Goal: Task Accomplishment & Management: Manage account settings

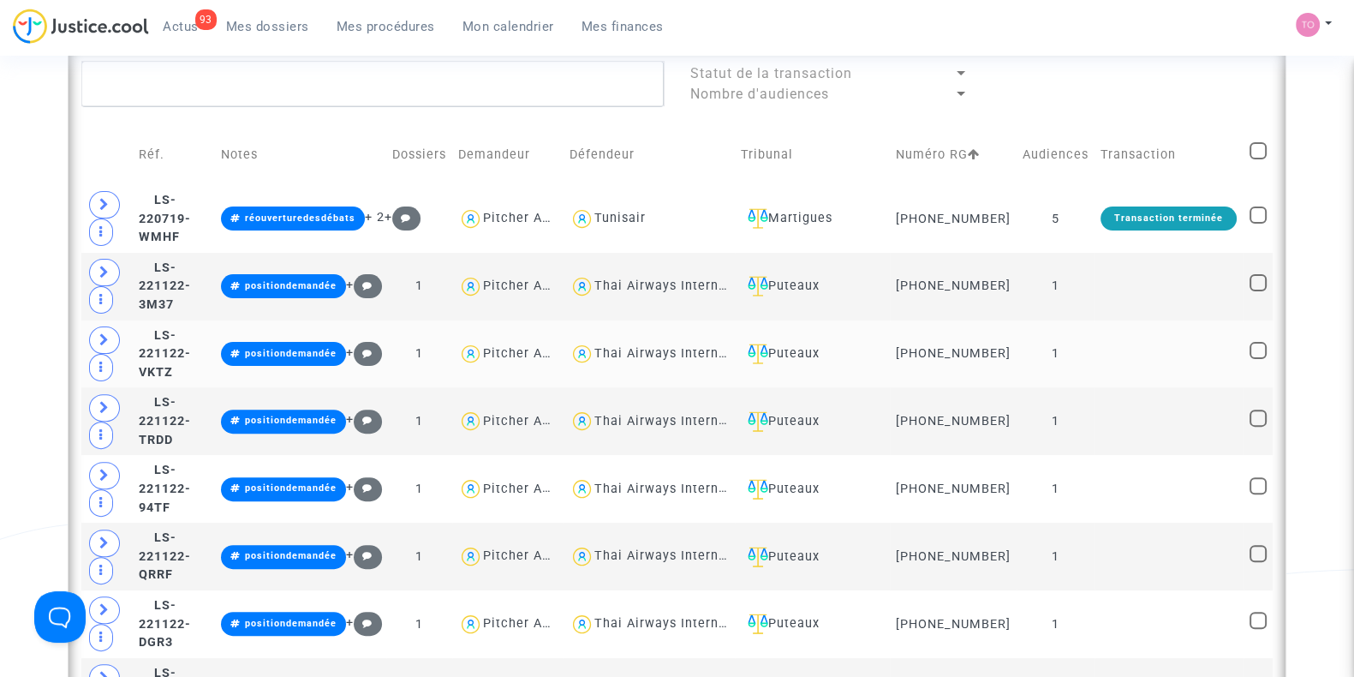
scroll to position [632, 0]
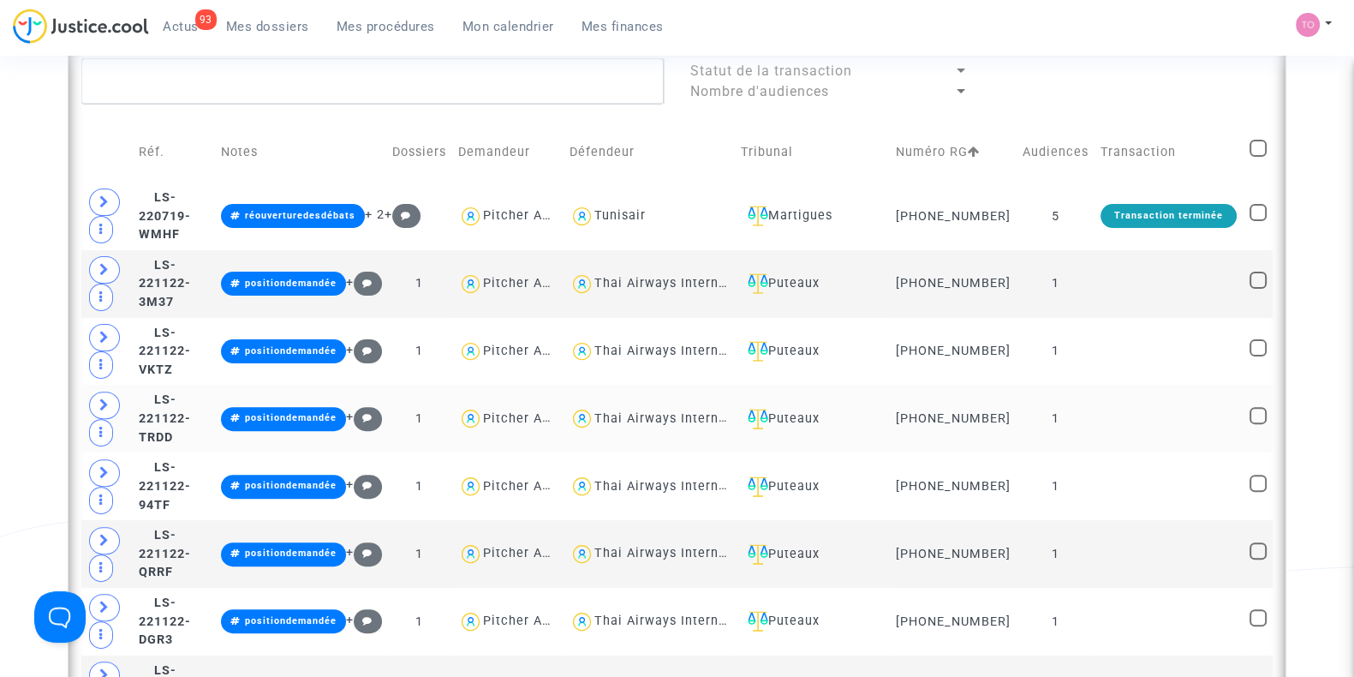
click at [719, 418] on div "Thai Airways International" at bounding box center [678, 418] width 169 height 15
type textarea "@"Thai Airways International""
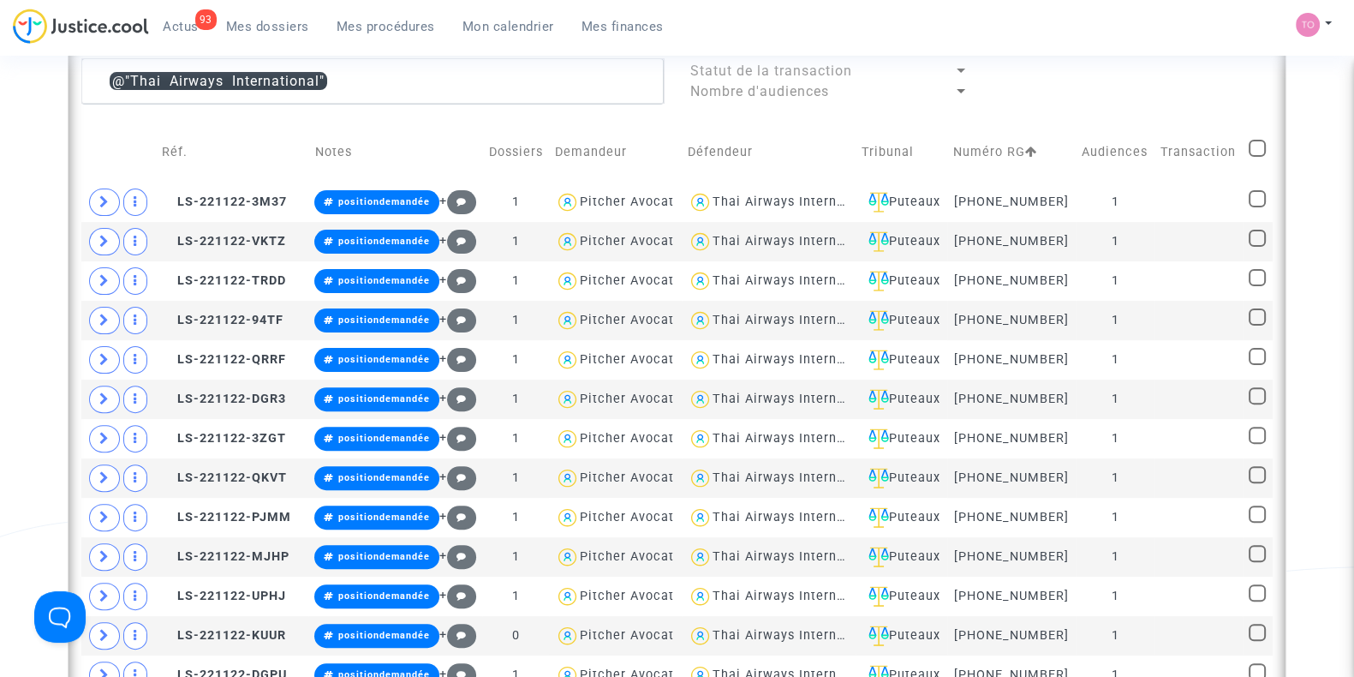
click at [1258, 146] on span at bounding box center [1257, 148] width 17 height 17
click at [1257, 157] on input "checkbox" at bounding box center [1256, 157] width 1 height 1
checkbox input "true"
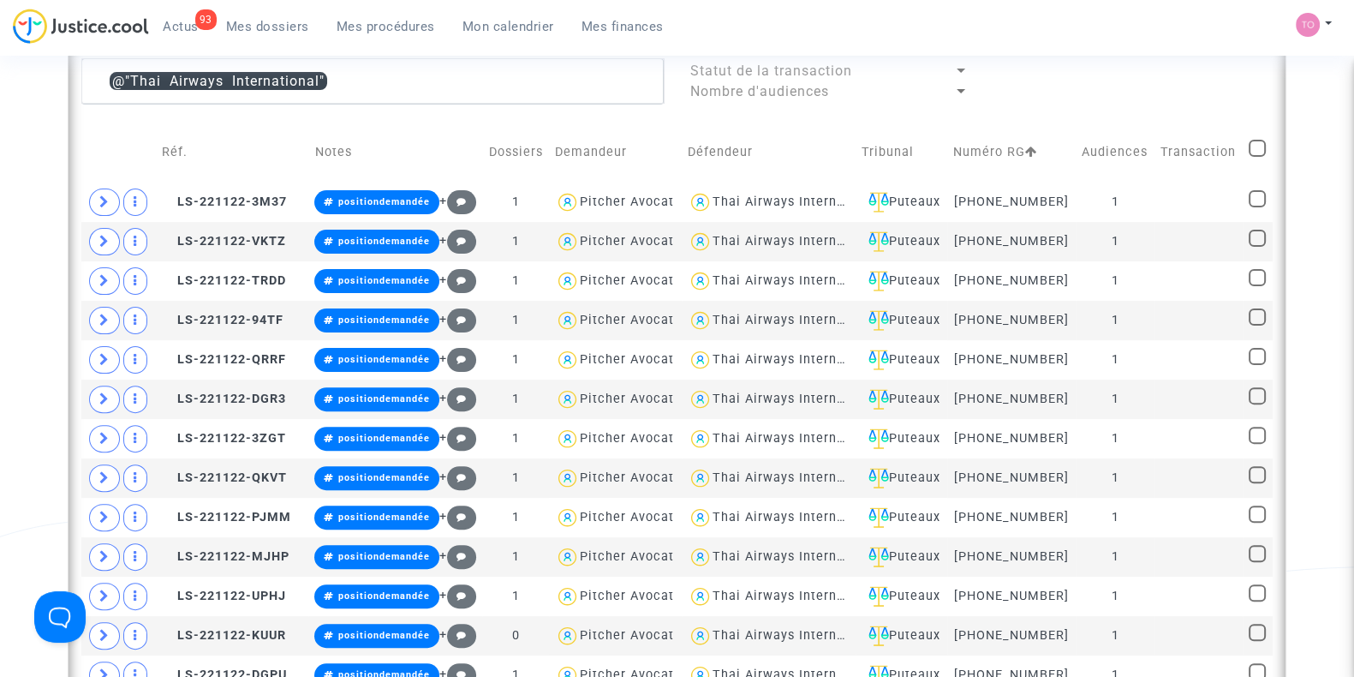
checkbox input "true"
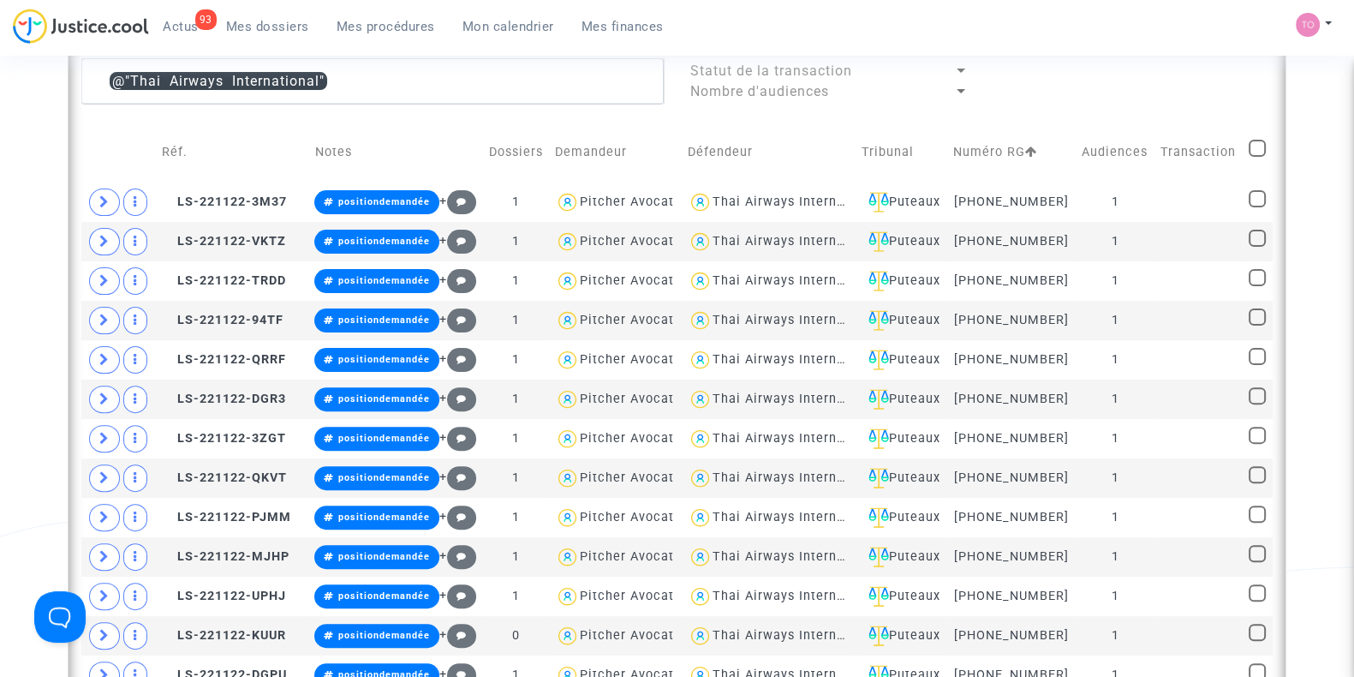
checkbox input "true"
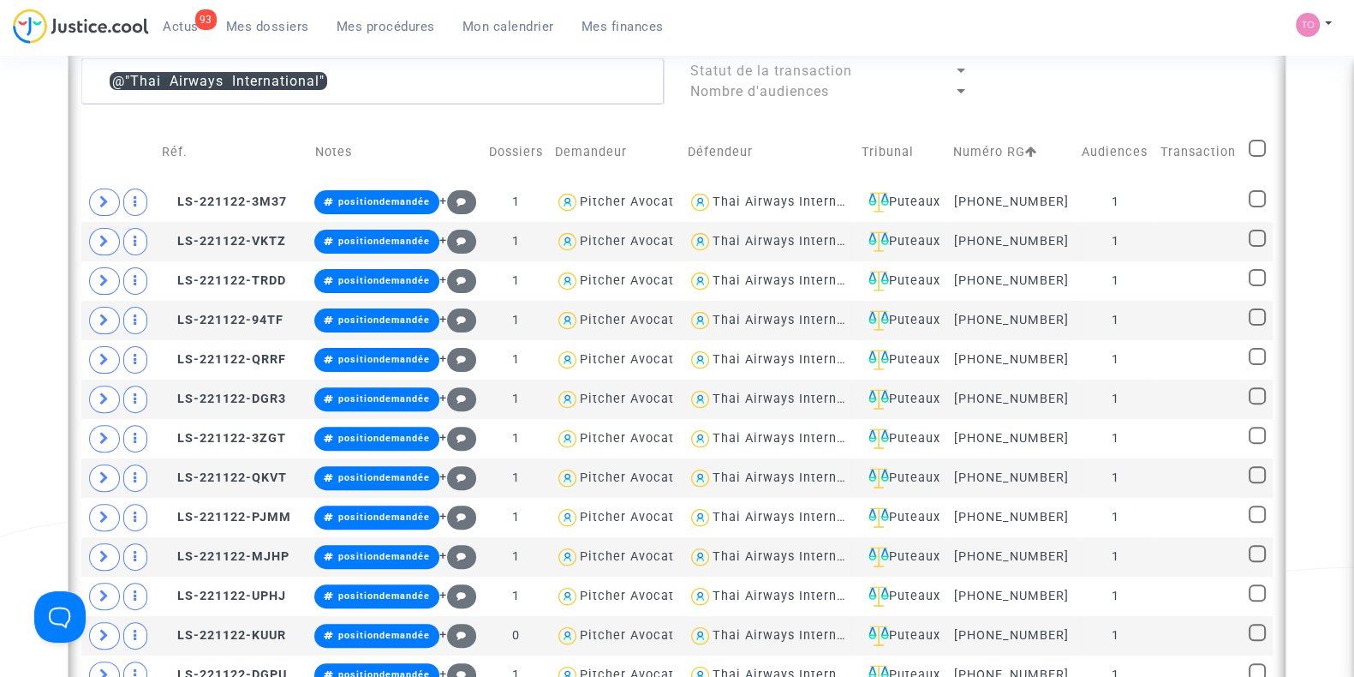
checkbox input "true"
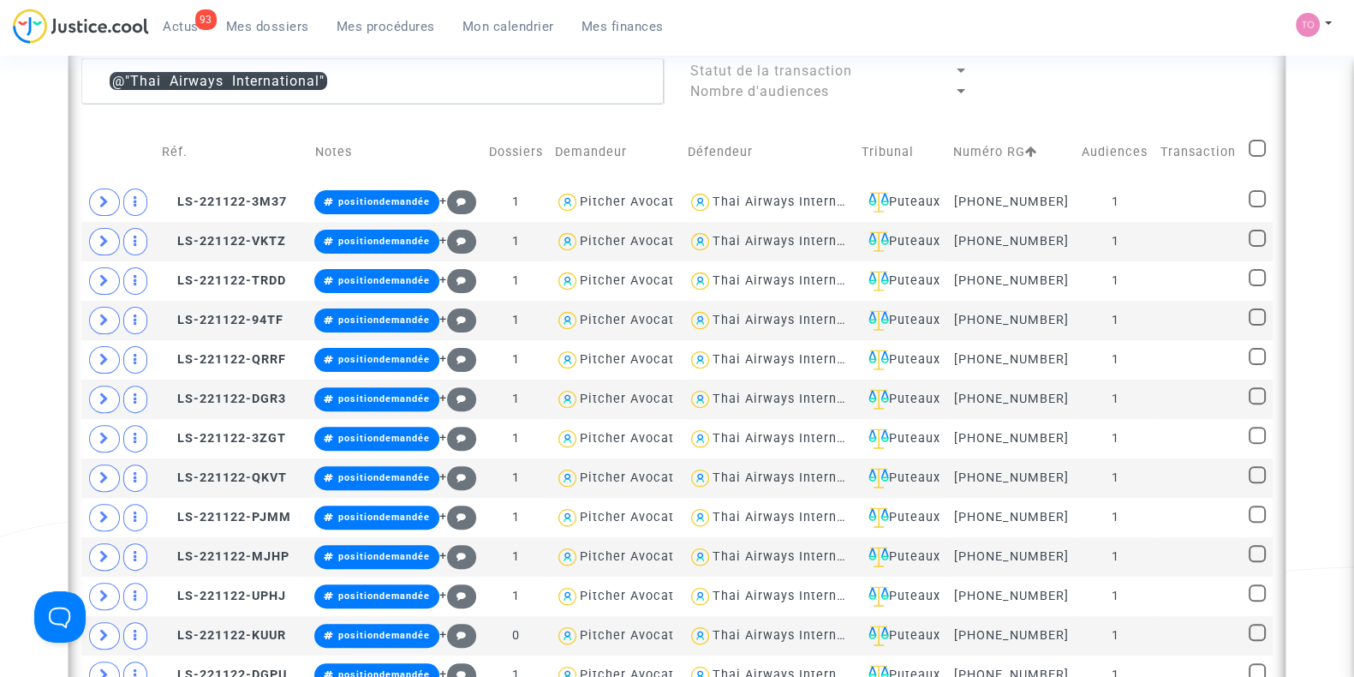
checkbox input "true"
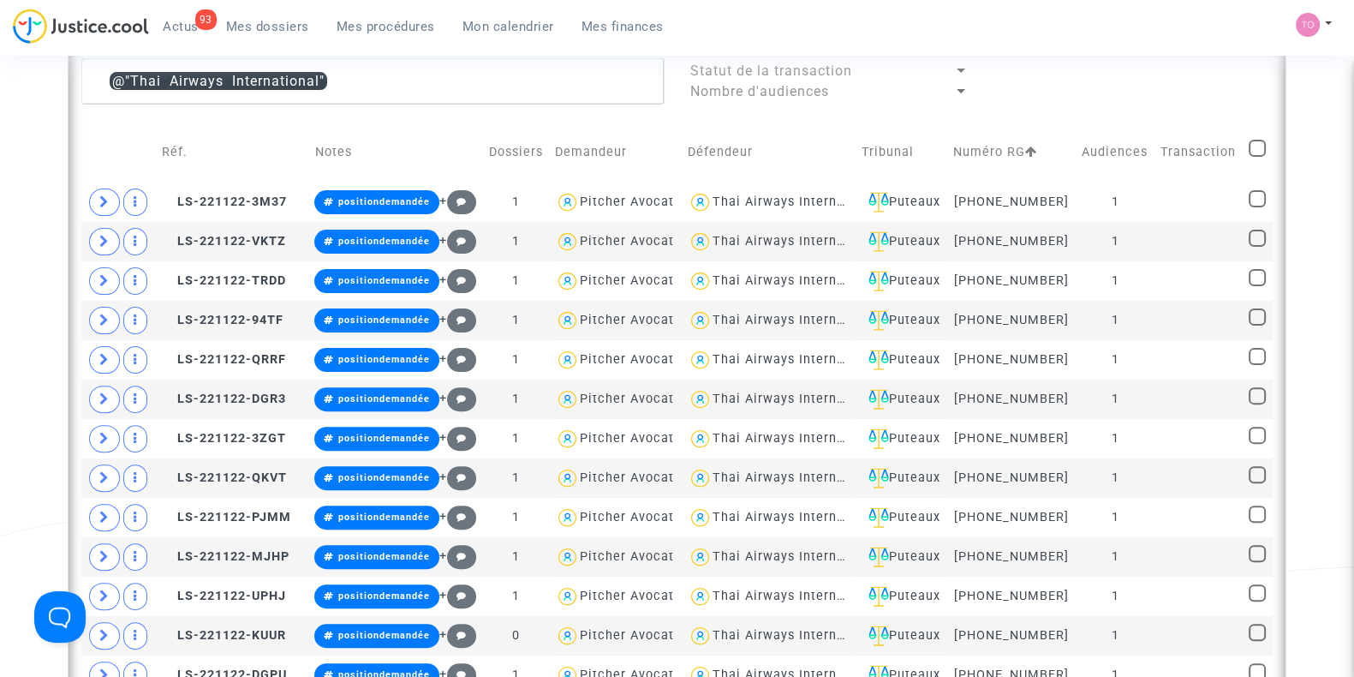
checkbox input "true"
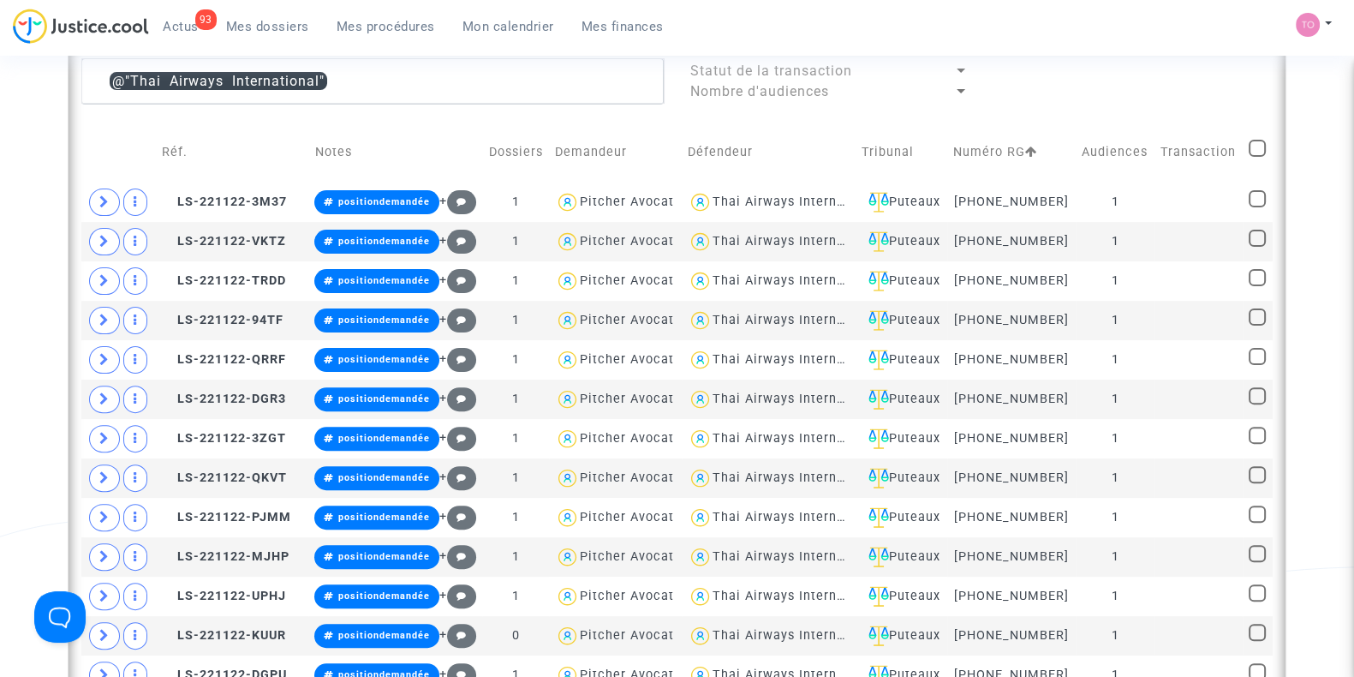
checkbox input "true"
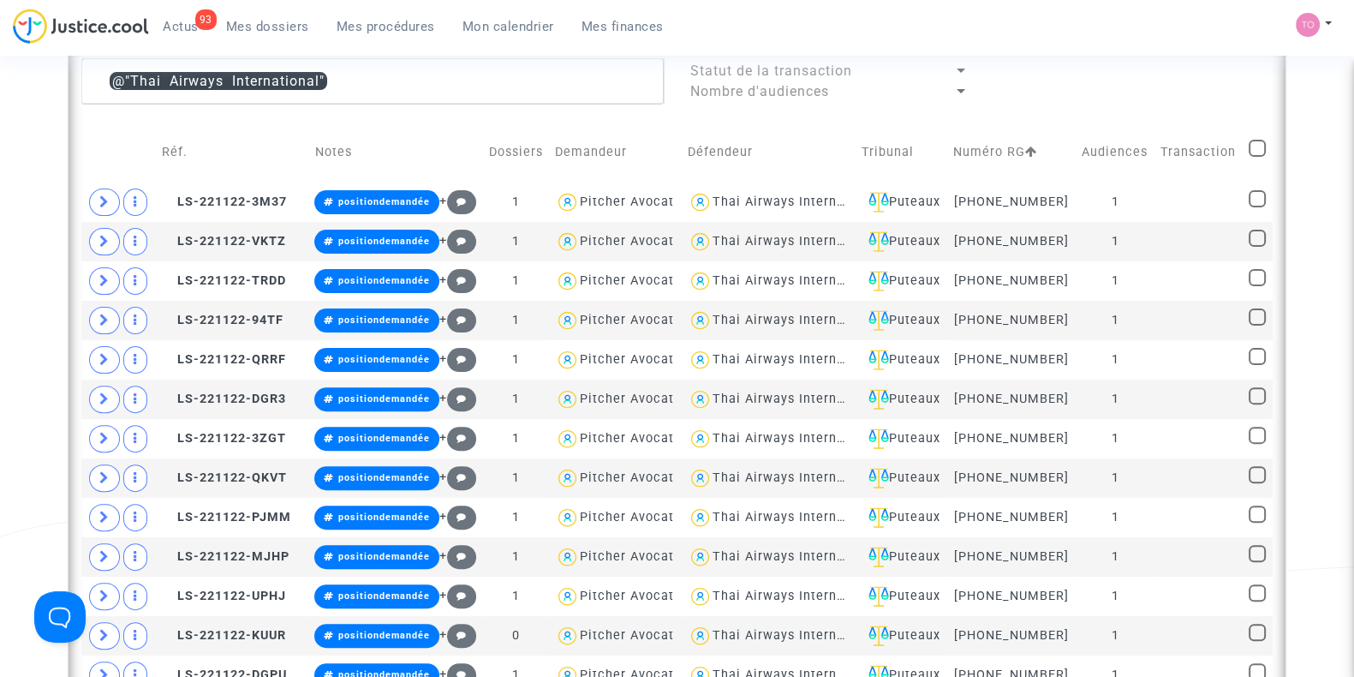
checkbox input "true"
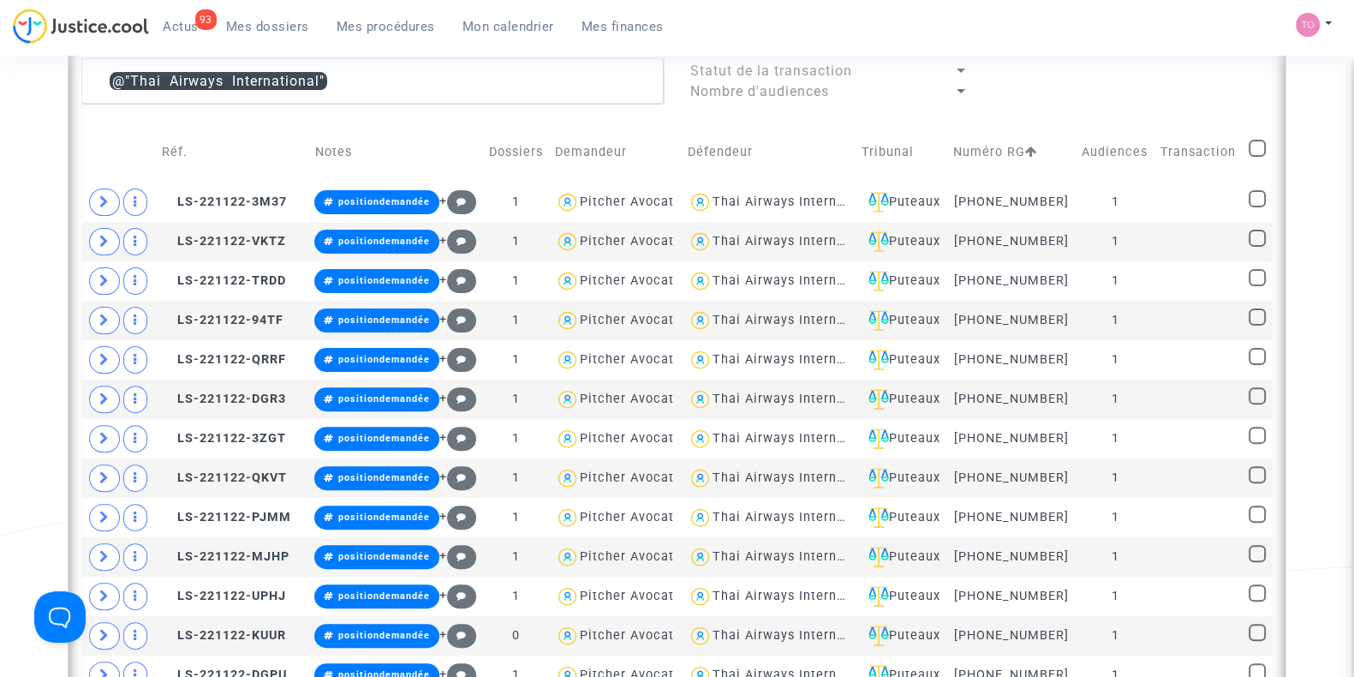
checkbox input "true"
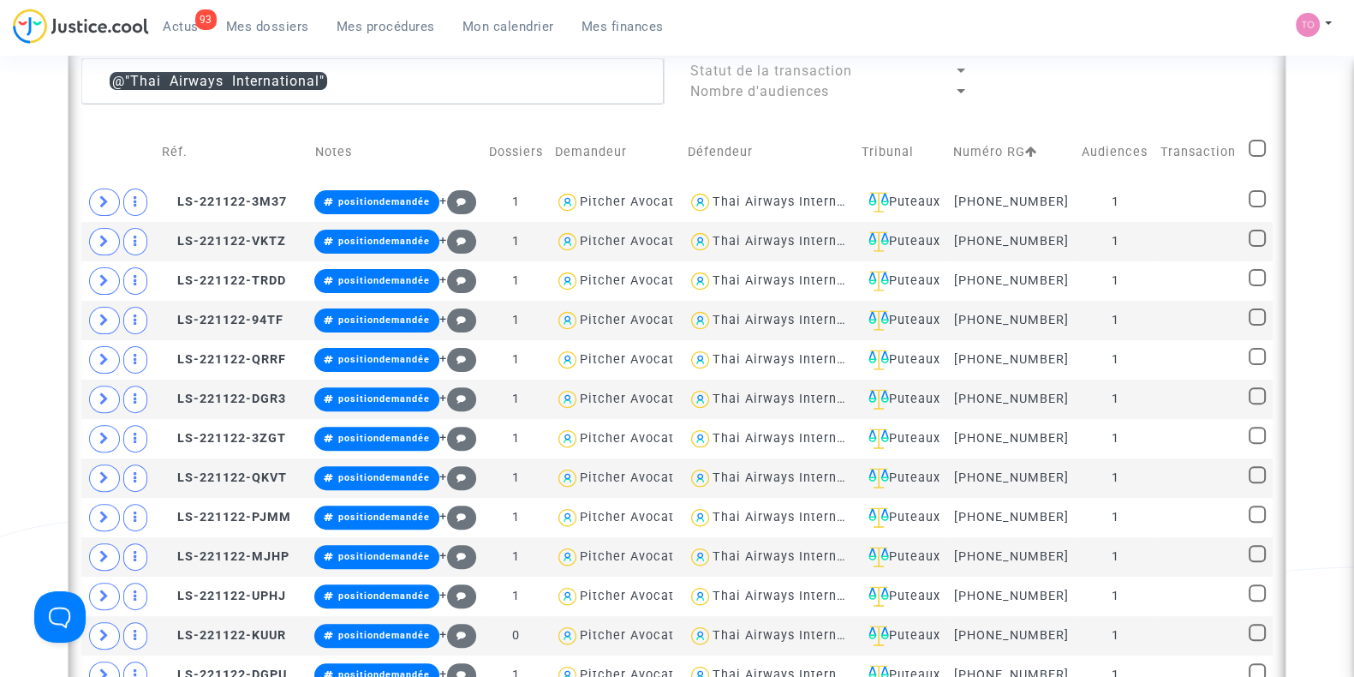
checkbox input "true"
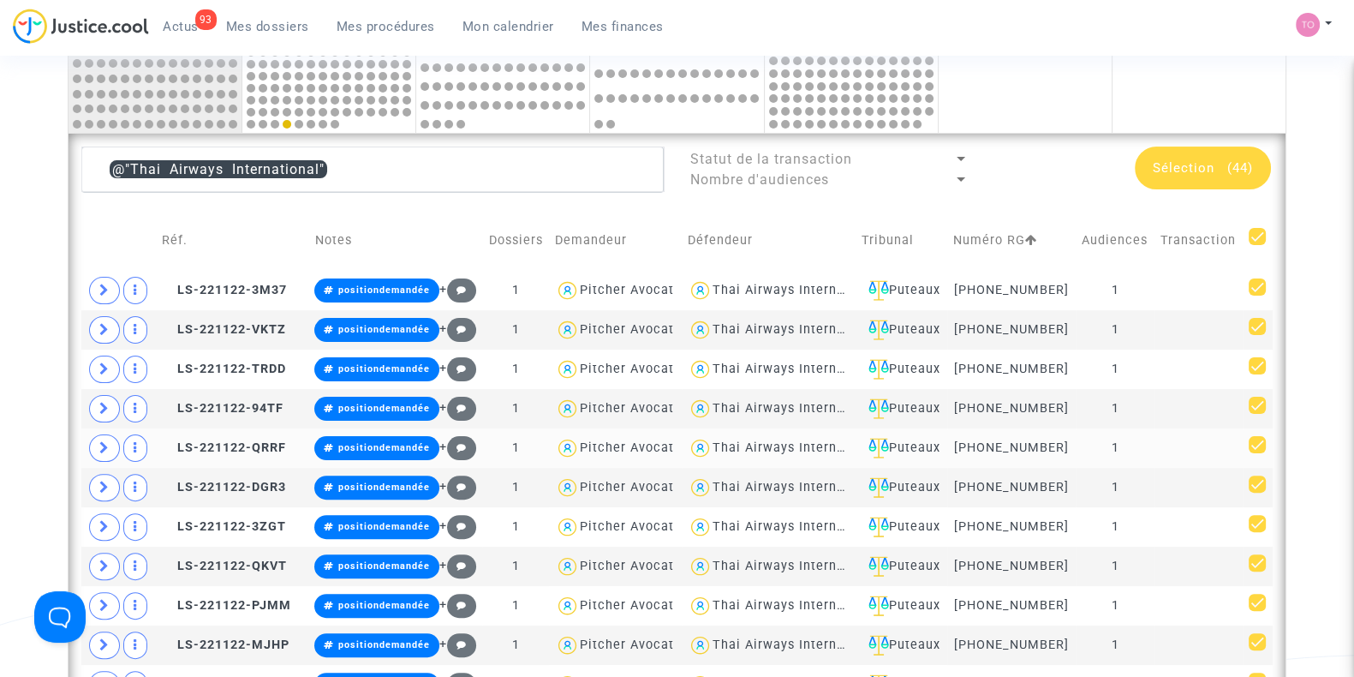
scroll to position [546, 0]
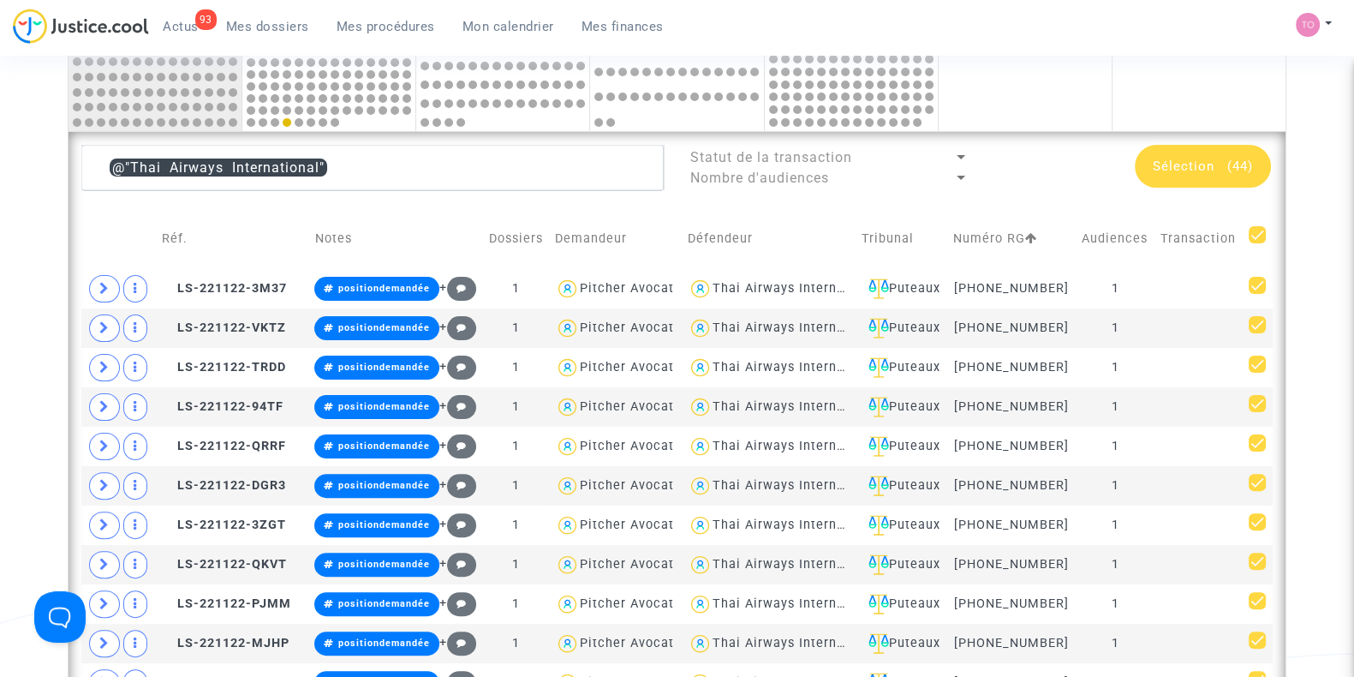
click at [1261, 231] on span at bounding box center [1257, 234] width 17 height 17
click at [1257, 243] on input "checkbox" at bounding box center [1256, 243] width 1 height 1
checkbox input "false"
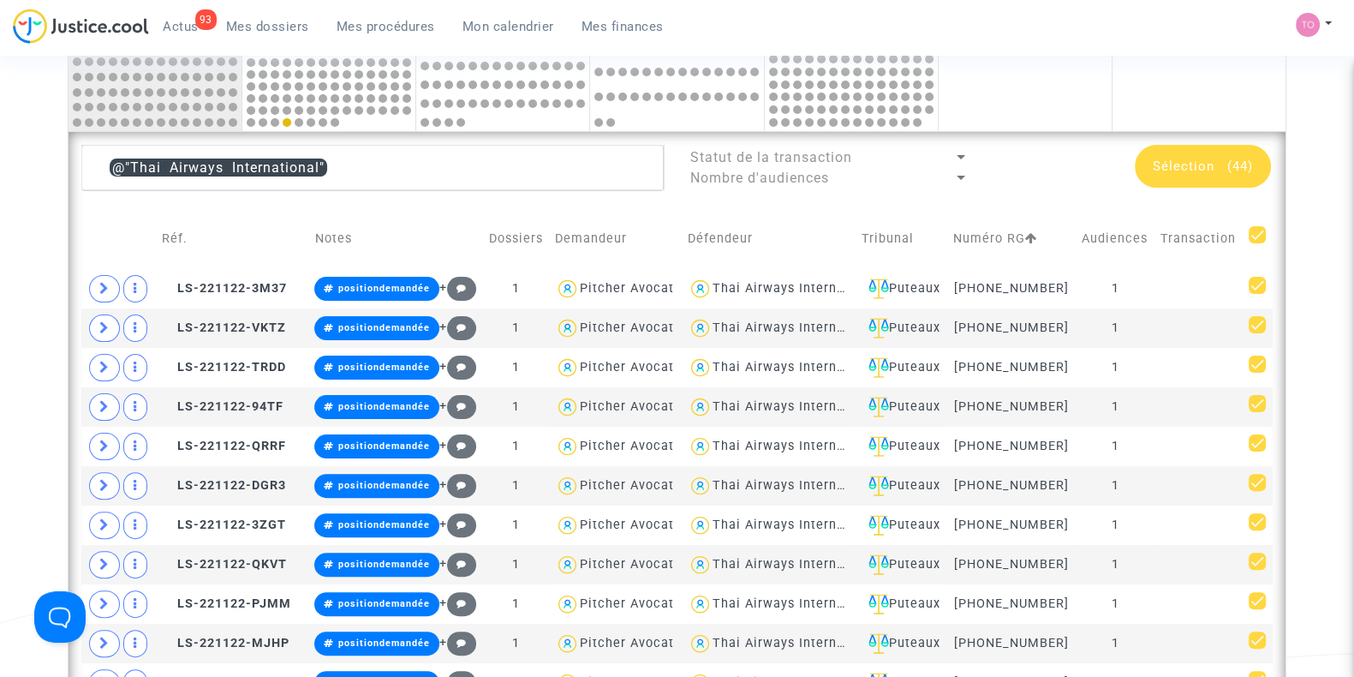
checkbox input "false"
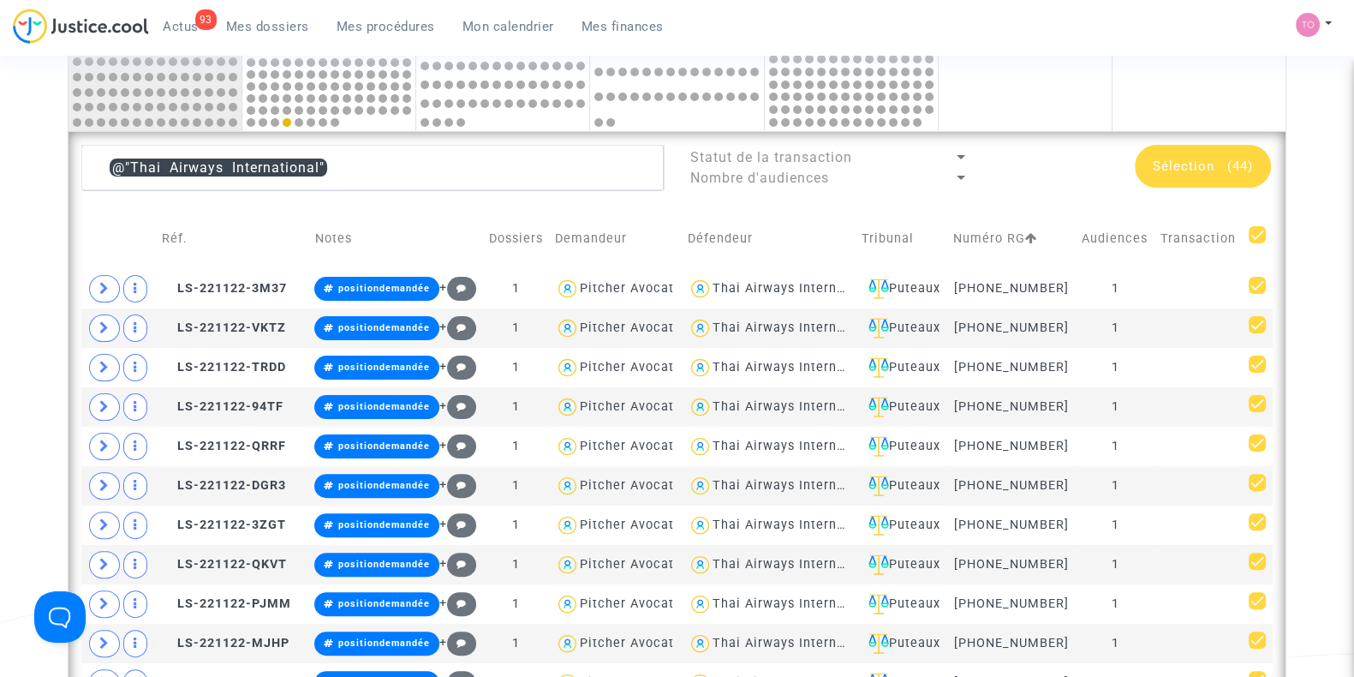
checkbox input "false"
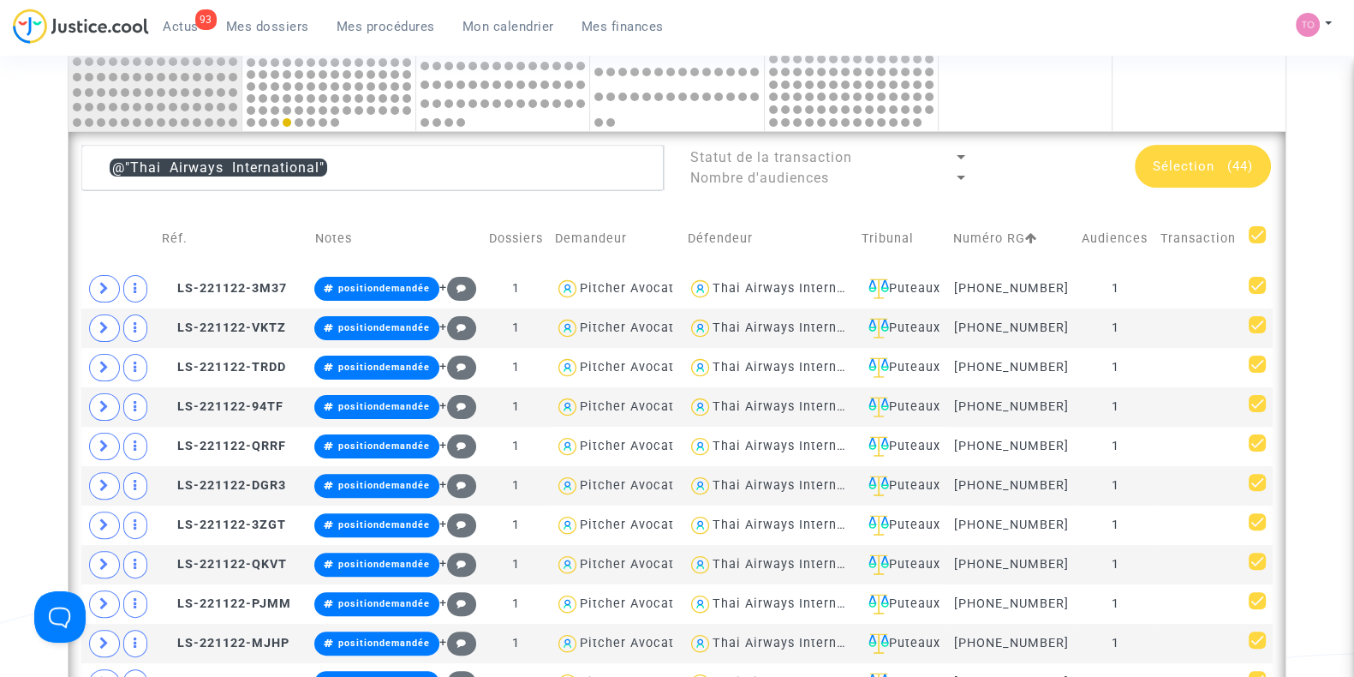
checkbox input "false"
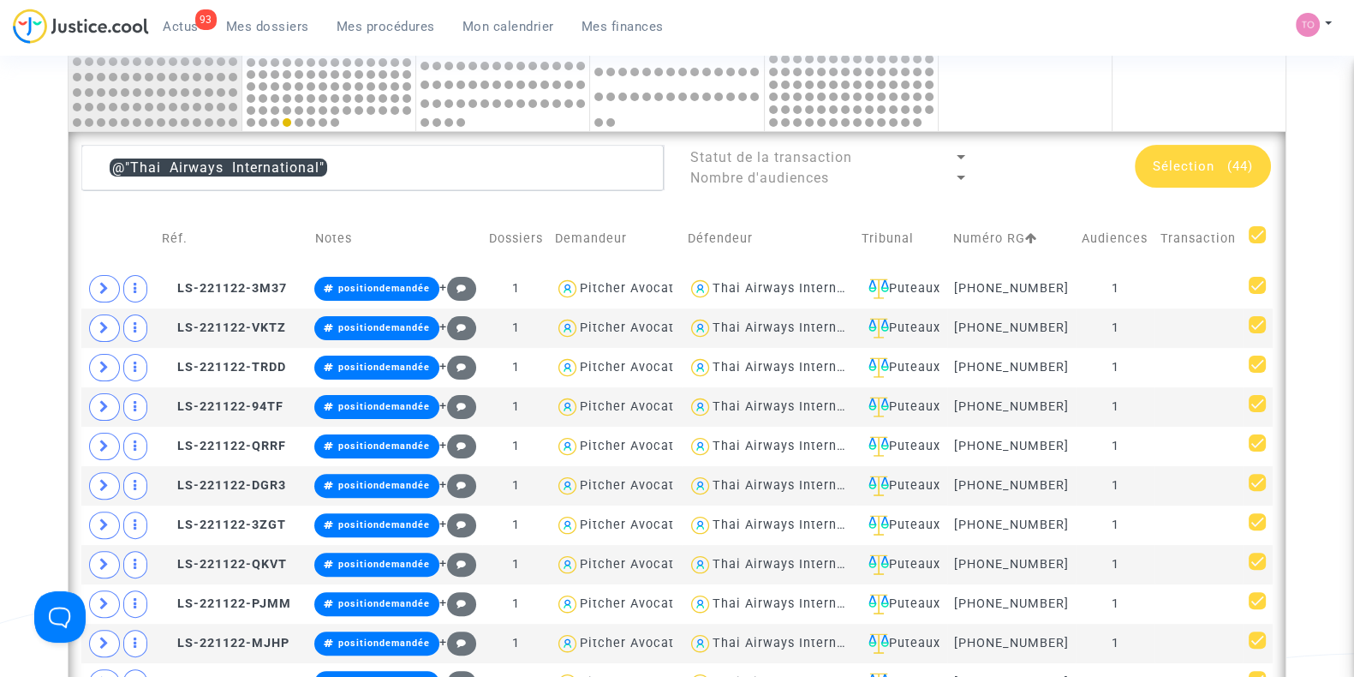
checkbox input "false"
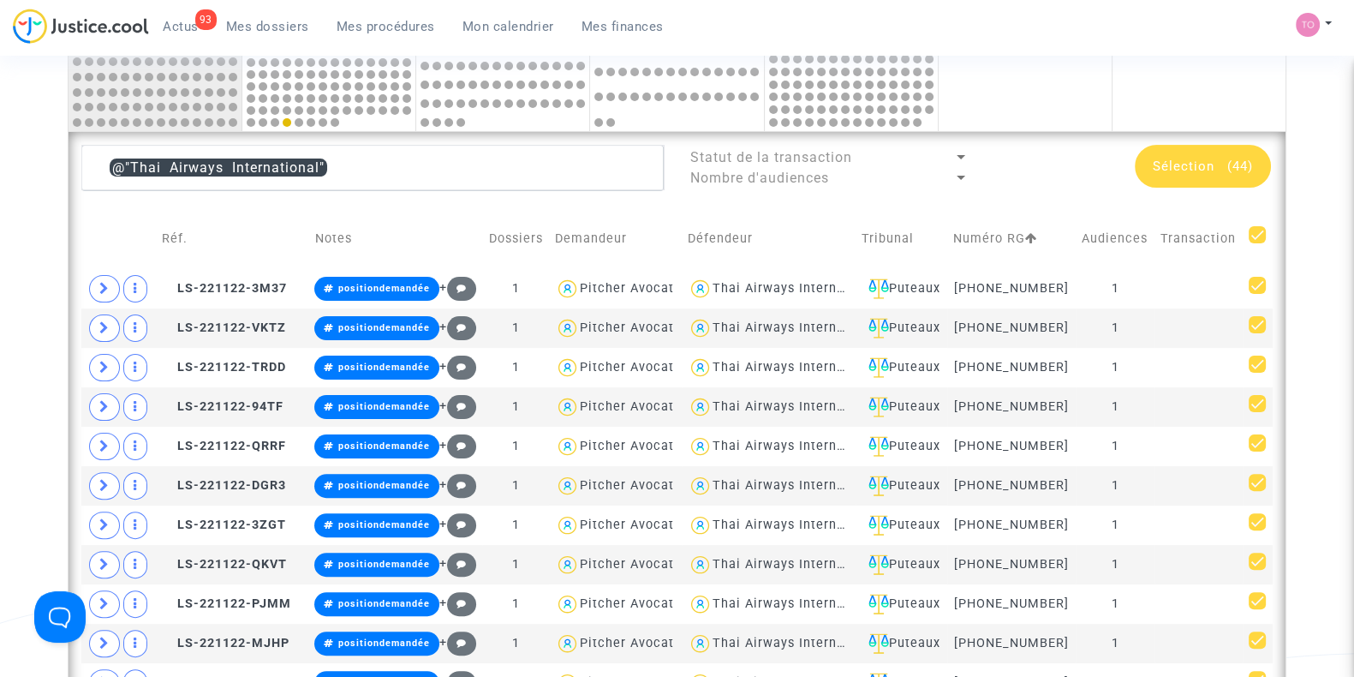
checkbox input "false"
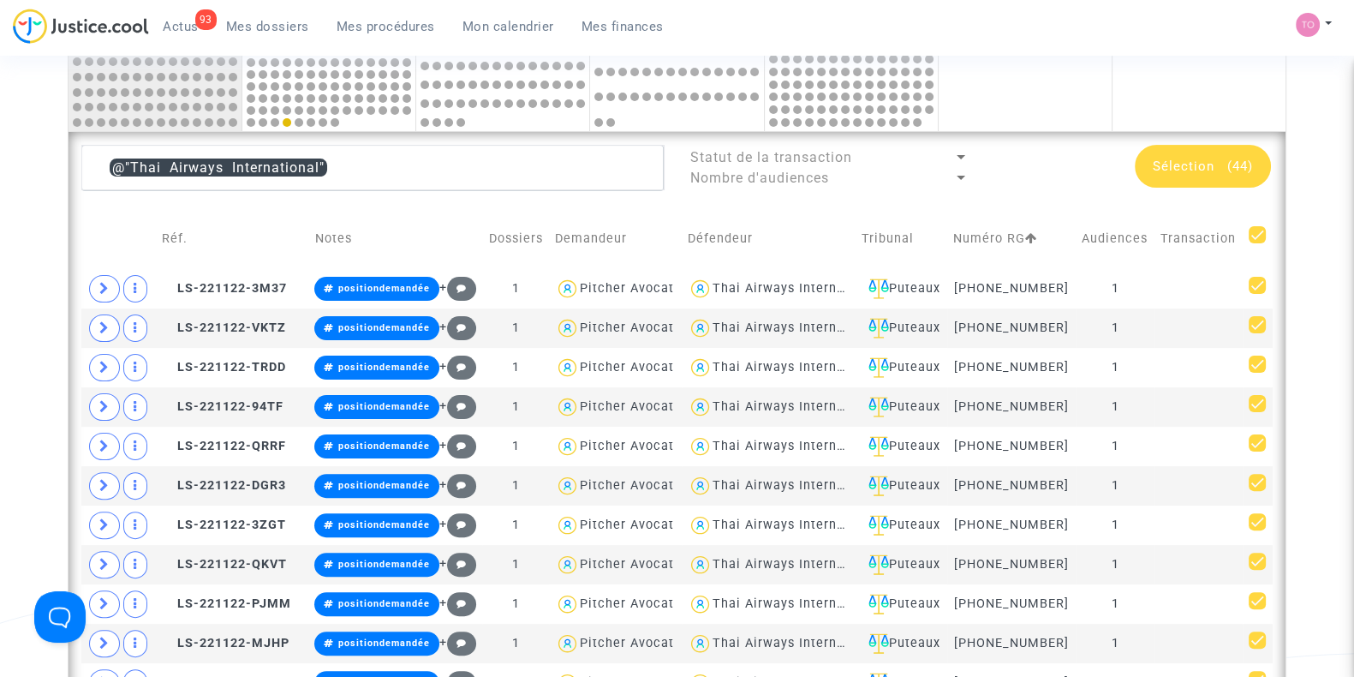
checkbox input "false"
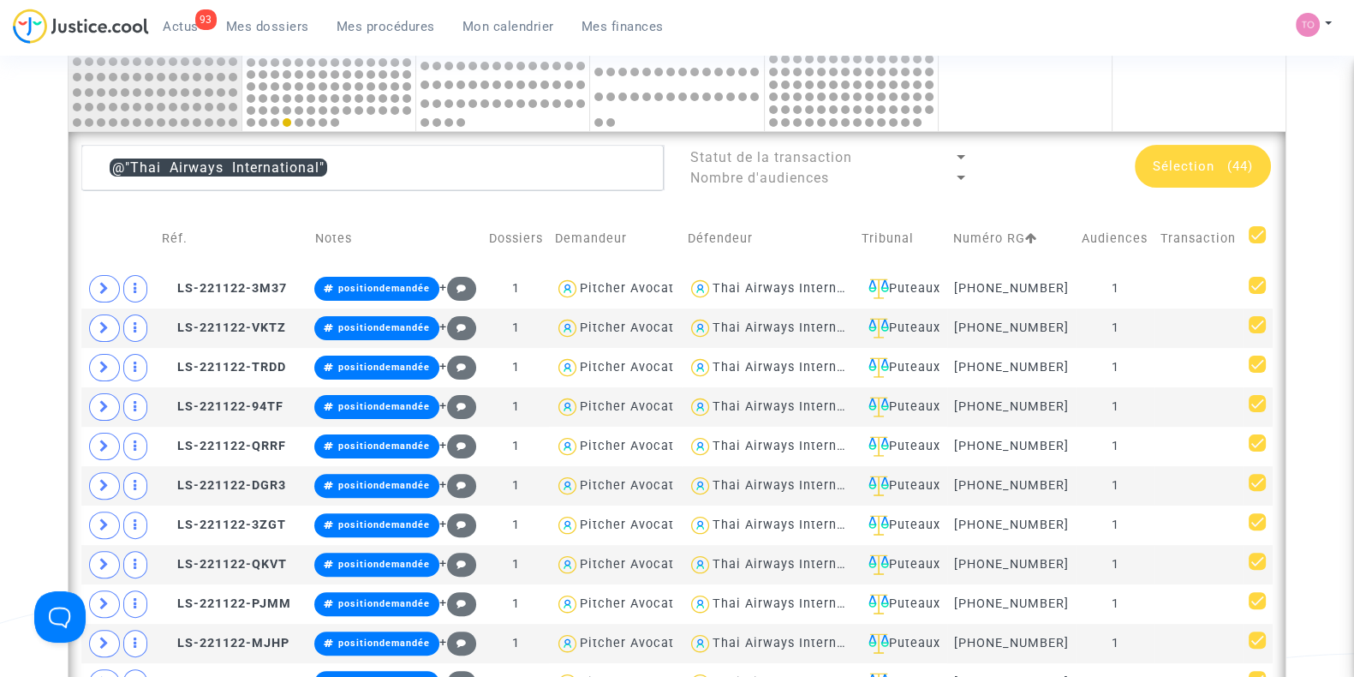
checkbox input "false"
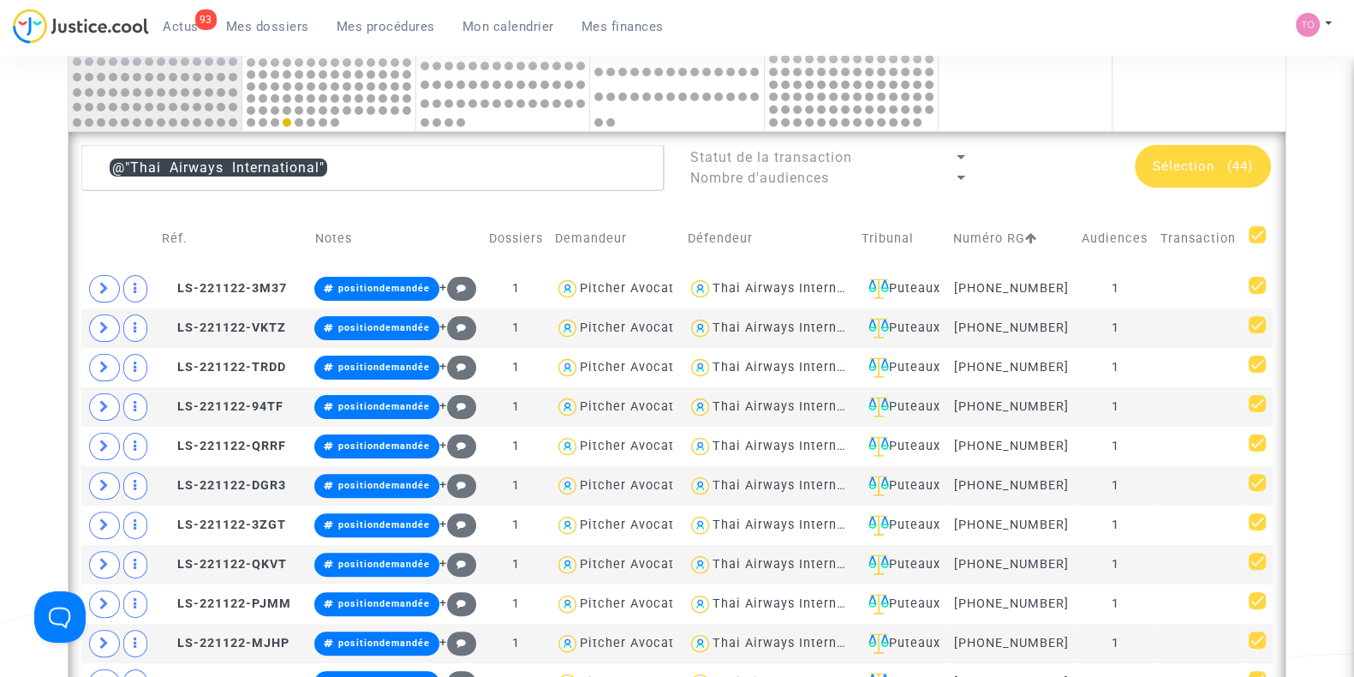
checkbox input "false"
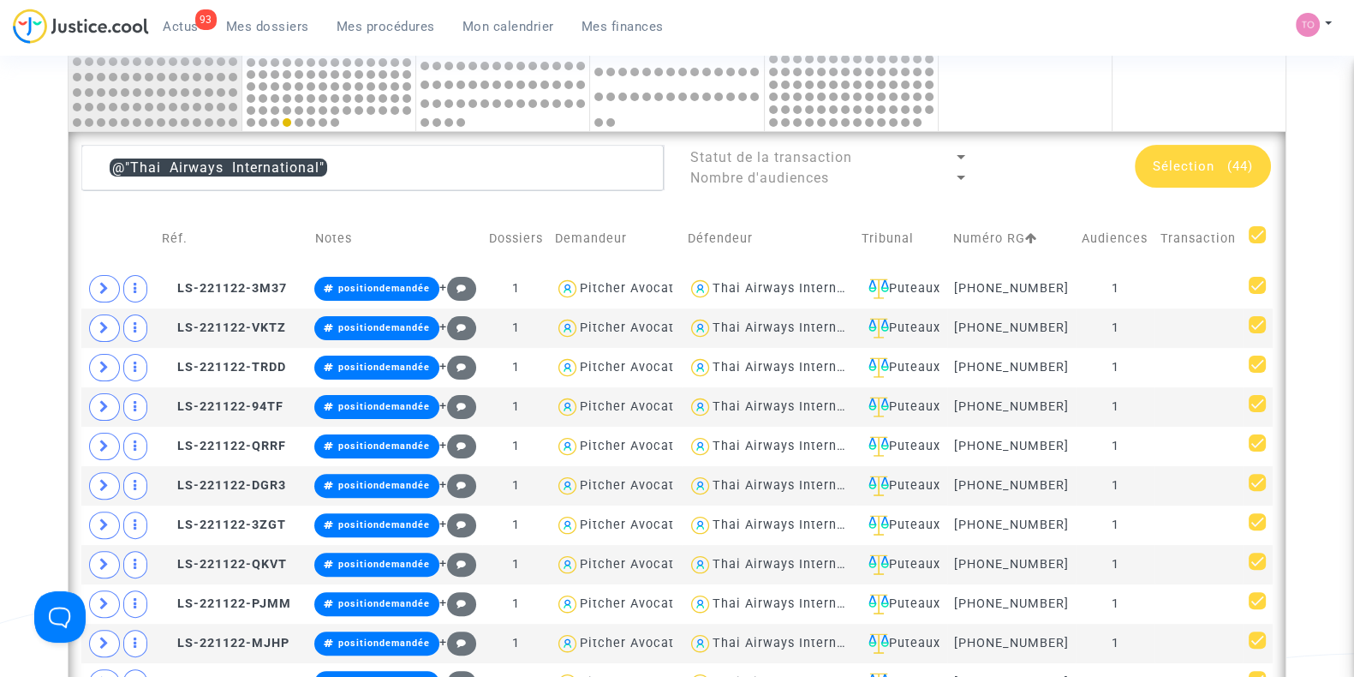
checkbox input "false"
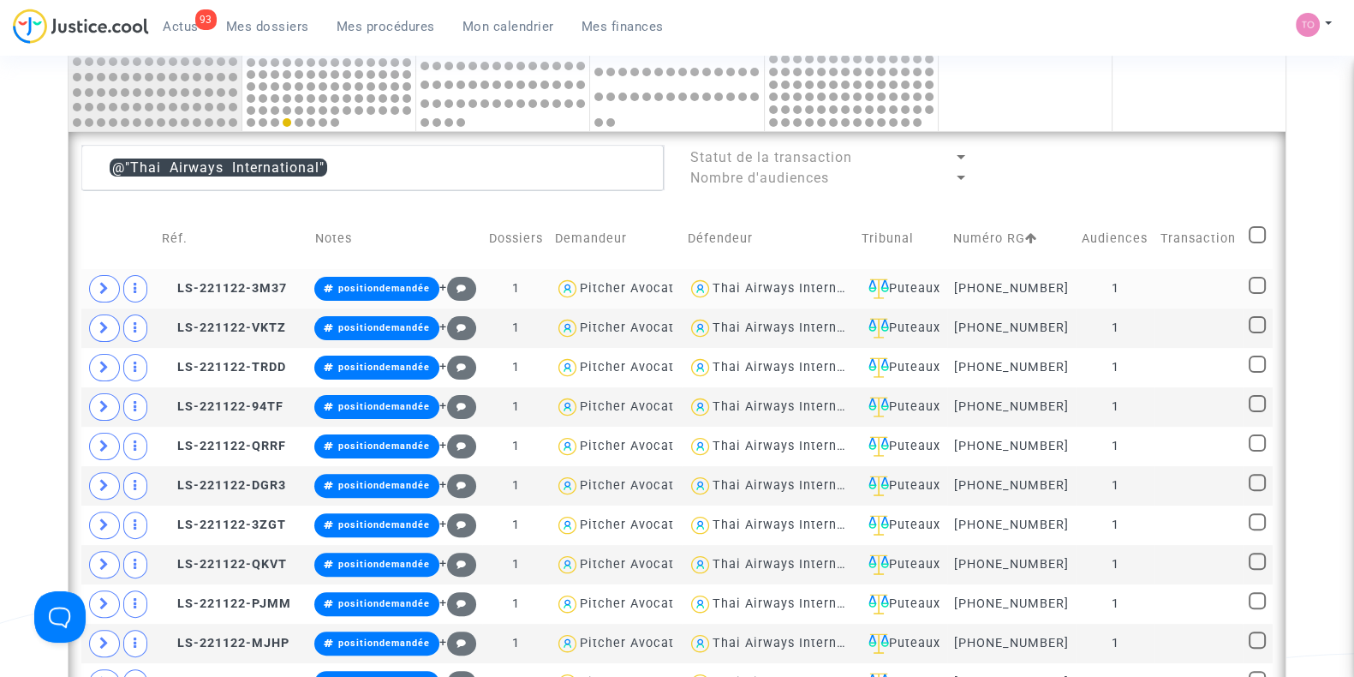
click at [787, 286] on div "Thai Airways International" at bounding box center [797, 288] width 169 height 15
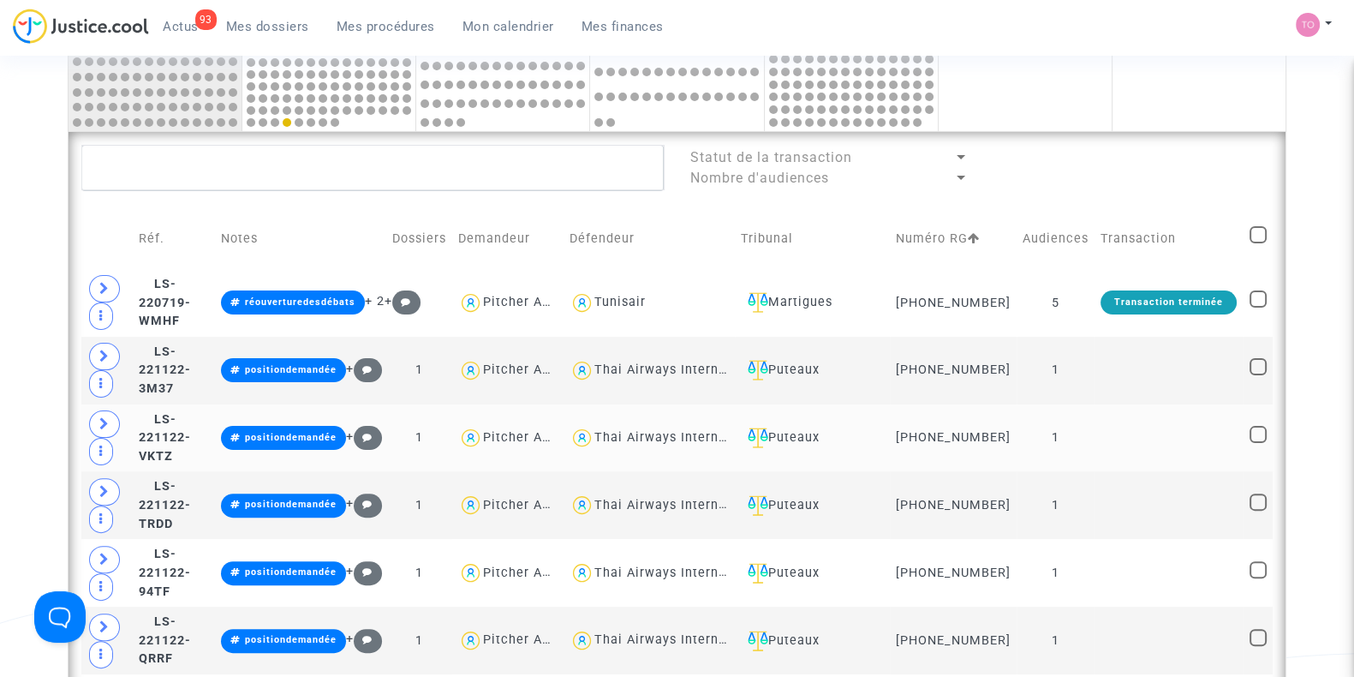
scroll to position [597, 0]
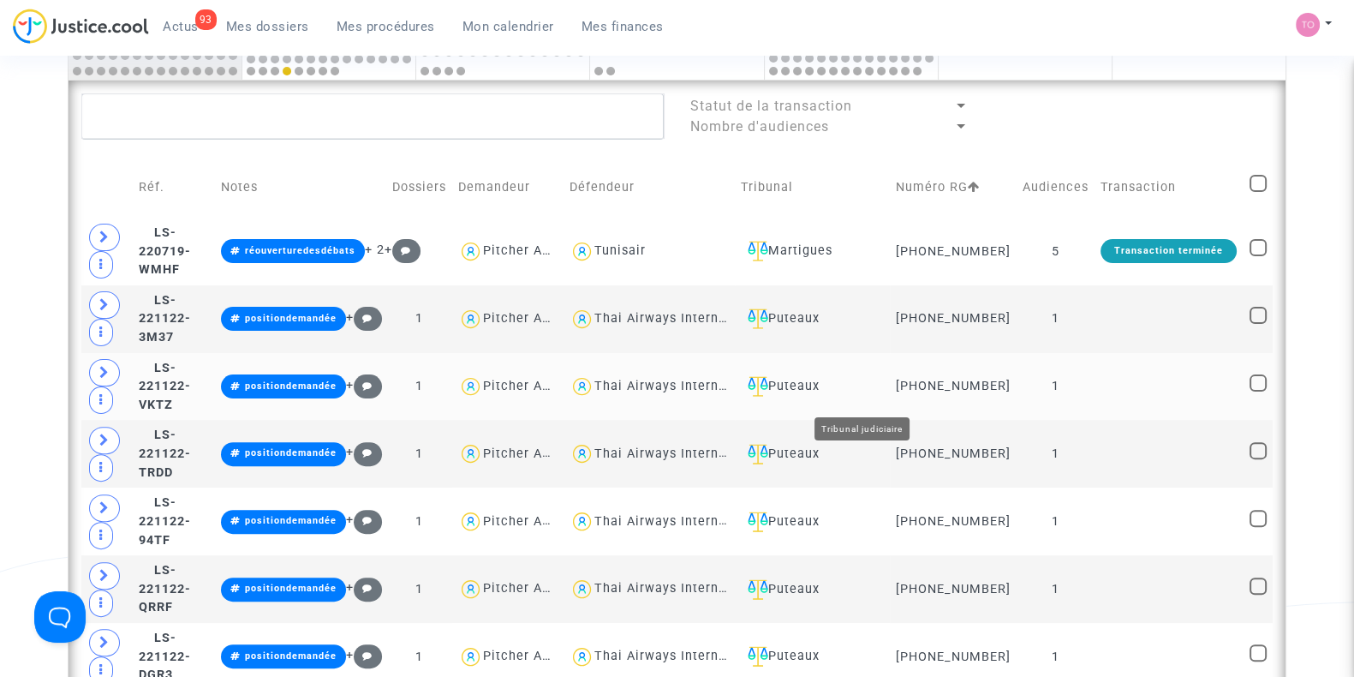
click at [883, 387] on div "Puteaux" at bounding box center [812, 386] width 143 height 21
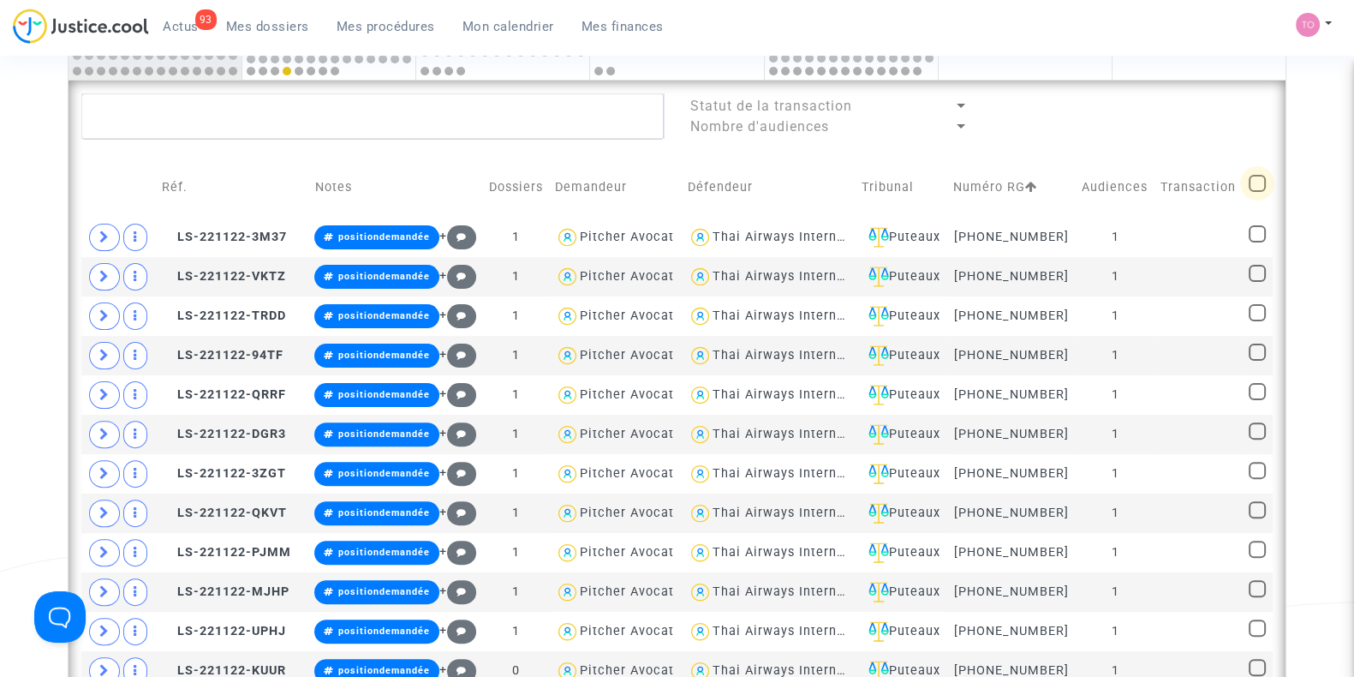
click at [1257, 182] on span at bounding box center [1257, 183] width 17 height 17
click at [1257, 192] on input "checkbox" at bounding box center [1256, 192] width 1 height 1
checkbox input "true"
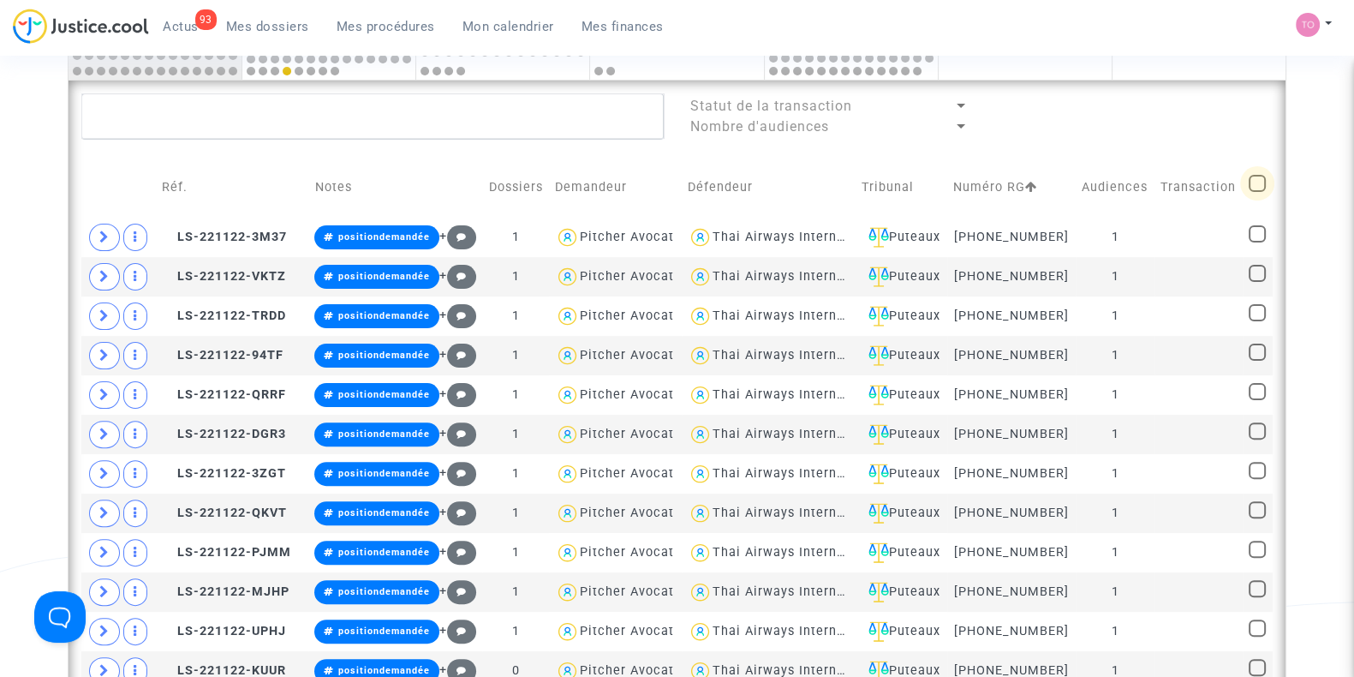
checkbox input "true"
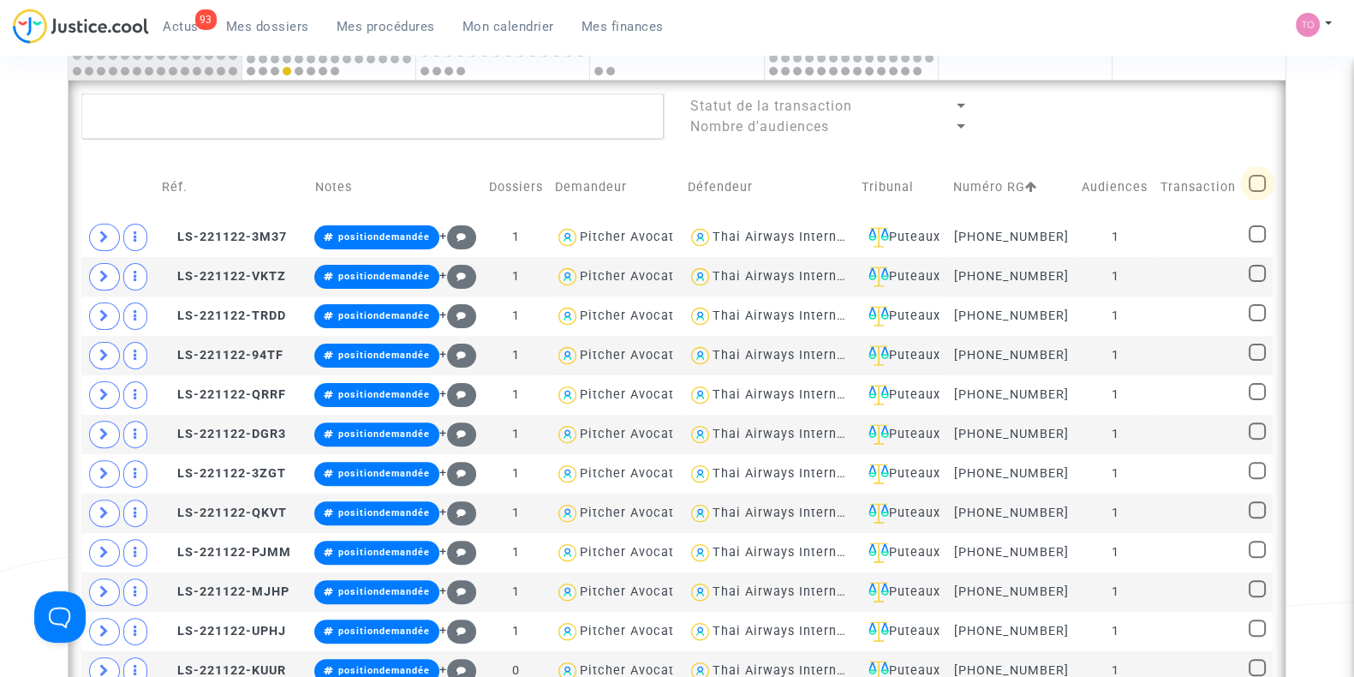
checkbox input "true"
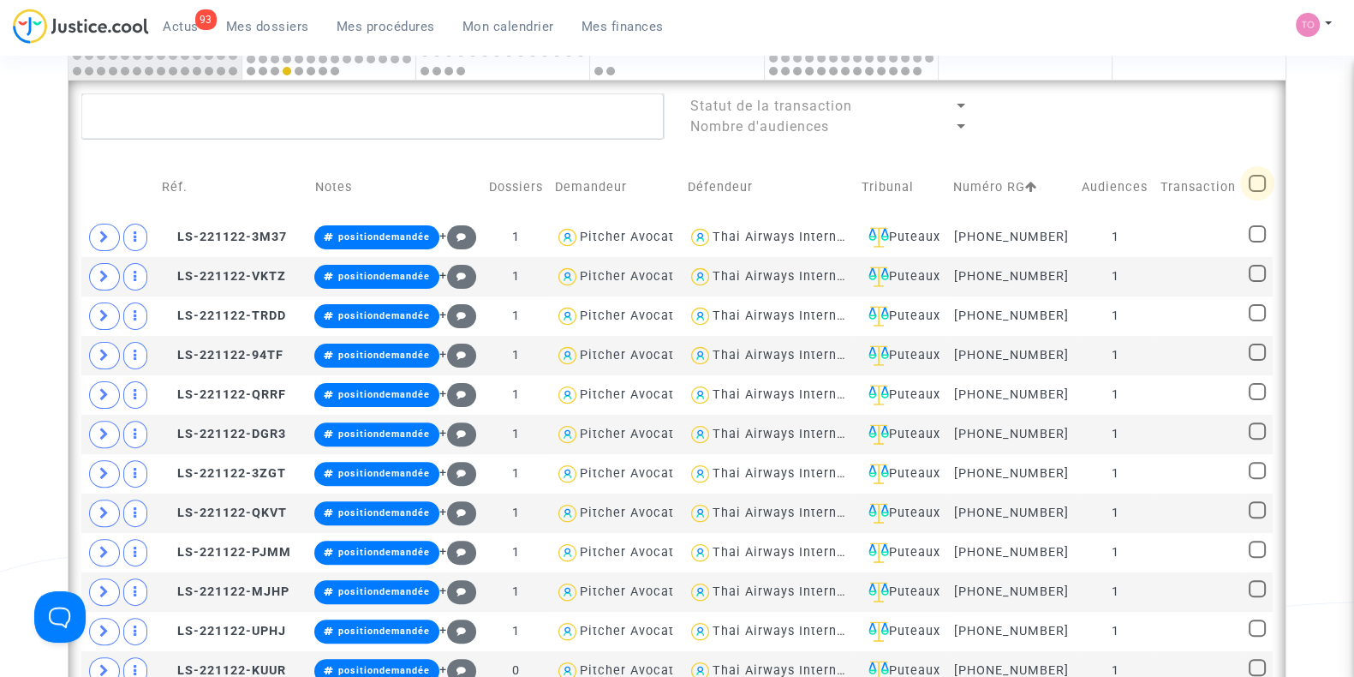
checkbox input "true"
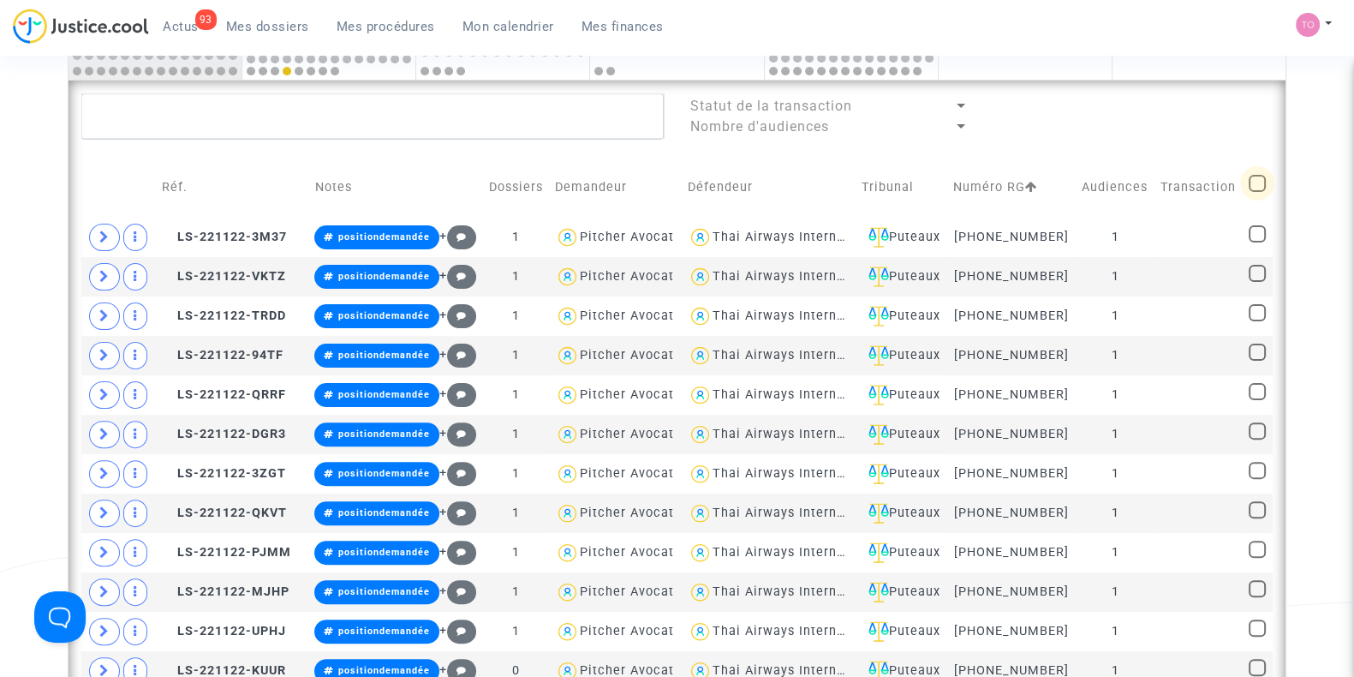
checkbox input "true"
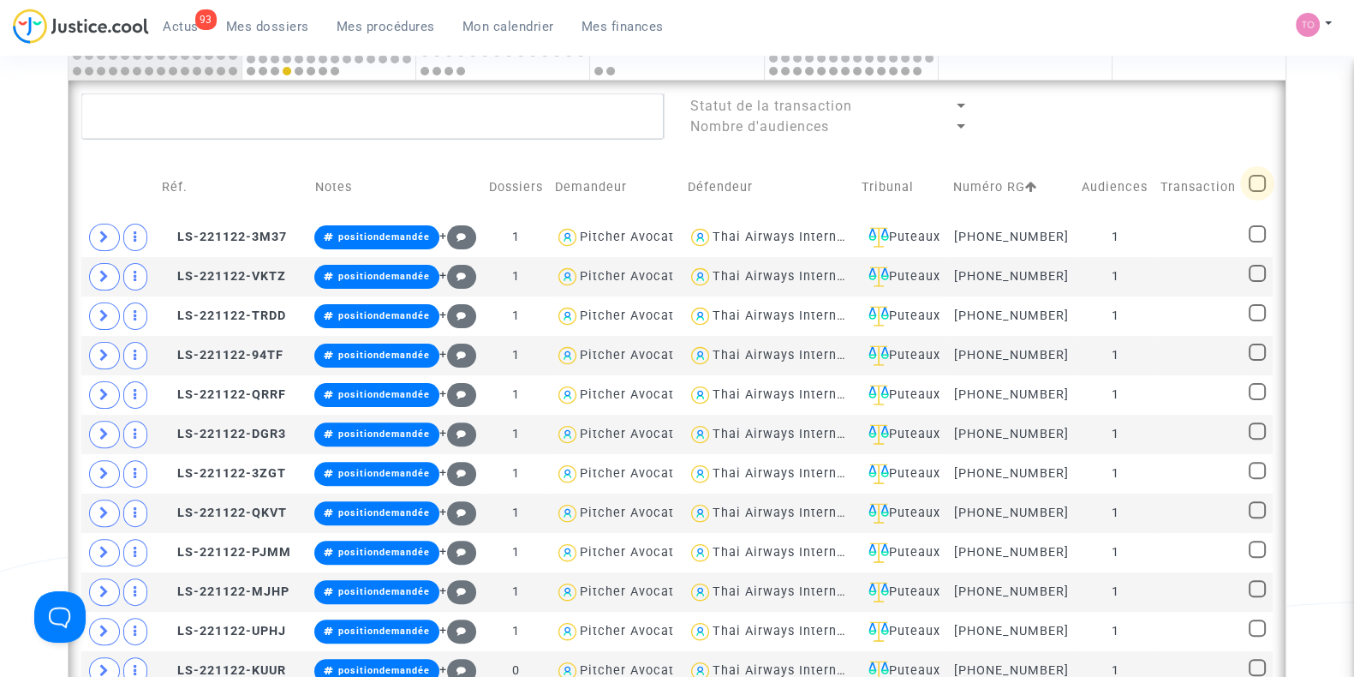
checkbox input "true"
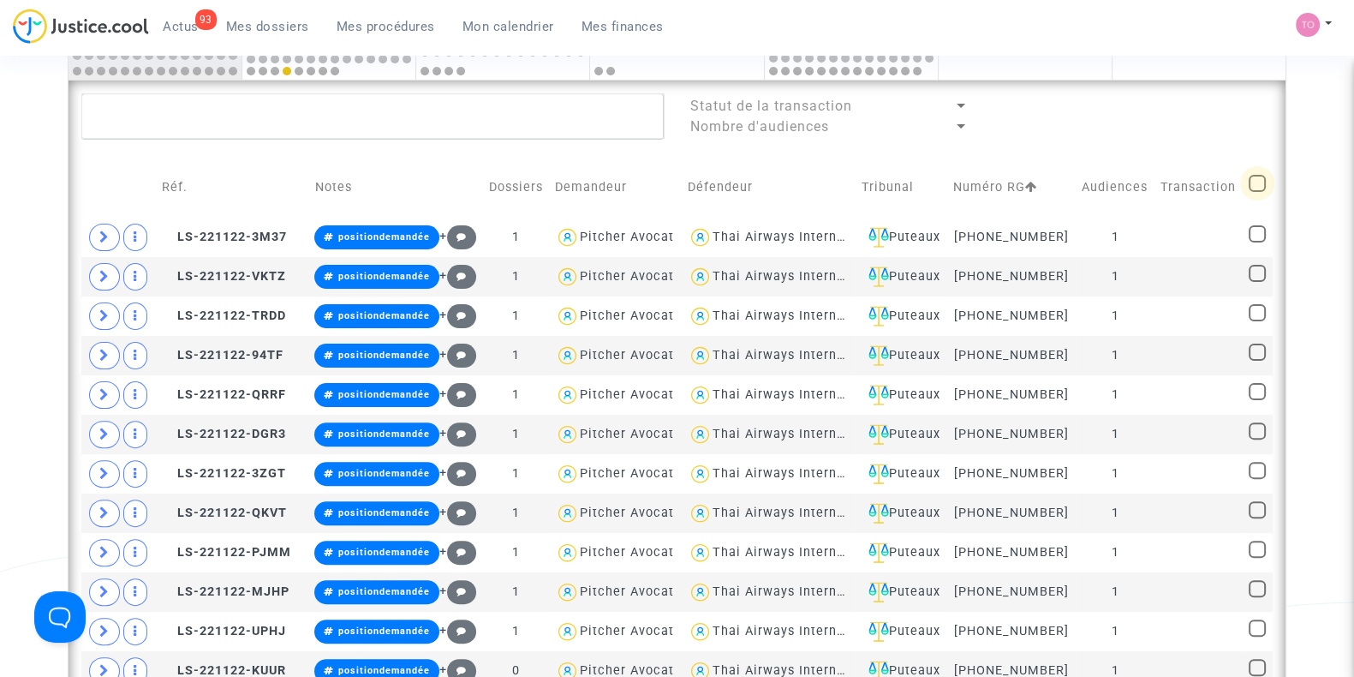
checkbox input "true"
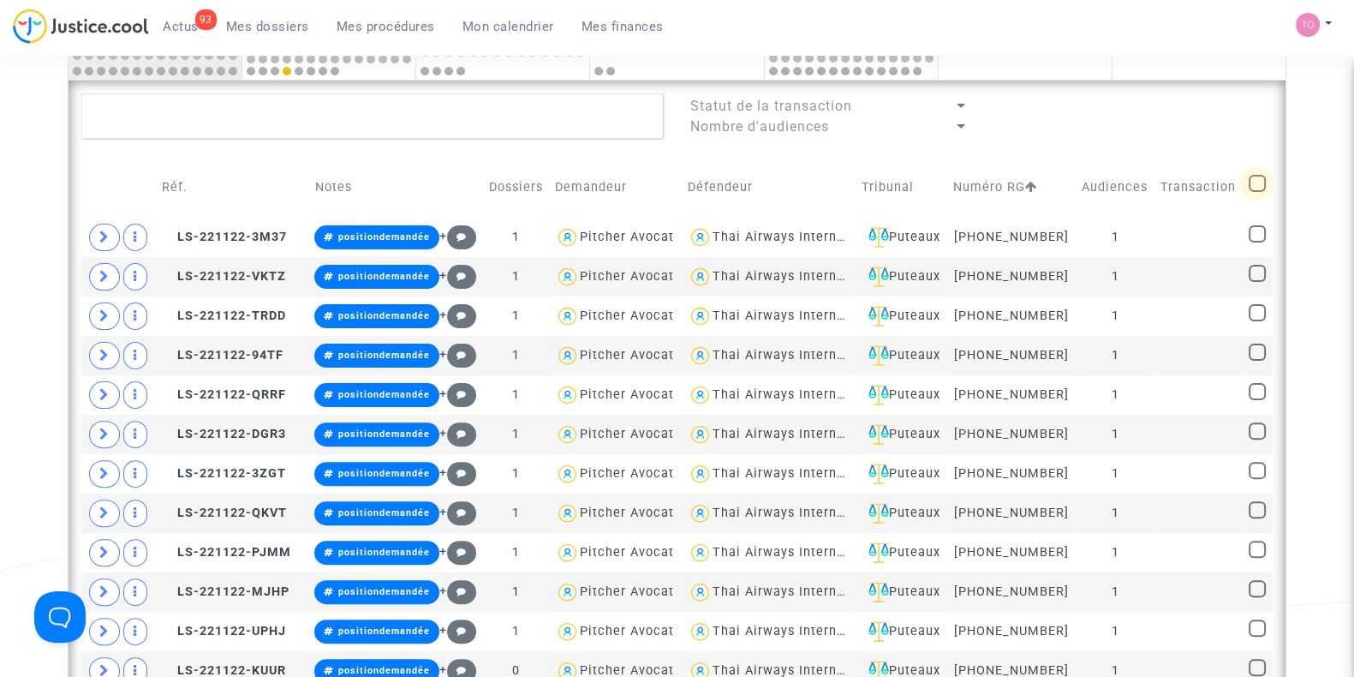
checkbox input "true"
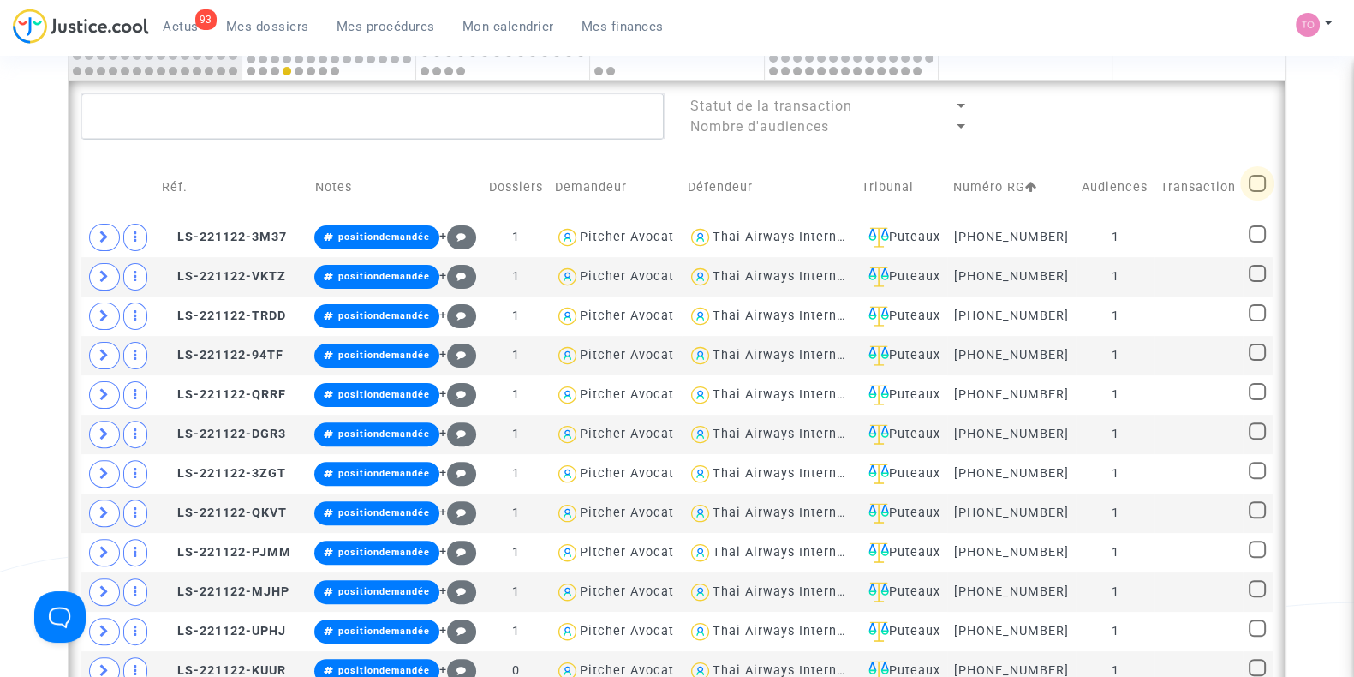
checkbox input "true"
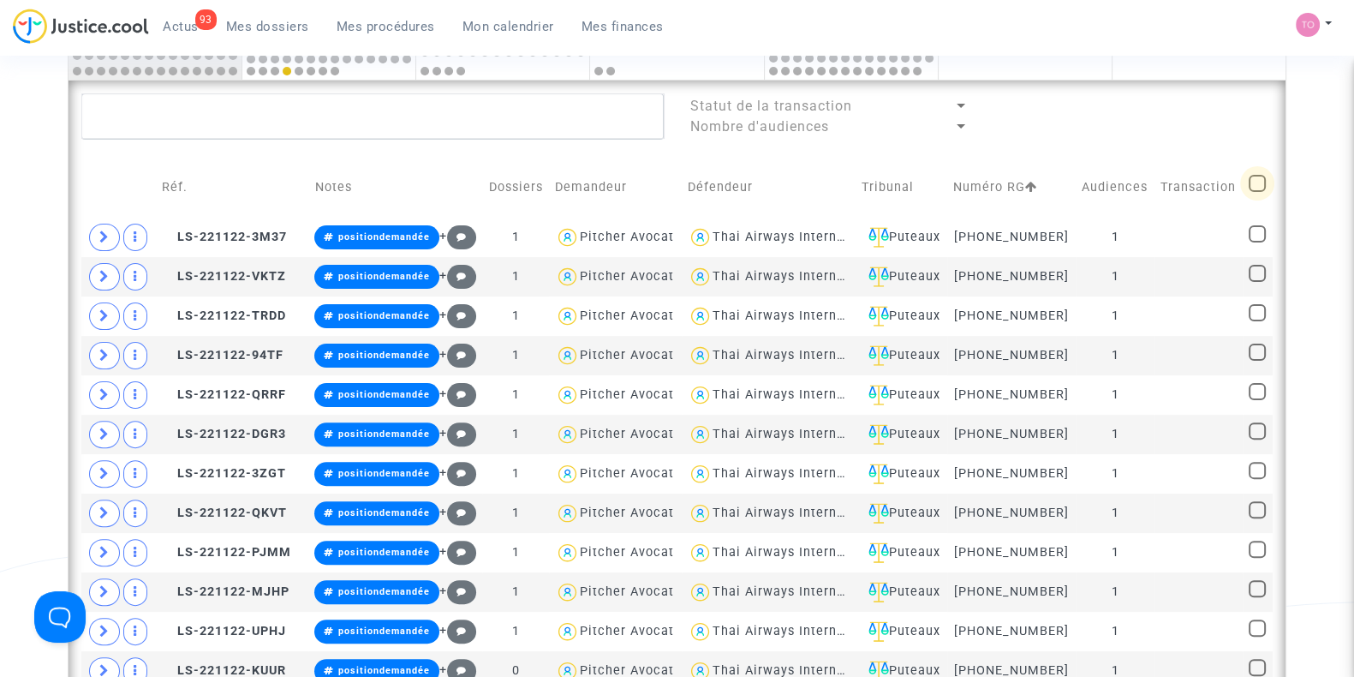
checkbox input "true"
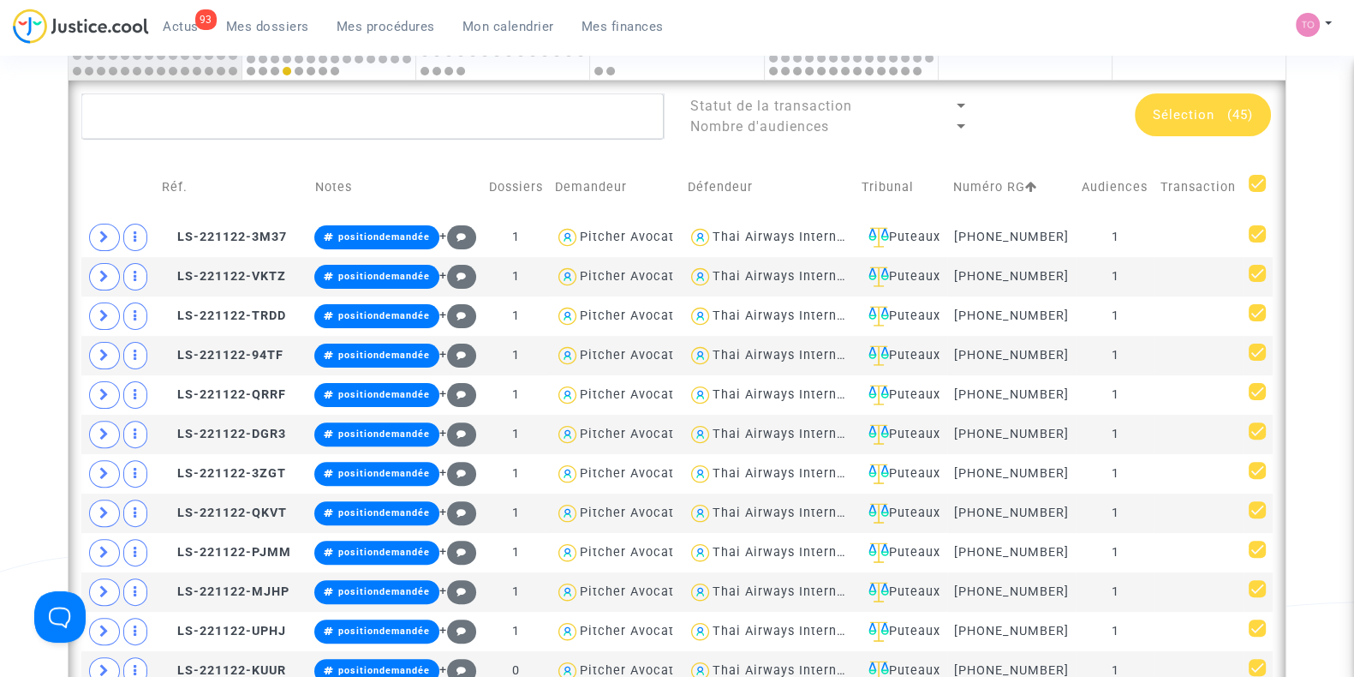
click at [1257, 182] on span at bounding box center [1257, 183] width 17 height 17
click at [1257, 192] on input "checkbox" at bounding box center [1256, 192] width 1 height 1
checkbox input "false"
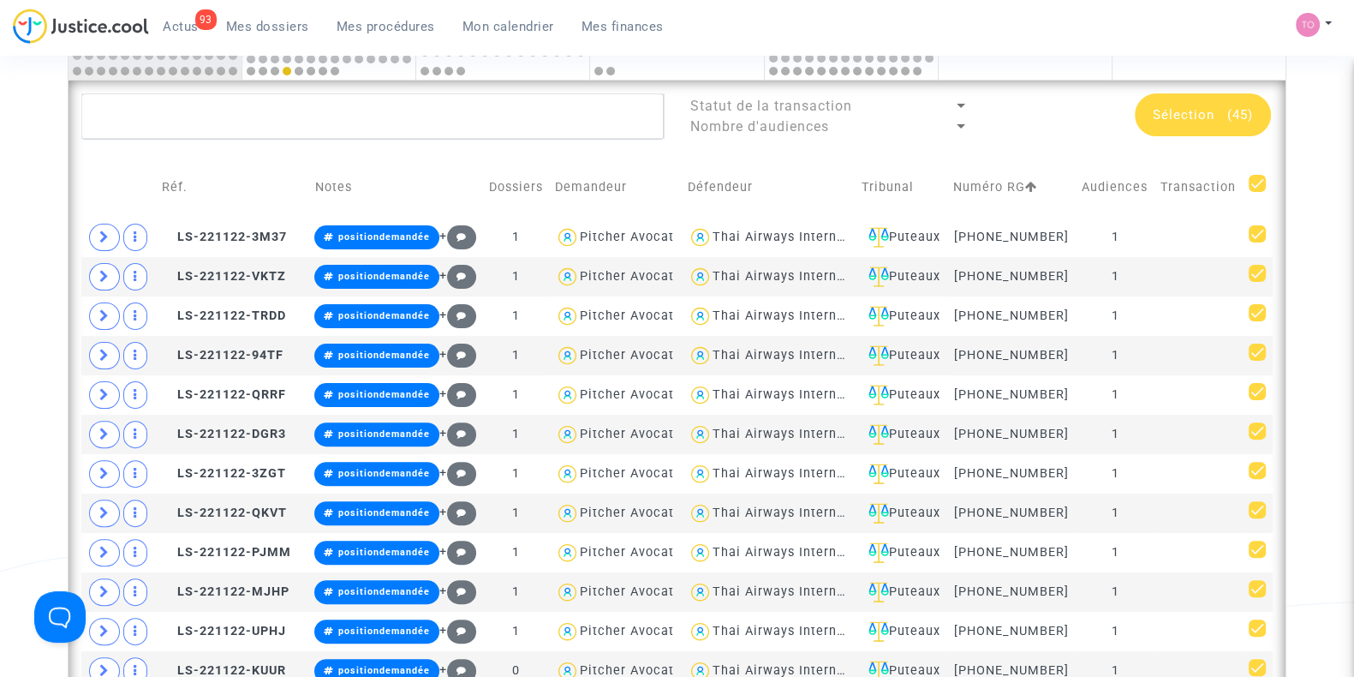
checkbox input "false"
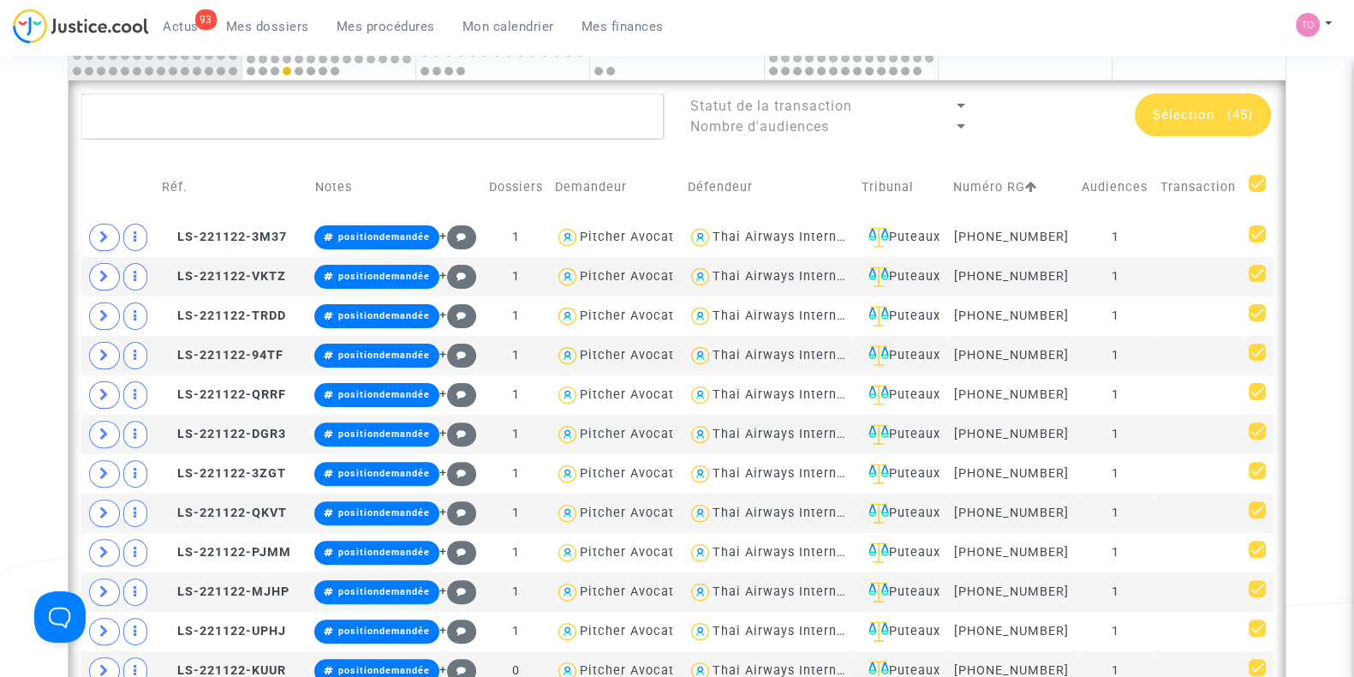
checkbox input "false"
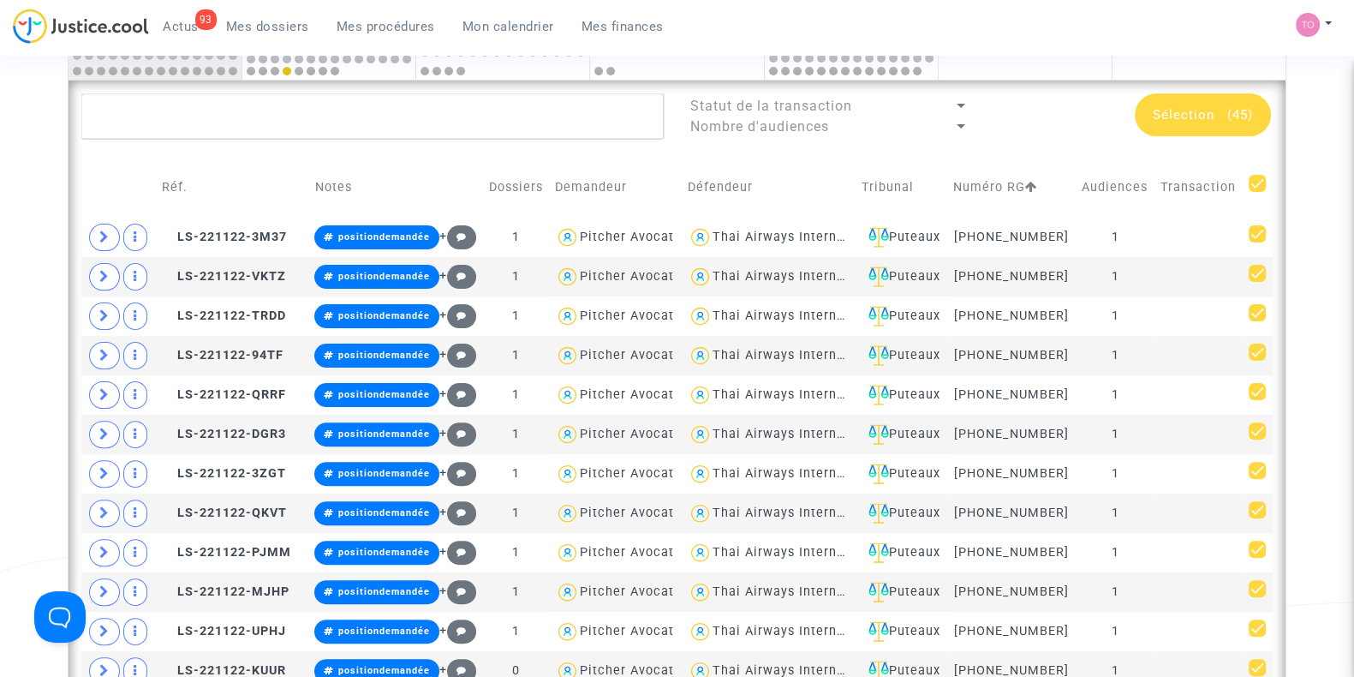
checkbox input "false"
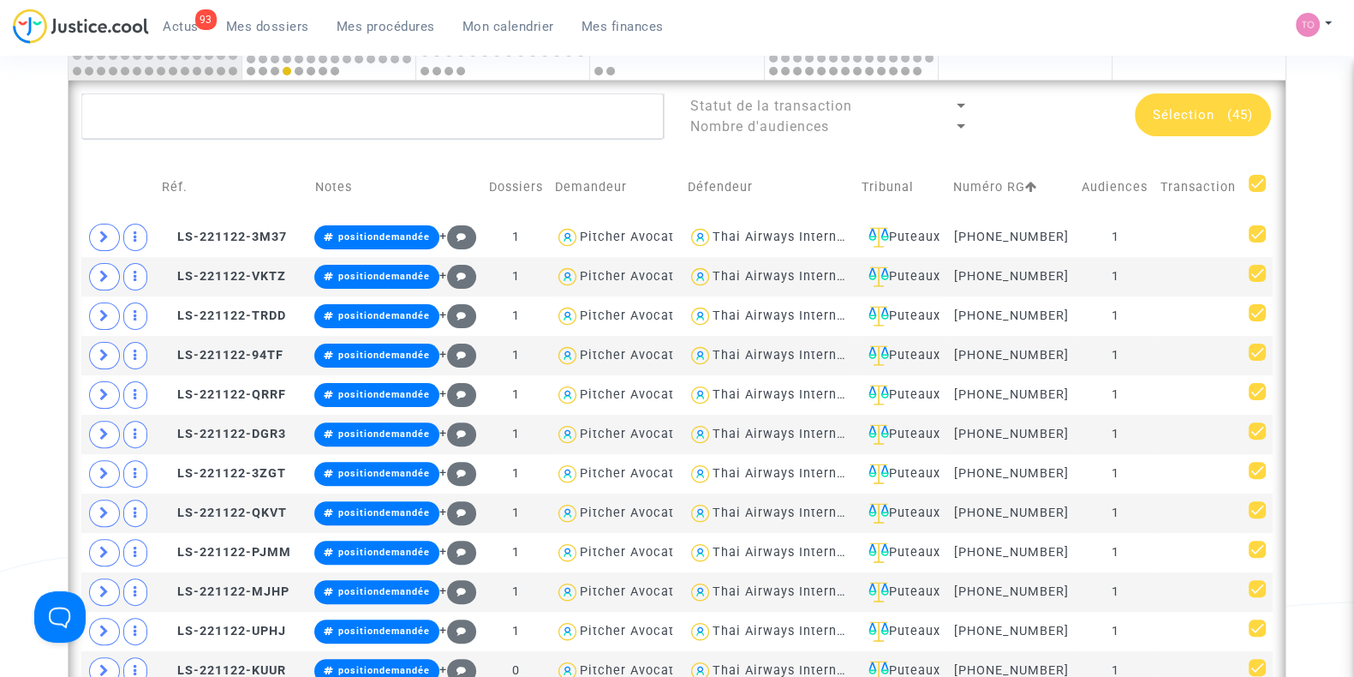
checkbox input "false"
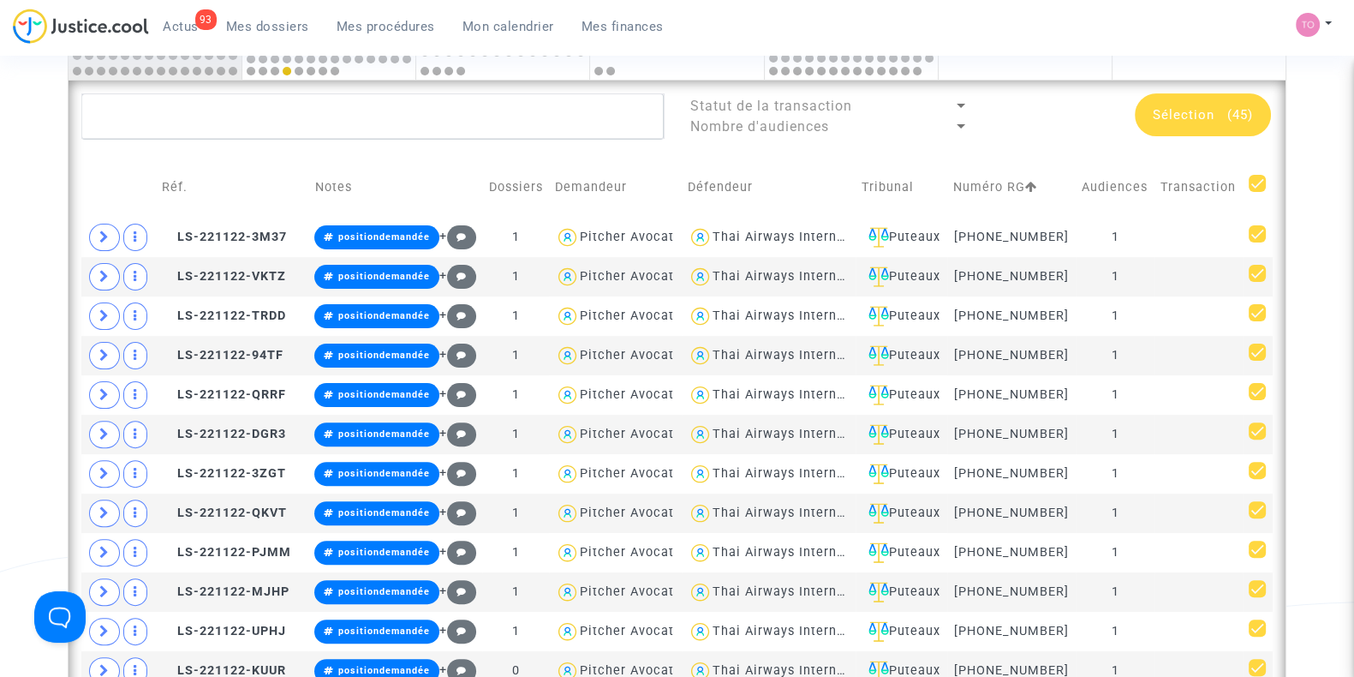
checkbox input "false"
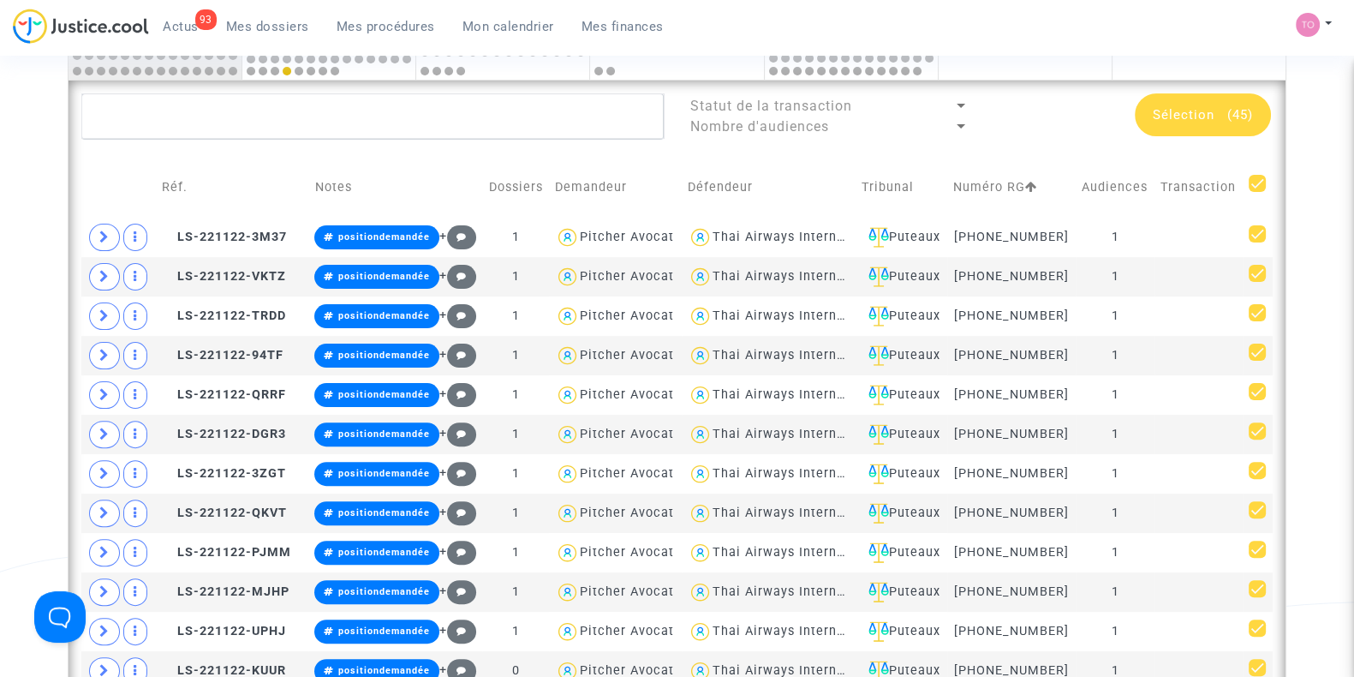
checkbox input "false"
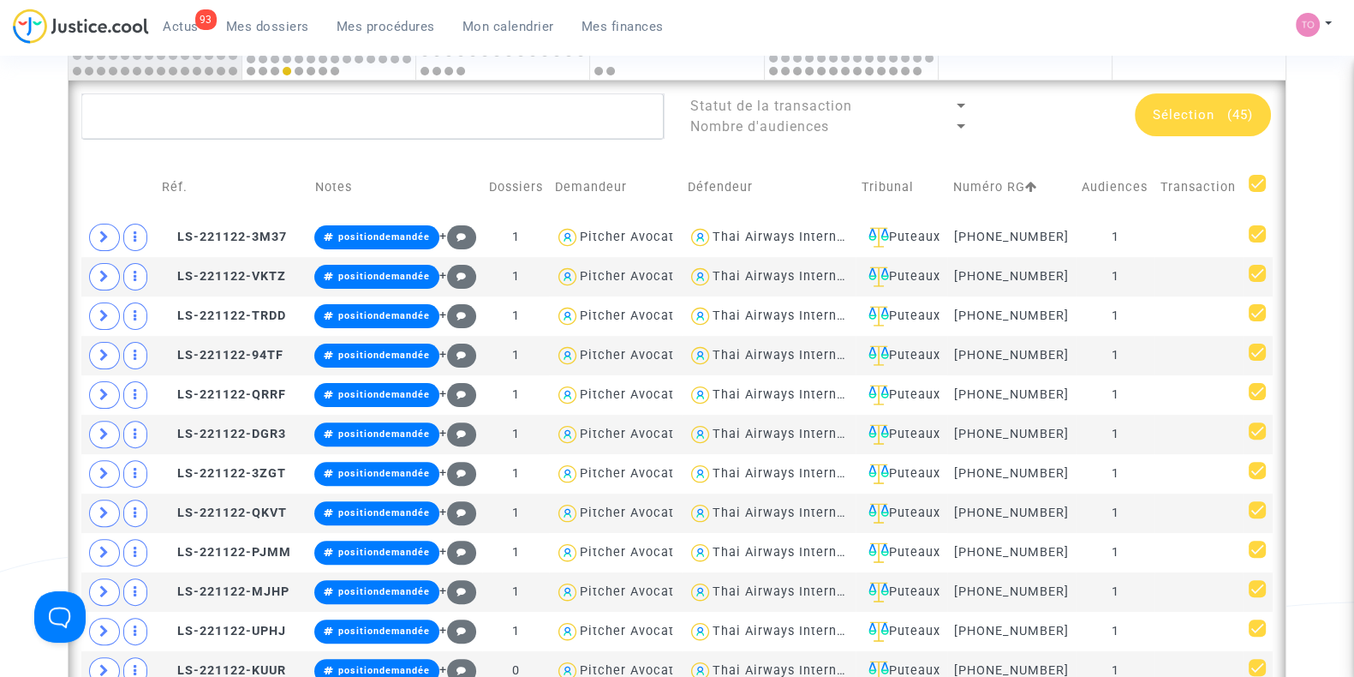
checkbox input "false"
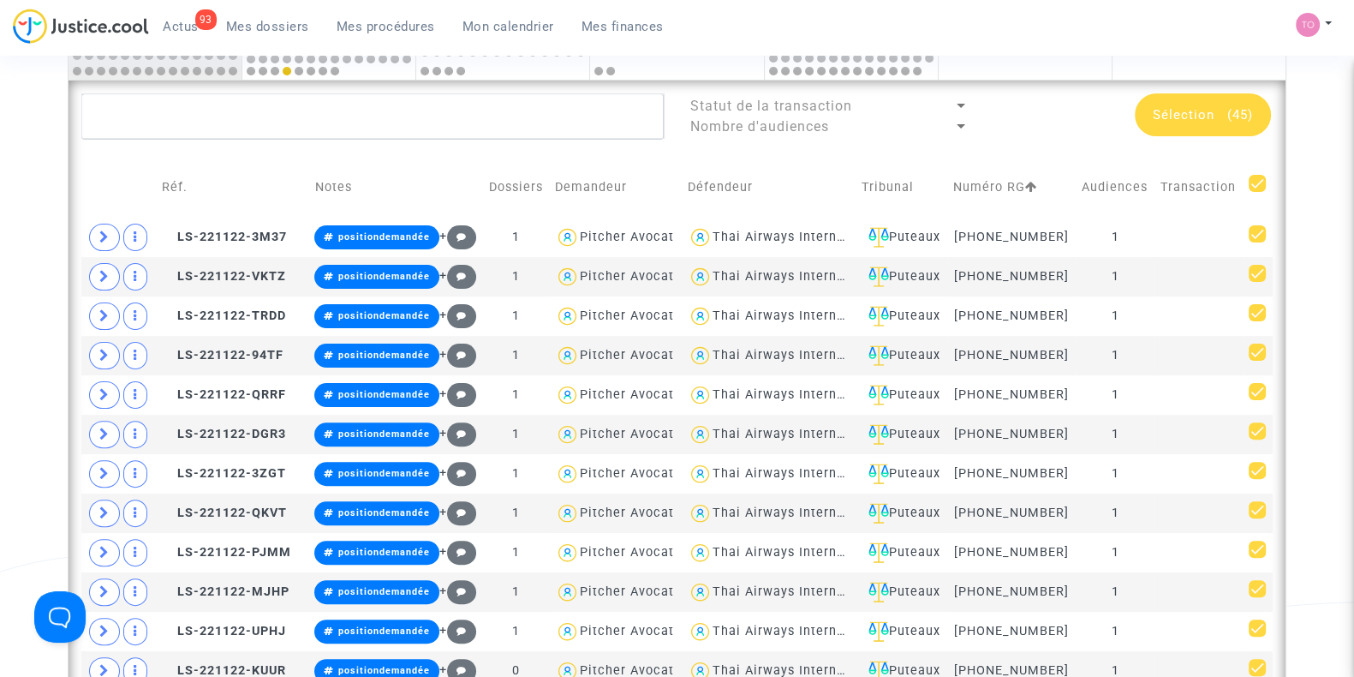
checkbox input "false"
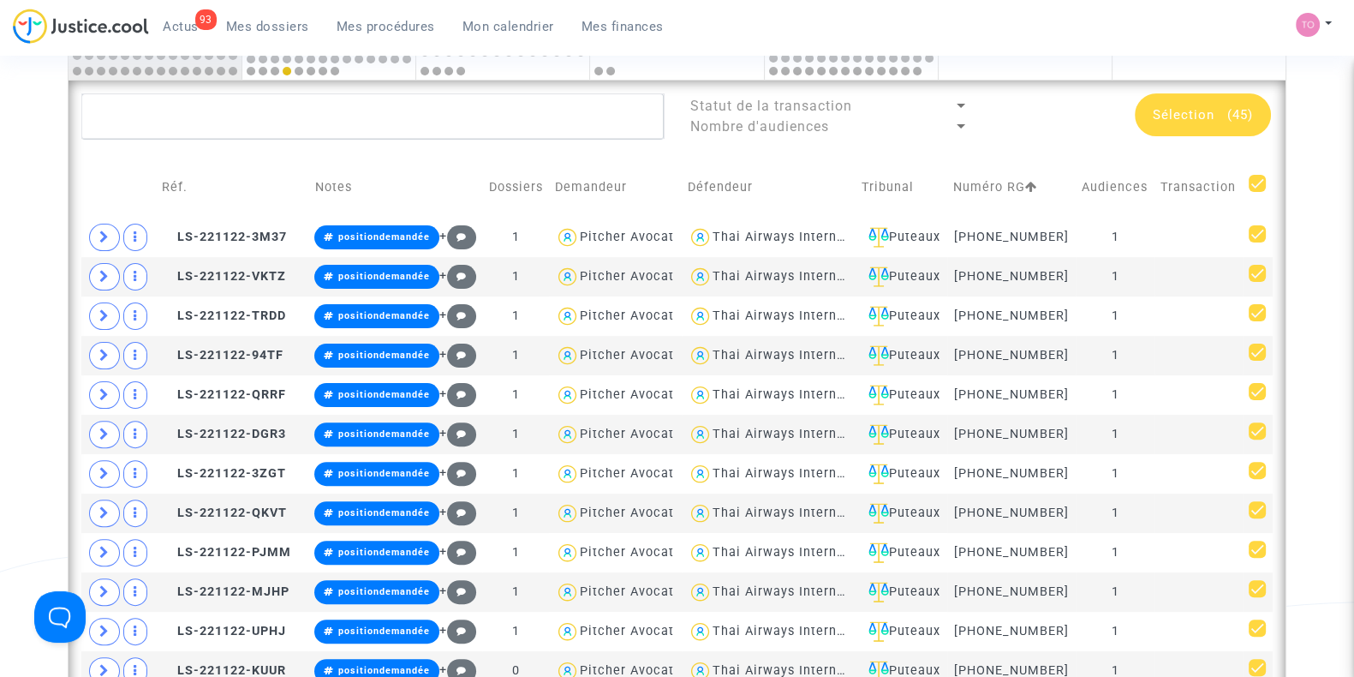
checkbox input "false"
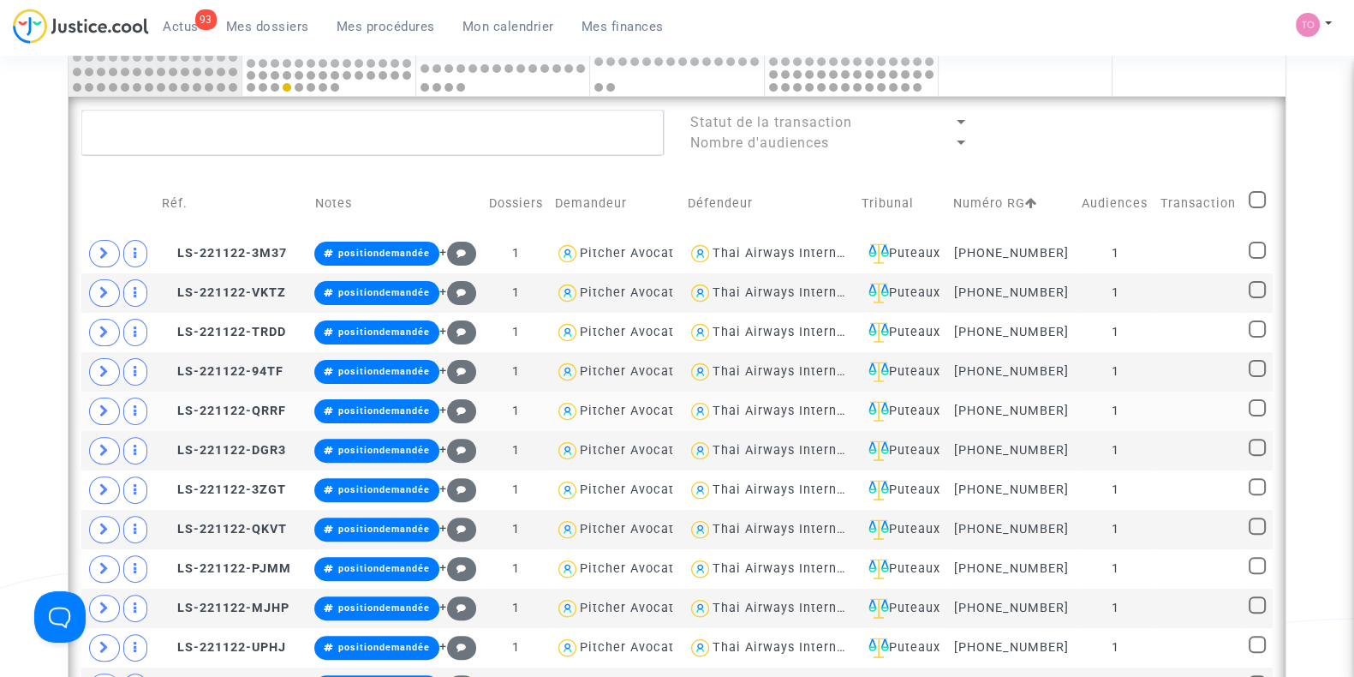
scroll to position [505, 0]
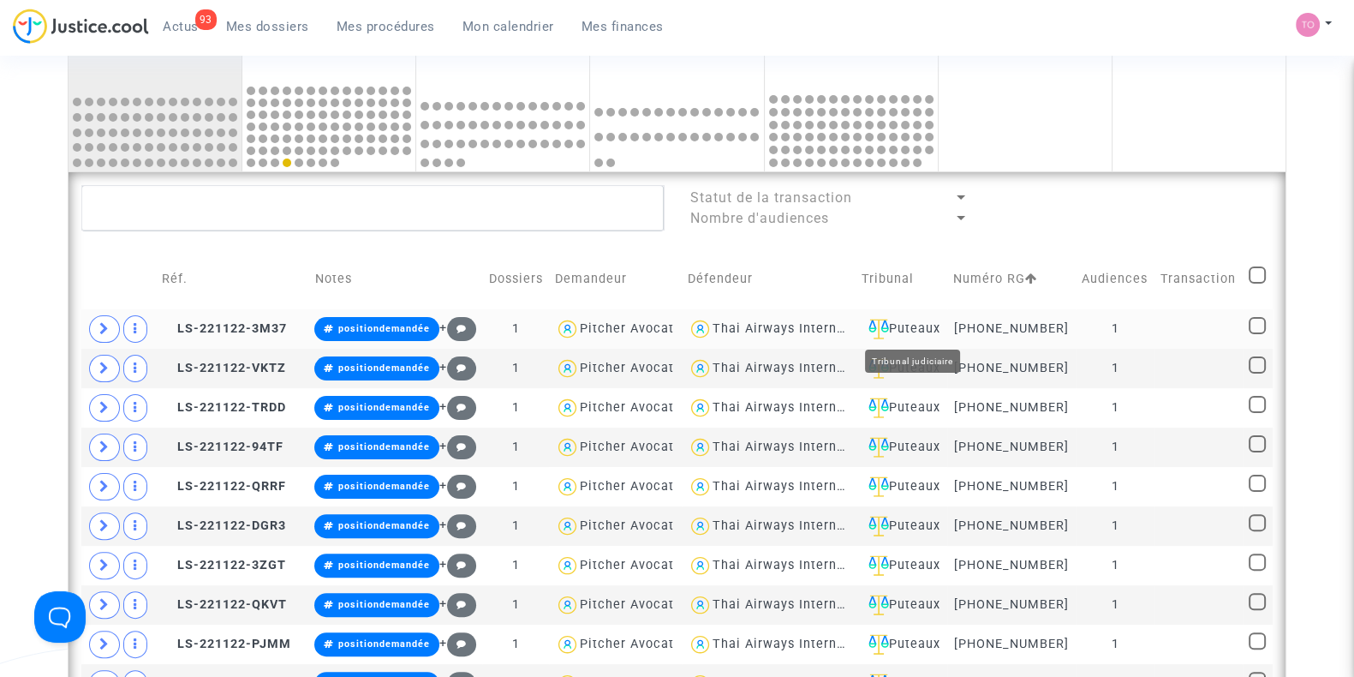
click at [929, 319] on div "Puteaux" at bounding box center [902, 329] width 80 height 21
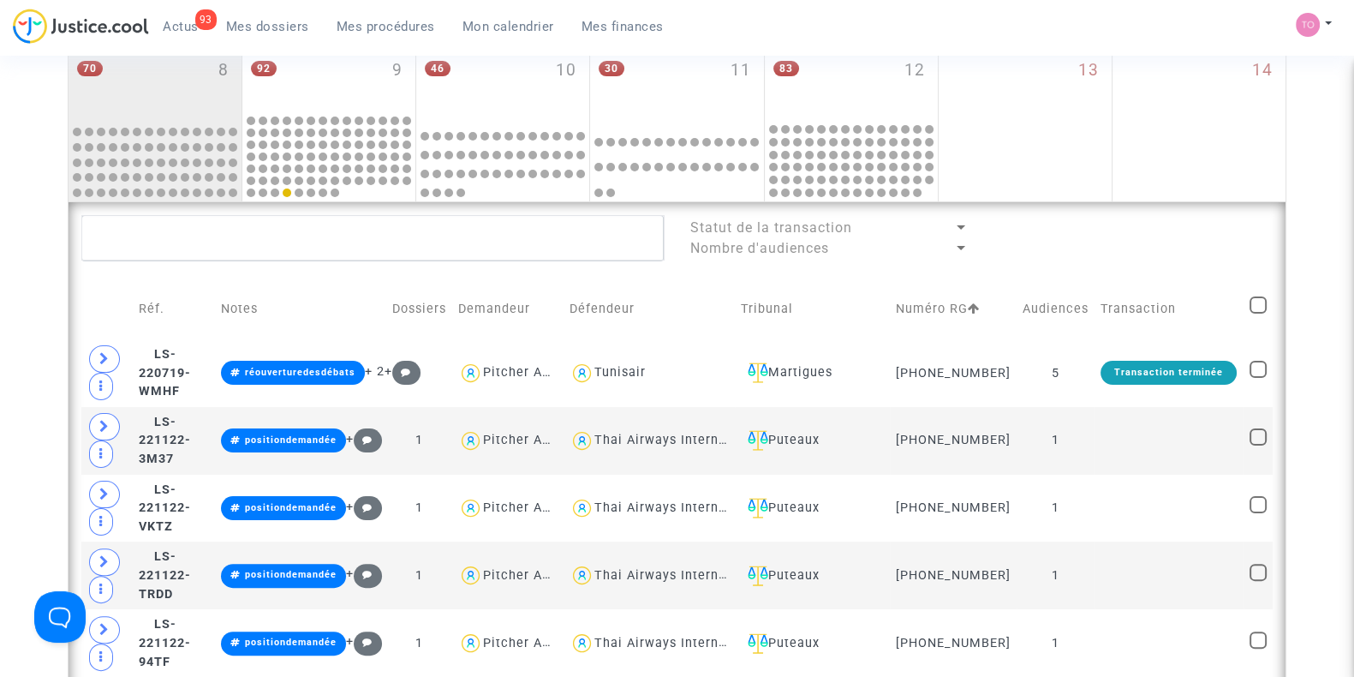
scroll to position [474, 0]
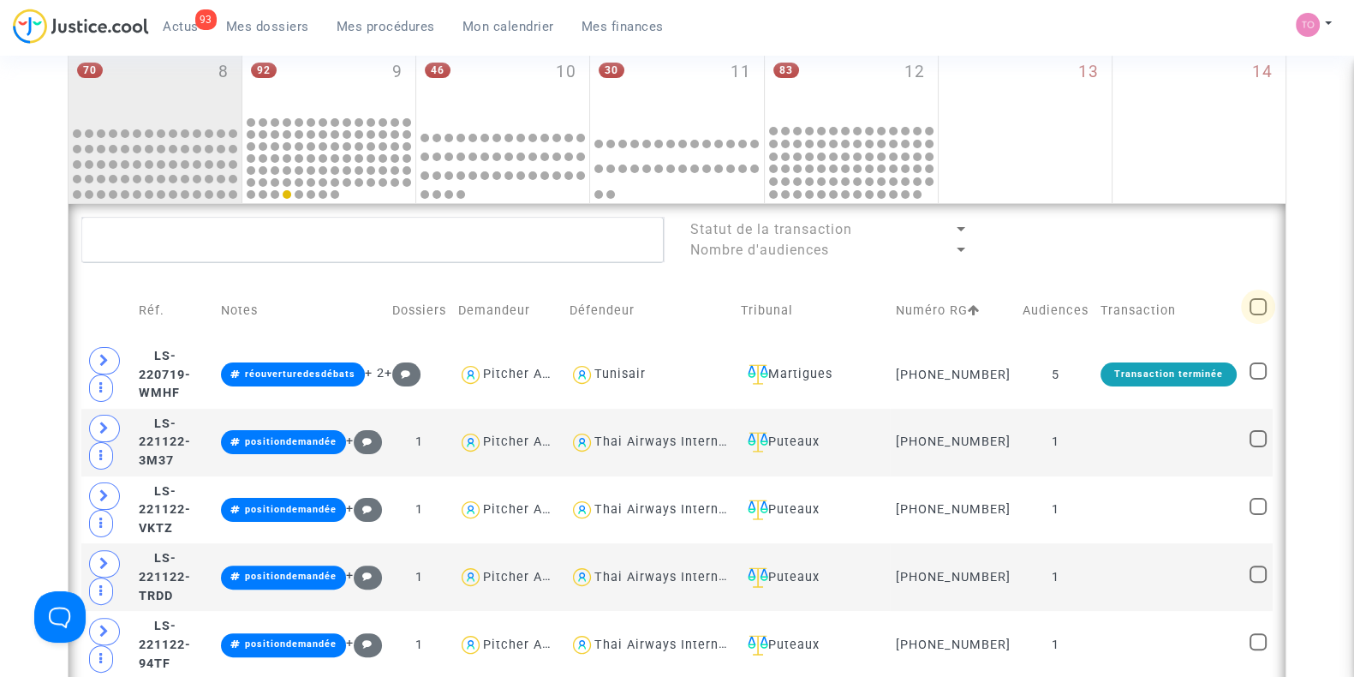
click at [1256, 310] on span at bounding box center [1257, 306] width 17 height 17
click at [1257, 315] on input "checkbox" at bounding box center [1257, 315] width 1 height 1
checkbox input "true"
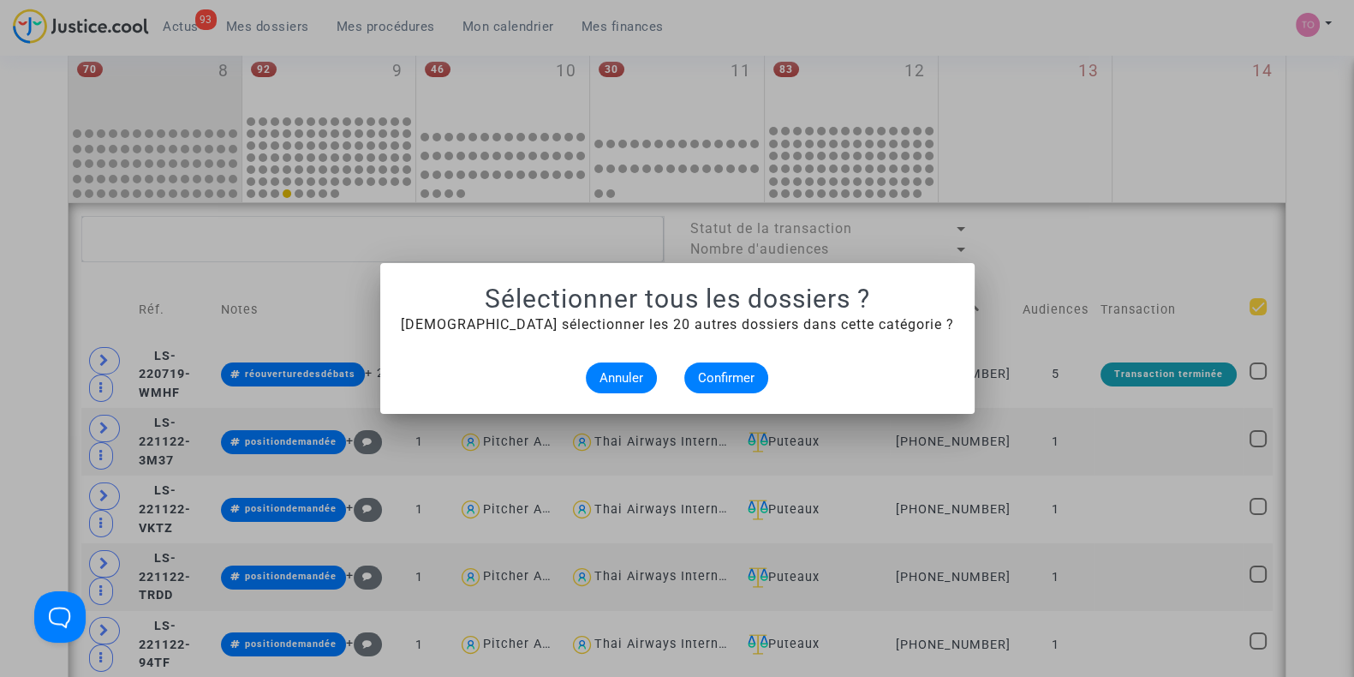
scroll to position [0, 0]
click at [610, 367] on button "Annuler" at bounding box center [621, 377] width 71 height 31
checkbox input "true"
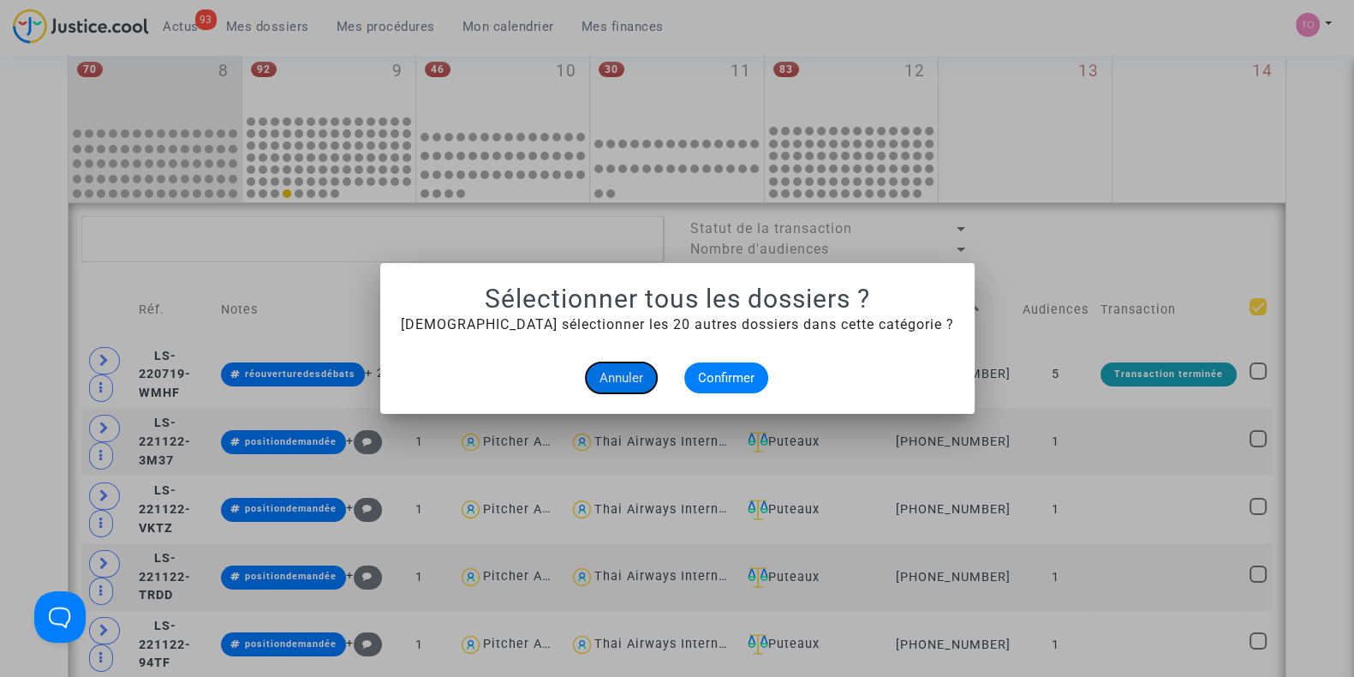
checkbox input "true"
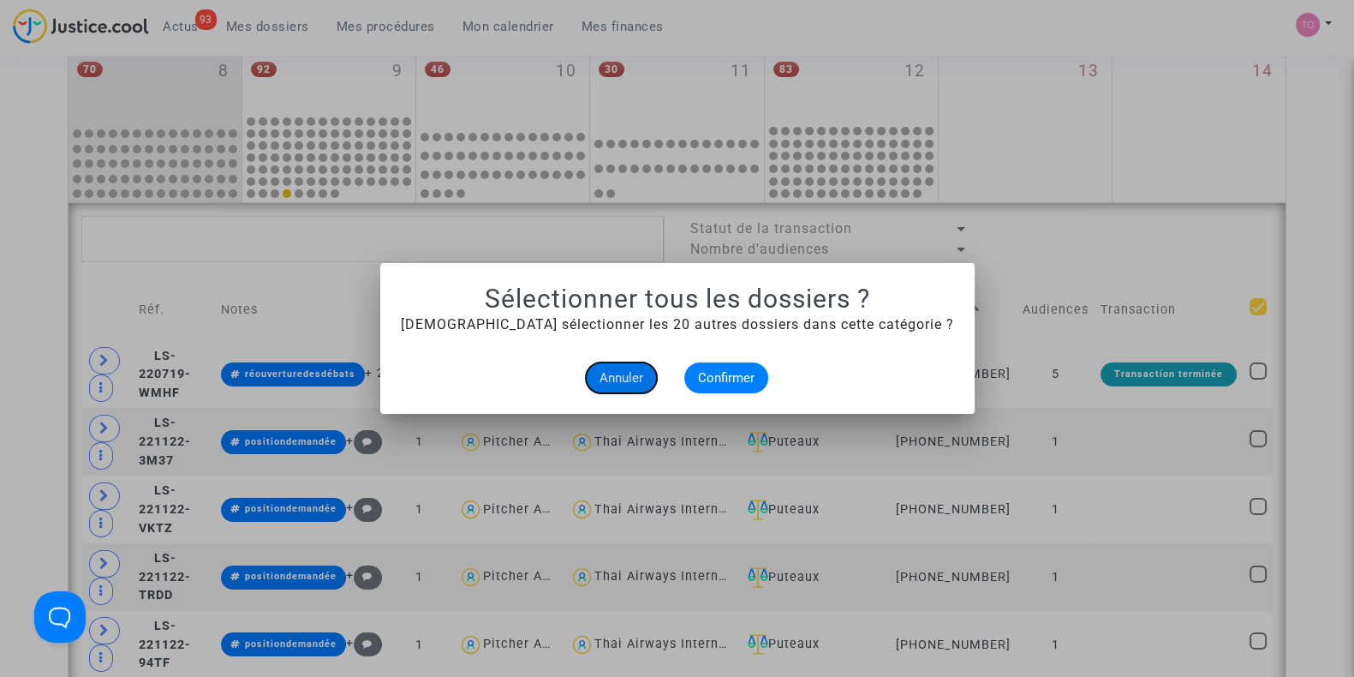
checkbox input "true"
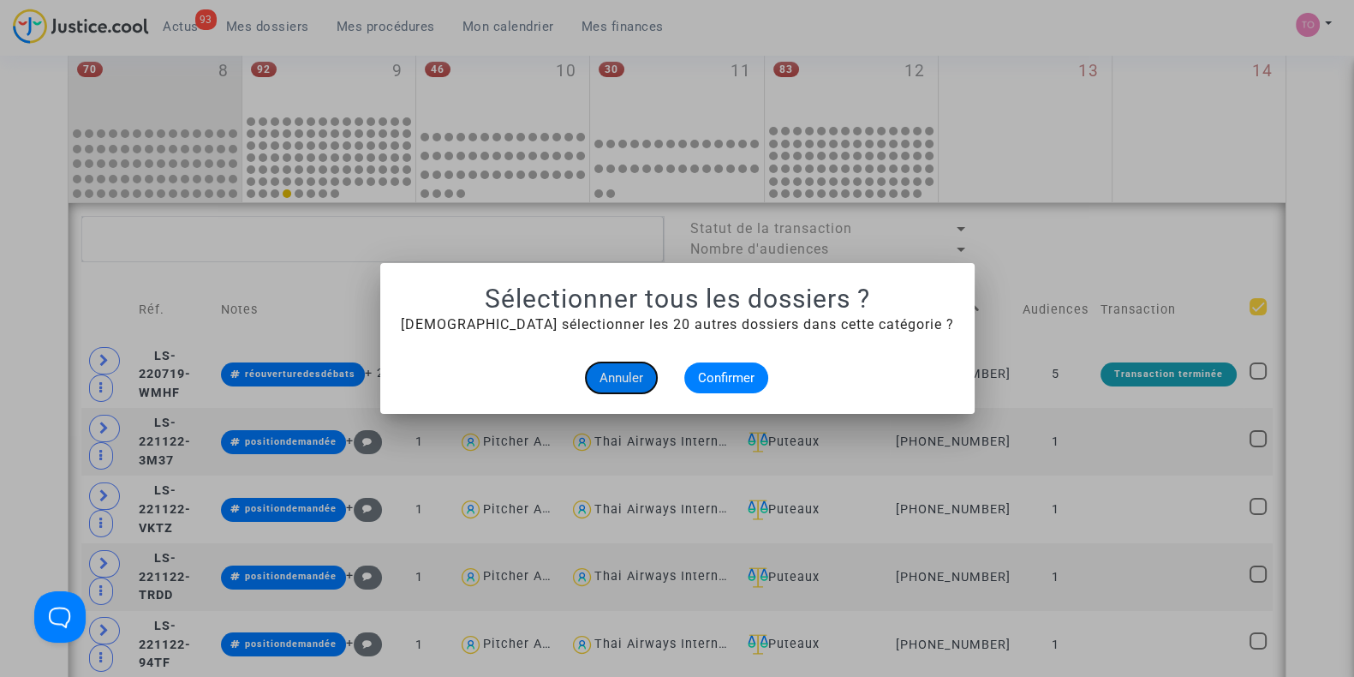
checkbox input "true"
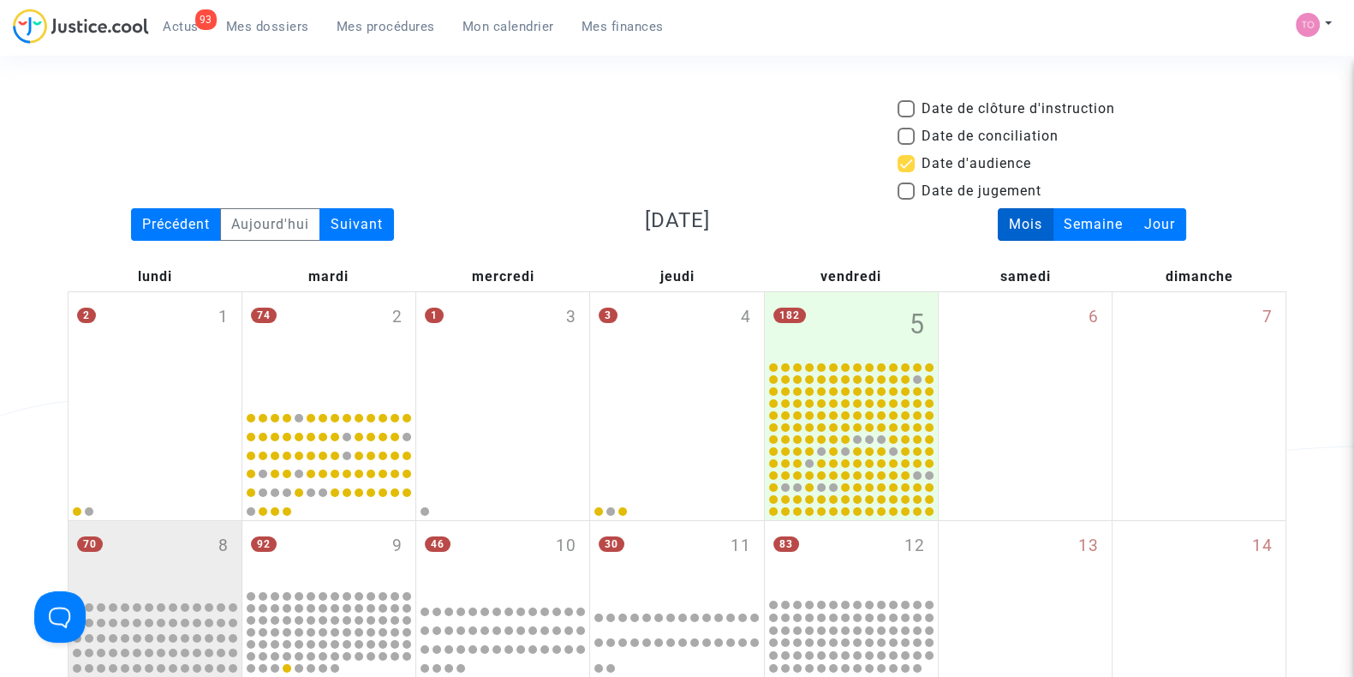
scroll to position [474, 0]
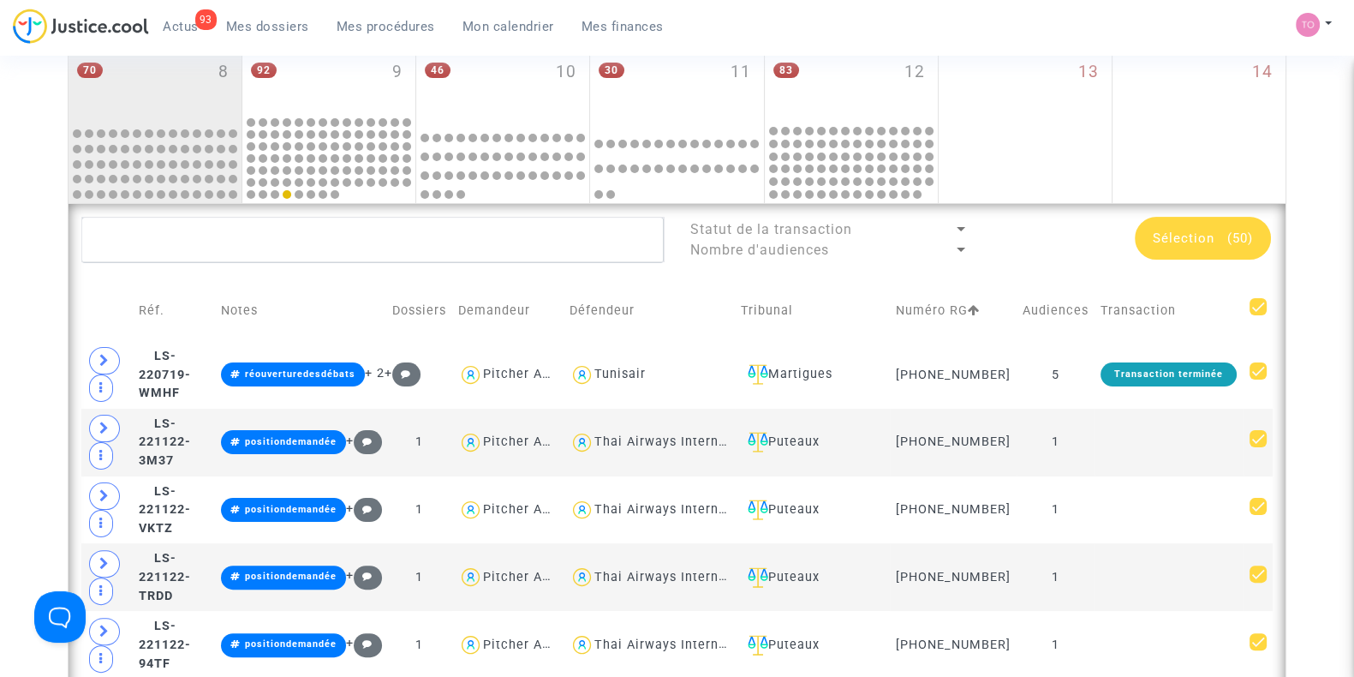
click at [563, 367] on td "Pitcher Avocat" at bounding box center [507, 375] width 111 height 68
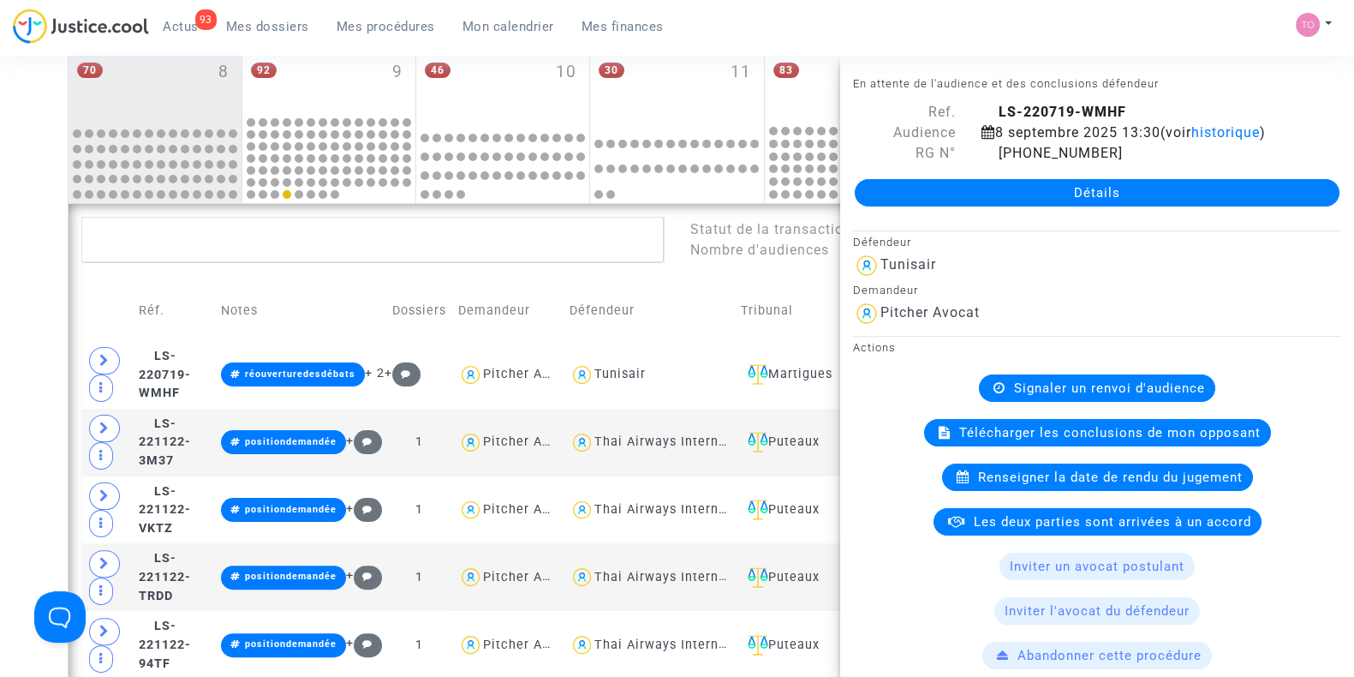
scroll to position [421, 0]
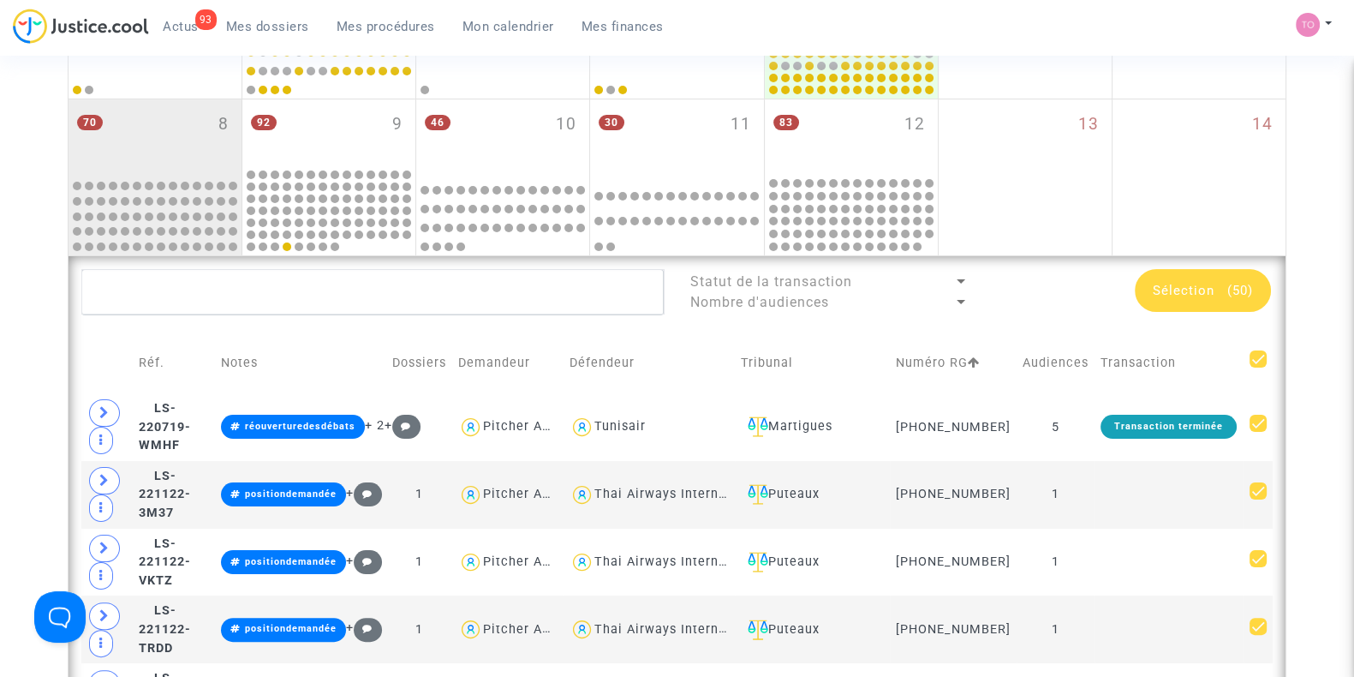
click at [1251, 363] on span at bounding box center [1257, 358] width 17 height 17
click at [1257, 367] on input "checkbox" at bounding box center [1257, 367] width 1 height 1
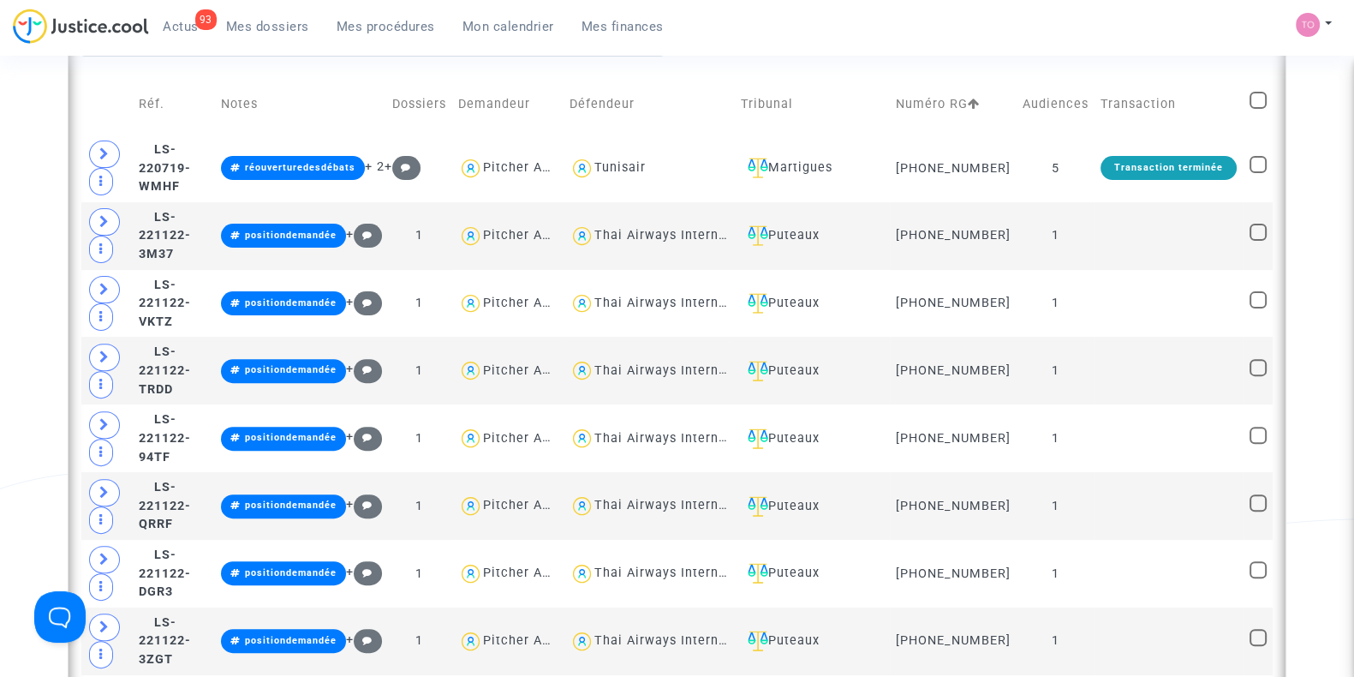
scroll to position [681, 0]
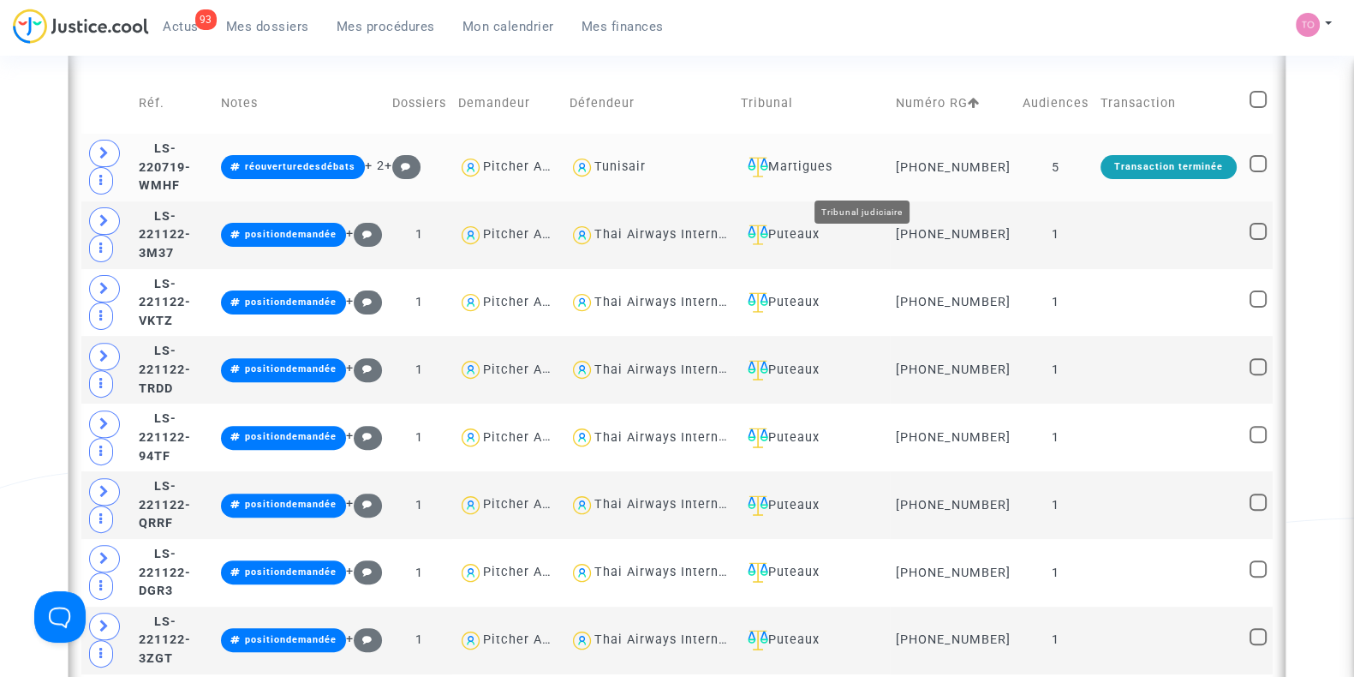
click at [879, 176] on div "Martigues" at bounding box center [812, 167] width 143 height 21
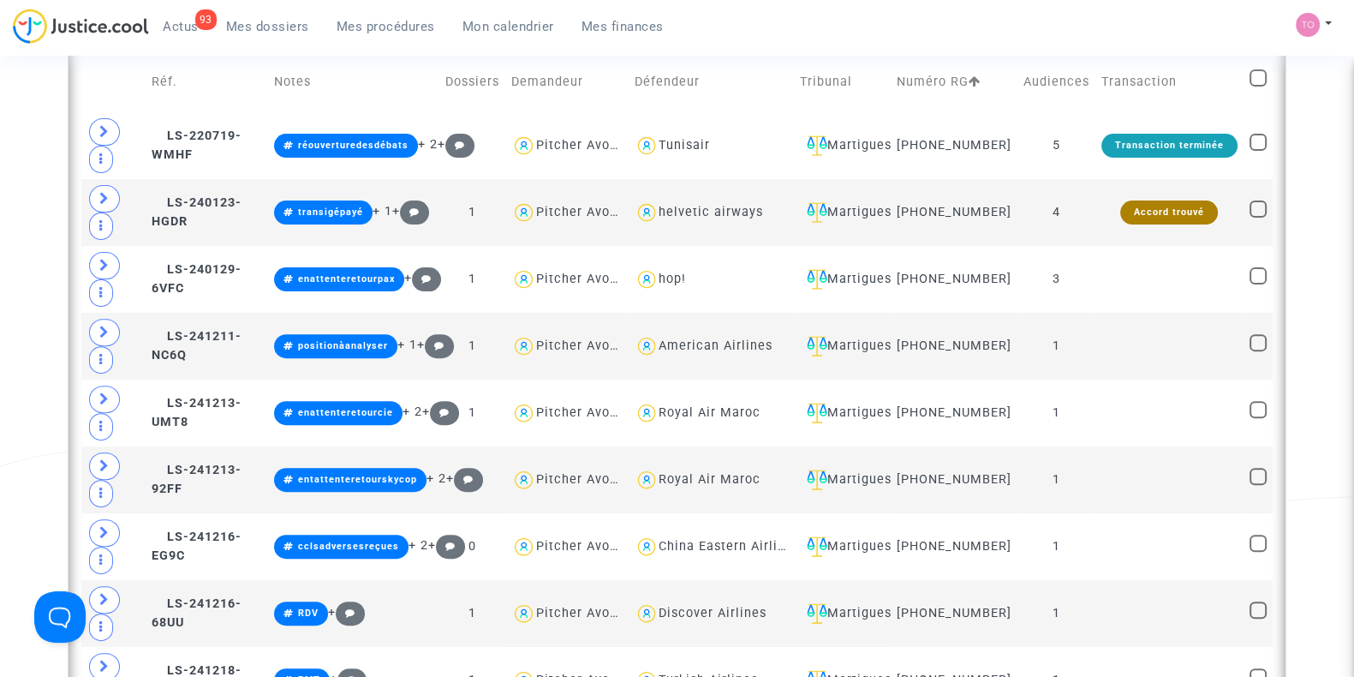
scroll to position [701, 0]
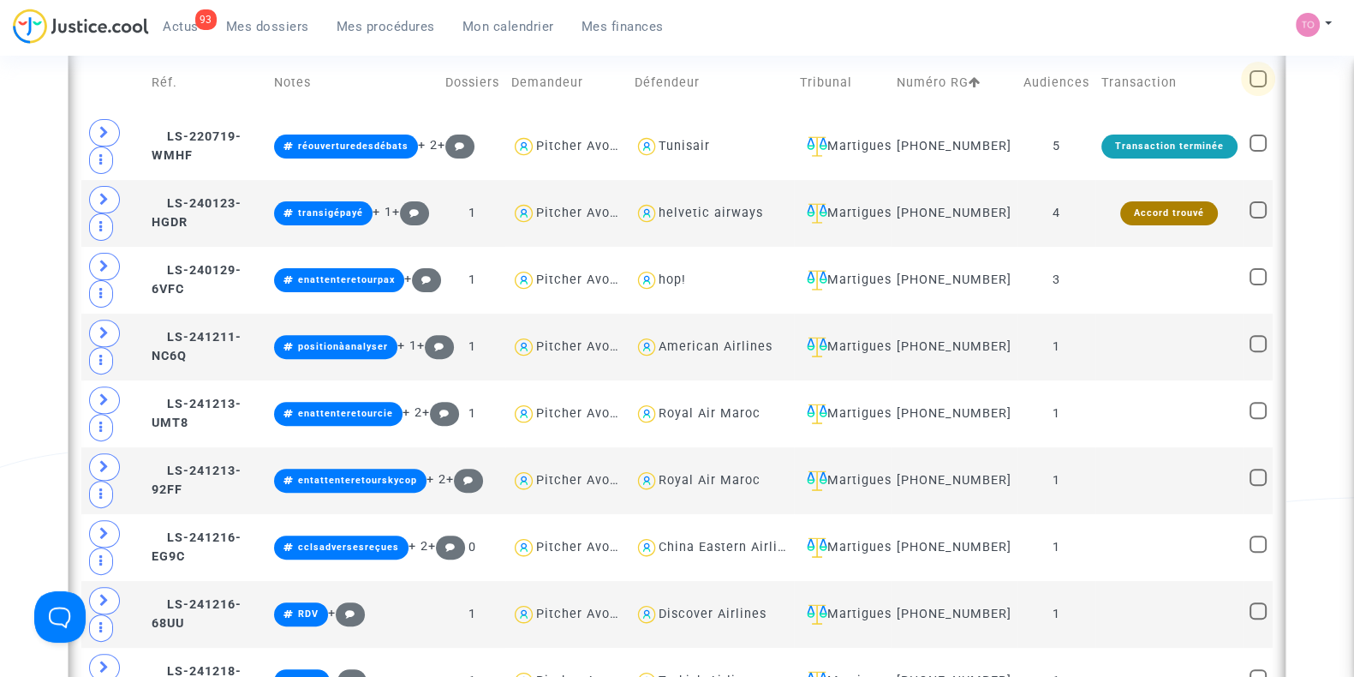
click at [1250, 87] on span at bounding box center [1257, 78] width 17 height 17
click at [1257, 88] on input "checkbox" at bounding box center [1257, 87] width 1 height 1
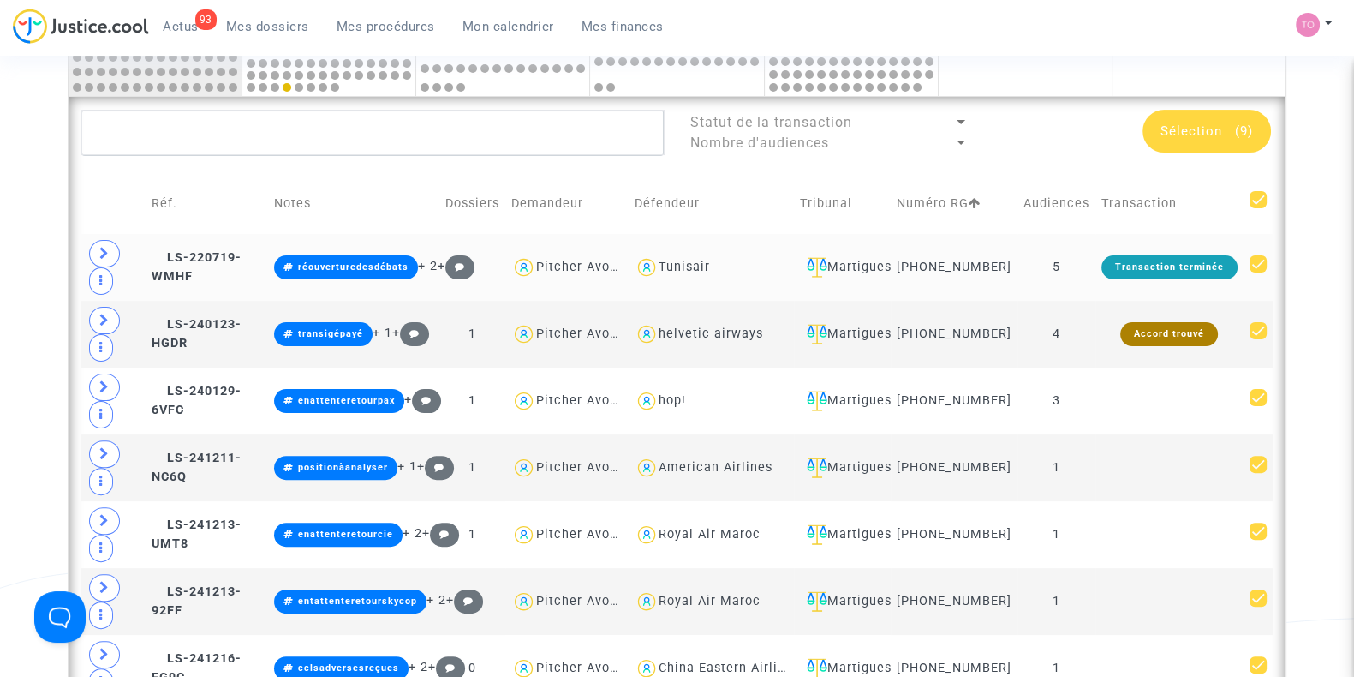
scroll to position [576, 0]
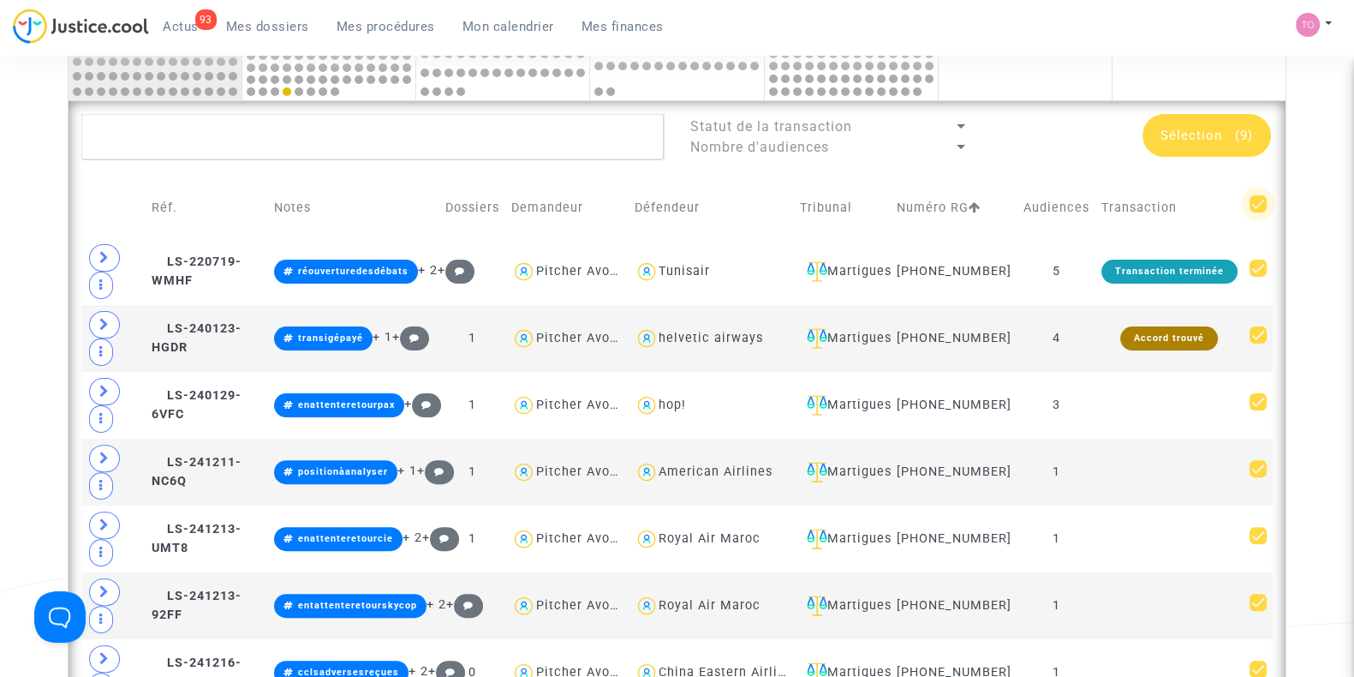
click at [1255, 207] on span at bounding box center [1257, 203] width 17 height 17
click at [1257, 212] on input "checkbox" at bounding box center [1257, 212] width 1 height 1
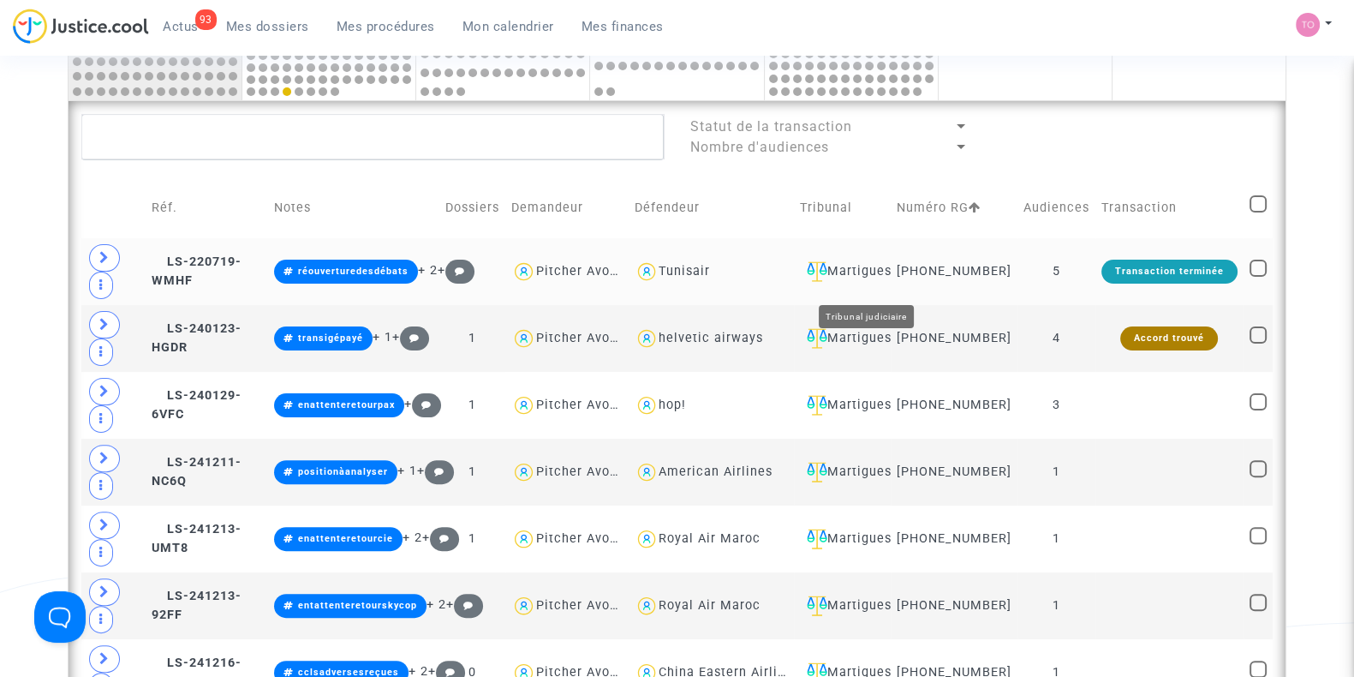
click at [861, 281] on div "Martigues" at bounding box center [842, 271] width 85 height 21
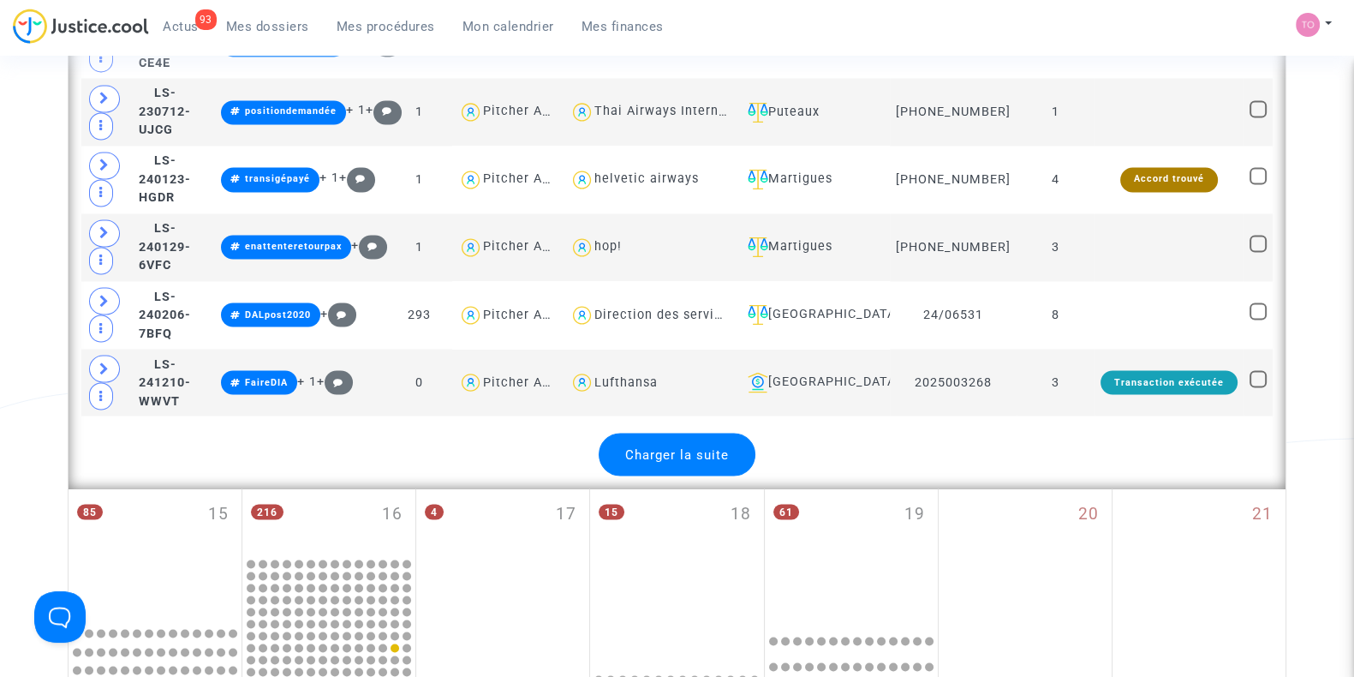
scroll to position [3862, 0]
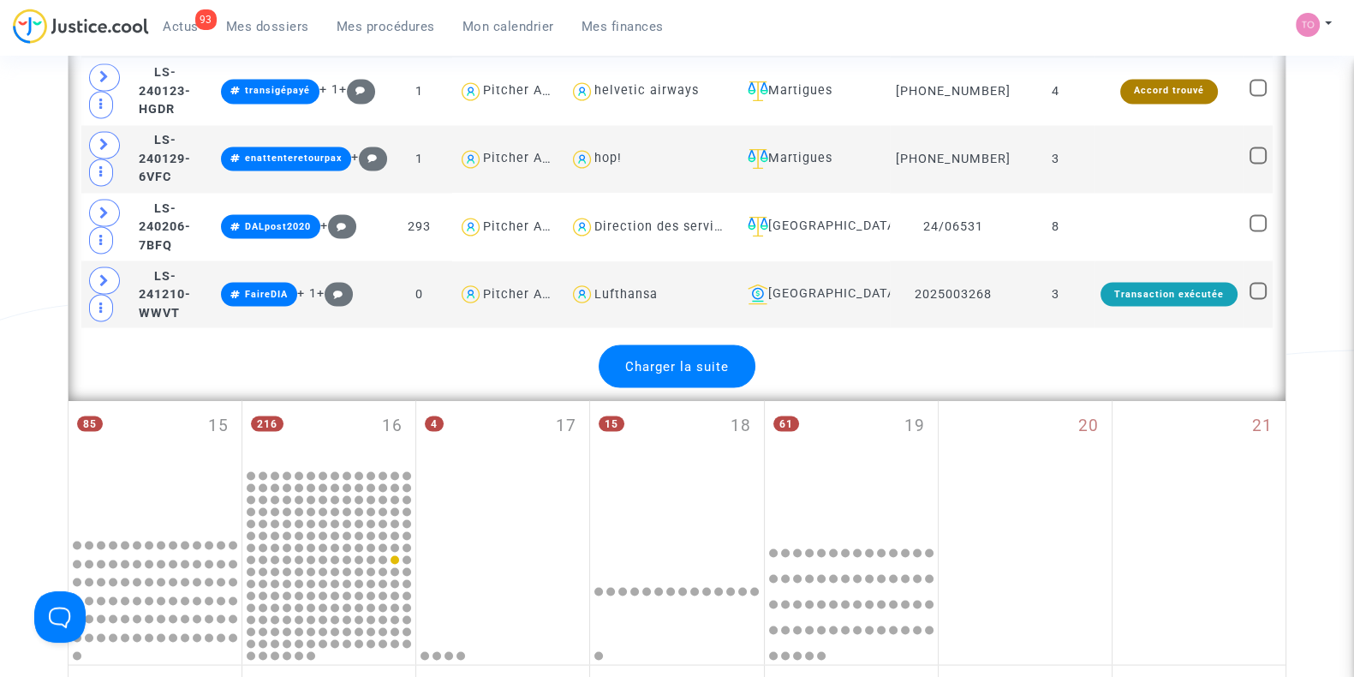
click at [692, 344] on div "Charger la suite" at bounding box center [677, 365] width 157 height 43
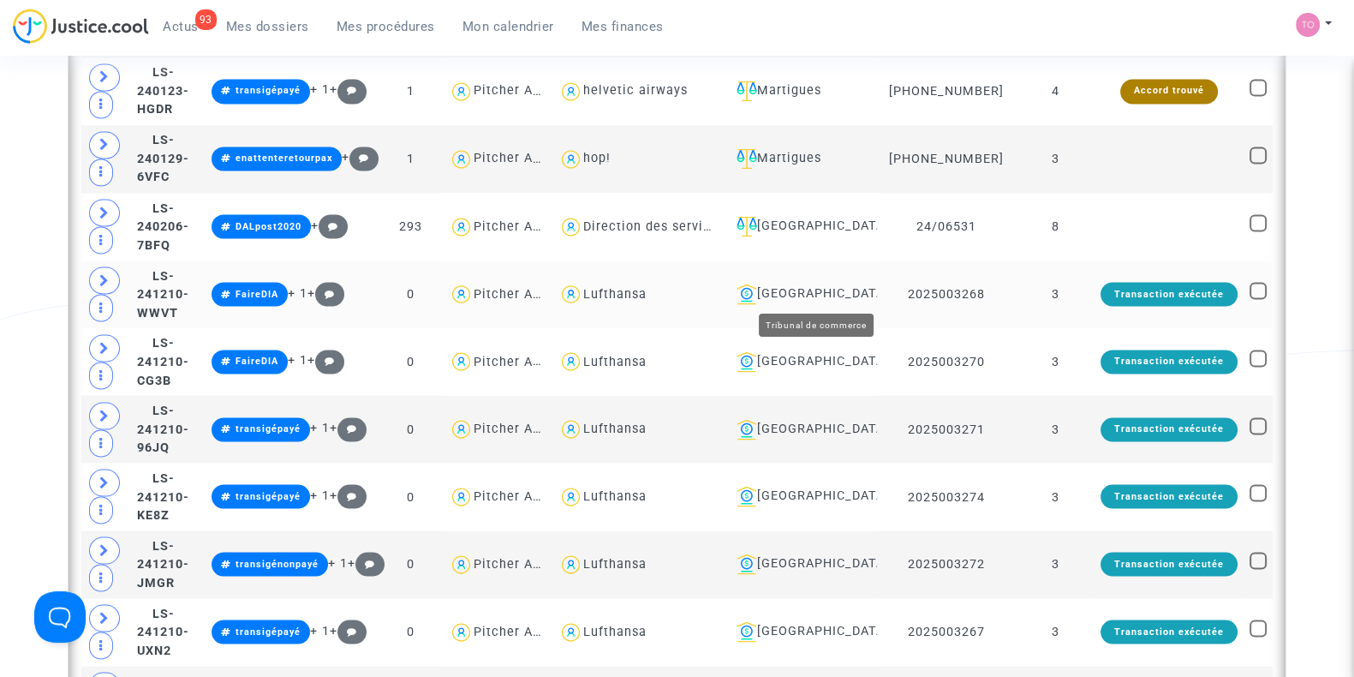
click at [852, 288] on div "Toulouse" at bounding box center [800, 293] width 141 height 21
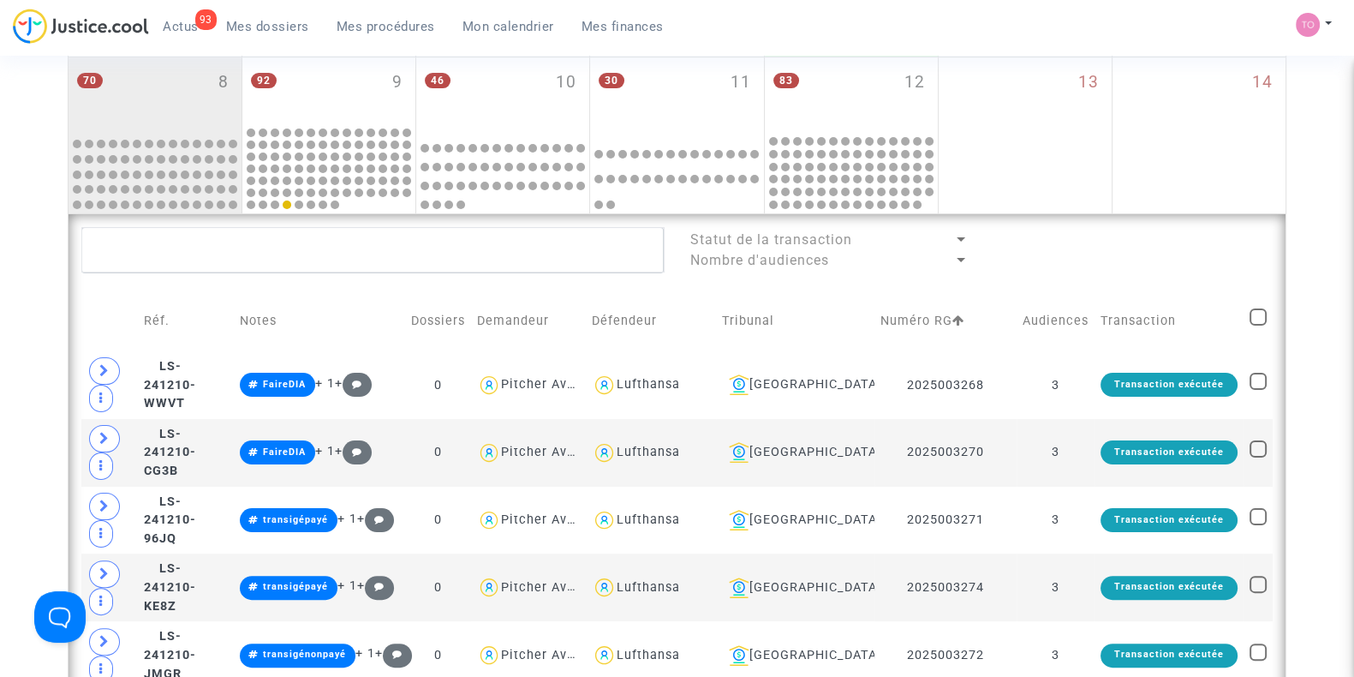
scroll to position [453, 0]
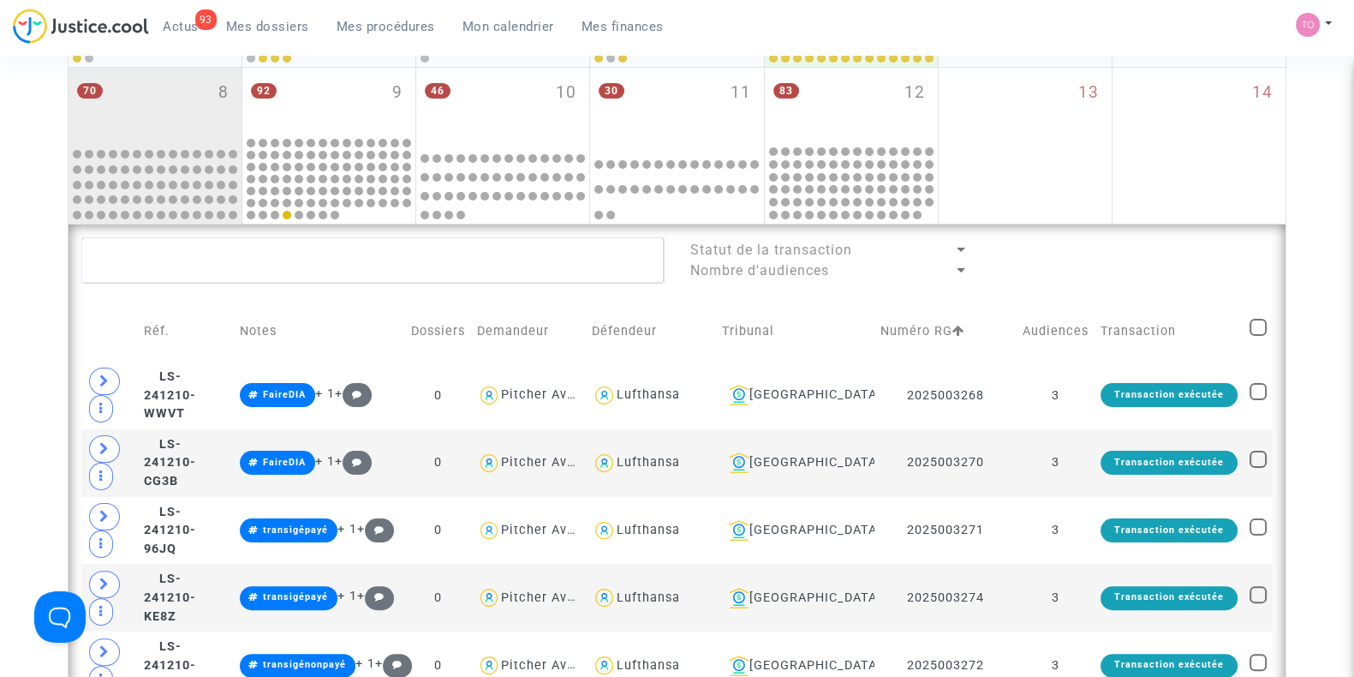
click at [1257, 324] on span at bounding box center [1257, 327] width 17 height 17
click at [1257, 336] on input "checkbox" at bounding box center [1257, 336] width 1 height 1
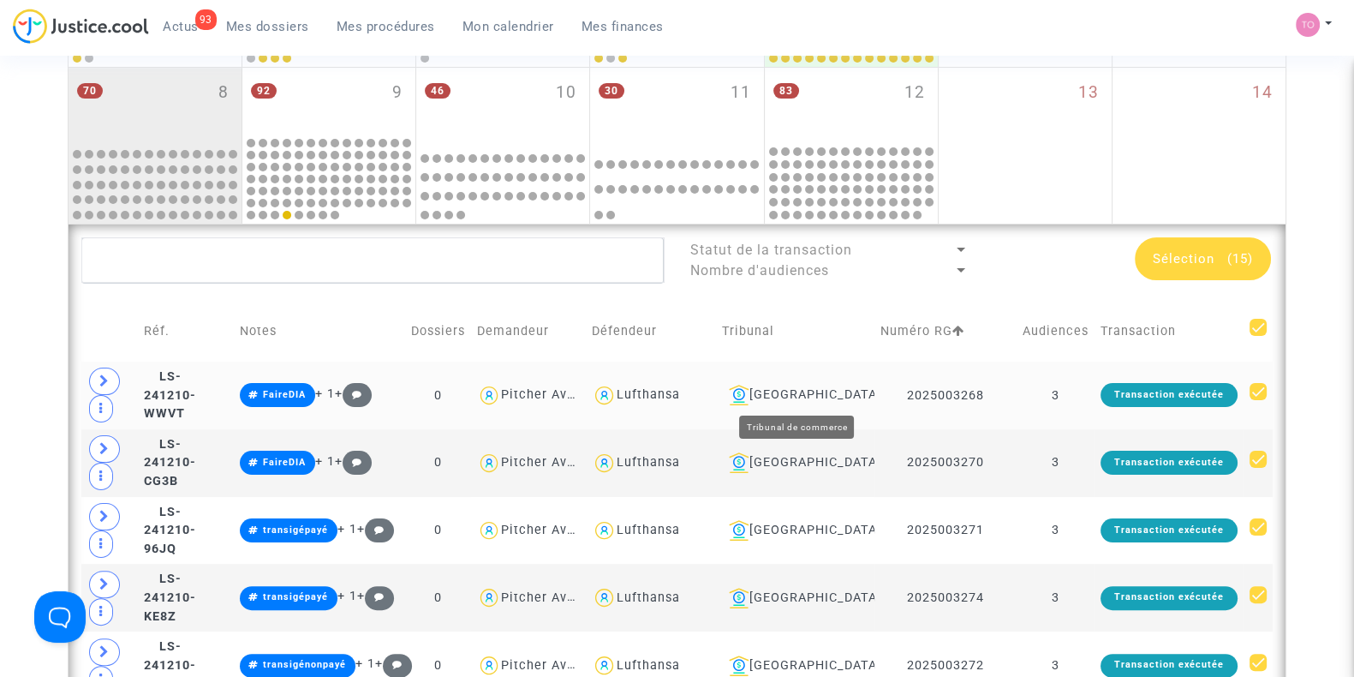
click at [831, 393] on div "Toulouse" at bounding box center [795, 395] width 146 height 21
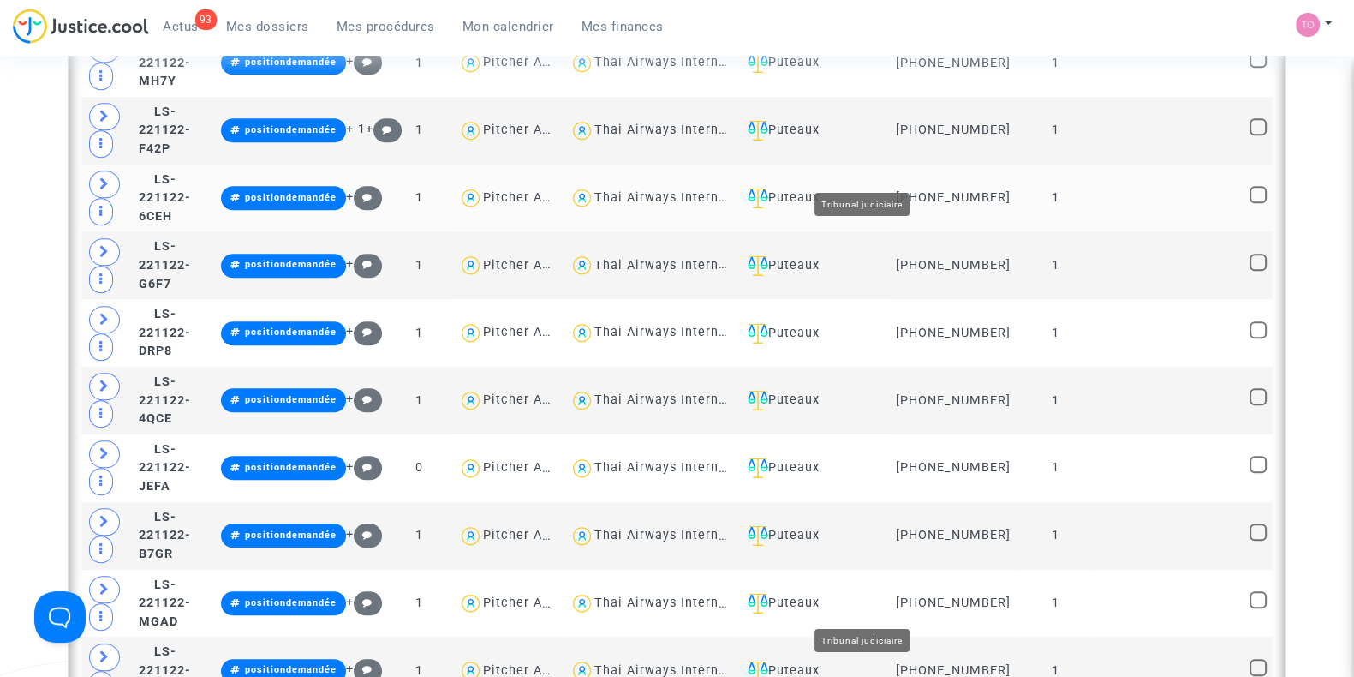
scroll to position [1983, 0]
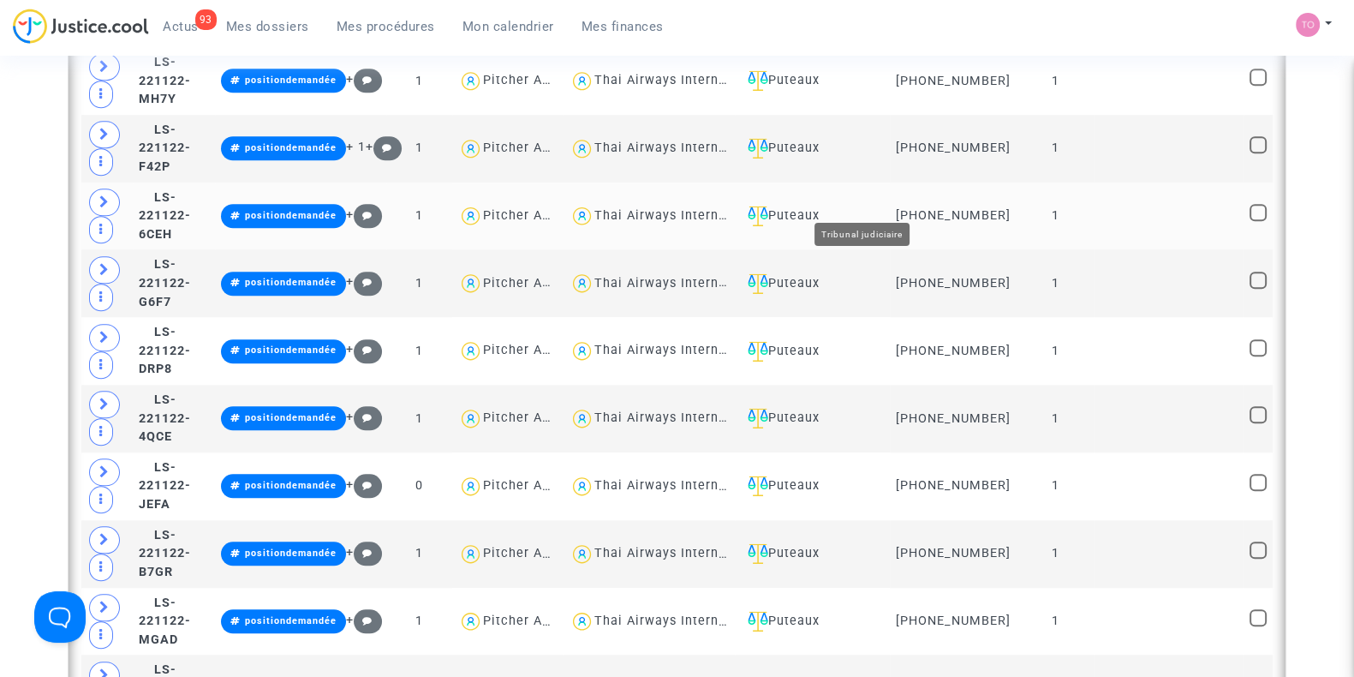
click at [874, 206] on div "Puteaux" at bounding box center [812, 216] width 143 height 21
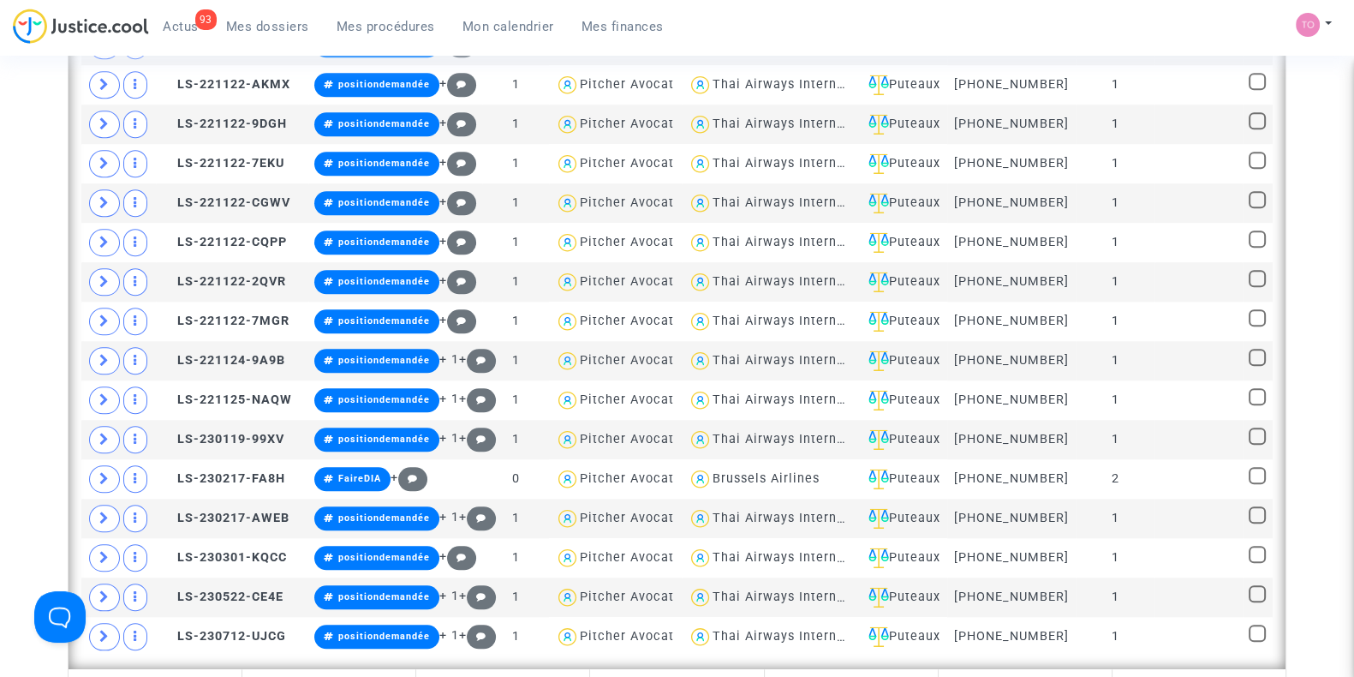
scroll to position [1930, 0]
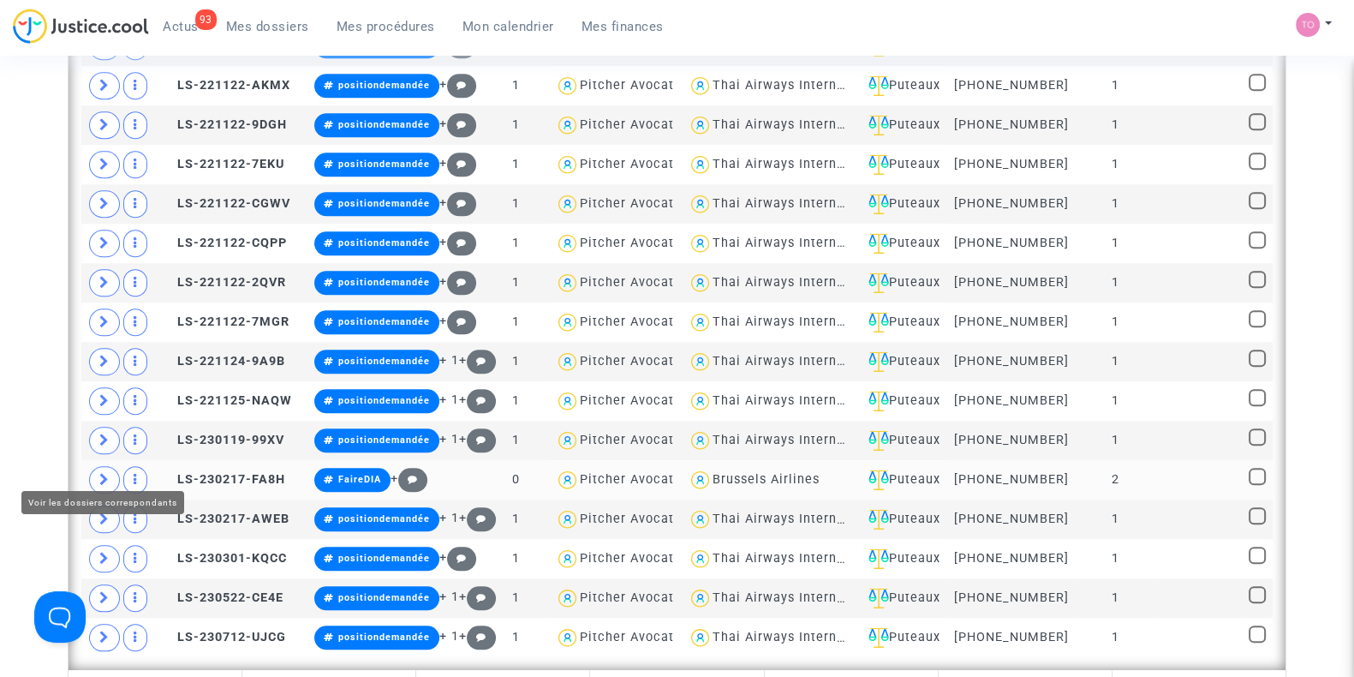
click at [94, 466] on span at bounding box center [104, 479] width 31 height 27
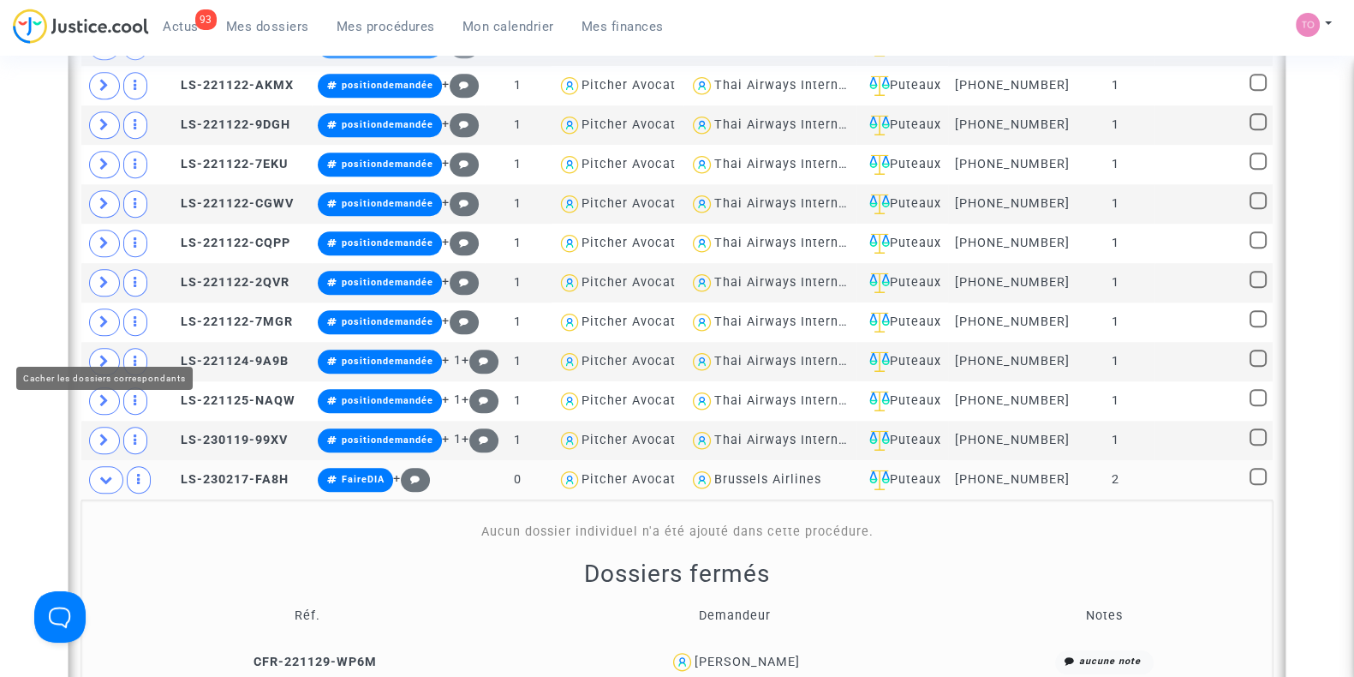
scroll to position [2054, 0]
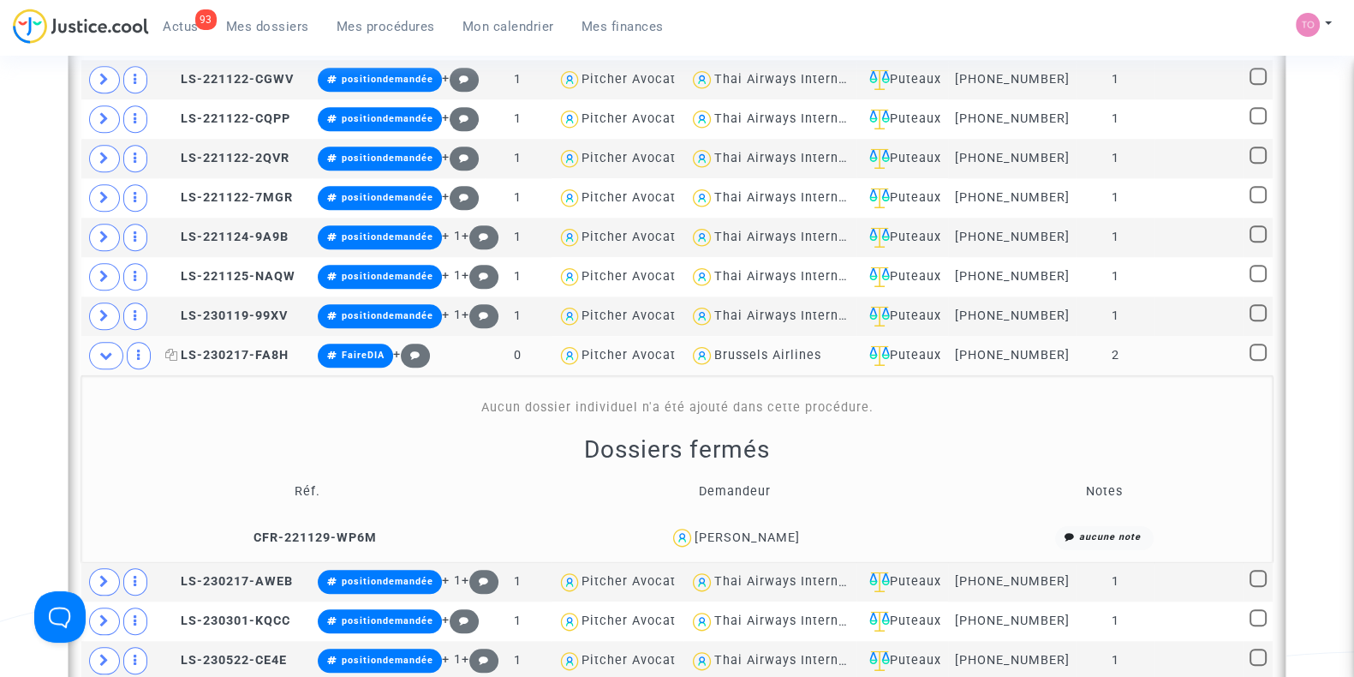
click at [210, 348] on span "LS-230217-FA8H" at bounding box center [226, 355] width 123 height 15
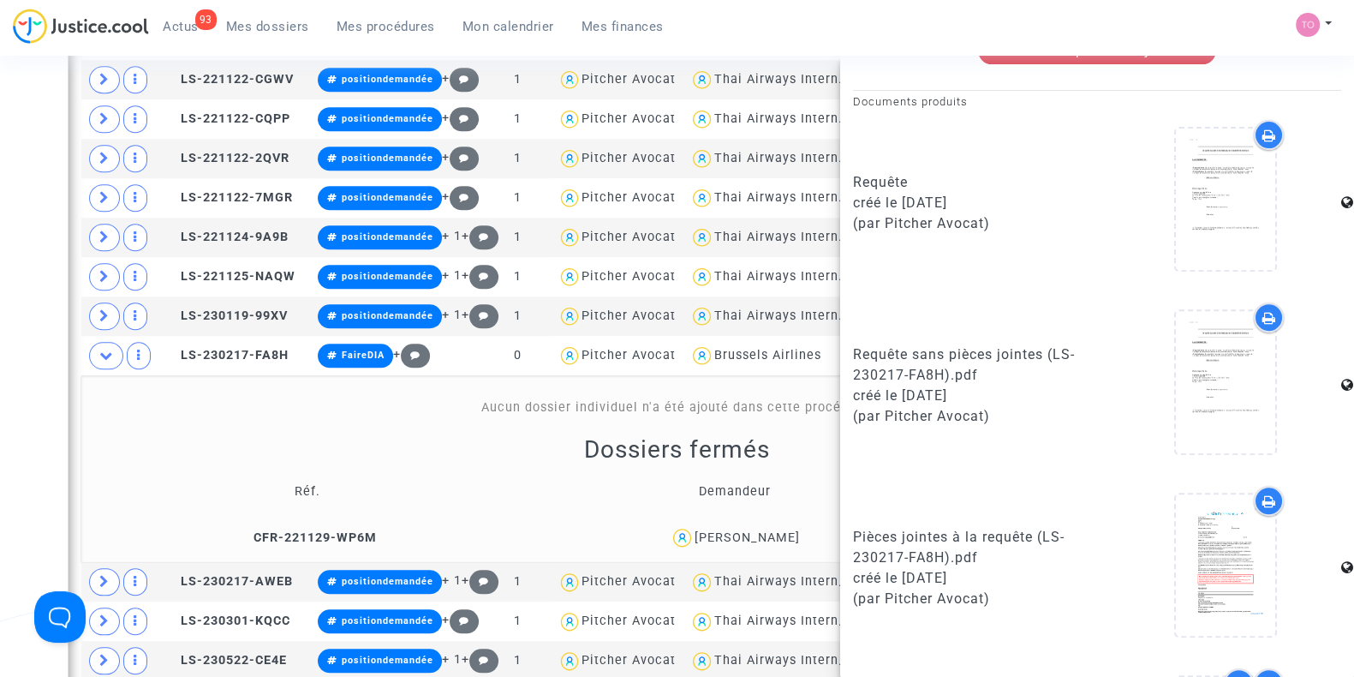
scroll to position [1075, 0]
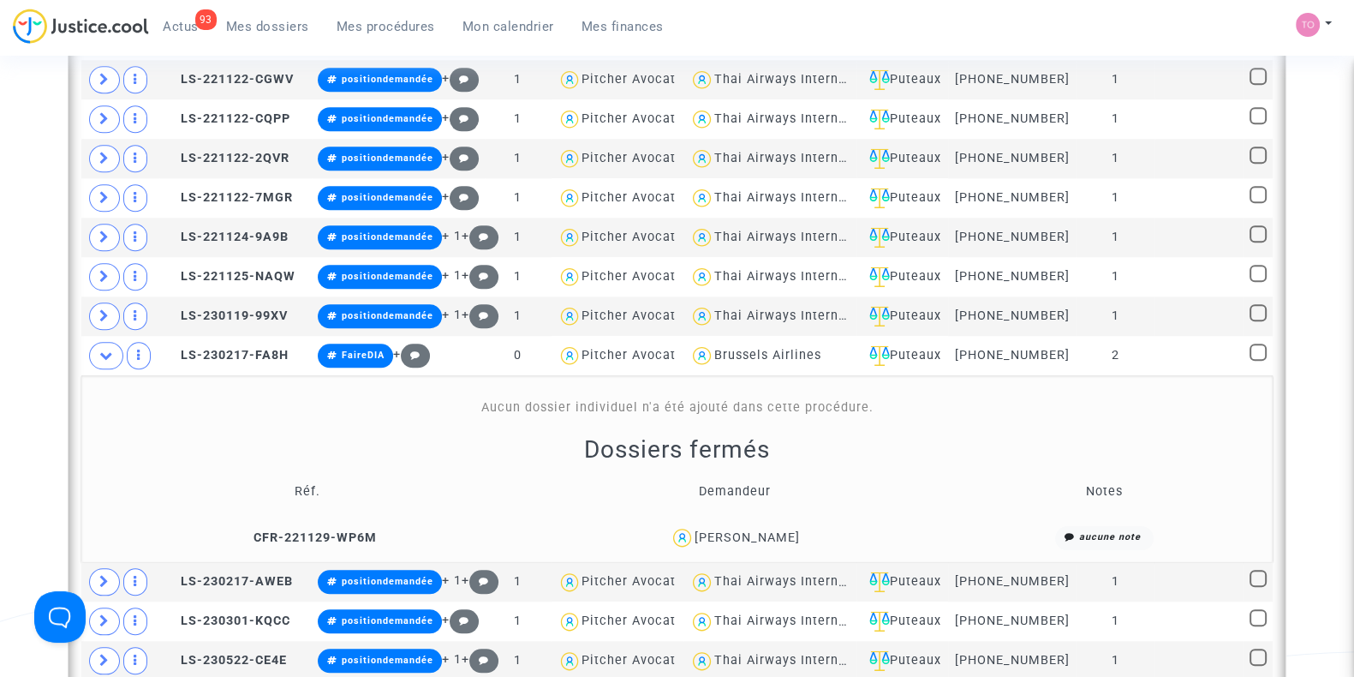
scroll to position [0, 0]
click at [762, 530] on div "Raymond Ammar" at bounding box center [747, 537] width 105 height 15
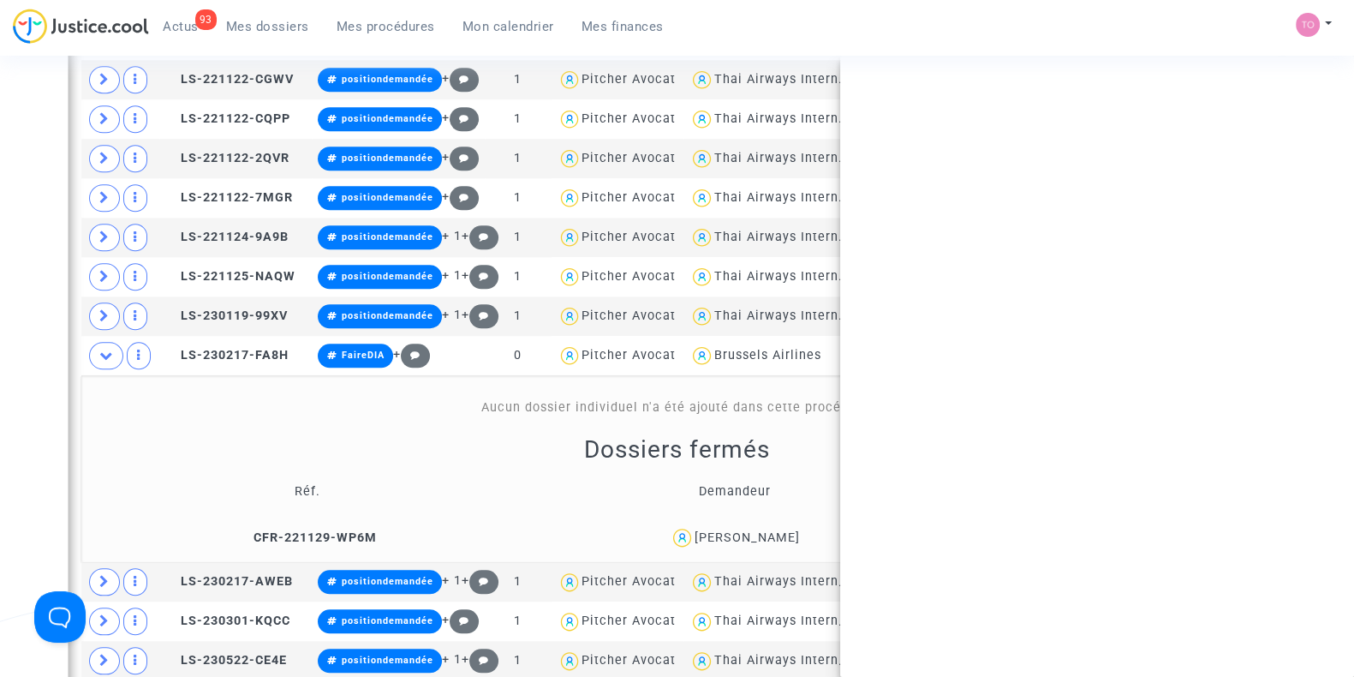
copy div "Ammar"
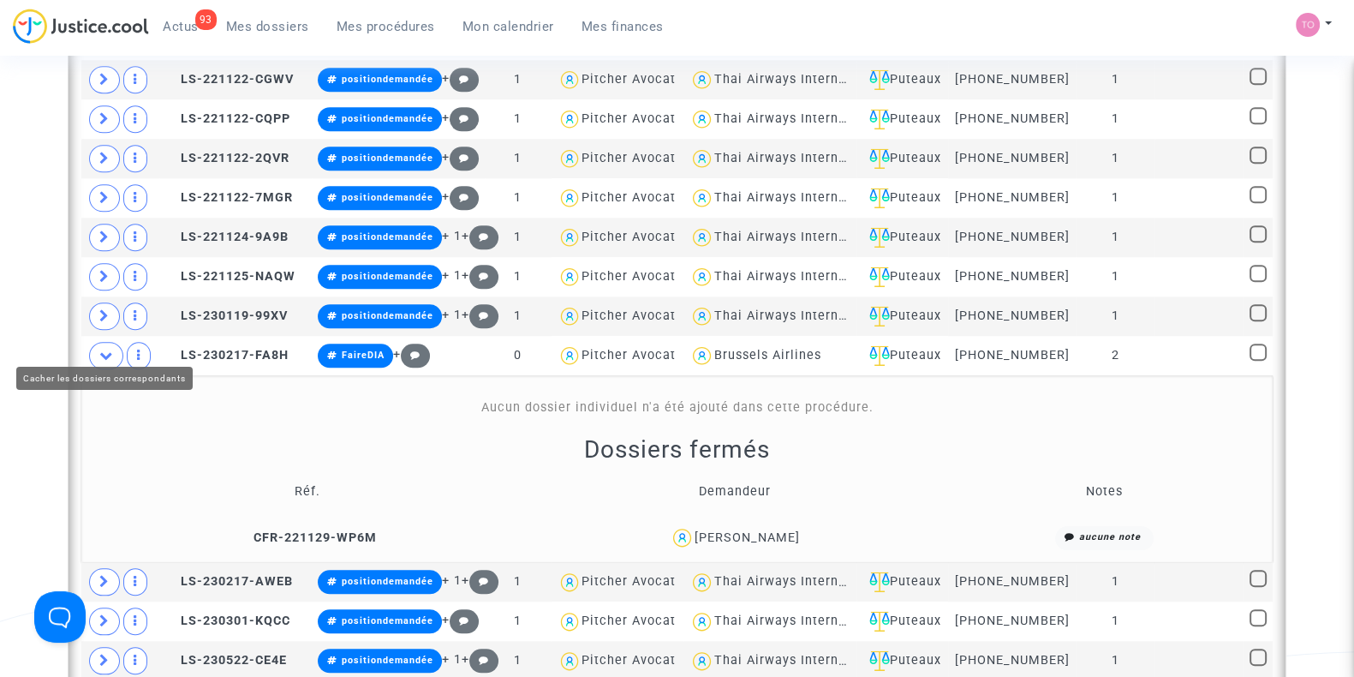
click at [107, 349] on icon at bounding box center [106, 355] width 14 height 13
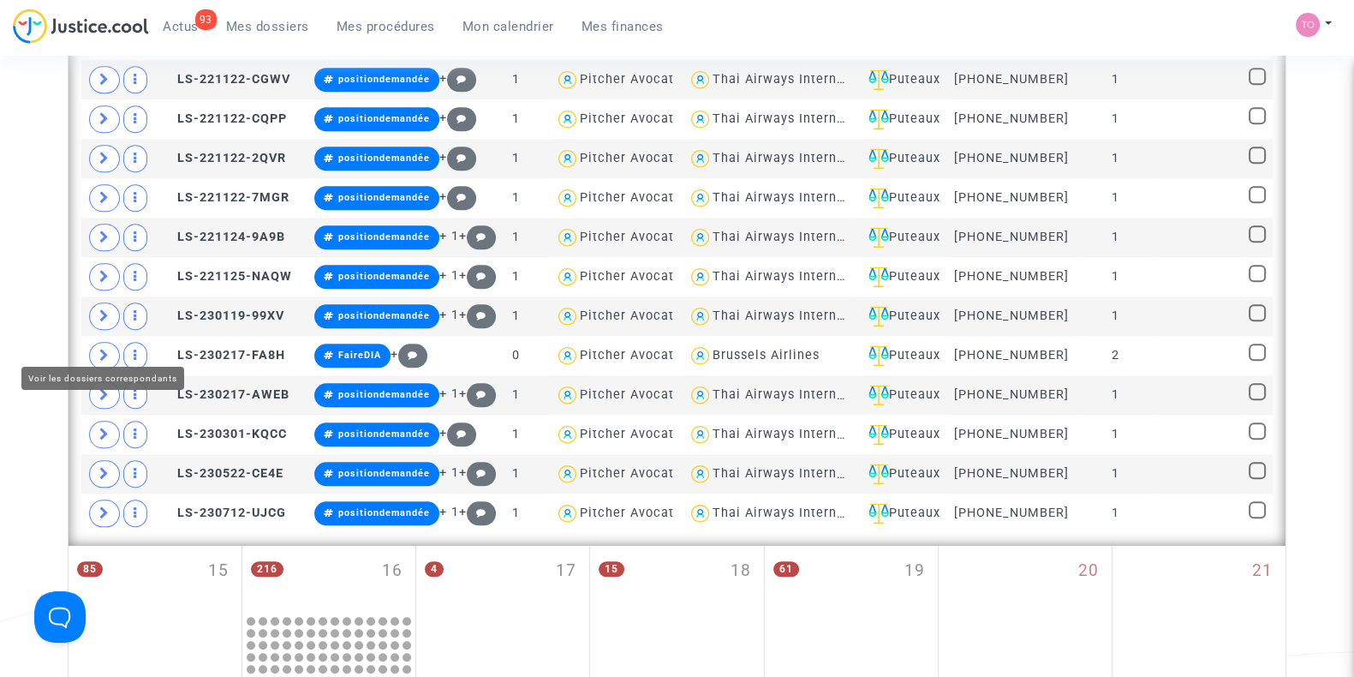
click at [107, 349] on icon at bounding box center [104, 355] width 10 height 13
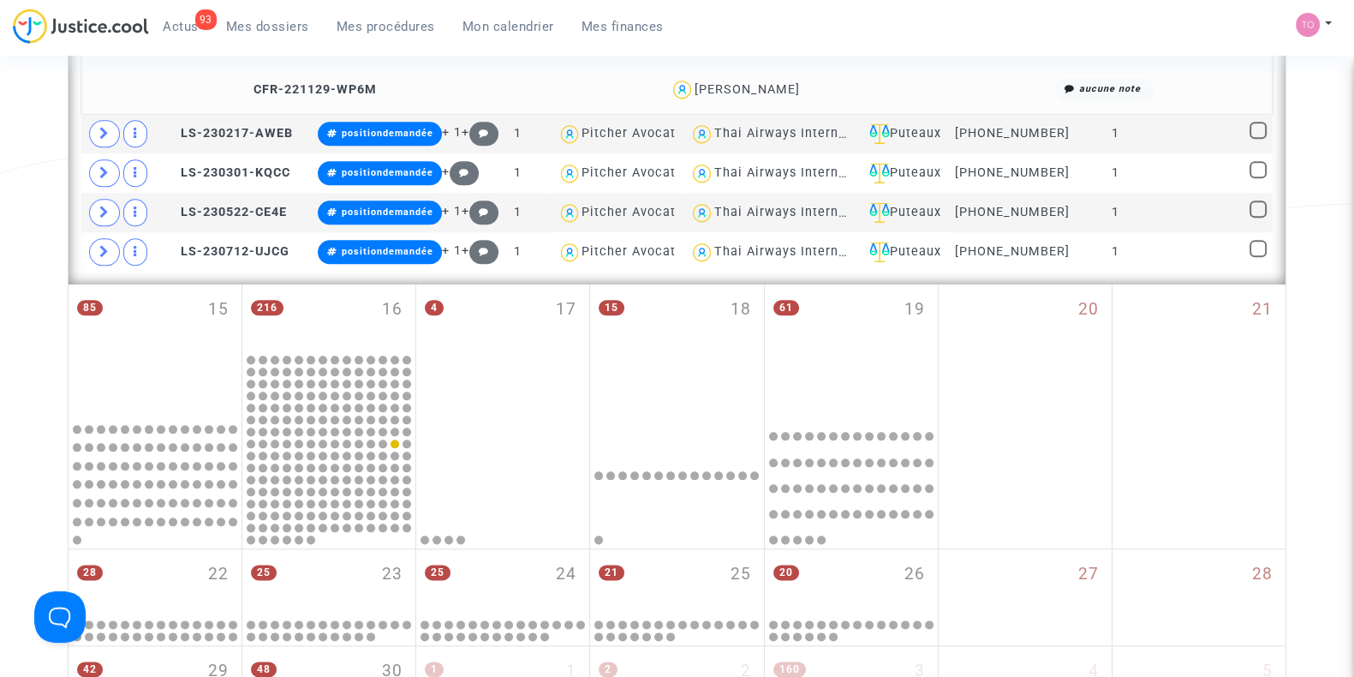
scroll to position [2438, 0]
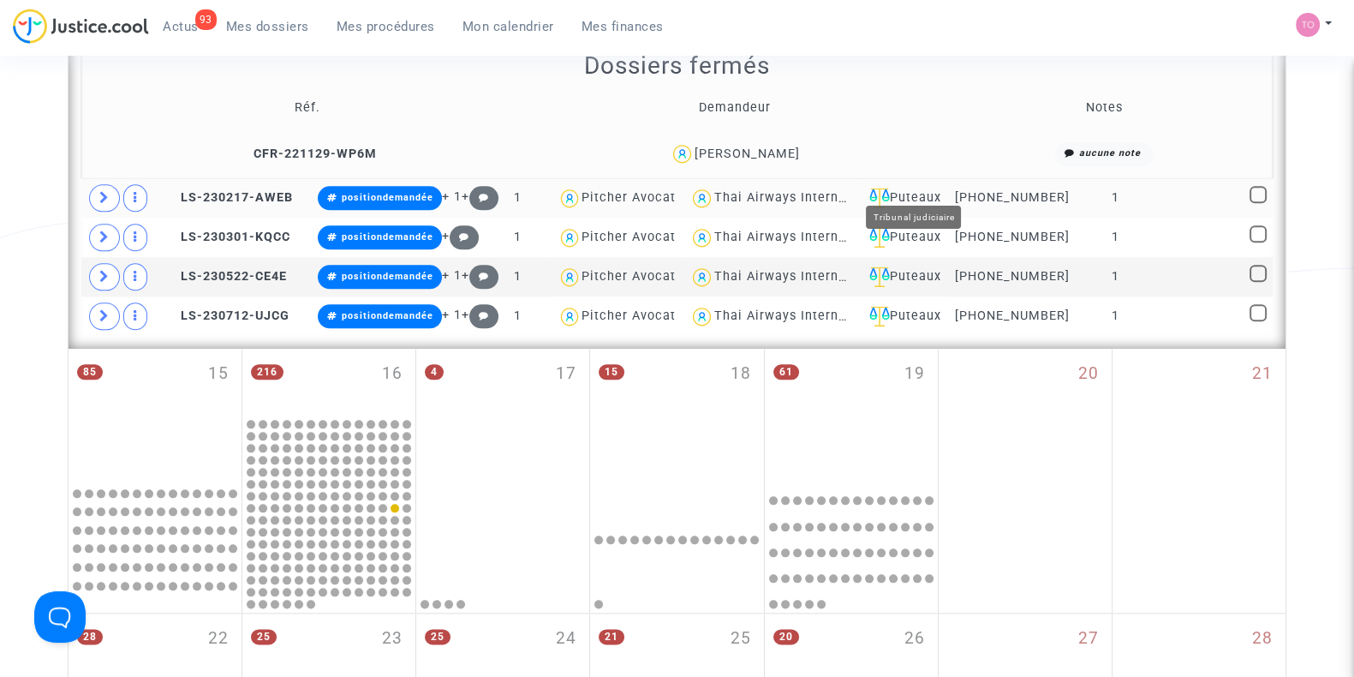
click at [938, 188] on div "Puteaux" at bounding box center [902, 198] width 80 height 21
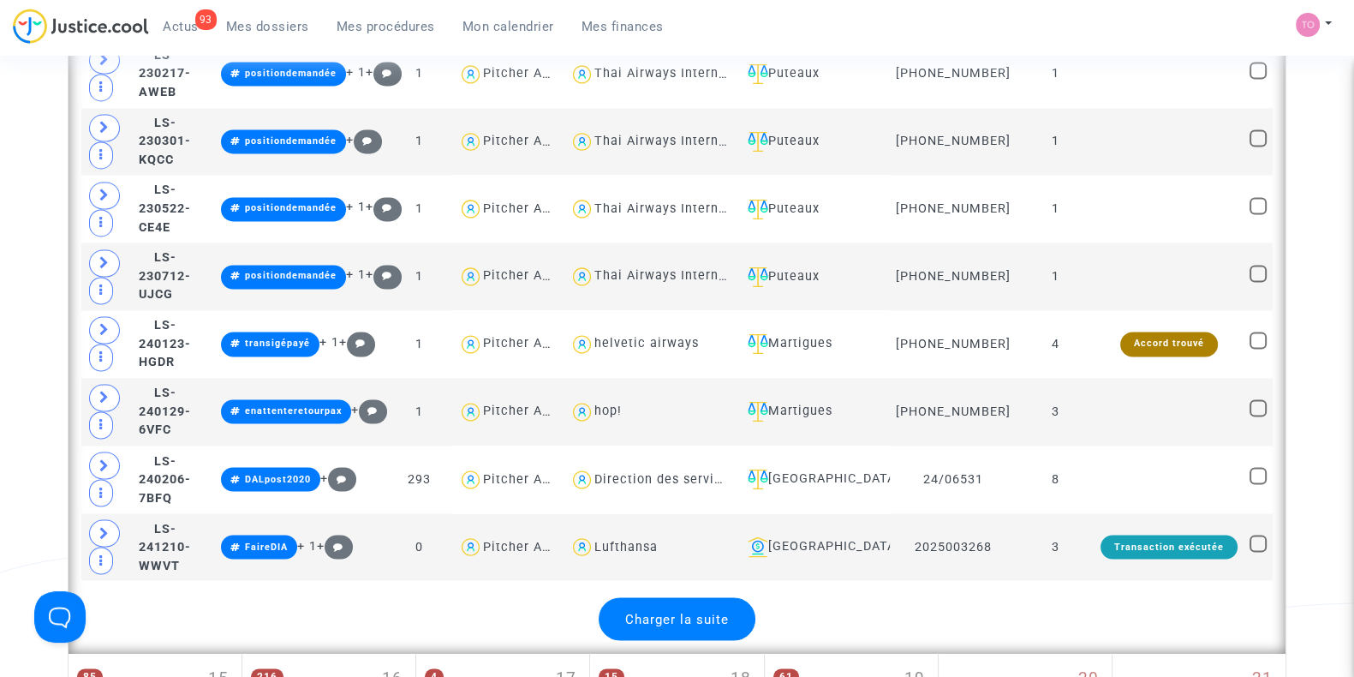
scroll to position [3610, 0]
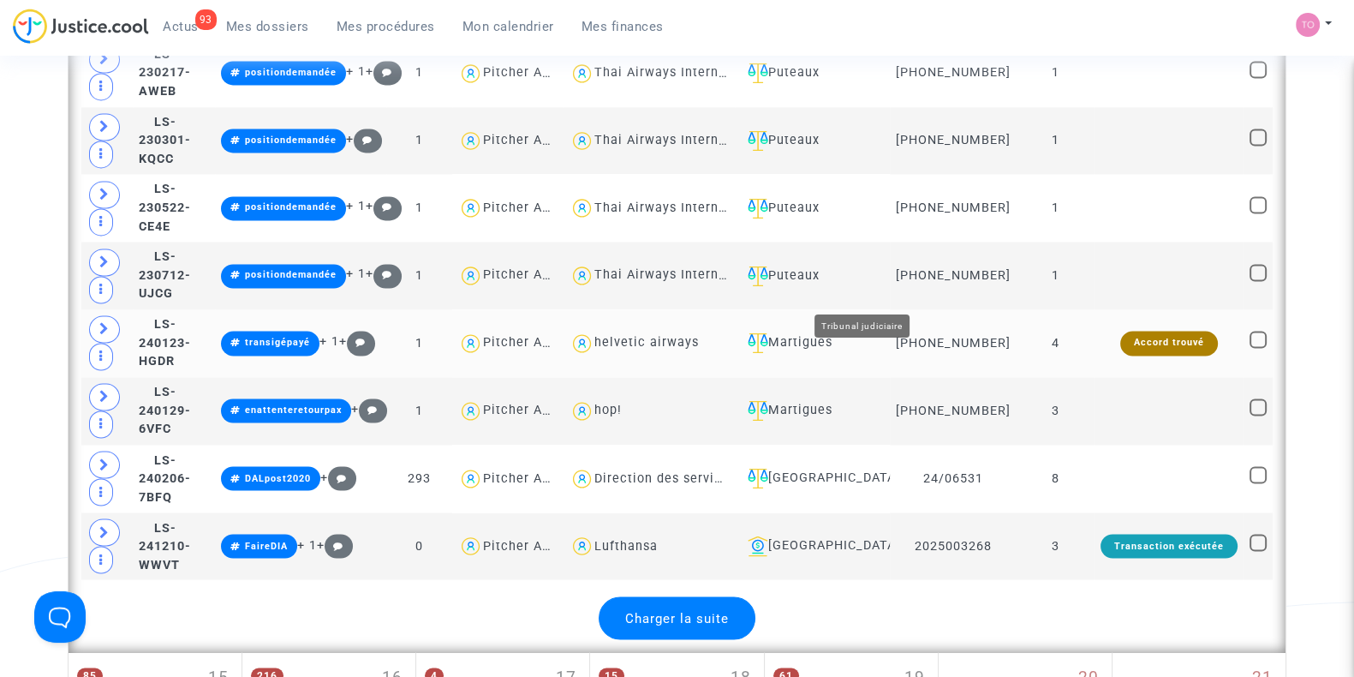
click at [884, 332] on div "Martigues" at bounding box center [812, 342] width 143 height 21
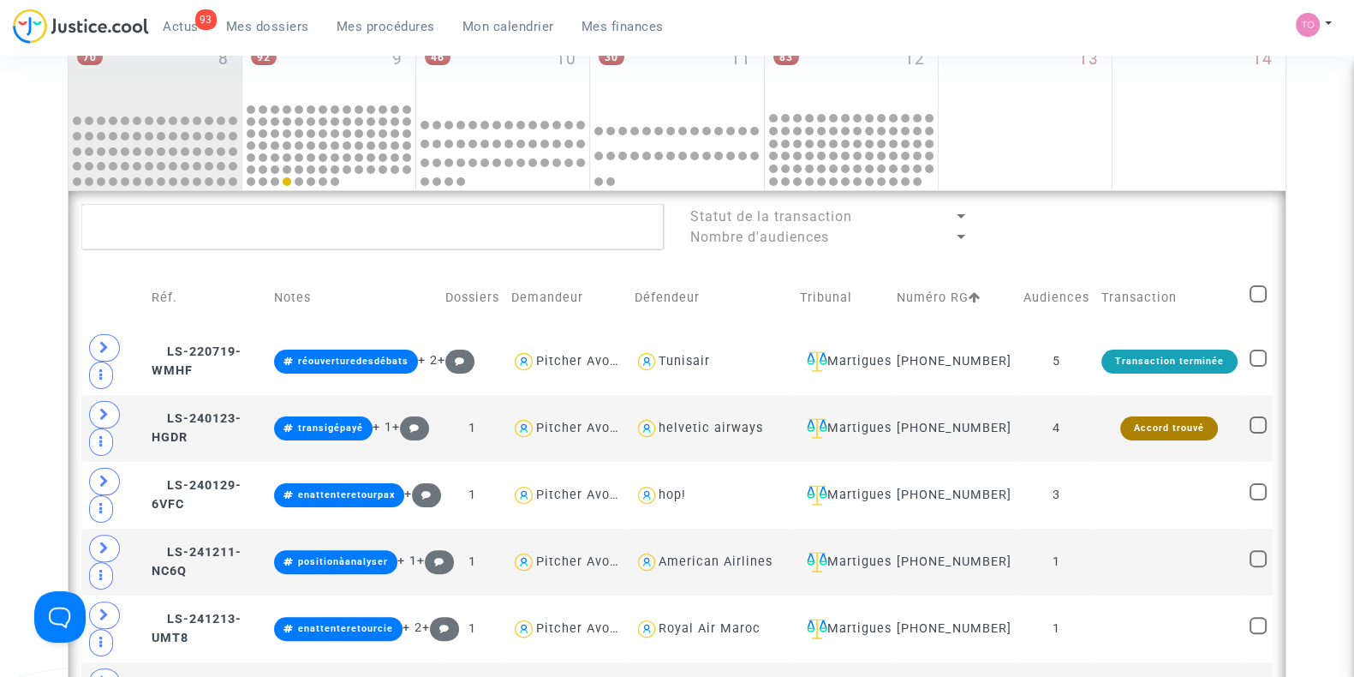
scroll to position [622, 0]
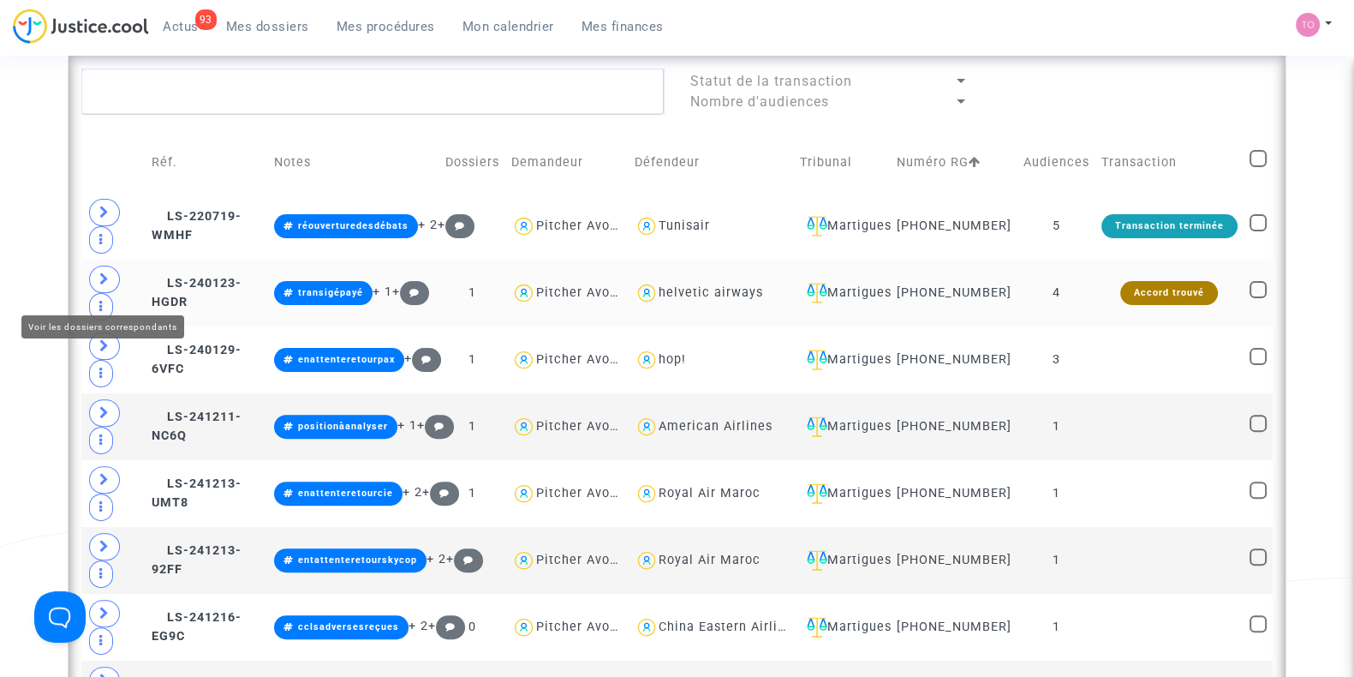
click at [105, 284] on icon at bounding box center [104, 278] width 10 height 13
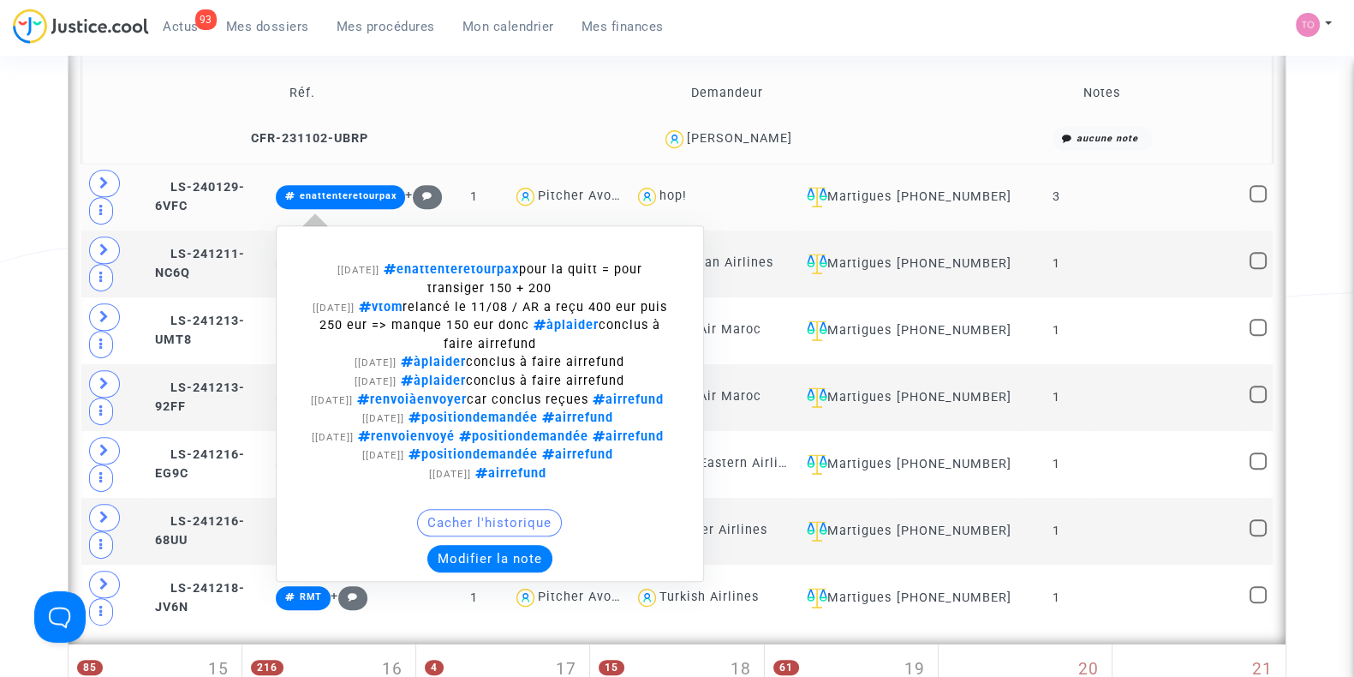
scroll to position [907, 0]
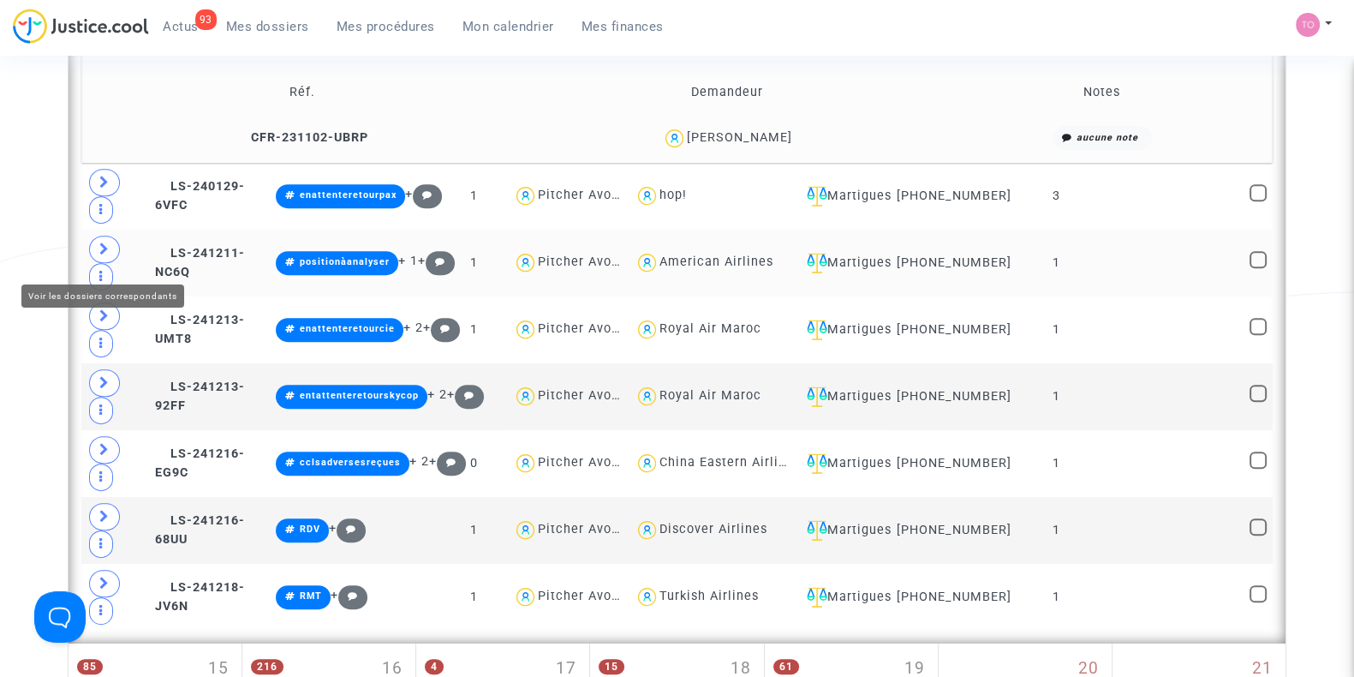
click at [108, 253] on icon at bounding box center [104, 248] width 10 height 13
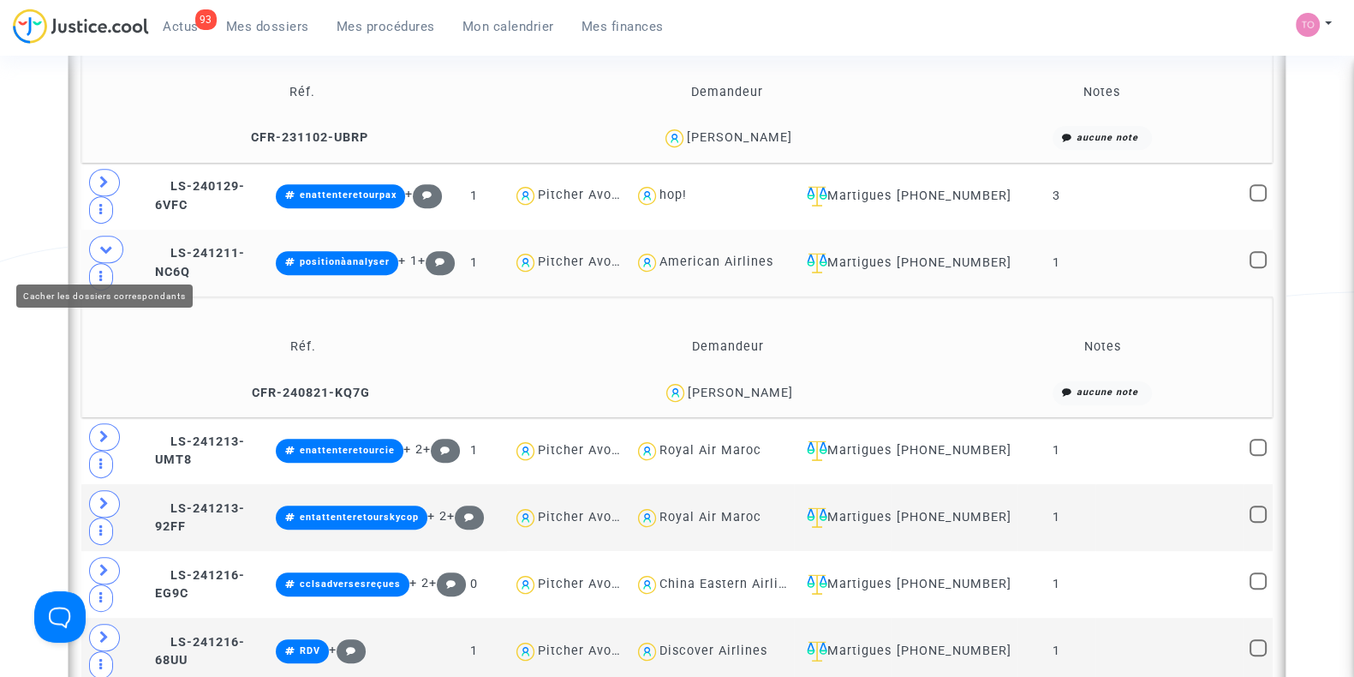
scroll to position [969, 0]
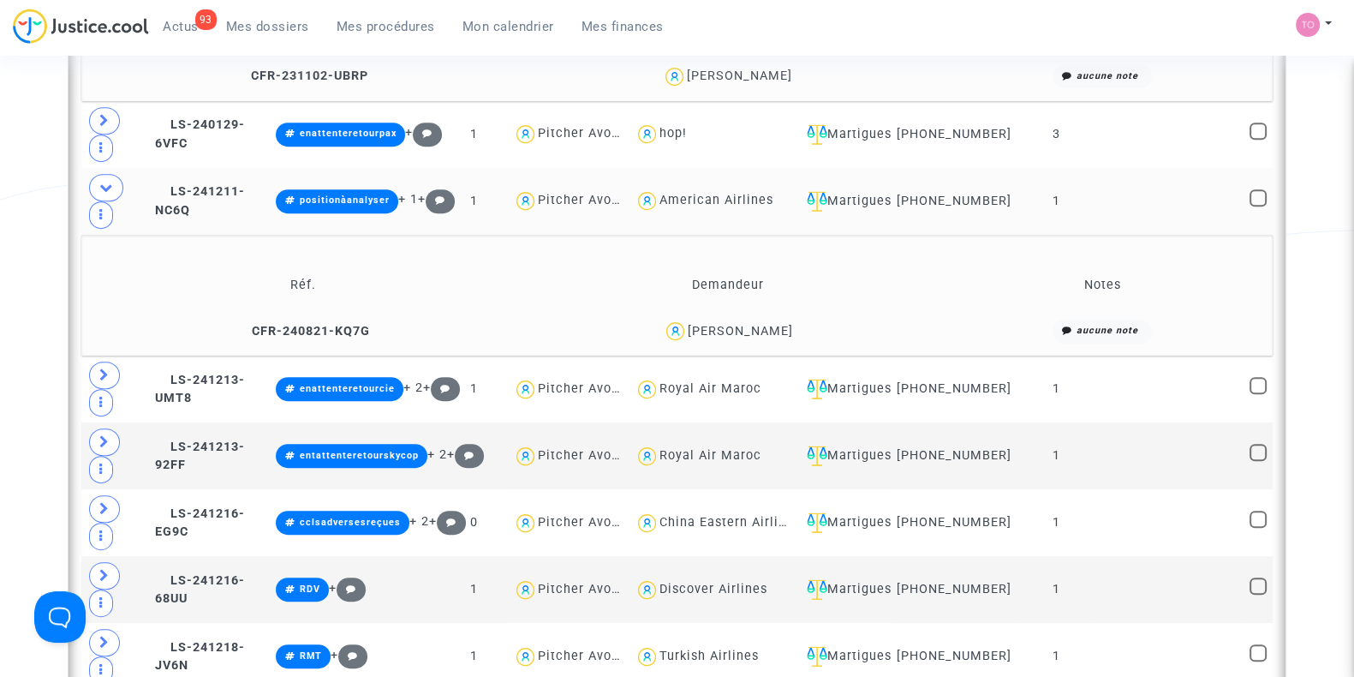
click at [1101, 27] on div "93 Actus Mes dossiers Mes procédures Mon calendrier Mes finances Mon profil Par…" at bounding box center [677, 32] width 1354 height 47
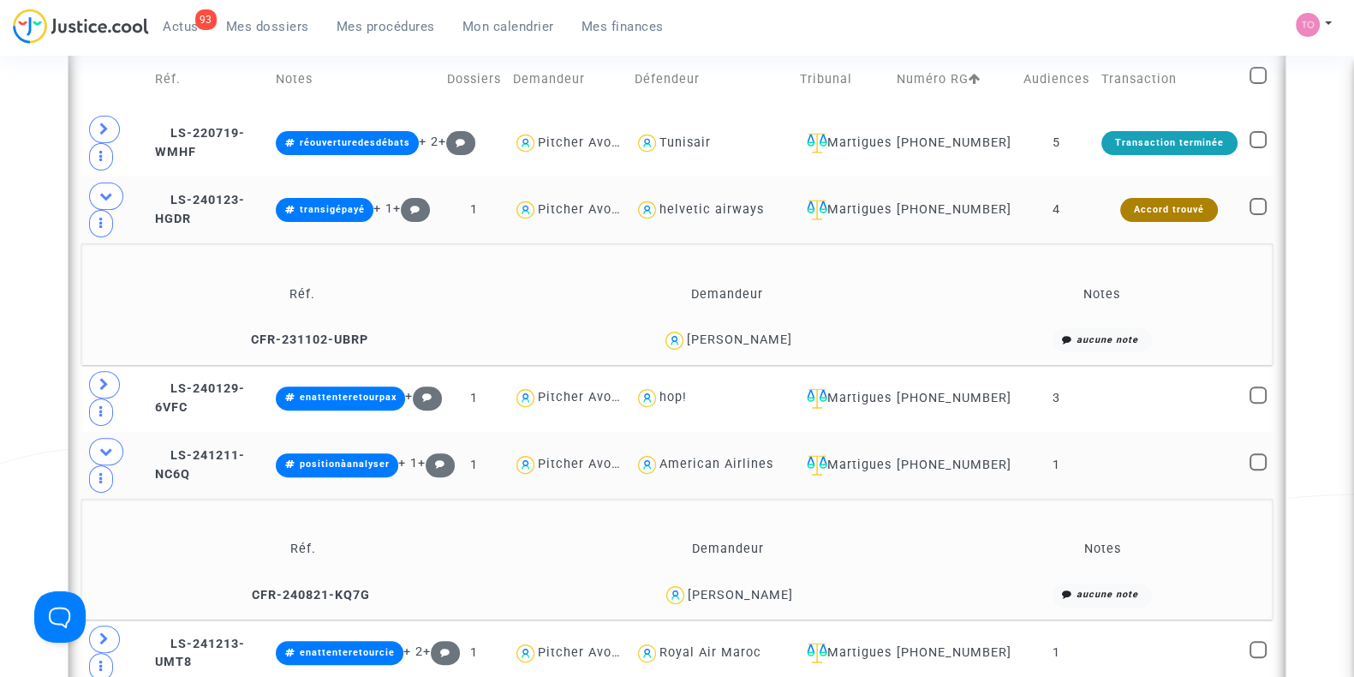
scroll to position [706, 0]
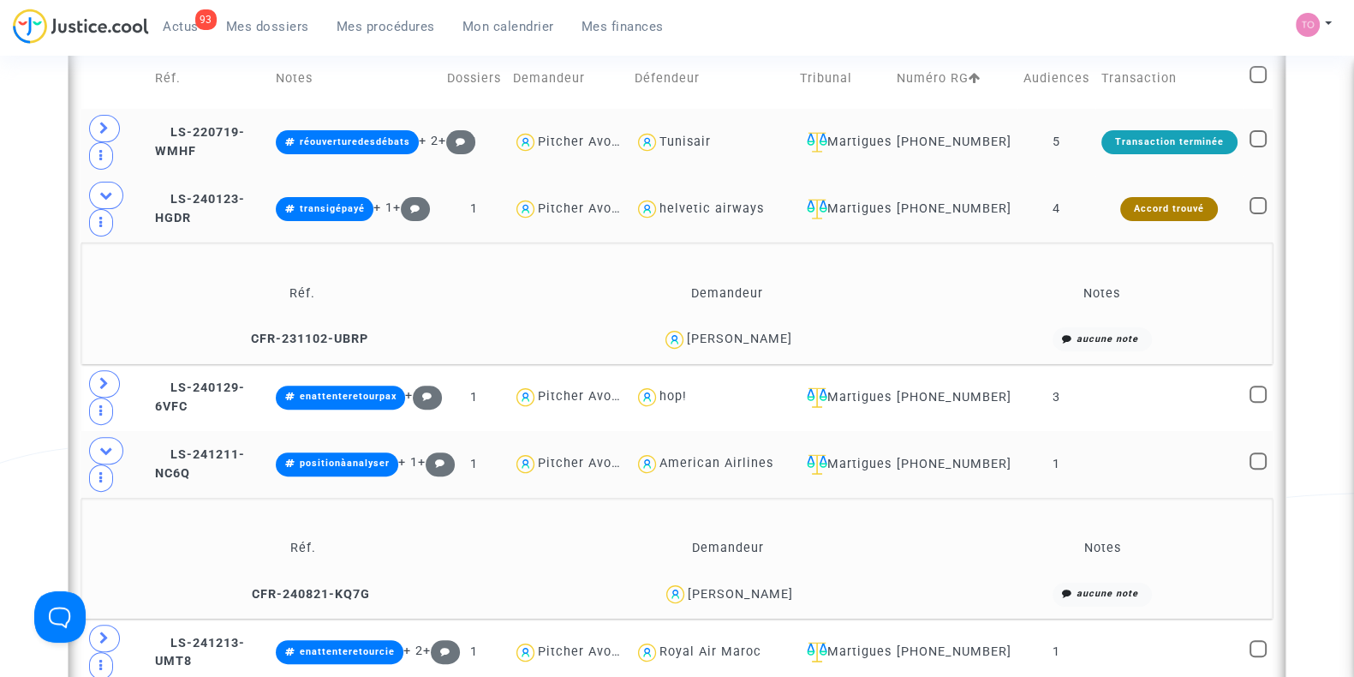
click at [711, 149] on div "Tunisair" at bounding box center [684, 141] width 51 height 15
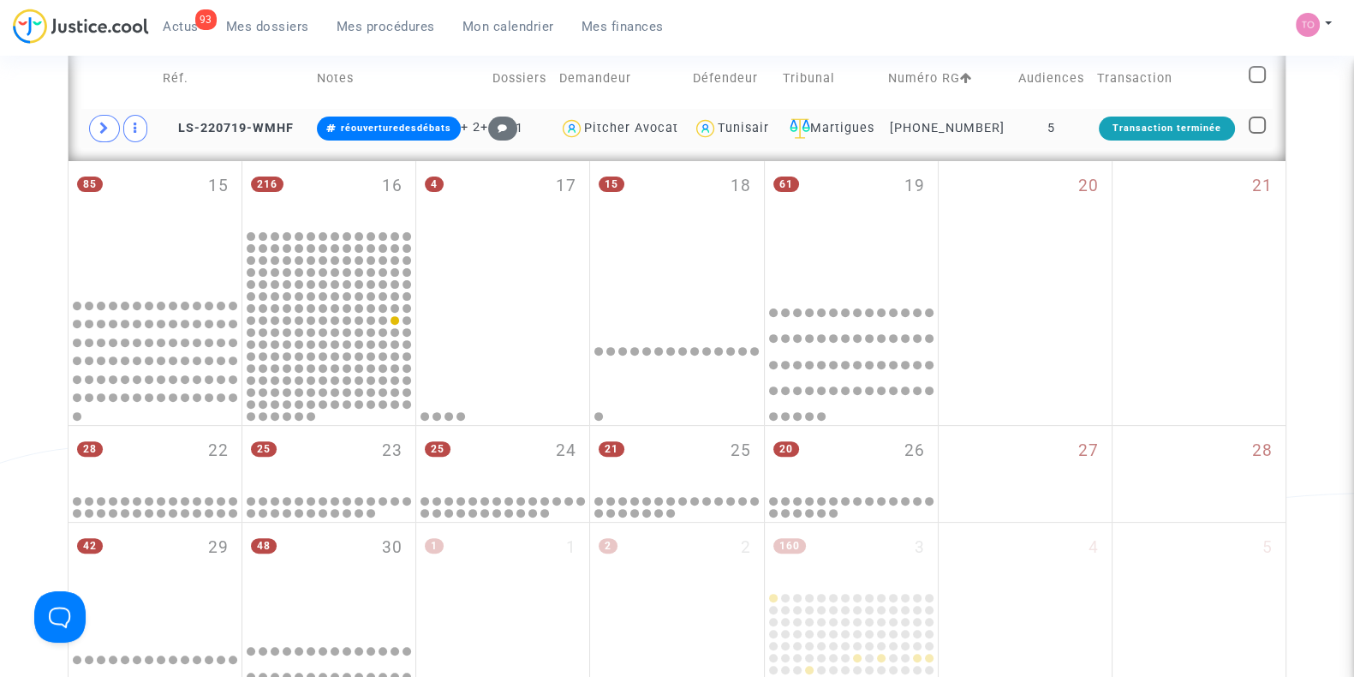
click at [992, 124] on td "11-24-001539" at bounding box center [946, 128] width 129 height 39
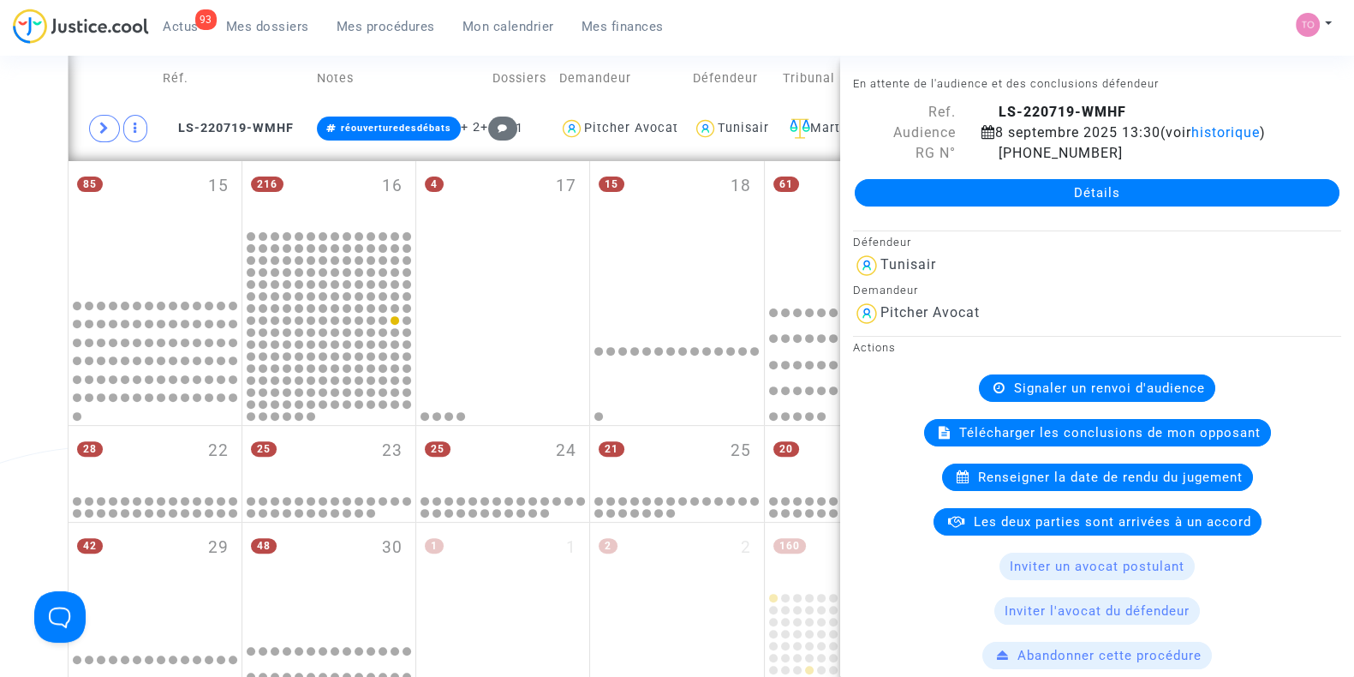
click at [26, 135] on div "Date de clôture d'instruction Date de conciliation Date d'audience Date de juge…" at bounding box center [677, 66] width 1354 height 1346
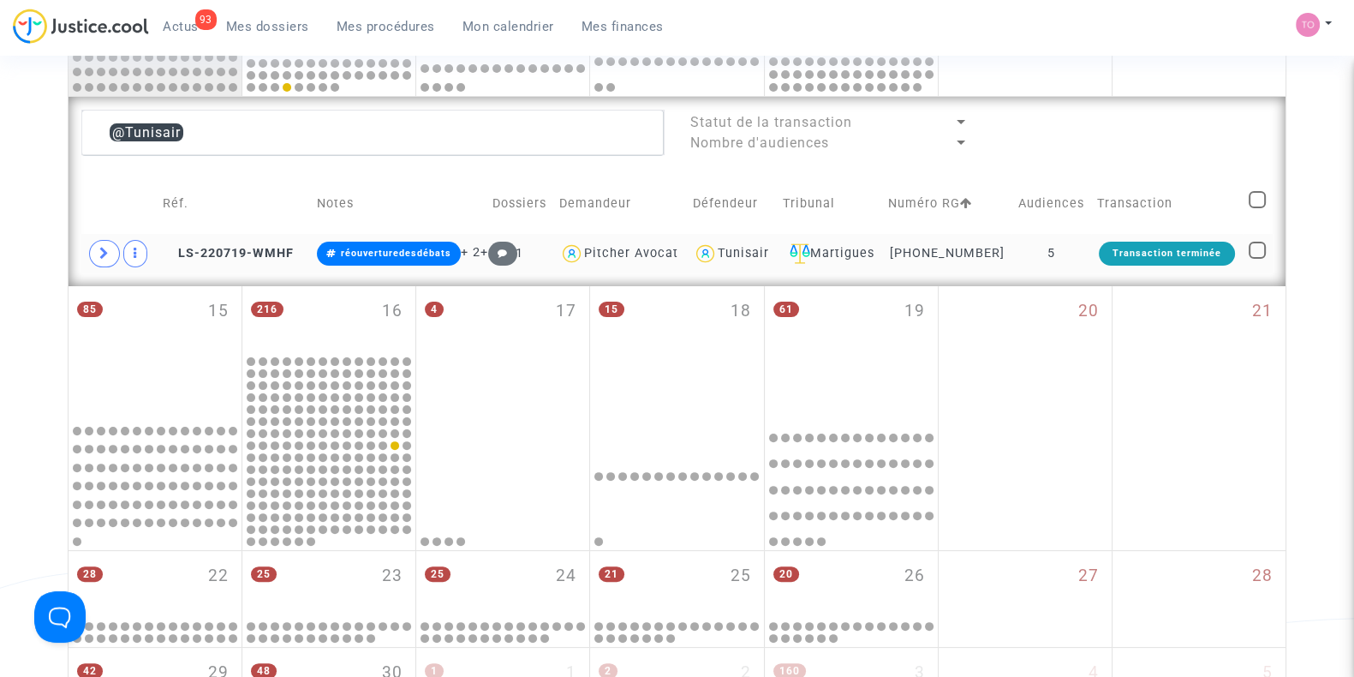
scroll to position [572, 0]
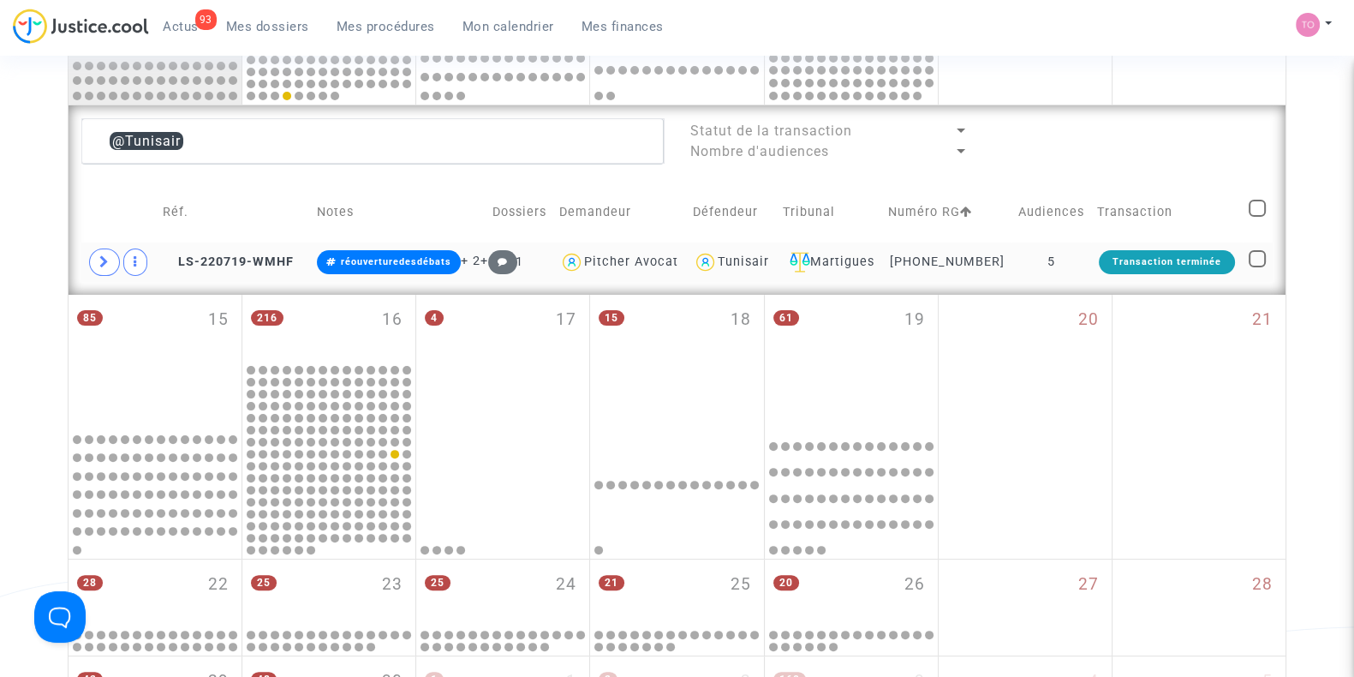
click at [745, 263] on div "Tunisair" at bounding box center [743, 261] width 51 height 15
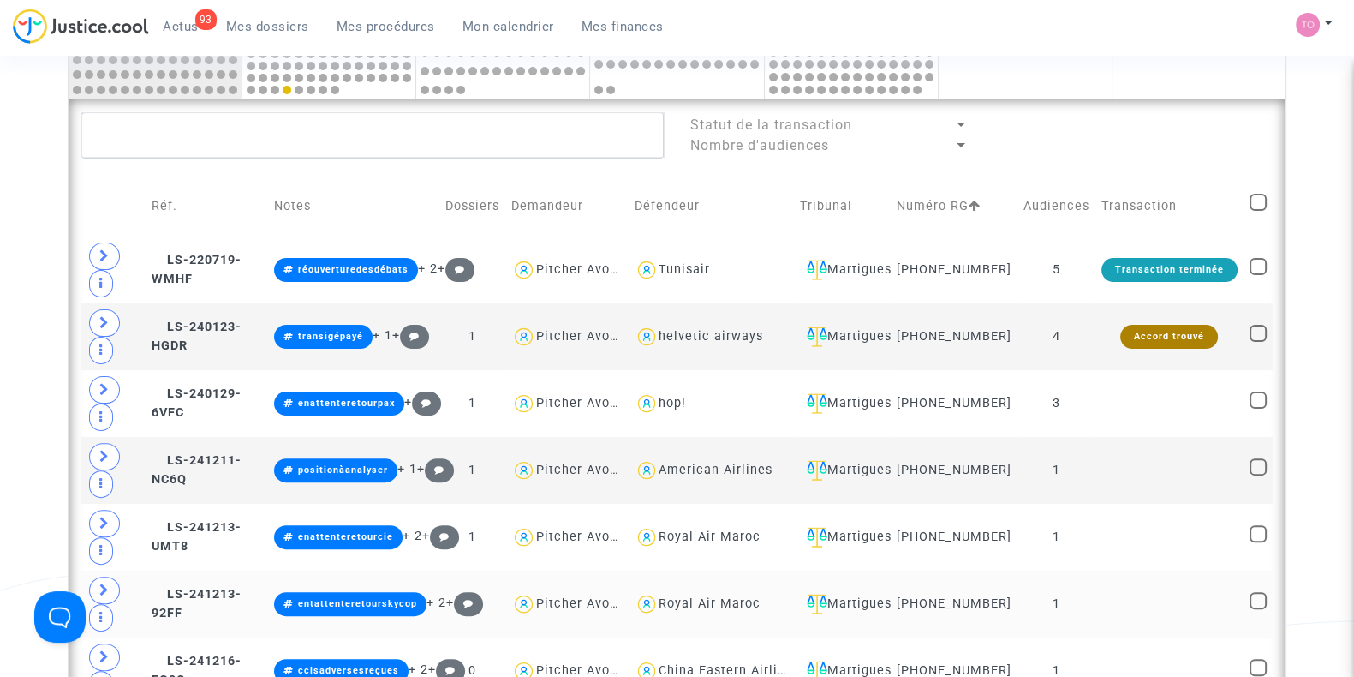
scroll to position [672, 0]
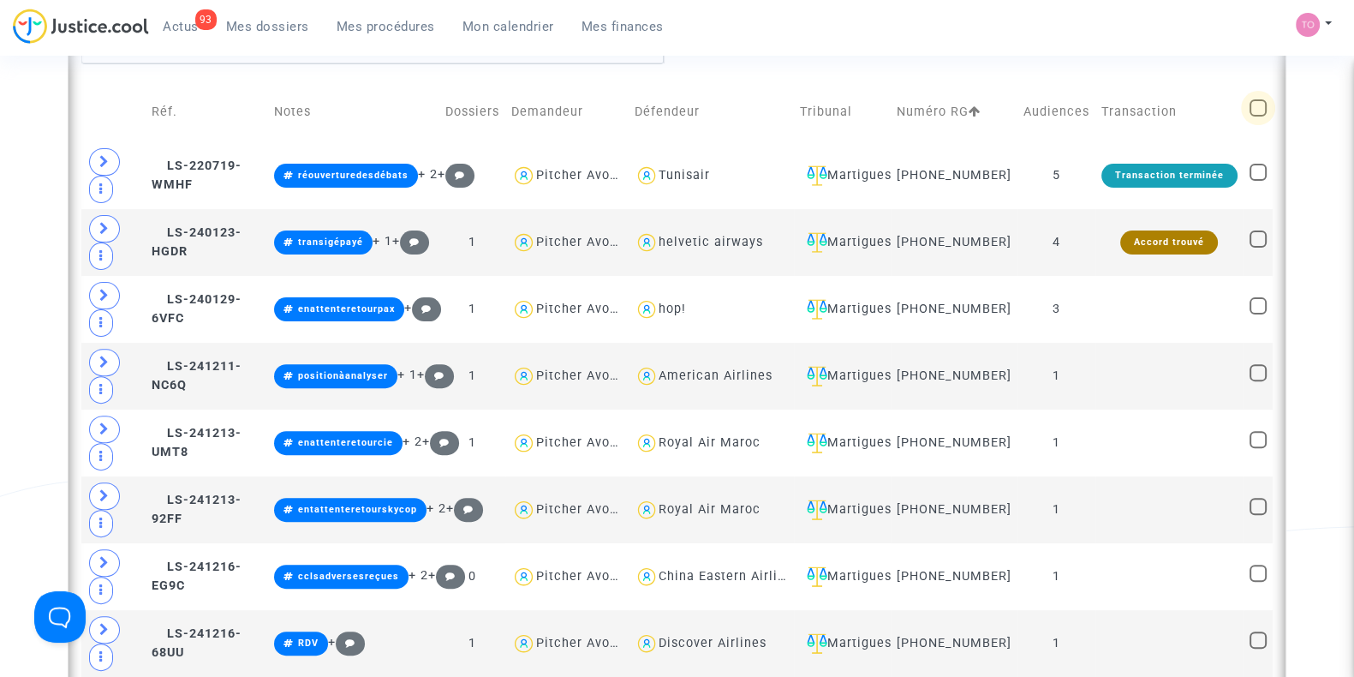
click at [1266, 111] on span at bounding box center [1257, 107] width 17 height 17
click at [1258, 116] on input "checkbox" at bounding box center [1257, 116] width 1 height 1
click at [1266, 111] on span at bounding box center [1257, 107] width 17 height 17
click at [1258, 116] on input "checkbox" at bounding box center [1257, 116] width 1 height 1
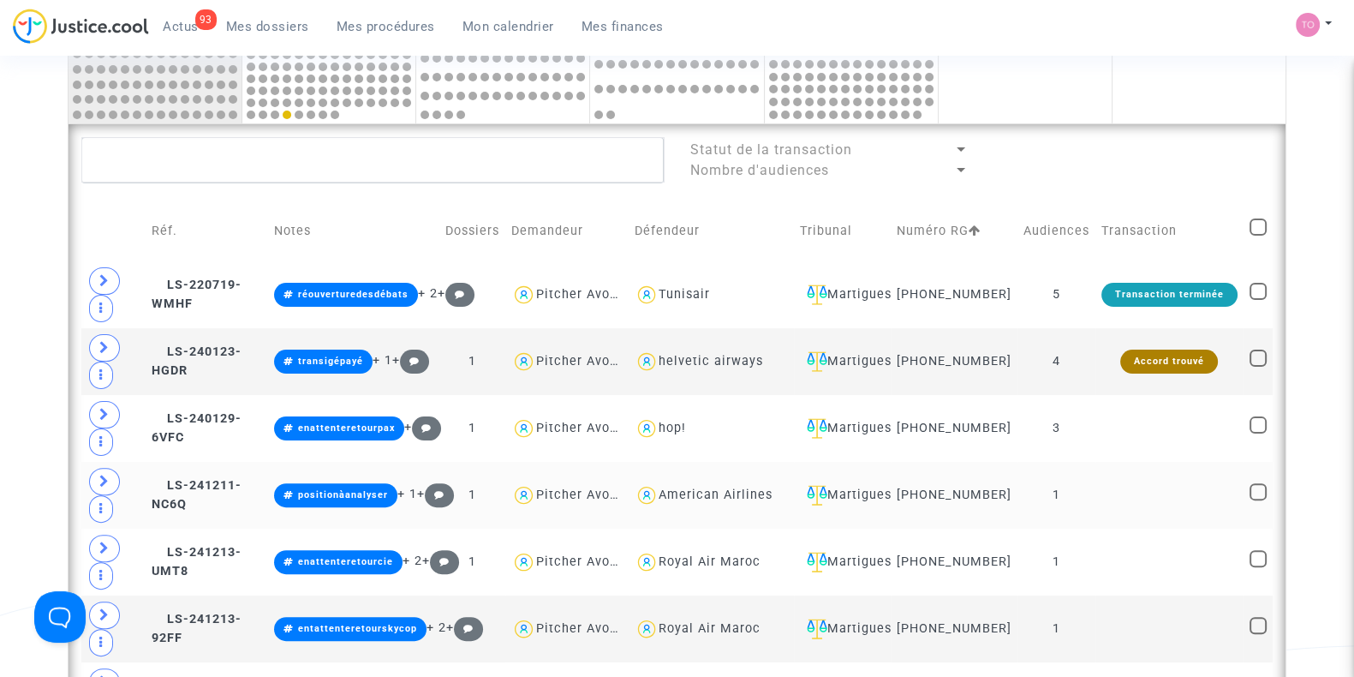
scroll to position [548, 0]
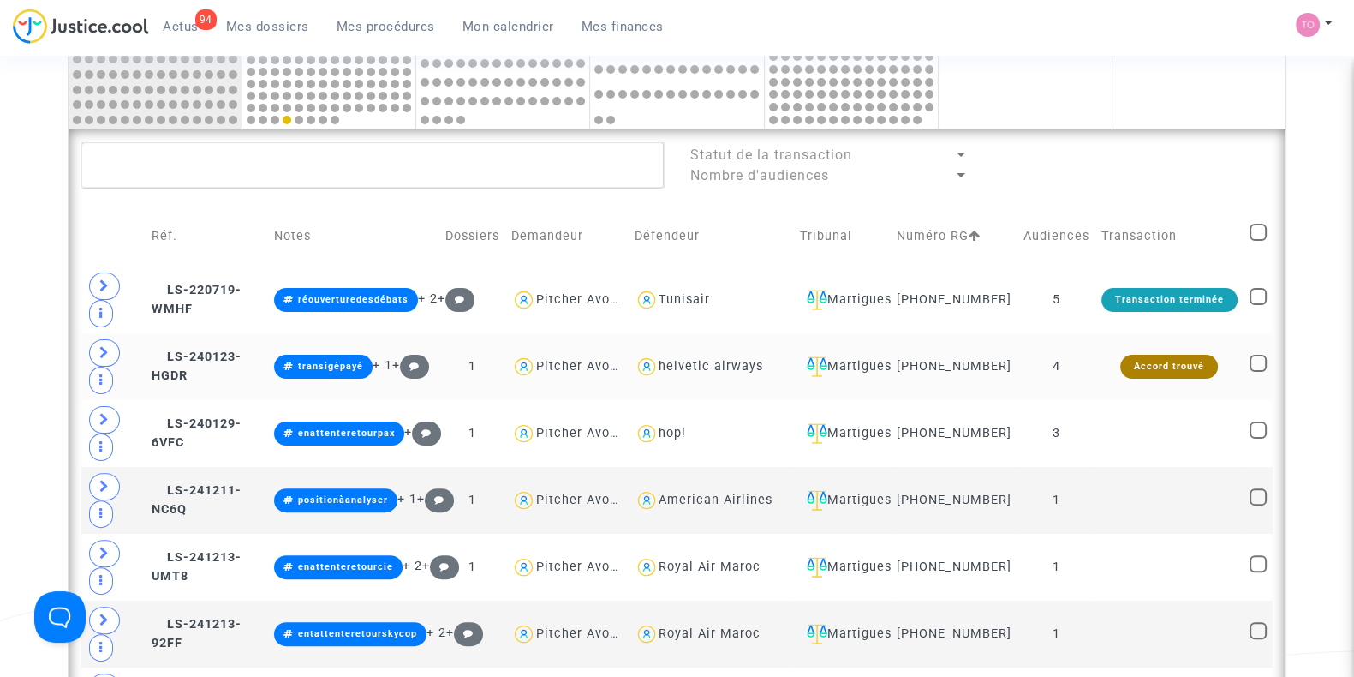
click at [734, 373] on div "helvetic airways" at bounding box center [711, 366] width 104 height 15
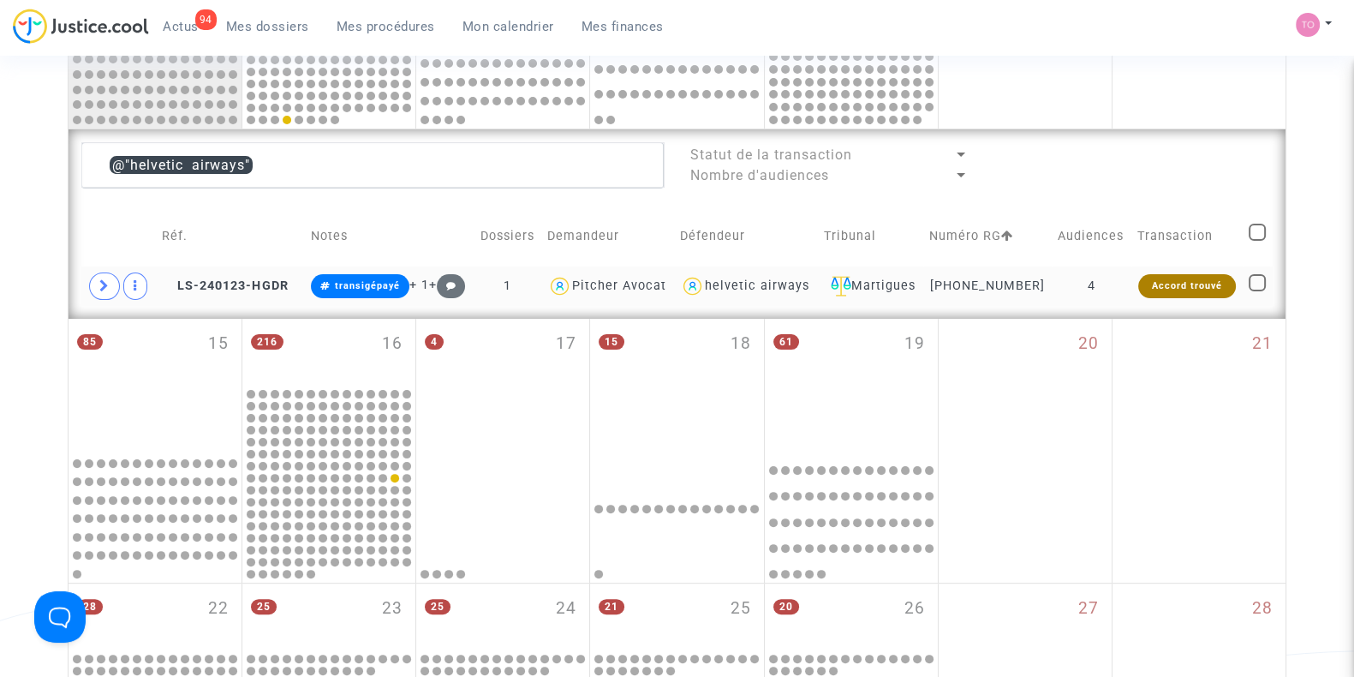
click at [748, 286] on div "helvetic airways" at bounding box center [757, 285] width 104 height 15
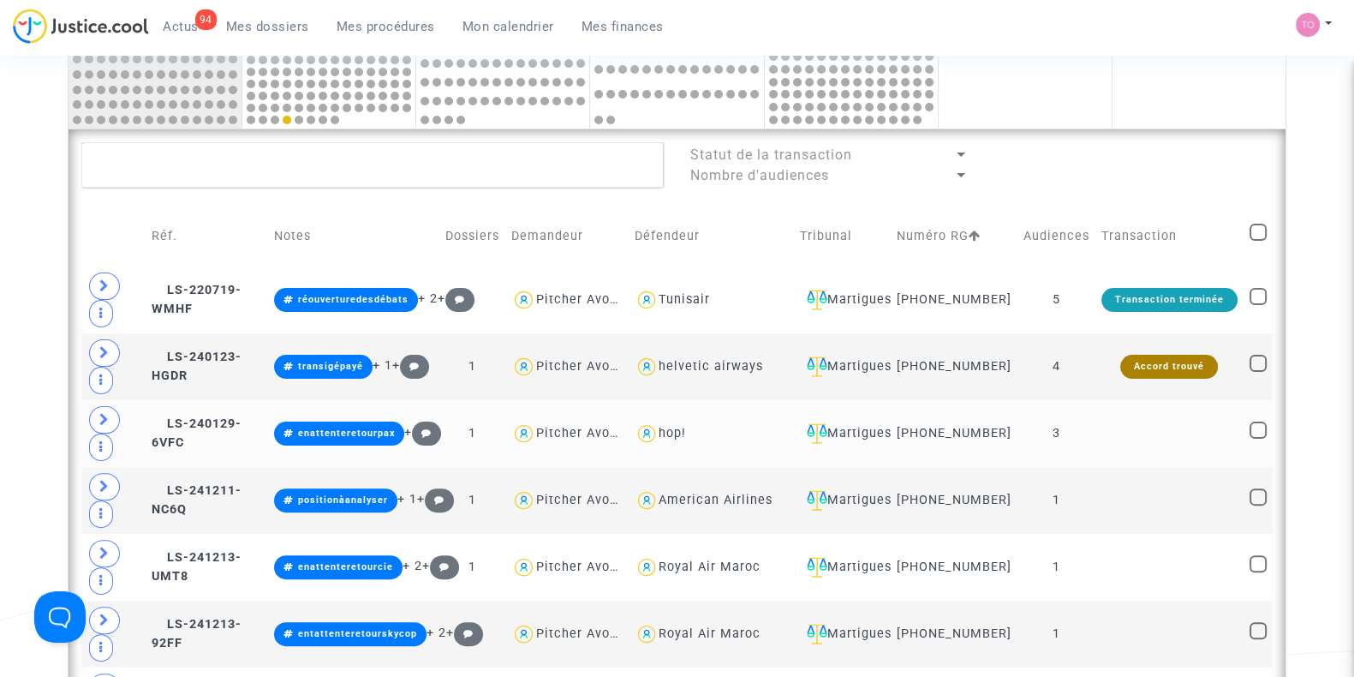
click at [679, 438] on div "hop!" at bounding box center [672, 433] width 27 height 15
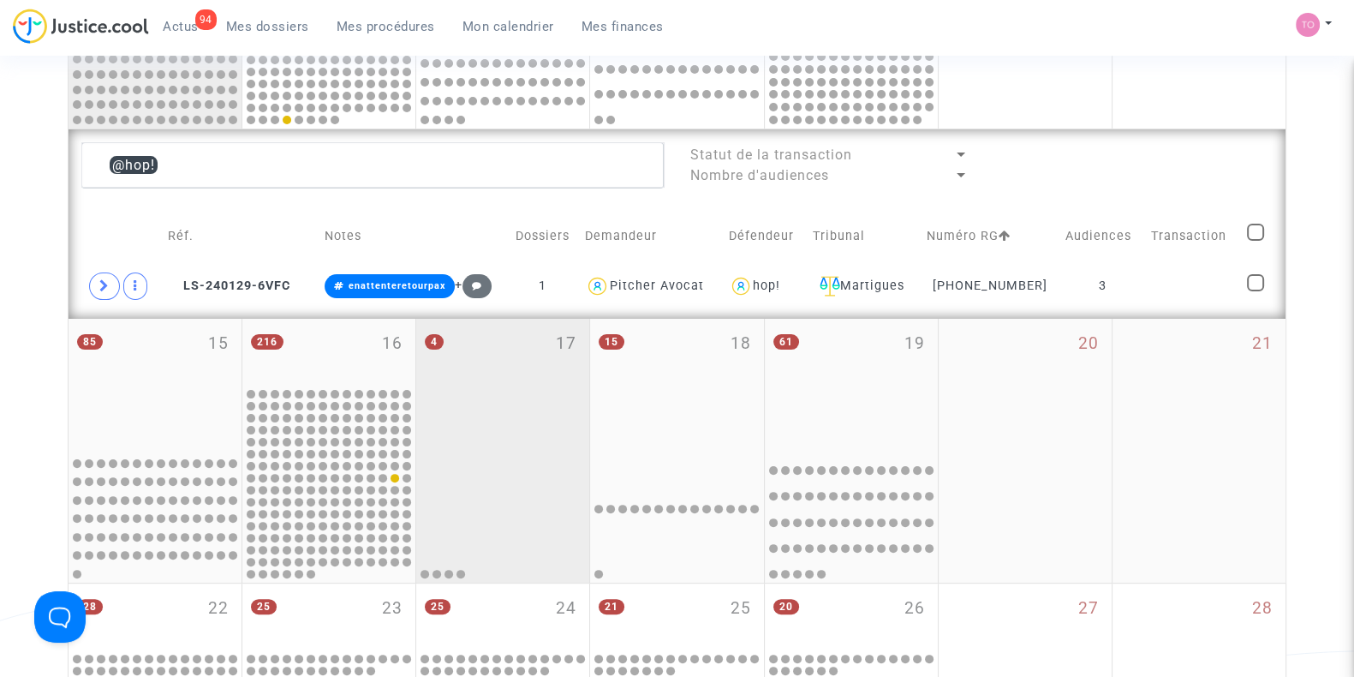
drag, startPoint x: 678, startPoint y: 438, endPoint x: 508, endPoint y: 315, distance: 209.9
click at [508, 319] on div "85 15 216 16 4 17 15 18 61 19 20 21" at bounding box center [677, 451] width 1217 height 265
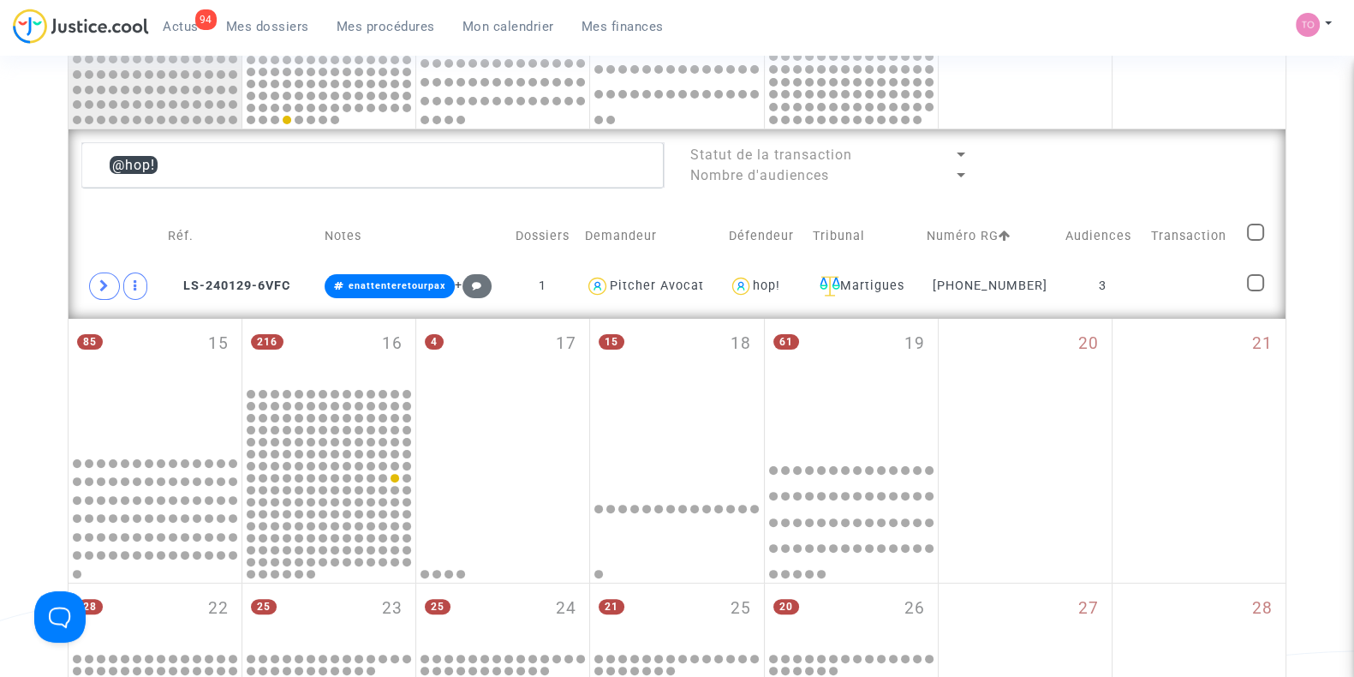
click at [492, 233] on td "Notes" at bounding box center [413, 236] width 188 height 61
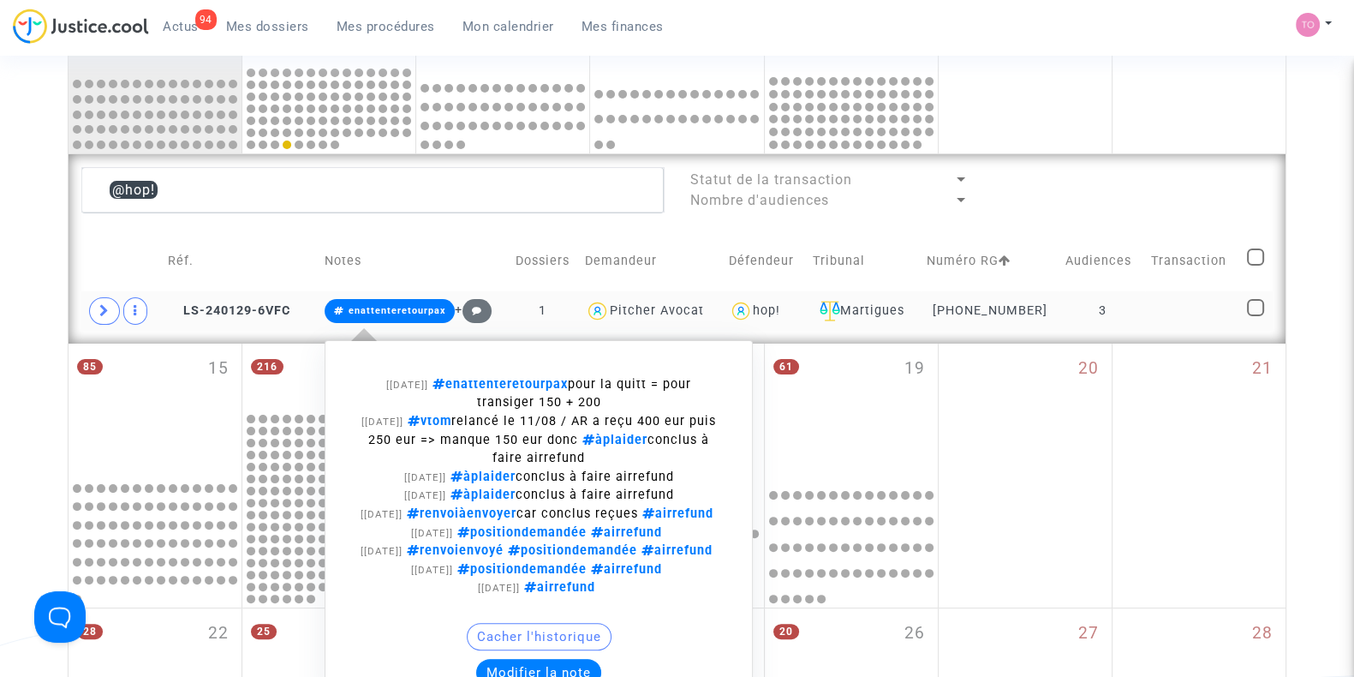
scroll to position [638, 0]
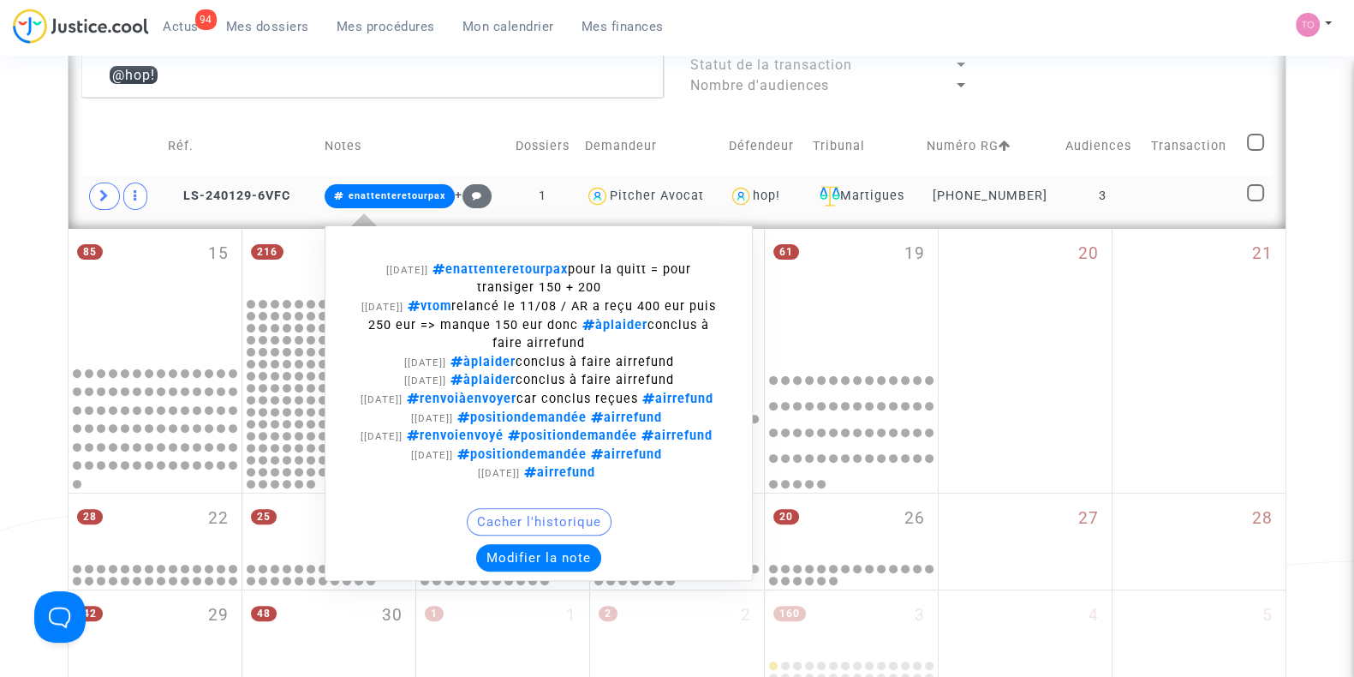
click at [501, 571] on button "Modifier la note" at bounding box center [538, 557] width 125 height 27
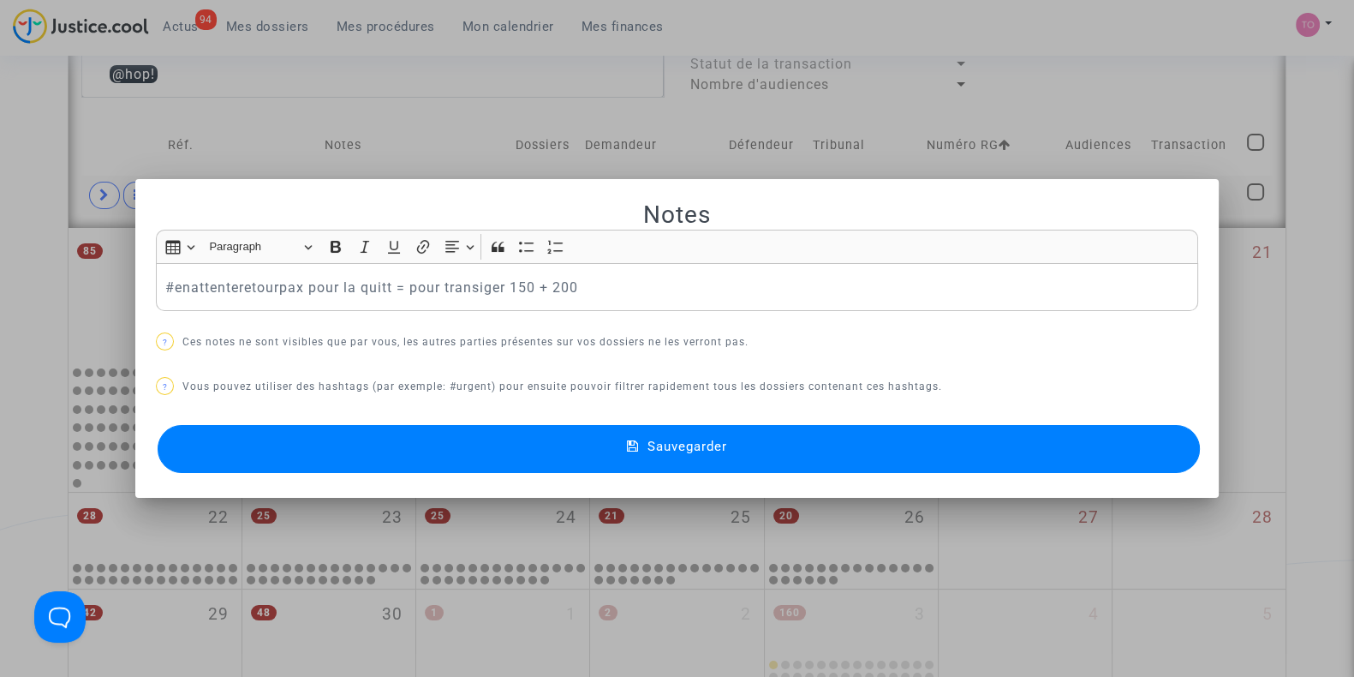
click at [0, 207] on div at bounding box center [677, 338] width 1354 height 677
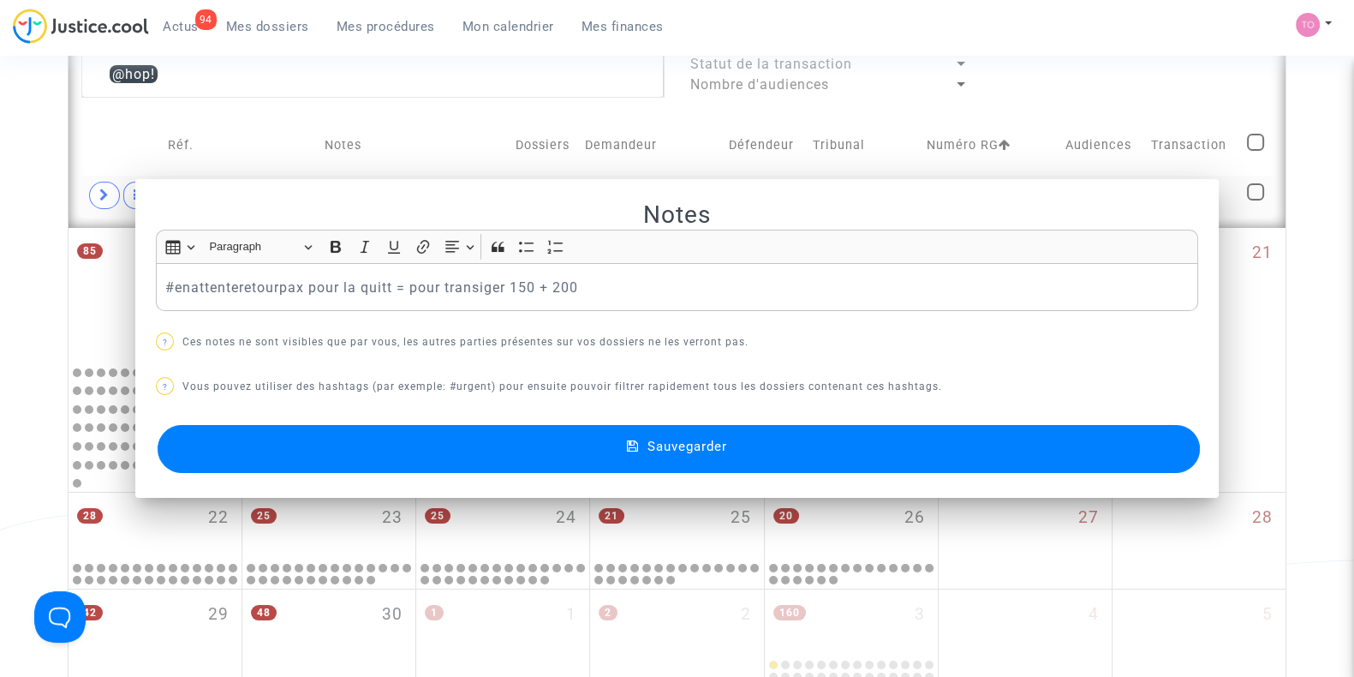
scroll to position [638, 0]
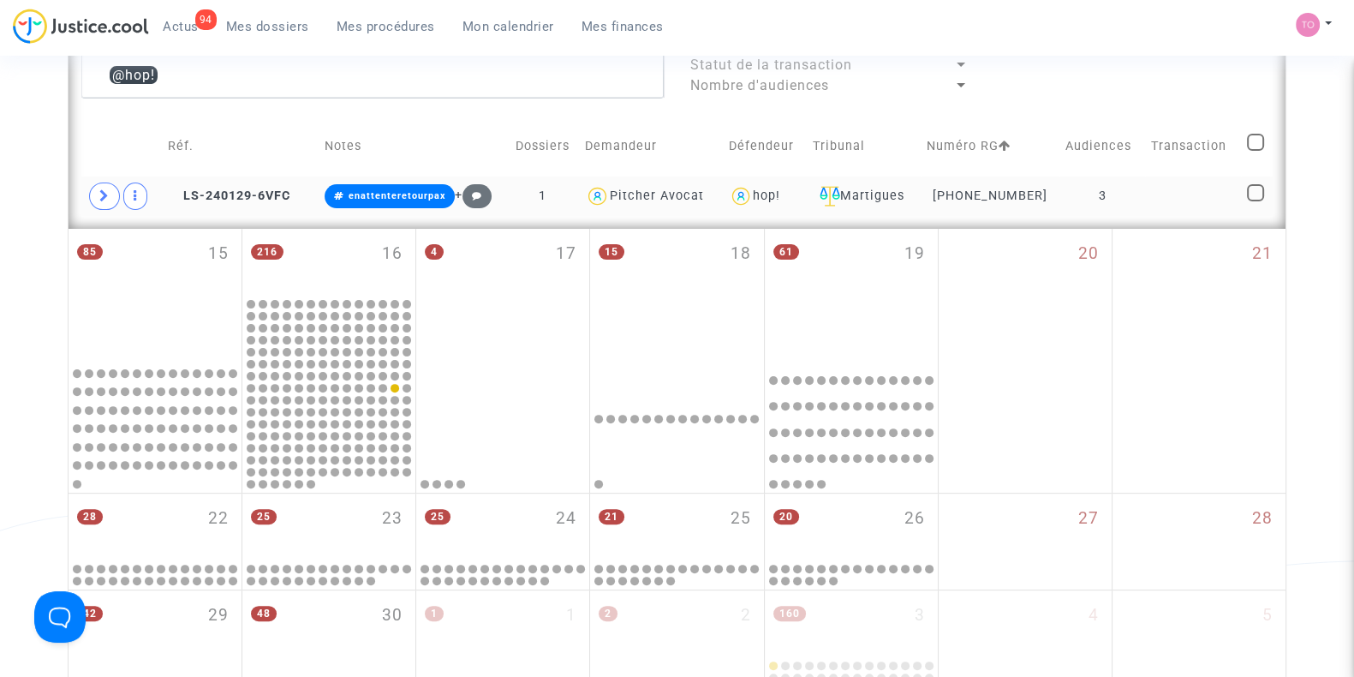
click at [1023, 188] on td "11-24-000205" at bounding box center [990, 195] width 139 height 39
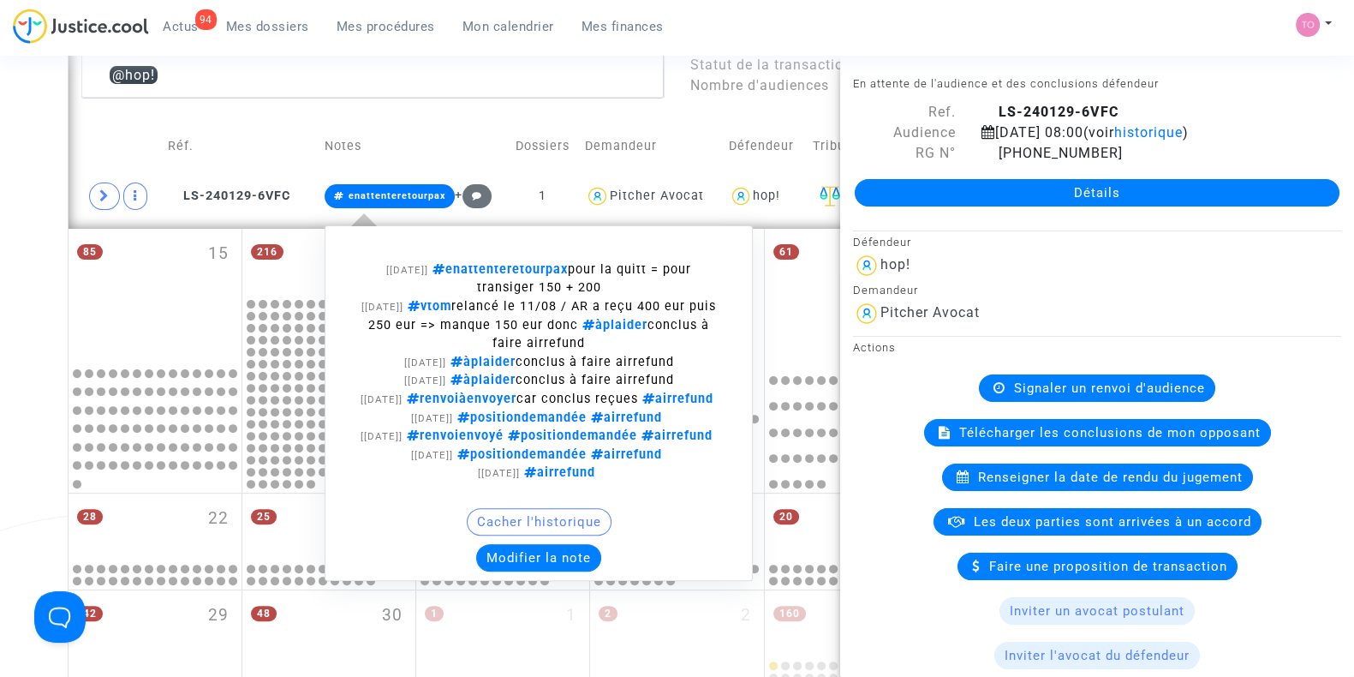
click at [533, 571] on button "Modifier la note" at bounding box center [538, 557] width 125 height 27
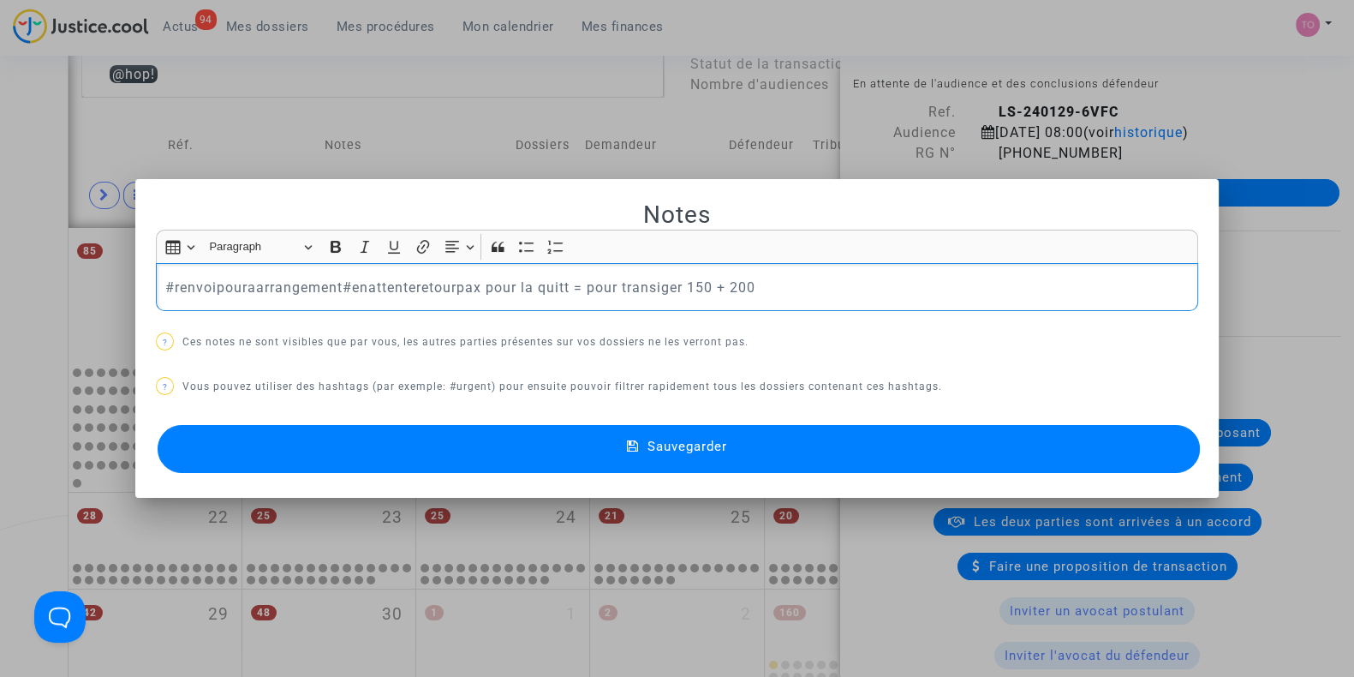
click at [249, 282] on p "#renvoipouraarrangement#enattenteretourpax pour la quitt = pour transiger 150 +…" at bounding box center [677, 287] width 1024 height 21
click at [327, 284] on p "#renvoipourarrangement#enattenteretourpax pour la quitt = pour transiger 150 + …" at bounding box center [677, 287] width 1024 height 21
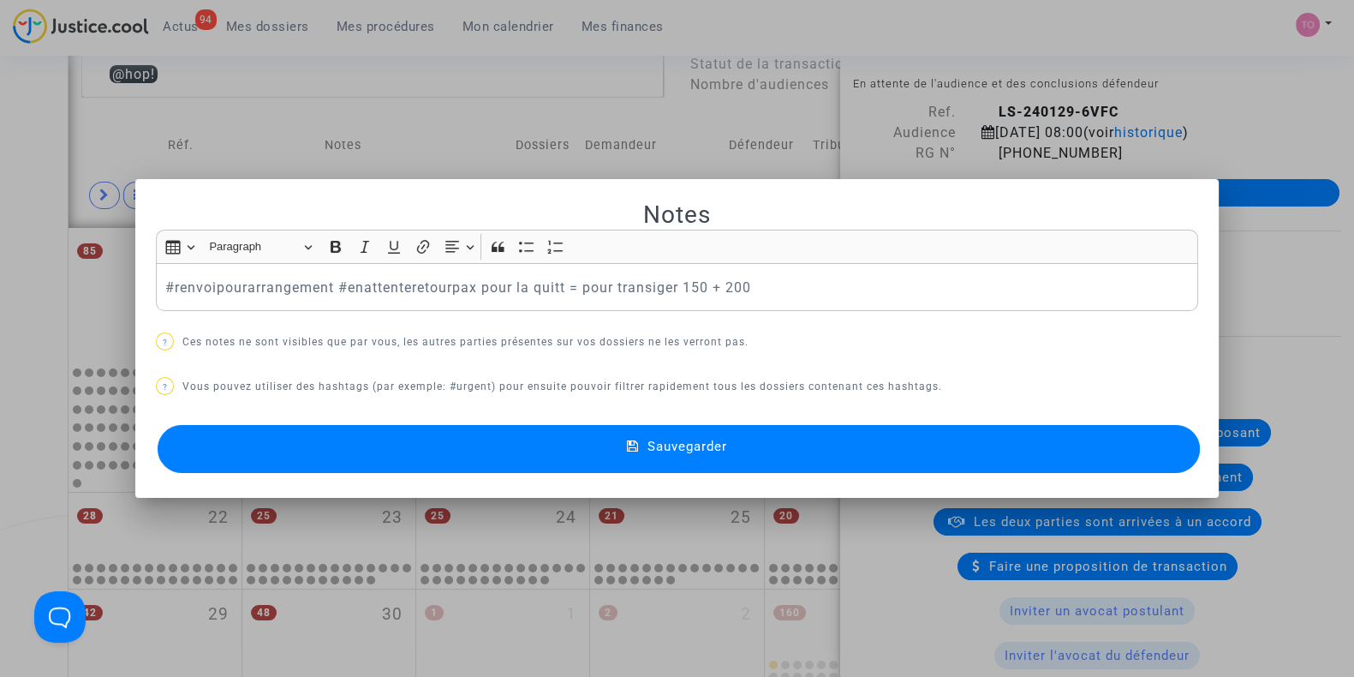
click at [0, 284] on div at bounding box center [677, 338] width 1354 height 677
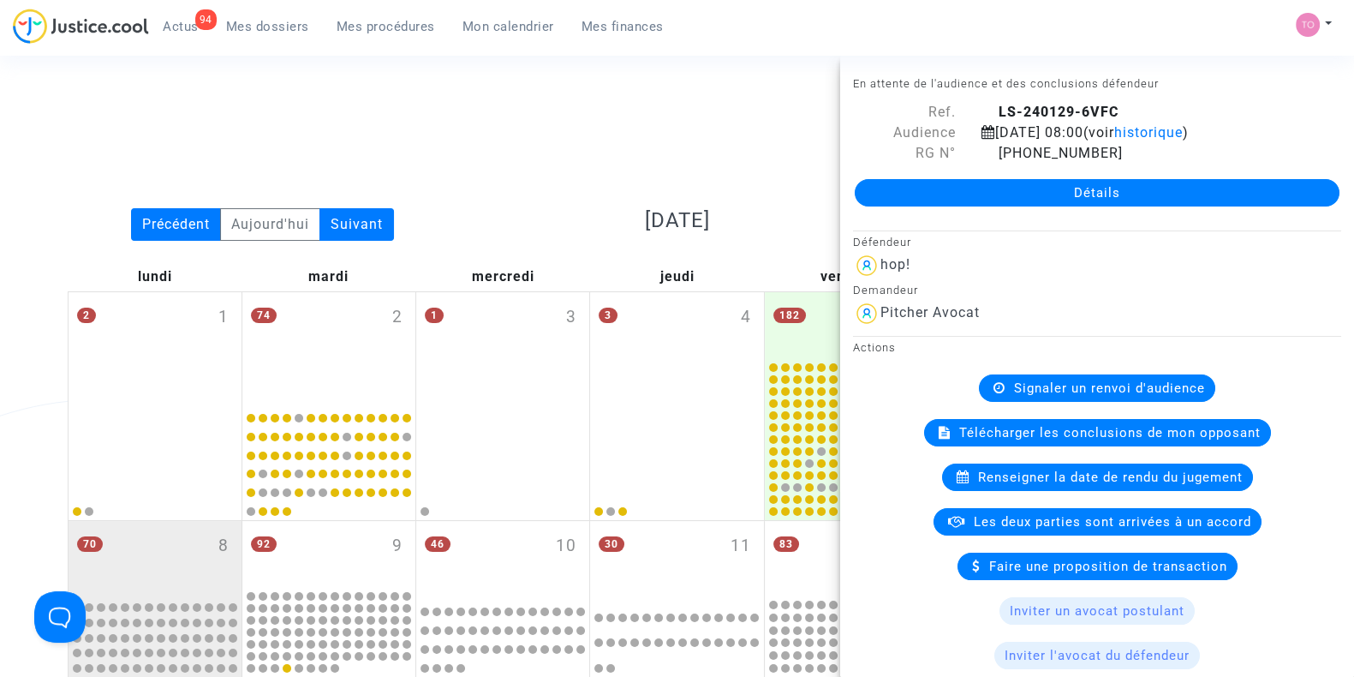
scroll to position [638, 0]
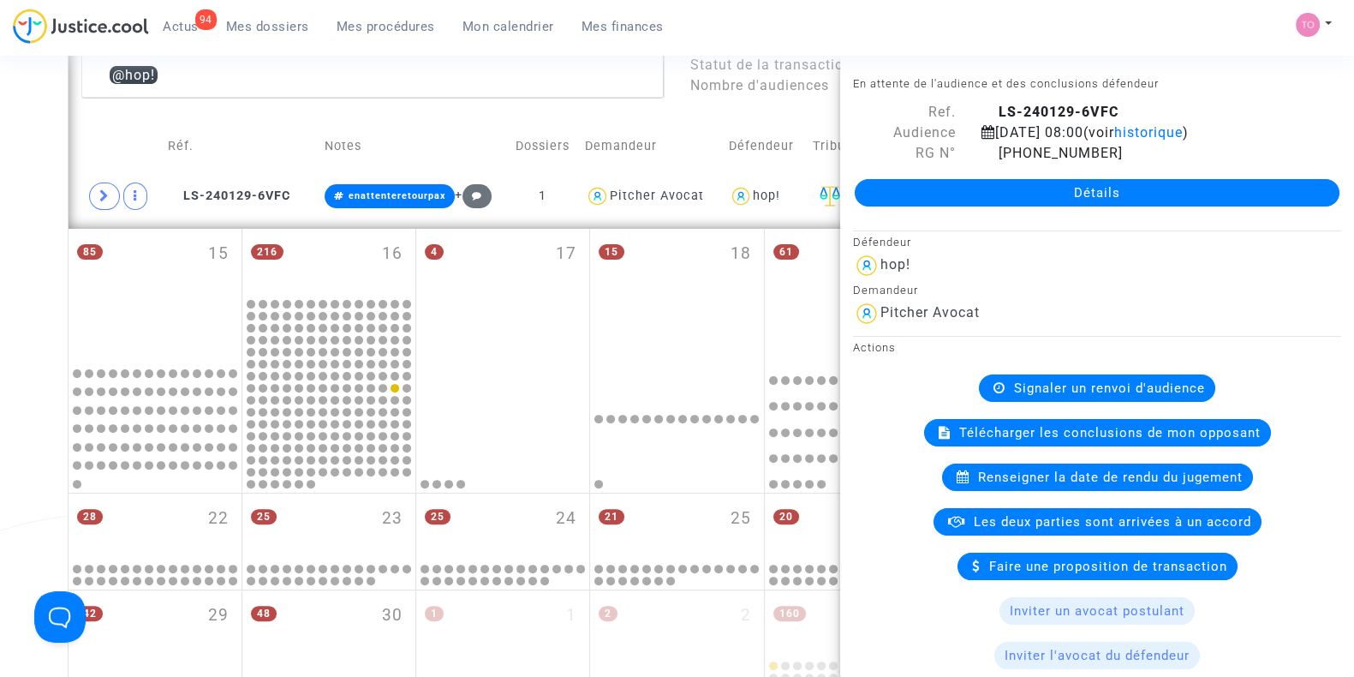
click at [0, 130] on div "Date de clôture d'instruction Date de conciliation Date d'audience Date de juge…" at bounding box center [677, 133] width 1354 height 1346
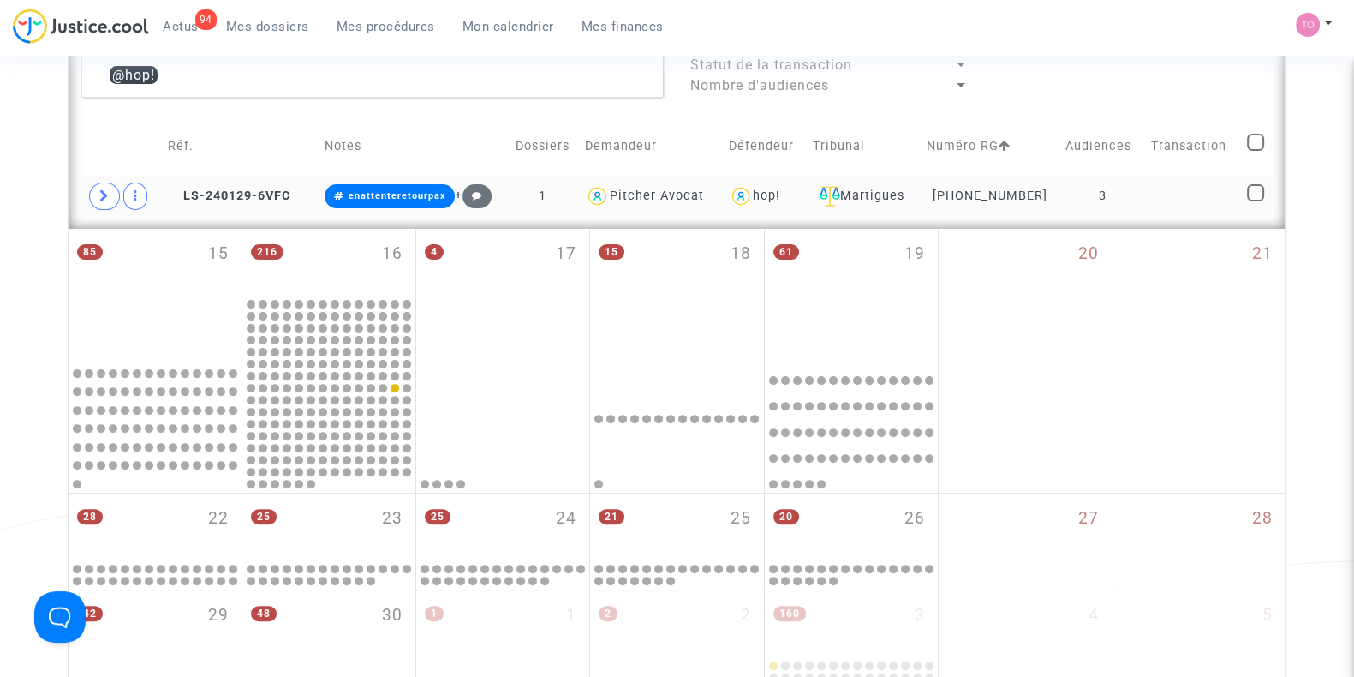
click at [769, 205] on div "hop!" at bounding box center [765, 196] width 73 height 25
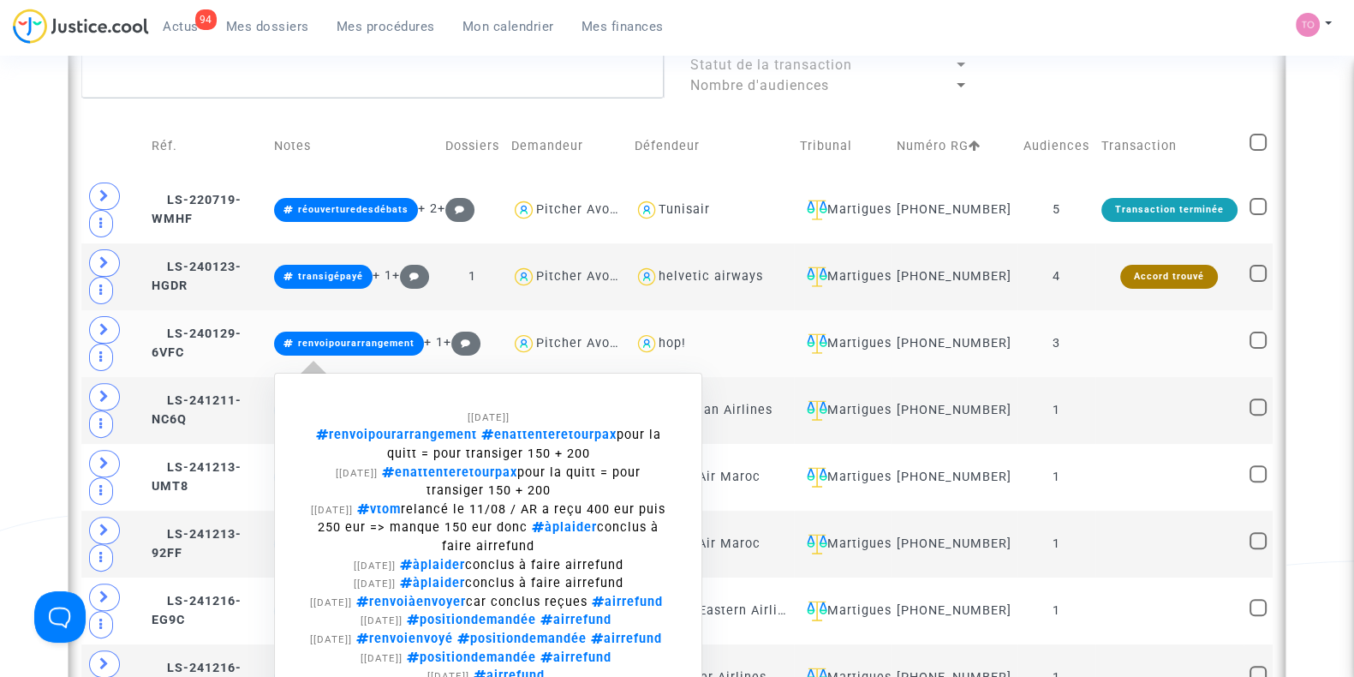
scroll to position [728, 0]
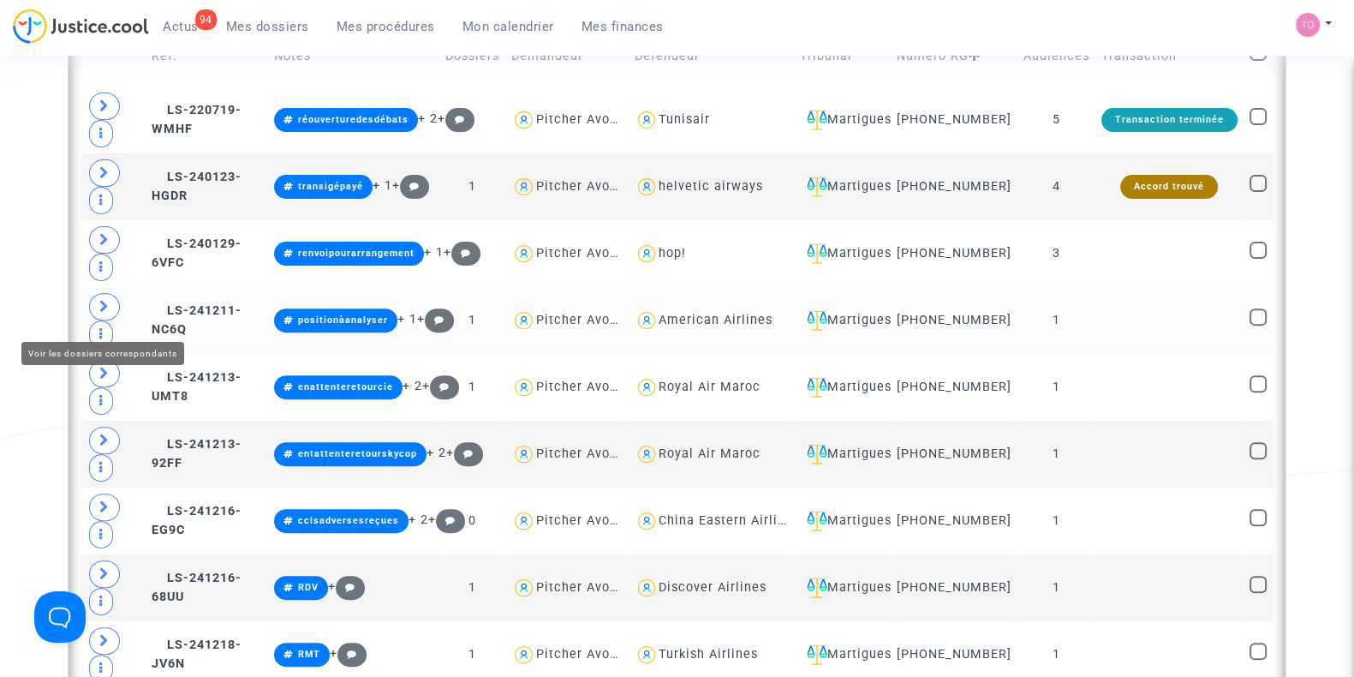
click at [109, 319] on span at bounding box center [104, 306] width 31 height 27
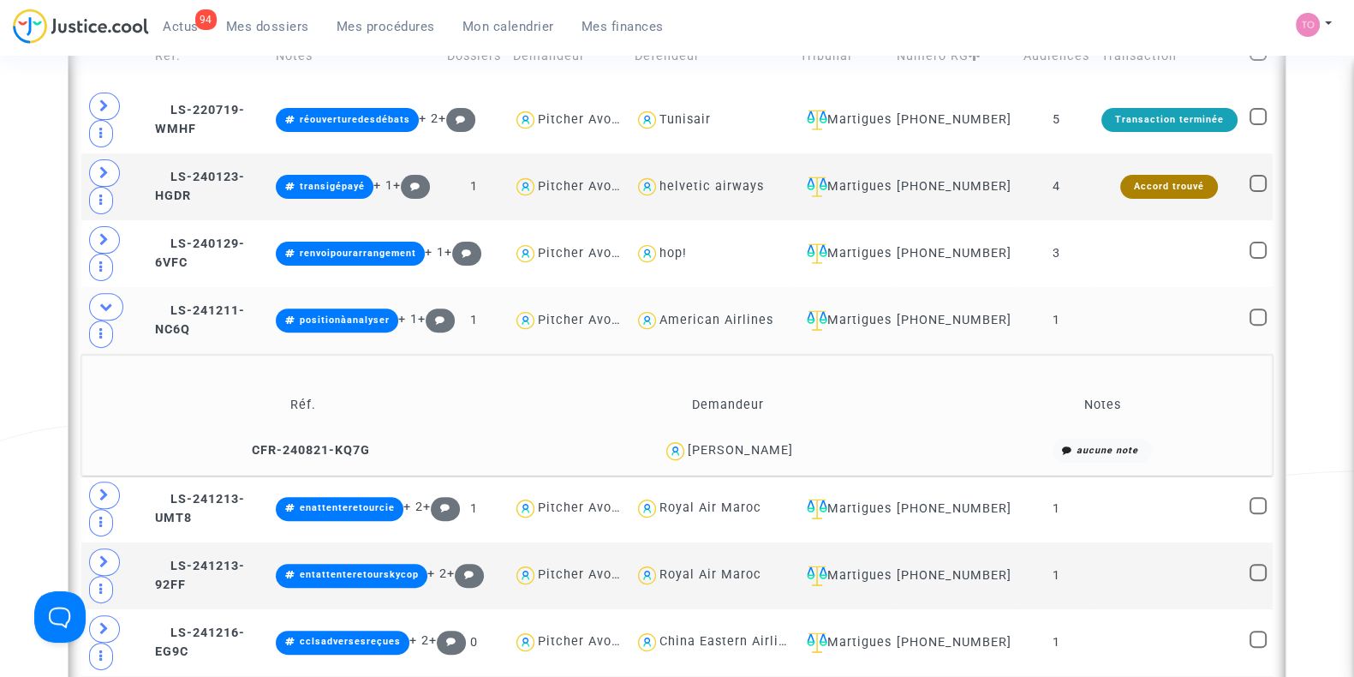
click at [762, 452] on div "Aurélie Belledent" at bounding box center [740, 450] width 105 height 15
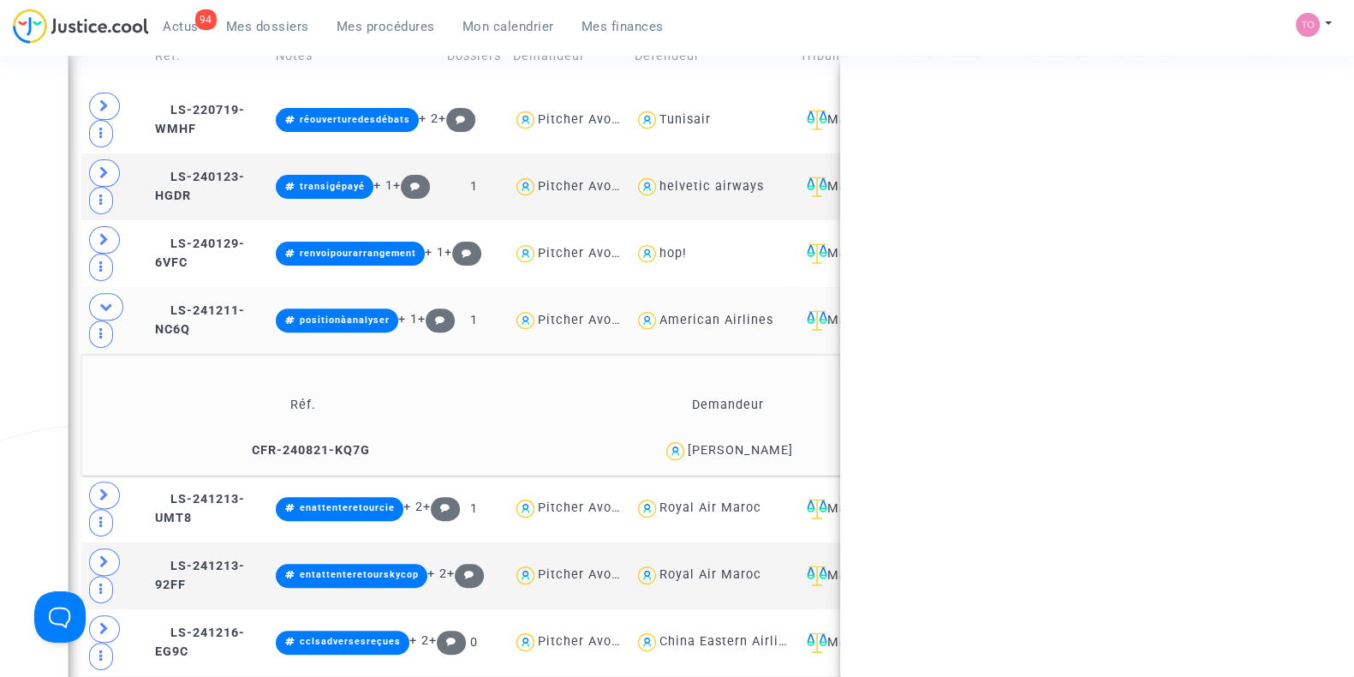
click at [762, 452] on div "Aurélie Belledent" at bounding box center [740, 450] width 105 height 15
copy div "Belledent"
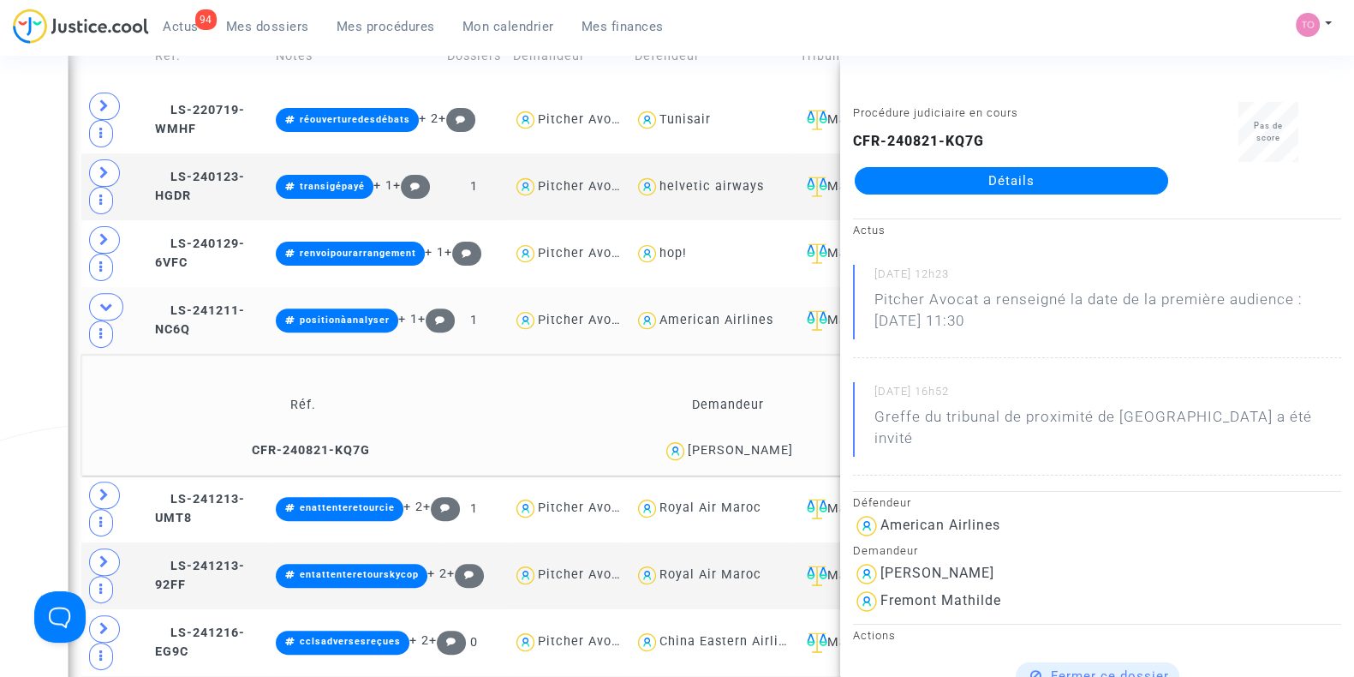
click at [43, 440] on div "Date de clôture d'instruction Date de conciliation Date d'audience Date de juge…" at bounding box center [677, 386] width 1354 height 2030
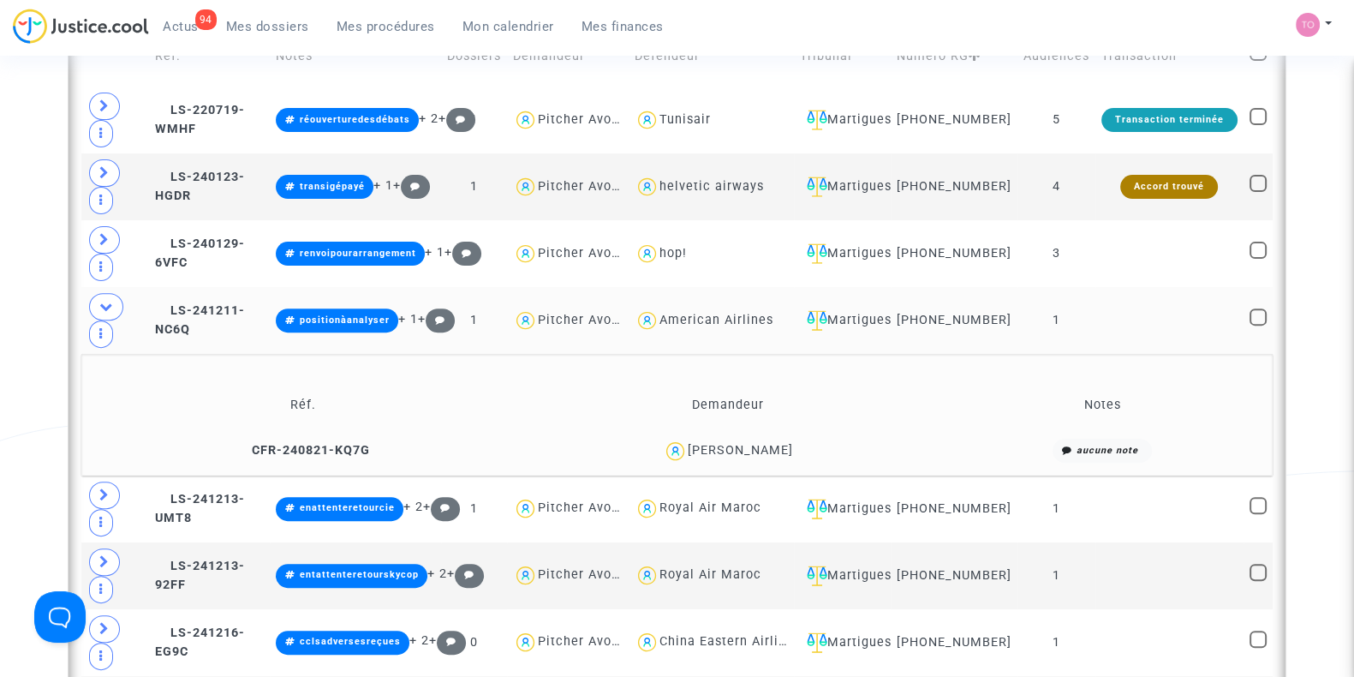
click at [742, 456] on div "Aurélie Belledent" at bounding box center [740, 450] width 105 height 15
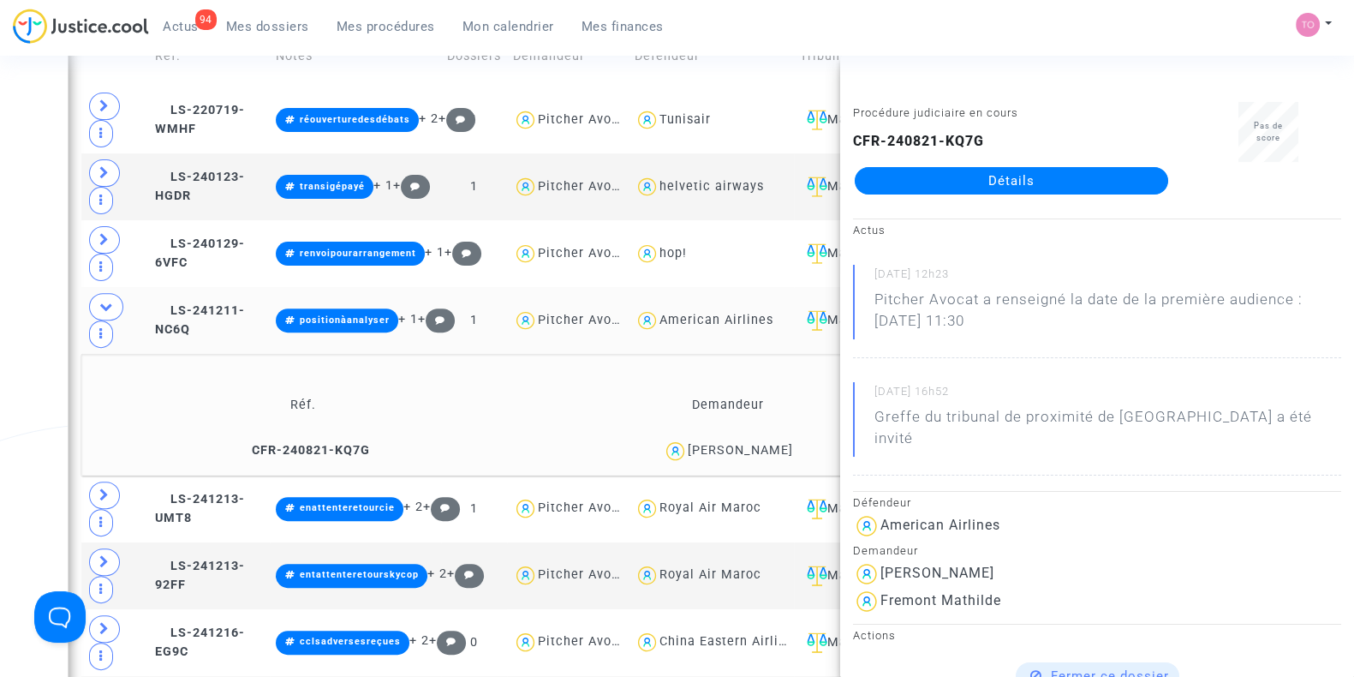
click at [33, 254] on div "Date de clôture d'instruction Date de conciliation Date d'audience Date de juge…" at bounding box center [677, 386] width 1354 height 2030
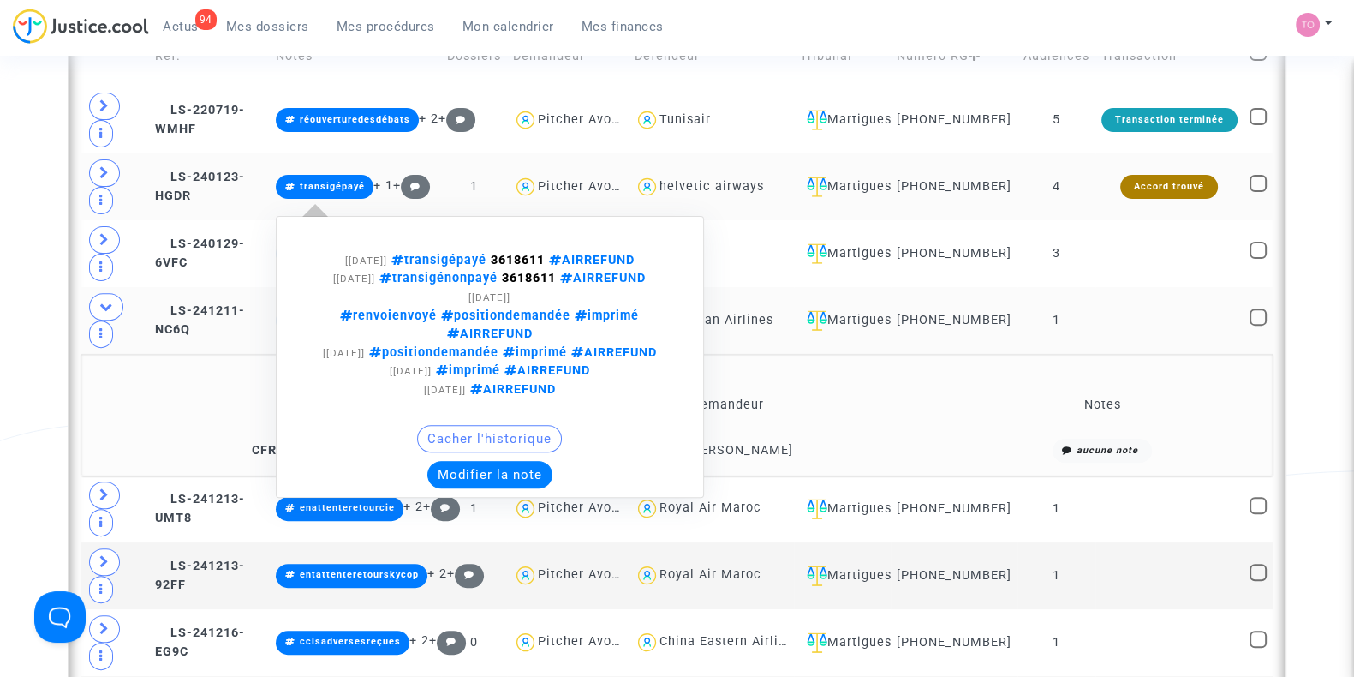
click at [468, 480] on button "Modifier la note" at bounding box center [489, 474] width 125 height 27
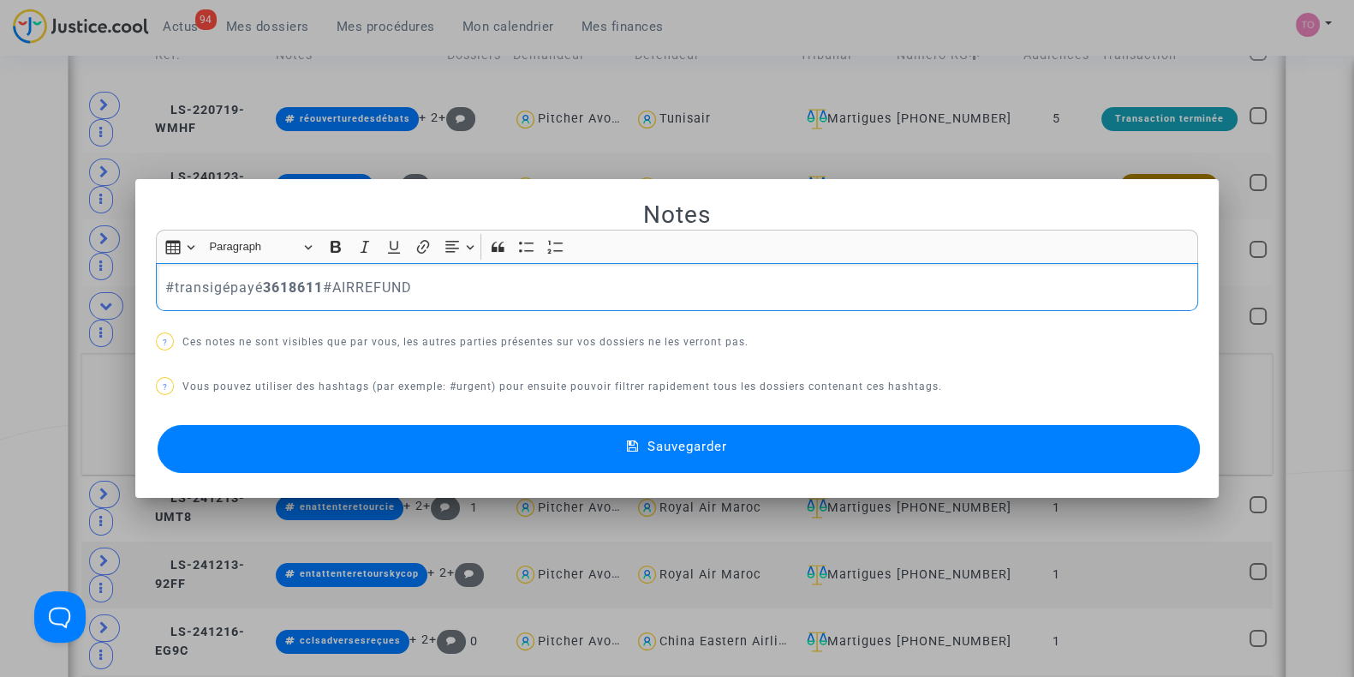
scroll to position [0, 0]
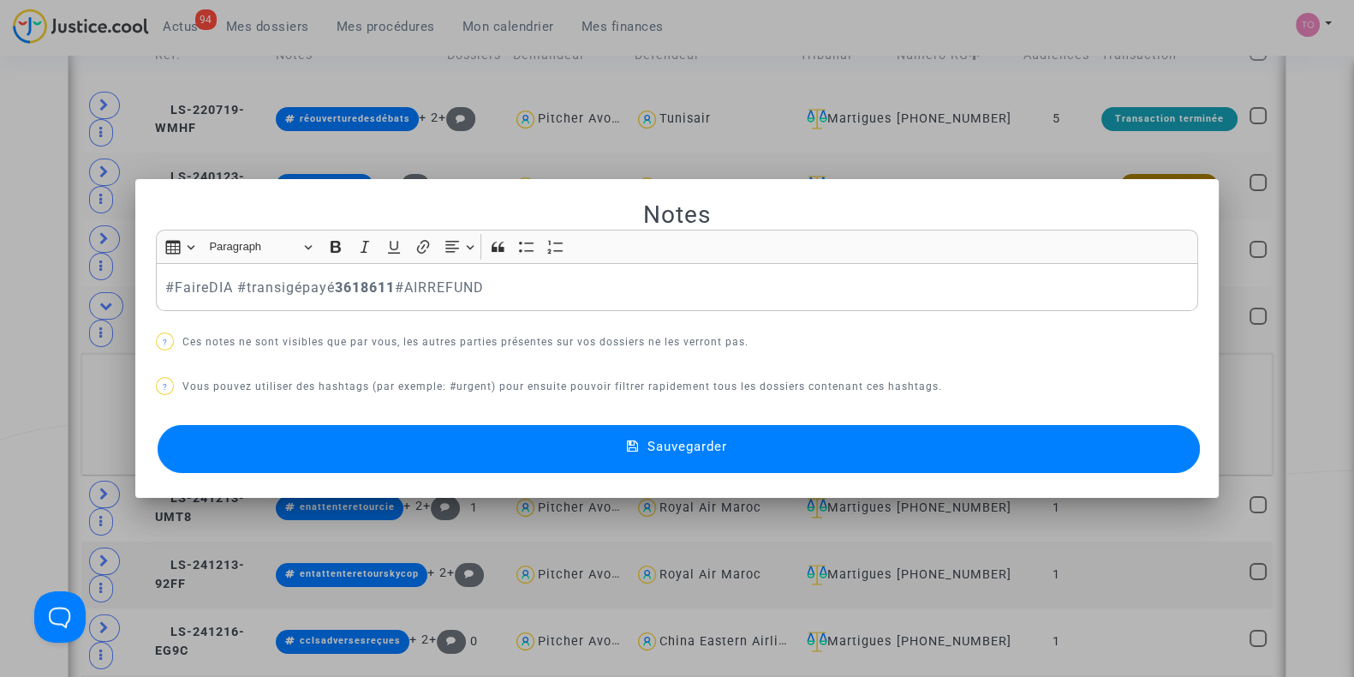
click at [398, 456] on button "Sauvegarder" at bounding box center [679, 449] width 1042 height 48
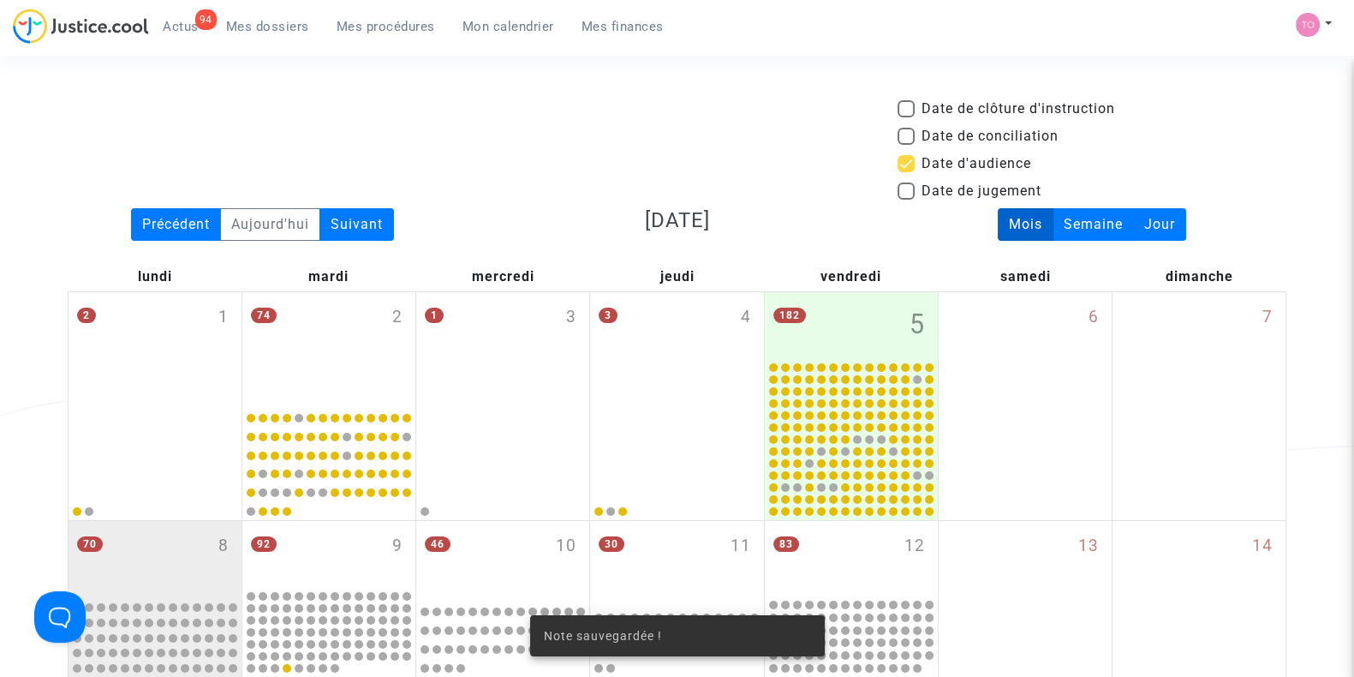
scroll to position [728, 0]
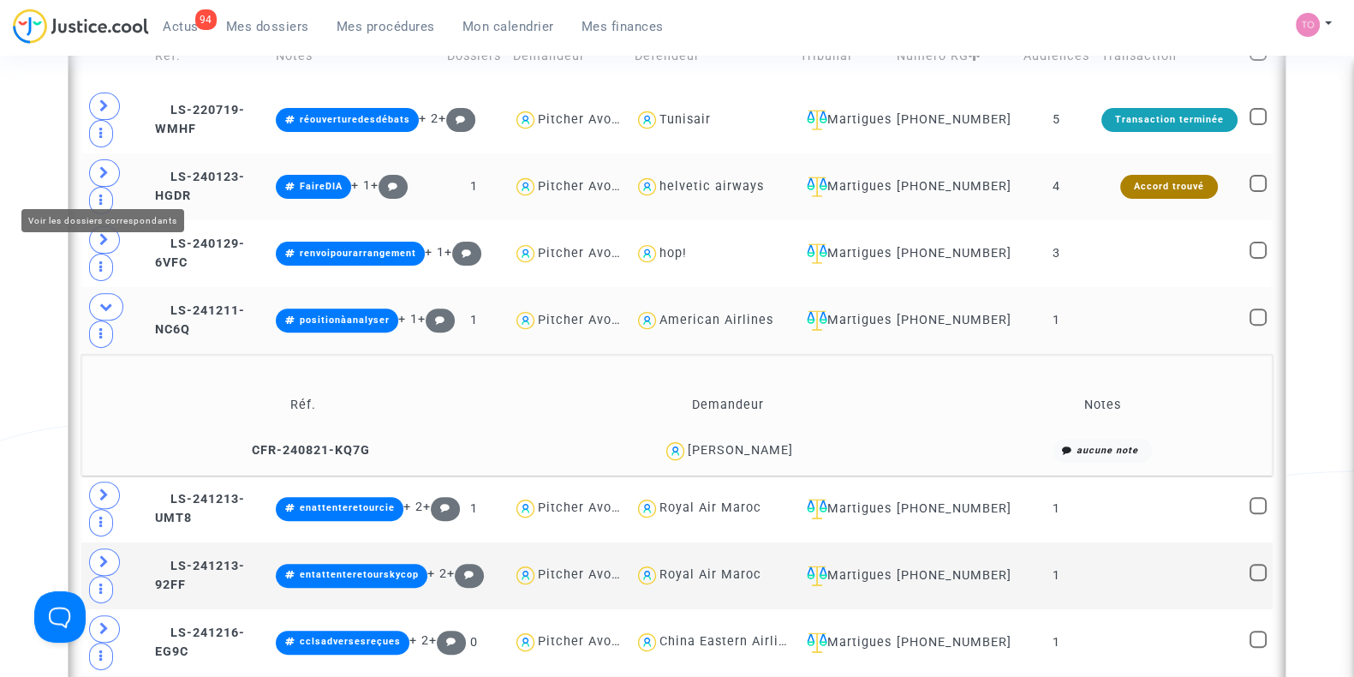
click at [107, 173] on span at bounding box center [104, 172] width 31 height 27
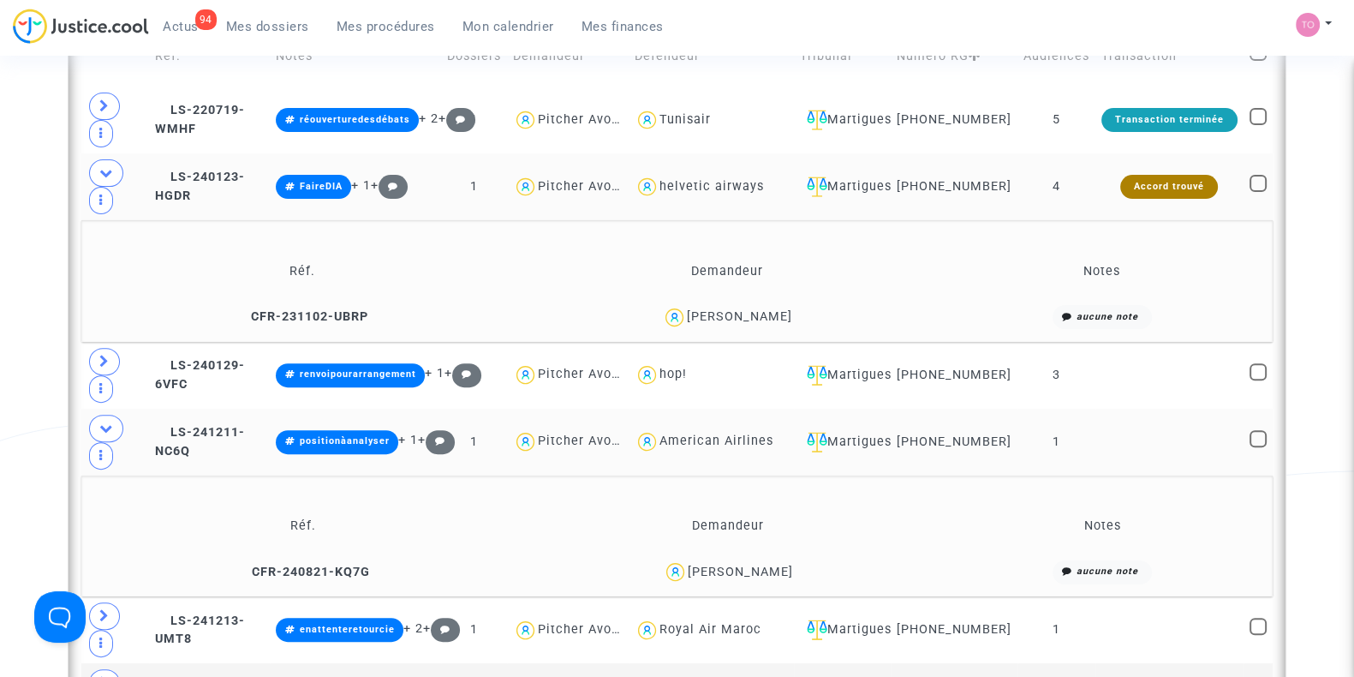
scroll to position [657, 0]
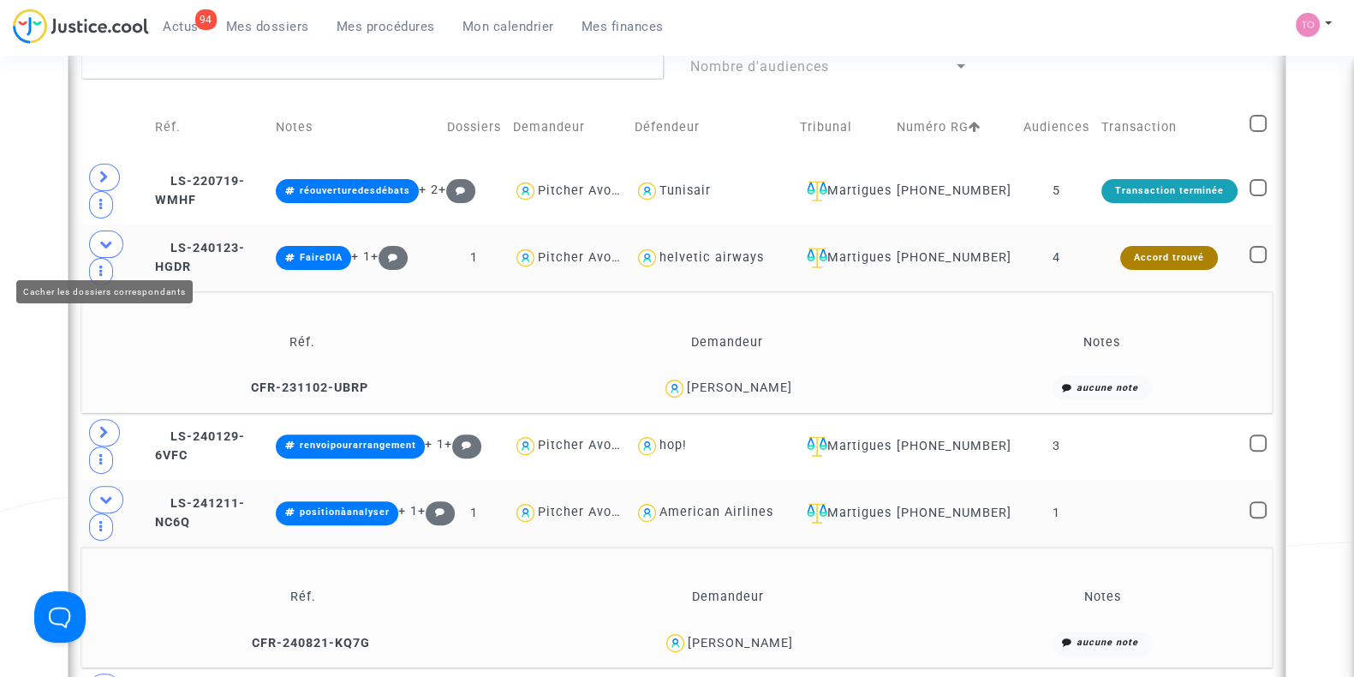
click at [104, 250] on icon at bounding box center [106, 243] width 14 height 13
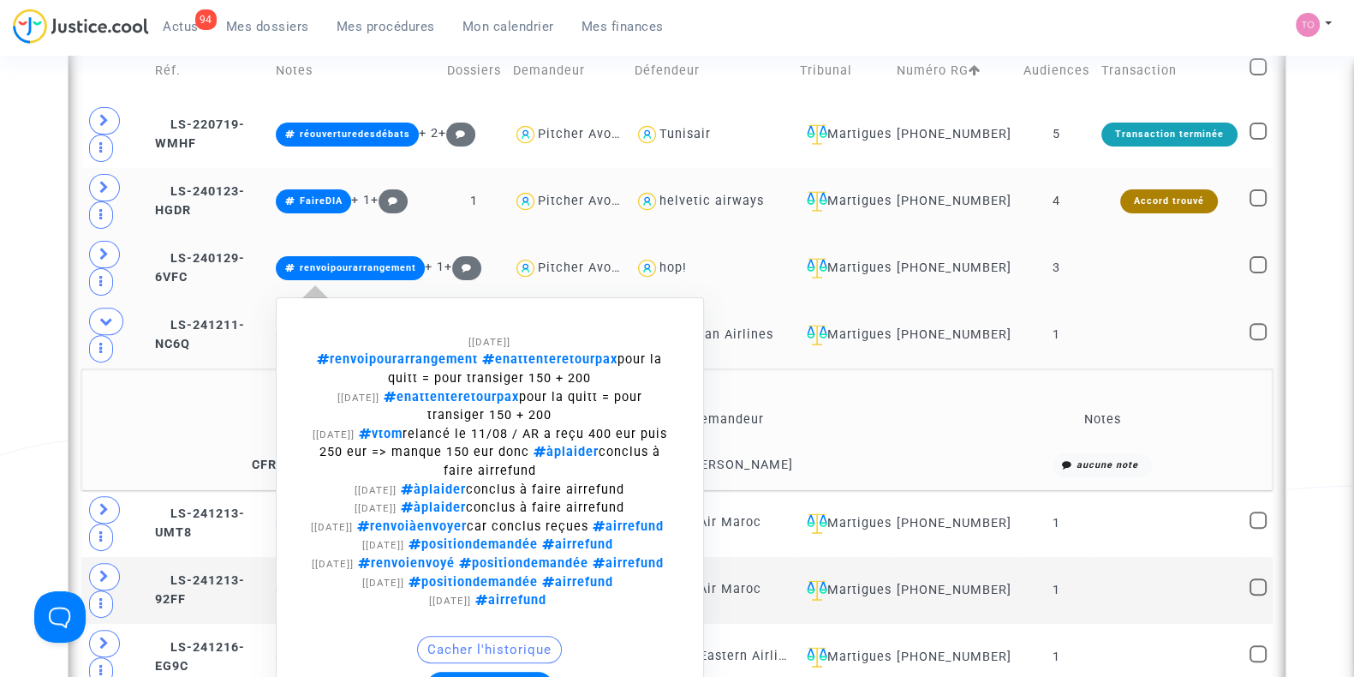
scroll to position [714, 0]
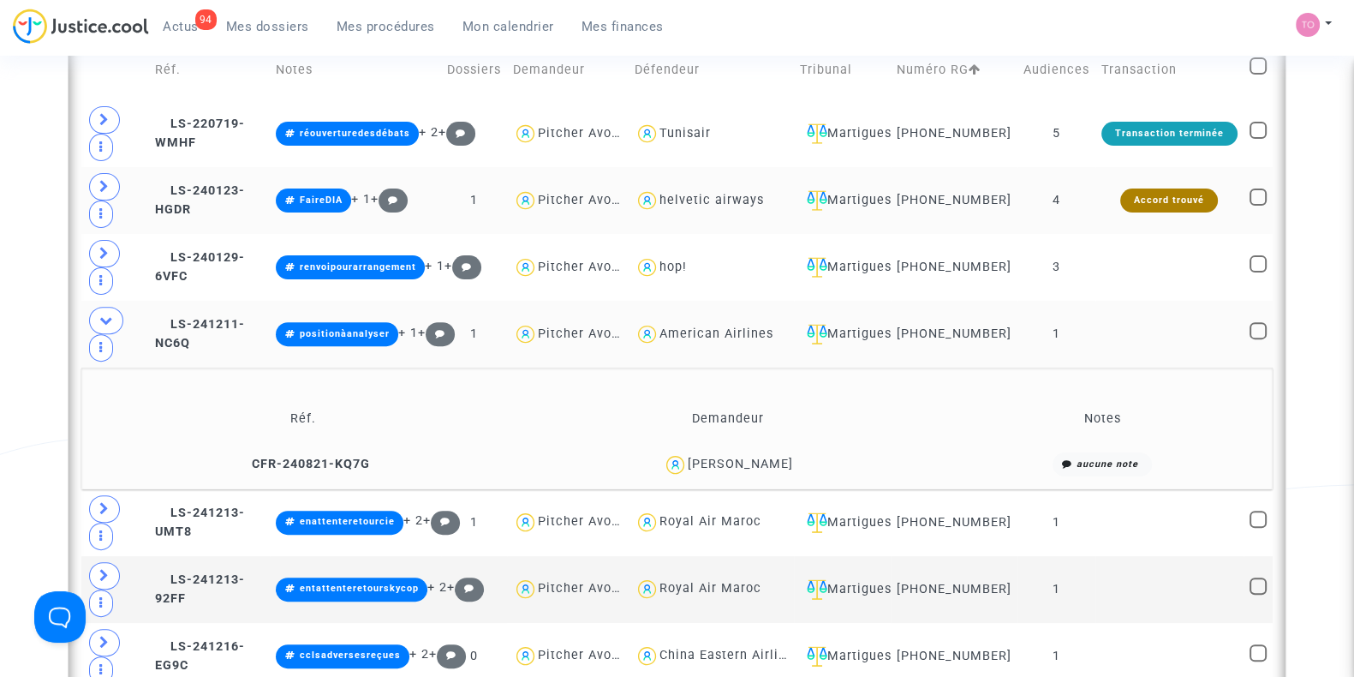
click at [767, 460] on span "Aurélie Belledent" at bounding box center [740, 414] width 105 height 113
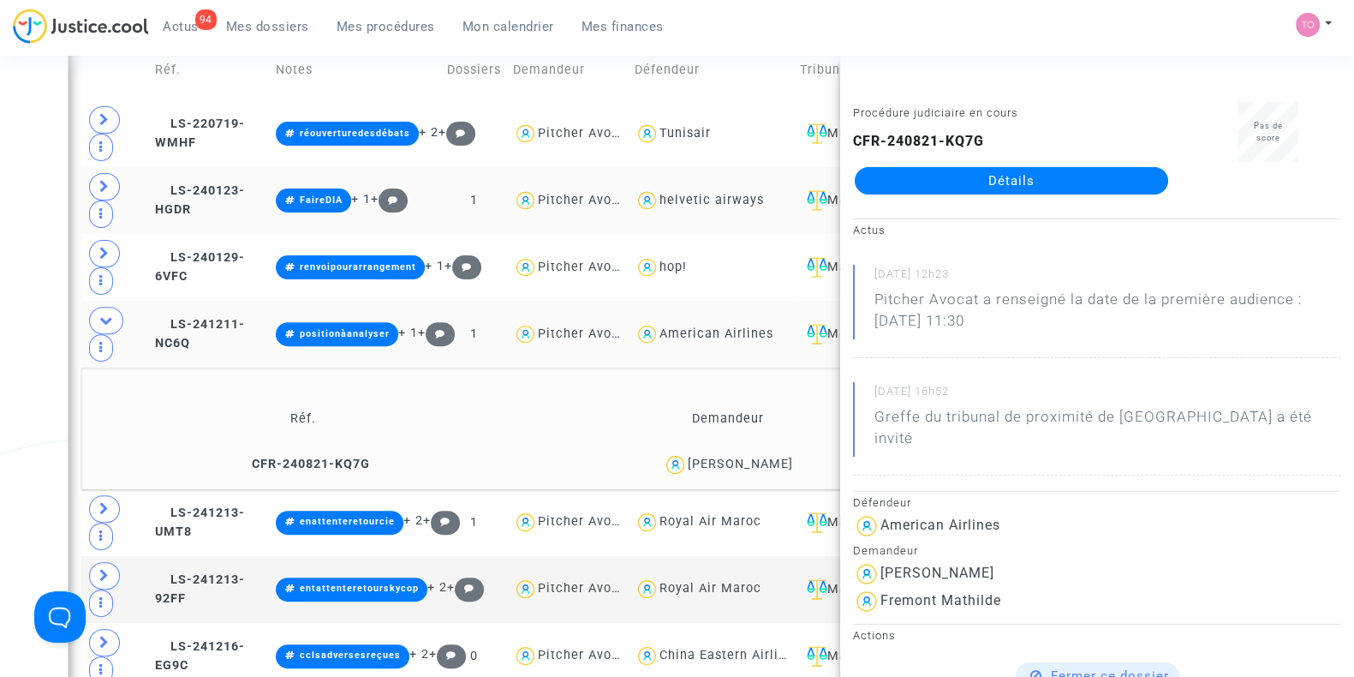
copy div "Belledent"
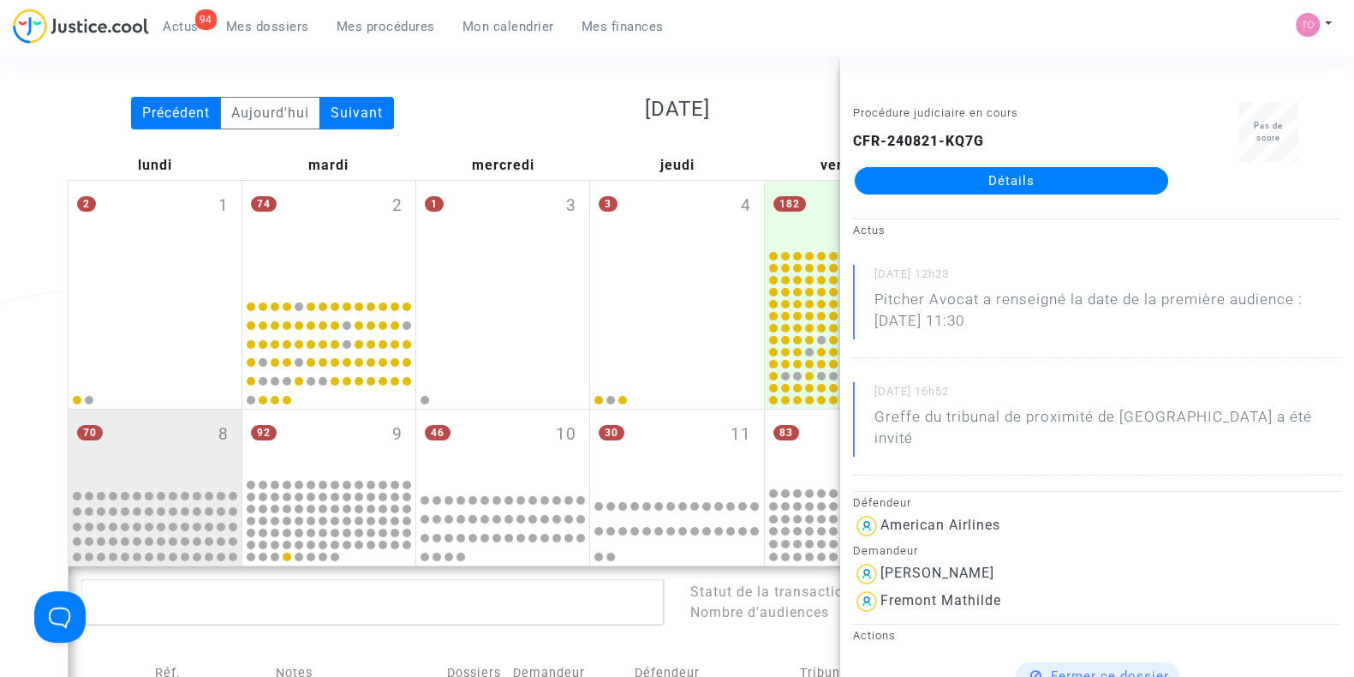
scroll to position [0, 0]
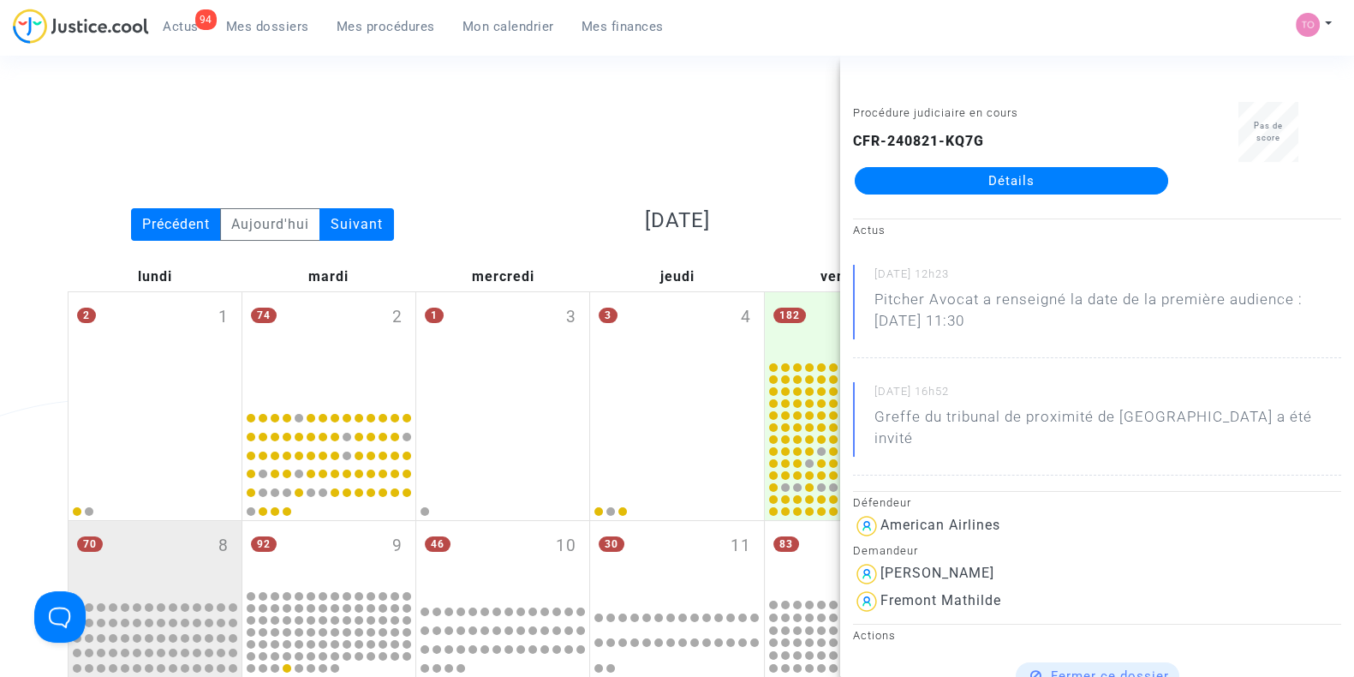
click at [338, 144] on div "Date de clôture d'instruction Date de conciliation Date d'audience Date de juge…" at bounding box center [677, 153] width 1244 height 110
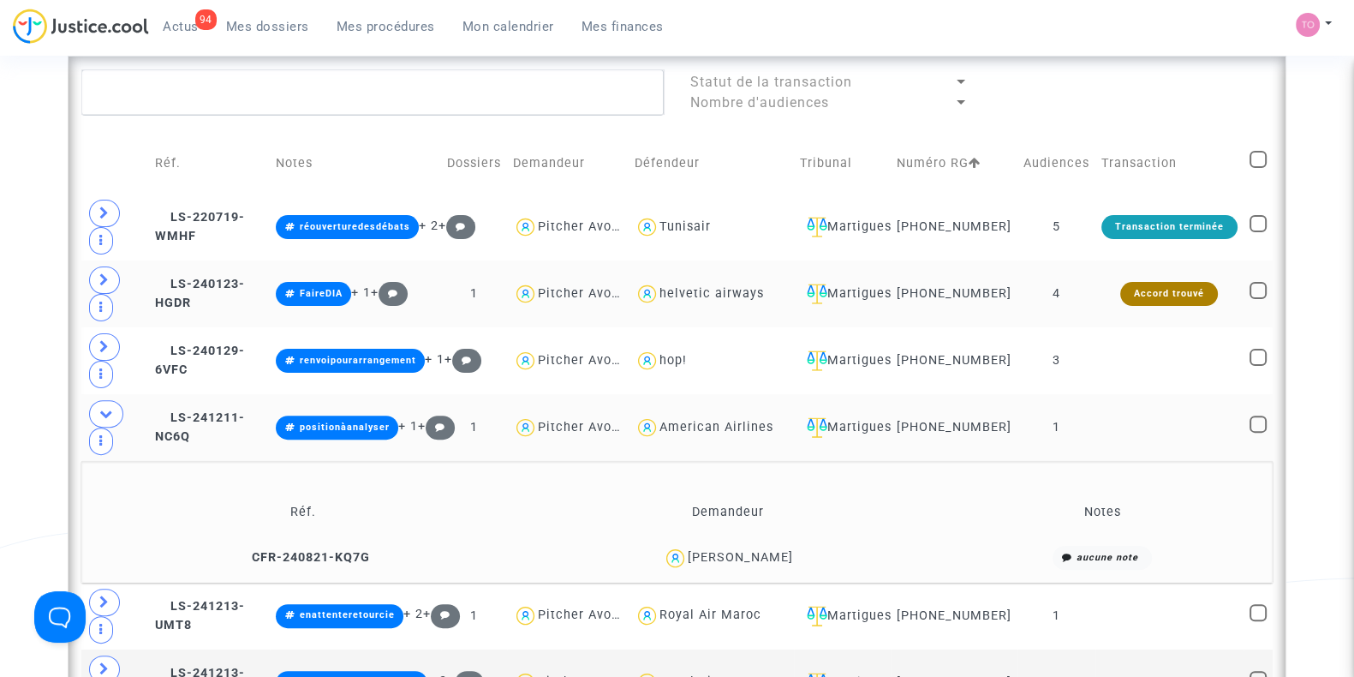
scroll to position [622, 0]
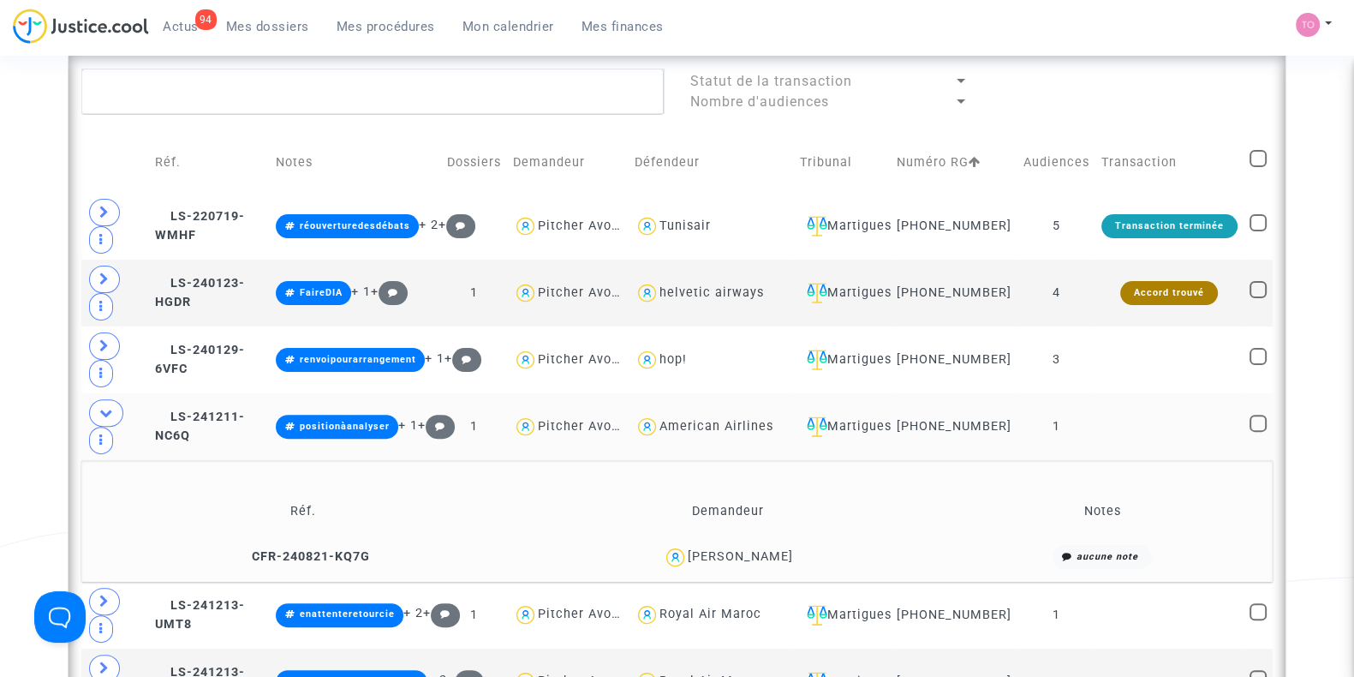
click at [772, 563] on div "Aurélie Belledent" at bounding box center [740, 556] width 105 height 15
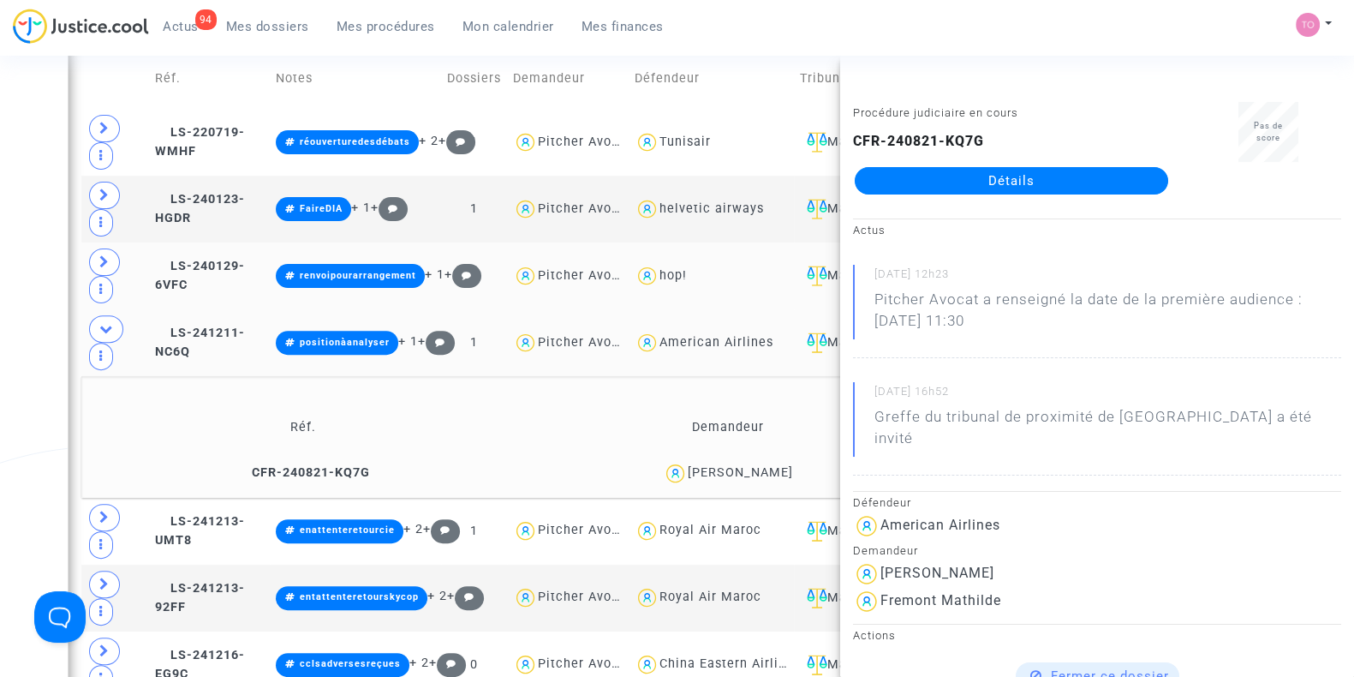
scroll to position [707, 0]
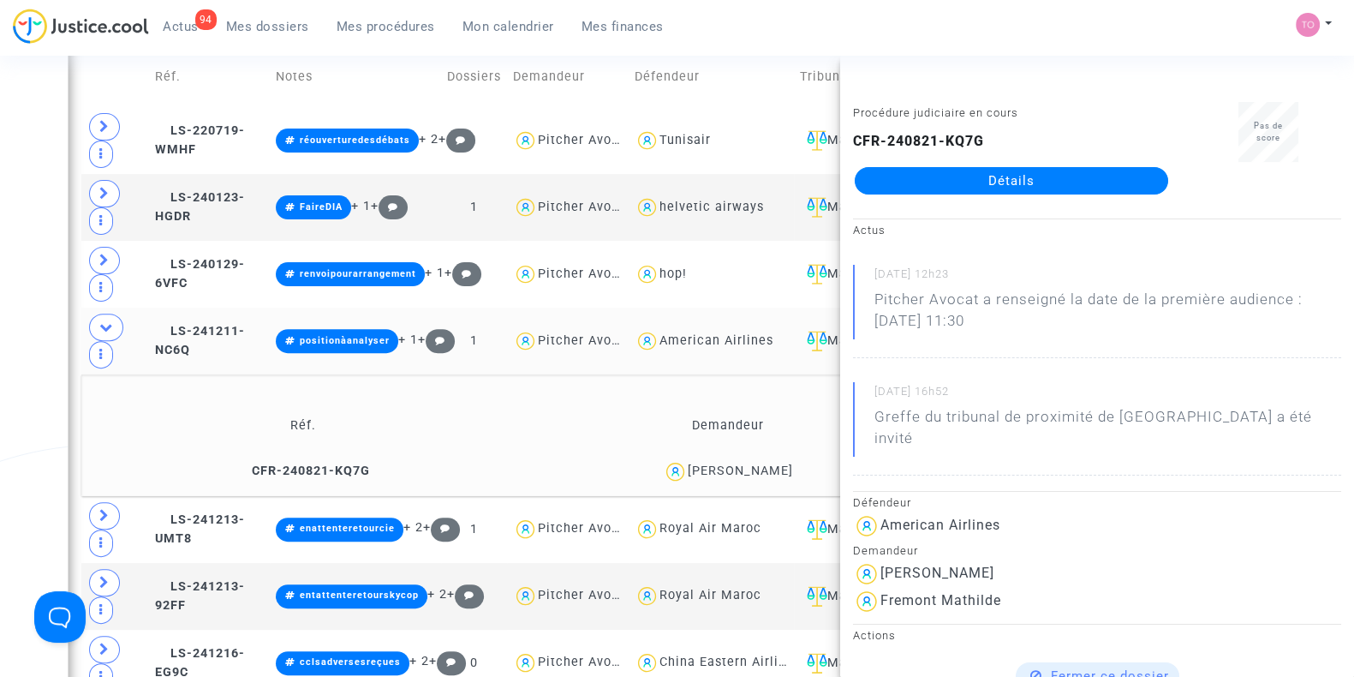
click at [770, 463] on td "Aurélie Belledent" at bounding box center [728, 471] width 420 height 37
copy div "Belledent"
click at [0, 337] on div "Date de clôture d'instruction Date de conciliation Date d'audience Date de juge…" at bounding box center [677, 406] width 1354 height 2030
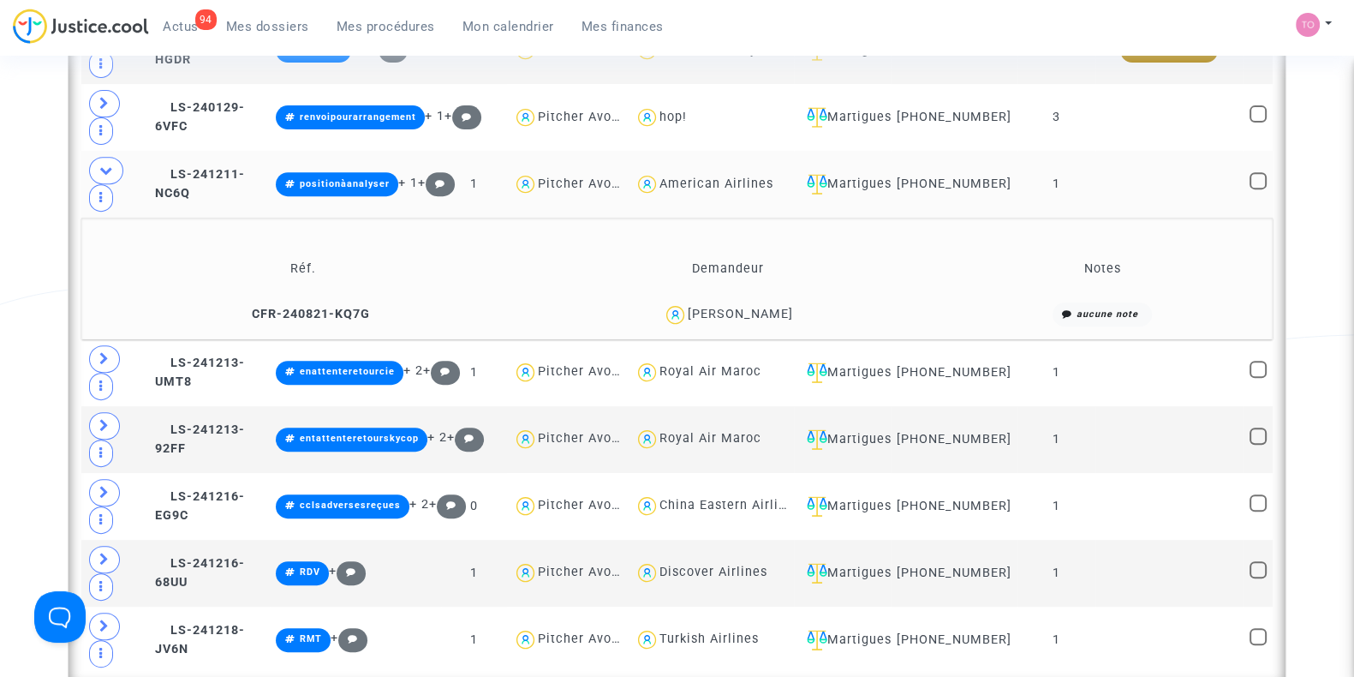
scroll to position [866, 0]
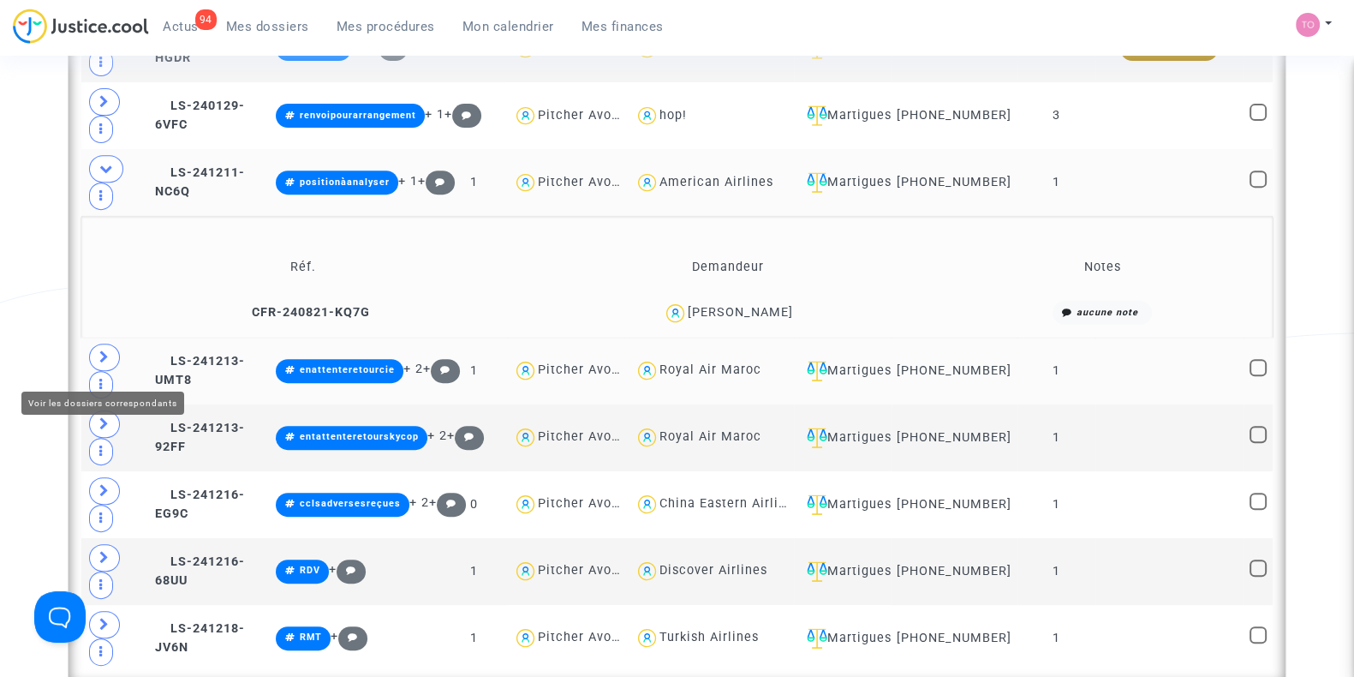
click at [97, 364] on span at bounding box center [104, 356] width 31 height 27
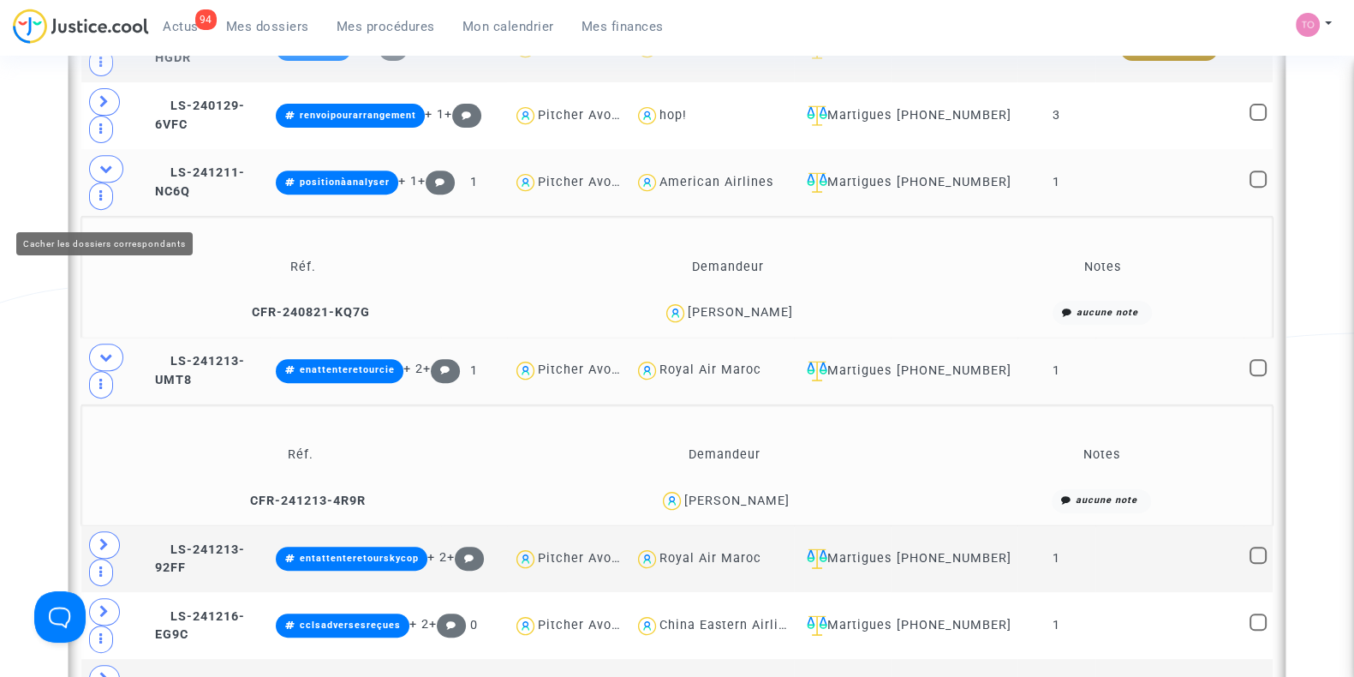
scroll to position [1027, 0]
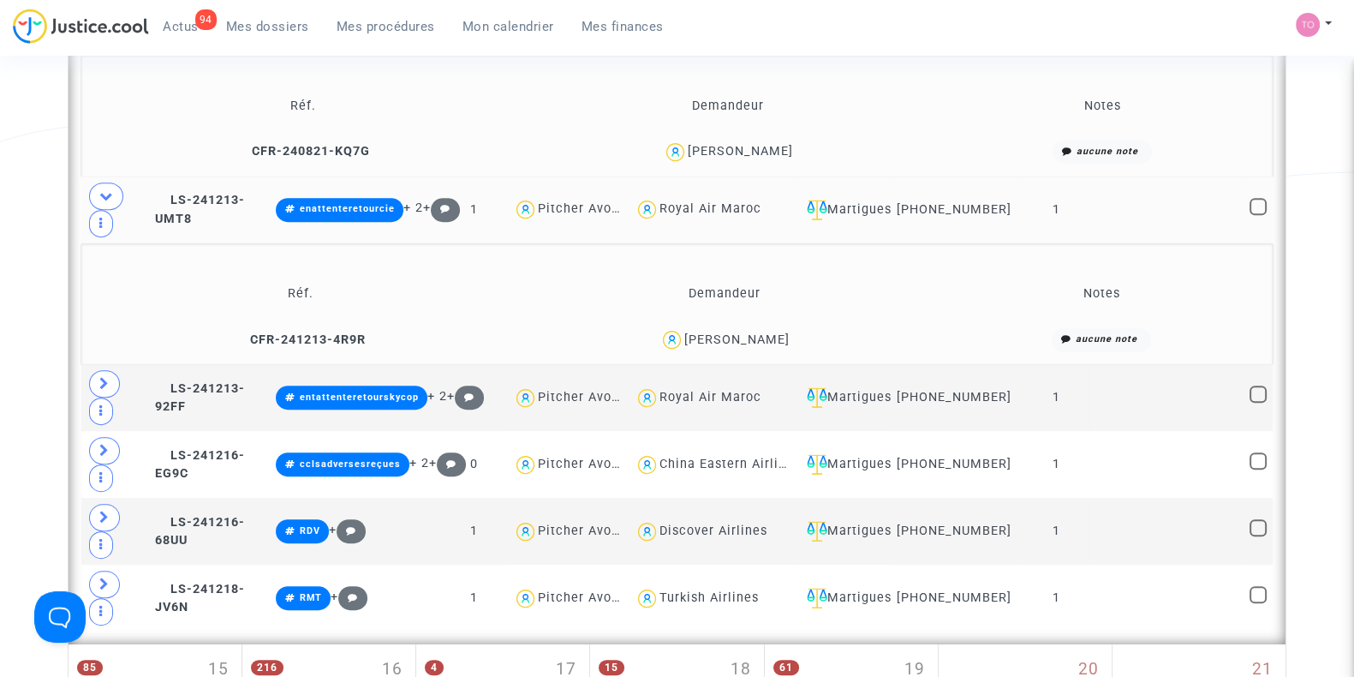
click at [756, 343] on div "Rajae Mikou" at bounding box center [736, 339] width 105 height 15
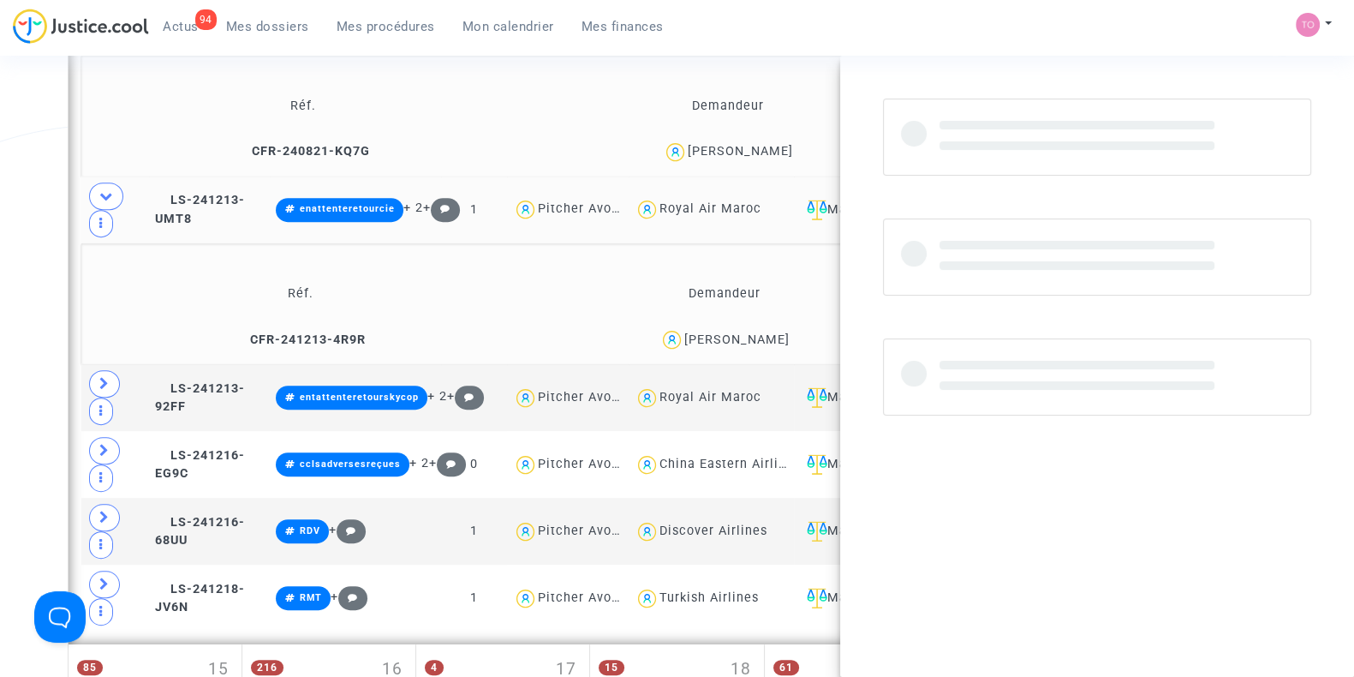
click at [756, 343] on div "Rajae Mikou" at bounding box center [736, 339] width 105 height 15
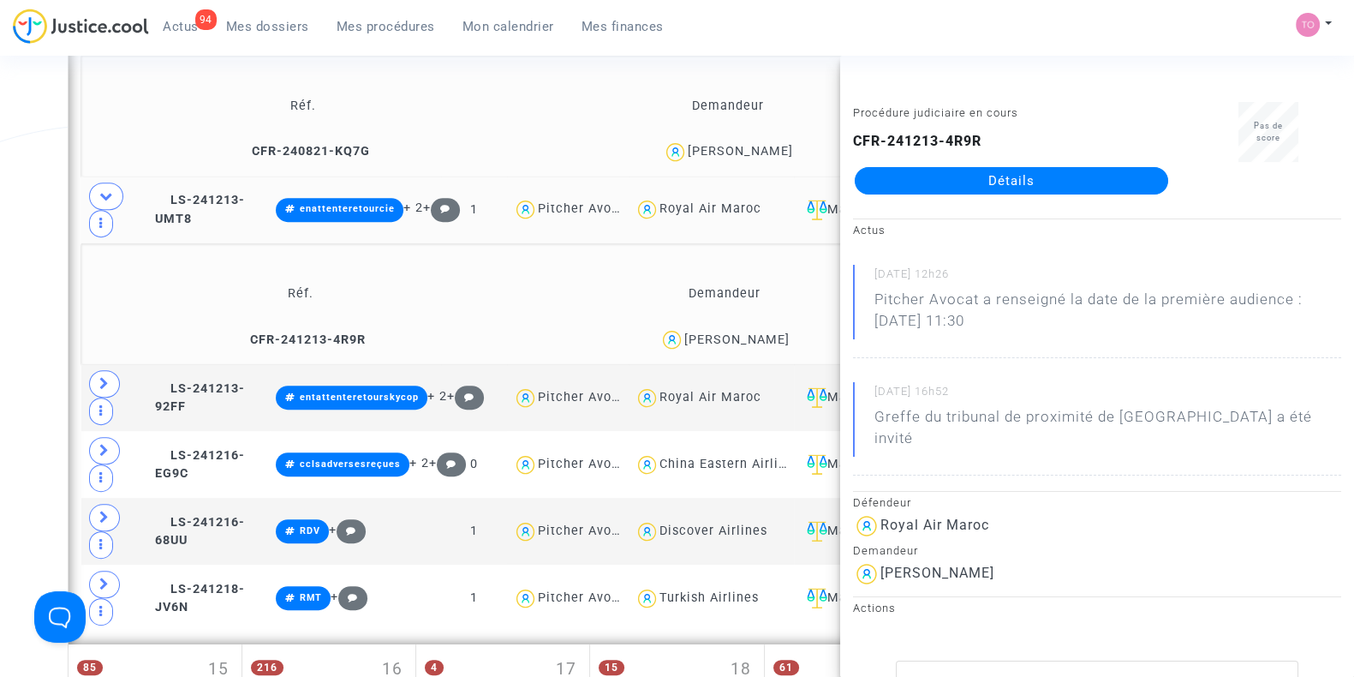
copy div "Mikou"
click at [19, 310] on div "Date de clôture d'instruction Date de conciliation Date d'audience Date de juge…" at bounding box center [677, 147] width 1354 height 2150
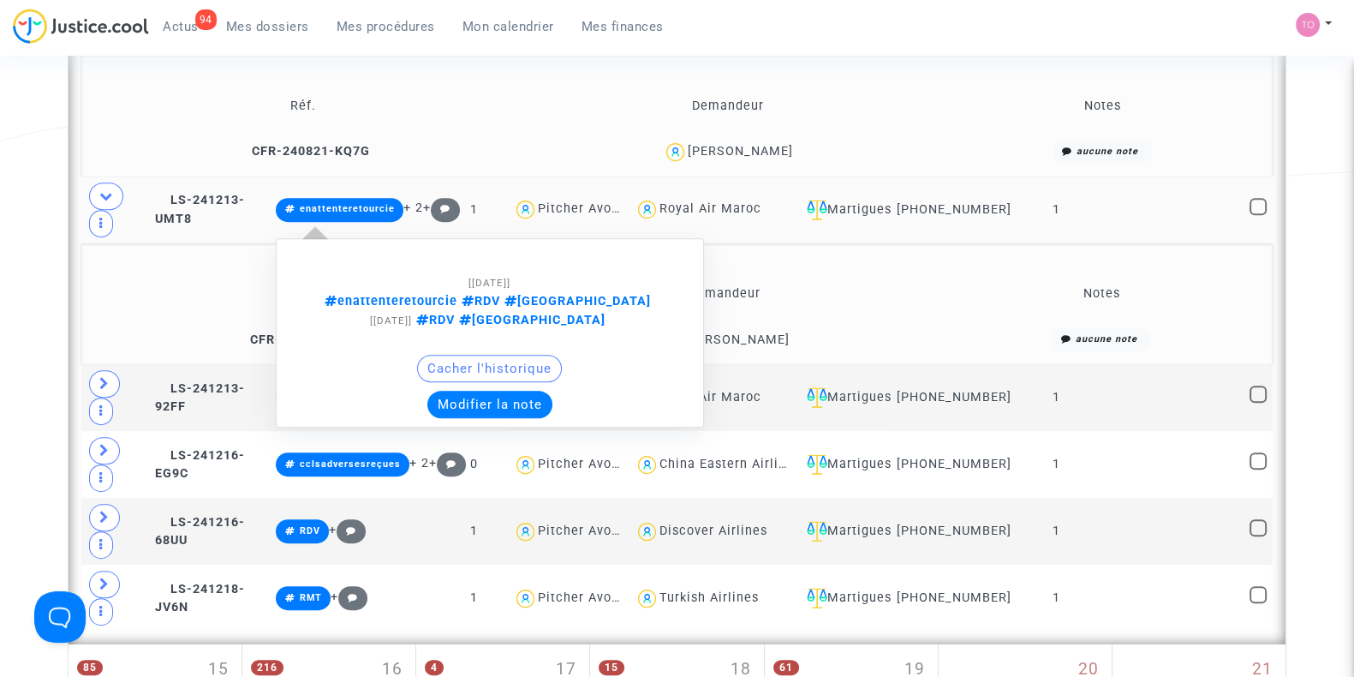
click at [484, 398] on button "Modifier la note" at bounding box center [489, 404] width 125 height 27
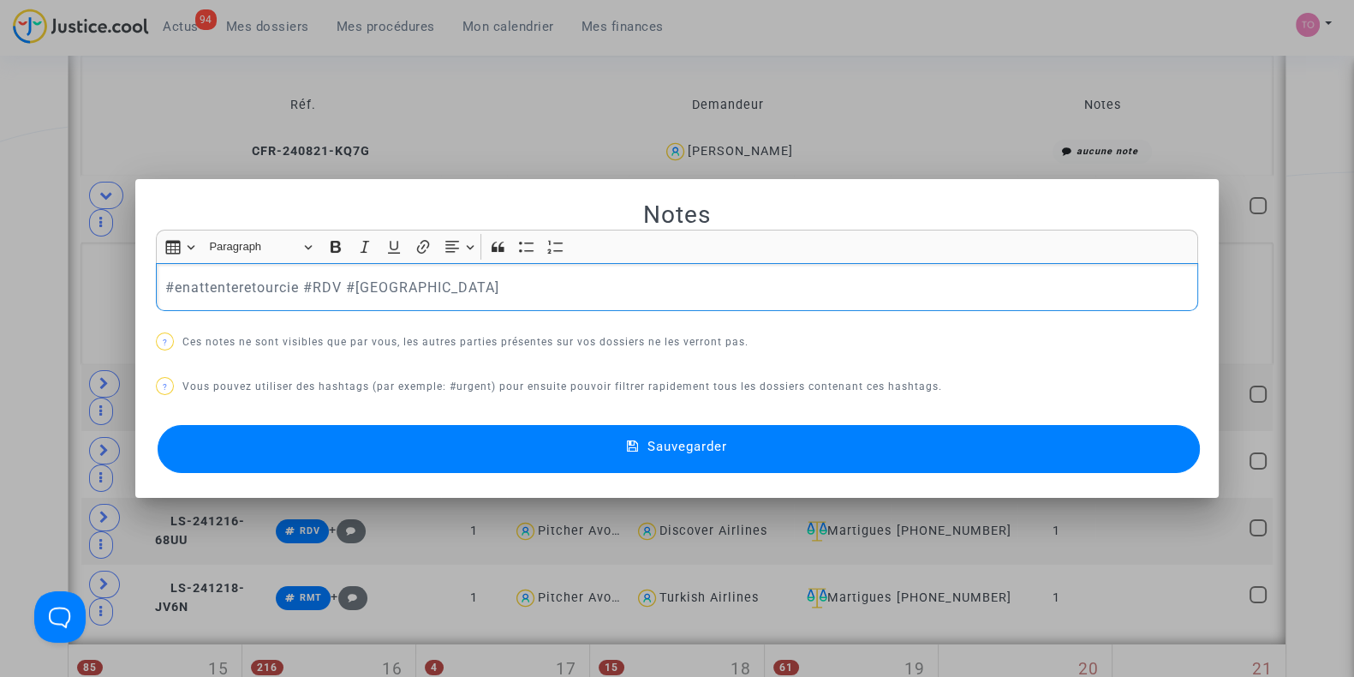
click at [0, 290] on div at bounding box center [677, 338] width 1354 height 677
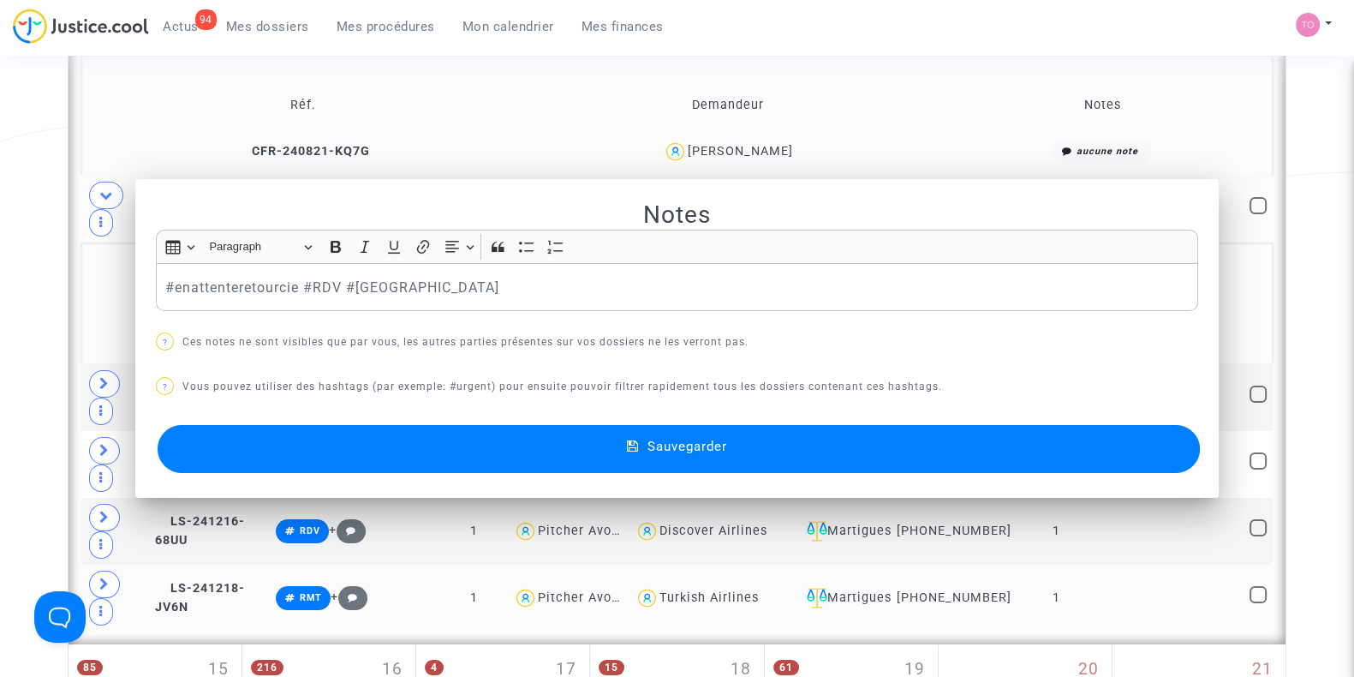
scroll to position [1027, 0]
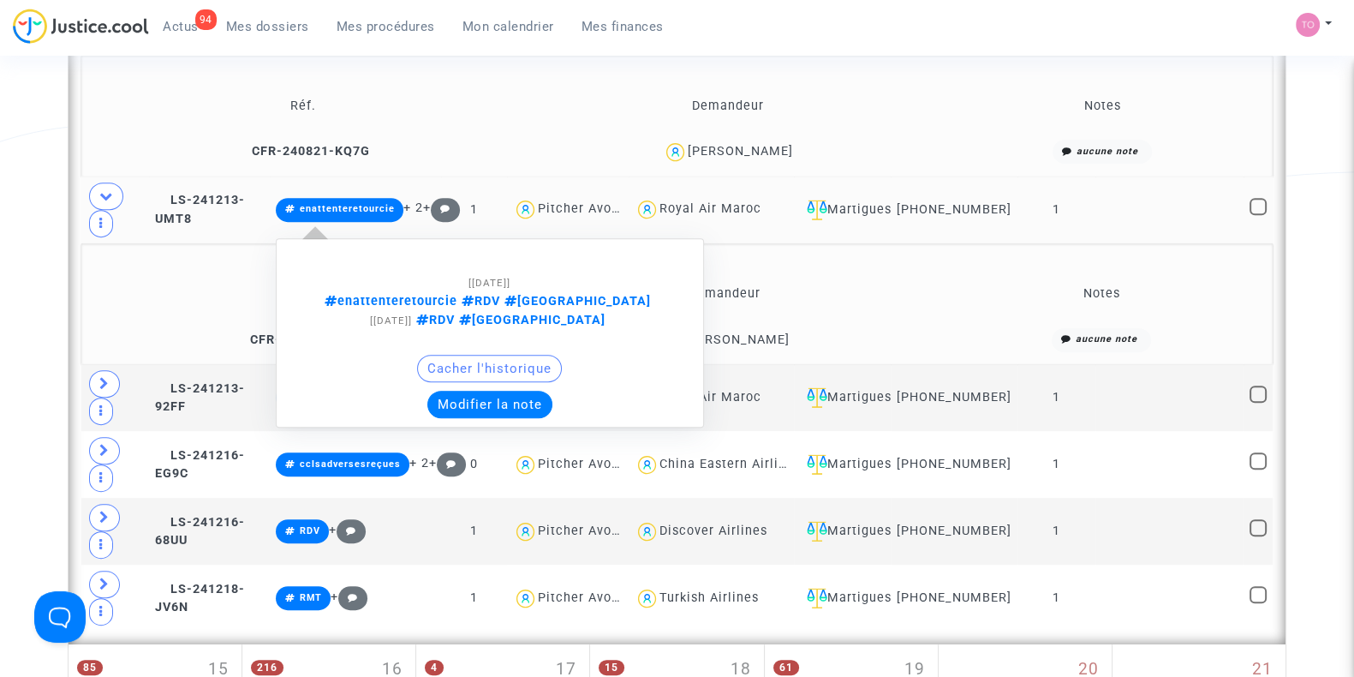
click at [483, 391] on button "Modifier la note" at bounding box center [489, 404] width 125 height 27
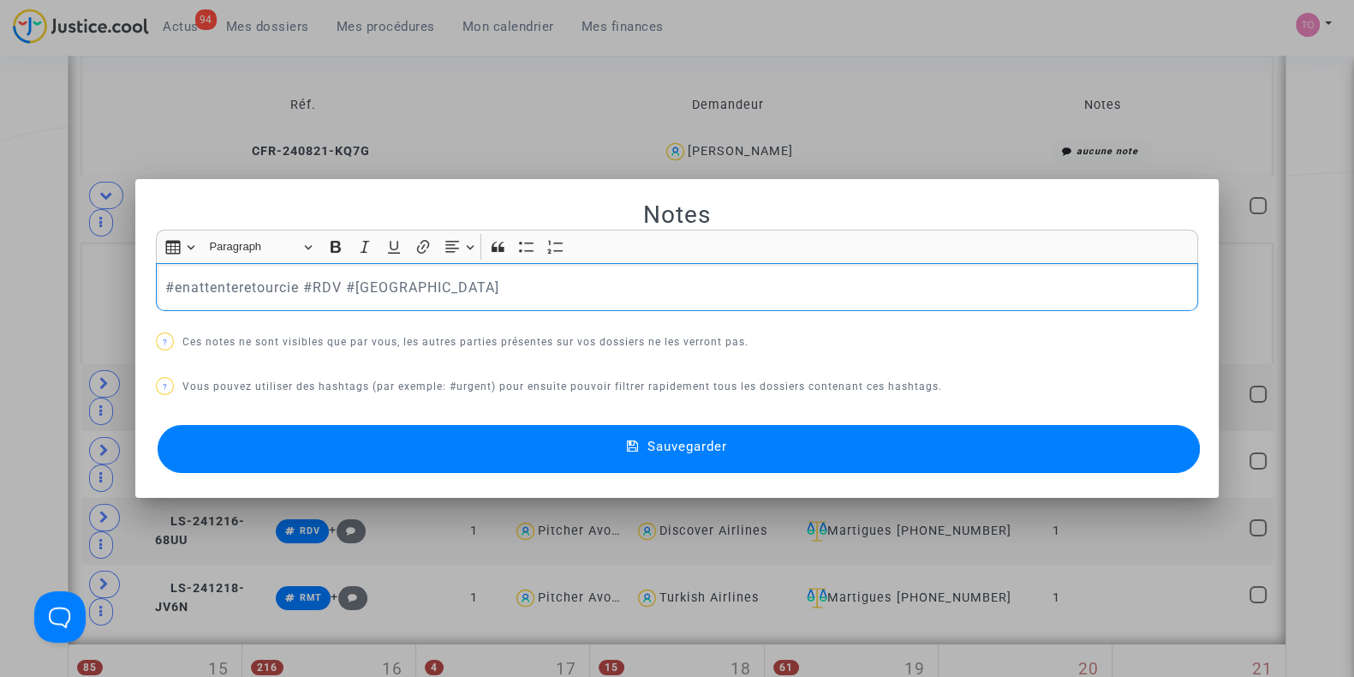
drag, startPoint x: 445, startPoint y: 283, endPoint x: 90, endPoint y: 278, distance: 355.4
click at [90, 278] on div "Notes Rich Text Editor Insert table Insert table Heading Paragraph Paragraph He…" at bounding box center [677, 338] width 1354 height 677
click at [426, 443] on button "Sauvegarder" at bounding box center [679, 449] width 1042 height 48
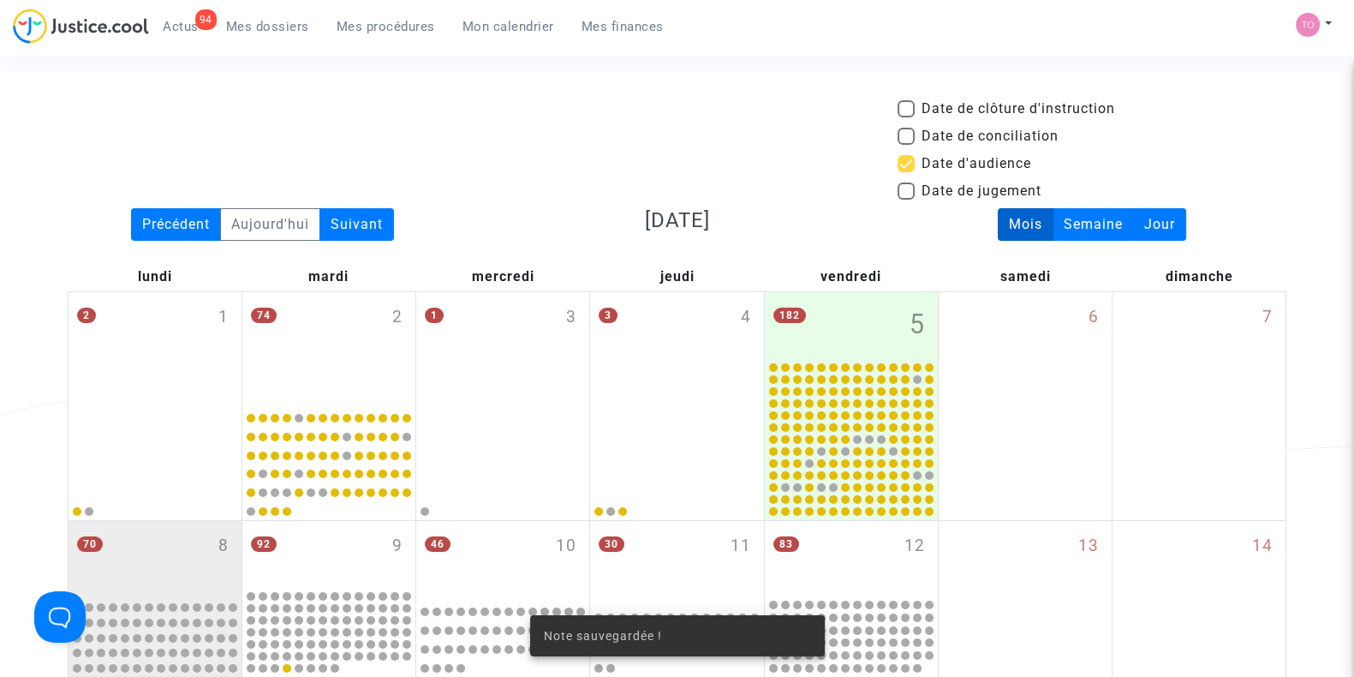
scroll to position [1027, 0]
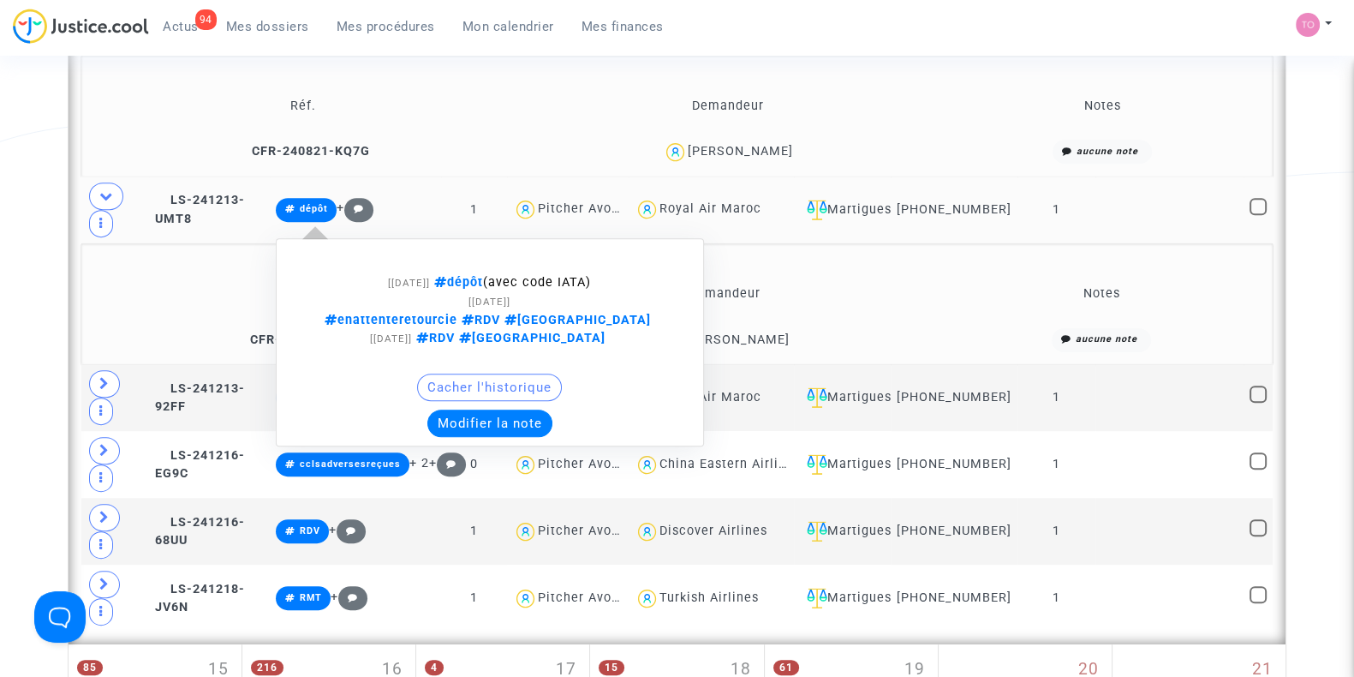
click at [460, 418] on button "Modifier la note" at bounding box center [489, 422] width 125 height 27
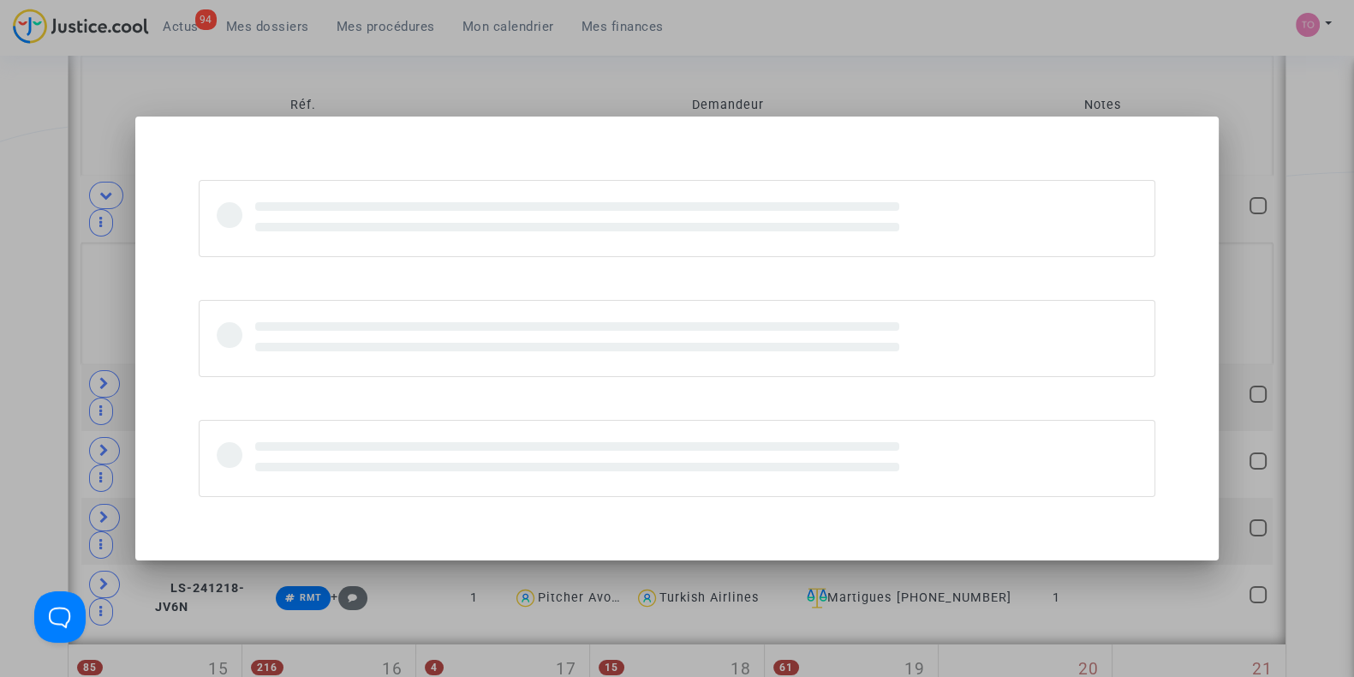
scroll to position [0, 0]
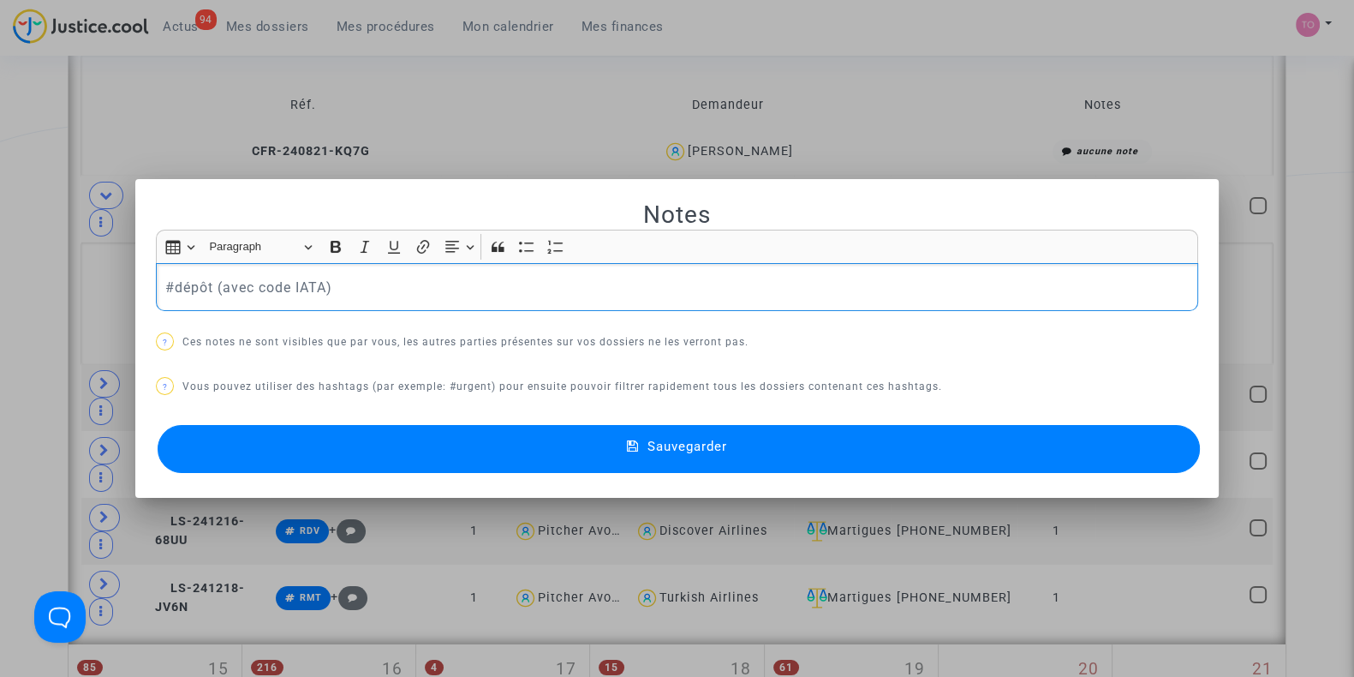
click at [397, 288] on p "#dépôt (avec code IATA)" at bounding box center [677, 287] width 1024 height 21
click at [522, 433] on button "Sauvegarder" at bounding box center [679, 449] width 1042 height 48
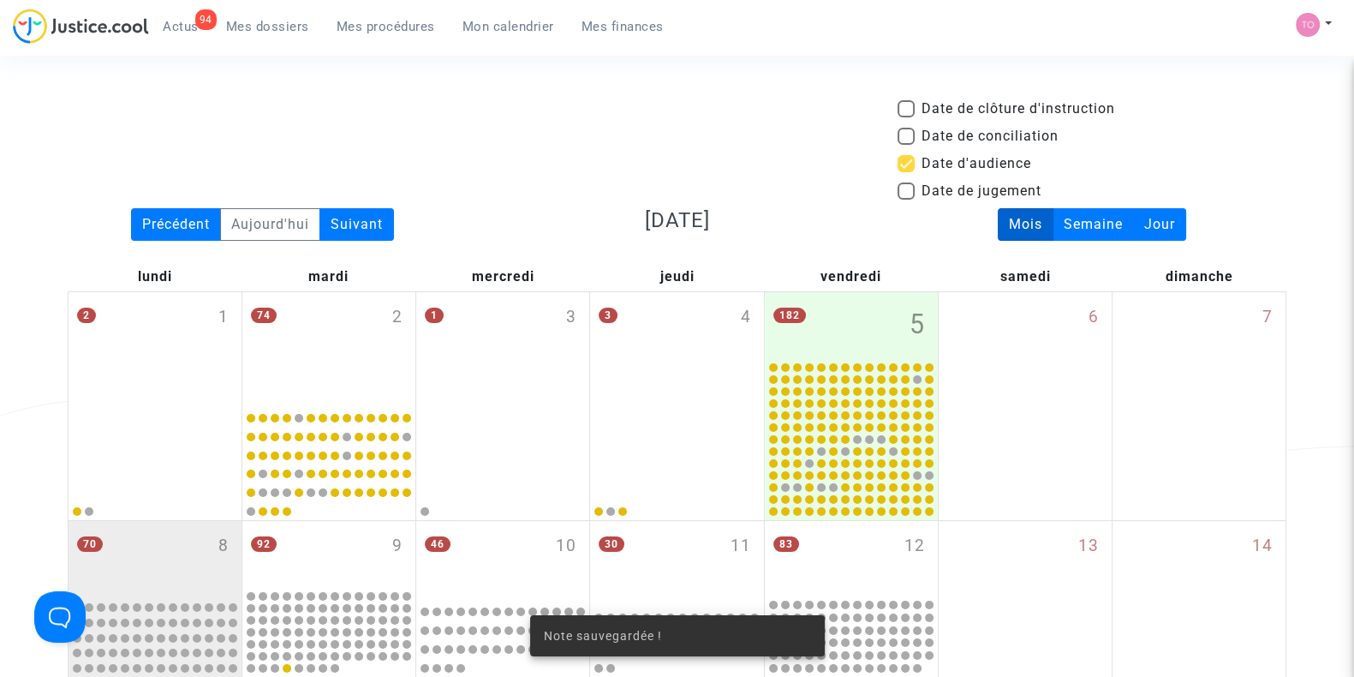
scroll to position [1027, 0]
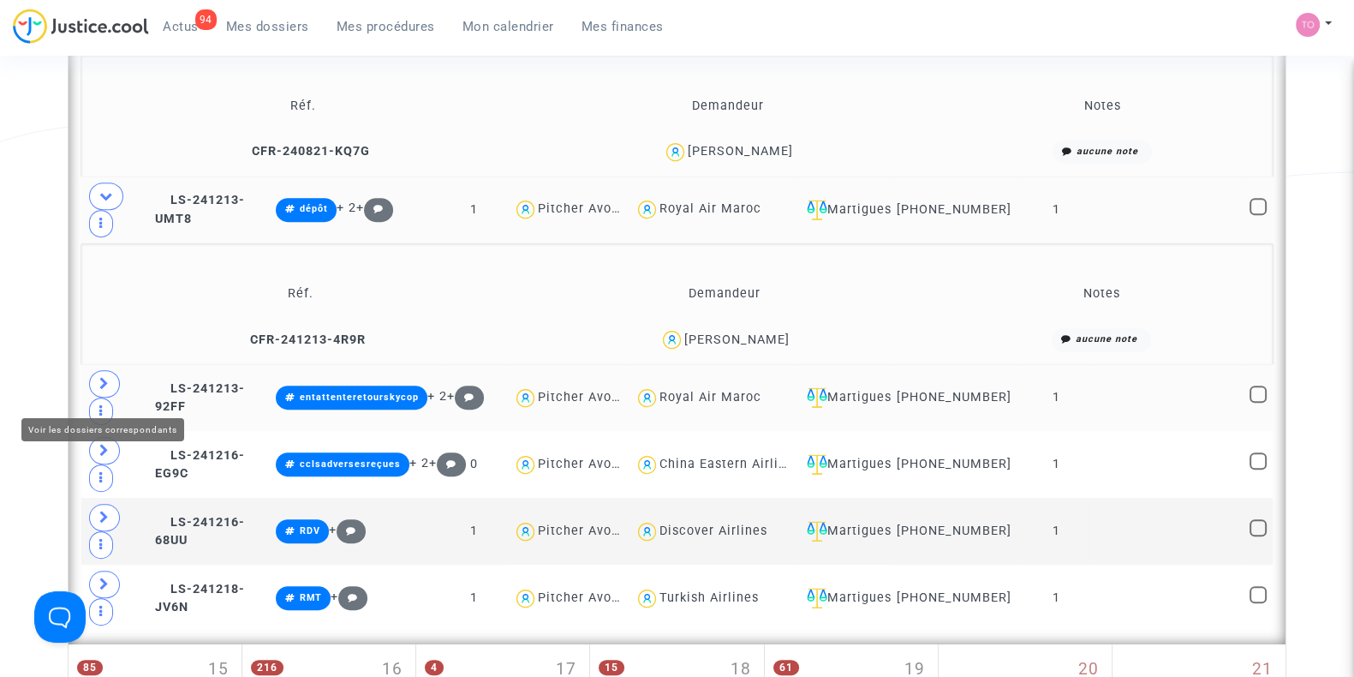
click at [99, 390] on icon at bounding box center [104, 383] width 10 height 13
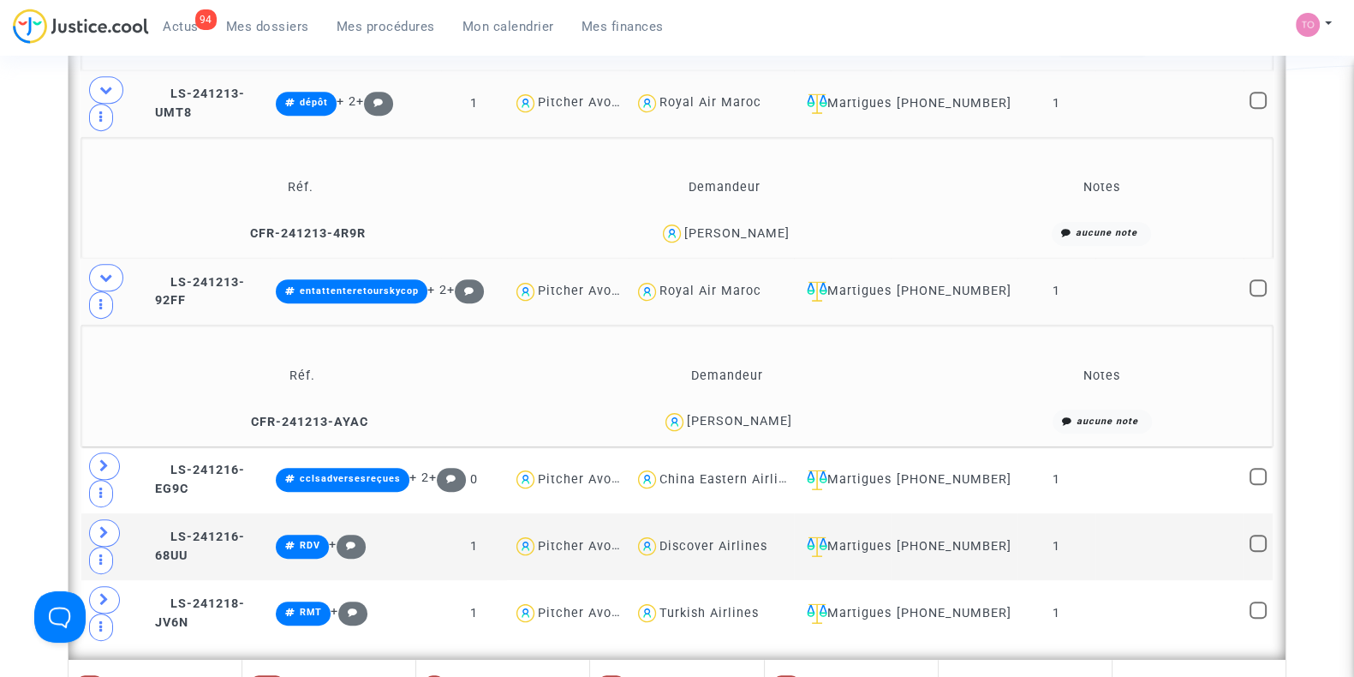
scroll to position [1135, 0]
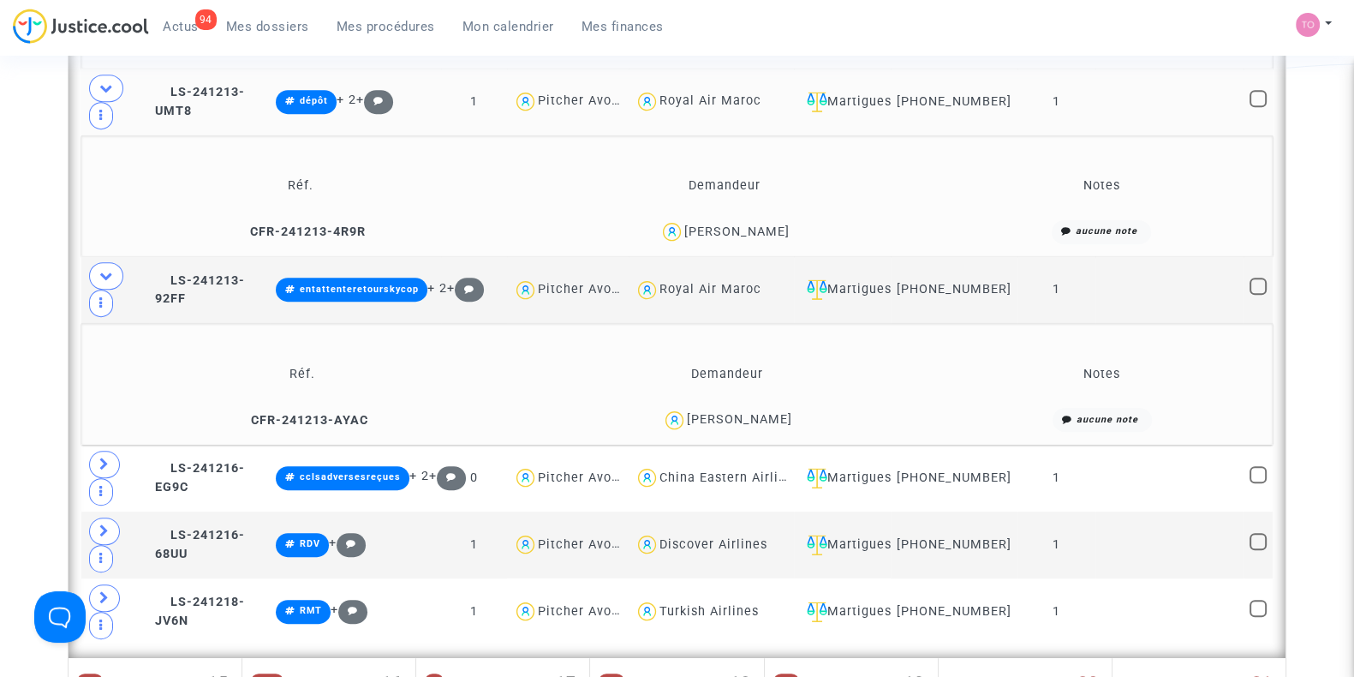
click at [767, 424] on div "Koffi Mouletou" at bounding box center [739, 419] width 105 height 15
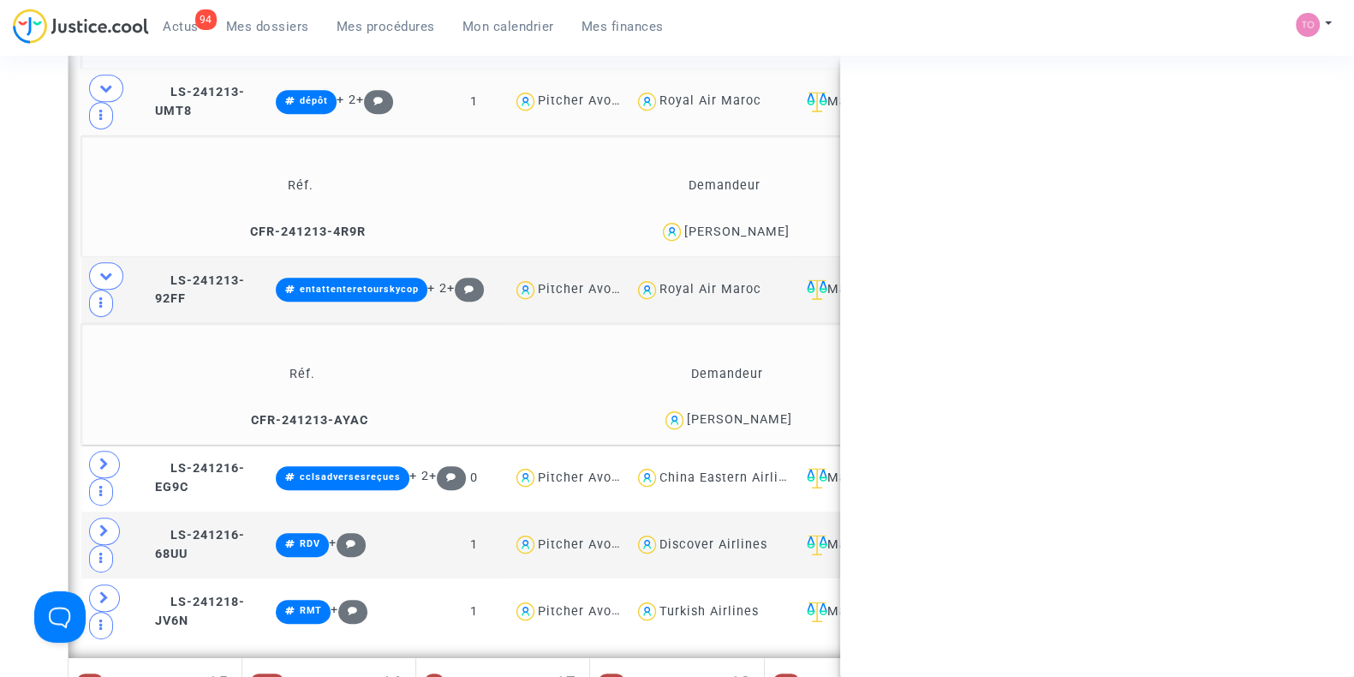
click at [767, 424] on div "Koffi Mouletou" at bounding box center [739, 419] width 105 height 15
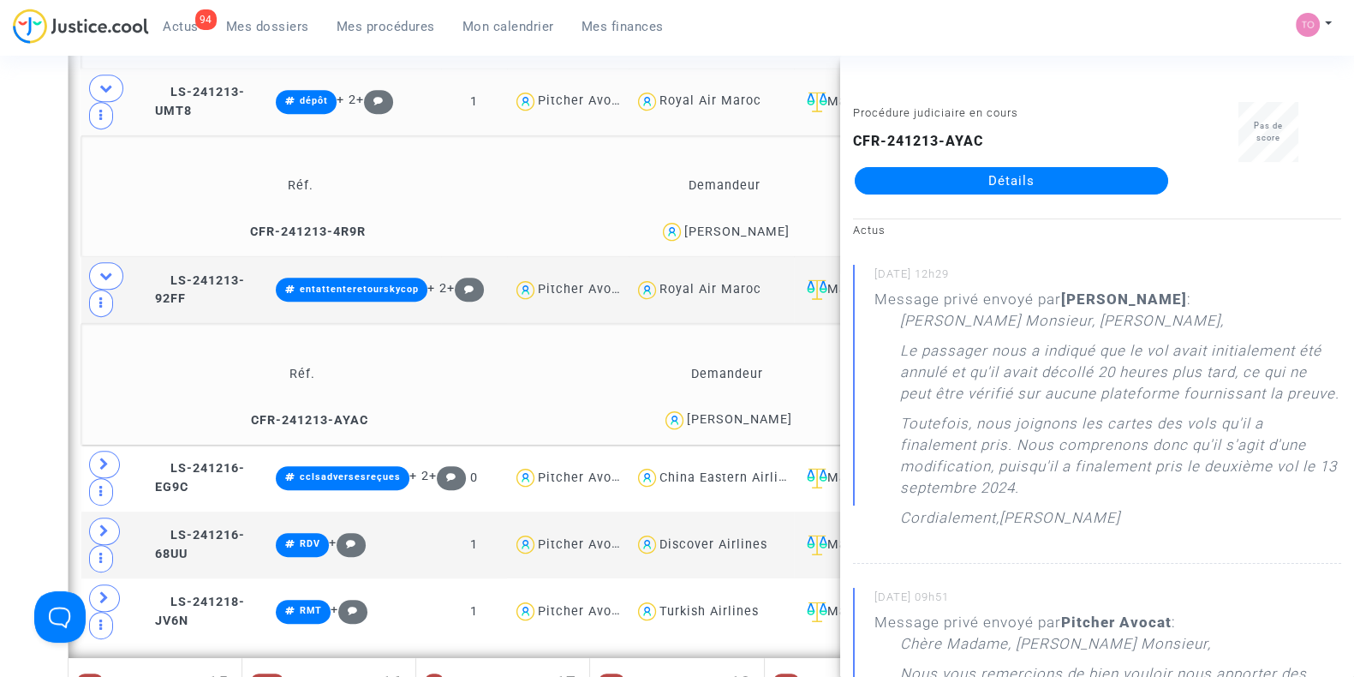
copy div "Mouletou"
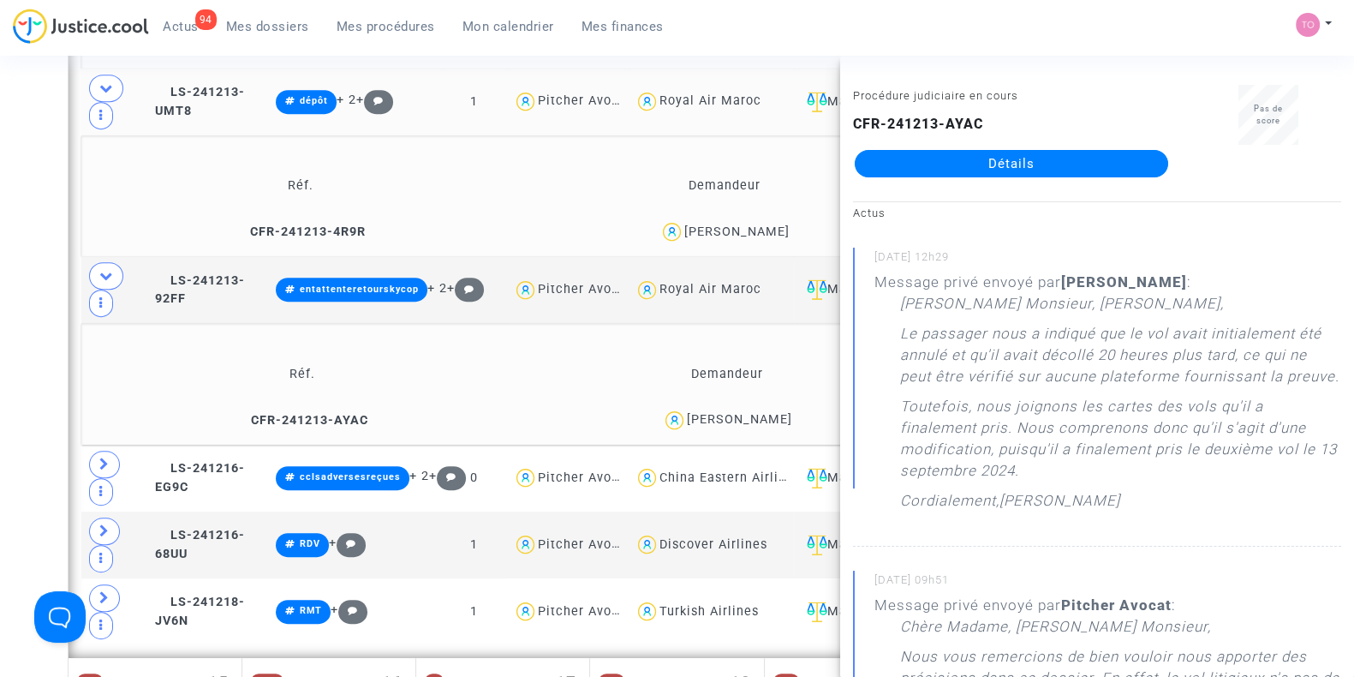
scroll to position [0, 0]
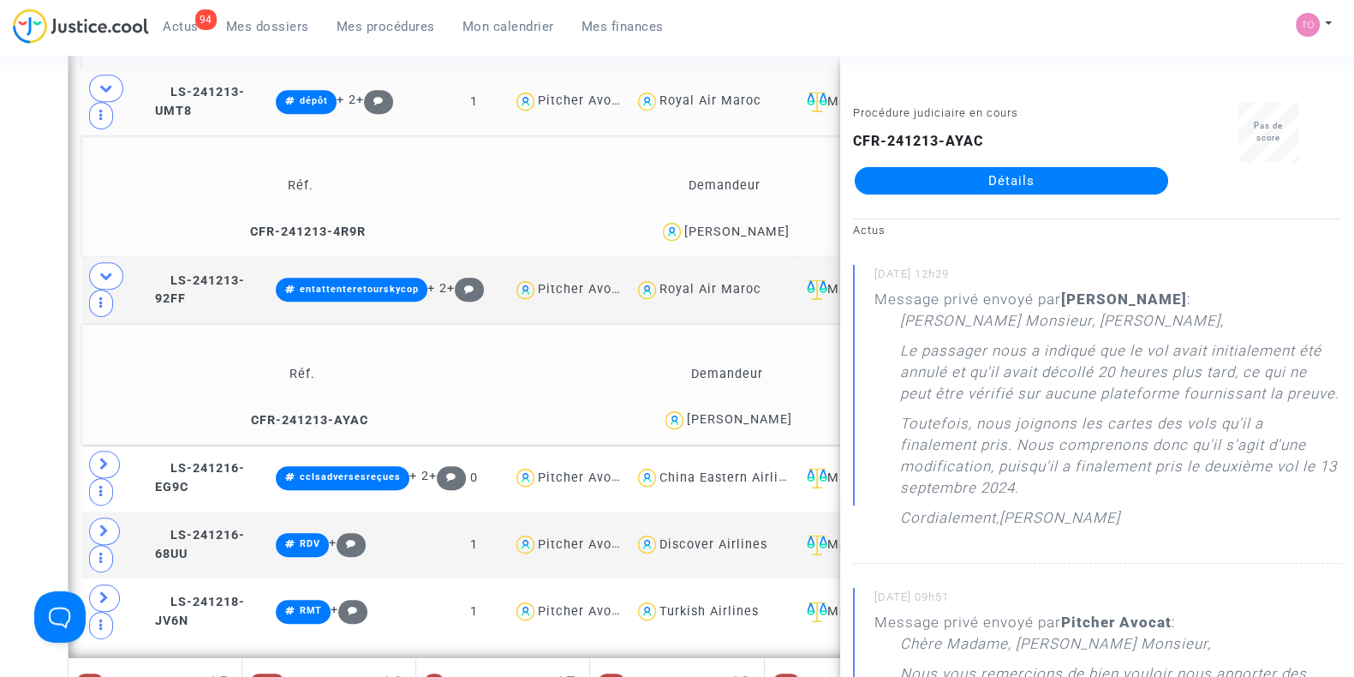
click at [30, 359] on div "Date de clôture d'instruction Date de conciliation Date d'audience Date de juge…" at bounding box center [677, 100] width 1354 height 2272
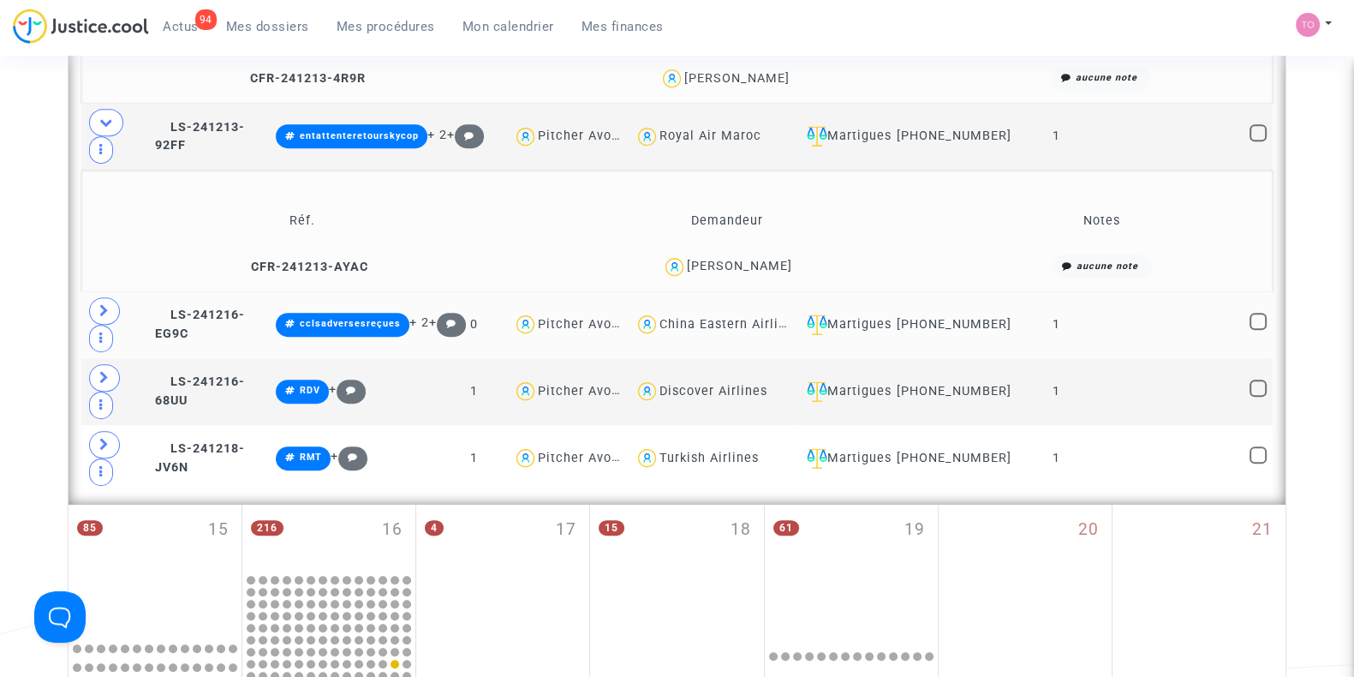
scroll to position [1289, 0]
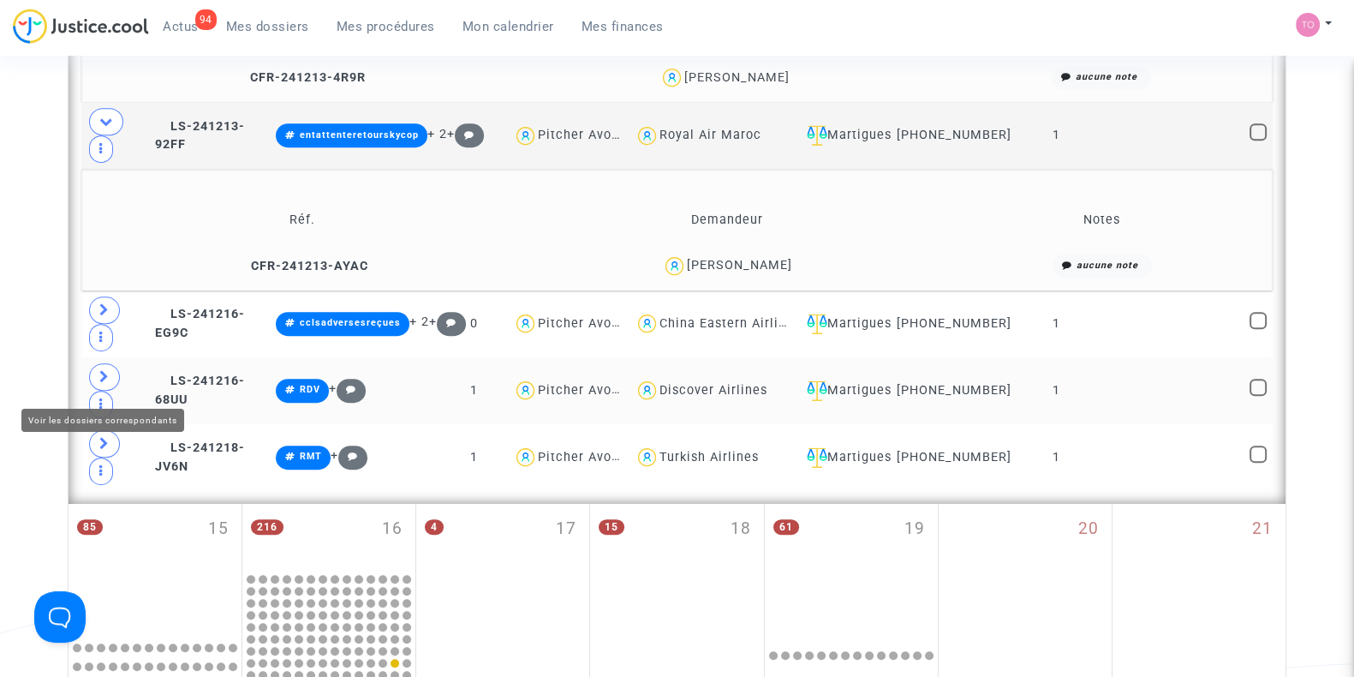
click at [104, 380] on icon at bounding box center [104, 376] width 10 height 13
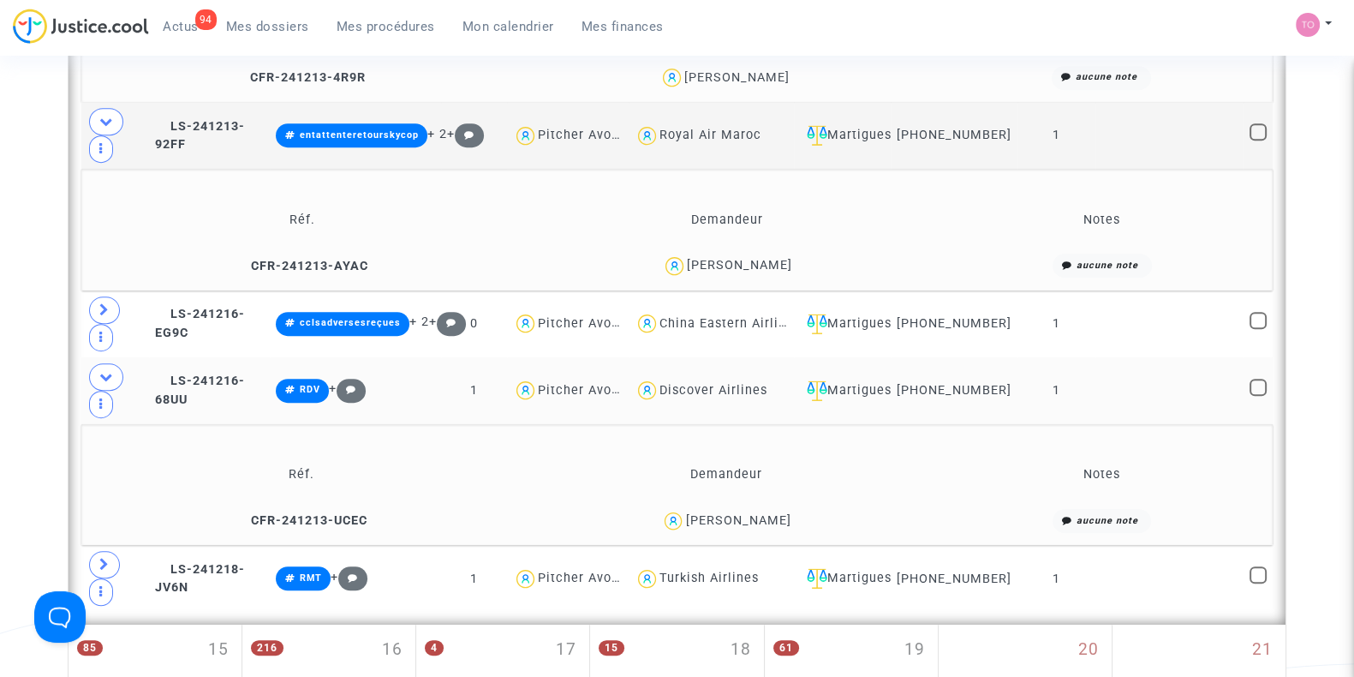
click at [759, 528] on div "Nicolas Lendu" at bounding box center [737, 520] width 105 height 15
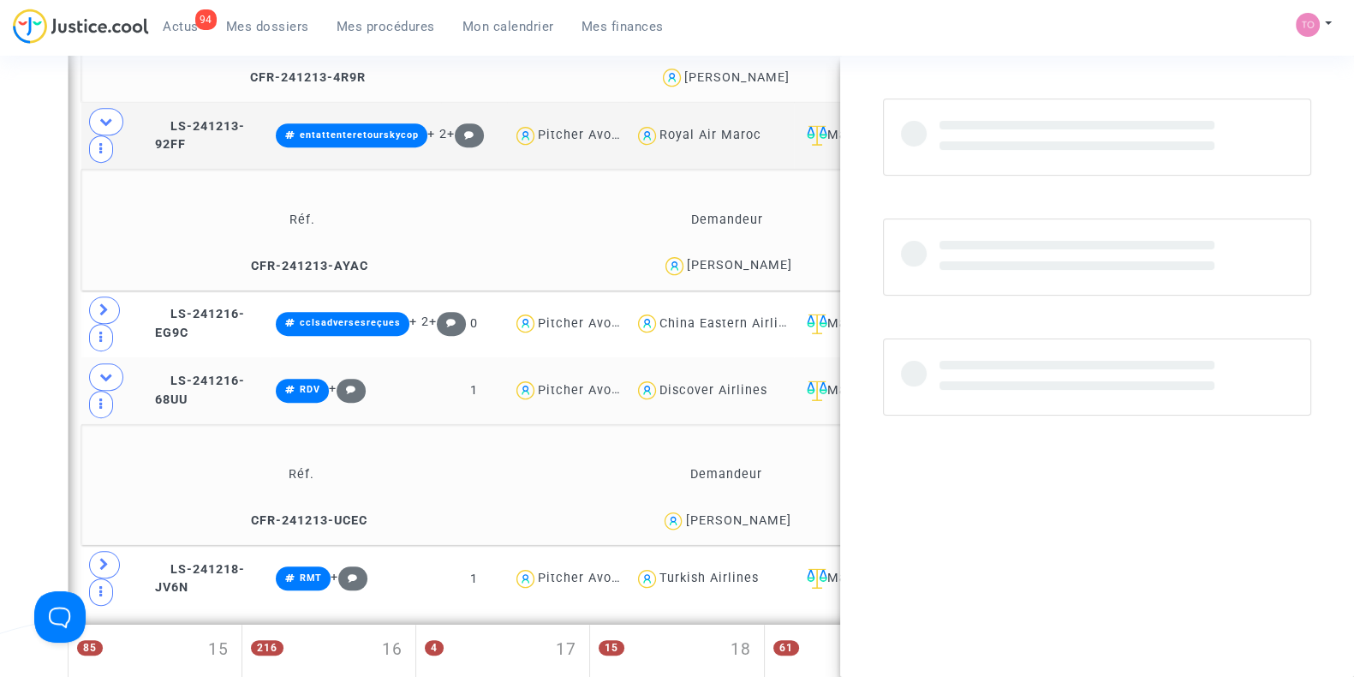
click at [759, 528] on div "Nicolas Lendu" at bounding box center [737, 520] width 105 height 15
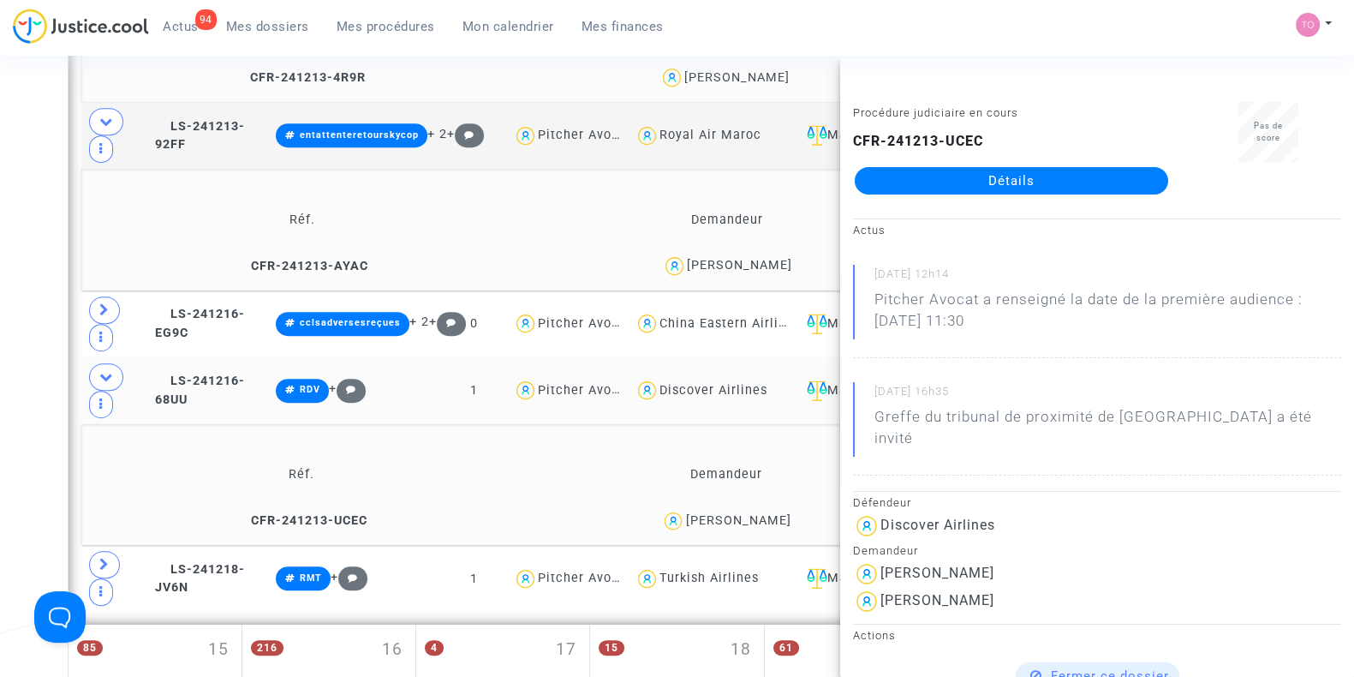
copy div "Lendu"
click at [111, 310] on span at bounding box center [104, 309] width 31 height 27
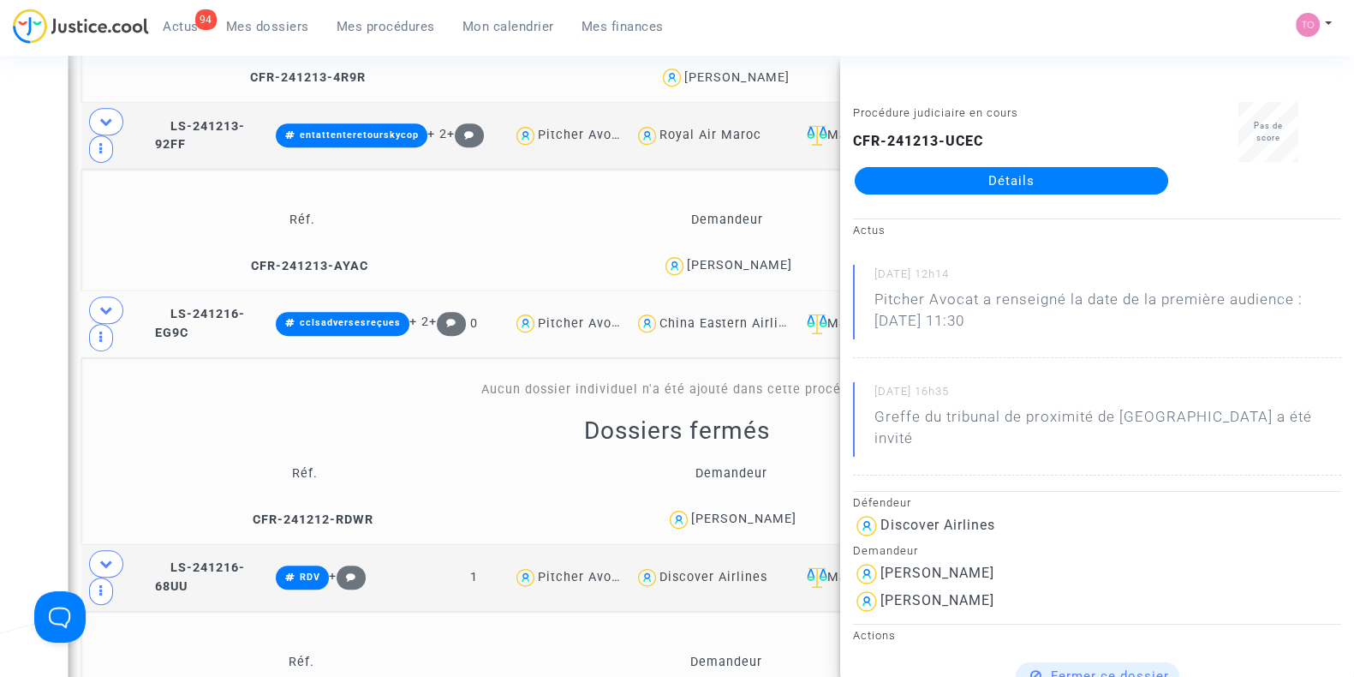
click at [0, 436] on div "Date de clôture d'instruction Date de conciliation Date d'audience Date de juge…" at bounding box center [677, 100] width 1354 height 2580
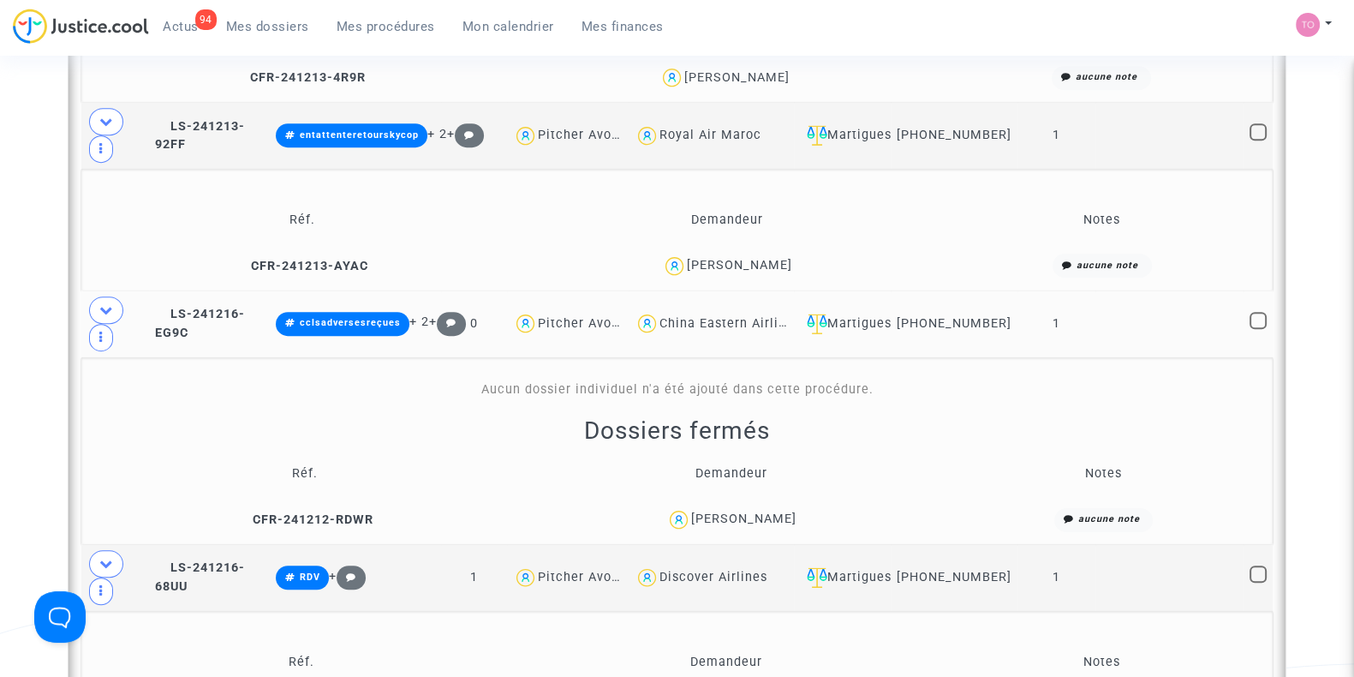
click at [738, 522] on div "Hakima Dkhissi" at bounding box center [743, 518] width 105 height 15
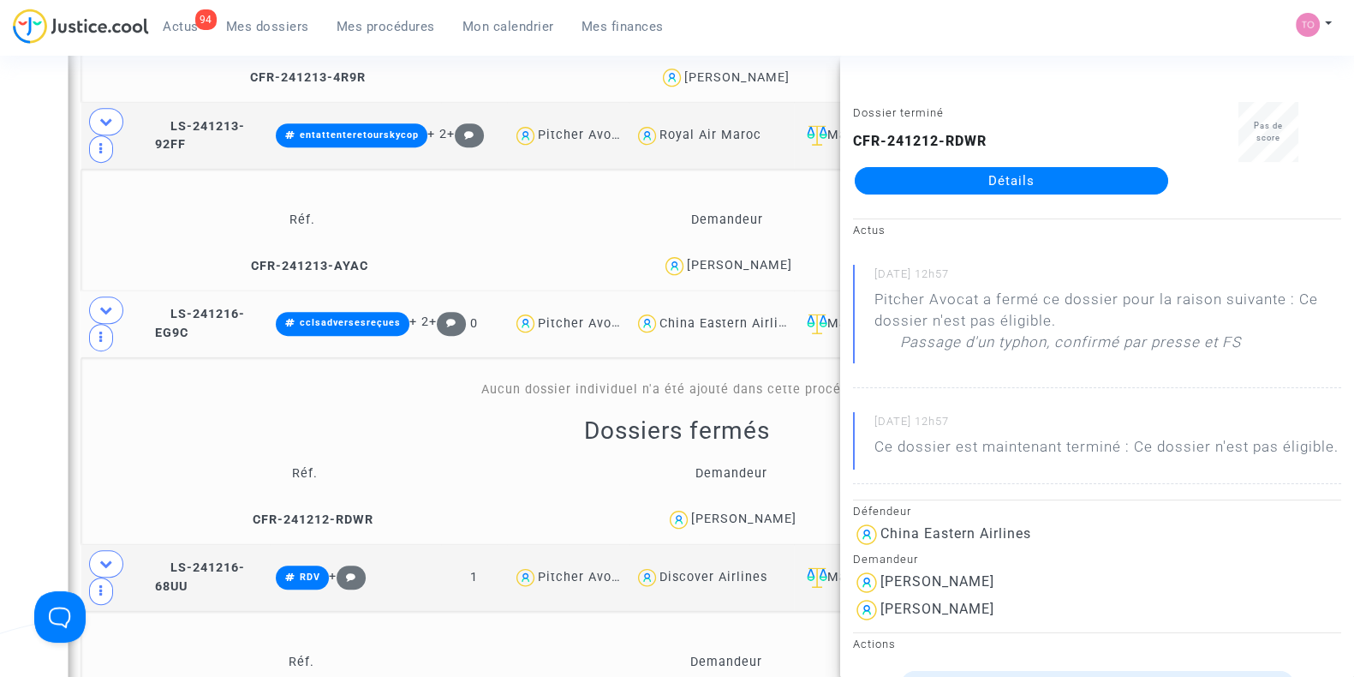
click at [774, 526] on div "Hakima Dkhissi" at bounding box center [743, 518] width 105 height 15
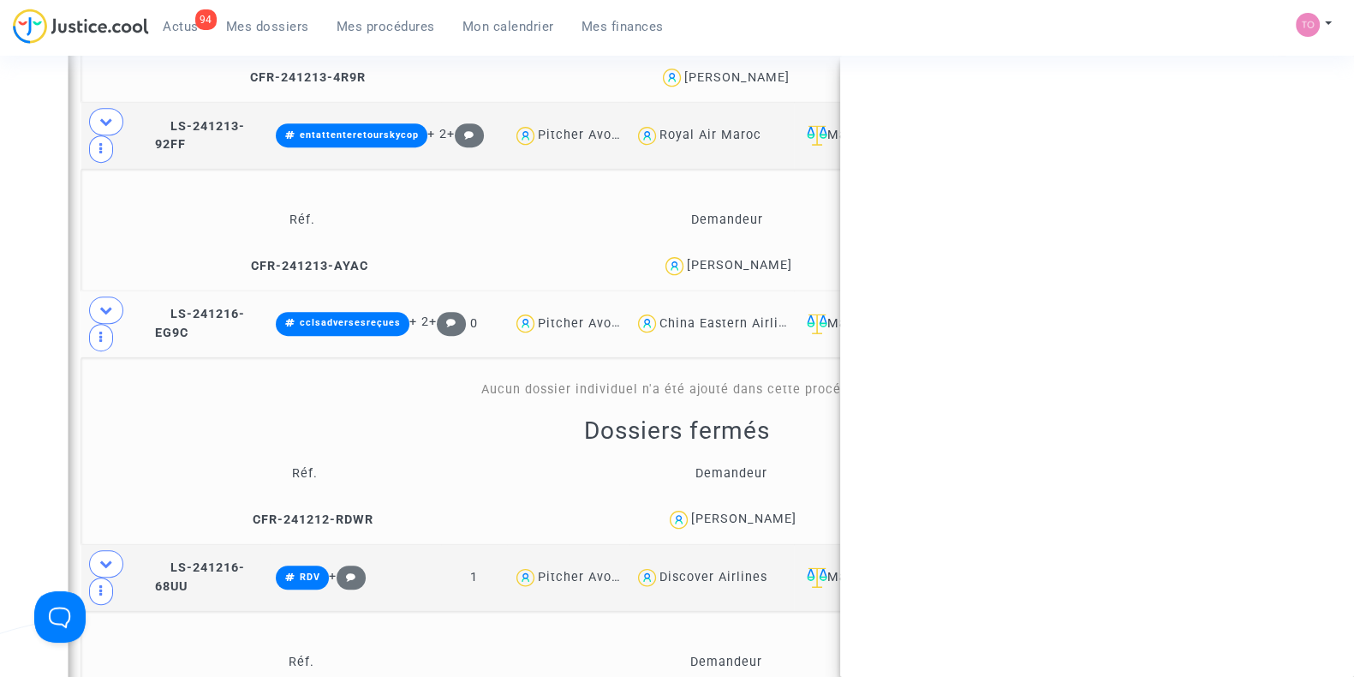
click at [774, 526] on div "Hakima Dkhissi" at bounding box center [743, 518] width 105 height 15
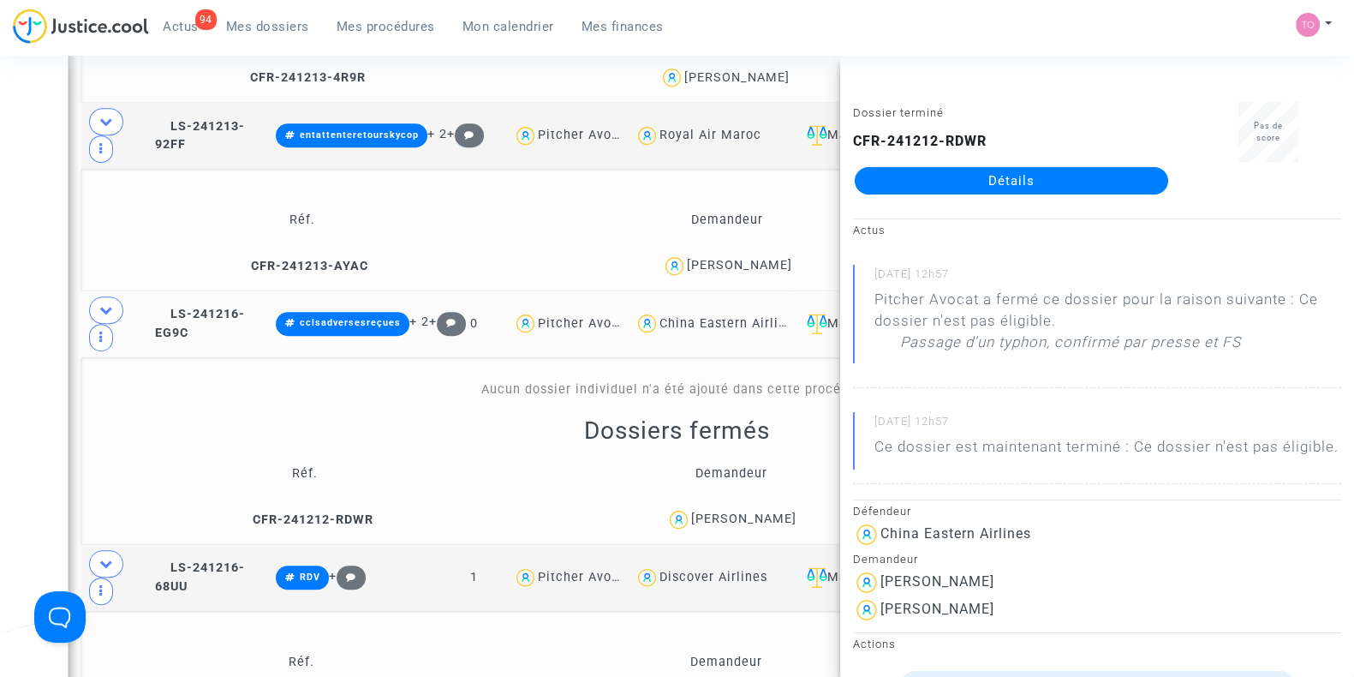
copy div "Dkhissi"
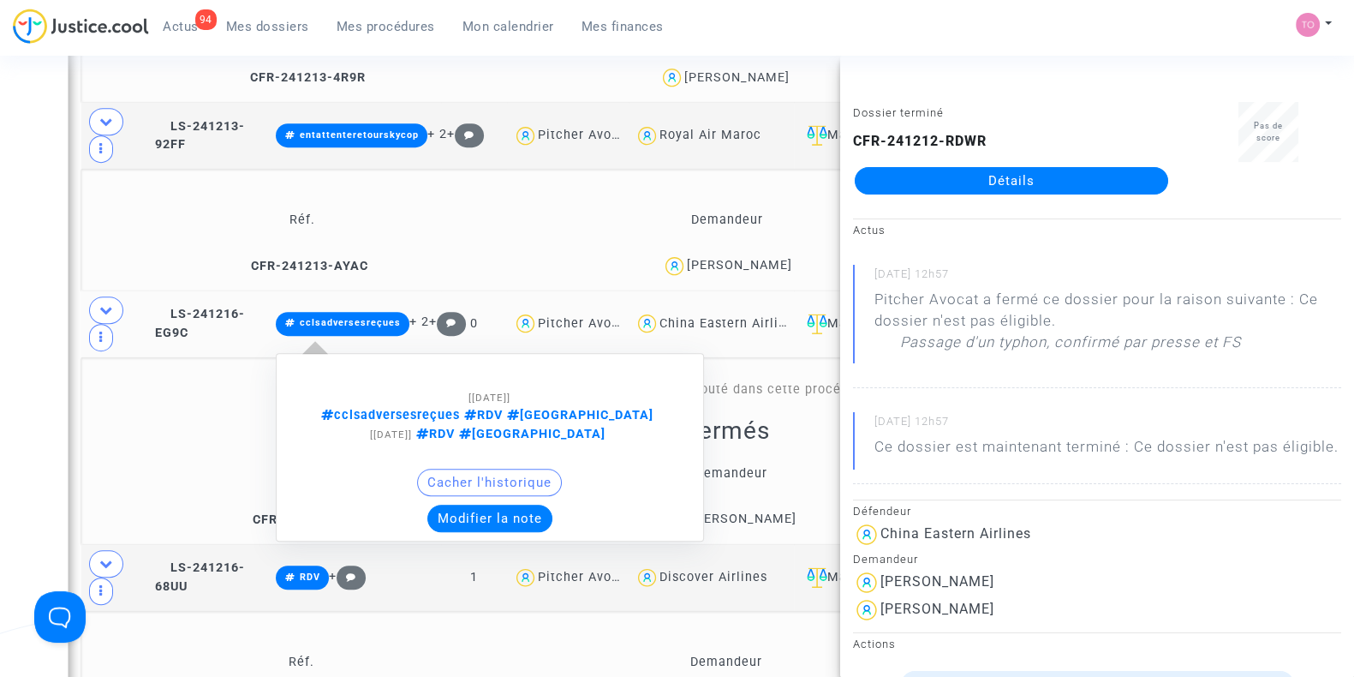
click at [488, 491] on div "Cacher l'historique" at bounding box center [489, 486] width 409 height 36
click at [472, 504] on button "Modifier la note" at bounding box center [489, 517] width 125 height 27
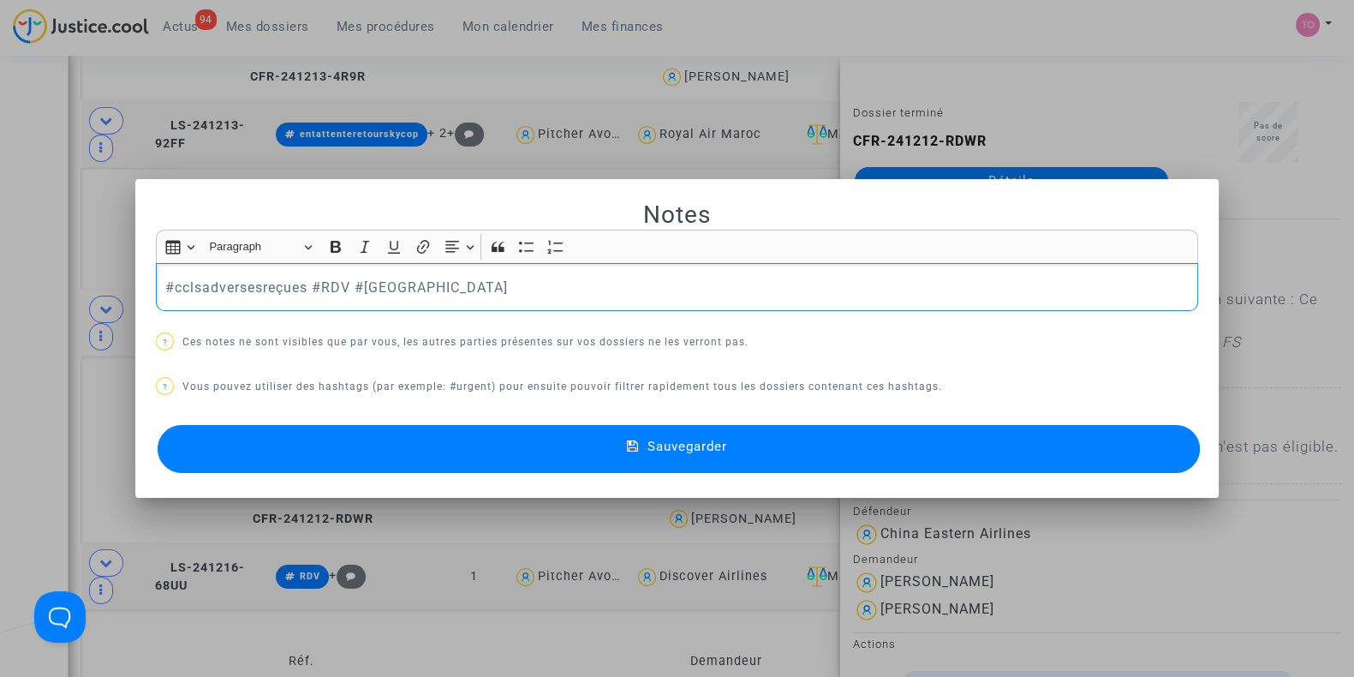
drag, startPoint x: 456, startPoint y: 298, endPoint x: 0, endPoint y: 268, distance: 456.6
click at [0, 268] on div "Notes Rich Text Editor Insert table Insert table Heading Paragraph Paragraph He…" at bounding box center [677, 338] width 1354 height 677
click at [300, 298] on div "#cclsadversesreçues #RDV #Montreal" at bounding box center [677, 287] width 1042 height 48
drag, startPoint x: 301, startPoint y: 293, endPoint x: 0, endPoint y: 279, distance: 301.8
click at [0, 279] on div "Notes Rich Text Editor Insert table Insert table Heading Paragraph Paragraph He…" at bounding box center [677, 338] width 1354 height 677
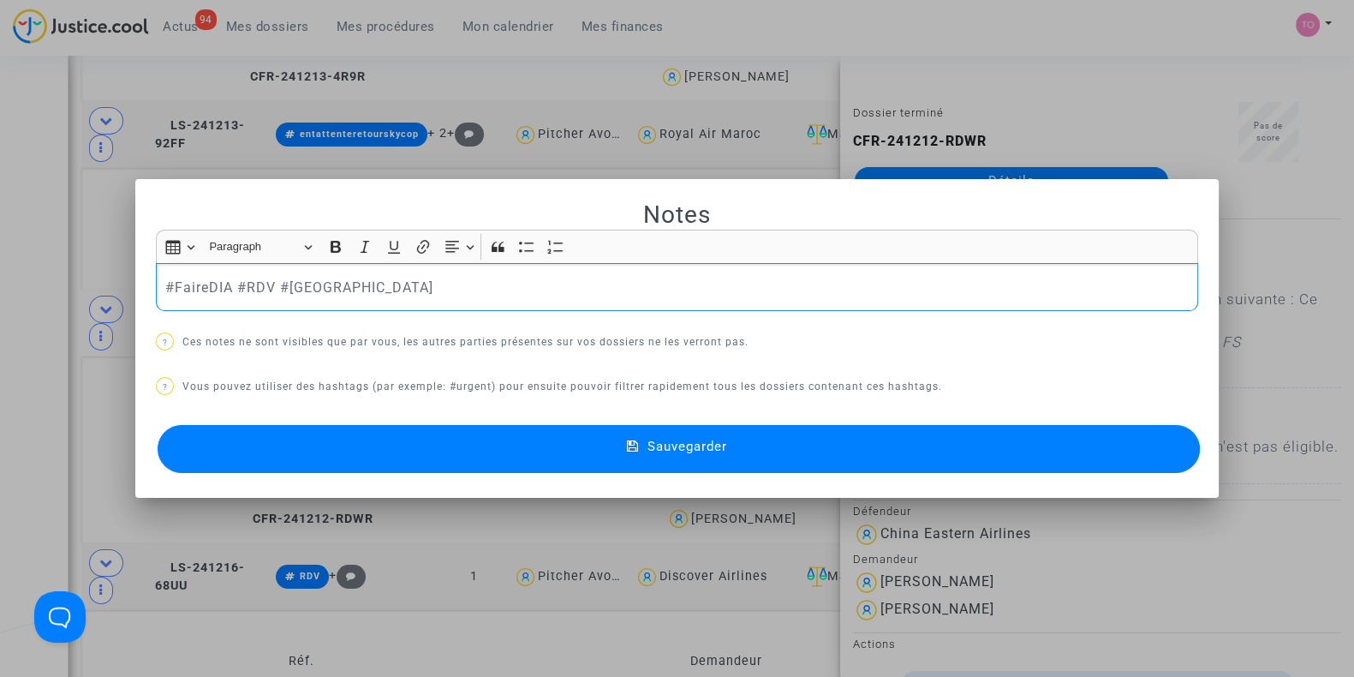
click at [242, 441] on button "Sauvegarder" at bounding box center [679, 449] width 1042 height 48
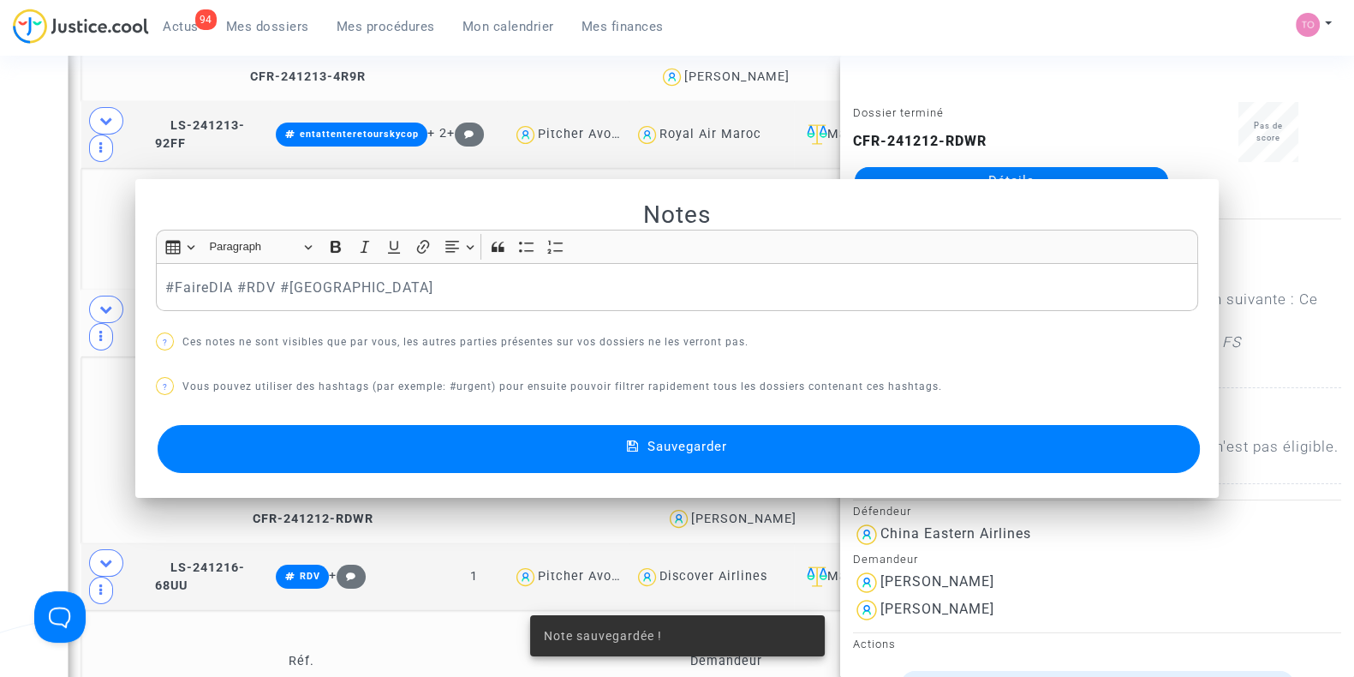
scroll to position [1289, 0]
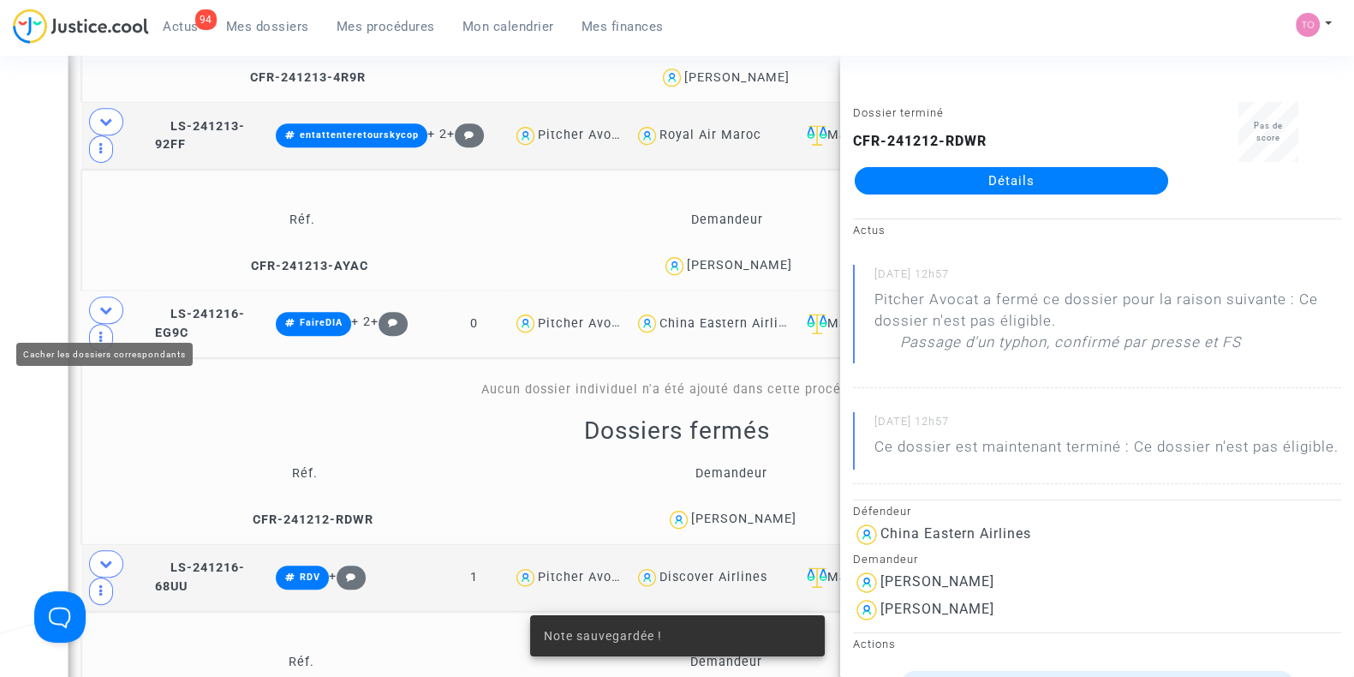
click at [104, 310] on icon at bounding box center [106, 309] width 14 height 13
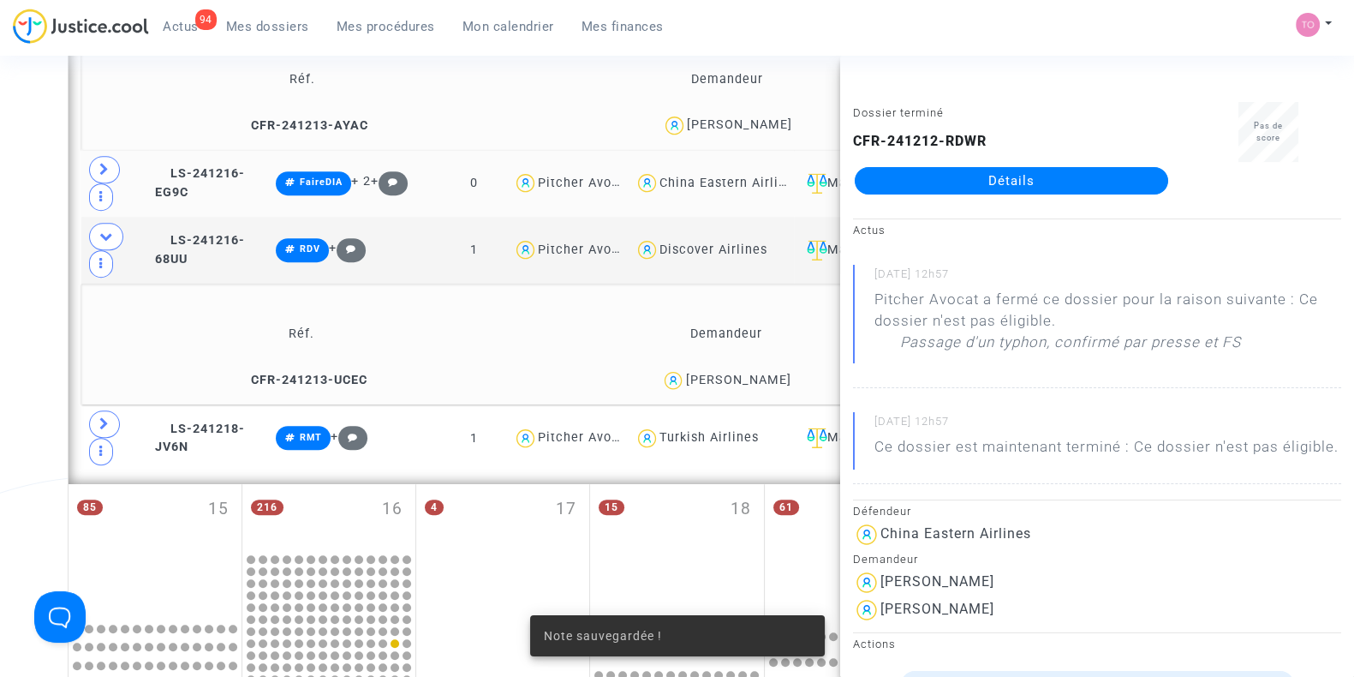
scroll to position [1430, 0]
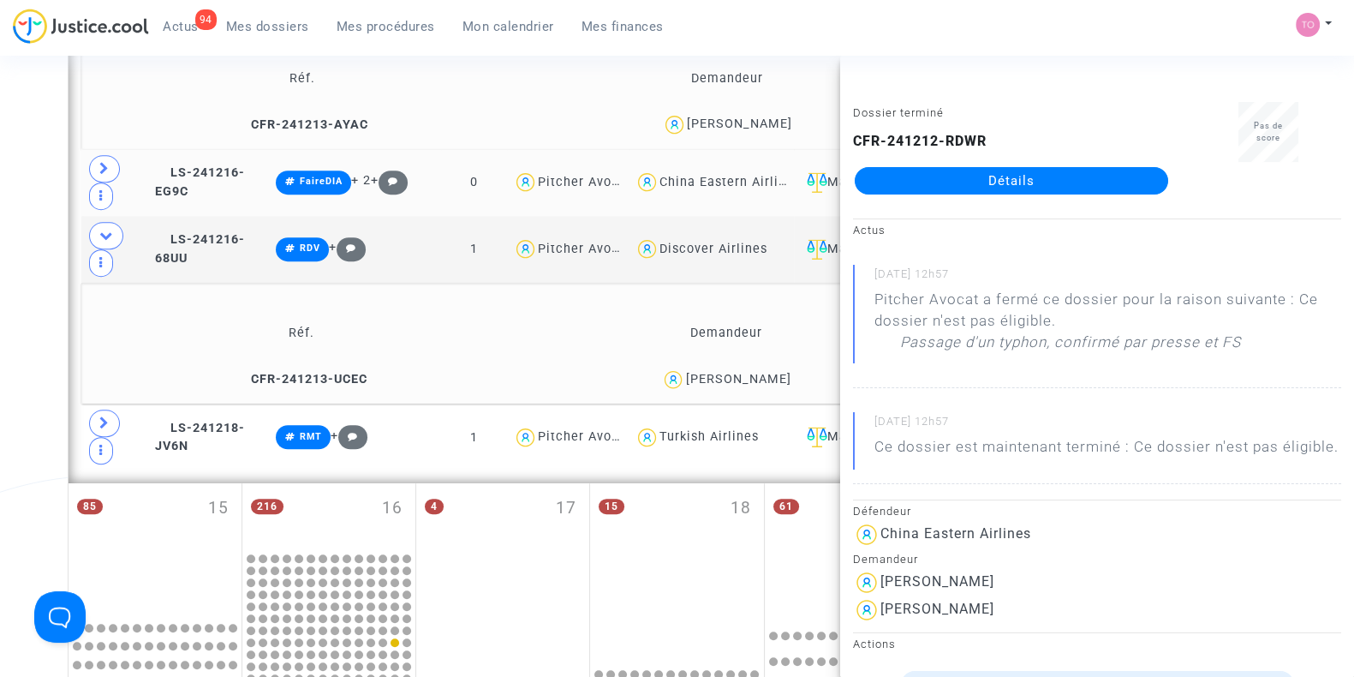
click at [766, 383] on div "Nicolas Lendu" at bounding box center [737, 379] width 105 height 15
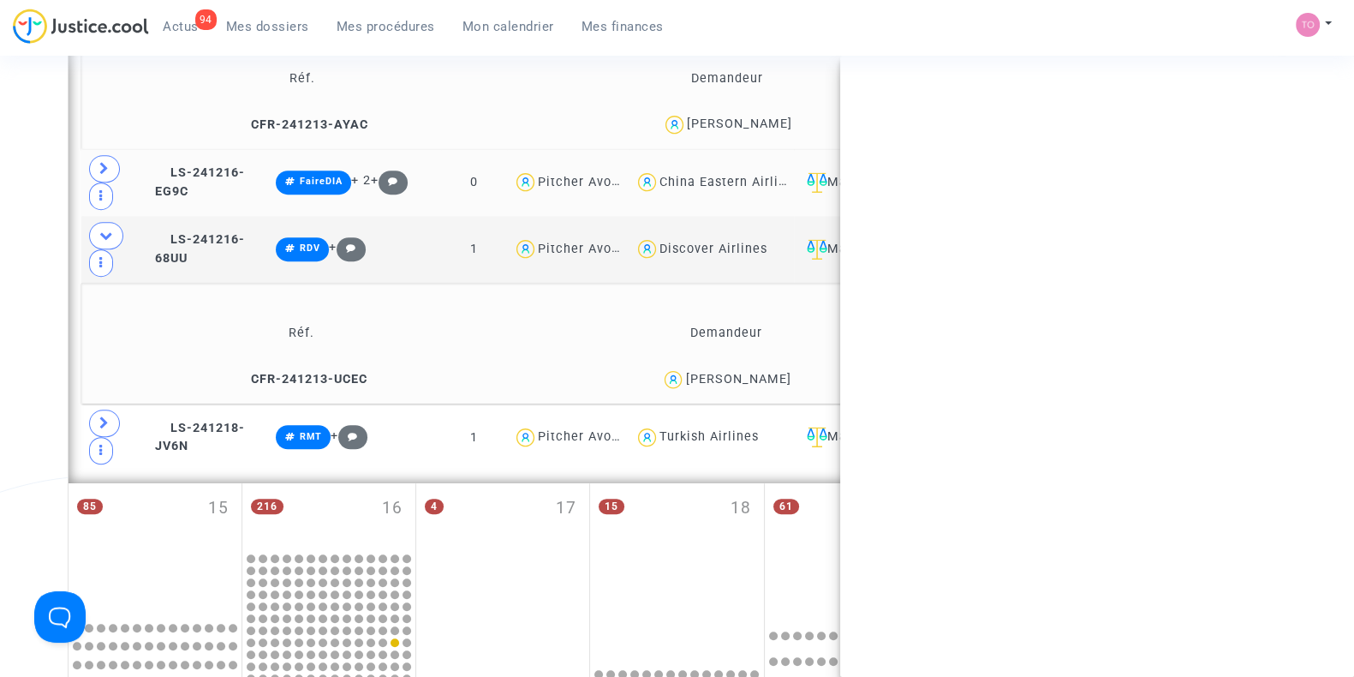
click at [766, 383] on div "Nicolas Lendu" at bounding box center [737, 379] width 105 height 15
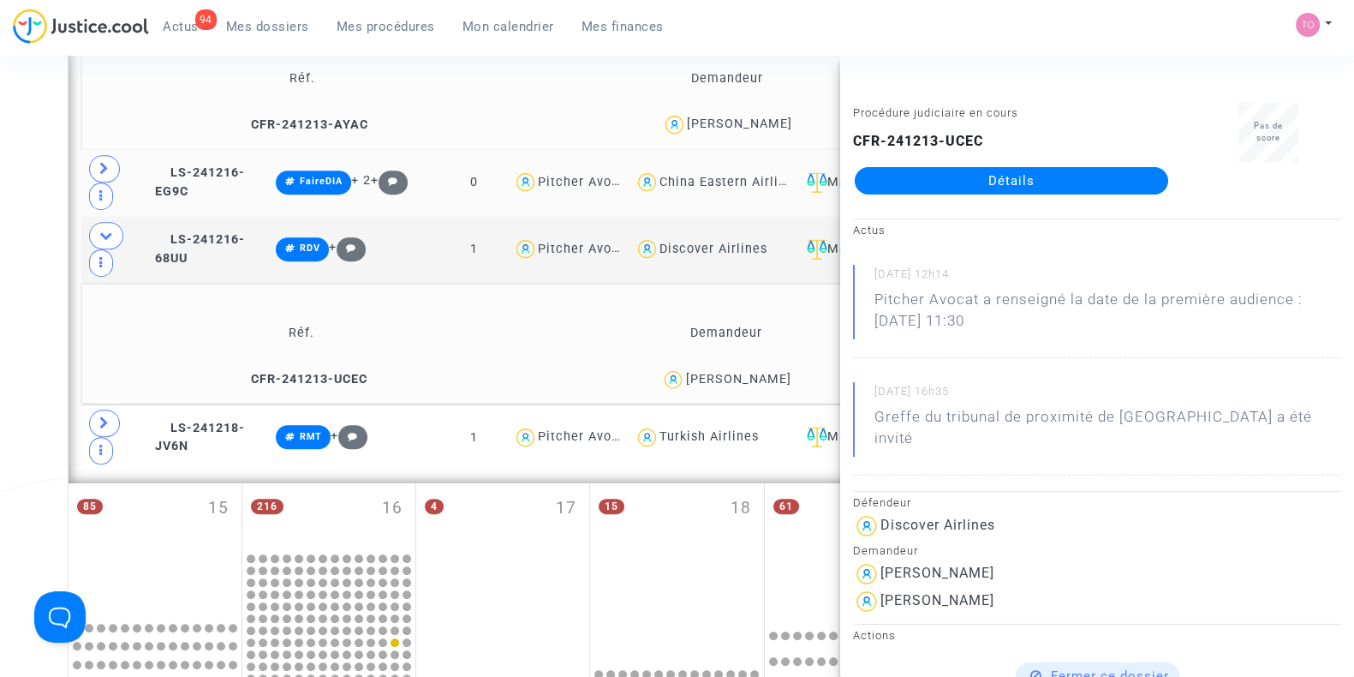
copy div "Lendu"
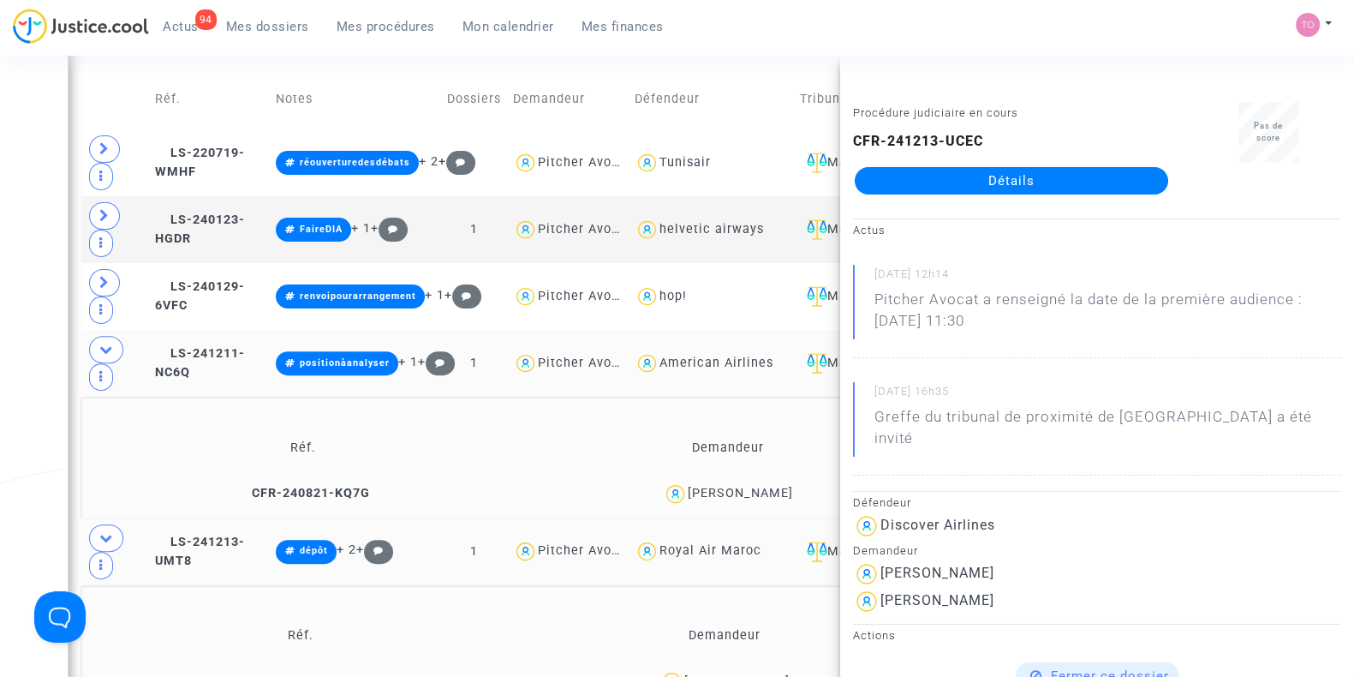
scroll to position [684, 0]
click at [0, 396] on div "Date de clôture d'instruction Date de conciliation Date d'audience Date de juge…" at bounding box center [677, 610] width 1354 height 2393
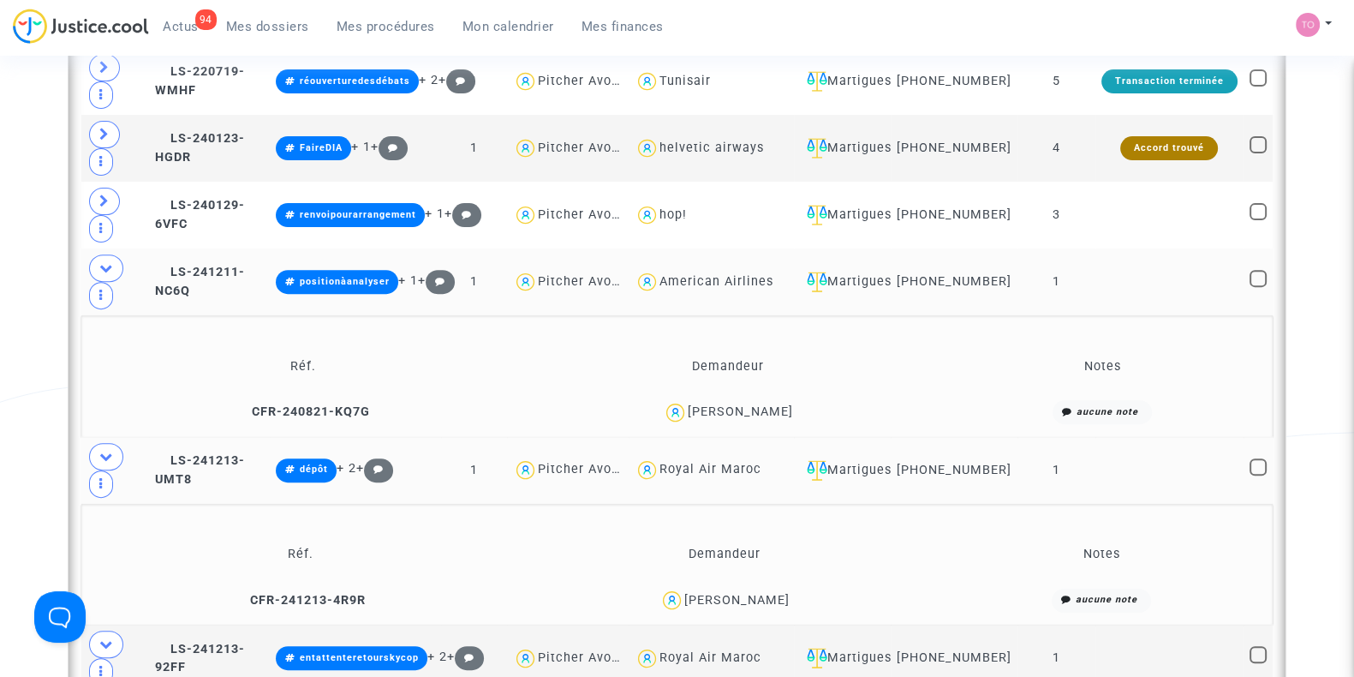
scroll to position [766, 0]
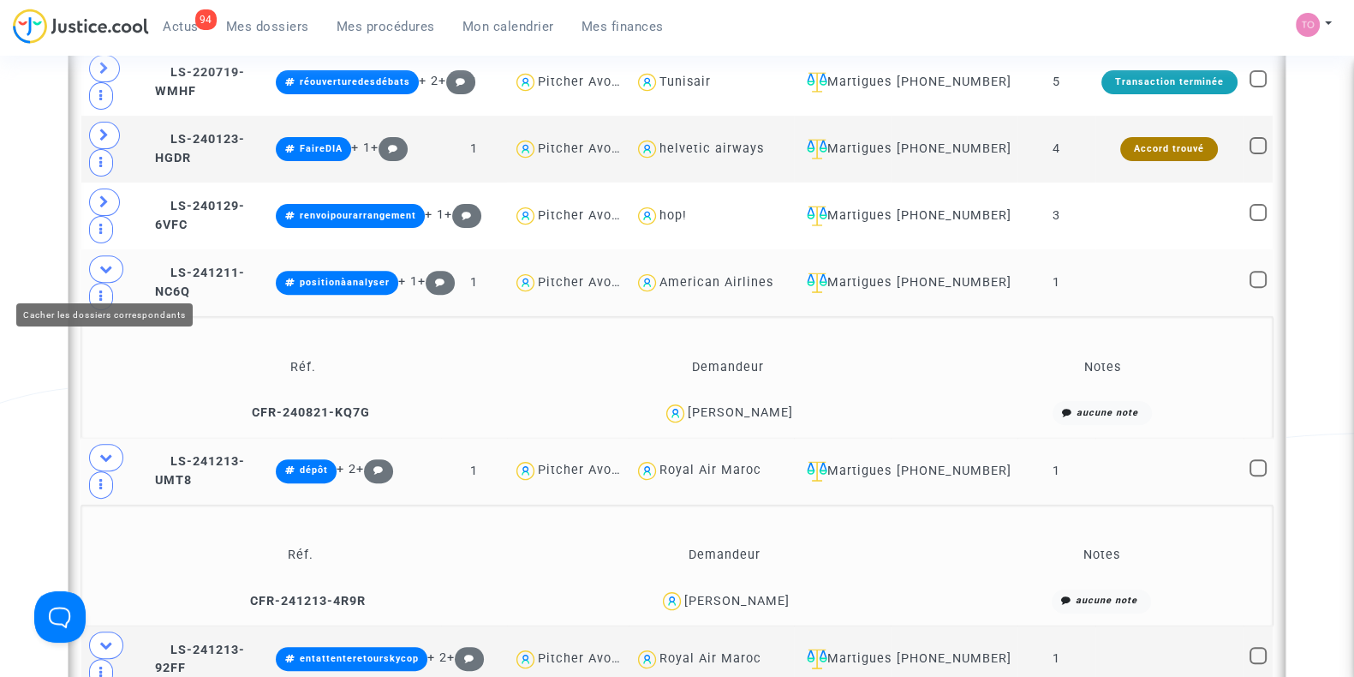
click at [106, 275] on icon at bounding box center [106, 268] width 14 height 13
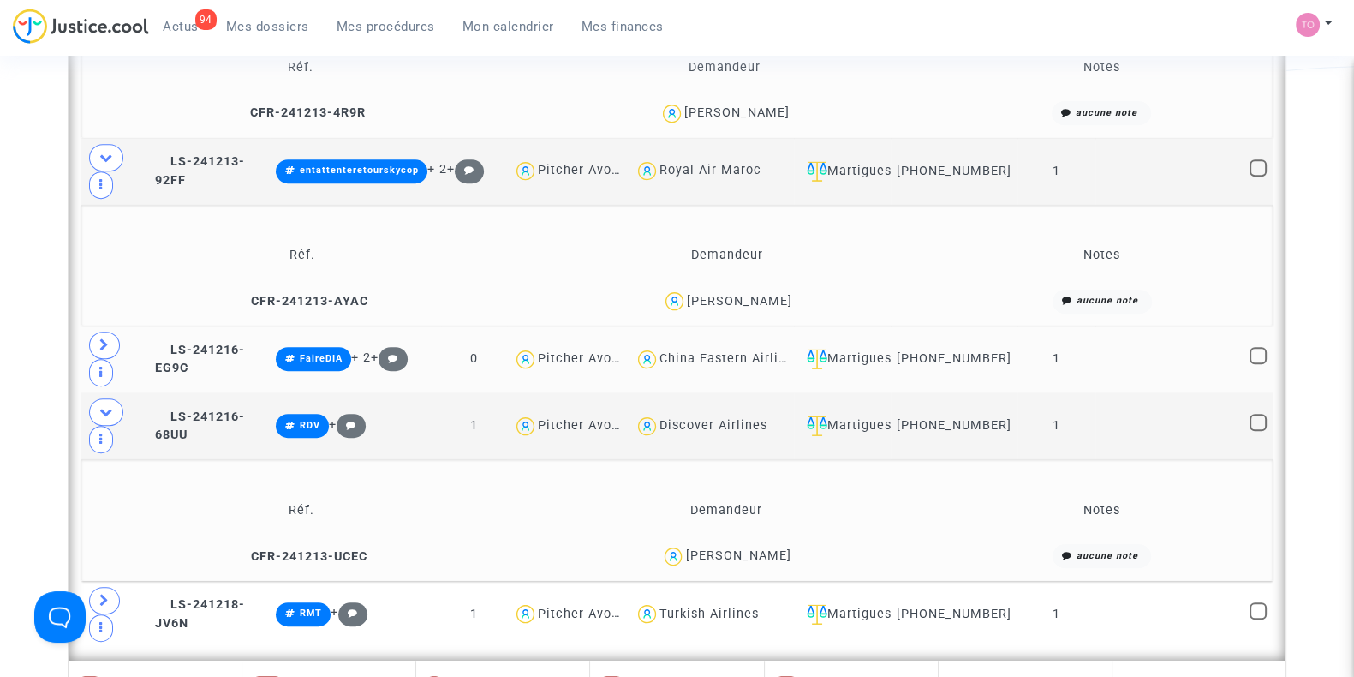
scroll to position [1133, 0]
click at [96, 347] on span at bounding box center [104, 344] width 31 height 27
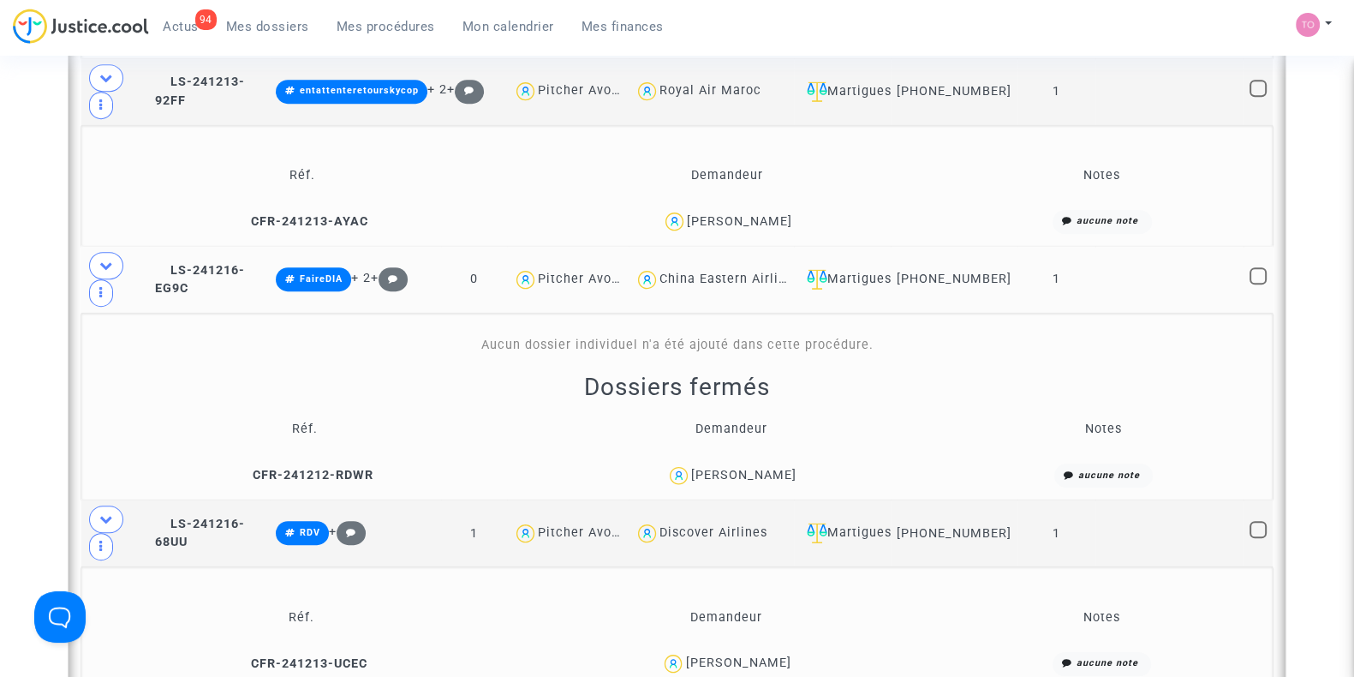
scroll to position [1214, 0]
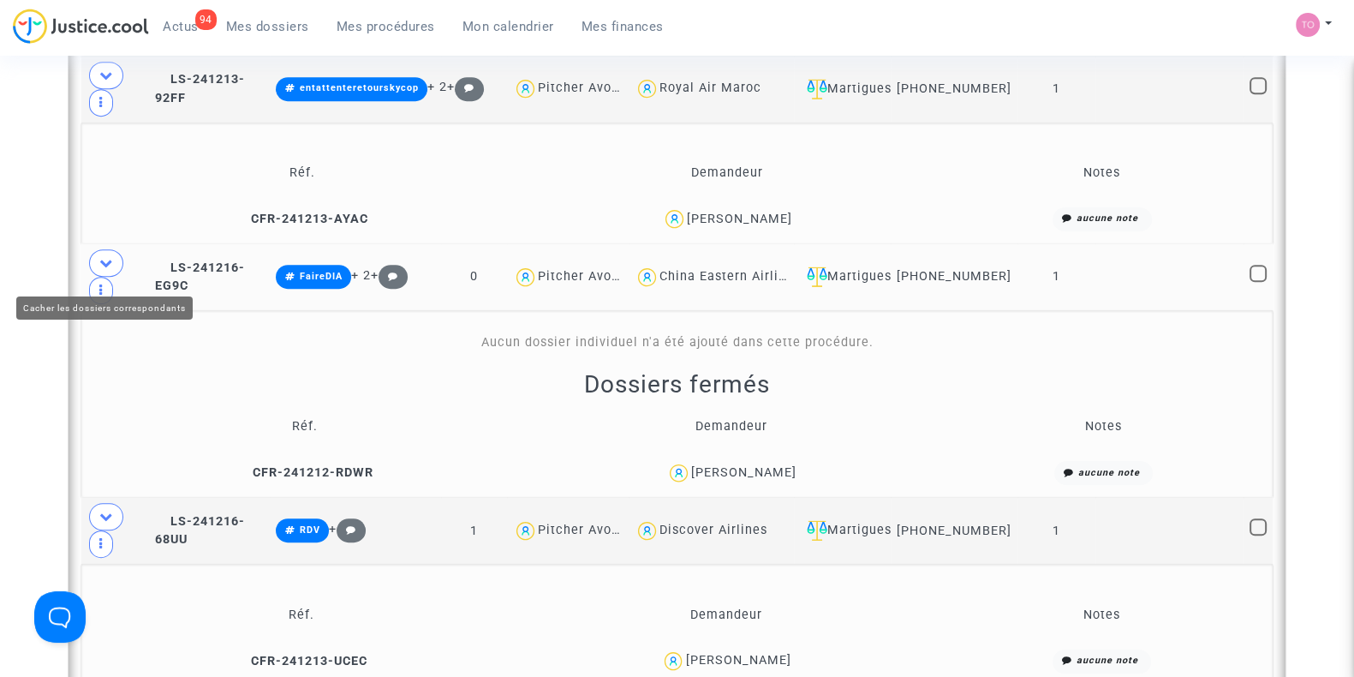
click at [104, 265] on icon at bounding box center [106, 262] width 14 height 13
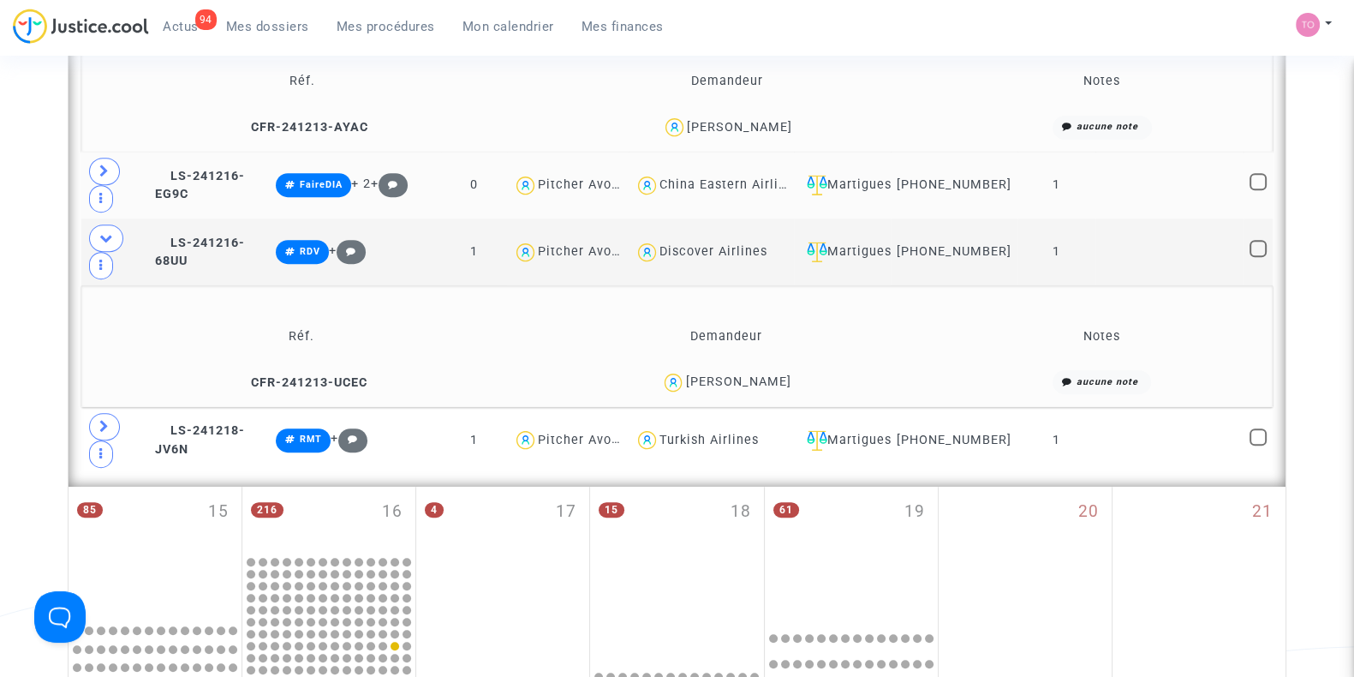
scroll to position [1310, 0]
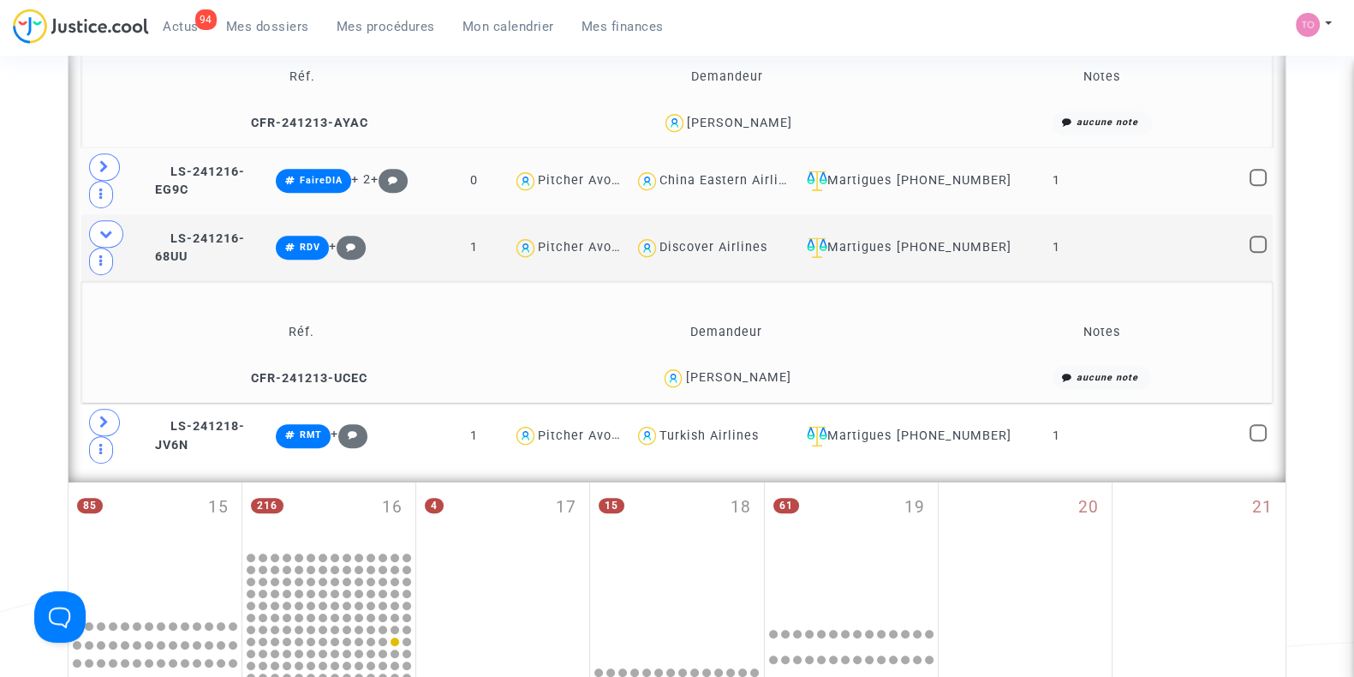
click at [764, 379] on div "Nicolas Lendu" at bounding box center [737, 377] width 105 height 15
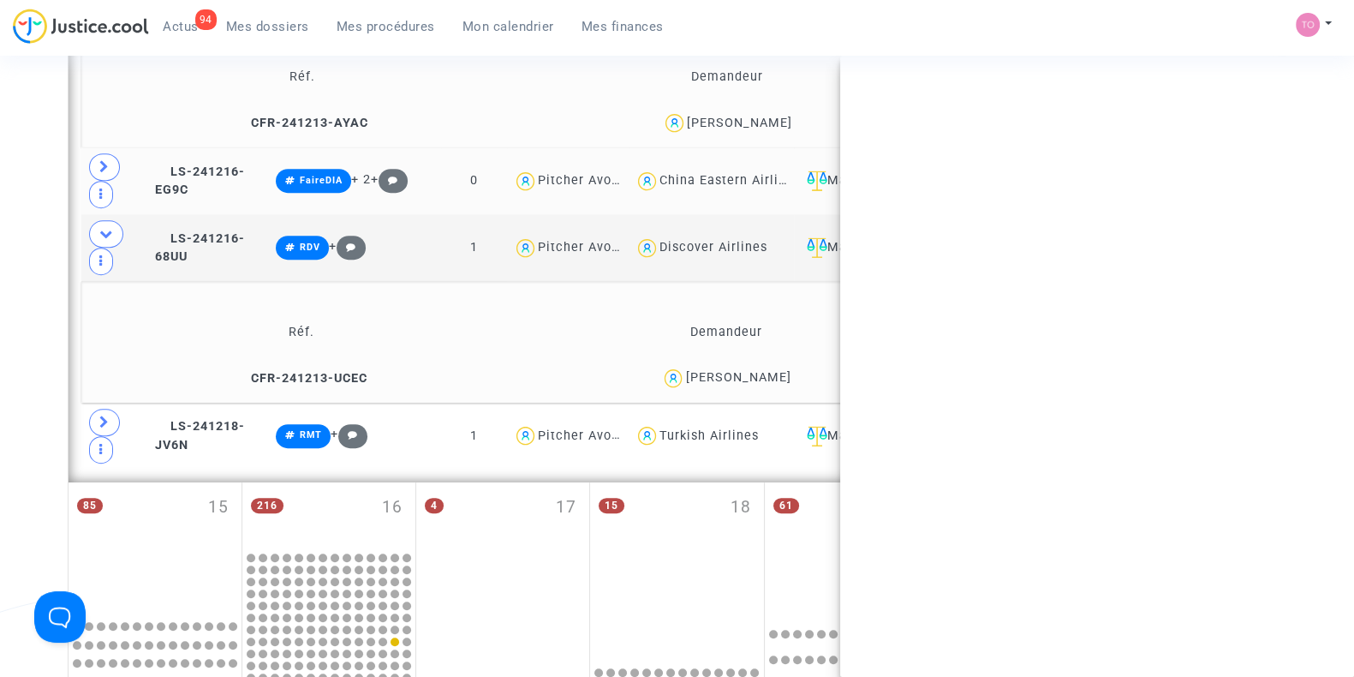
click at [764, 379] on div "Nicolas Lendu" at bounding box center [737, 377] width 105 height 15
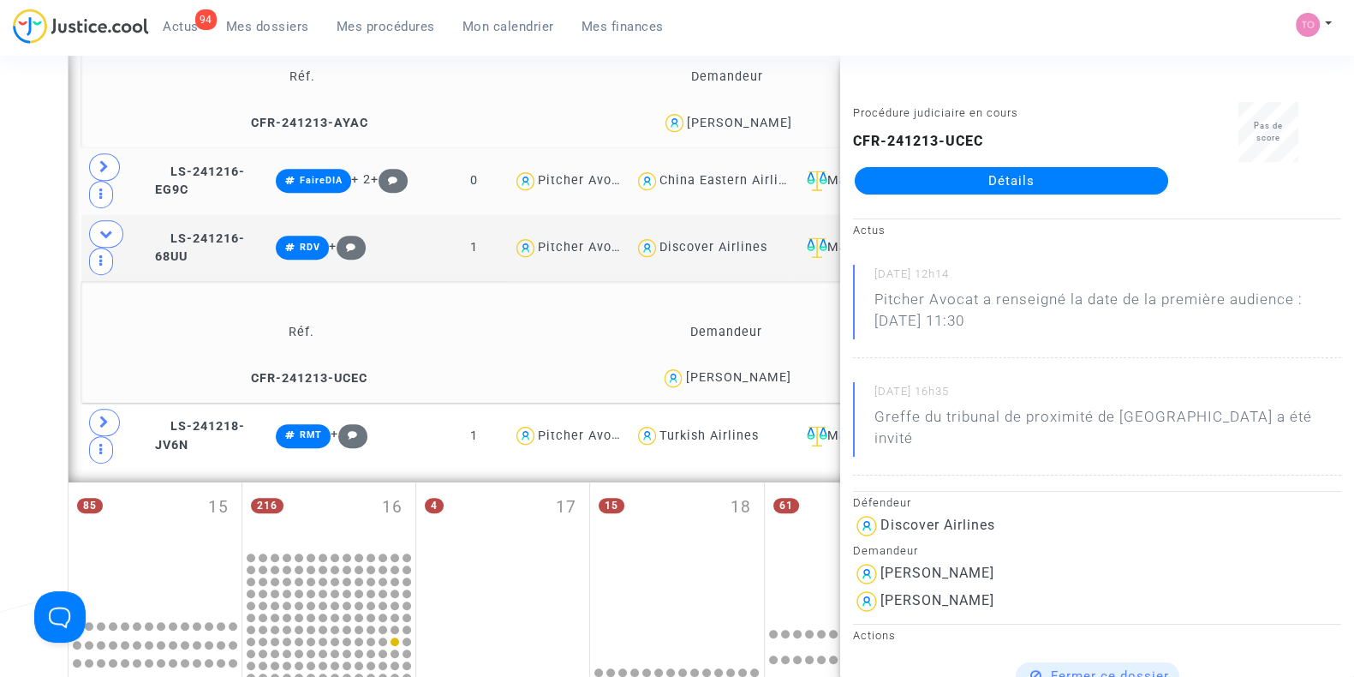
copy div "Lendu"
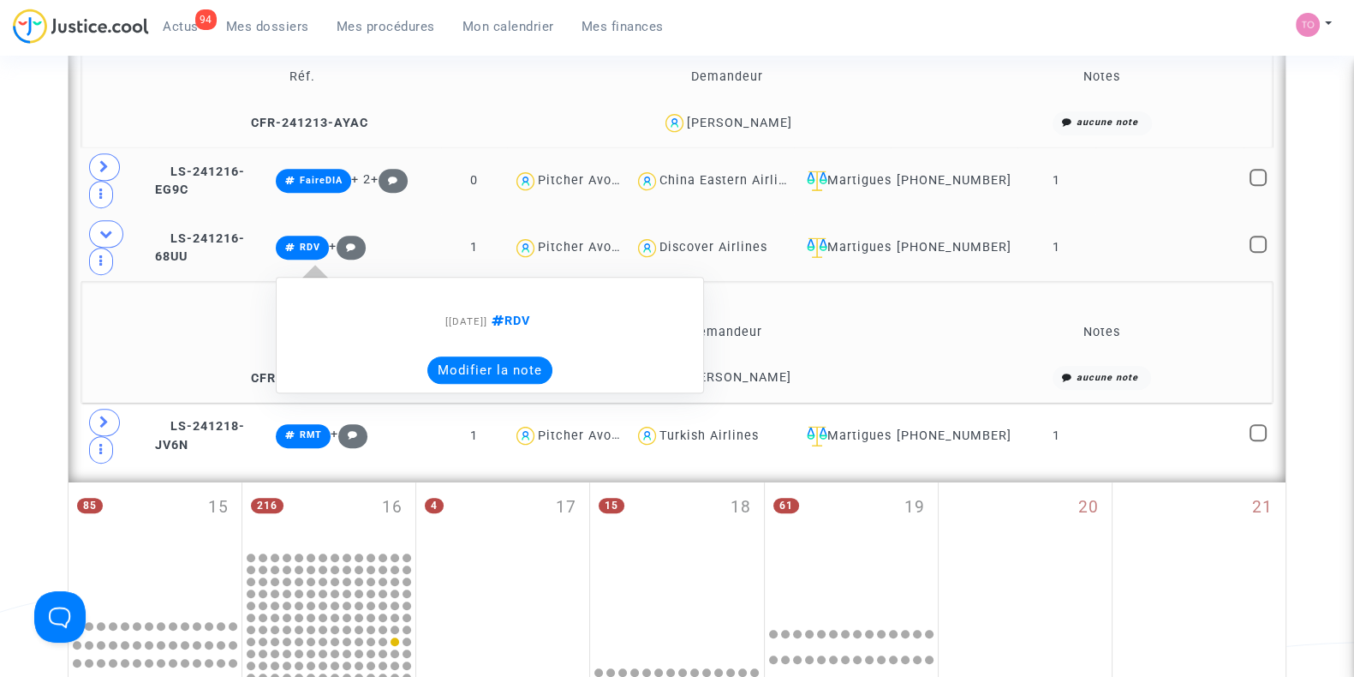
click at [463, 373] on button "Modifier la note" at bounding box center [489, 369] width 125 height 27
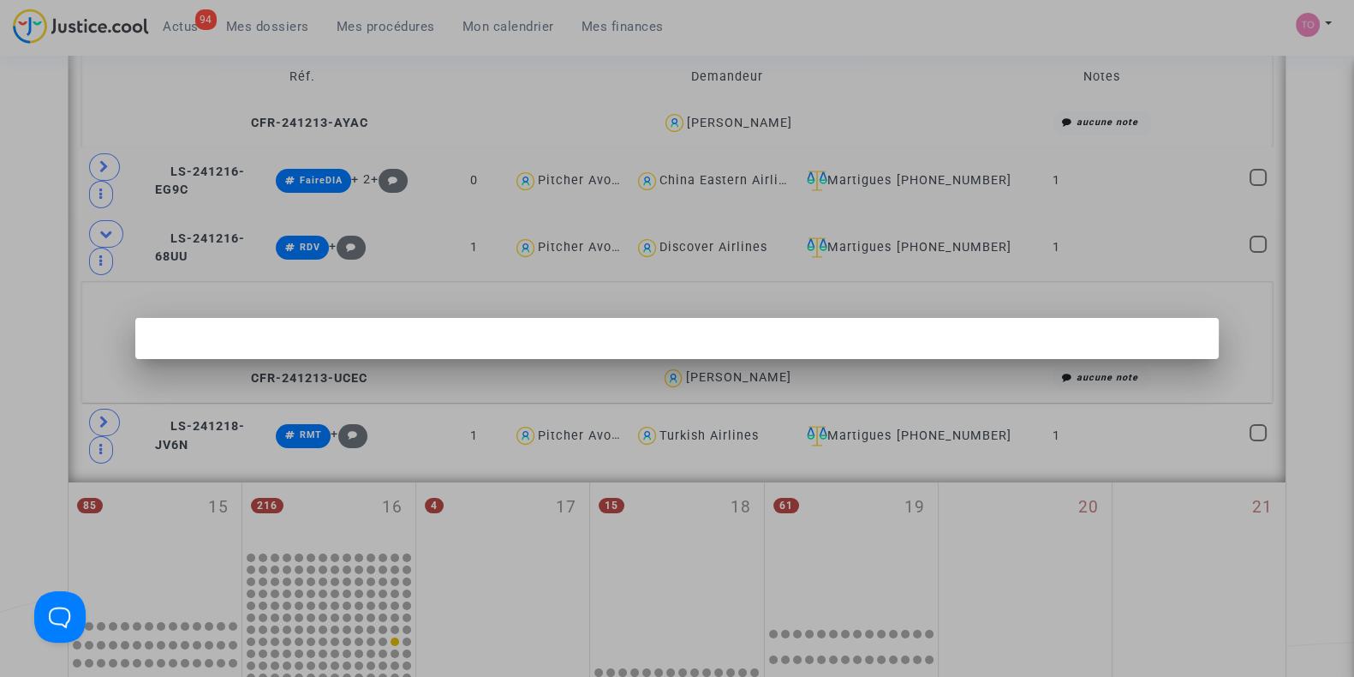
scroll to position [0, 0]
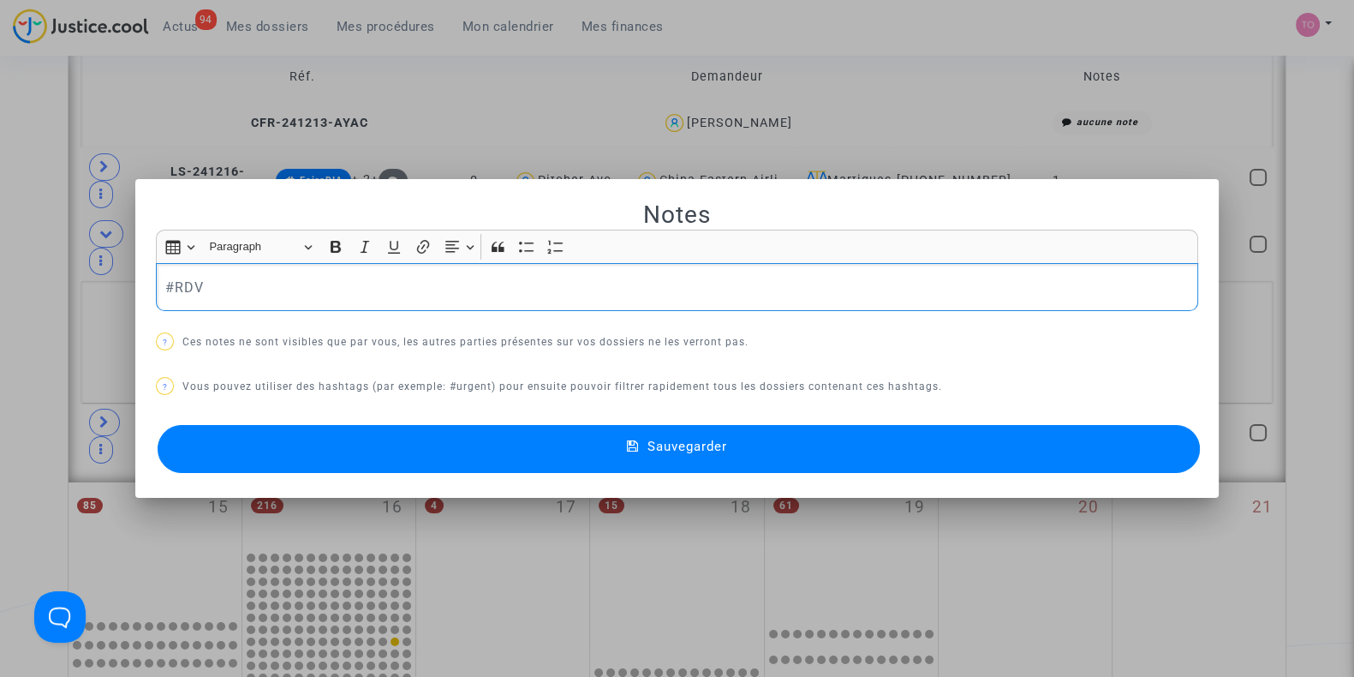
drag, startPoint x: 285, startPoint y: 291, endPoint x: 146, endPoint y: 285, distance: 139.7
click at [146, 285] on mat-dialog-container "Notes Rich Text Editor Insert table Insert table Heading Paragraph Paragraph He…" at bounding box center [676, 338] width 1083 height 319
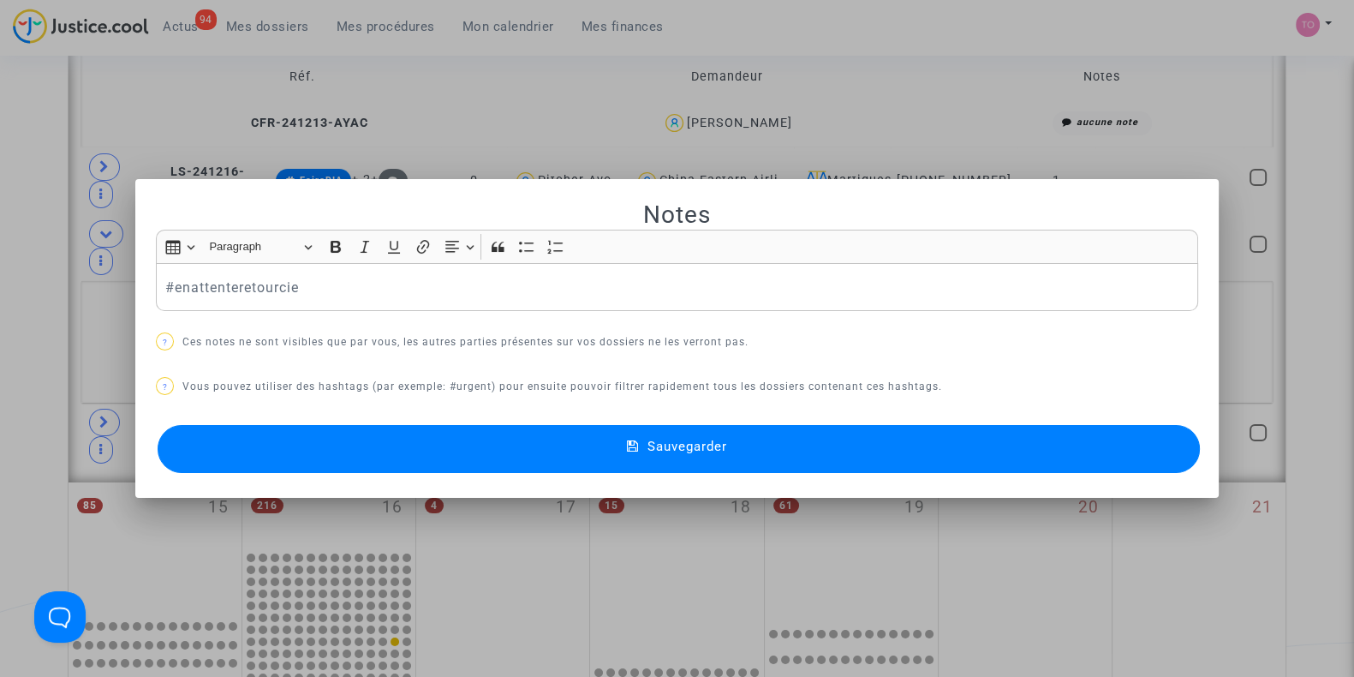
click at [270, 460] on button "Sauvegarder" at bounding box center [679, 449] width 1042 height 48
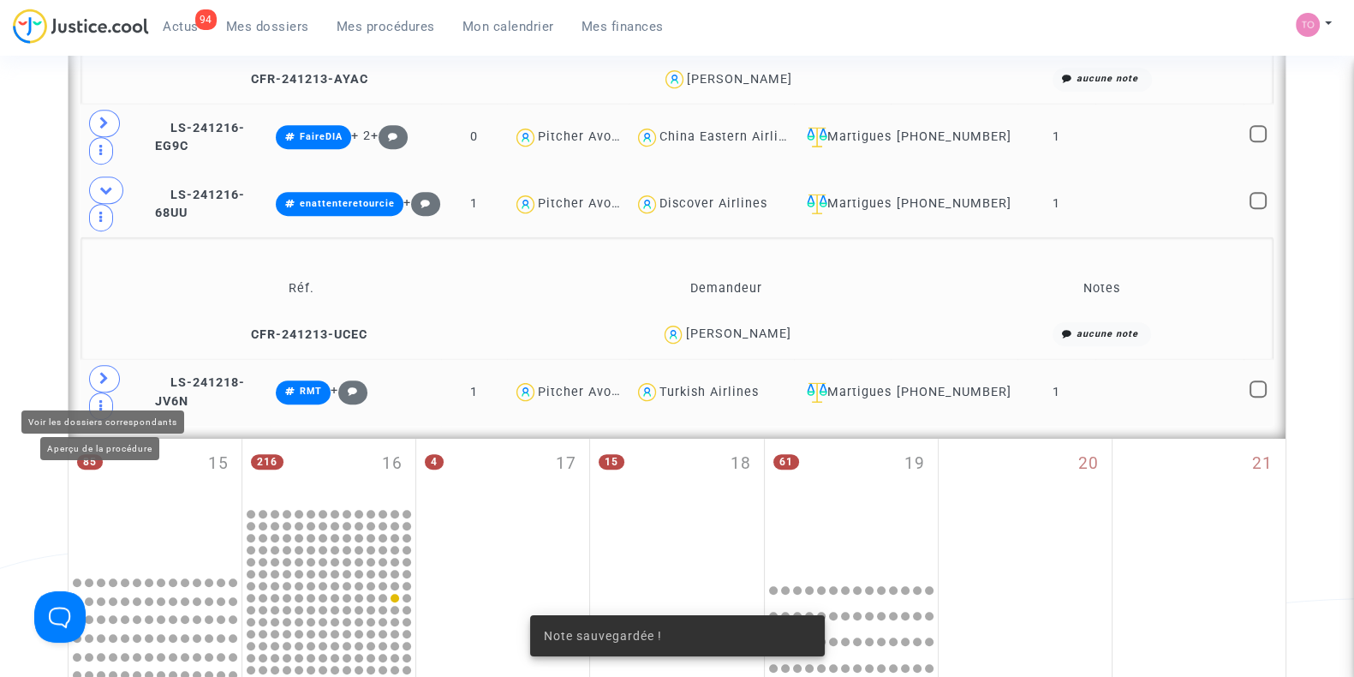
scroll to position [1355, 0]
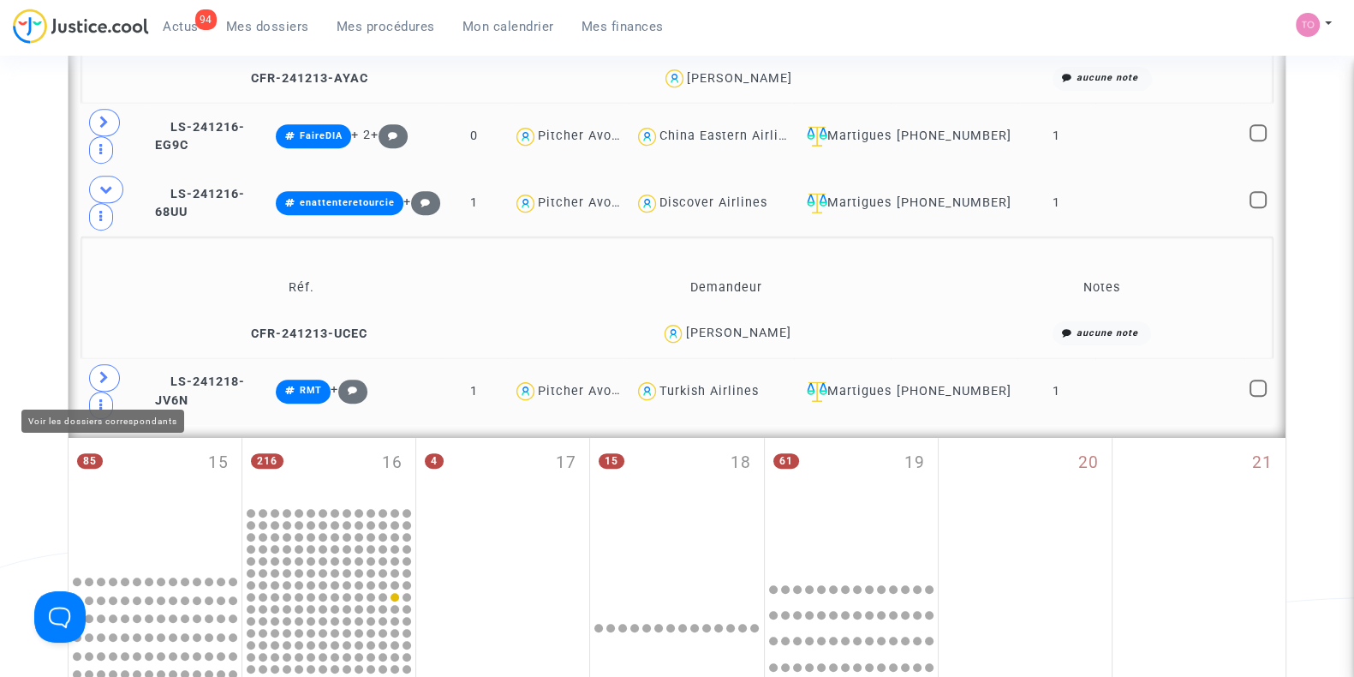
click at [113, 379] on span at bounding box center [104, 377] width 31 height 27
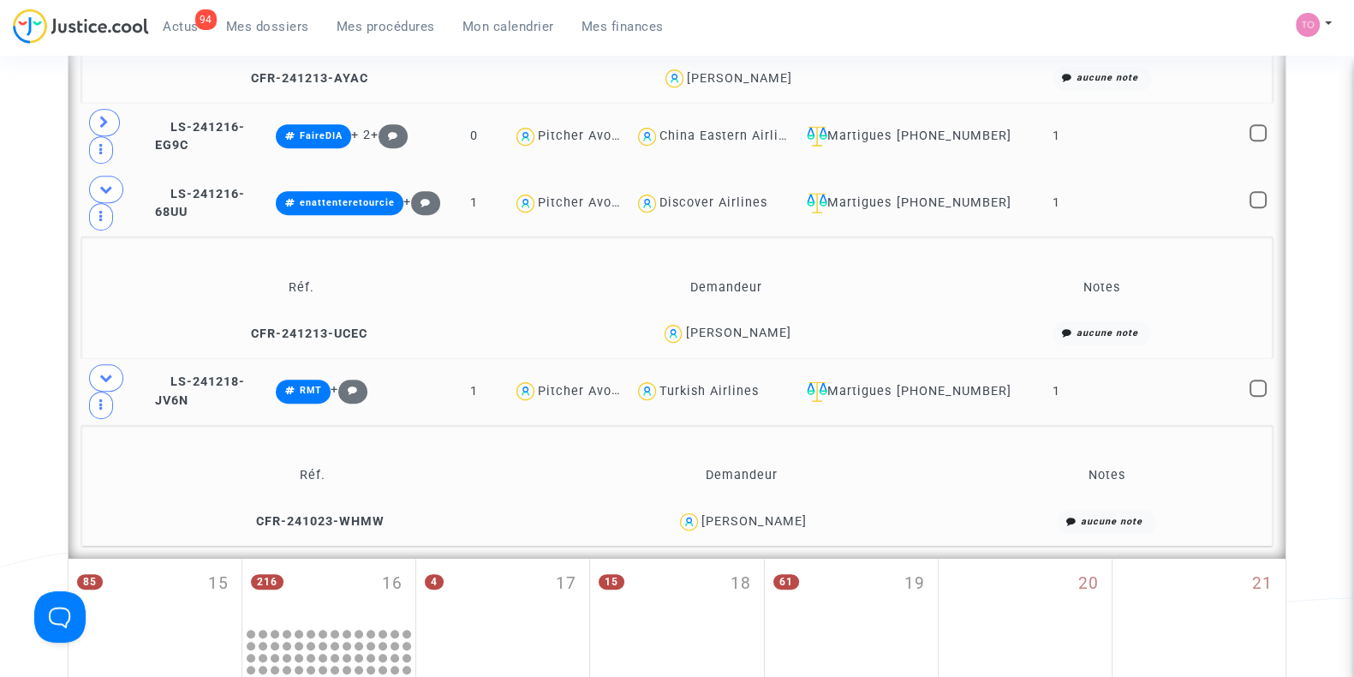
click at [798, 525] on div "Franck Pascal Barcelo" at bounding box center [753, 521] width 105 height 15
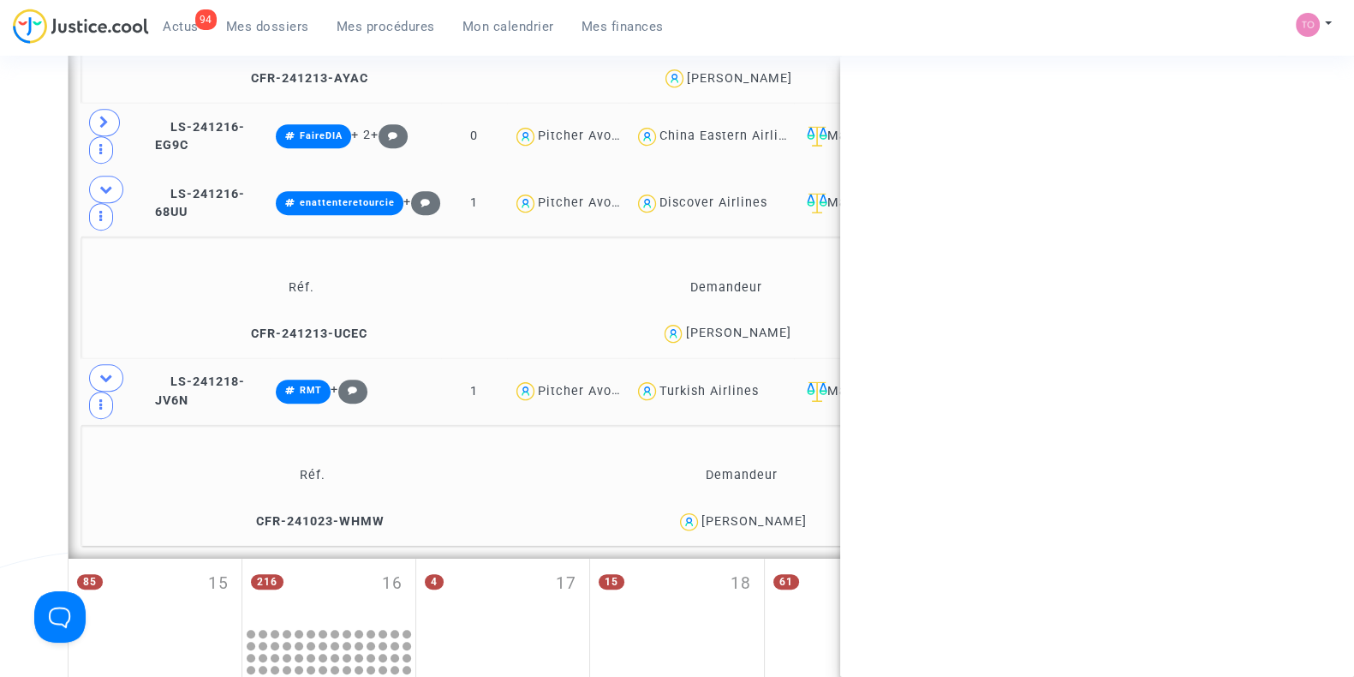
click at [798, 525] on div "Franck Pascal Barcelo" at bounding box center [753, 521] width 105 height 15
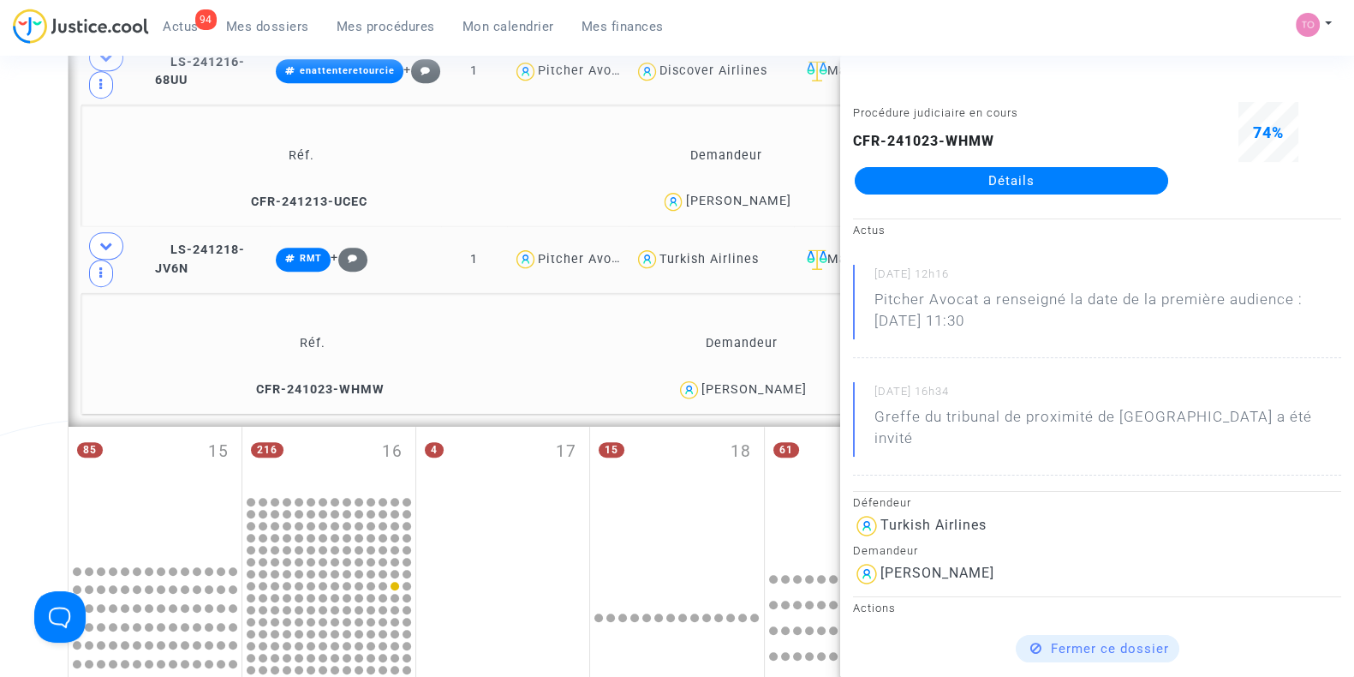
scroll to position [1488, 0]
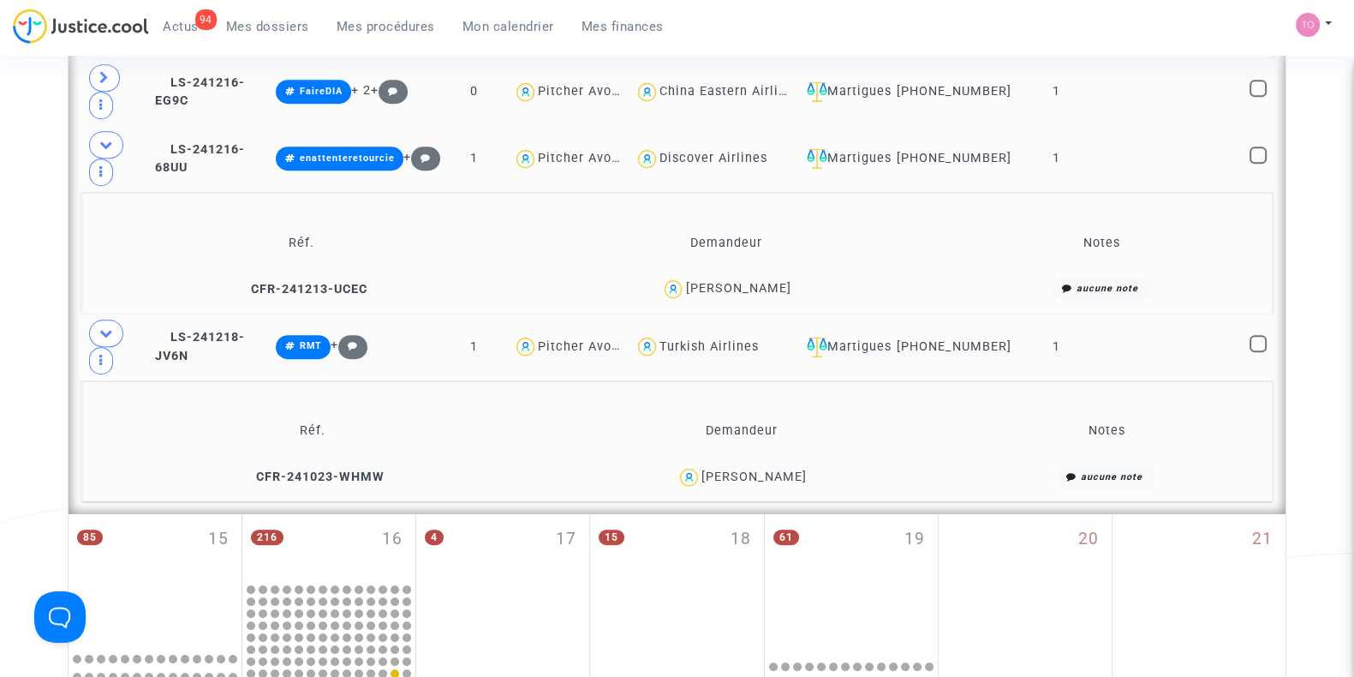
scroll to position [1398, 0]
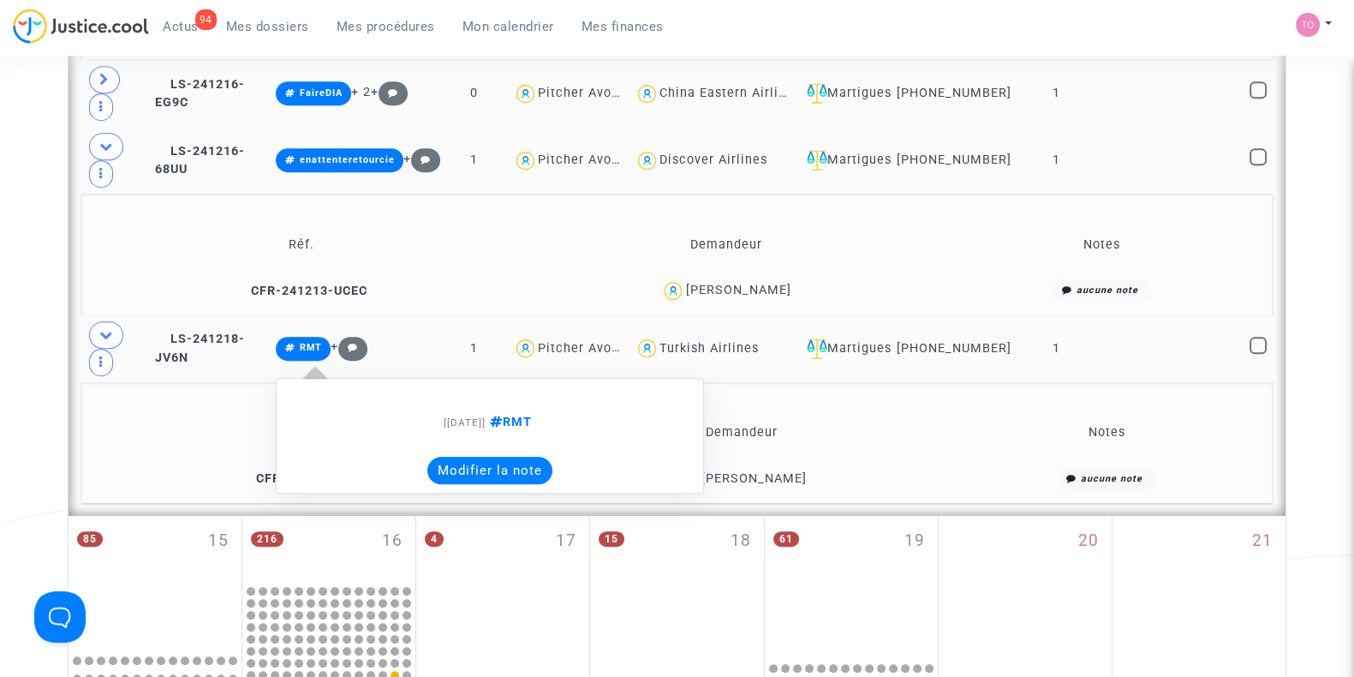
click at [510, 474] on button "Modifier la note" at bounding box center [489, 469] width 125 height 27
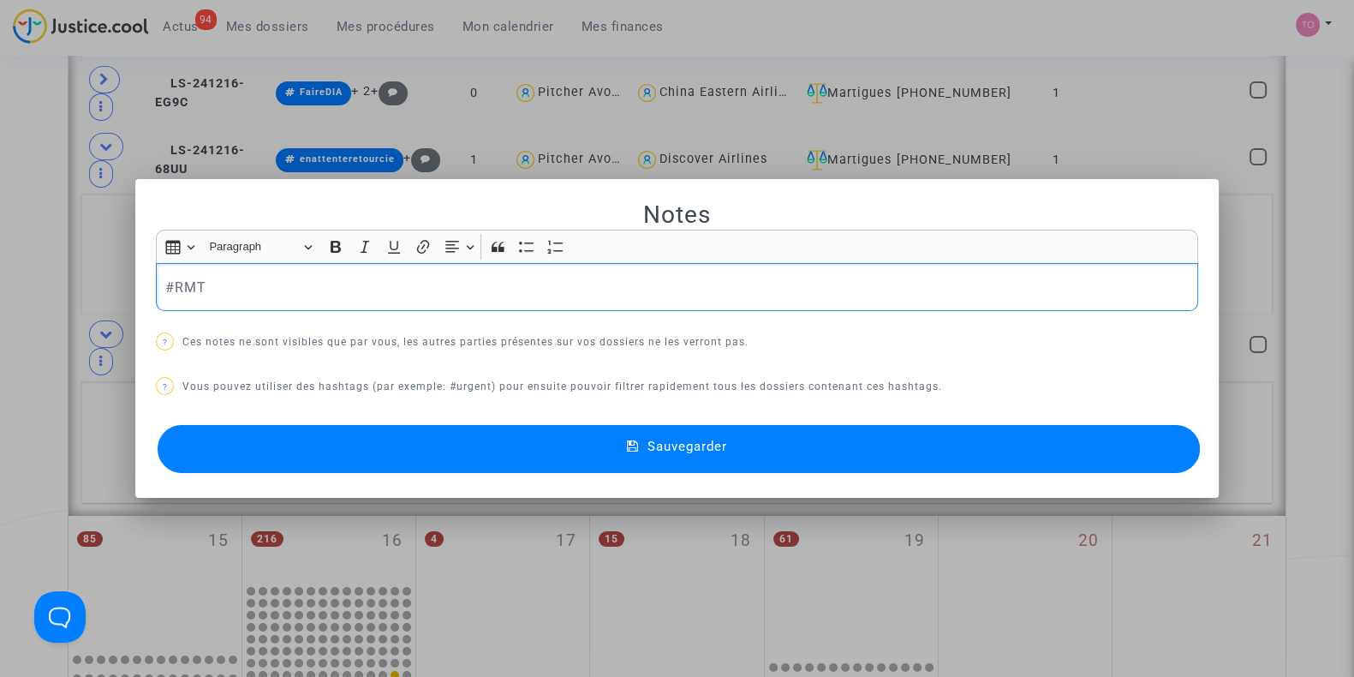
drag, startPoint x: 228, startPoint y: 281, endPoint x: 73, endPoint y: 287, distance: 155.1
click at [73, 287] on div "Notes Rich Text Editor Insert table Insert table Heading Paragraph Paragraph He…" at bounding box center [677, 338] width 1354 height 677
click at [156, 281] on div "#RMT" at bounding box center [677, 287] width 1042 height 48
click at [462, 451] on button "Sauvegarder" at bounding box center [679, 449] width 1042 height 48
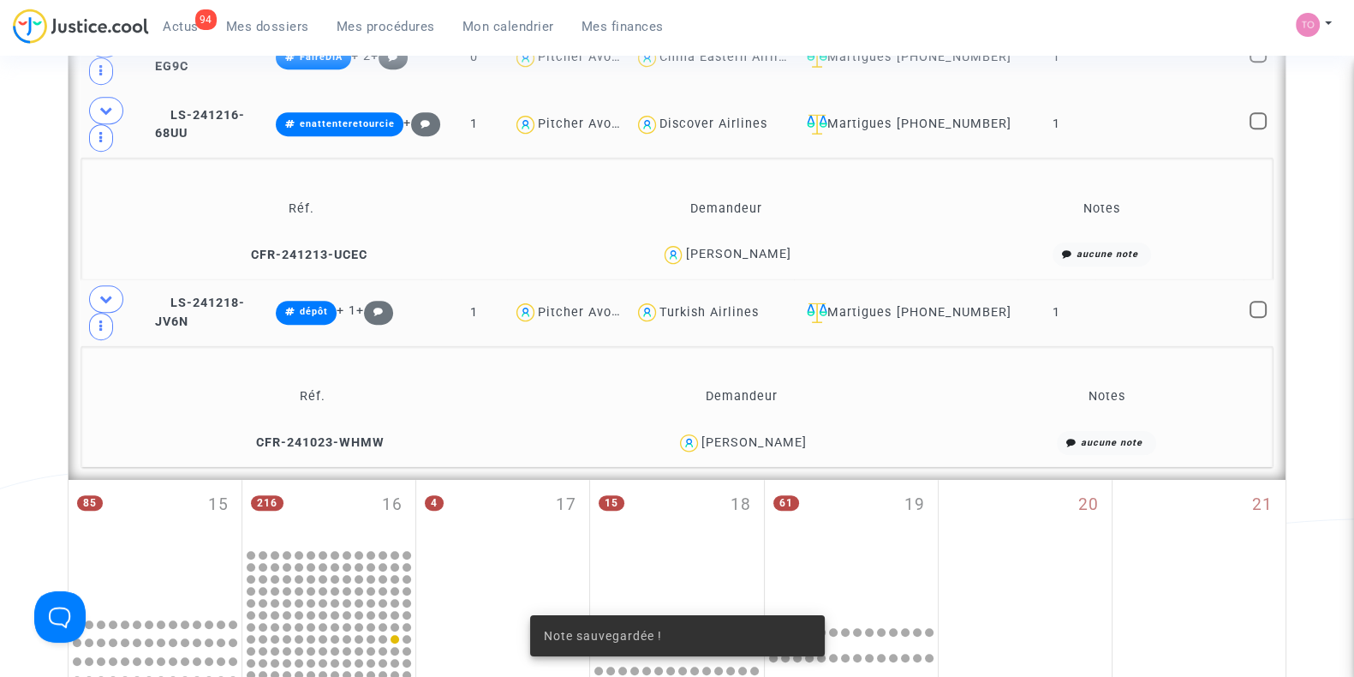
scroll to position [1434, 0]
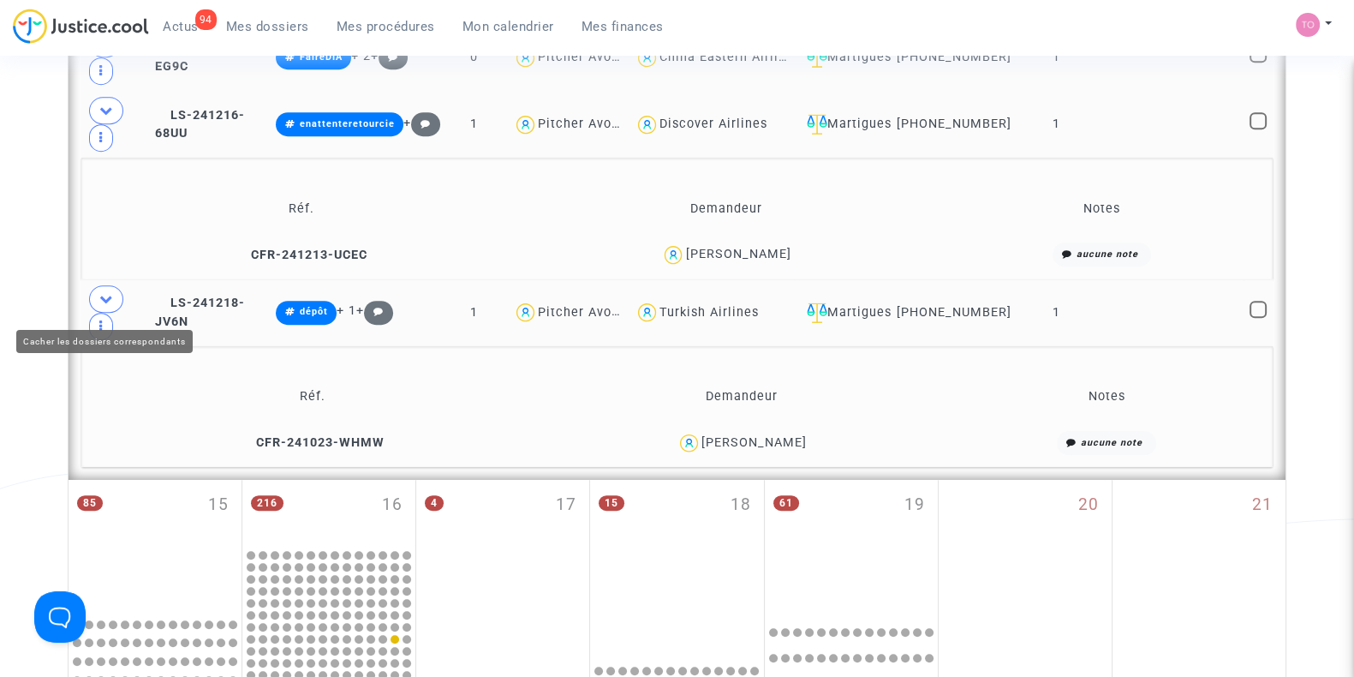
click at [99, 303] on icon at bounding box center [106, 298] width 14 height 13
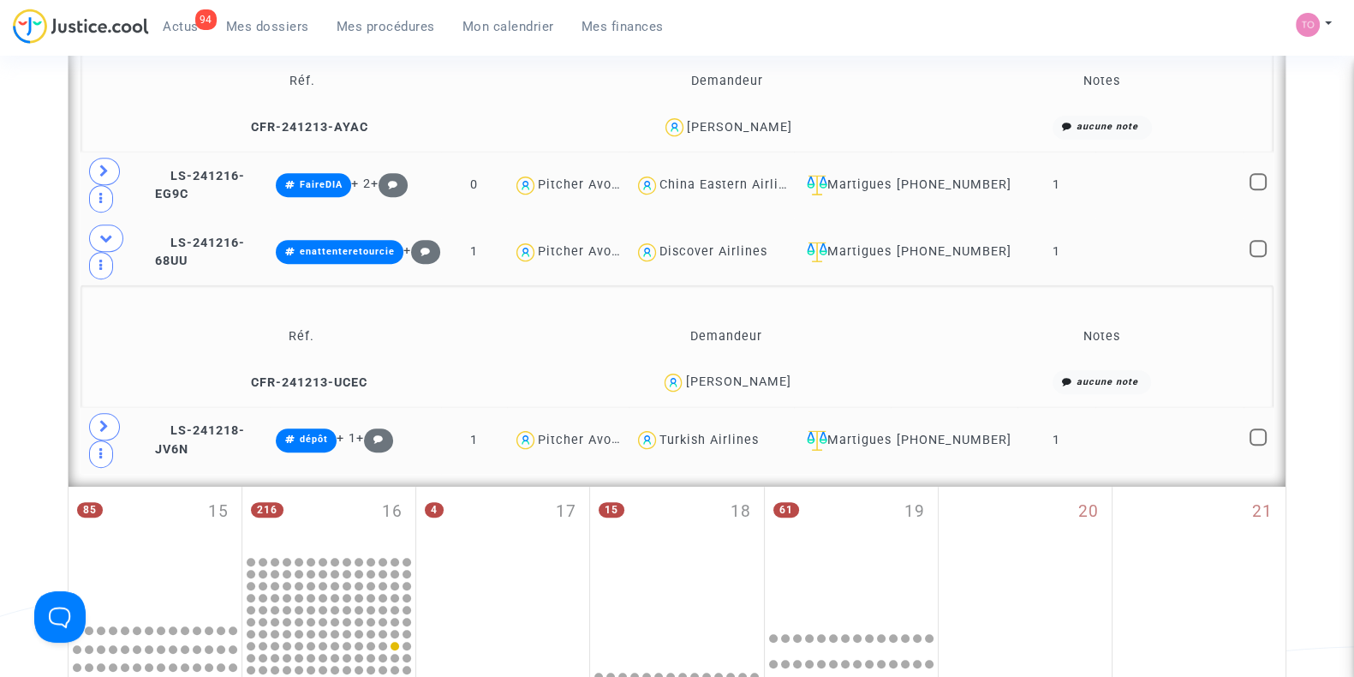
scroll to position [1305, 0]
click at [96, 242] on span at bounding box center [106, 238] width 34 height 27
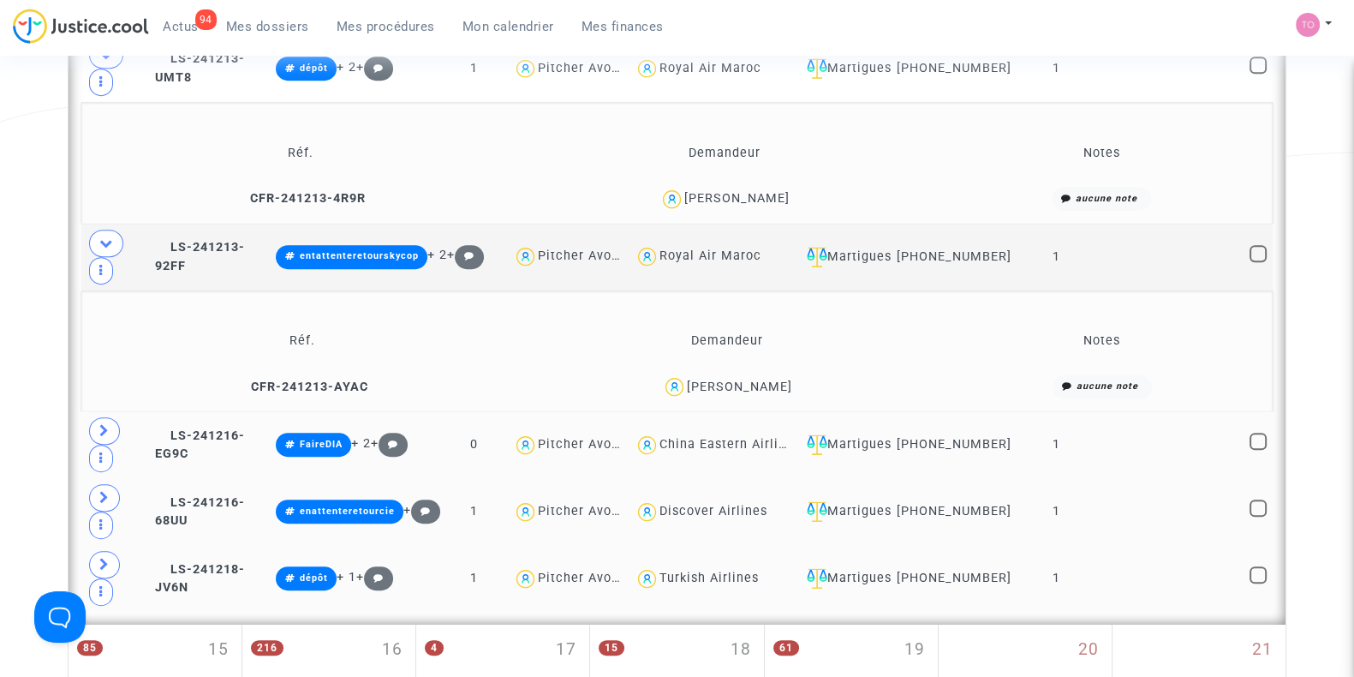
scroll to position [1053, 0]
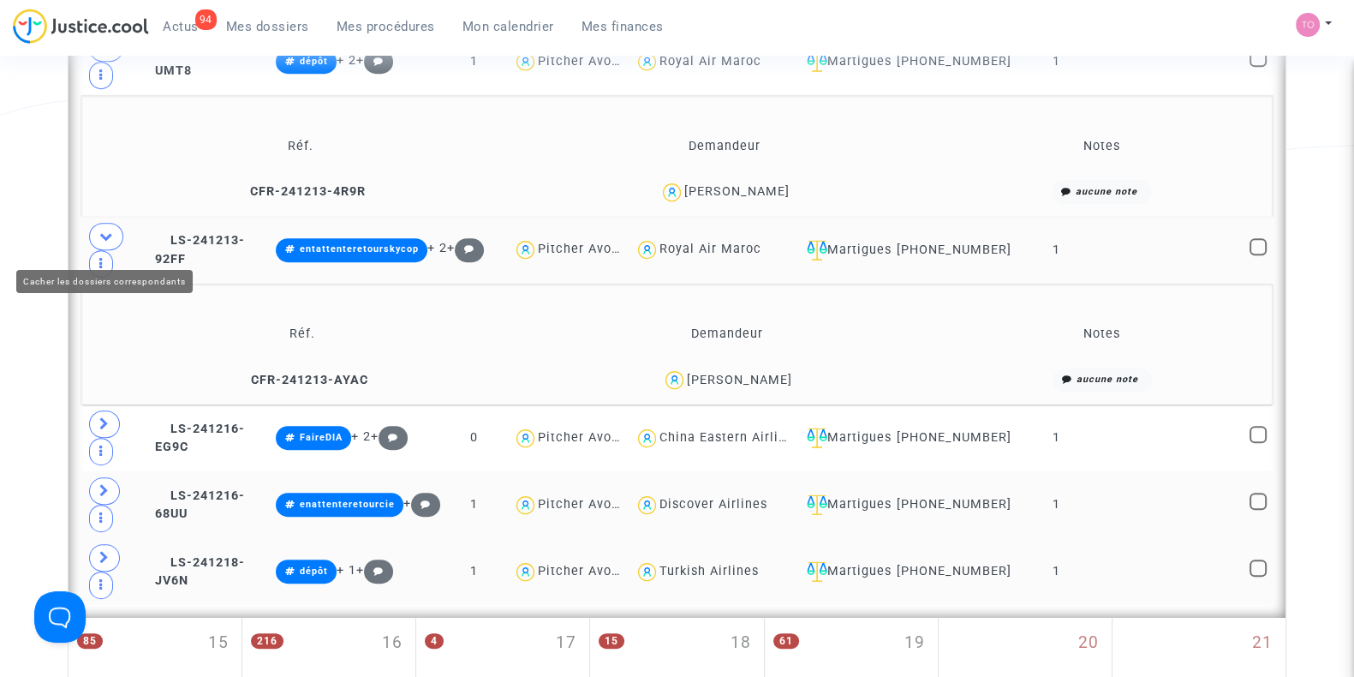
click at [107, 240] on icon at bounding box center [106, 236] width 14 height 13
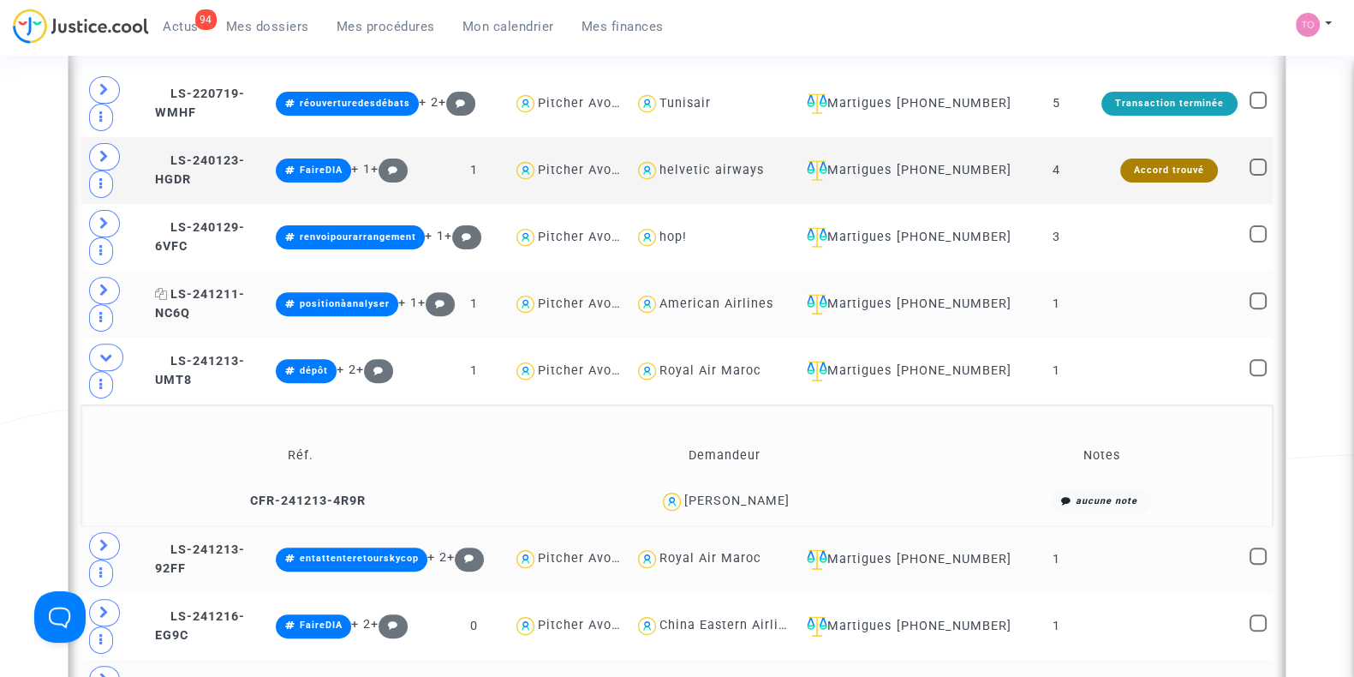
scroll to position [744, 0]
click at [104, 229] on icon at bounding box center [104, 223] width 10 height 13
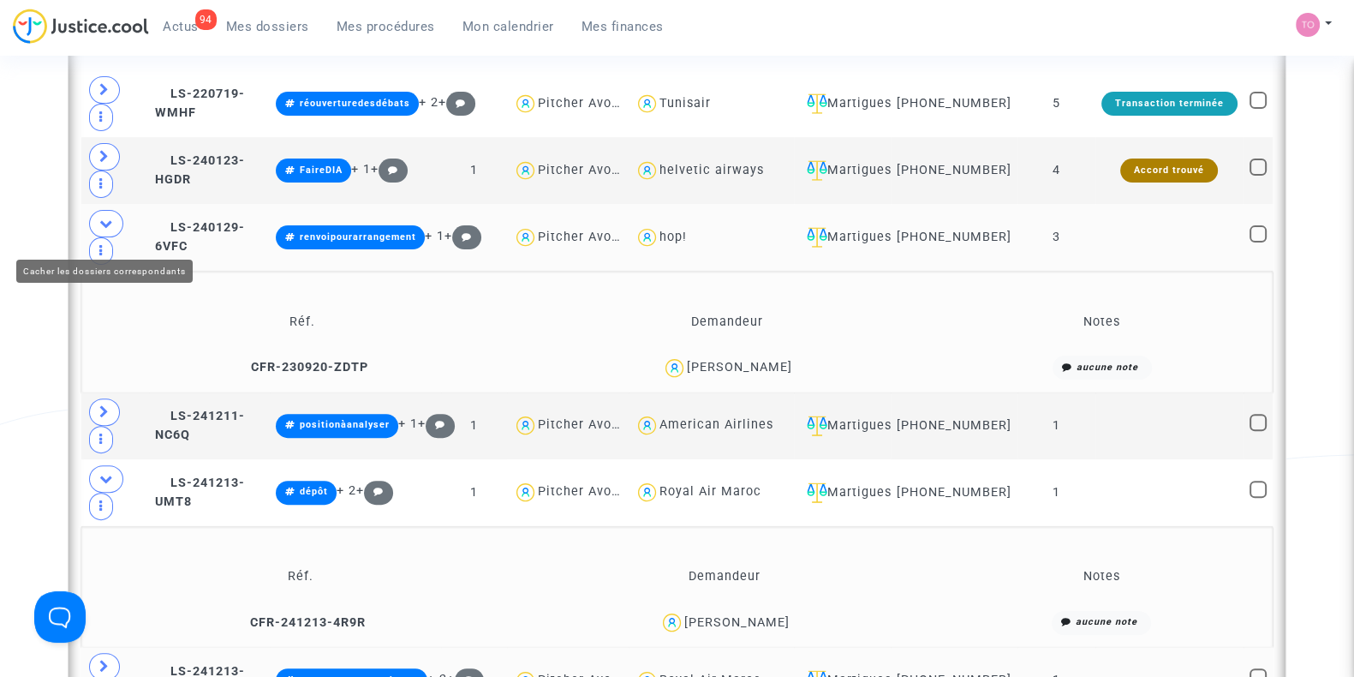
click at [104, 229] on icon at bounding box center [106, 223] width 14 height 13
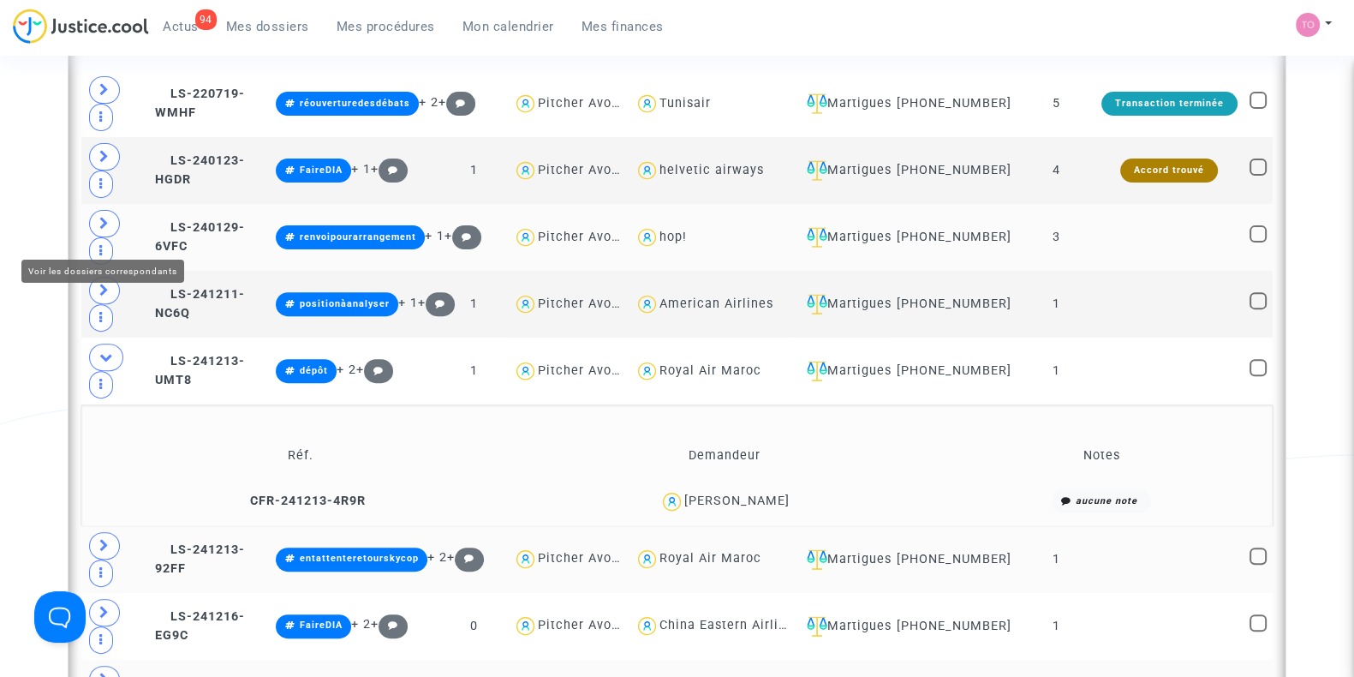
click at [104, 228] on icon at bounding box center [104, 223] width 10 height 13
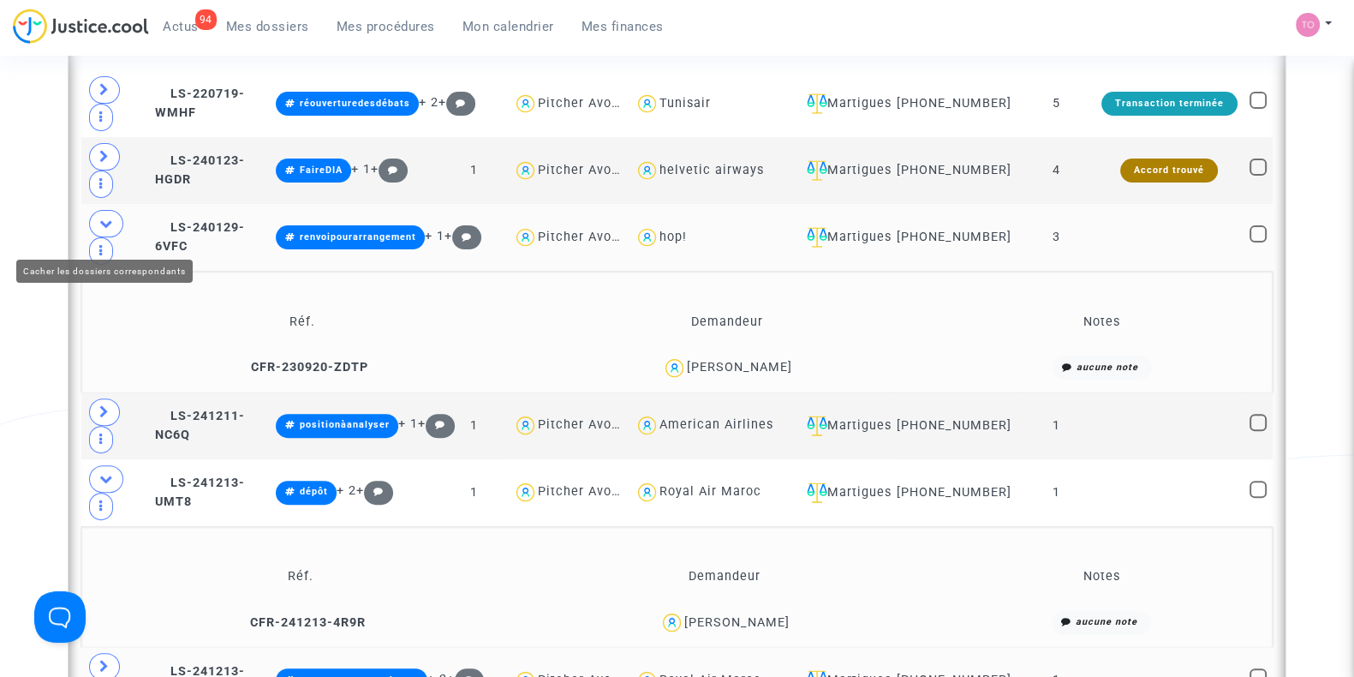
click at [104, 228] on icon at bounding box center [106, 223] width 14 height 13
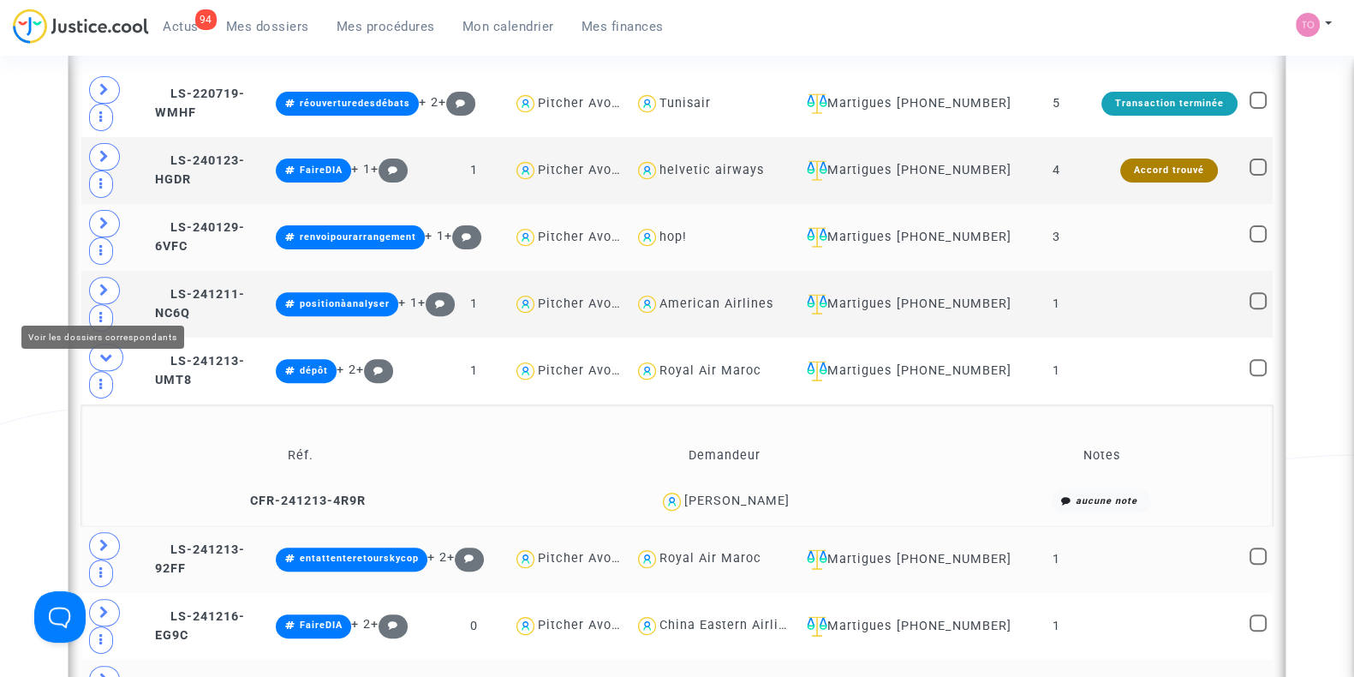
click at [110, 298] on span at bounding box center [104, 290] width 31 height 27
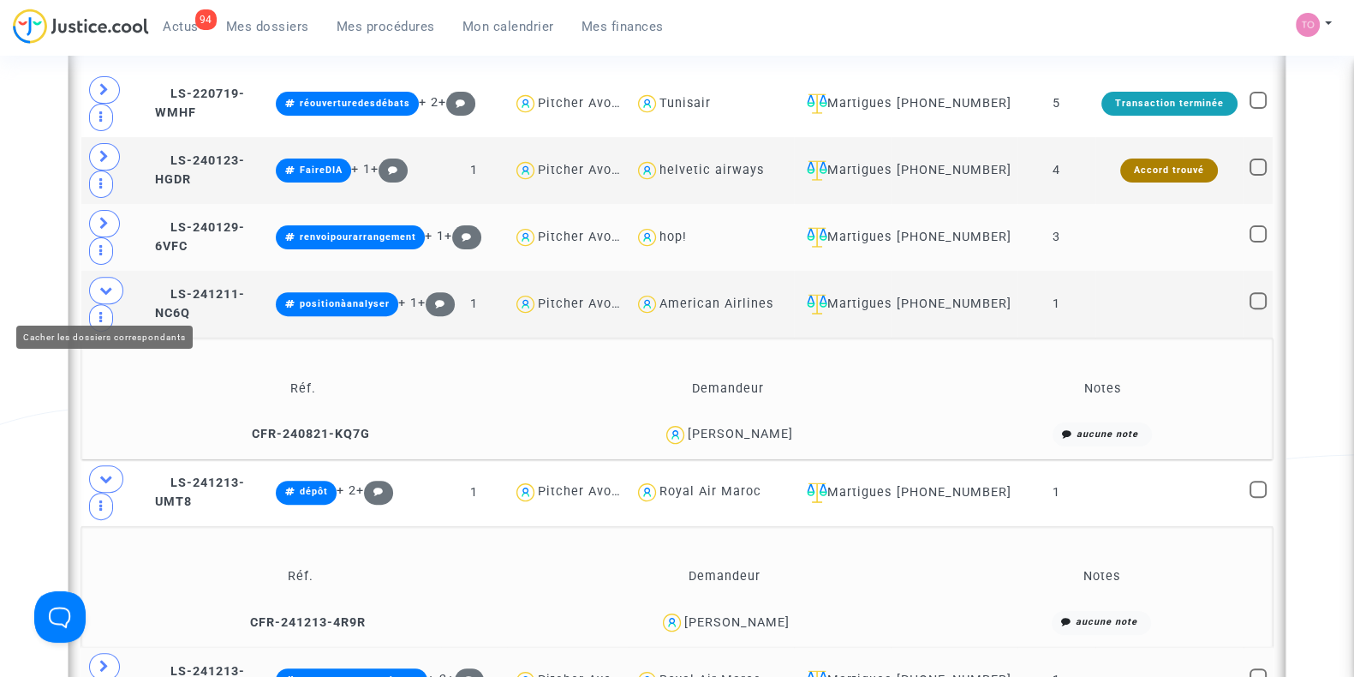
scroll to position [847, 0]
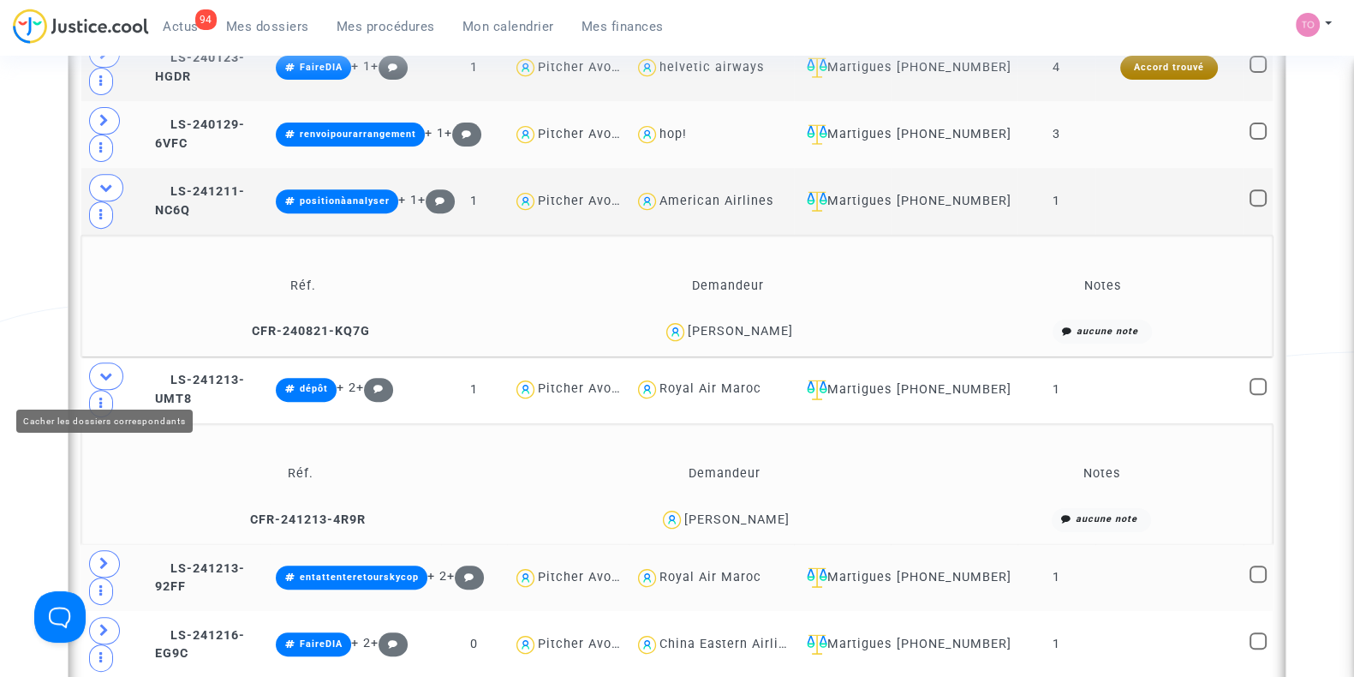
click at [101, 382] on icon at bounding box center [106, 375] width 14 height 13
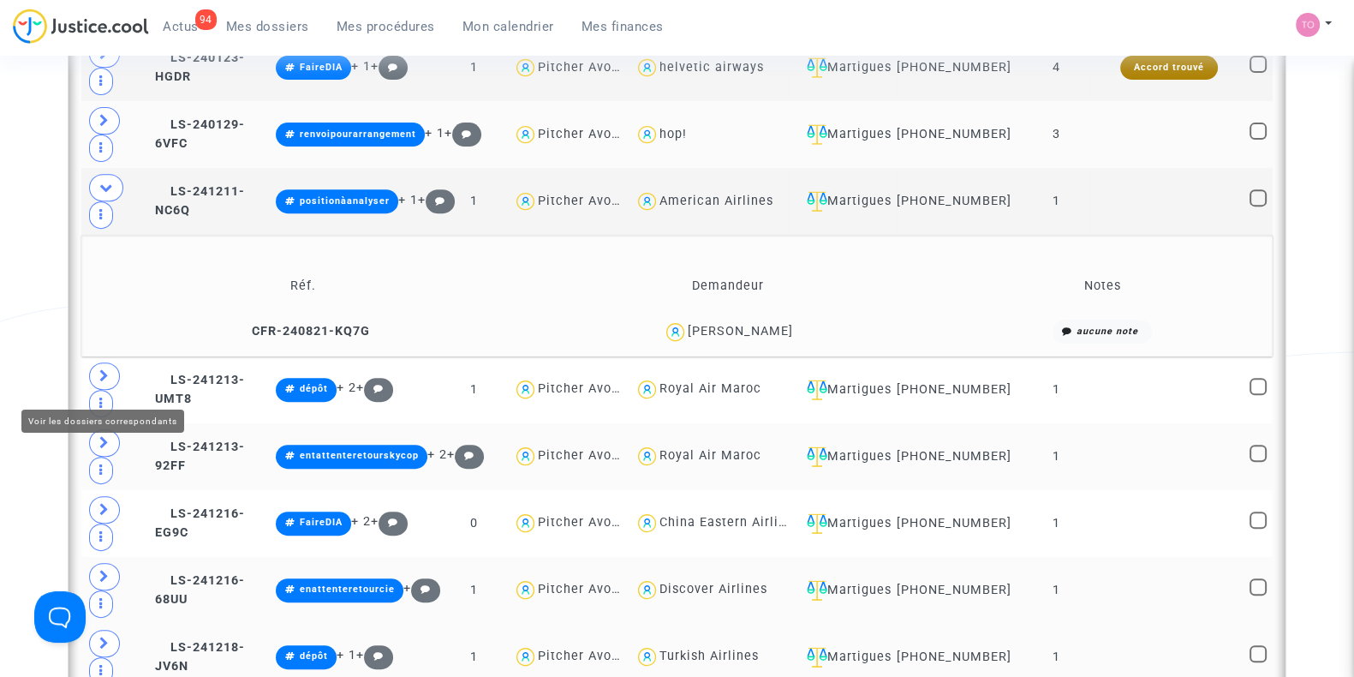
scroll to position [997, 0]
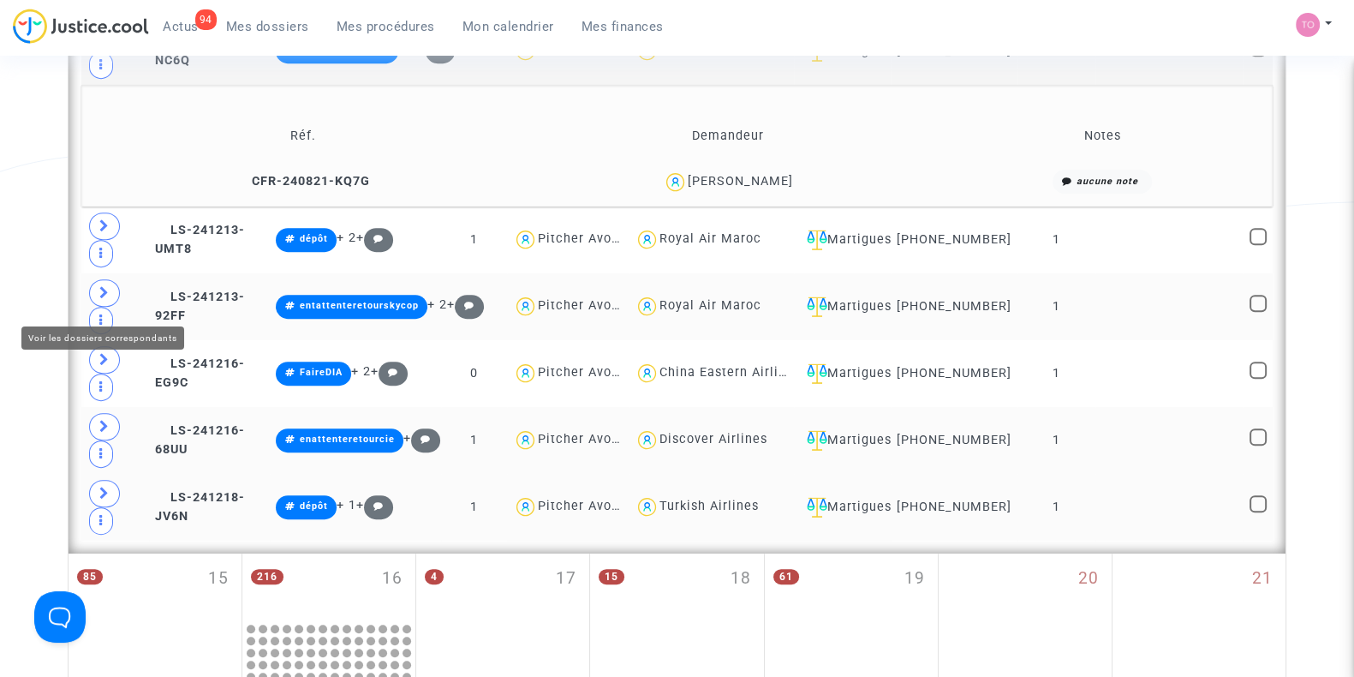
click at [109, 304] on span at bounding box center [104, 292] width 31 height 27
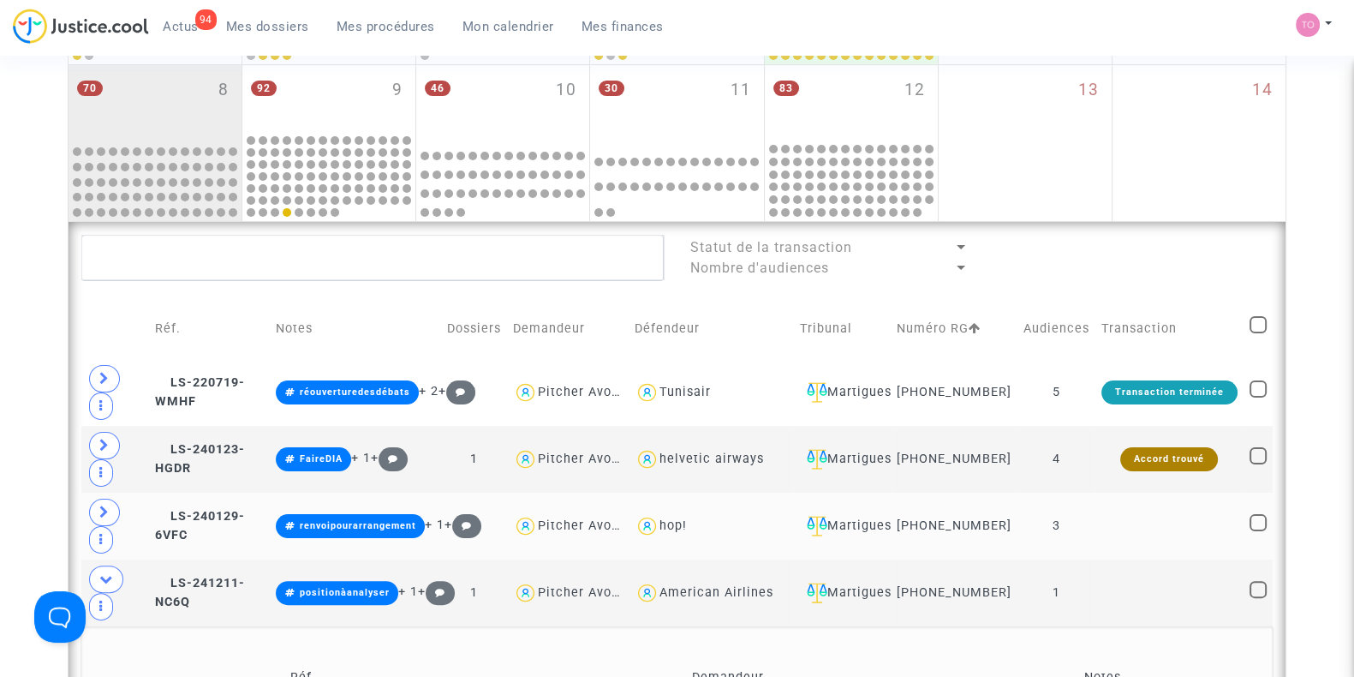
scroll to position [387, 0]
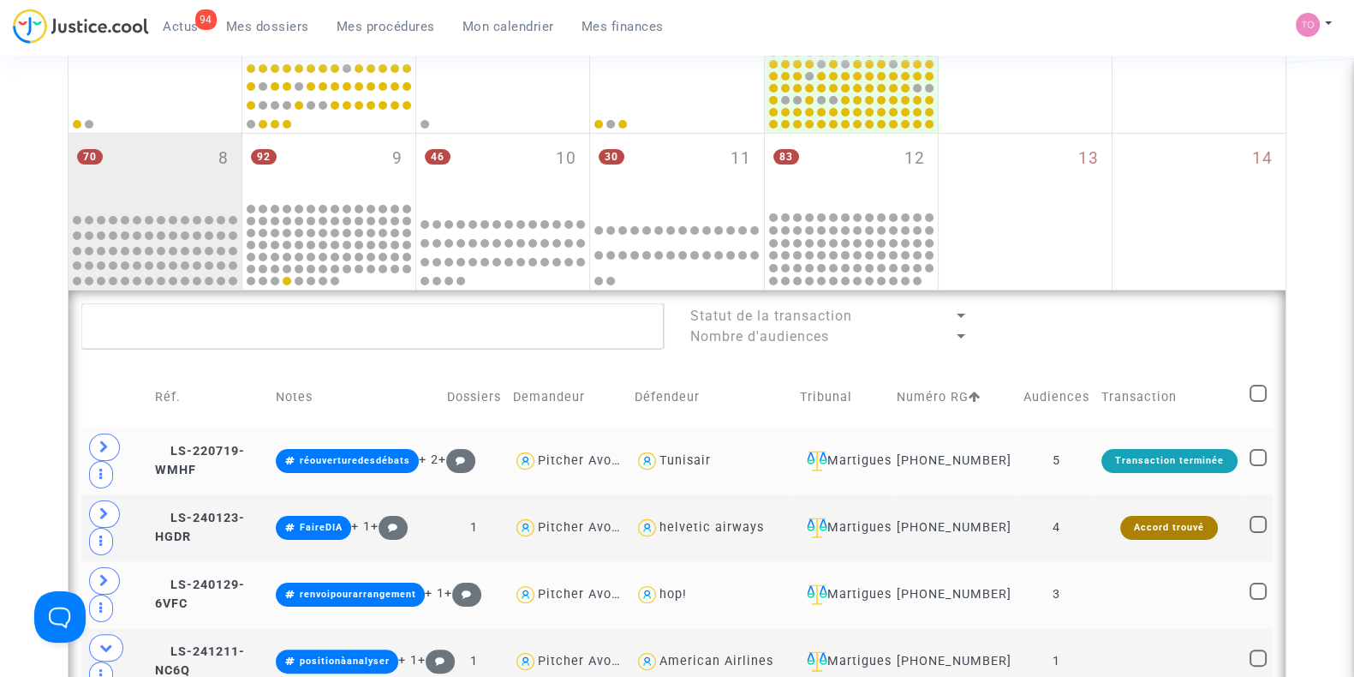
click at [886, 487] on td "Martigues" at bounding box center [842, 460] width 97 height 67
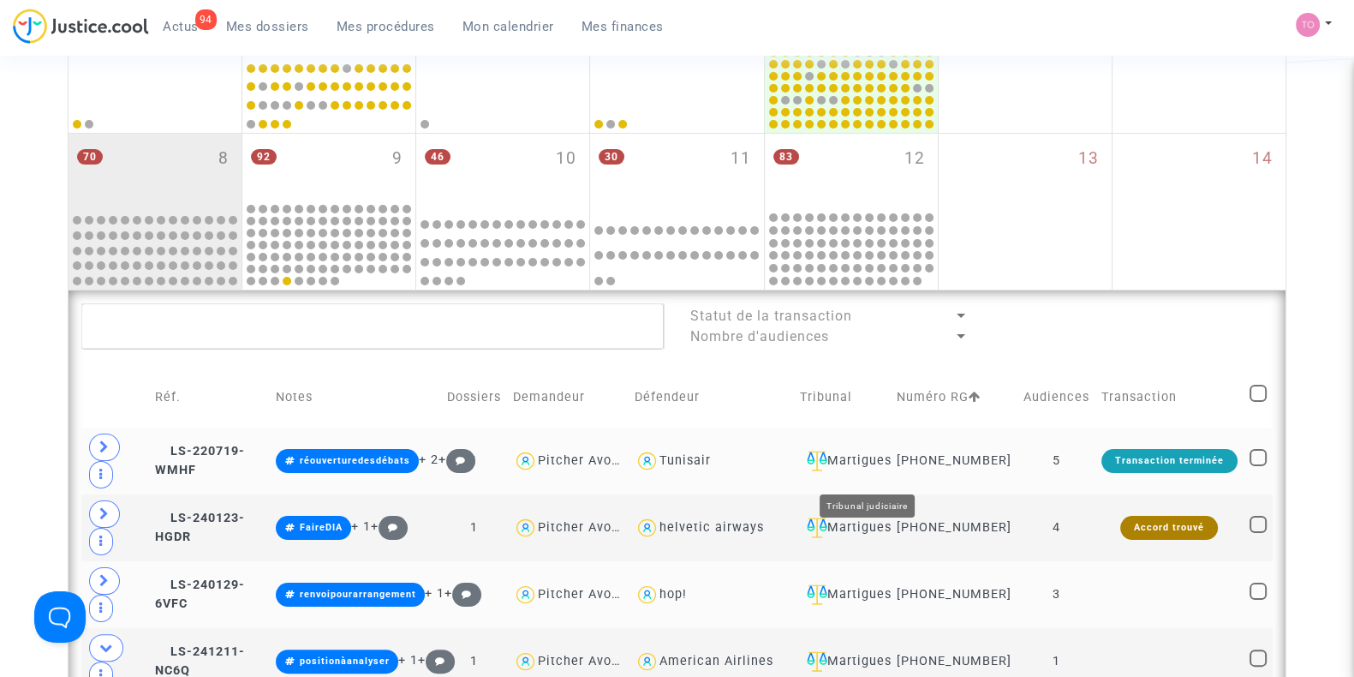
click at [885, 464] on div "Martigues" at bounding box center [842, 460] width 85 height 21
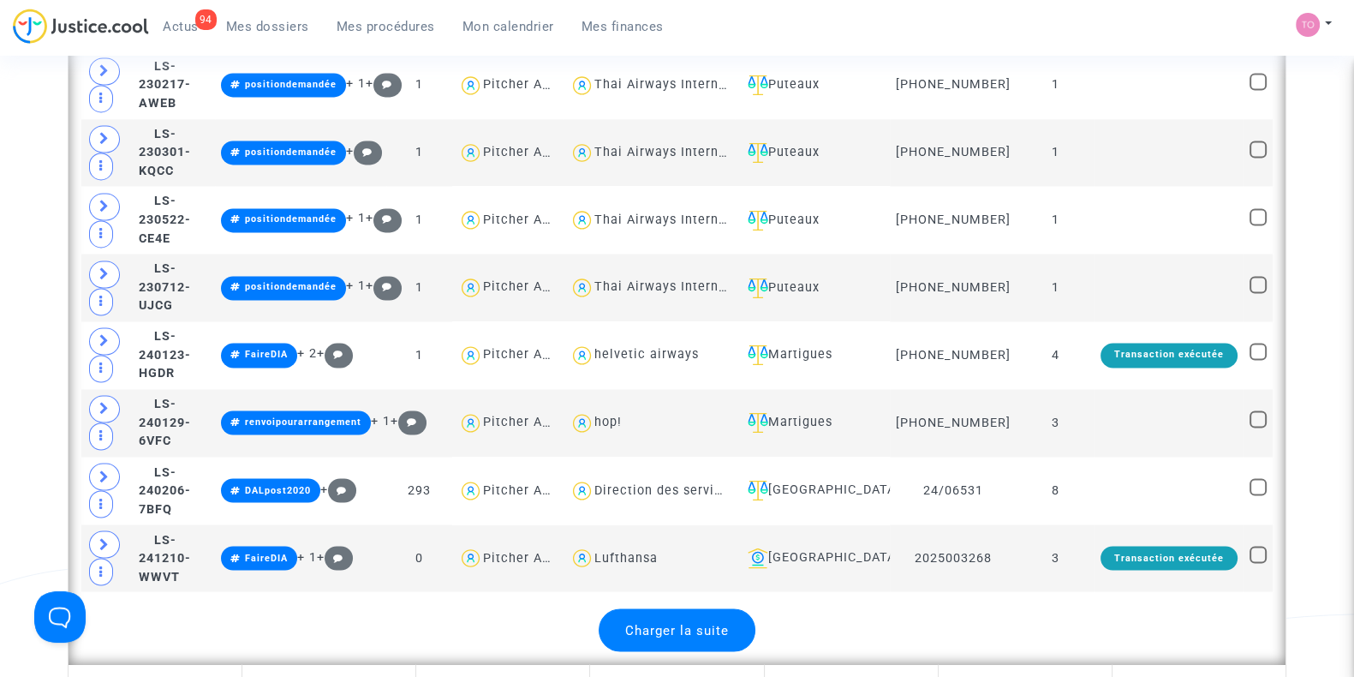
scroll to position [3600, 0]
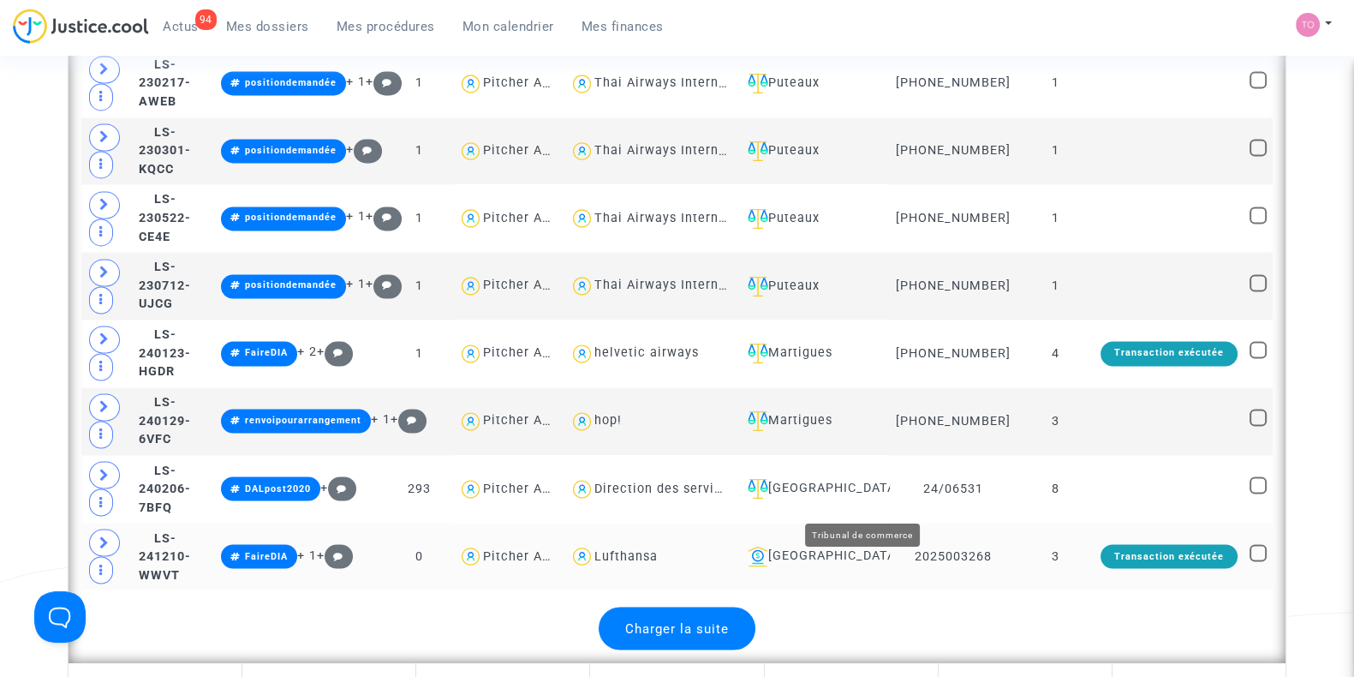
click at [869, 546] on div "[GEOGRAPHIC_DATA]" at bounding box center [812, 556] width 143 height 21
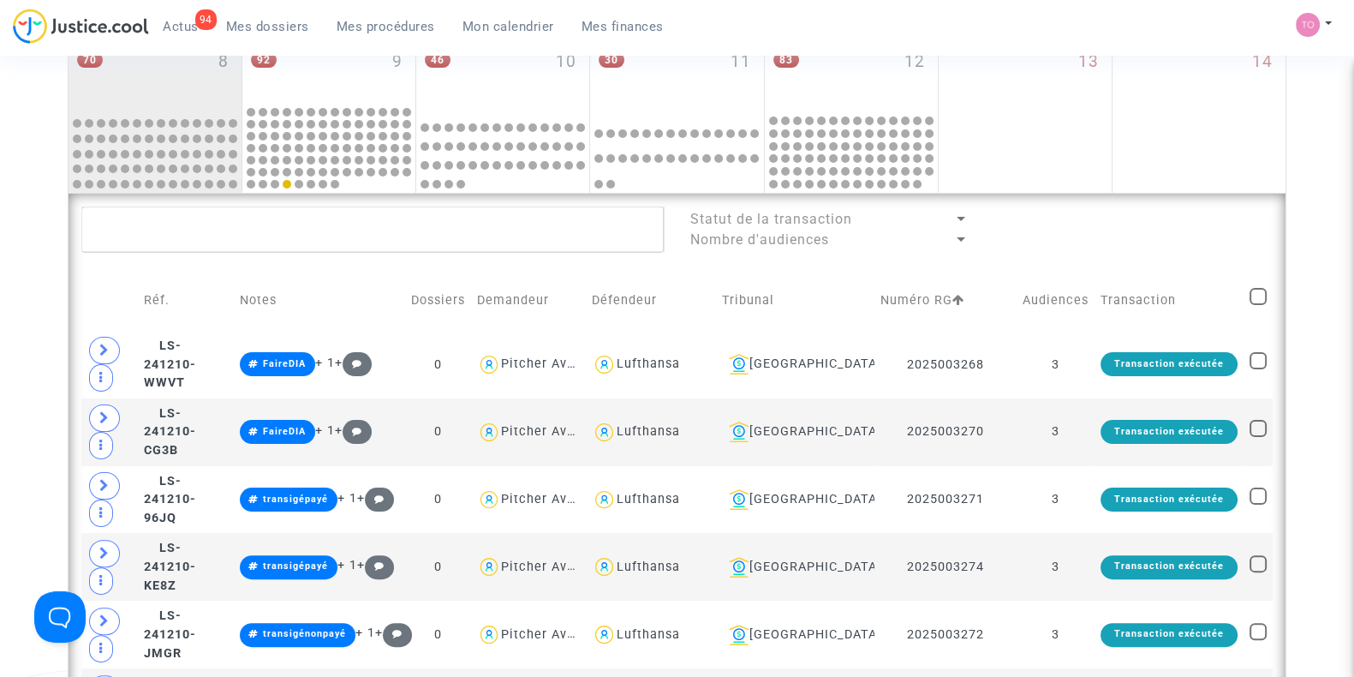
scroll to position [477, 0]
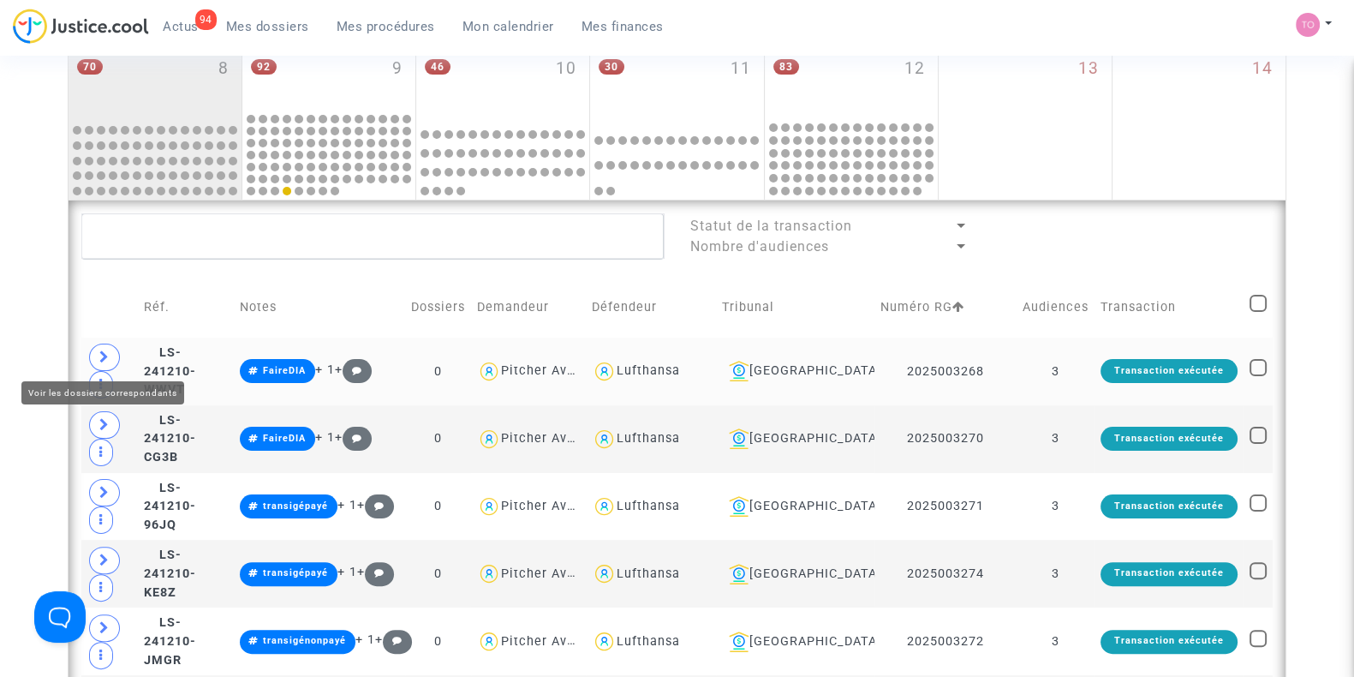
click at [104, 350] on icon at bounding box center [104, 356] width 10 height 13
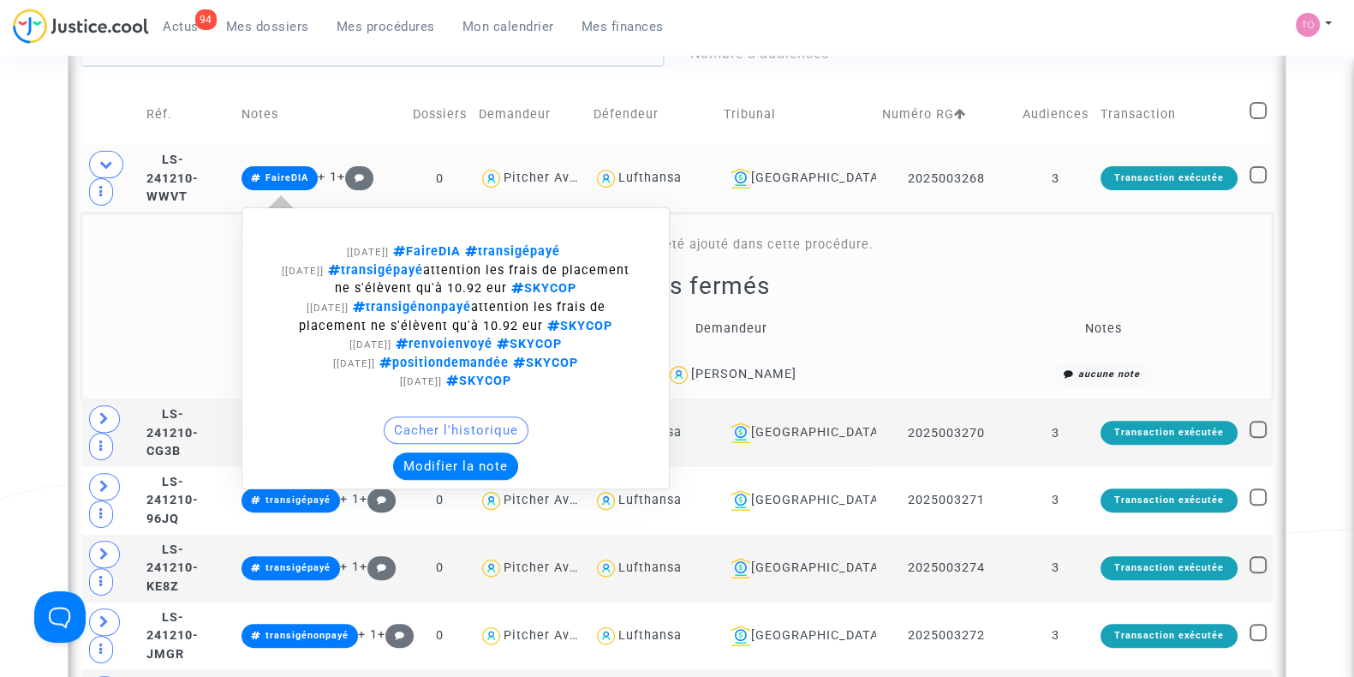
scroll to position [676, 0]
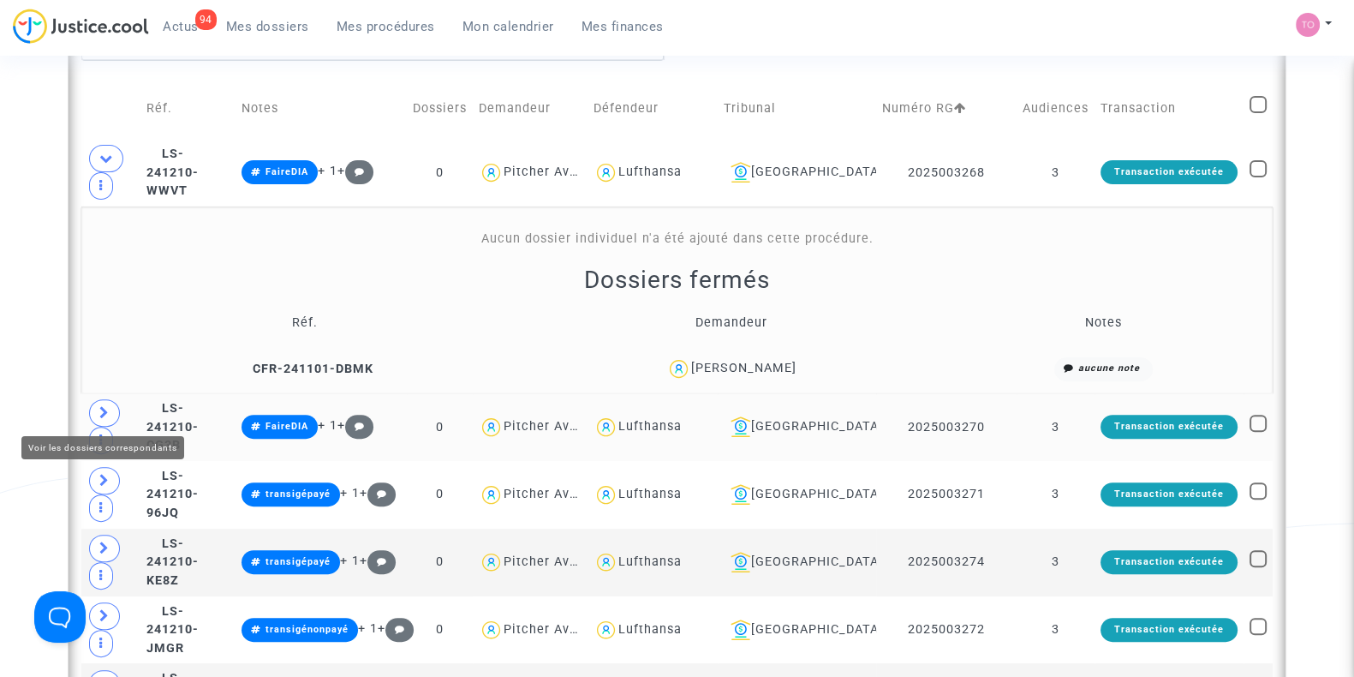
click at [99, 406] on icon at bounding box center [104, 412] width 10 height 13
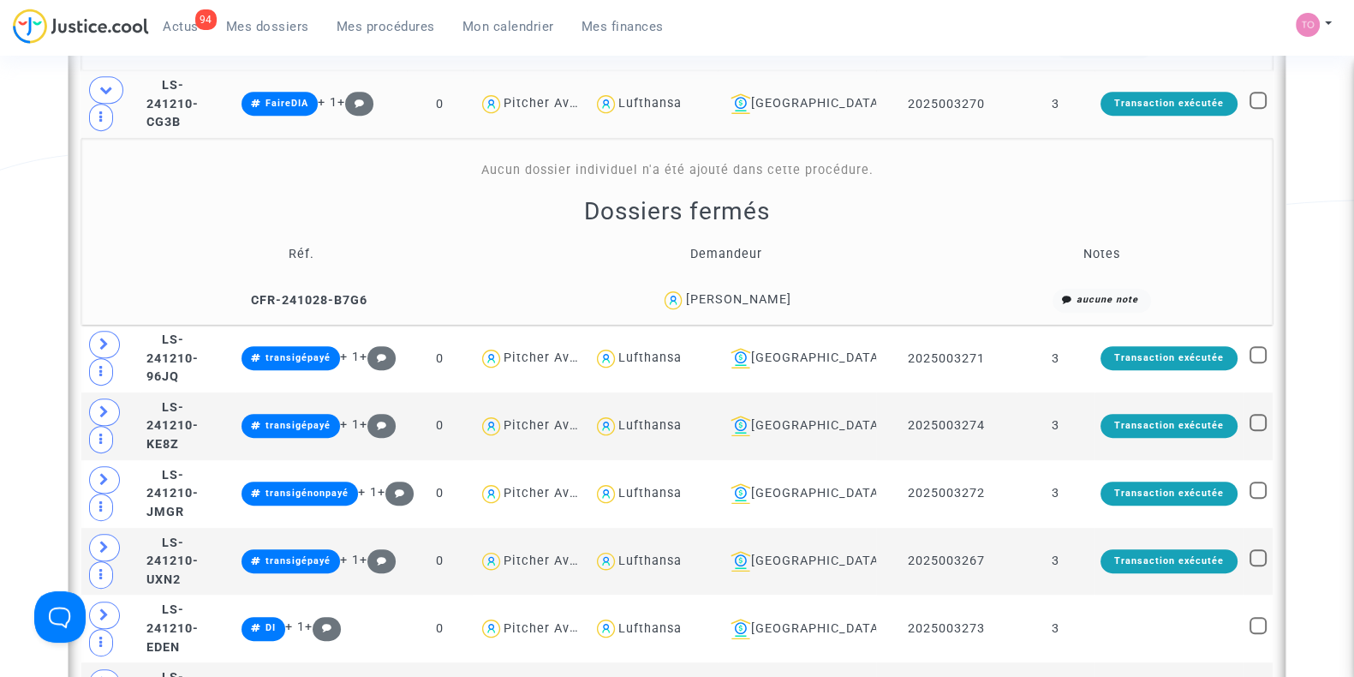
scroll to position [1002, 0]
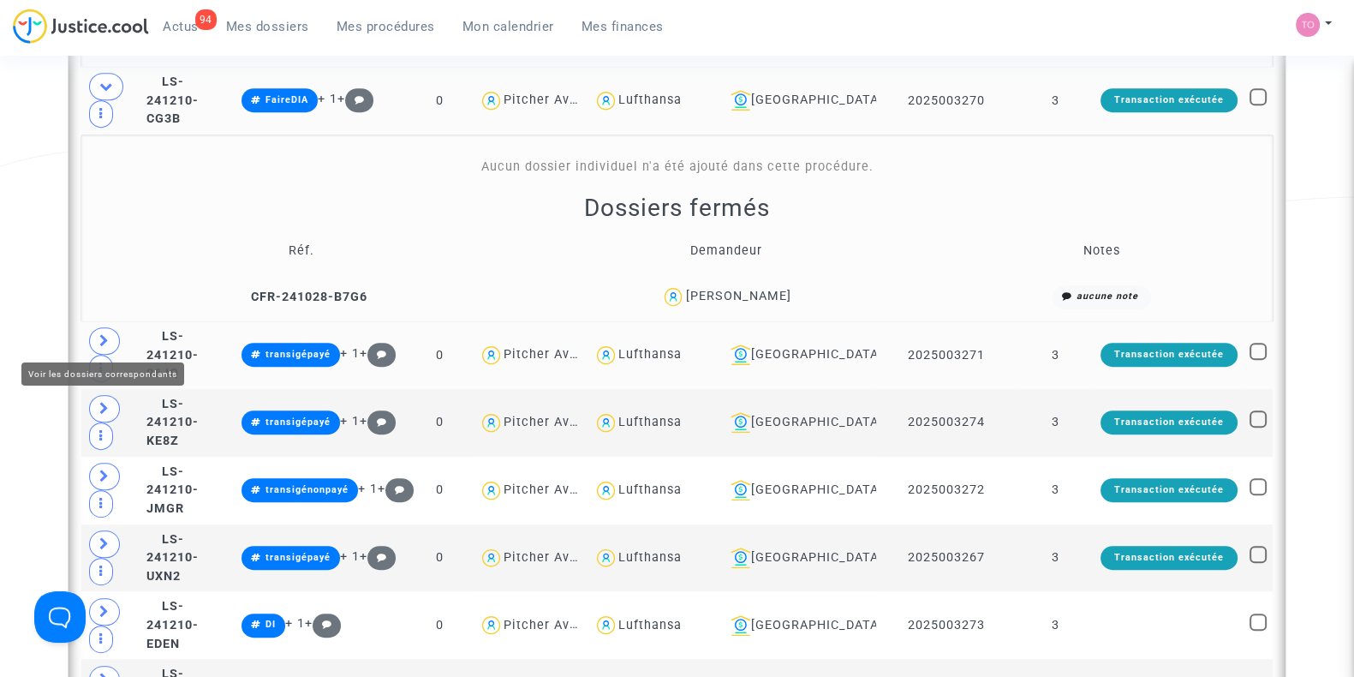
click at [103, 337] on icon at bounding box center [104, 340] width 10 height 13
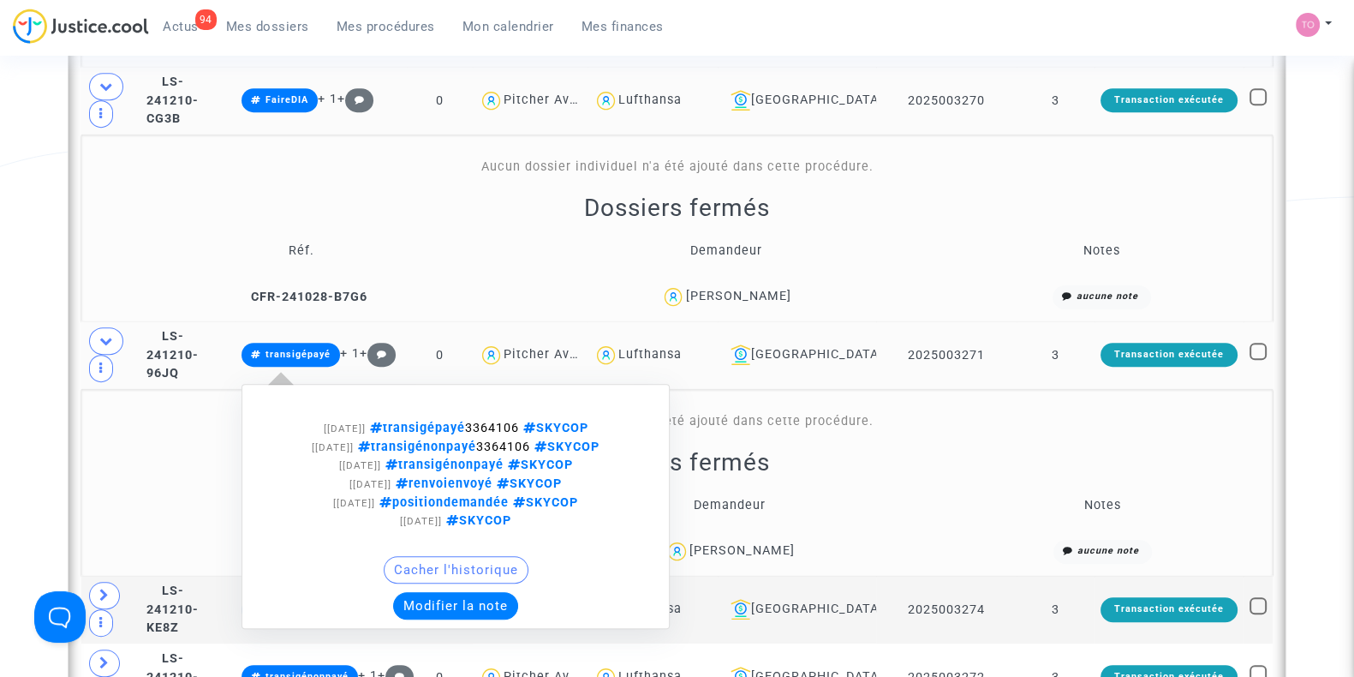
scroll to position [1005, 0]
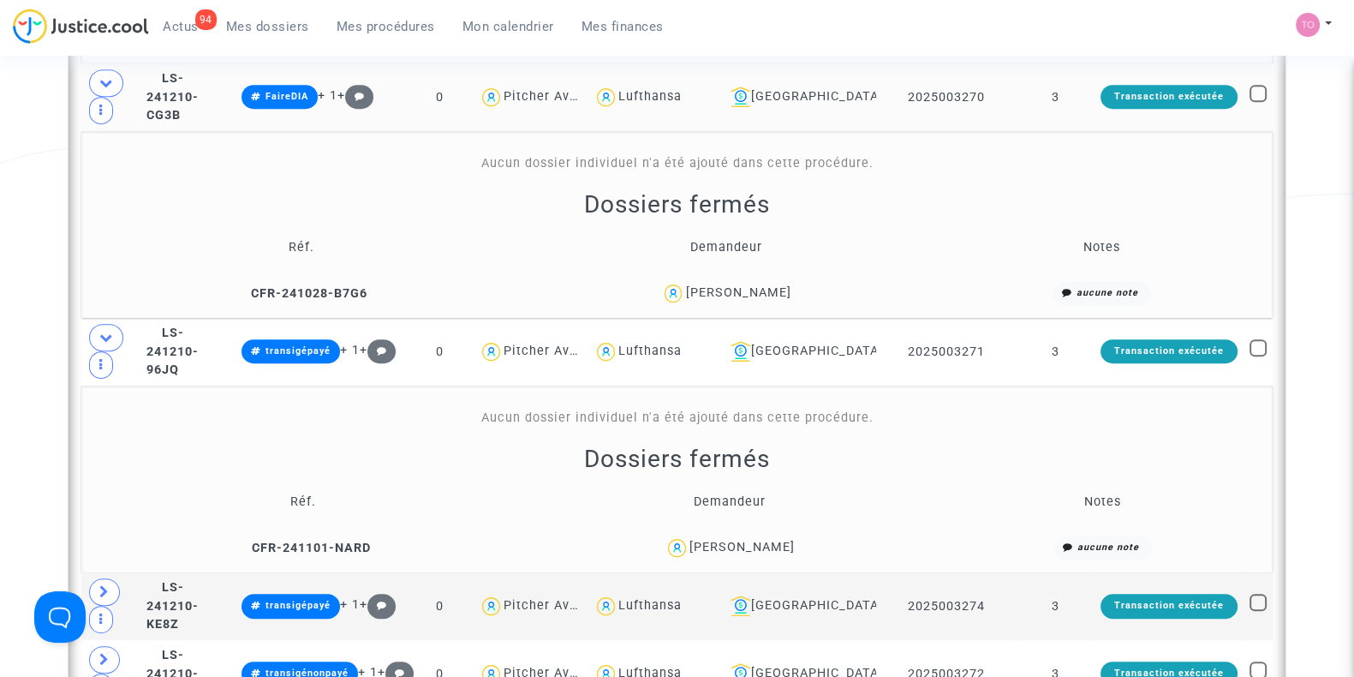
click at [724, 529] on td "Marta Mirkov" at bounding box center [729, 547] width 419 height 37
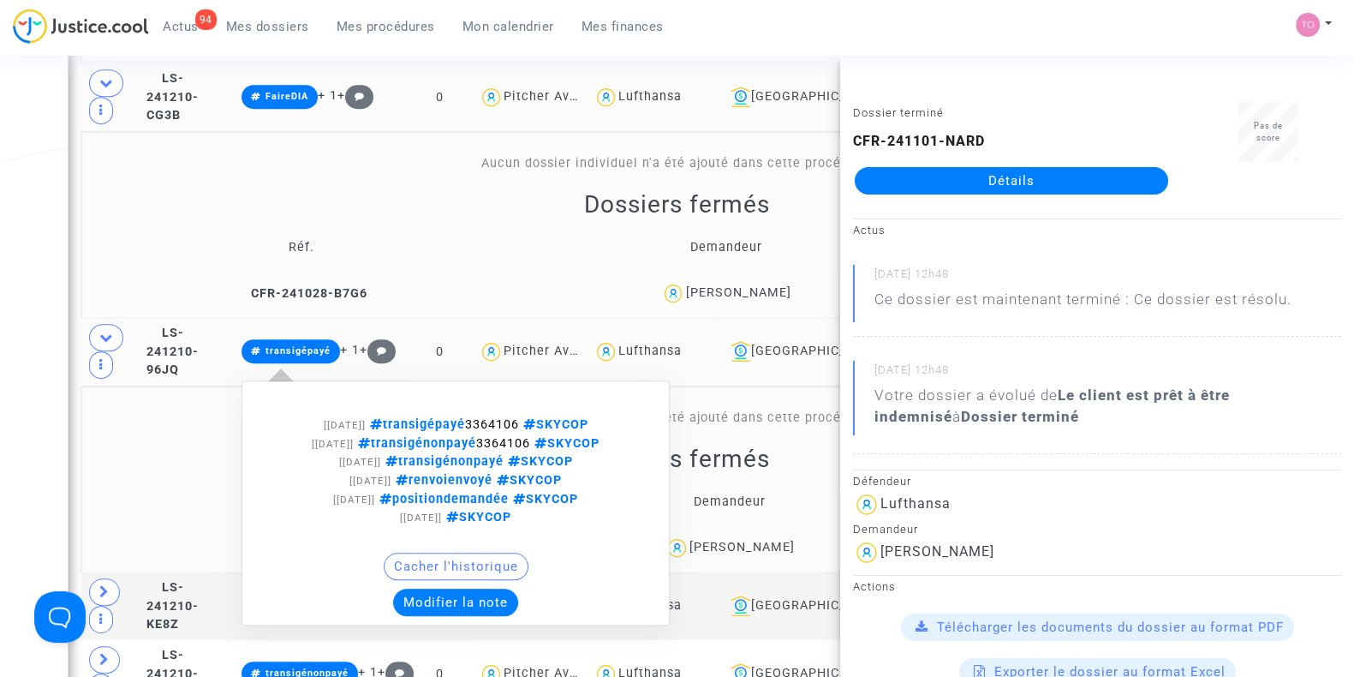
click at [454, 605] on button "Modifier la note" at bounding box center [455, 601] width 125 height 27
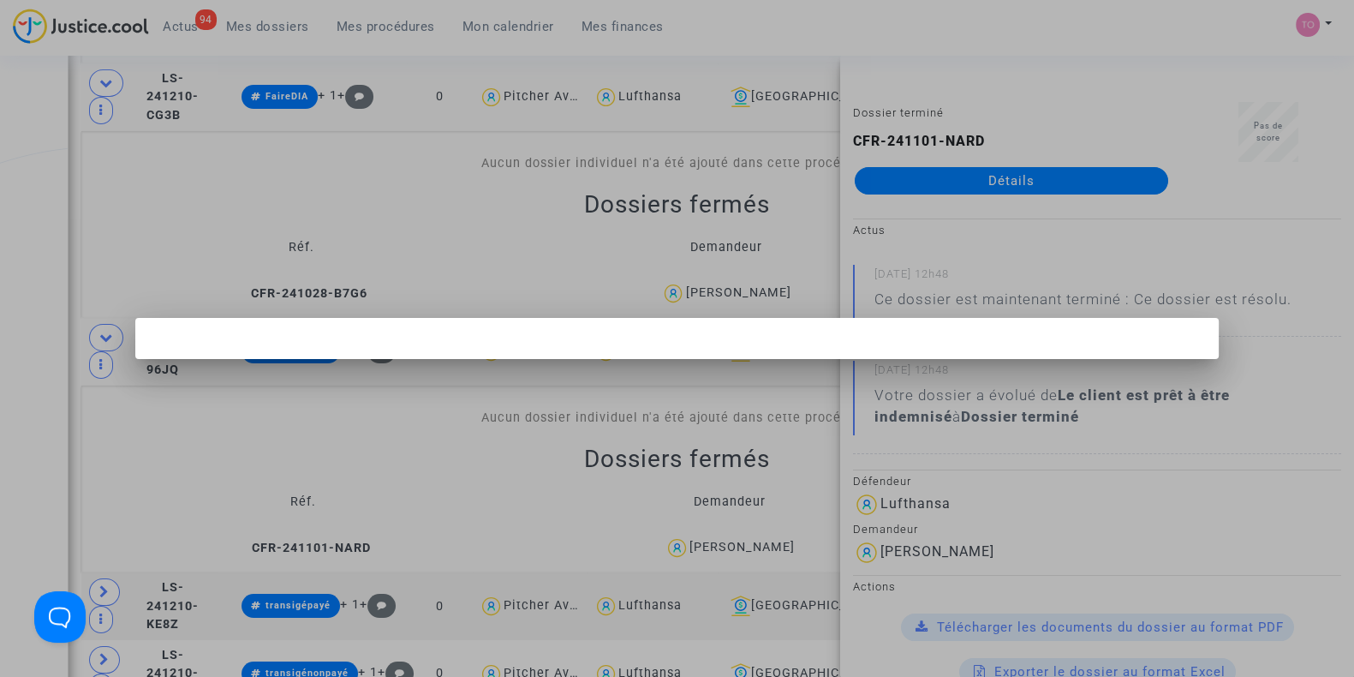
scroll to position [0, 0]
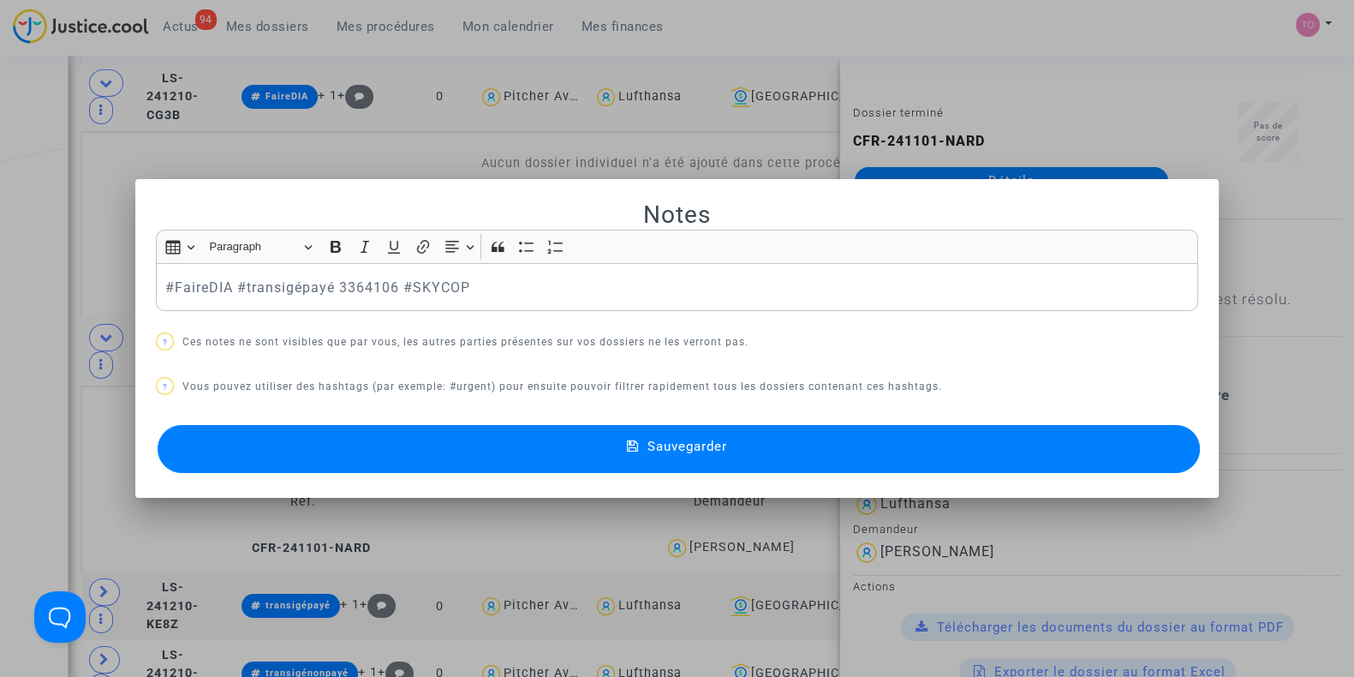
click at [303, 456] on button "Sauvegarder" at bounding box center [679, 449] width 1042 height 48
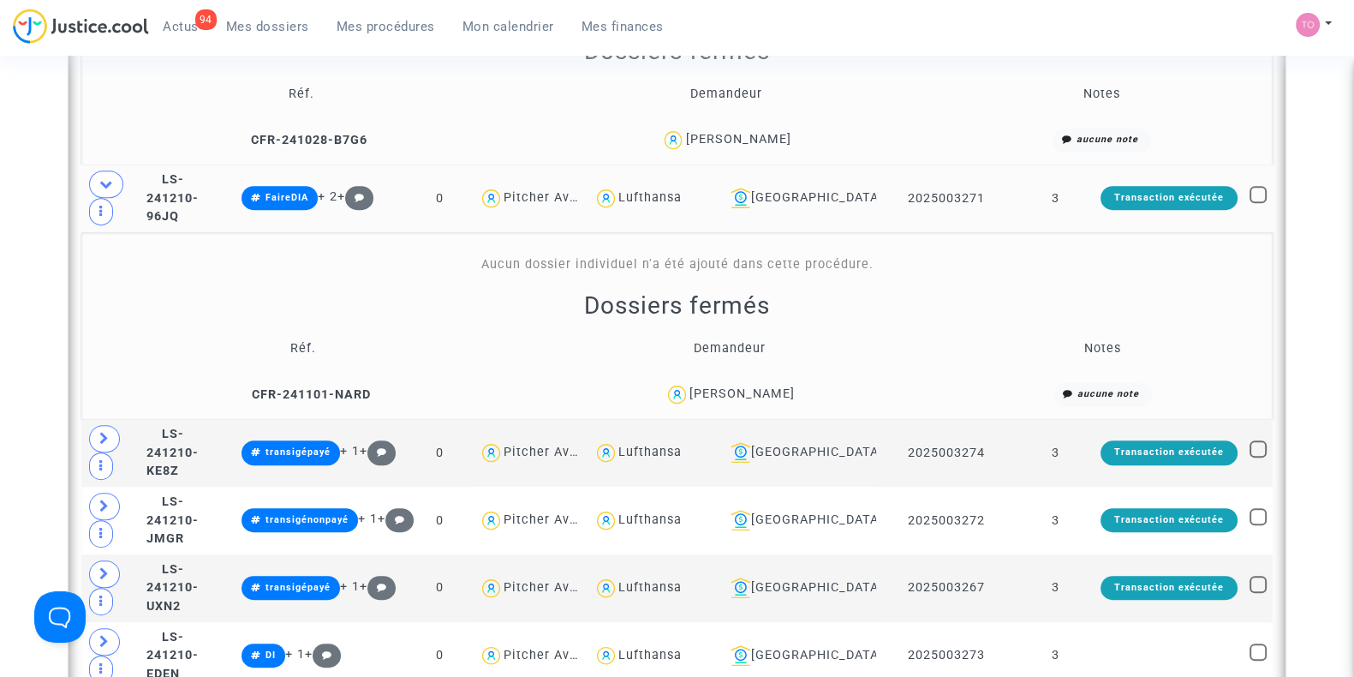
scroll to position [1264, 0]
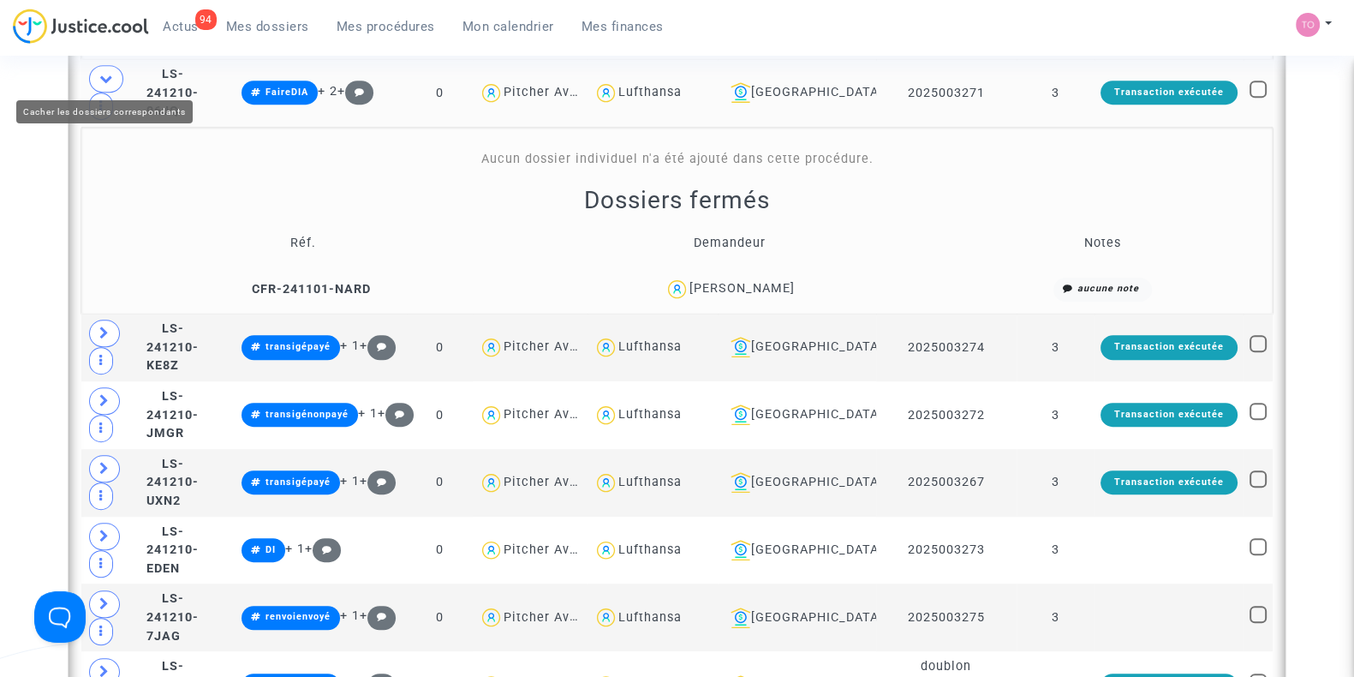
click at [97, 66] on span at bounding box center [106, 78] width 34 height 27
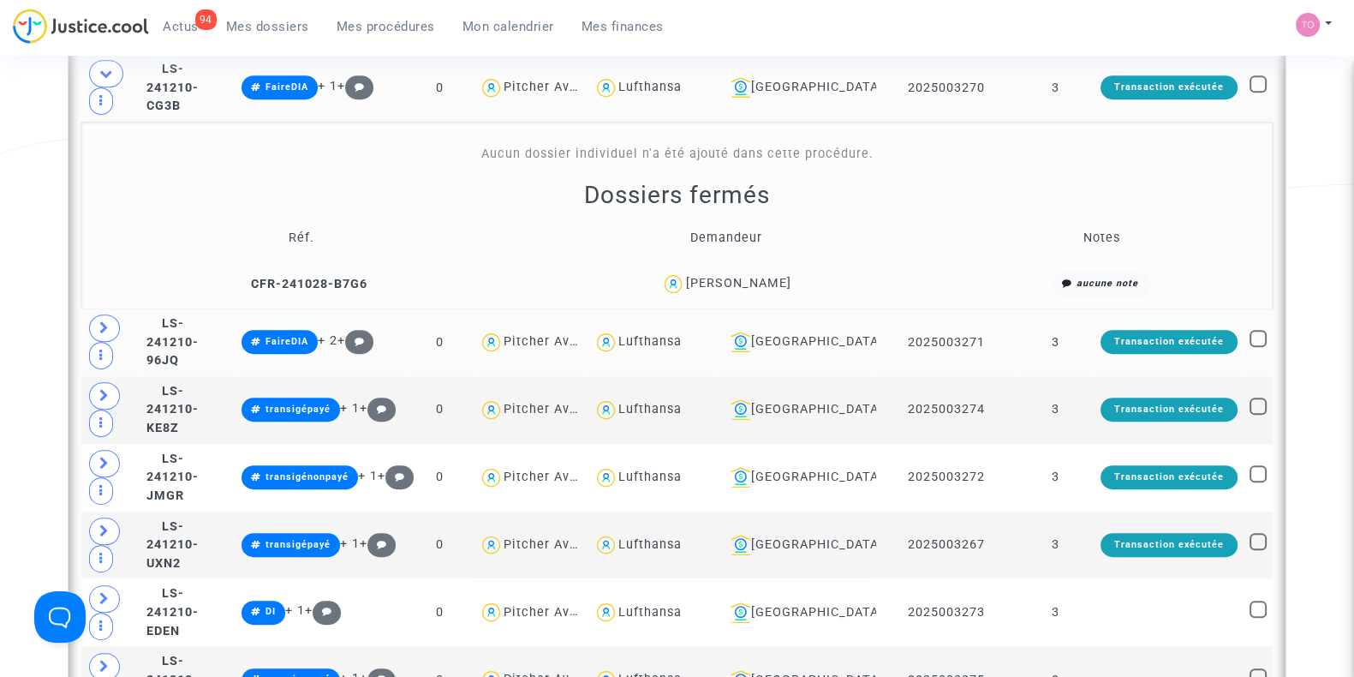
scroll to position [1009, 0]
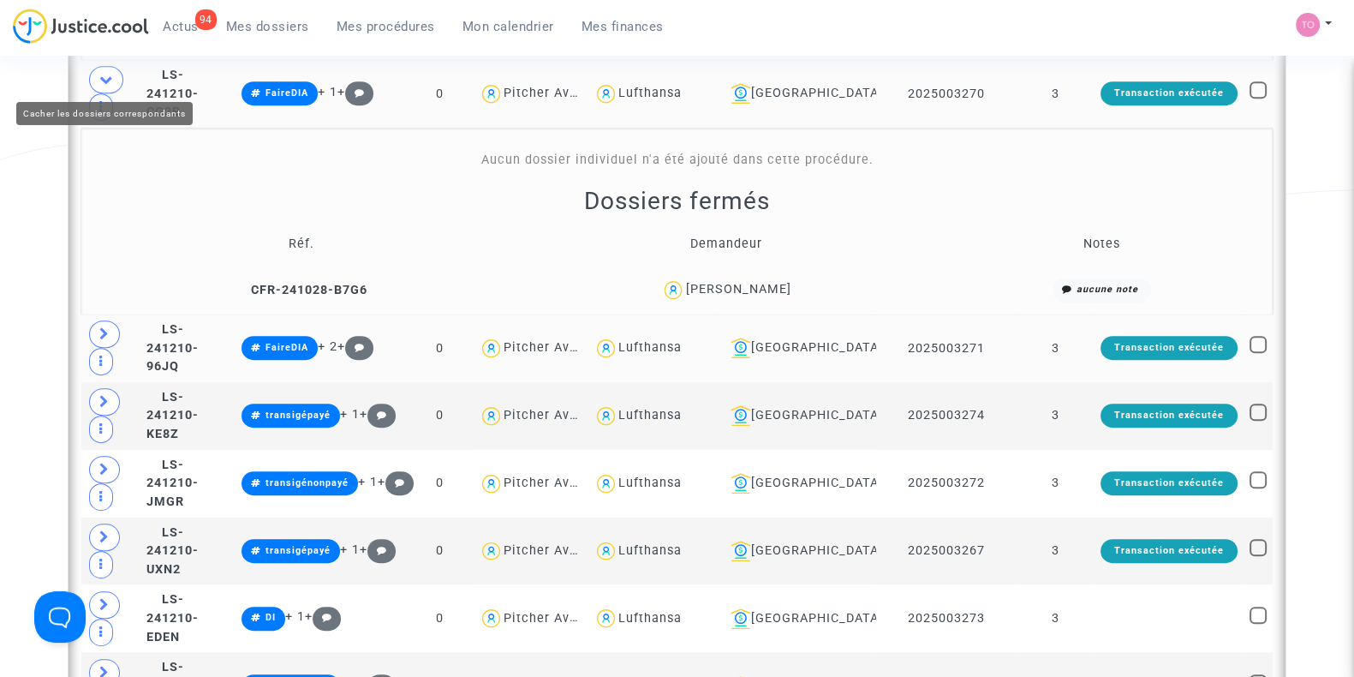
click at [99, 77] on icon at bounding box center [106, 79] width 14 height 13
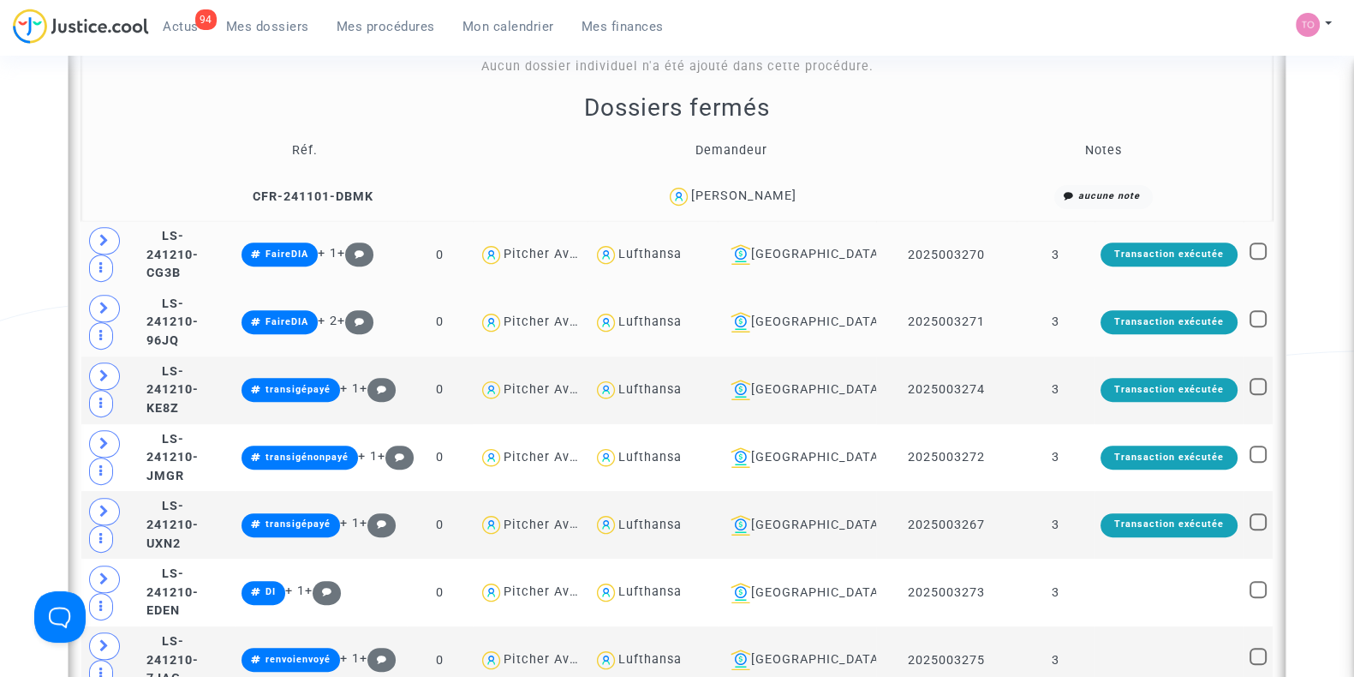
scroll to position [669, 0]
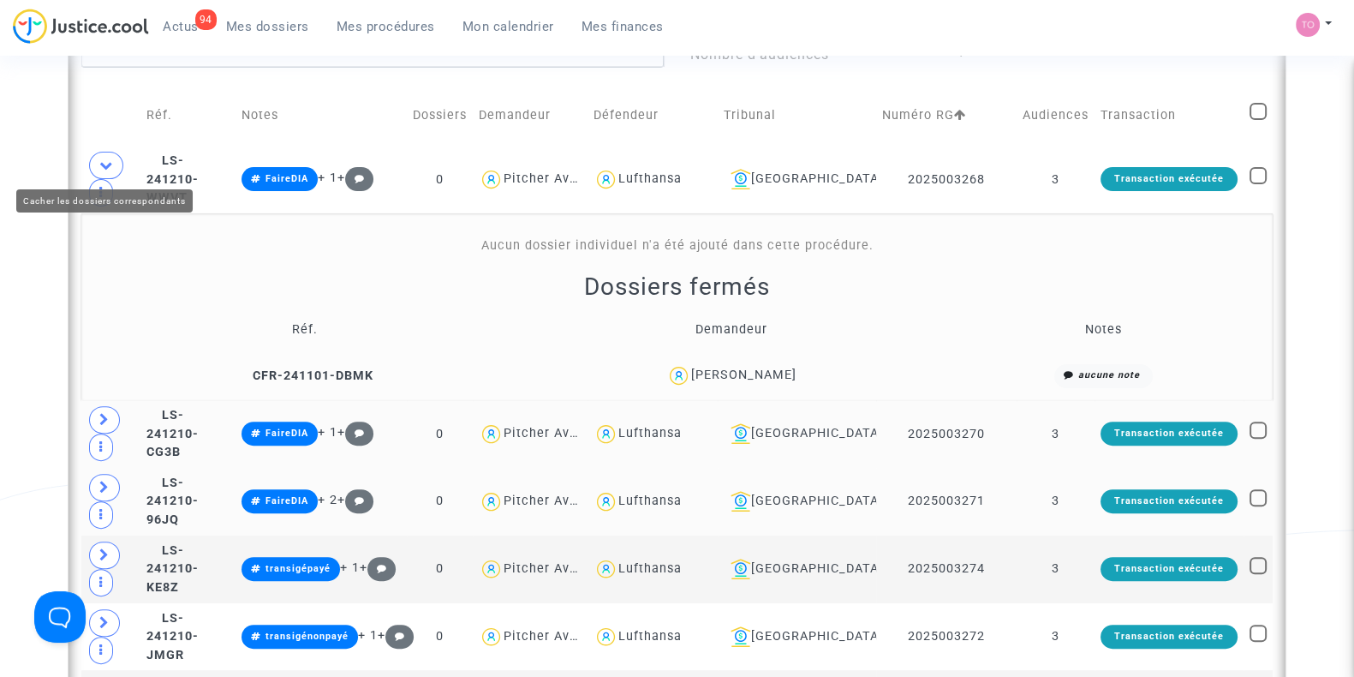
click at [103, 152] on span at bounding box center [106, 165] width 34 height 27
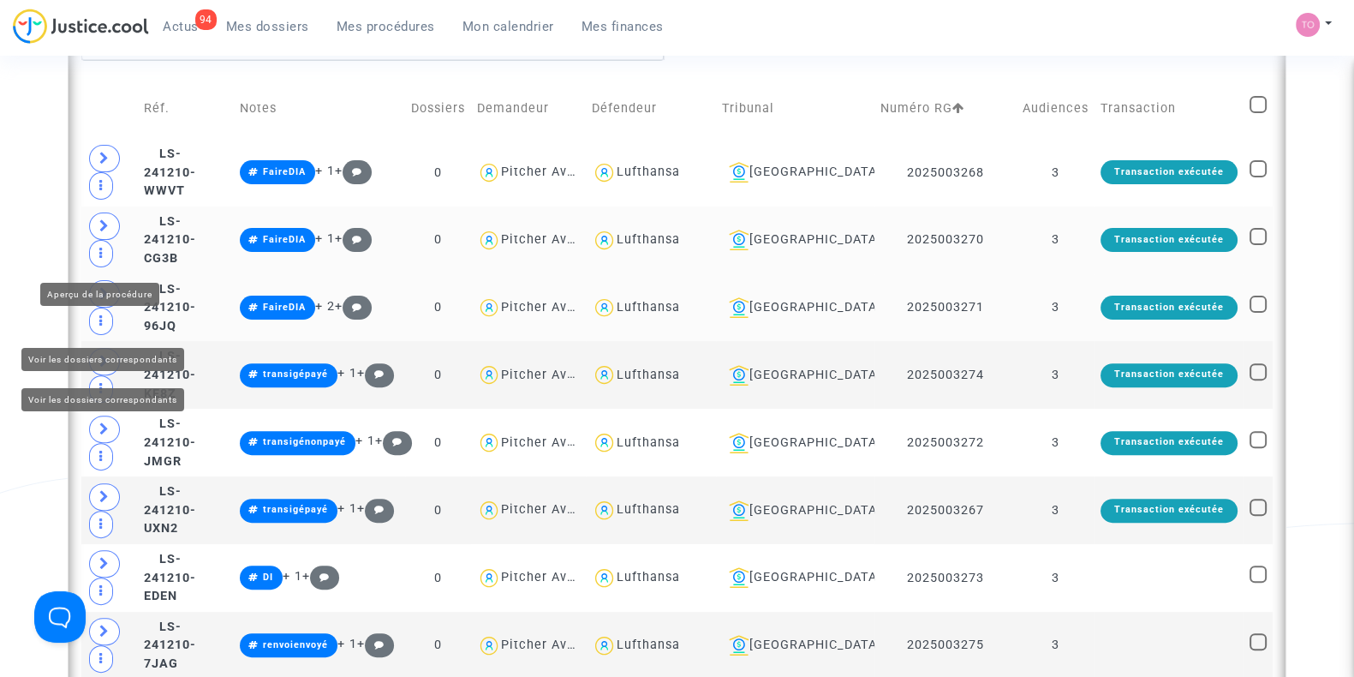
scroll to position [682, 0]
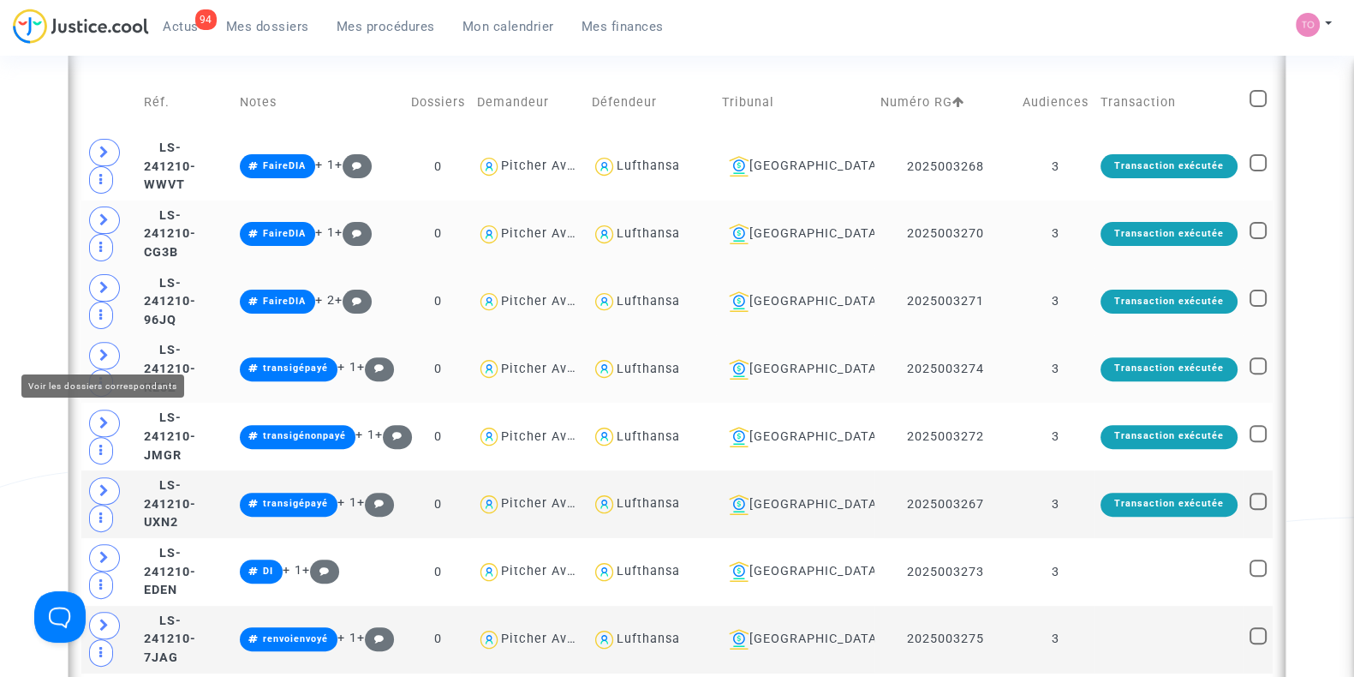
click at [99, 349] on icon at bounding box center [104, 355] width 10 height 13
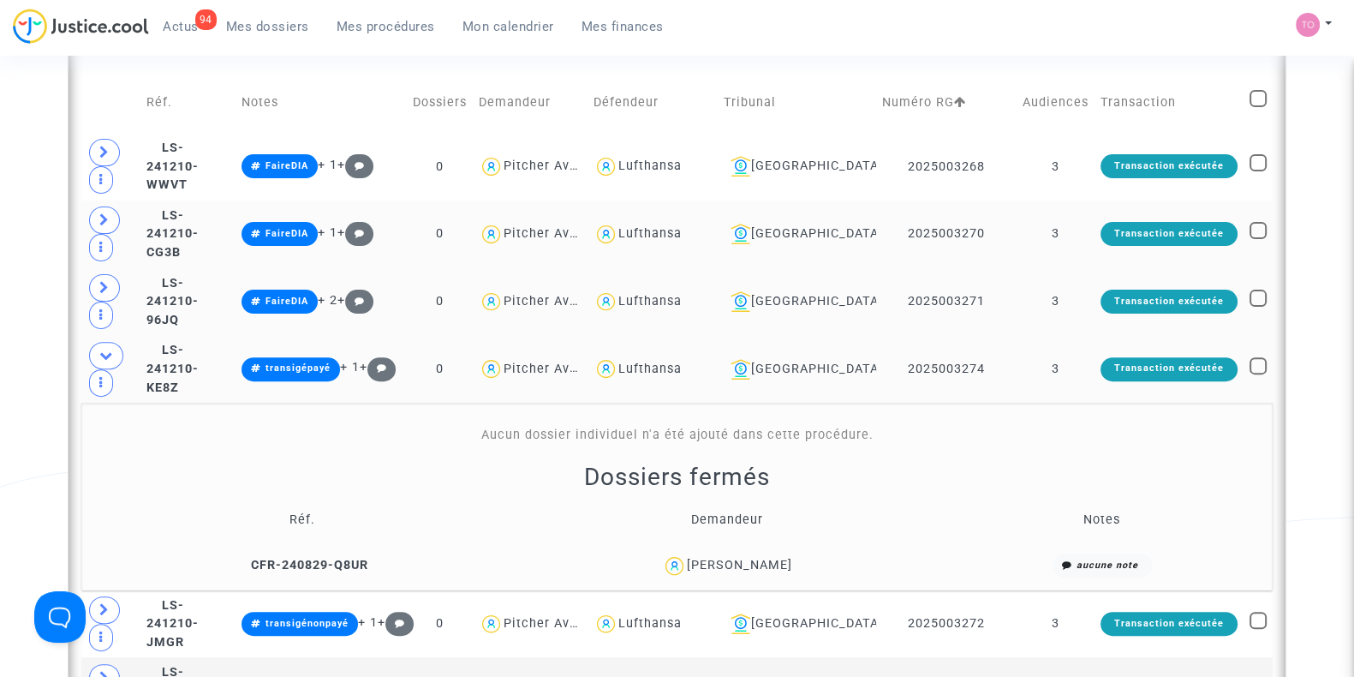
click at [754, 557] on div "NIKHIL KHARE" at bounding box center [739, 564] width 105 height 15
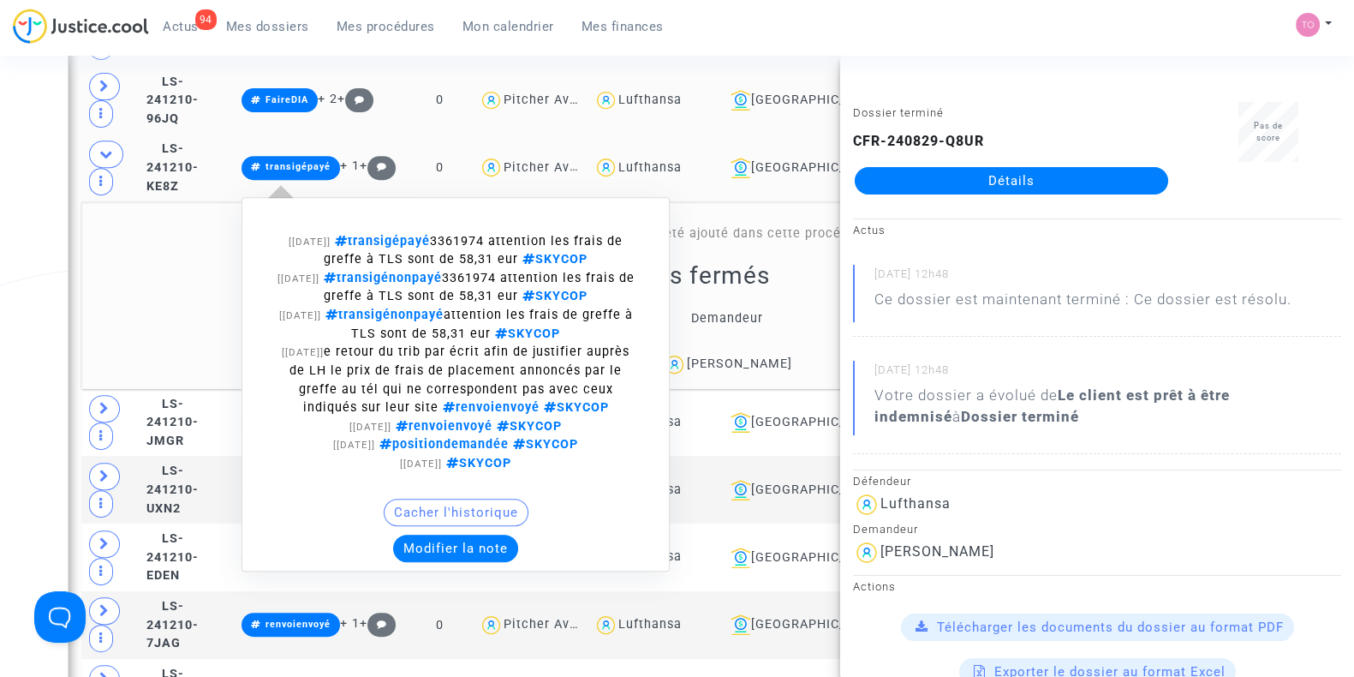
scroll to position [891, 0]
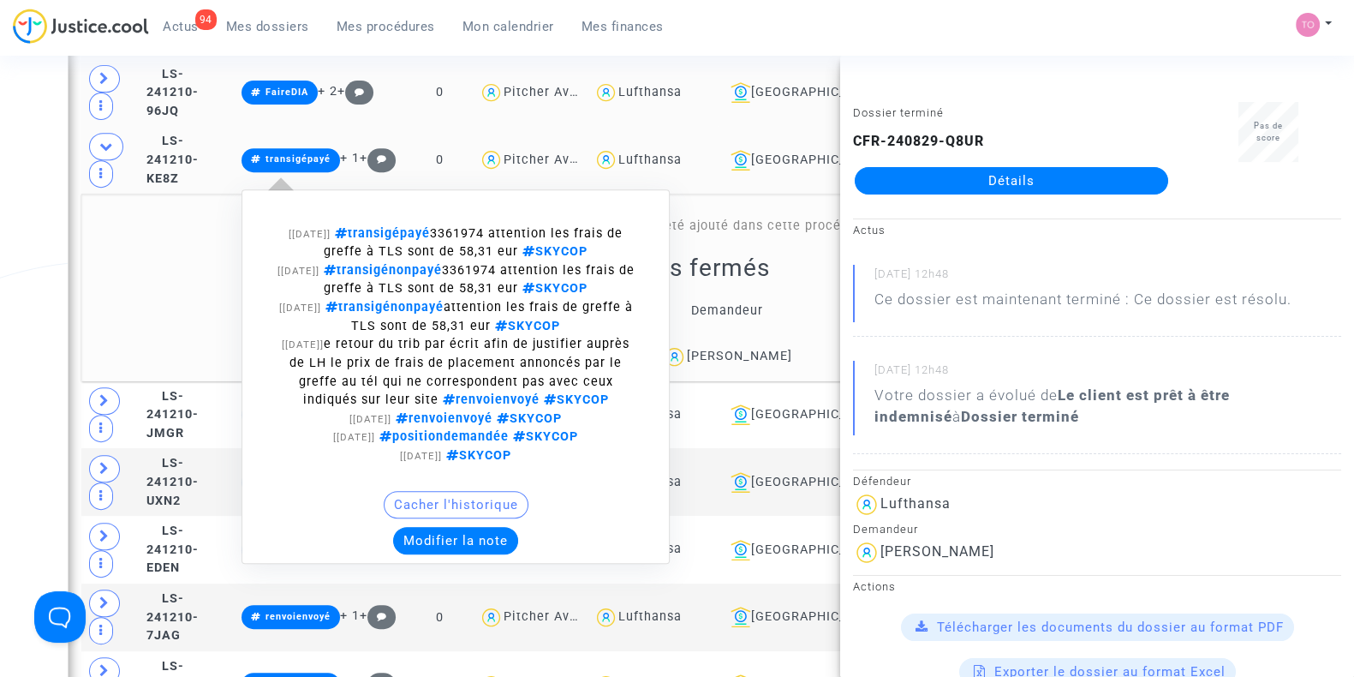
click at [474, 530] on button "Modifier la note" at bounding box center [455, 540] width 125 height 27
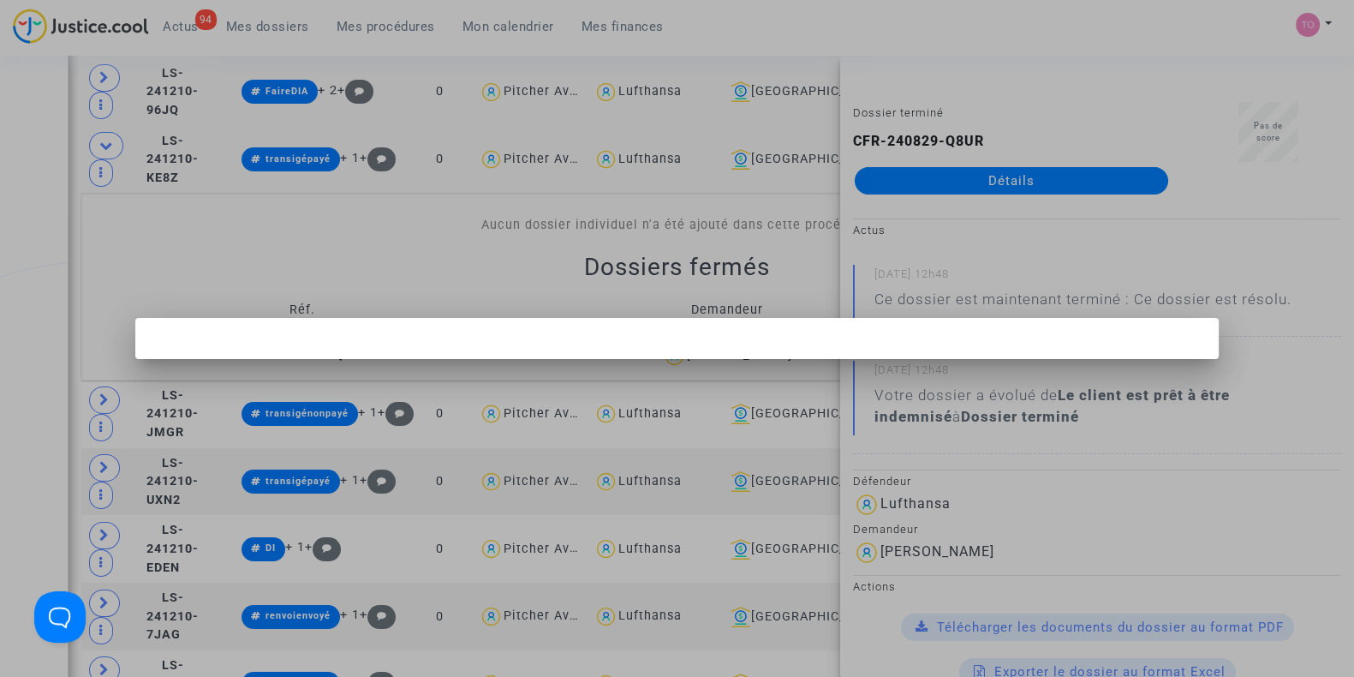
scroll to position [0, 0]
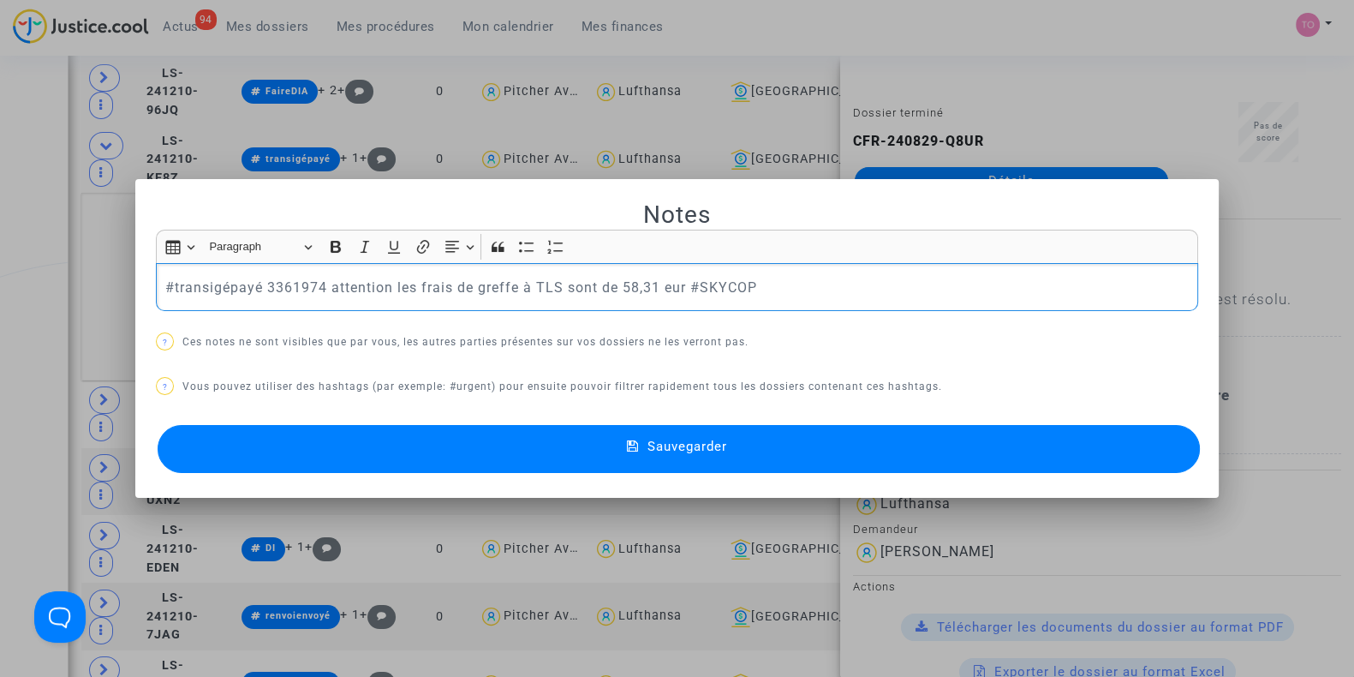
click at [156, 283] on div "#transigépayé 3361974 attention les frais de greffe à TLS sont de 58,31 eur #SK…" at bounding box center [677, 287] width 1042 height 48
click at [337, 435] on button "Sauvegarder" at bounding box center [679, 449] width 1042 height 48
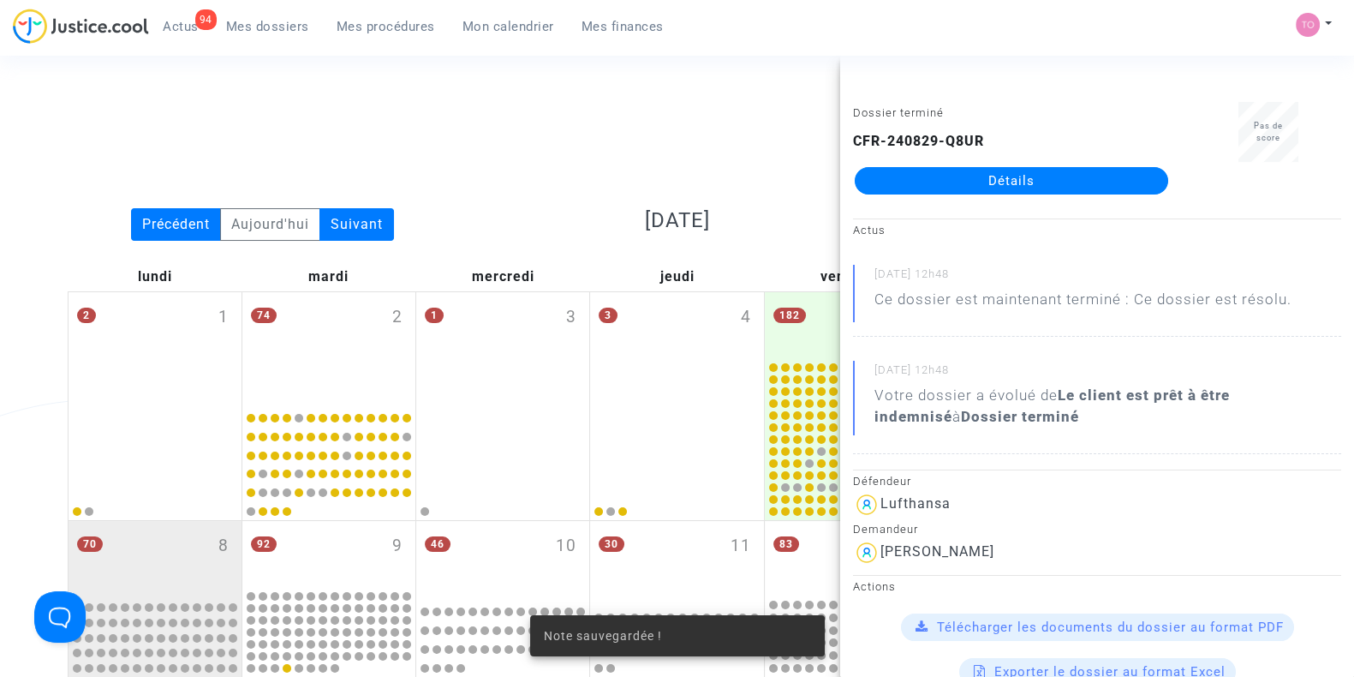
scroll to position [891, 0]
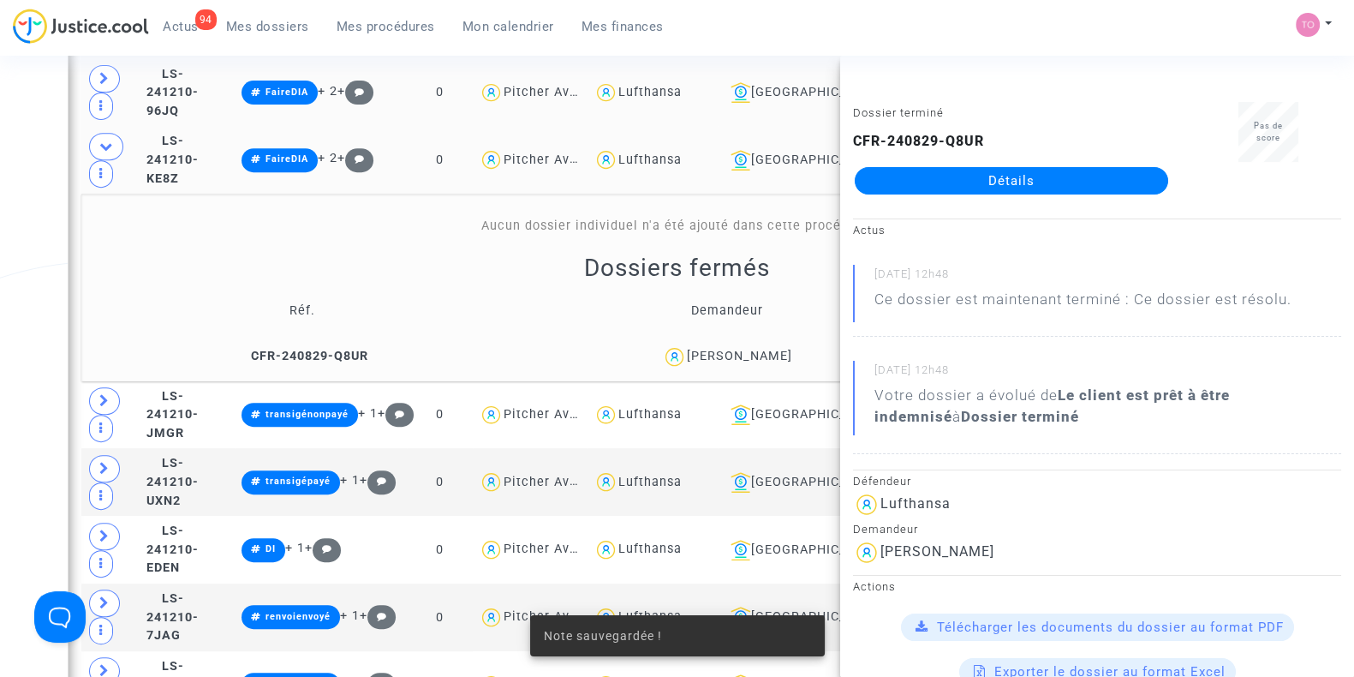
click at [0, 241] on div "Date de clôture d'instruction Date de conciliation Date d'audience Date de juge…" at bounding box center [677, 461] width 1354 height 2507
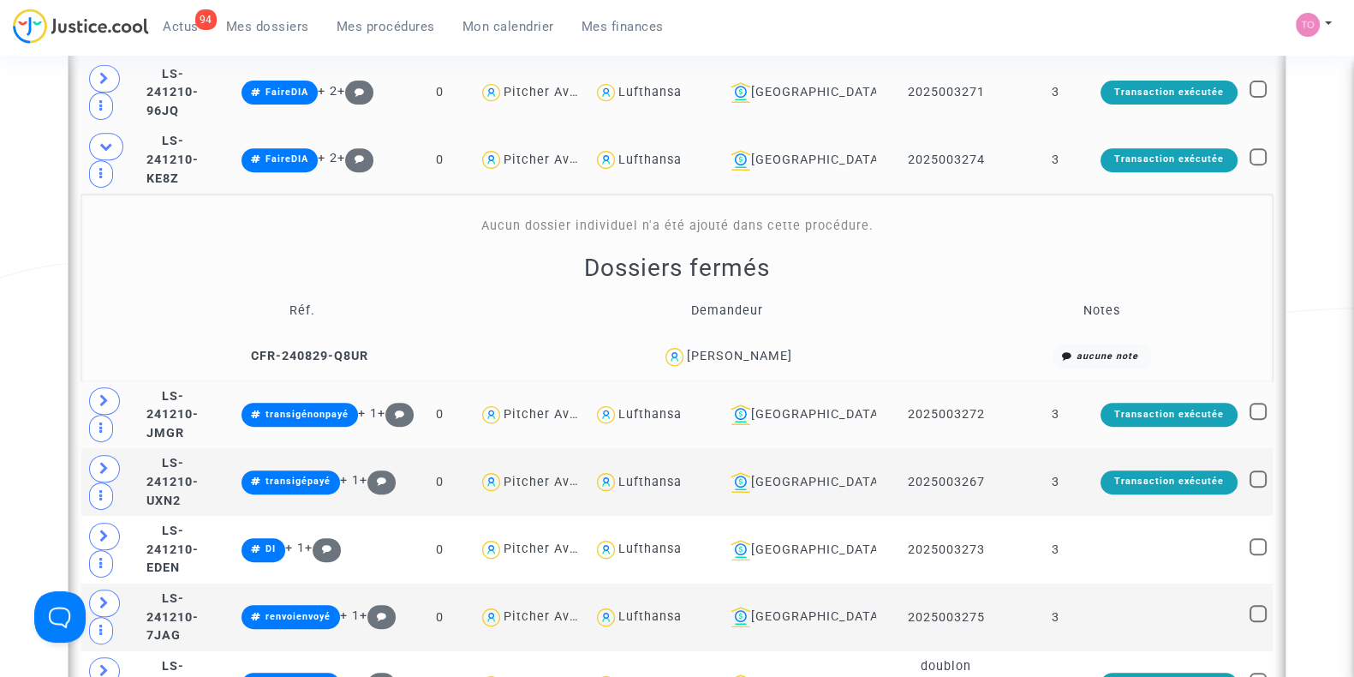
scroll to position [935, 0]
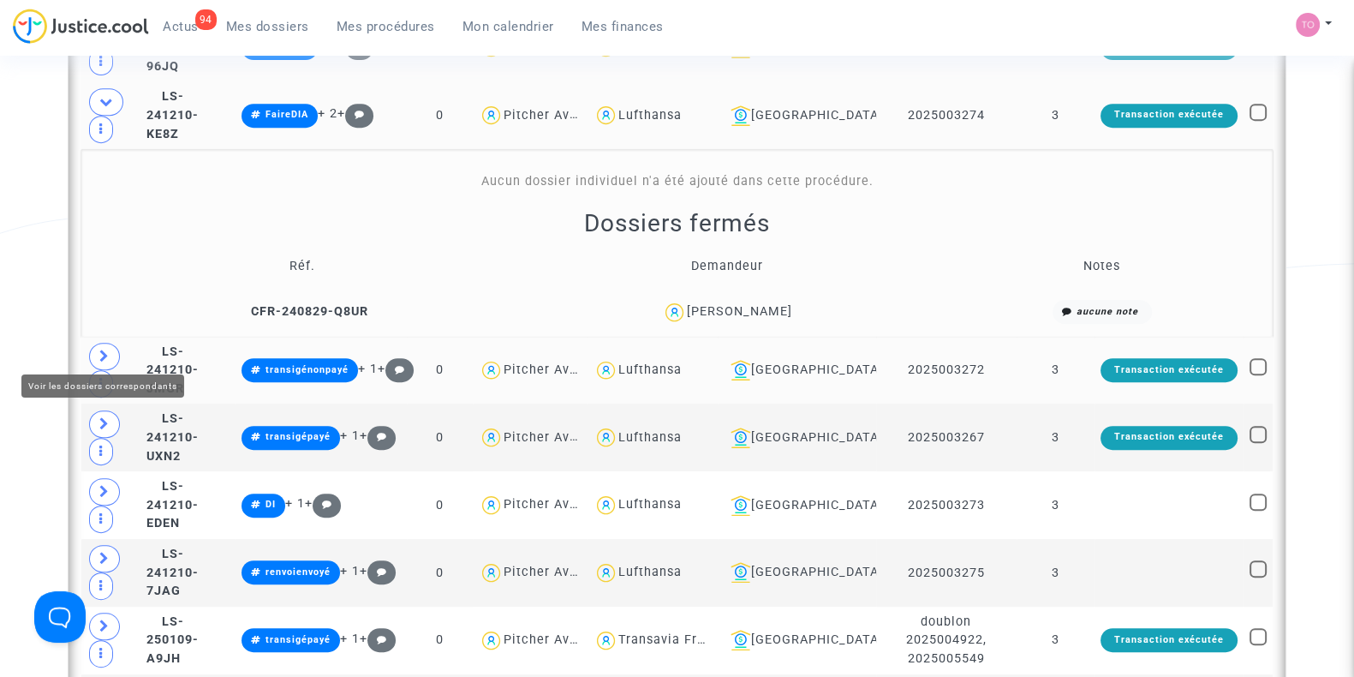
click at [98, 343] on span at bounding box center [104, 356] width 31 height 27
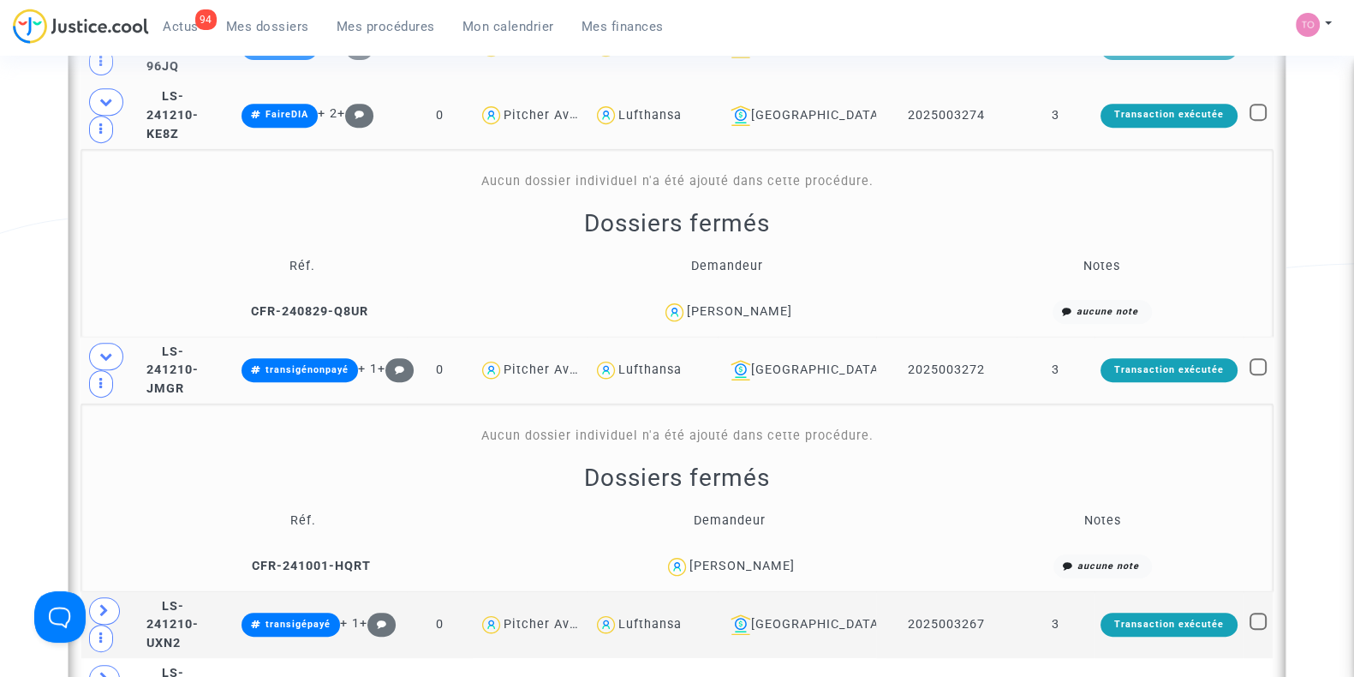
click at [766, 558] on div "Michel BOUZIGNAC" at bounding box center [741, 565] width 105 height 15
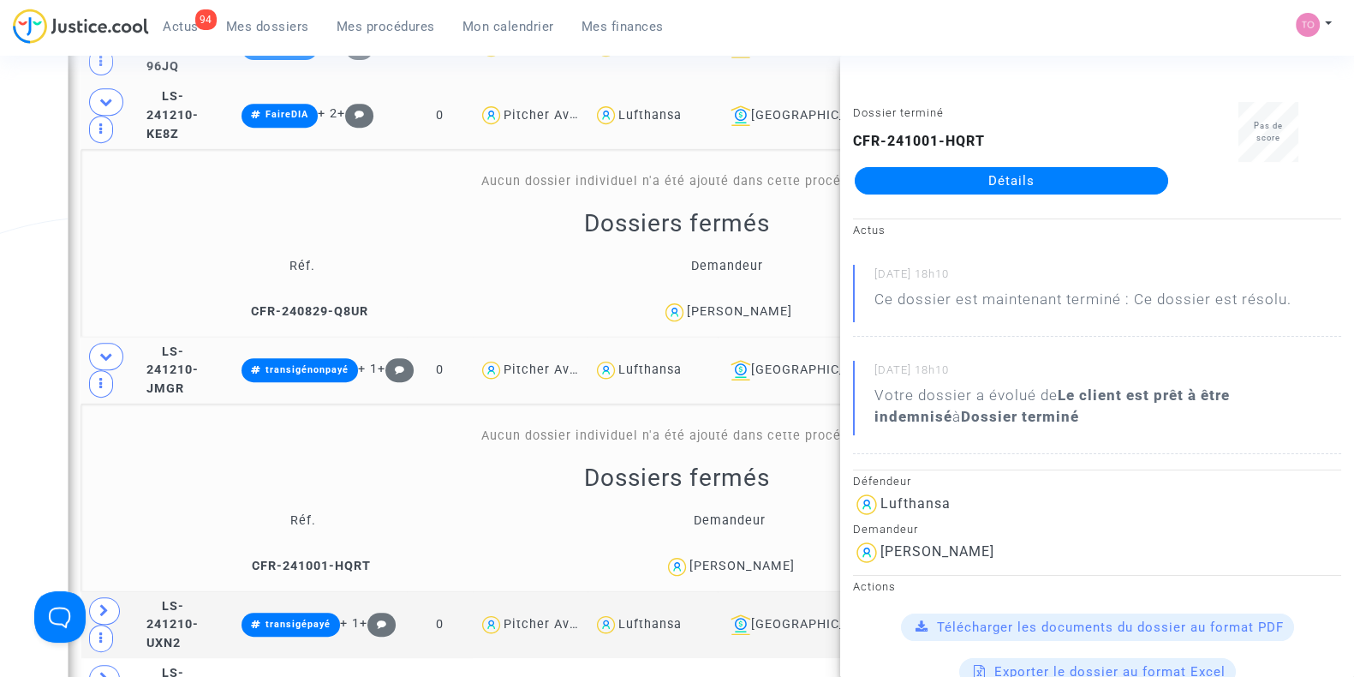
click at [0, 344] on div "Date de clôture d'instruction Date de conciliation Date d'audience Date de juge…" at bounding box center [677, 509] width 1354 height 2693
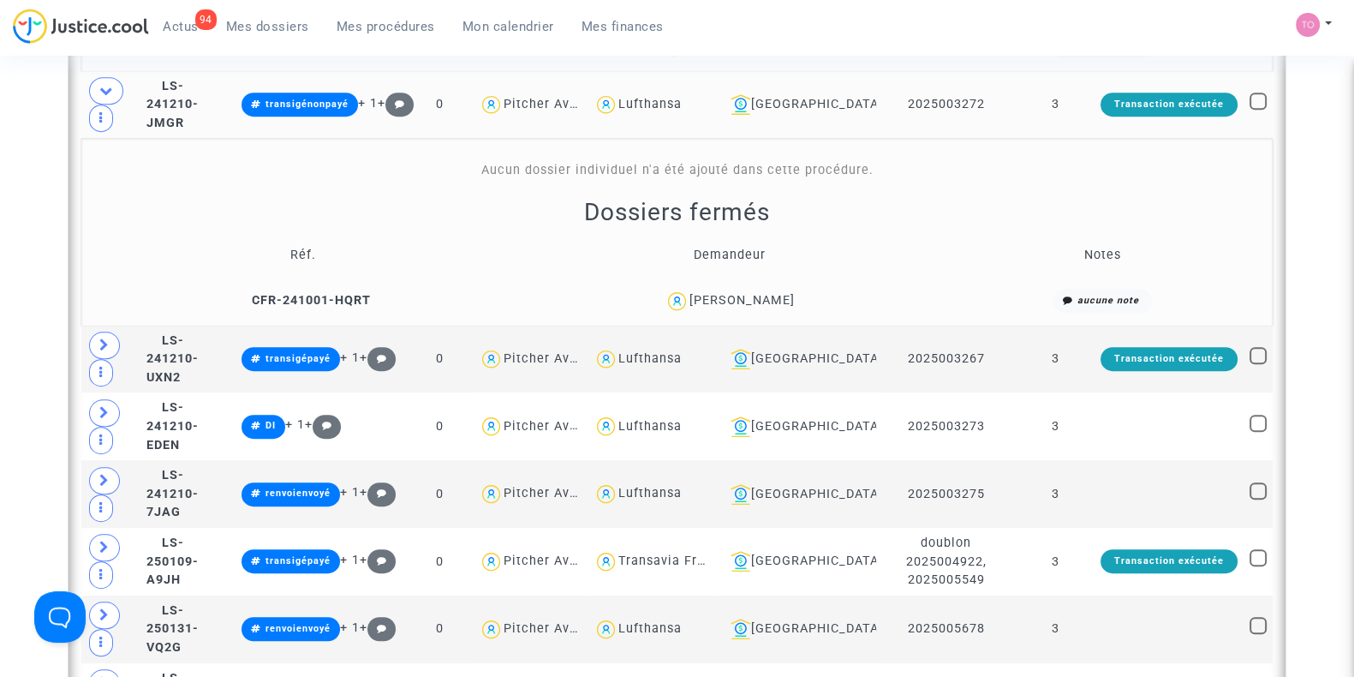
scroll to position [1306, 0]
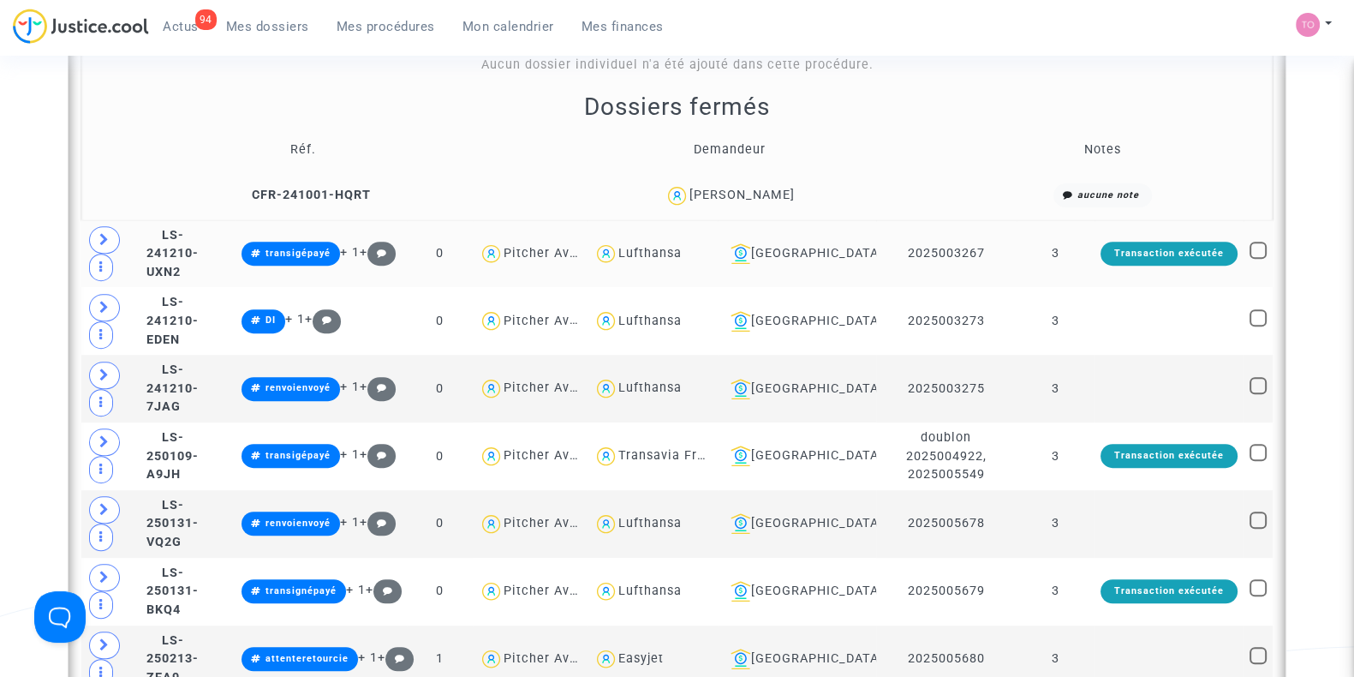
click at [89, 231] on span at bounding box center [104, 239] width 31 height 27
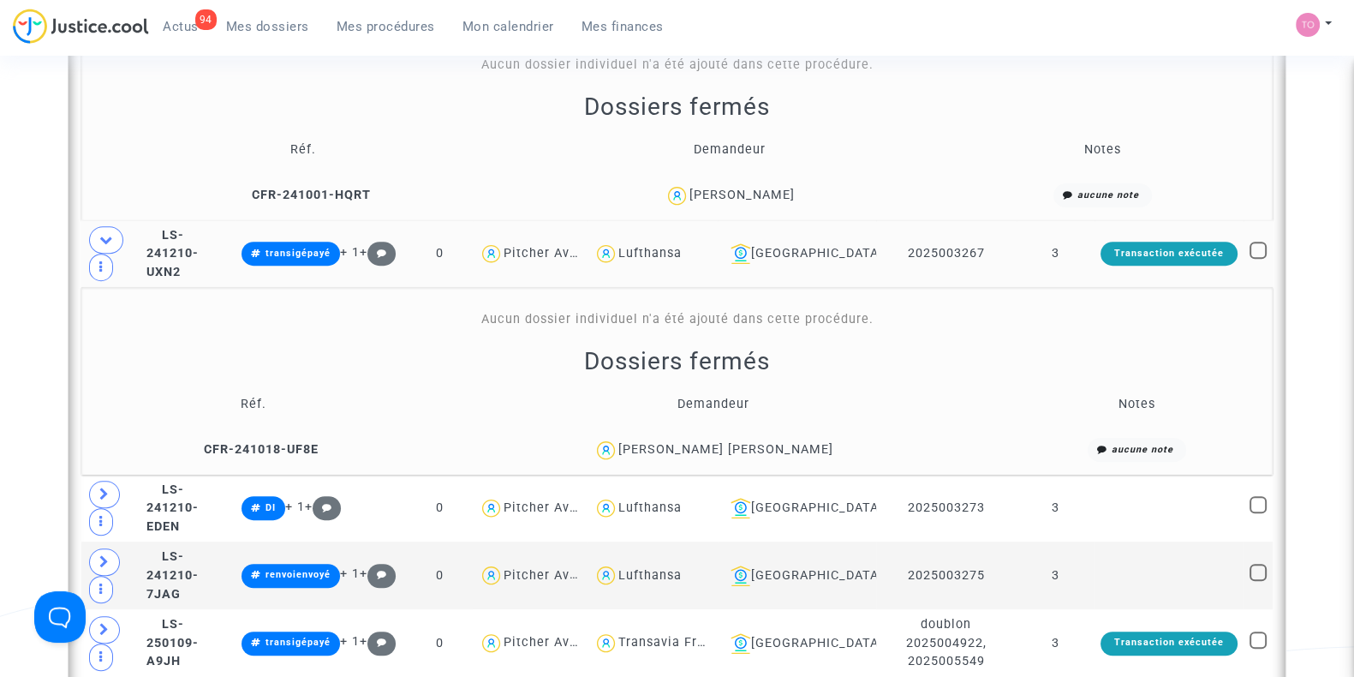
click at [730, 445] on div "Manoel Guidi Alvares" at bounding box center [725, 449] width 215 height 15
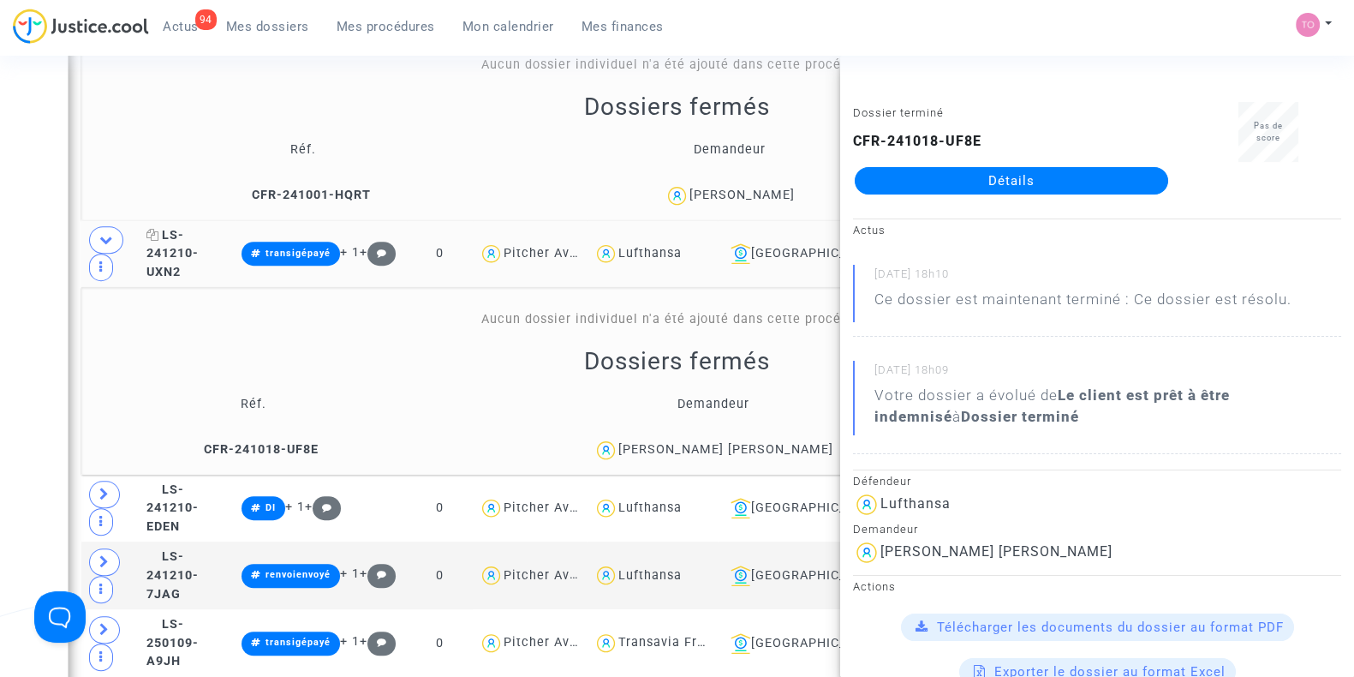
click at [199, 231] on span "LS-241210-UXN2" at bounding box center [172, 253] width 52 height 51
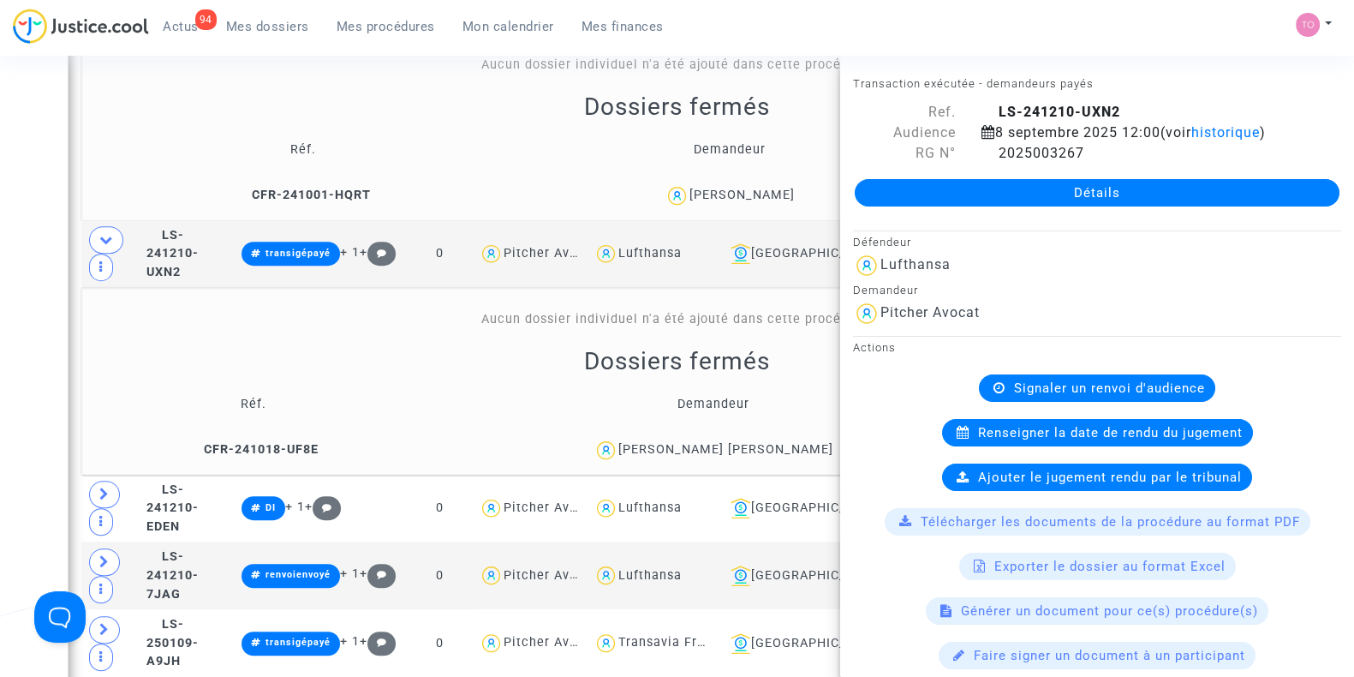
click at [26, 314] on div "Date de clôture d'instruction Date de conciliation Date d'audience Date de juge…" at bounding box center [677, 233] width 1354 height 2880
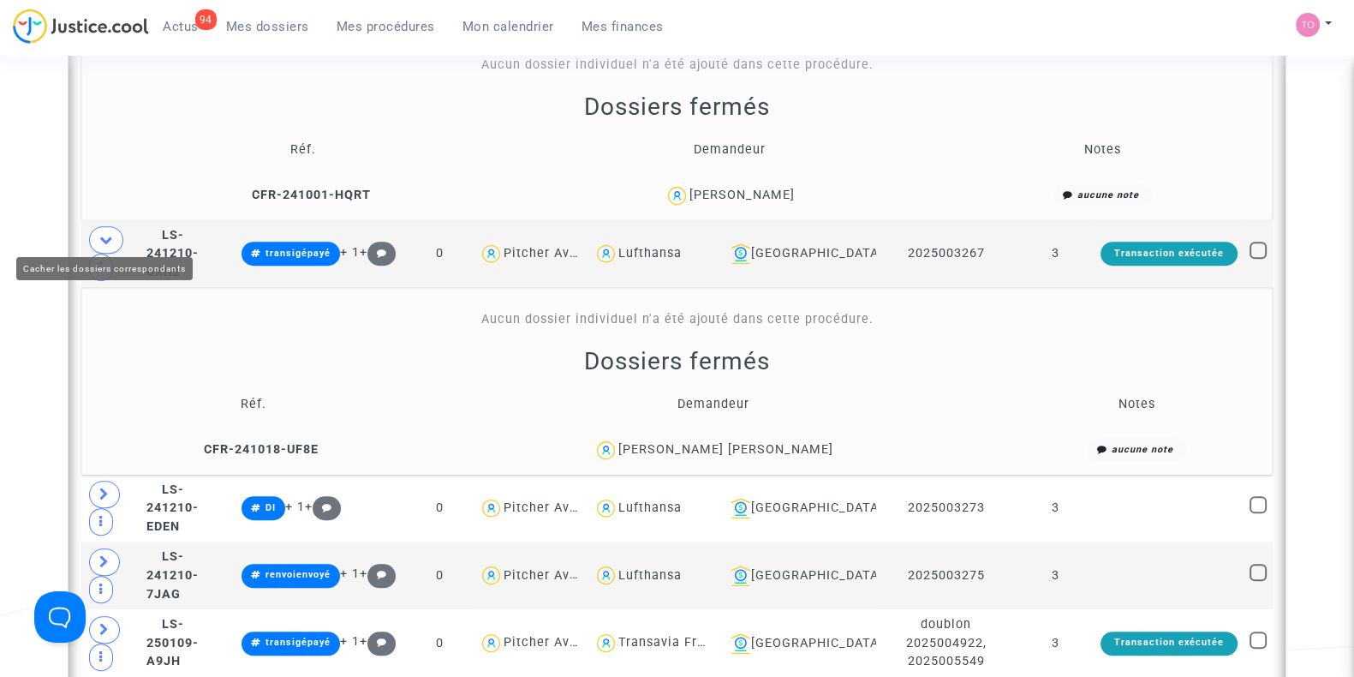
click at [118, 228] on span at bounding box center [106, 239] width 34 height 27
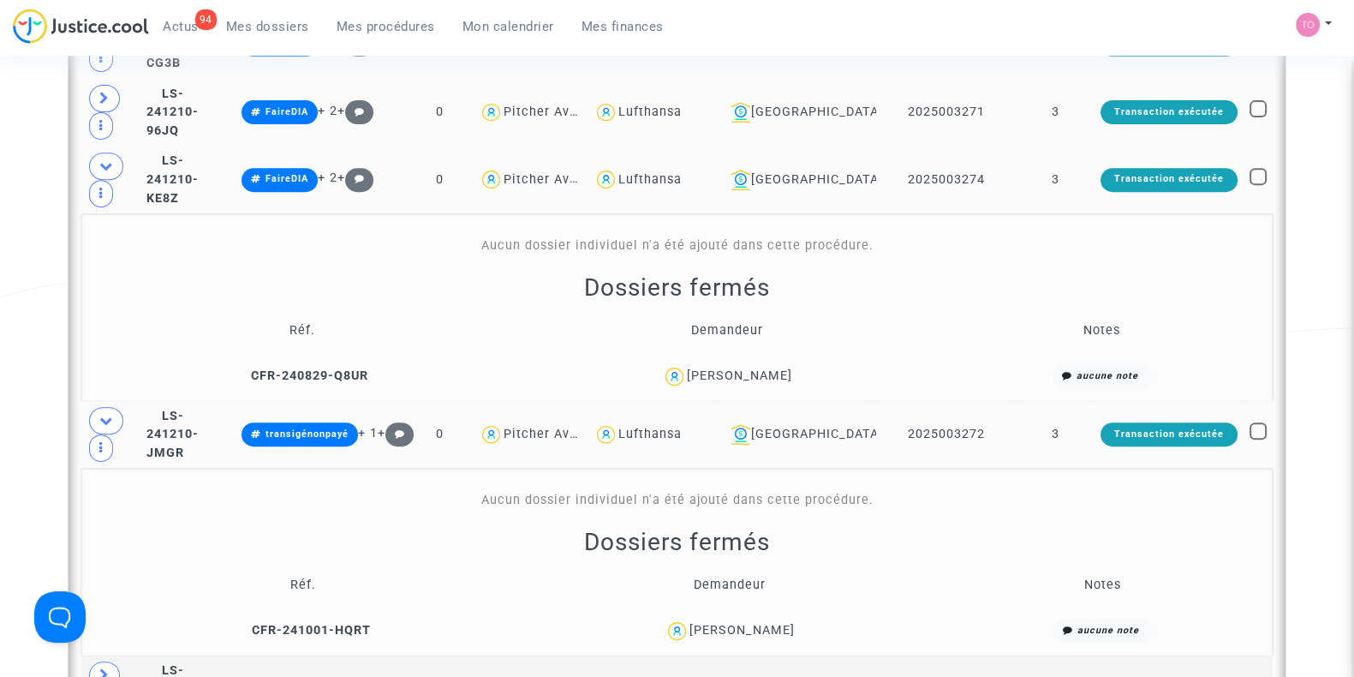
scroll to position [867, 0]
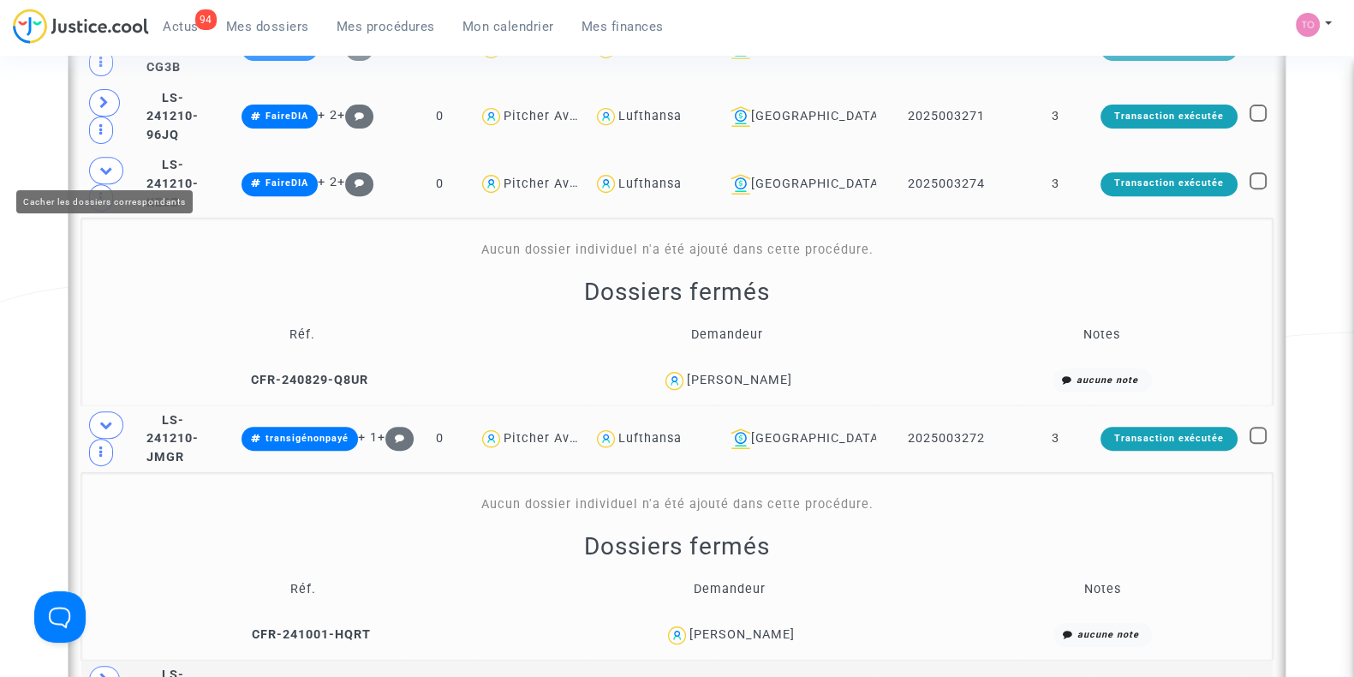
click at [107, 164] on icon at bounding box center [106, 170] width 14 height 13
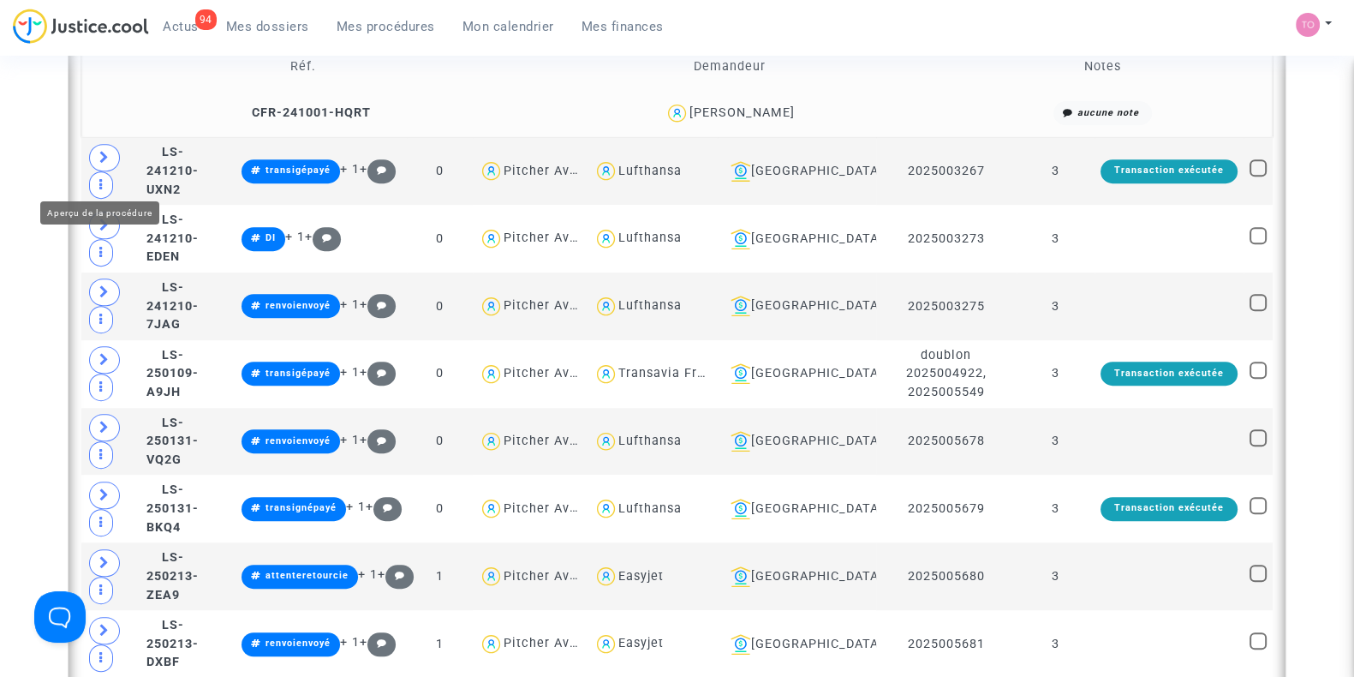
scroll to position [1381, 0]
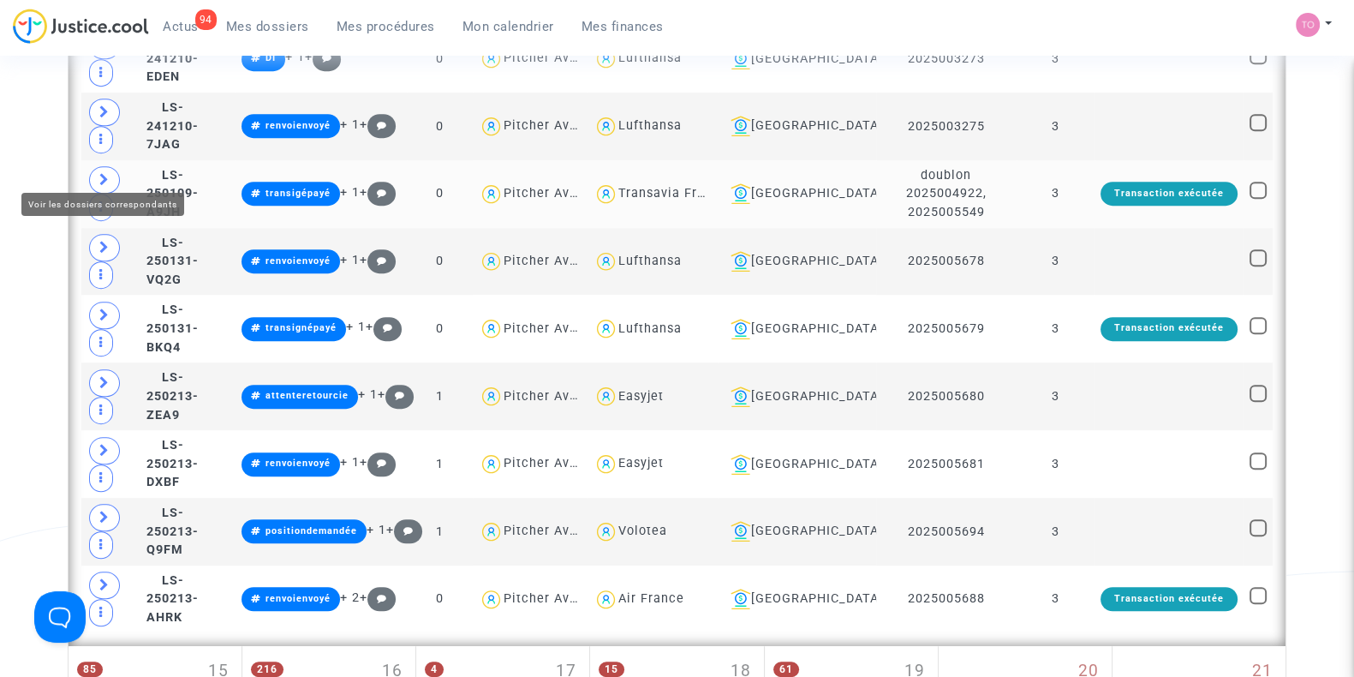
click at [94, 166] on span at bounding box center [104, 179] width 31 height 27
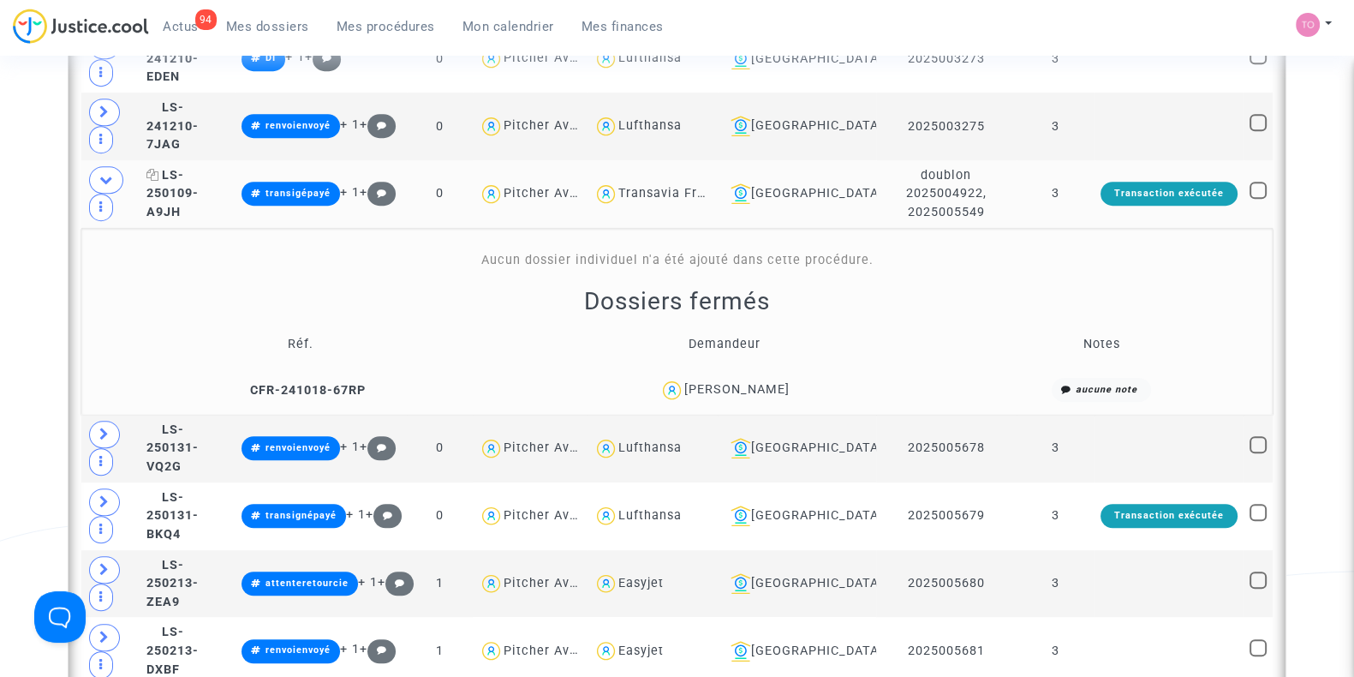
click at [166, 170] on span "LS-250109-A9JH" at bounding box center [172, 193] width 52 height 51
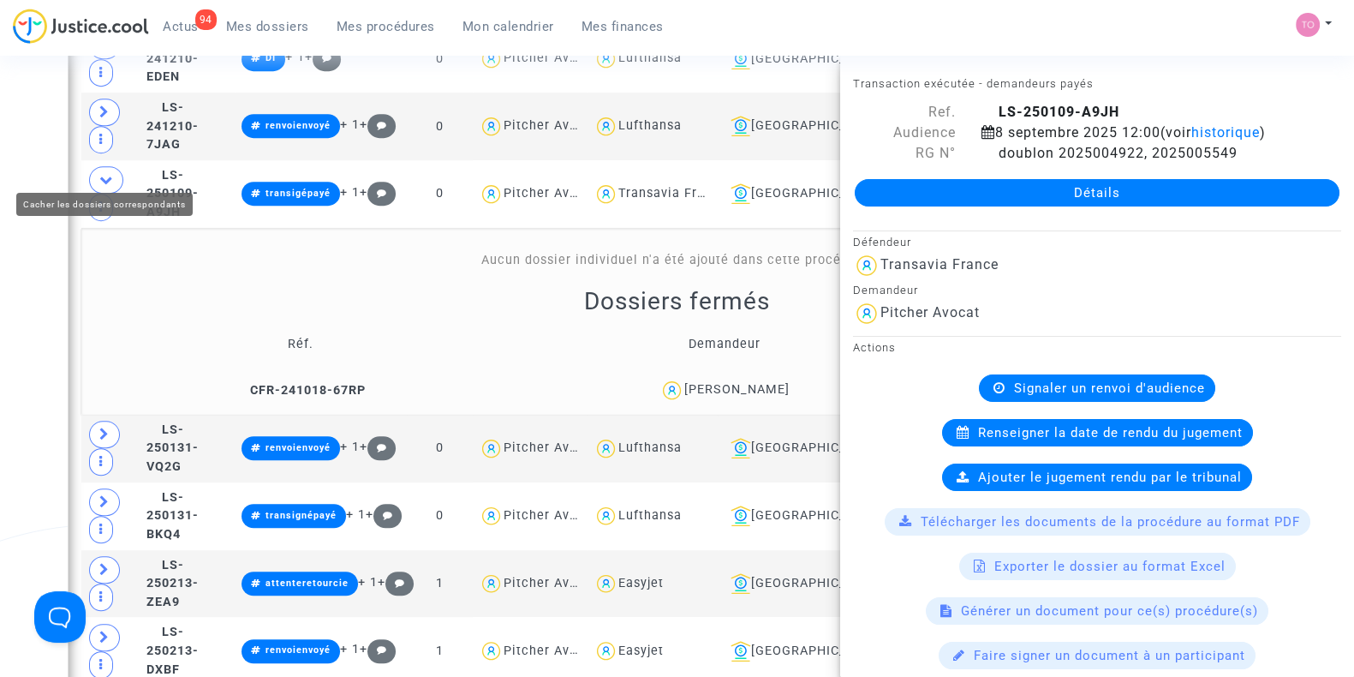
click at [109, 166] on span at bounding box center [106, 179] width 34 height 27
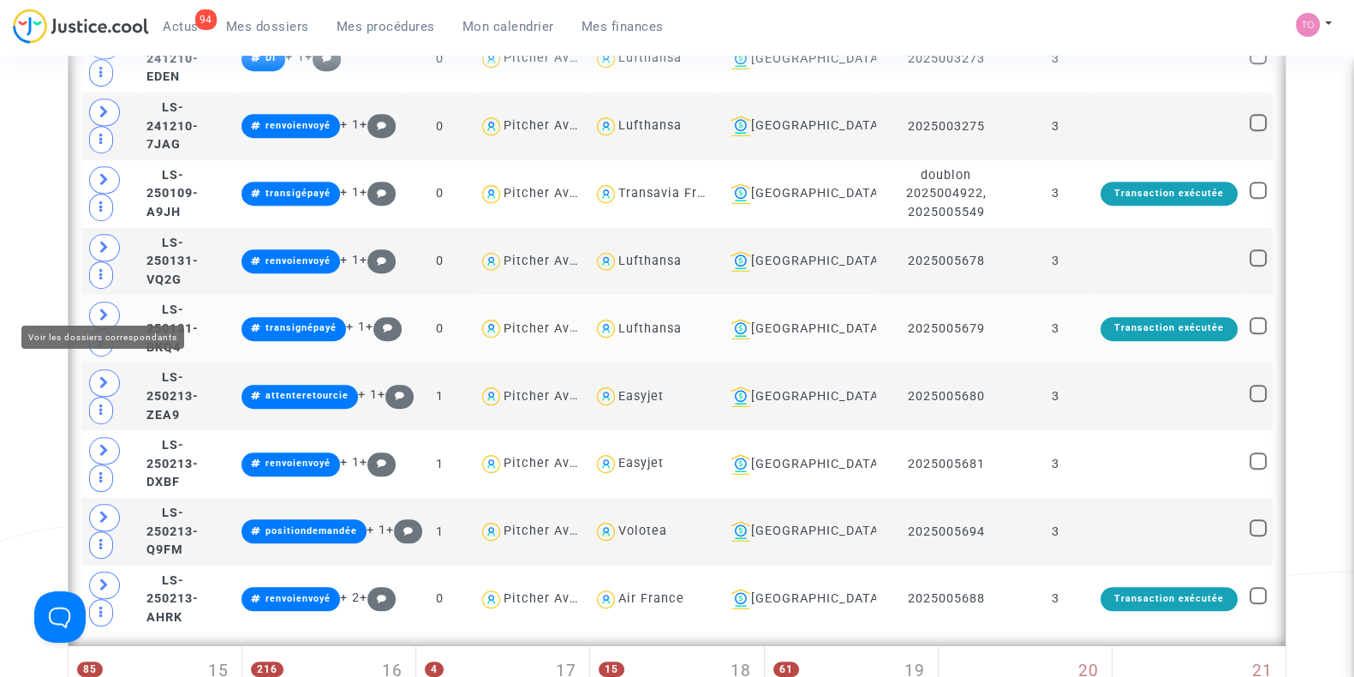
click at [100, 308] on icon at bounding box center [104, 314] width 10 height 13
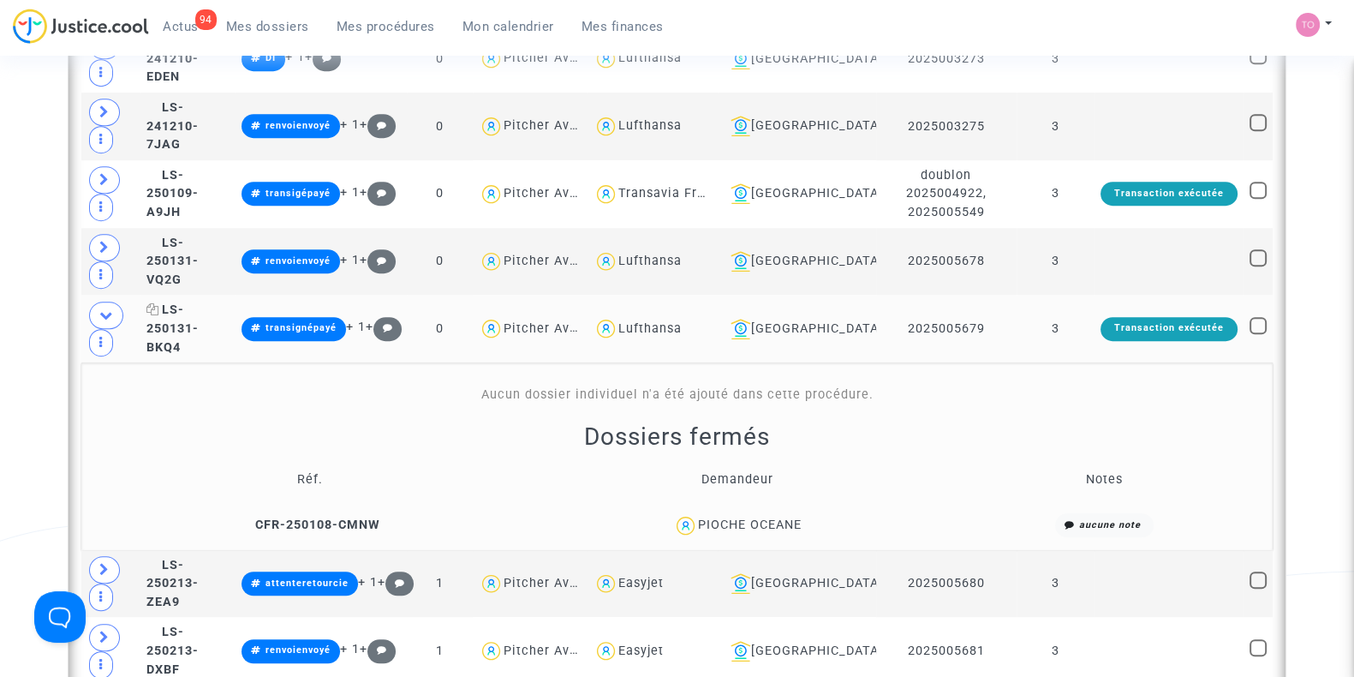
click at [199, 302] on span "LS-250131-BKQ4" at bounding box center [172, 327] width 52 height 51
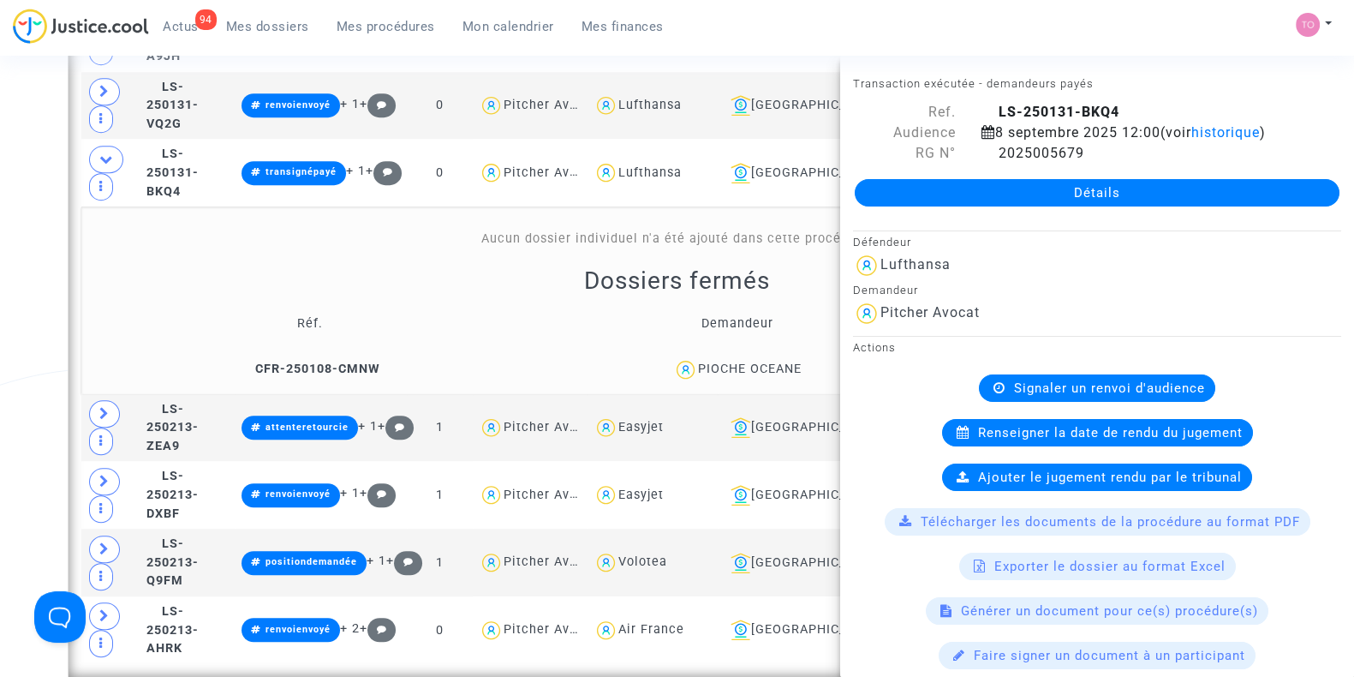
scroll to position [1609, 0]
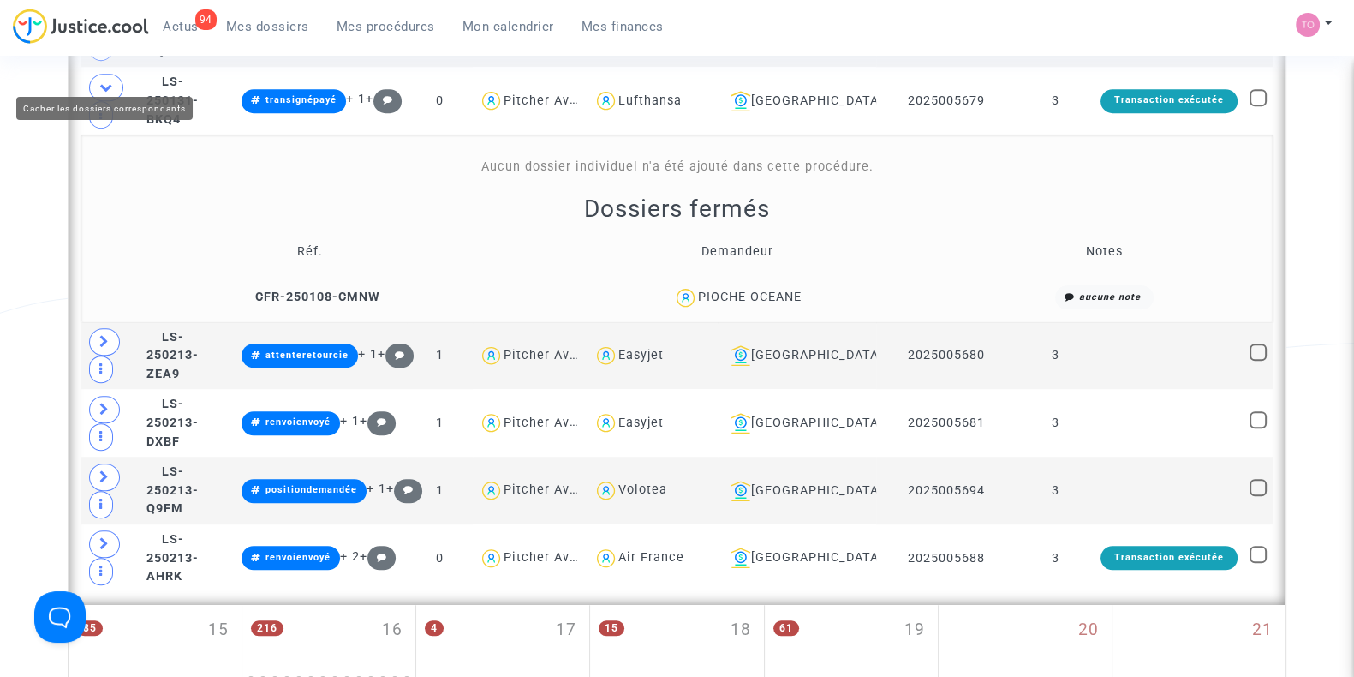
click at [102, 80] on icon at bounding box center [106, 86] width 14 height 13
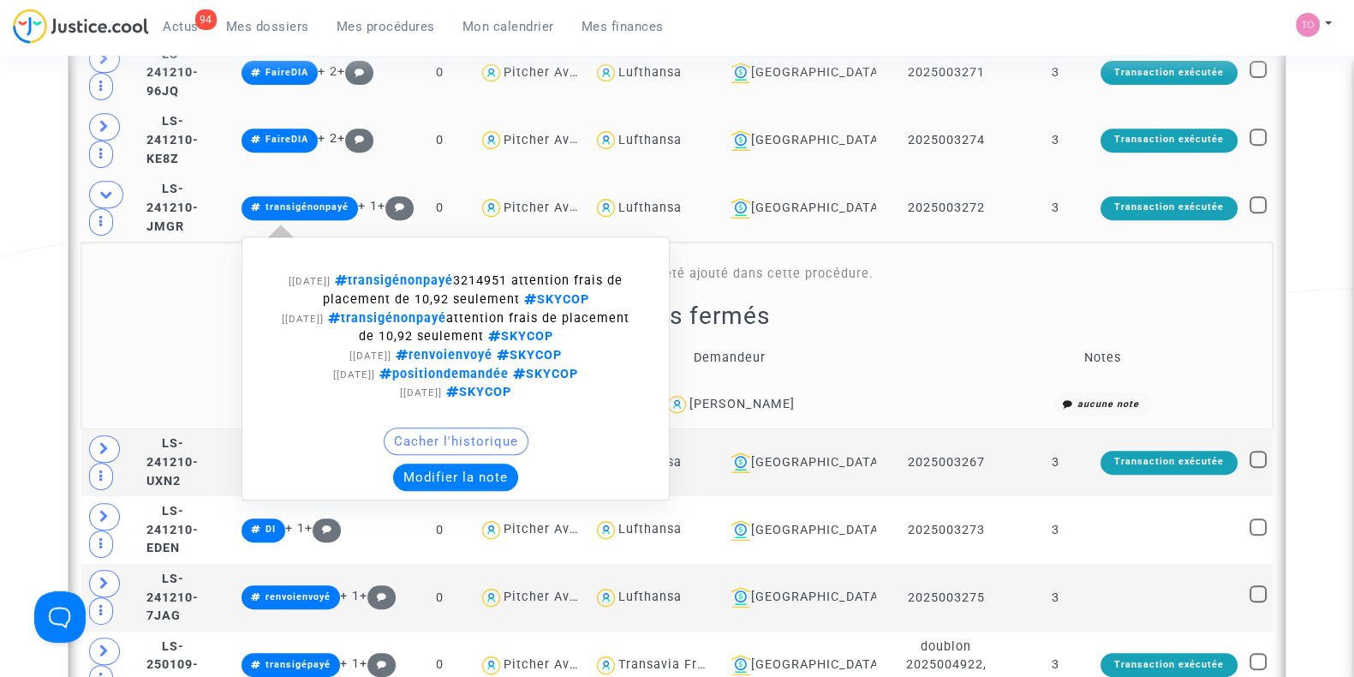
scroll to position [909, 0]
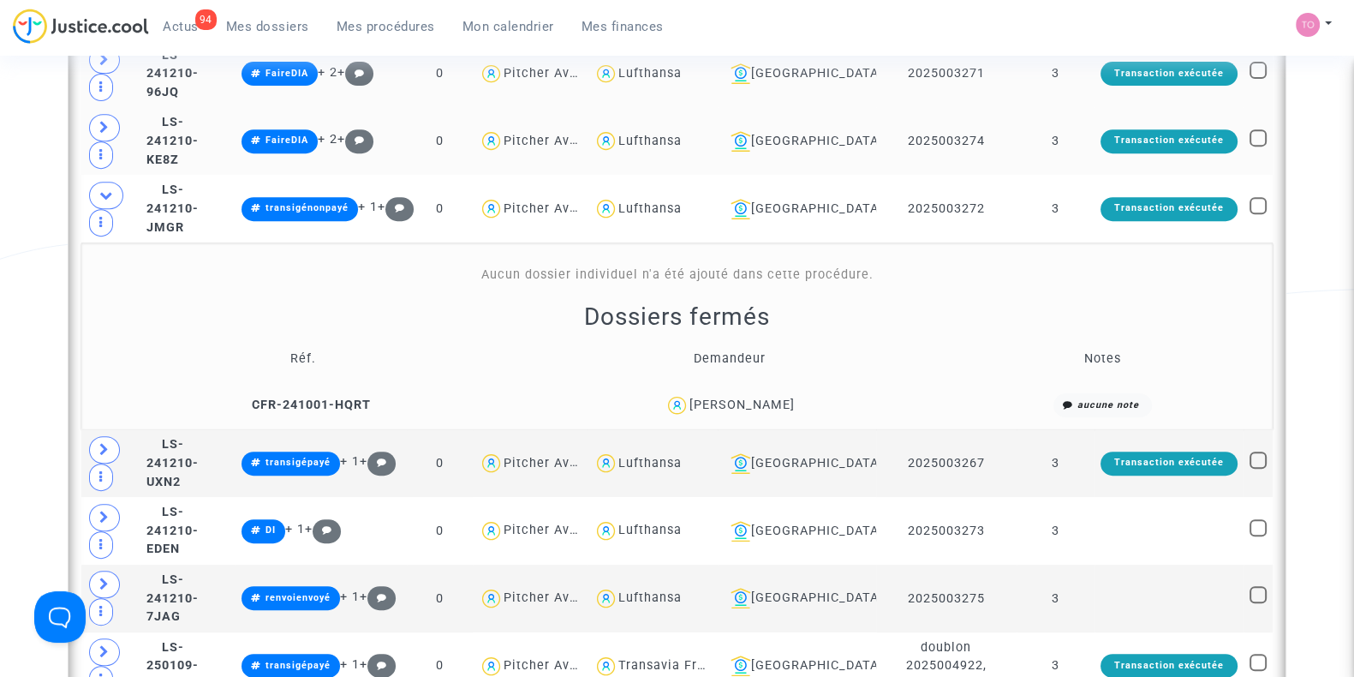
click at [752, 397] on div "Michel BOUZIGNAC" at bounding box center [741, 404] width 105 height 15
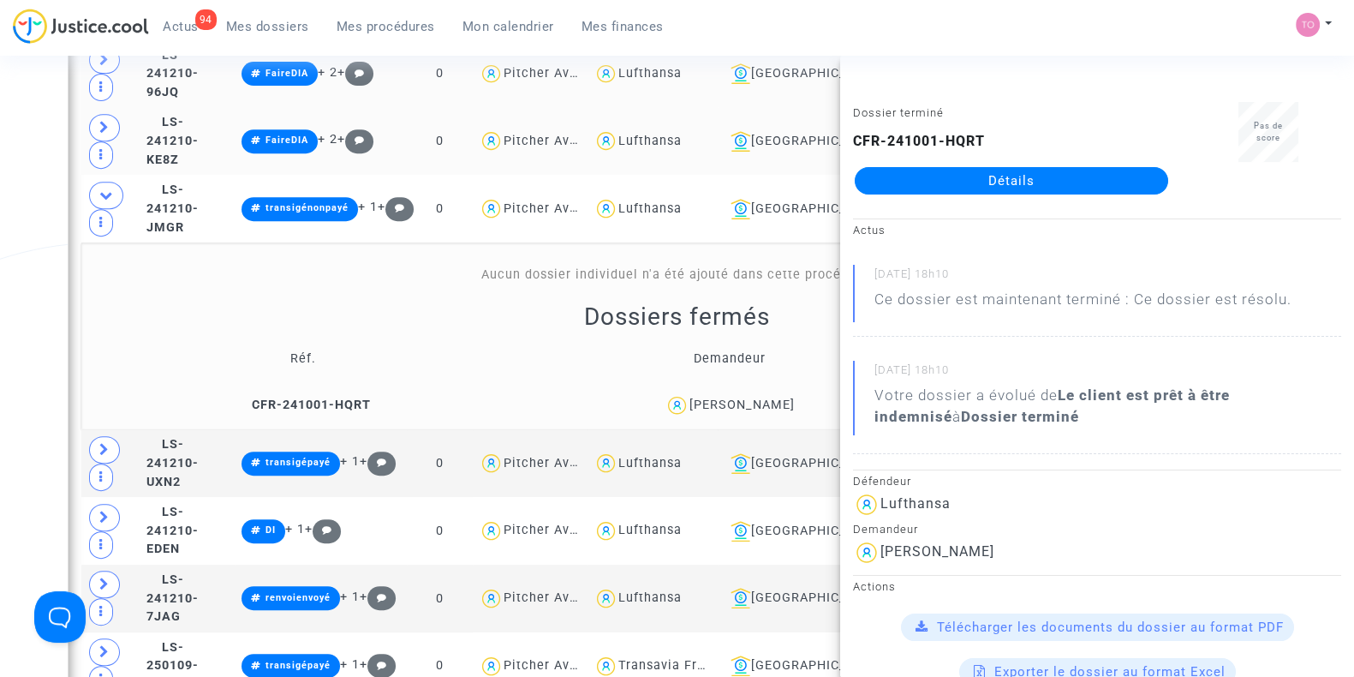
scroll to position [826, 0]
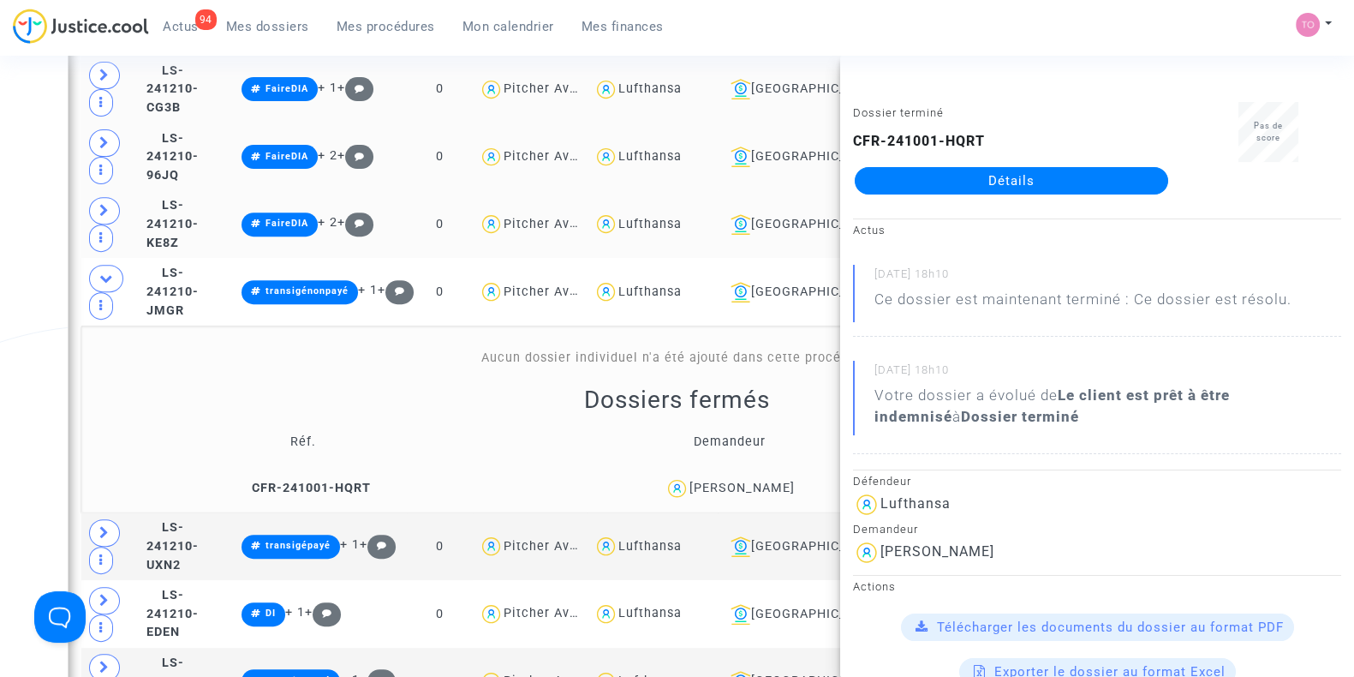
click at [0, 317] on div "Date de clôture d'instruction Date de conciliation Date d'audience Date de juge…" at bounding box center [677, 525] width 1354 height 2507
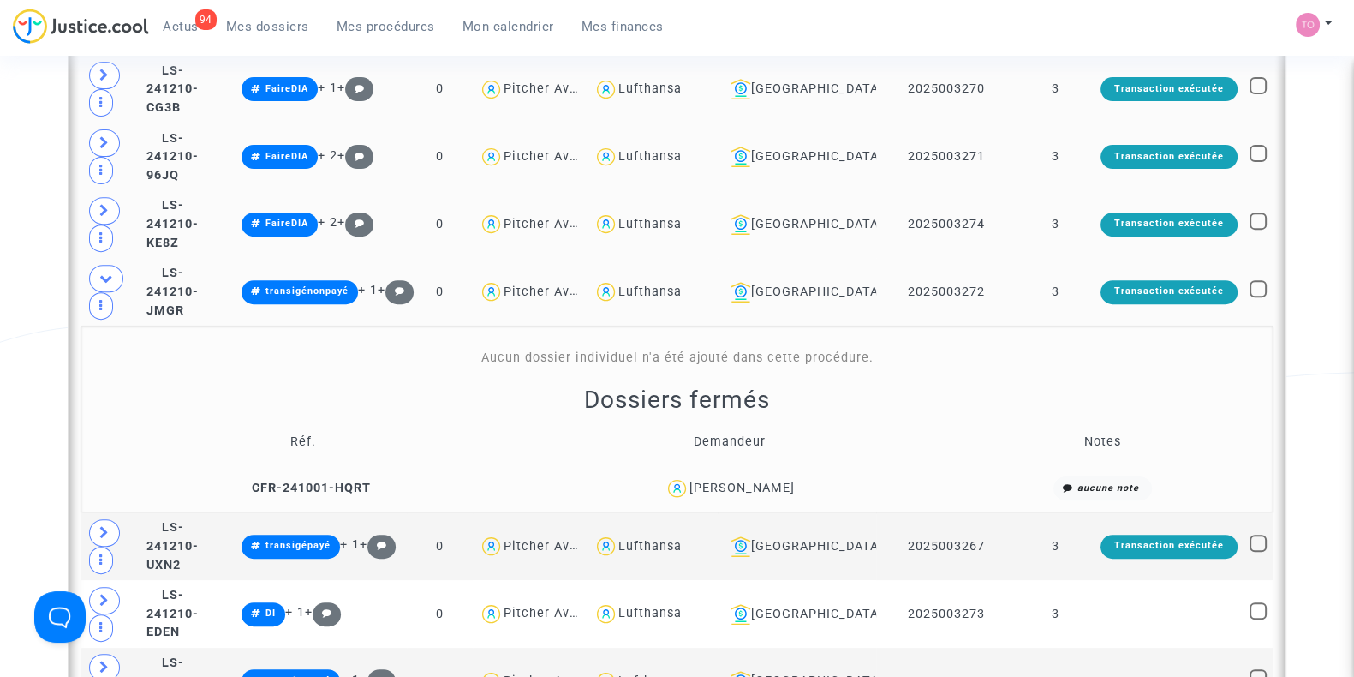
scroll to position [998, 0]
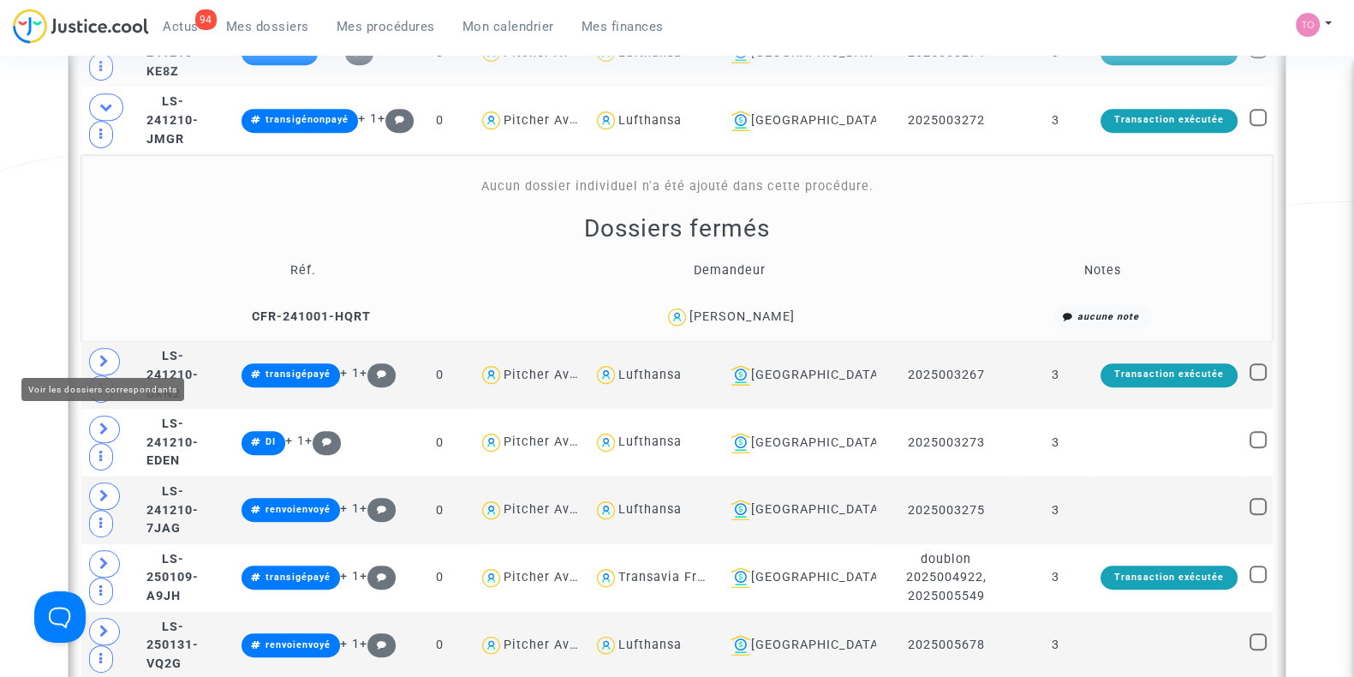
click at [104, 355] on icon at bounding box center [104, 361] width 10 height 13
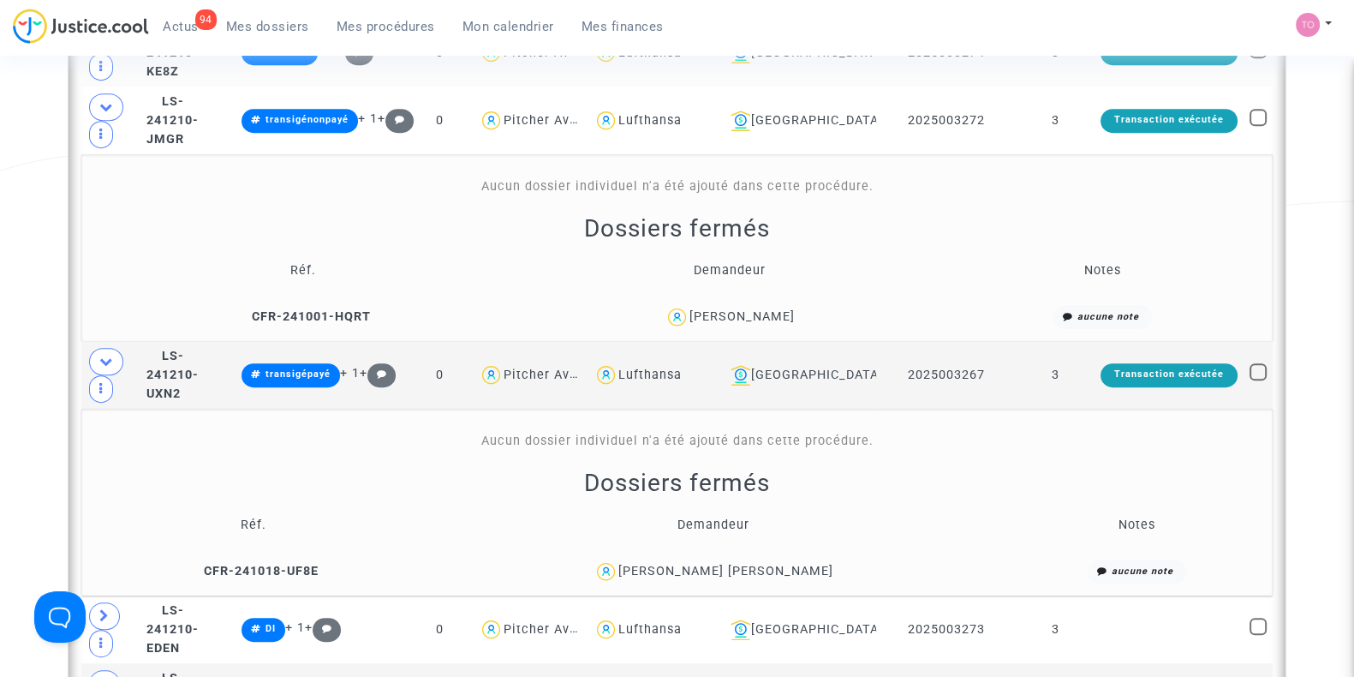
click at [762, 563] on div "[PERSON_NAME] [PERSON_NAME]" at bounding box center [725, 570] width 215 height 15
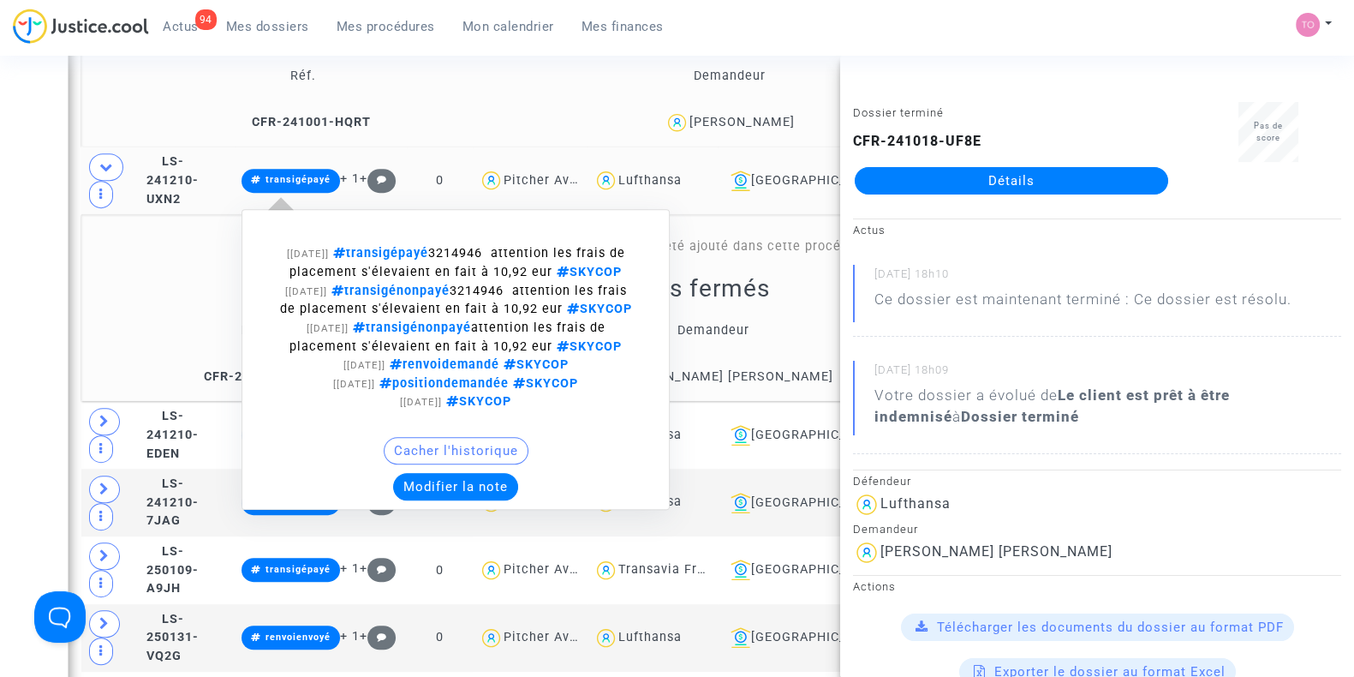
scroll to position [1195, 0]
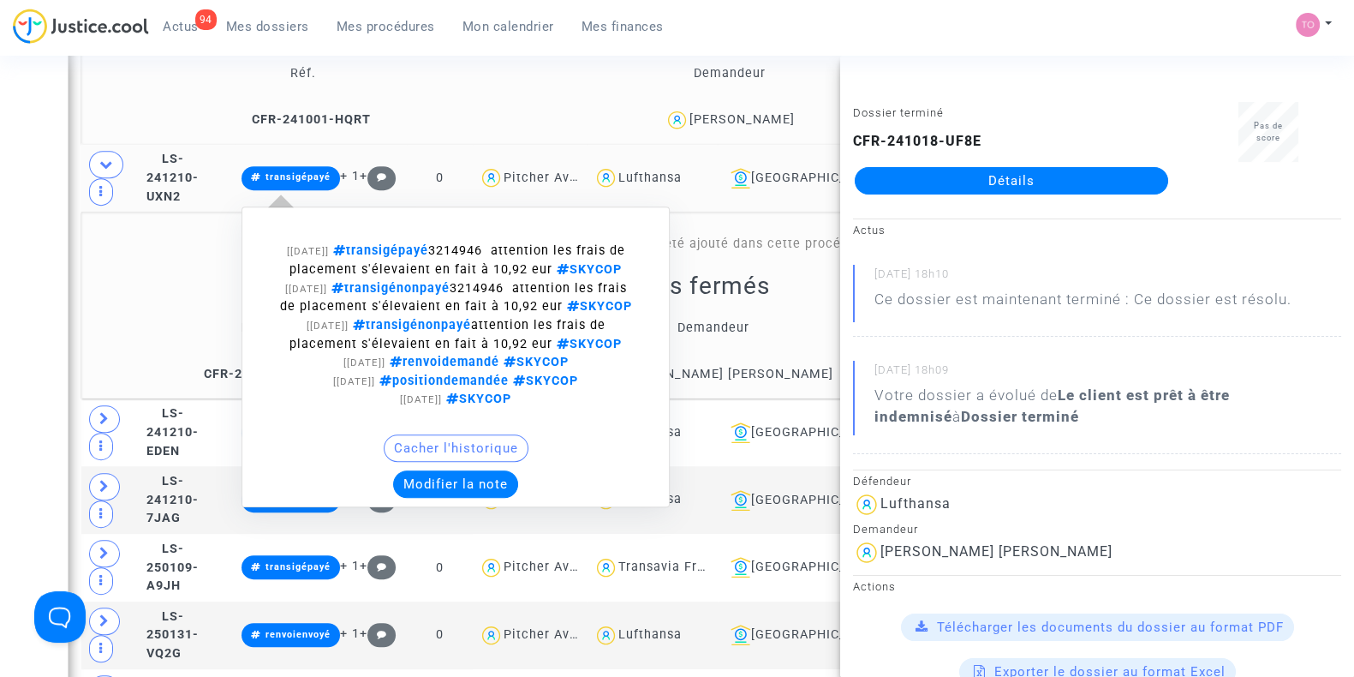
click at [468, 486] on button "Modifier la note" at bounding box center [455, 483] width 125 height 27
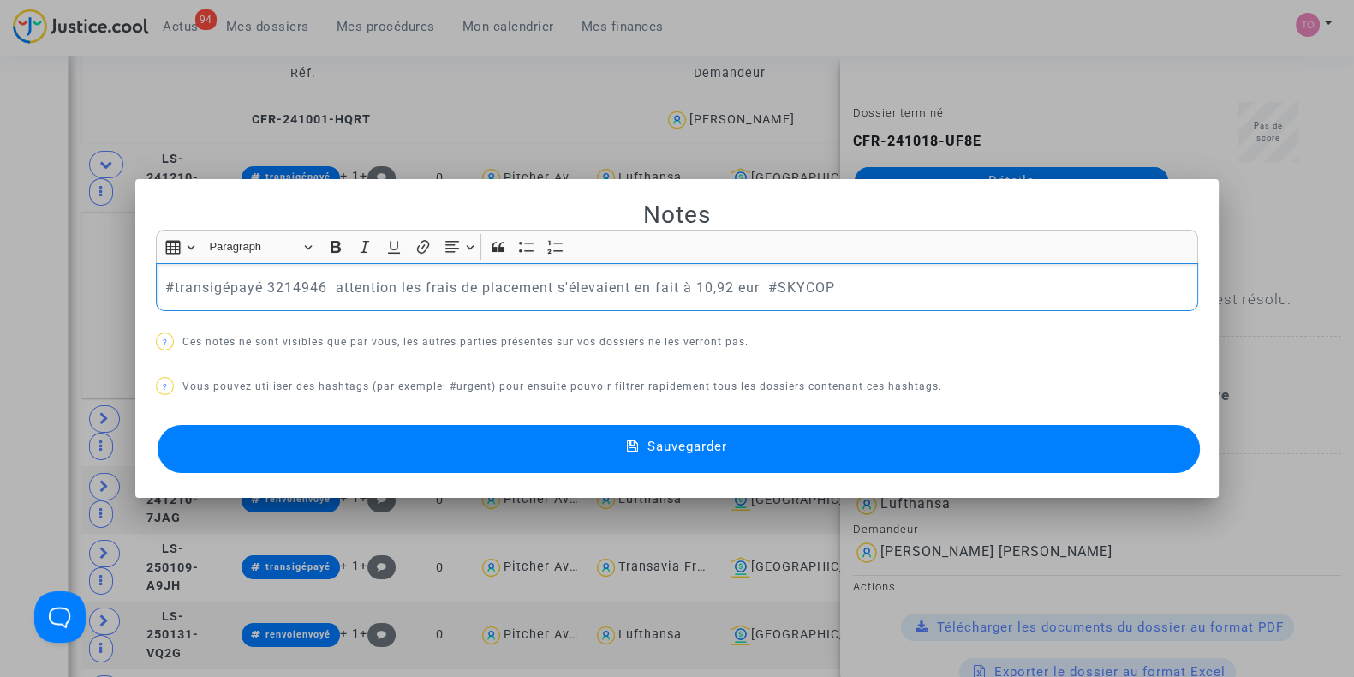
click at [165, 287] on p "#transigépayé 3214946 attention les frais de placement s'élevaient en fait à 10…" at bounding box center [677, 287] width 1024 height 21
click at [480, 450] on button "Sauvegarder" at bounding box center [679, 449] width 1042 height 48
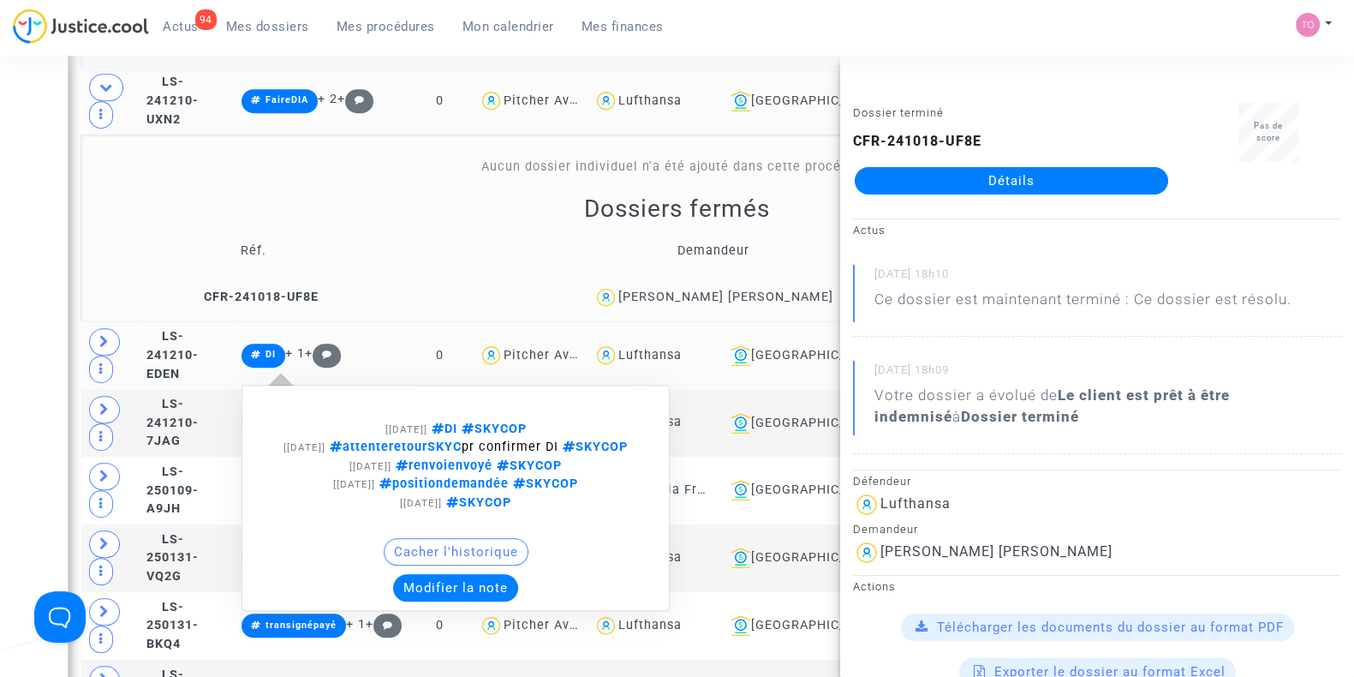
scroll to position [1297, 0]
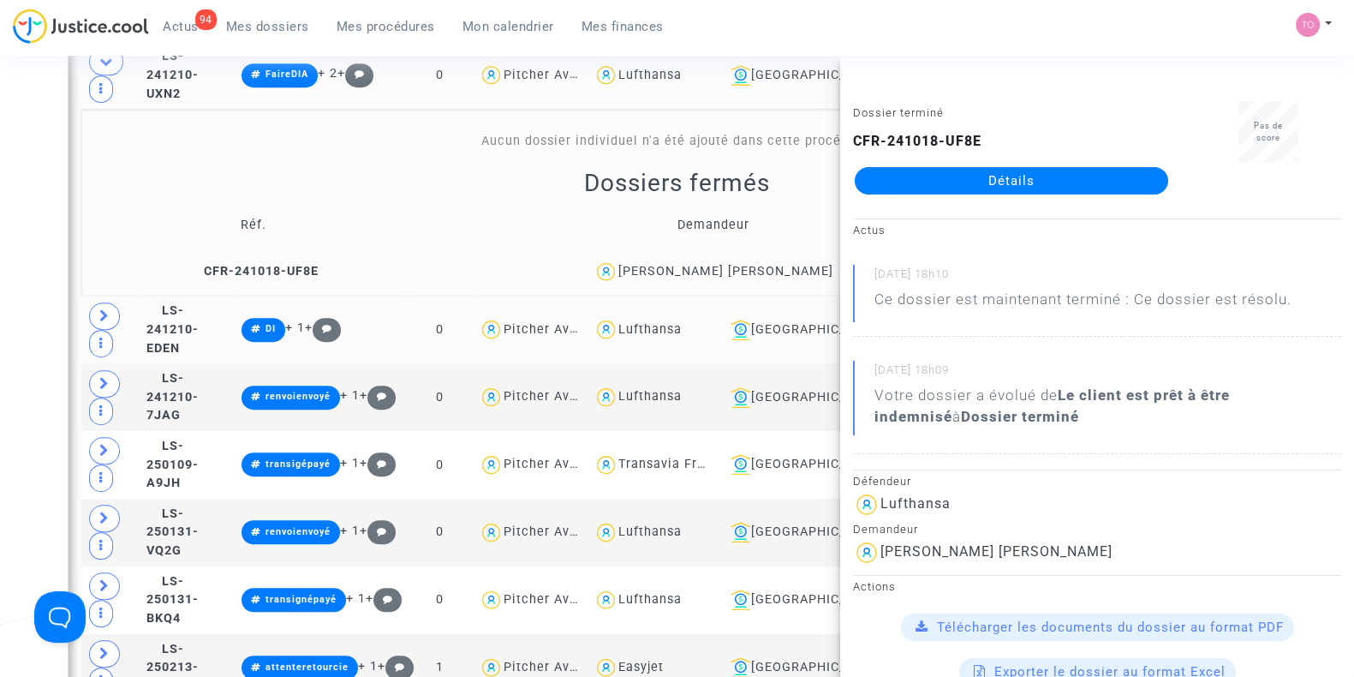
click at [26, 293] on div "Date de clôture d'instruction Date de conciliation Date d'audience Date de juge…" at bounding box center [677, 147] width 1354 height 2693
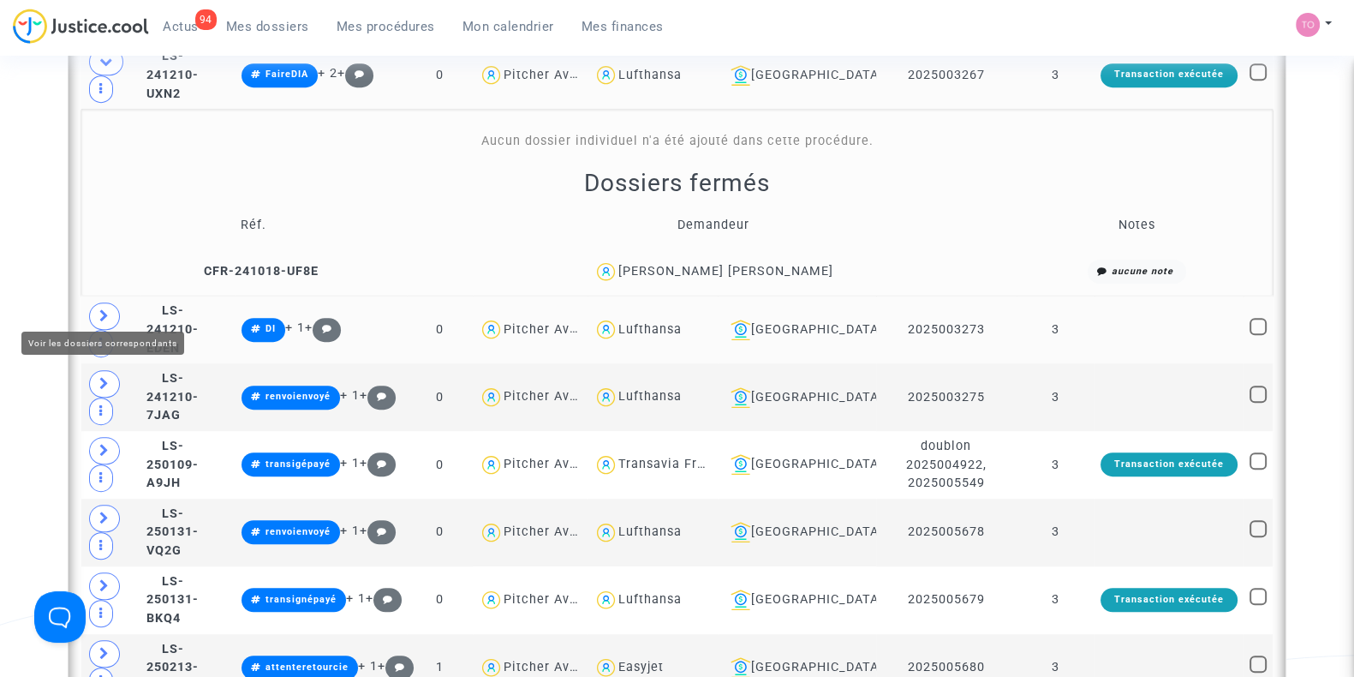
click at [93, 302] on span at bounding box center [104, 315] width 31 height 27
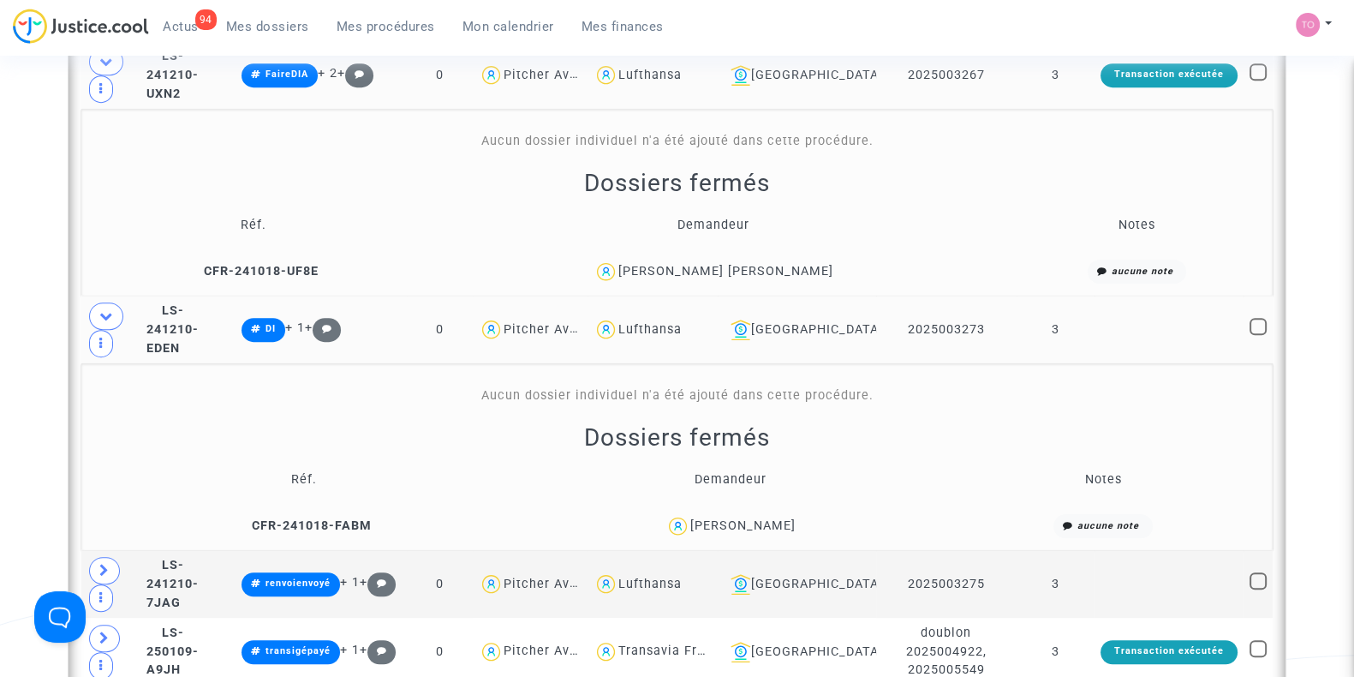
click at [768, 518] on div "[PERSON_NAME]" at bounding box center [742, 525] width 105 height 15
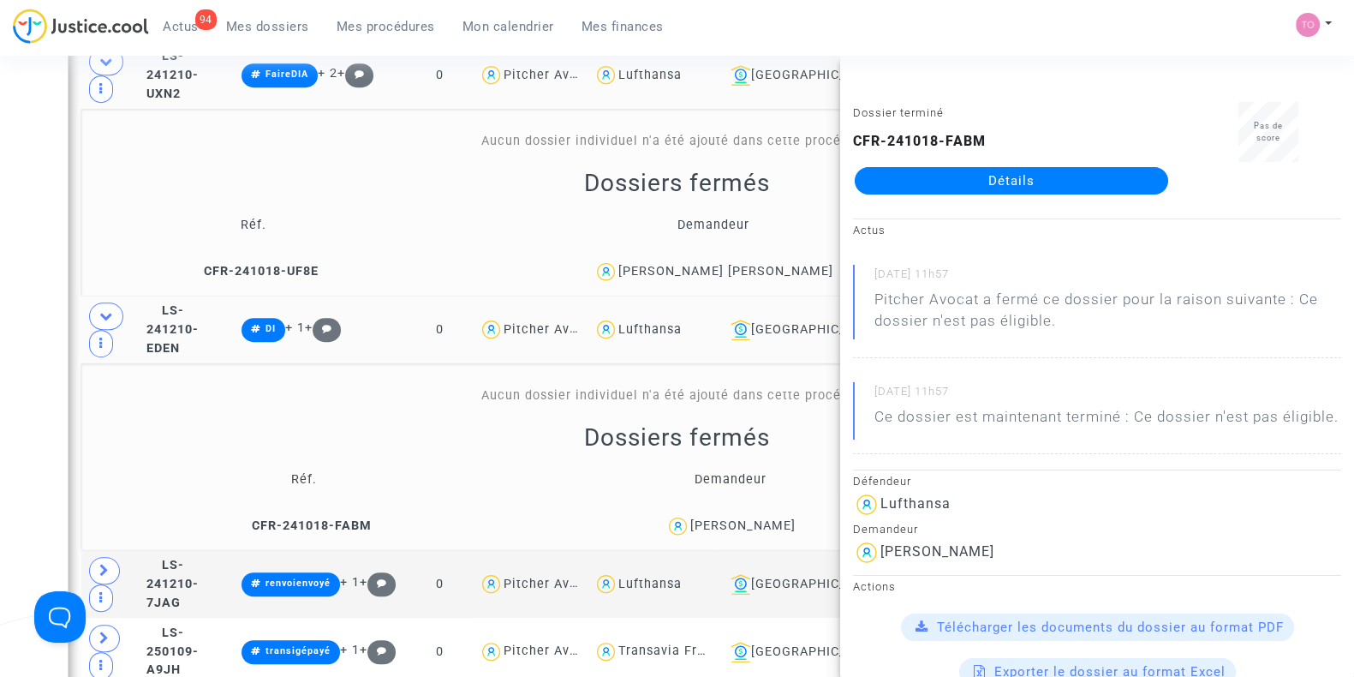
scroll to position [1248, 0]
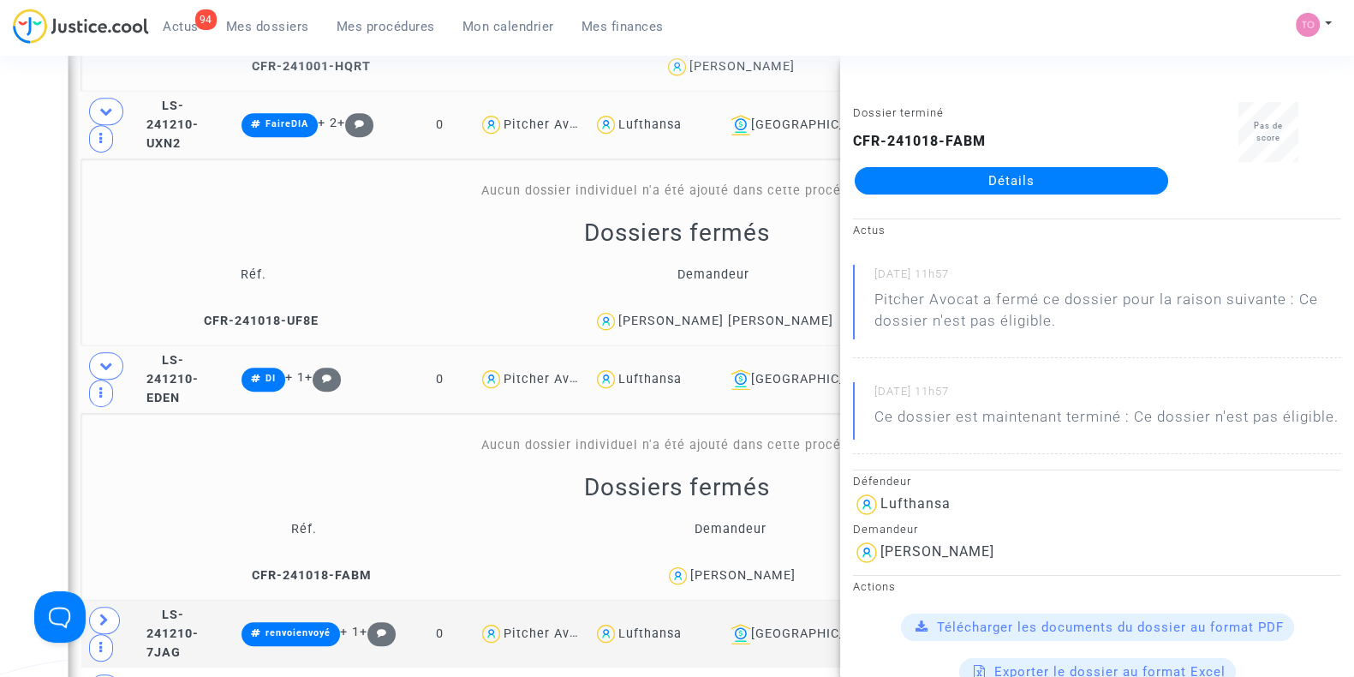
click at [0, 431] on div "Date de clôture d'instruction Date de conciliation Date d'audience Date de juge…" at bounding box center [677, 291] width 1354 height 2880
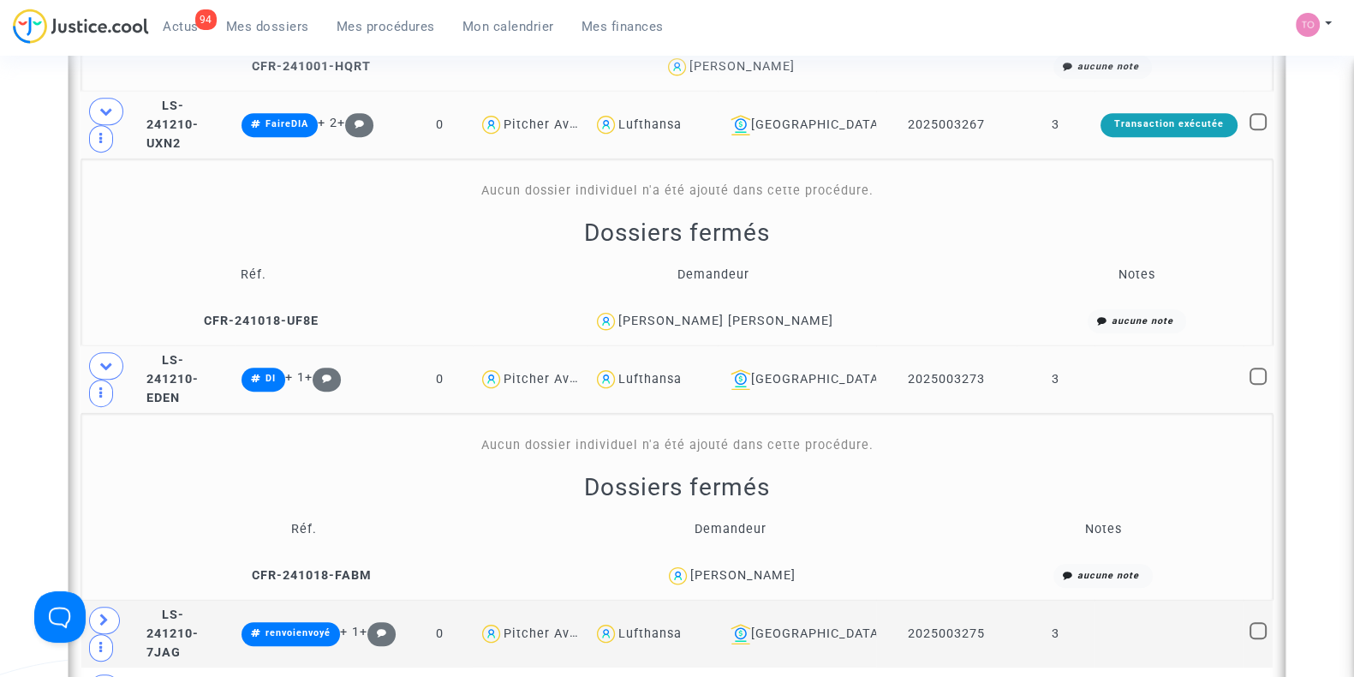
click at [730, 575] on div "[PERSON_NAME]" at bounding box center [731, 575] width 406 height 25
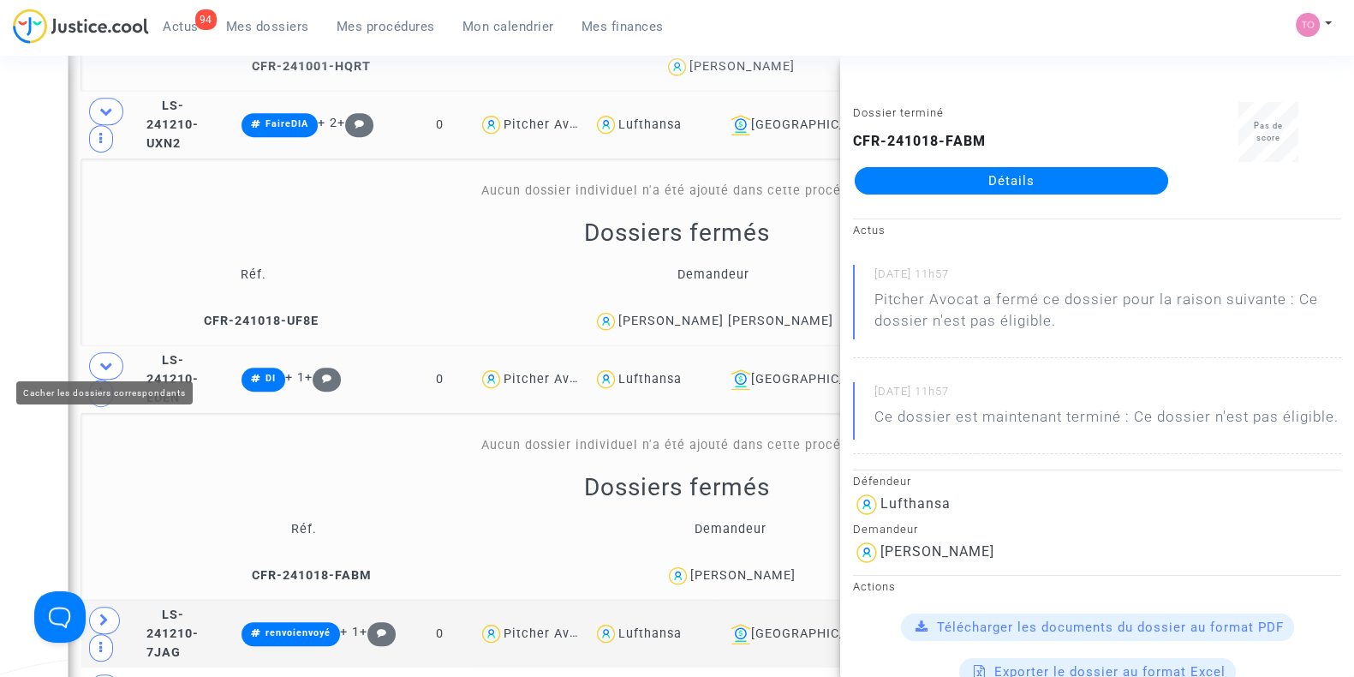
click at [0, 391] on div "Date de clôture d'instruction Date de conciliation Date d'audience Date de juge…" at bounding box center [677, 291] width 1354 height 2880
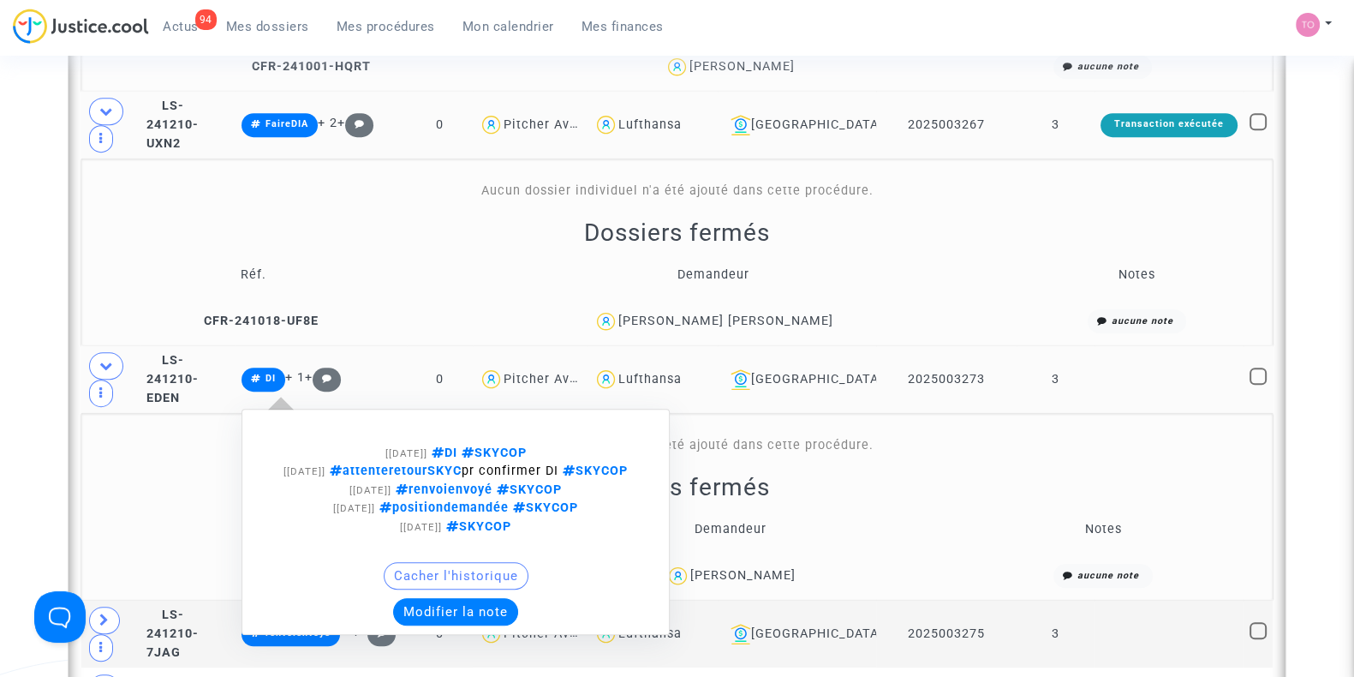
click at [467, 617] on button "Modifier la note" at bounding box center [455, 611] width 125 height 27
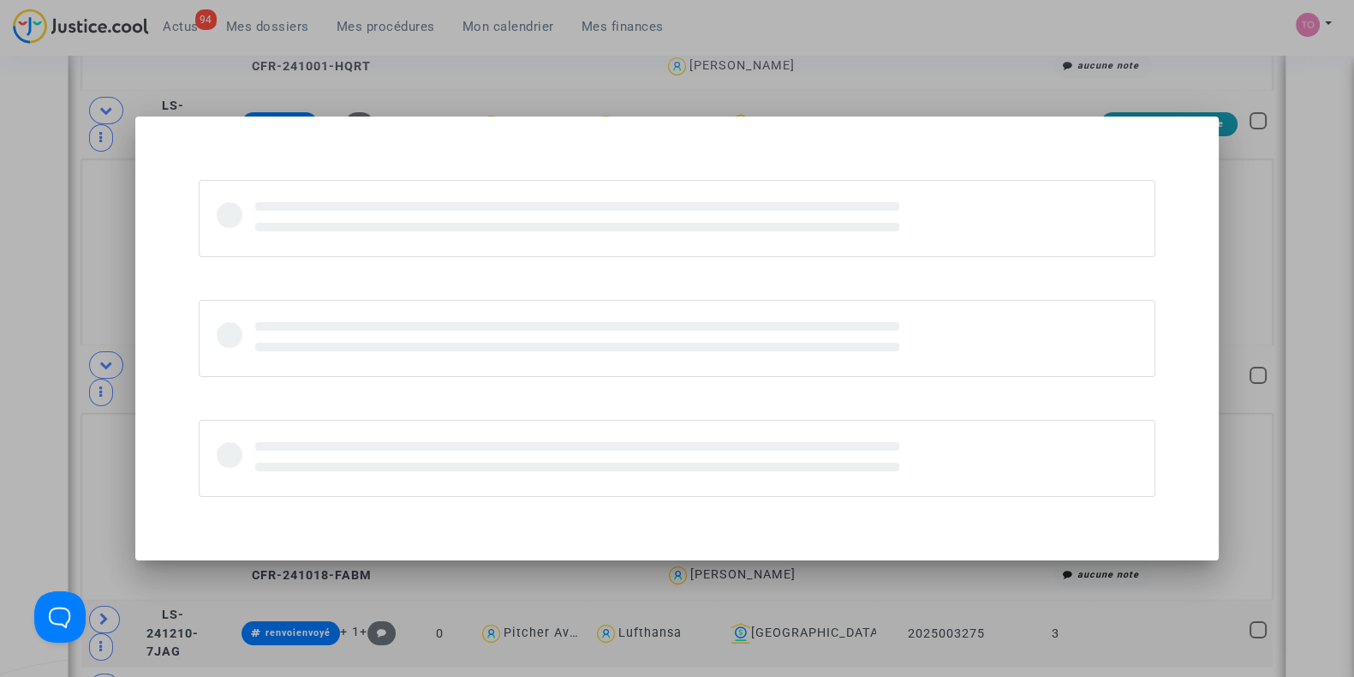
scroll to position [0, 0]
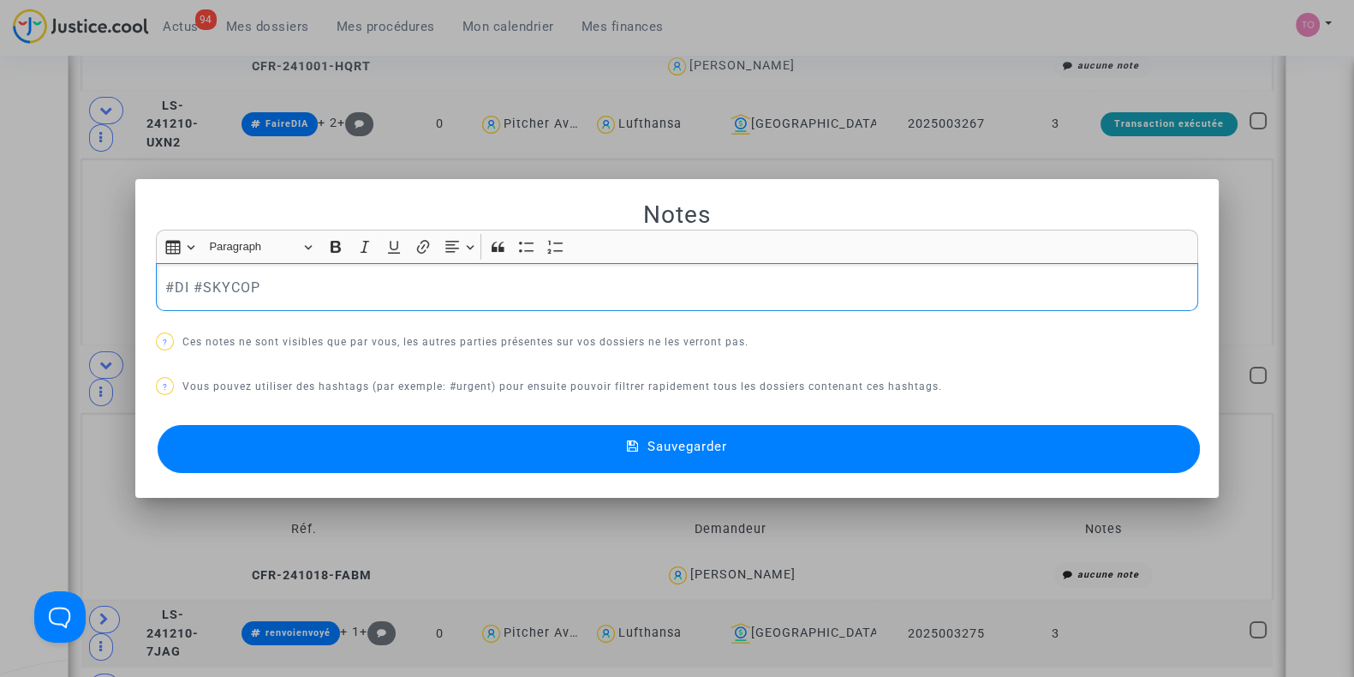
click at [168, 285] on p "#DI #SKYCOP" at bounding box center [677, 287] width 1024 height 21
click at [411, 456] on button "Sauvegarder" at bounding box center [679, 449] width 1042 height 48
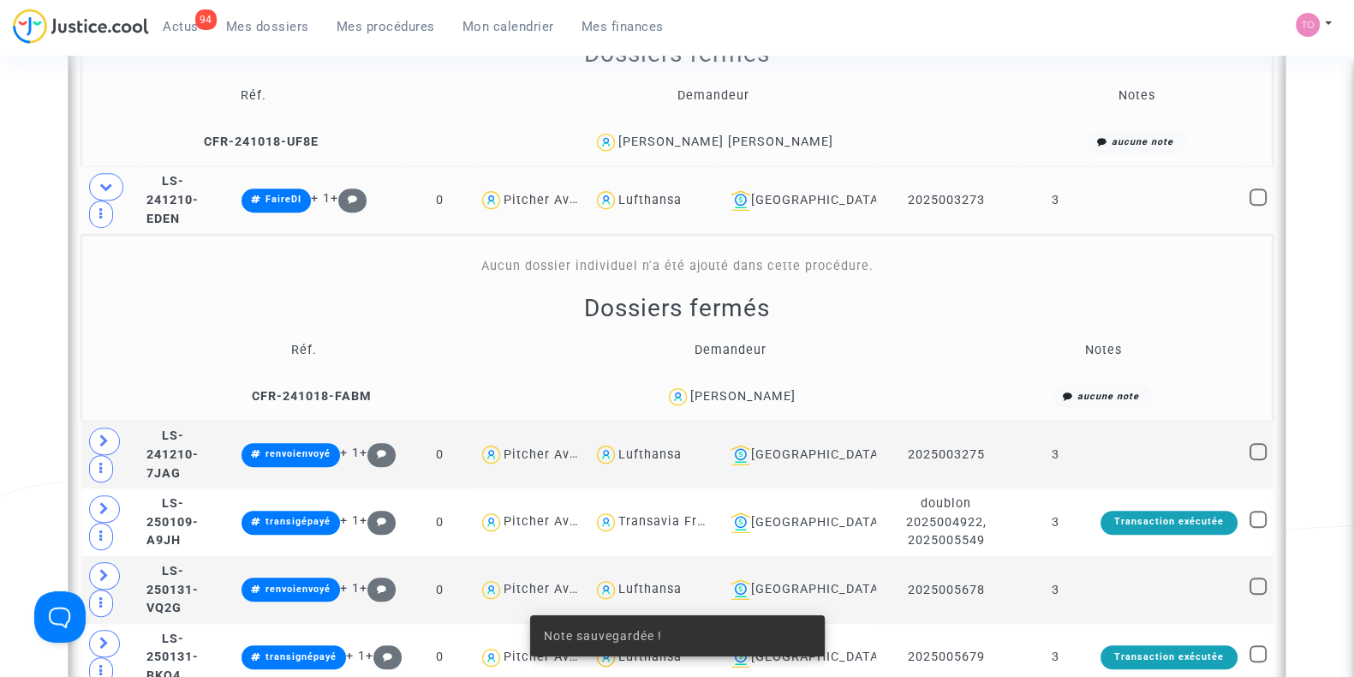
scroll to position [1428, 0]
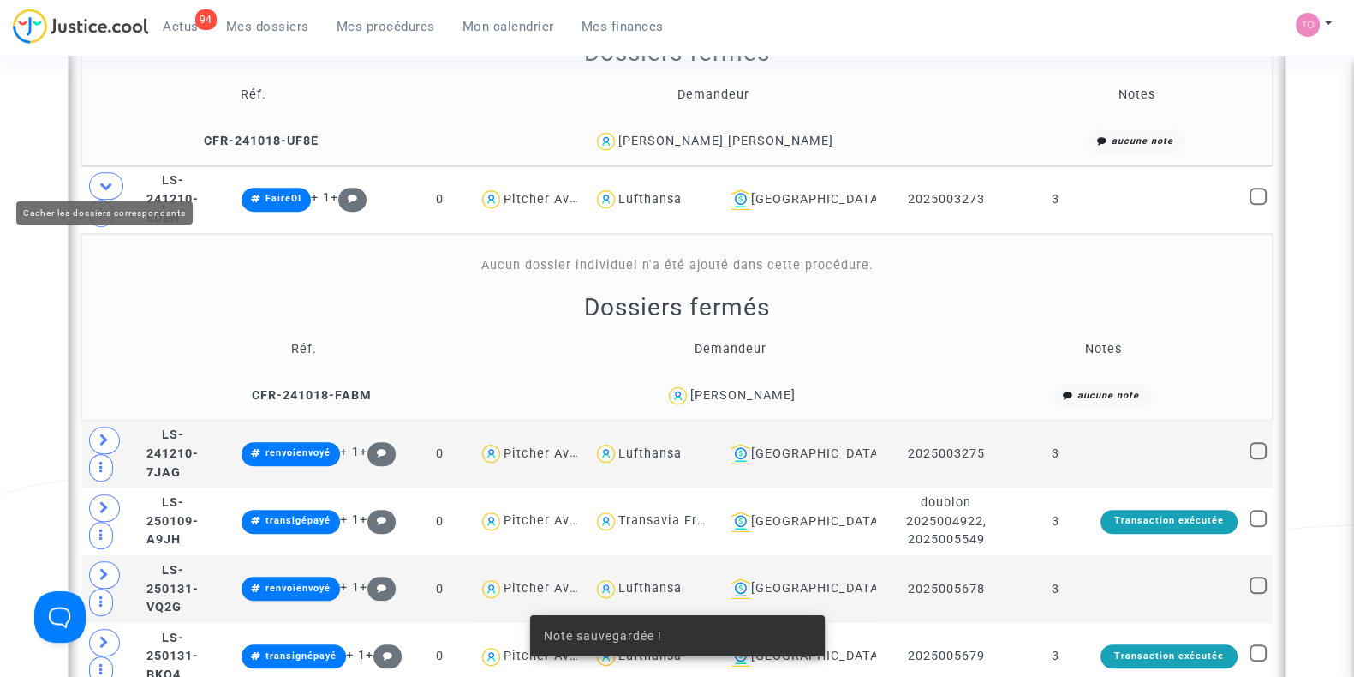
click at [110, 179] on icon at bounding box center [106, 185] width 14 height 13
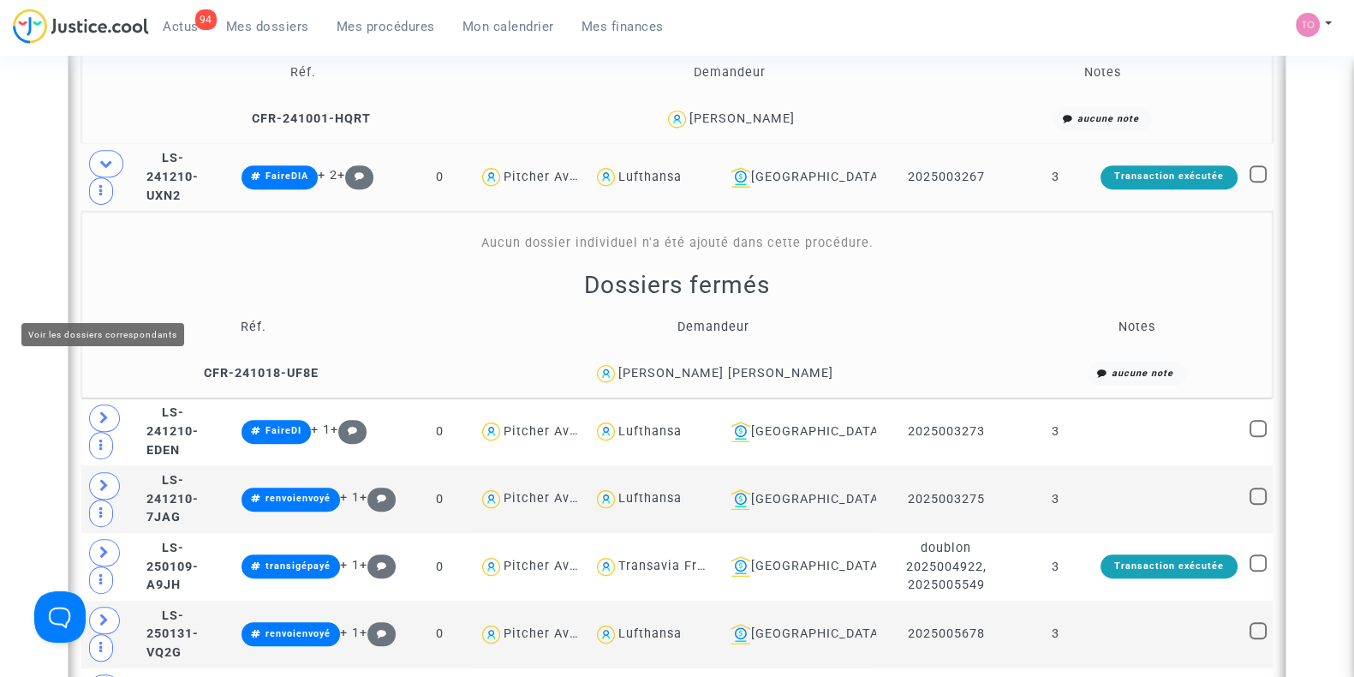
scroll to position [1195, 0]
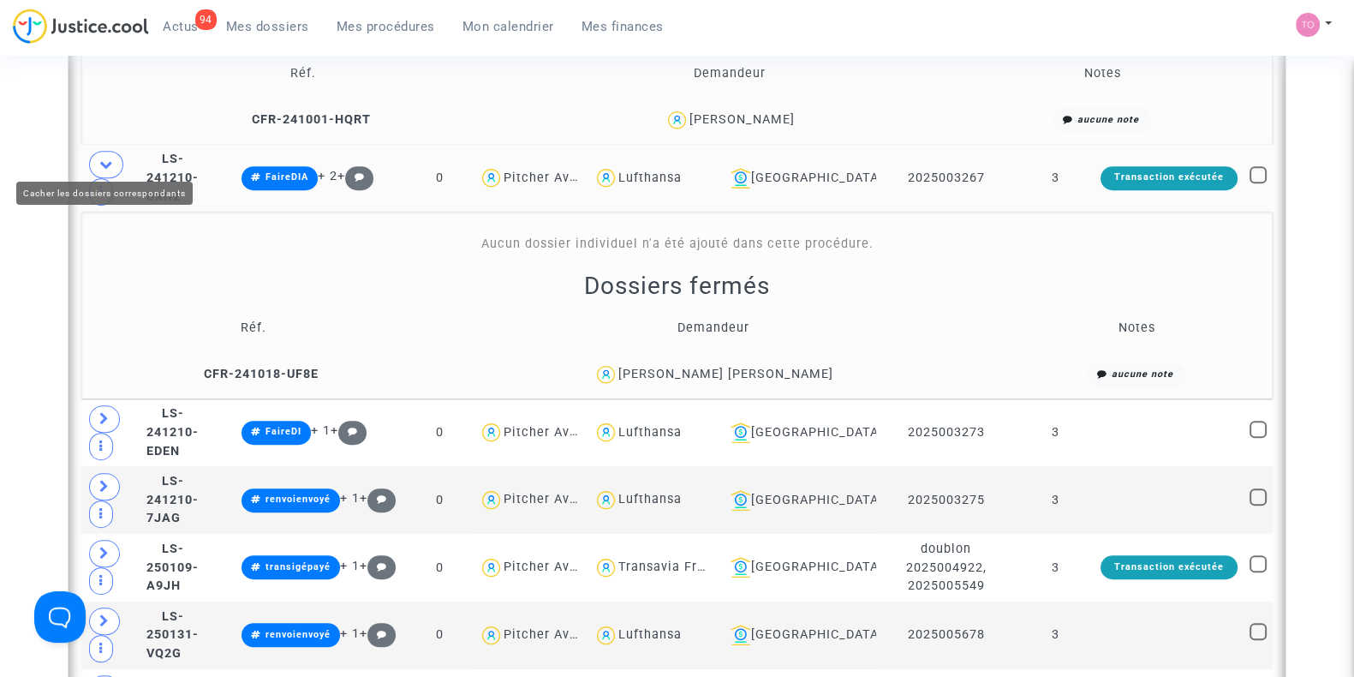
click at [111, 158] on icon at bounding box center [106, 164] width 14 height 13
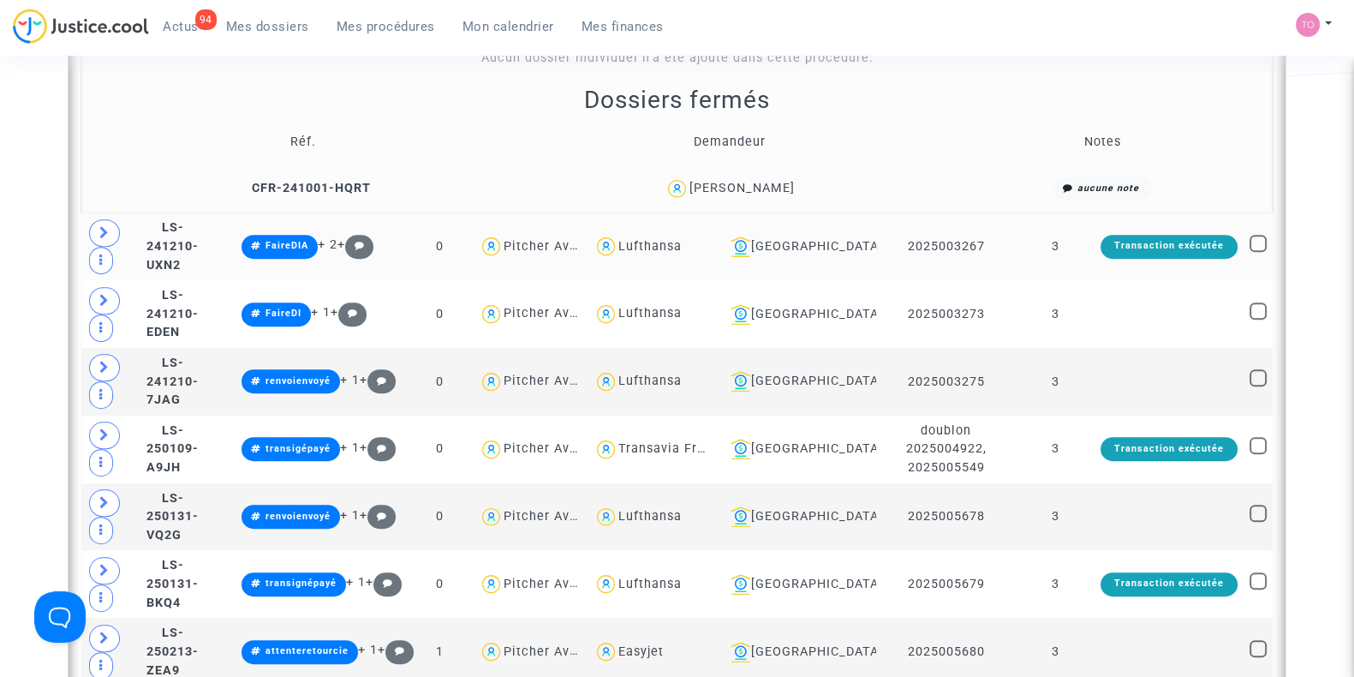
scroll to position [1131, 0]
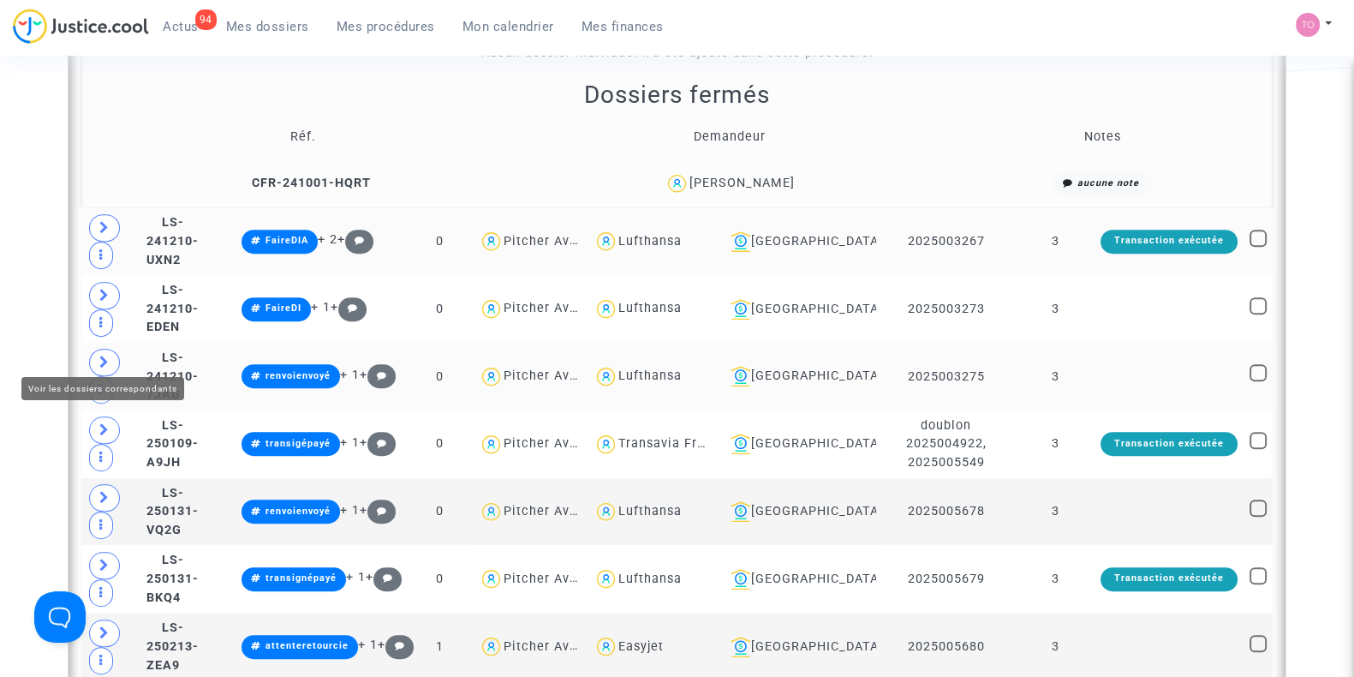
click at [103, 355] on icon at bounding box center [104, 361] width 10 height 13
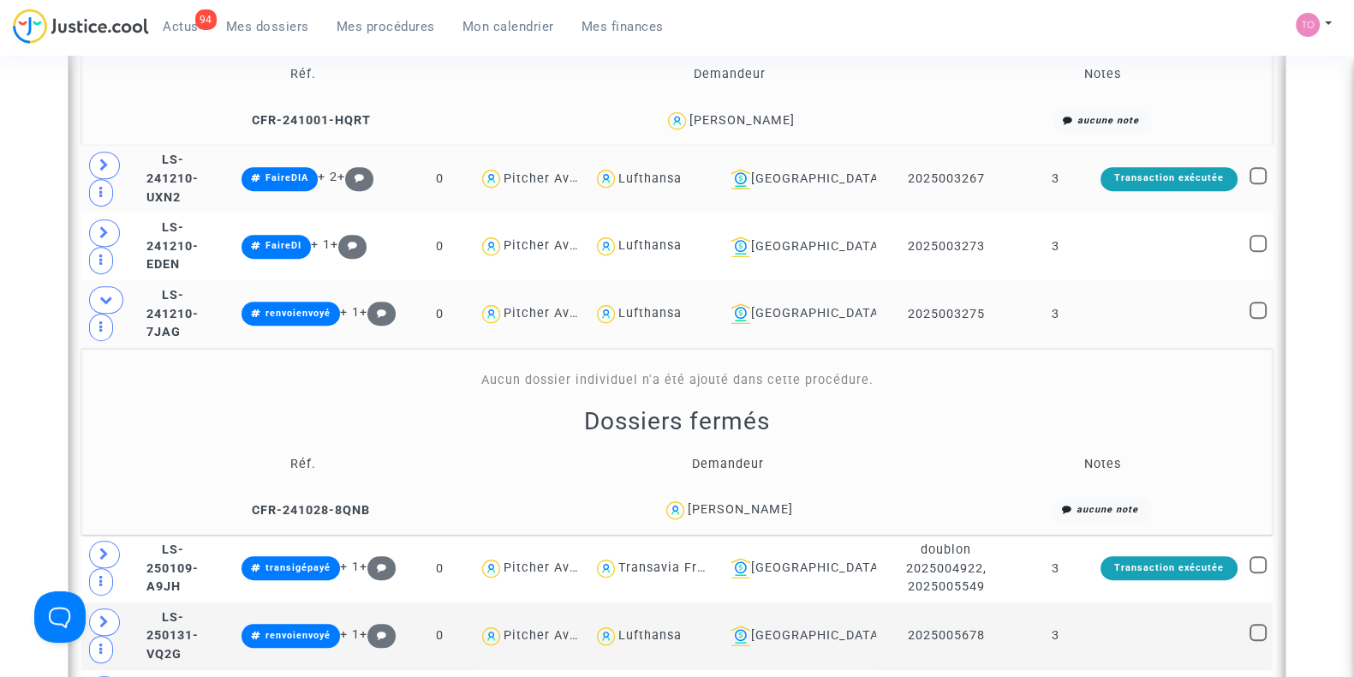
scroll to position [1192, 0]
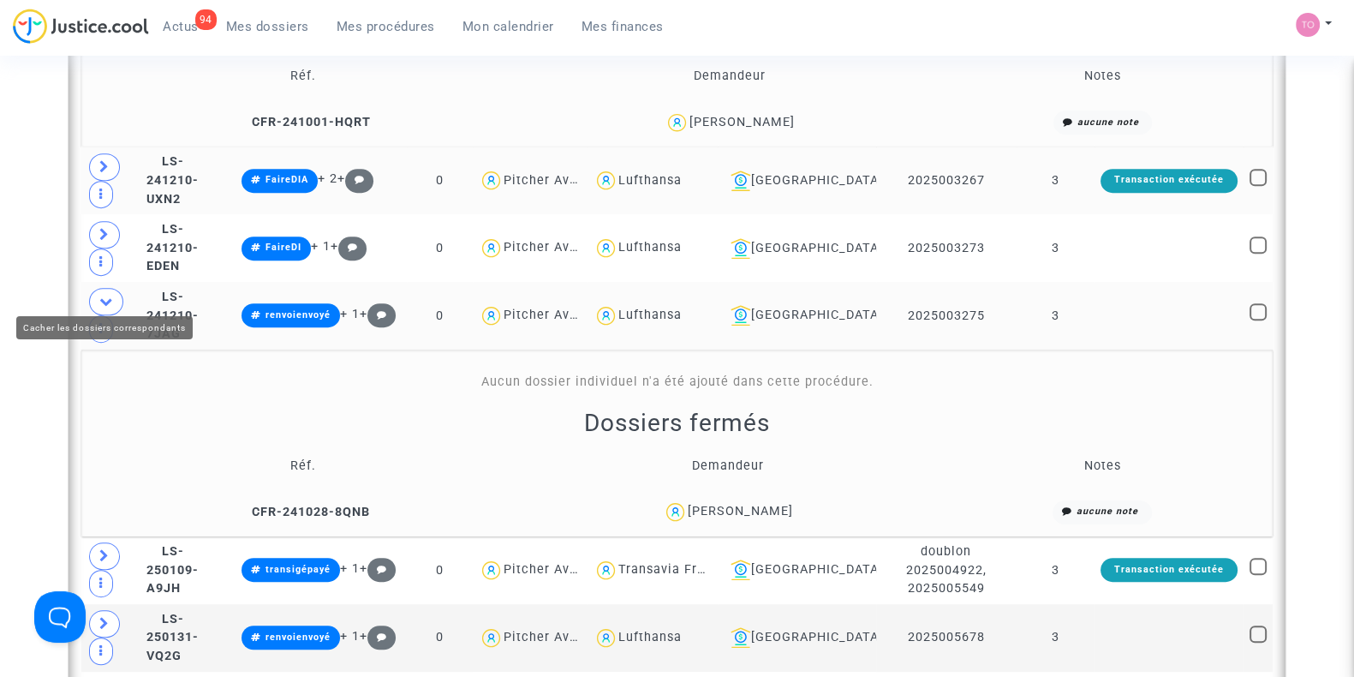
click at [102, 295] on icon at bounding box center [106, 301] width 14 height 13
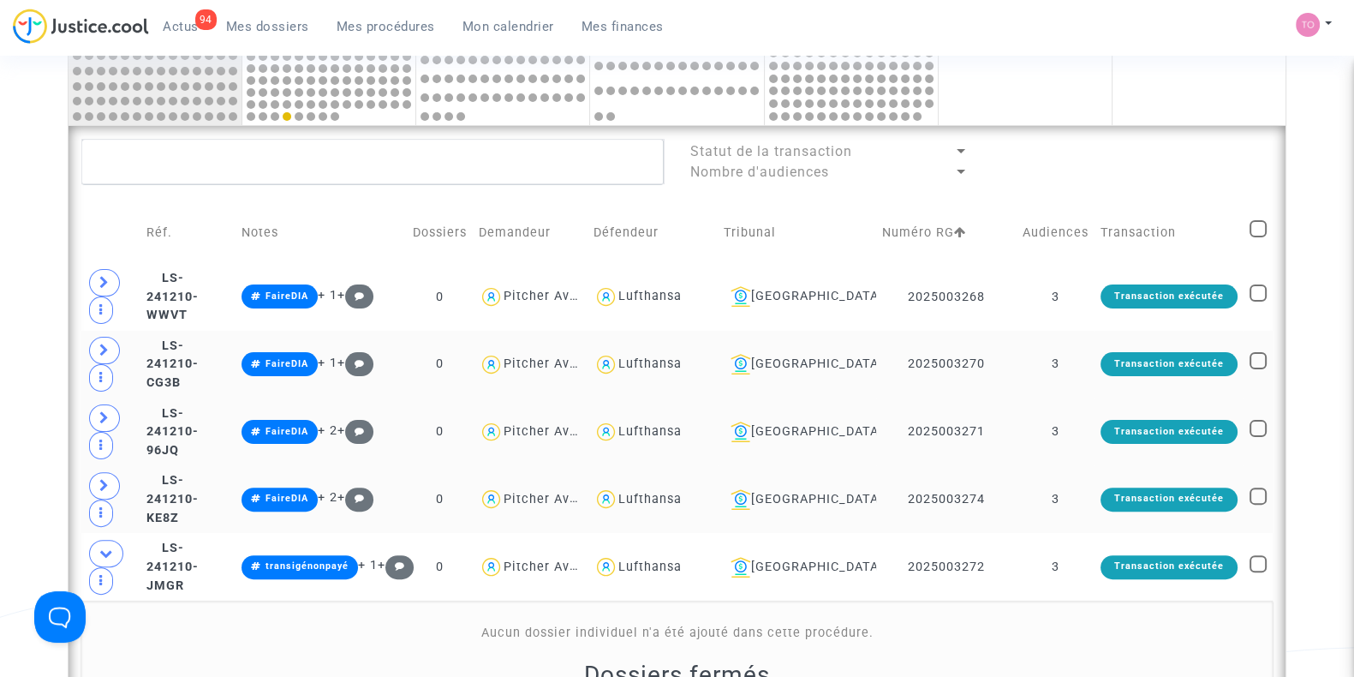
scroll to position [550, 0]
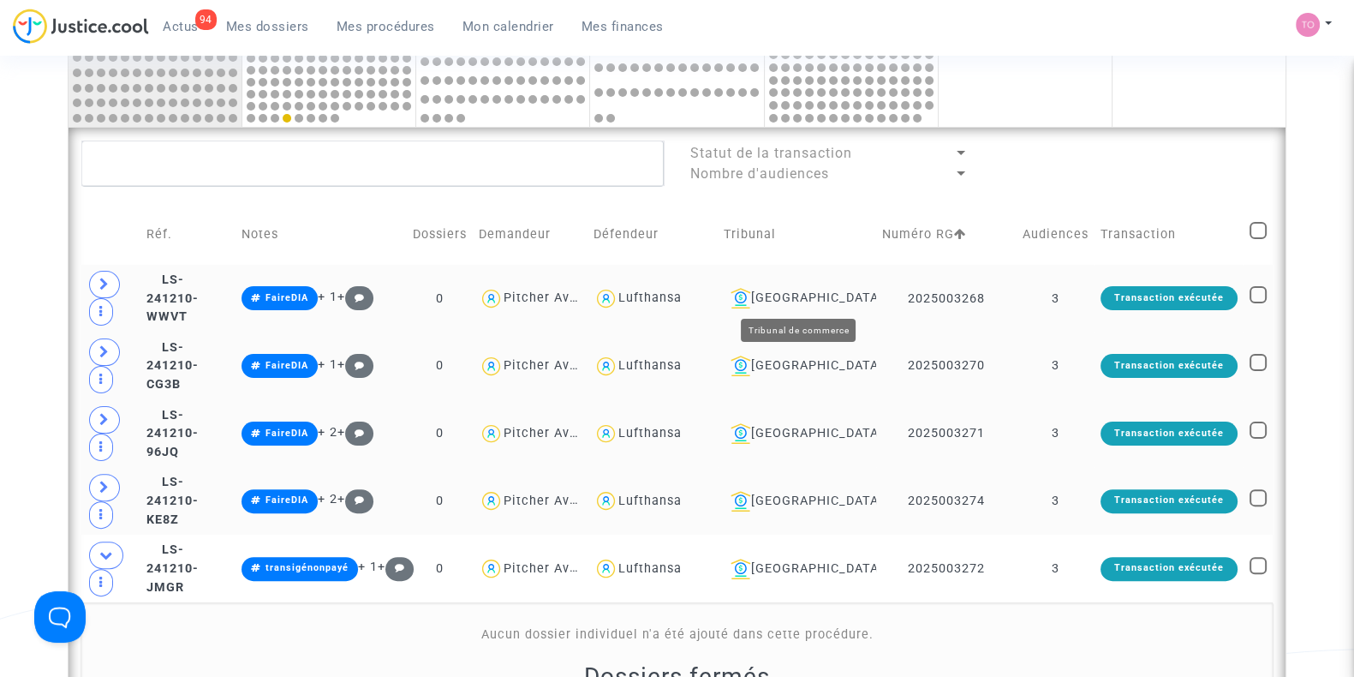
click at [796, 291] on div "[GEOGRAPHIC_DATA]" at bounding box center [797, 298] width 146 height 21
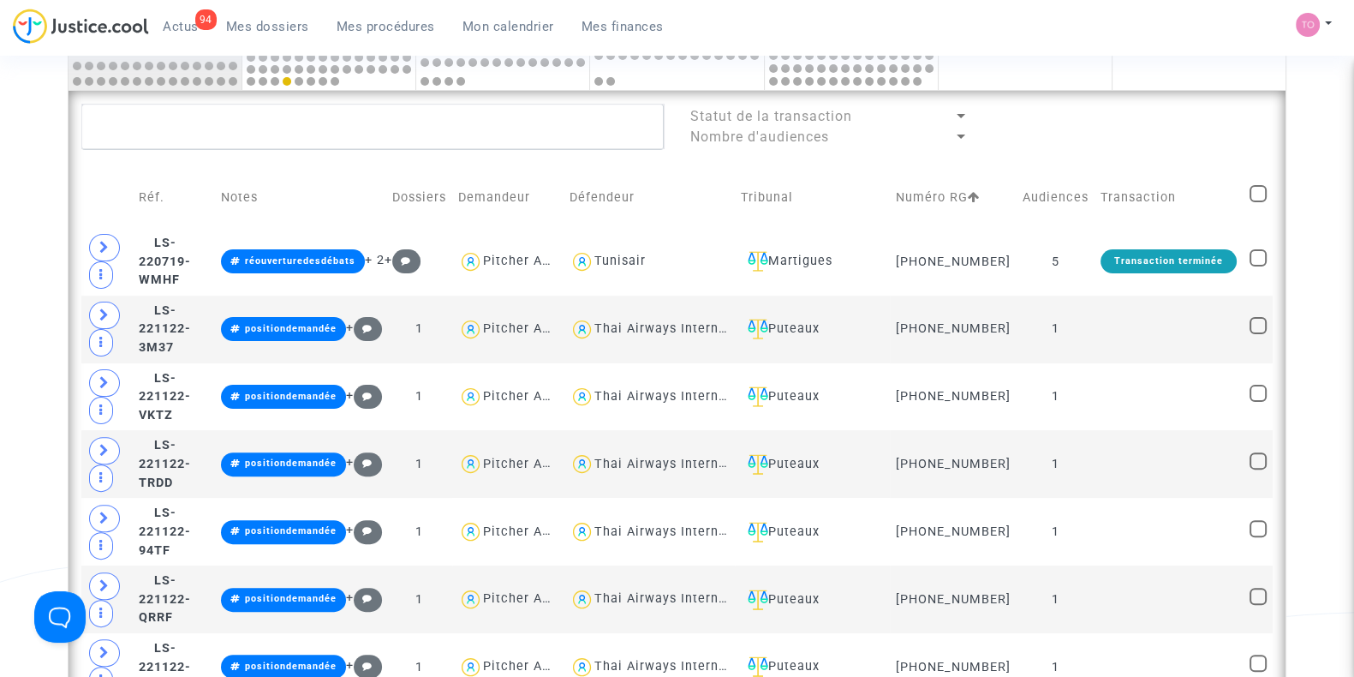
scroll to position [587, 0]
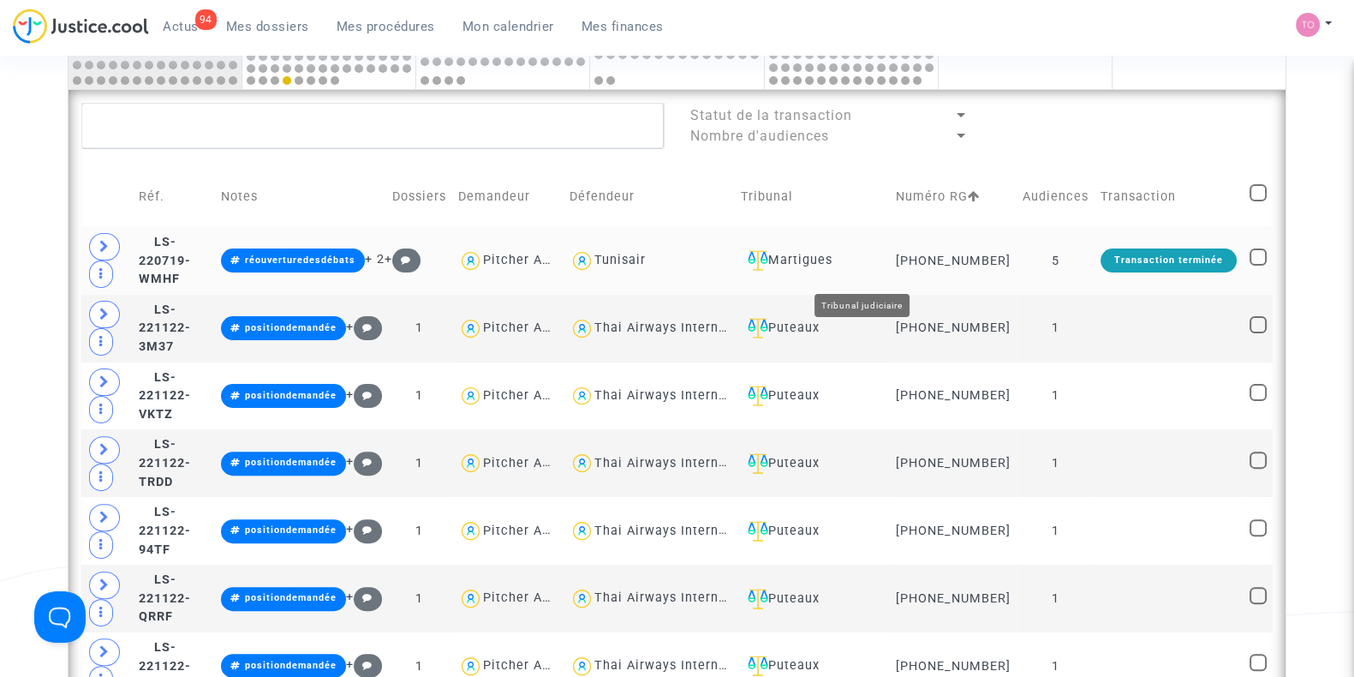
click at [886, 282] on td "Martigues" at bounding box center [812, 261] width 155 height 68
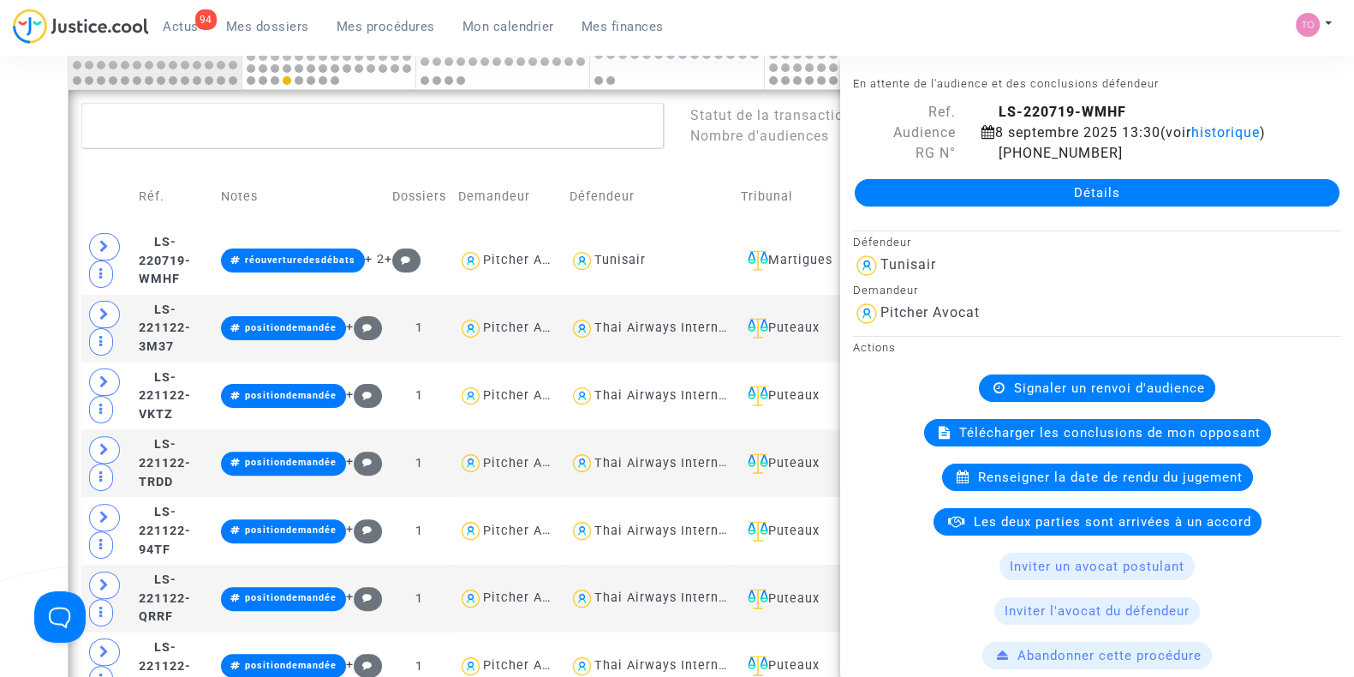
click at [735, 210] on td "Défendeur" at bounding box center [648, 196] width 171 height 61
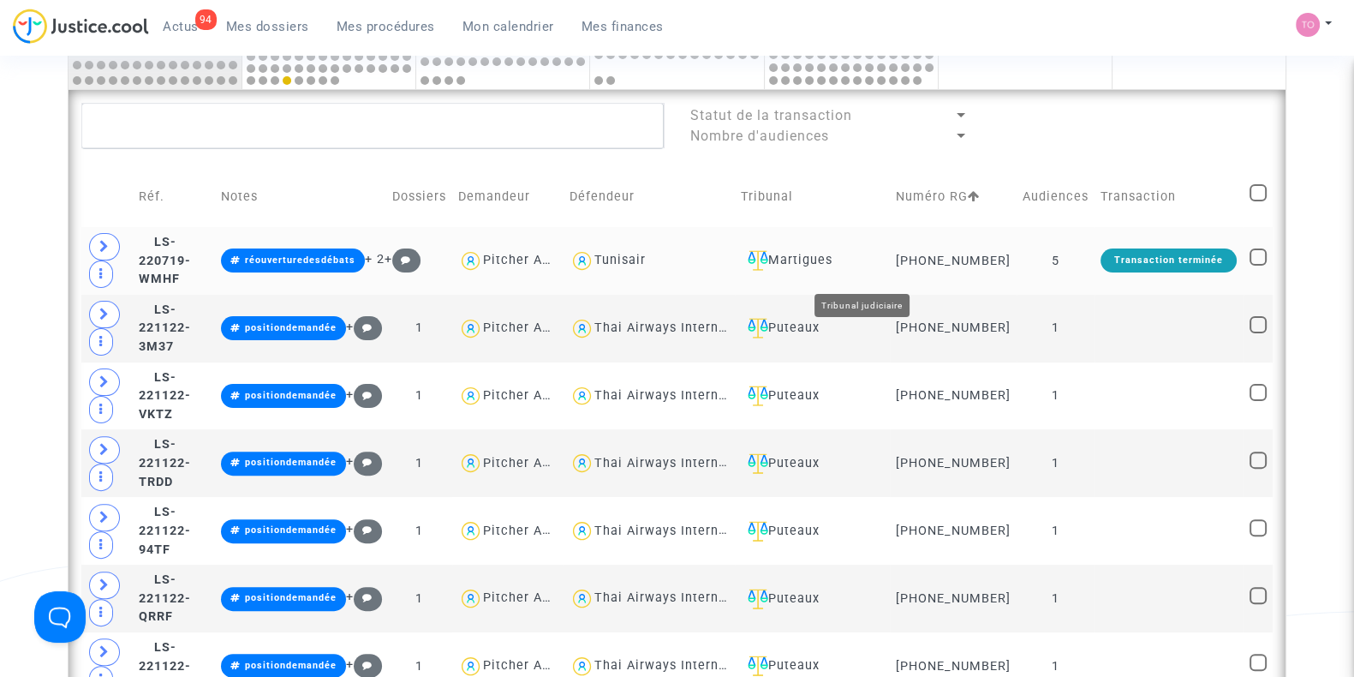
click at [882, 267] on div "Martigues" at bounding box center [812, 260] width 143 height 21
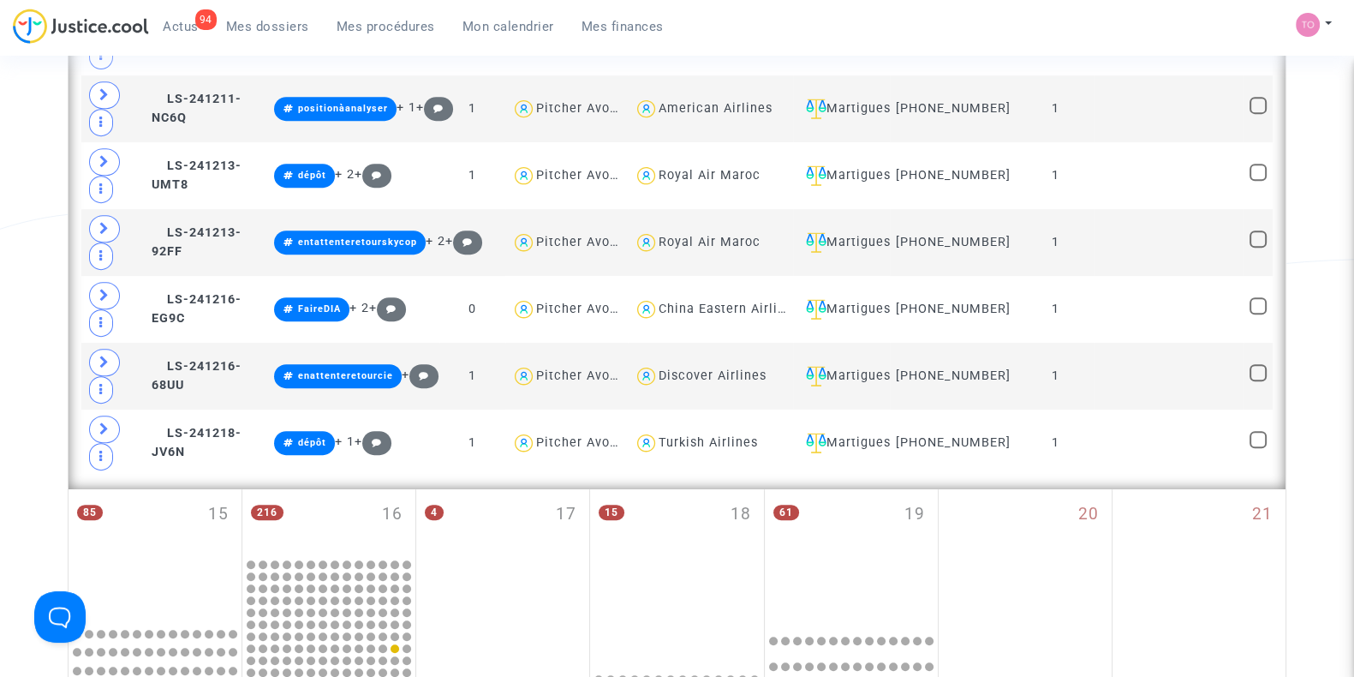
scroll to position [942, 0]
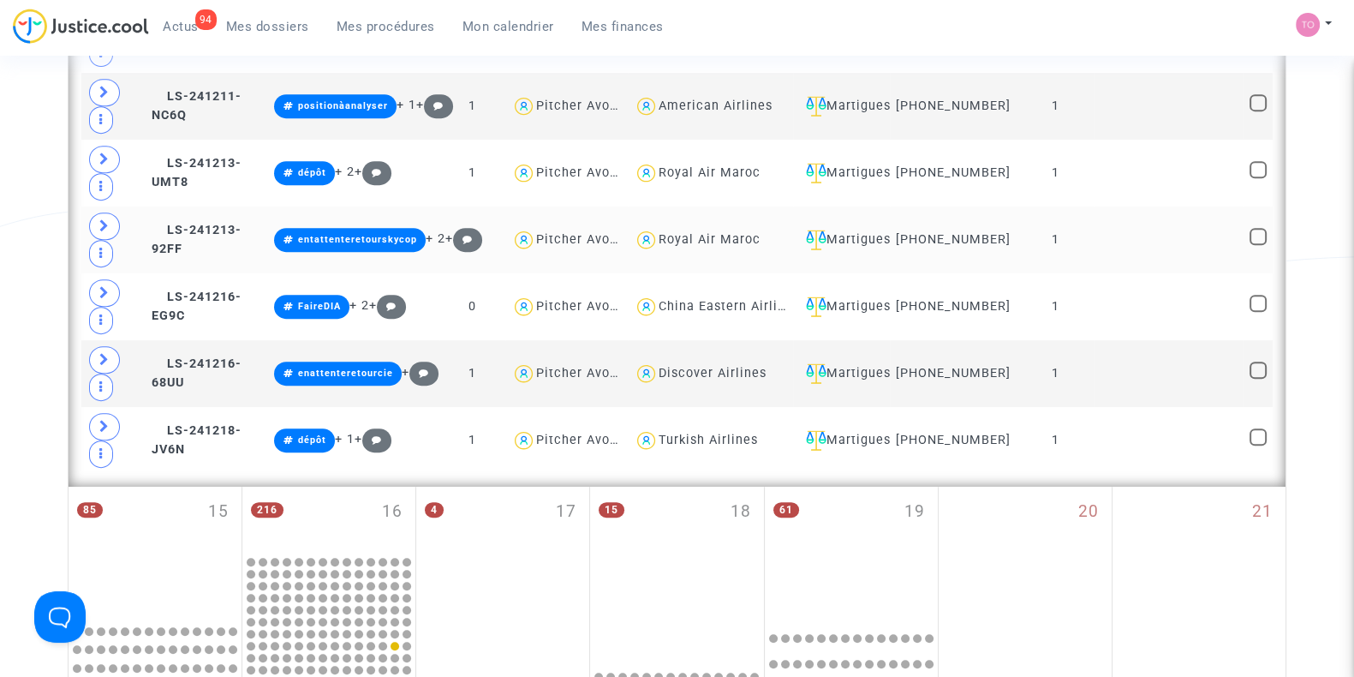
click at [104, 232] on icon at bounding box center [104, 225] width 10 height 13
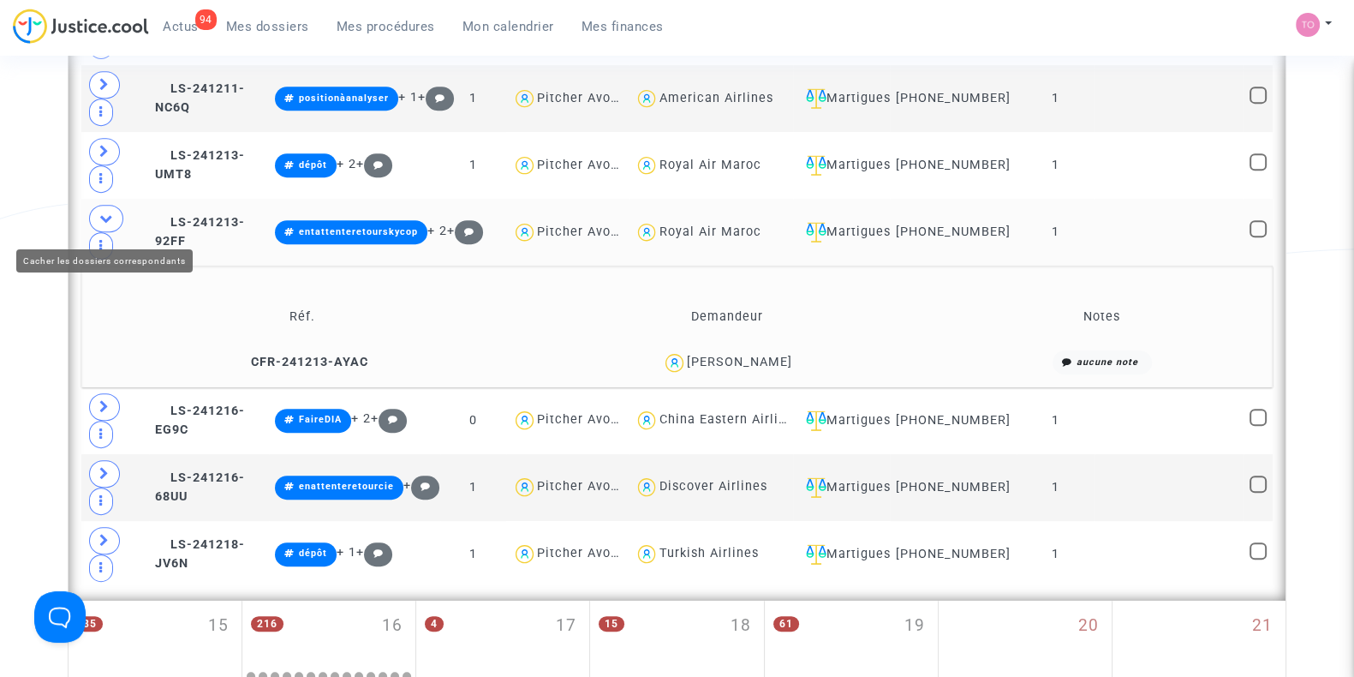
scroll to position [954, 0]
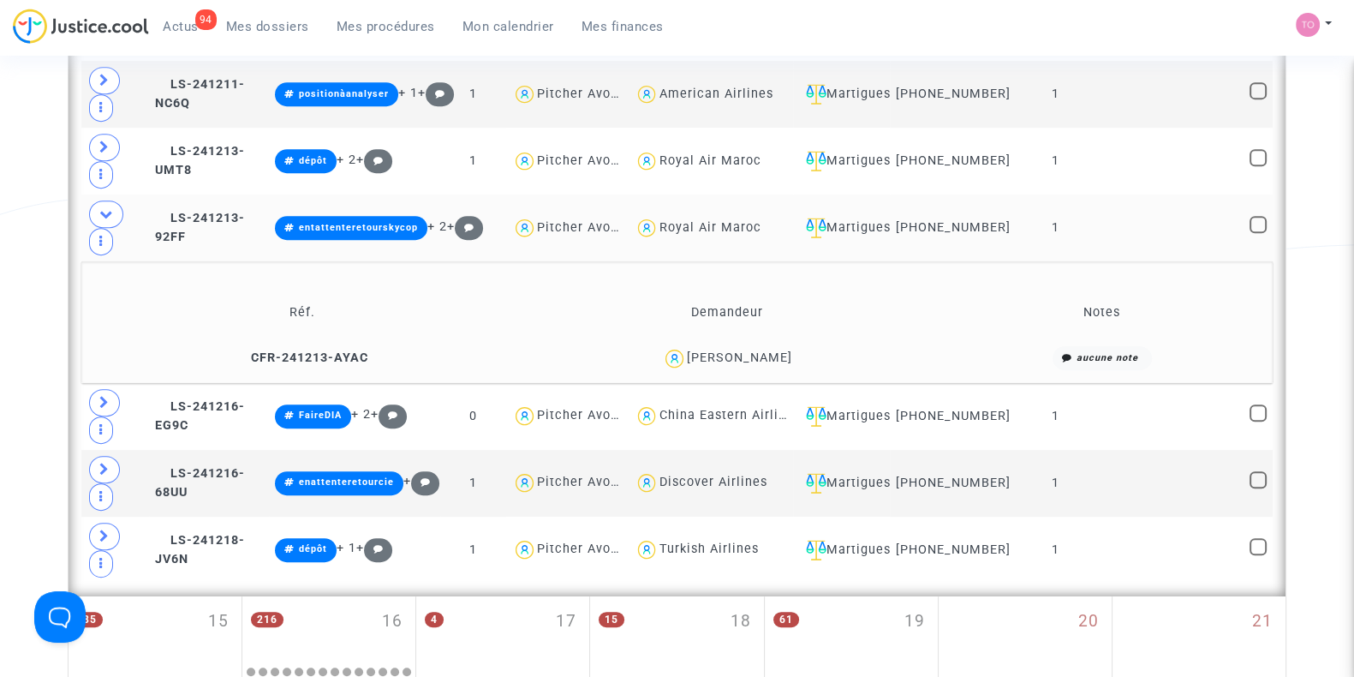
click at [750, 363] on div "Koffi Mouletou" at bounding box center [739, 357] width 105 height 15
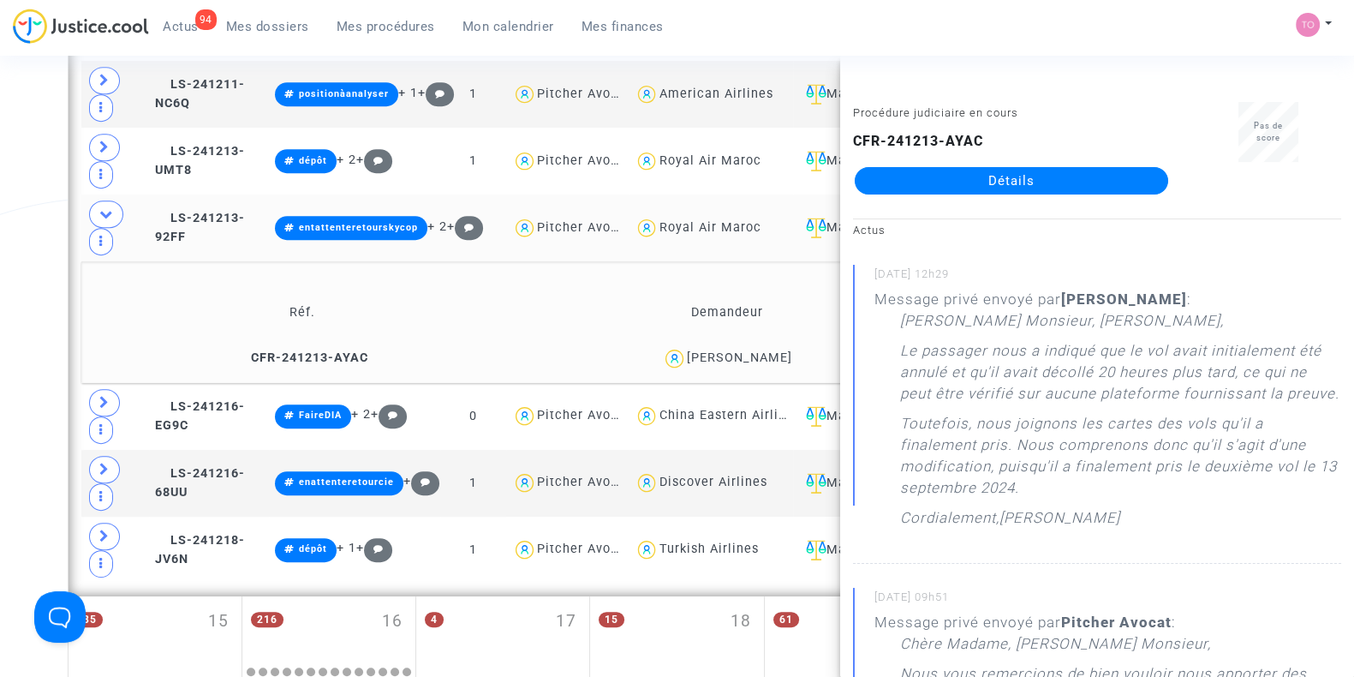
click at [33, 276] on div "Date de clôture d'instruction Date de conciliation Date d'audience Date de juge…" at bounding box center [677, 159] width 1354 height 2030
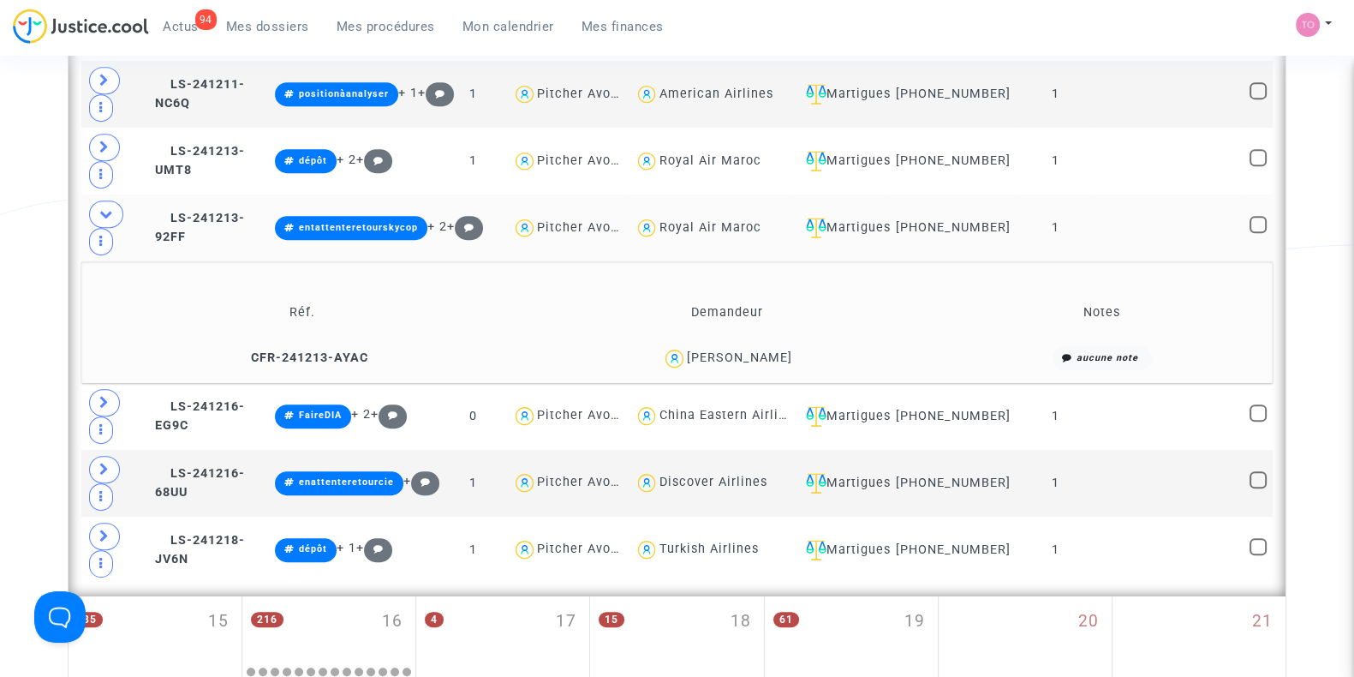
click at [744, 361] on div "Koffi Mouletou" at bounding box center [739, 357] width 105 height 15
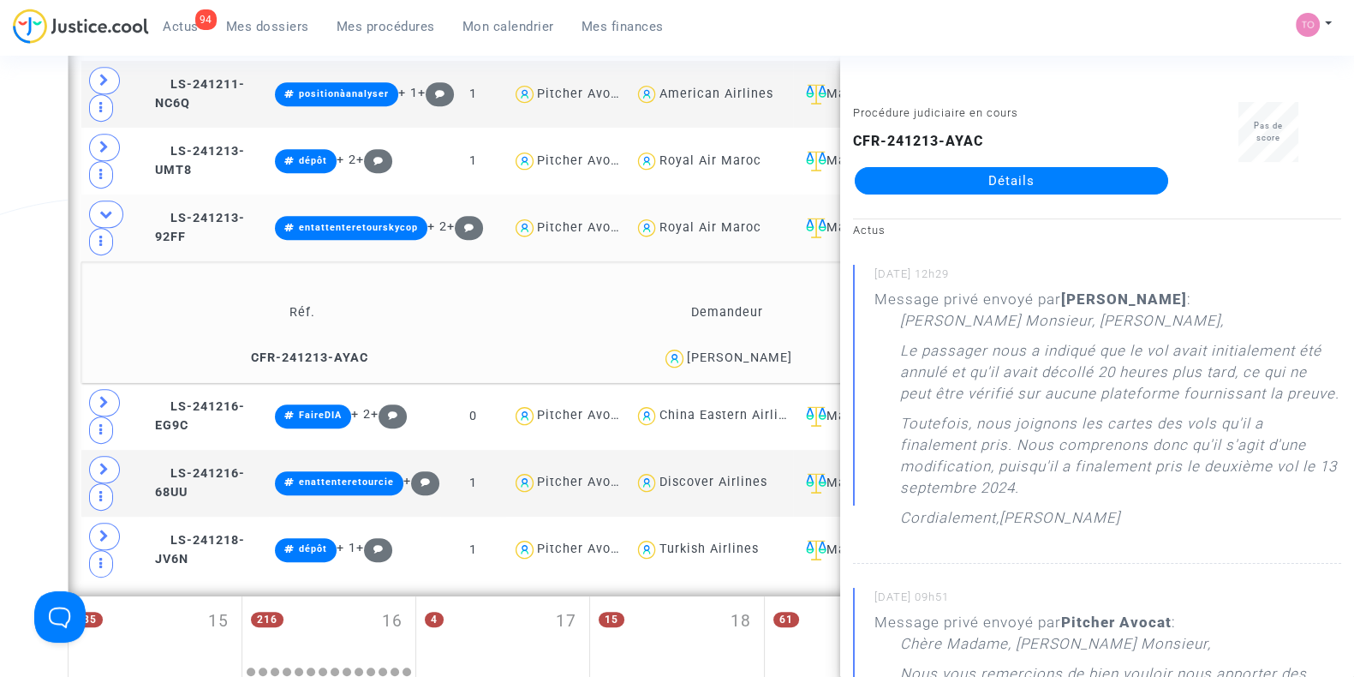
click at [74, 314] on div "Statut de la transaction Nombre d'audiences Réf. Notes Dossiers Demandeur Défen…" at bounding box center [677, 159] width 1217 height 873
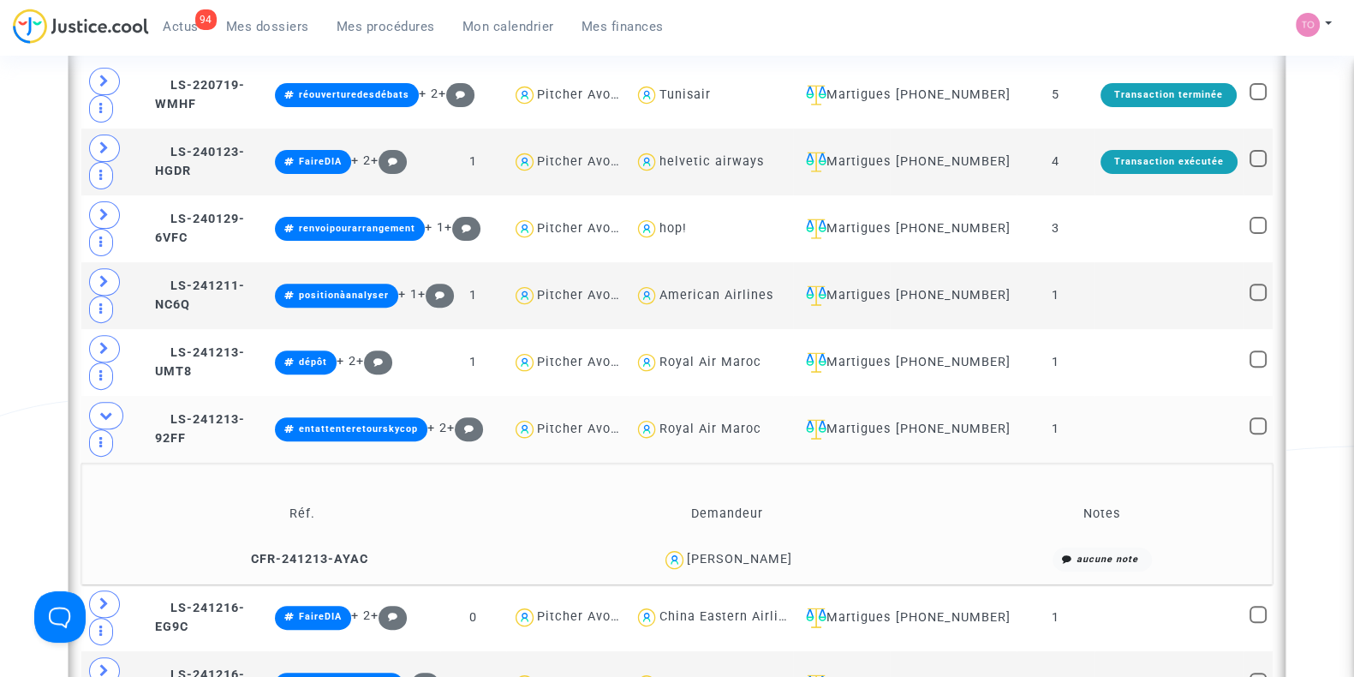
scroll to position [751, 0]
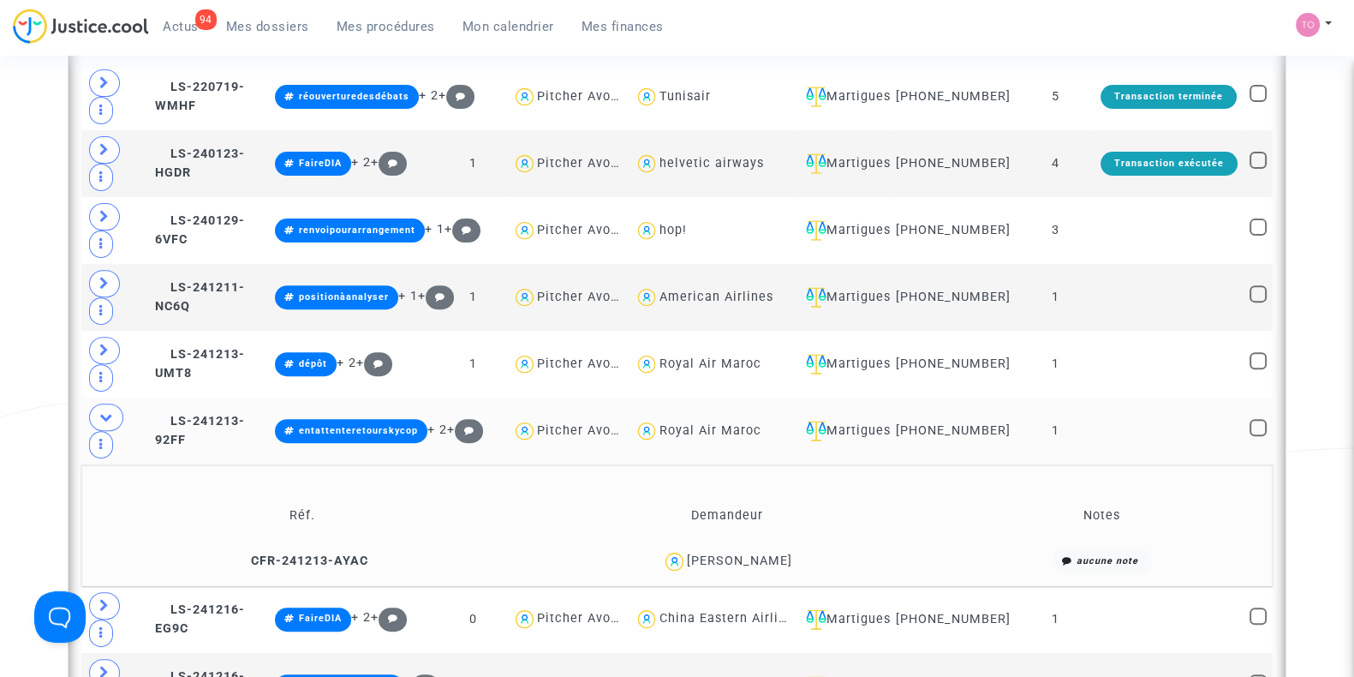
click at [0, 283] on div "Date de clôture d'instruction Date de conciliation Date d'audience Date de juge…" at bounding box center [677, 362] width 1354 height 2030
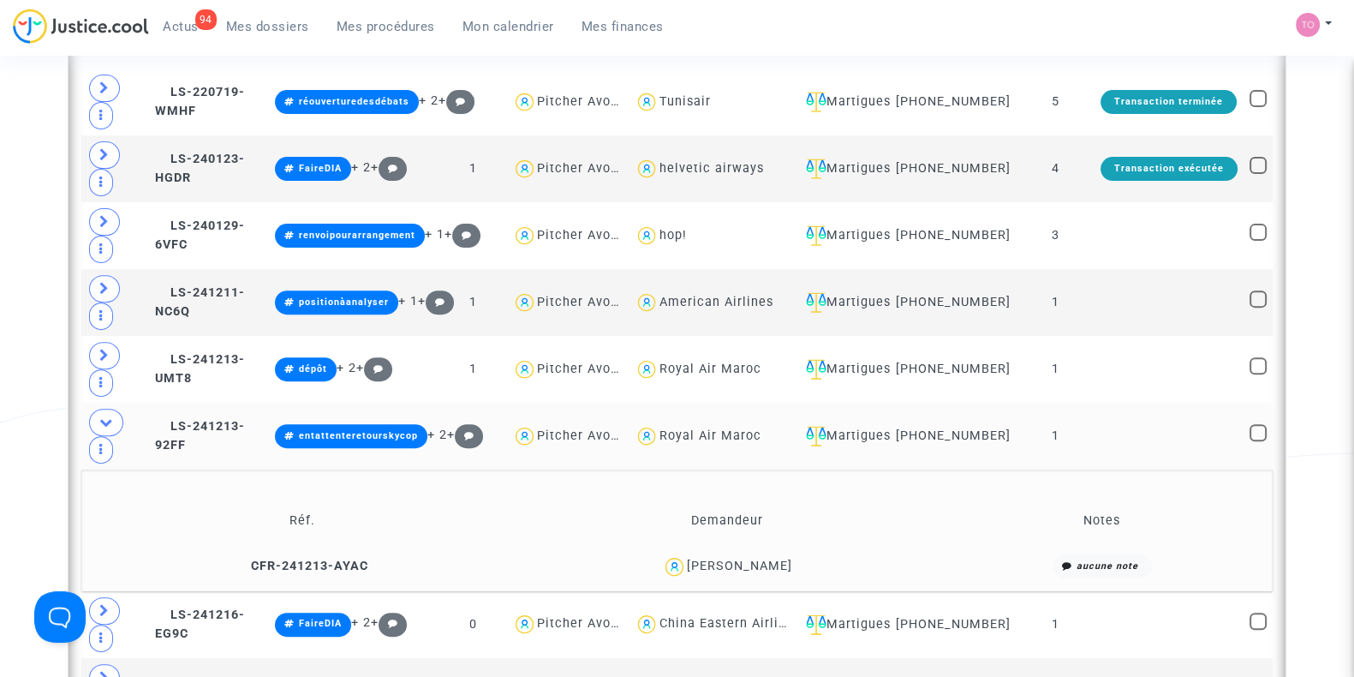
scroll to position [742, 0]
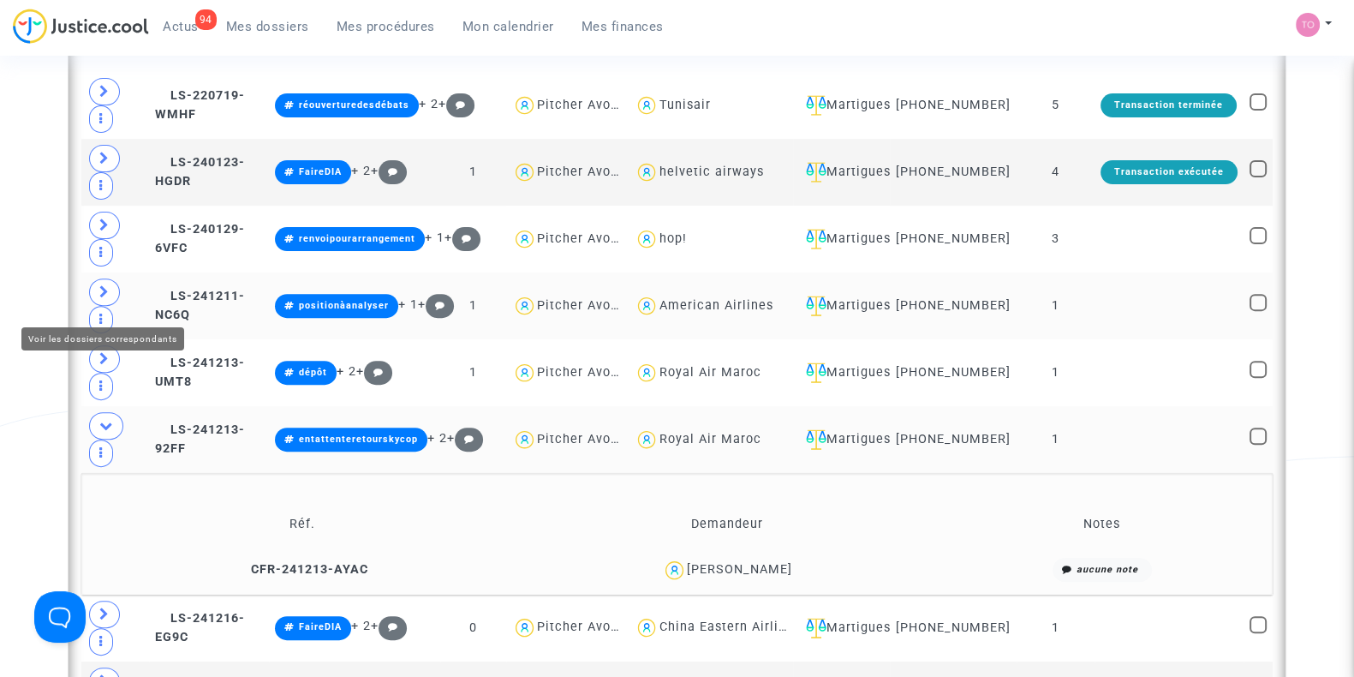
click at [116, 299] on span at bounding box center [104, 291] width 31 height 27
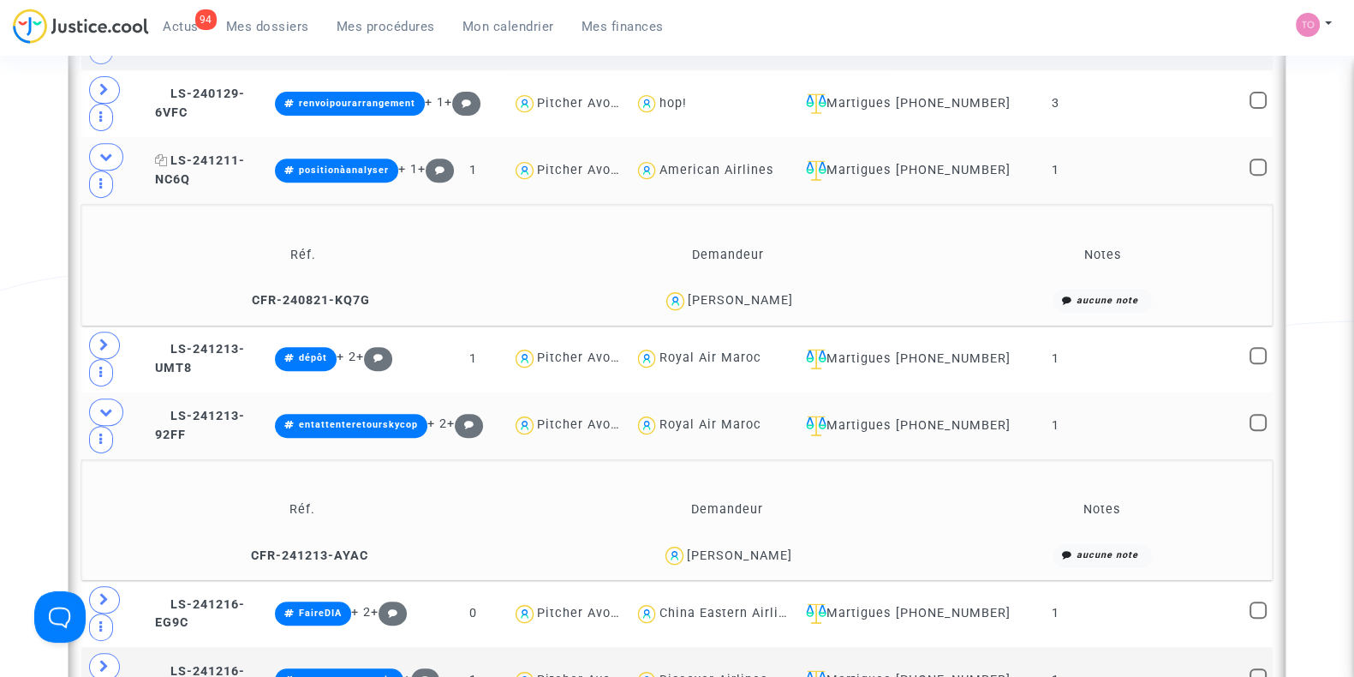
scroll to position [879, 0]
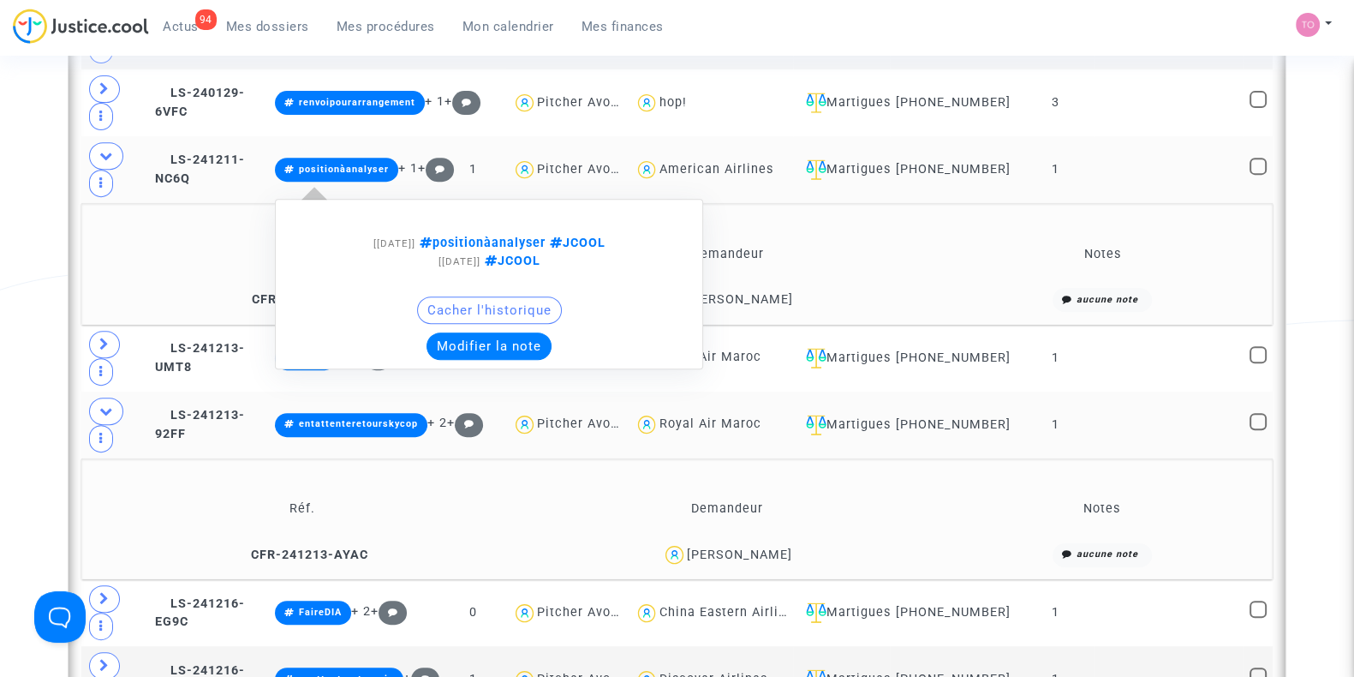
click at [498, 348] on button "Modifier la note" at bounding box center [488, 345] width 125 height 27
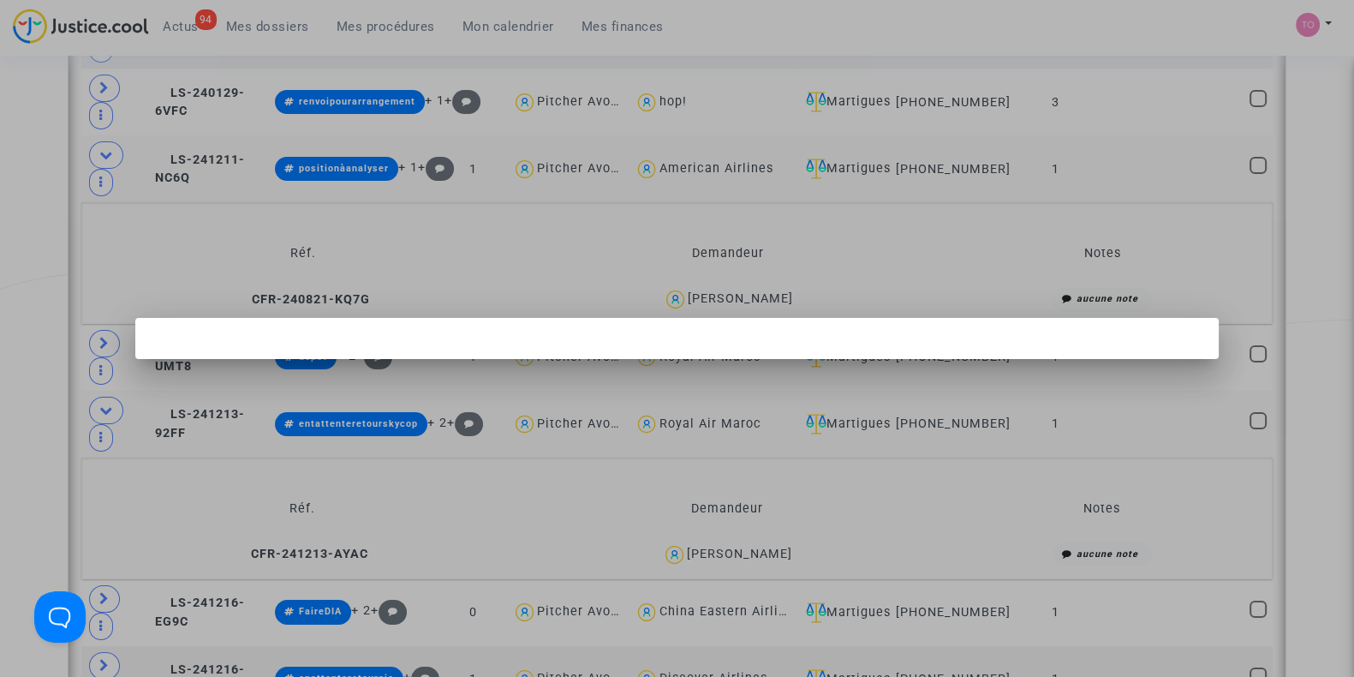
scroll to position [0, 0]
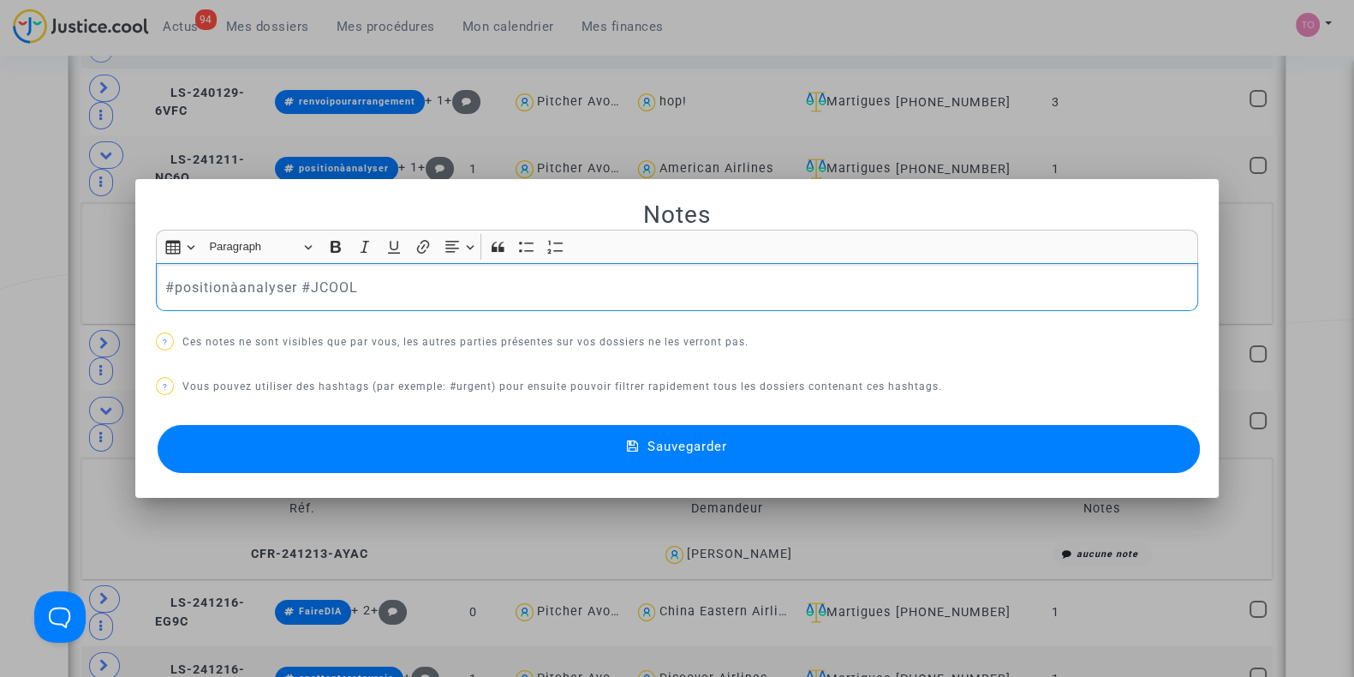
drag, startPoint x: 291, startPoint y: 288, endPoint x: 167, endPoint y: 284, distance: 124.2
click at [167, 284] on p "#positionàanalyser #JCOOL" at bounding box center [677, 287] width 1024 height 21
click at [696, 441] on span "Sauvegarder" at bounding box center [687, 445] width 80 height 15
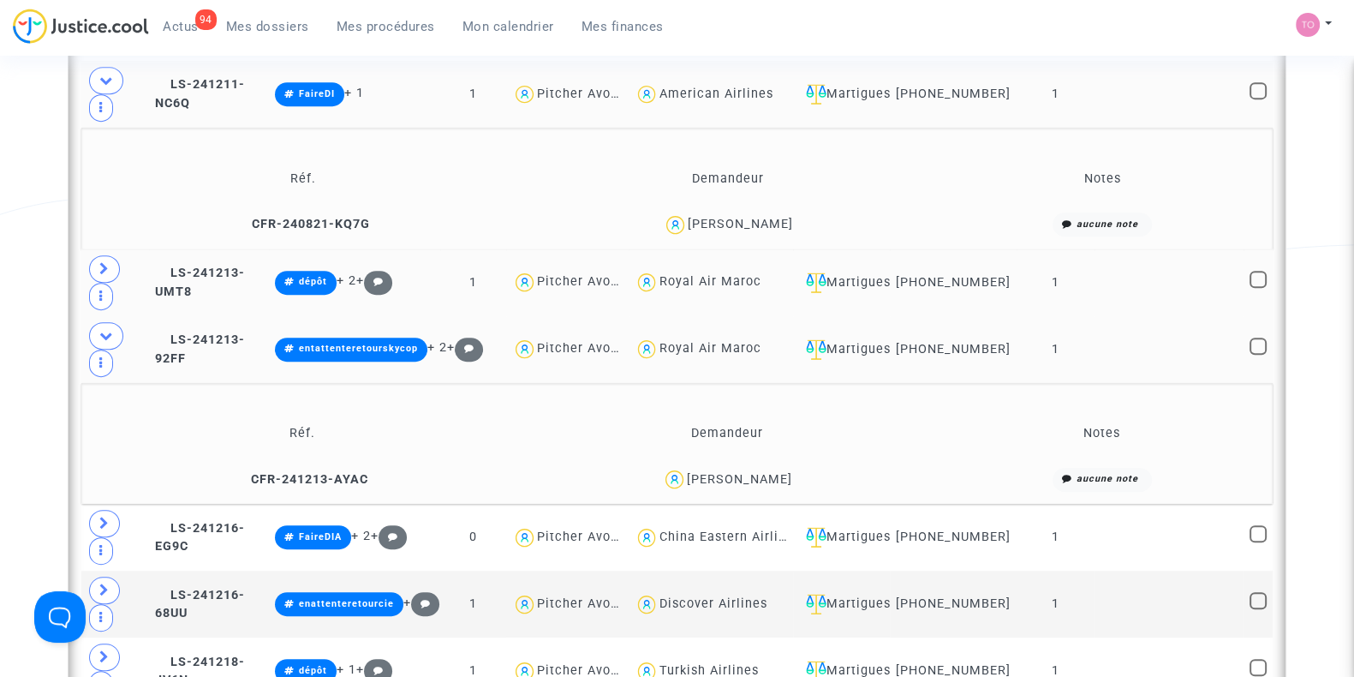
scroll to position [953, 0]
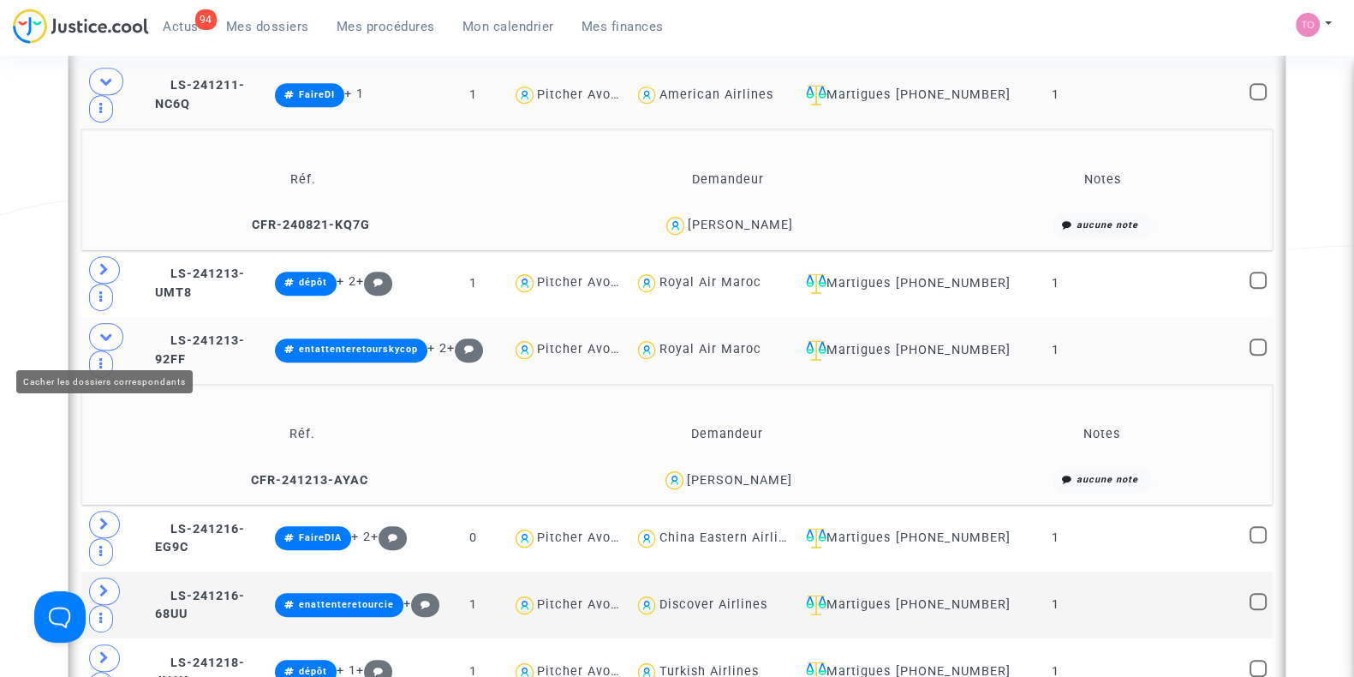
click at [102, 343] on icon at bounding box center [106, 336] width 14 height 13
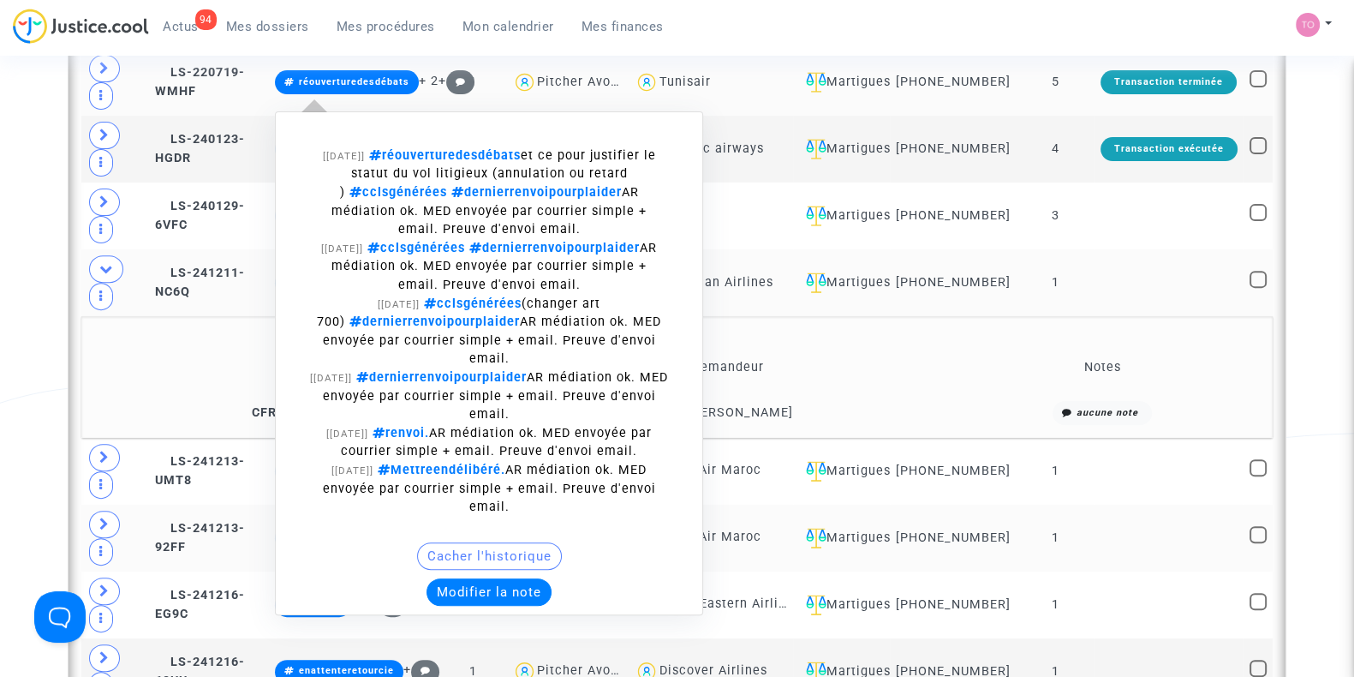
scroll to position [771, 0]
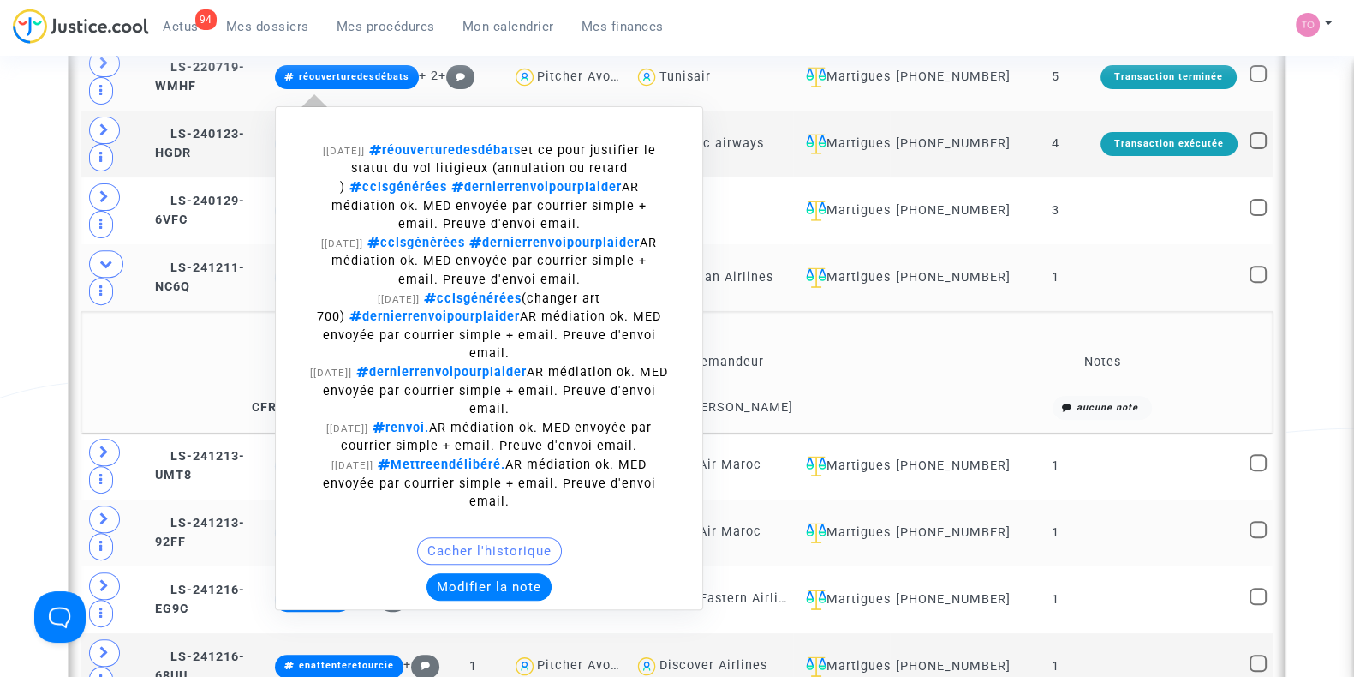
click at [462, 593] on button "Modifier la note" at bounding box center [488, 586] width 125 height 27
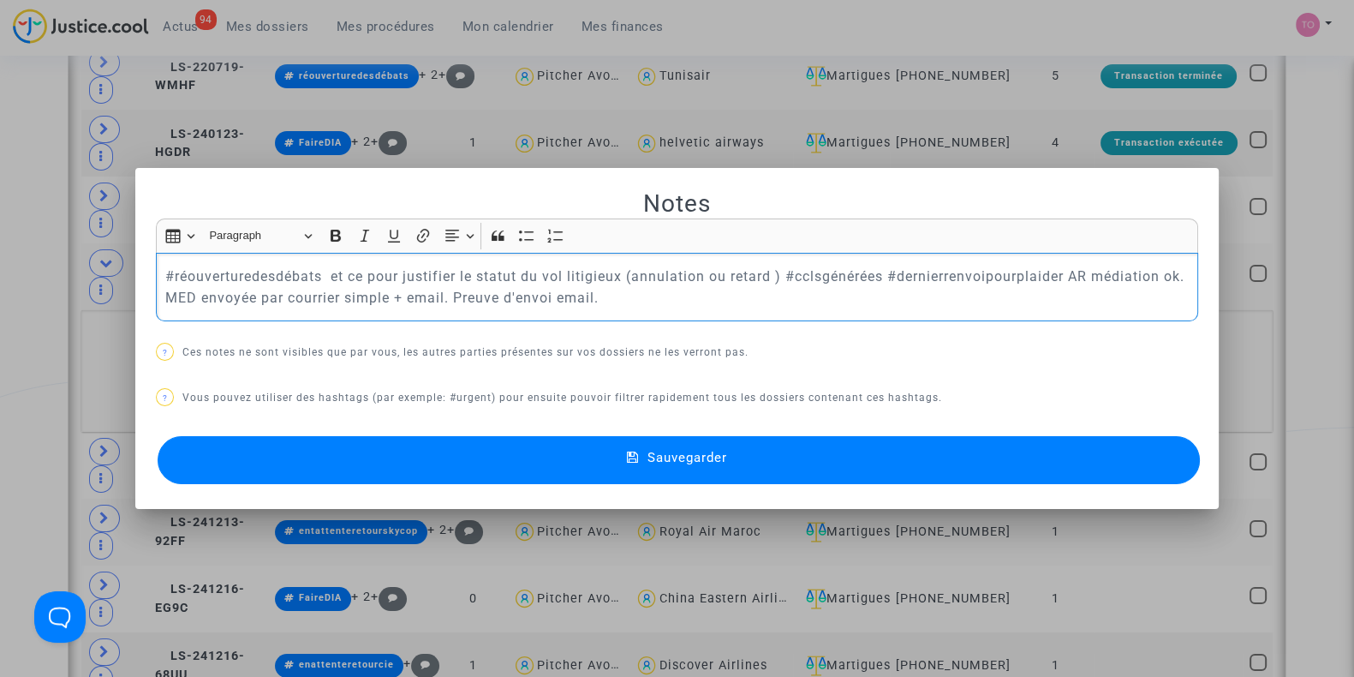
scroll to position [0, 0]
click at [400, 448] on button "Sauvegarder" at bounding box center [679, 460] width 1042 height 48
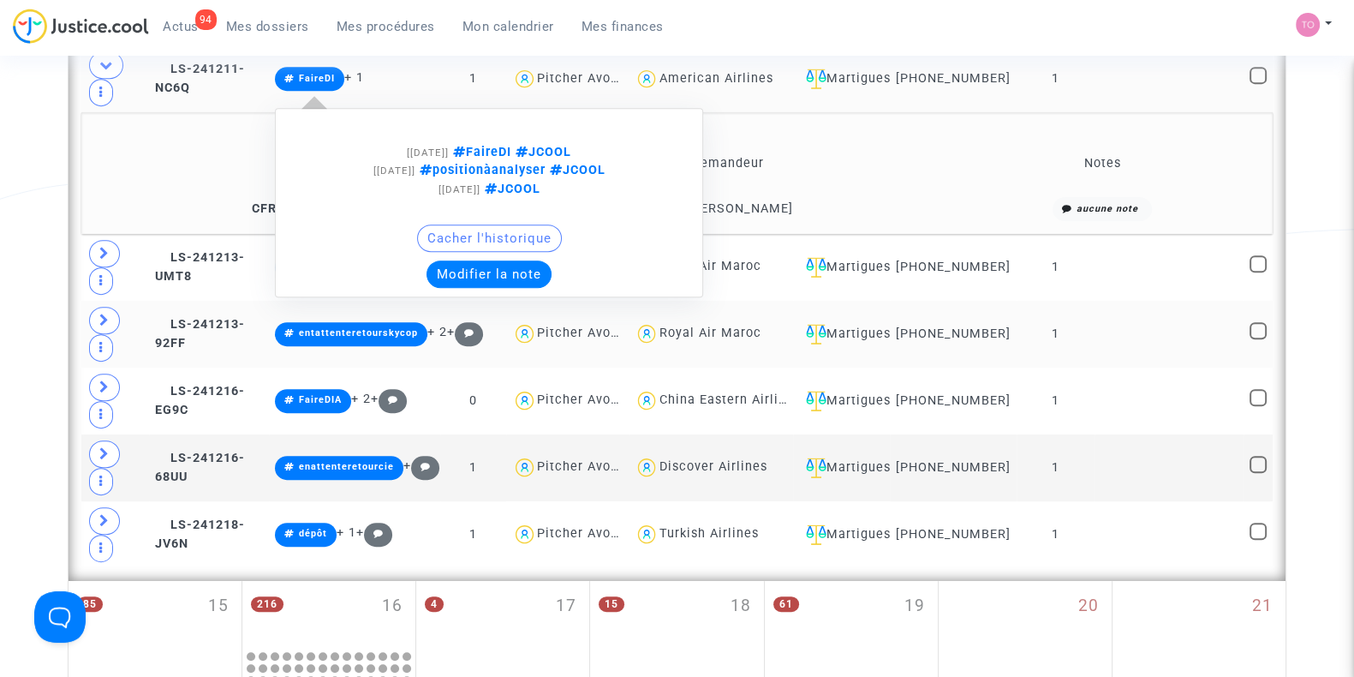
scroll to position [970, 0]
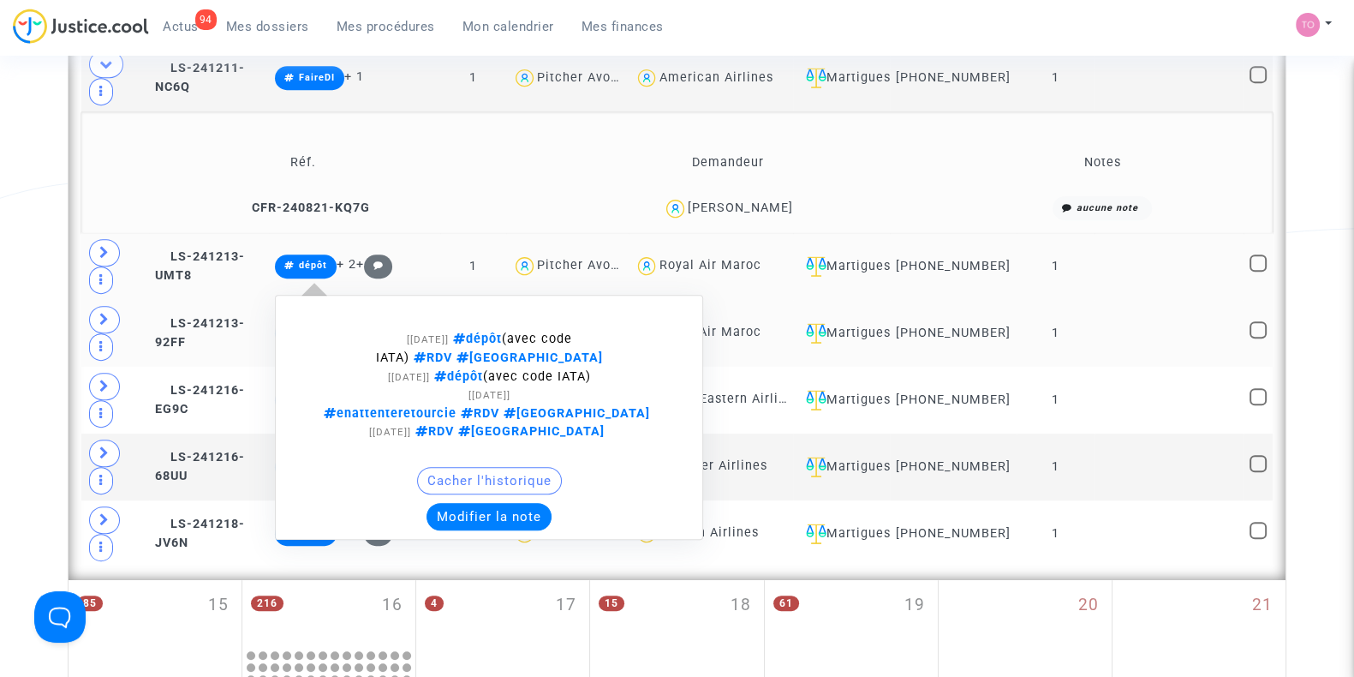
click at [480, 503] on button "Modifier la note" at bounding box center [488, 516] width 125 height 27
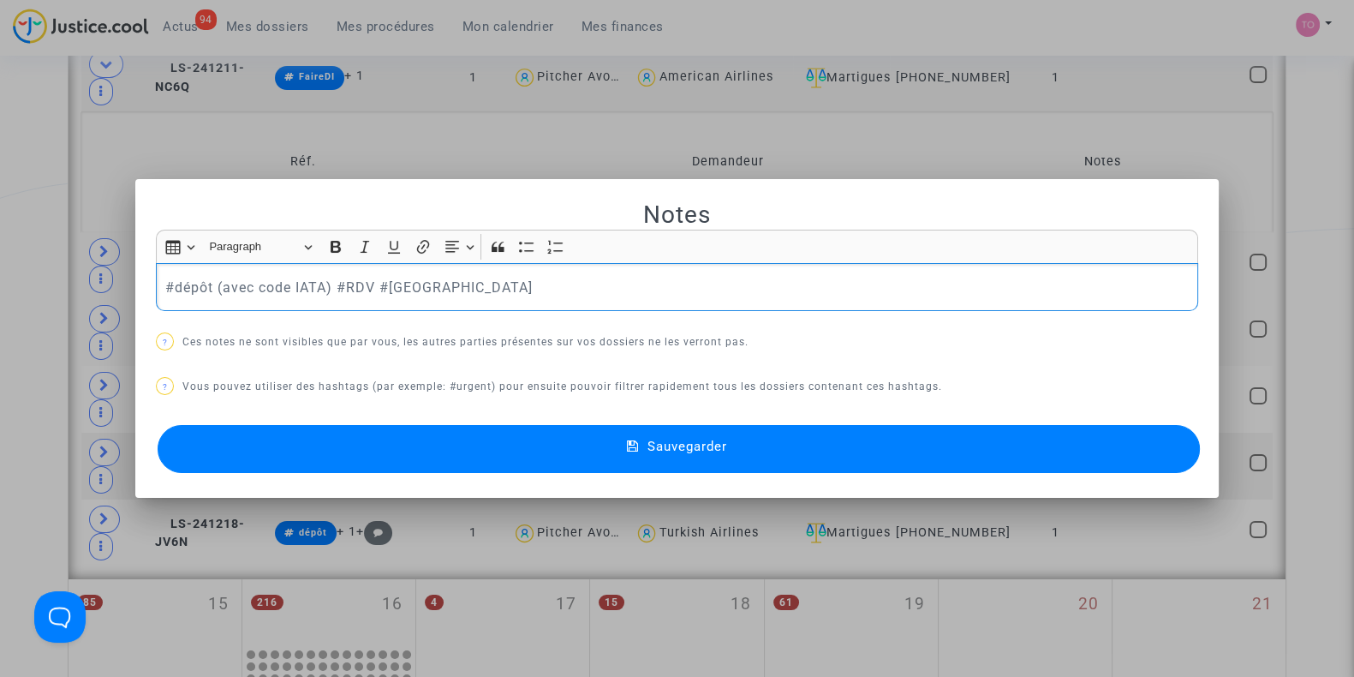
drag, startPoint x: 326, startPoint y: 284, endPoint x: 0, endPoint y: 310, distance: 327.3
click at [0, 310] on div "Notes Rich Text Editor Insert table Insert table Heading Paragraph Paragraph He…" at bounding box center [677, 338] width 1354 height 677
click at [337, 434] on button "Sauvegarder" at bounding box center [679, 449] width 1042 height 48
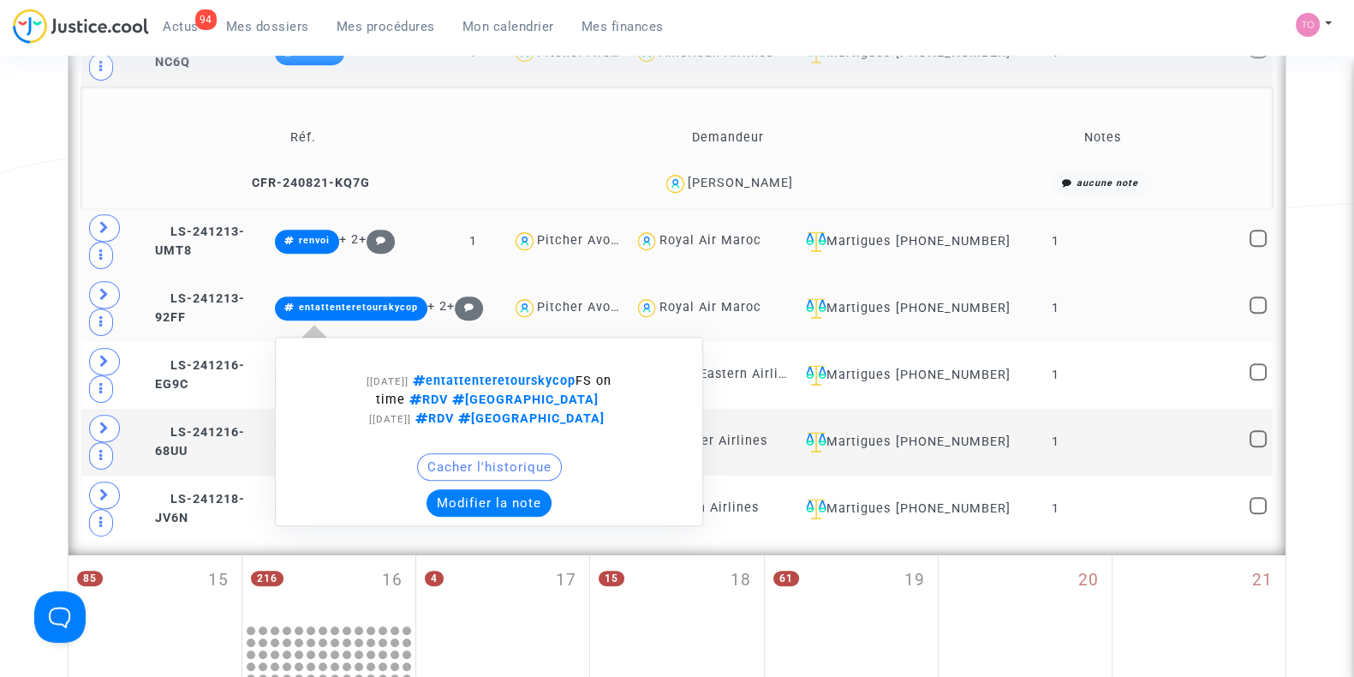
scroll to position [1008, 0]
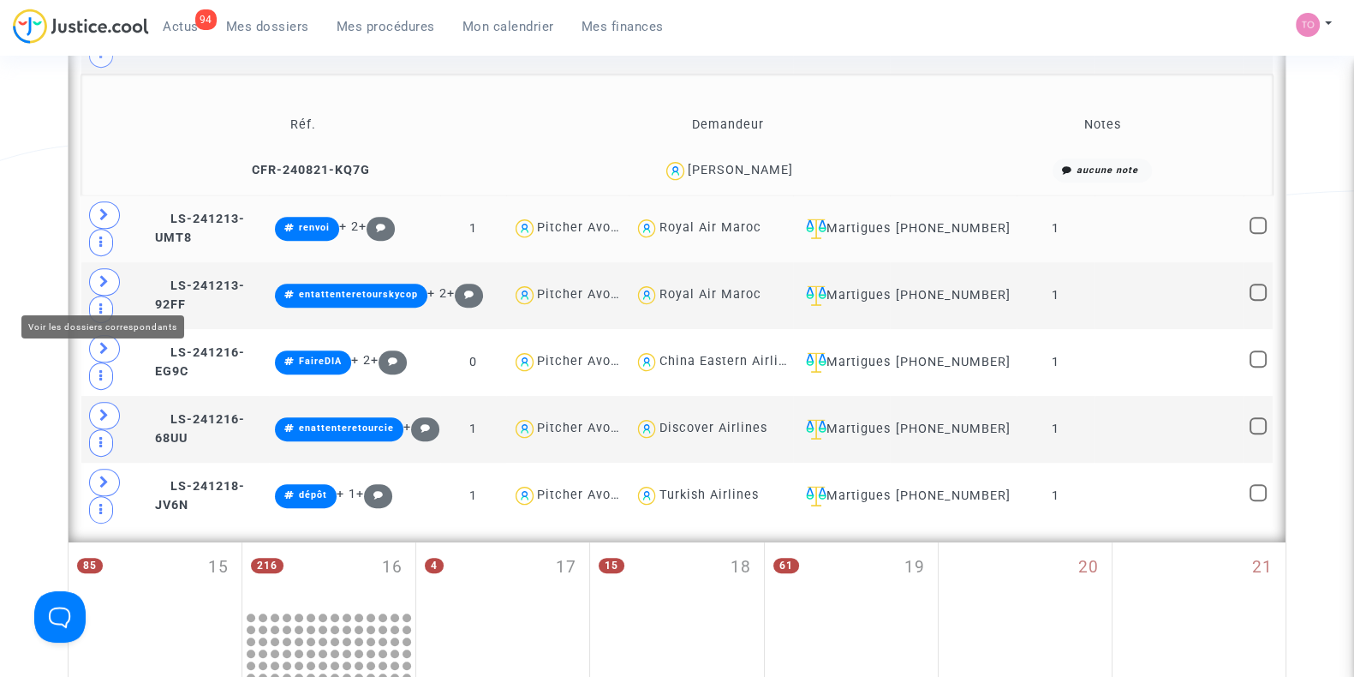
click at [94, 281] on span at bounding box center [104, 281] width 31 height 27
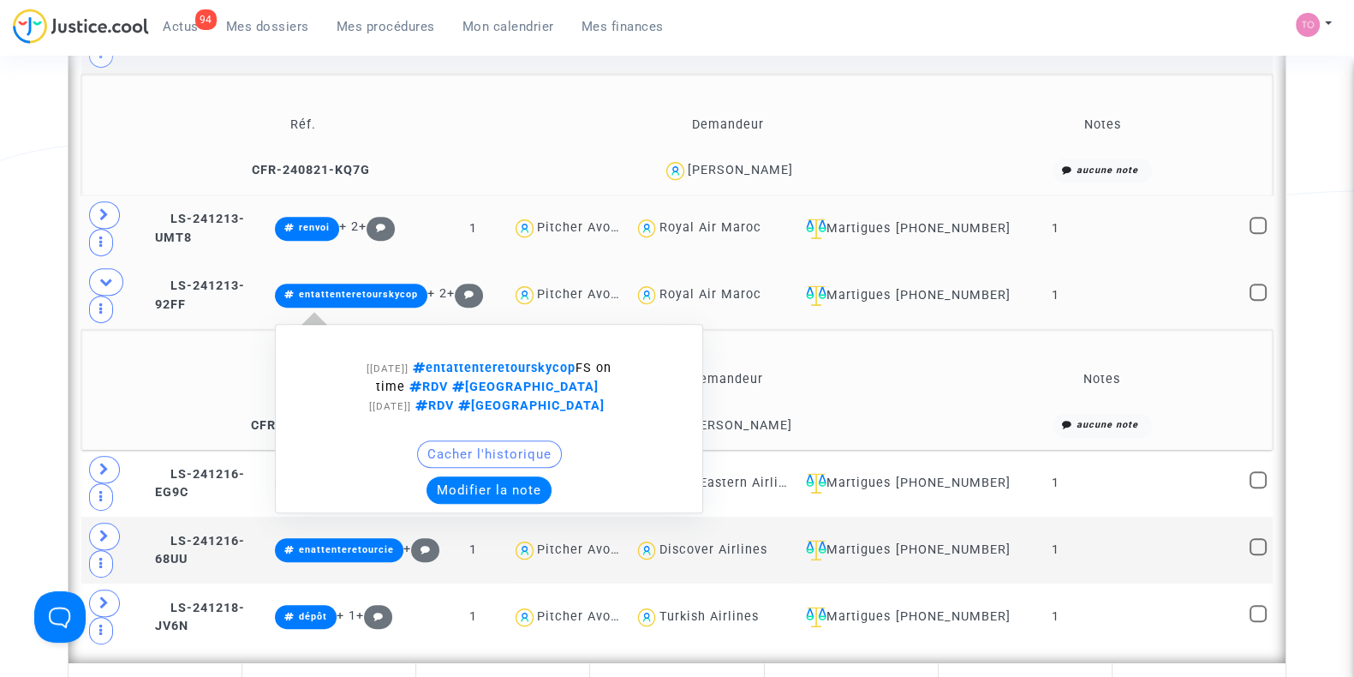
click at [493, 493] on button "Modifier la note" at bounding box center [488, 489] width 125 height 27
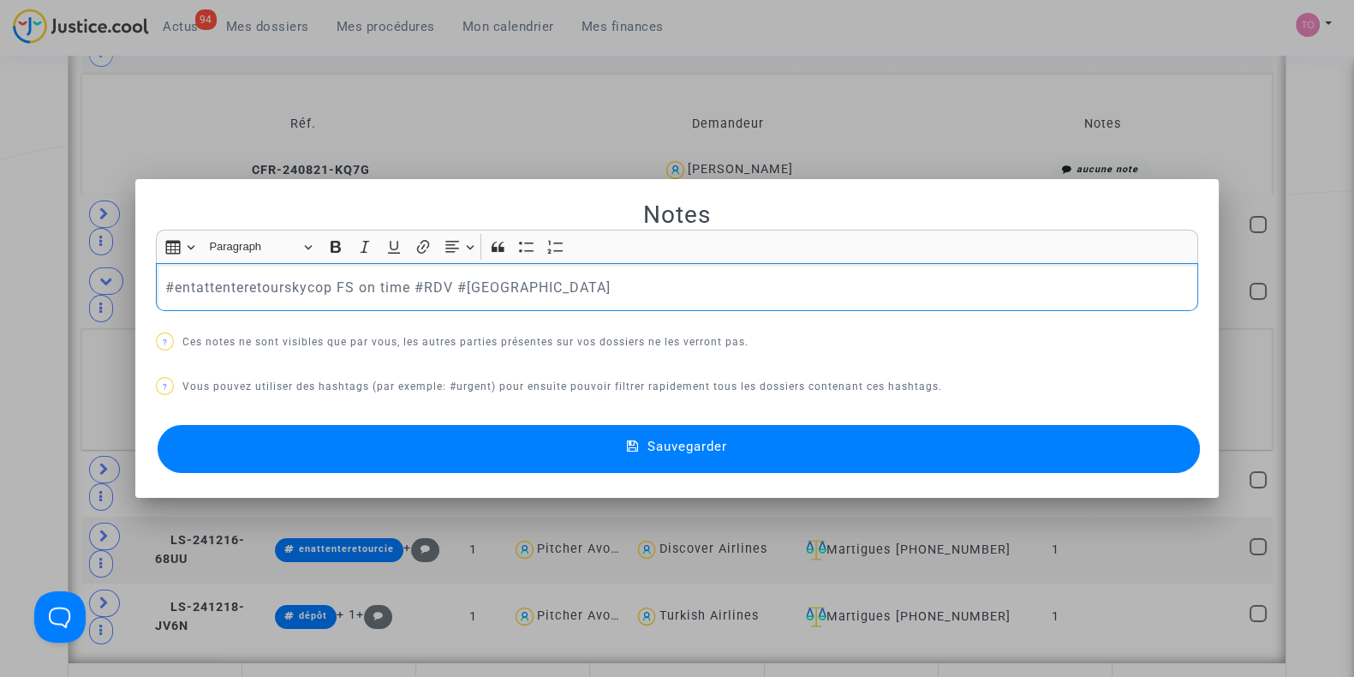
drag, startPoint x: 325, startPoint y: 286, endPoint x: 164, endPoint y: 280, distance: 162.0
click at [165, 280] on p "#entattenteretourskycop FS on time #RDV #MONTREAL" at bounding box center [677, 287] width 1024 height 21
drag, startPoint x: 402, startPoint y: 286, endPoint x: 335, endPoint y: 282, distance: 67.8
click at [335, 282] on p "#renvoipourarrangement FS on time #RDV #MONTREAL" at bounding box center [677, 287] width 1024 height 21
click at [877, 282] on p "#renvoipourarrangement le problème vient du vol de correspondance (le pax a pri…" at bounding box center [677, 287] width 1024 height 21
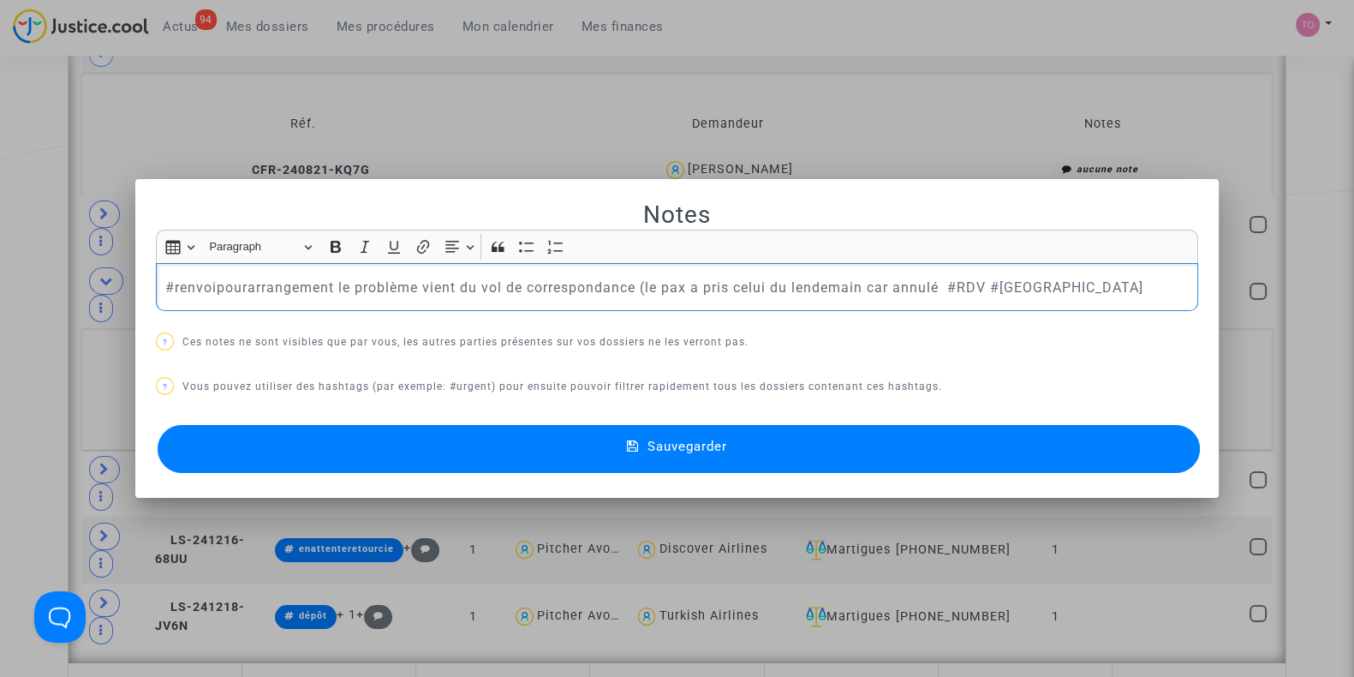
click at [877, 282] on p "#renvoipourarrangement le problème vient du vol de correspondance (le pax a pri…" at bounding box center [677, 287] width 1024 height 21
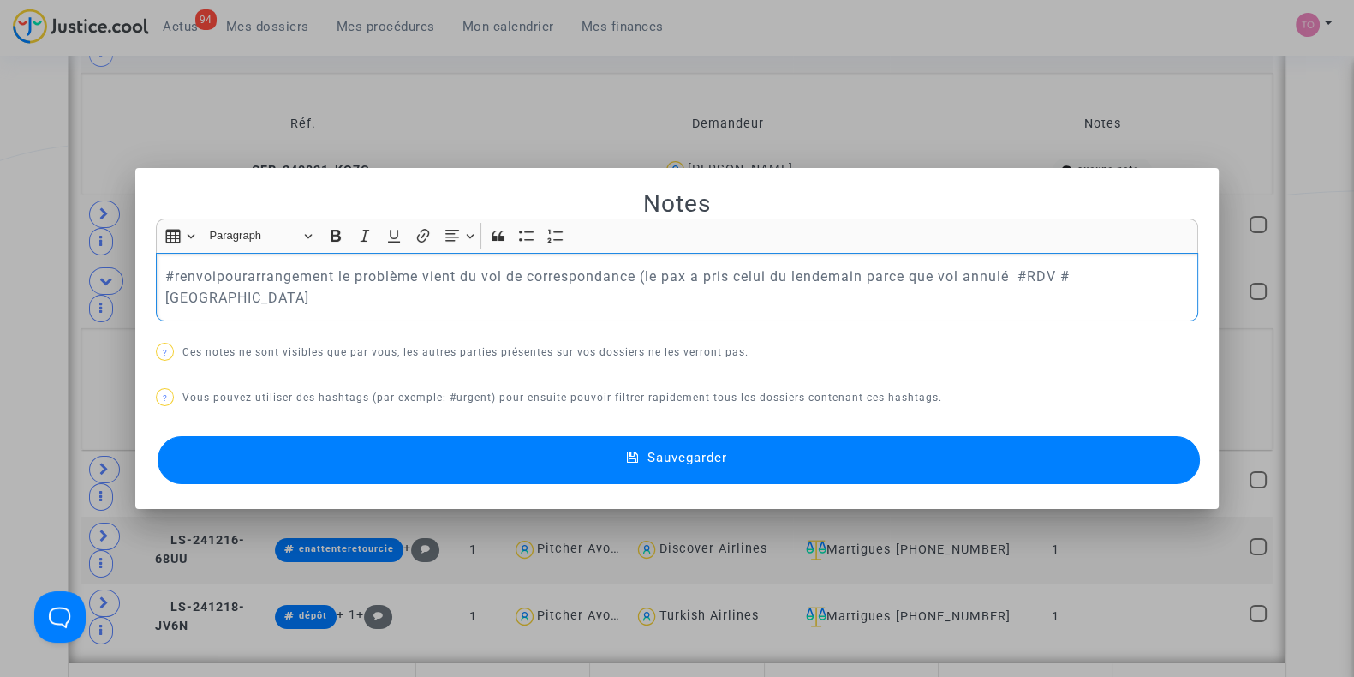
click at [1007, 285] on p "#renvoipourarrangement le problème vient du vol de correspondance (le pax a pri…" at bounding box center [677, 286] width 1024 height 43
click at [393, 440] on button "Sauvegarder" at bounding box center [679, 460] width 1042 height 48
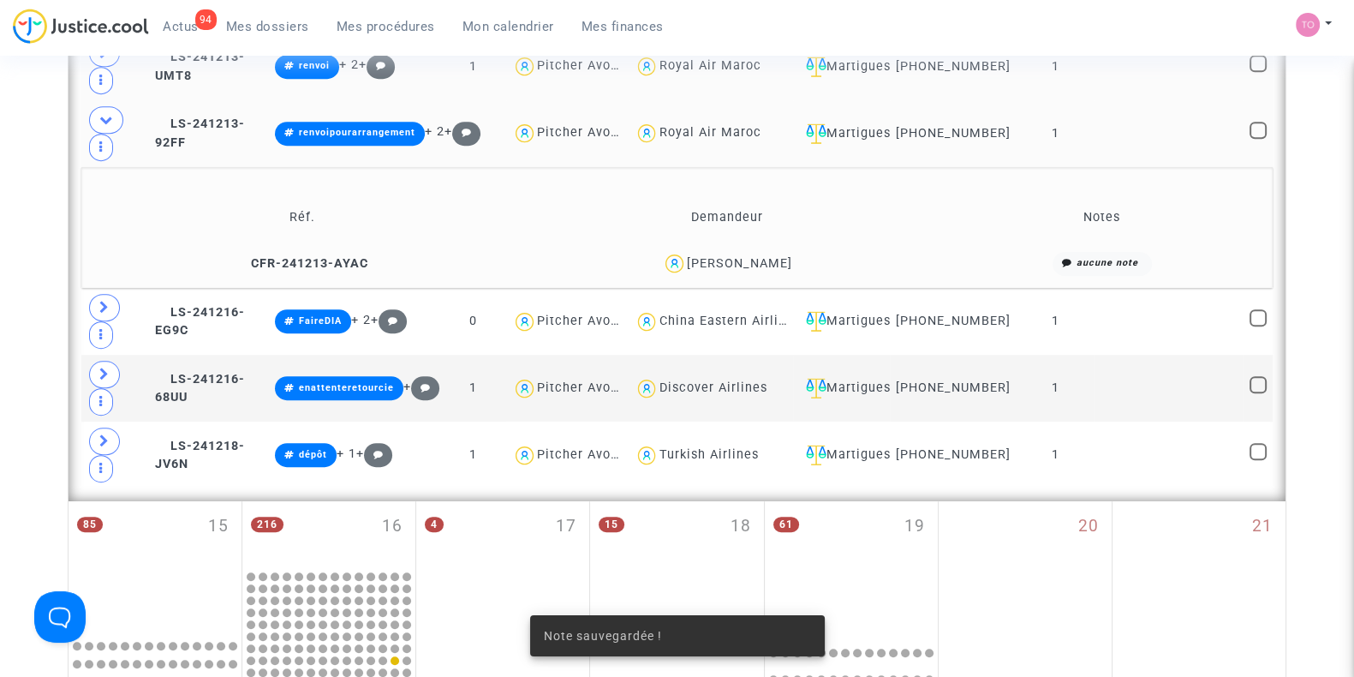
scroll to position [1179, 0]
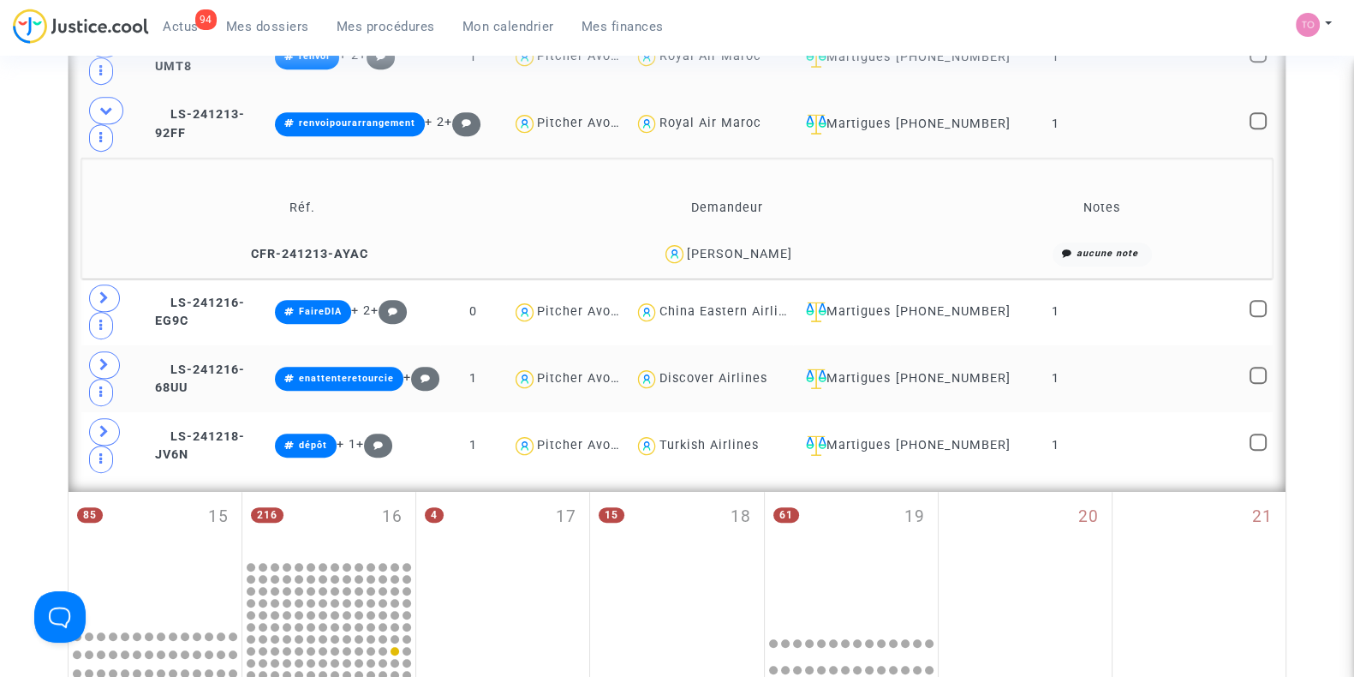
click at [92, 363] on span at bounding box center [104, 364] width 31 height 27
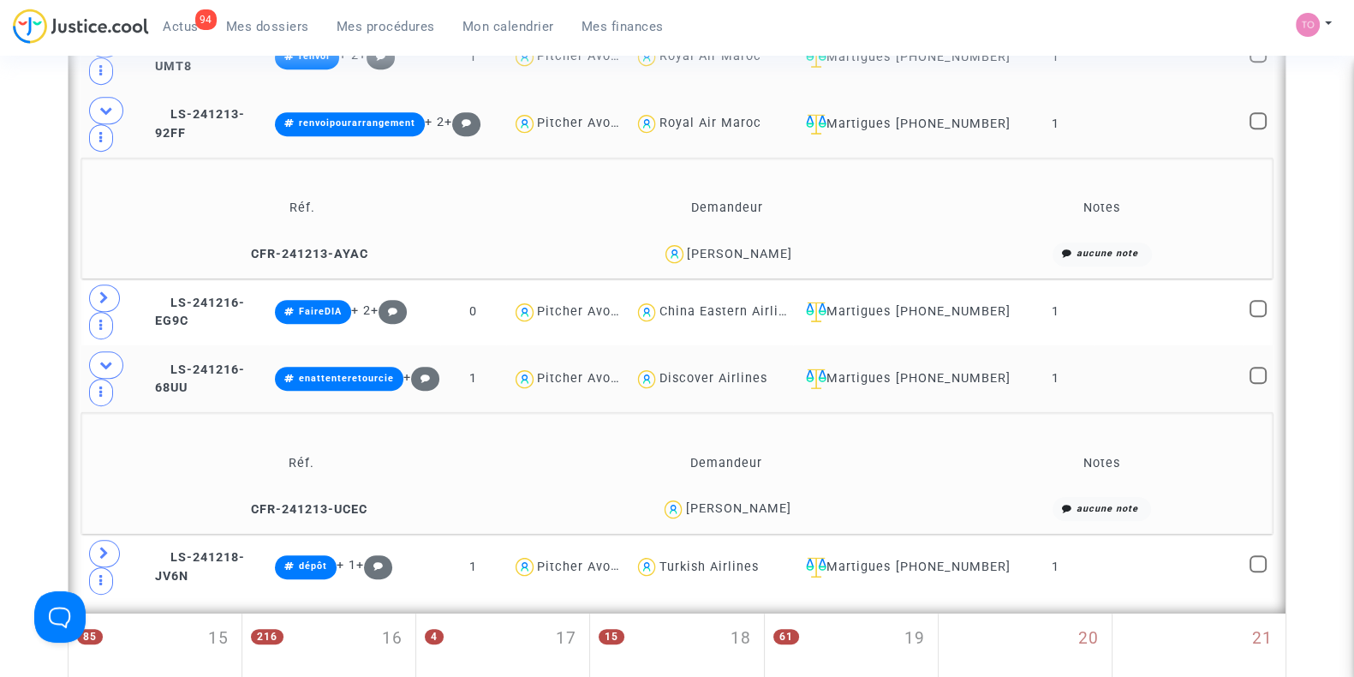
click at [762, 512] on div "Nicolas Lendu" at bounding box center [737, 508] width 105 height 15
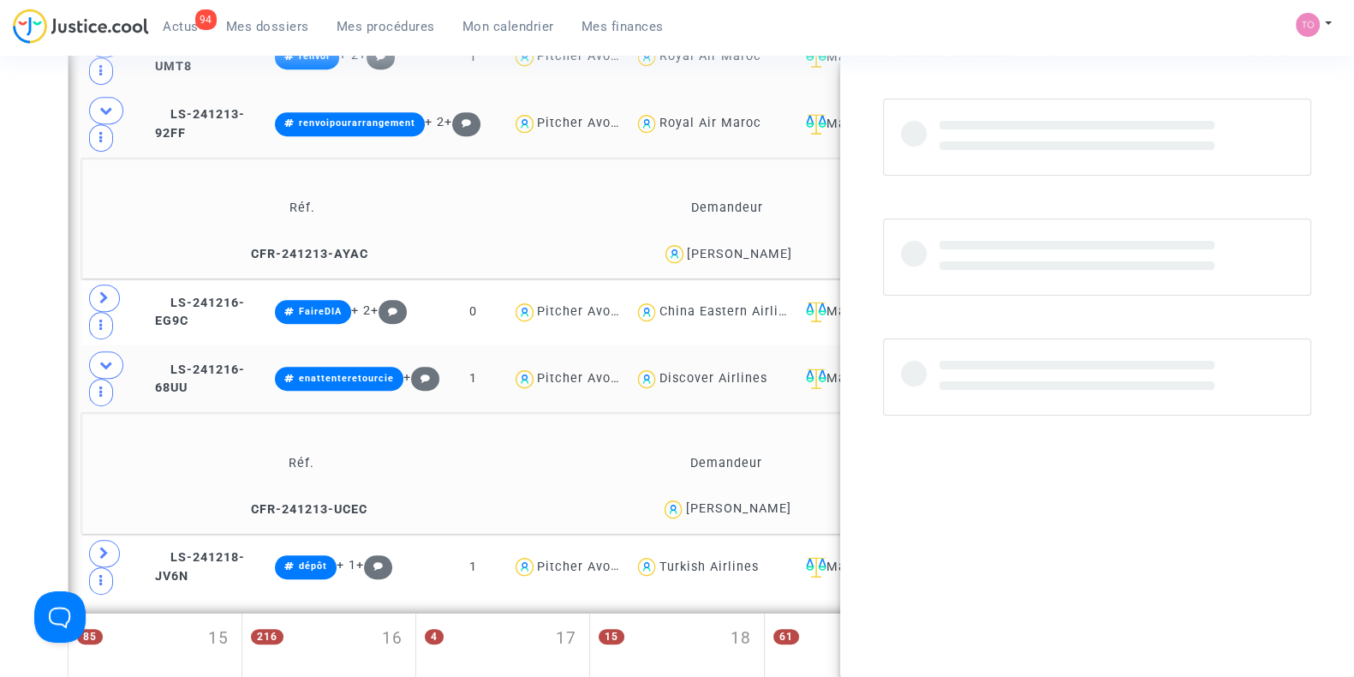
click at [762, 512] on div "Nicolas Lendu" at bounding box center [737, 508] width 105 height 15
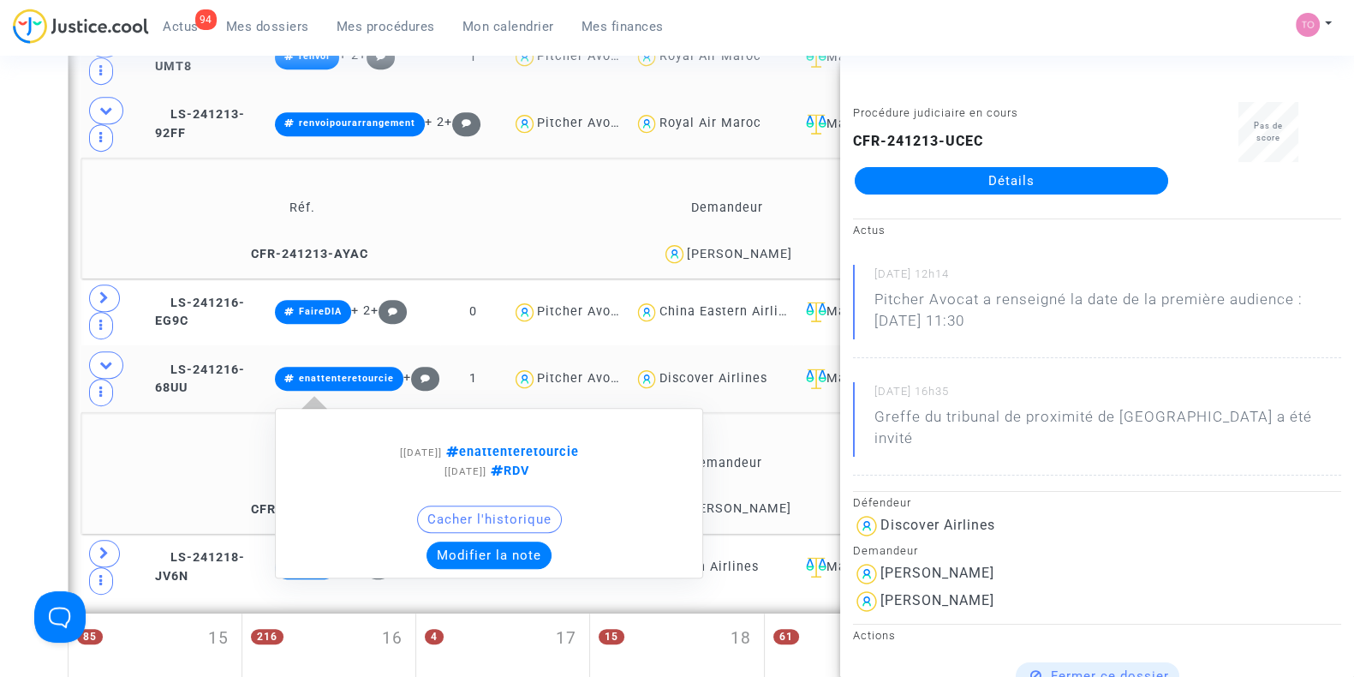
click at [504, 557] on button "Modifier la note" at bounding box center [488, 554] width 125 height 27
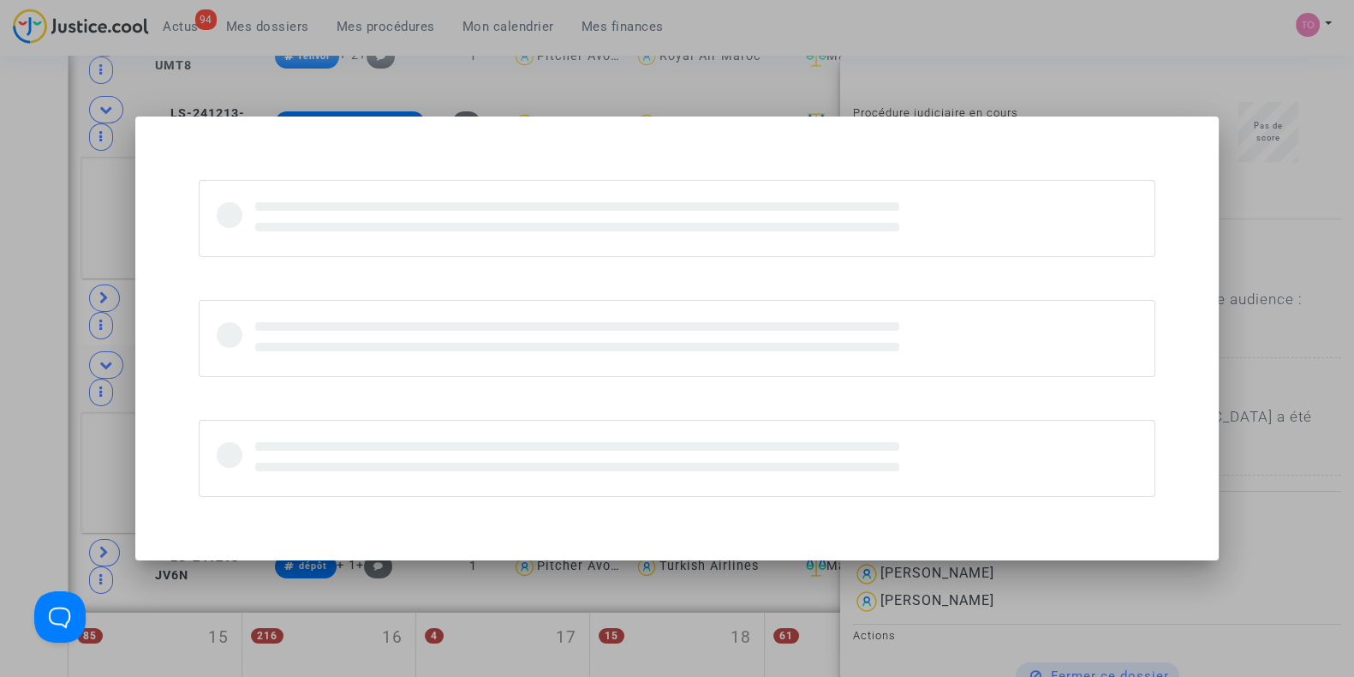
scroll to position [0, 0]
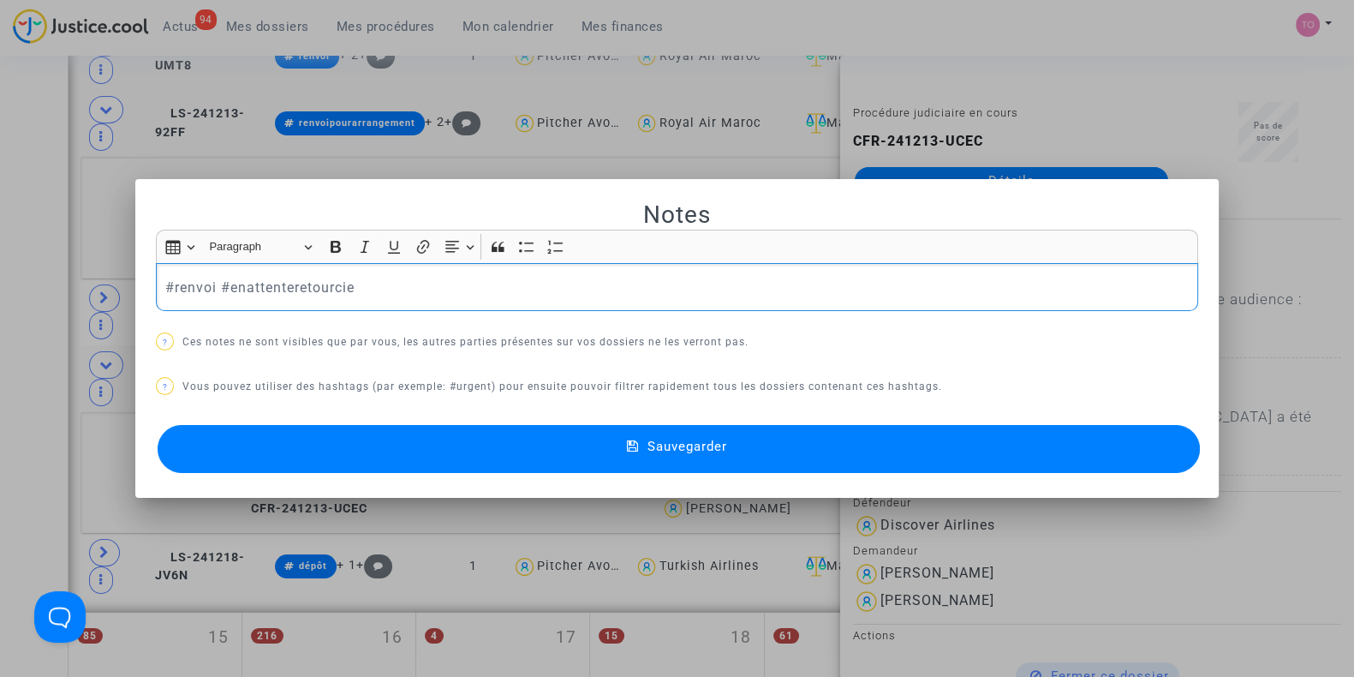
click at [390, 456] on button "Sauvegarder" at bounding box center [679, 449] width 1042 height 48
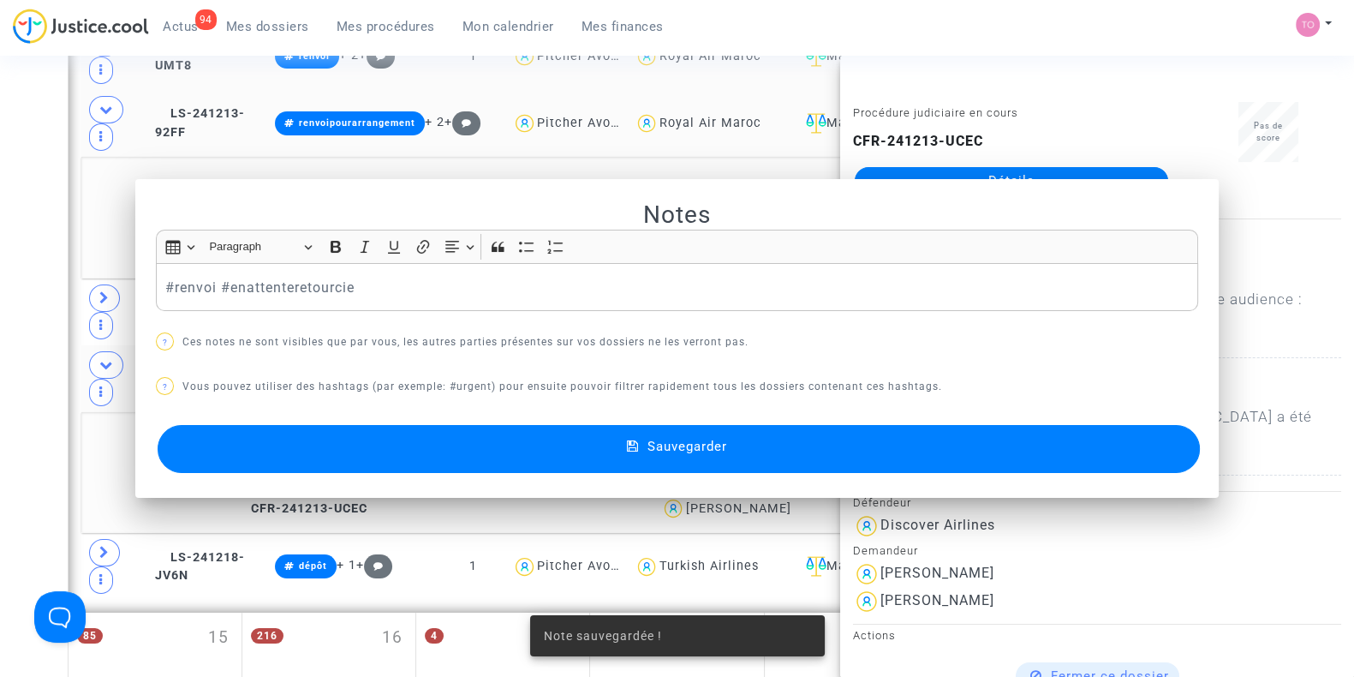
scroll to position [1179, 0]
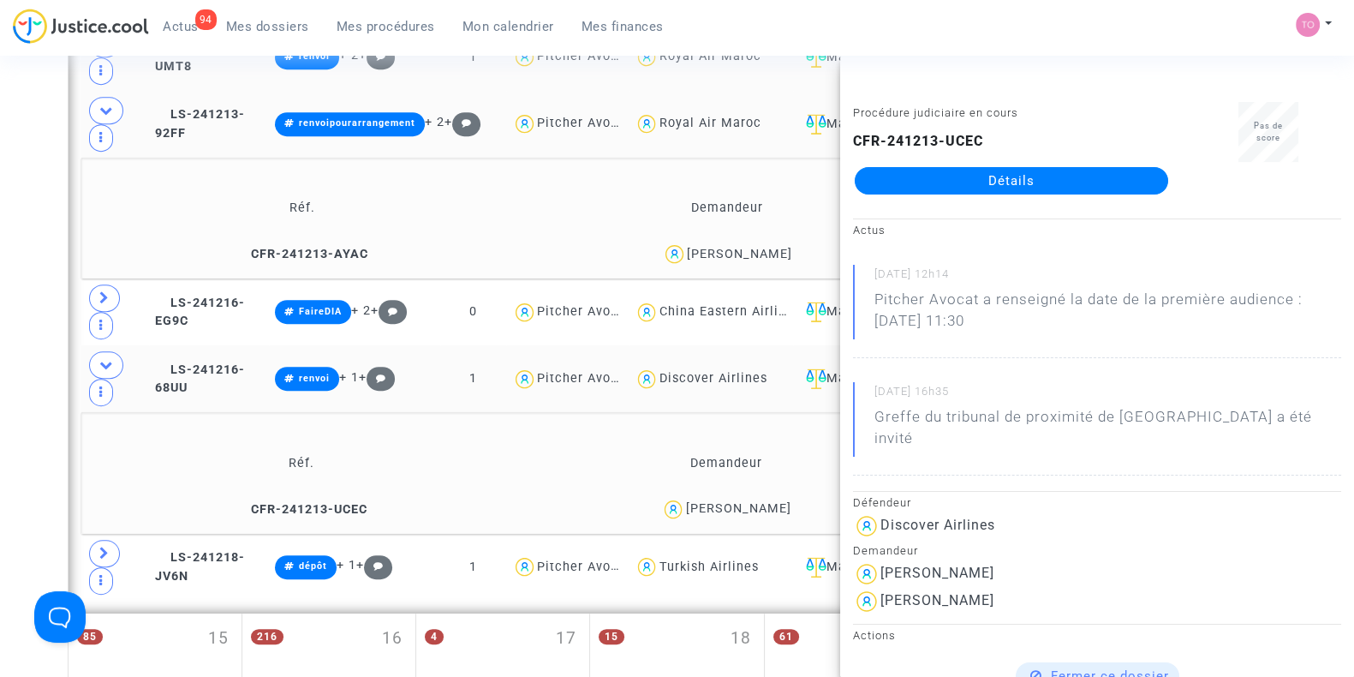
click at [0, 293] on div "Date de clôture d'instruction Date de conciliation Date d'audience Date de juge…" at bounding box center [677, 55] width 1354 height 2272
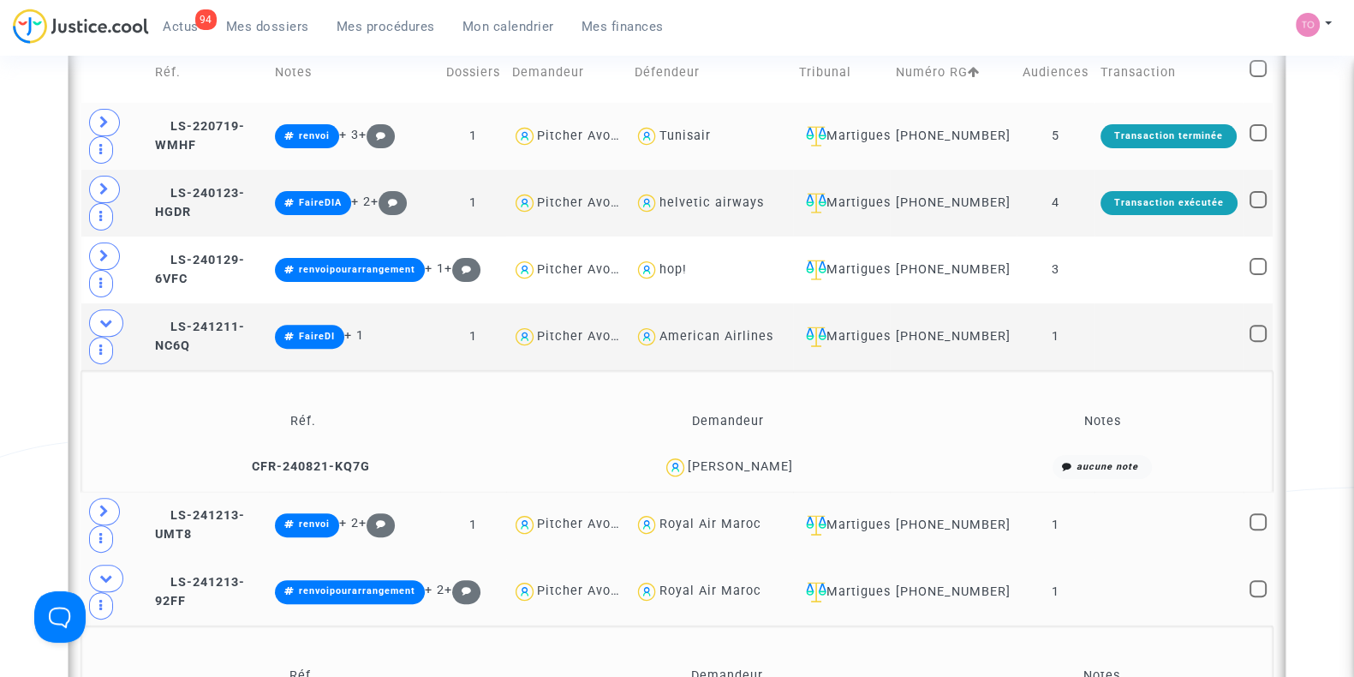
scroll to position [708, 0]
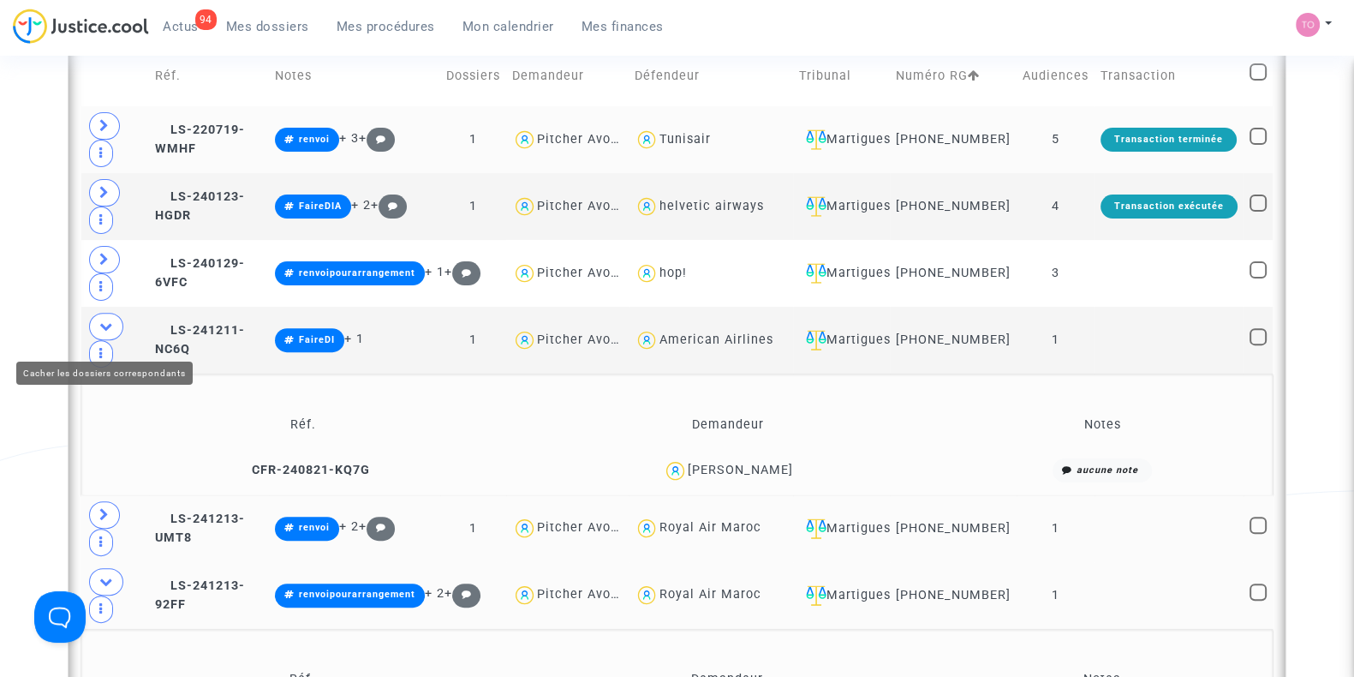
click at [102, 332] on icon at bounding box center [106, 325] width 14 height 13
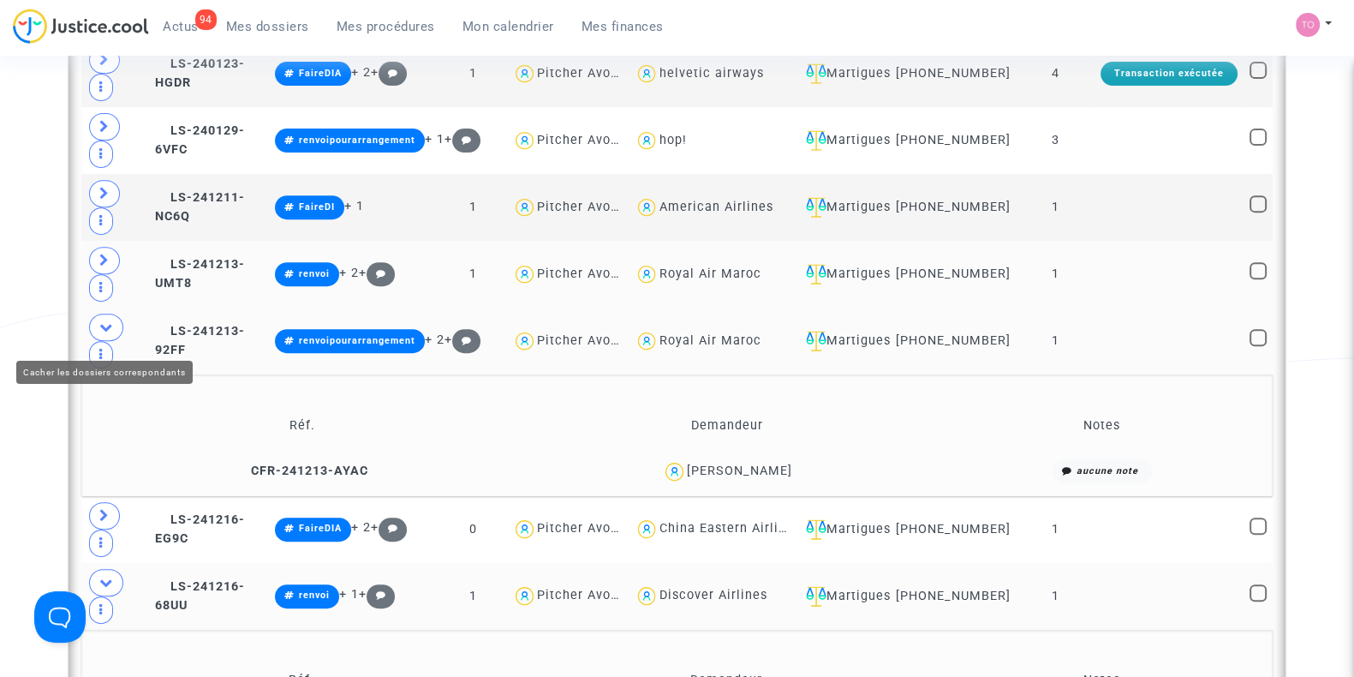
click at [102, 333] on icon at bounding box center [106, 326] width 14 height 13
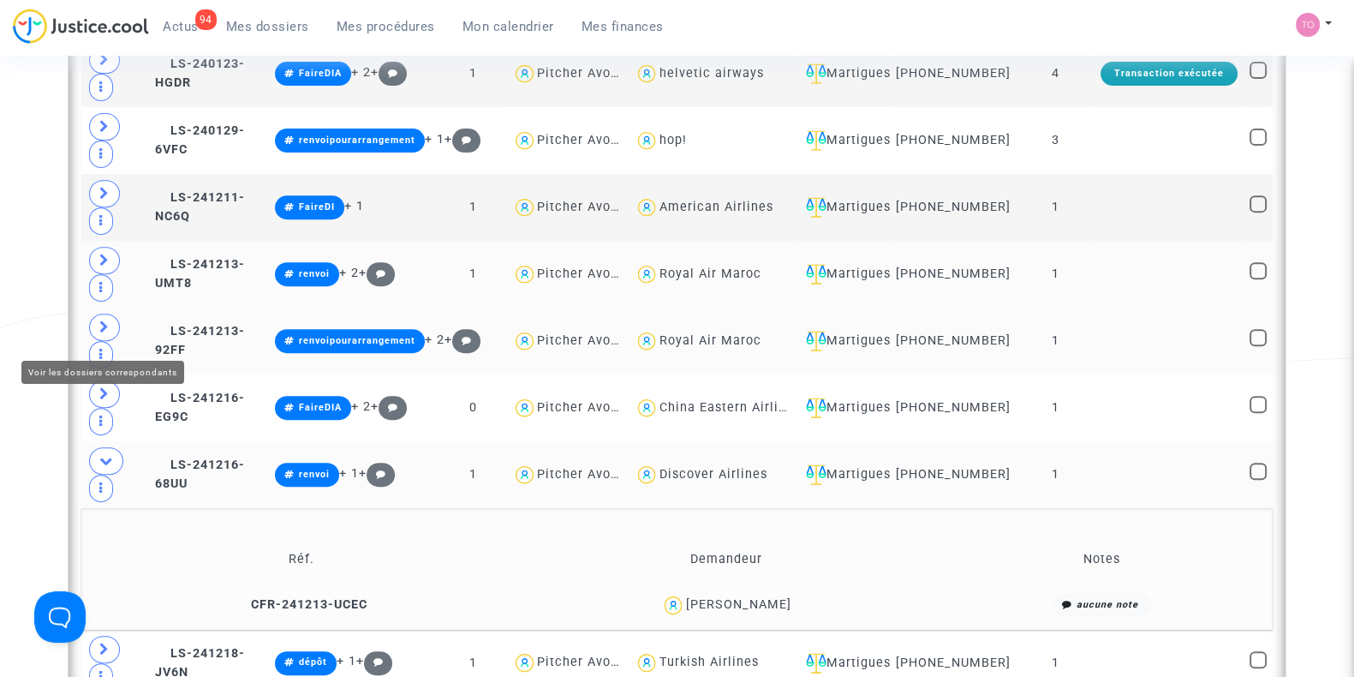
scroll to position [1029, 0]
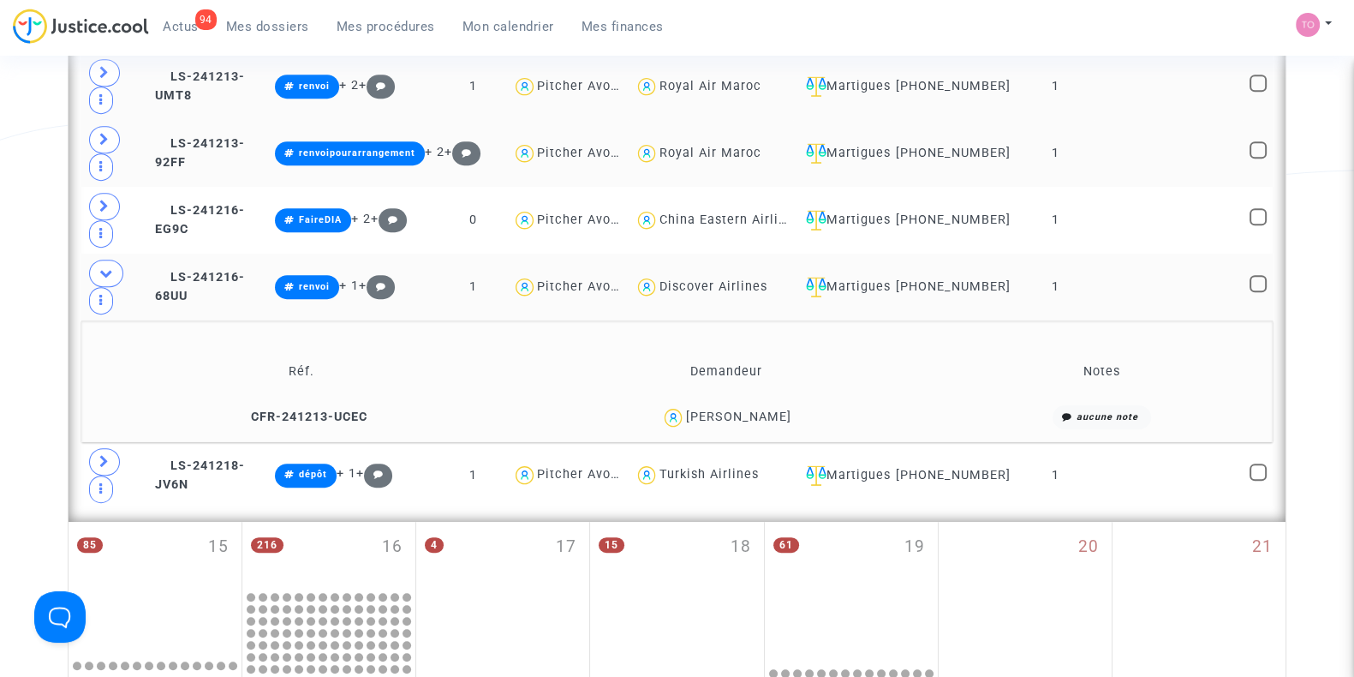
click at [96, 279] on span at bounding box center [106, 272] width 34 height 27
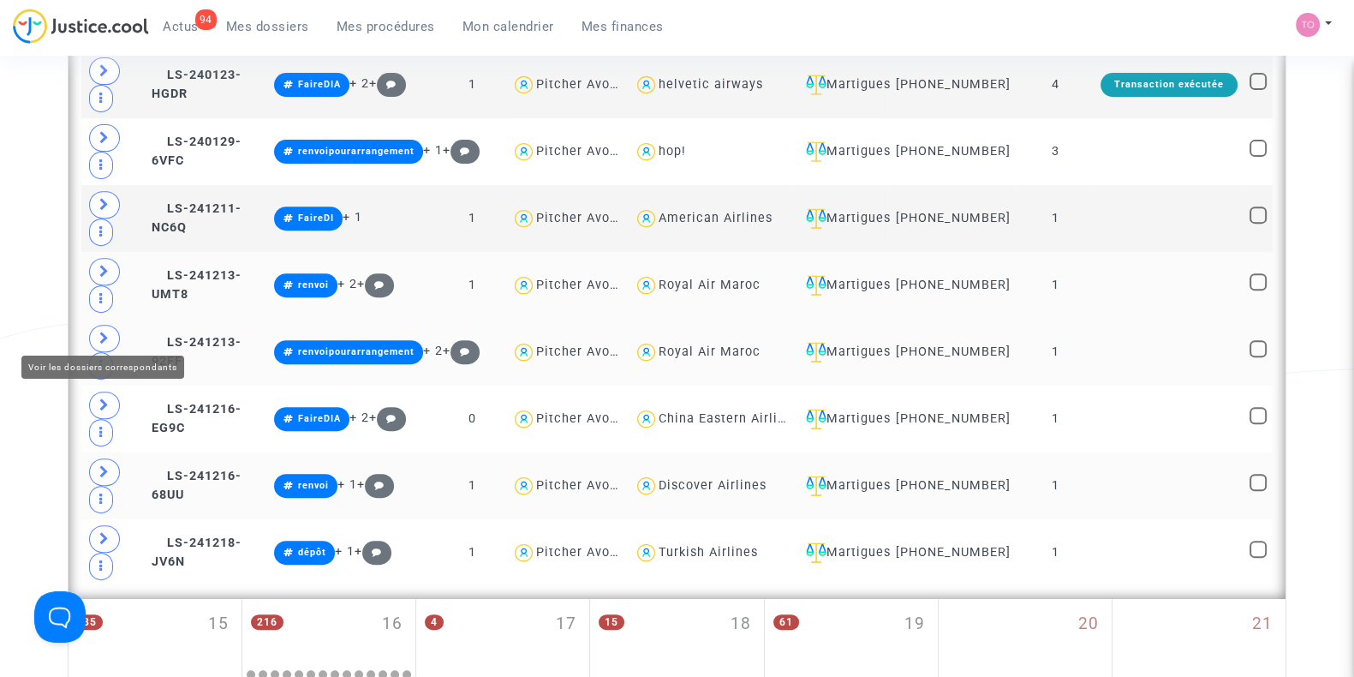
scroll to position [468, 0]
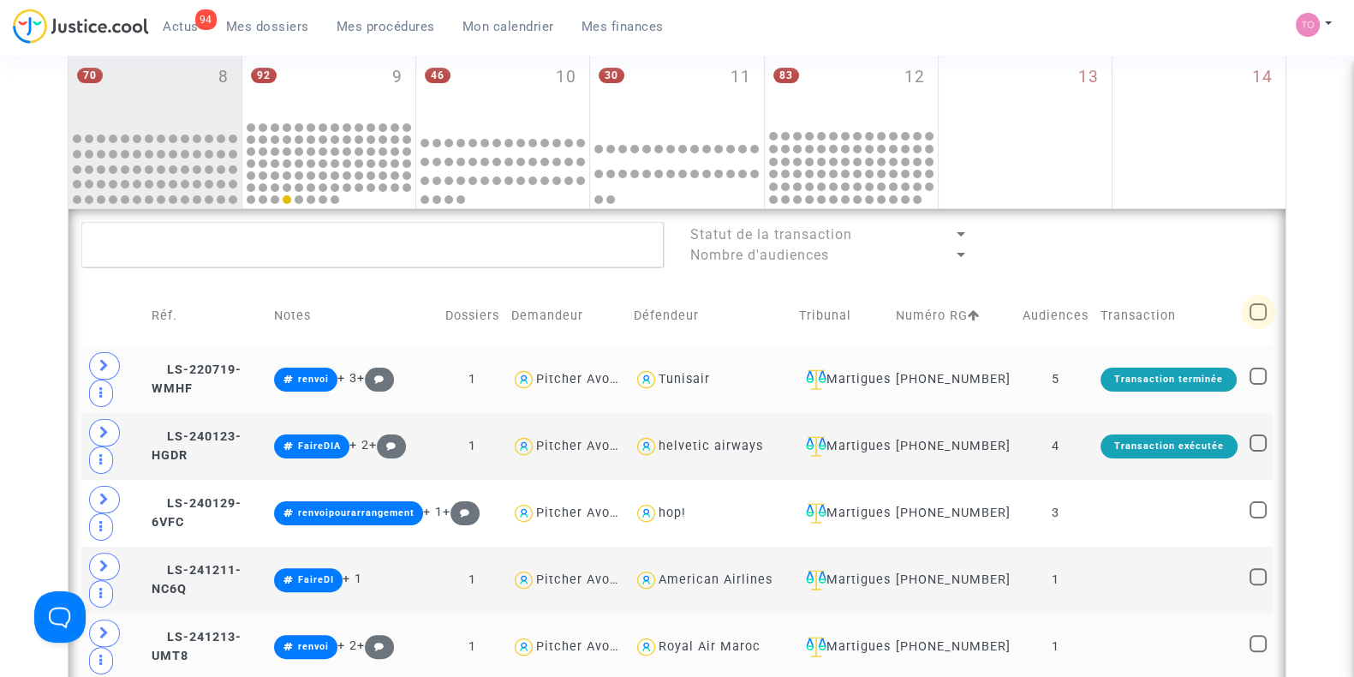
click at [1263, 319] on span at bounding box center [1257, 311] width 17 height 17
click at [1258, 320] on input "checkbox" at bounding box center [1257, 320] width 1 height 1
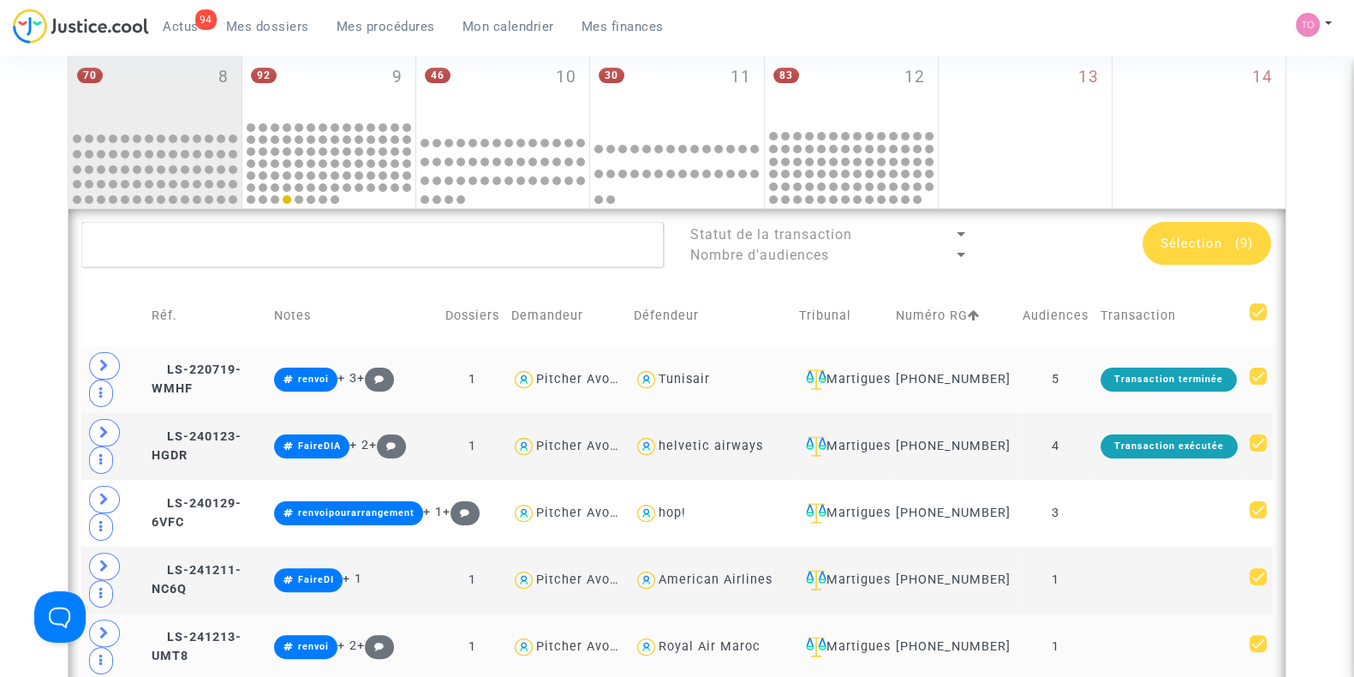
click at [1186, 239] on span "Sélection" at bounding box center [1191, 243] width 62 height 15
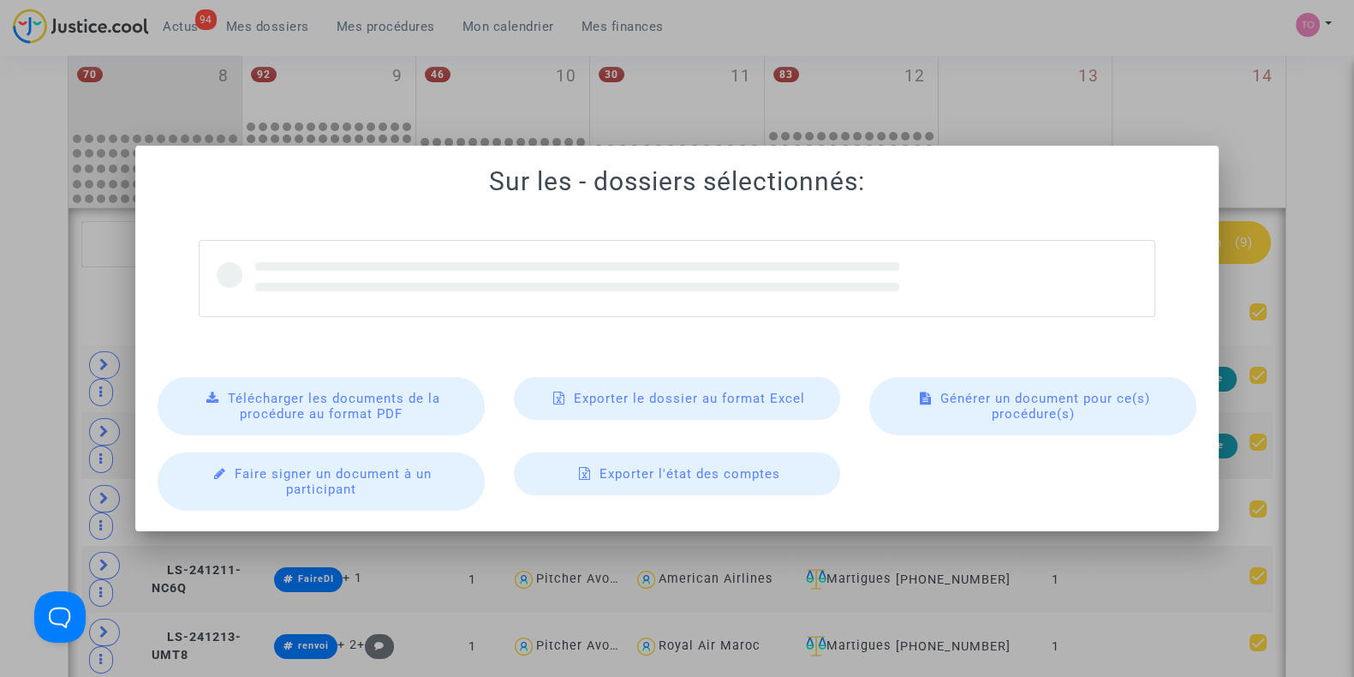
scroll to position [0, 0]
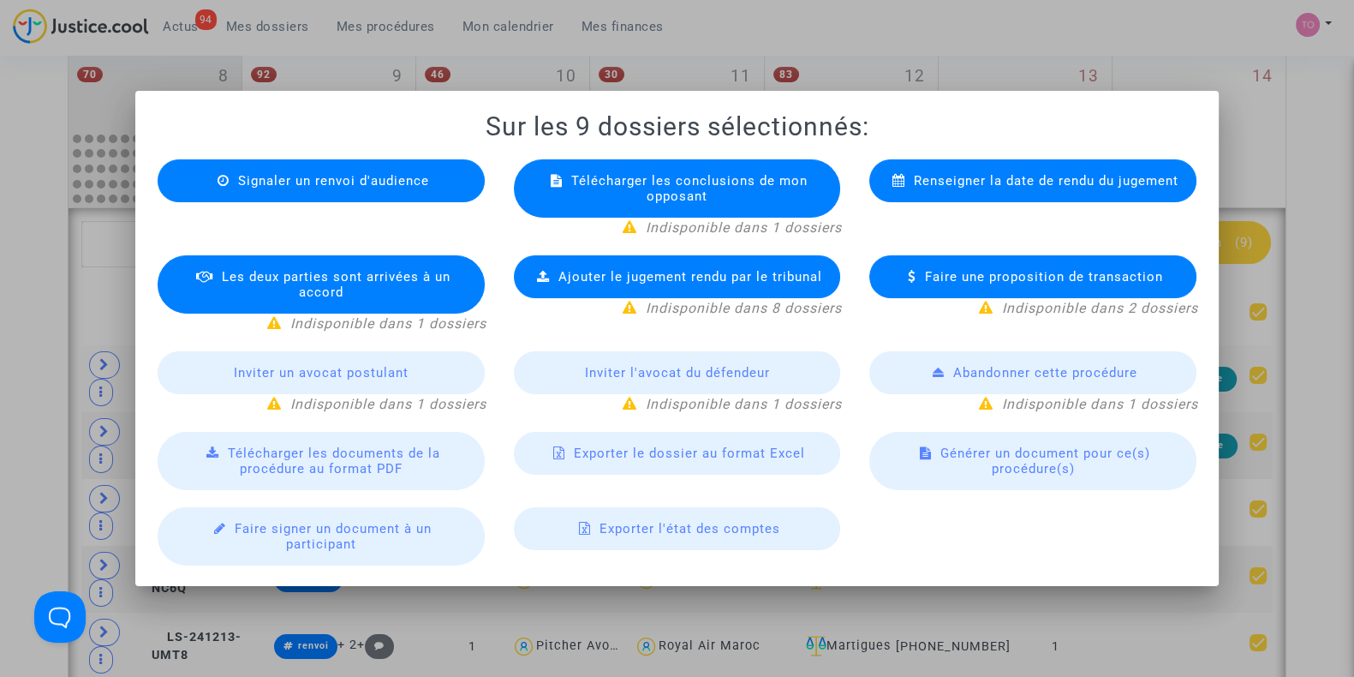
click at [702, 450] on span "Exporter le dossier au format Excel" at bounding box center [689, 452] width 231 height 15
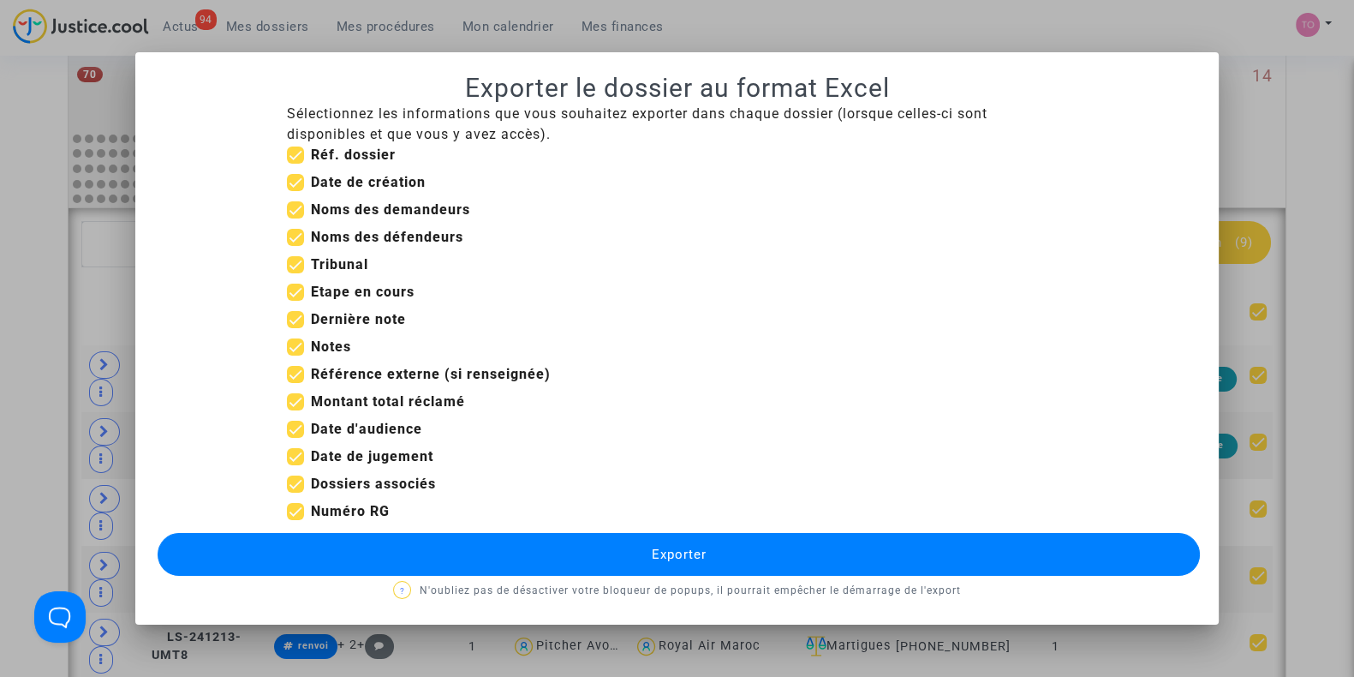
click at [300, 182] on span at bounding box center [295, 182] width 17 height 17
click at [295, 191] on input "Date de création" at bounding box center [295, 191] width 1 height 1
click at [294, 474] on label "Dossiers associés" at bounding box center [361, 484] width 149 height 21
click at [295, 492] on input "Dossiers associés" at bounding box center [295, 492] width 1 height 1
click at [295, 468] on mat-checkbox "Date de jugement" at bounding box center [360, 459] width 146 height 27
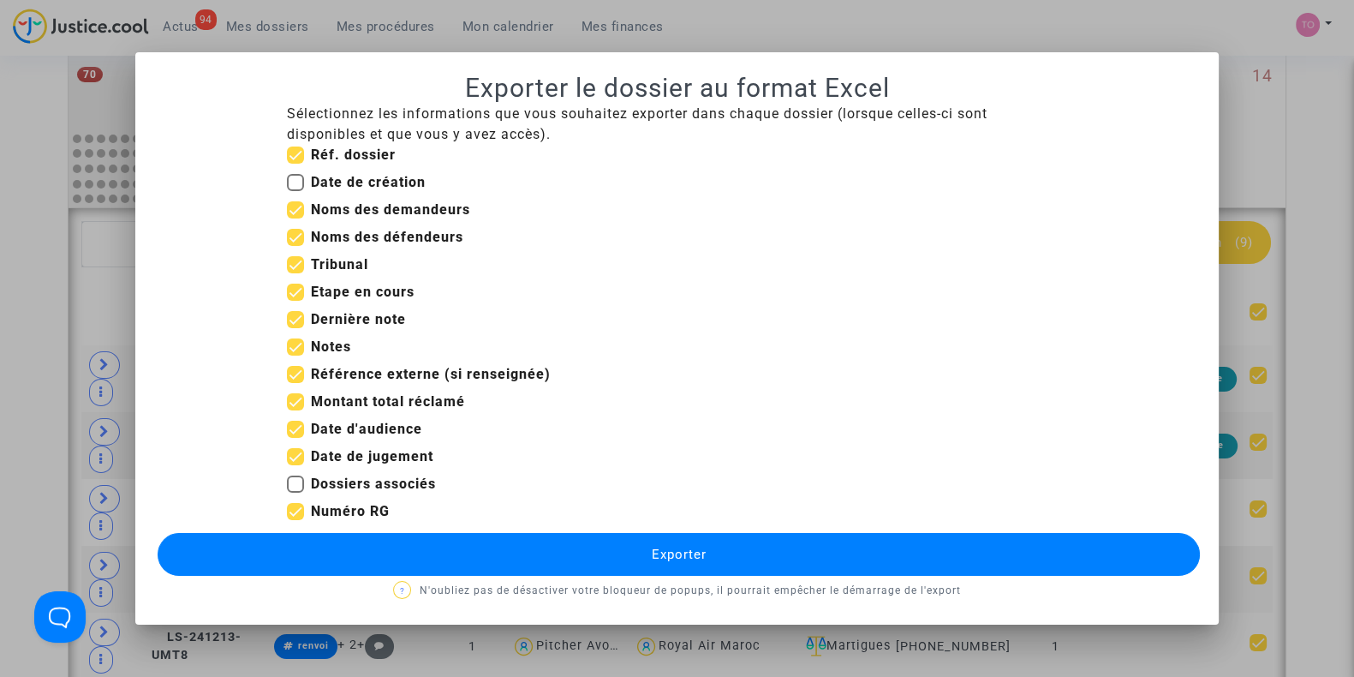
click at [295, 480] on span at bounding box center [295, 483] width 17 height 17
click at [295, 492] on input "Dossiers associés" at bounding box center [295, 492] width 1 height 1
click at [292, 453] on span at bounding box center [295, 456] width 17 height 17
click at [295, 465] on input "Date de jugement" at bounding box center [295, 465] width 1 height 1
click at [292, 400] on span at bounding box center [295, 401] width 17 height 17
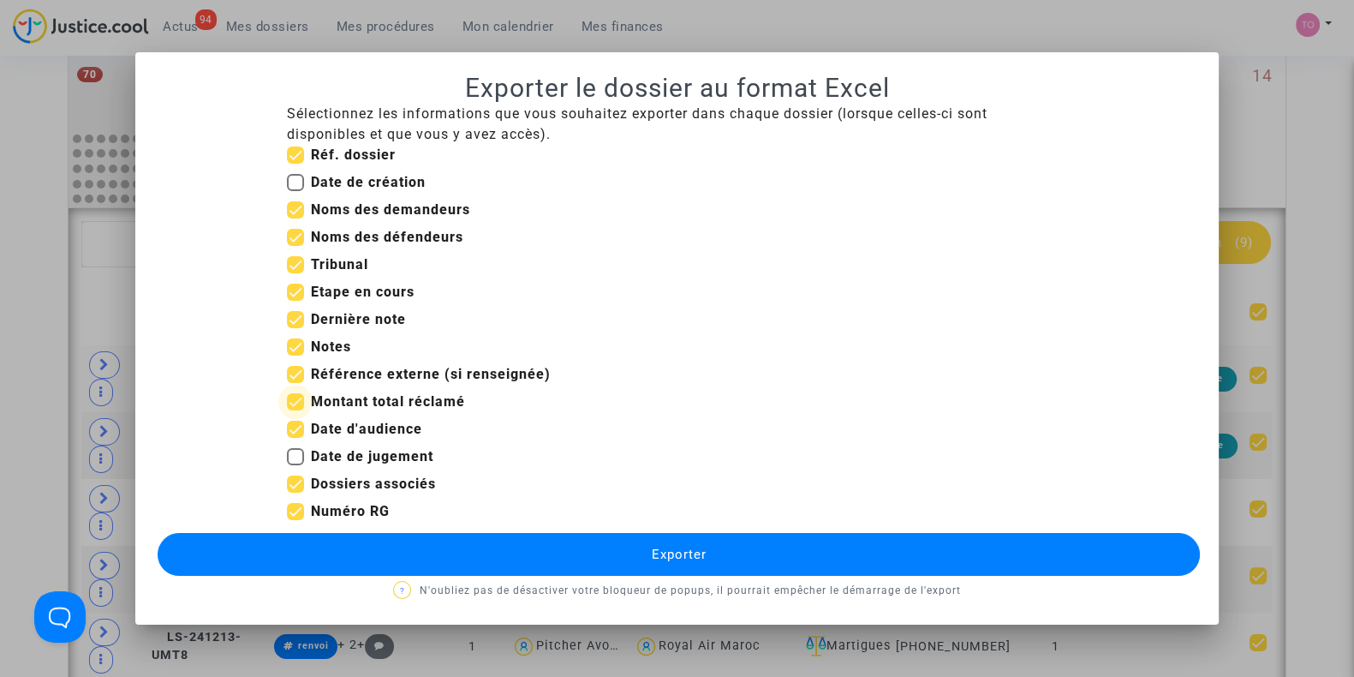
click at [295, 410] on input "Montant total réclamé" at bounding box center [295, 410] width 1 height 1
click at [294, 372] on span at bounding box center [295, 374] width 17 height 17
click at [295, 383] on input "Référence externe (si renseignée)" at bounding box center [295, 383] width 1 height 1
click at [294, 372] on span at bounding box center [295, 374] width 17 height 17
click at [295, 383] on input "Référence externe (si renseignée)" at bounding box center [295, 383] width 1 height 1
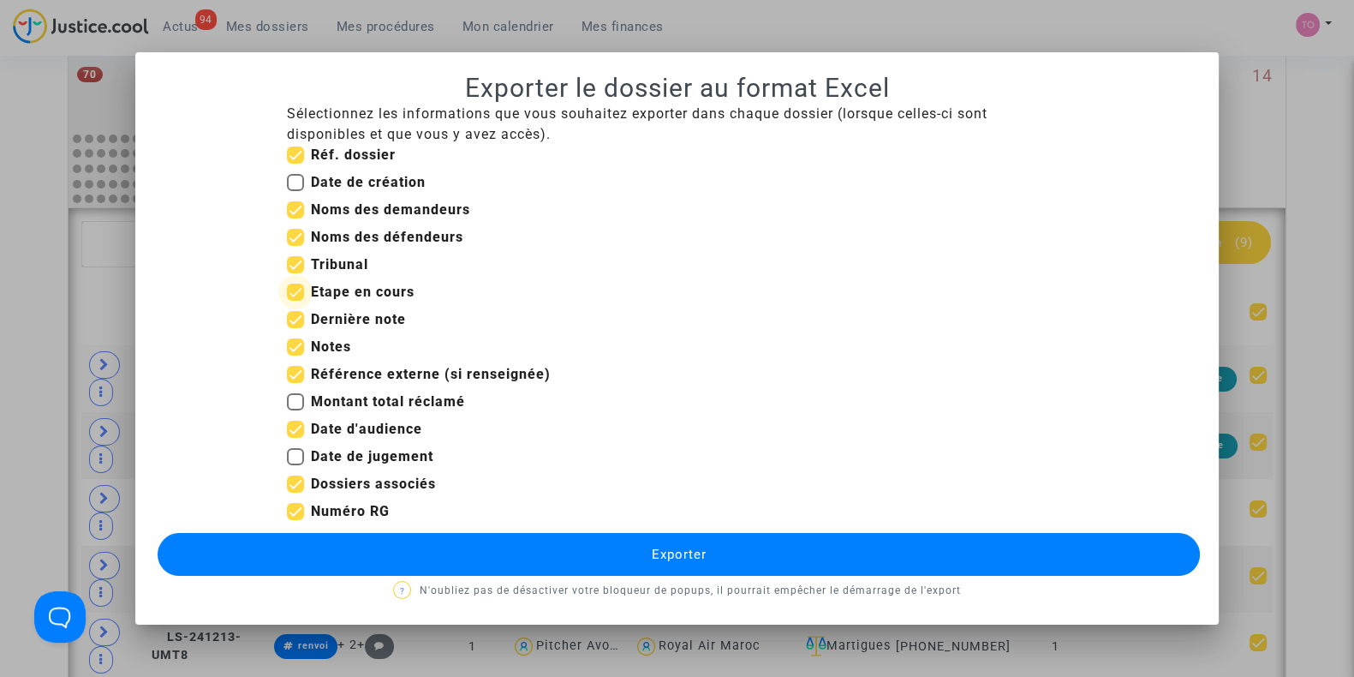
click at [299, 288] on span at bounding box center [295, 291] width 17 height 17
click at [295, 301] on input "Etape en cours" at bounding box center [295, 301] width 1 height 1
drag, startPoint x: 549, startPoint y: 551, endPoint x: 511, endPoint y: 552, distance: 37.7
click at [511, 552] on button "Exporter" at bounding box center [679, 554] width 1042 height 43
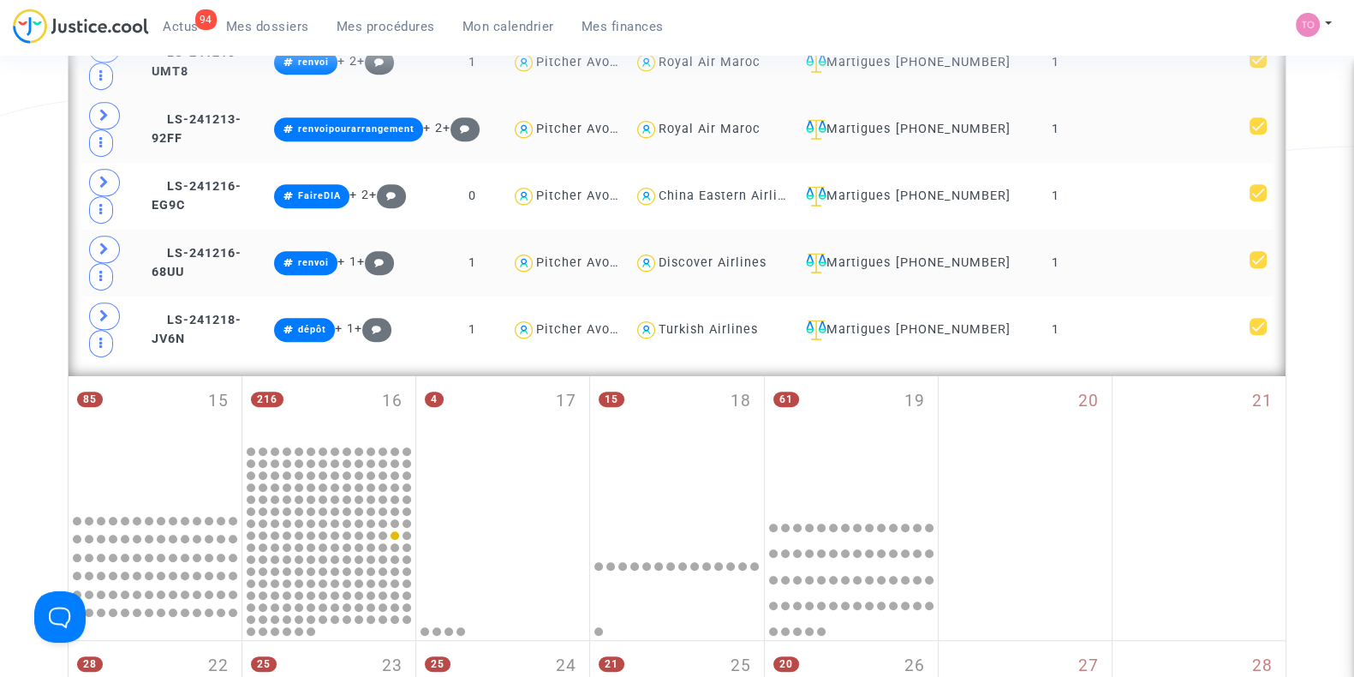
scroll to position [1054, 0]
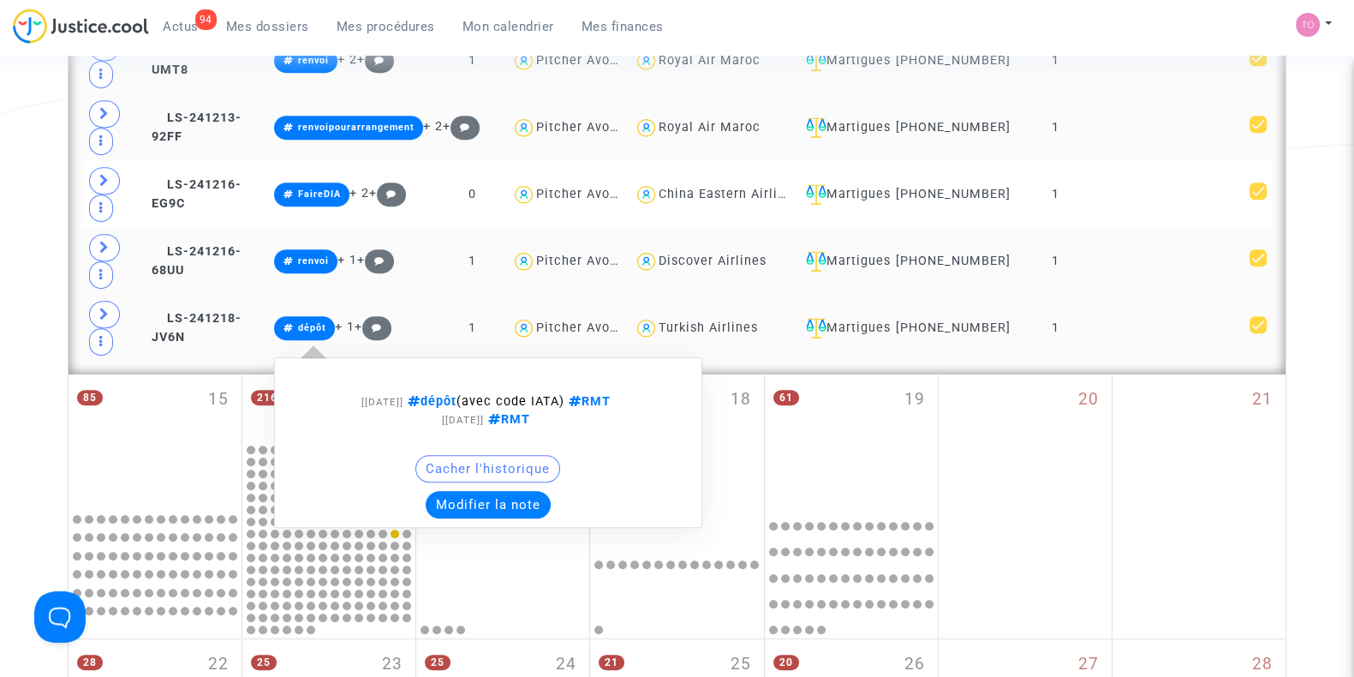
click at [495, 503] on button "Modifier la note" at bounding box center [488, 504] width 125 height 27
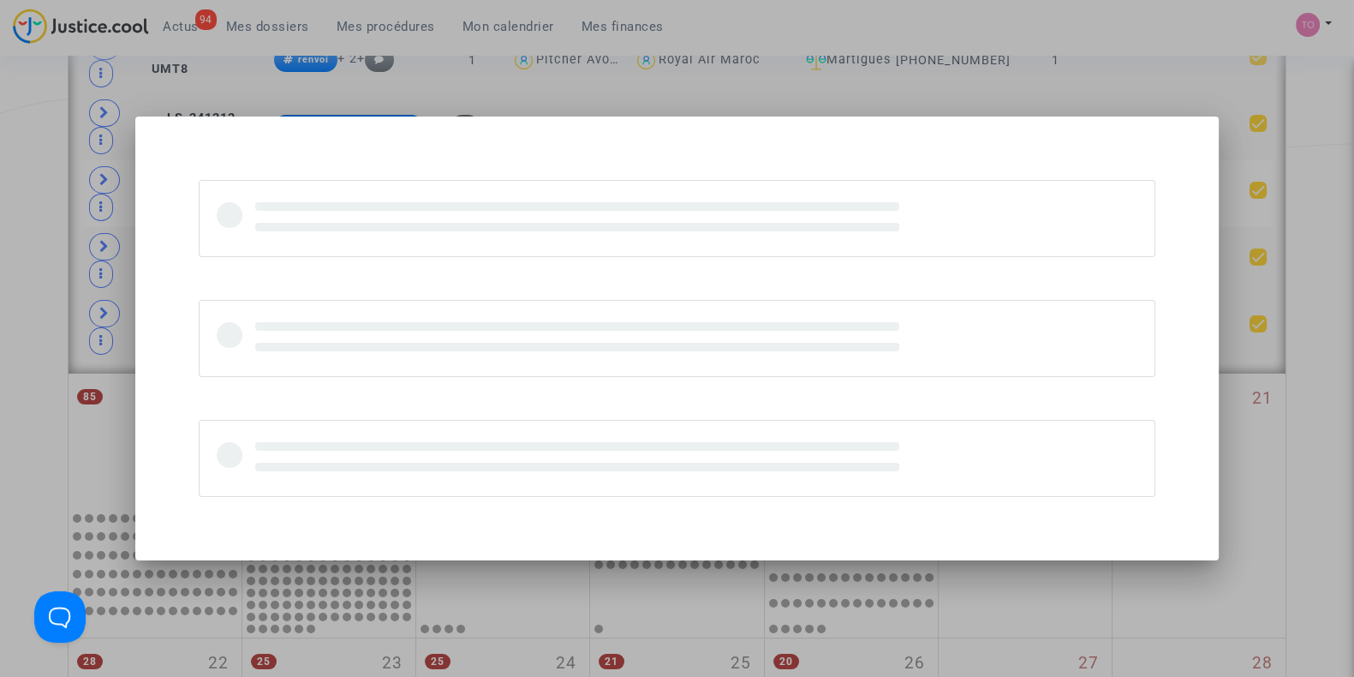
scroll to position [0, 0]
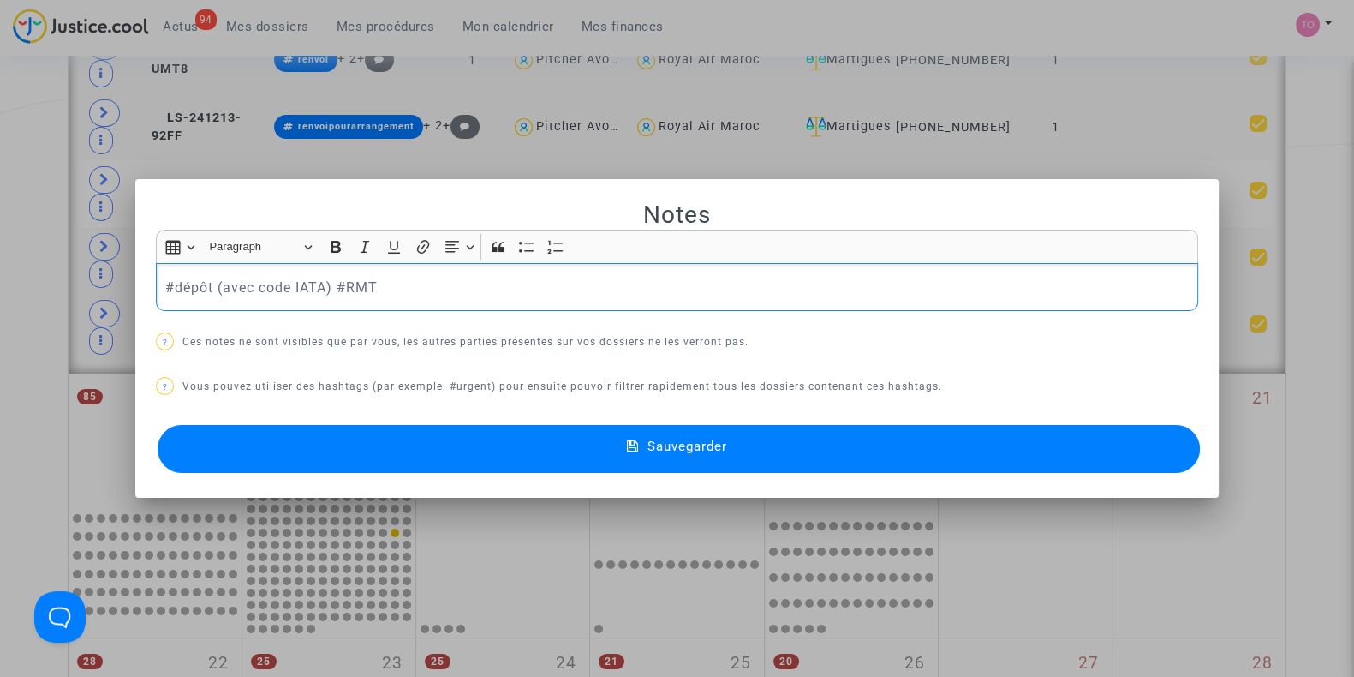
drag, startPoint x: 324, startPoint y: 284, endPoint x: 60, endPoint y: 329, distance: 267.5
click at [60, 329] on div "Notes Rich Text Editor Insert table Insert table Heading Paragraph Paragraph He…" at bounding box center [677, 338] width 1354 height 677
click at [269, 467] on button "Sauvegarder" at bounding box center [679, 449] width 1042 height 48
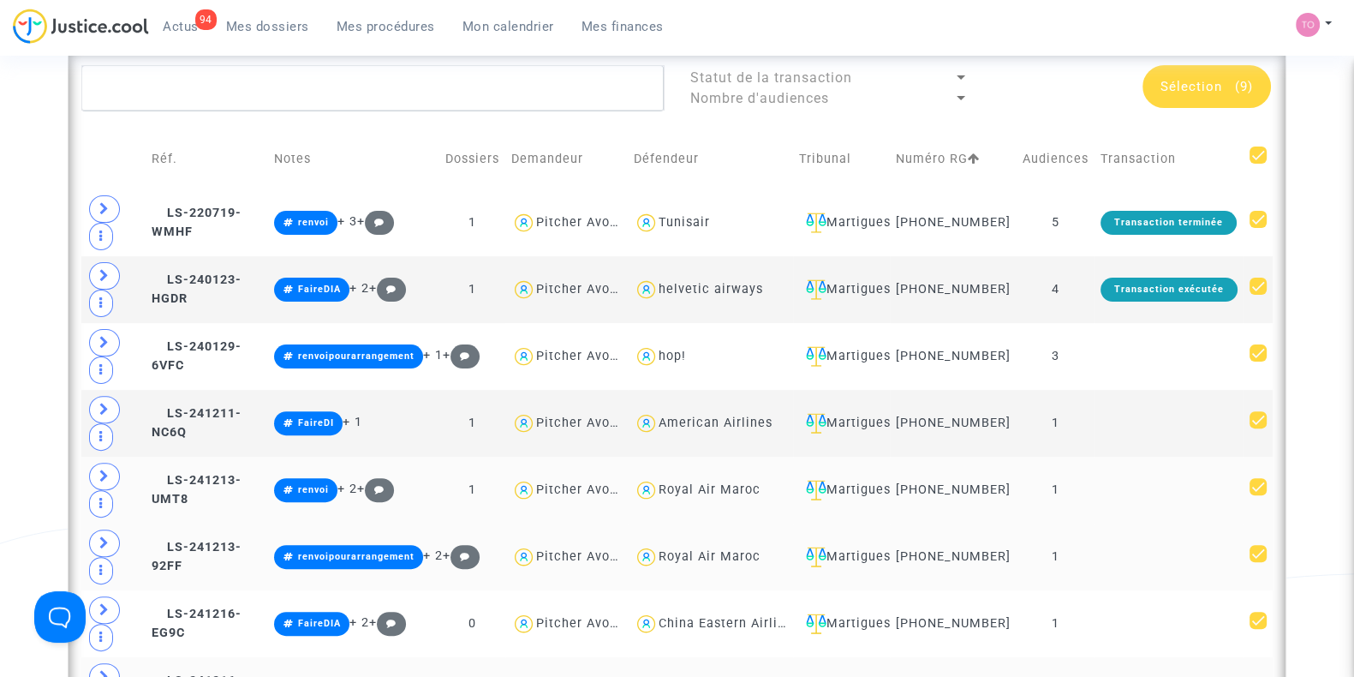
scroll to position [553, 0]
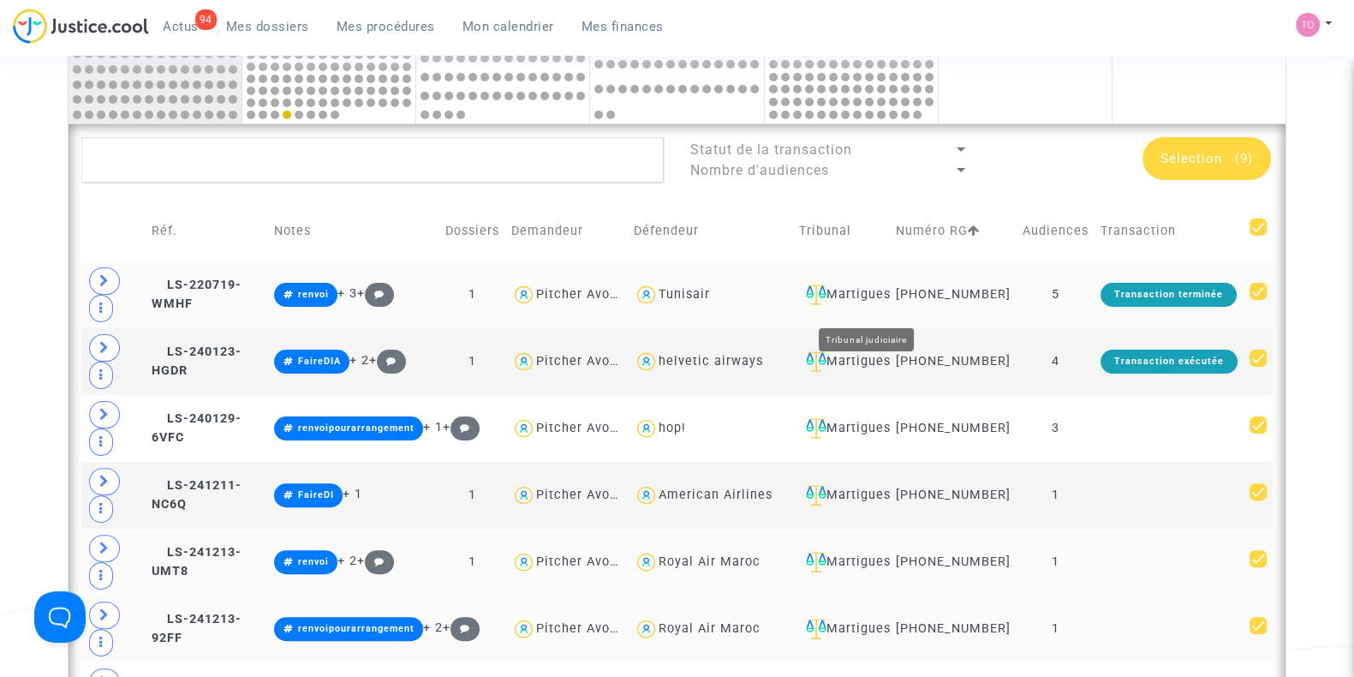
click at [874, 305] on div "Martigues" at bounding box center [841, 294] width 85 height 21
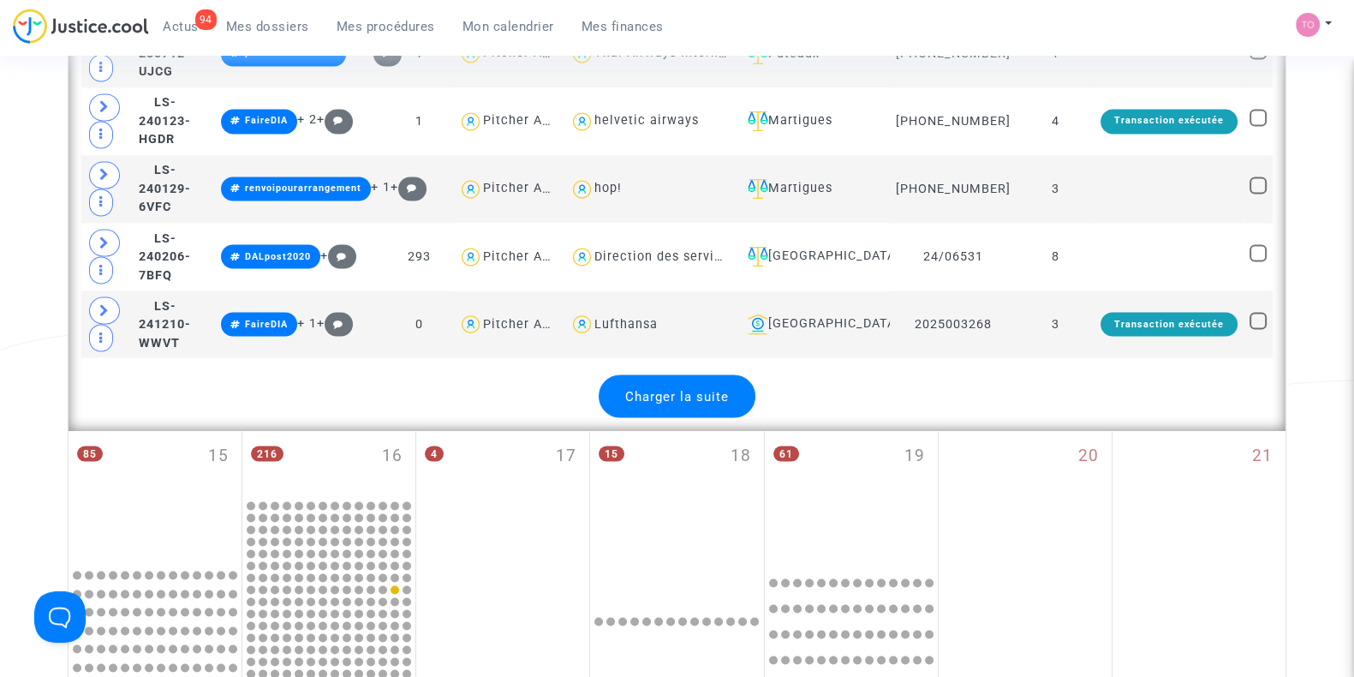
scroll to position [3831, 0]
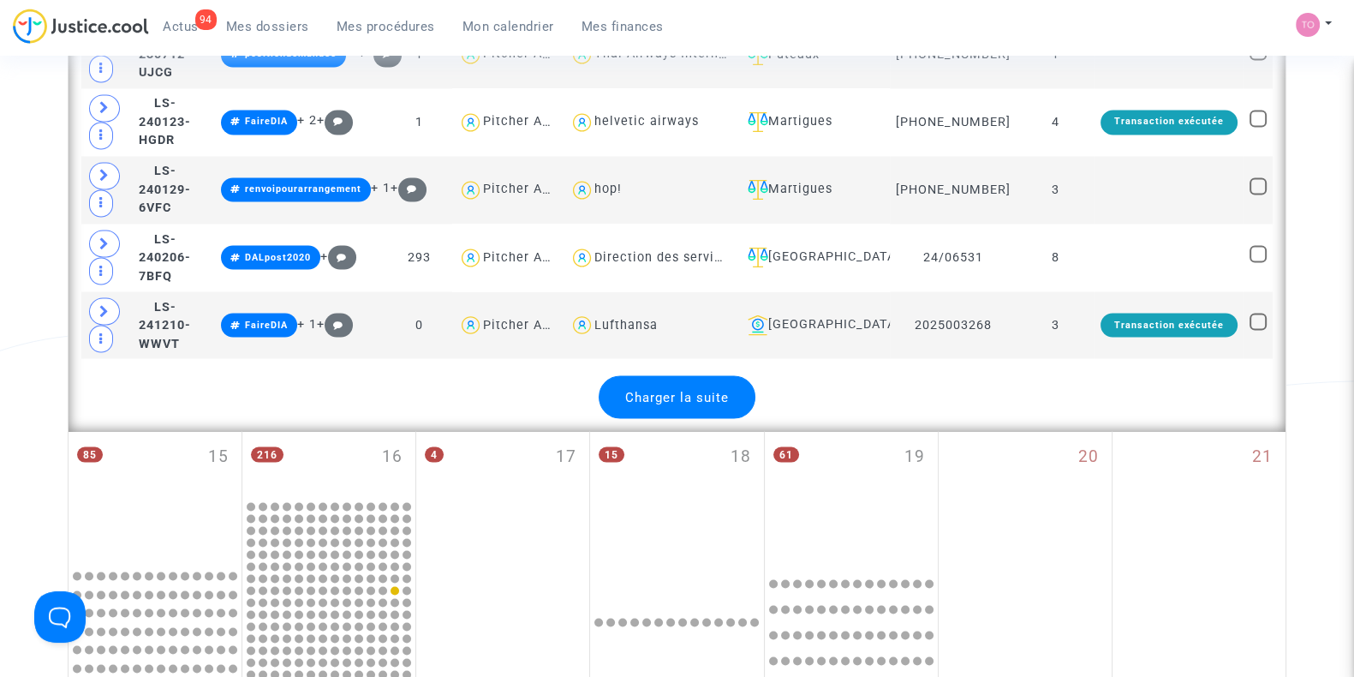
click at [673, 375] on div "Charger la suite" at bounding box center [677, 396] width 157 height 43
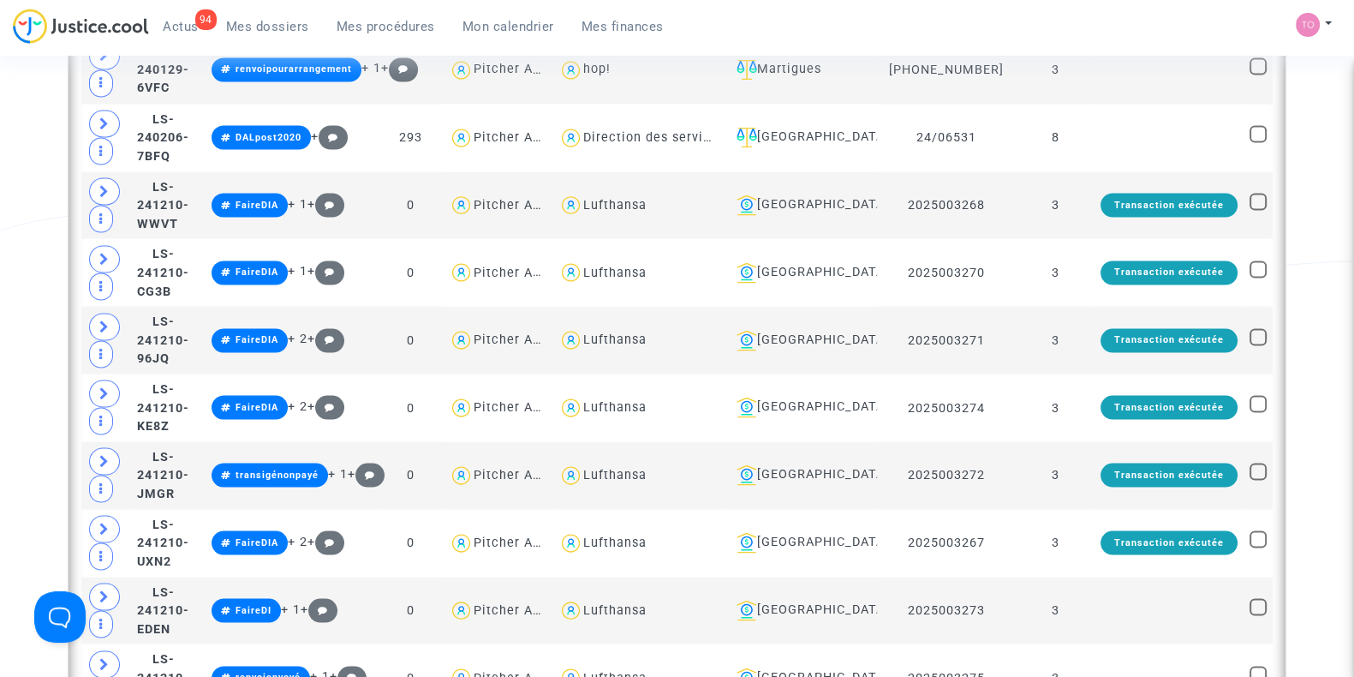
scroll to position [3949, 0]
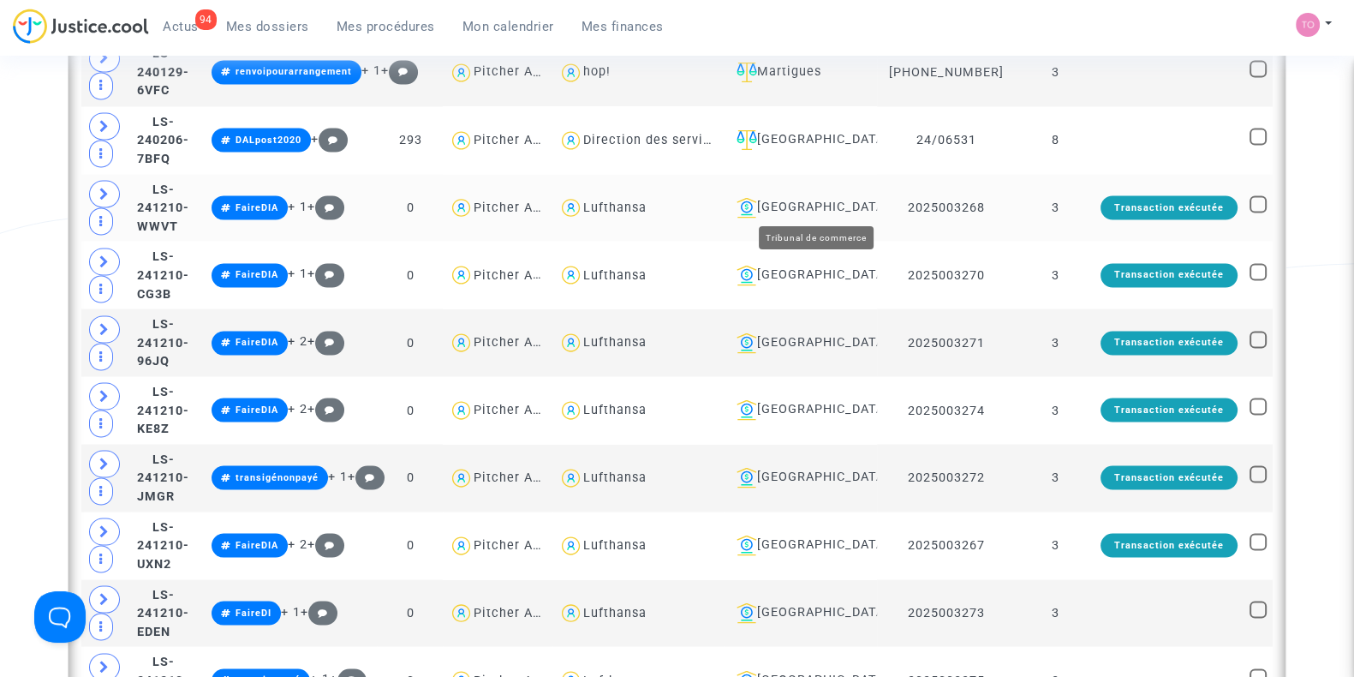
click at [838, 205] on div "[GEOGRAPHIC_DATA]" at bounding box center [800, 207] width 141 height 21
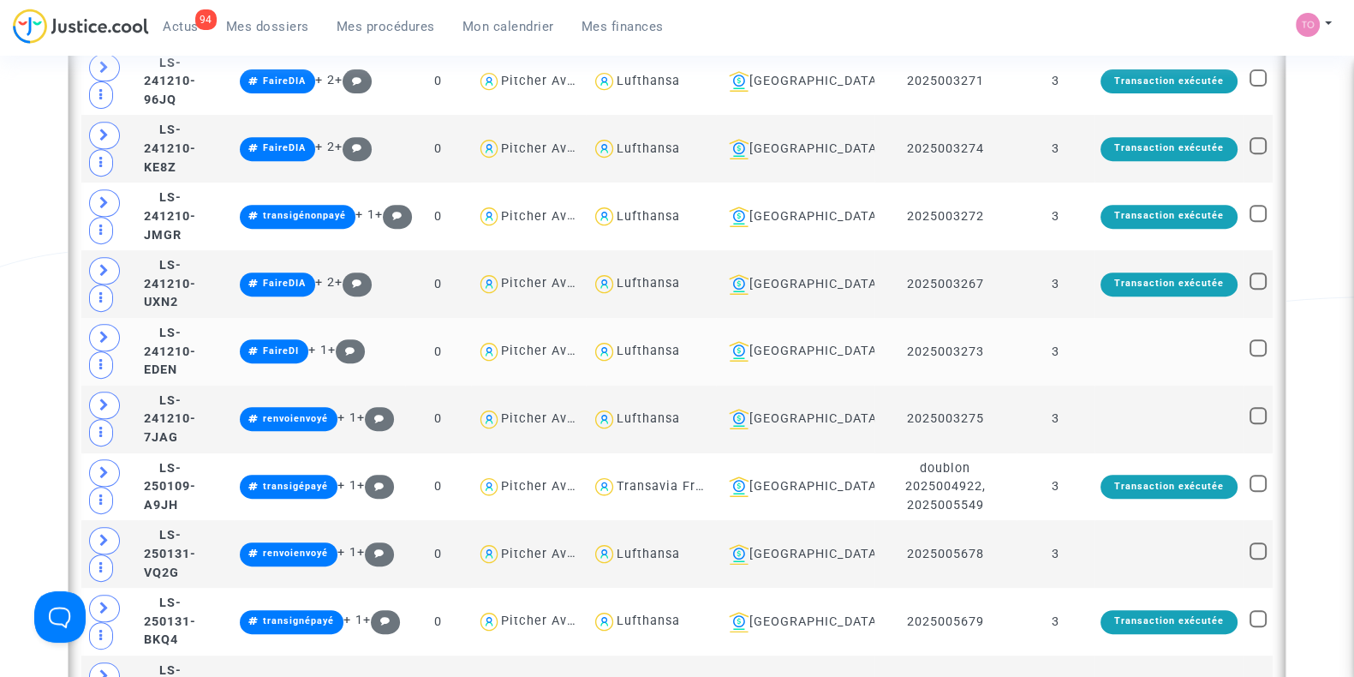
scroll to position [903, 0]
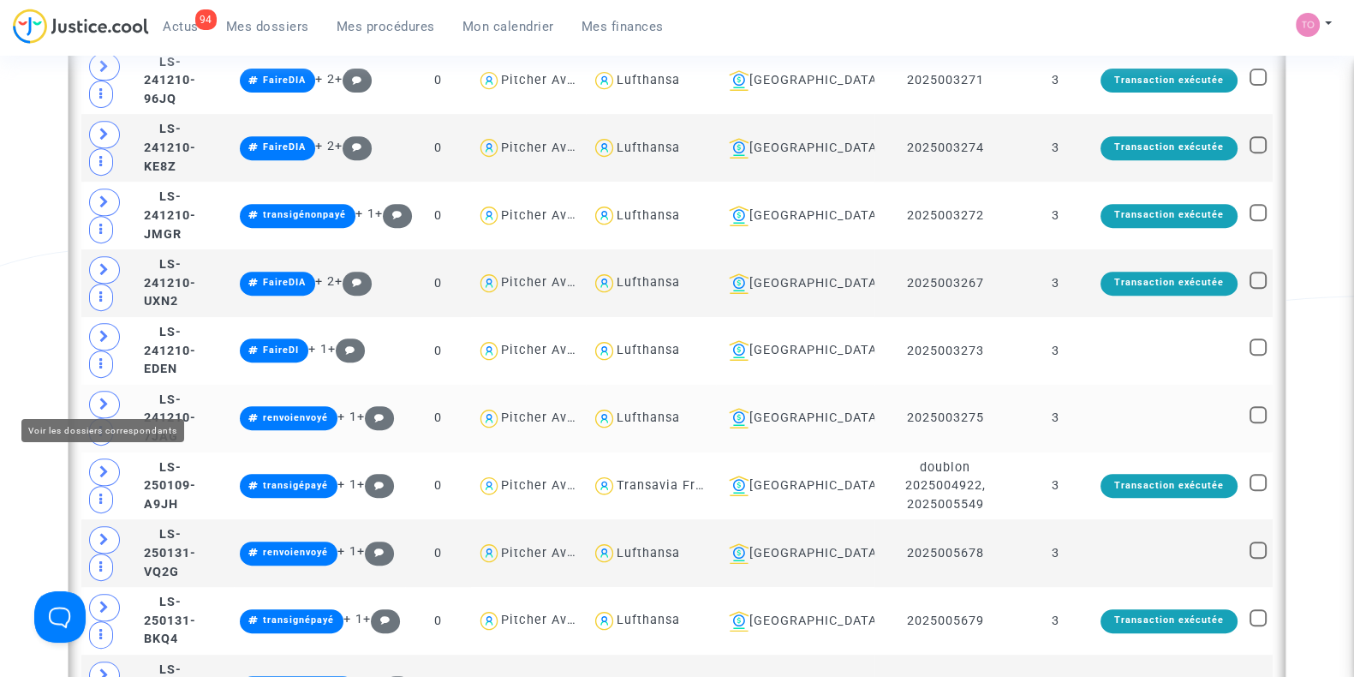
click at [93, 394] on span at bounding box center [104, 404] width 31 height 27
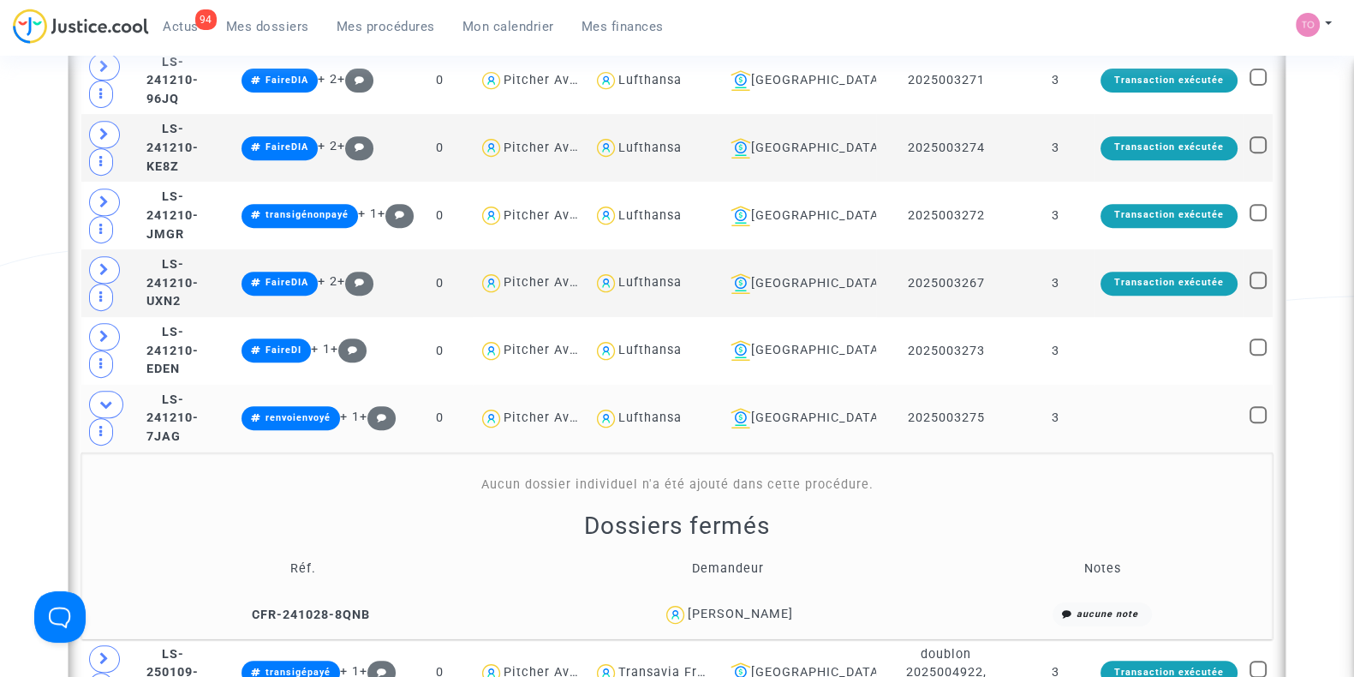
click at [728, 606] on div "Dominique TROUSLARD" at bounding box center [740, 613] width 105 height 15
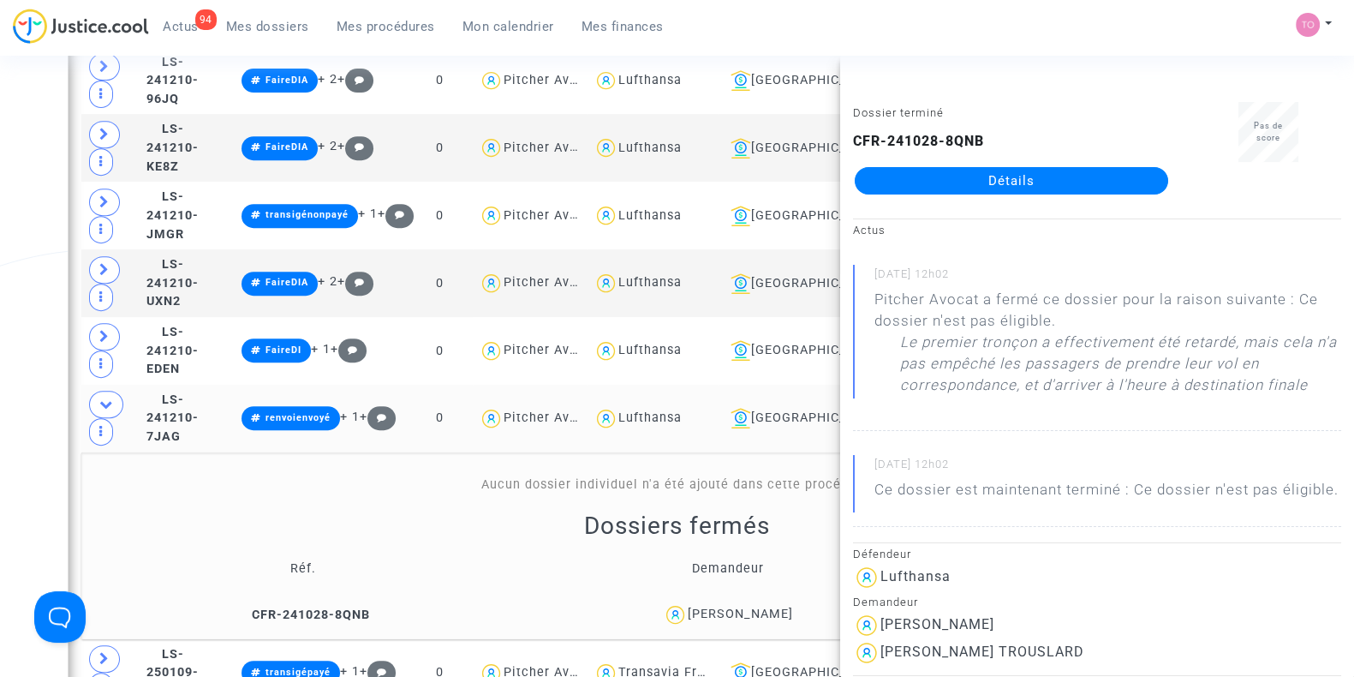
click at [22, 468] on div "Date de clôture d'instruction Date de conciliation Date d'audience Date de juge…" at bounding box center [677, 449] width 1354 height 2507
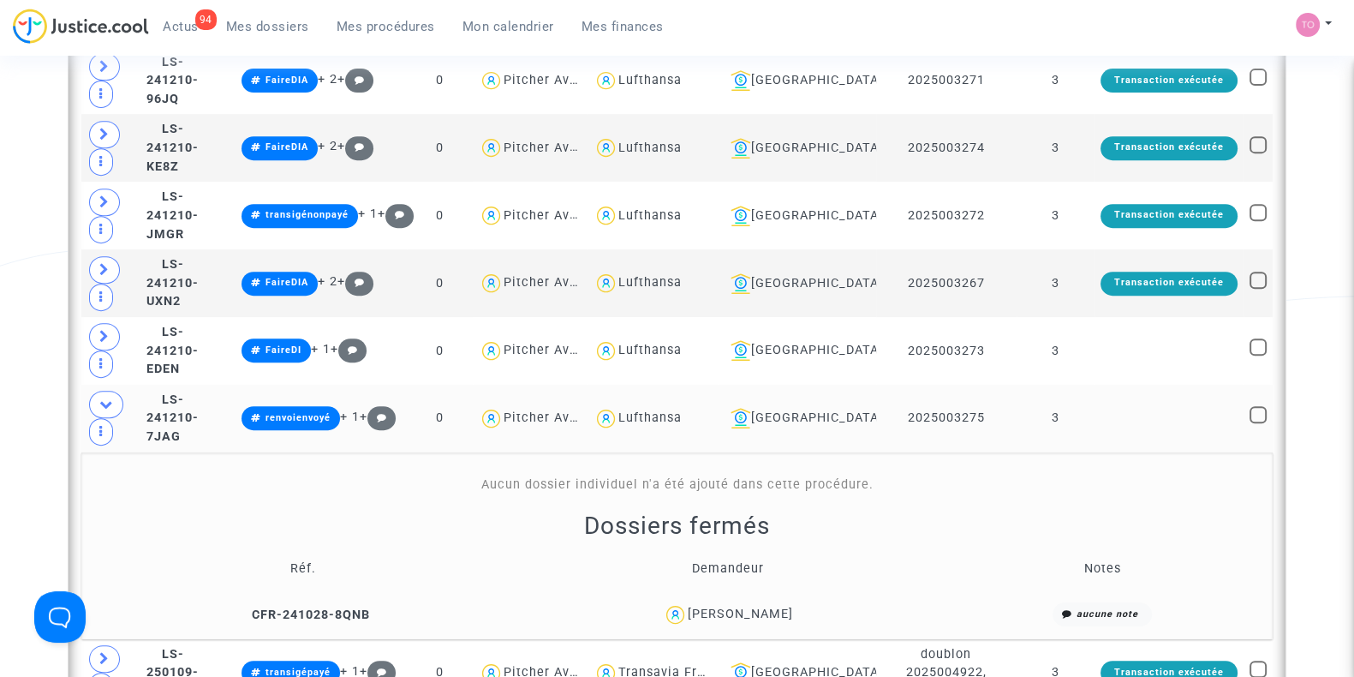
click at [688, 593] on span "Dominique TROUSLARD" at bounding box center [740, 564] width 105 height 113
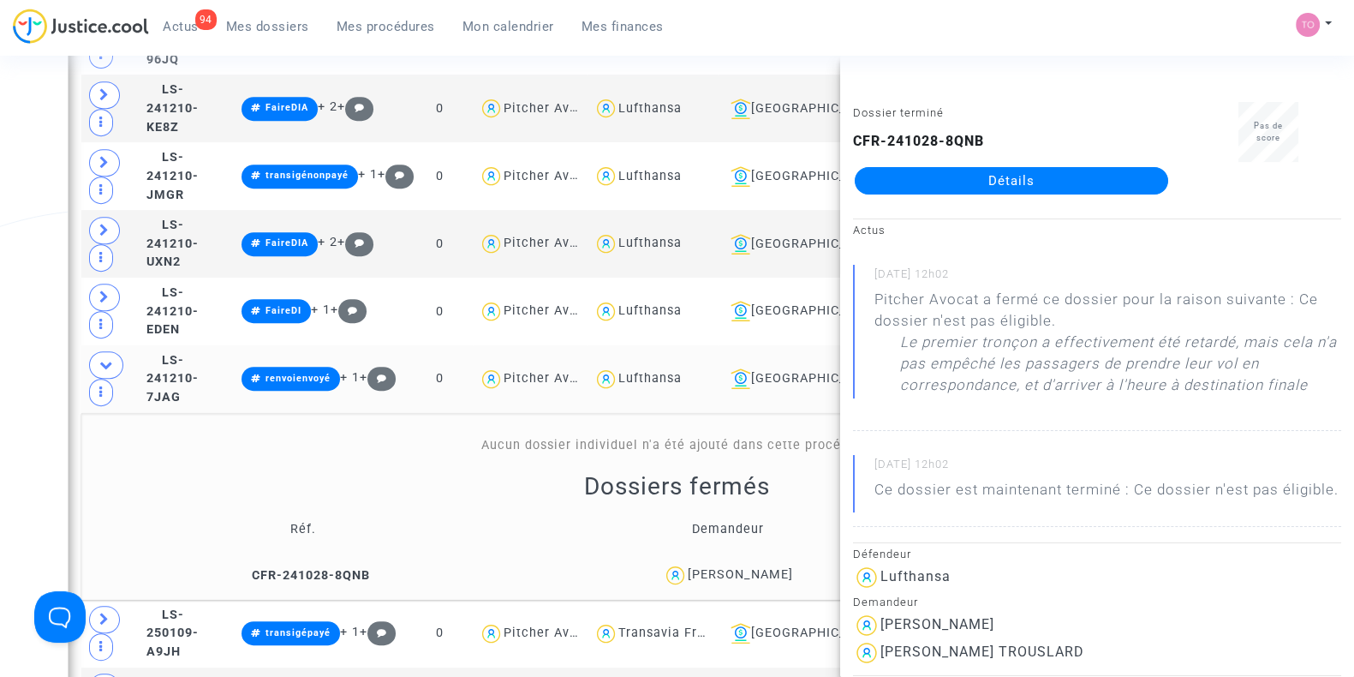
scroll to position [943, 0]
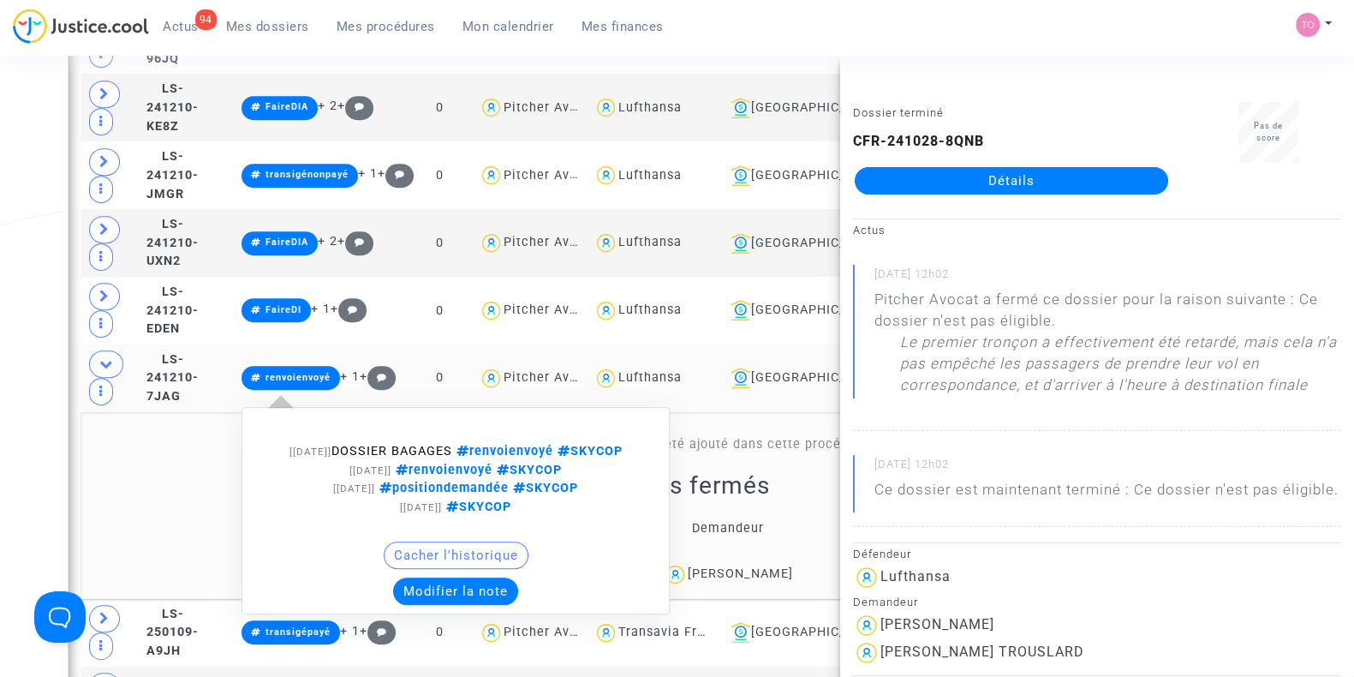
click at [446, 589] on button "Modifier la note" at bounding box center [455, 590] width 125 height 27
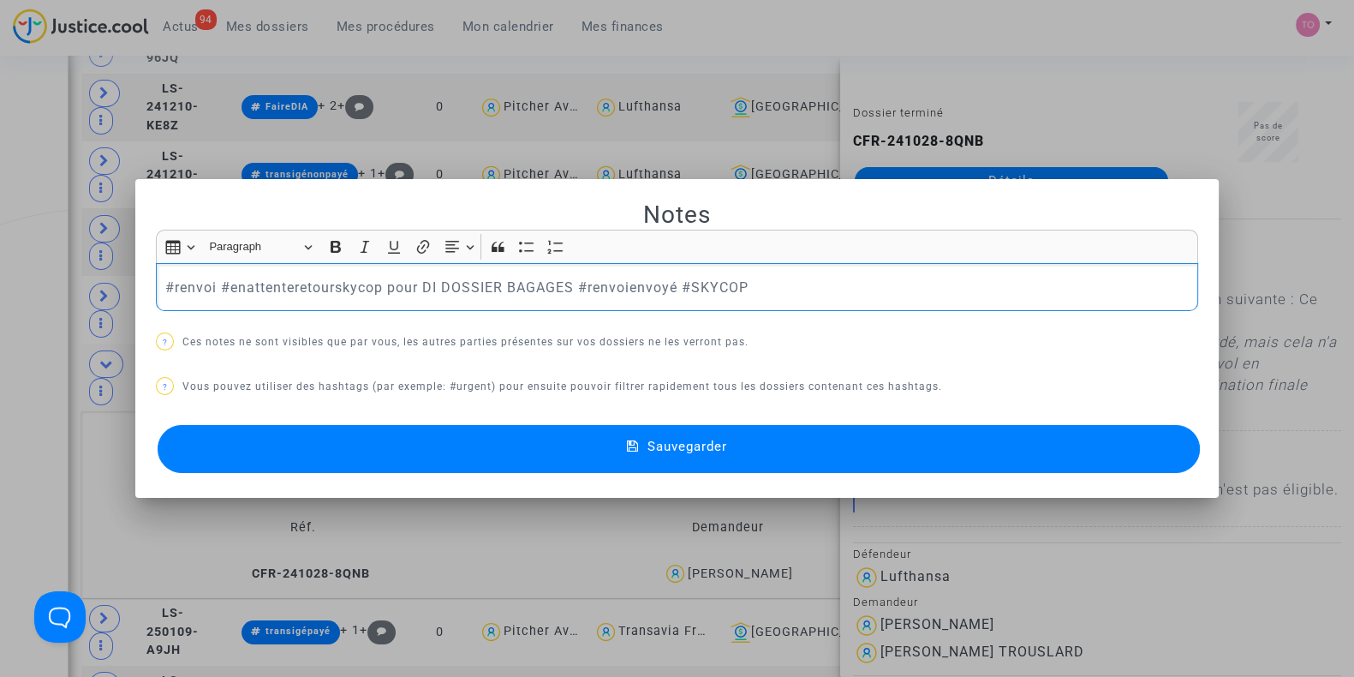
drag, startPoint x: 431, startPoint y: 283, endPoint x: 791, endPoint y: 267, distance: 360.9
click at [791, 267] on div "#renvoi #enattenteretourskycop pour DI DOSSIER BAGAGES #renvoienvoyé #SKYCOP" at bounding box center [677, 287] width 1042 height 48
click at [784, 279] on p "#renvoi #enattenteretourskycop pour DI DOSSIER BAGAGES #renvoienvoyé #SKYCOP" at bounding box center [677, 287] width 1024 height 21
click at [0, 329] on div at bounding box center [677, 338] width 1354 height 677
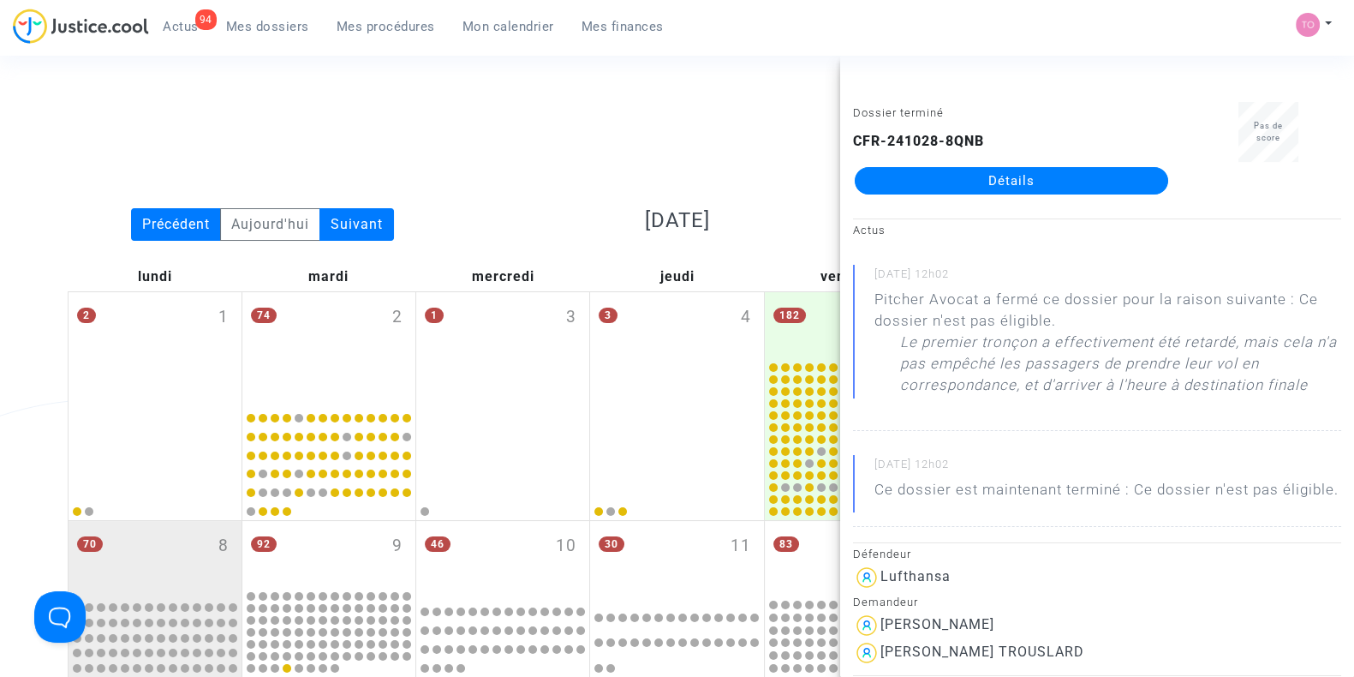
scroll to position [943, 0]
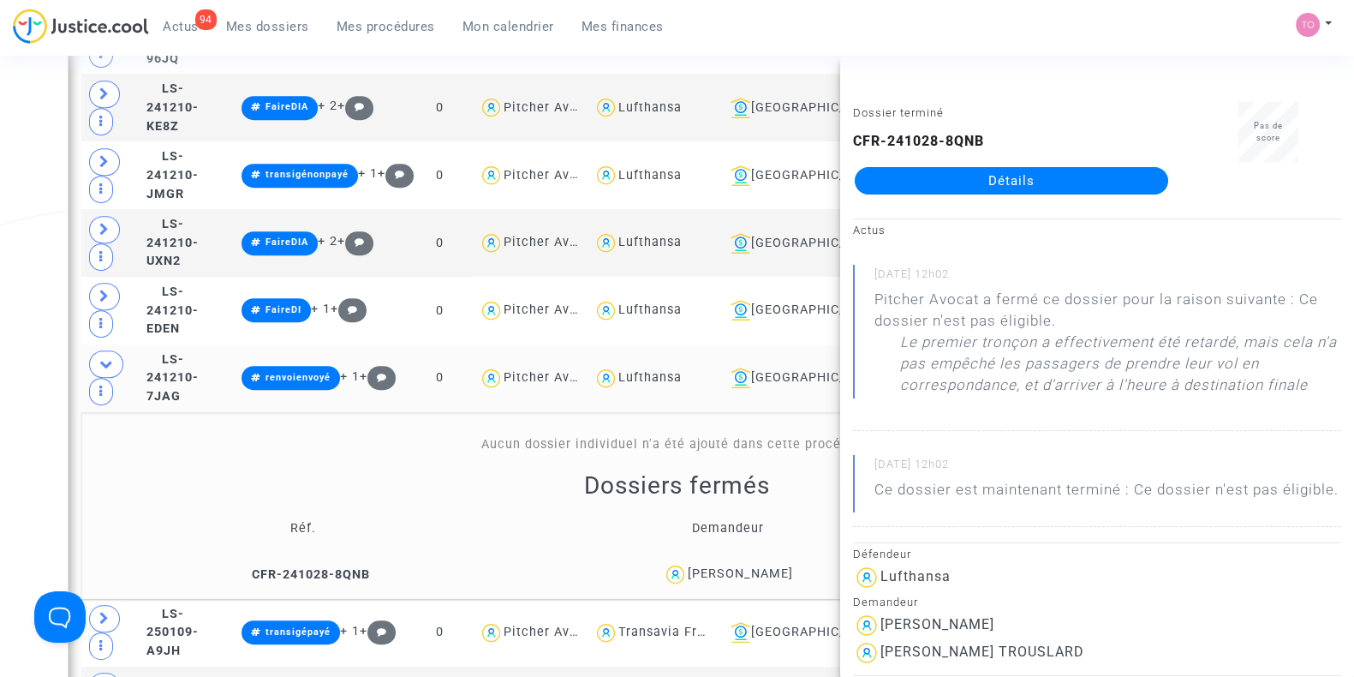
click at [0, 423] on div "Date de clôture d'instruction Date de conciliation Date d'audience Date de juge…" at bounding box center [677, 409] width 1354 height 2507
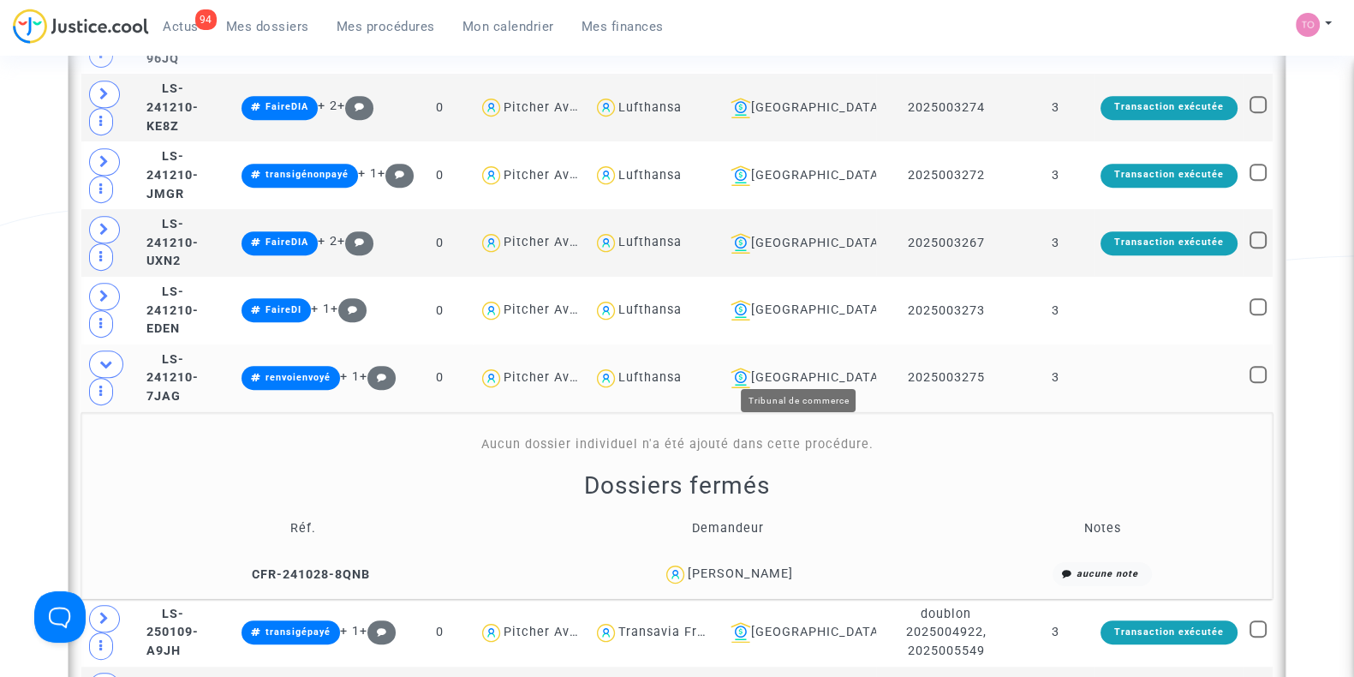
click at [796, 367] on div "[GEOGRAPHIC_DATA]" at bounding box center [797, 377] width 146 height 21
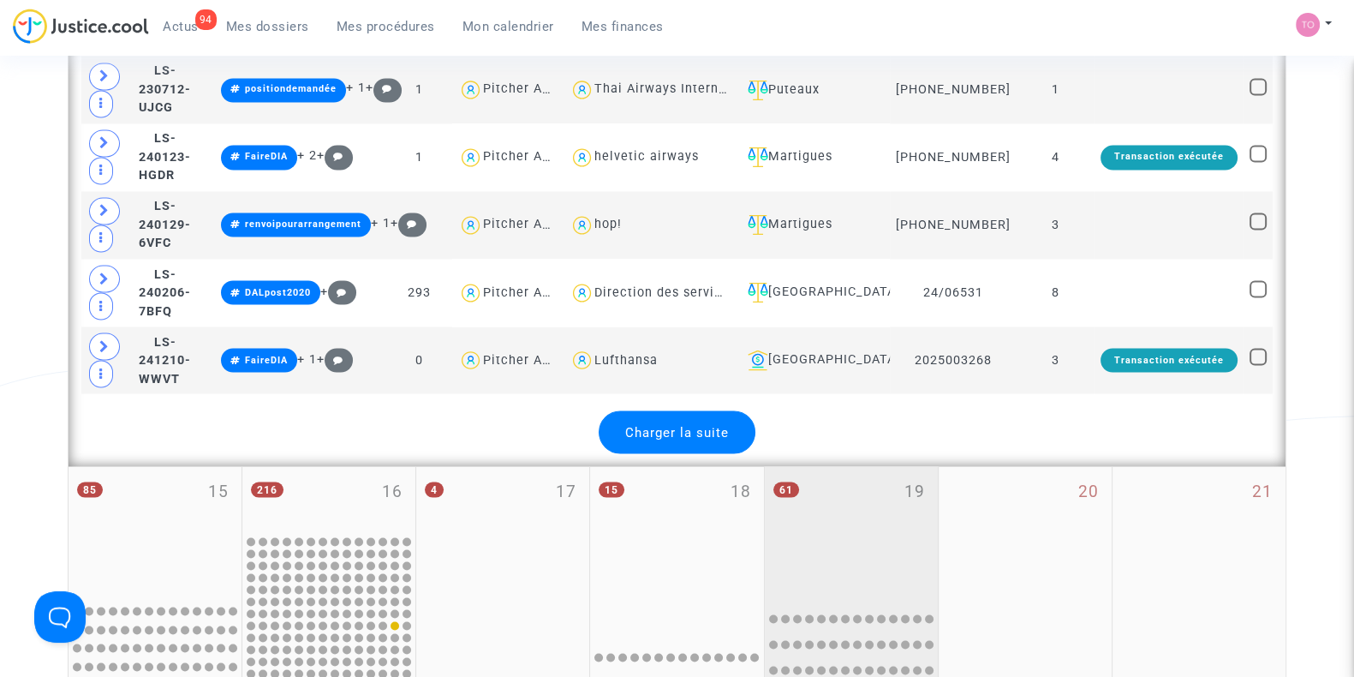
scroll to position [3798, 0]
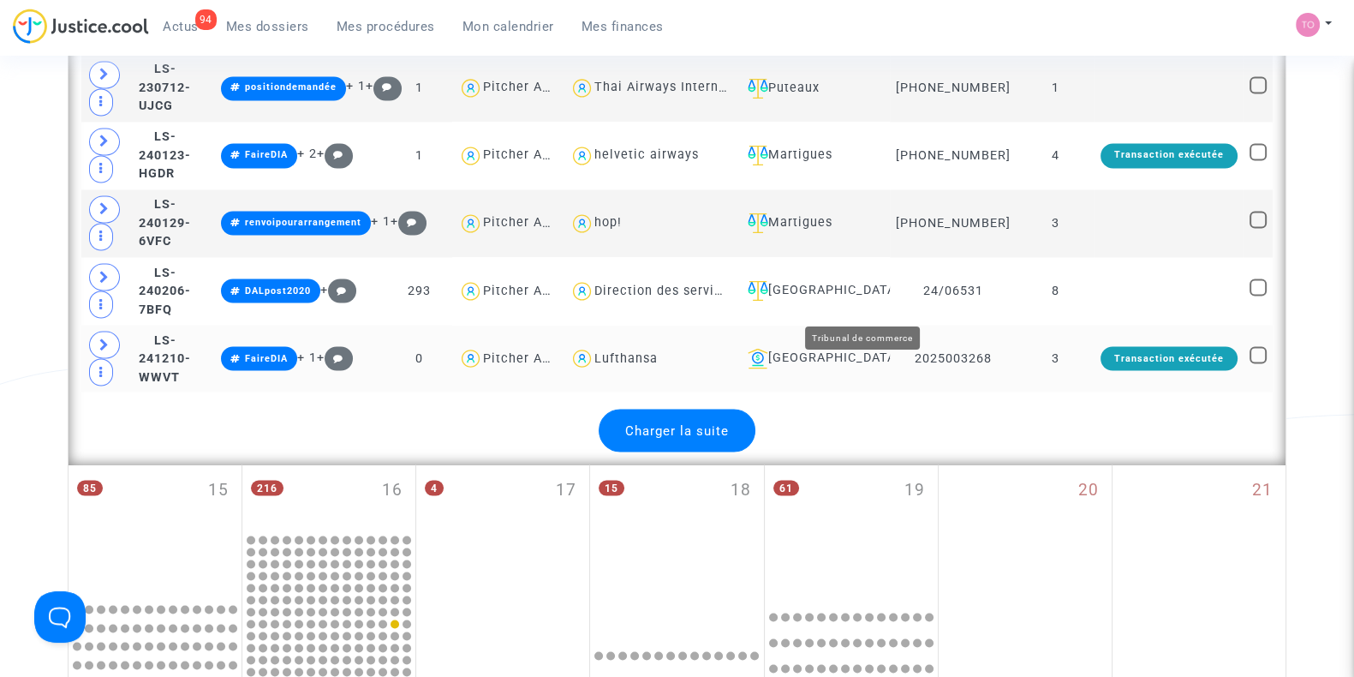
click at [884, 348] on div "[GEOGRAPHIC_DATA]" at bounding box center [812, 358] width 143 height 21
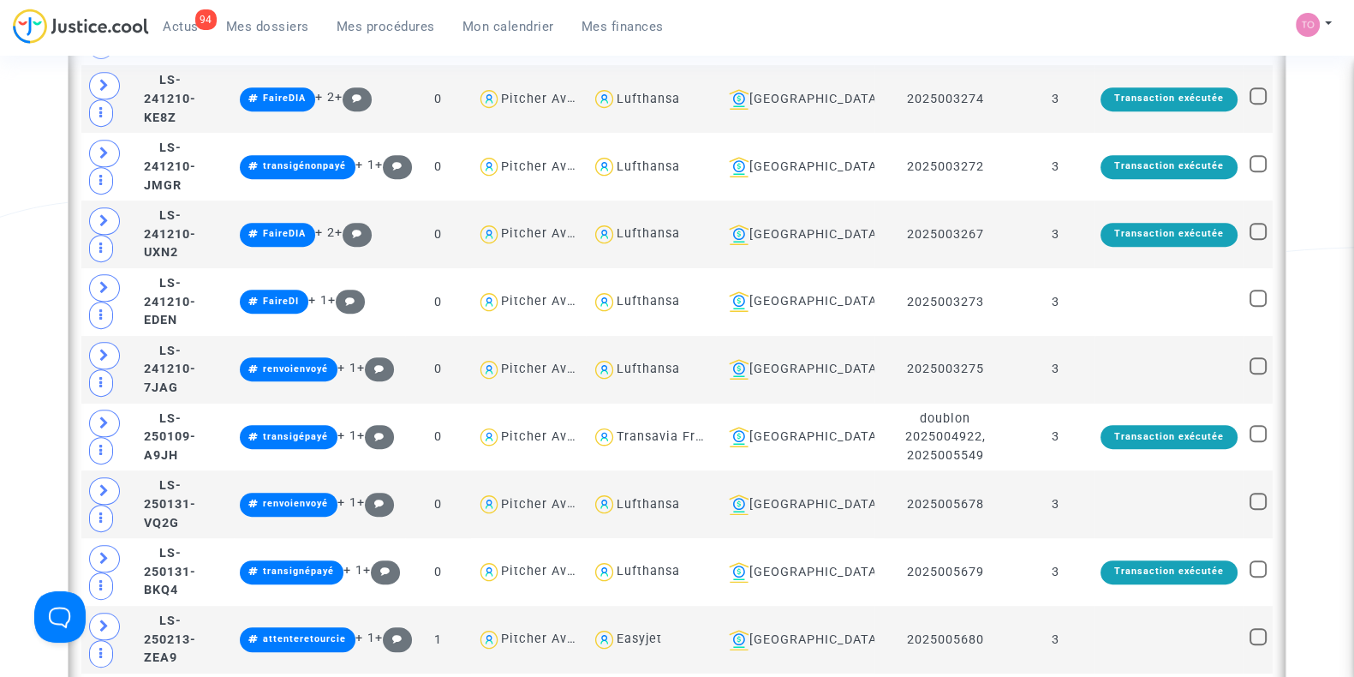
scroll to position [951, 0]
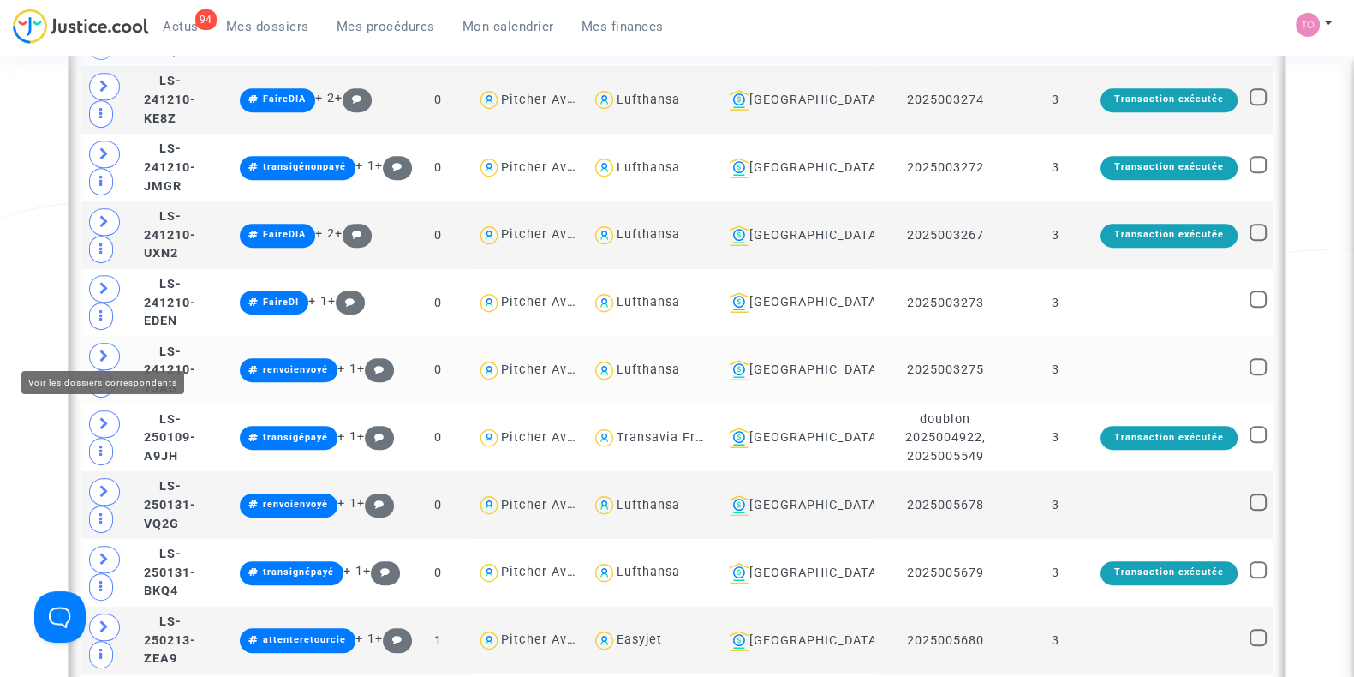
click at [107, 349] on icon at bounding box center [104, 355] width 10 height 13
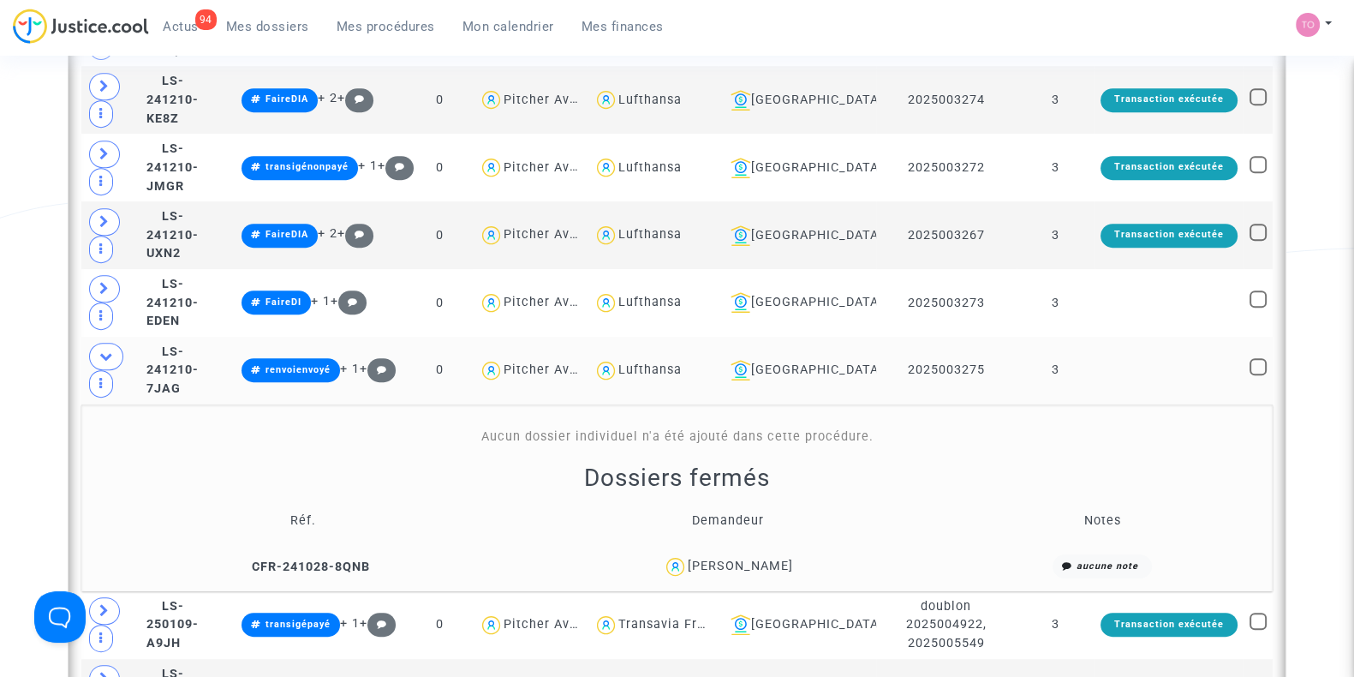
click at [779, 558] on div "Dominique TROUSLARD" at bounding box center [740, 565] width 105 height 15
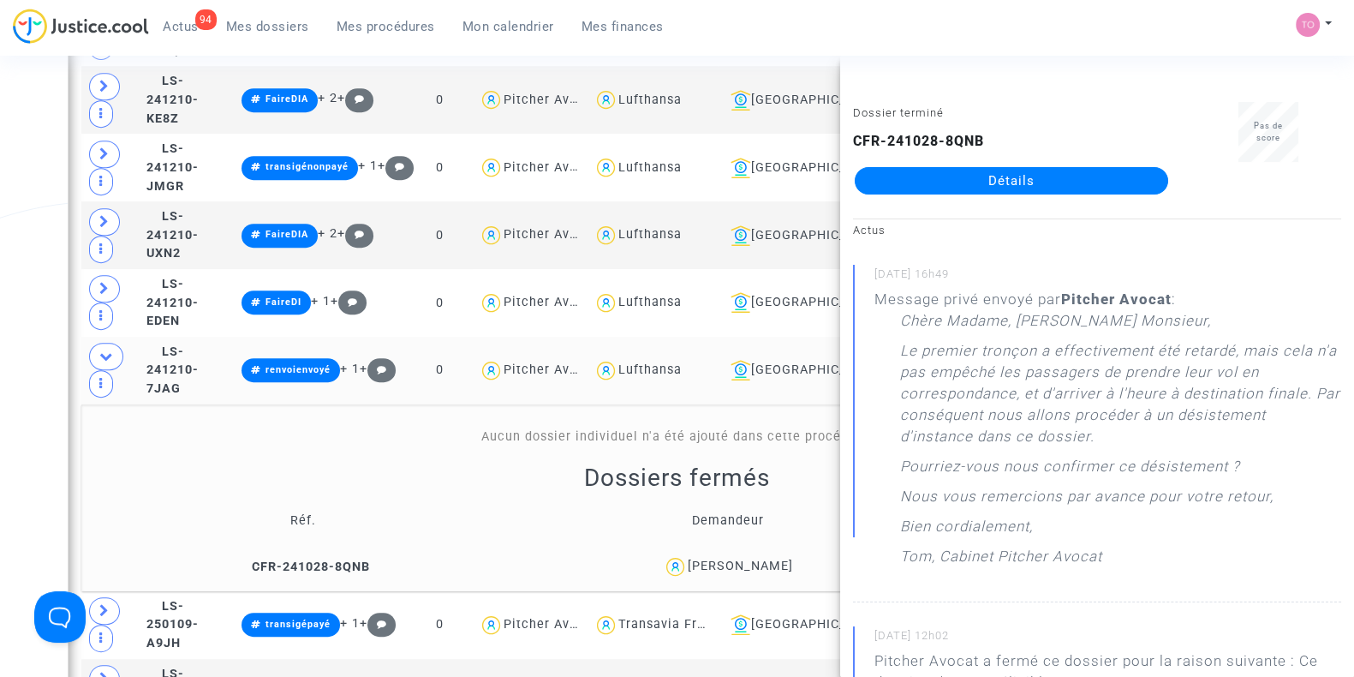
click at [0, 385] on div "Date de clôture d'instruction Date de conciliation Date d'audience Date de juge…" at bounding box center [677, 401] width 1354 height 2507
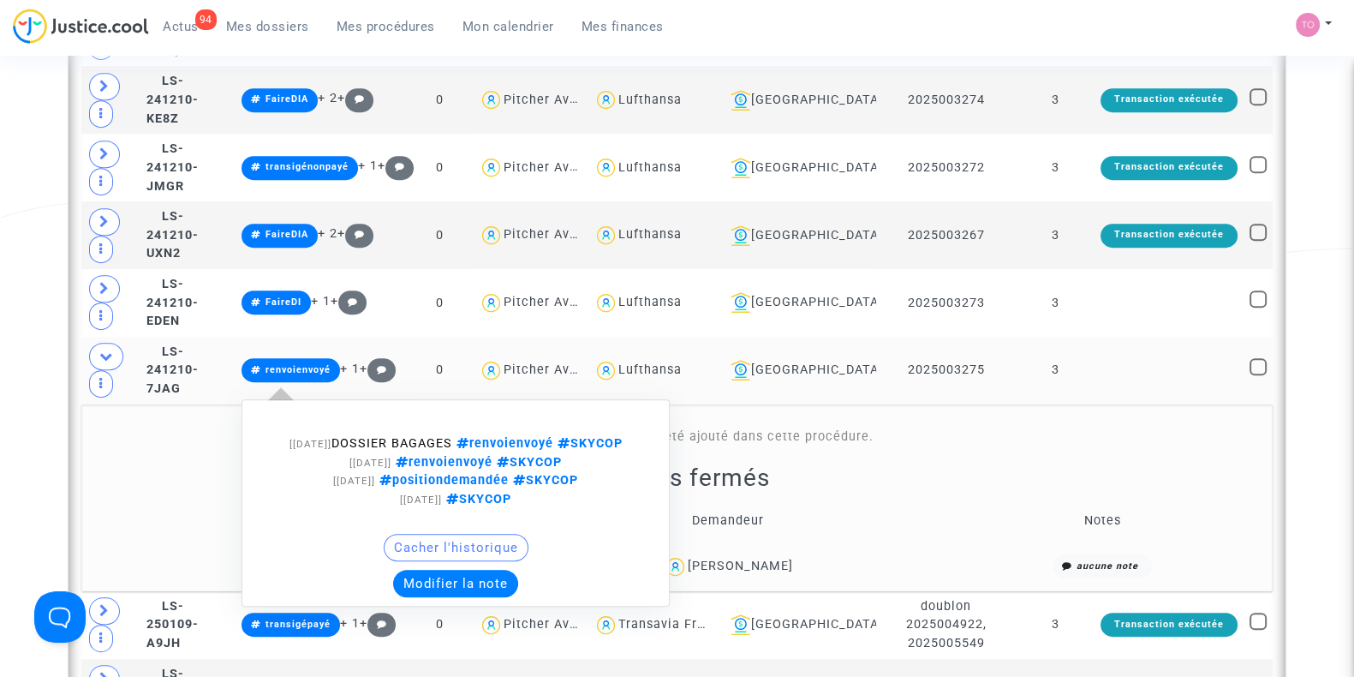
click at [495, 584] on button "Modifier la note" at bounding box center [455, 582] width 125 height 27
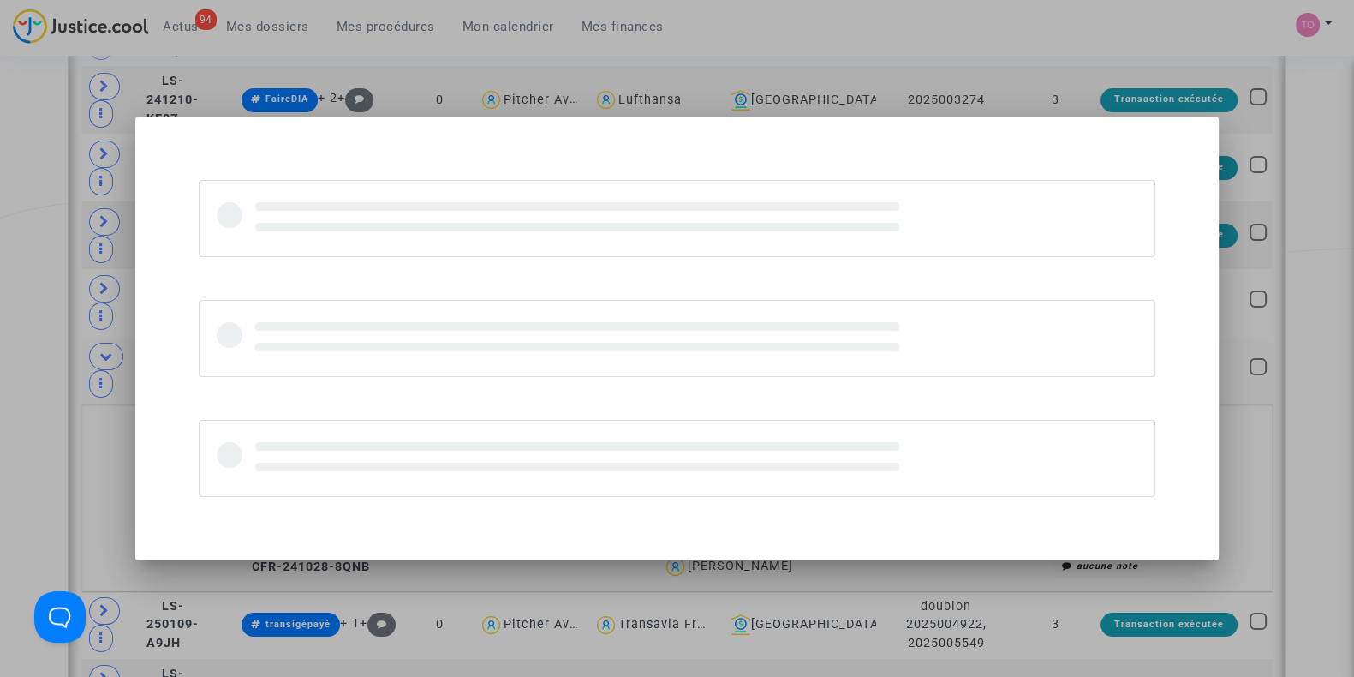
scroll to position [0, 0]
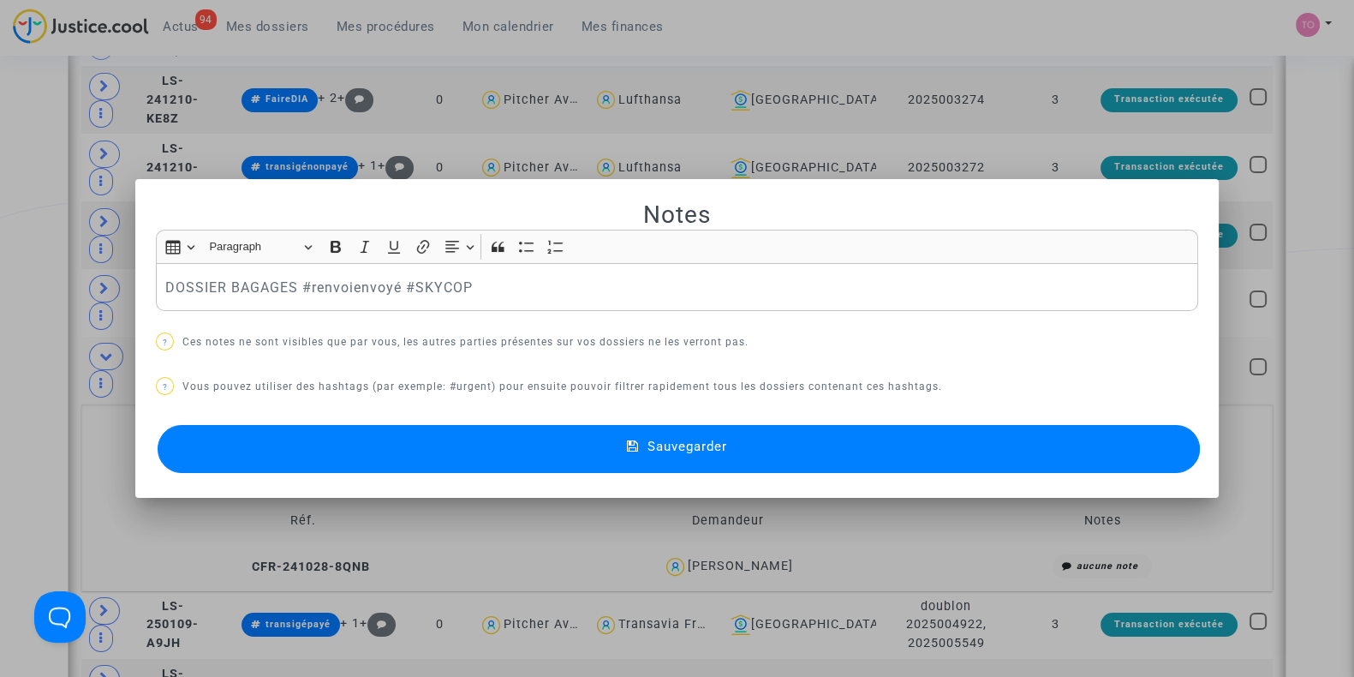
click at [157, 285] on div "DOSSIER BAGAGES #renvoienvoyé #SKYCOP" at bounding box center [677, 287] width 1042 height 48
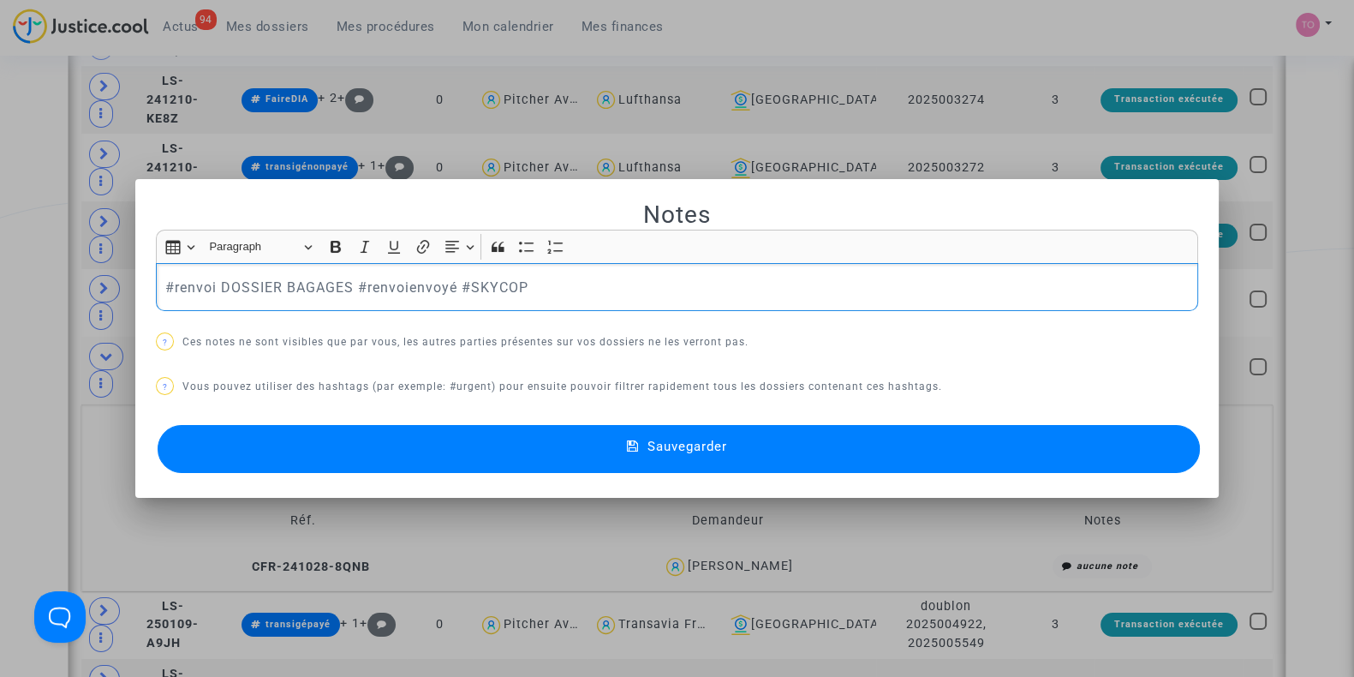
click at [347, 277] on p "#renvoi DOSSIER BAGAGES #renvoienvoyé #SKYCOP" at bounding box center [677, 287] width 1024 height 21
drag, startPoint x: 480, startPoint y: 284, endPoint x: 350, endPoint y: 289, distance: 130.3
click at [350, 289] on p "#renvoi DOSSIER BAGAGES #positionàanalyser #renvoienvoyé #SKYCOP" at bounding box center [677, 287] width 1024 height 21
click at [15, 355] on div at bounding box center [677, 338] width 1354 height 677
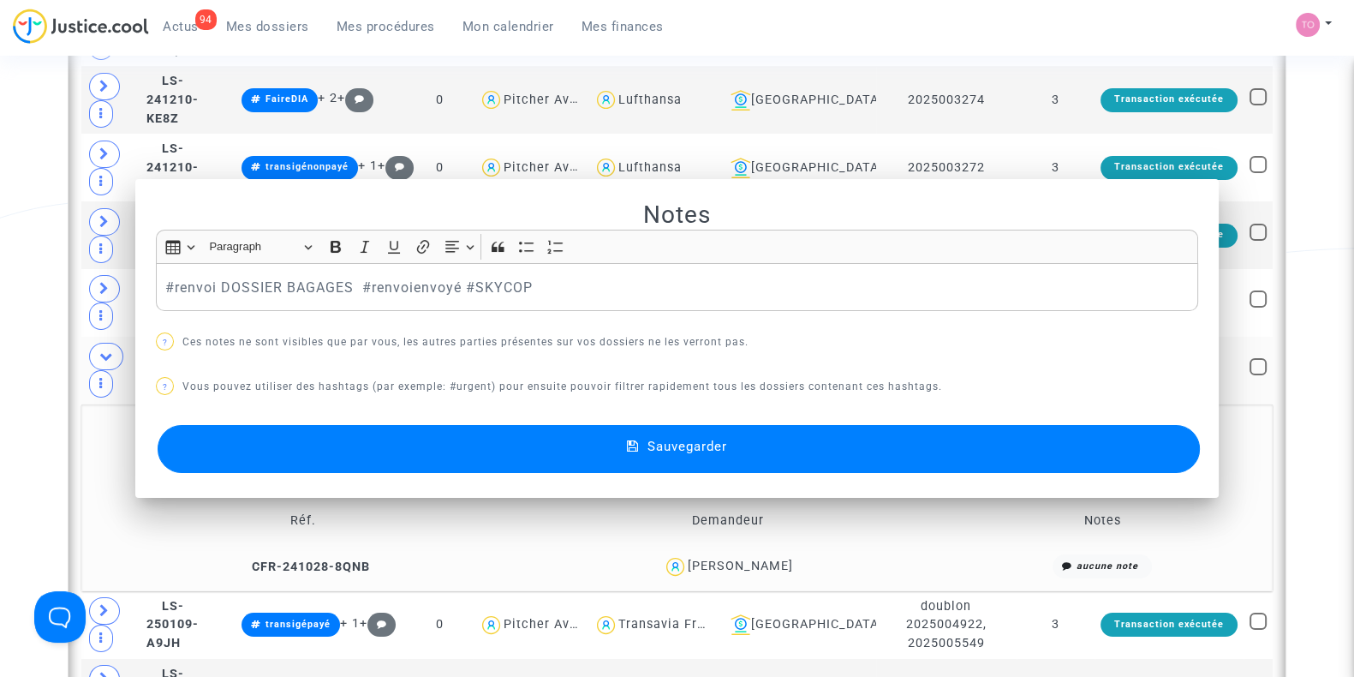
scroll to position [951, 0]
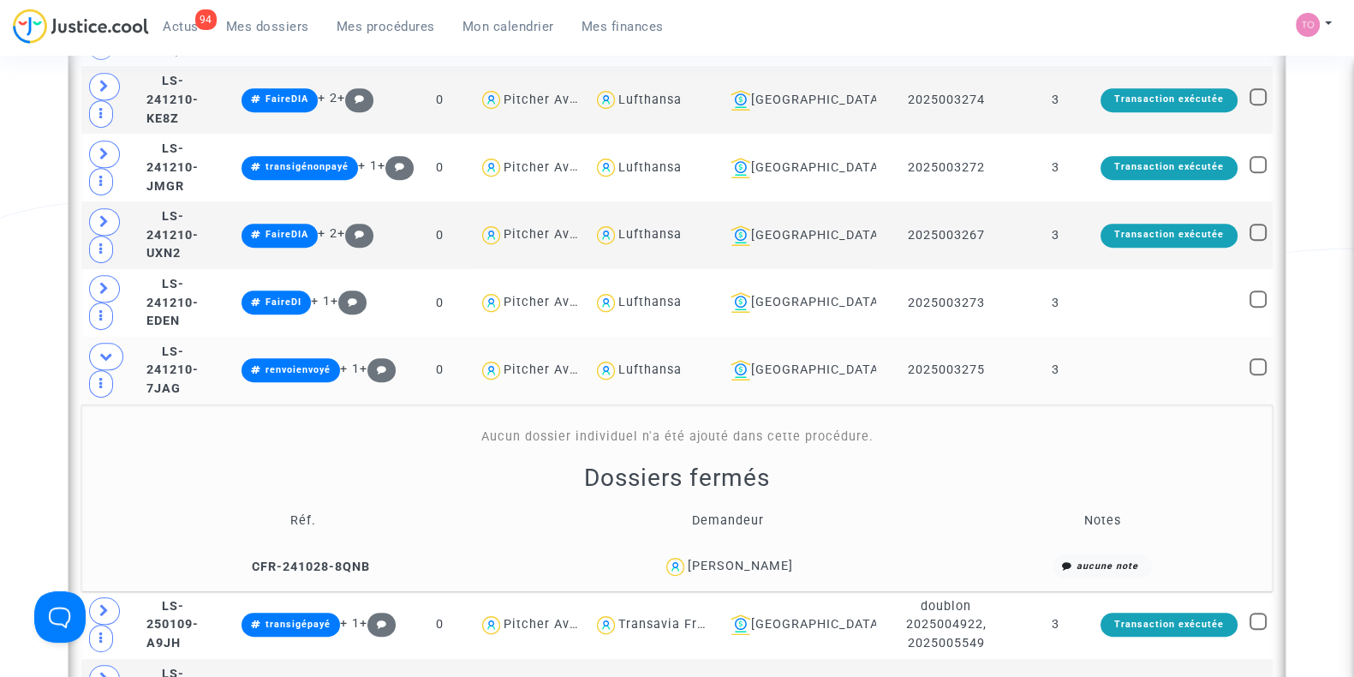
click at [793, 558] on div "Dominique TROUSLARD" at bounding box center [740, 565] width 105 height 15
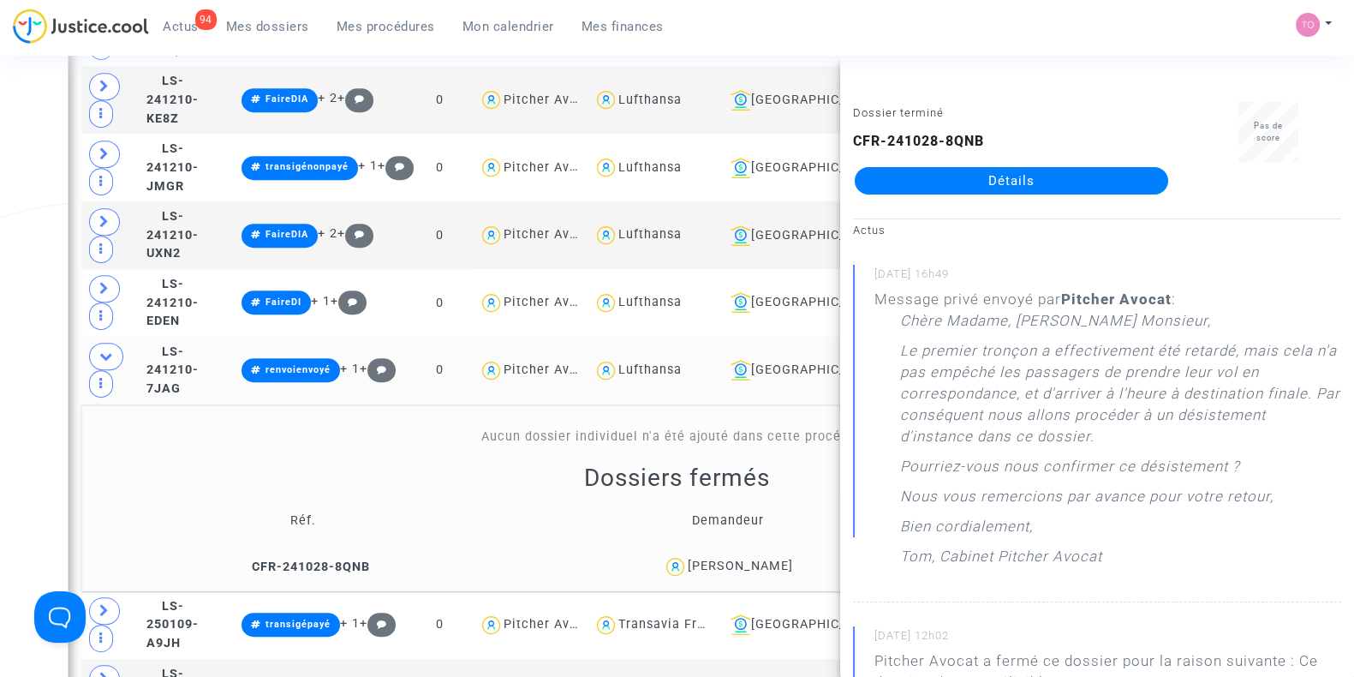
click at [21, 388] on div "Date de clôture d'instruction Date de conciliation Date d'audience Date de juge…" at bounding box center [677, 401] width 1354 height 2507
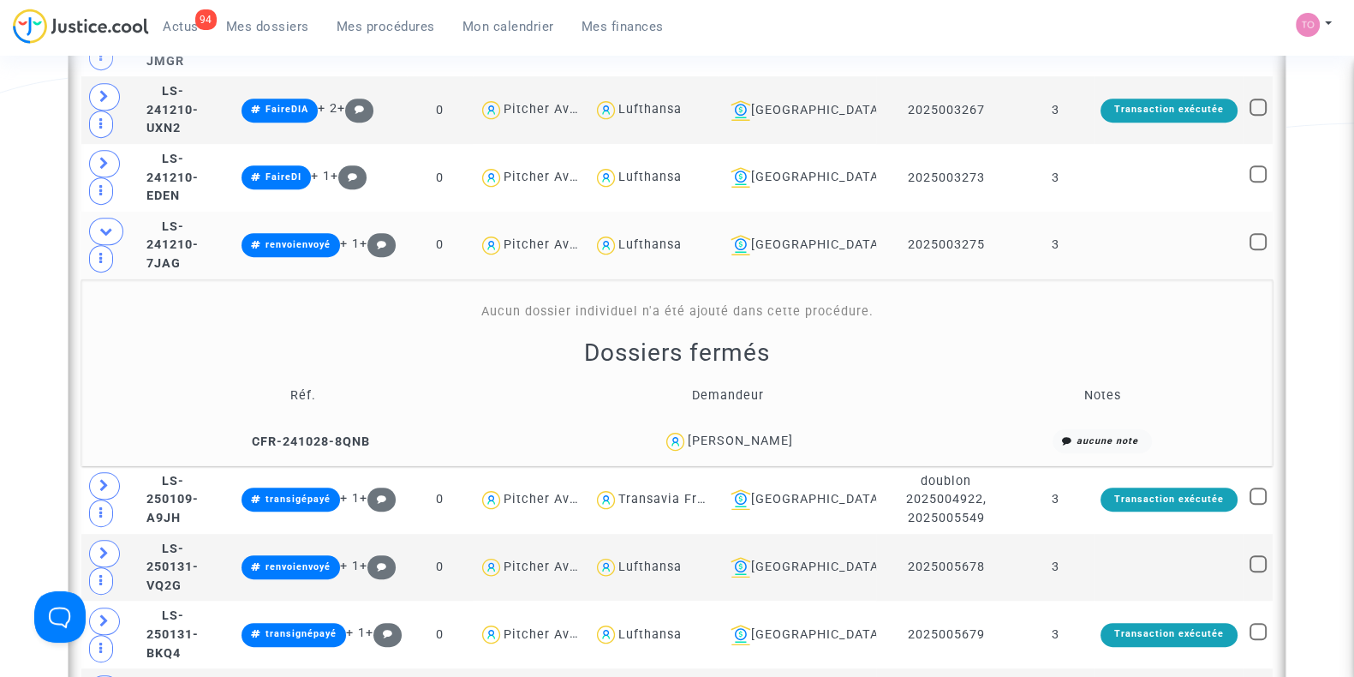
scroll to position [1115, 0]
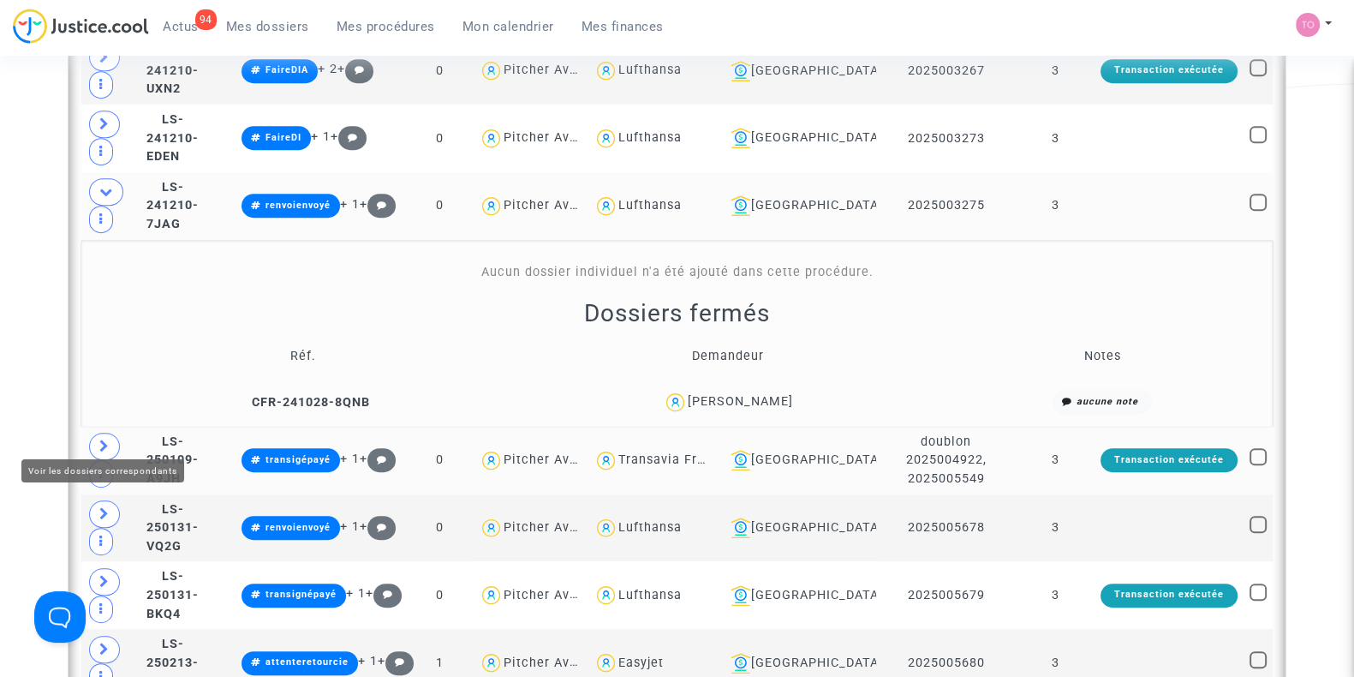
click at [106, 439] on icon at bounding box center [104, 445] width 10 height 13
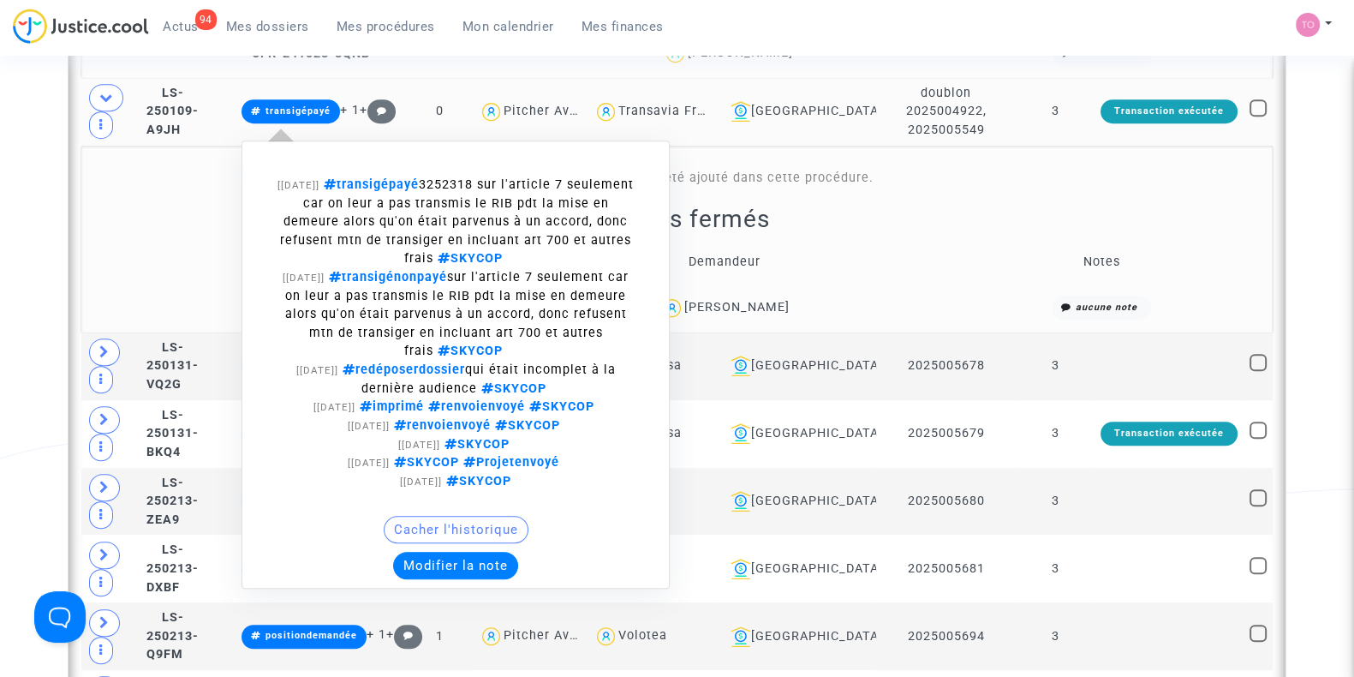
scroll to position [1488, 0]
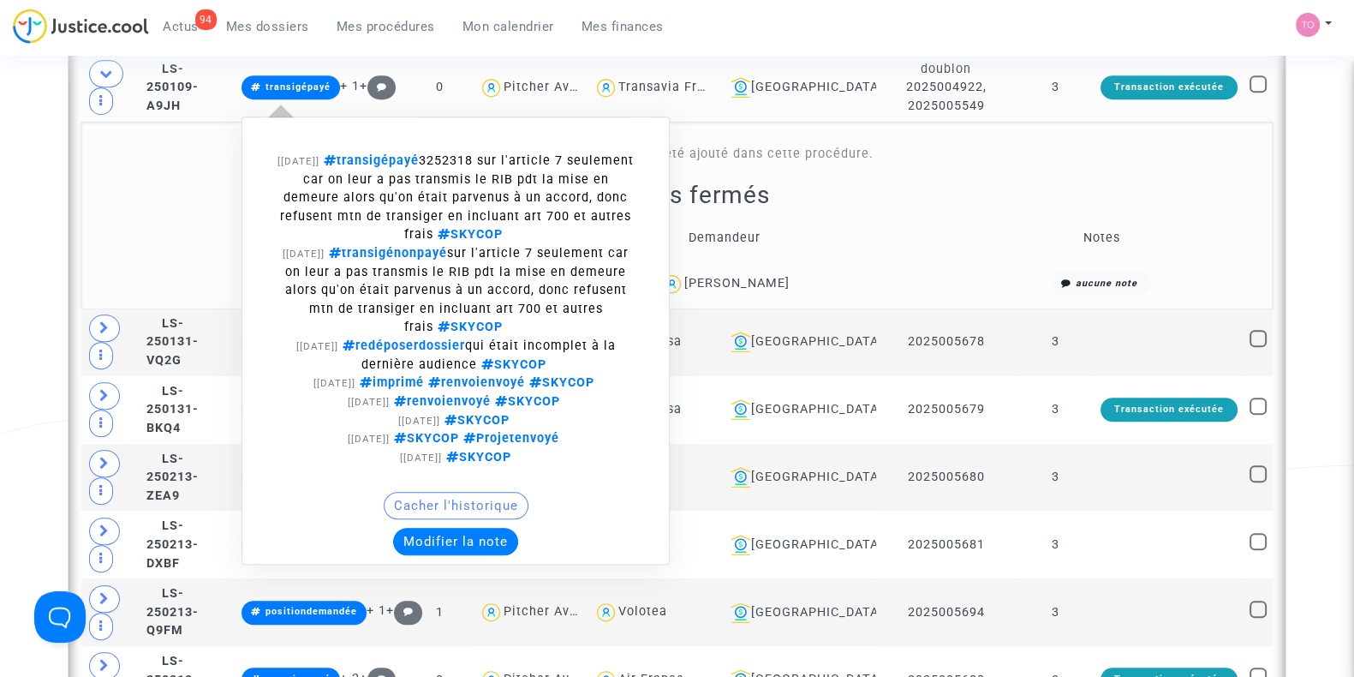
click at [497, 528] on button "Modifier la note" at bounding box center [455, 541] width 125 height 27
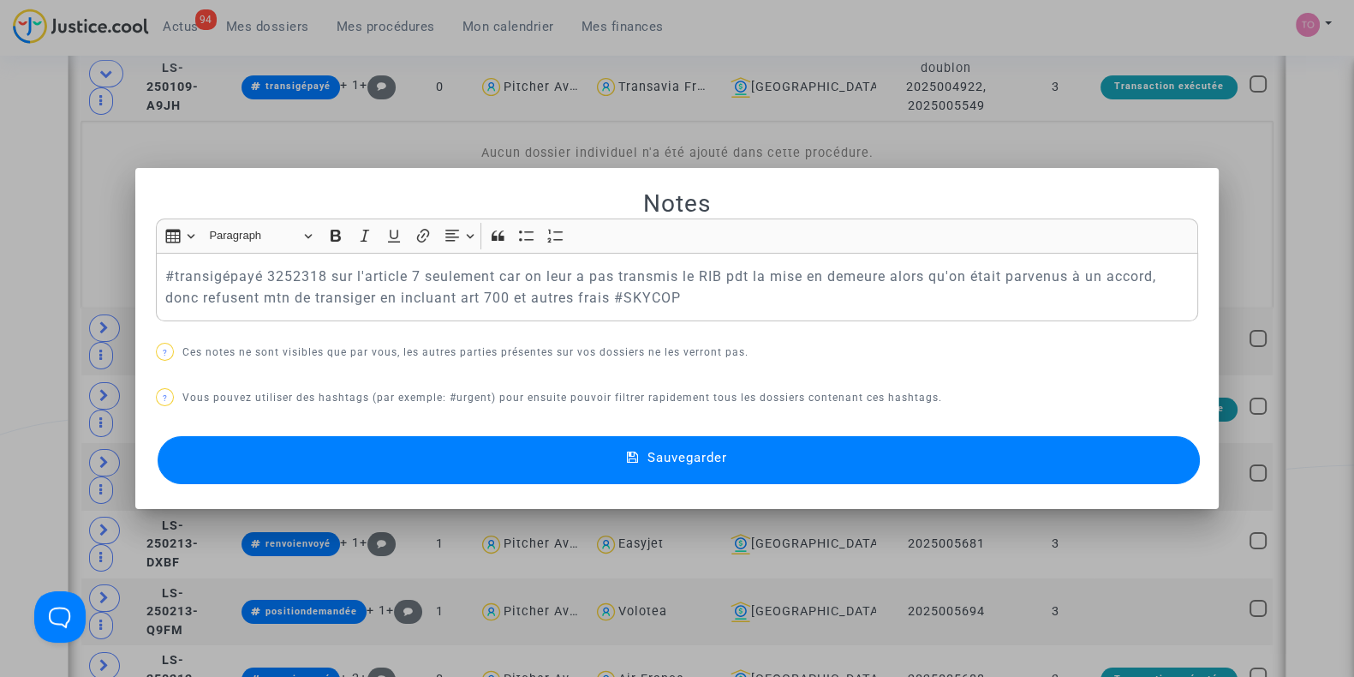
click at [0, 243] on div at bounding box center [677, 338] width 1354 height 677
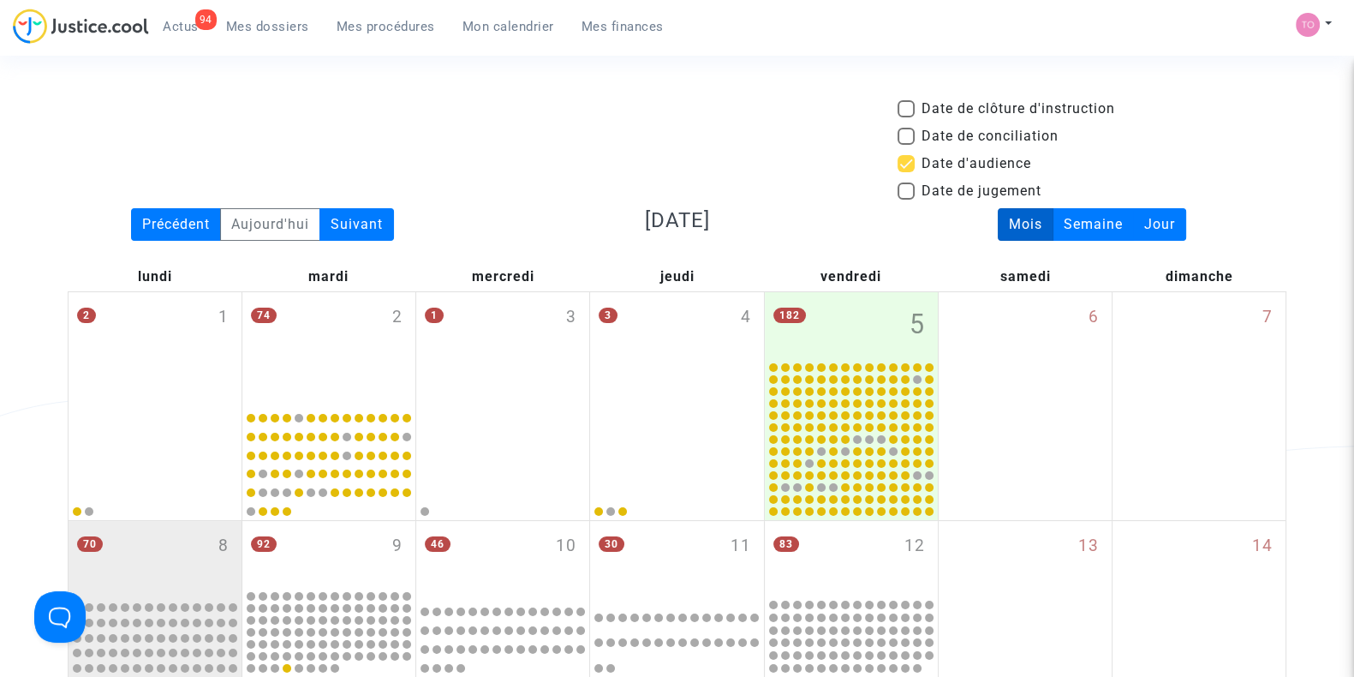
scroll to position [1488, 0]
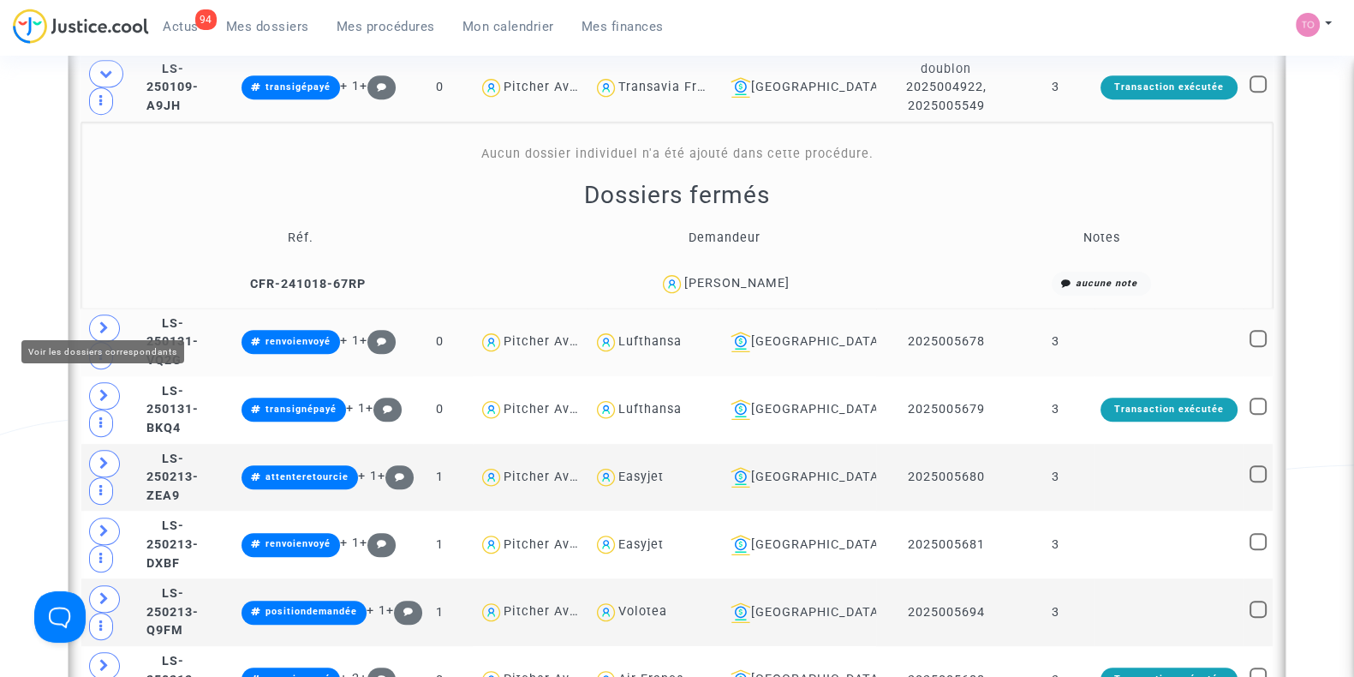
click at [95, 314] on span at bounding box center [104, 327] width 31 height 27
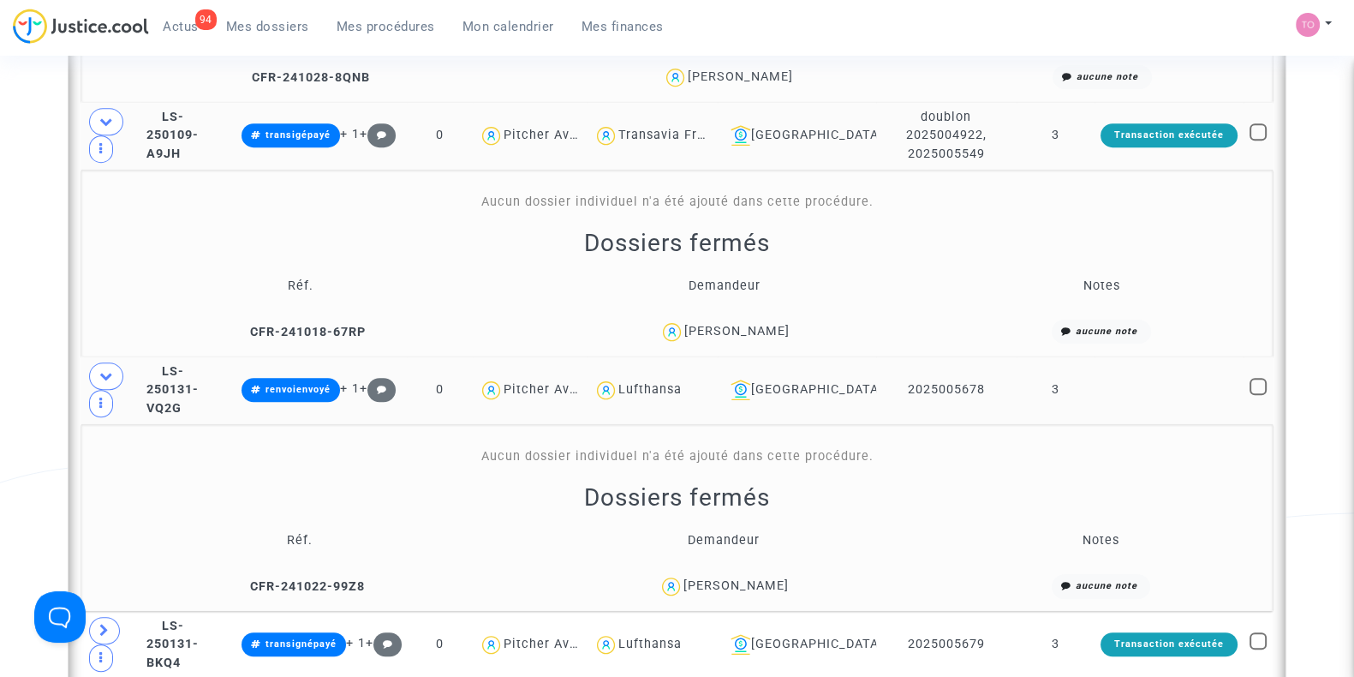
scroll to position [1434, 0]
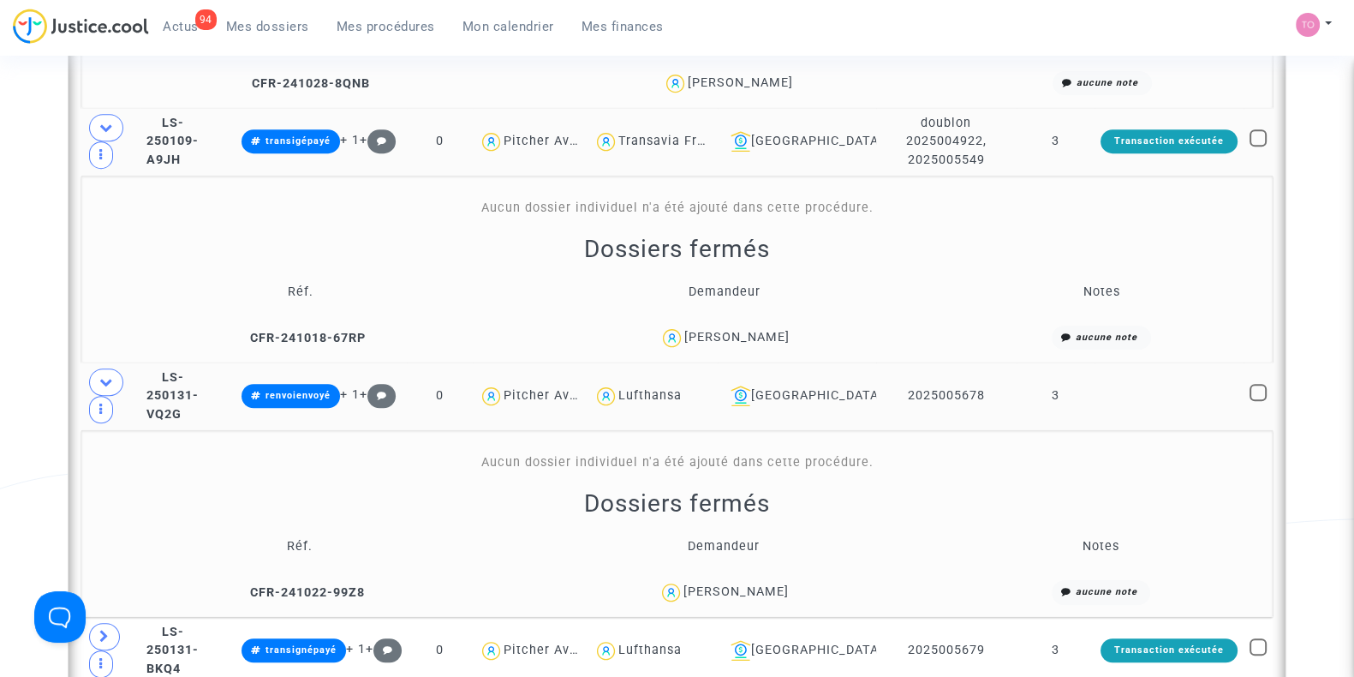
click at [762, 330] on div "[PERSON_NAME]" at bounding box center [736, 337] width 105 height 15
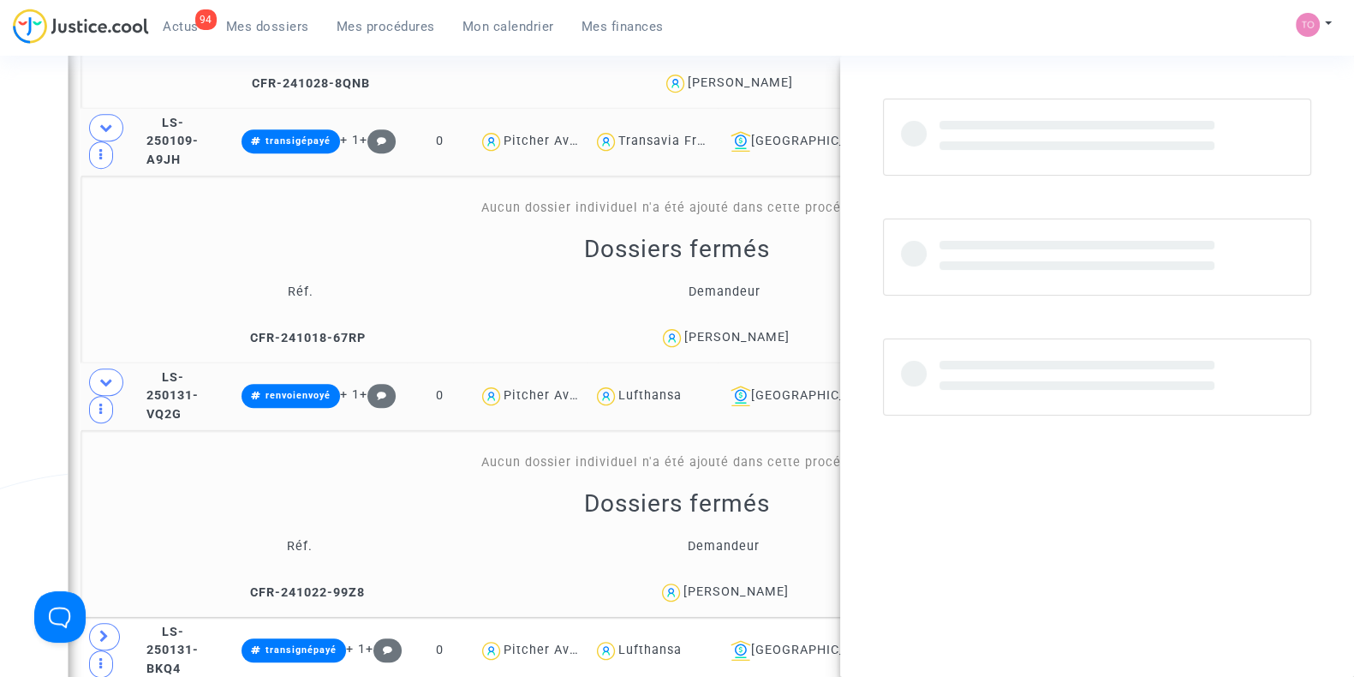
click at [762, 330] on div "[PERSON_NAME]" at bounding box center [736, 337] width 105 height 15
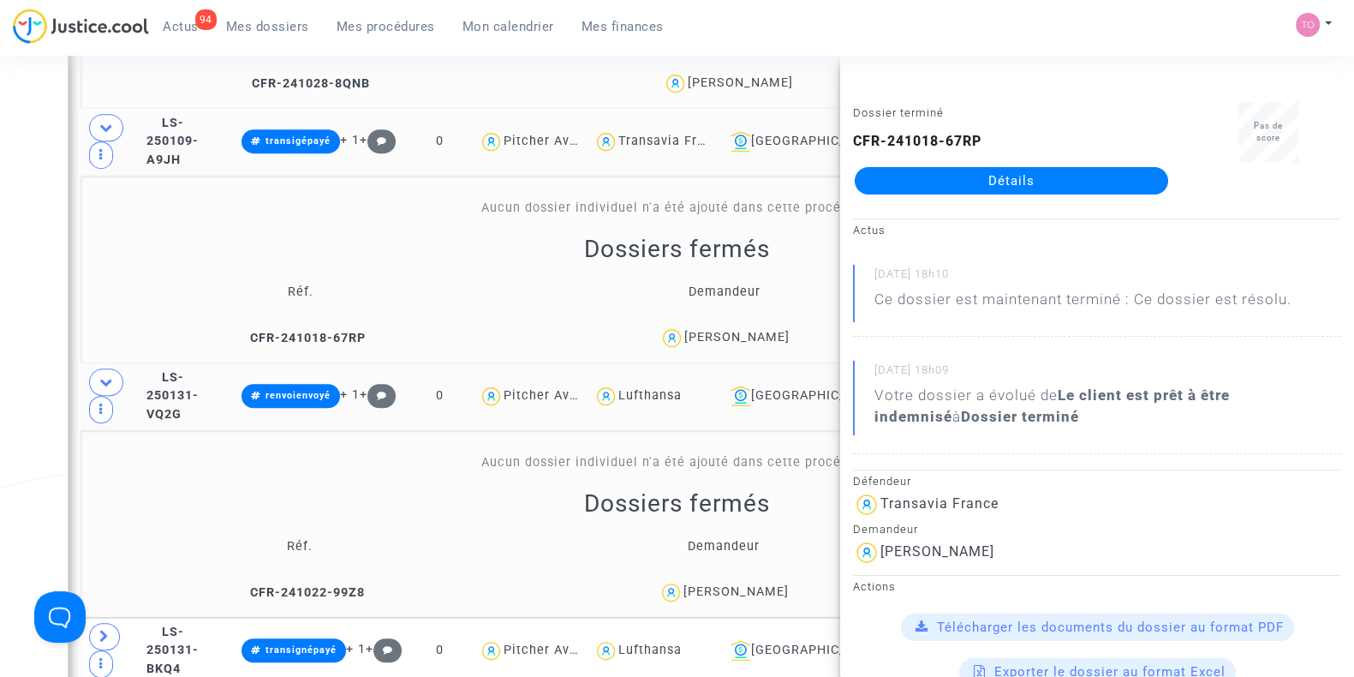
click at [9, 399] on div "Date de clôture d'instruction Date de conciliation Date d'audience Date de juge…" at bounding box center [677, 105] width 1354 height 2880
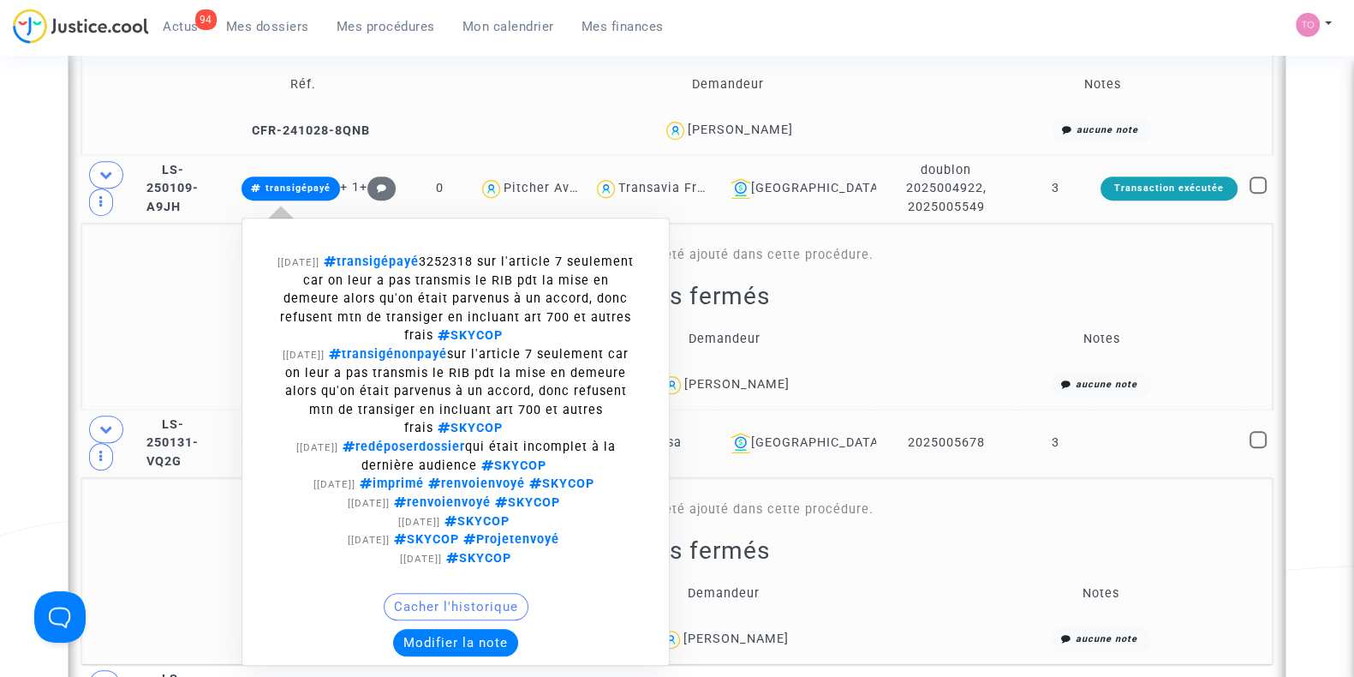
scroll to position [1449, 0]
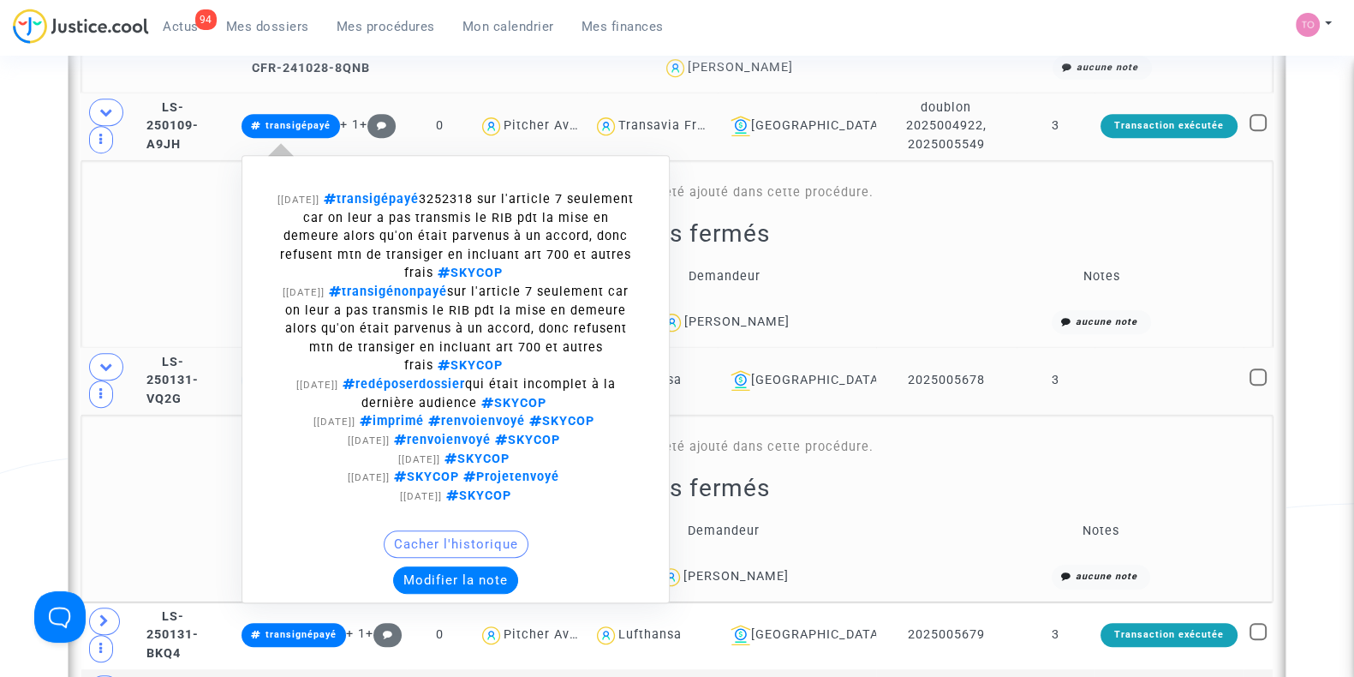
click at [476, 566] on button "Modifier la note" at bounding box center [455, 579] width 125 height 27
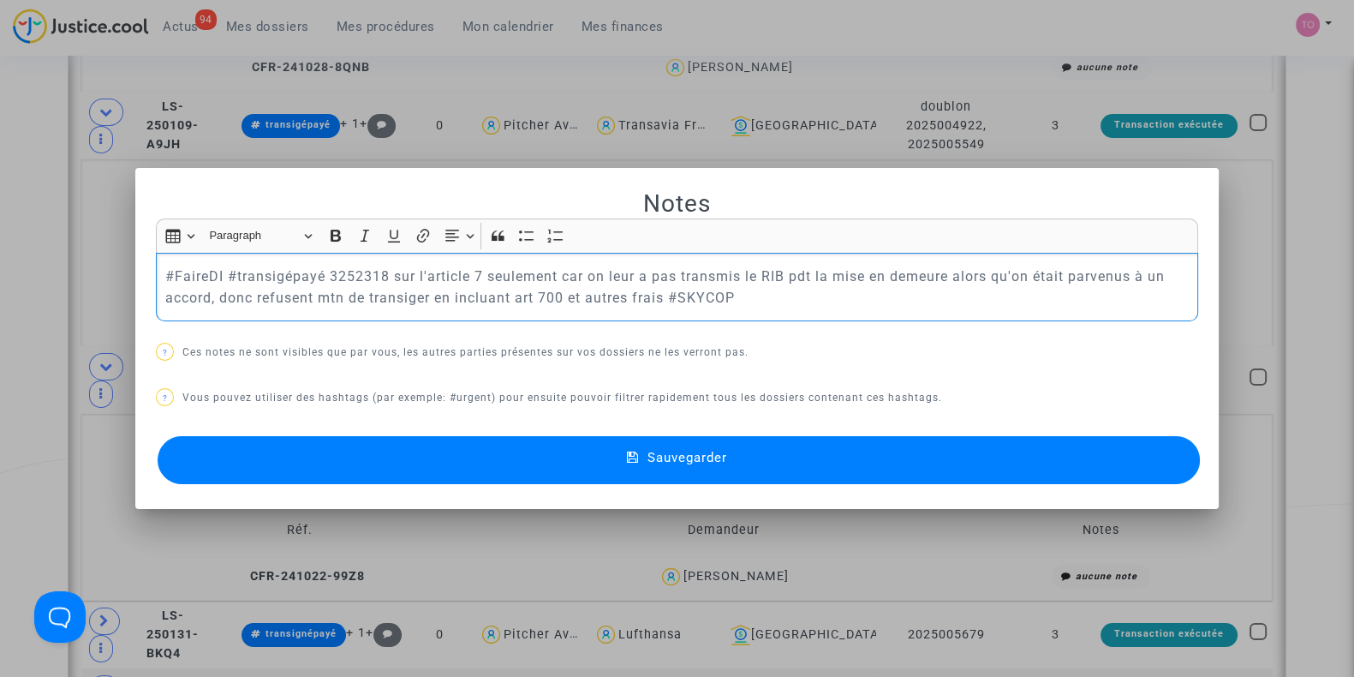
click at [417, 457] on button "Sauvegarder" at bounding box center [679, 460] width 1042 height 48
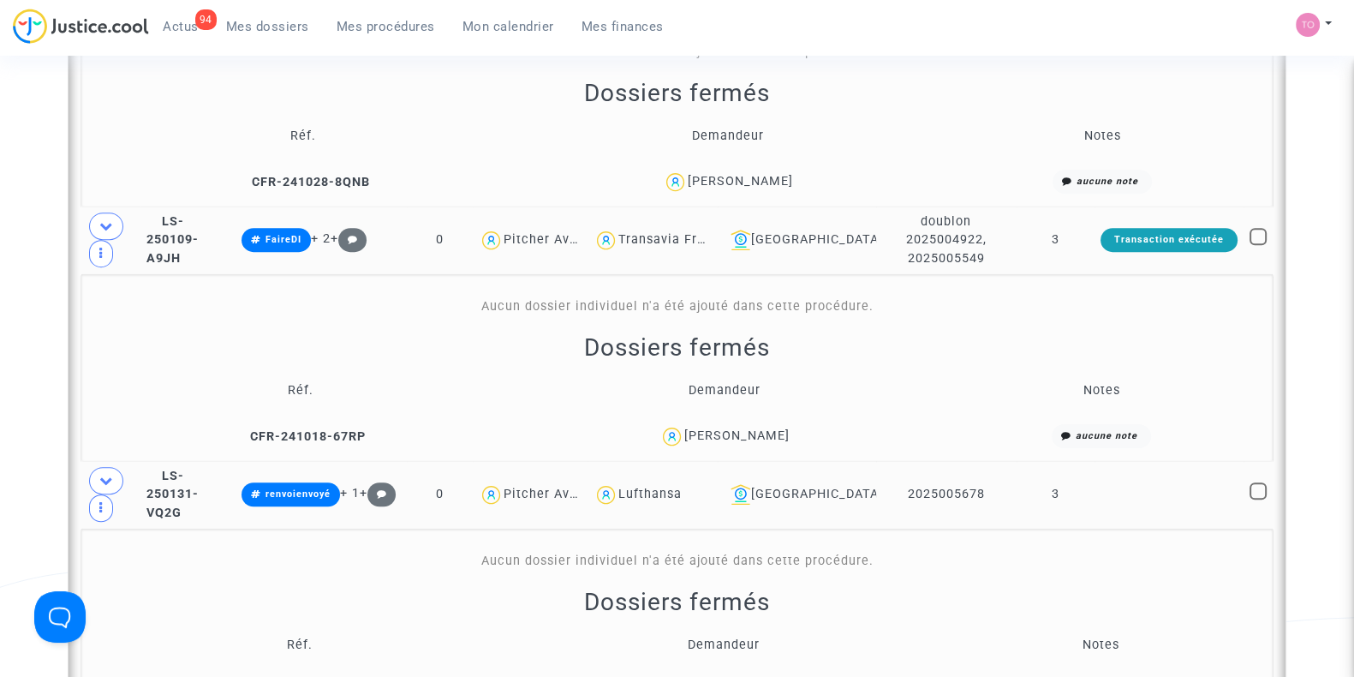
scroll to position [1337, 0]
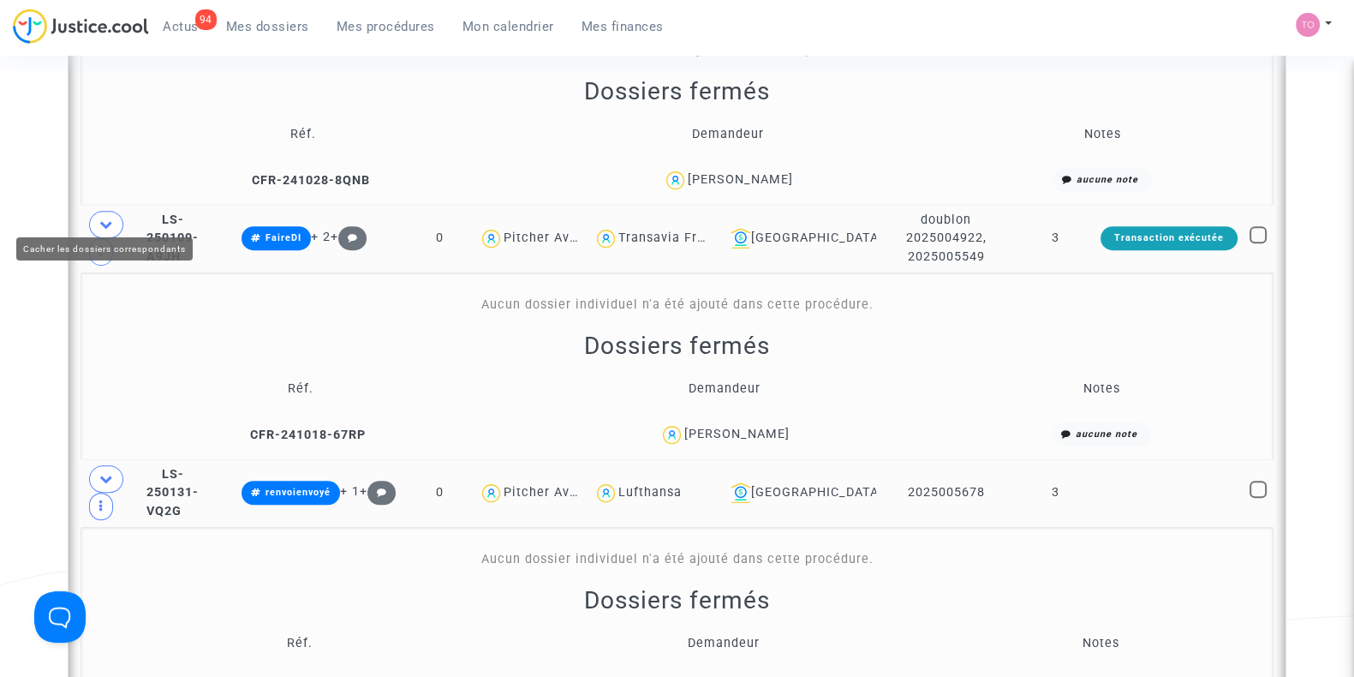
click at [102, 211] on span at bounding box center [106, 224] width 34 height 27
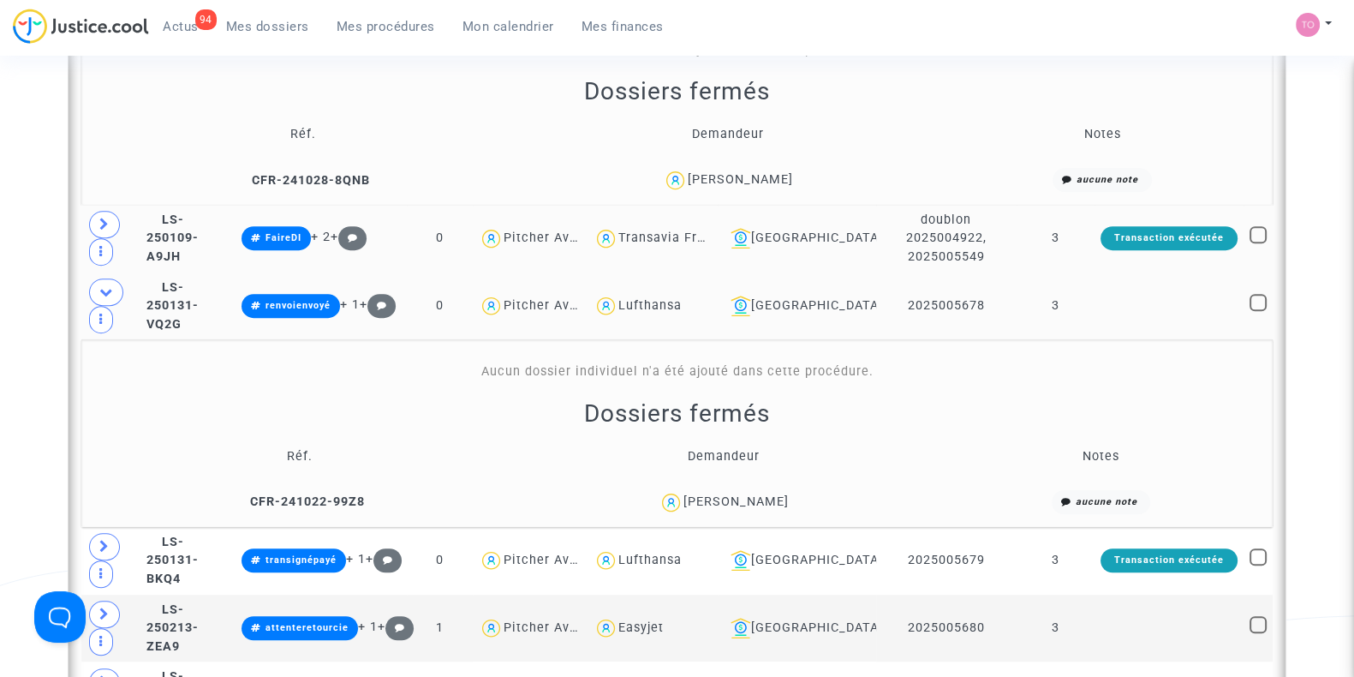
click at [755, 494] on div "Alienor Thelot" at bounding box center [735, 501] width 105 height 15
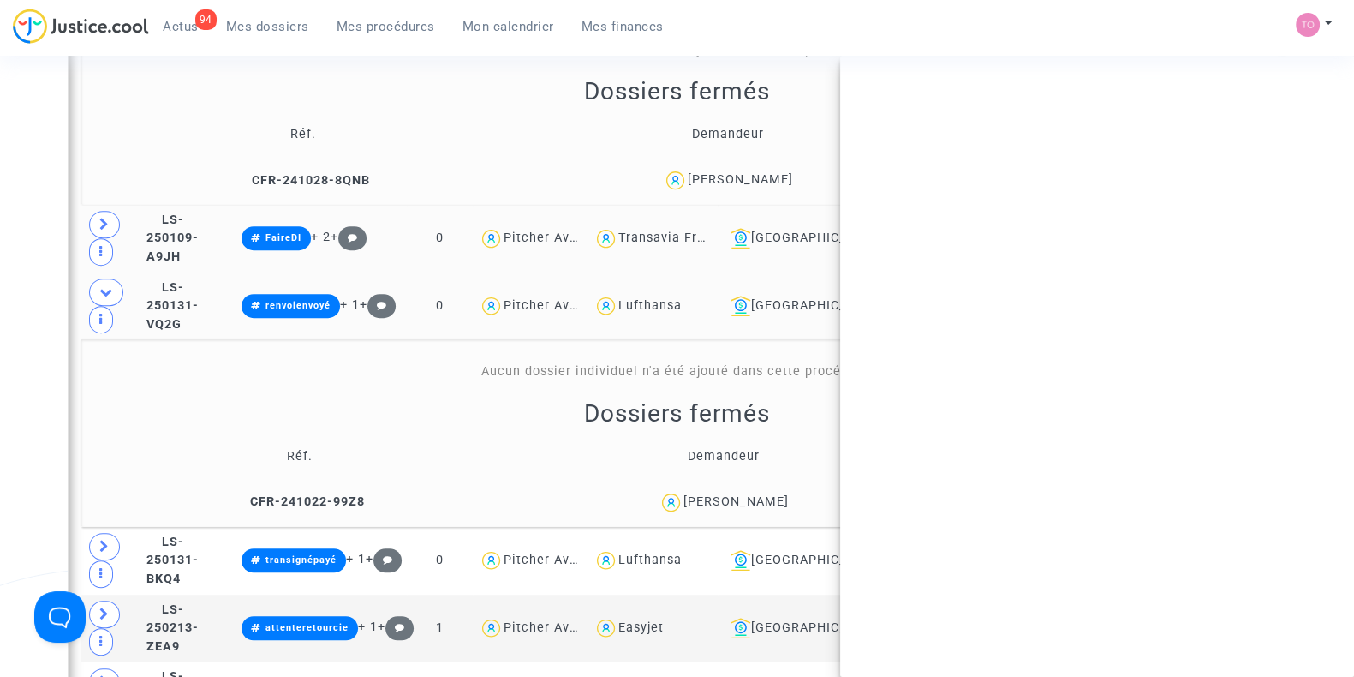
click at [755, 494] on div "Alienor Thelot" at bounding box center [735, 501] width 105 height 15
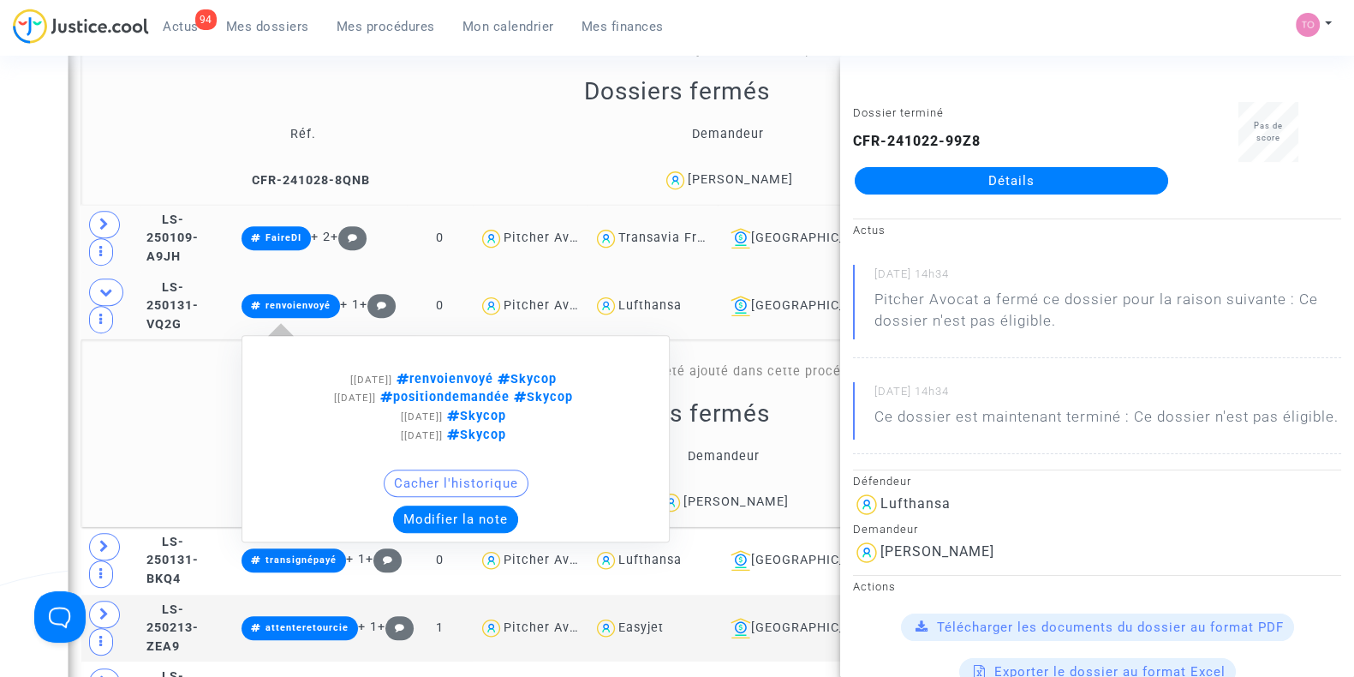
click at [469, 508] on button "Modifier la note" at bounding box center [455, 518] width 125 height 27
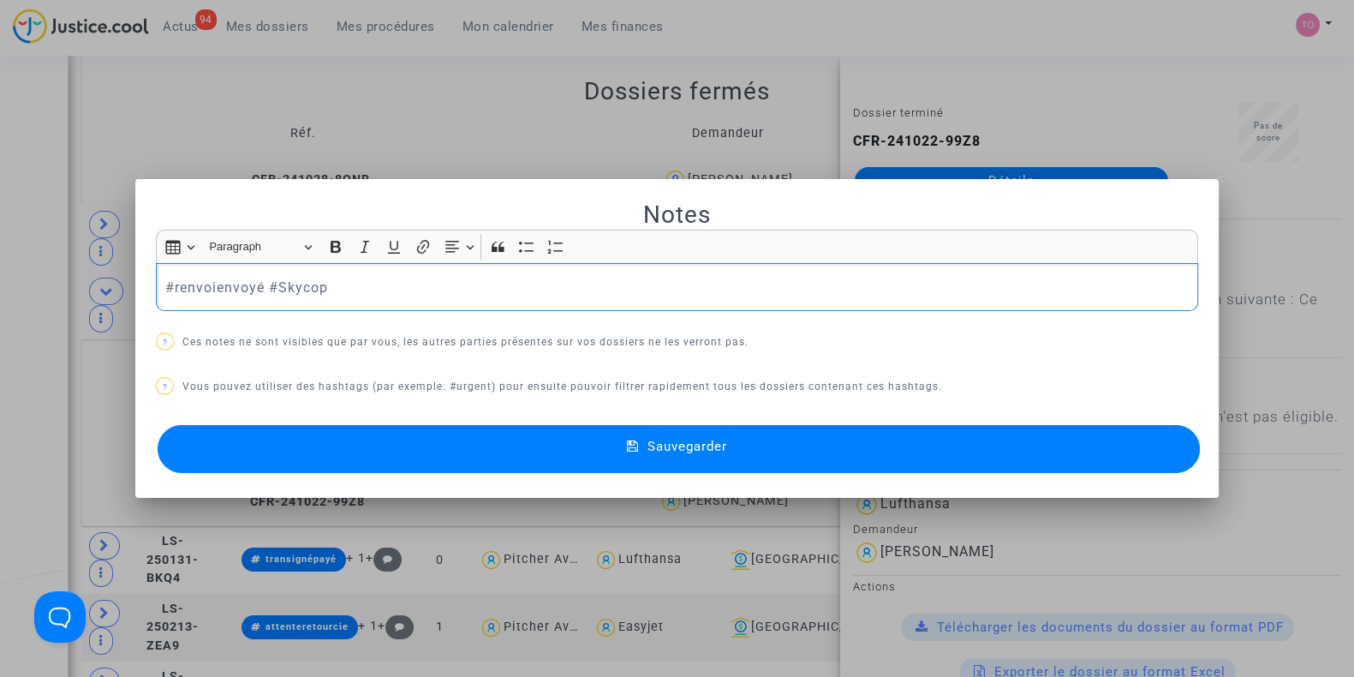
click at [168, 292] on p "#renvoienvoyé #Skycop" at bounding box center [677, 287] width 1024 height 21
drag, startPoint x: 310, startPoint y: 283, endPoint x: 218, endPoint y: 287, distance: 92.6
click at [218, 287] on p "#FaireDI renvoienvoyé #Skycop" at bounding box center [677, 287] width 1024 height 21
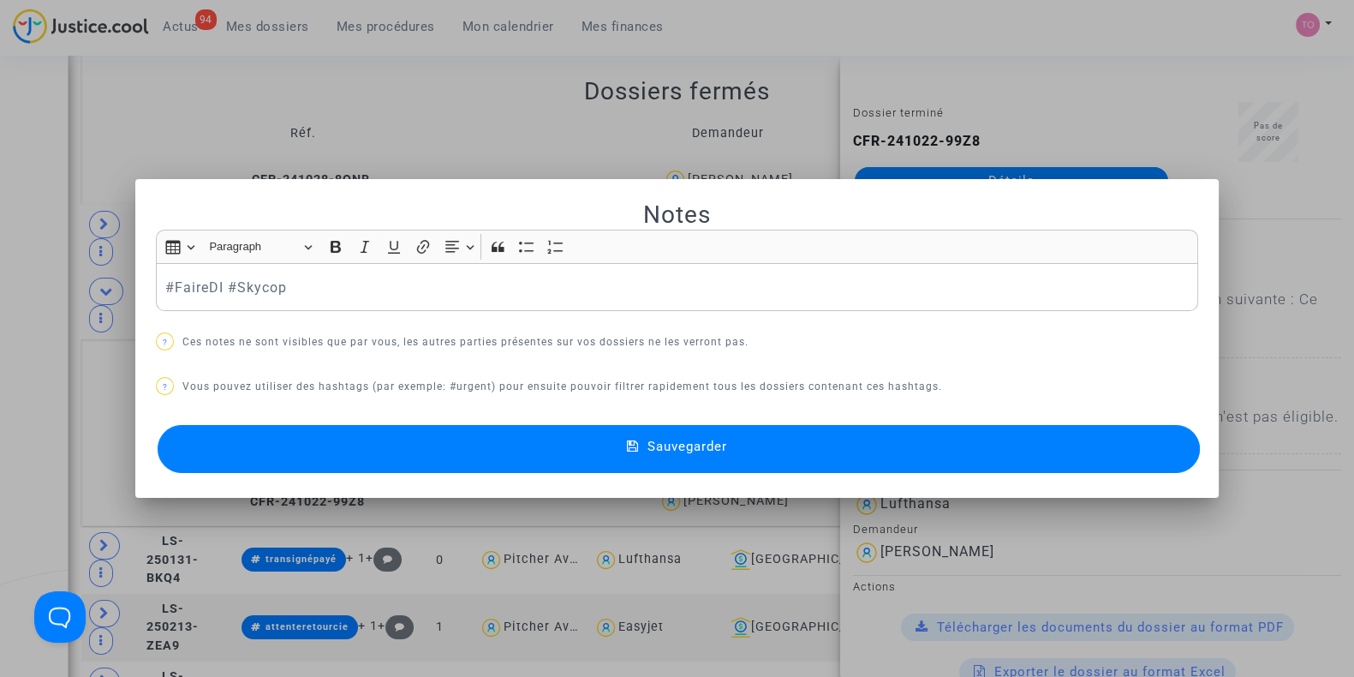
click at [340, 443] on button "Sauvegarder" at bounding box center [679, 449] width 1042 height 48
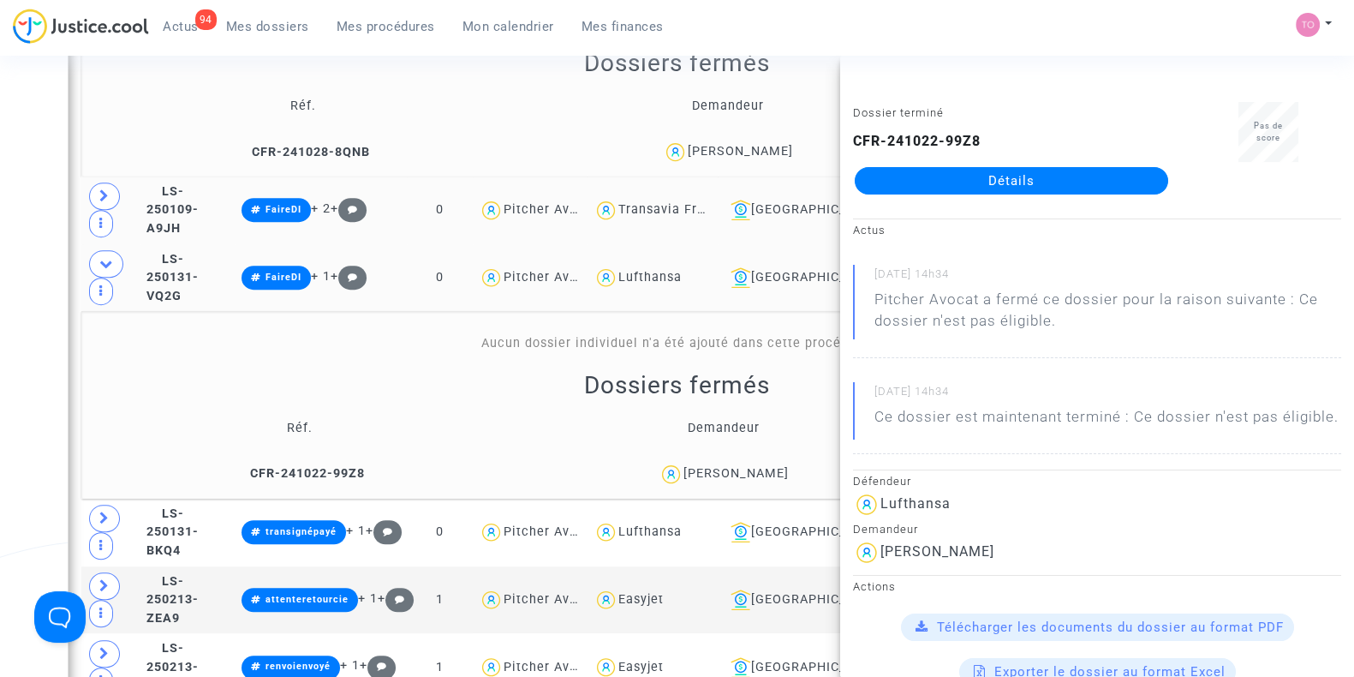
scroll to position [1555, 0]
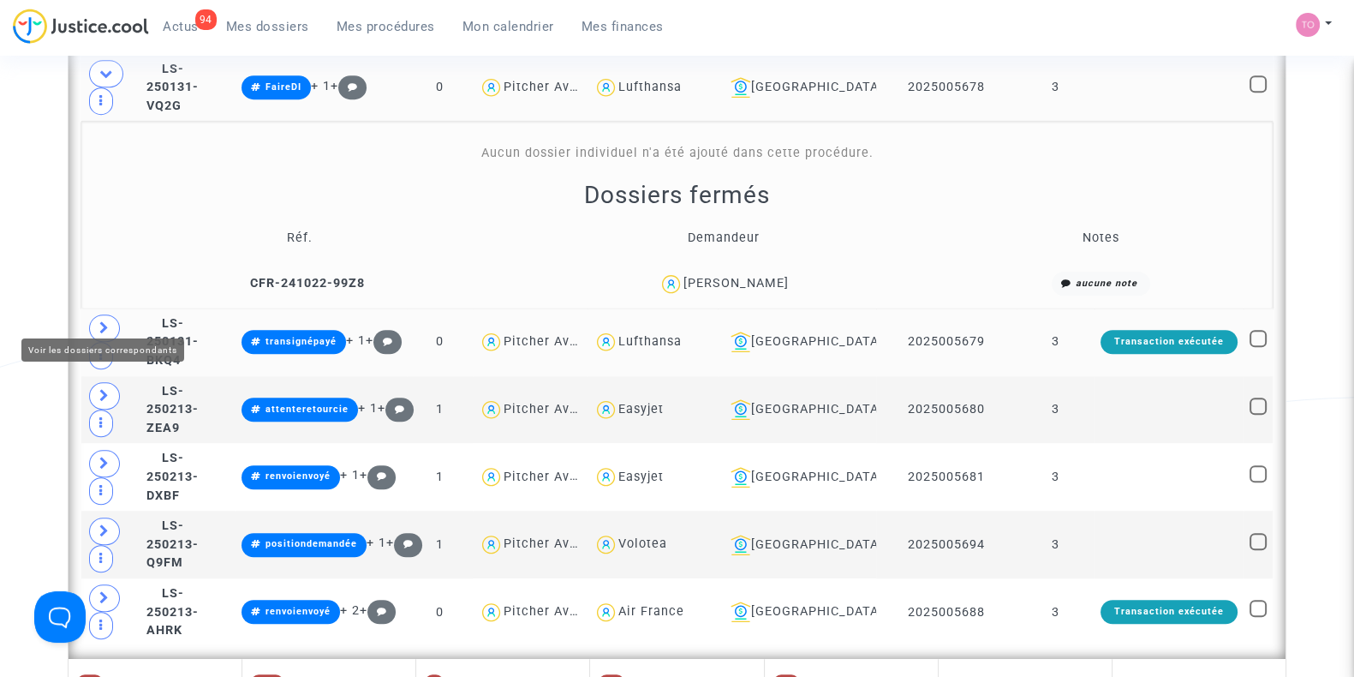
click at [104, 321] on icon at bounding box center [104, 327] width 10 height 13
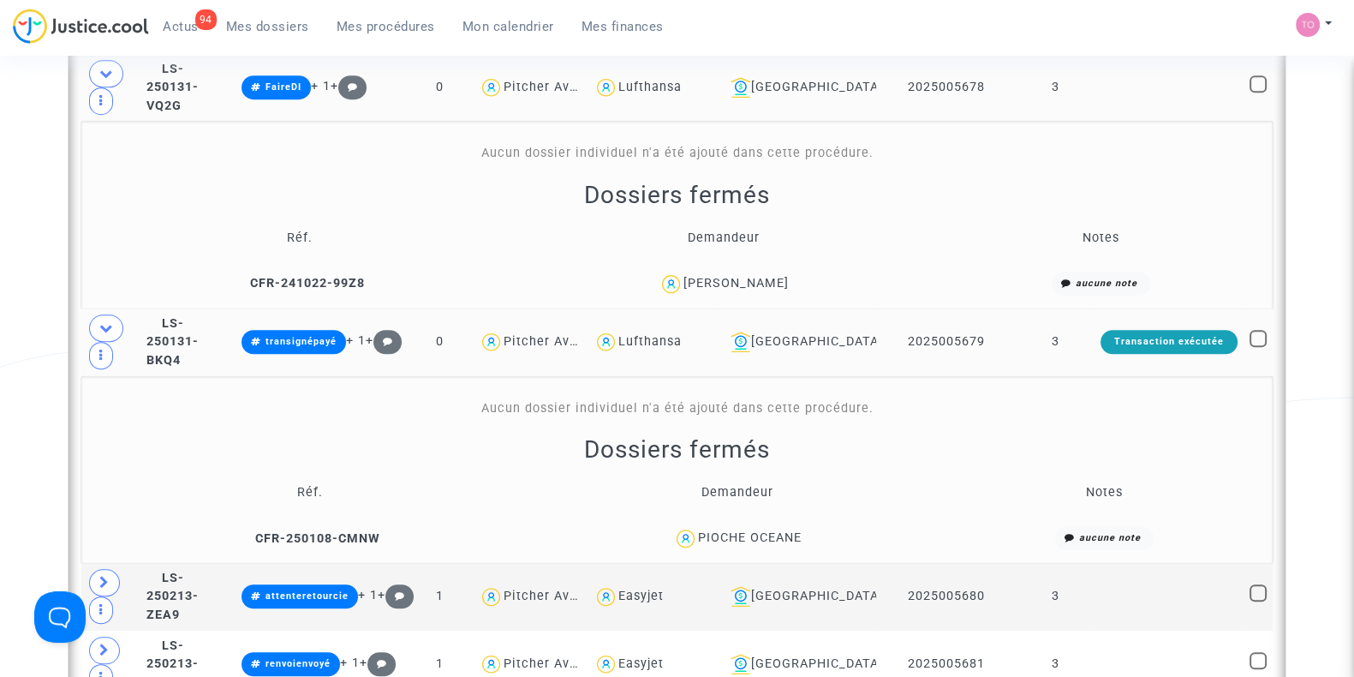
click at [759, 530] on div "PIOCHE OCEANE" at bounding box center [750, 537] width 104 height 15
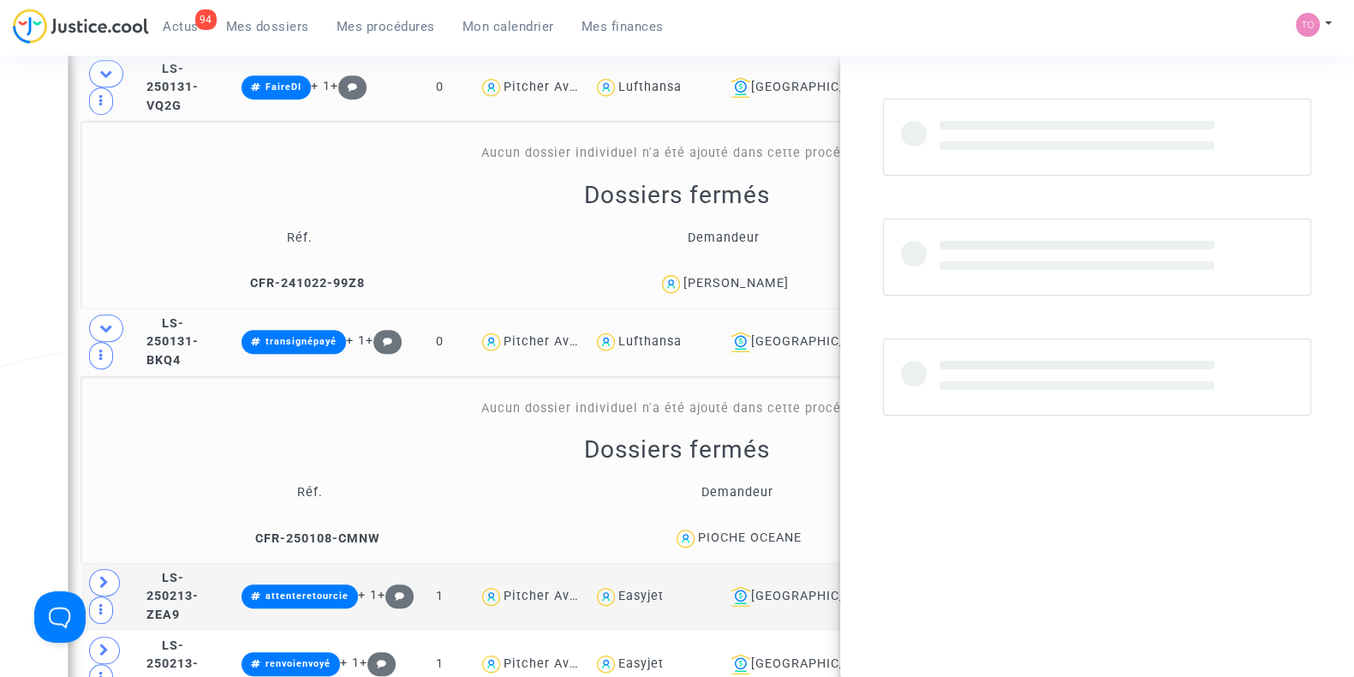
click at [759, 530] on div "PIOCHE OCEANE" at bounding box center [750, 537] width 104 height 15
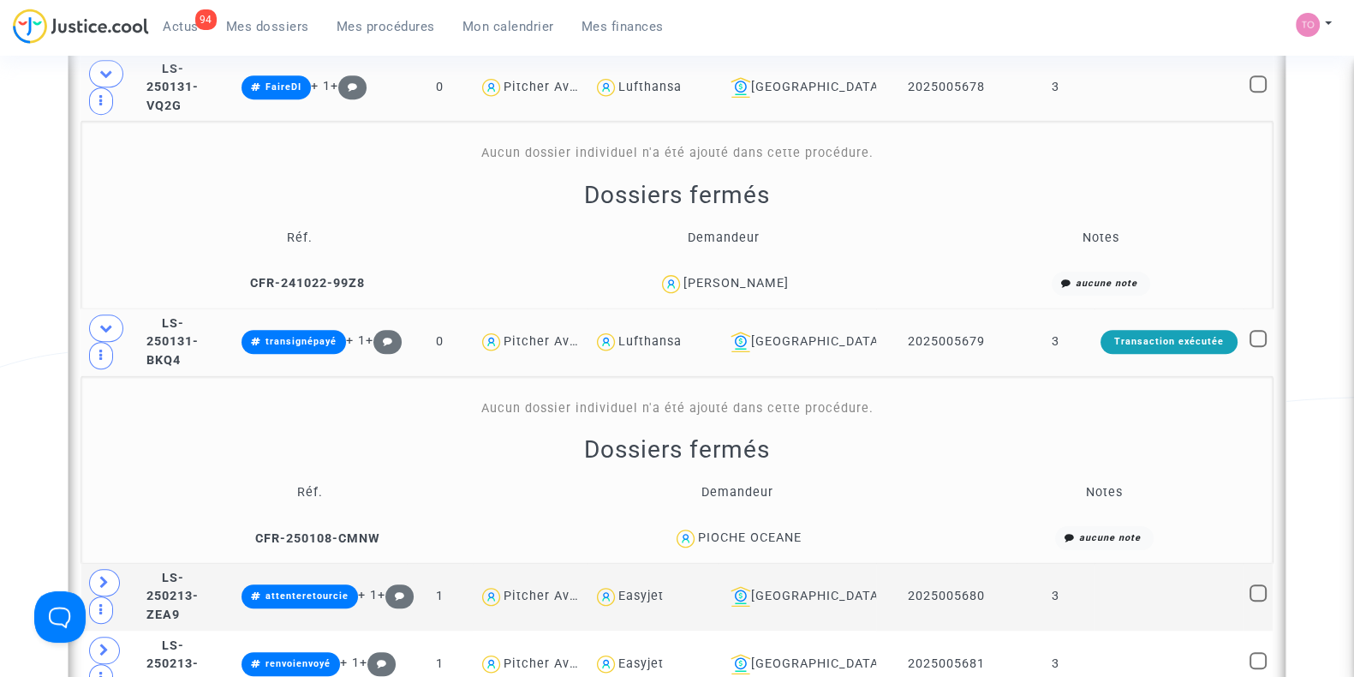
click at [719, 530] on div "PIOCHE OCEANE" at bounding box center [750, 537] width 104 height 15
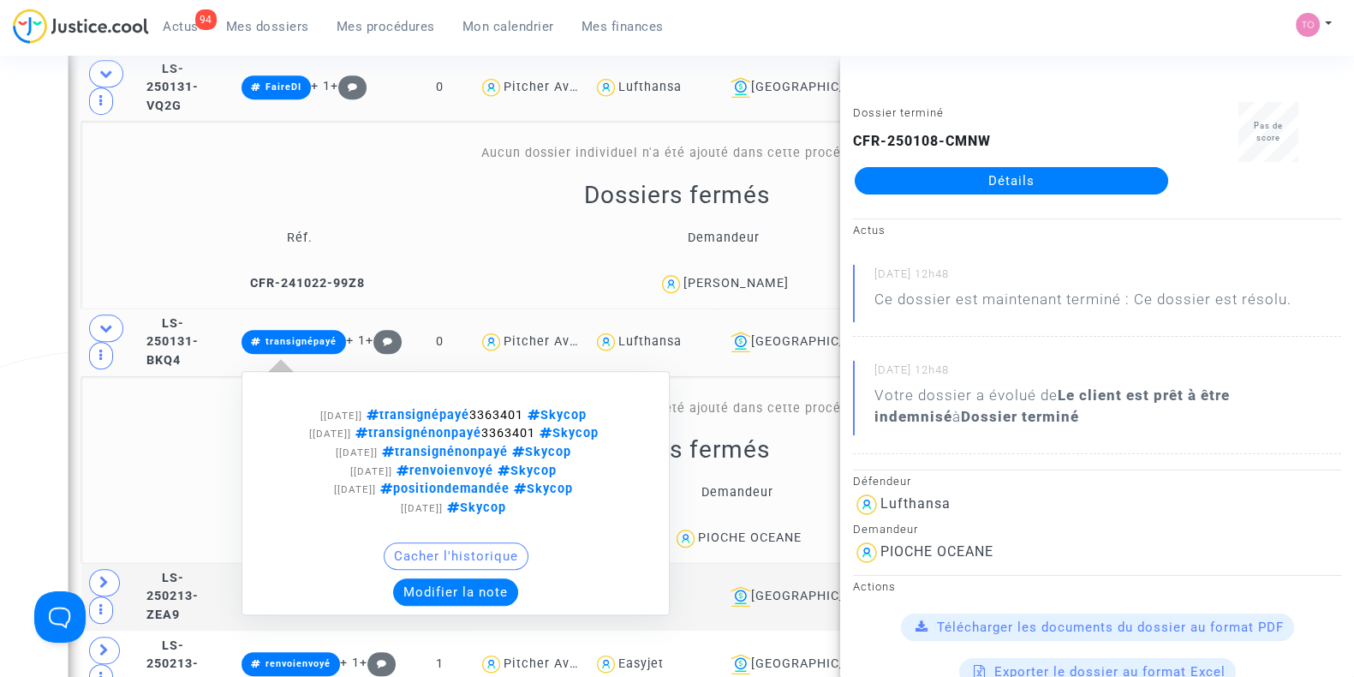
click at [450, 578] on button "Modifier la note" at bounding box center [455, 591] width 125 height 27
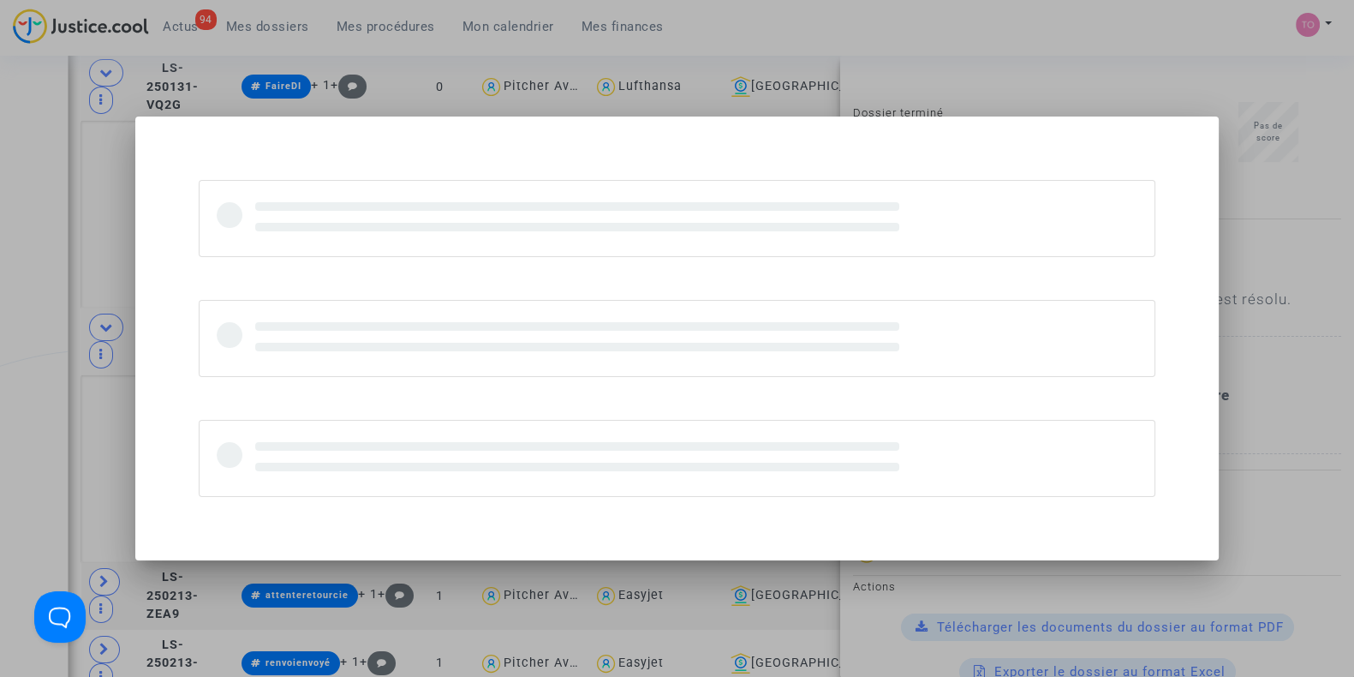
scroll to position [0, 0]
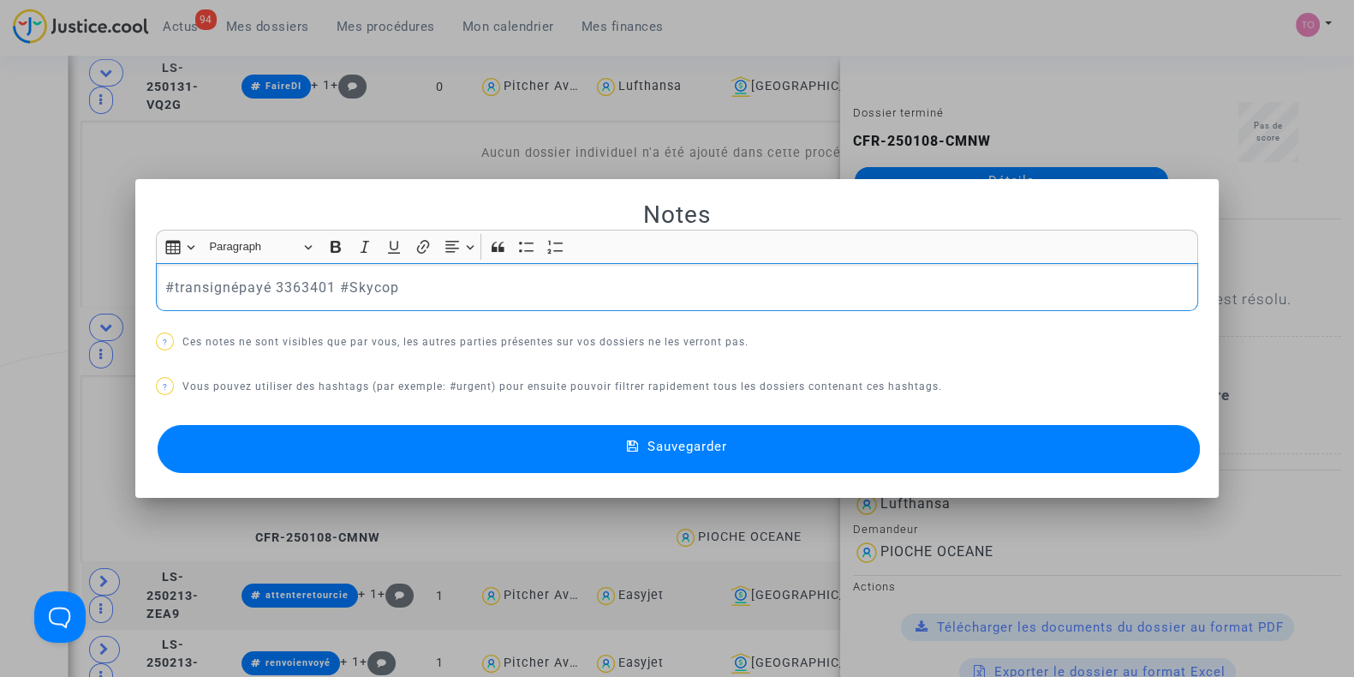
click at [156, 273] on div "#transignépayé 3363401 #Skycop" at bounding box center [677, 287] width 1042 height 48
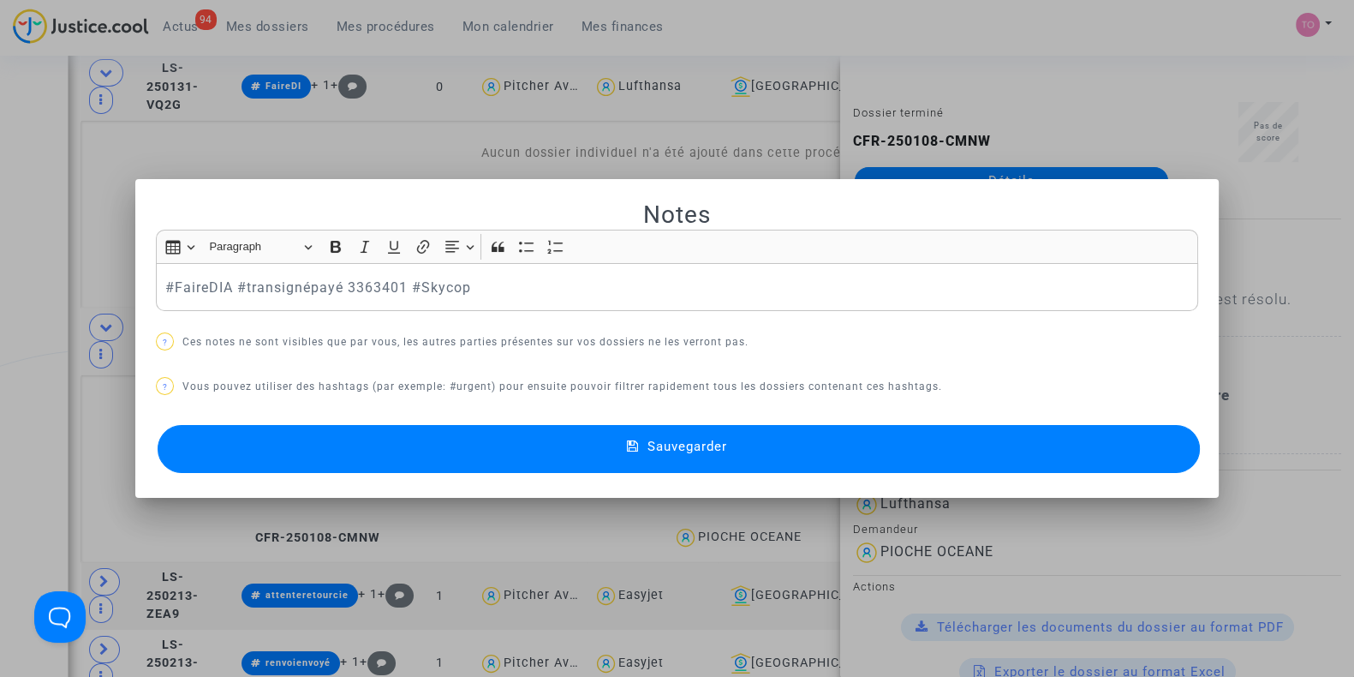
click at [247, 447] on button "Sauvegarder" at bounding box center [679, 449] width 1042 height 48
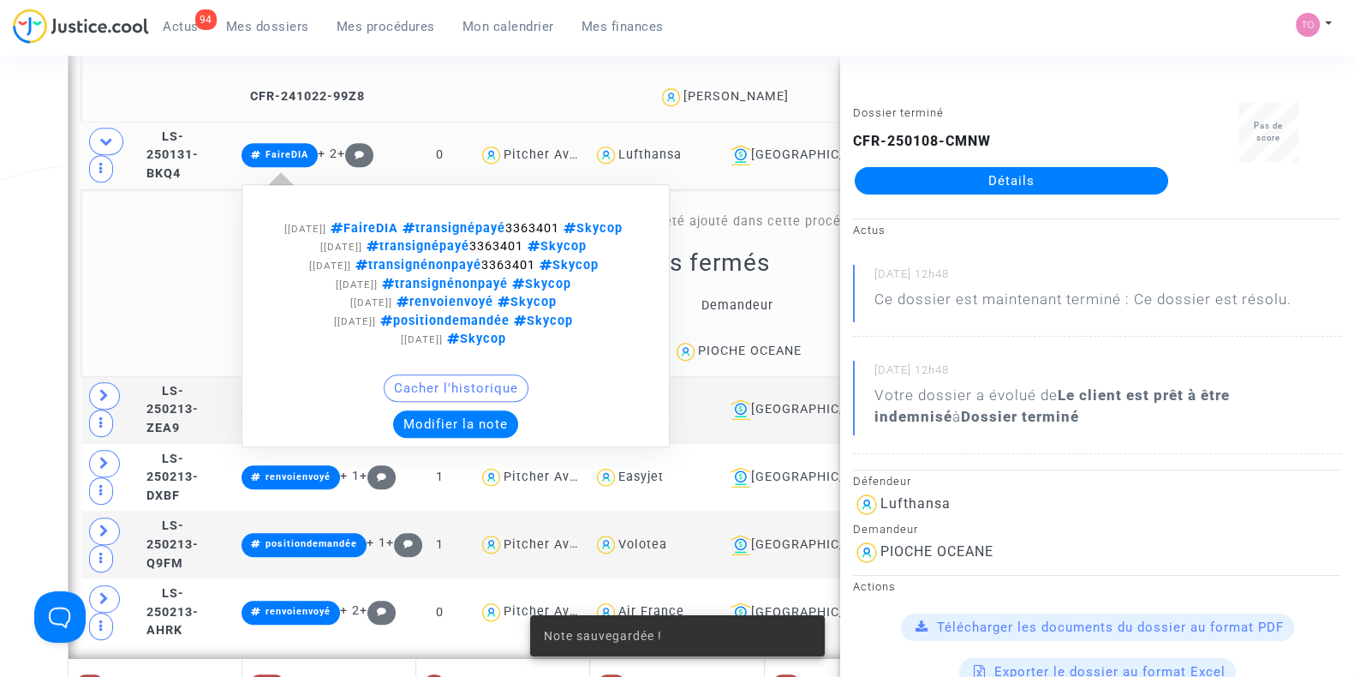
scroll to position [1775, 0]
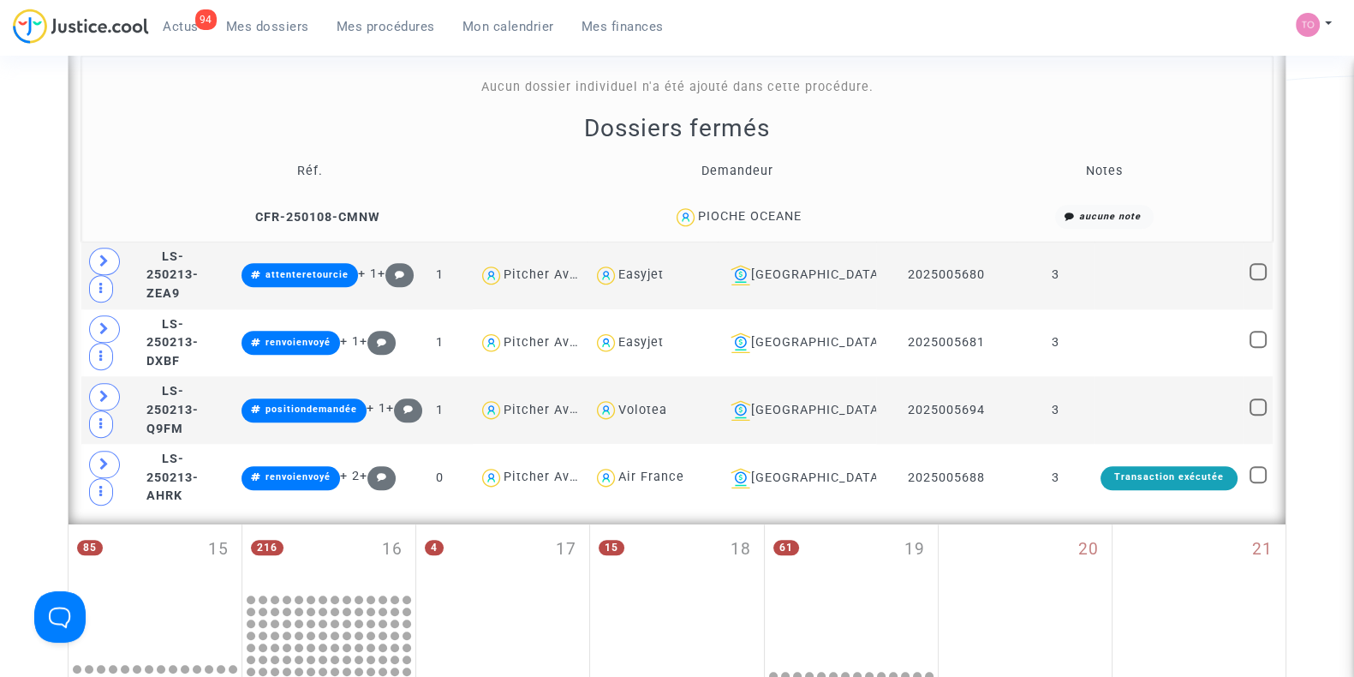
scroll to position [1878, 0]
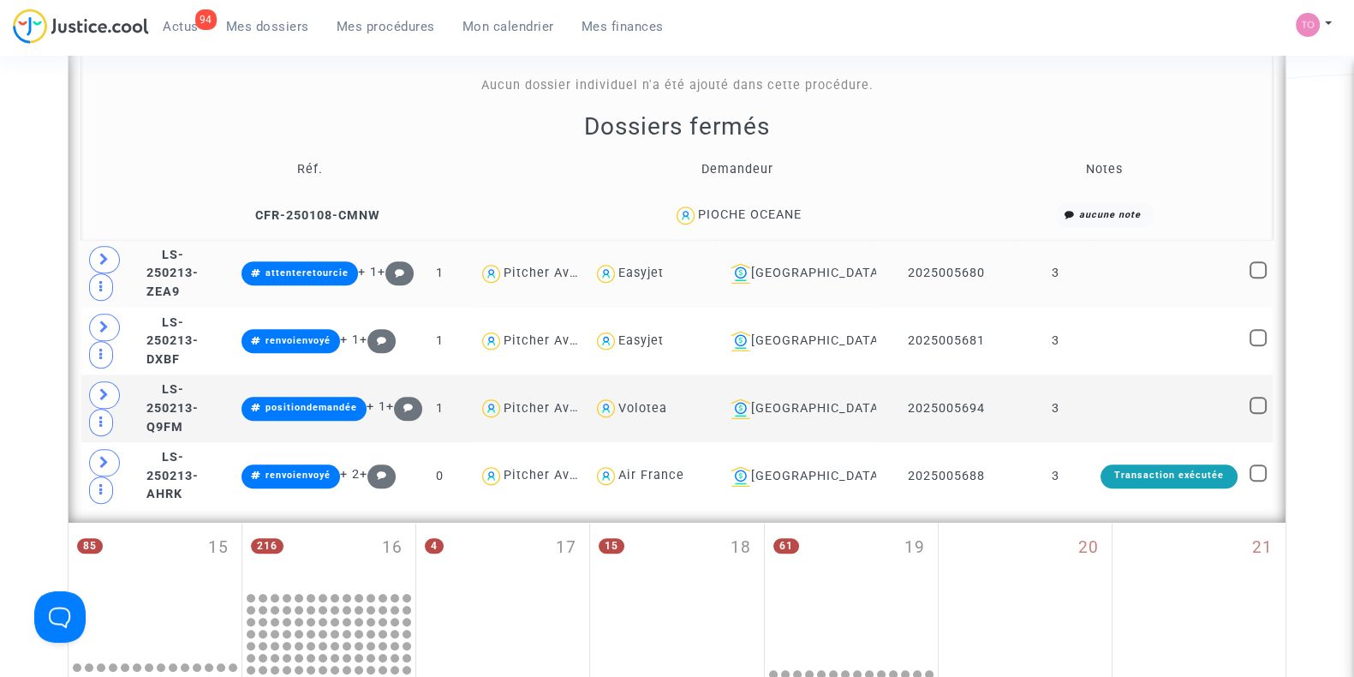
click at [94, 240] on td at bounding box center [110, 274] width 59 height 68
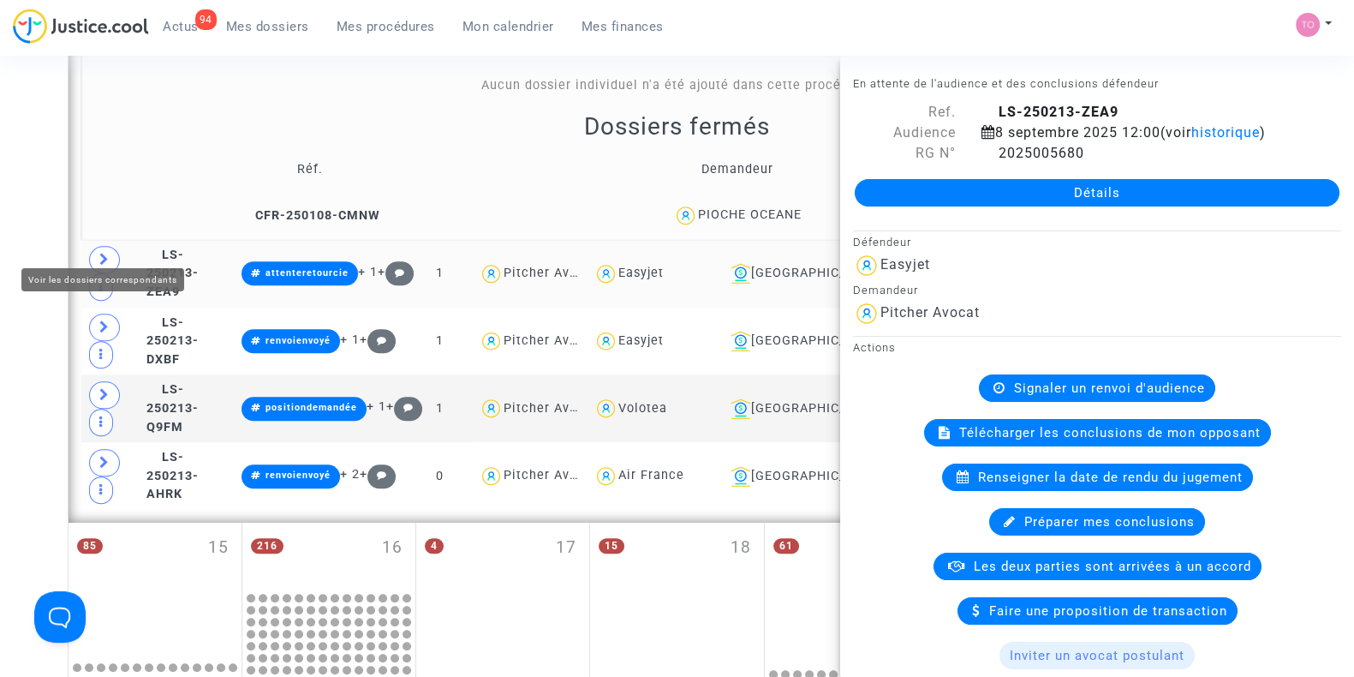
click at [99, 246] on span at bounding box center [104, 259] width 31 height 27
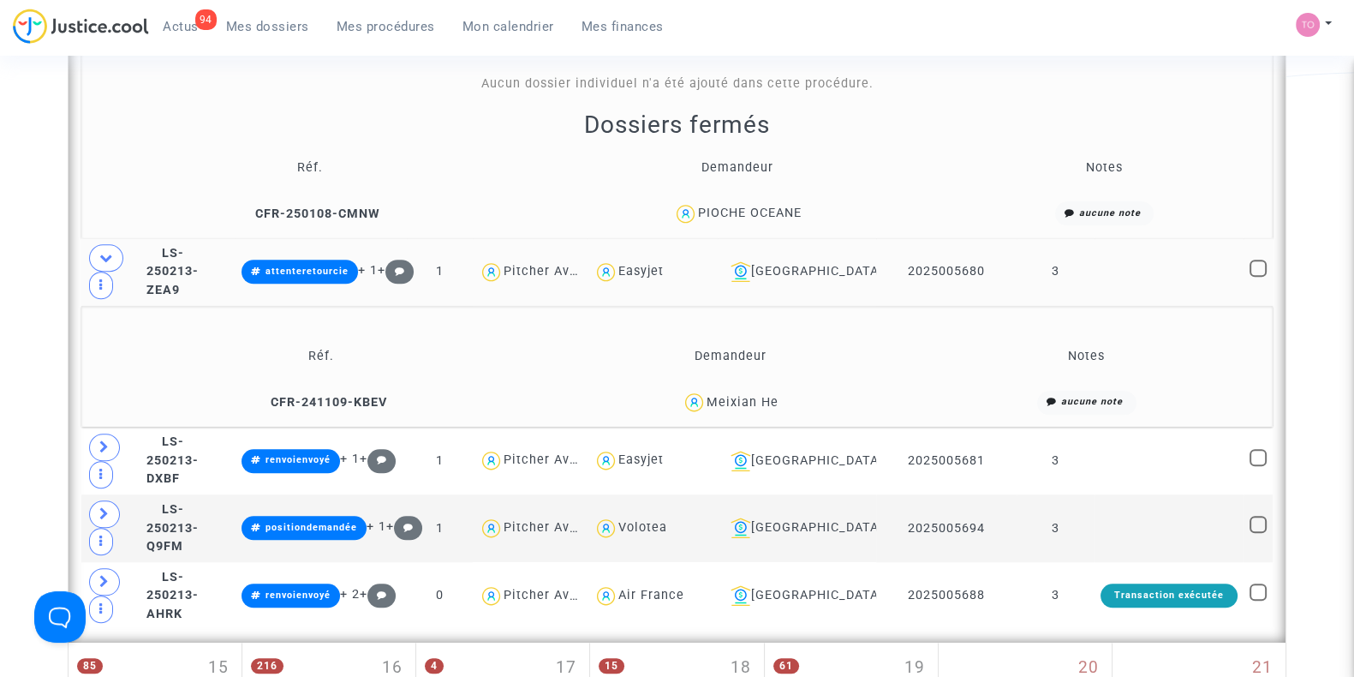
scroll to position [1887, 0]
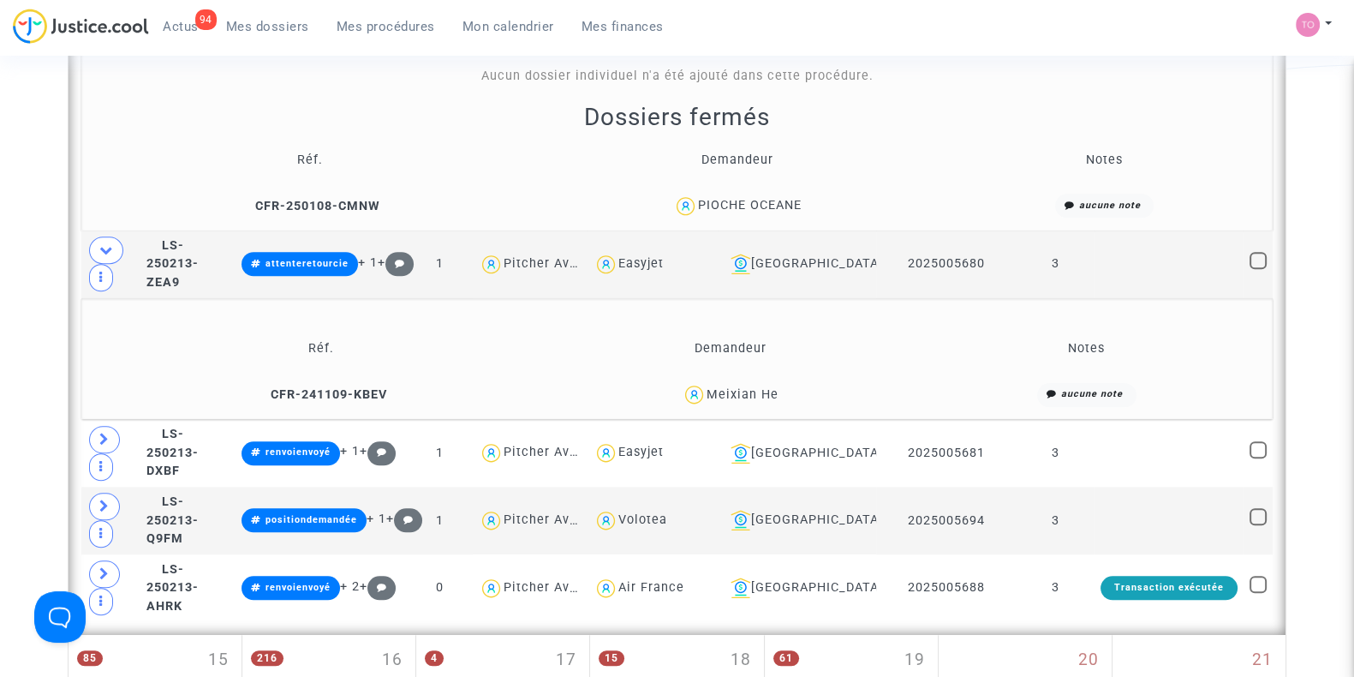
click at [772, 387] on div "Meixian He" at bounding box center [743, 394] width 72 height 15
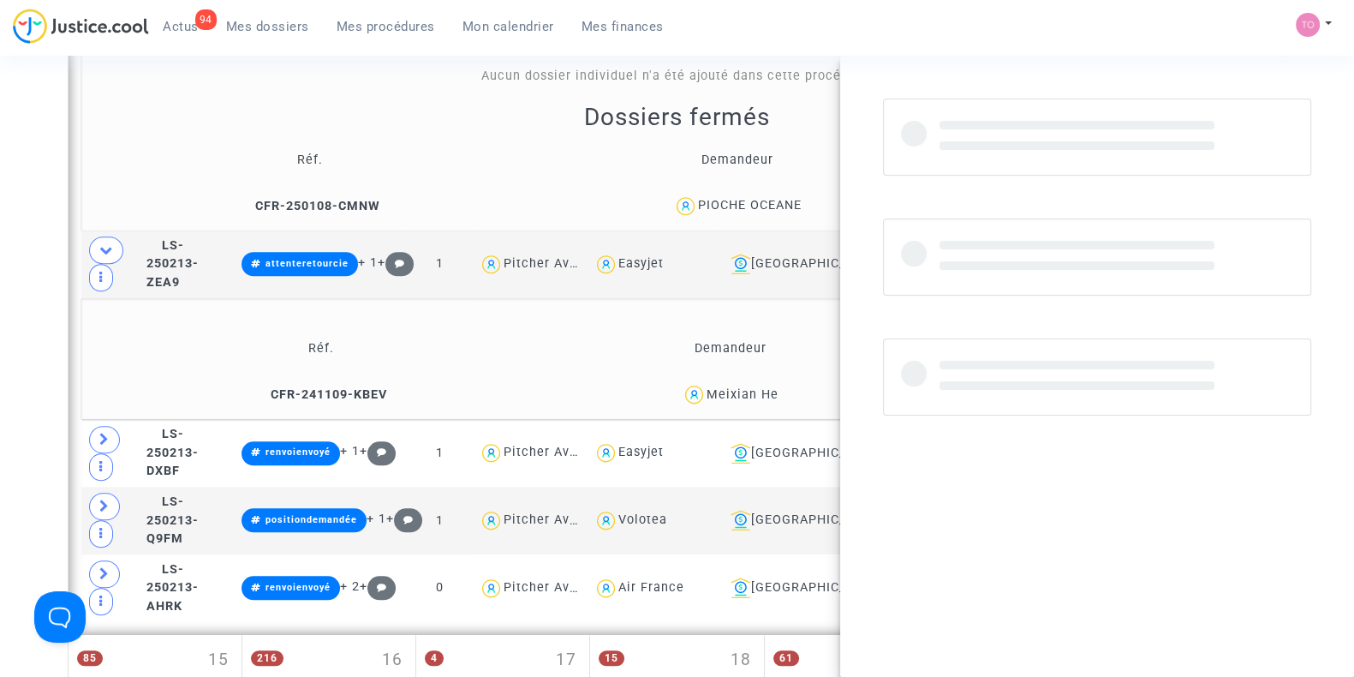
click at [772, 387] on div "Meixian He" at bounding box center [743, 394] width 72 height 15
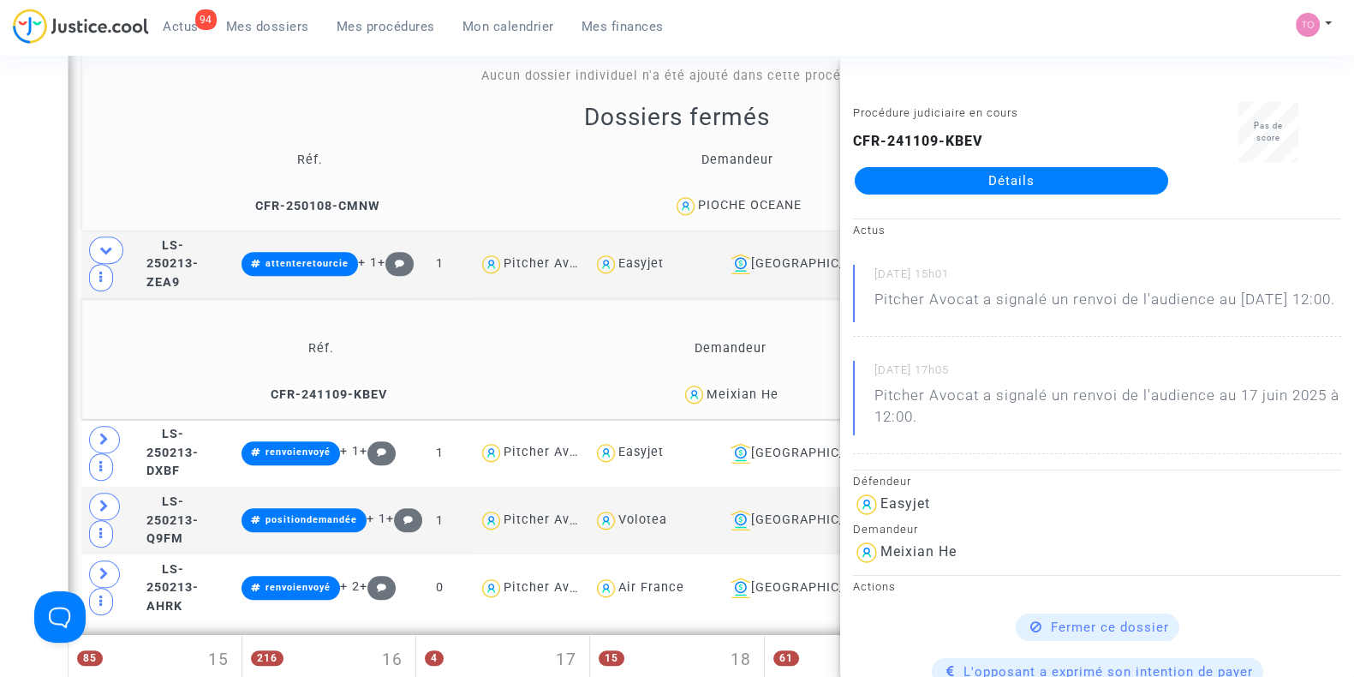
click at [747, 387] on div "Meixian He" at bounding box center [743, 394] width 72 height 15
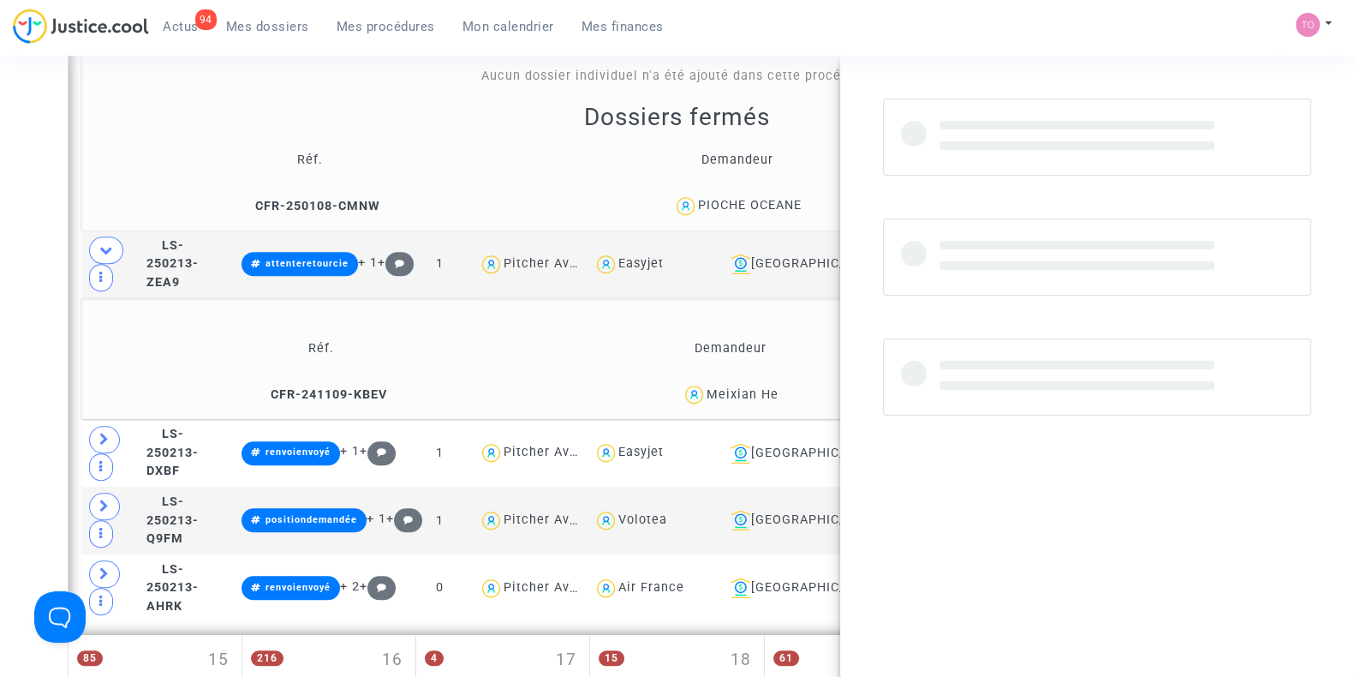
click at [747, 387] on div "Meixian He" at bounding box center [743, 394] width 72 height 15
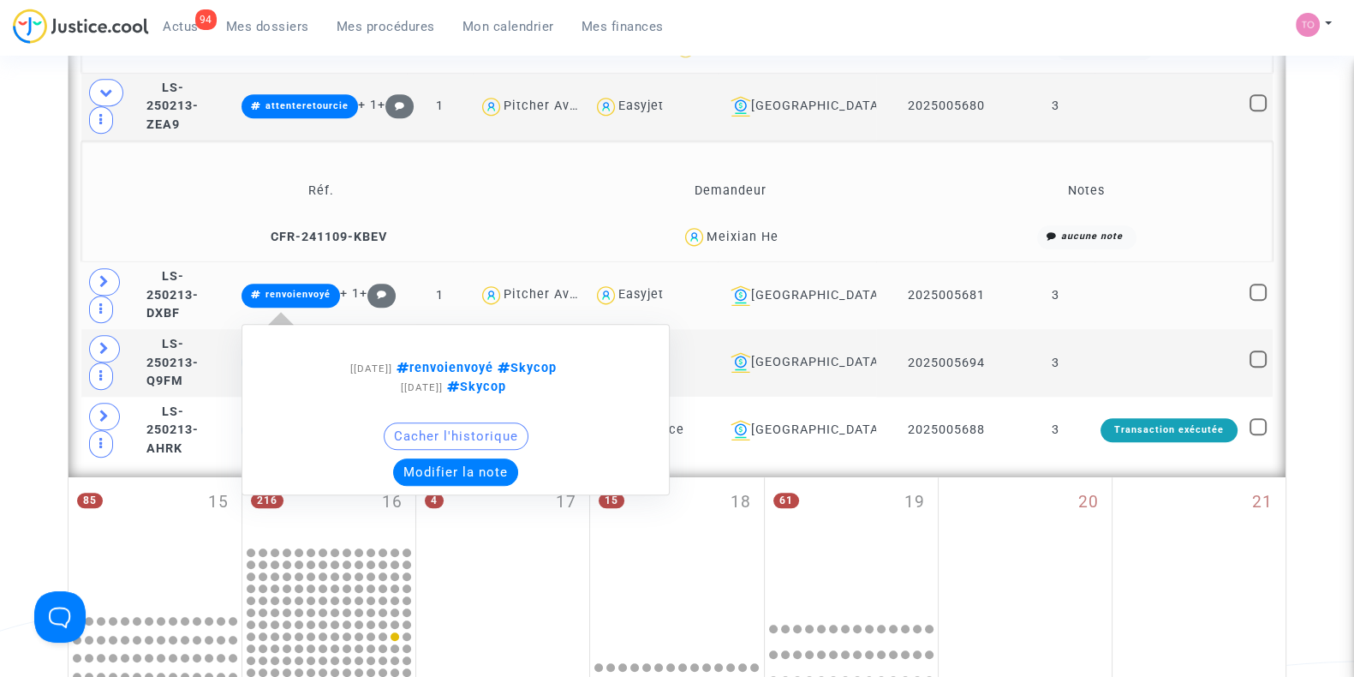
scroll to position [2046, 0]
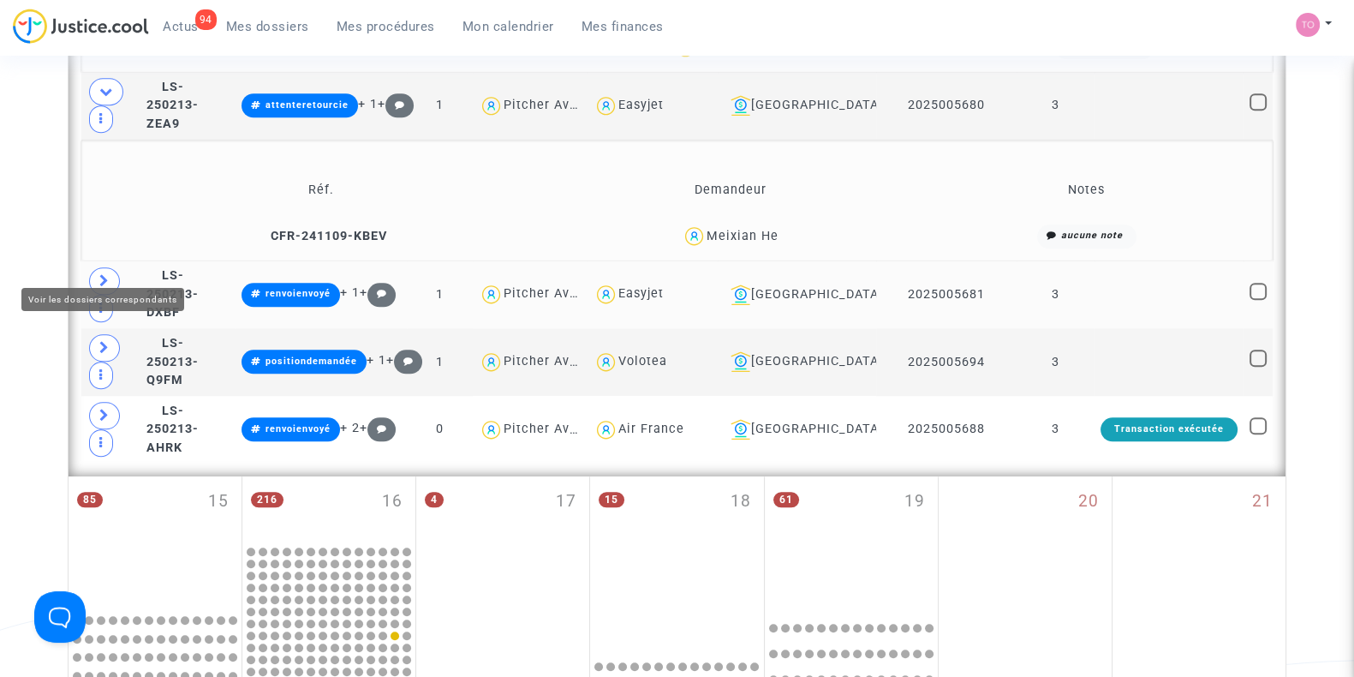
click at [106, 274] on icon at bounding box center [104, 280] width 10 height 13
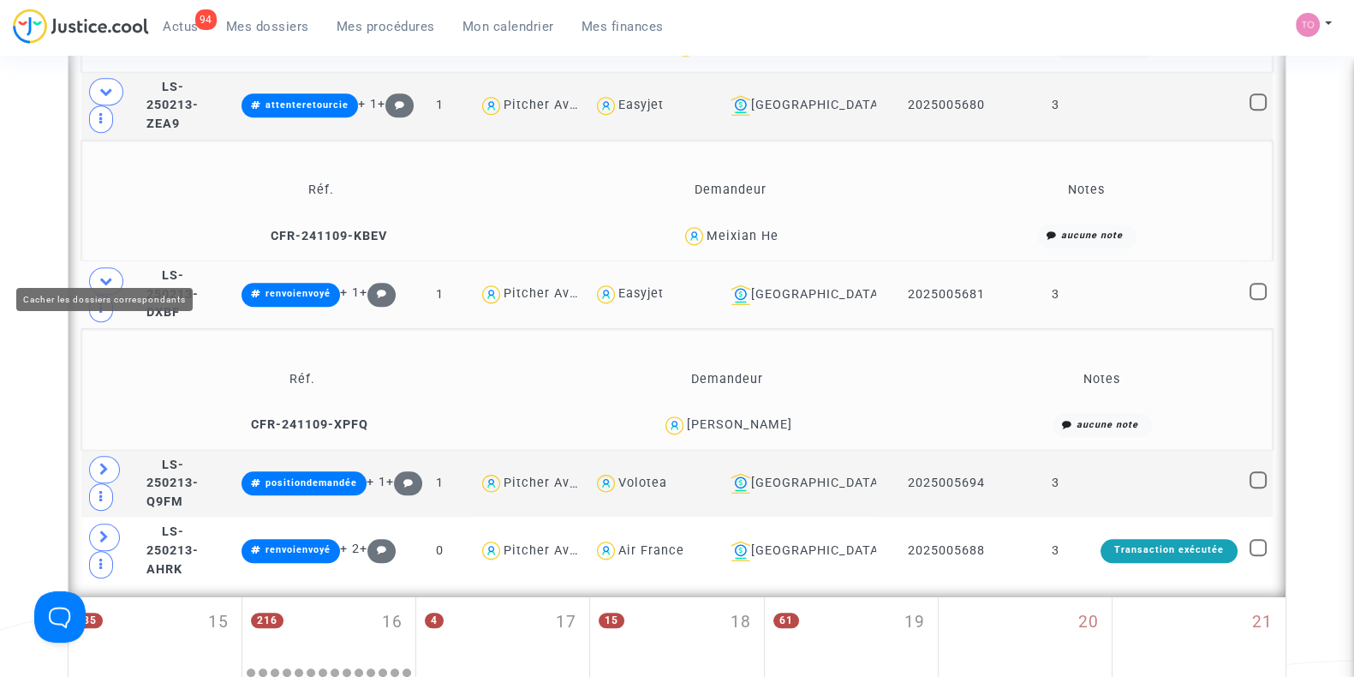
click at [106, 274] on icon at bounding box center [106, 280] width 14 height 13
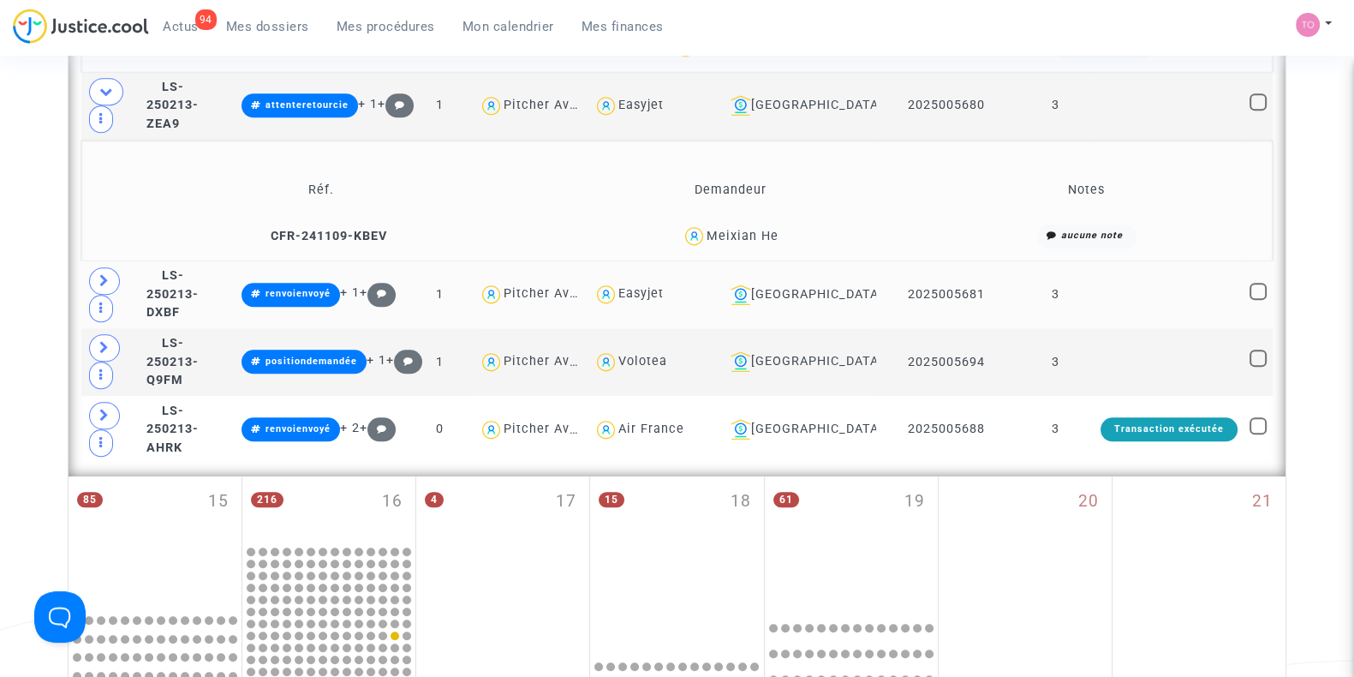
scroll to position [1955, 0]
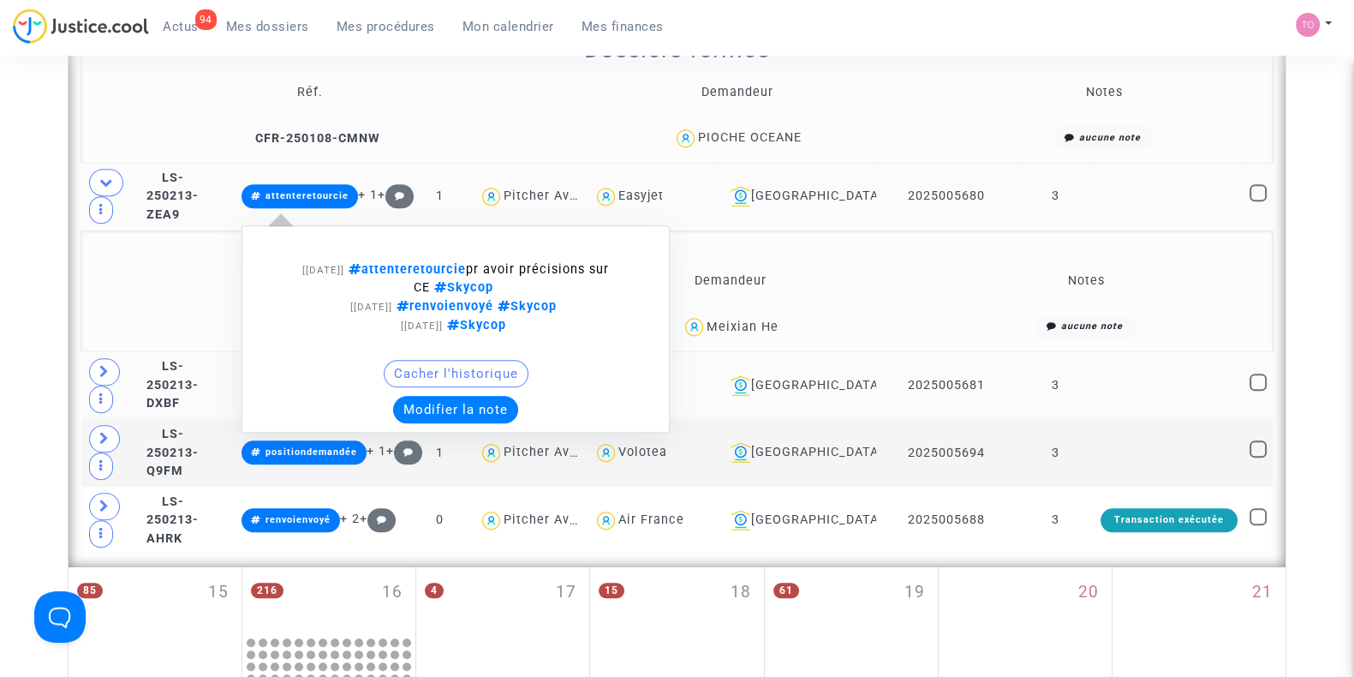
click at [464, 401] on button "Modifier la note" at bounding box center [455, 409] width 125 height 27
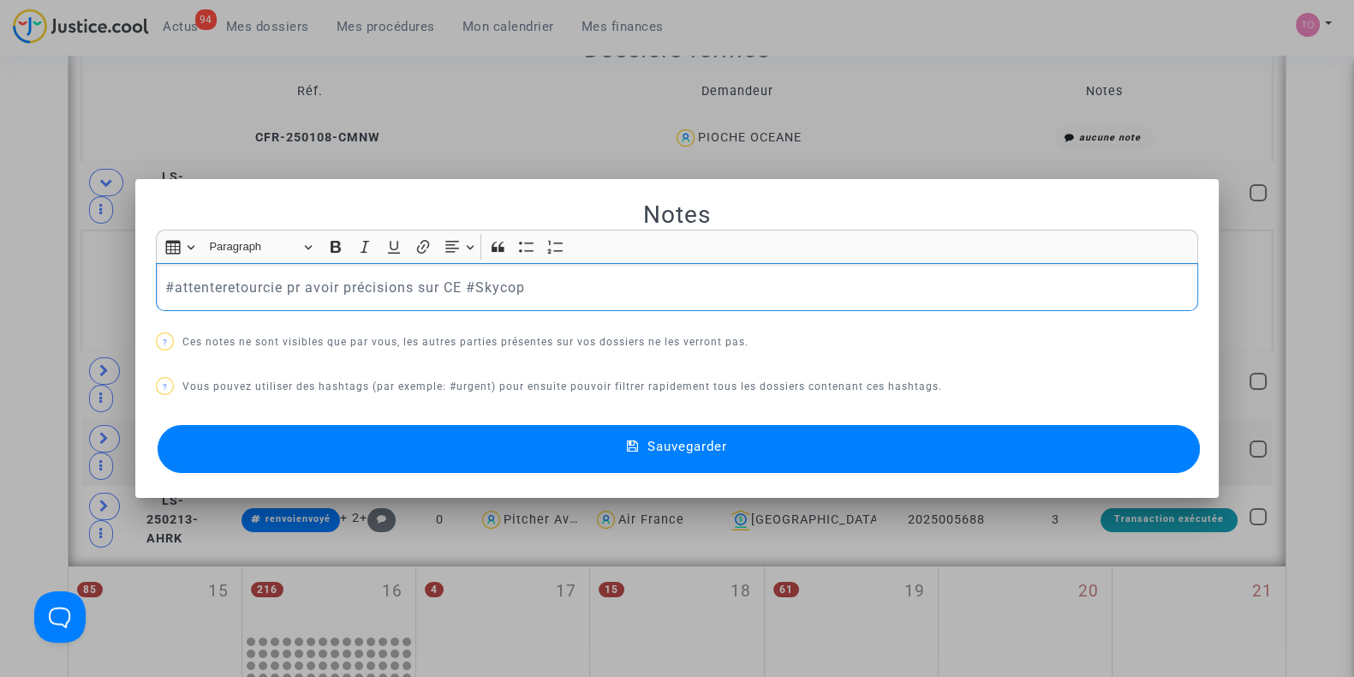
drag, startPoint x: 575, startPoint y: 302, endPoint x: 512, endPoint y: 283, distance: 65.3
click at [512, 283] on div "#attenteretourcie pr avoir précisions sur CE #Skycop" at bounding box center [677, 287] width 1042 height 48
click at [156, 283] on div "#attenteretourcie pr avoir précisions sur CE #Skycop" at bounding box center [677, 287] width 1042 height 48
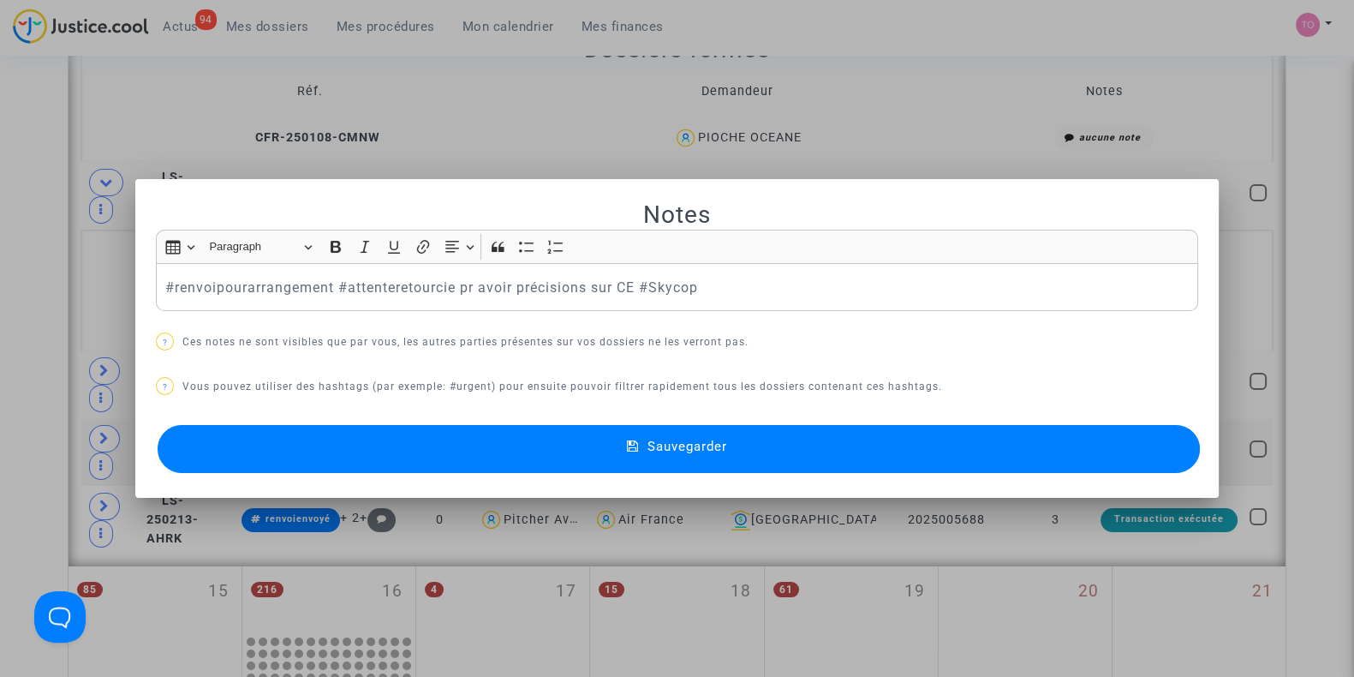
click at [309, 448] on button "Sauvegarder" at bounding box center [679, 449] width 1042 height 48
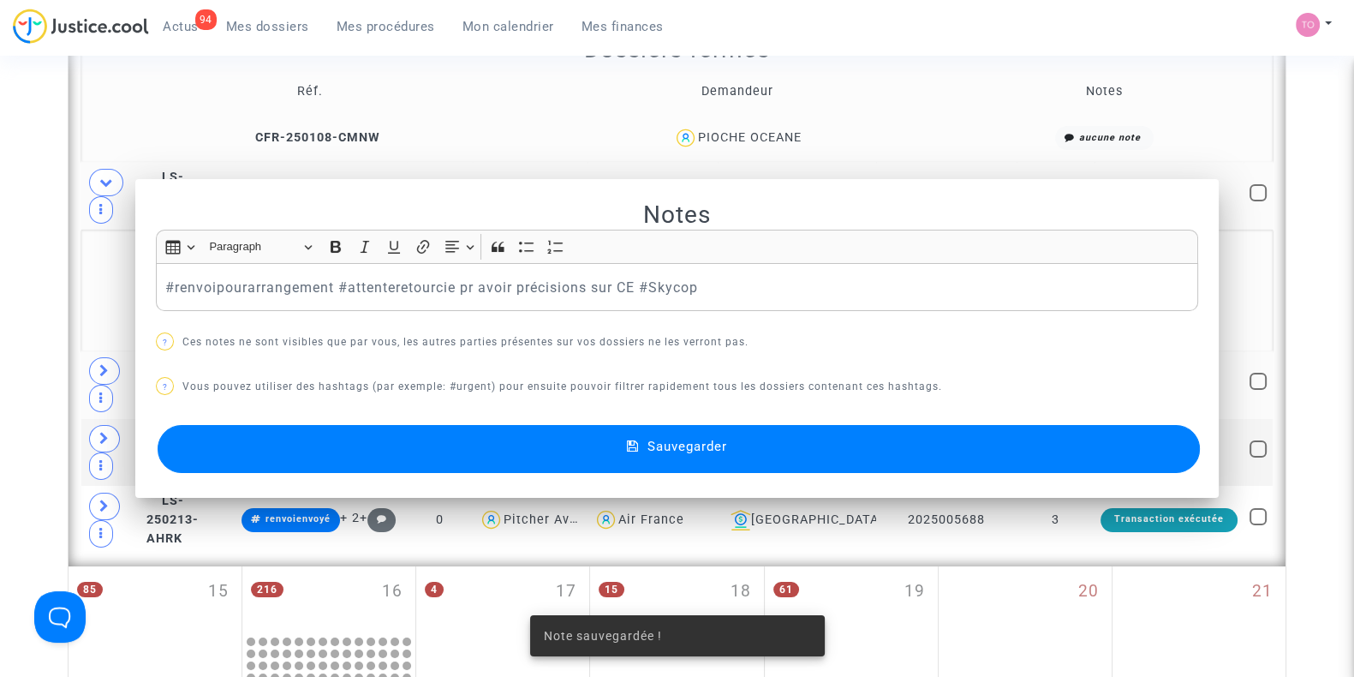
scroll to position [1955, 0]
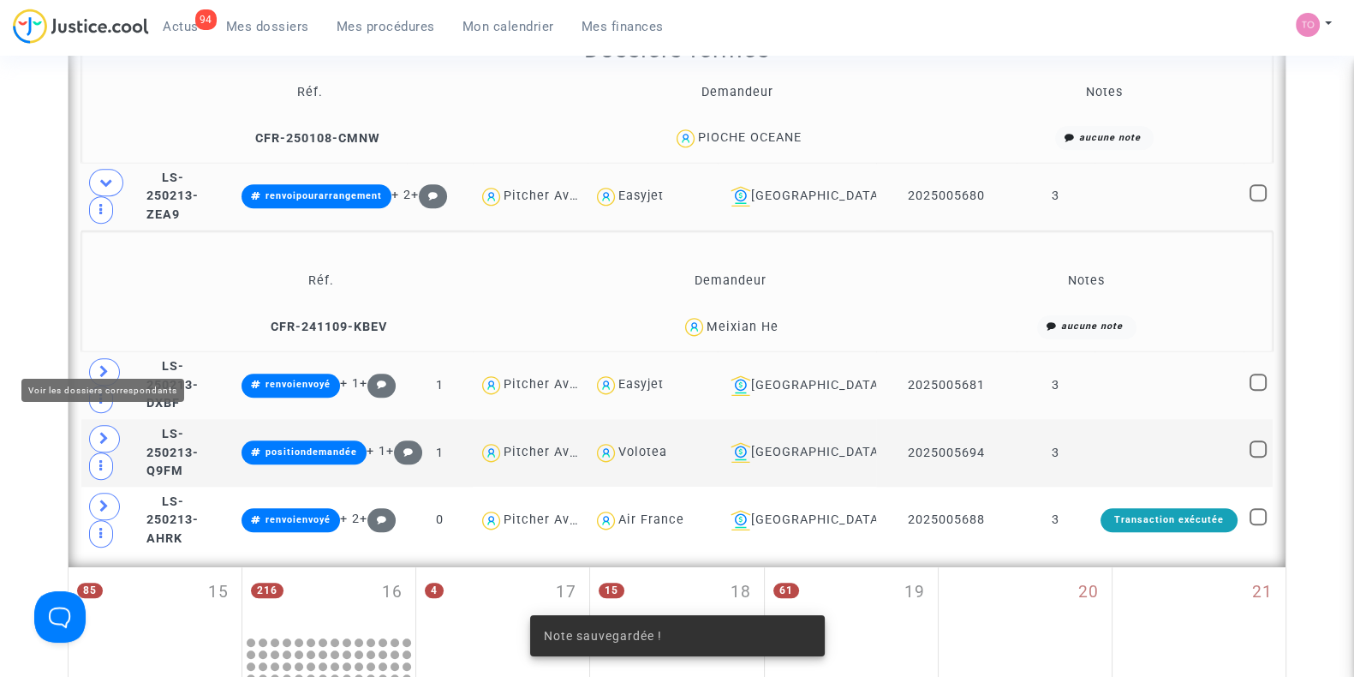
click at [98, 358] on span at bounding box center [104, 371] width 31 height 27
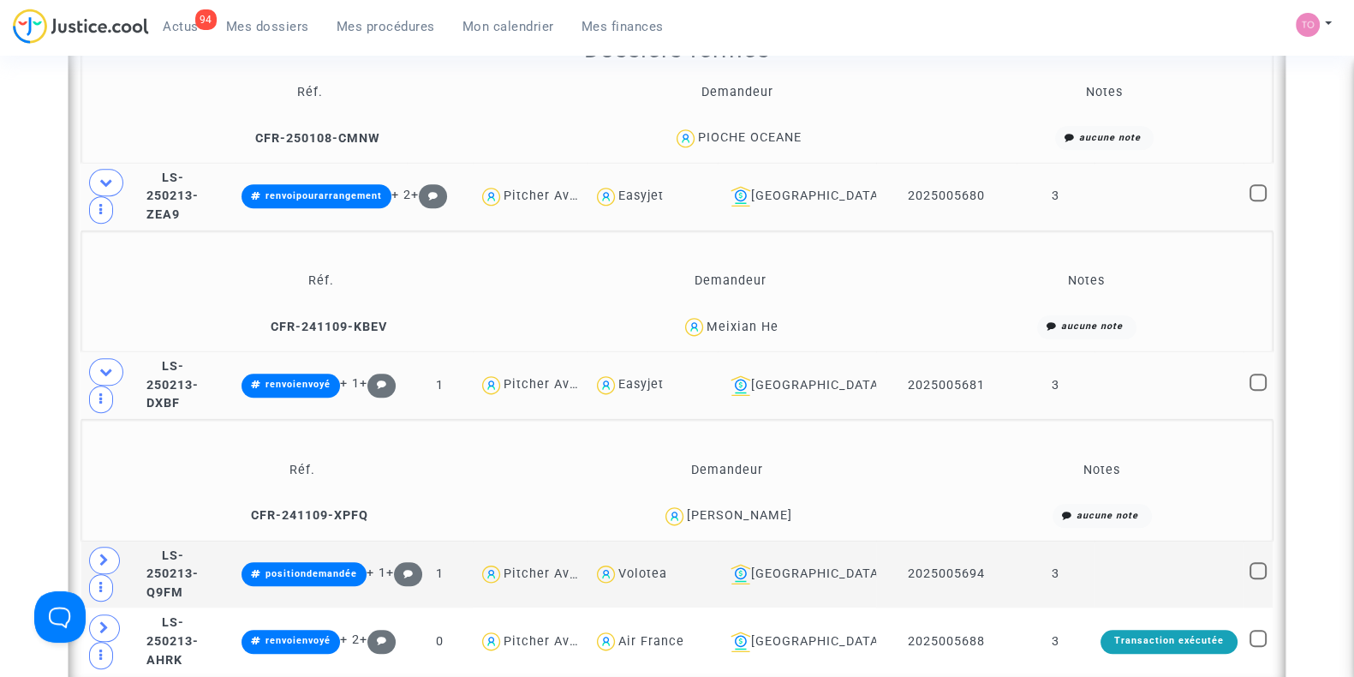
click at [777, 508] on div "[PERSON_NAME]" at bounding box center [739, 515] width 105 height 15
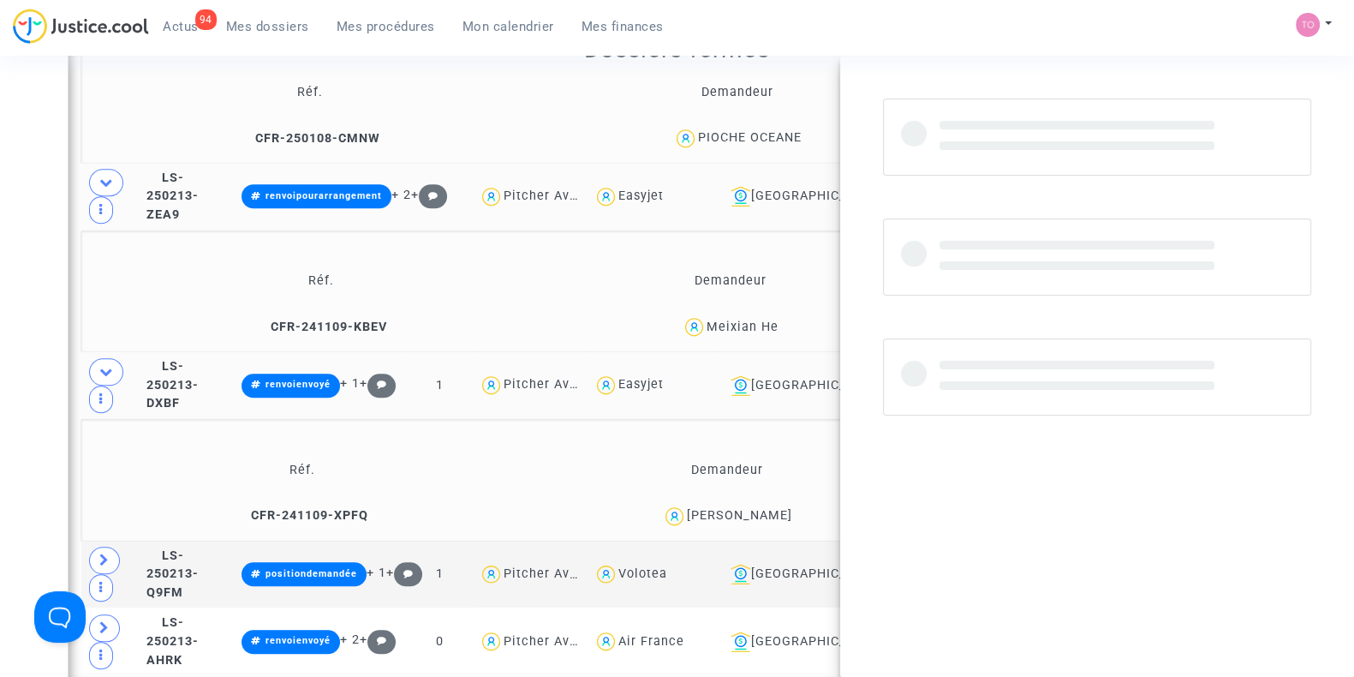
click at [777, 508] on div "[PERSON_NAME]" at bounding box center [739, 515] width 105 height 15
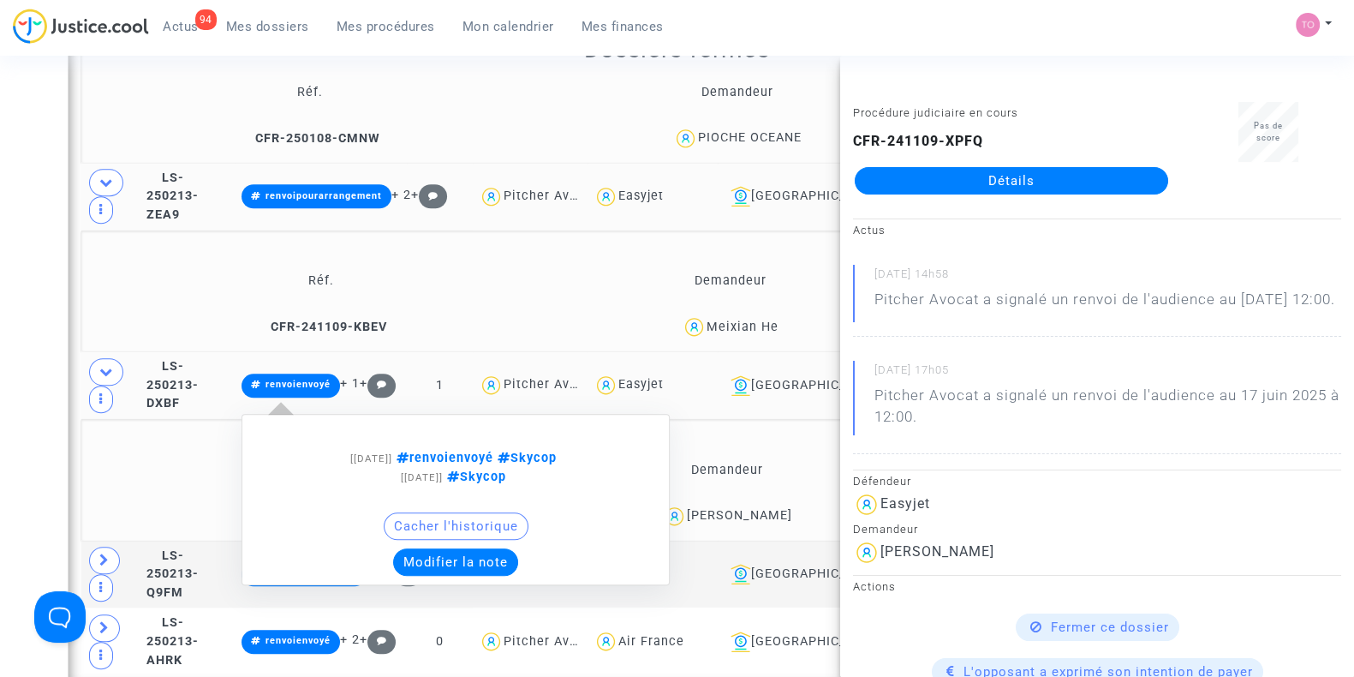
click at [483, 548] on button "Modifier la note" at bounding box center [455, 561] width 125 height 27
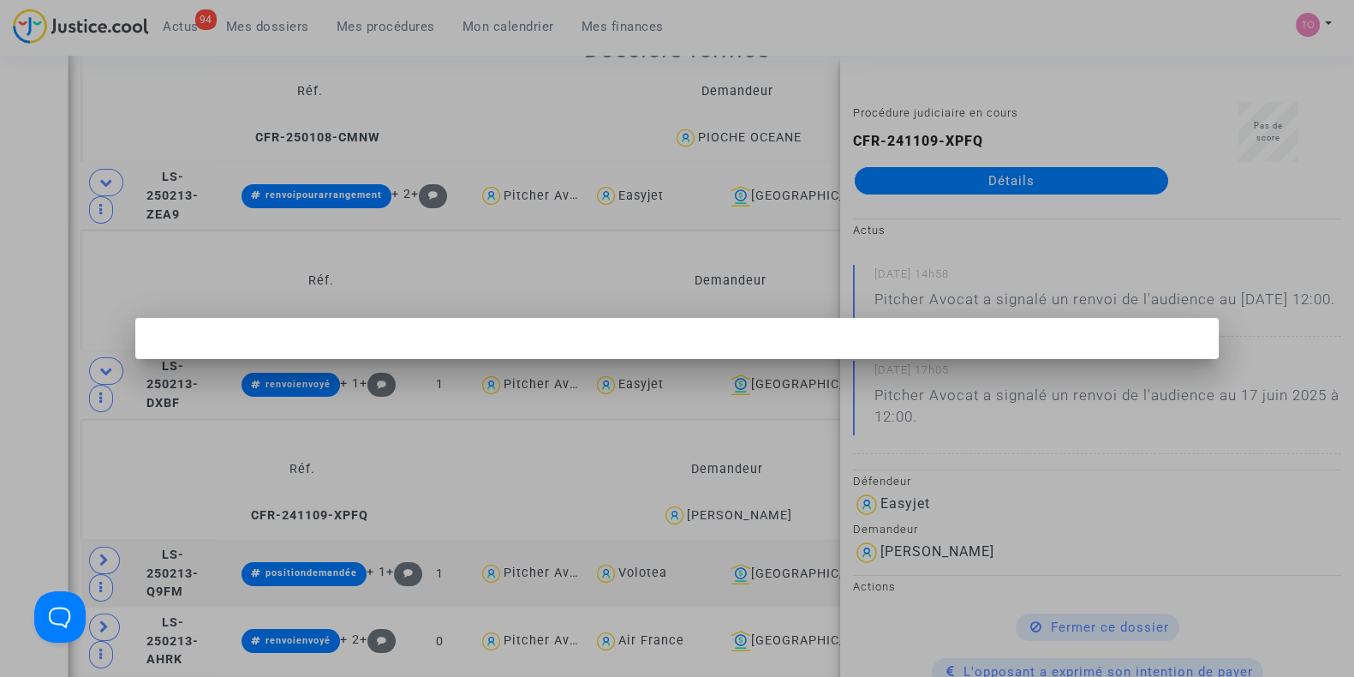
scroll to position [0, 0]
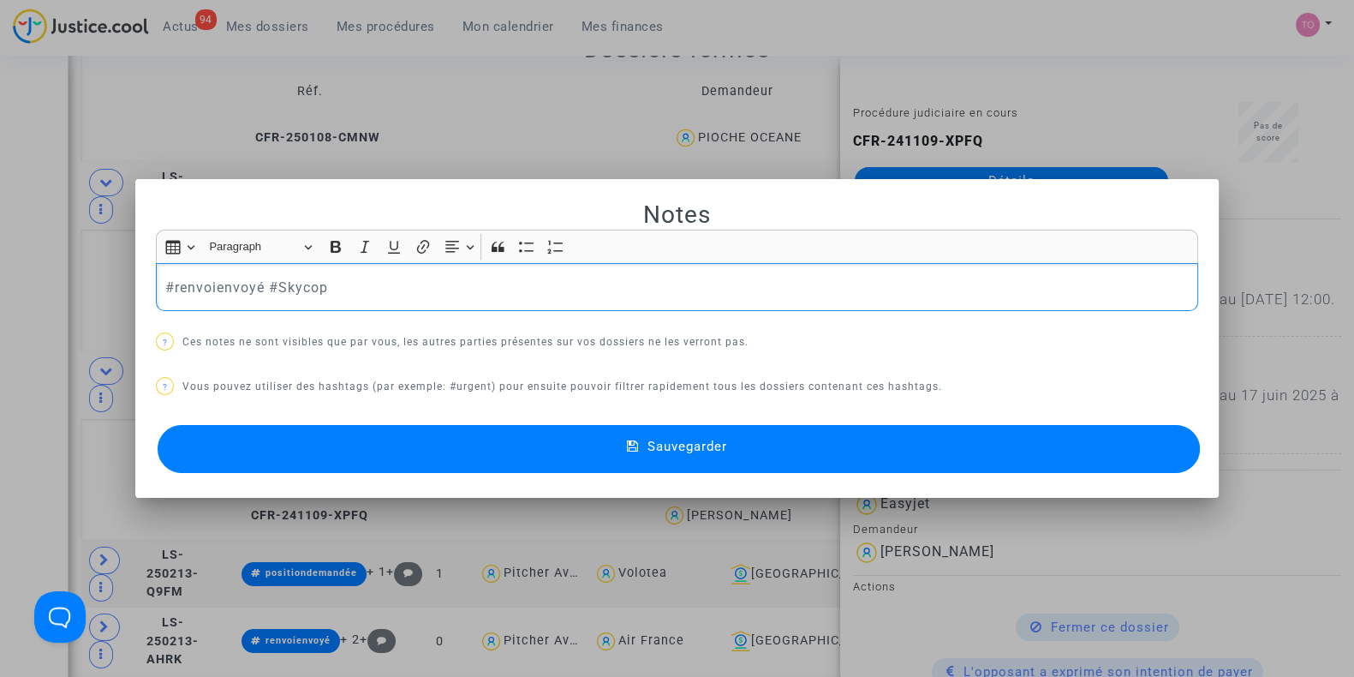
drag, startPoint x: 338, startPoint y: 291, endPoint x: 46, endPoint y: 302, distance: 292.2
click at [46, 302] on div "Notes Rich Text Editor Insert table Insert table Heading Paragraph Paragraph He…" at bounding box center [677, 338] width 1354 height 677
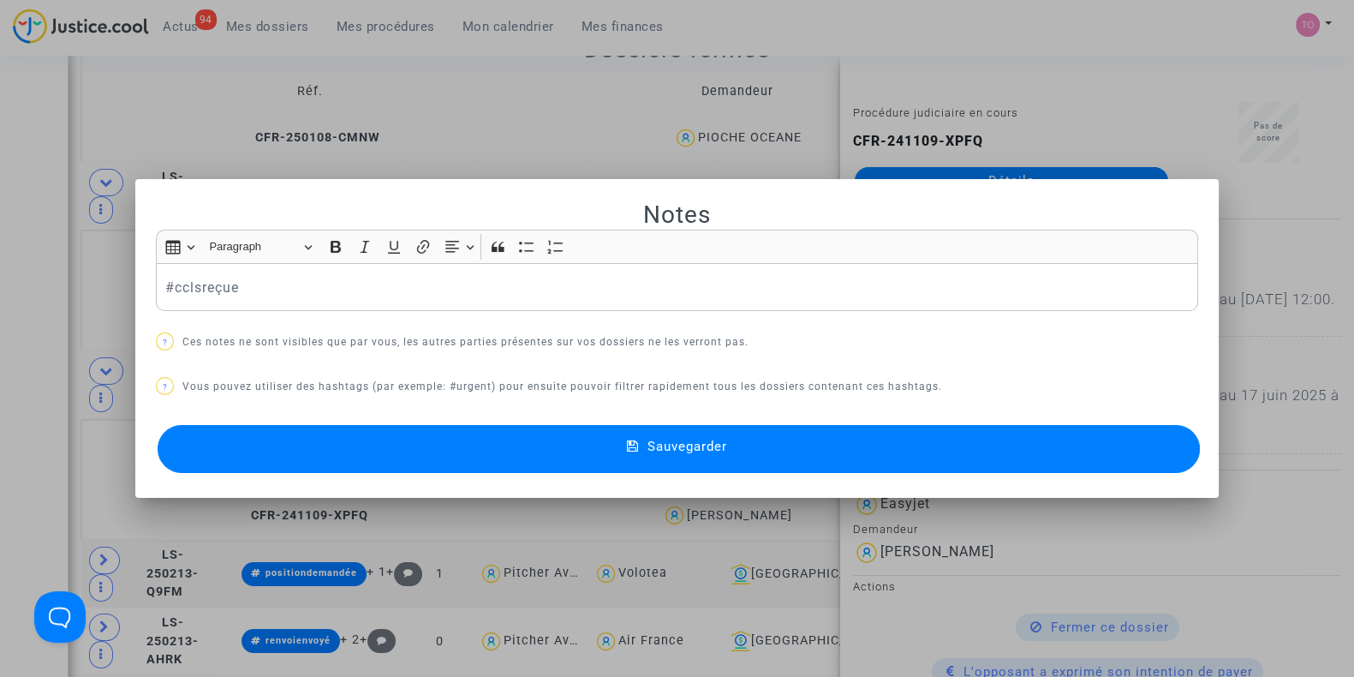
click at [321, 450] on button "Sauvegarder" at bounding box center [679, 449] width 1042 height 48
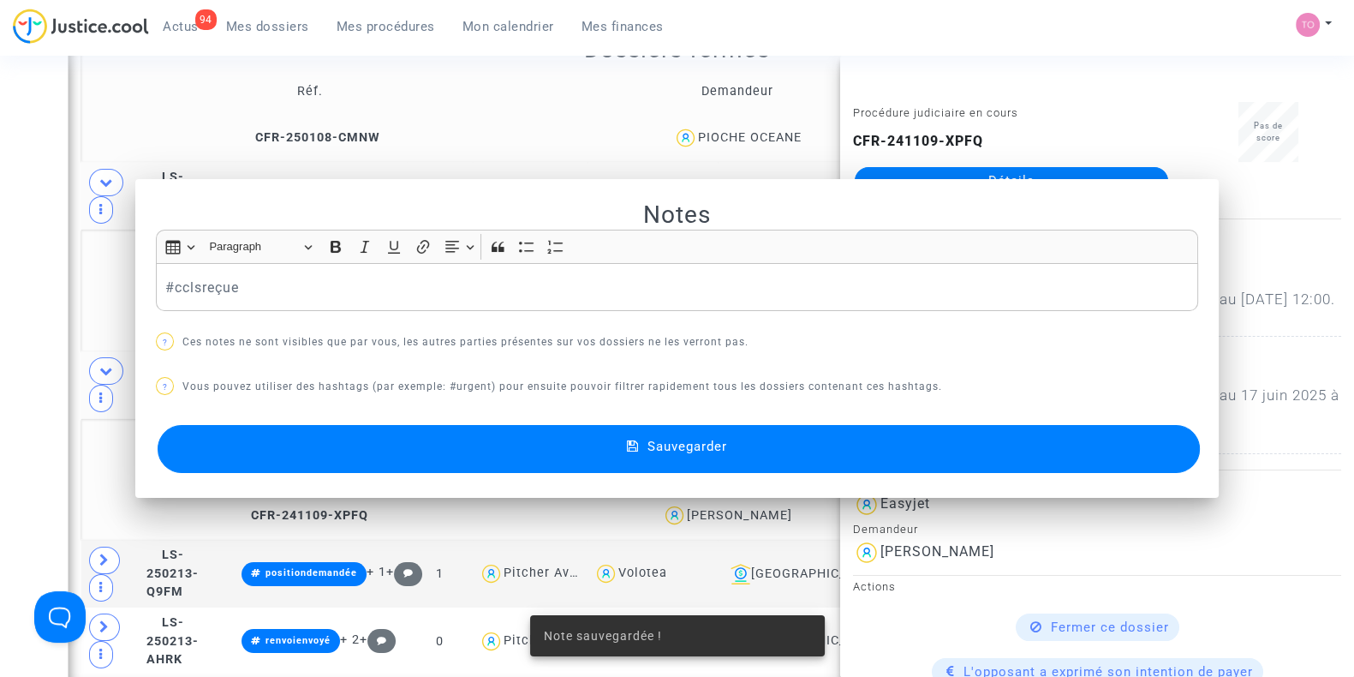
scroll to position [1955, 0]
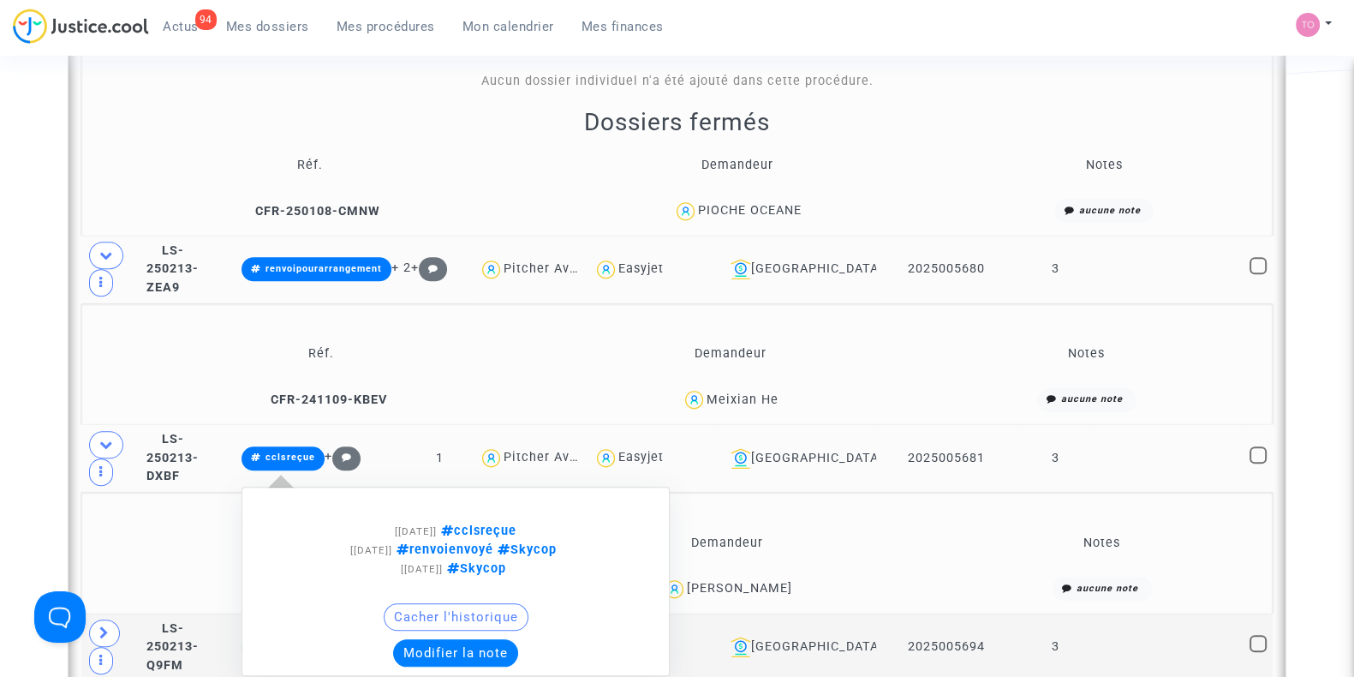
scroll to position [1881, 0]
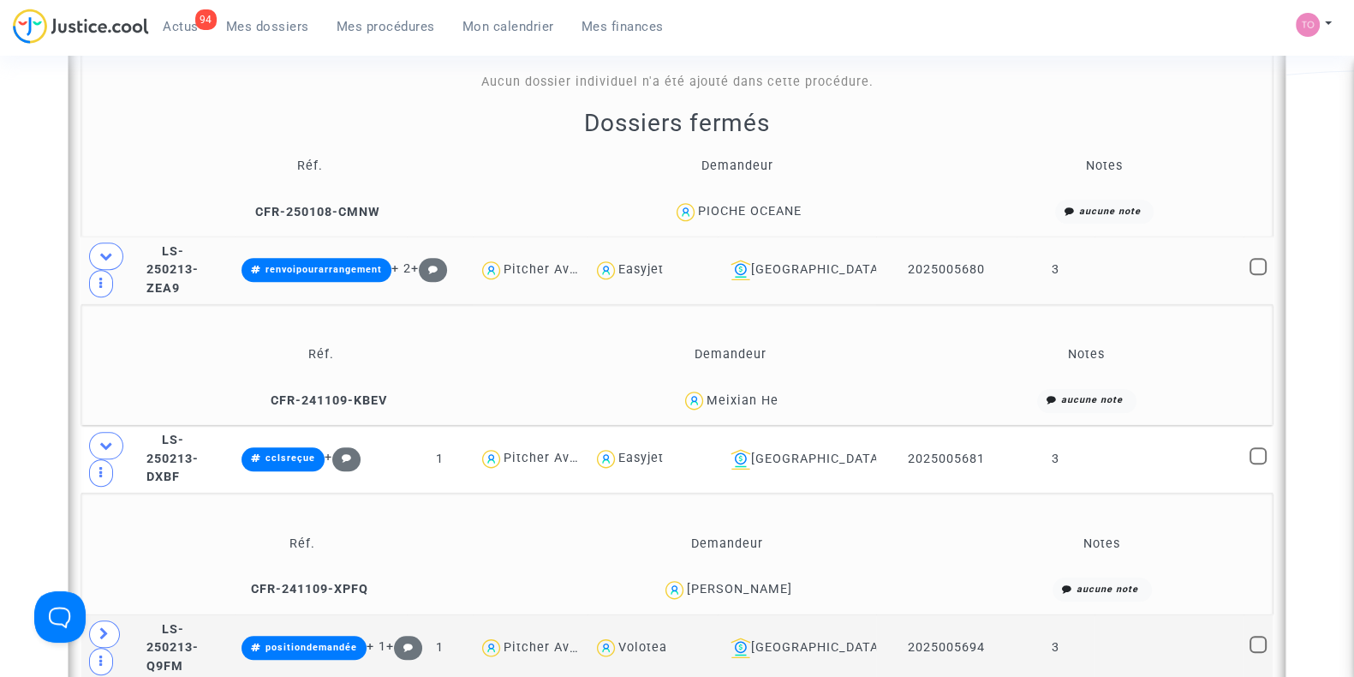
drag, startPoint x: 782, startPoint y: 383, endPoint x: 712, endPoint y: 391, distance: 70.7
click at [712, 391] on div "Meixian He" at bounding box center [730, 400] width 340 height 25
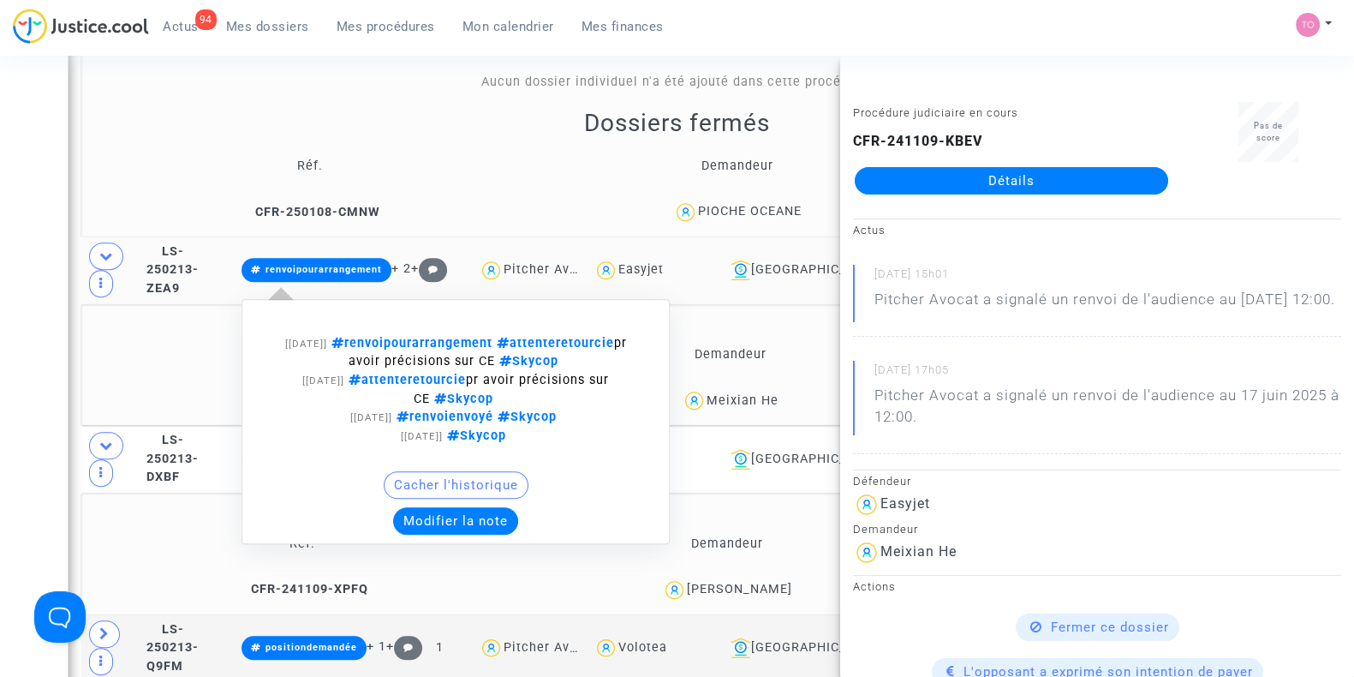
scroll to position [2030, 0]
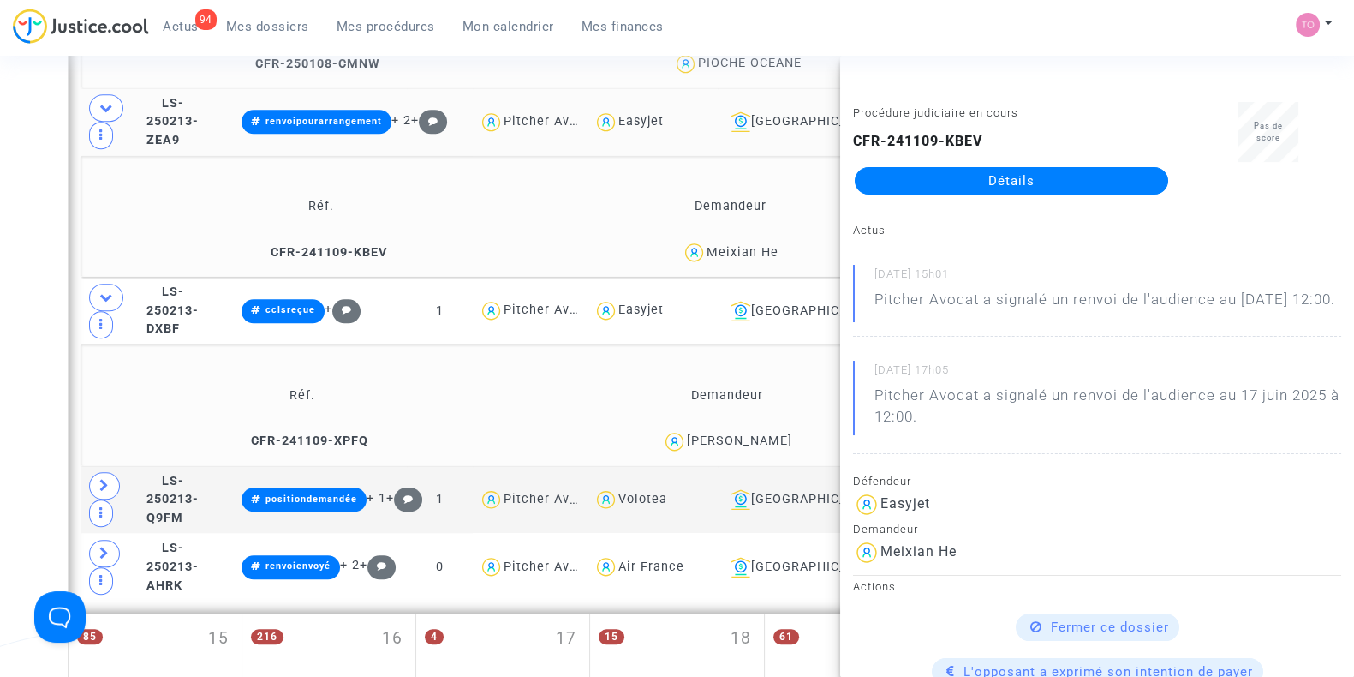
click at [687, 433] on div "[PERSON_NAME]" at bounding box center [739, 440] width 105 height 15
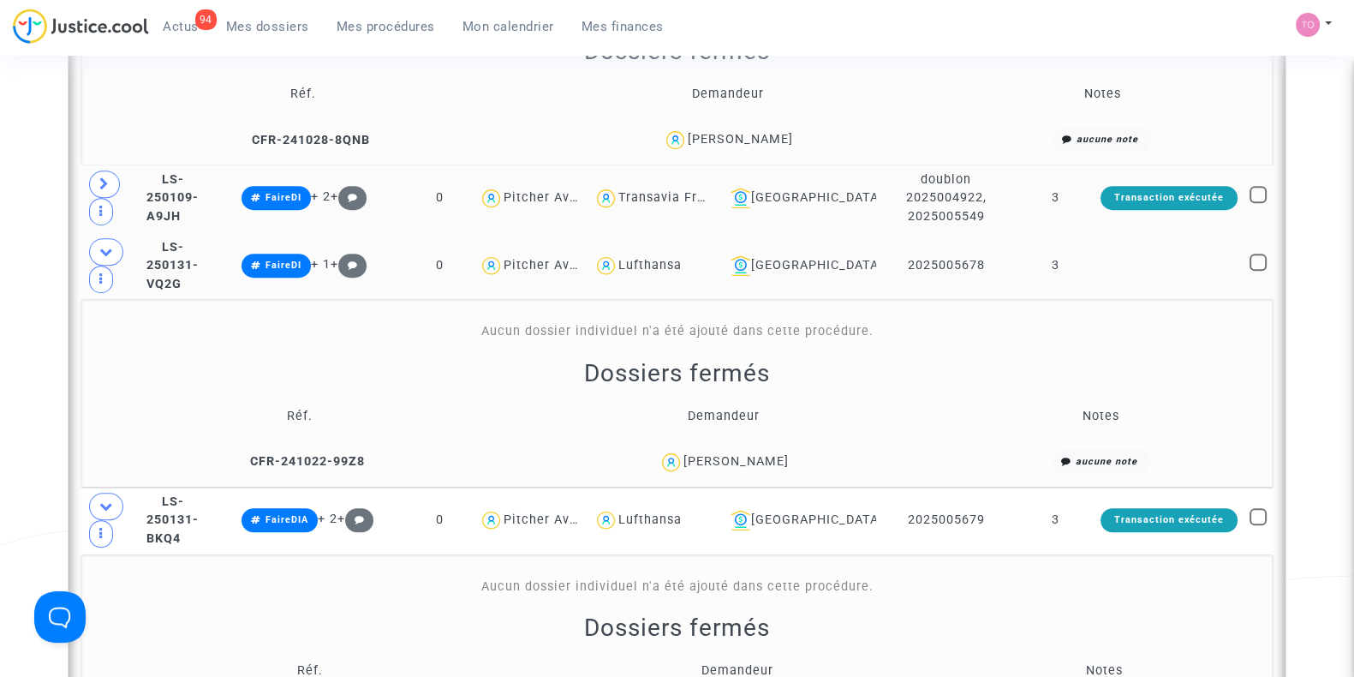
scroll to position [1374, 0]
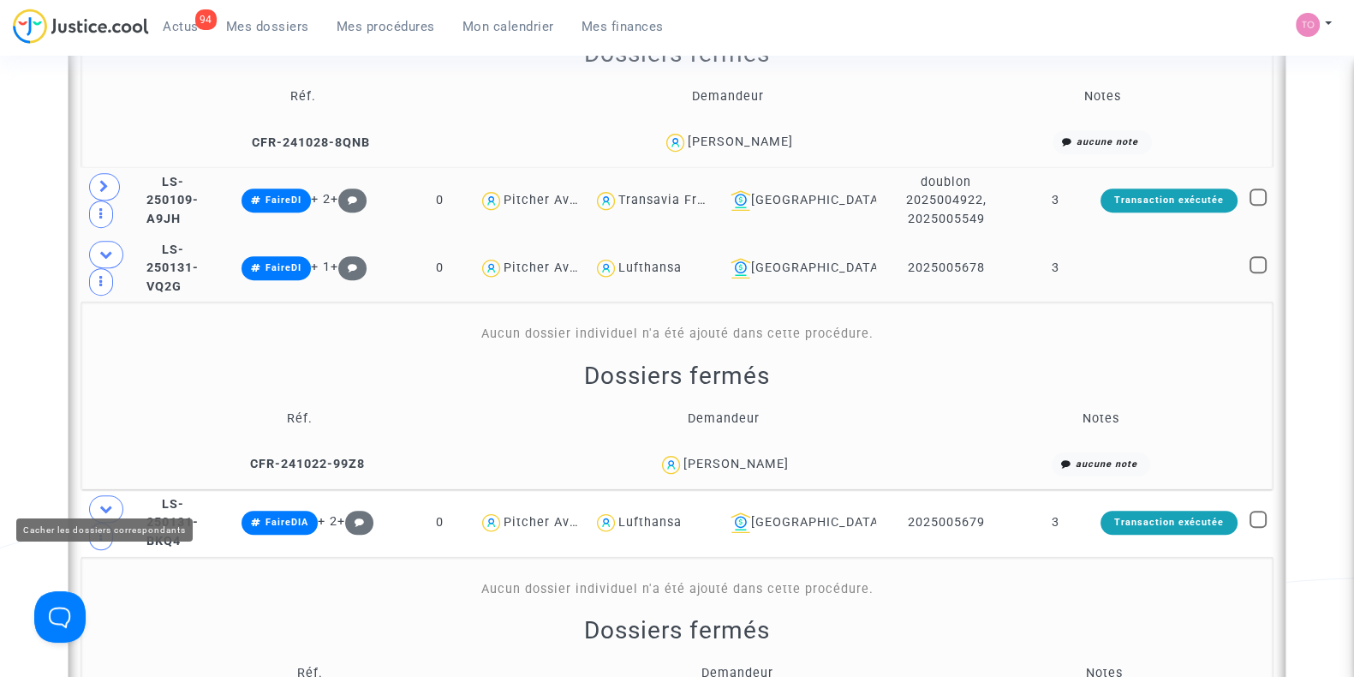
click at [101, 502] on icon at bounding box center [106, 508] width 14 height 13
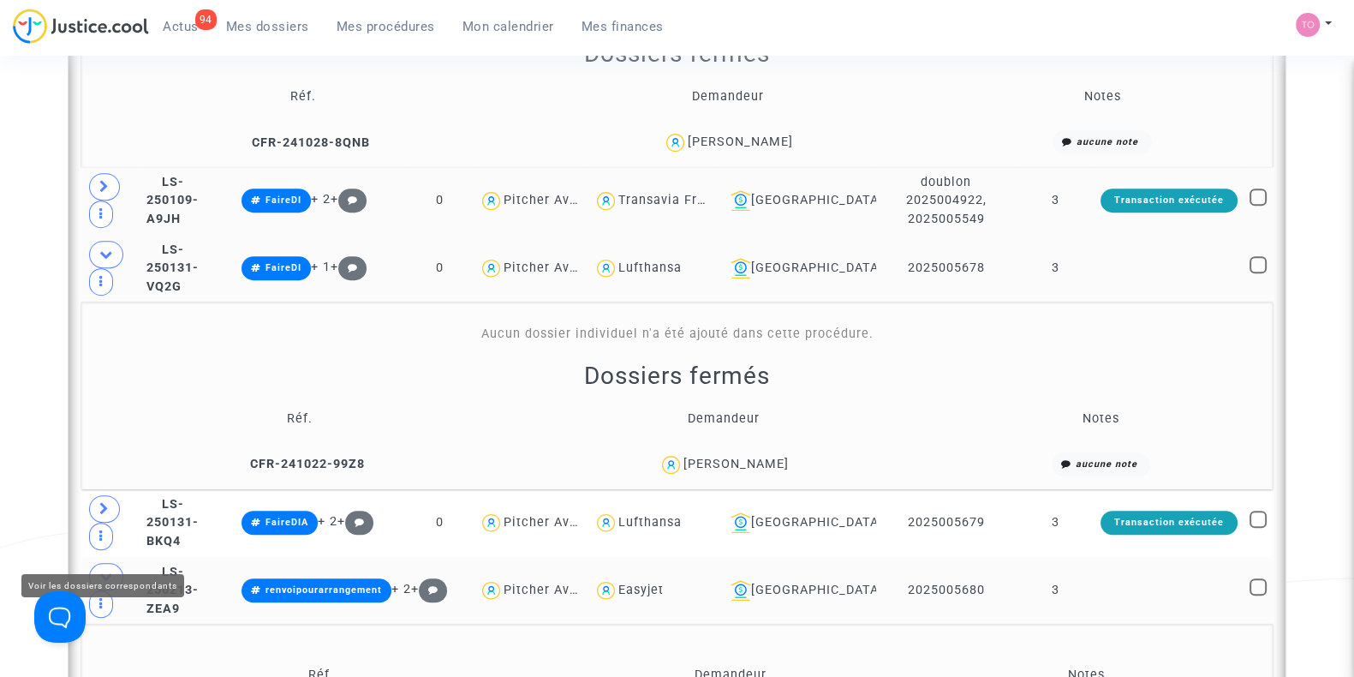
scroll to position [1225, 0]
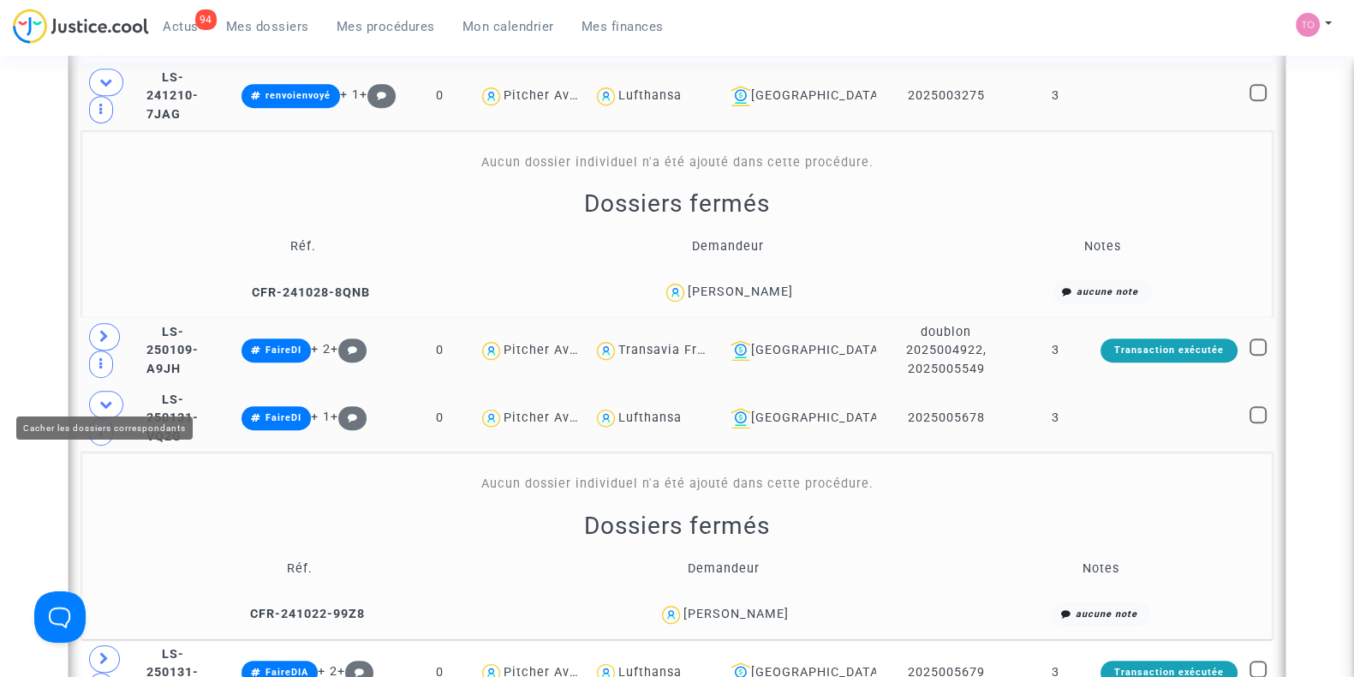
click at [102, 399] on span at bounding box center [106, 404] width 34 height 27
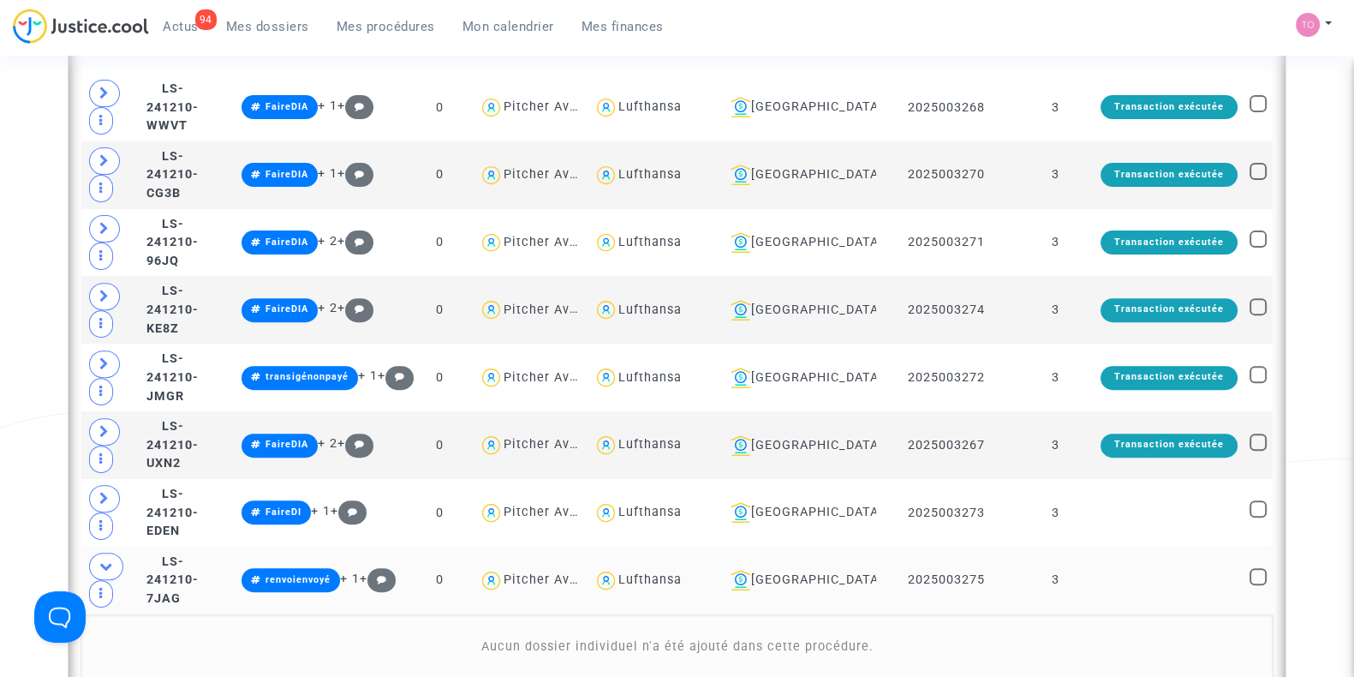
scroll to position [1082, 0]
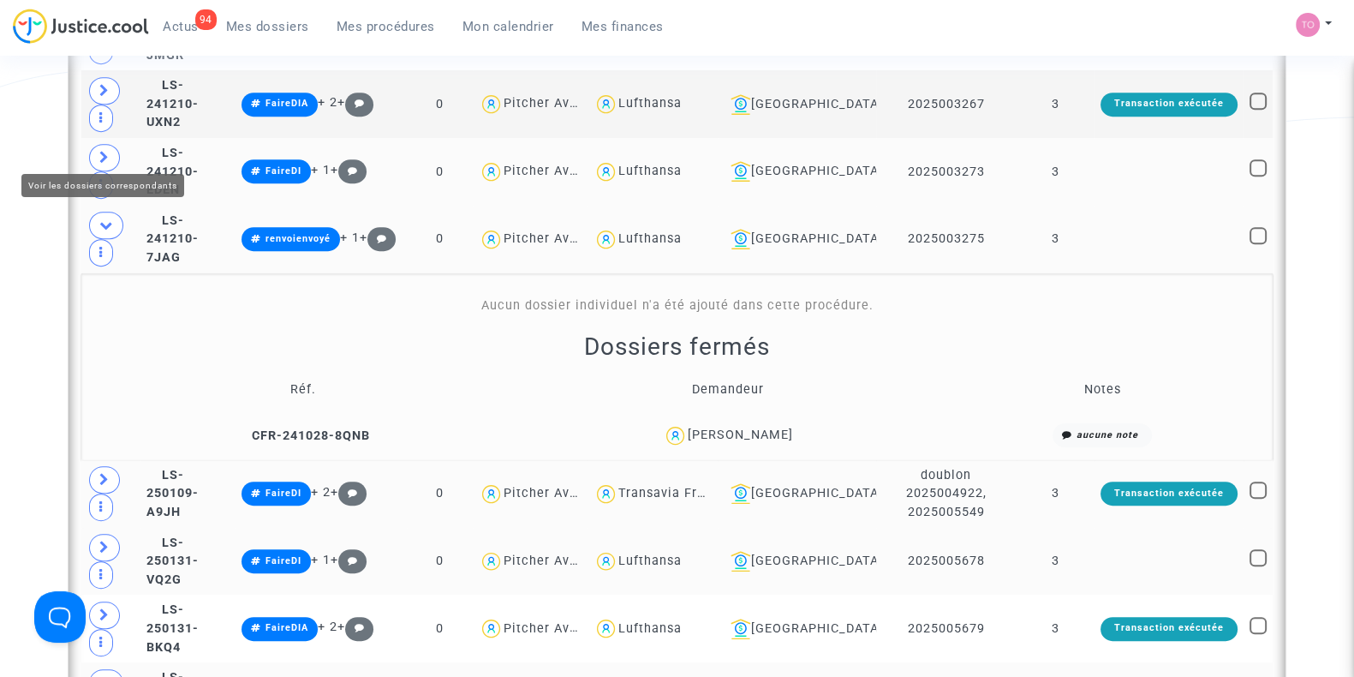
click at [107, 151] on icon at bounding box center [104, 157] width 10 height 13
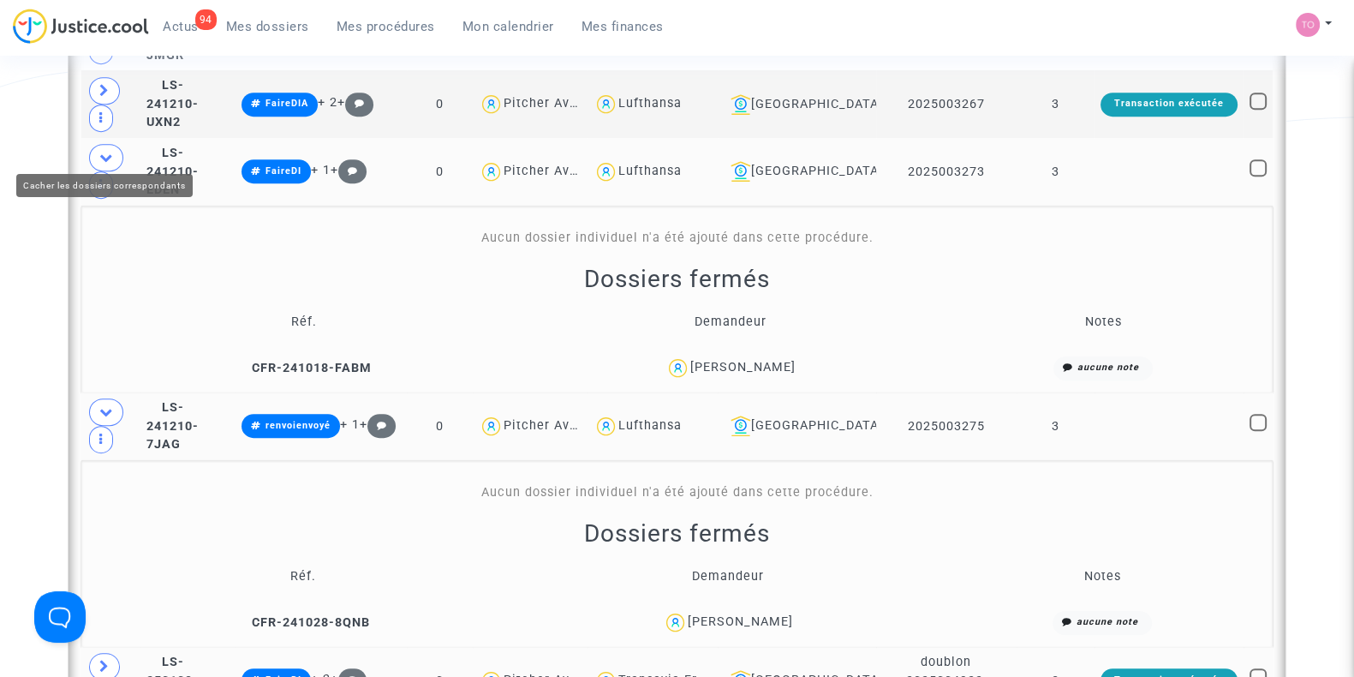
click at [103, 151] on icon at bounding box center [106, 157] width 14 height 13
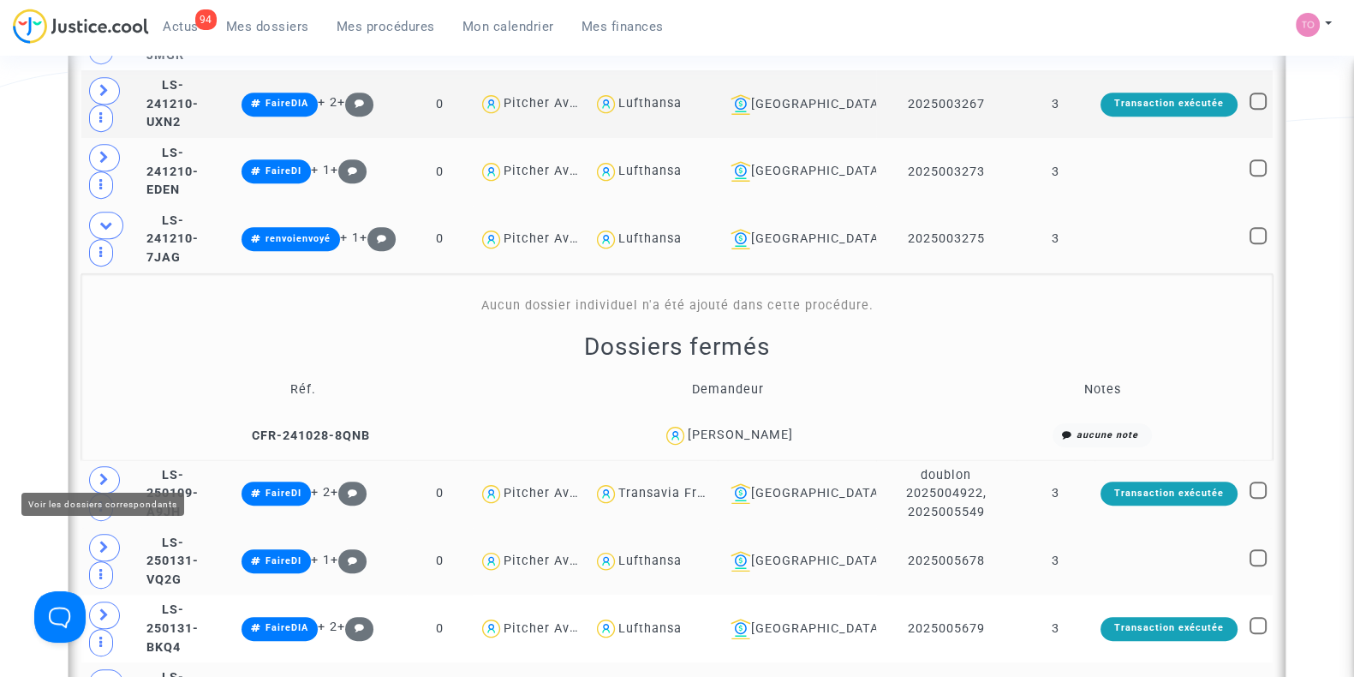
click at [99, 473] on icon at bounding box center [104, 479] width 10 height 13
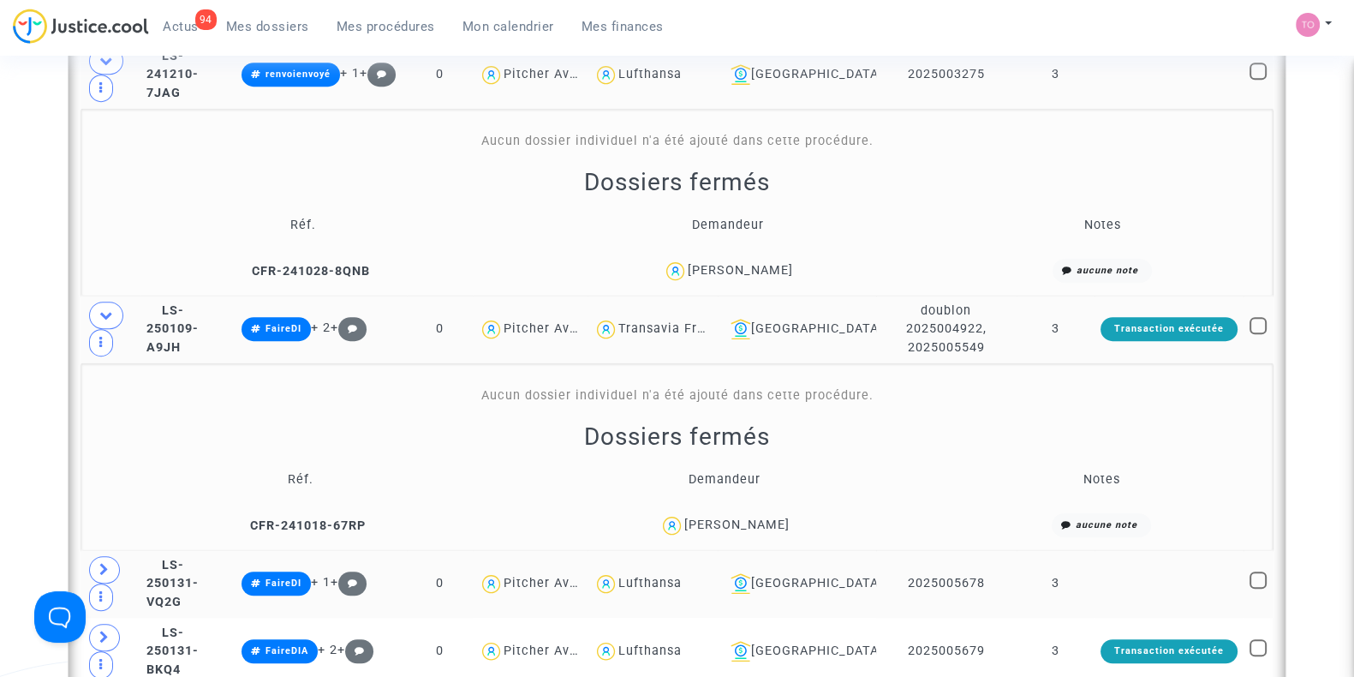
scroll to position [1248, 0]
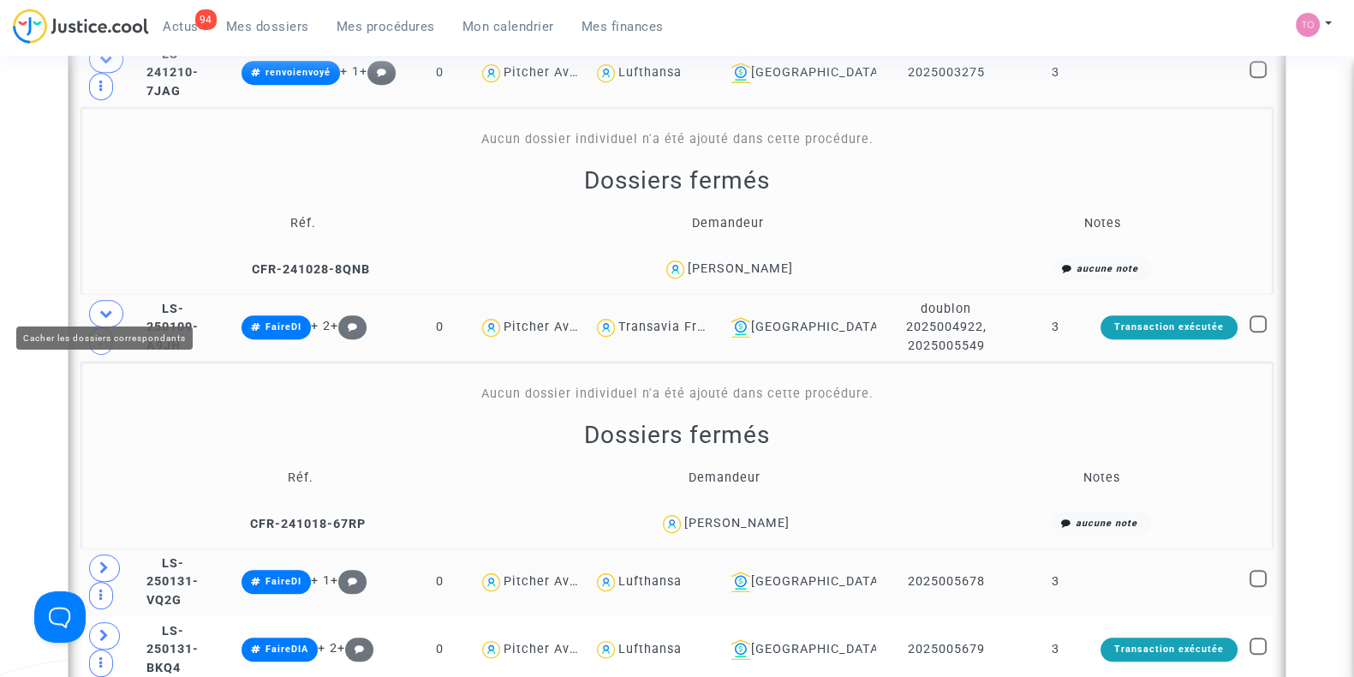
click at [108, 307] on icon at bounding box center [106, 313] width 14 height 13
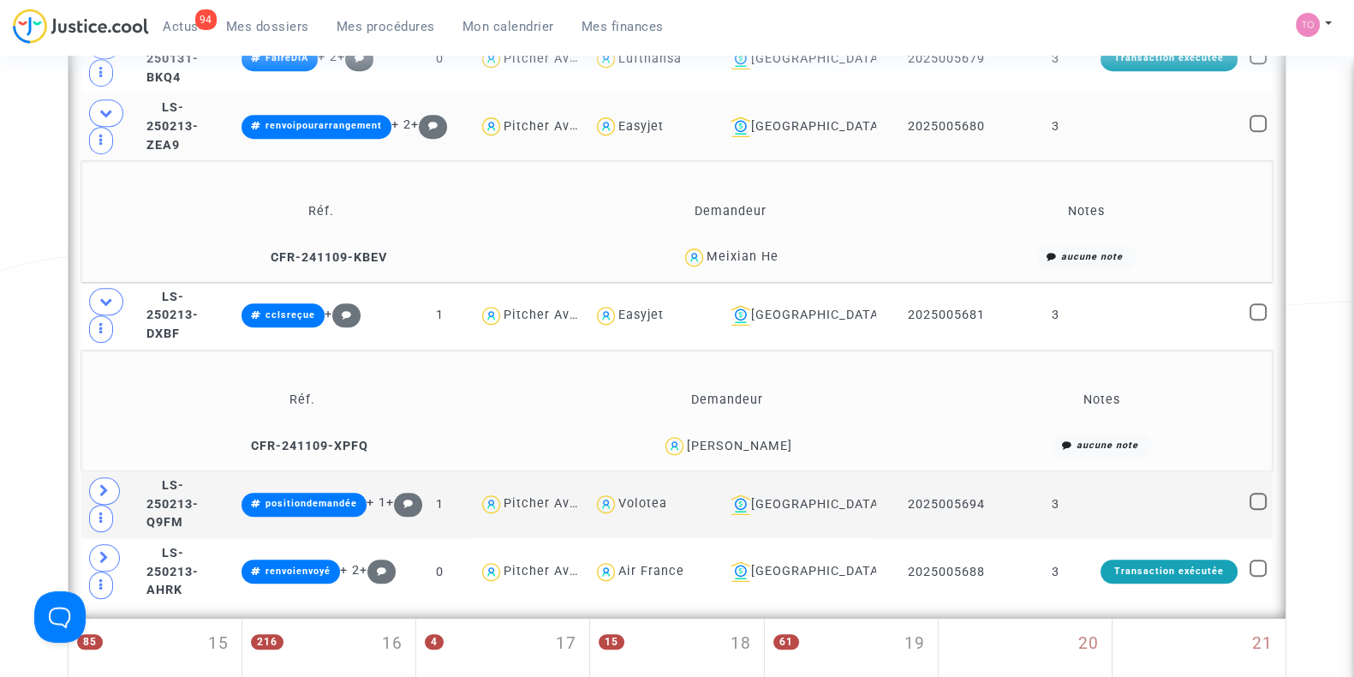
scroll to position [1656, 0]
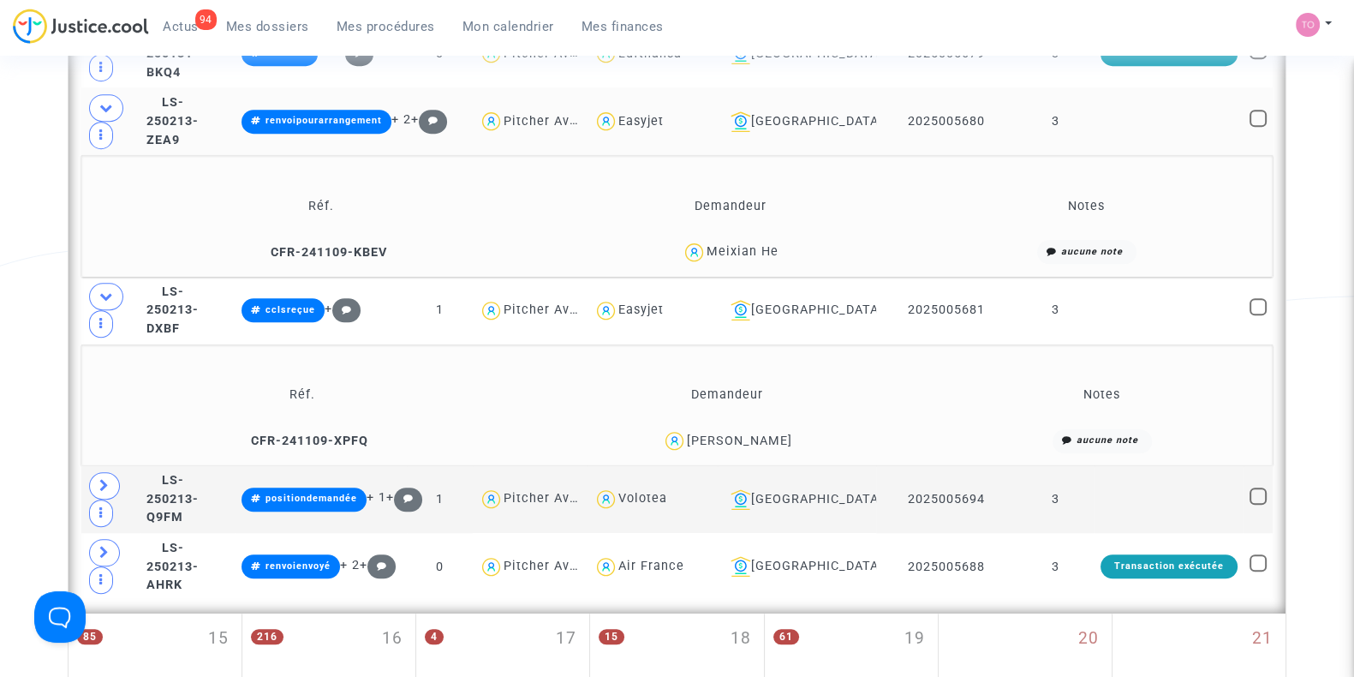
click at [776, 433] on div "[PERSON_NAME]" at bounding box center [739, 440] width 105 height 15
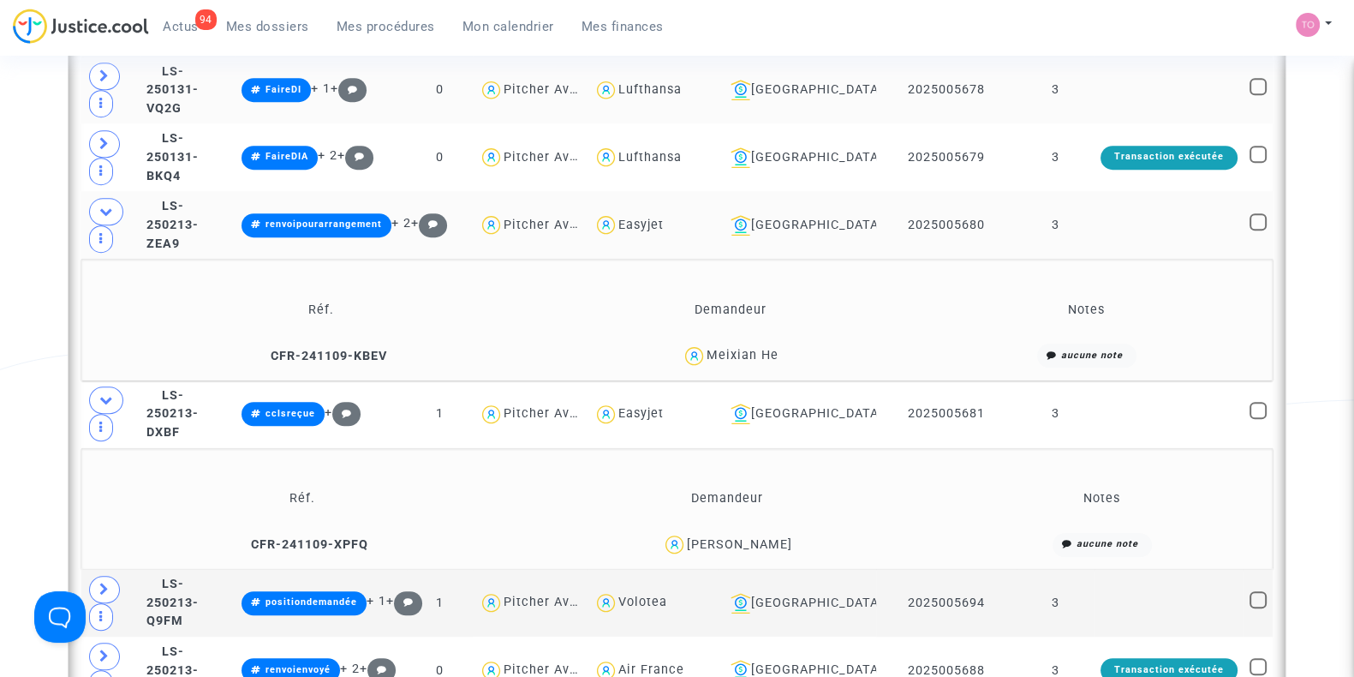
scroll to position [1552, 0]
drag, startPoint x: 788, startPoint y: 335, endPoint x: 711, endPoint y: 350, distance: 78.6
click at [711, 350] on div "Meixian He" at bounding box center [730, 356] width 340 height 25
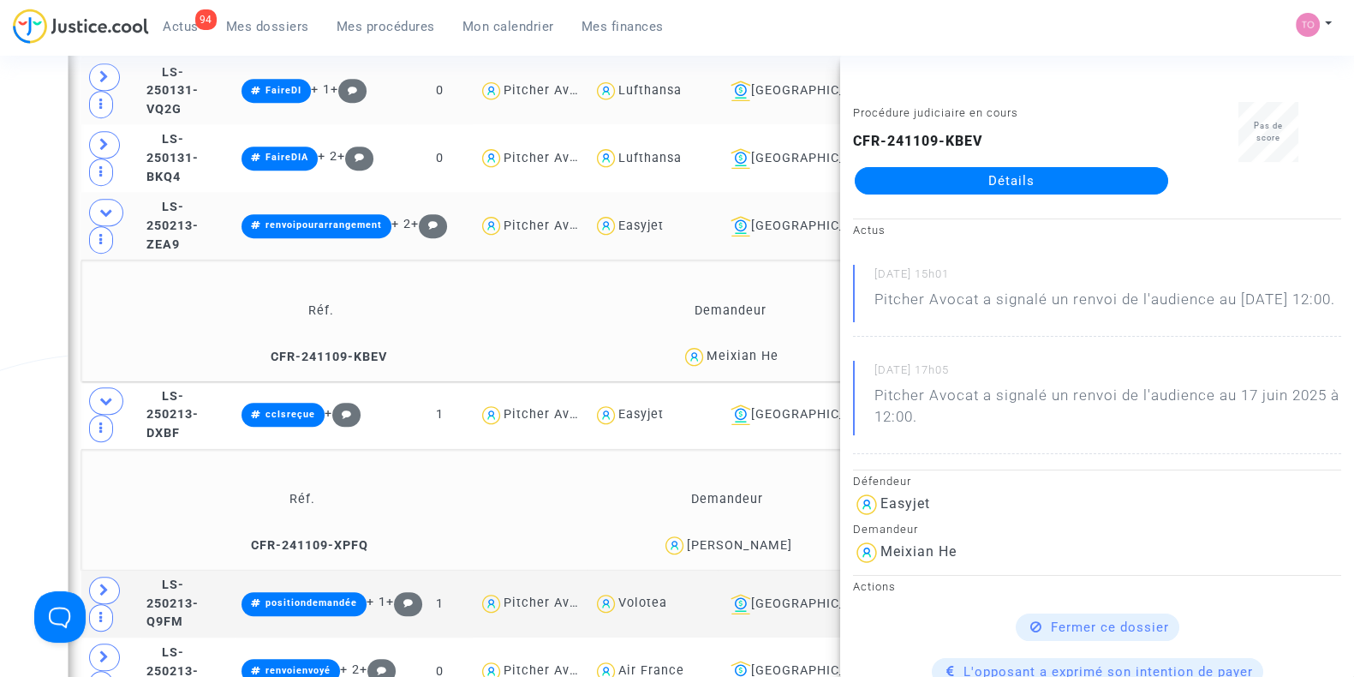
drag, startPoint x: 48, startPoint y: 400, endPoint x: 41, endPoint y: 330, distance: 70.6
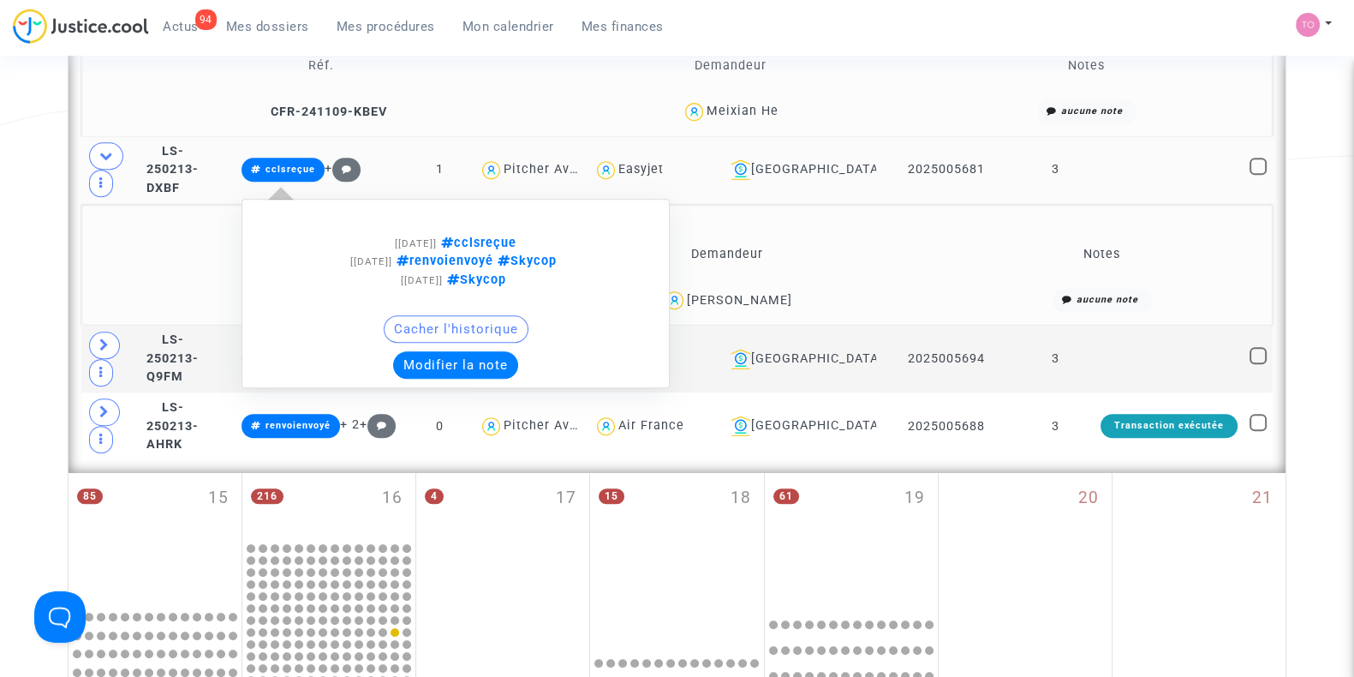
scroll to position [1798, 0]
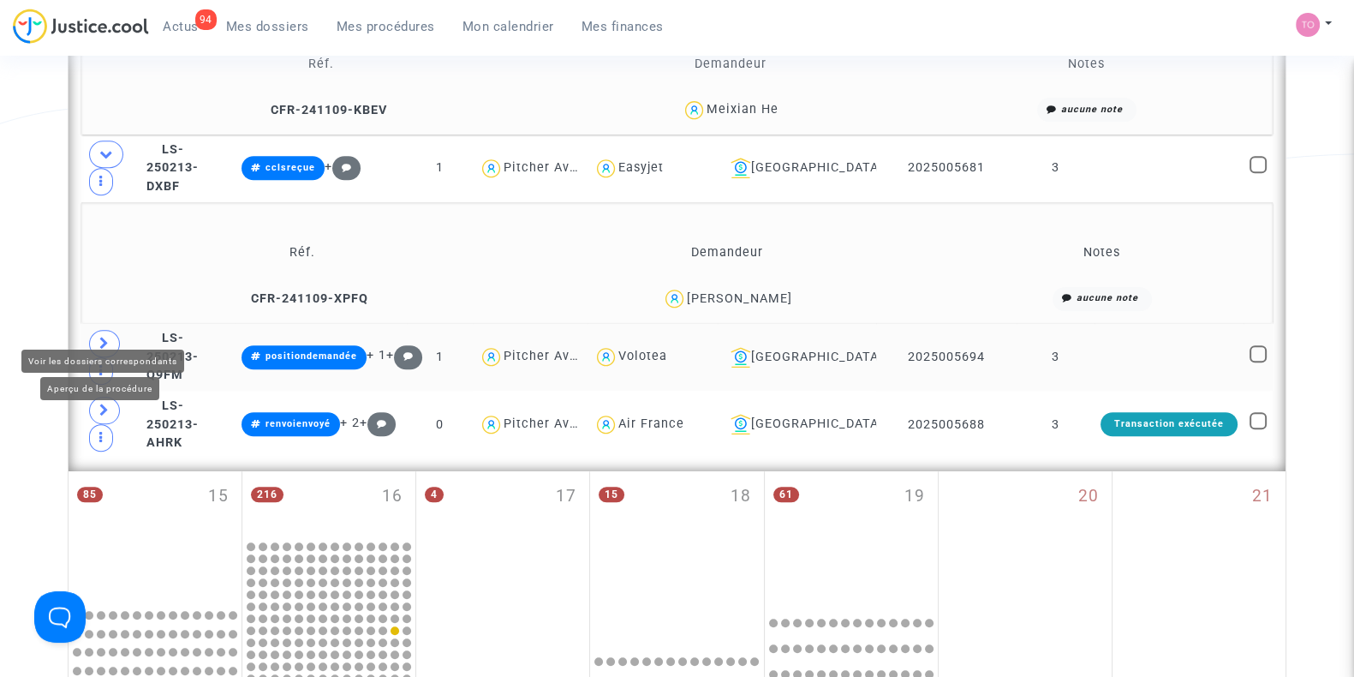
click at [104, 337] on icon at bounding box center [104, 343] width 10 height 13
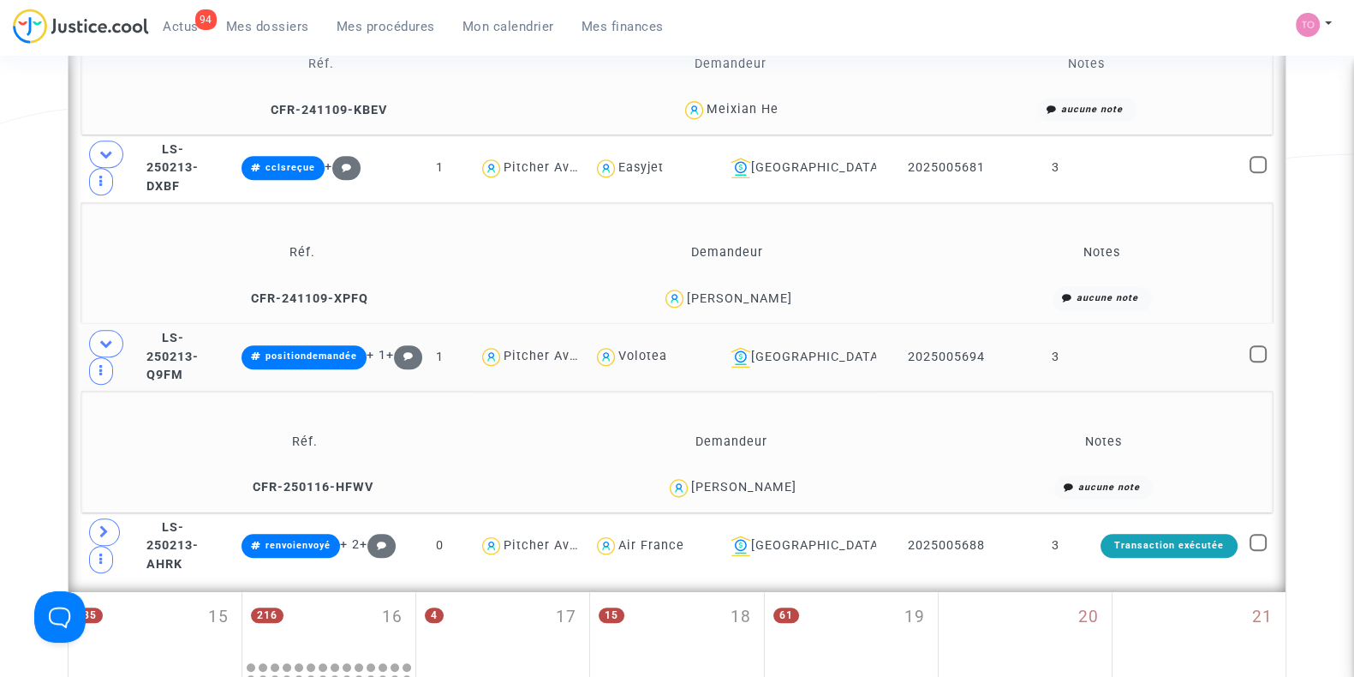
click at [772, 455] on span "[PERSON_NAME] COMPOZIEUX" at bounding box center [743, 437] width 105 height 113
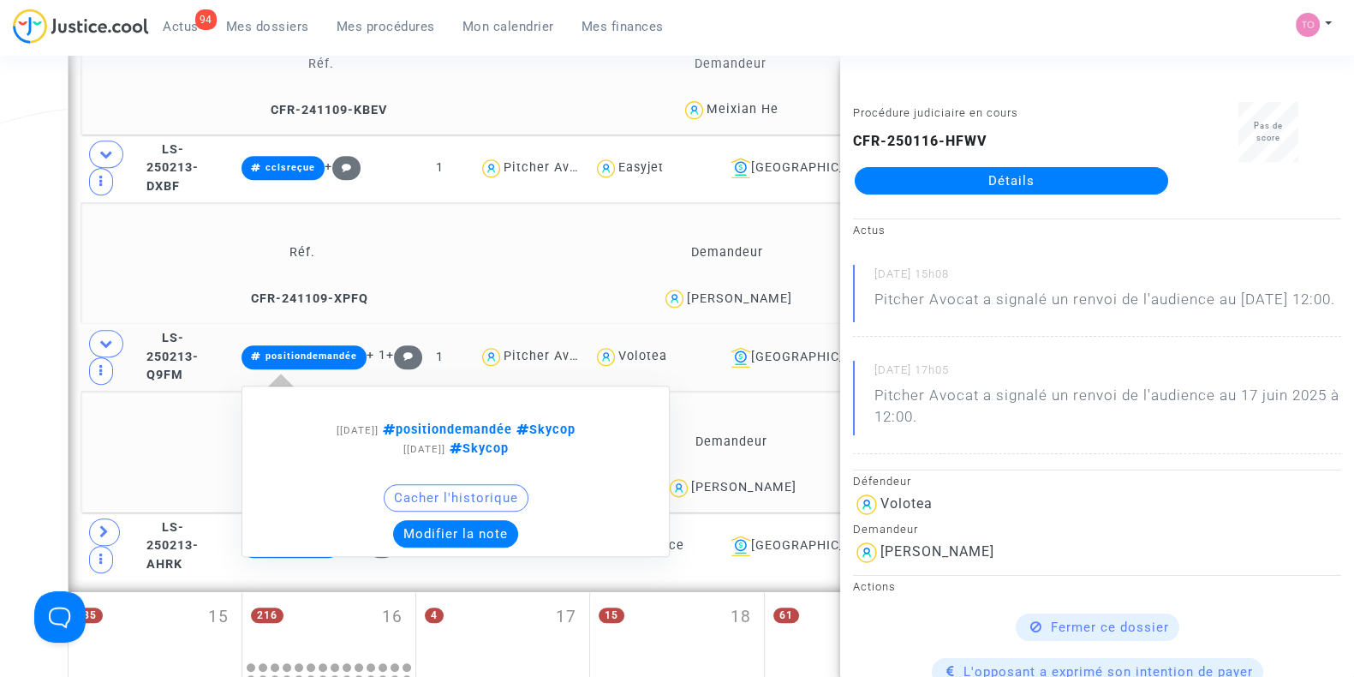
click at [472, 520] on button "Modifier la note" at bounding box center [455, 533] width 125 height 27
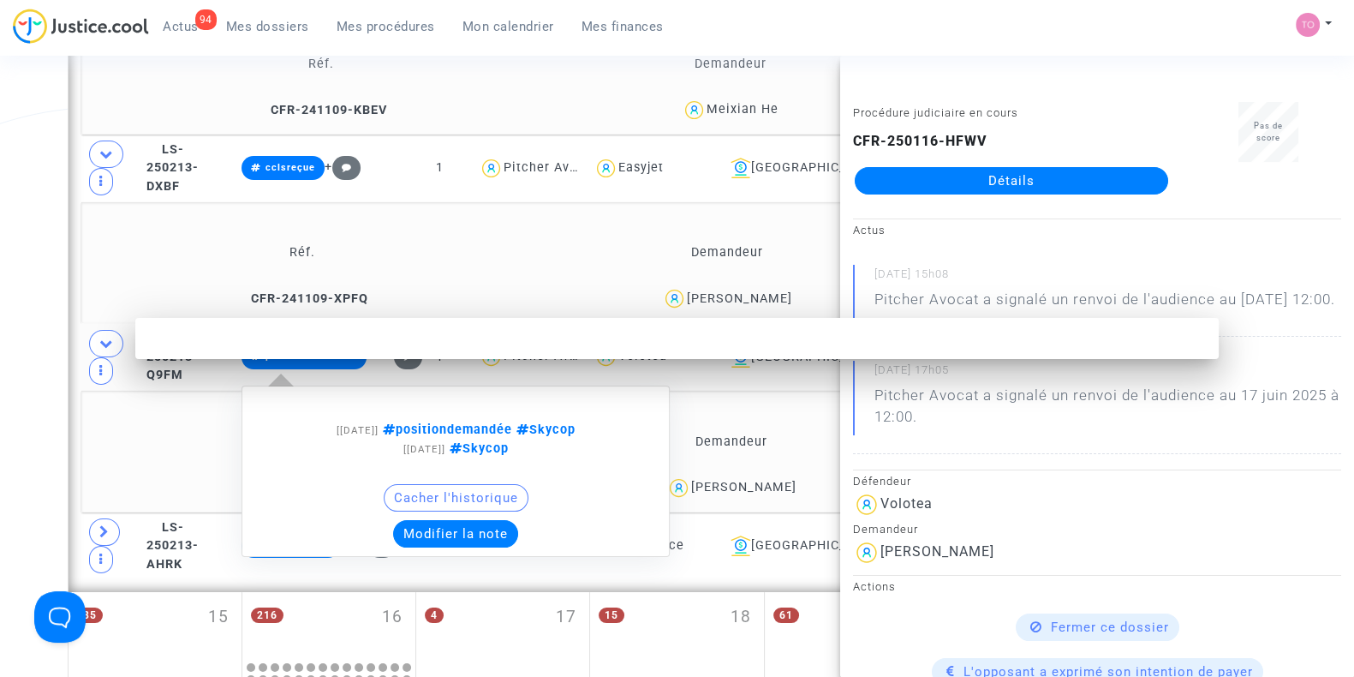
scroll to position [0, 0]
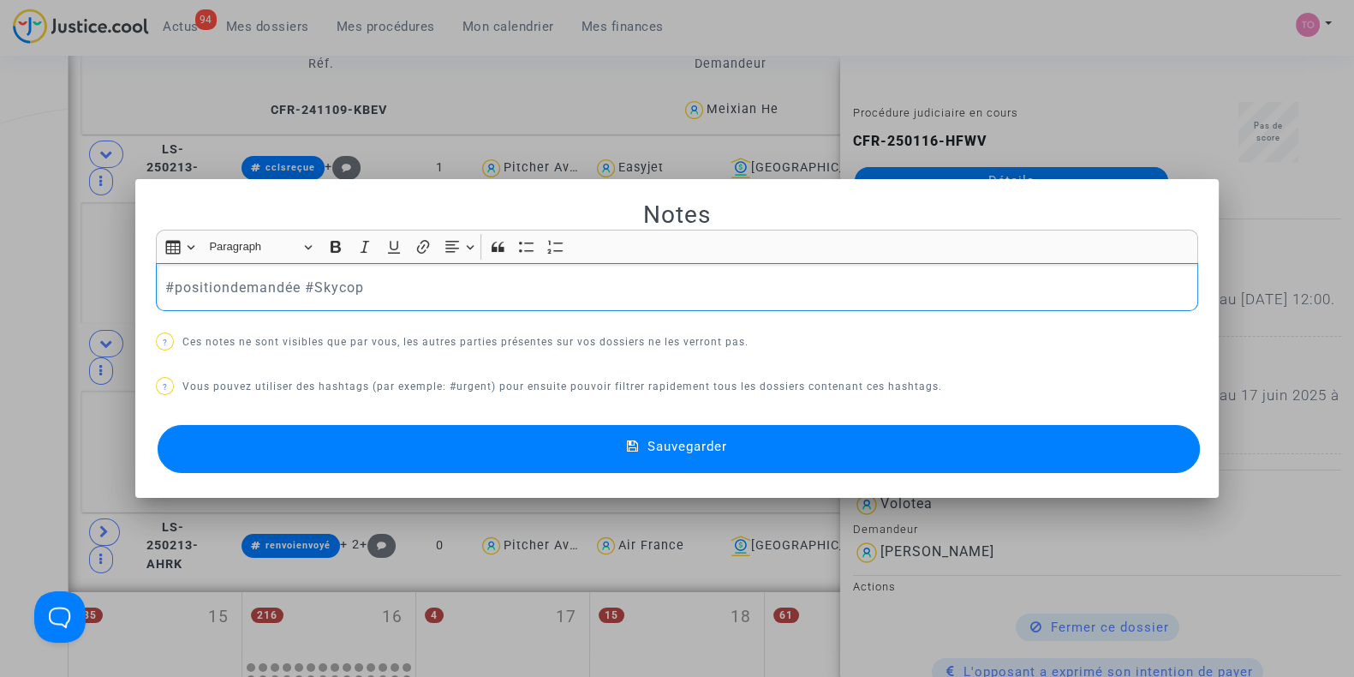
drag, startPoint x: 292, startPoint y: 284, endPoint x: 37, endPoint y: 265, distance: 255.9
click at [37, 265] on div "Notes Rich Text Editor Insert table Insert table Heading Paragraph Paragraph He…" at bounding box center [677, 338] width 1354 height 677
click at [165, 294] on p "#enattenteretourcie #Skycop" at bounding box center [677, 287] width 1024 height 21
click at [317, 456] on button "Sauvegarder" at bounding box center [679, 449] width 1042 height 48
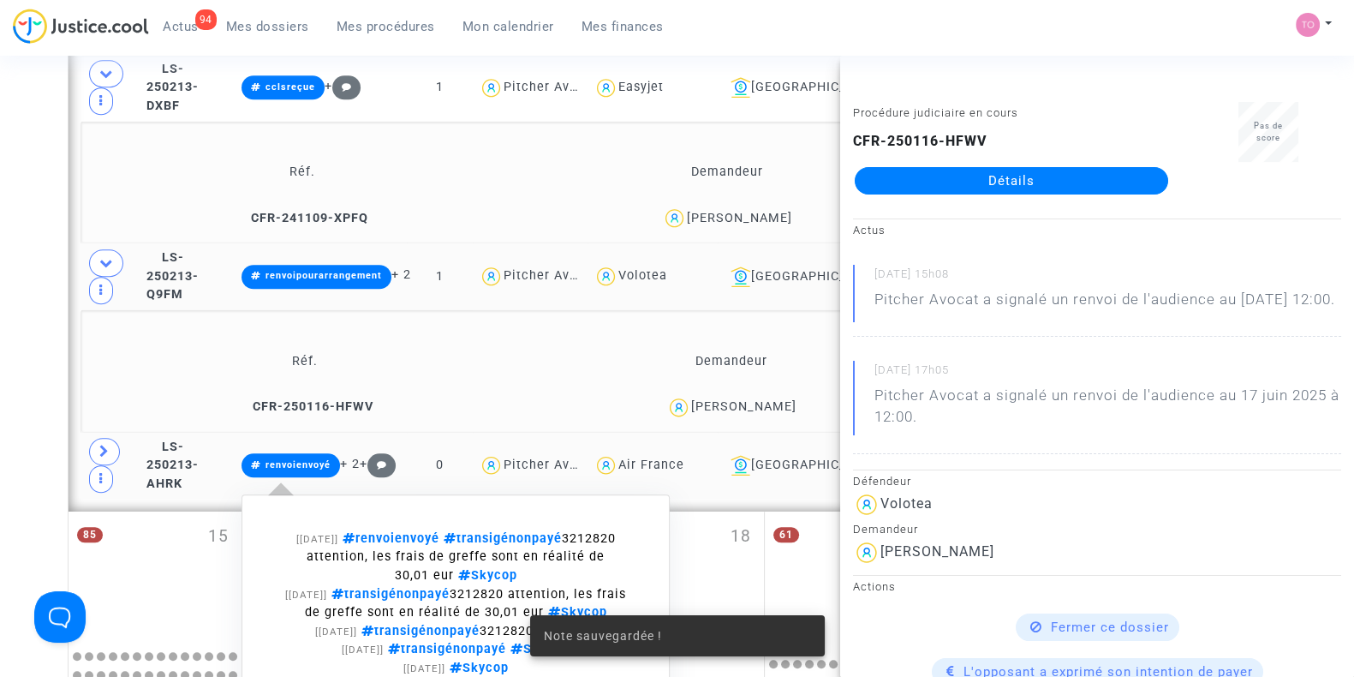
scroll to position [1880, 0]
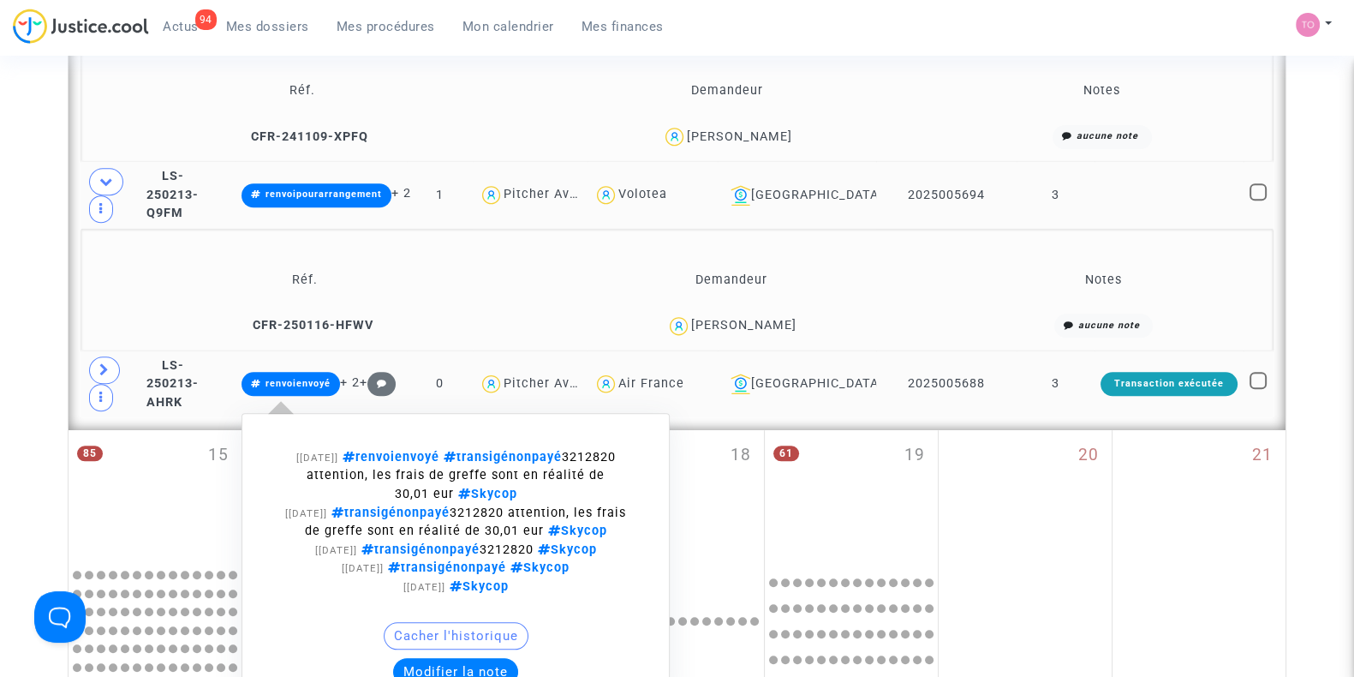
scroll to position [1974, 0]
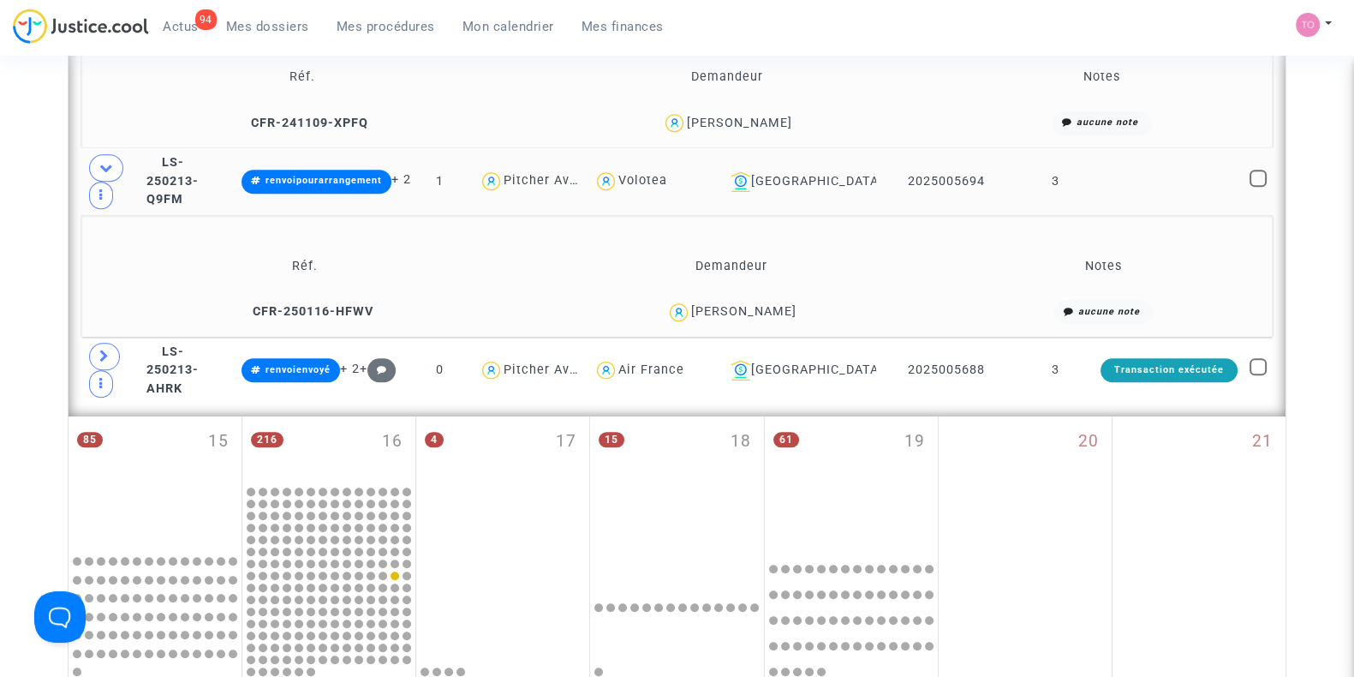
click at [92, 348] on td at bounding box center [110, 371] width 59 height 68
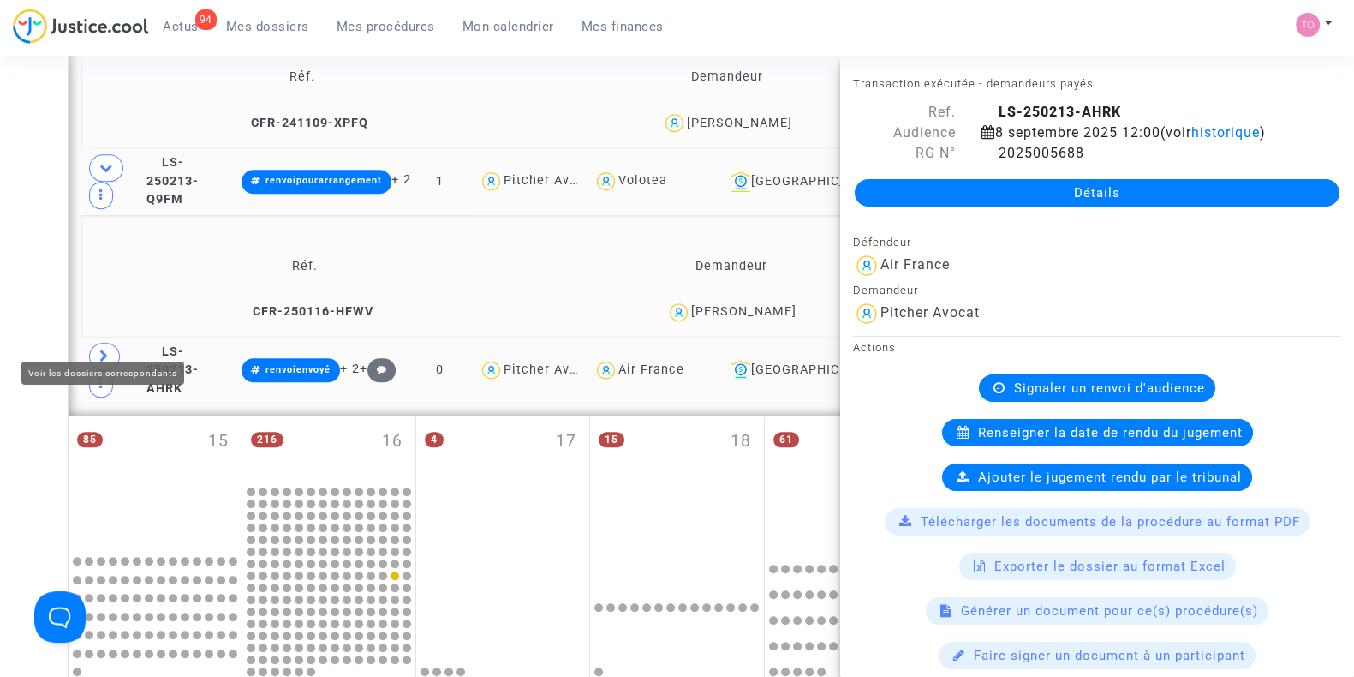
click at [102, 349] on icon at bounding box center [104, 355] width 10 height 13
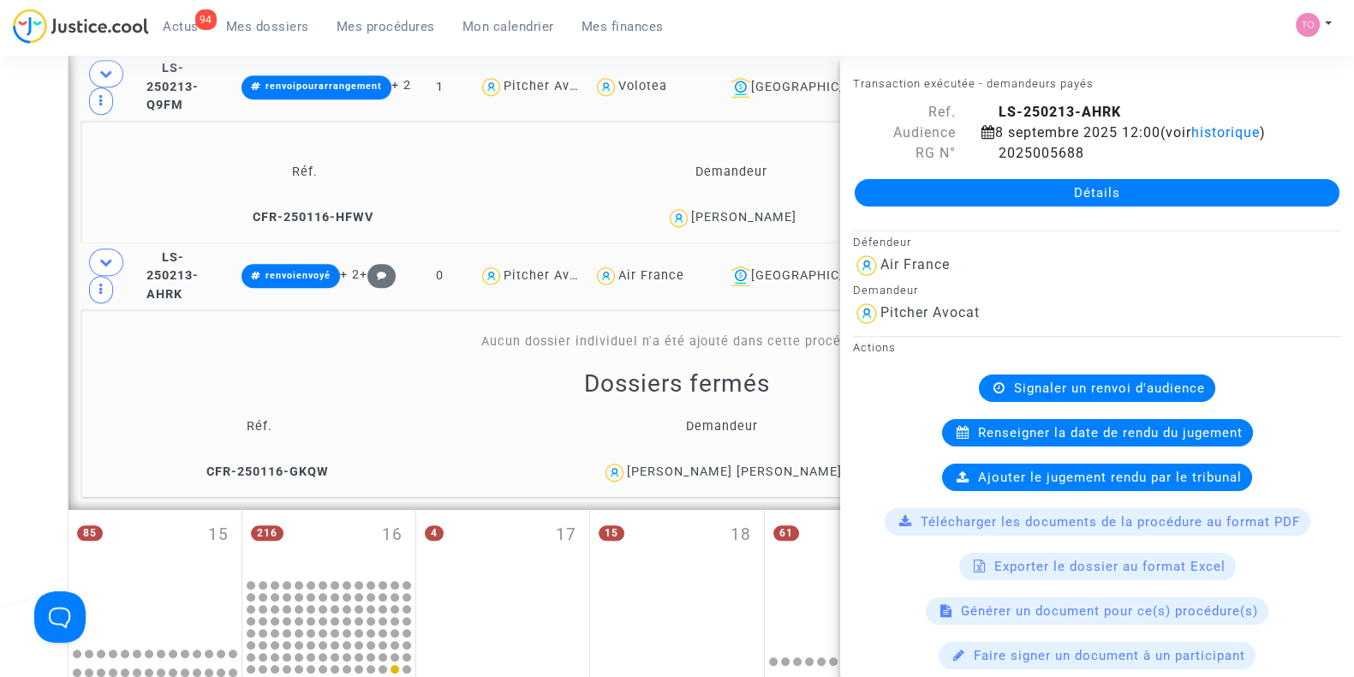
scroll to position [2070, 0]
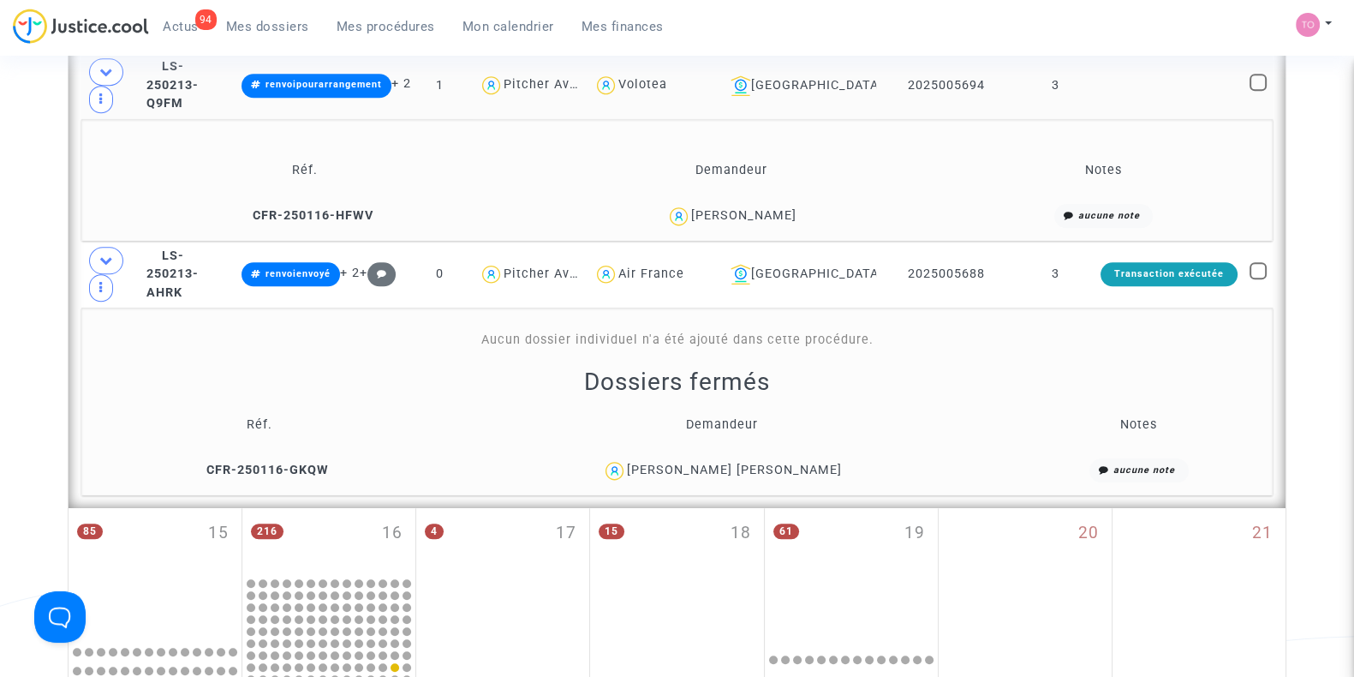
click at [745, 462] on div "[PERSON_NAME] [PERSON_NAME]" at bounding box center [734, 469] width 215 height 15
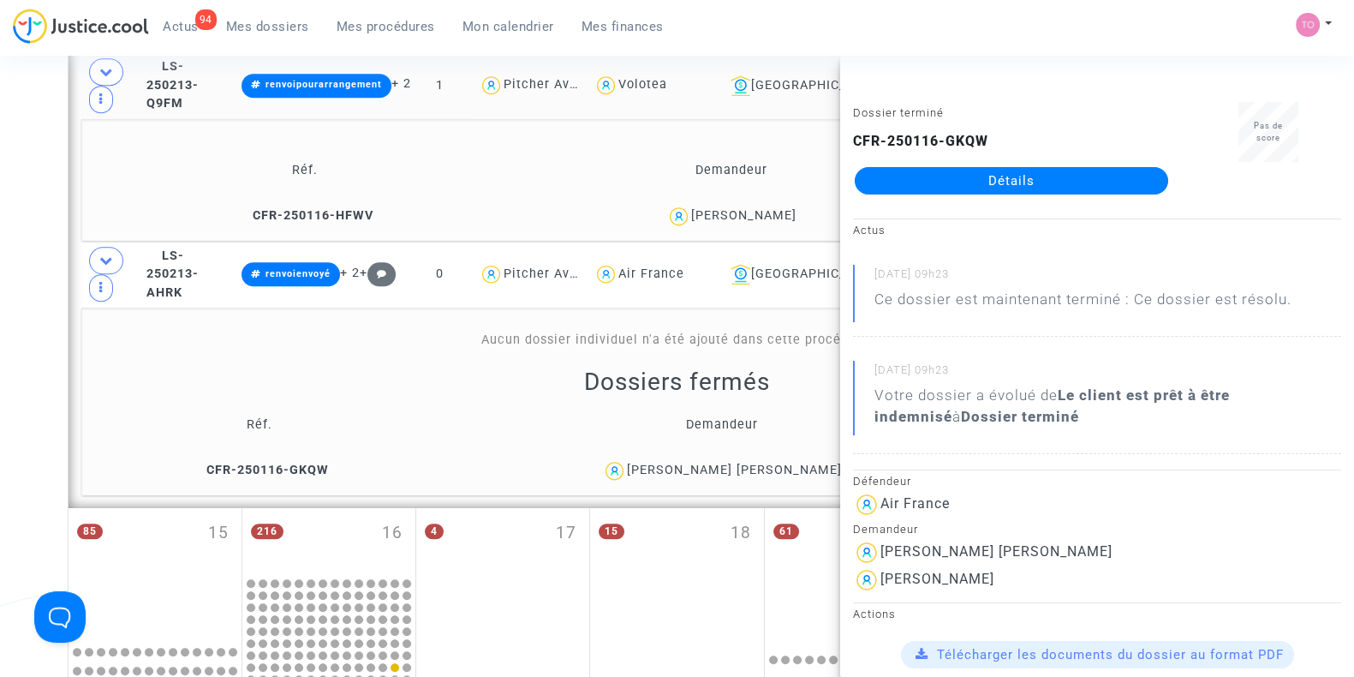
click at [1002, 170] on link "Détails" at bounding box center [1011, 180] width 313 height 27
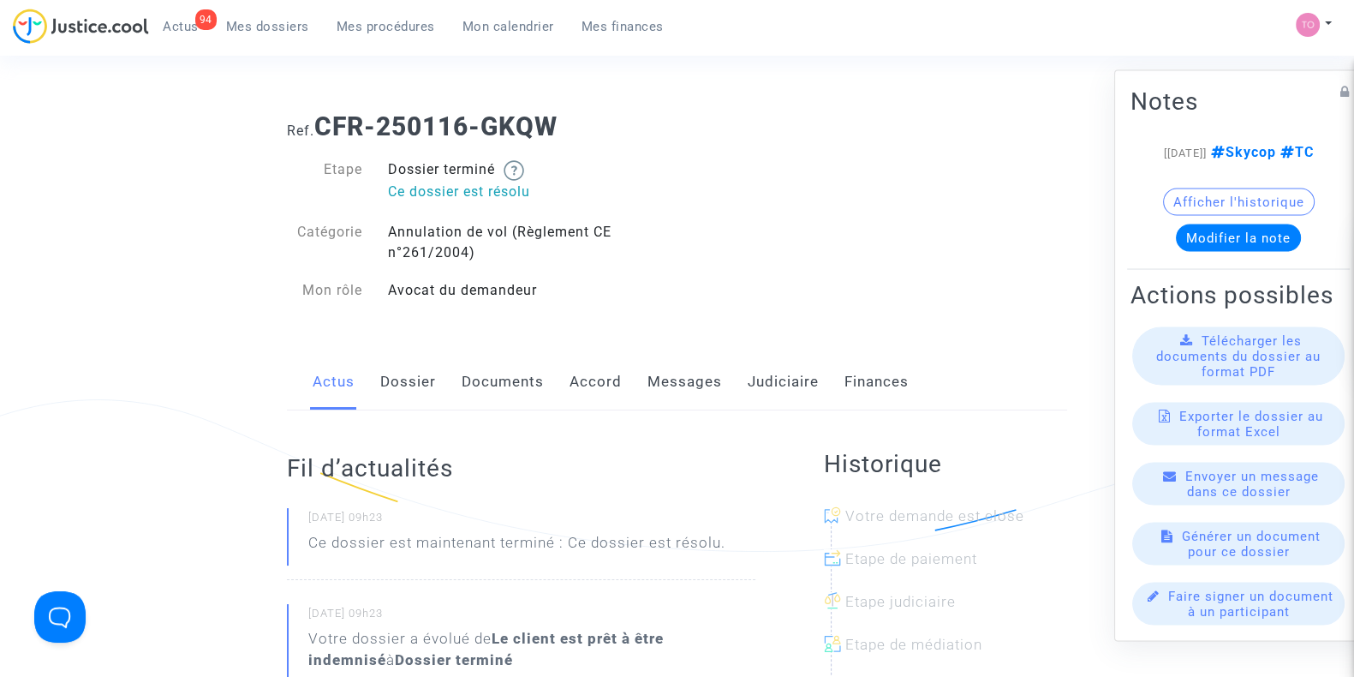
click at [793, 382] on link "Judiciaire" at bounding box center [783, 382] width 71 height 57
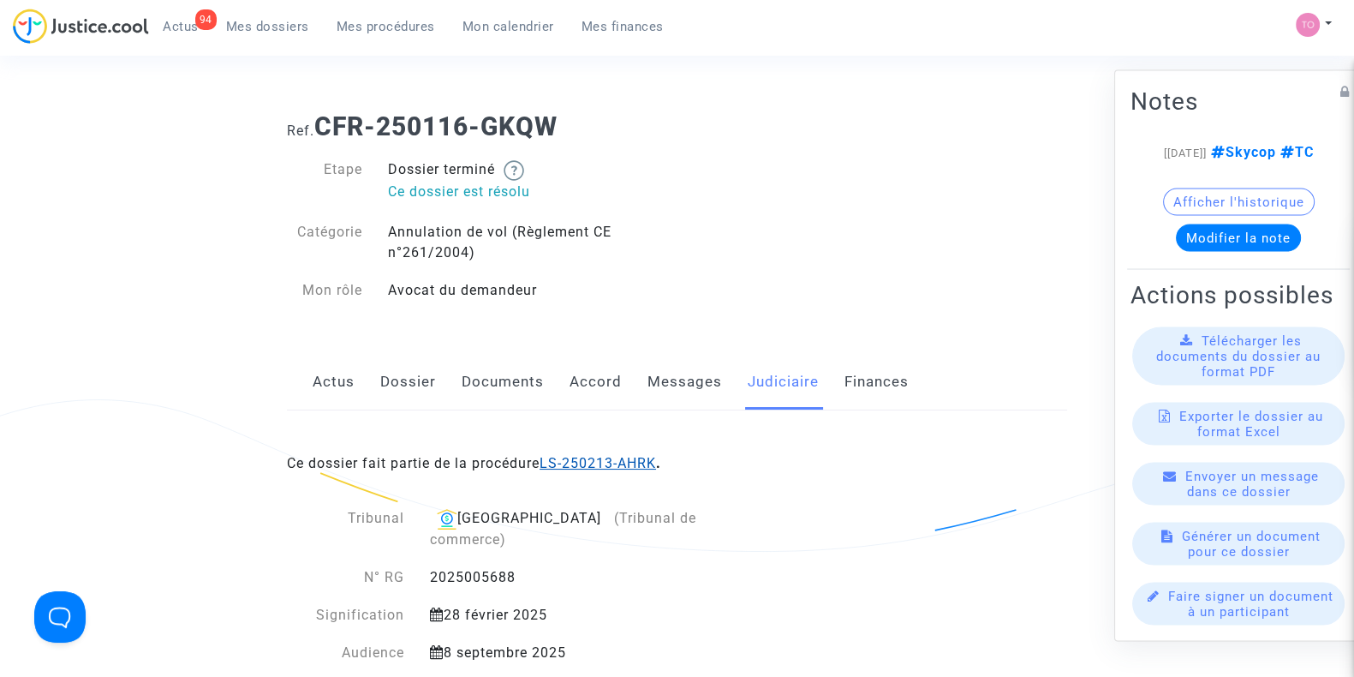
click at [603, 461] on link "LS-250213-AHRK" at bounding box center [598, 463] width 116 height 16
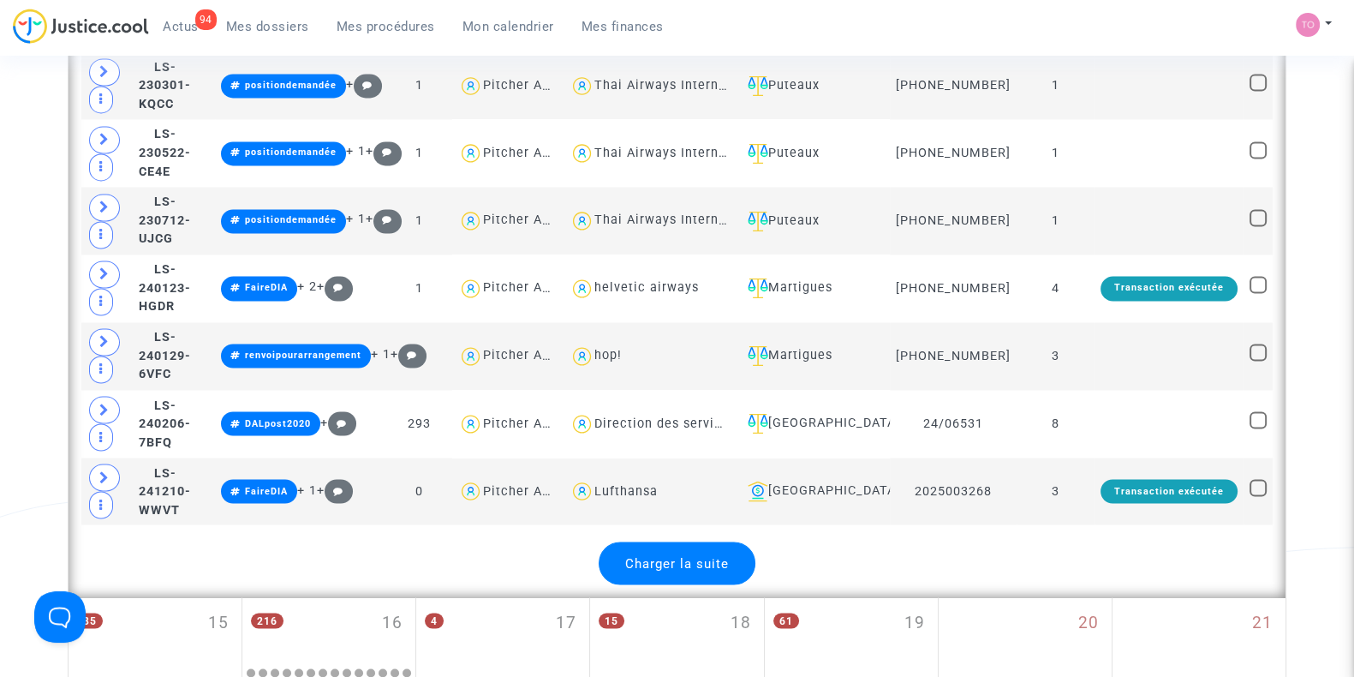
scroll to position [3666, 0]
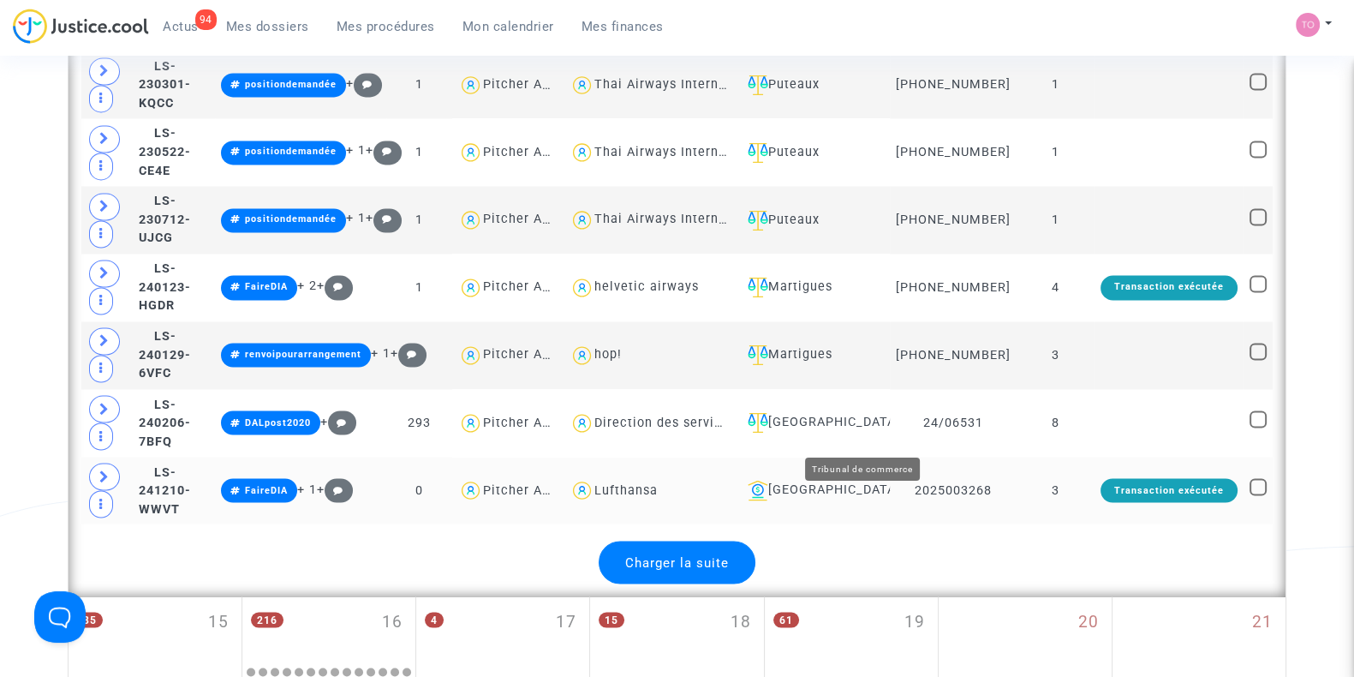
click at [884, 480] on div "[GEOGRAPHIC_DATA]" at bounding box center [812, 490] width 143 height 21
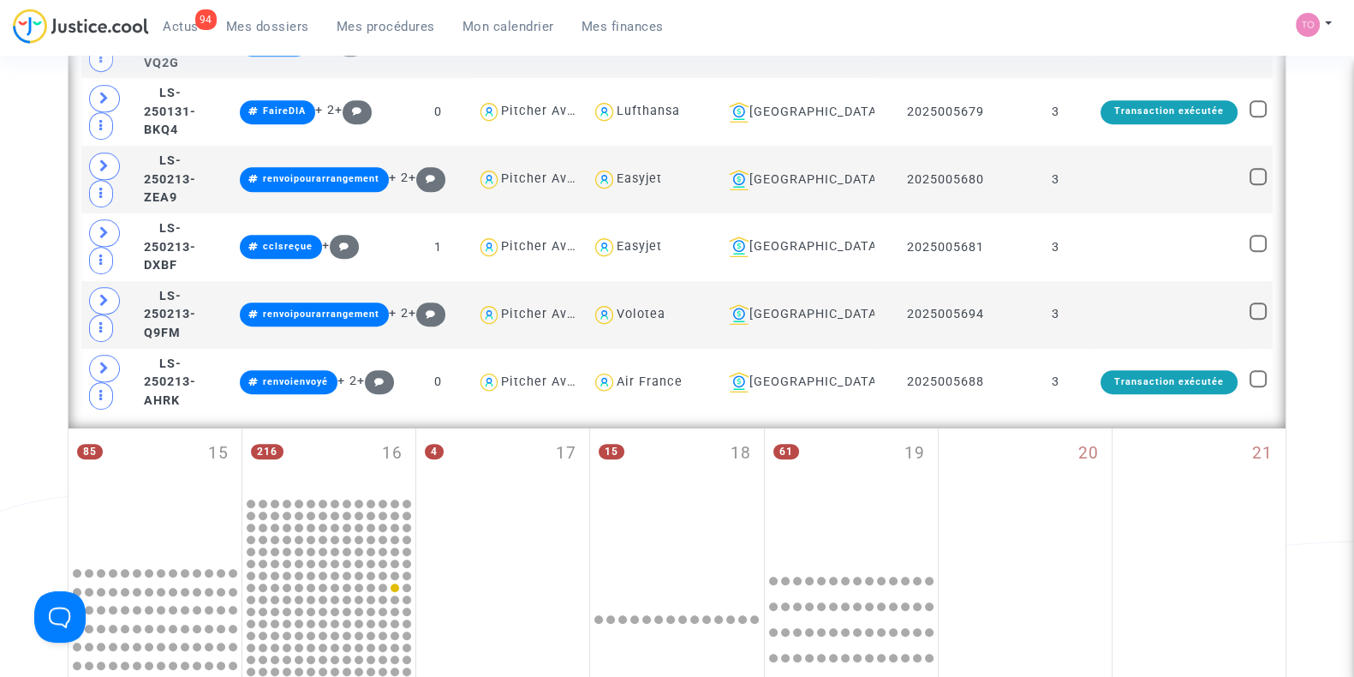
scroll to position [1378, 0]
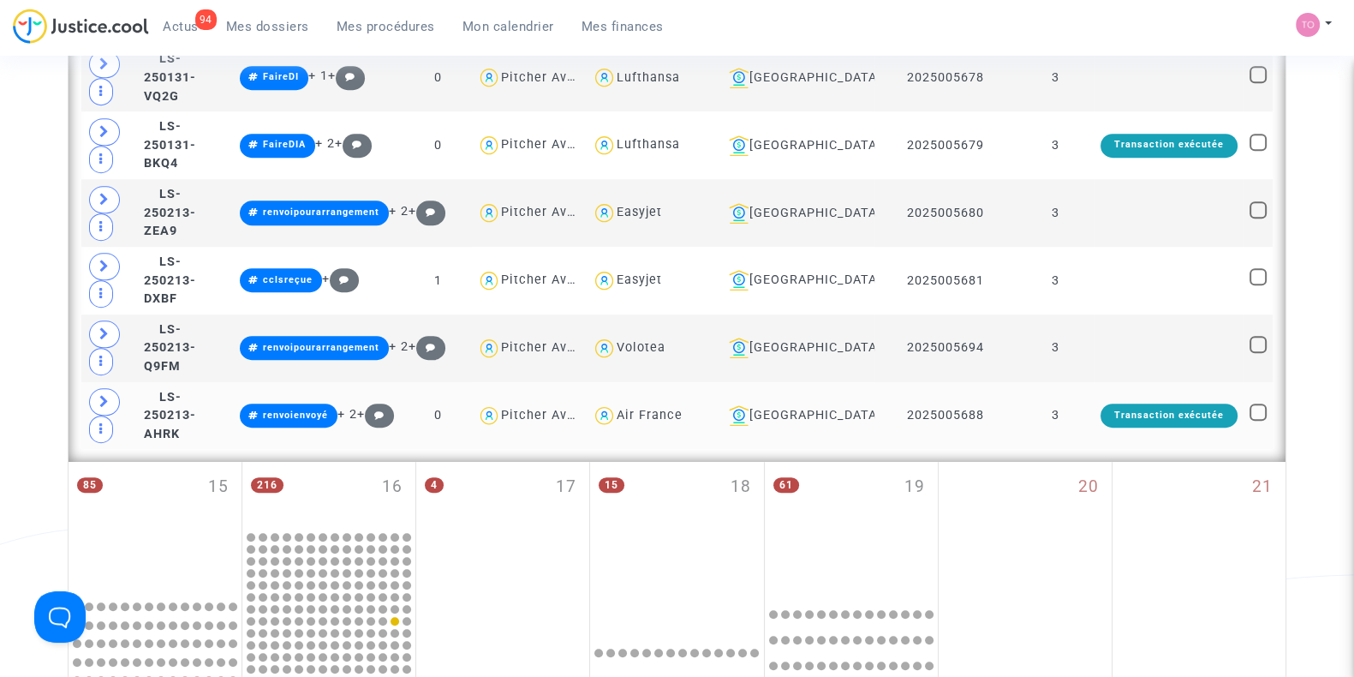
click at [87, 382] on td at bounding box center [109, 416] width 57 height 68
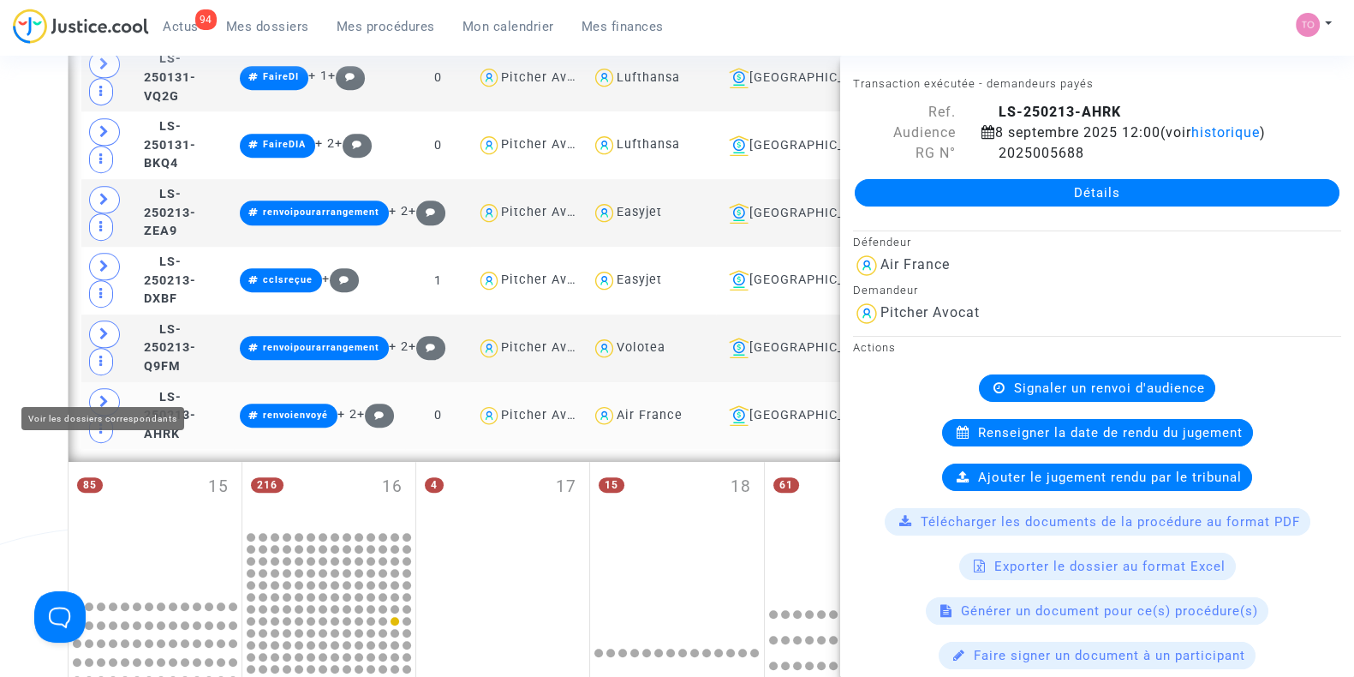
click at [101, 395] on icon at bounding box center [104, 401] width 10 height 13
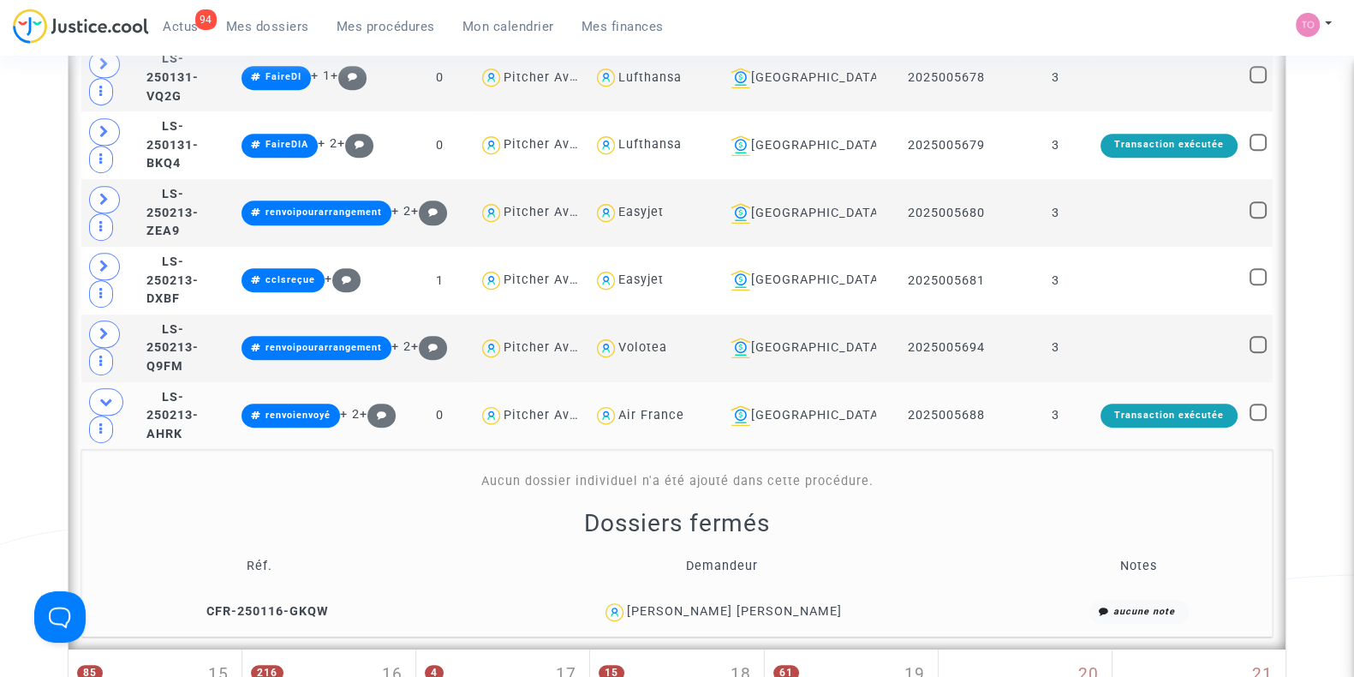
scroll to position [1493, 0]
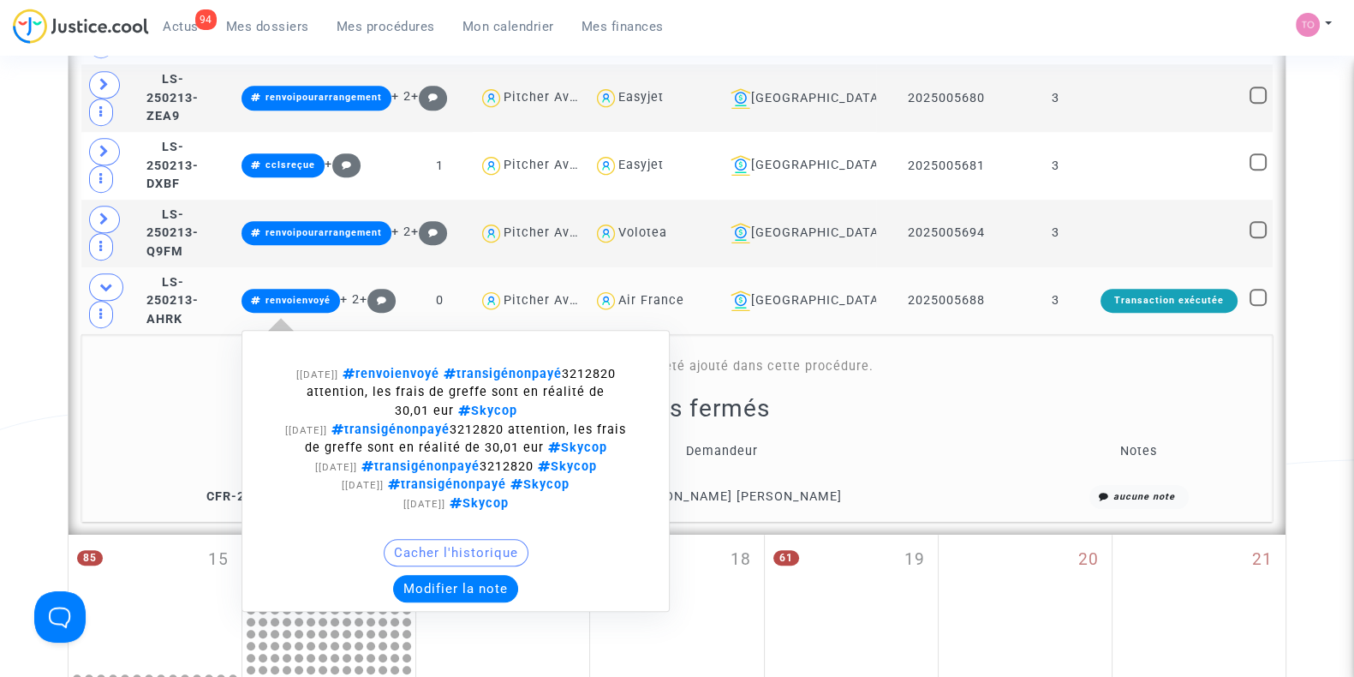
click at [489, 575] on button "Modifier la note" at bounding box center [455, 588] width 125 height 27
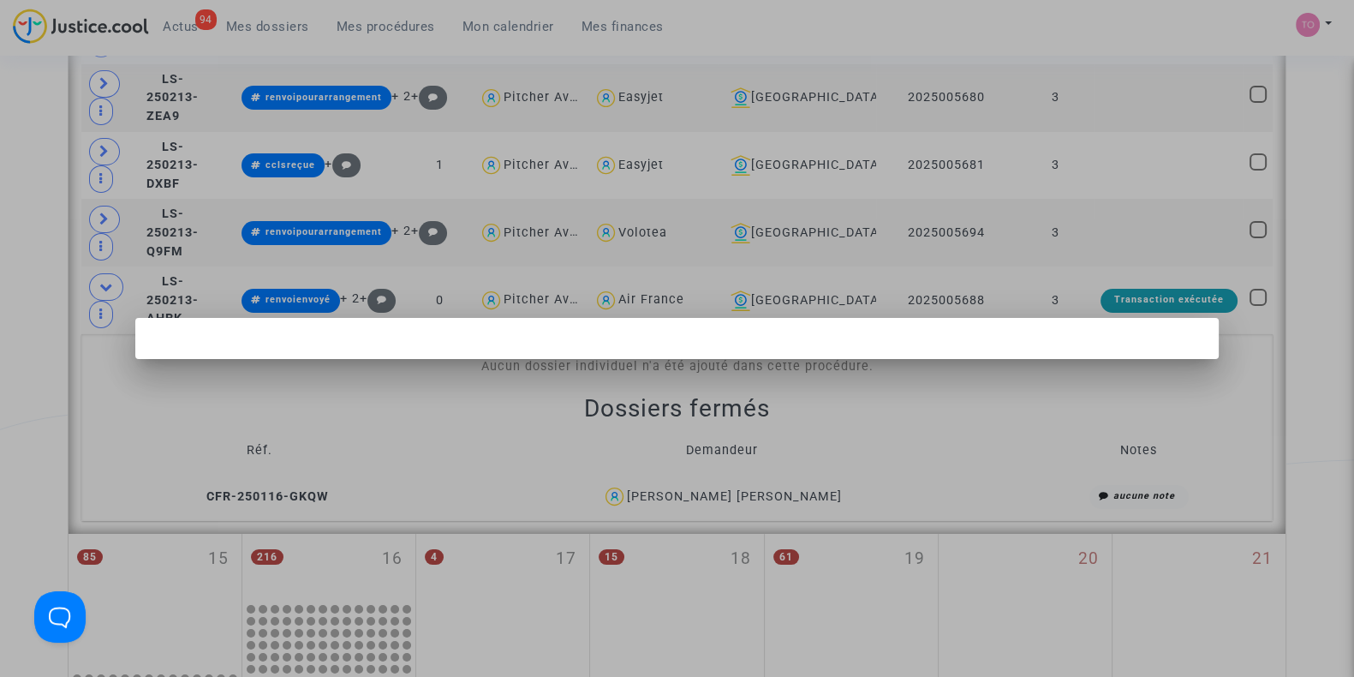
scroll to position [0, 0]
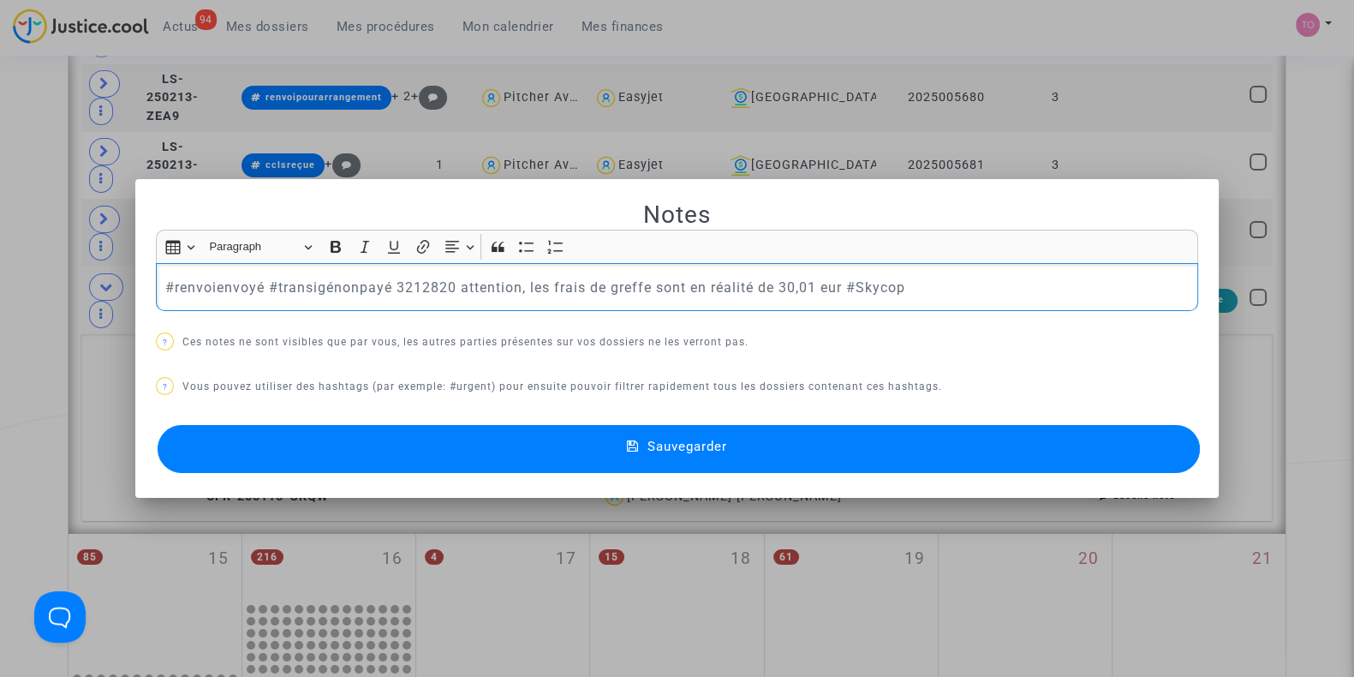
click at [42, 391] on div at bounding box center [677, 338] width 1354 height 677
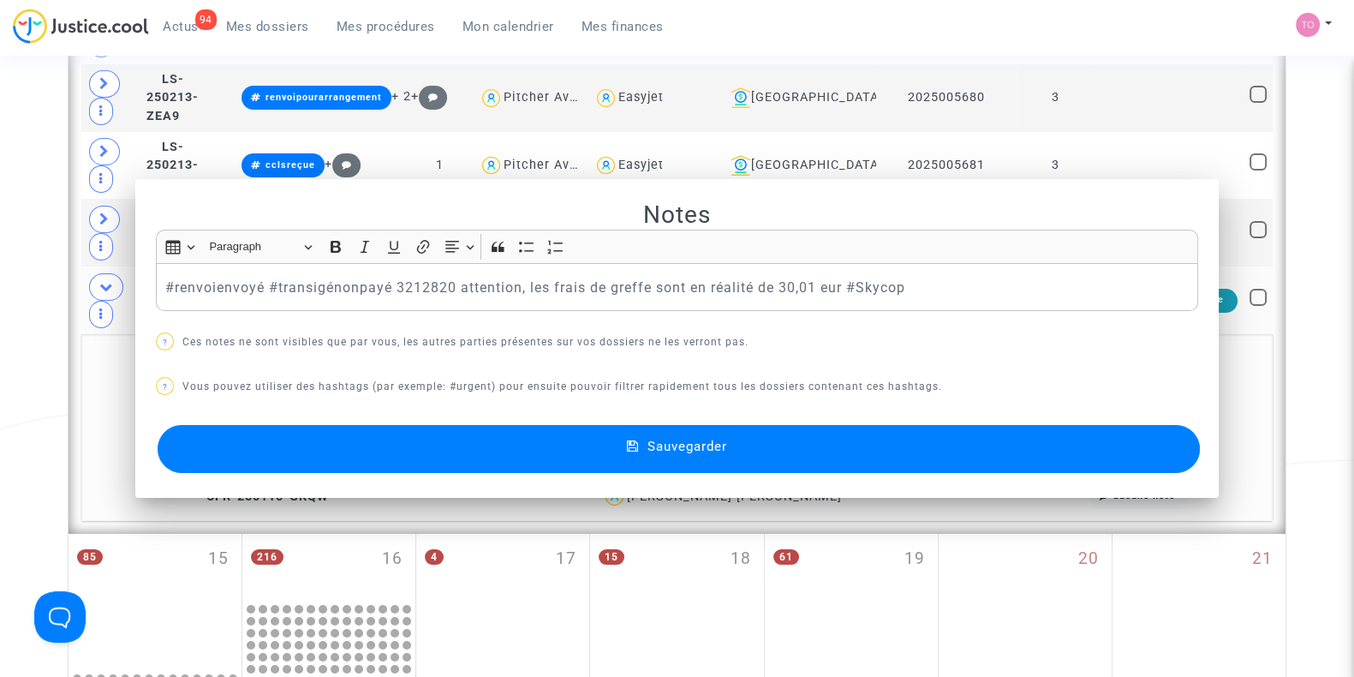
scroll to position [1493, 0]
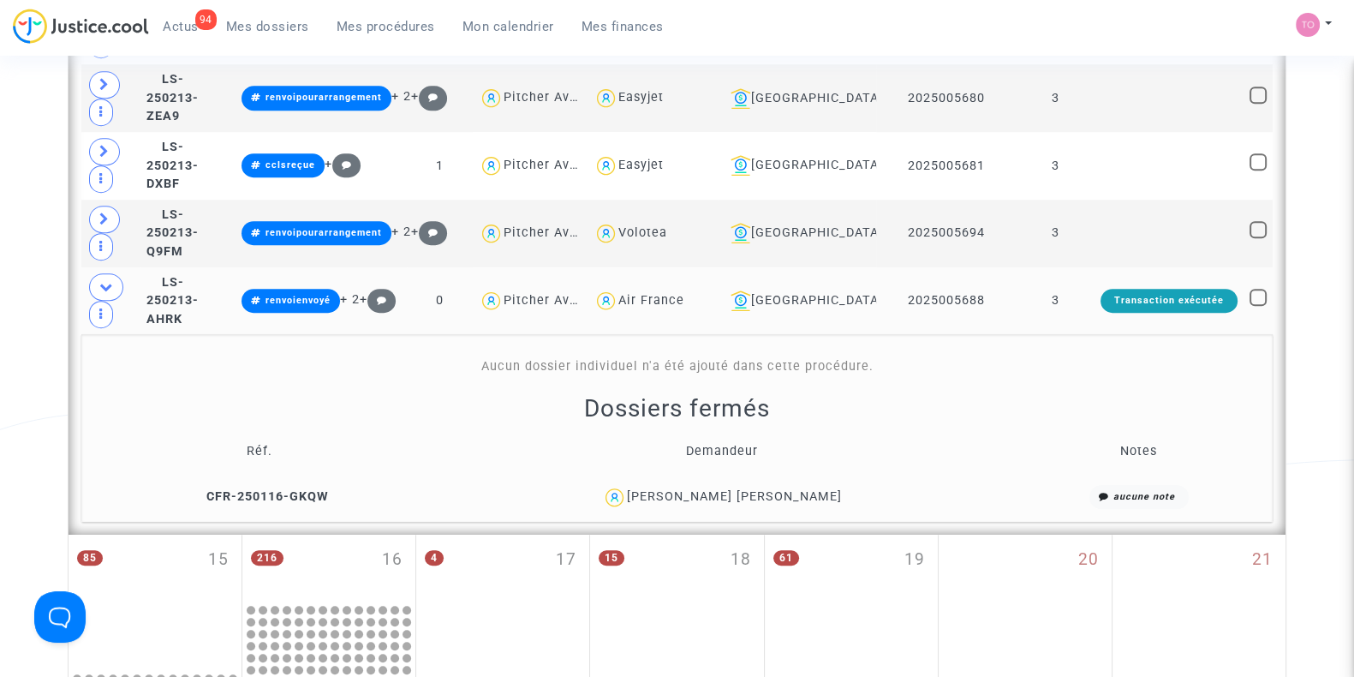
click at [773, 489] on div "[PERSON_NAME] [PERSON_NAME]" at bounding box center [734, 496] width 215 height 15
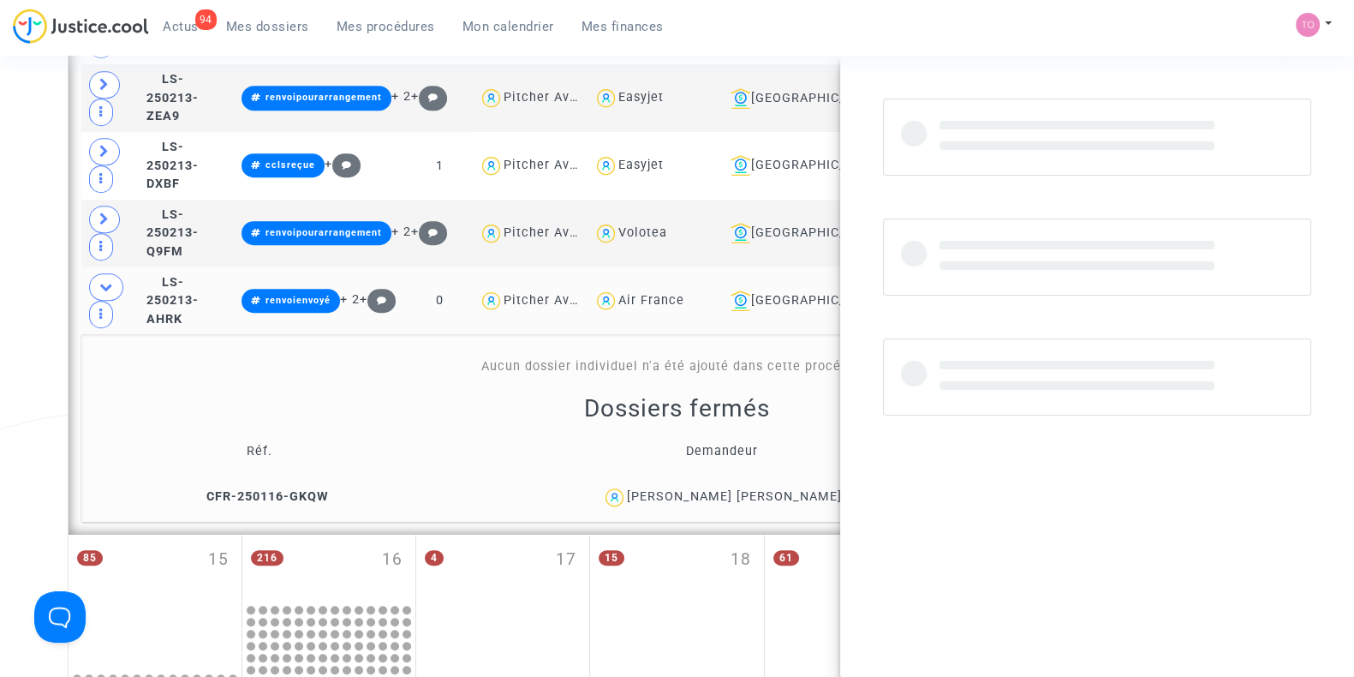
click at [773, 489] on div "[PERSON_NAME] [PERSON_NAME]" at bounding box center [734, 496] width 215 height 15
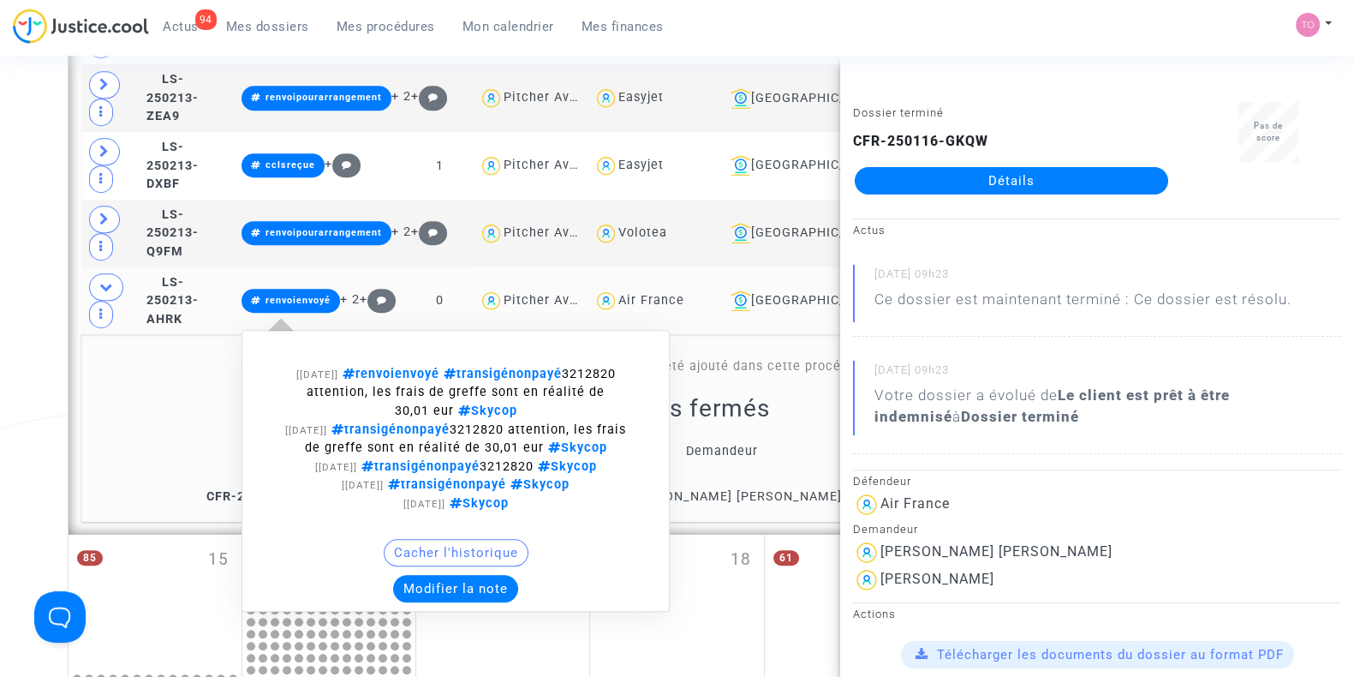
click at [464, 575] on button "Modifier la note" at bounding box center [455, 588] width 125 height 27
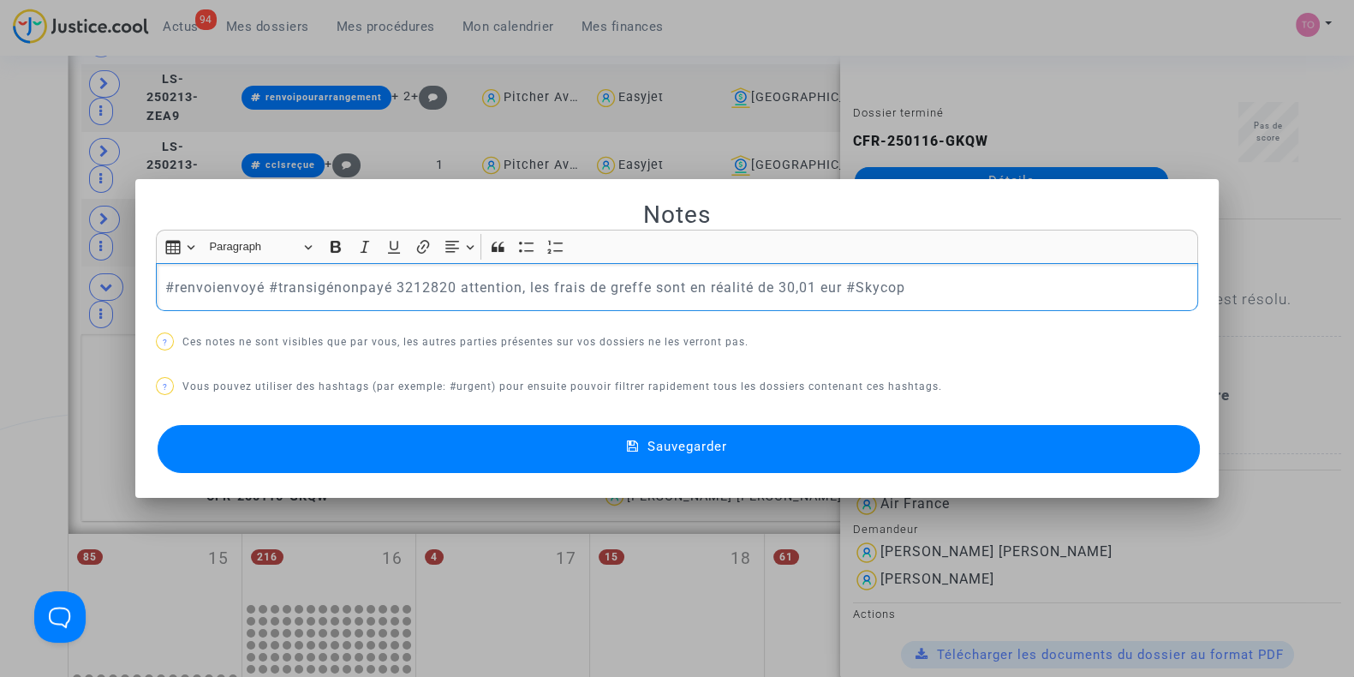
drag, startPoint x: 247, startPoint y: 286, endPoint x: 70, endPoint y: 289, distance: 177.3
click at [70, 289] on div "Notes Rich Text Editor Insert table Insert table Heading Paragraph Paragraph He…" at bounding box center [677, 338] width 1354 height 677
click at [165, 286] on p "é #transigénonpayé 3212820 attention, les frais de greffe sont en réalité de 30…" at bounding box center [677, 287] width 1024 height 21
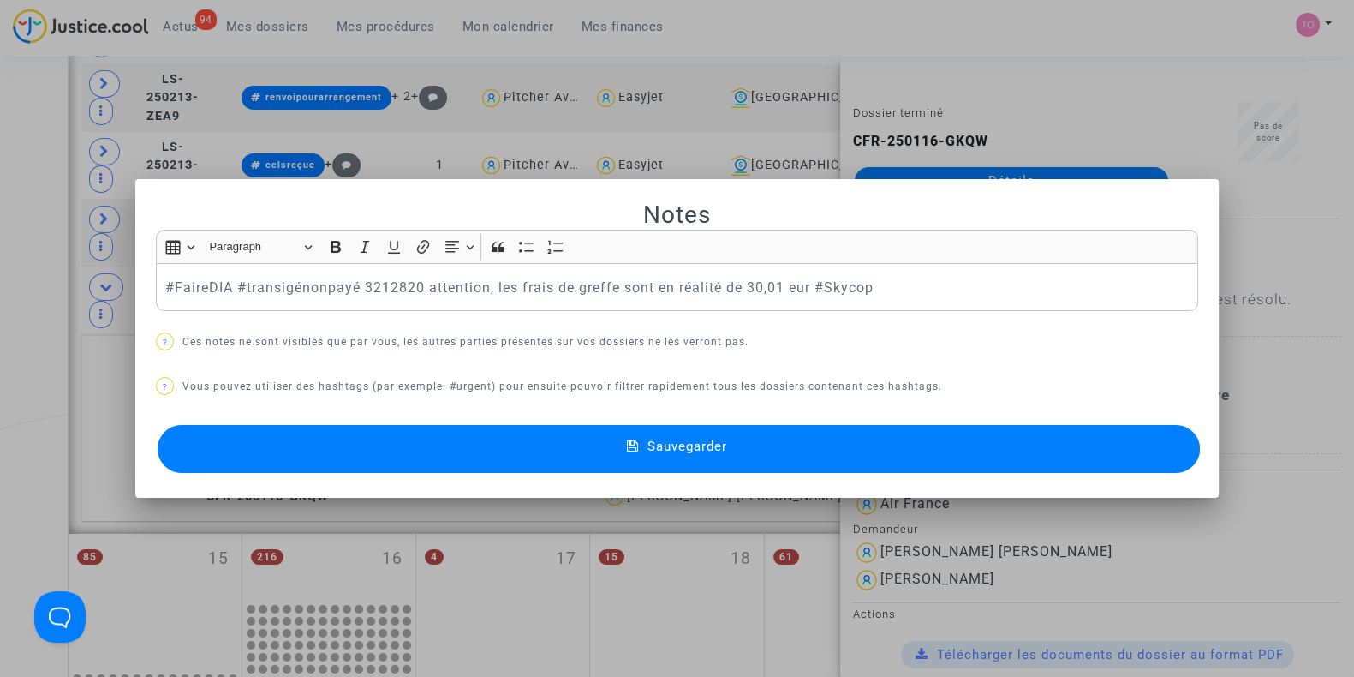
click at [372, 445] on button "Sauvegarder" at bounding box center [679, 449] width 1042 height 48
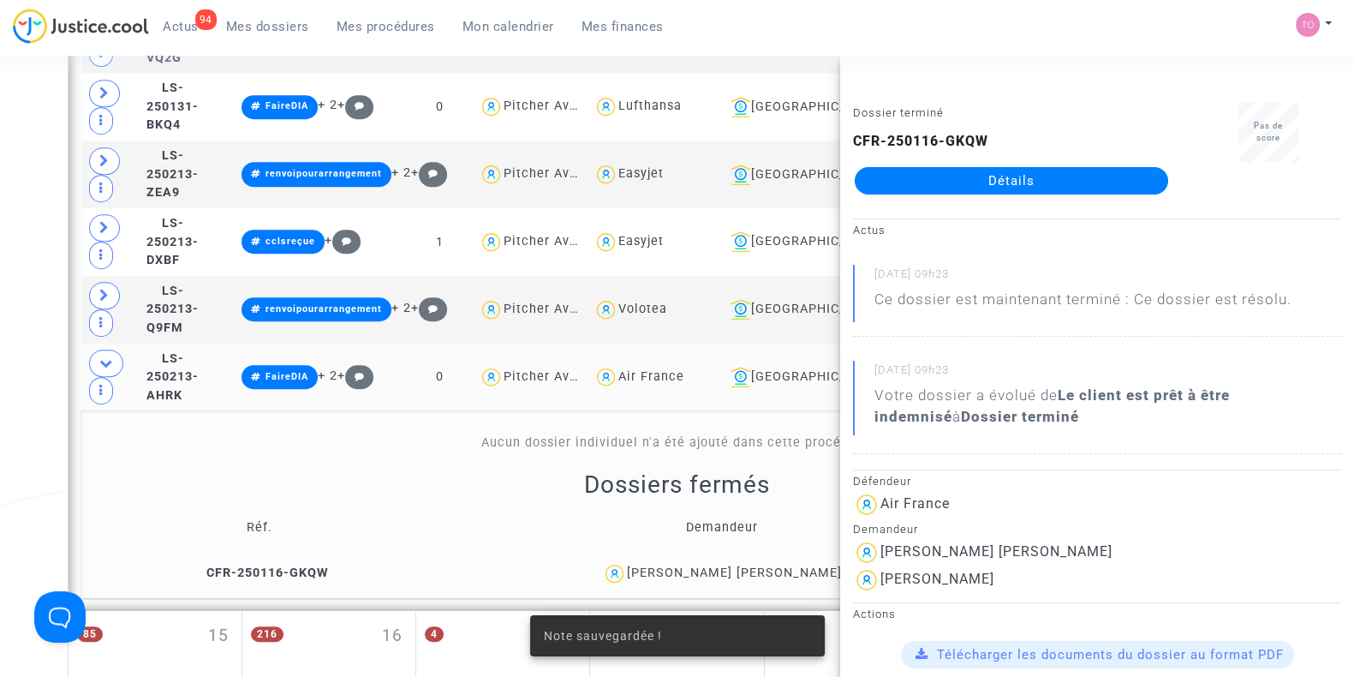
scroll to position [1415, 0]
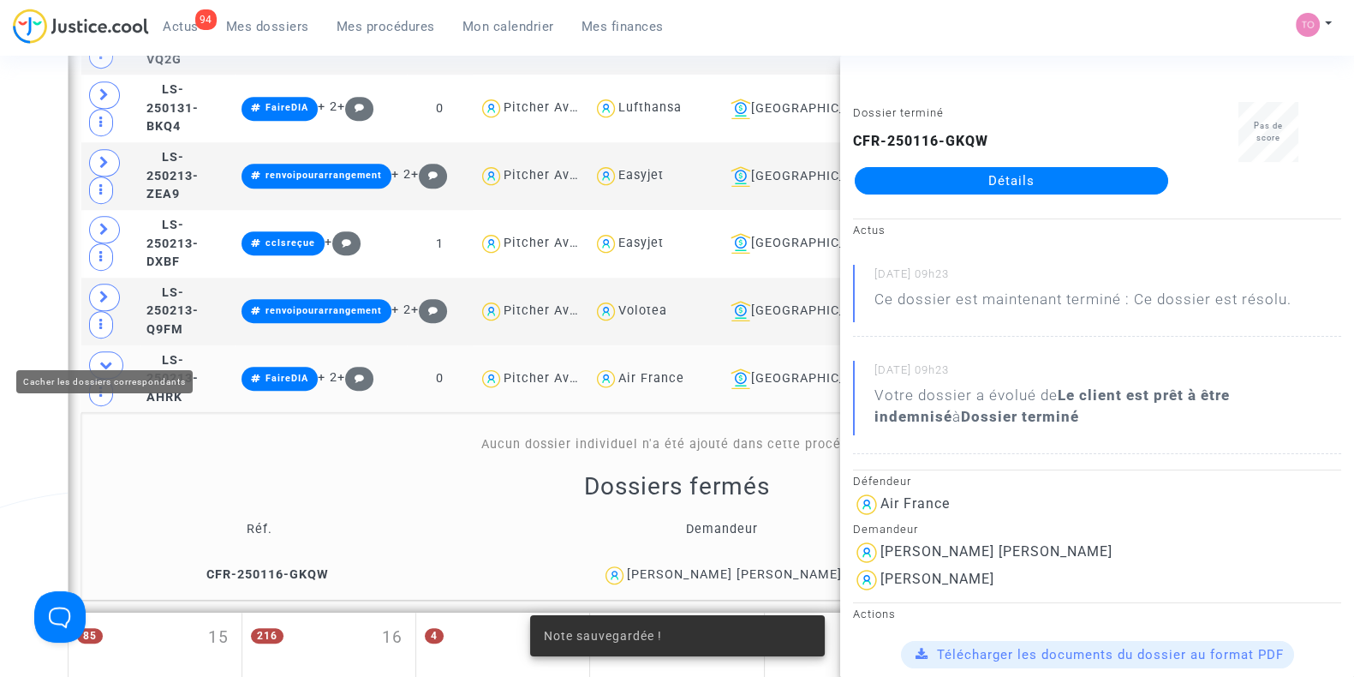
click at [104, 358] on icon at bounding box center [106, 364] width 14 height 13
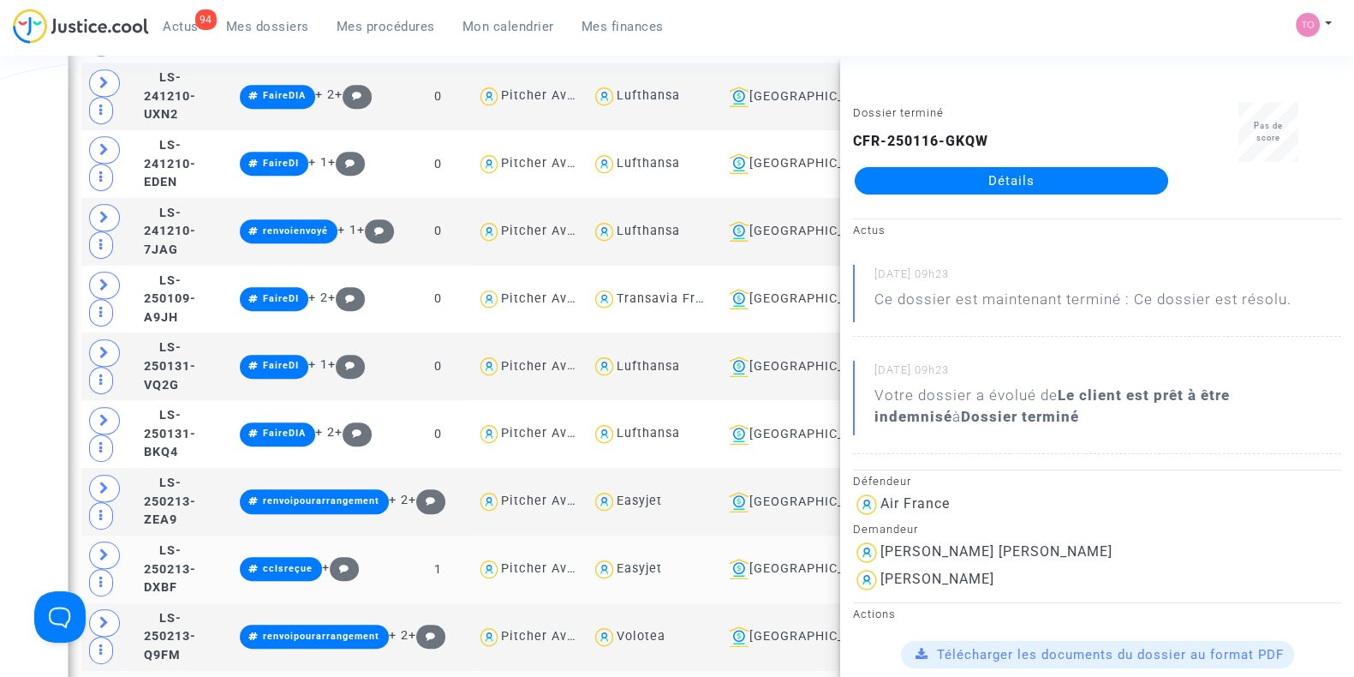
scroll to position [1082, 0]
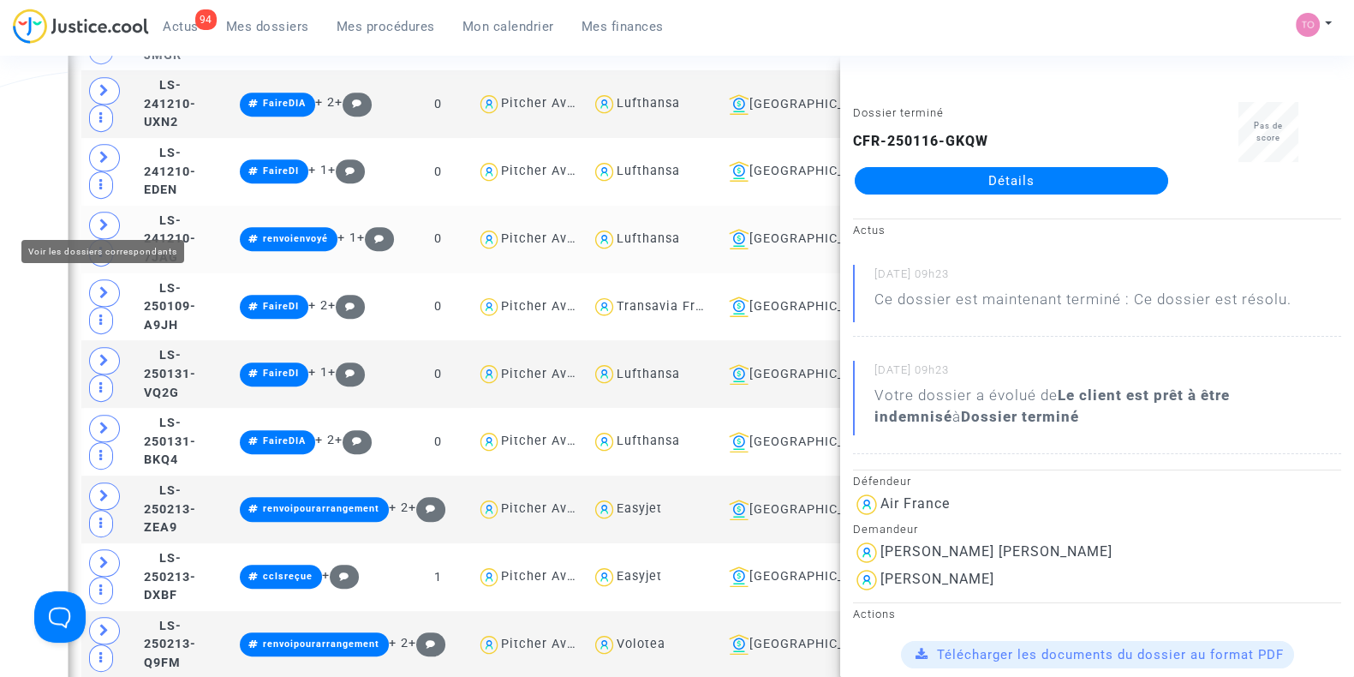
click at [92, 212] on span at bounding box center [104, 225] width 31 height 27
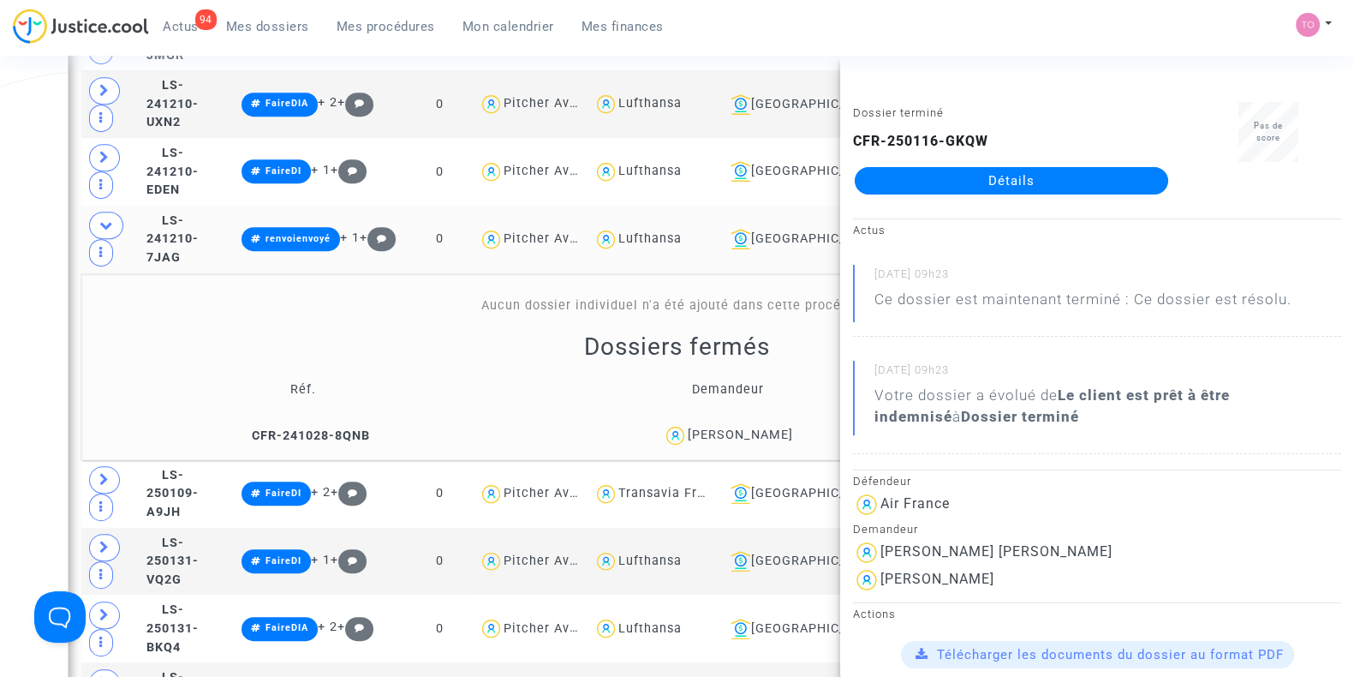
click at [765, 427] on div "Dominique TROUSLARD" at bounding box center [740, 434] width 105 height 15
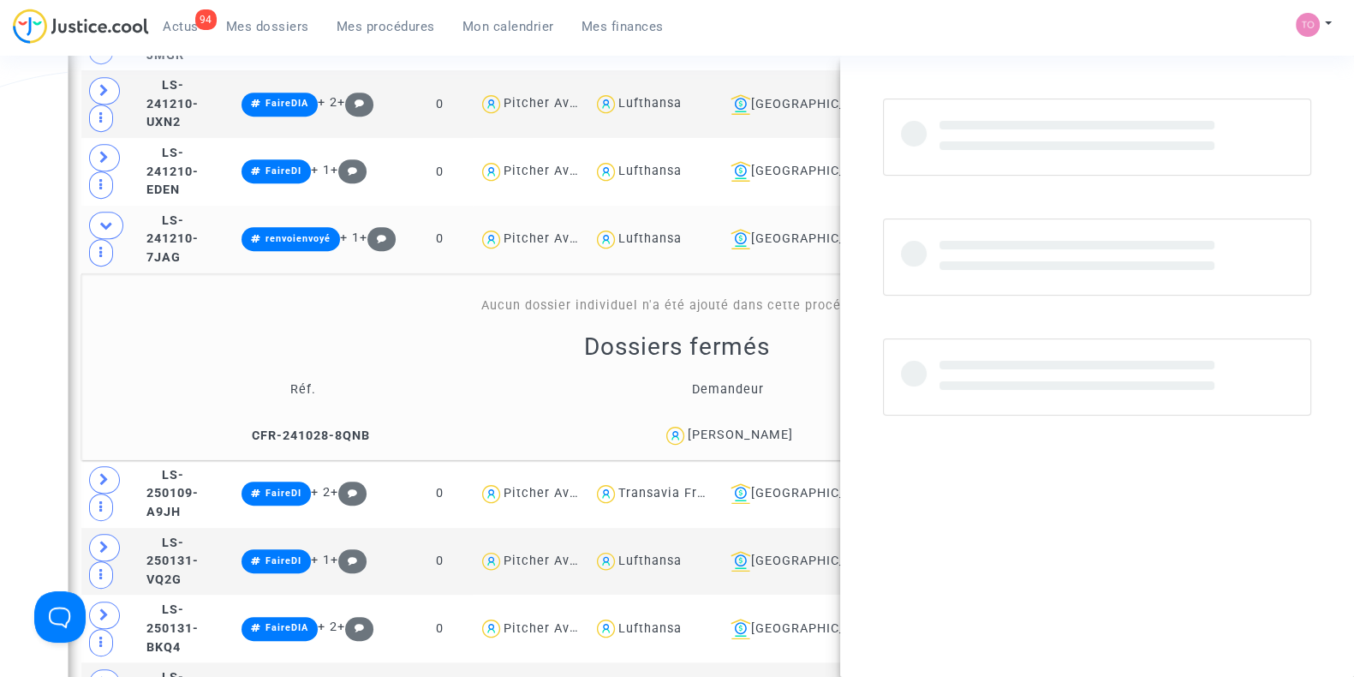
click at [765, 427] on div "Dominique TROUSLARD" at bounding box center [740, 434] width 105 height 15
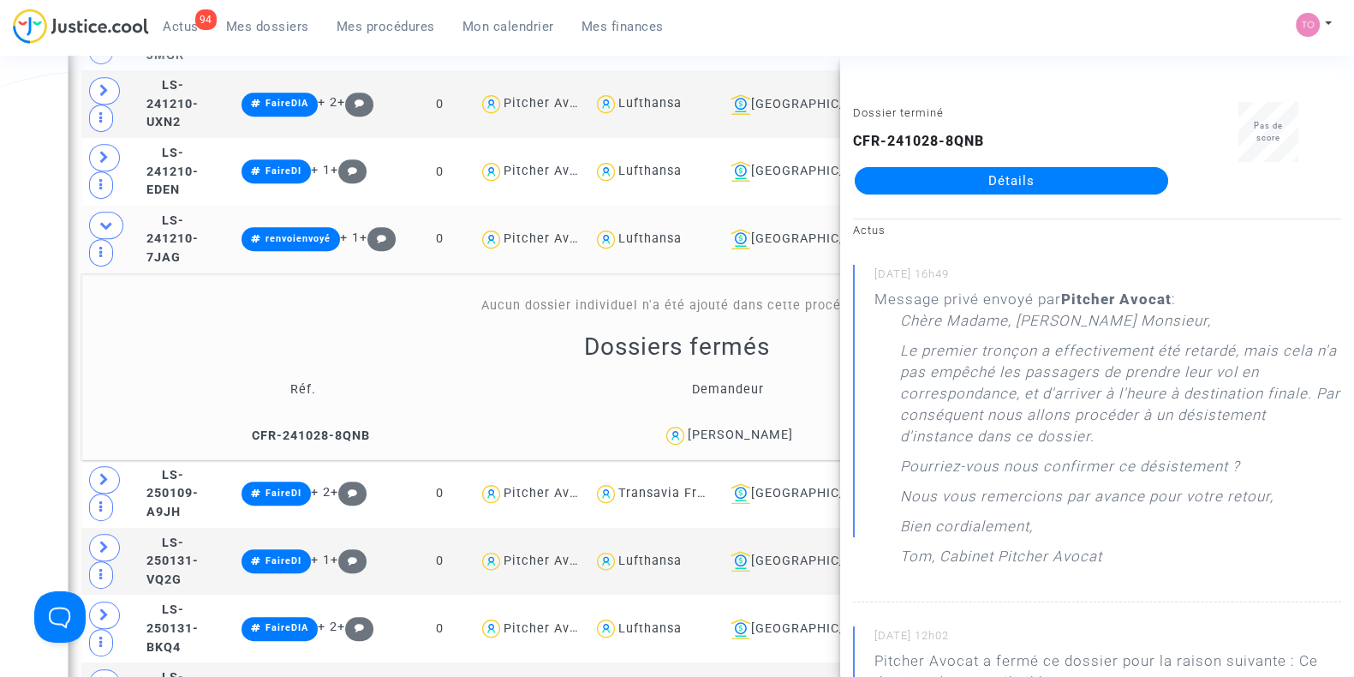
click at [47, 262] on div "Date de clôture d'instruction Date de conciliation Date d'audience Date de juge…" at bounding box center [677, 270] width 1354 height 2507
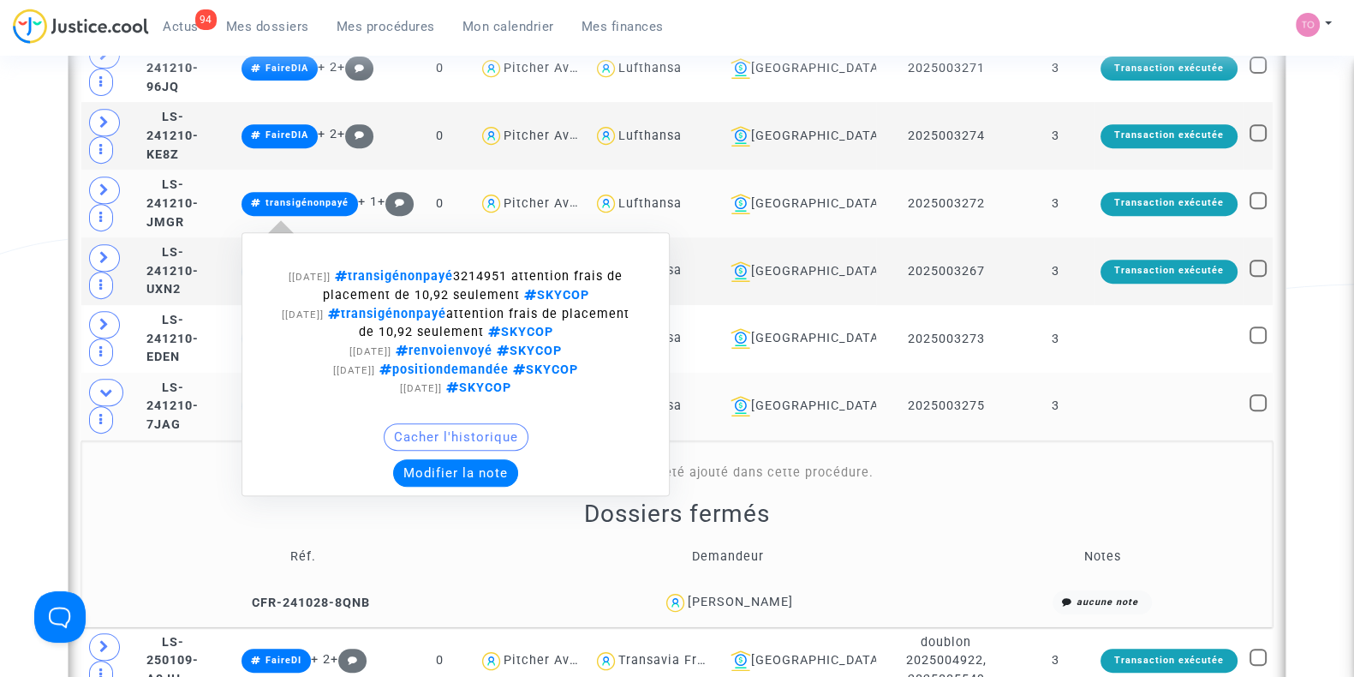
scroll to position [916, 0]
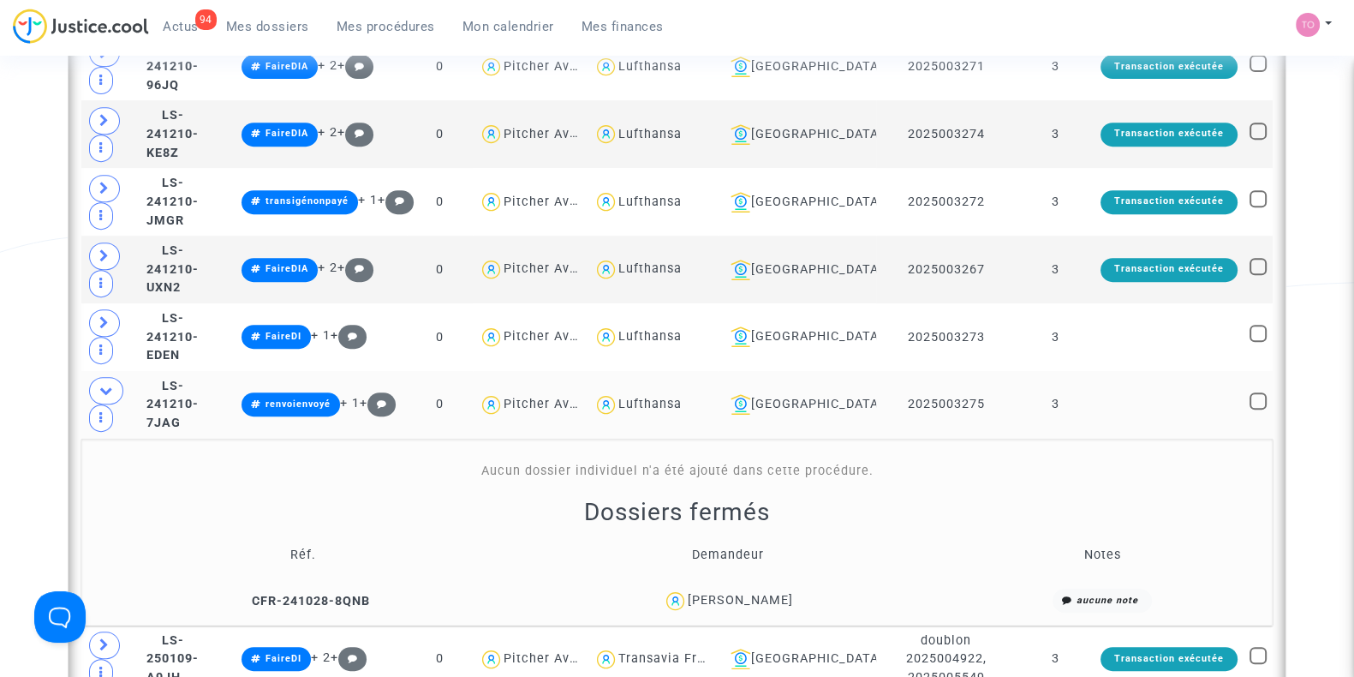
drag, startPoint x: 800, startPoint y: 504, endPoint x: 581, endPoint y: 503, distance: 219.2
click at [581, 503] on div "Dossiers fermés Réf. Demandeur Notes CFR-241028-8QNB Dominique TROUSLARD aucune…" at bounding box center [676, 558] width 1179 height 122
click at [45, 462] on div "Date de clôture d'instruction Date de conciliation Date d'audience Date de juge…" at bounding box center [677, 435] width 1354 height 2507
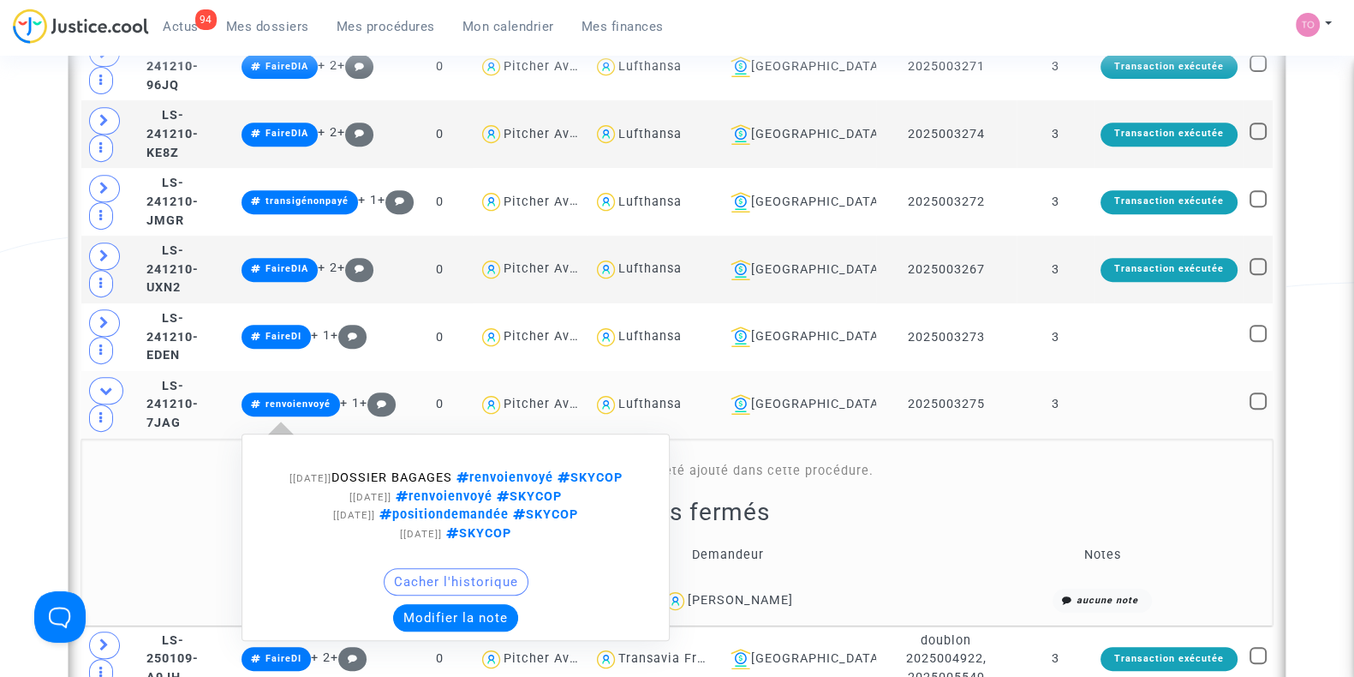
click at [457, 622] on button "Modifier la note" at bounding box center [455, 617] width 125 height 27
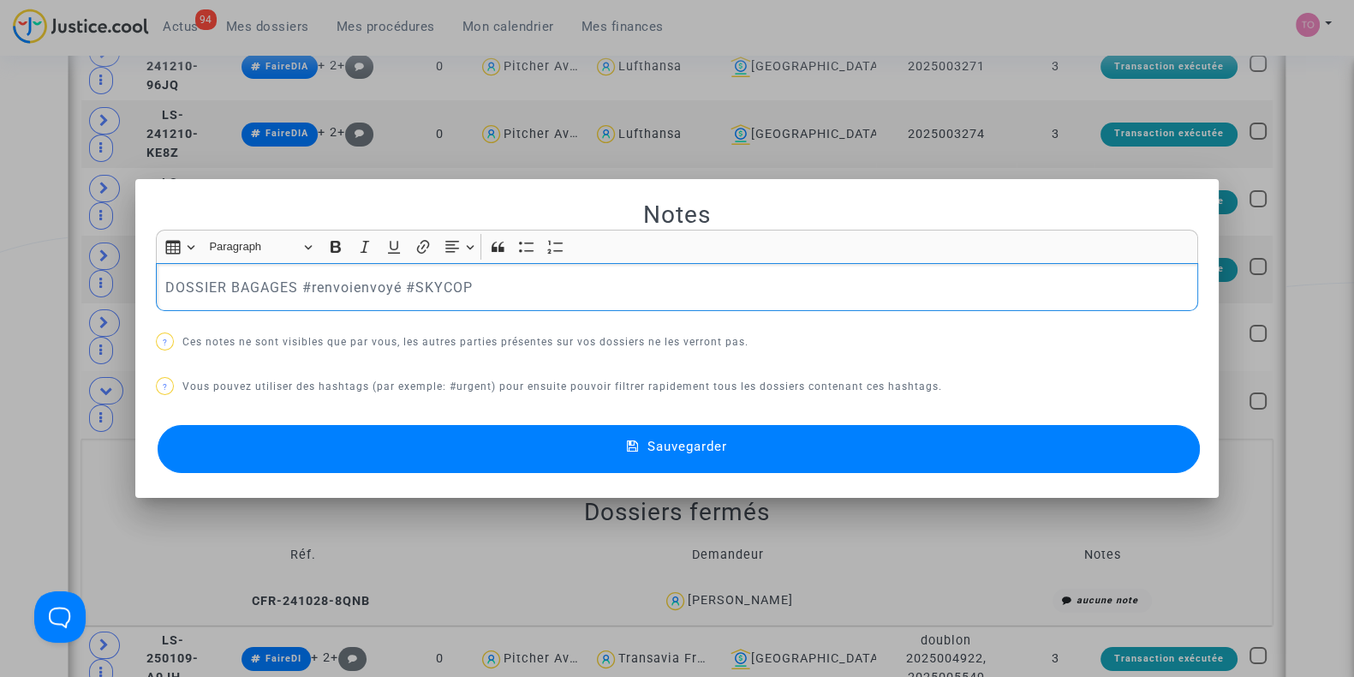
drag, startPoint x: 287, startPoint y: 279, endPoint x: 130, endPoint y: 279, distance: 156.7
click at [135, 279] on mat-dialog-container "Notes Rich Text Editor Insert table Insert table Heading Paragraph Paragraph He…" at bounding box center [676, 338] width 1083 height 319
drag, startPoint x: 319, startPoint y: 289, endPoint x: 216, endPoint y: 290, distance: 103.6
click at [216, 290] on p "#FaireDI #renvoienvoyé #SKYCOP" at bounding box center [677, 287] width 1024 height 21
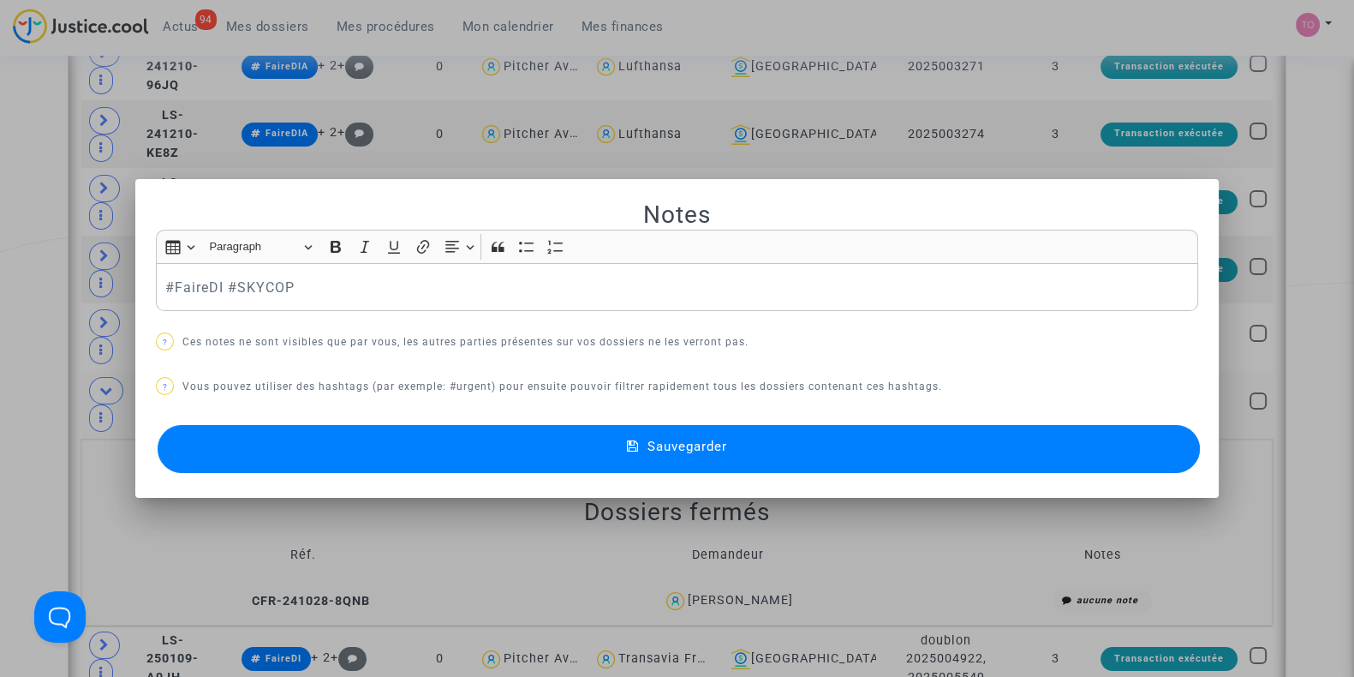
click at [463, 451] on button "Sauvegarder" at bounding box center [679, 449] width 1042 height 48
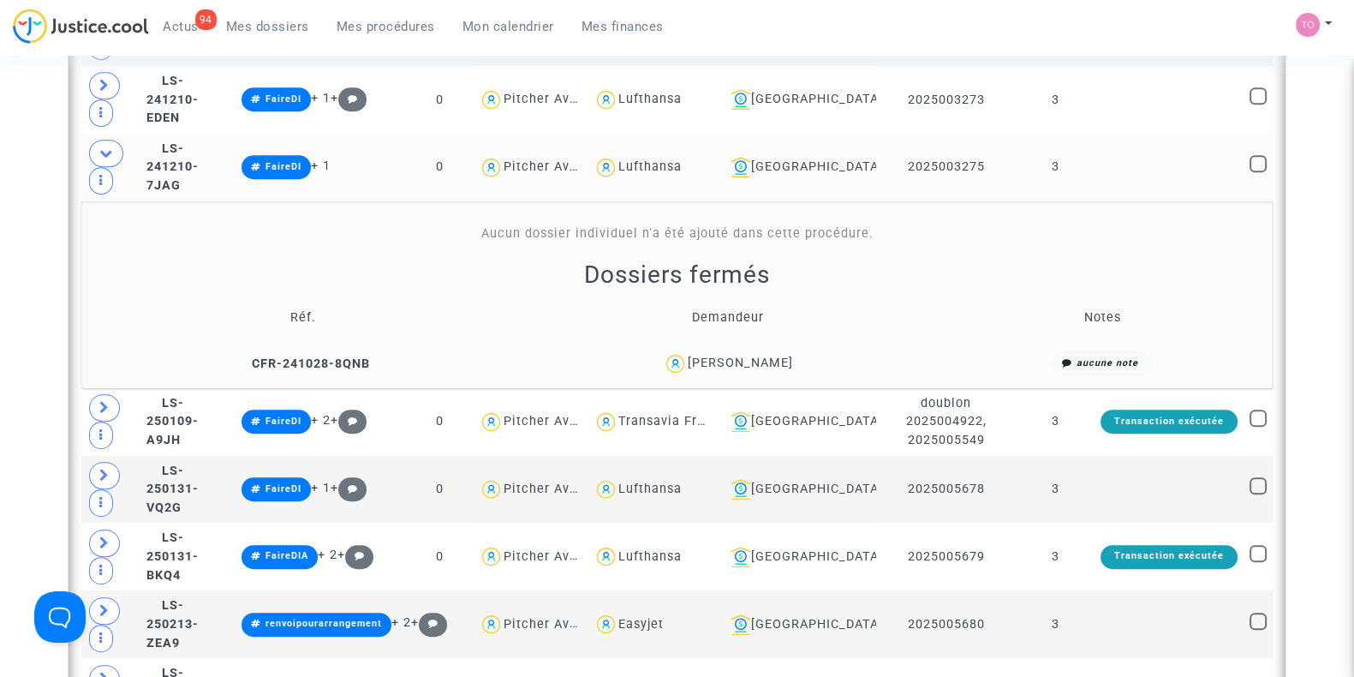
scroll to position [1489, 0]
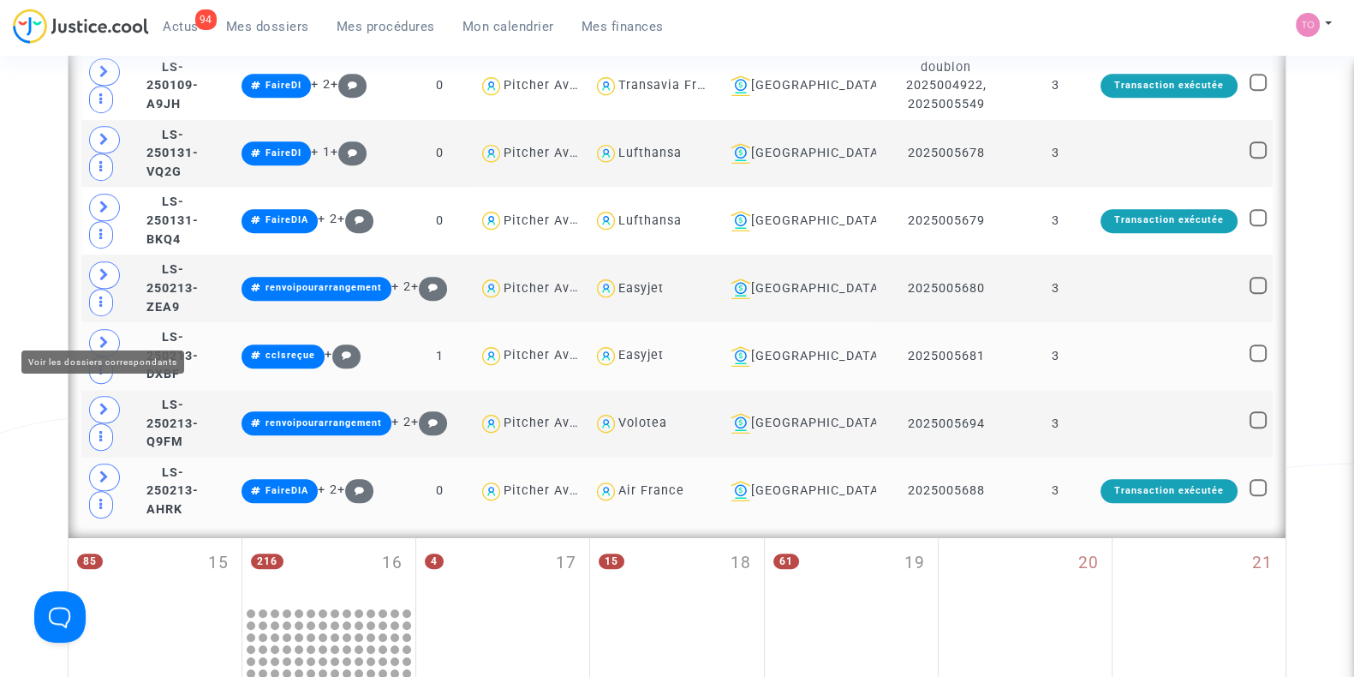
click at [107, 336] on icon at bounding box center [104, 342] width 10 height 13
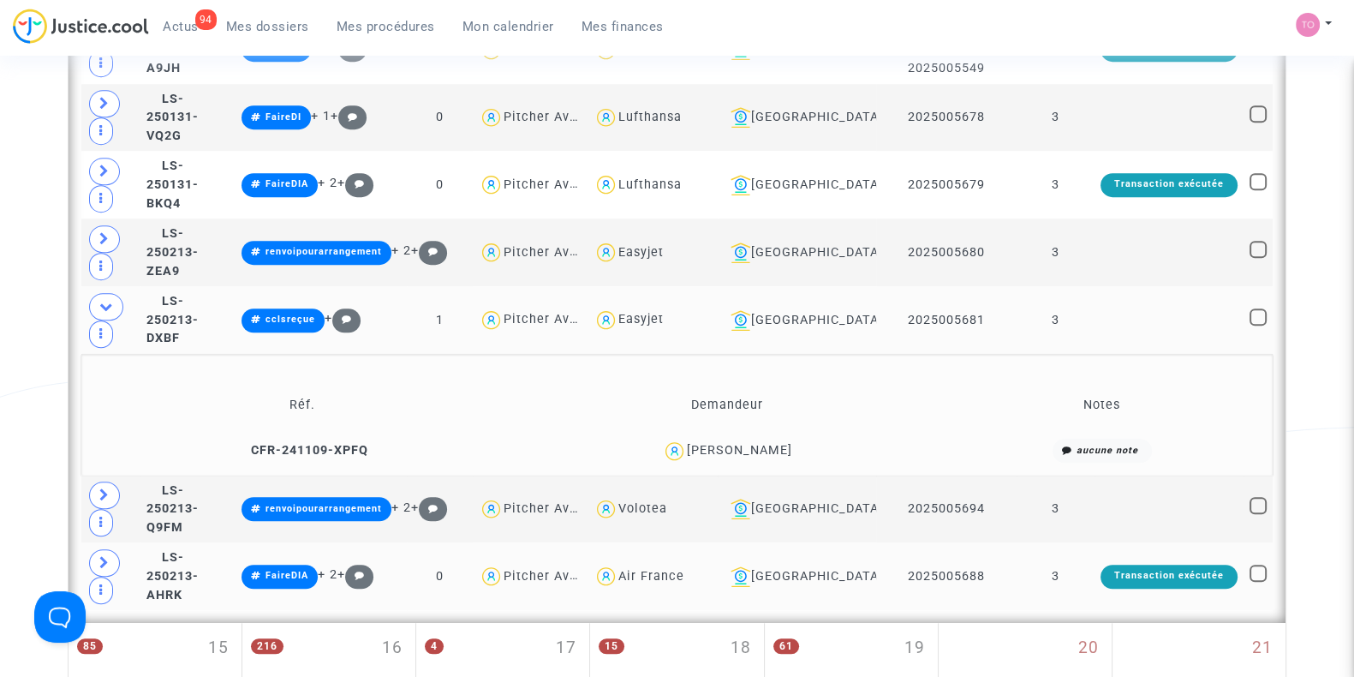
scroll to position [1526, 0]
click at [713, 442] on div "[PERSON_NAME]" at bounding box center [739, 449] width 105 height 15
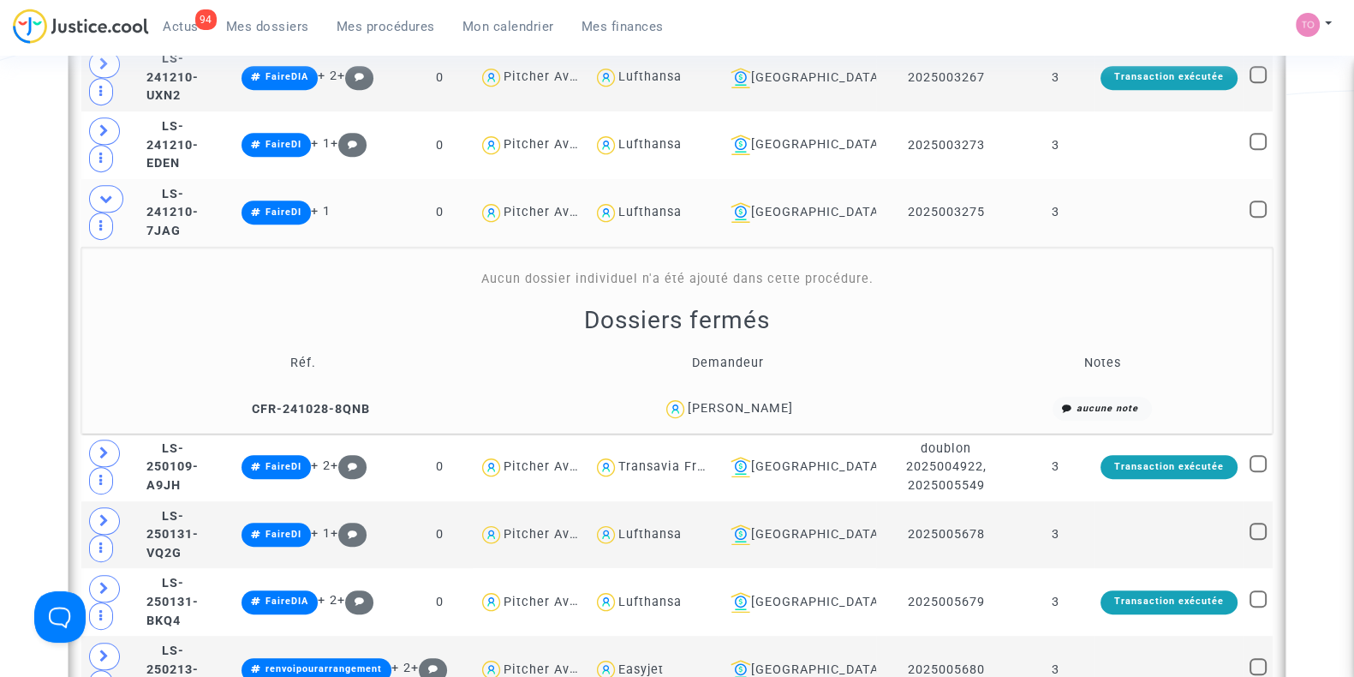
scroll to position [1083, 0]
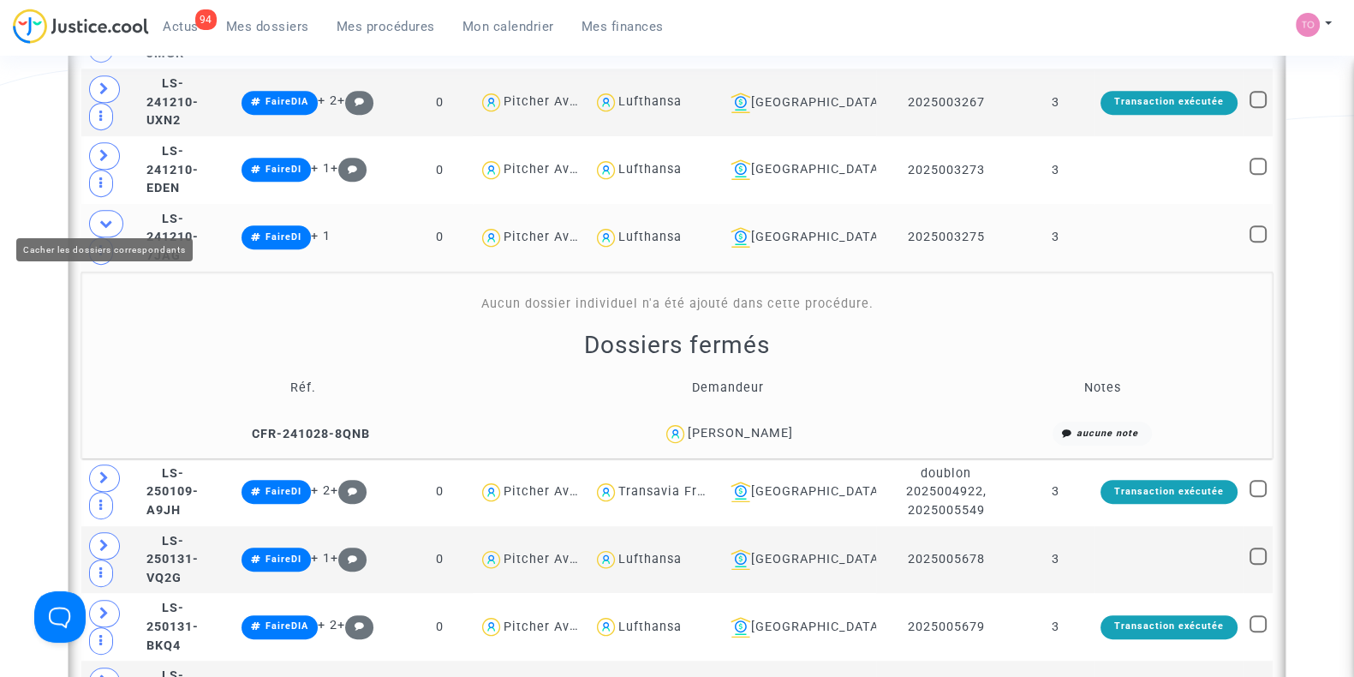
click at [103, 210] on span at bounding box center [106, 223] width 34 height 27
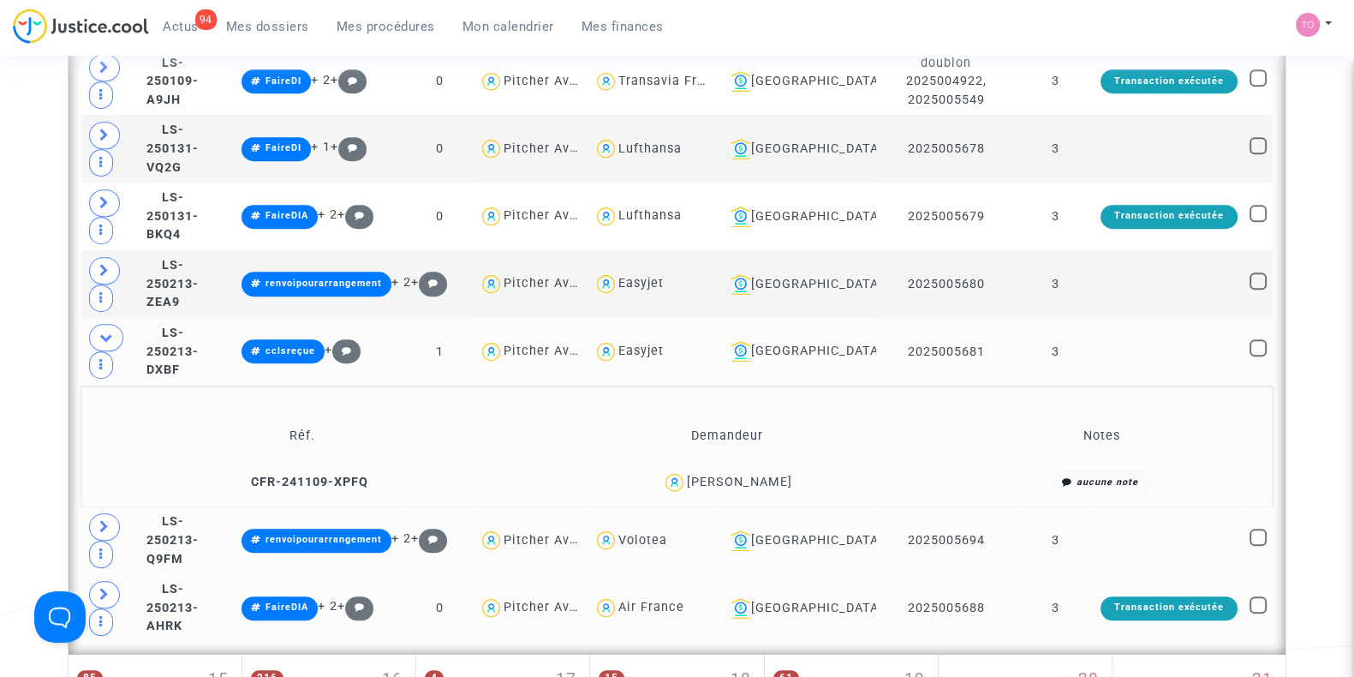
scroll to position [1305, 0]
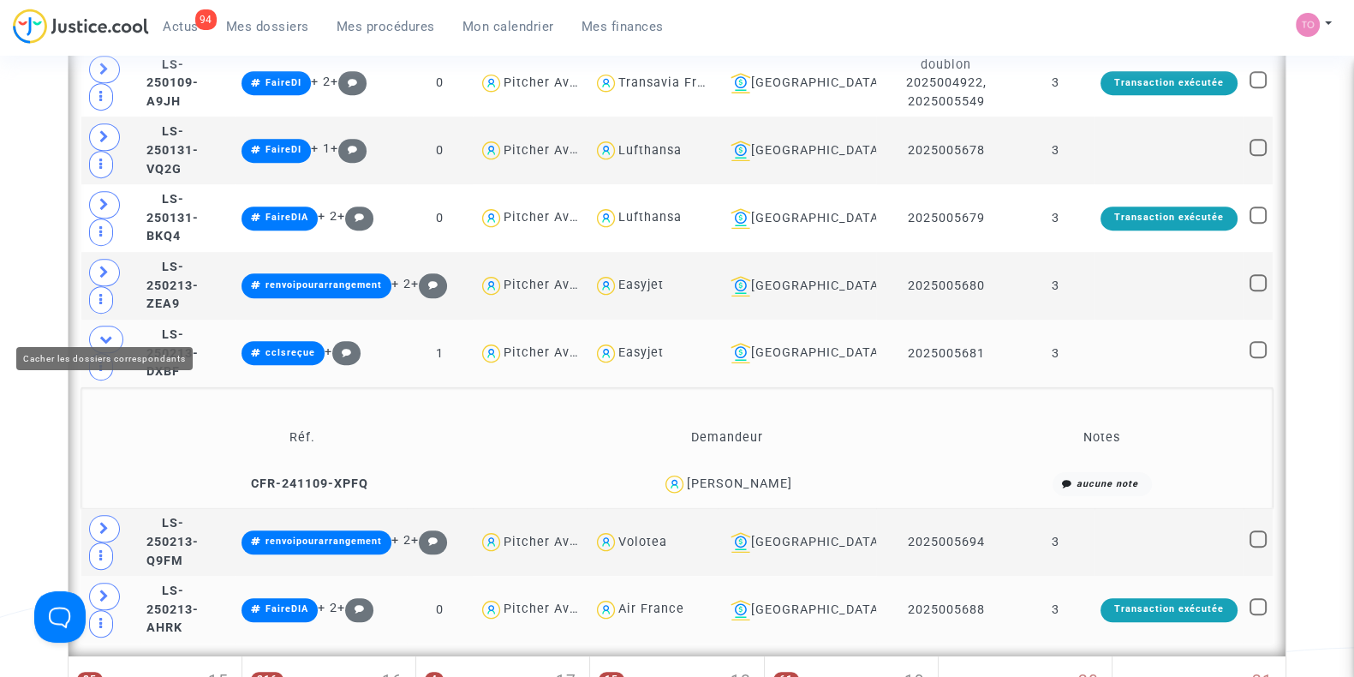
click at [107, 332] on icon at bounding box center [106, 338] width 14 height 13
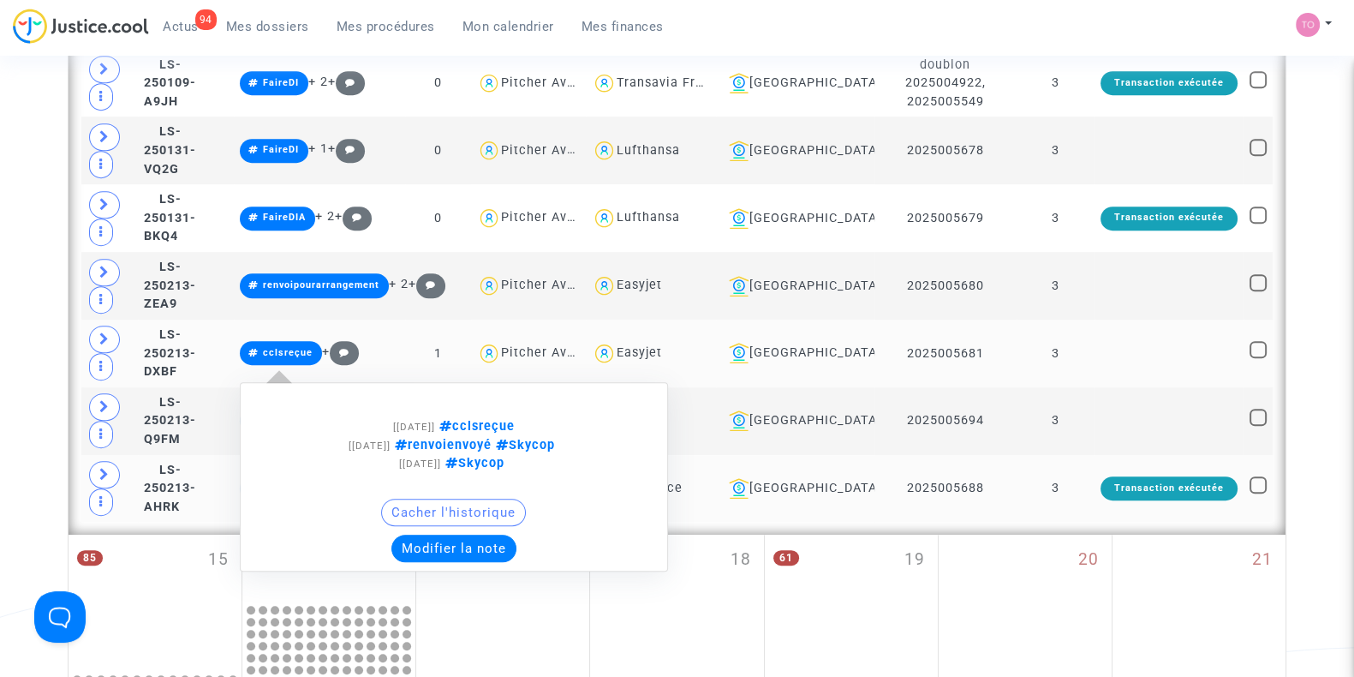
click at [473, 534] on button "Modifier la note" at bounding box center [453, 547] width 125 height 27
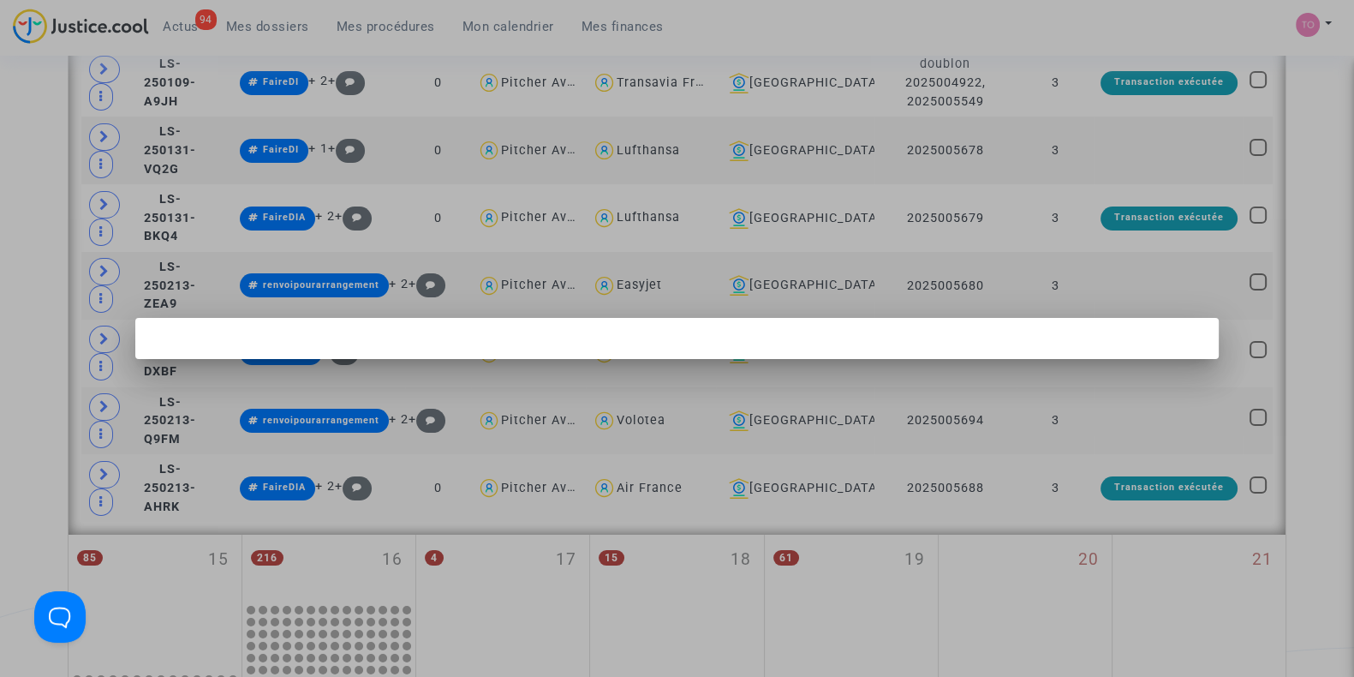
scroll to position [0, 0]
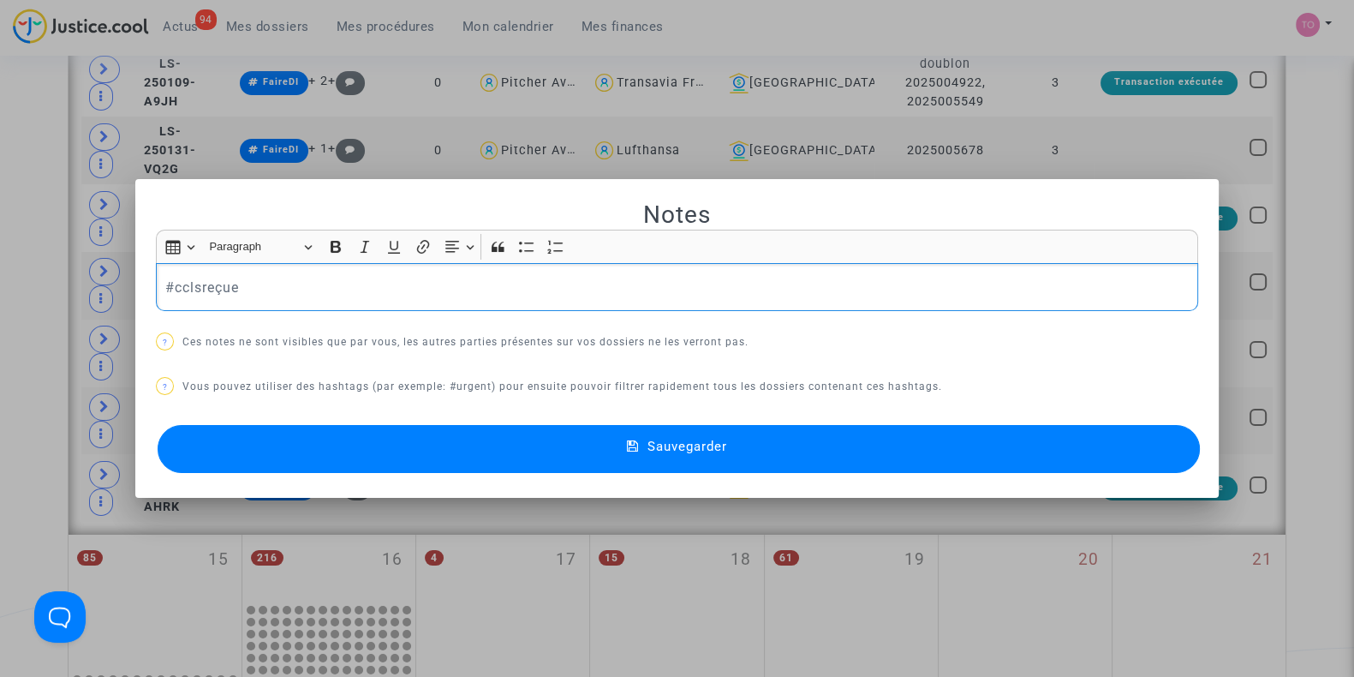
drag, startPoint x: 240, startPoint y: 283, endPoint x: 124, endPoint y: 277, distance: 115.8
click at [124, 277] on div "Notes Rich Text Editor Insert table Insert table Heading Paragraph Paragraph He…" at bounding box center [677, 338] width 1354 height 677
click at [156, 284] on div "#positionàanlyser" at bounding box center [677, 287] width 1042 height 48
click at [256, 288] on p "##positionàanlyser" at bounding box center [677, 287] width 1024 height 21
click at [310, 284] on p "##positionàanalyser" at bounding box center [677, 287] width 1024 height 21
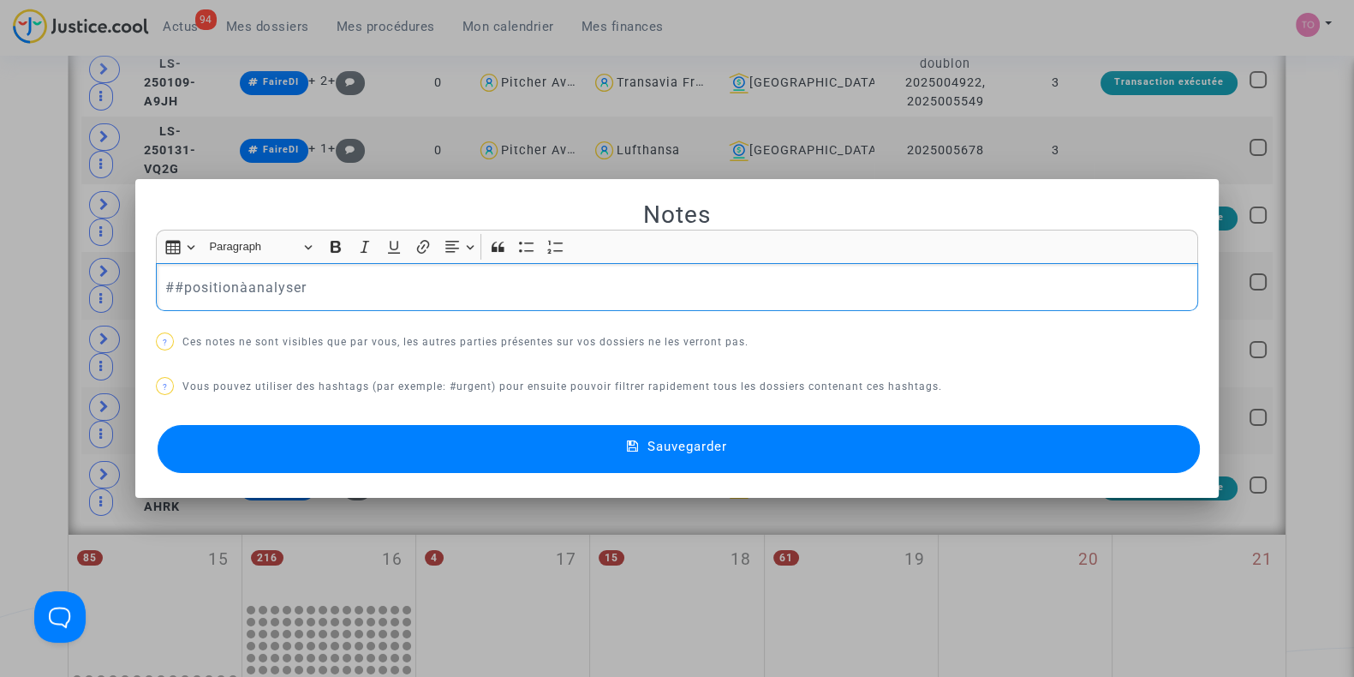
click at [176, 283] on p "##positionàanalyser" at bounding box center [677, 287] width 1024 height 21
click at [289, 283] on p "#positionàanalyser" at bounding box center [677, 287] width 1024 height 21
click at [140, 272] on mat-dialog-container "Notes Rich Text Editor Insert table Insert table Heading Paragraph Paragraph He…" at bounding box center [676, 338] width 1083 height 319
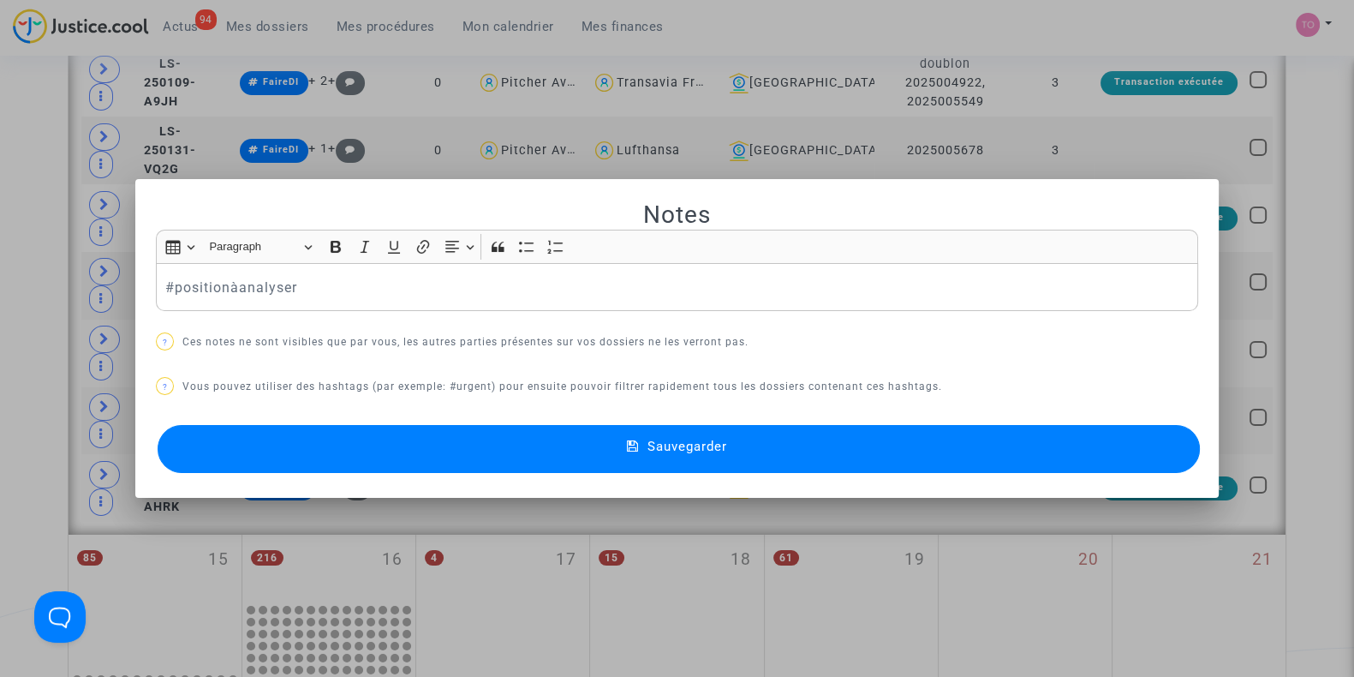
click at [156, 283] on div "#positionàanalyser" at bounding box center [677, 287] width 1042 height 48
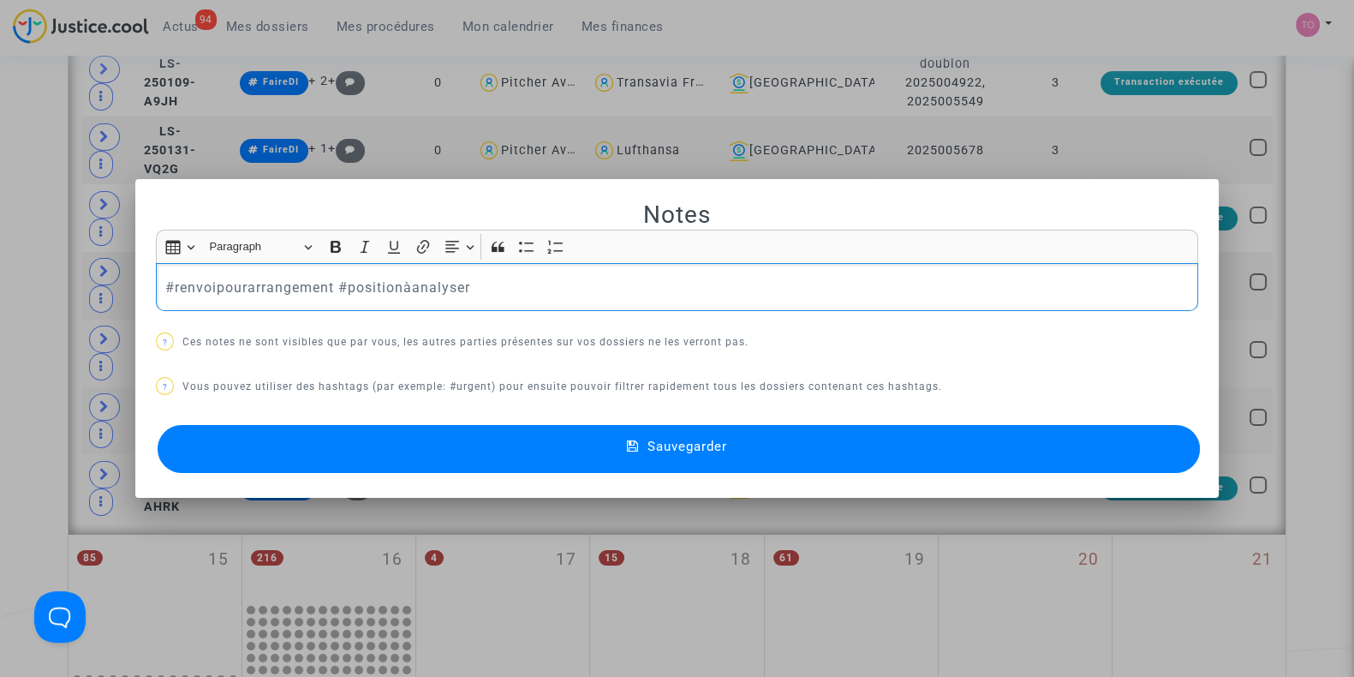
click at [476, 285] on p "#renvoipourarrangement #positionàanalyser" at bounding box center [677, 287] width 1024 height 21
drag, startPoint x: 212, startPoint y: 281, endPoint x: 275, endPoint y: 289, distance: 63.8
click at [275, 289] on p "#renvoipourarrangement #positionàanalyser" at bounding box center [677, 287] width 1024 height 21
click at [511, 285] on p "#renvoipourarrangement #positionàanalyser" at bounding box center [677, 287] width 1024 height 21
click at [587, 453] on button "Sauvegarder" at bounding box center [679, 449] width 1042 height 48
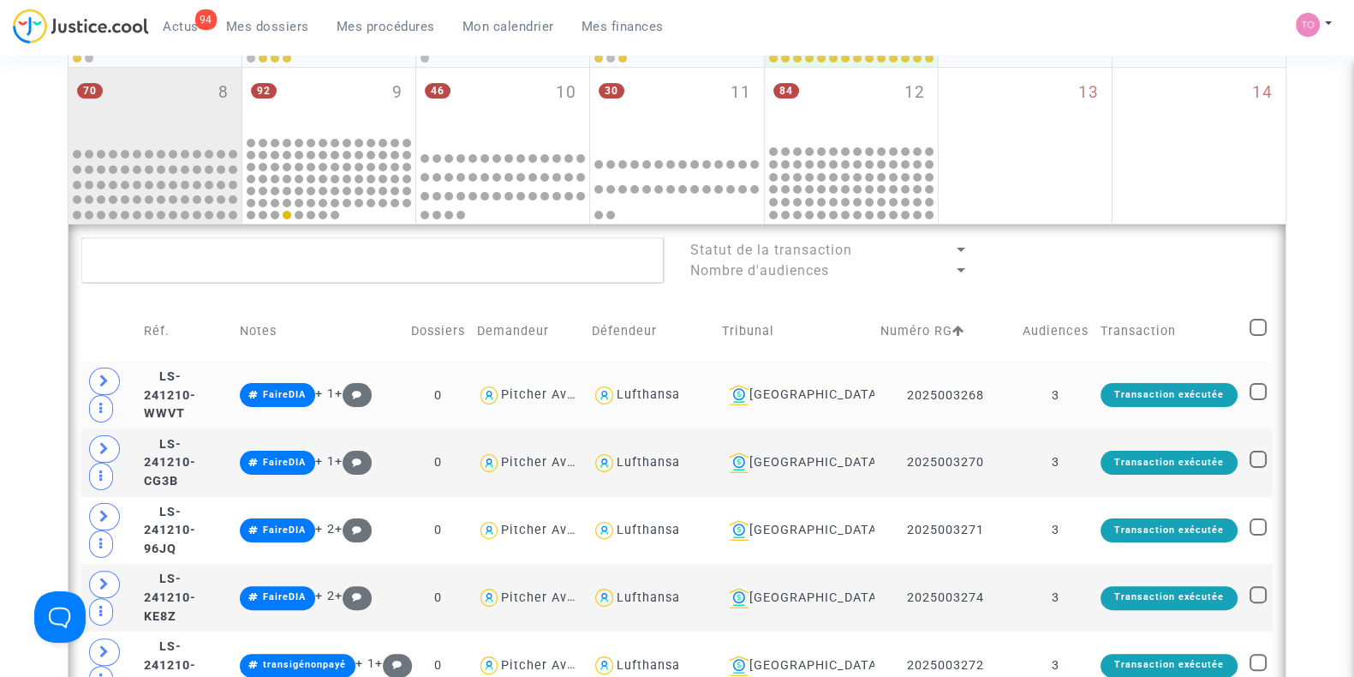
scroll to position [451, 0]
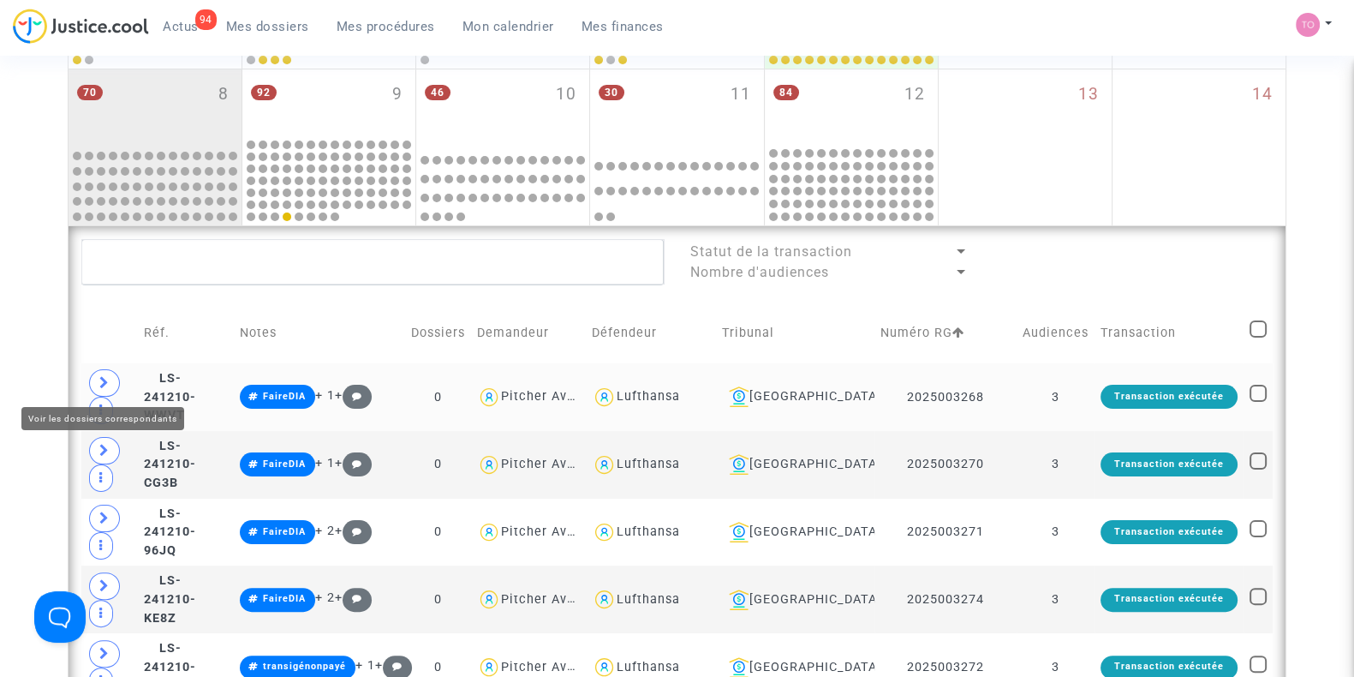
click at [110, 377] on span at bounding box center [104, 382] width 31 height 27
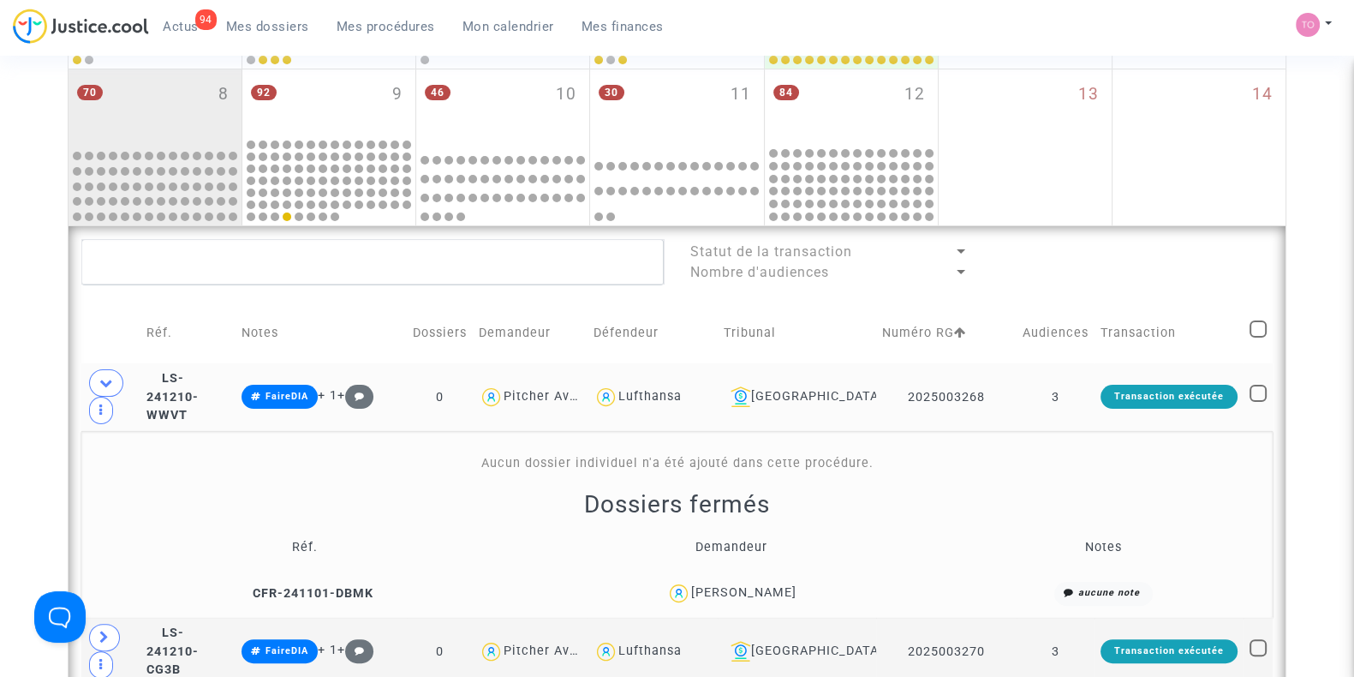
scroll to position [575, 0]
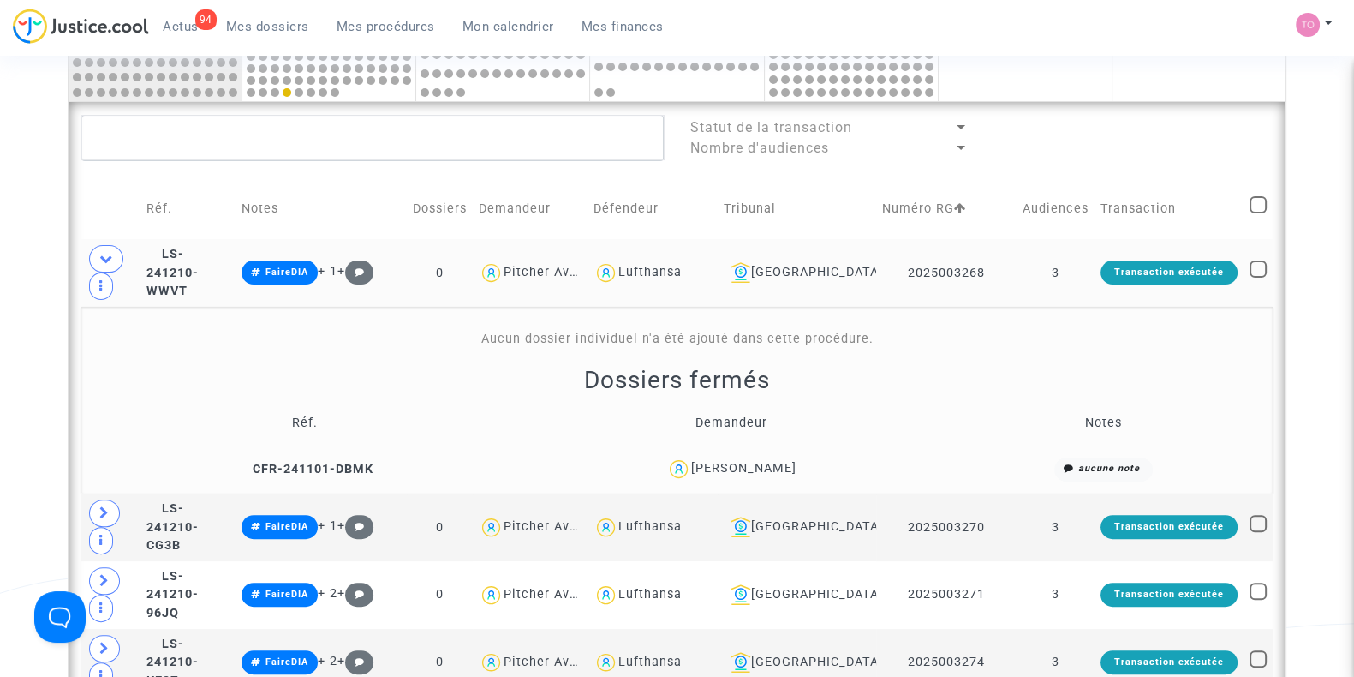
drag, startPoint x: 832, startPoint y: 462, endPoint x: 701, endPoint y: 468, distance: 131.2
click at [701, 468] on div "Celine TARDIF" at bounding box center [731, 468] width 405 height 25
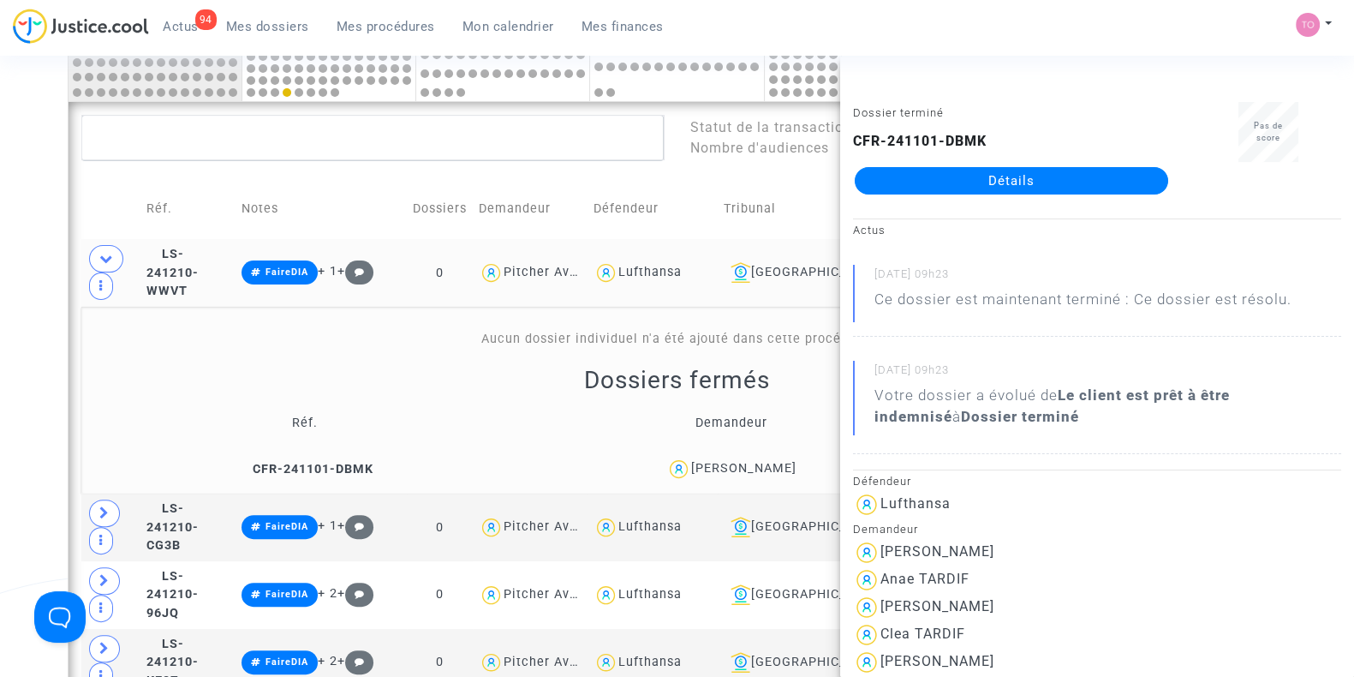
click at [701, 468] on div "Celine TARDIF" at bounding box center [743, 468] width 105 height 15
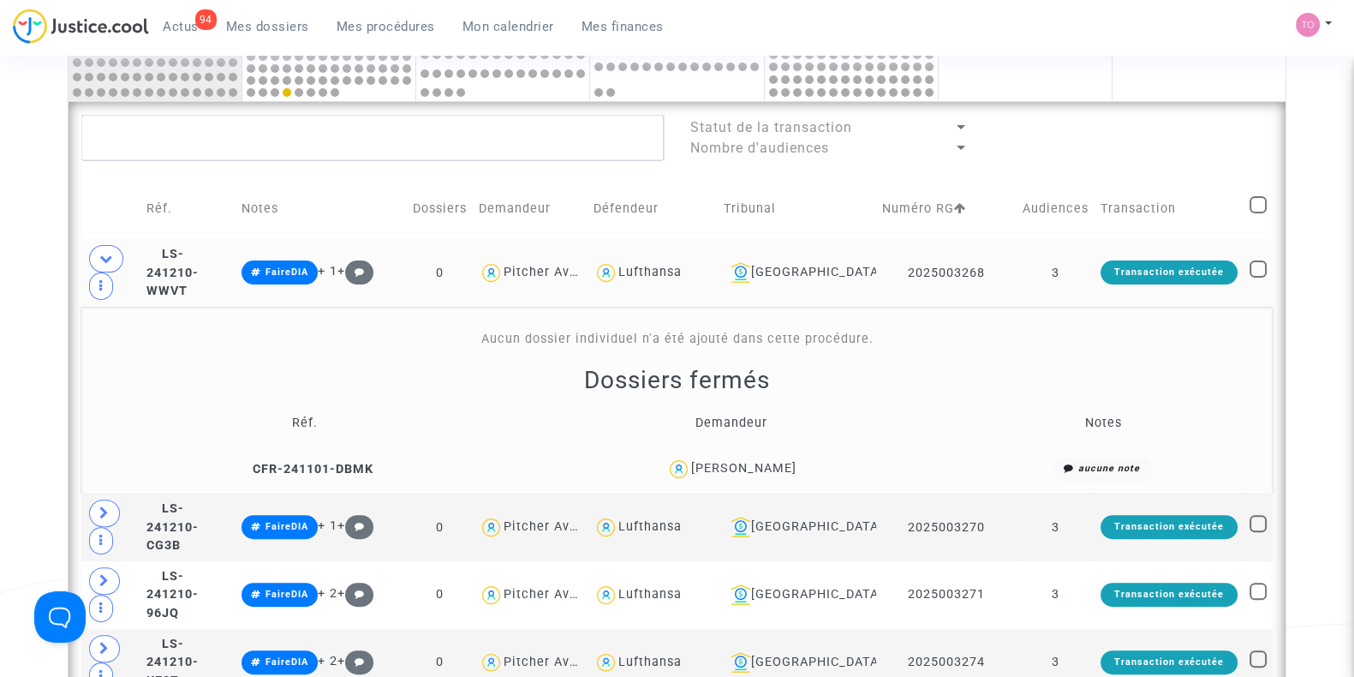
drag, startPoint x: 792, startPoint y: 476, endPoint x: 700, endPoint y: 478, distance: 92.5
click at [700, 478] on td "Celine TARDIF" at bounding box center [731, 468] width 417 height 37
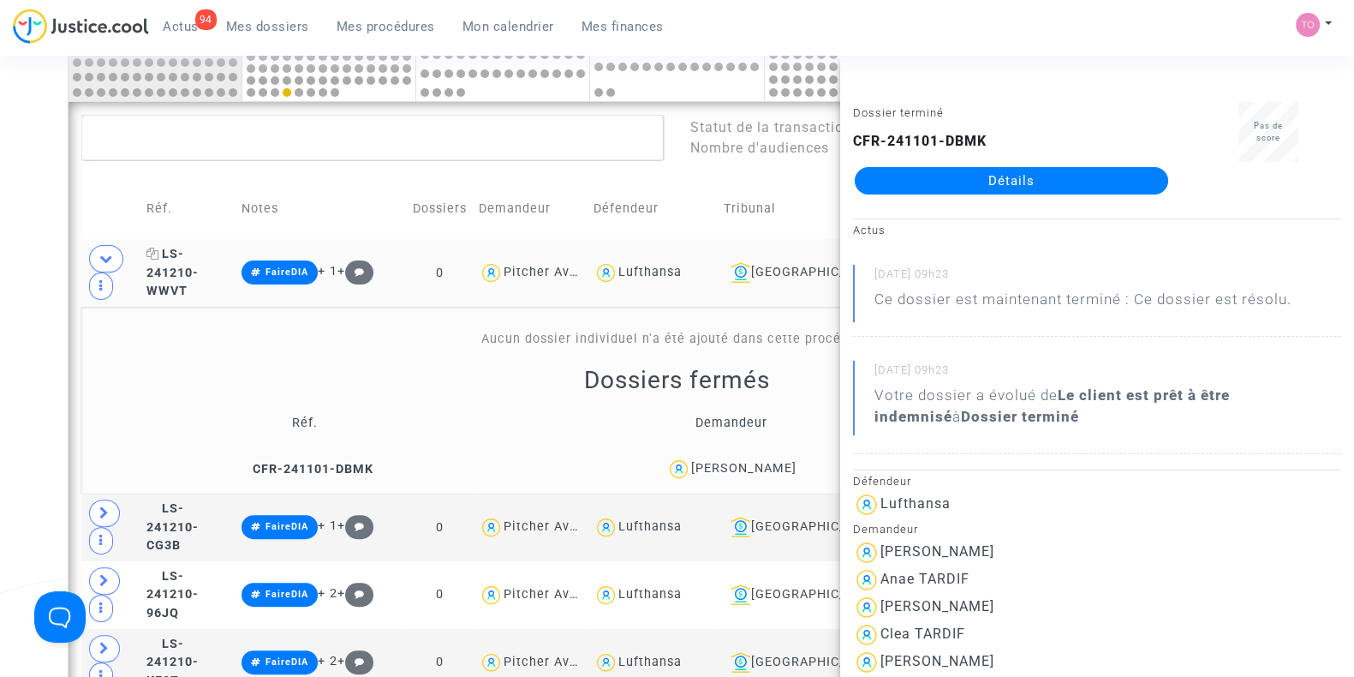
click at [190, 262] on span "LS-241210-WWVT" at bounding box center [172, 272] width 52 height 51
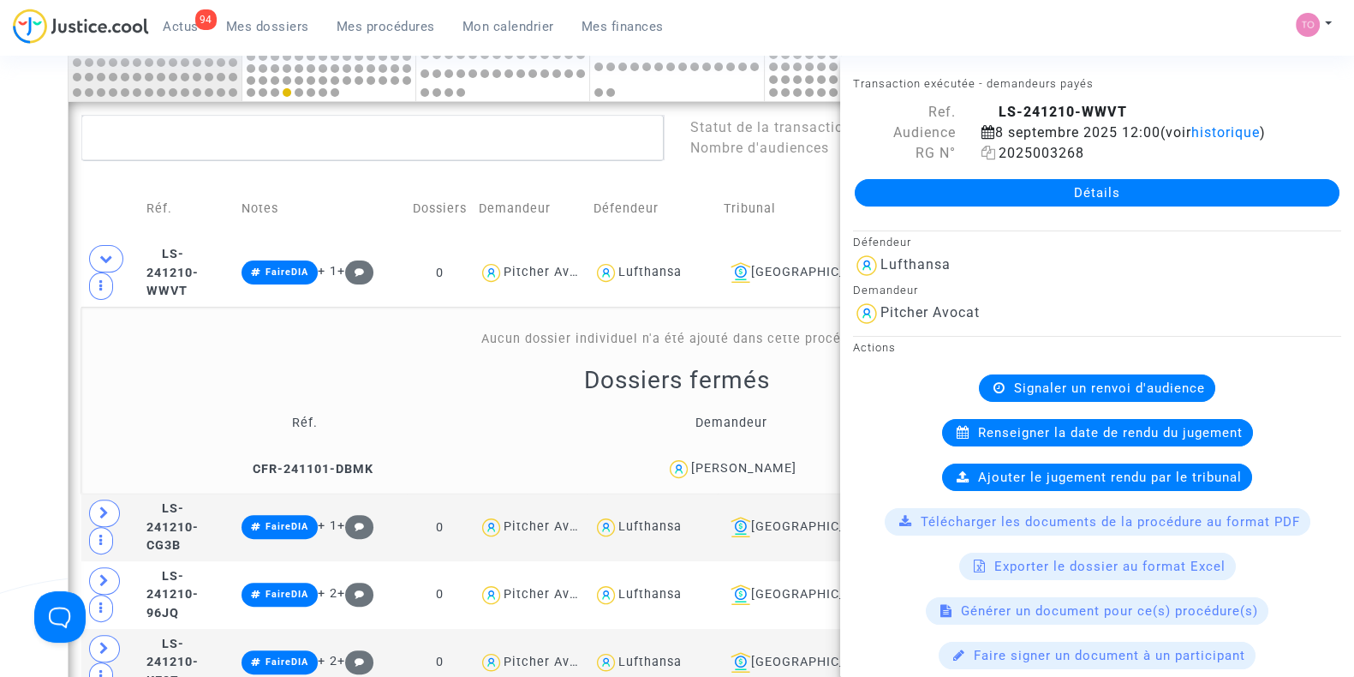
drag, startPoint x: 1089, startPoint y: 154, endPoint x: 997, endPoint y: 158, distance: 92.6
click at [997, 158] on div "2025003268" at bounding box center [1161, 153] width 385 height 21
click at [102, 506] on icon at bounding box center [104, 512] width 10 height 13
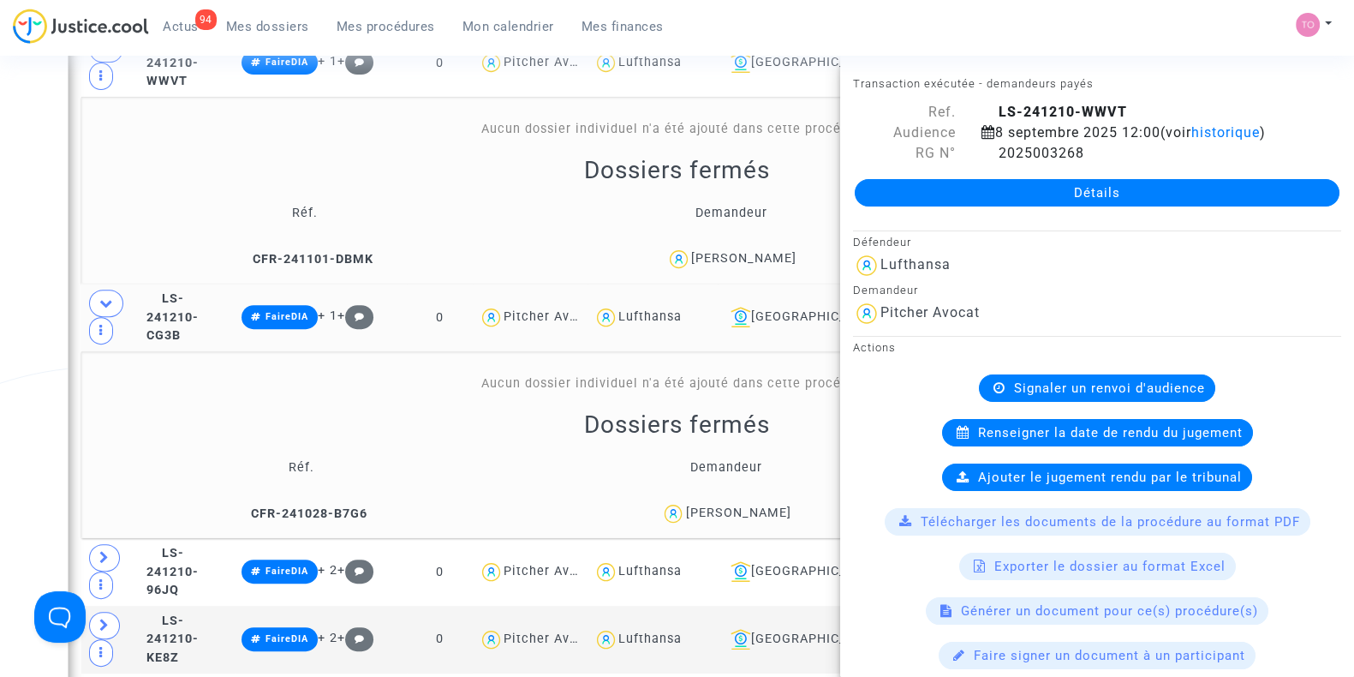
scroll to position [907, 0]
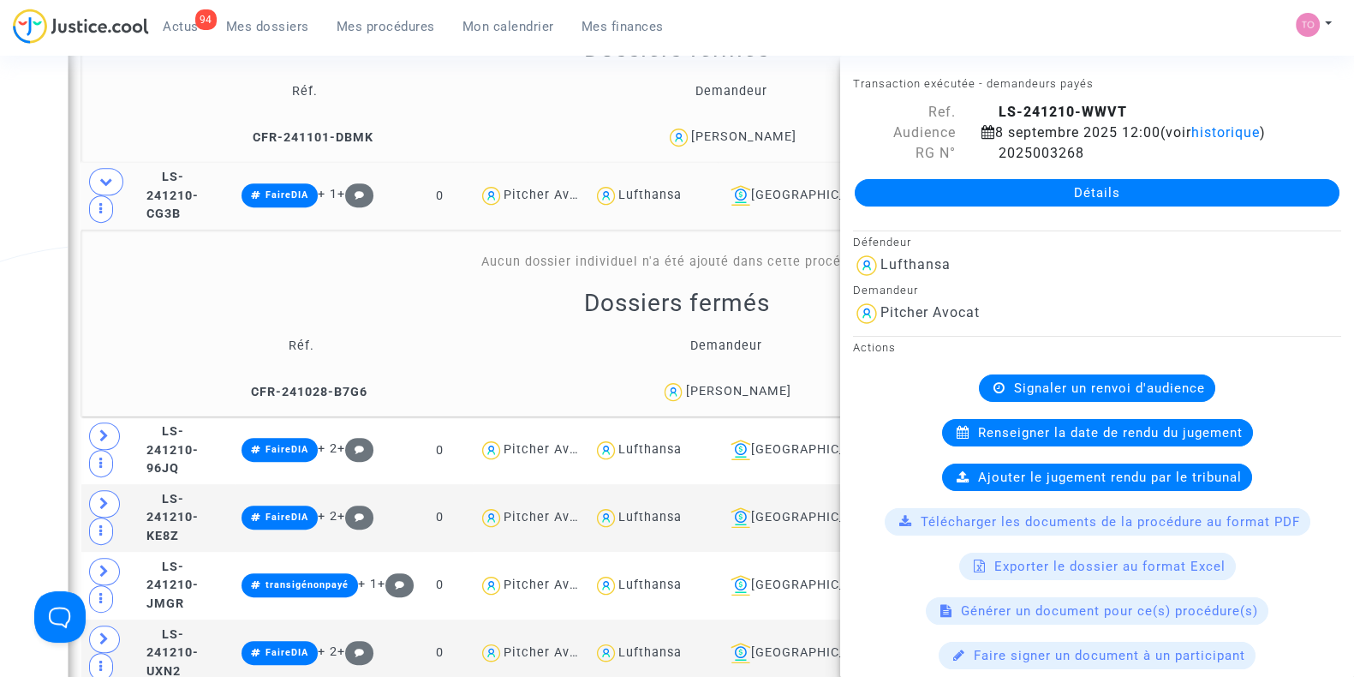
click at [0, 418] on div "Date de clôture d'instruction Date de conciliation Date d'audience Date de juge…" at bounding box center [677, 538] width 1354 height 2693
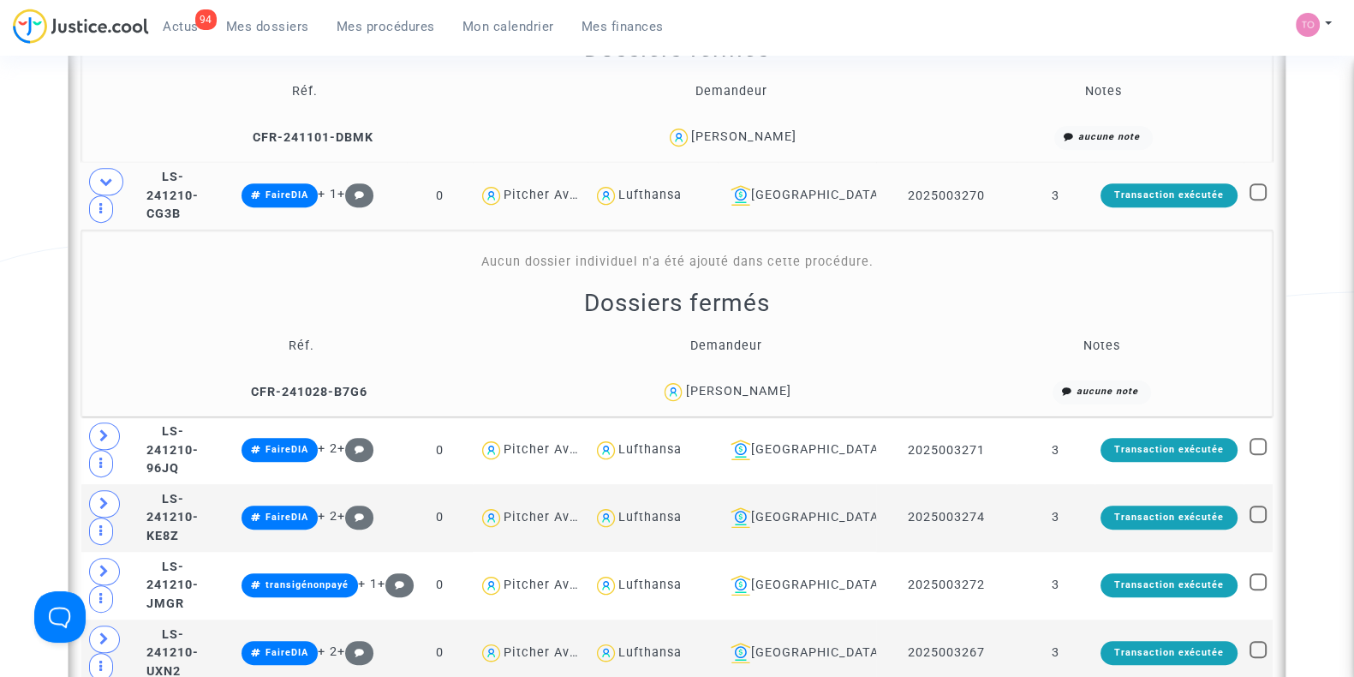
drag, startPoint x: 798, startPoint y: 385, endPoint x: 713, endPoint y: 397, distance: 86.5
click at [713, 397] on div "Ildiko Vas" at bounding box center [726, 391] width 410 height 25
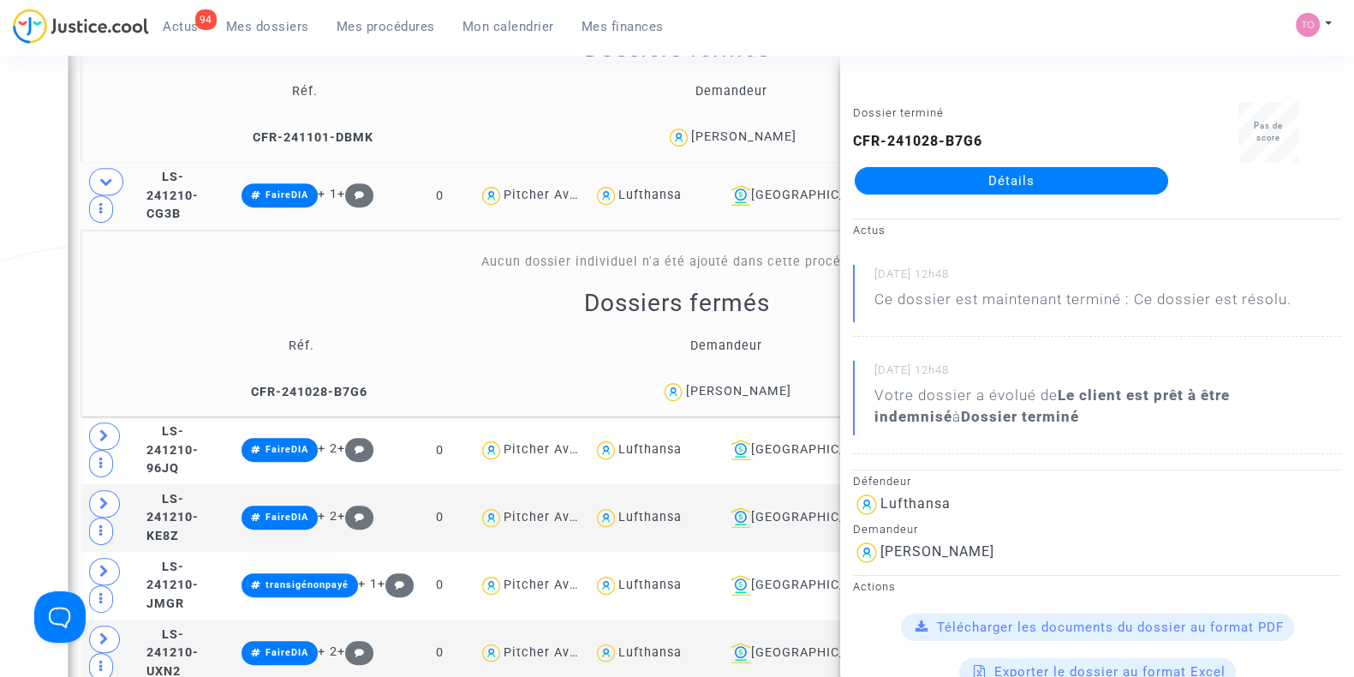
click at [0, 318] on div "Date de clôture d'instruction Date de conciliation Date d'audience Date de juge…" at bounding box center [677, 538] width 1354 height 2693
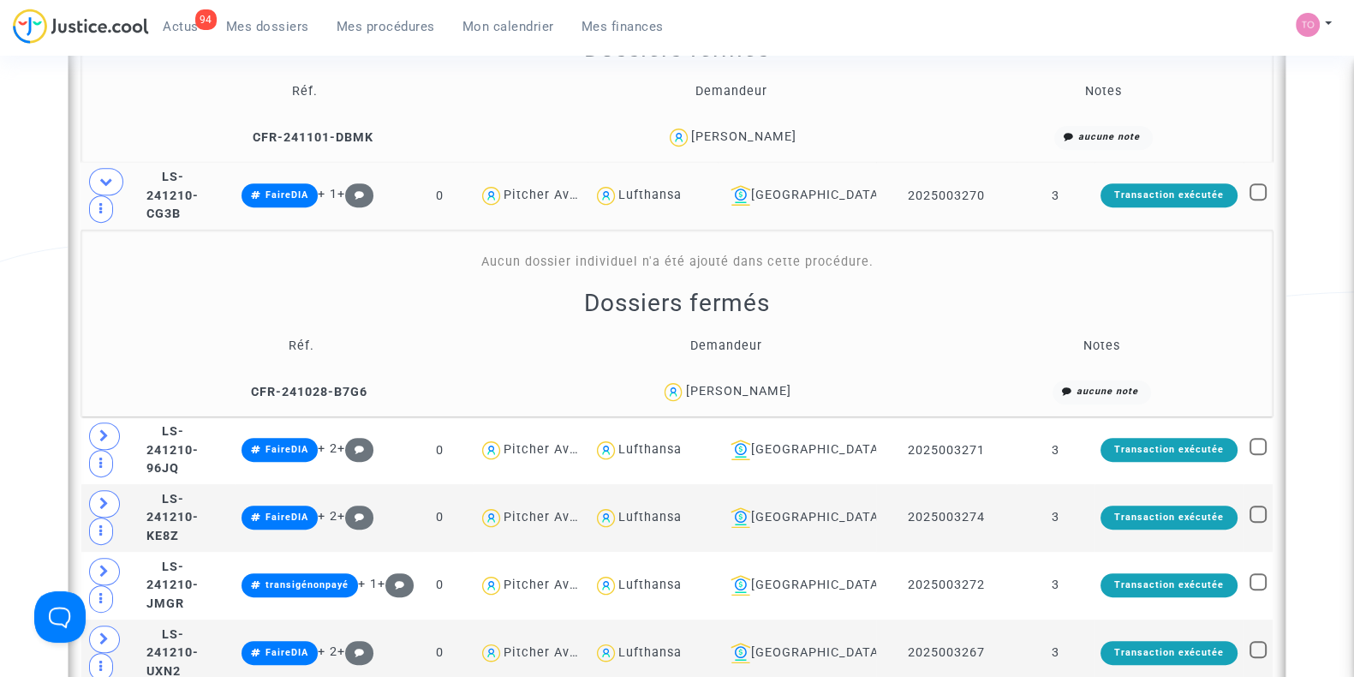
click at [140, 176] on td at bounding box center [110, 196] width 59 height 68
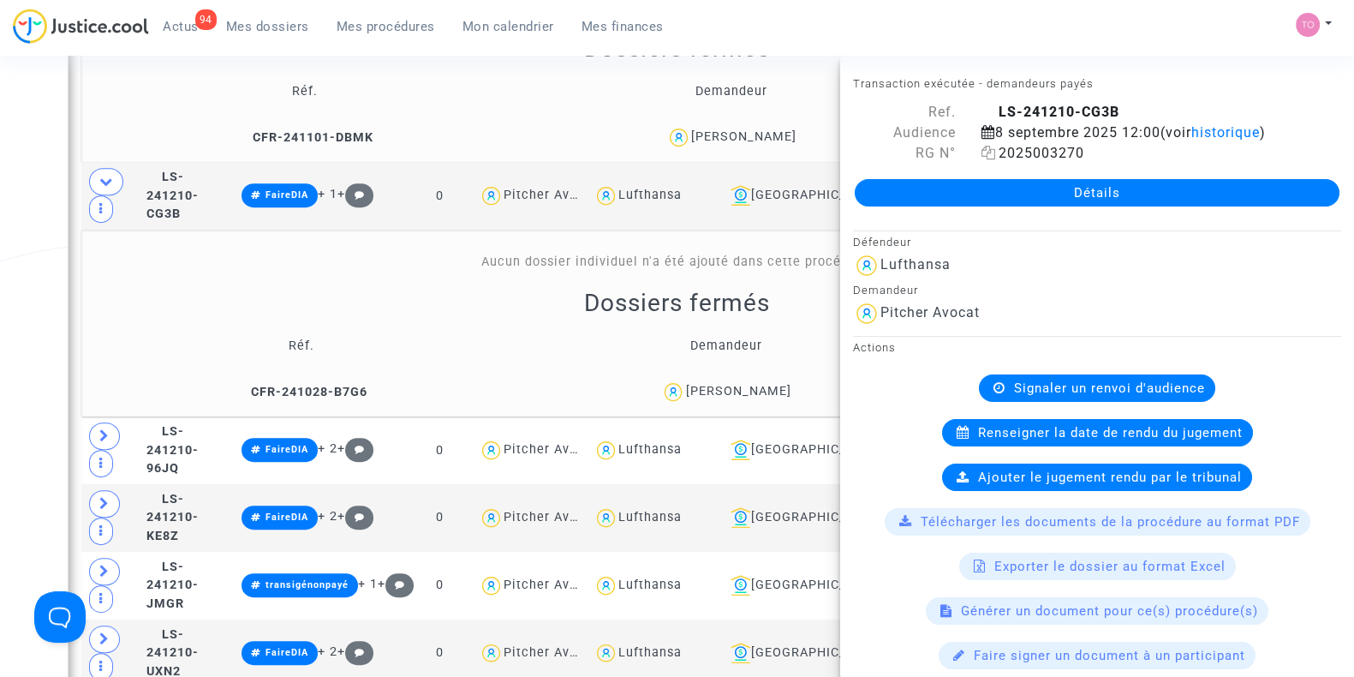
click at [985, 152] on icon at bounding box center [988, 153] width 15 height 14
click at [9, 320] on div "Date de clôture d'instruction Date de conciliation Date d'audience Date de juge…" at bounding box center [677, 538] width 1354 height 2693
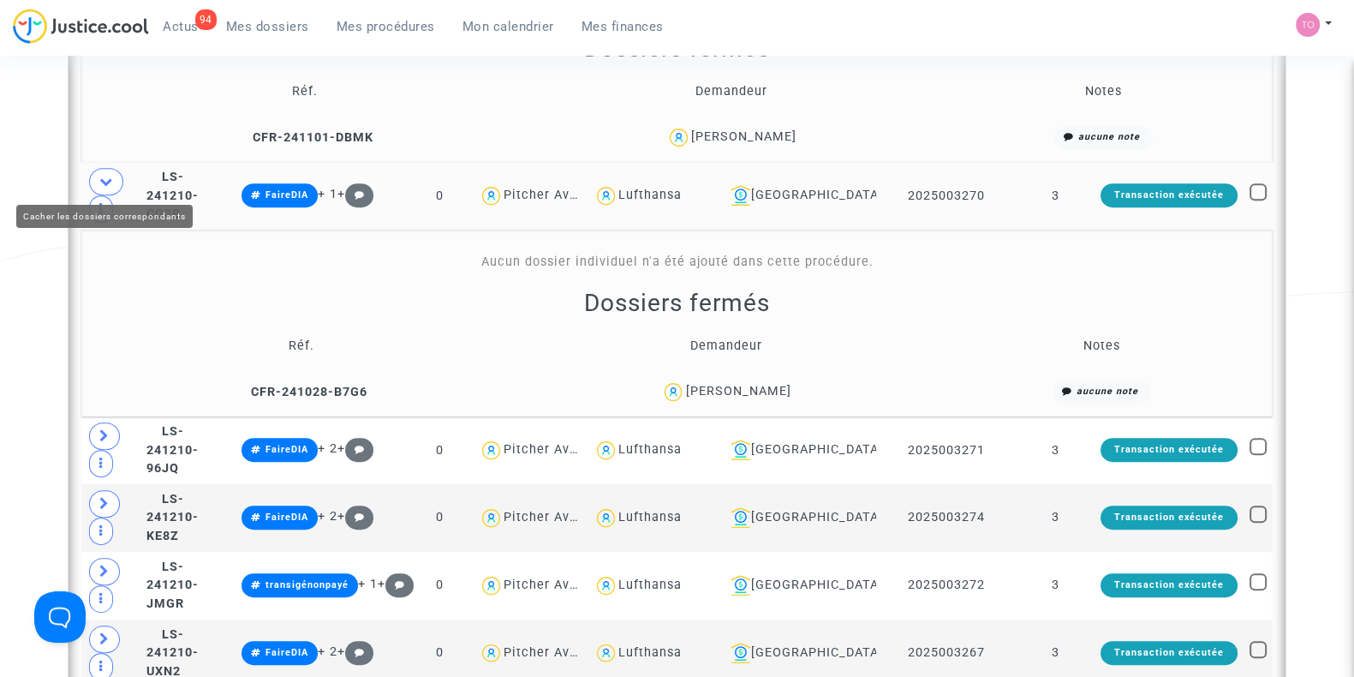
click at [109, 168] on span at bounding box center [106, 181] width 34 height 27
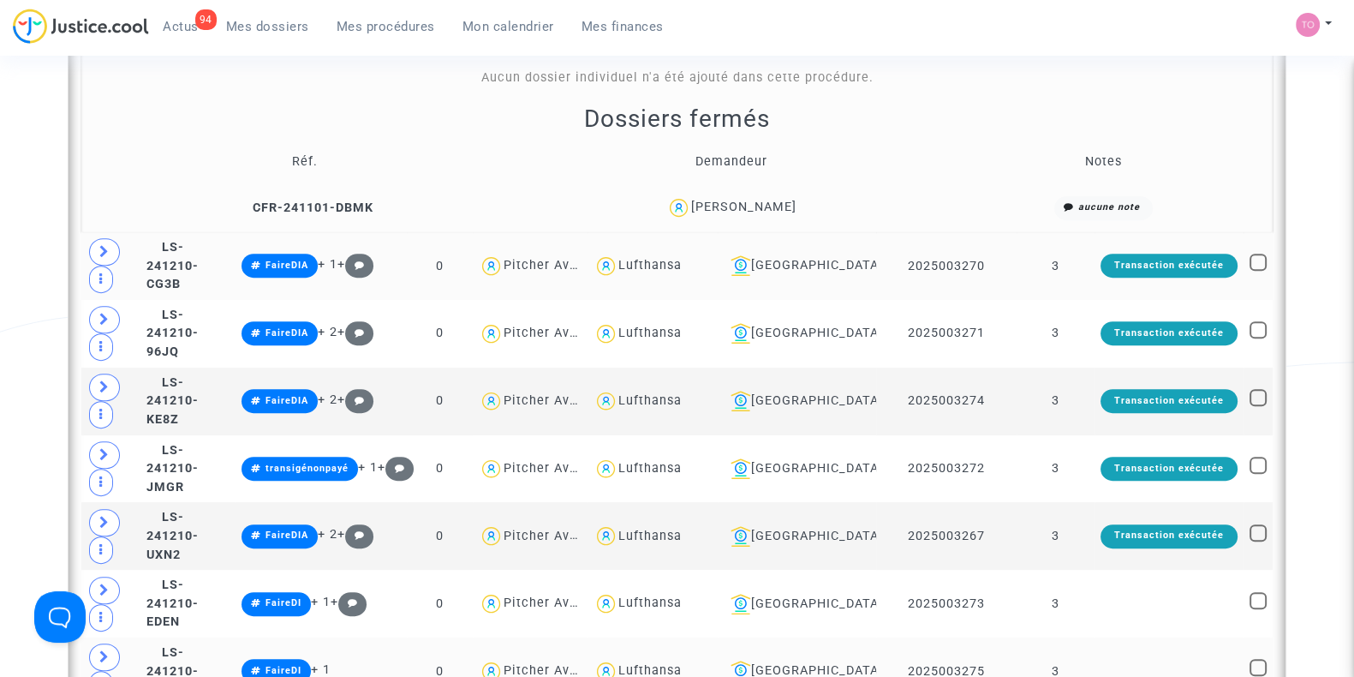
scroll to position [836, 0]
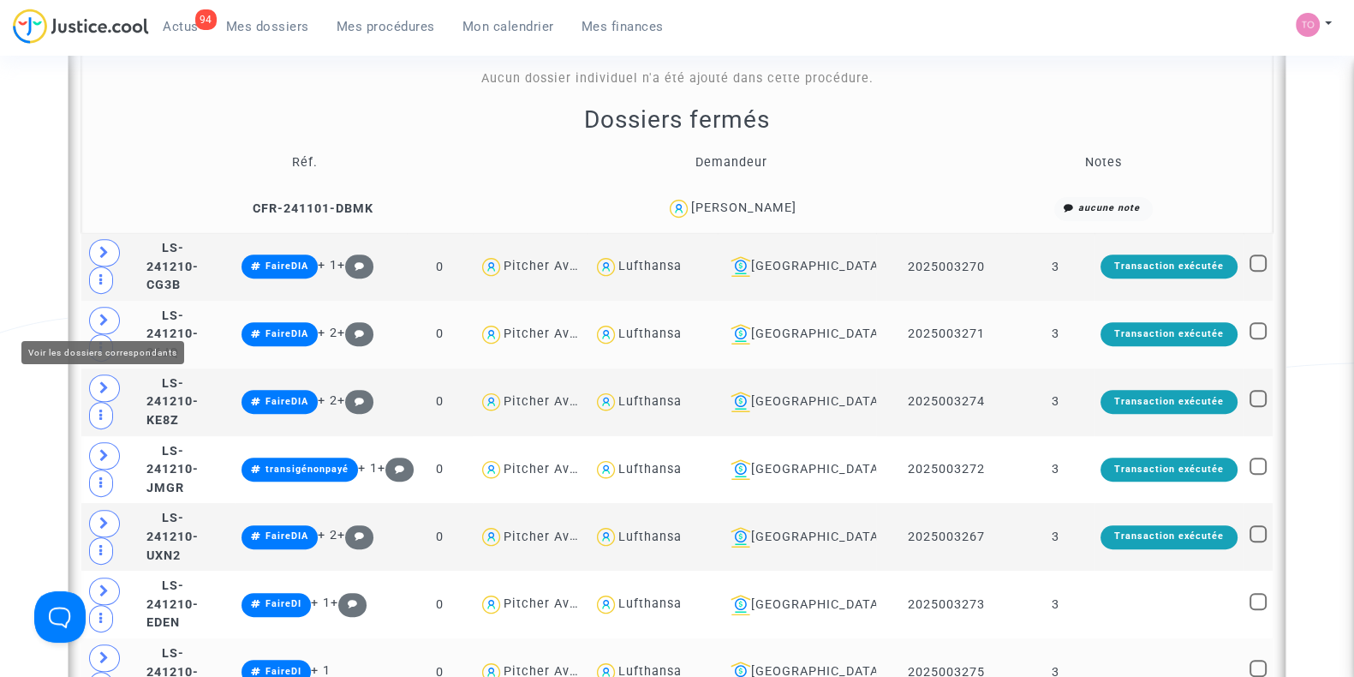
click at [109, 314] on span at bounding box center [104, 320] width 31 height 27
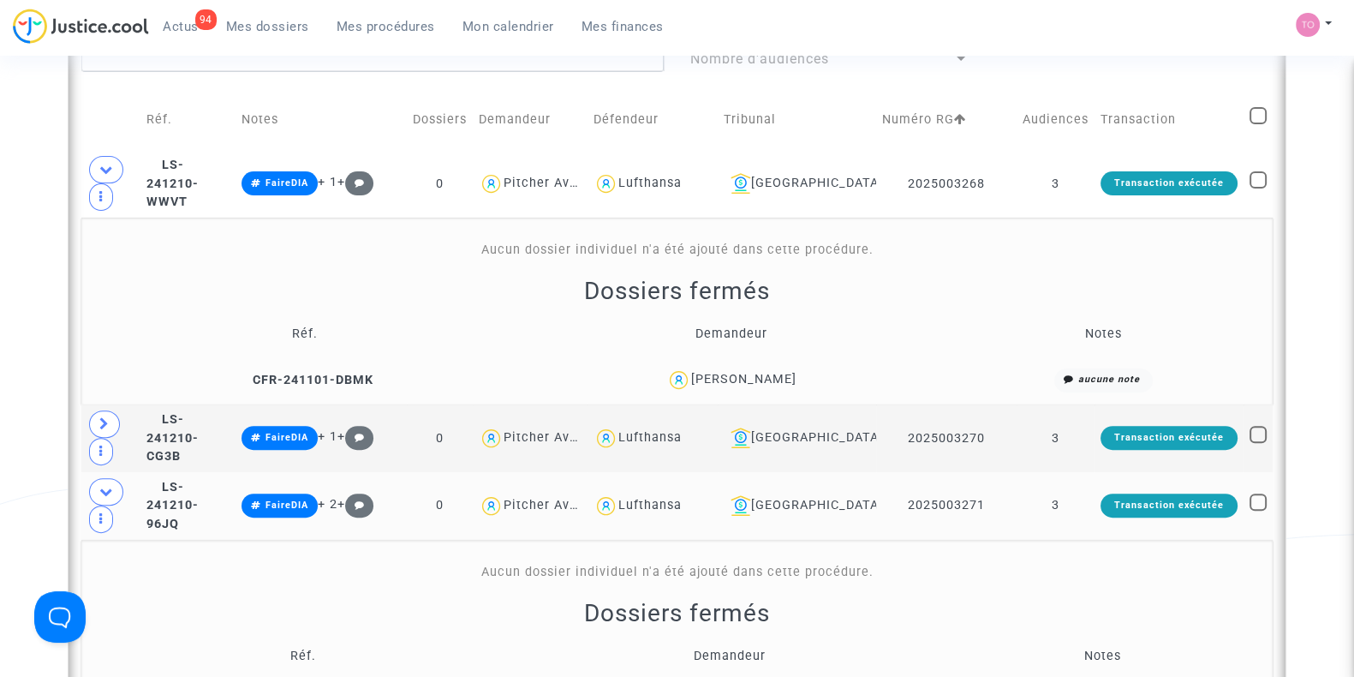
scroll to position [663, 0]
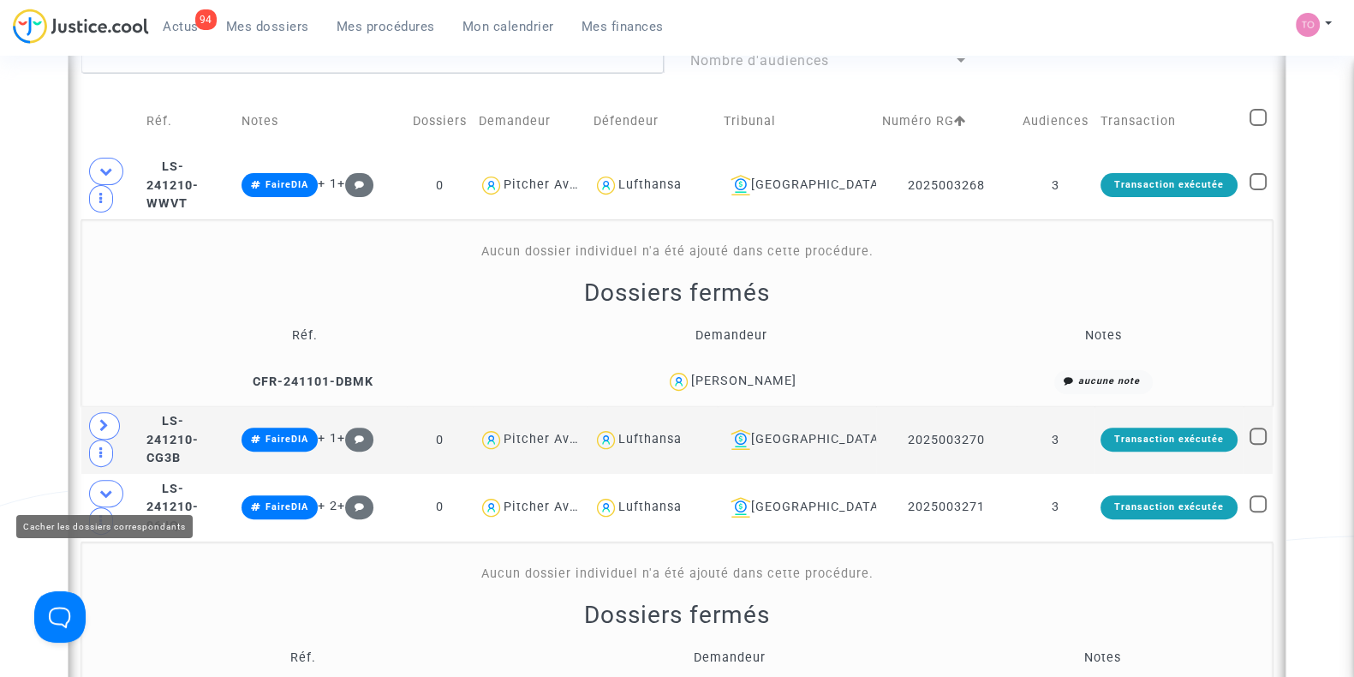
click at [101, 492] on icon at bounding box center [106, 492] width 14 height 13
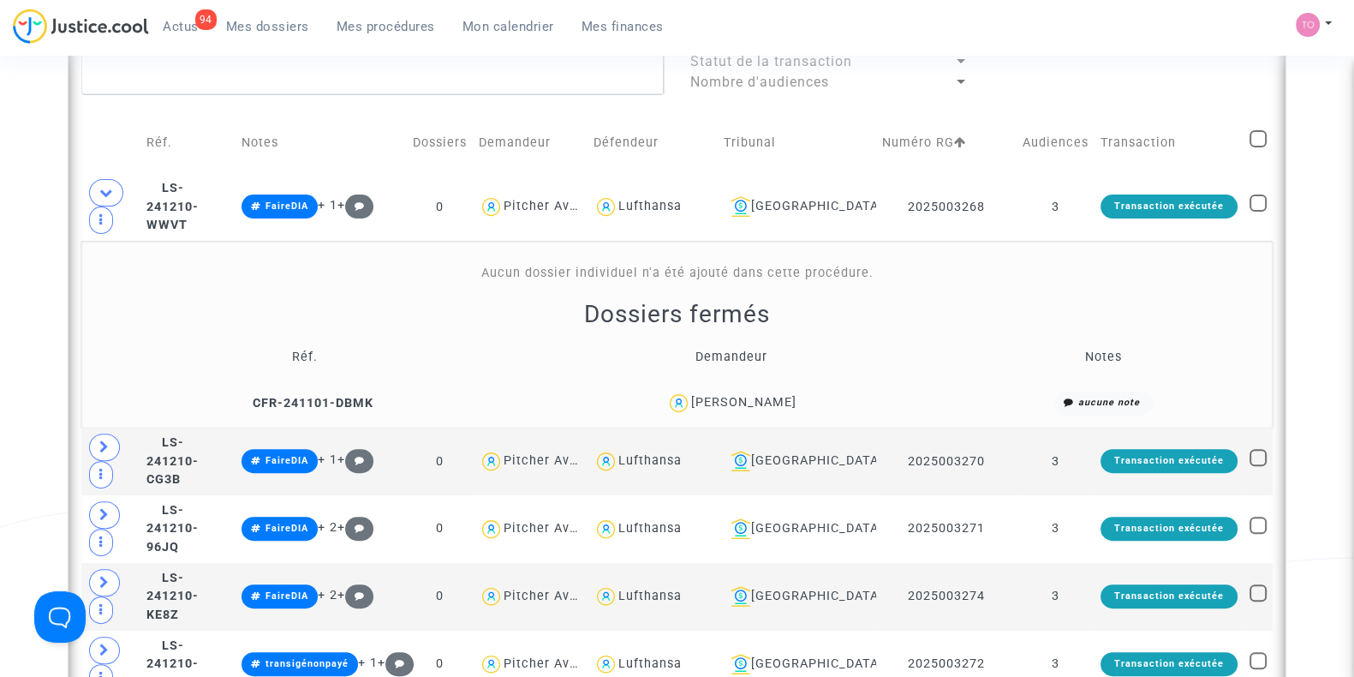
scroll to position [642, 0]
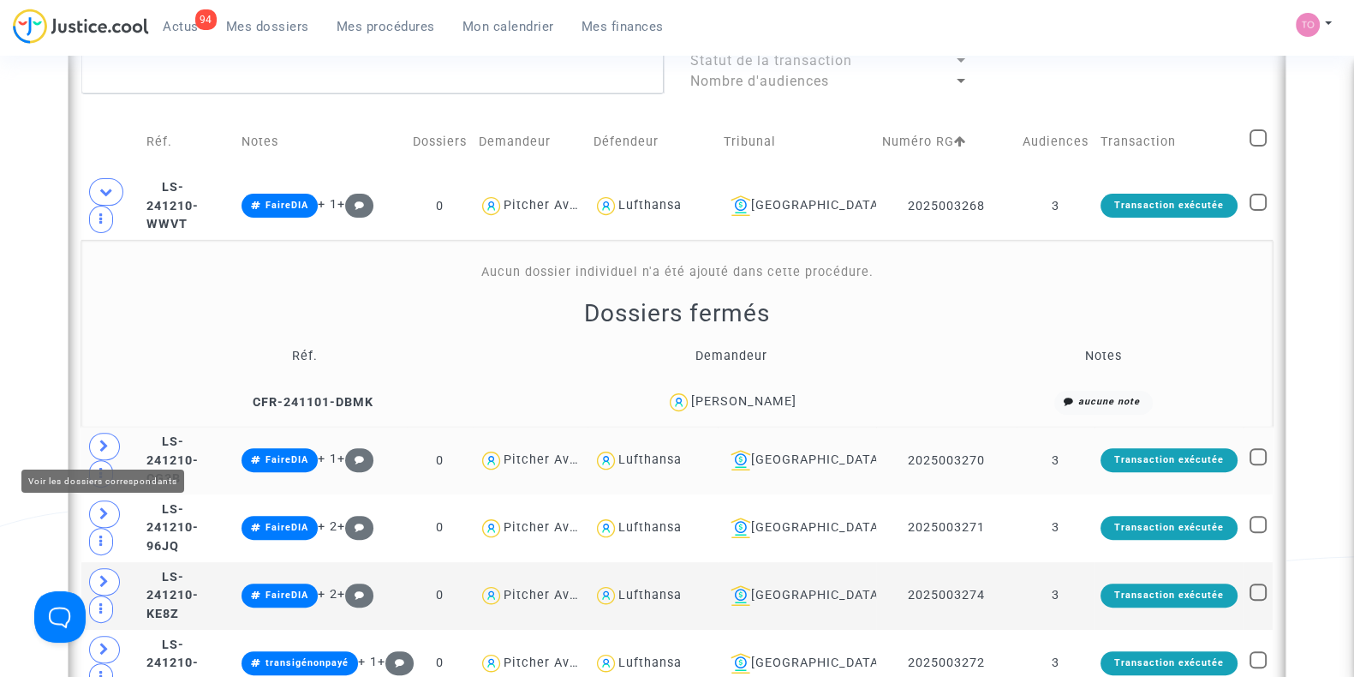
click at [104, 439] on icon at bounding box center [104, 445] width 10 height 13
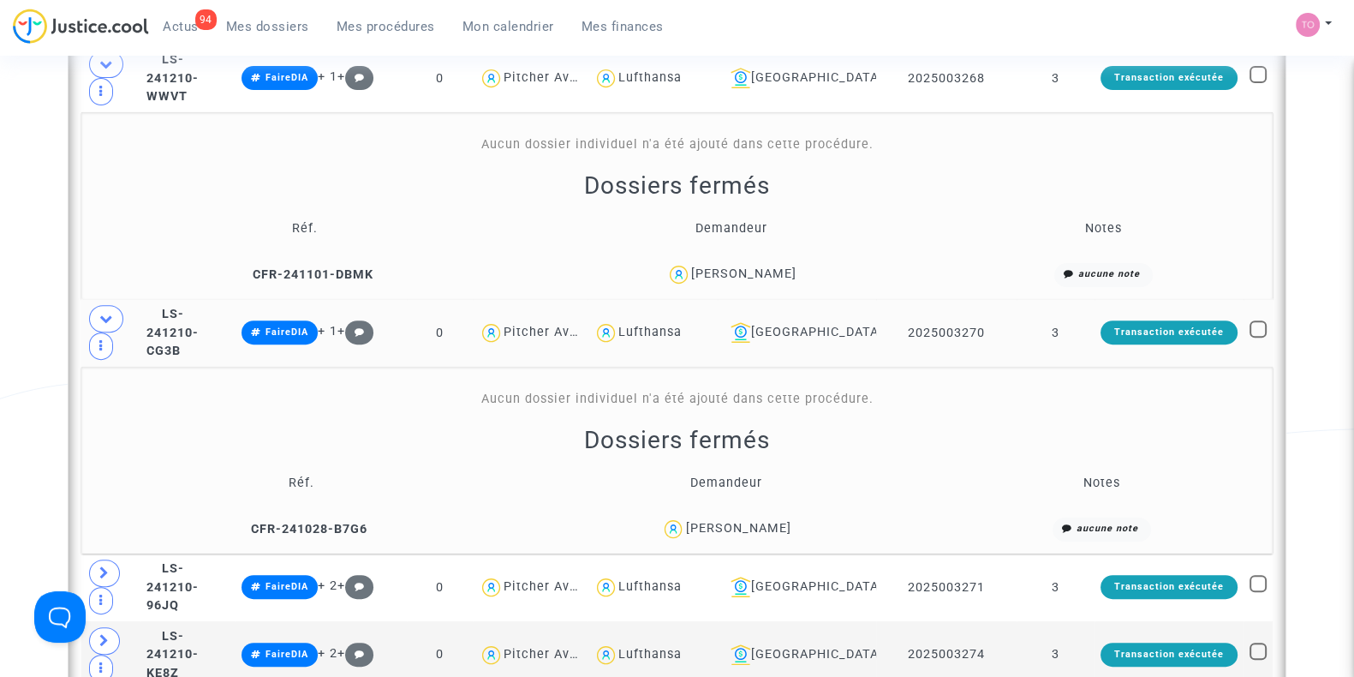
scroll to position [817, 0]
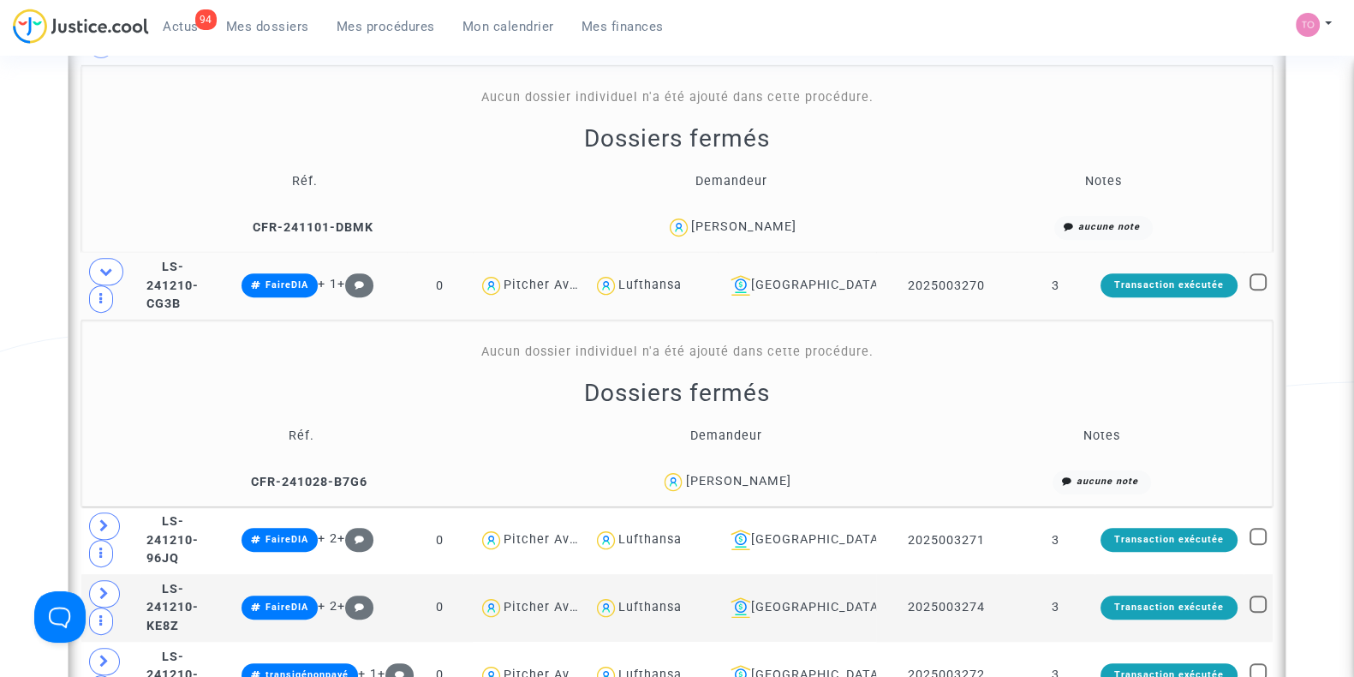
click at [188, 287] on td "LS-241210-CG3B" at bounding box center [187, 286] width 95 height 68
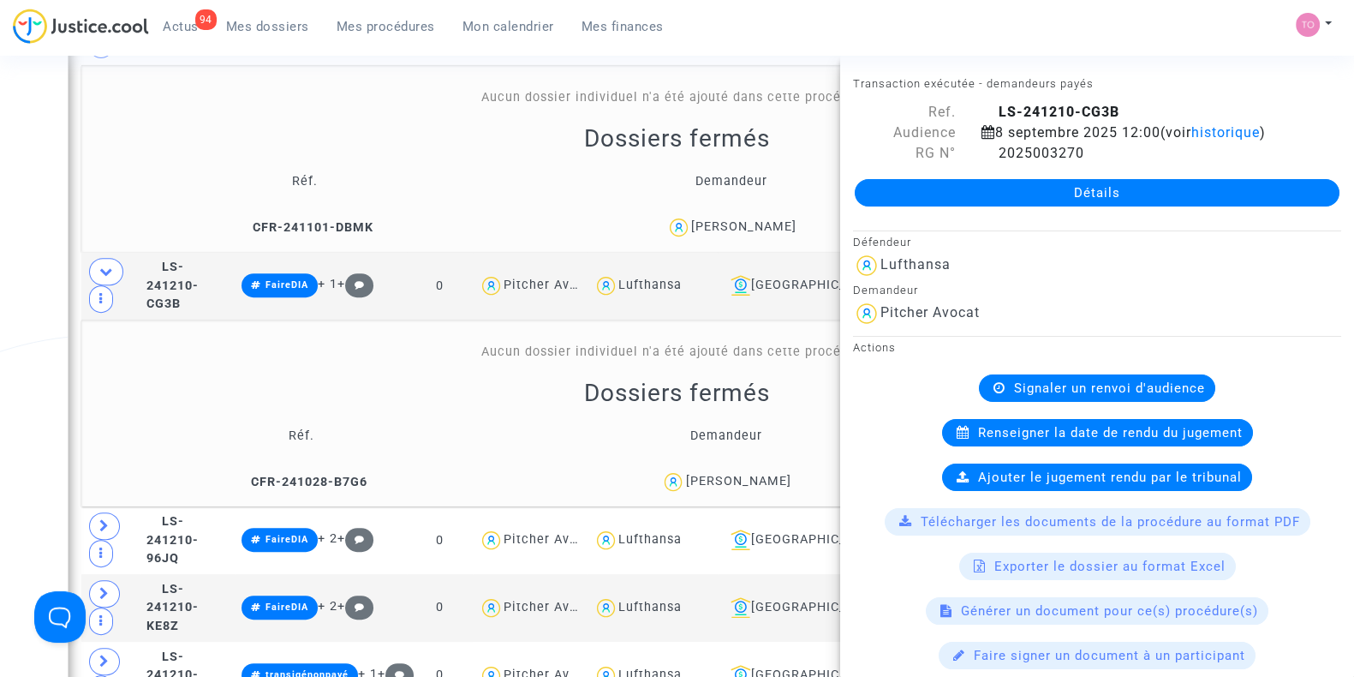
scroll to position [980, 0]
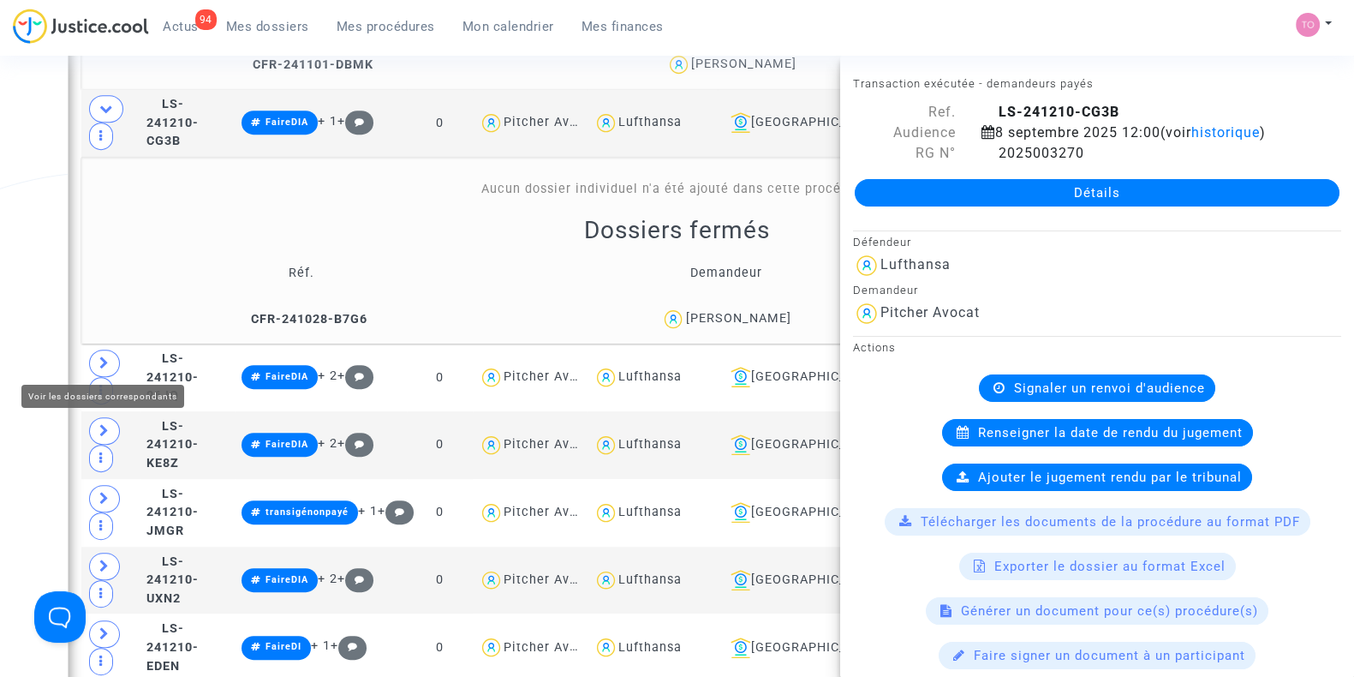
click at [109, 359] on span at bounding box center [104, 362] width 31 height 27
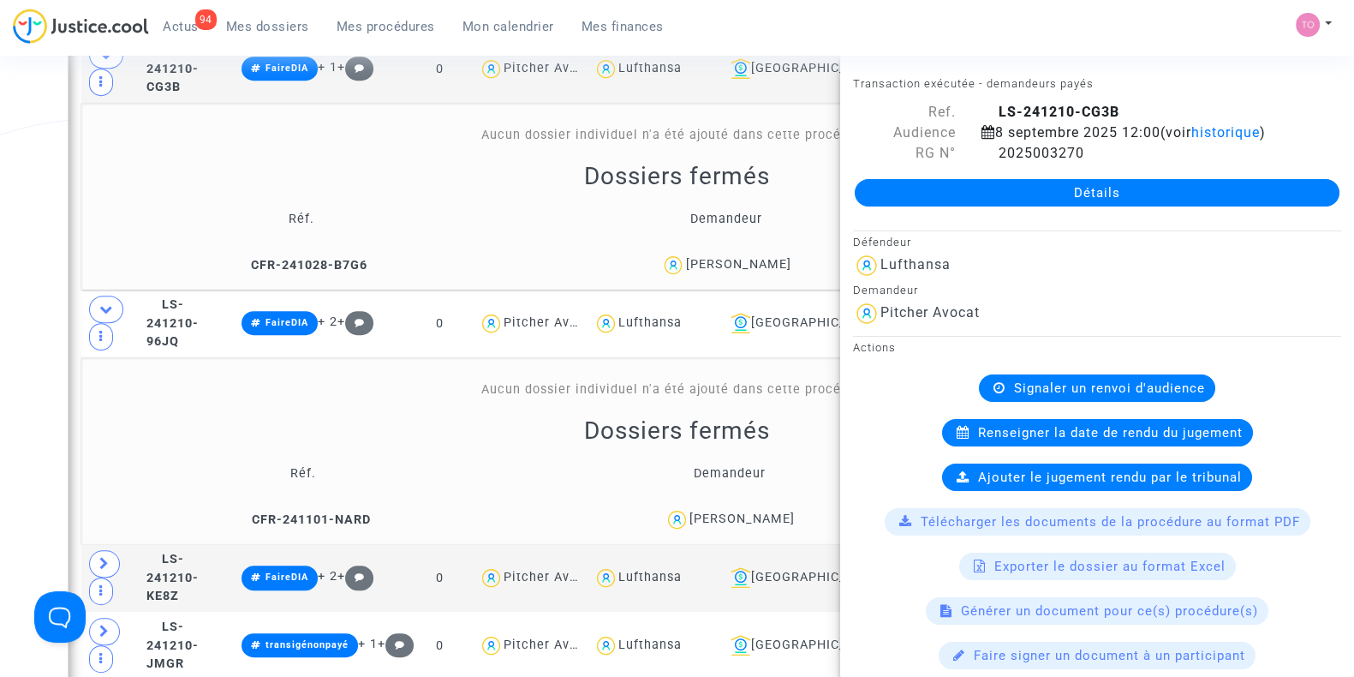
click at [15, 337] on div "Date de clôture d'instruction Date de conciliation Date d'audience Date de juge…" at bounding box center [677, 505] width 1354 height 2880
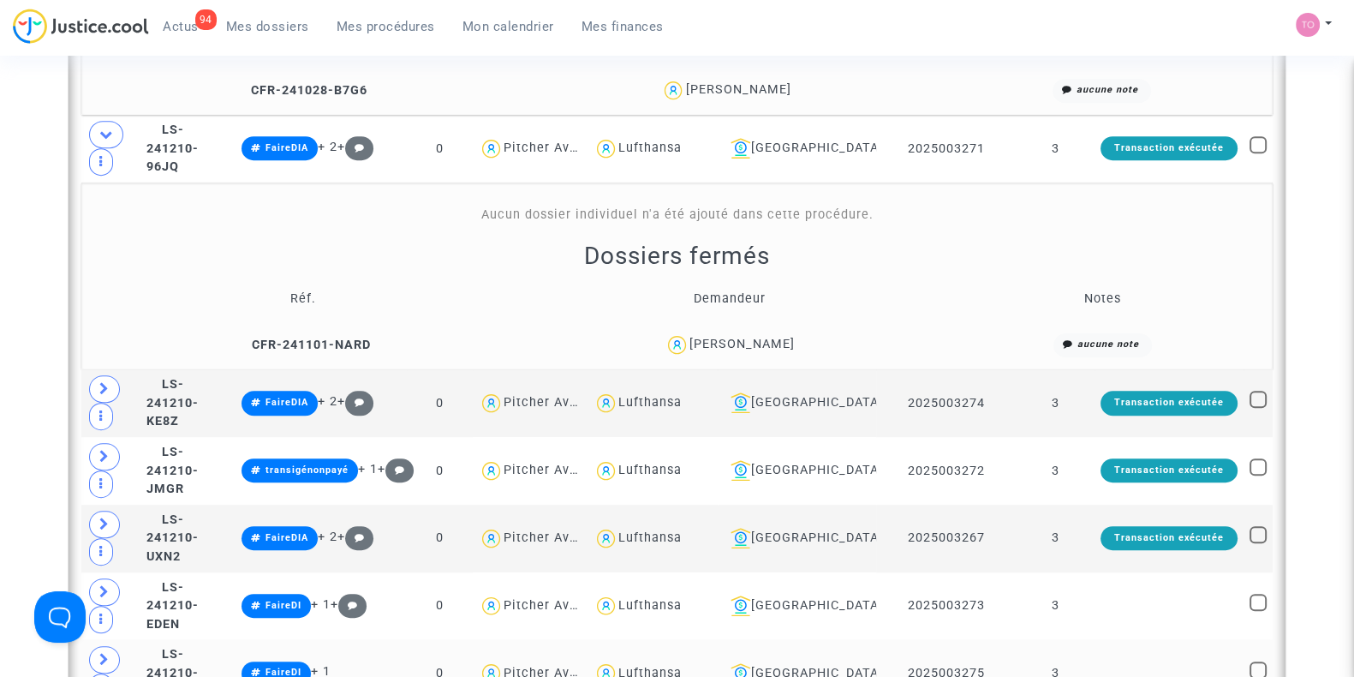
scroll to position [1209, 0]
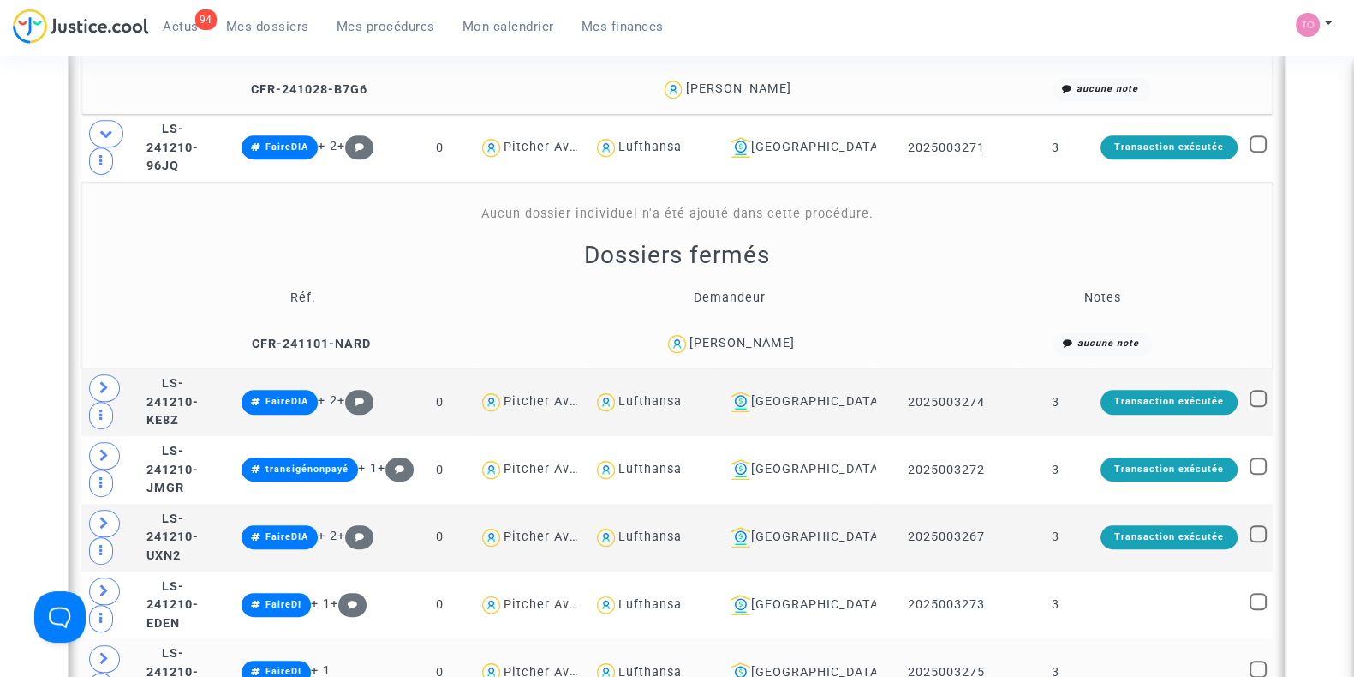
drag, startPoint x: 792, startPoint y: 335, endPoint x: 707, endPoint y: 340, distance: 84.9
click at [707, 340] on div "Marta Mirkov" at bounding box center [729, 343] width 407 height 25
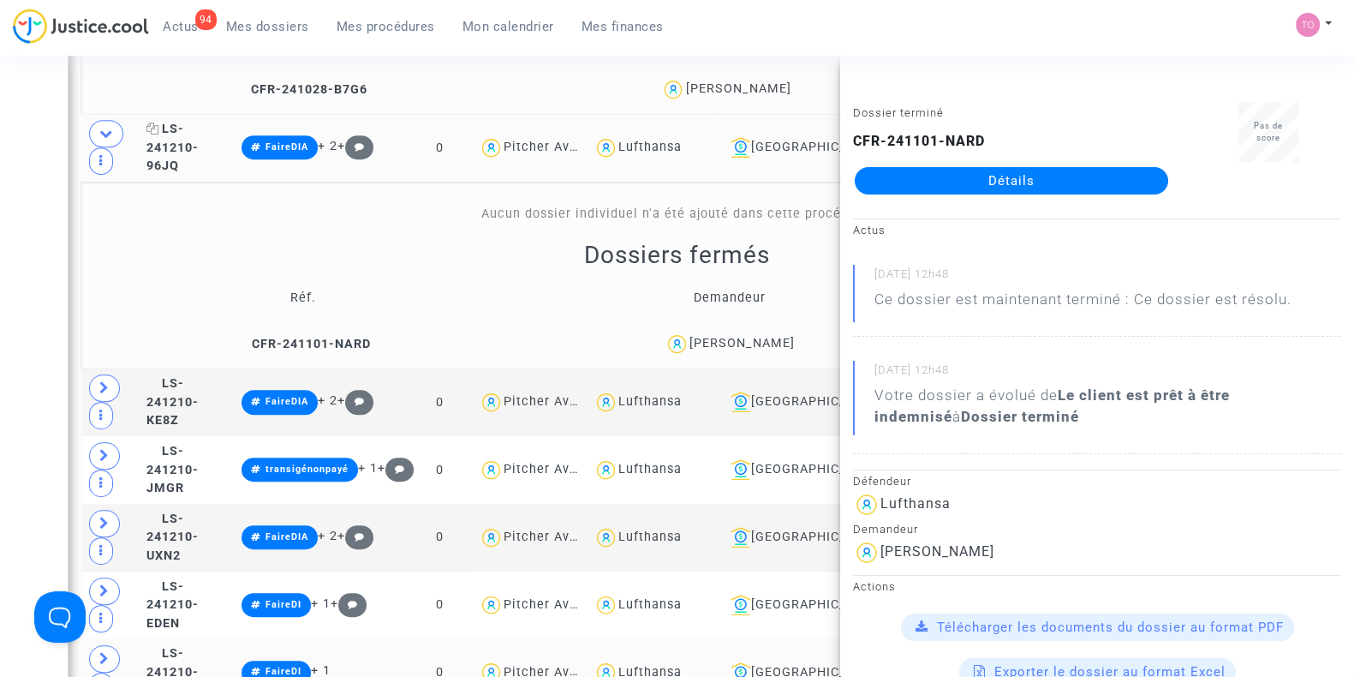
click at [186, 126] on span "LS-241210-96JQ" at bounding box center [172, 147] width 52 height 51
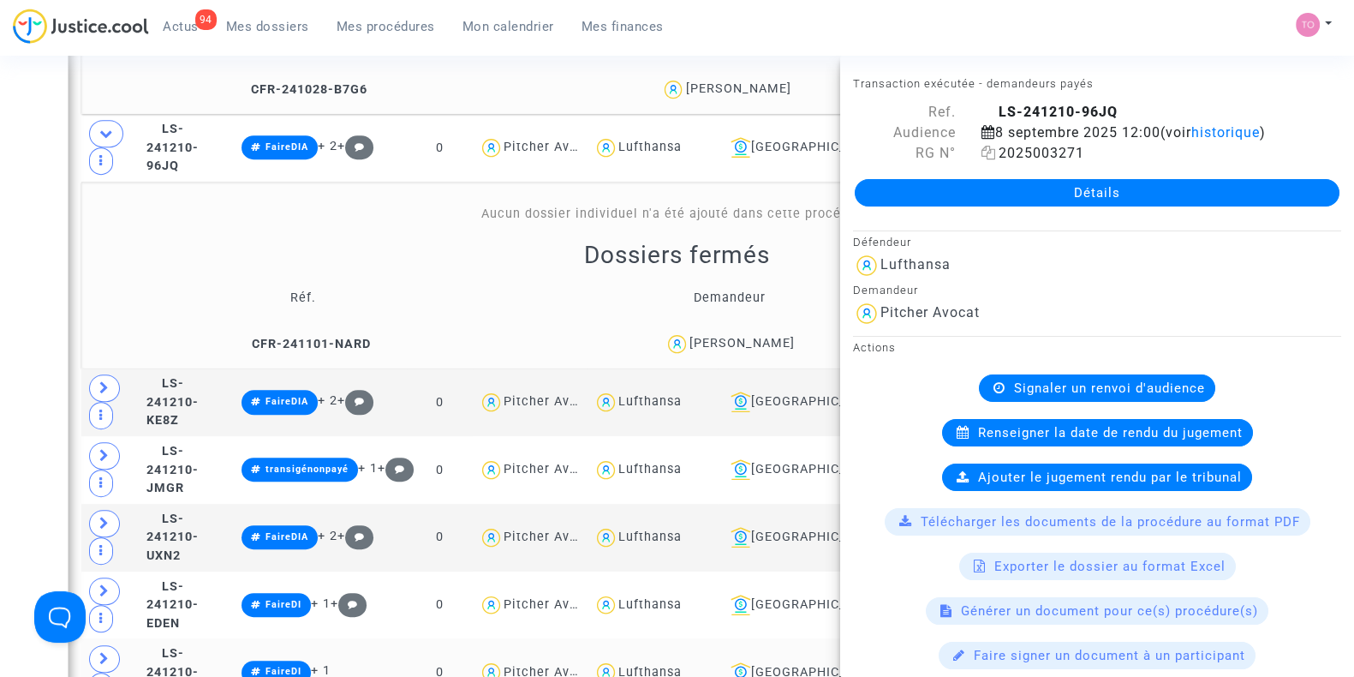
click at [984, 152] on icon at bounding box center [988, 153] width 15 height 14
click at [0, 247] on div "Date de clôture d'instruction Date de conciliation Date d'audience Date de juge…" at bounding box center [677, 329] width 1354 height 2880
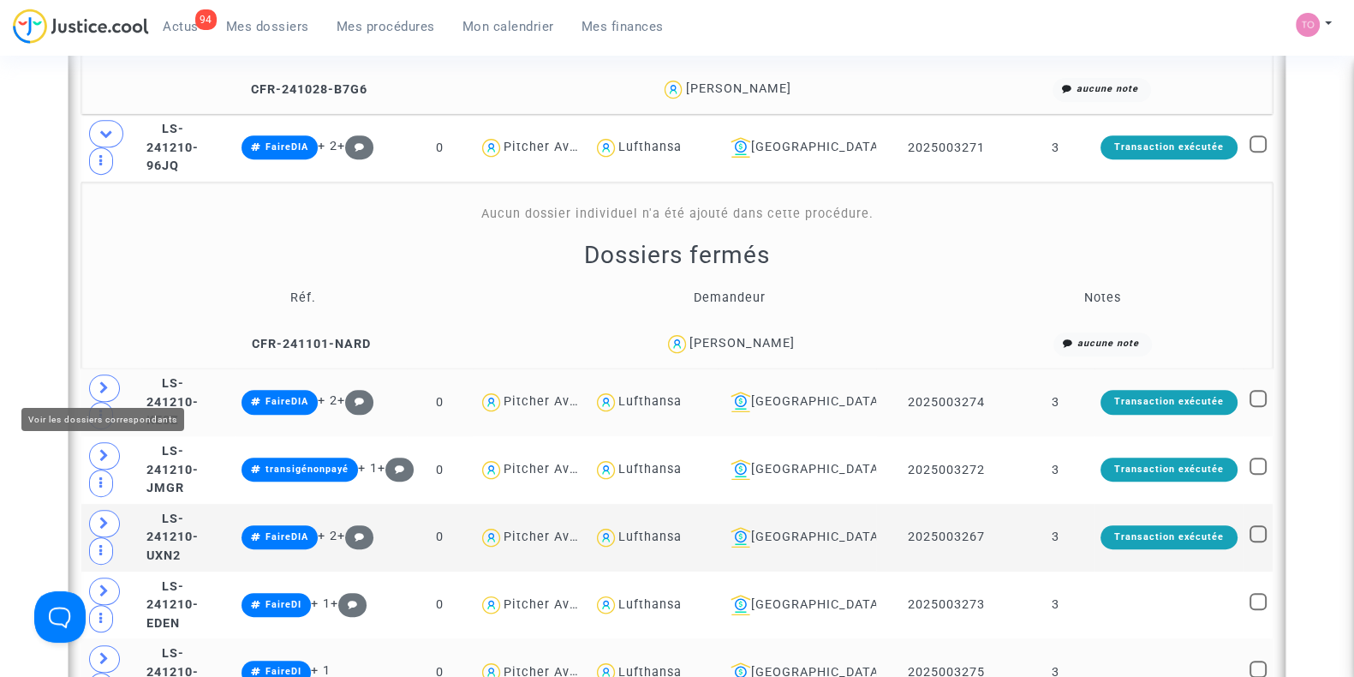
click at [101, 381] on icon at bounding box center [104, 387] width 10 height 13
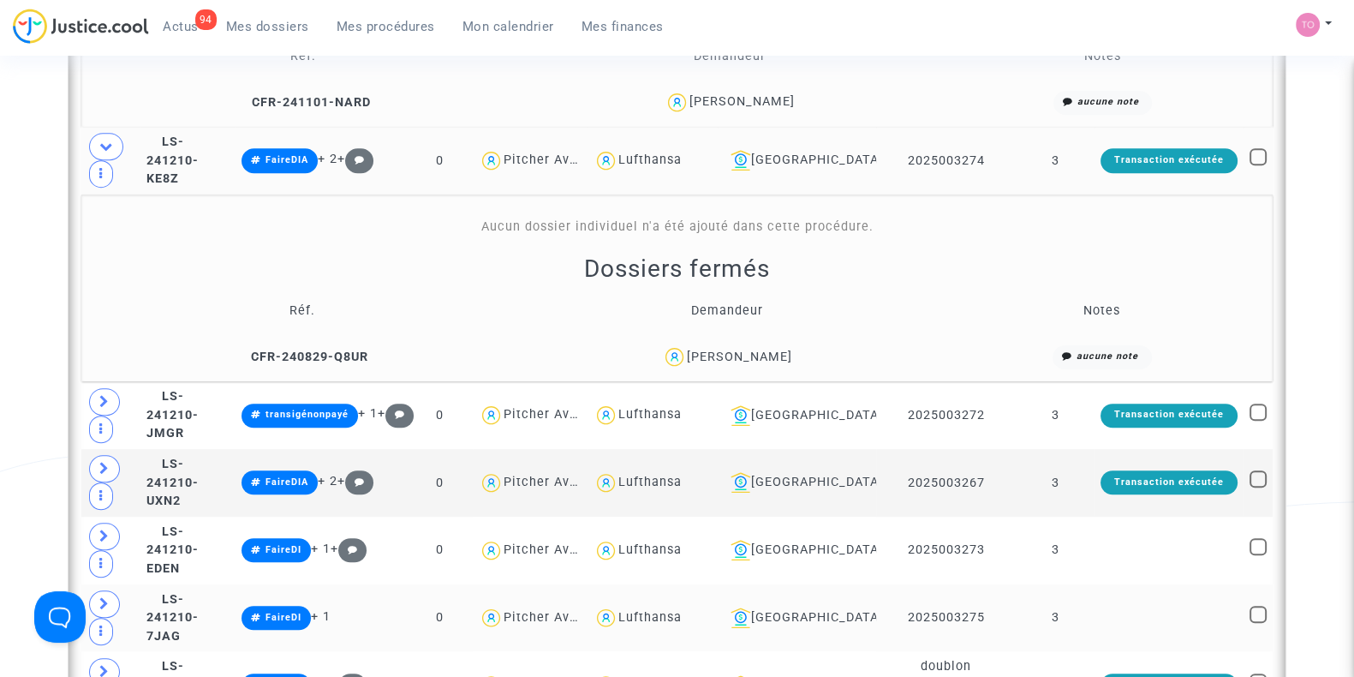
scroll to position [1451, 0]
drag, startPoint x: 805, startPoint y: 354, endPoint x: 700, endPoint y: 350, distance: 105.4
click at [700, 350] on div "NIKHIL KHARE" at bounding box center [726, 356] width 409 height 25
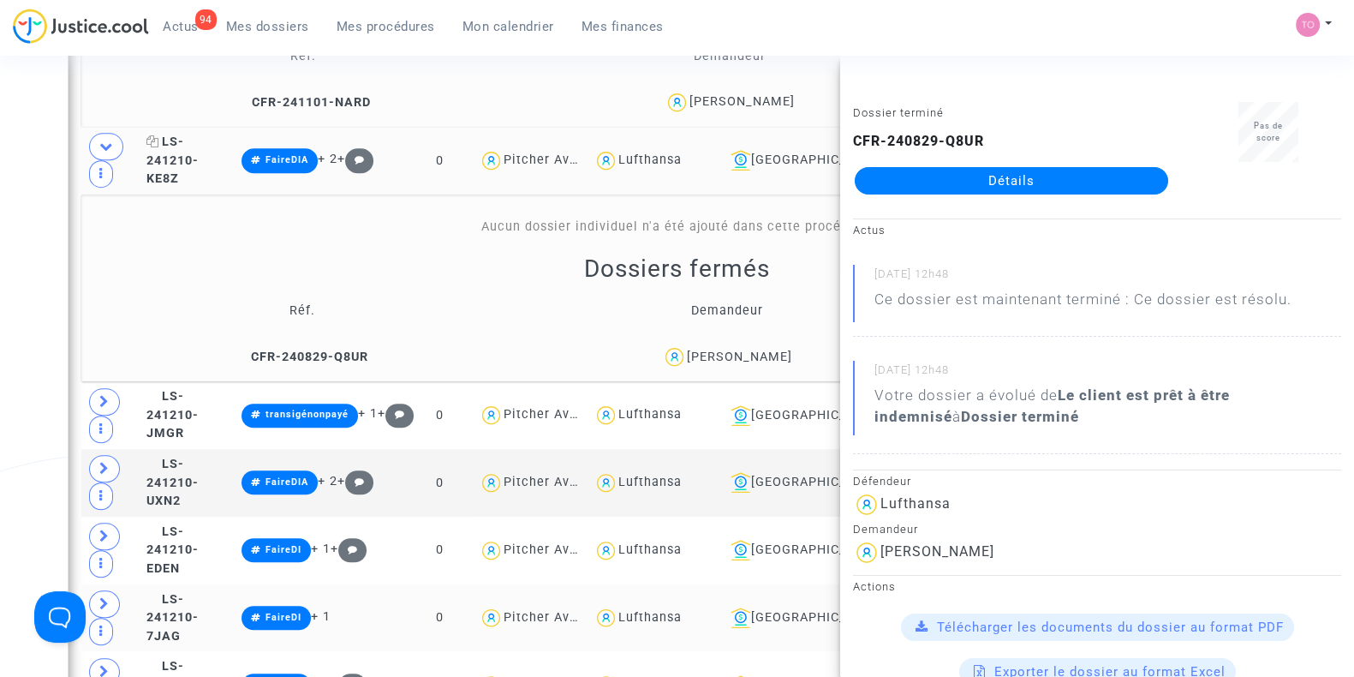
click at [166, 147] on span "LS-241210-KE8Z" at bounding box center [172, 159] width 52 height 51
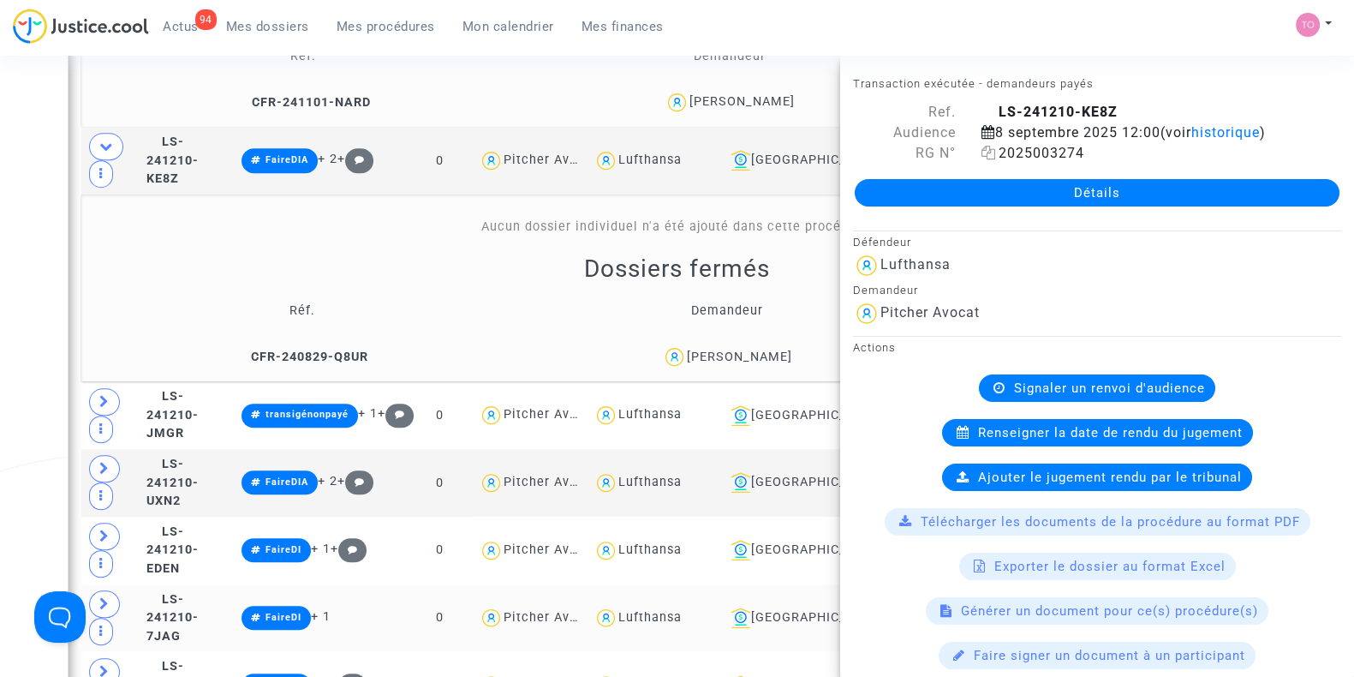
drag, startPoint x: 1094, startPoint y: 147, endPoint x: 1022, endPoint y: 152, distance: 72.1
click at [1022, 152] on div "2025003274" at bounding box center [1161, 153] width 385 height 21
click at [984, 152] on icon at bounding box center [988, 153] width 15 height 14
click at [27, 344] on div "Date de clôture d'instruction Date de conciliation Date d'audience Date de juge…" at bounding box center [677, 181] width 1354 height 3067
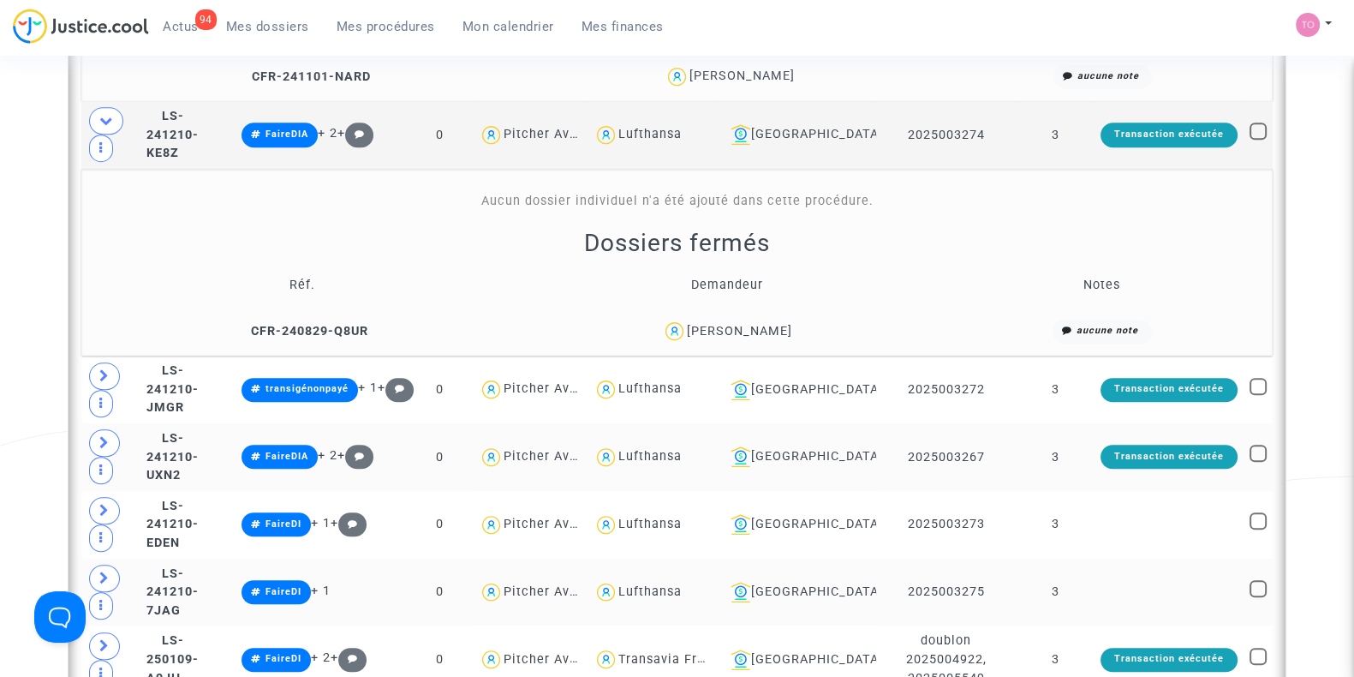
scroll to position [1479, 0]
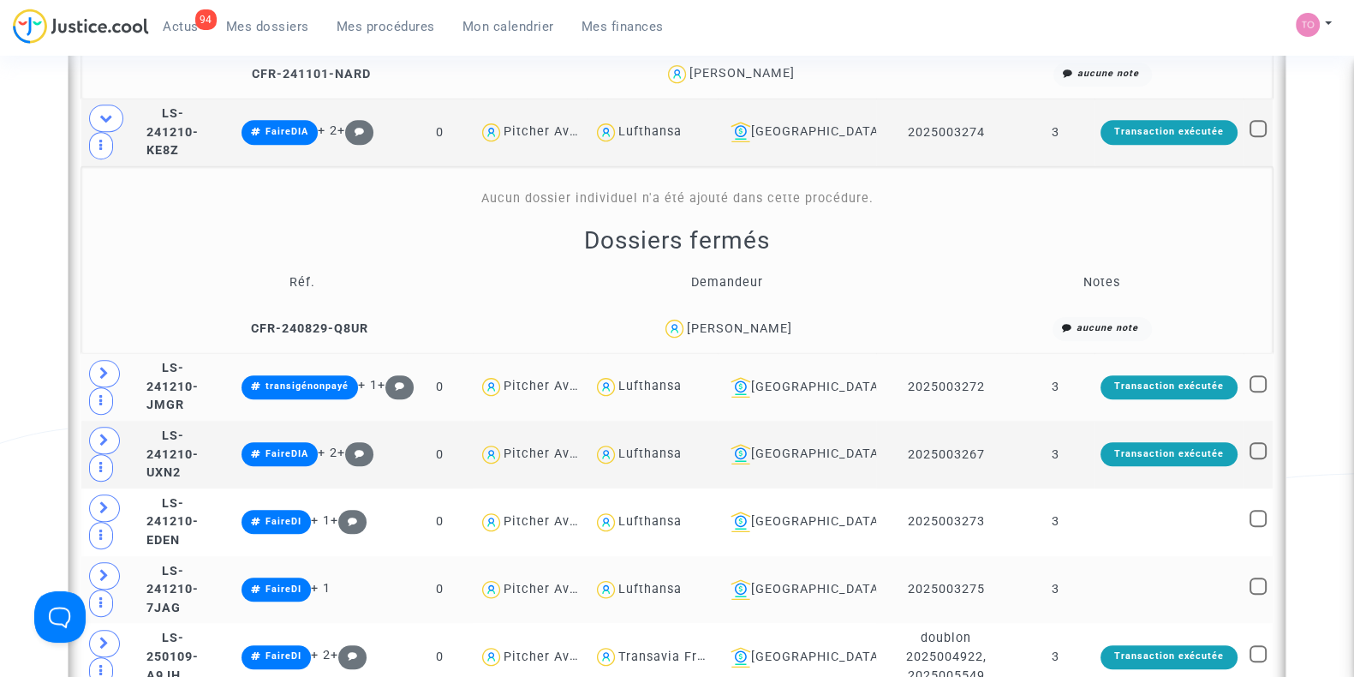
click at [120, 355] on td at bounding box center [110, 387] width 59 height 68
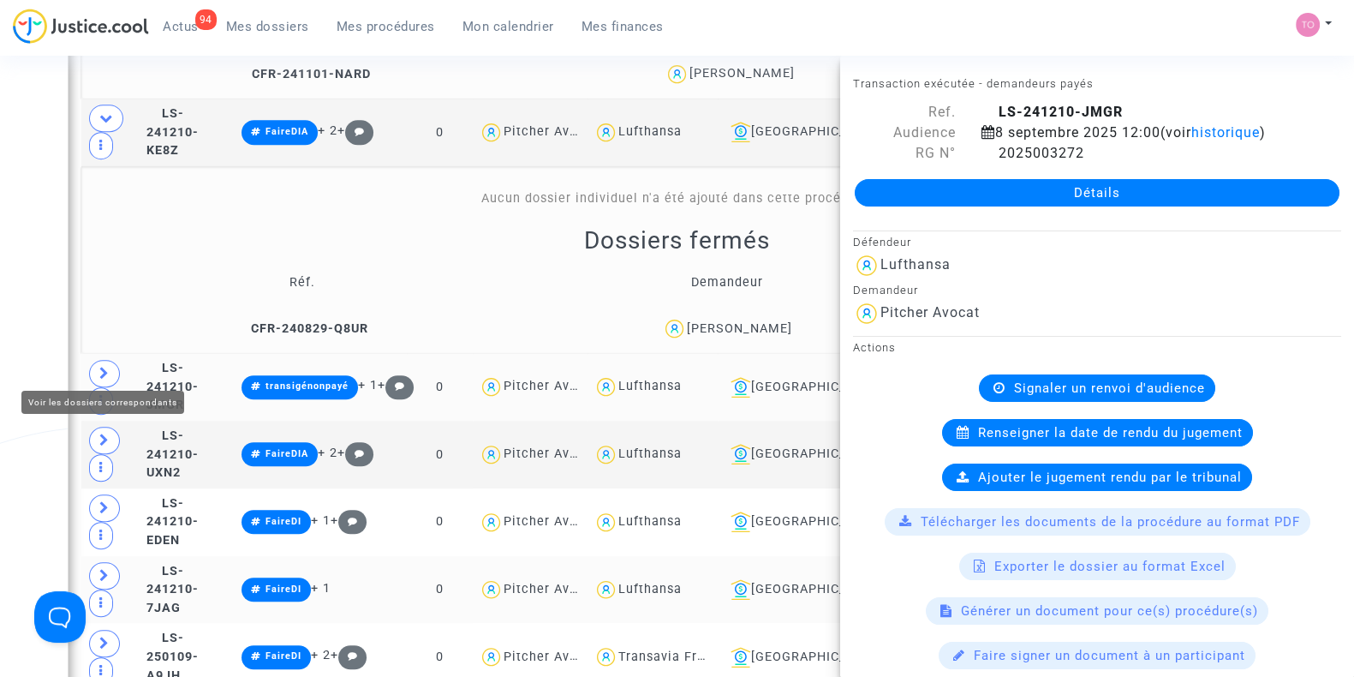
click at [105, 367] on icon at bounding box center [104, 373] width 10 height 13
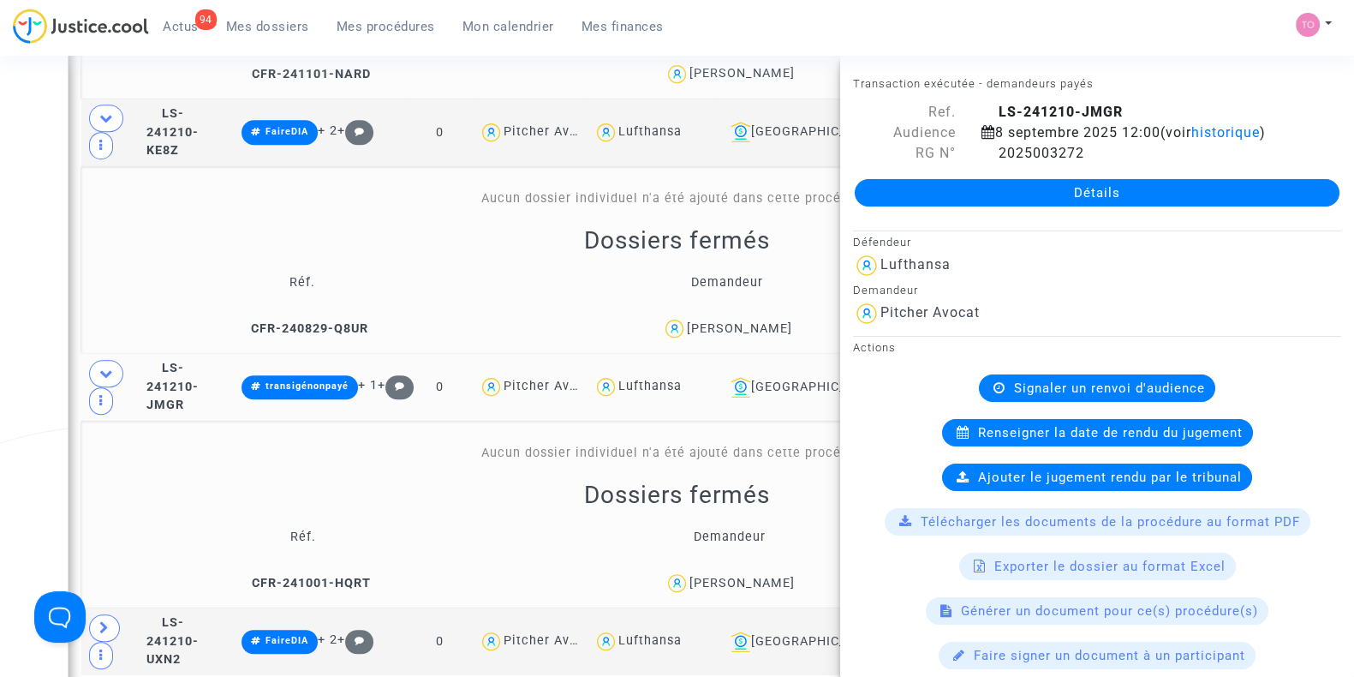
click at [19, 378] on div "Date de clôture d'instruction Date de conciliation Date d'audience Date de juge…" at bounding box center [677, 246] width 1354 height 3253
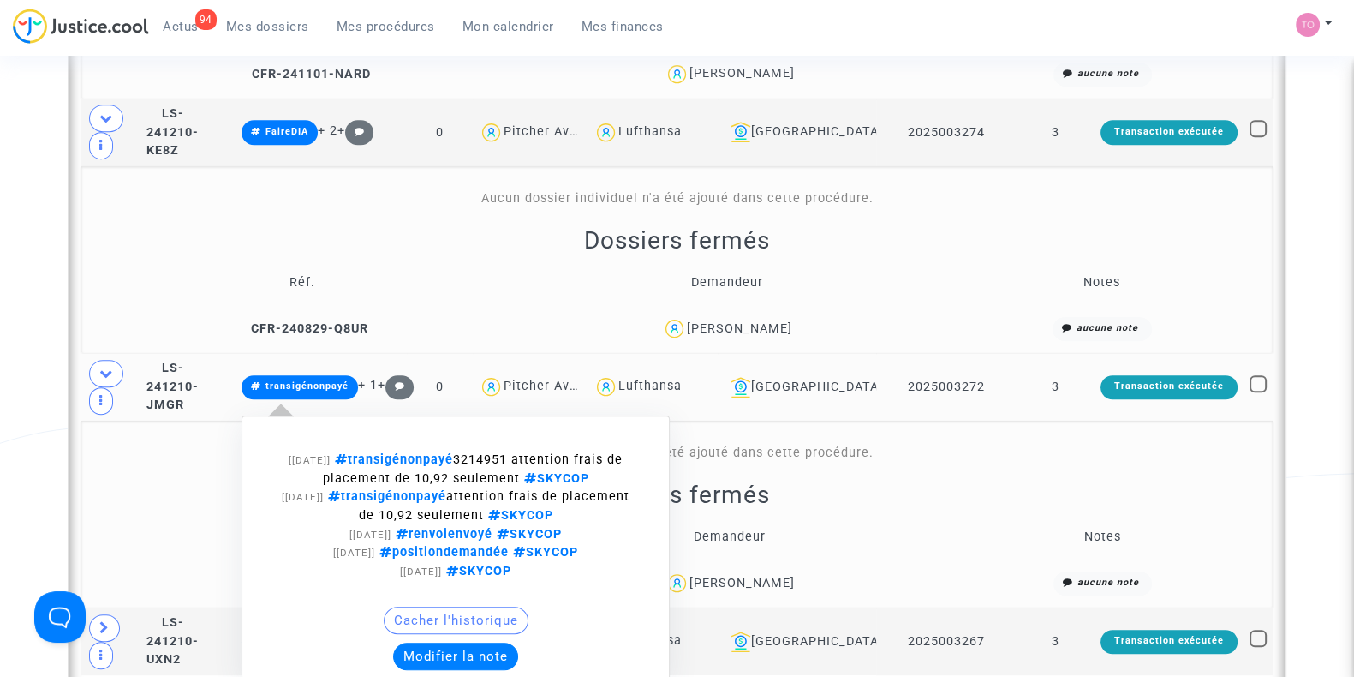
click at [484, 653] on button "Modifier la note" at bounding box center [455, 655] width 125 height 27
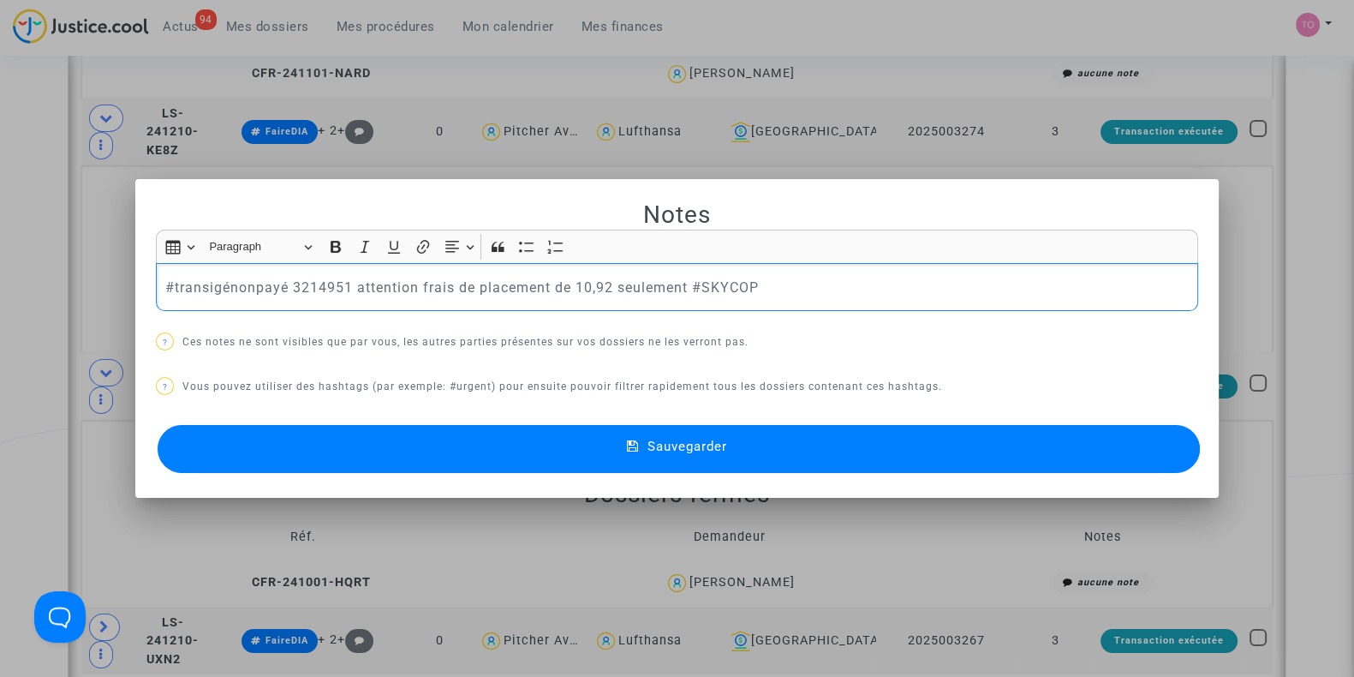
scroll to position [0, 0]
drag, startPoint x: 226, startPoint y: 283, endPoint x: 170, endPoint y: 283, distance: 55.7
click at [170, 283] on p "#FaireDIA #transigénonpayé 3214951 attention frais de placement de 10,92 seulem…" at bounding box center [677, 287] width 1024 height 21
drag, startPoint x: 244, startPoint y: 284, endPoint x: 773, endPoint y: 271, distance: 529.4
click at [773, 271] on div "#DIAenvoyé #transigénonpayé 3214951 attention frais de placement de 10,92 seule…" at bounding box center [677, 287] width 1042 height 48
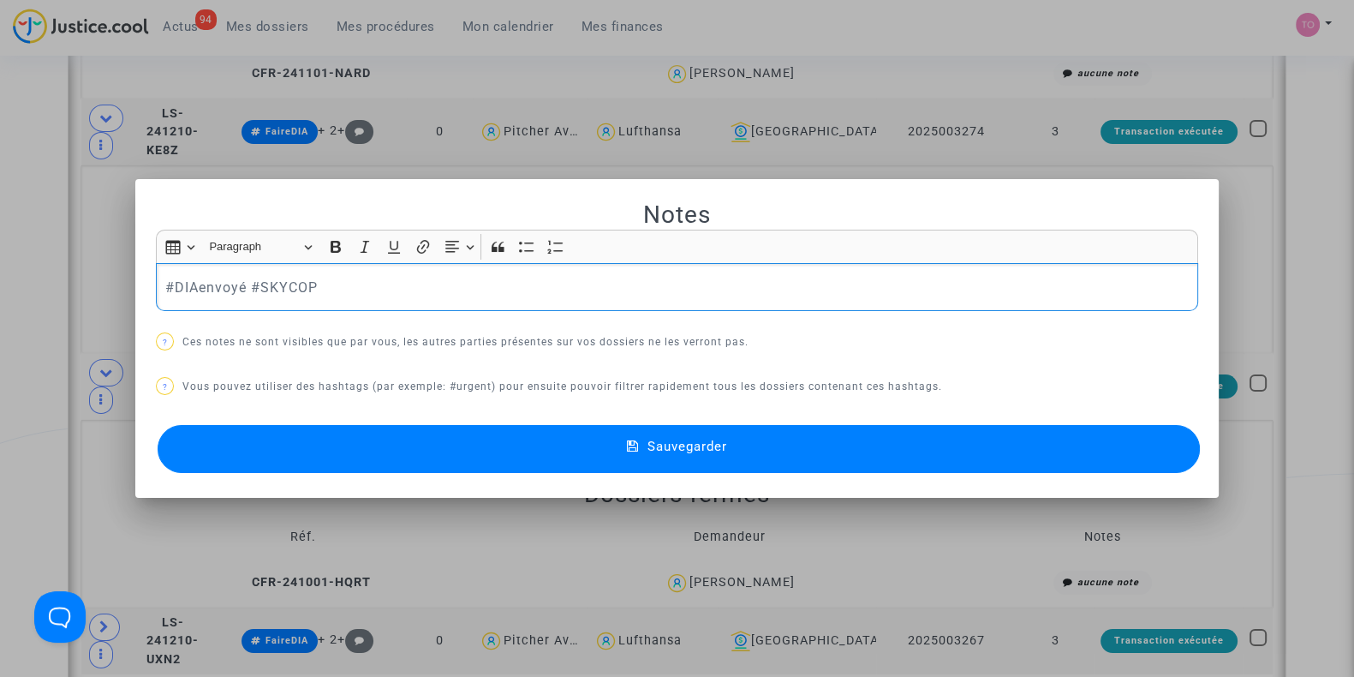
click at [287, 435] on button "Sauvegarder" at bounding box center [679, 449] width 1042 height 48
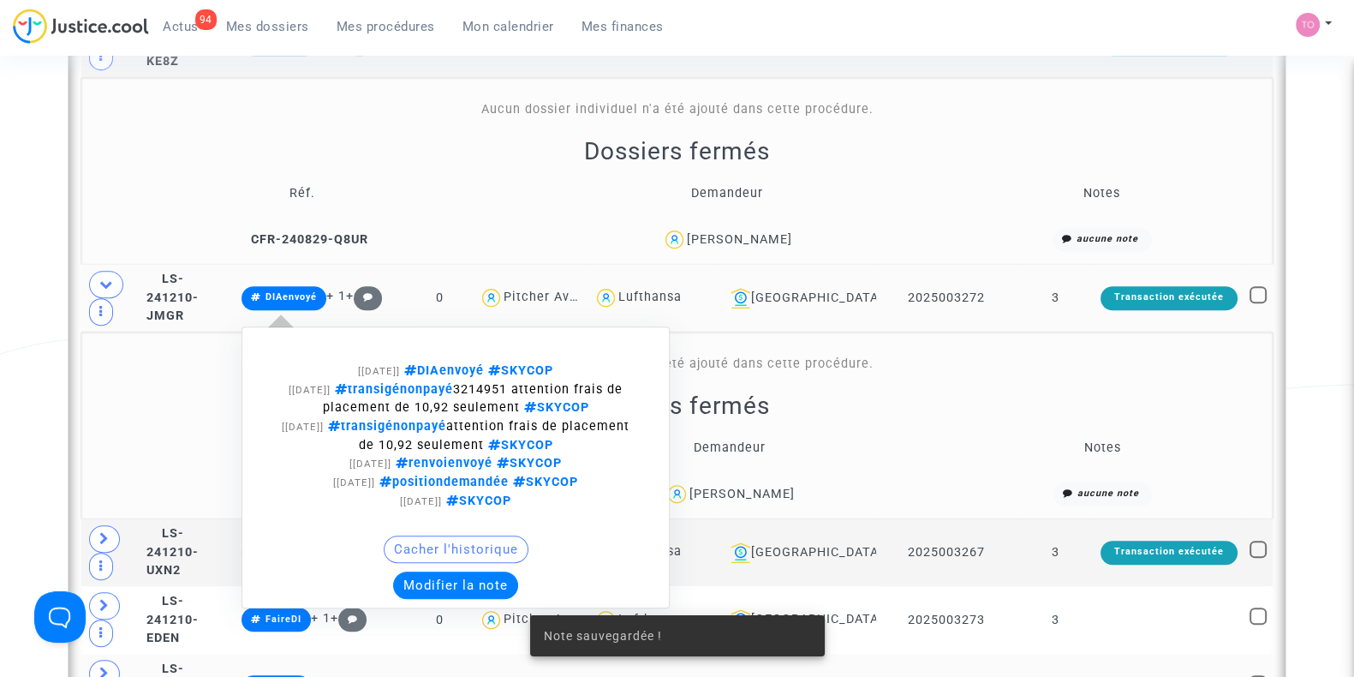
scroll to position [1569, 0]
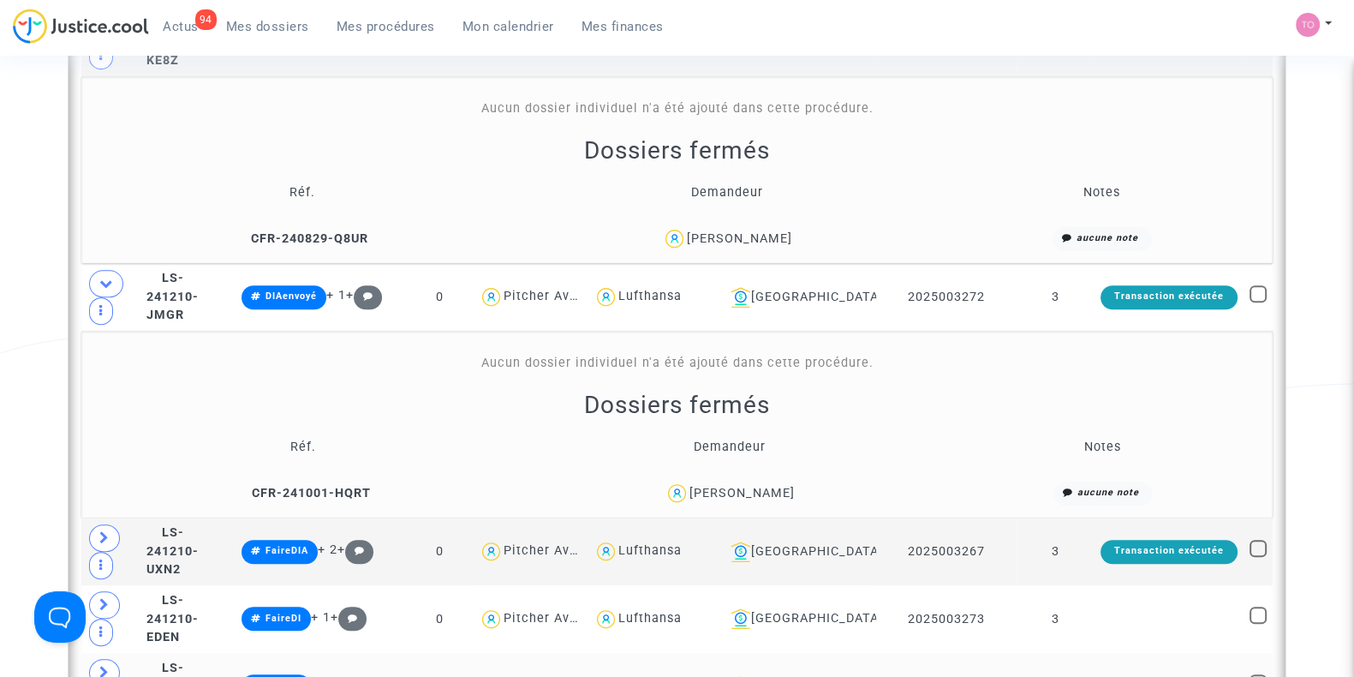
drag, startPoint x: 814, startPoint y: 486, endPoint x: 681, endPoint y: 492, distance: 132.9
click at [681, 492] on div "Michel BOUZIGNAC" at bounding box center [729, 492] width 407 height 25
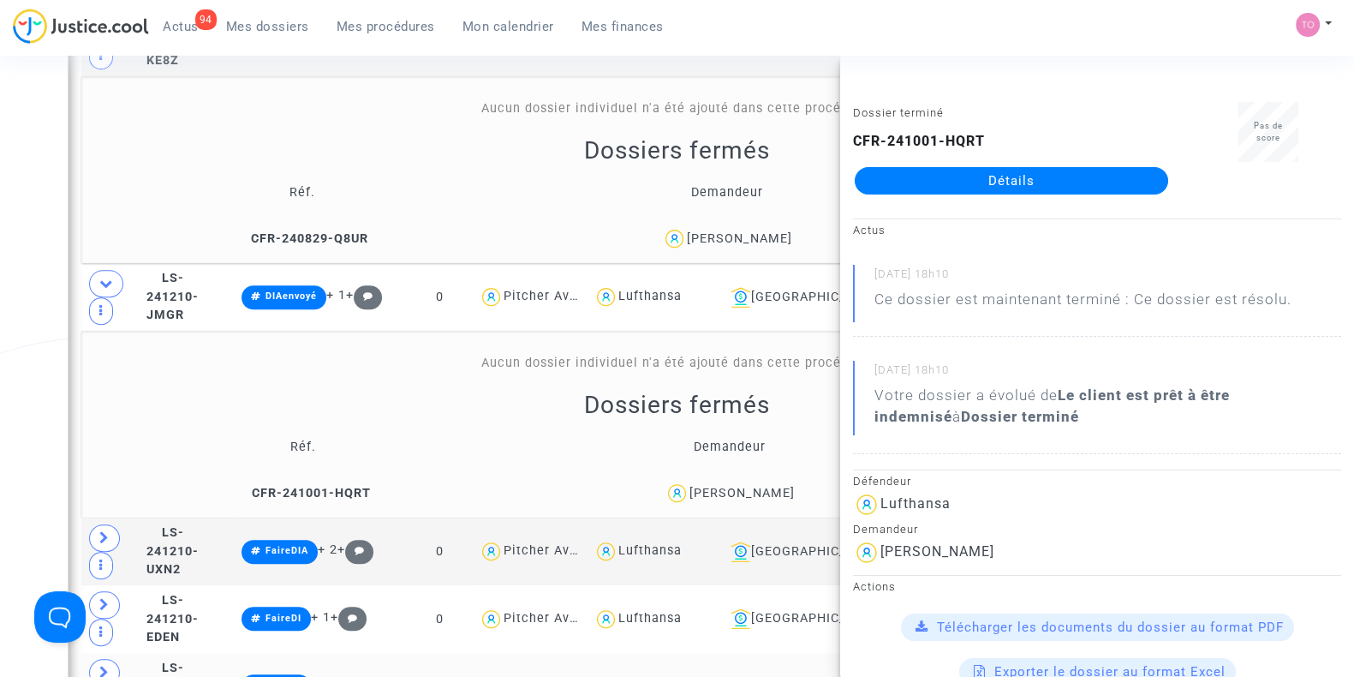
click at [0, 413] on div "Date de clôture d'instruction Date de conciliation Date d'audience Date de juge…" at bounding box center [677, 156] width 1354 height 3253
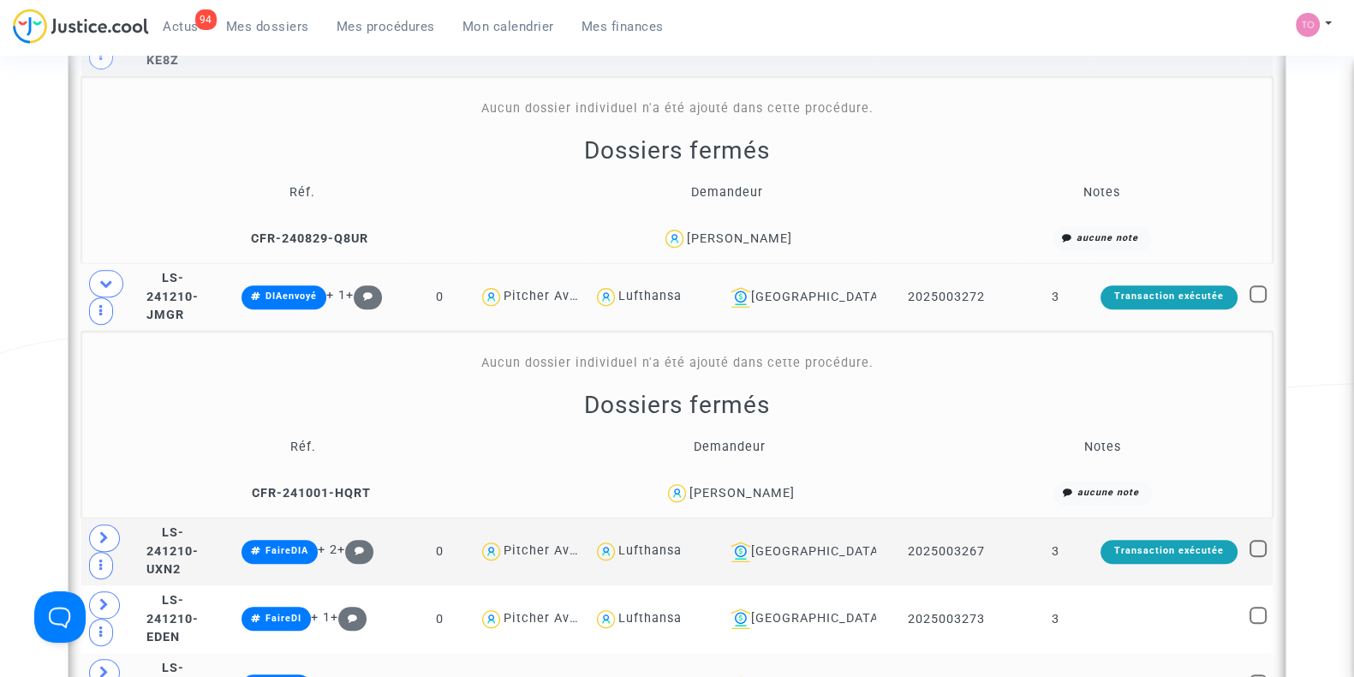
click at [1010, 286] on td "2025003272" at bounding box center [946, 297] width 140 height 68
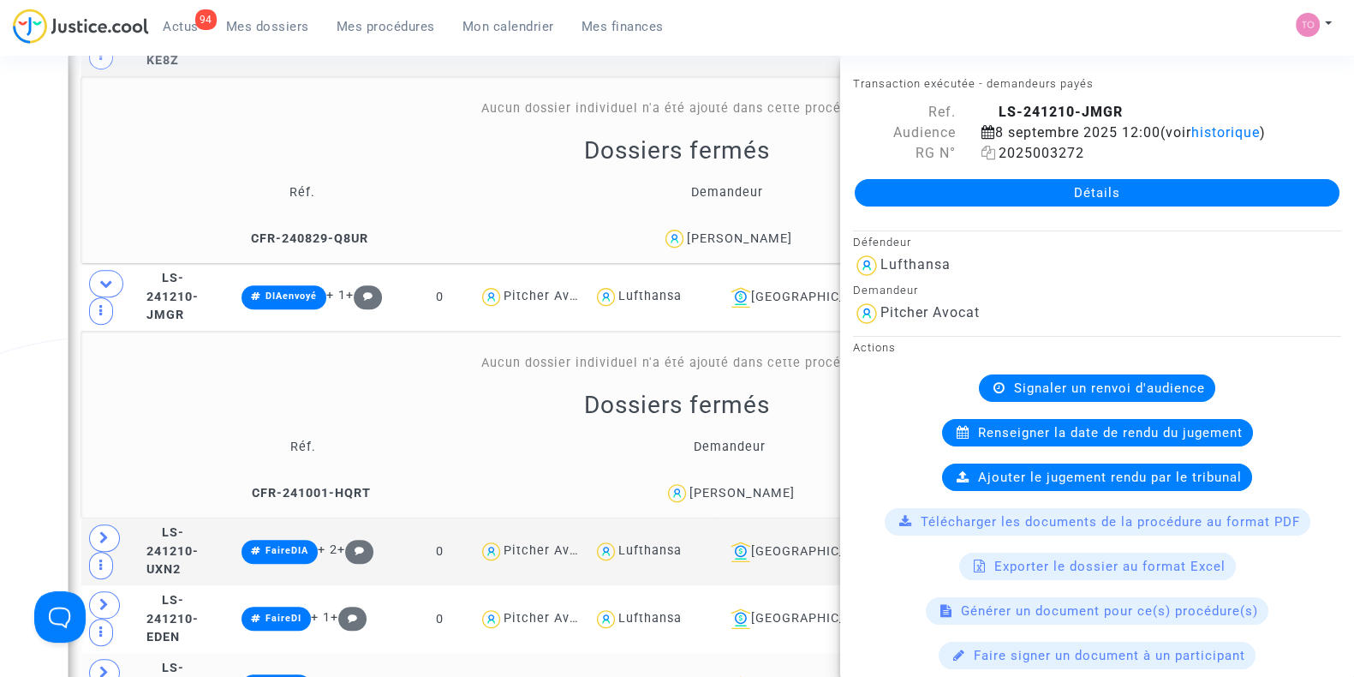
click at [988, 153] on icon at bounding box center [988, 153] width 15 height 14
click at [34, 342] on div "Date de clôture d'instruction Date de conciliation Date d'audience Date de juge…" at bounding box center [677, 156] width 1354 height 3253
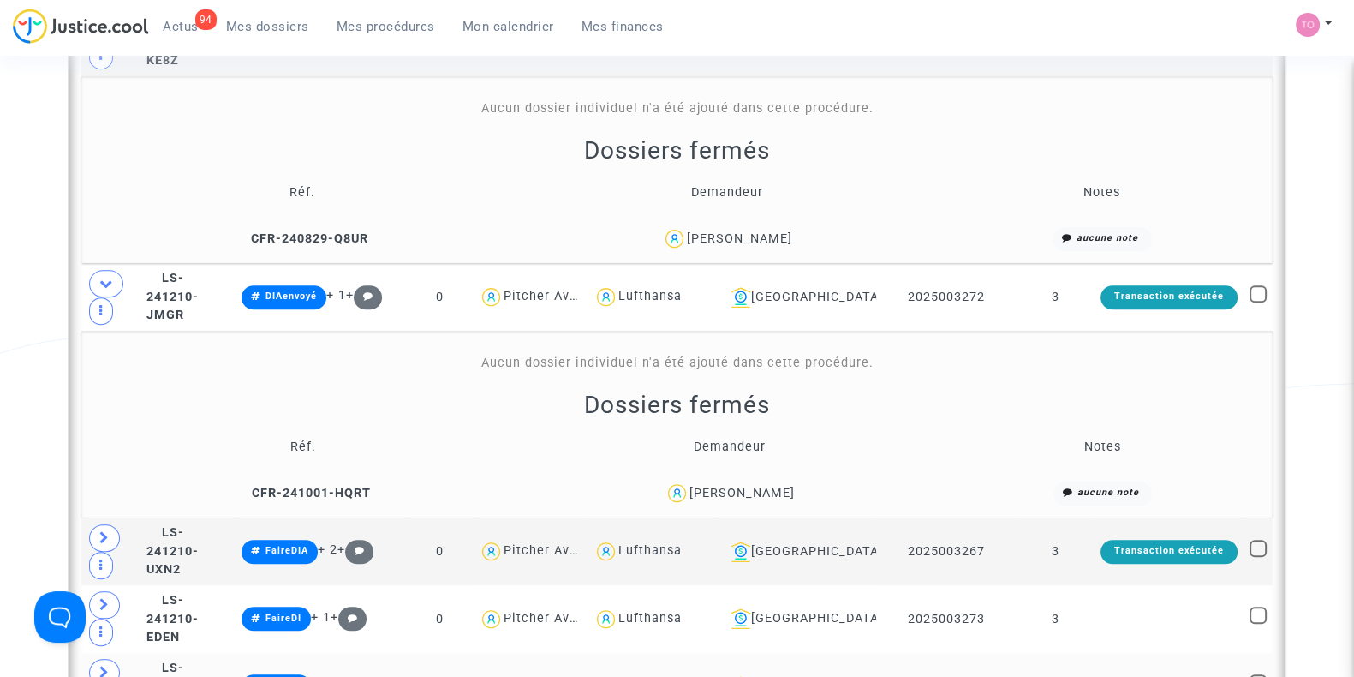
scroll to position [1502, 0]
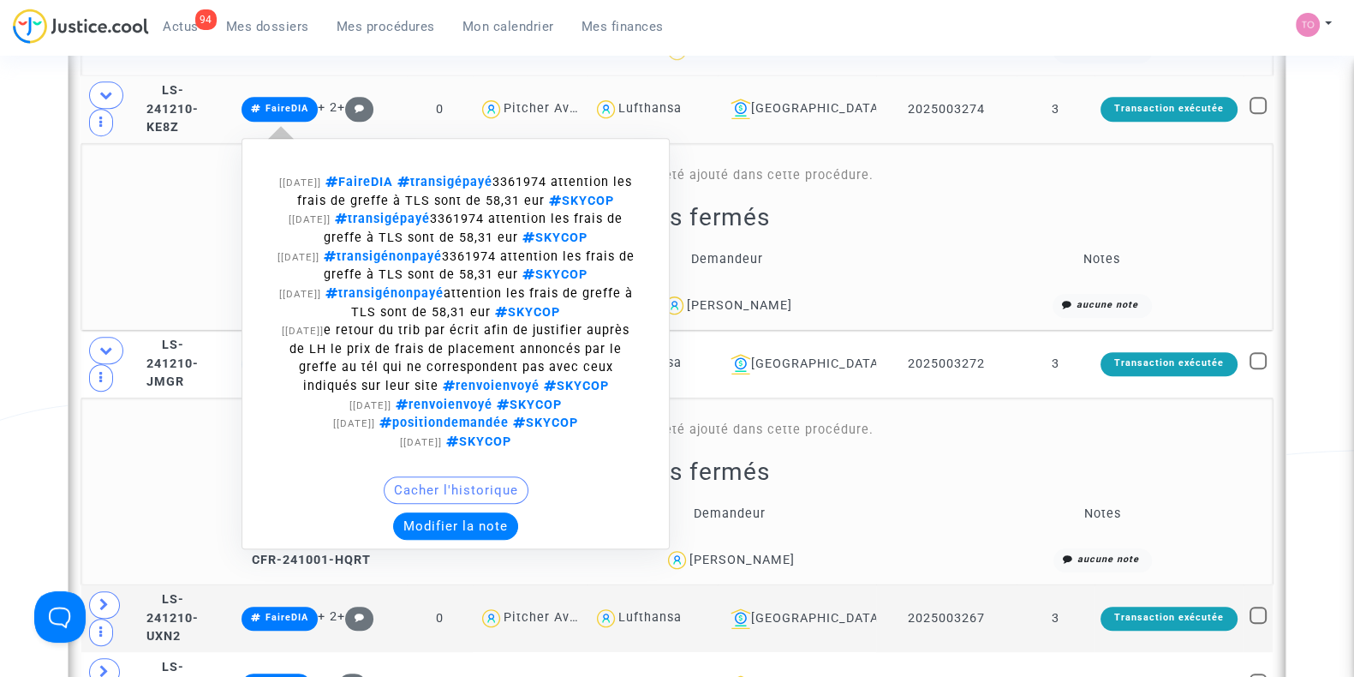
click at [466, 512] on button "Modifier la note" at bounding box center [455, 525] width 125 height 27
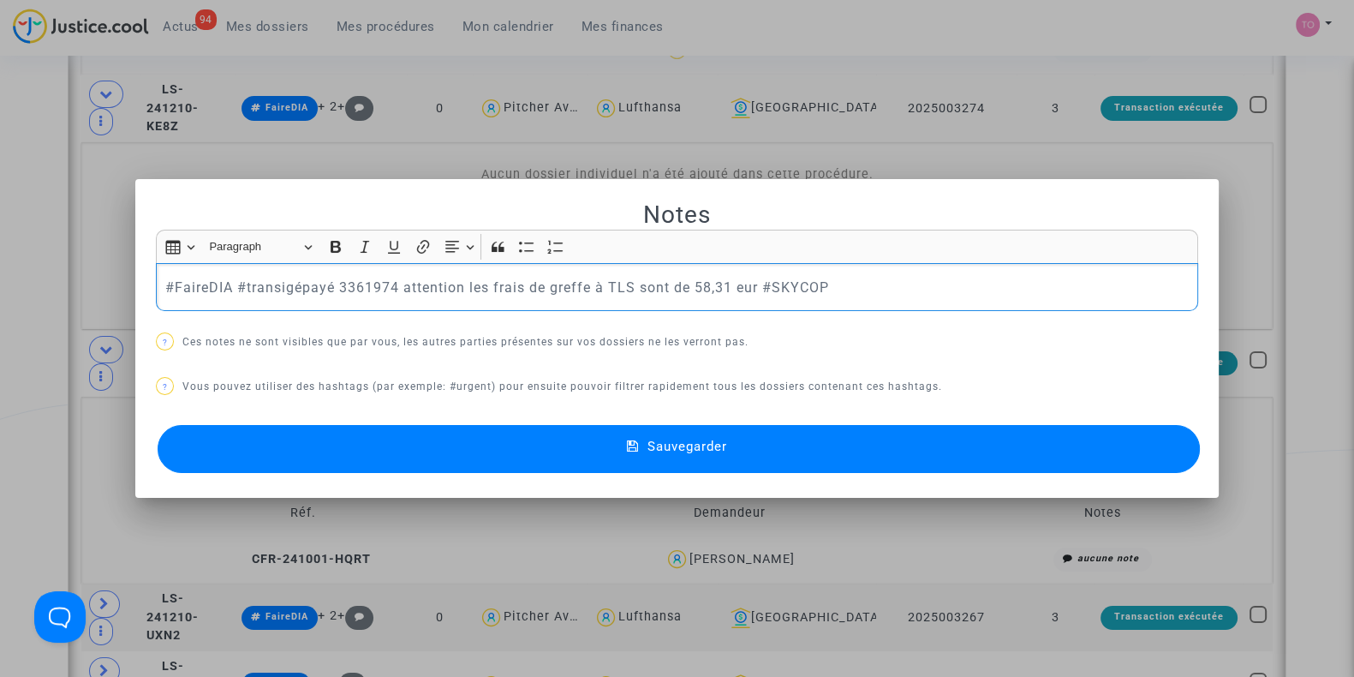
drag, startPoint x: 751, startPoint y: 283, endPoint x: 111, endPoint y: 268, distance: 639.9
click at [111, 268] on div "Notes Rich Text Editor Insert table Insert table Heading Paragraph Paragraph He…" at bounding box center [677, 338] width 1354 height 677
click at [325, 439] on button "Sauvegarder" at bounding box center [679, 449] width 1042 height 48
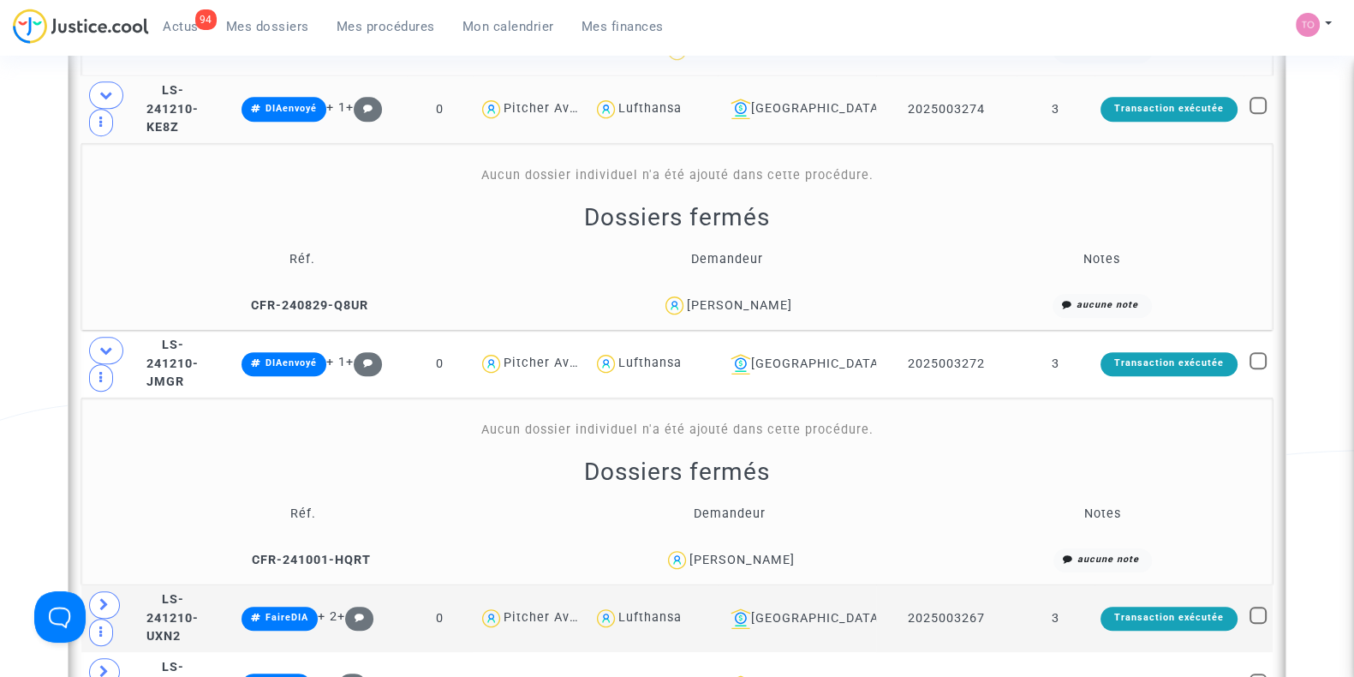
scroll to position [1579, 0]
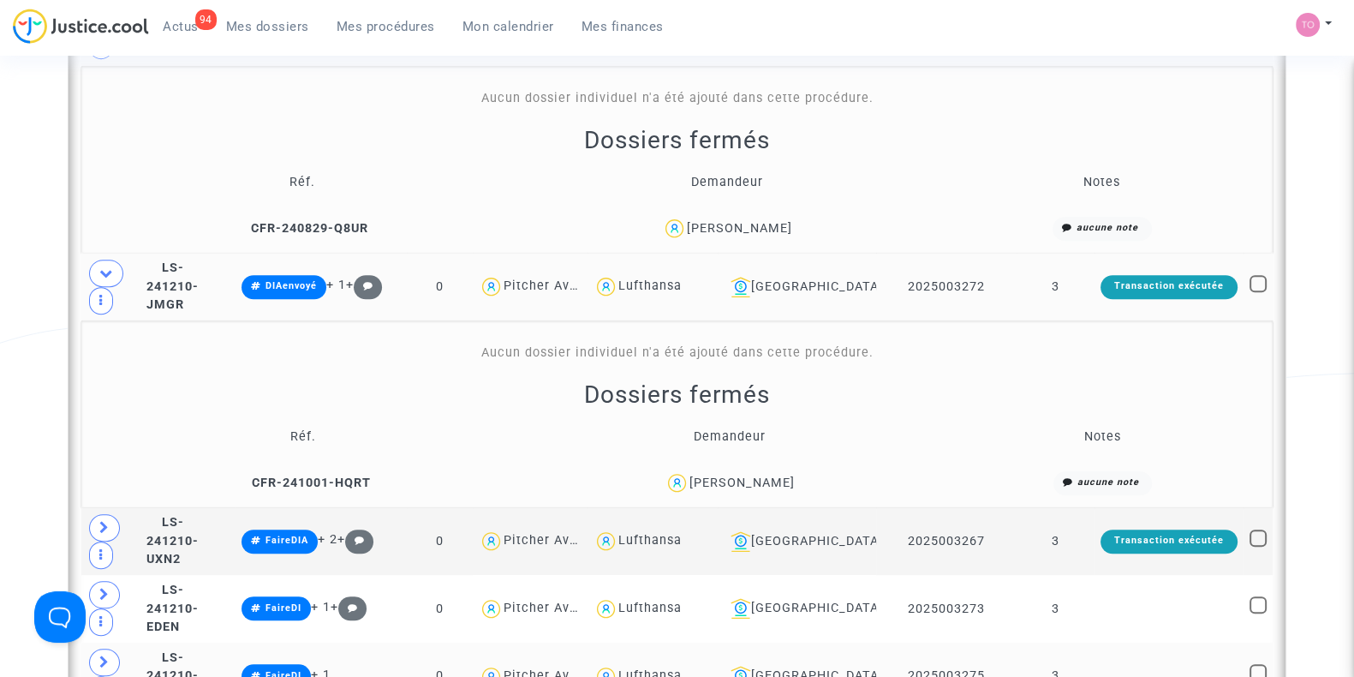
click at [925, 271] on td "2025003272" at bounding box center [946, 287] width 140 height 68
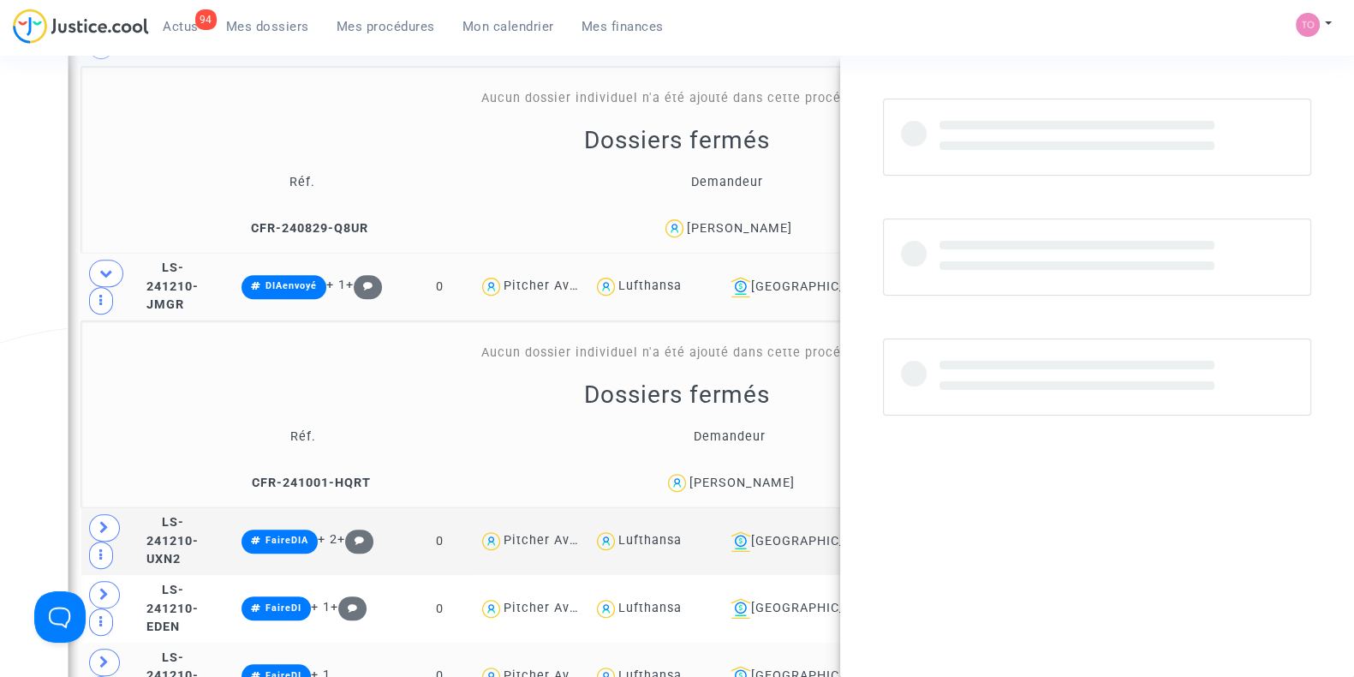
click at [925, 271] on td "2025003272" at bounding box center [946, 287] width 140 height 68
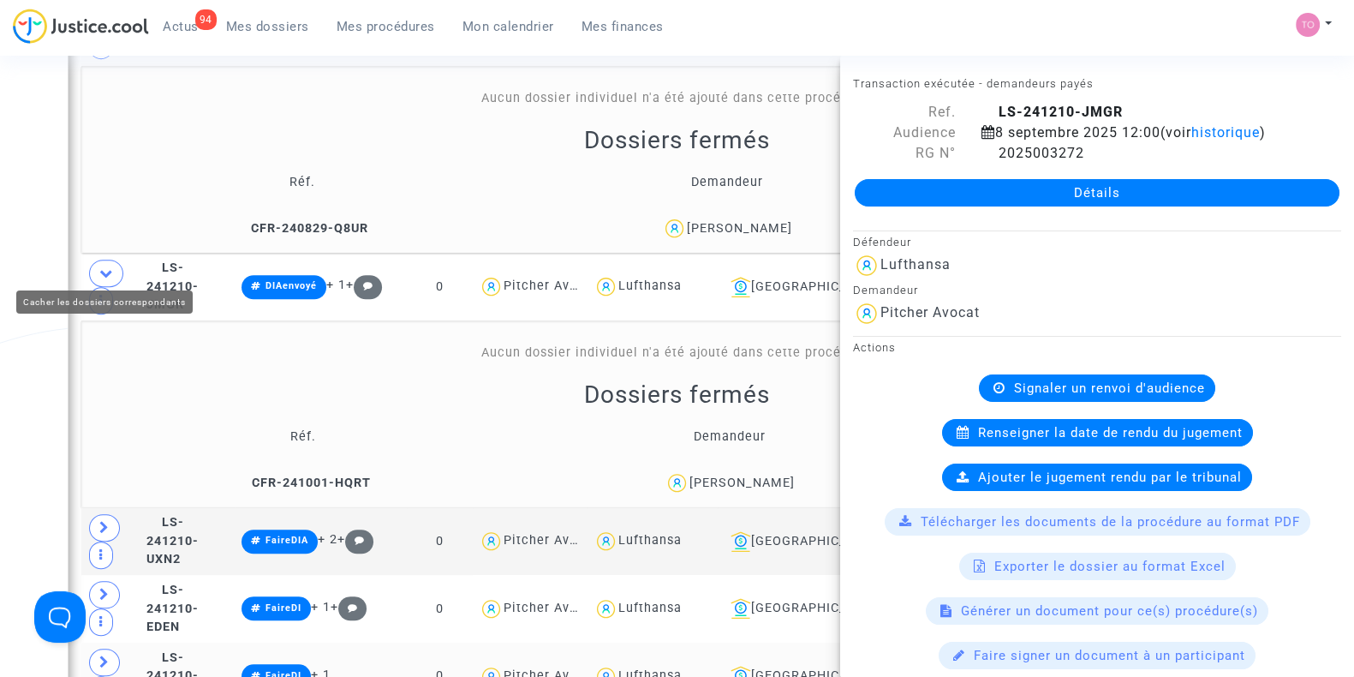
click at [105, 259] on span at bounding box center [106, 272] width 34 height 27
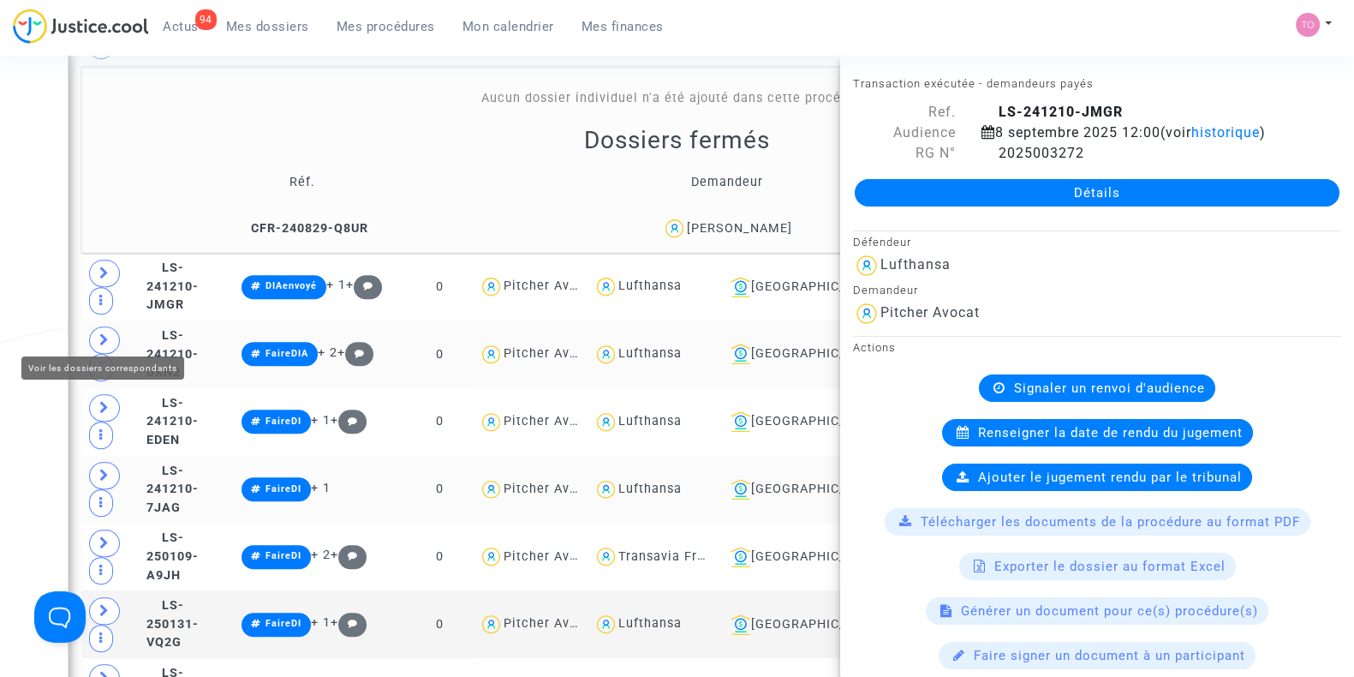
click at [93, 326] on span at bounding box center [104, 339] width 31 height 27
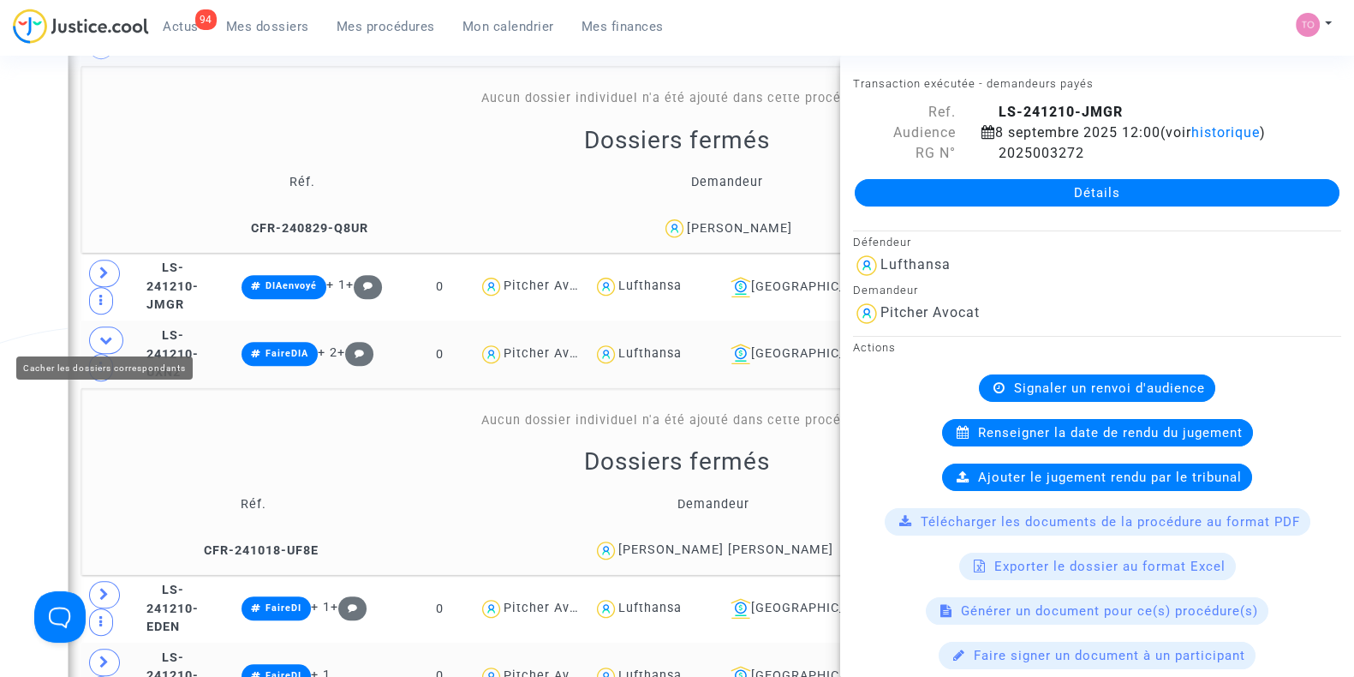
scroll to position [1635, 0]
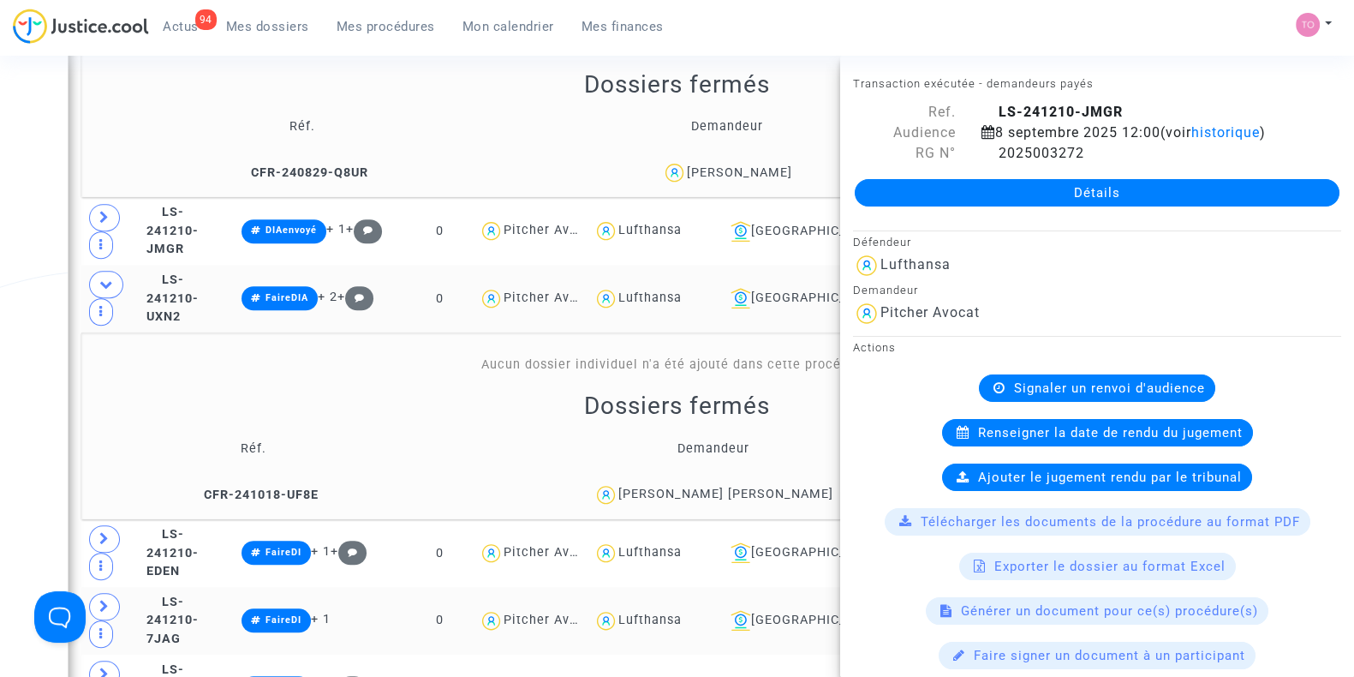
click at [39, 330] on div "Date de clôture d'instruction Date de conciliation Date d'audience Date de juge…" at bounding box center [677, 90] width 1354 height 3253
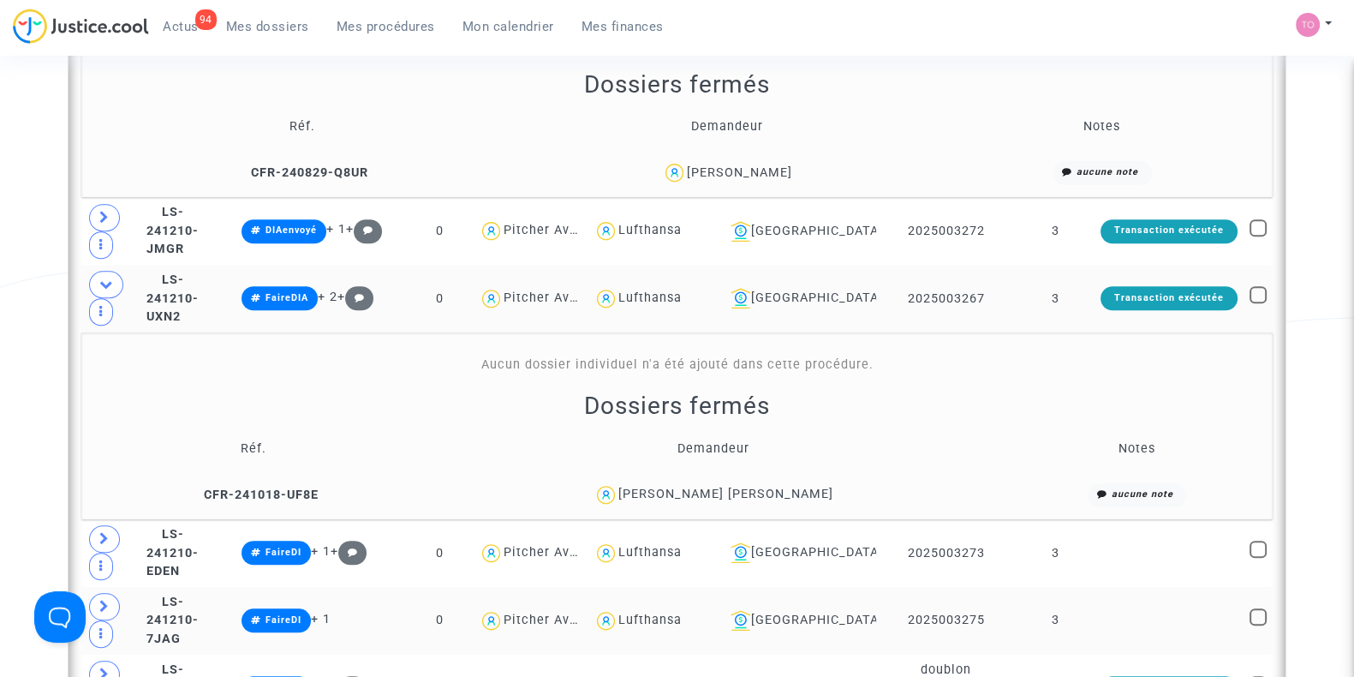
drag, startPoint x: 826, startPoint y: 474, endPoint x: 669, endPoint y: 484, distance: 157.9
click at [669, 484] on div "Manoel Guidi Alvares" at bounding box center [713, 494] width 575 height 25
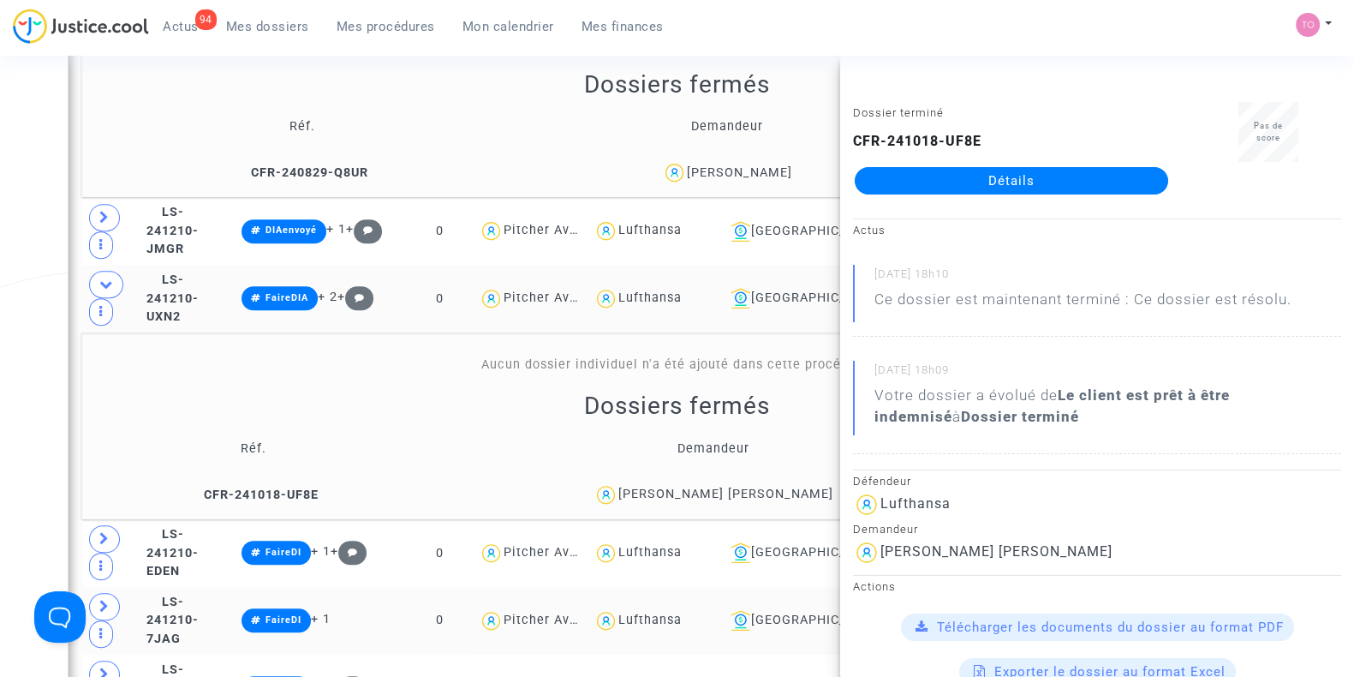
click at [18, 368] on div "Date de clôture d'instruction Date de conciliation Date d'audience Date de juge…" at bounding box center [677, 90] width 1354 height 3253
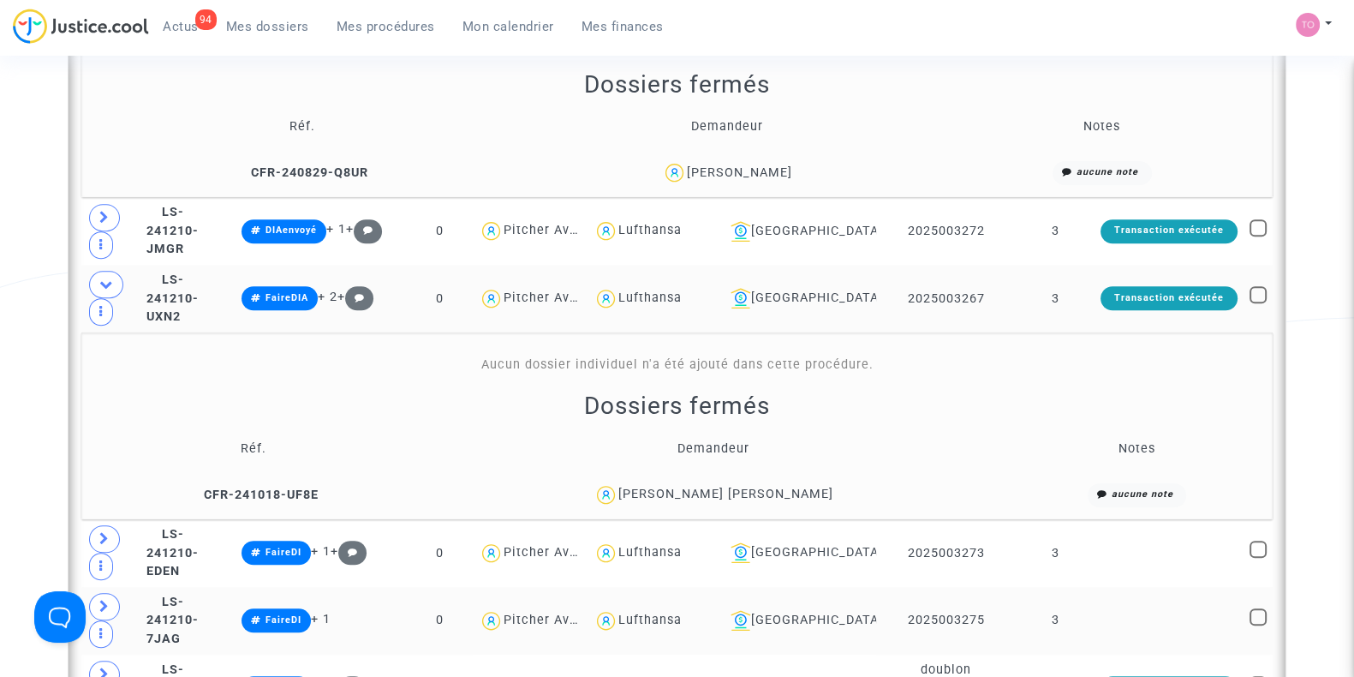
click at [933, 283] on td "2025003267" at bounding box center [946, 299] width 140 height 68
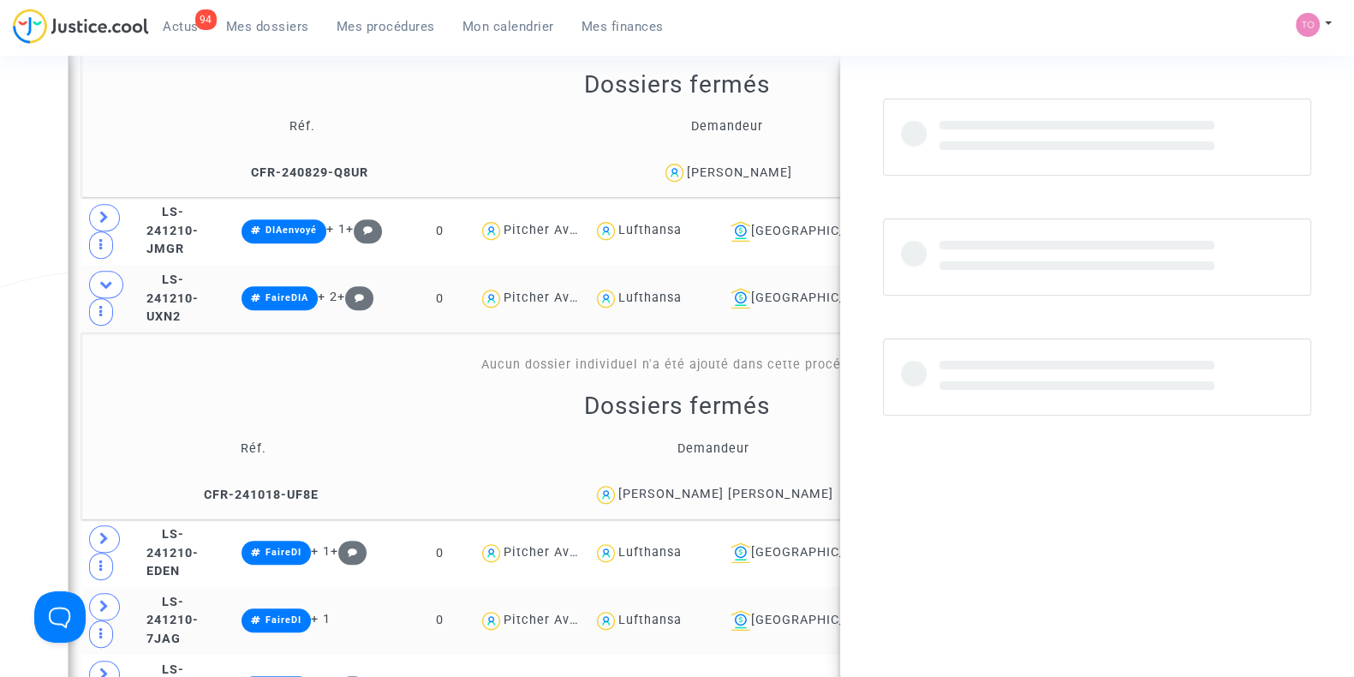
click at [933, 283] on td "2025003267" at bounding box center [946, 299] width 140 height 68
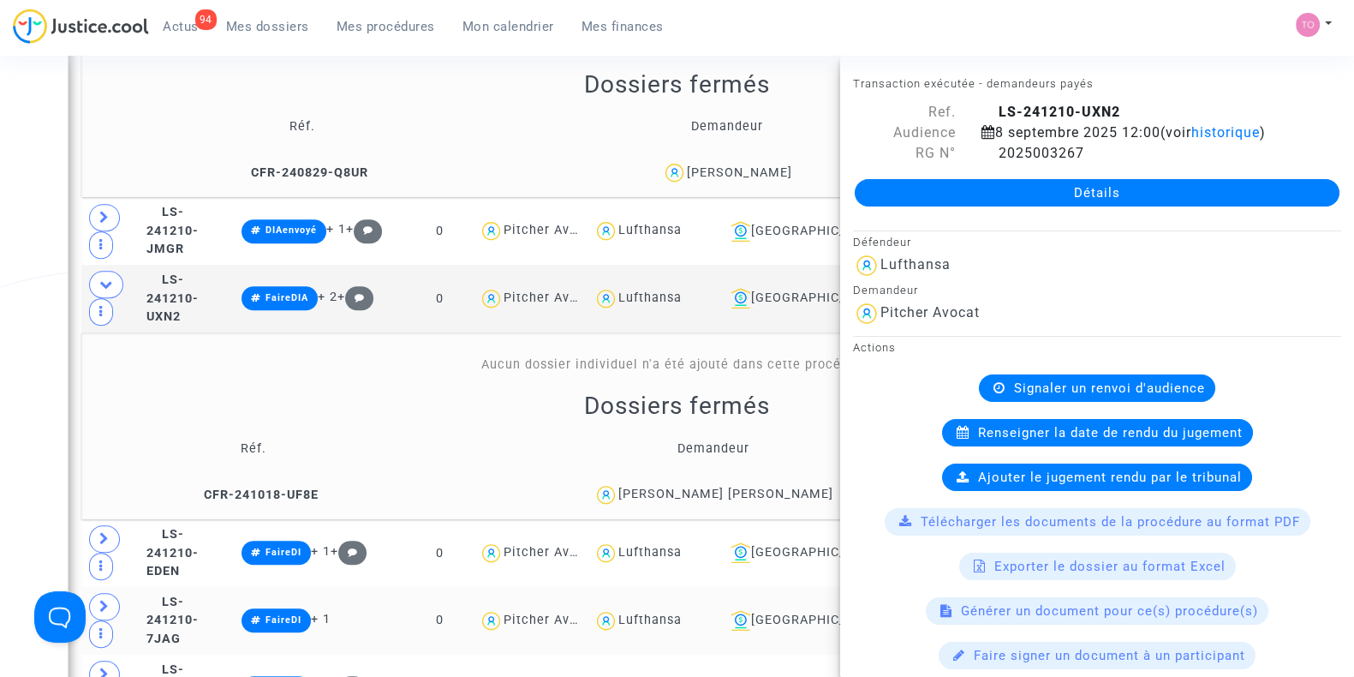
click at [0, 358] on div "Date de clôture d'instruction Date de conciliation Date d'audience Date de juge…" at bounding box center [677, 90] width 1354 height 3253
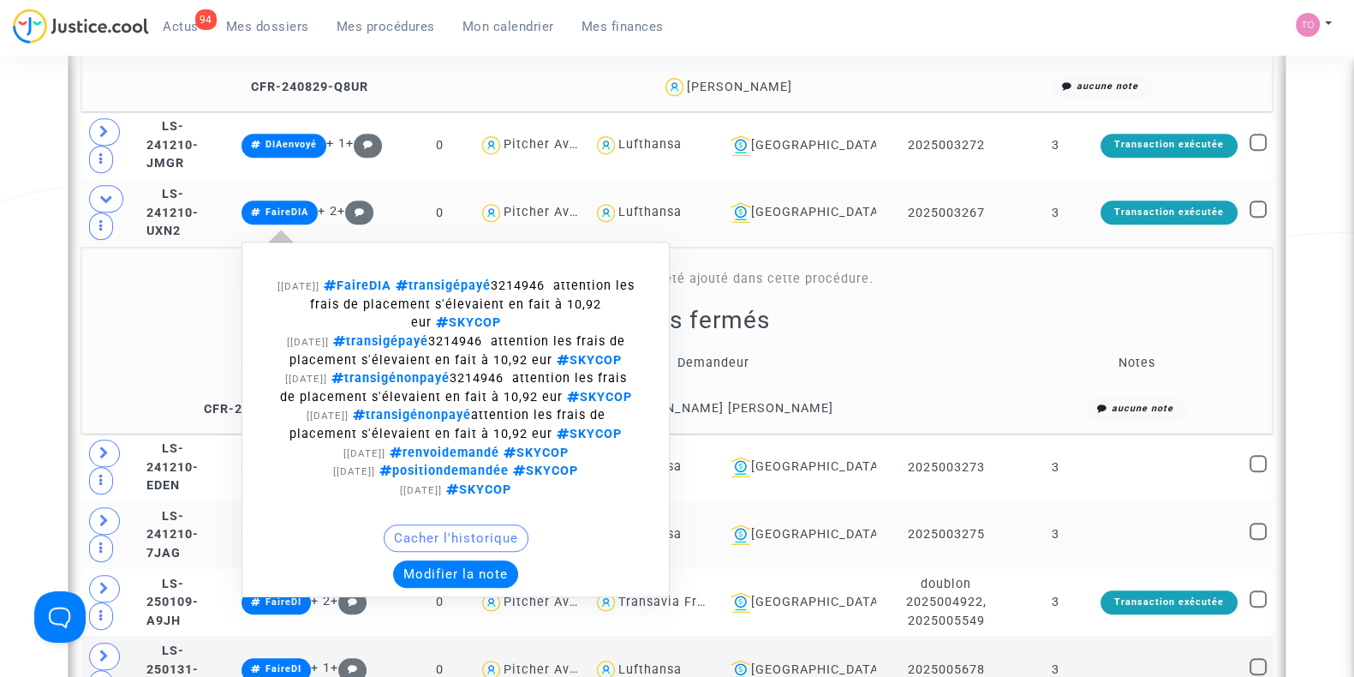
scroll to position [1720, 0]
click at [462, 579] on button "Modifier la note" at bounding box center [455, 573] width 125 height 27
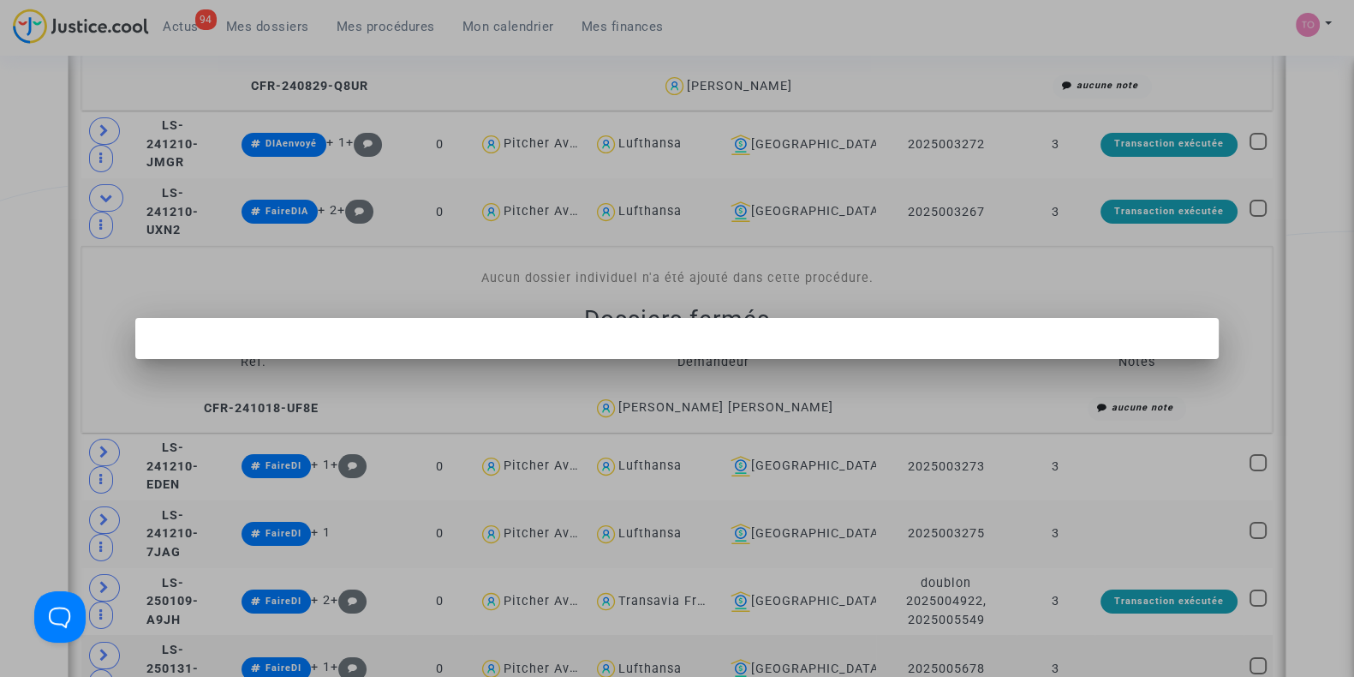
scroll to position [0, 0]
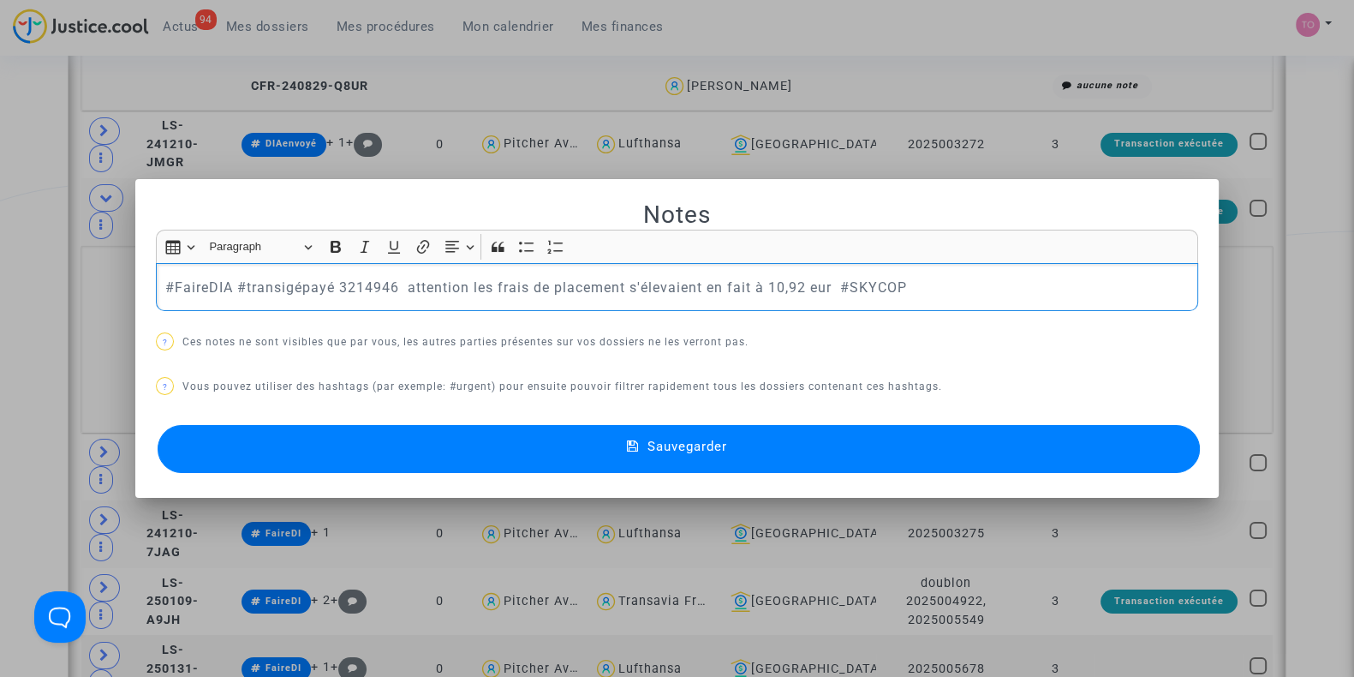
drag, startPoint x: 154, startPoint y: 283, endPoint x: 823, endPoint y: 274, distance: 668.9
click at [823, 274] on div "#FaireDIA #transigépayé 3214946 attention les frais de placement s'élevaient en…" at bounding box center [677, 287] width 1042 height 48
drag, startPoint x: 323, startPoint y: 278, endPoint x: 80, endPoint y: 270, distance: 242.5
click at [80, 270] on div "Notes Rich Text Editor Insert table Insert table Heading Paragraph Paragraph He…" at bounding box center [677, 338] width 1354 height 677
click at [319, 440] on button "Sauvegarder" at bounding box center [679, 449] width 1042 height 48
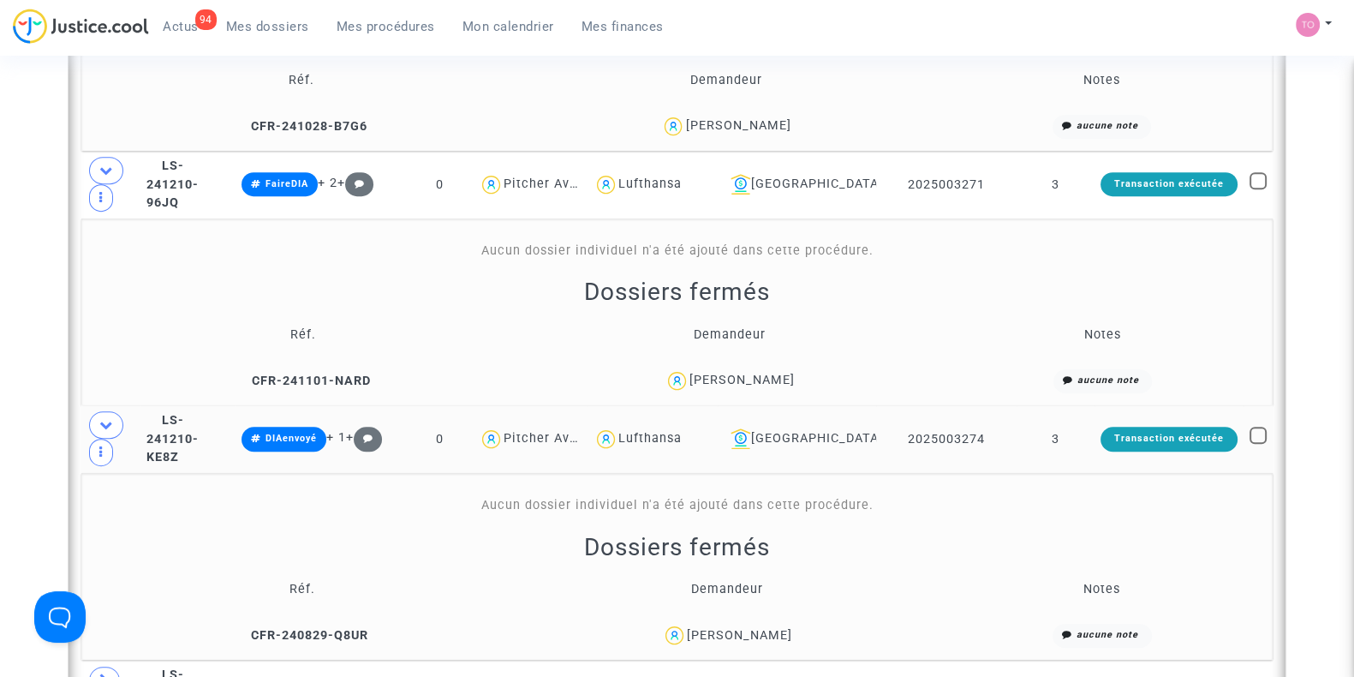
scroll to position [1130, 0]
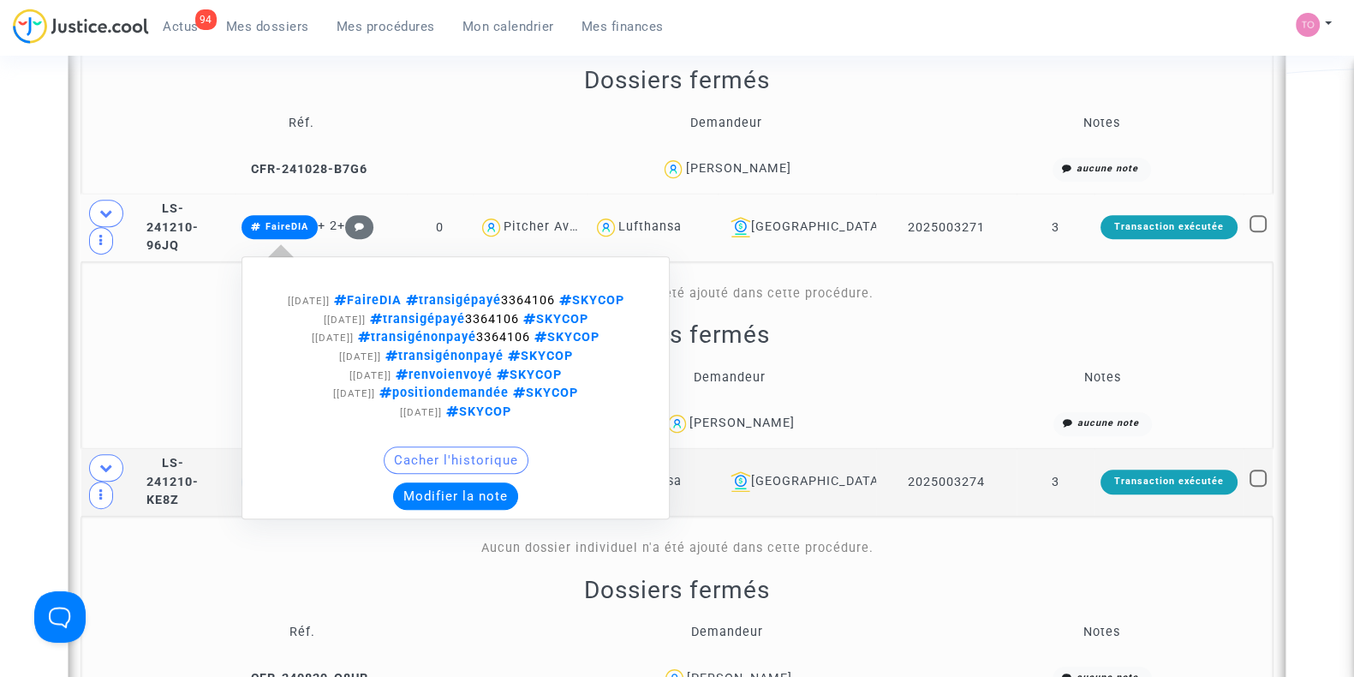
click at [426, 504] on button "Modifier la note" at bounding box center [455, 495] width 125 height 27
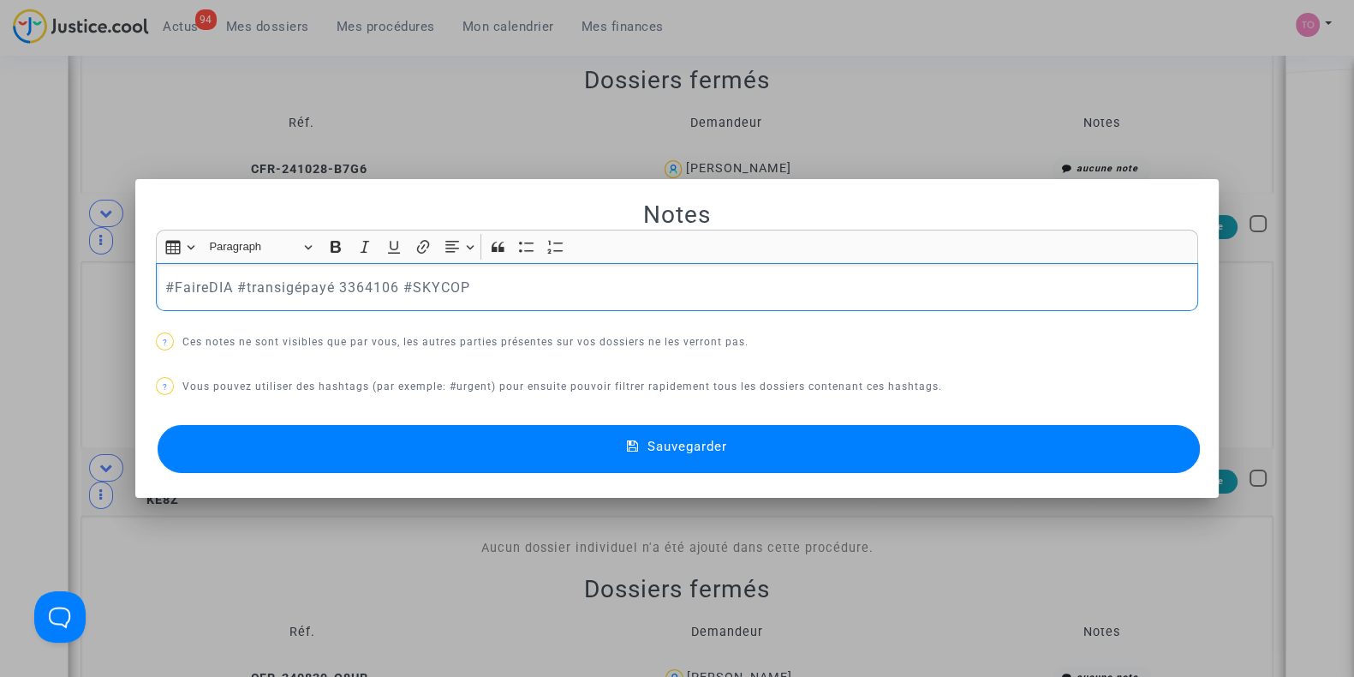
drag, startPoint x: 480, startPoint y: 277, endPoint x: 0, endPoint y: 229, distance: 482.0
click at [0, 229] on div "Notes Rich Text Editor Insert table Insert table Heading Paragraph Paragraph He…" at bounding box center [677, 338] width 1354 height 677
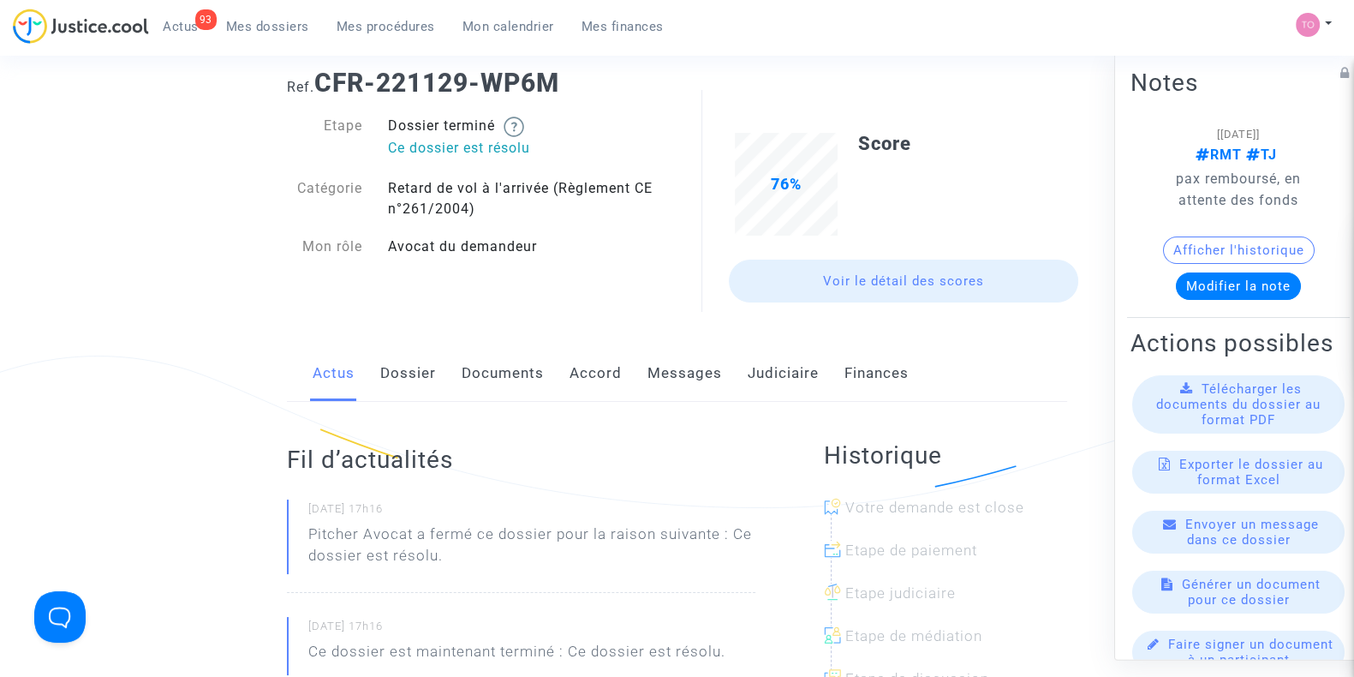
click at [417, 374] on link "Dossier" at bounding box center [408, 373] width 56 height 57
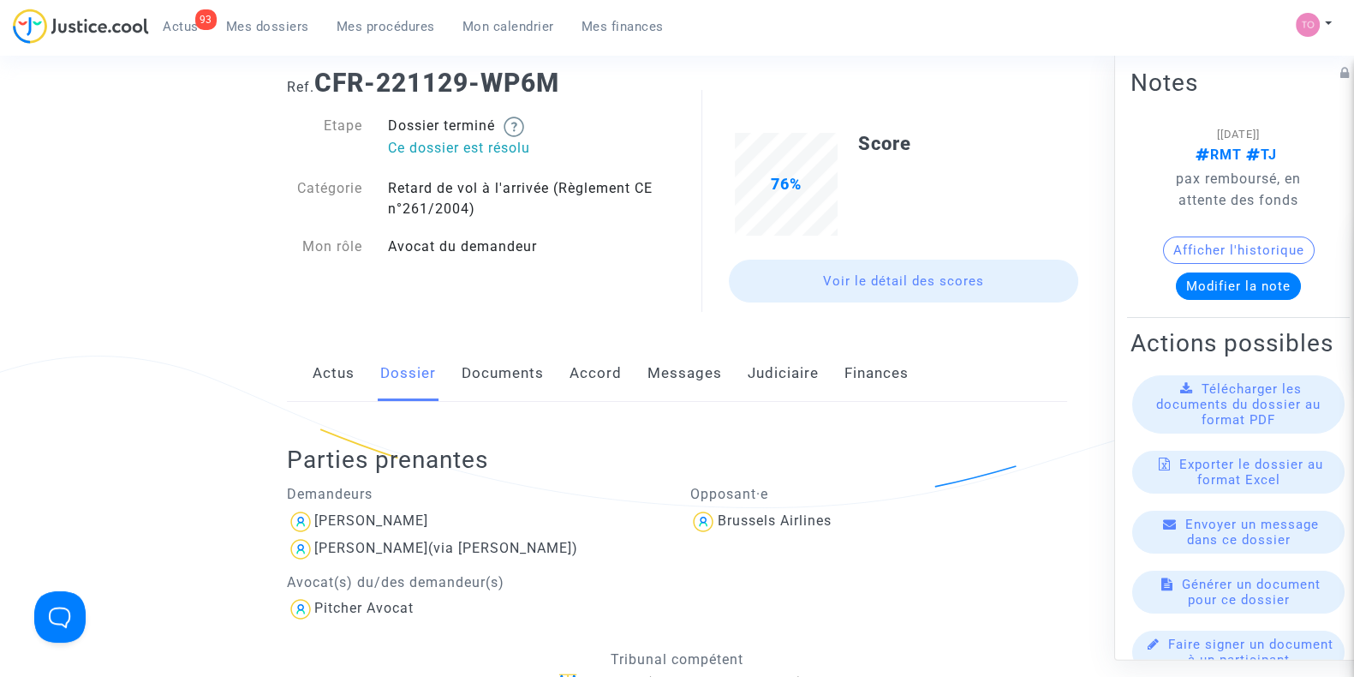
click at [647, 380] on link "Messages" at bounding box center [684, 373] width 75 height 57
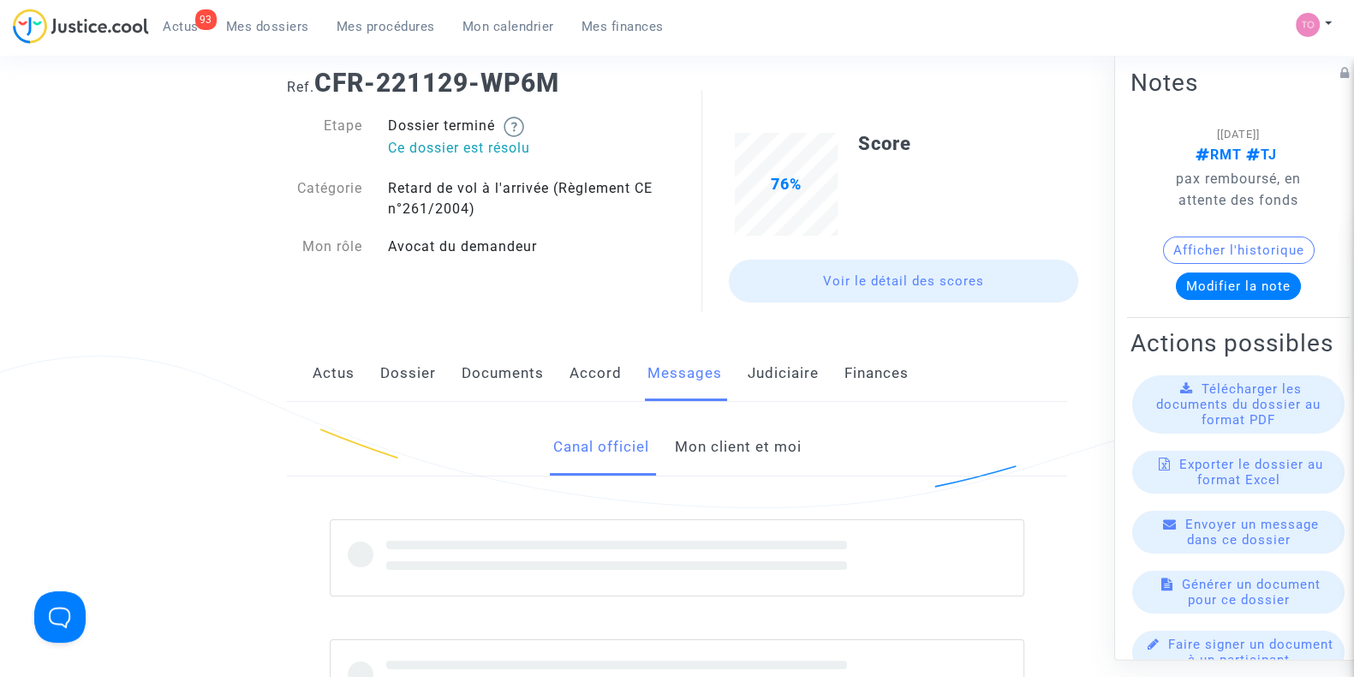
click at [703, 435] on link "Mon client et moi" at bounding box center [737, 447] width 127 height 57
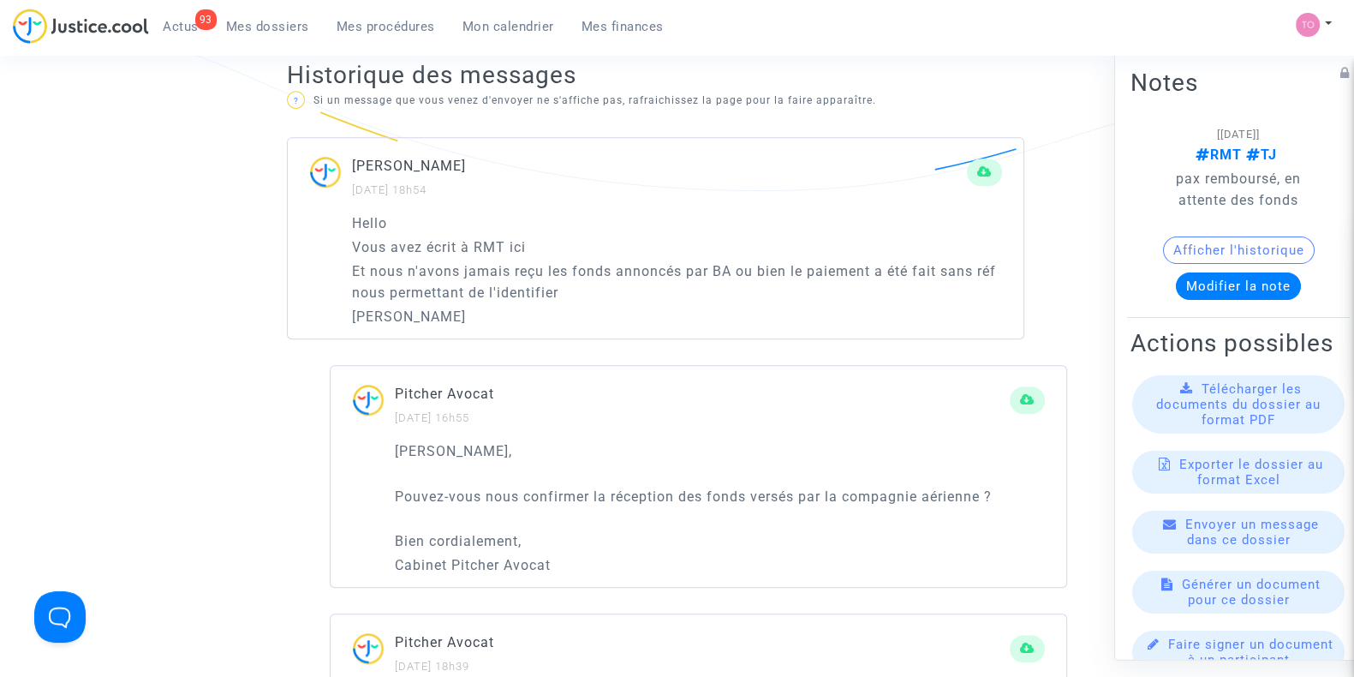
scroll to position [1119, 0]
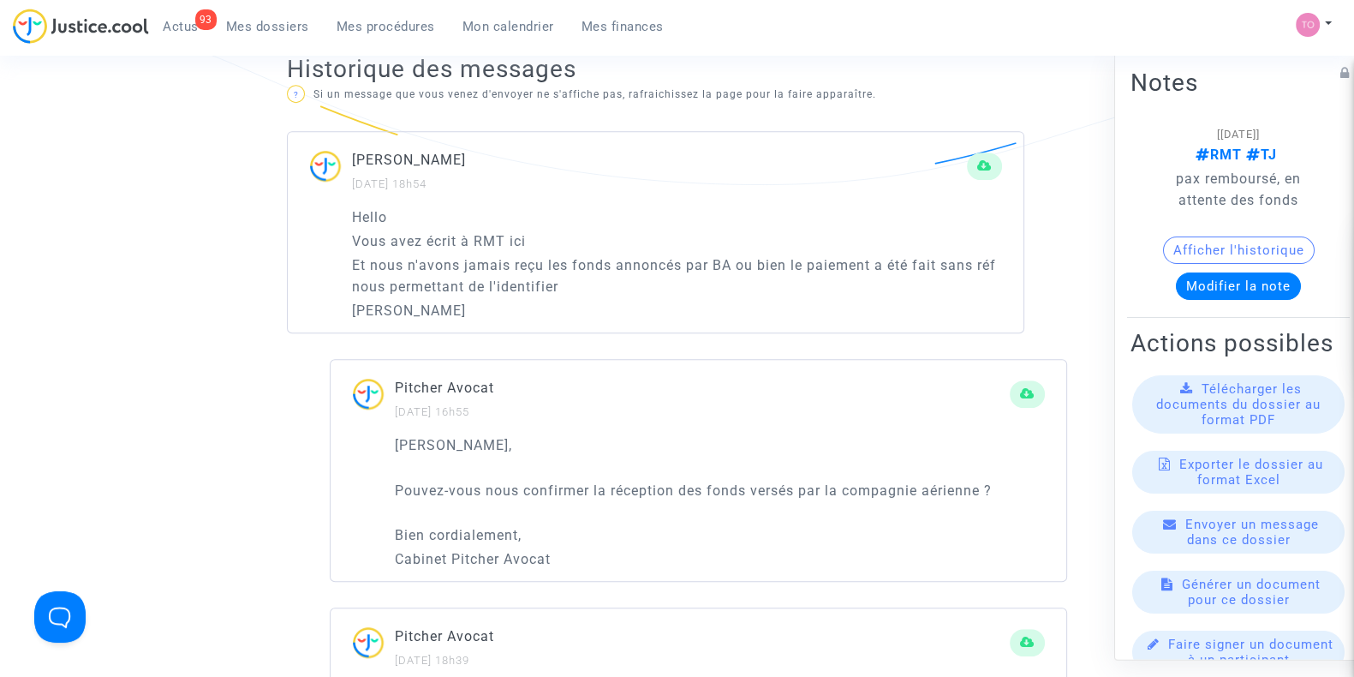
click at [703, 435] on p "Cher Monsieur," at bounding box center [720, 444] width 650 height 21
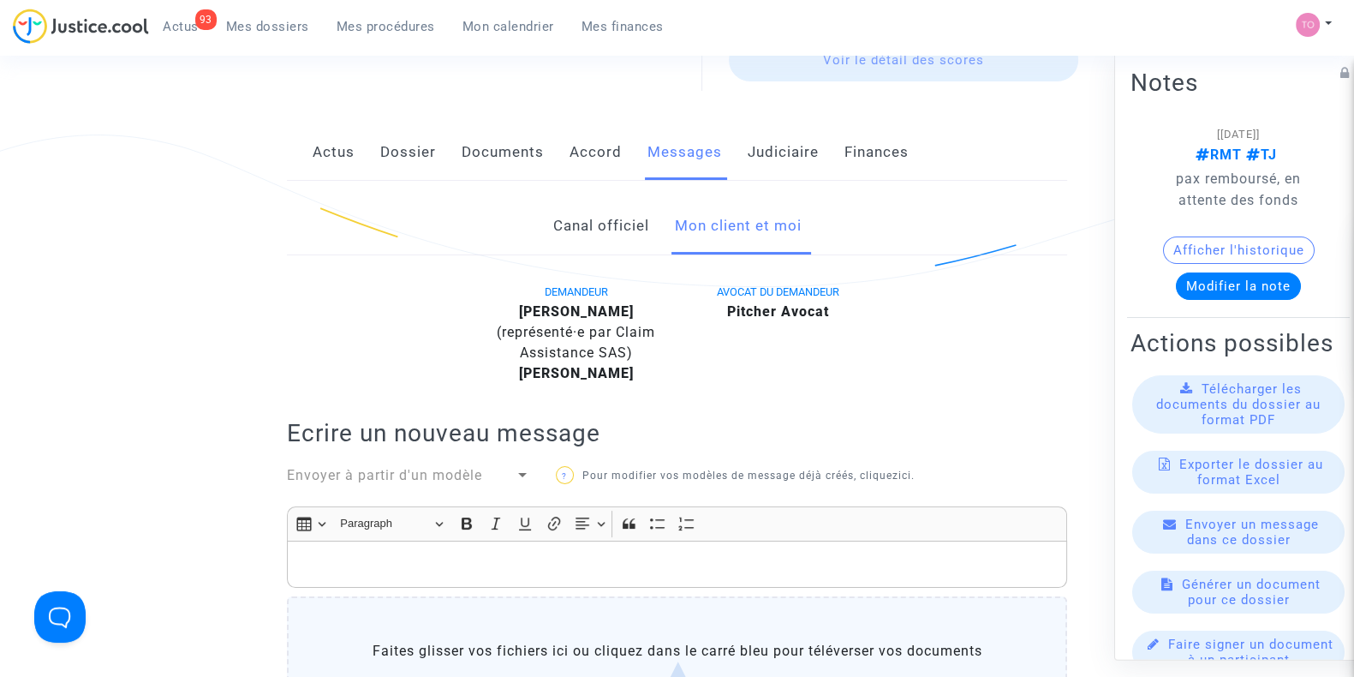
scroll to position [250, 0]
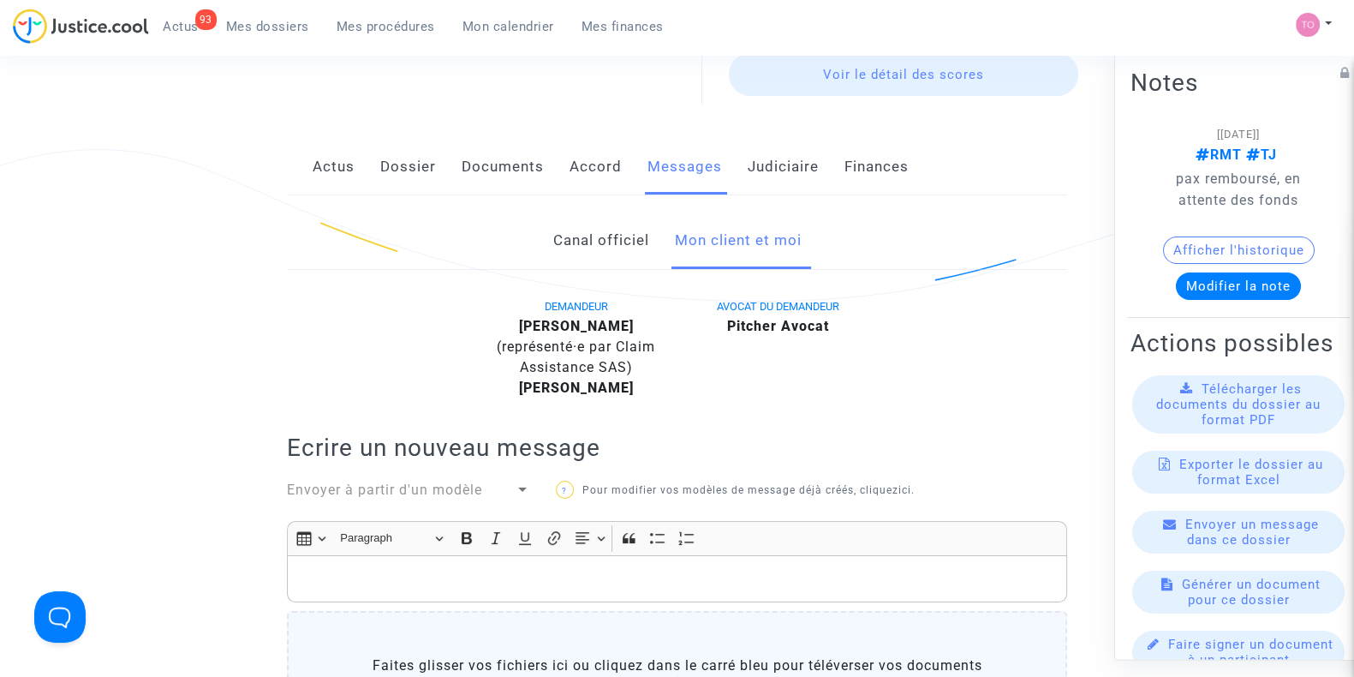
click at [765, 170] on link "Judiciaire" at bounding box center [783, 167] width 71 height 57
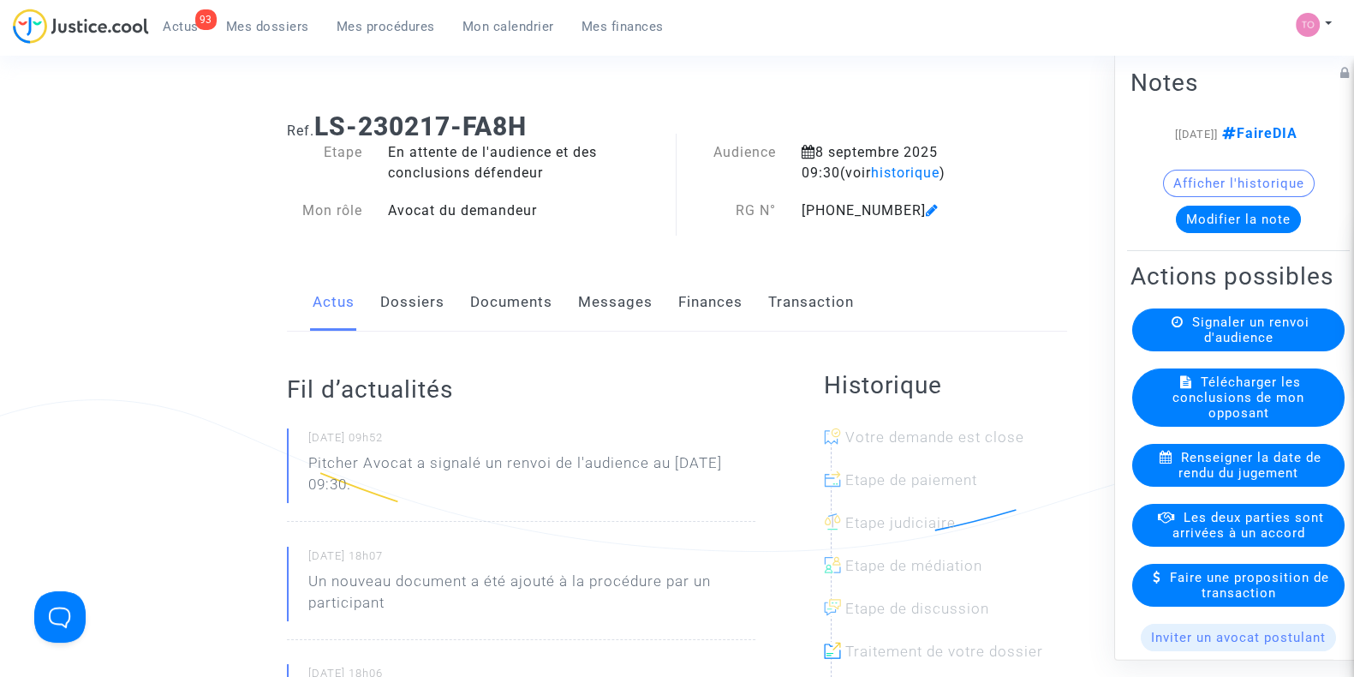
click at [1172, 194] on button "Afficher l'historique" at bounding box center [1239, 183] width 152 height 27
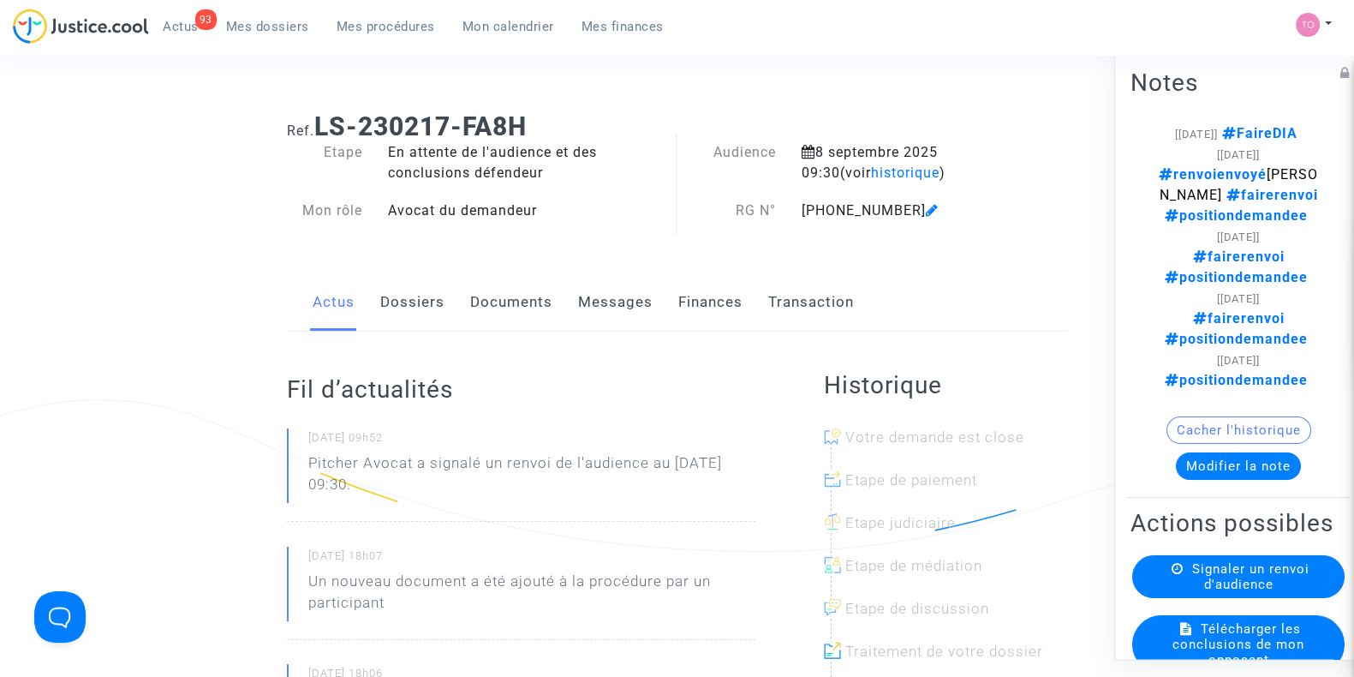
click at [1188, 416] on button "Cacher l'historique" at bounding box center [1238, 429] width 145 height 27
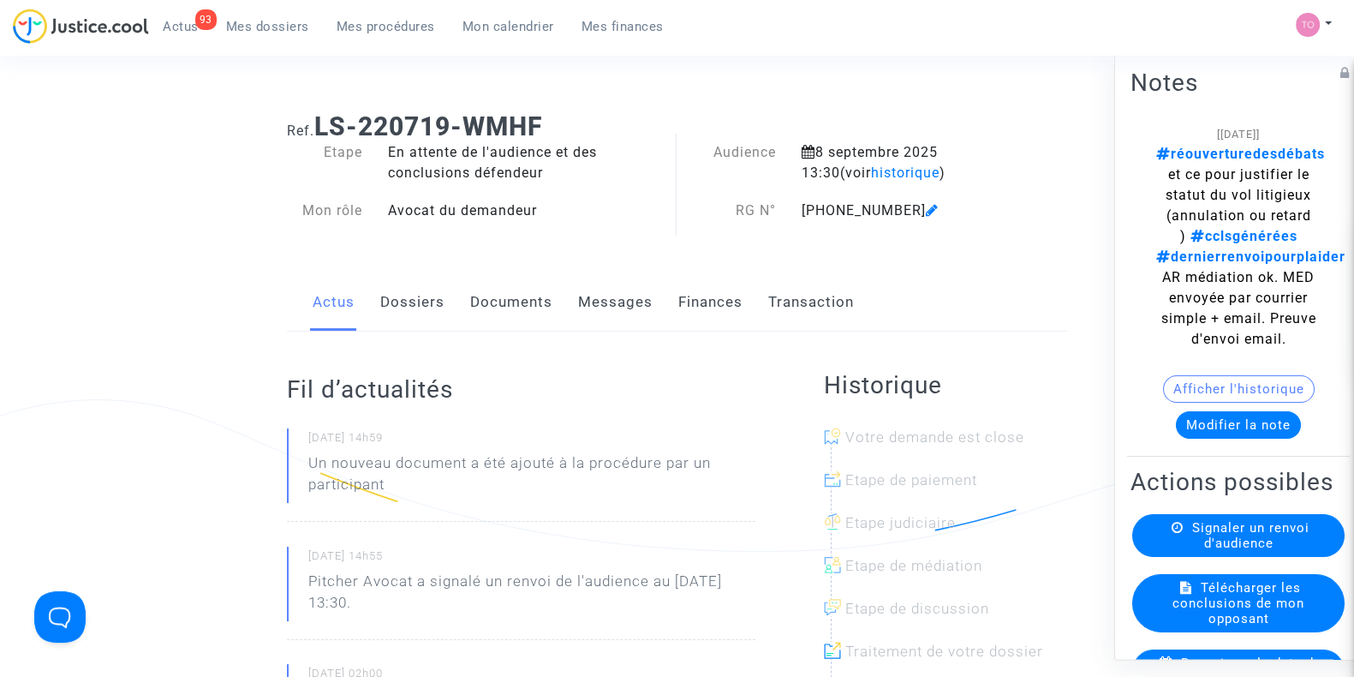
click at [420, 291] on link "Dossiers" at bounding box center [412, 302] width 64 height 57
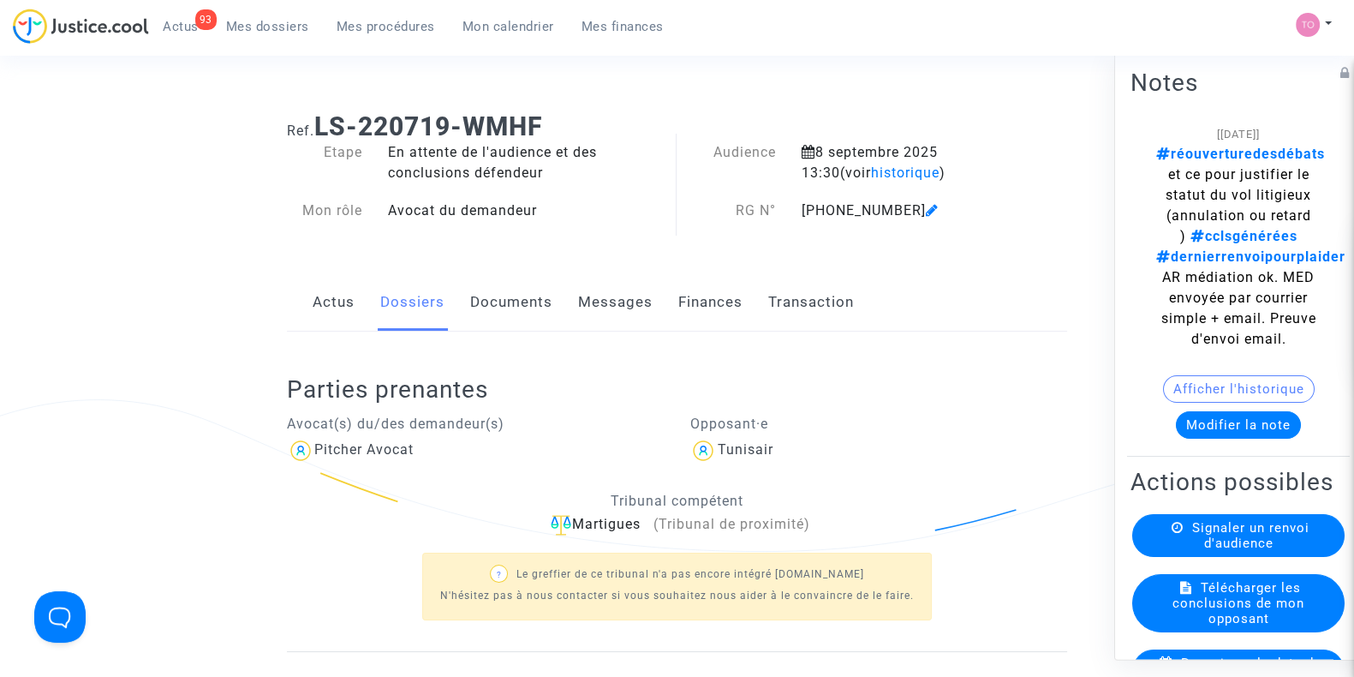
click at [508, 307] on link "Documents" at bounding box center [511, 302] width 82 height 57
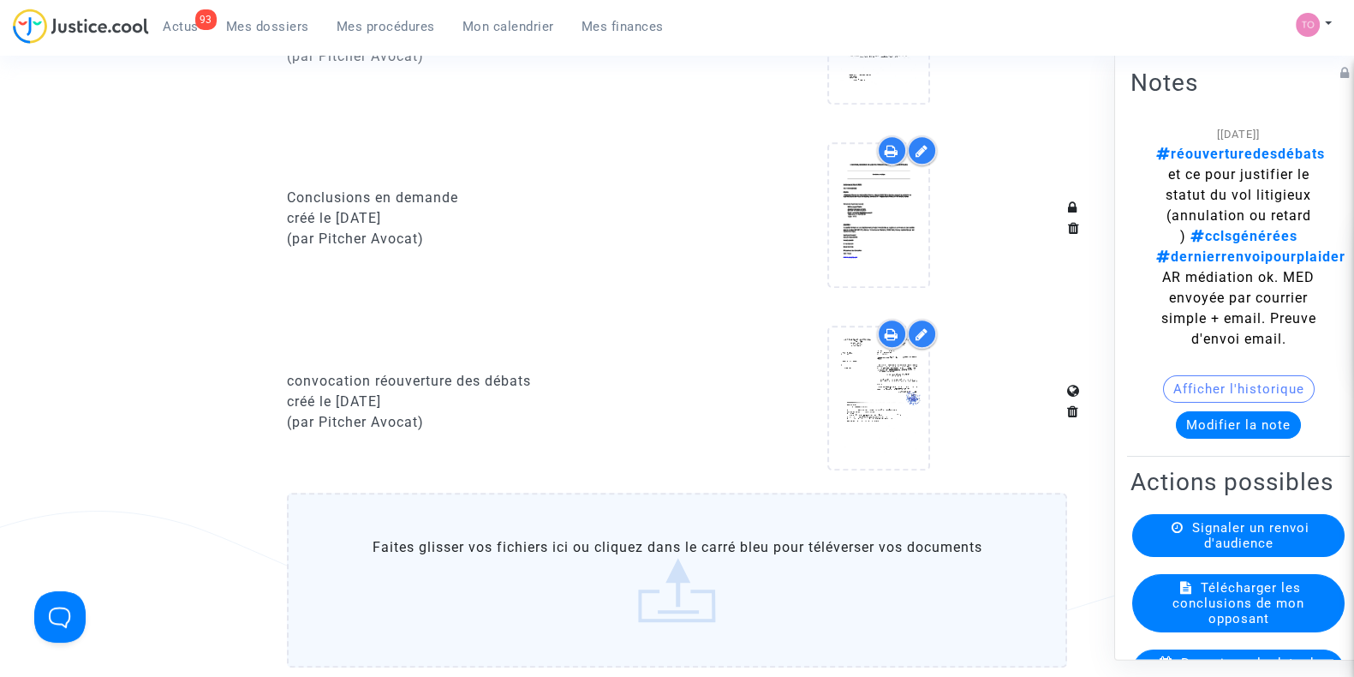
scroll to position [1399, 0]
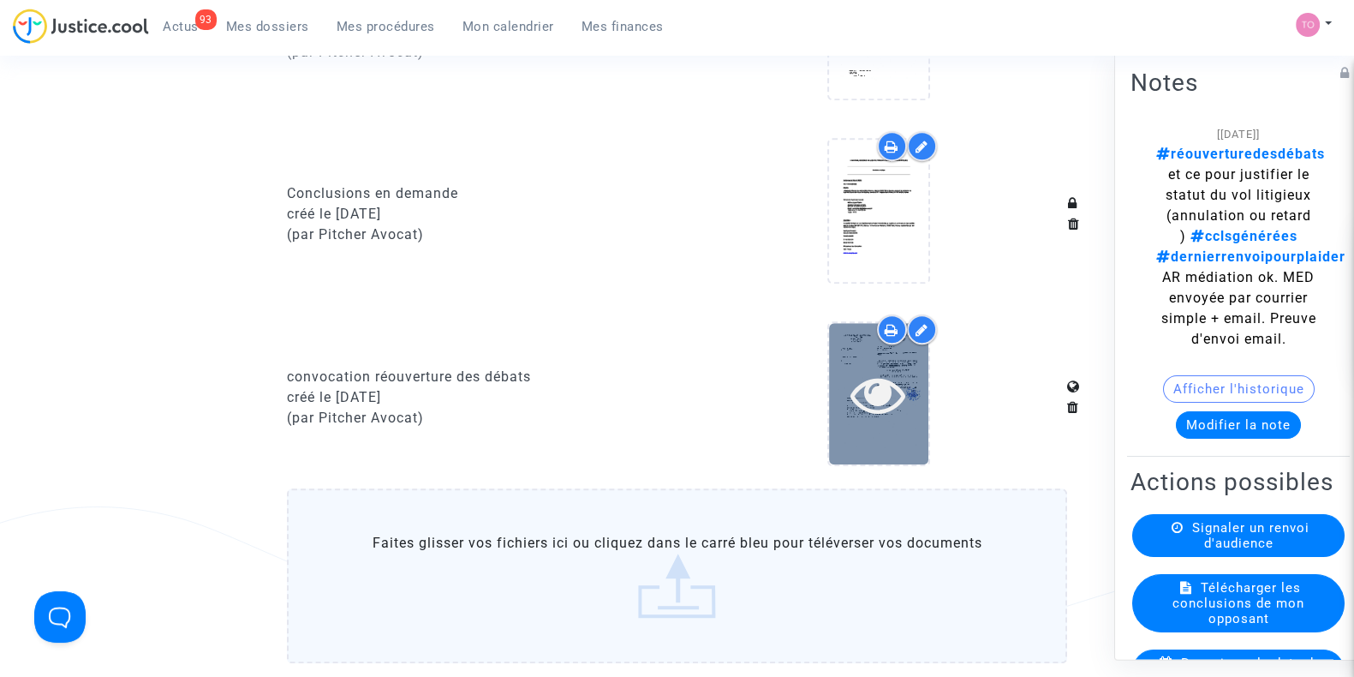
click at [898, 367] on icon at bounding box center [878, 394] width 56 height 55
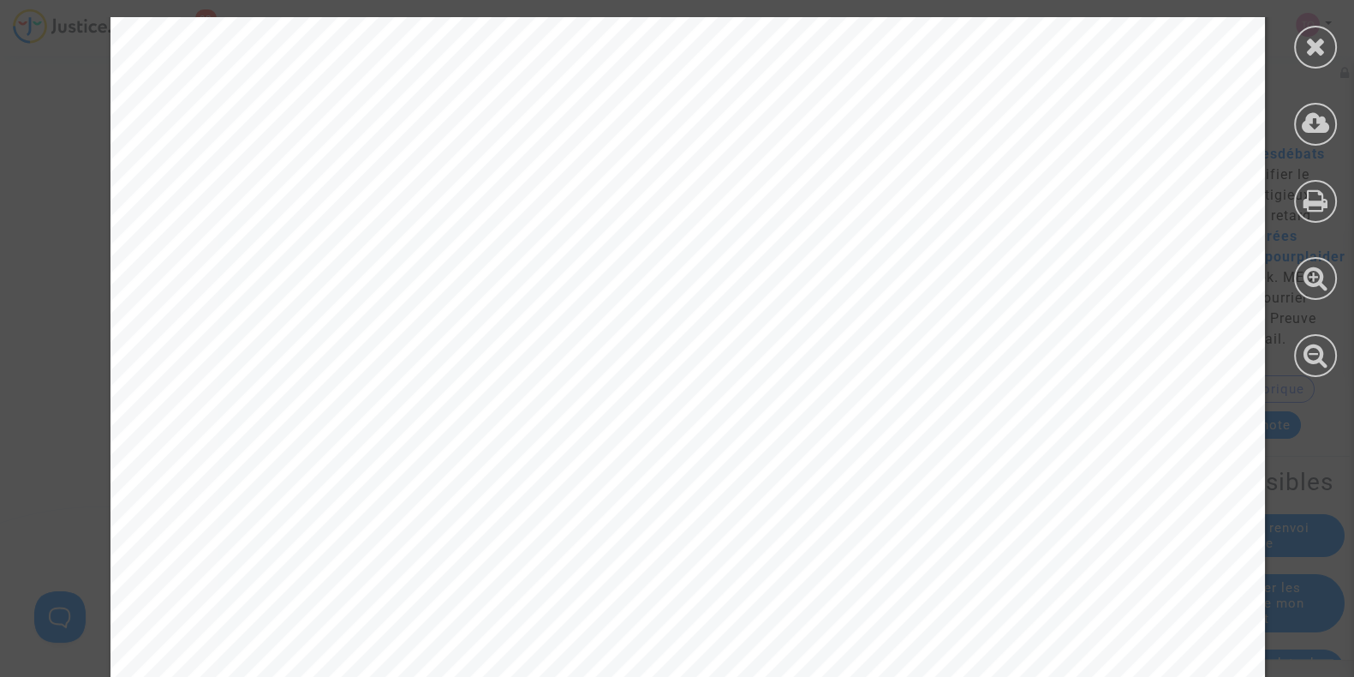
scroll to position [408, 0]
click at [1321, 41] on icon at bounding box center [1315, 46] width 21 height 26
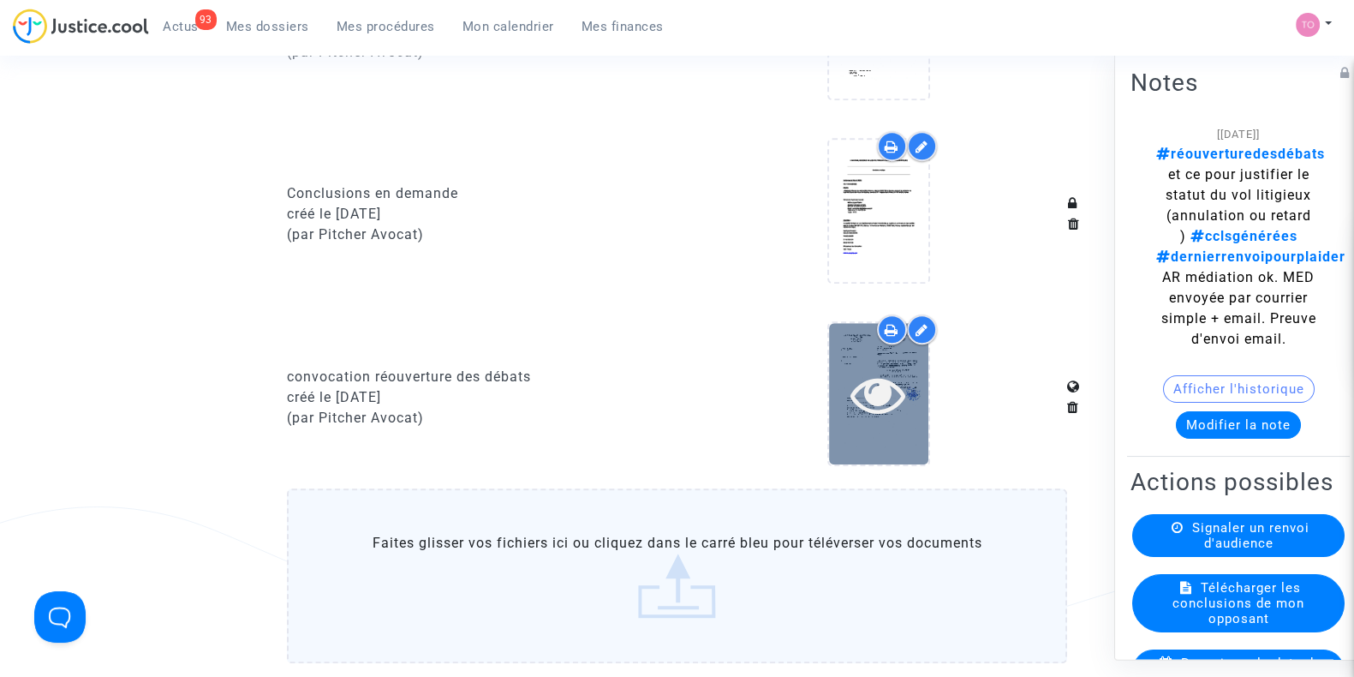
click at [868, 394] on icon at bounding box center [878, 394] width 56 height 55
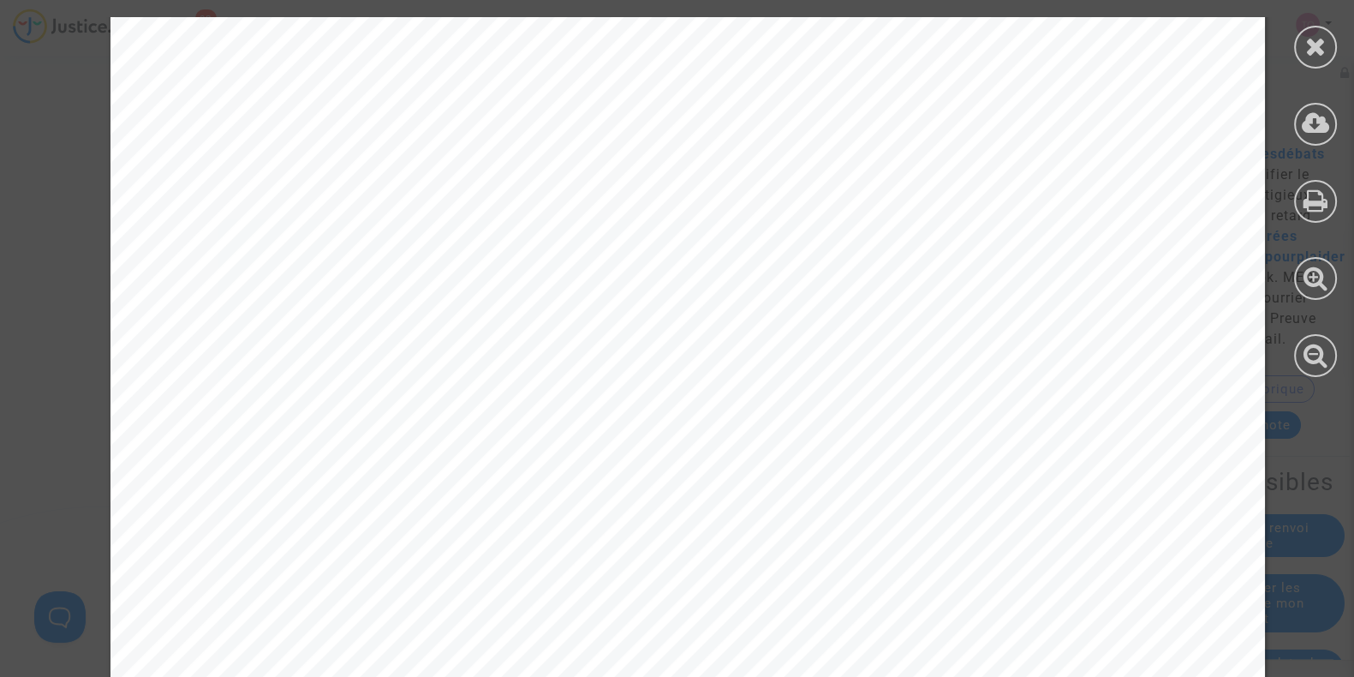
scroll to position [189, 0]
click at [1314, 40] on icon at bounding box center [1315, 46] width 21 height 26
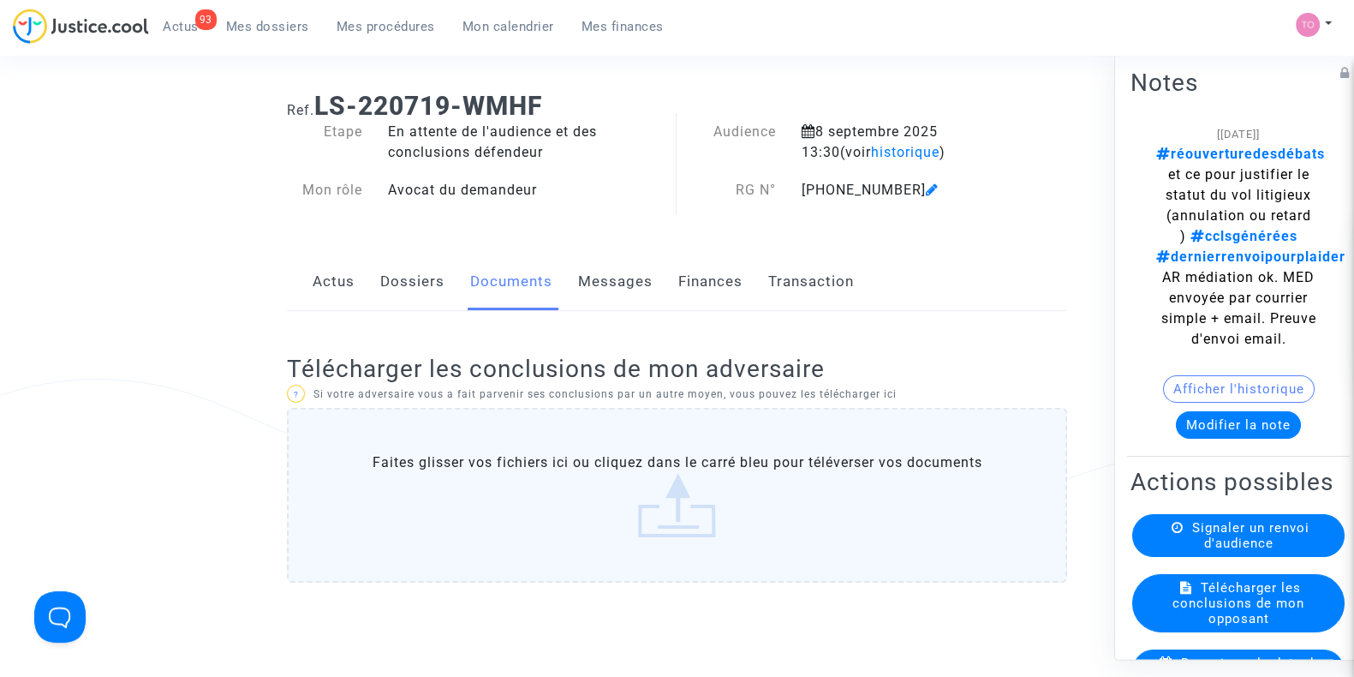
scroll to position [21, 0]
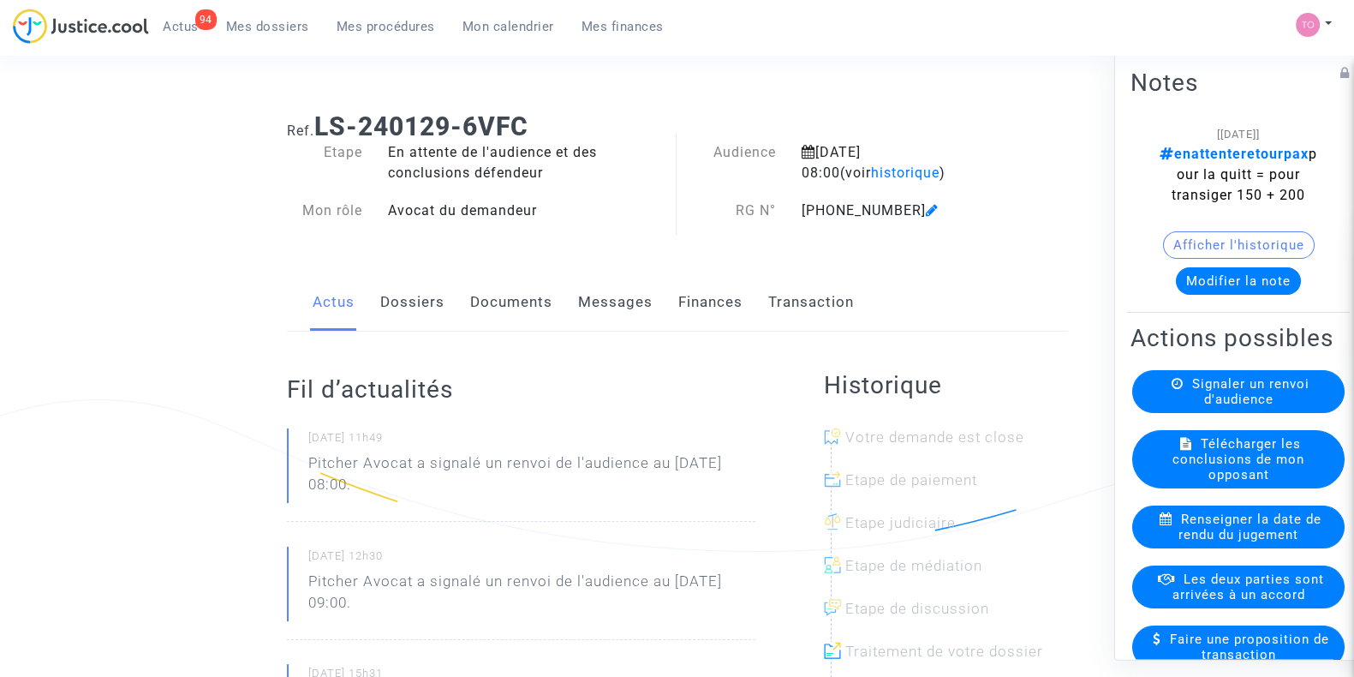
drag, startPoint x: 0, startPoint y: 0, endPoint x: 599, endPoint y: 309, distance: 674.5
click at [599, 309] on link "Messages" at bounding box center [615, 302] width 75 height 57
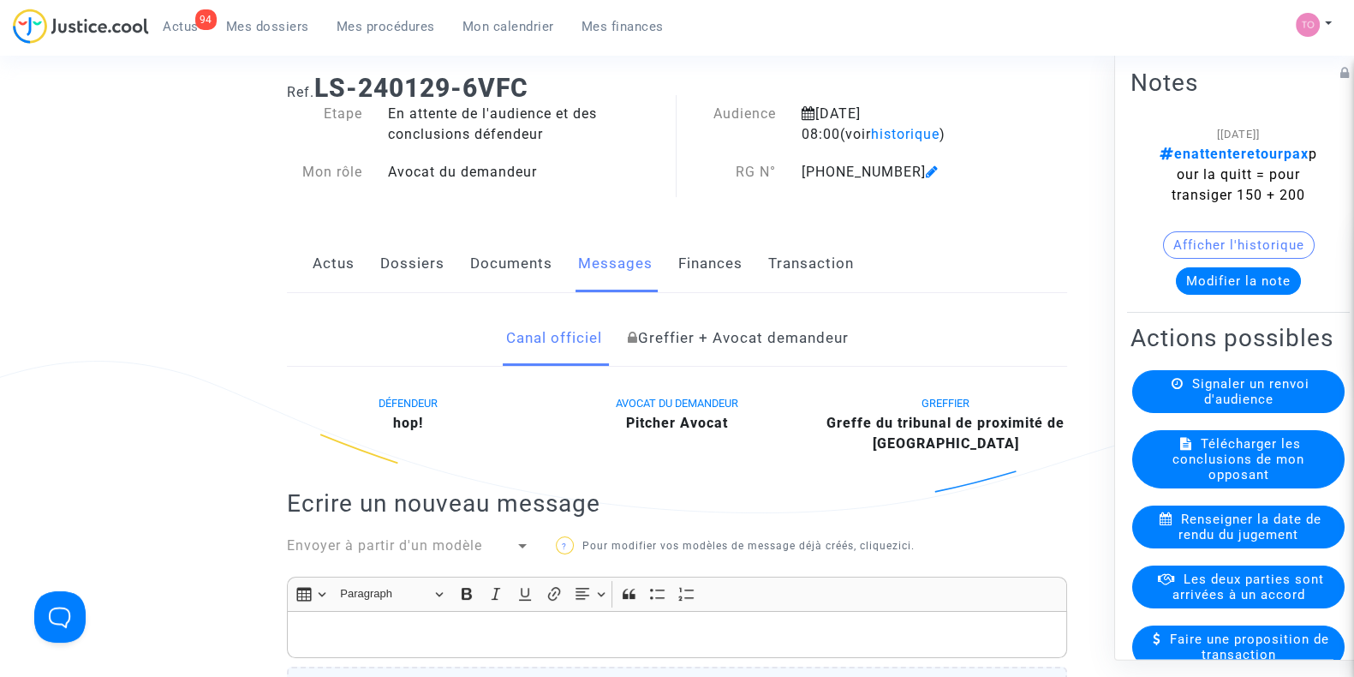
scroll to position [36, 0]
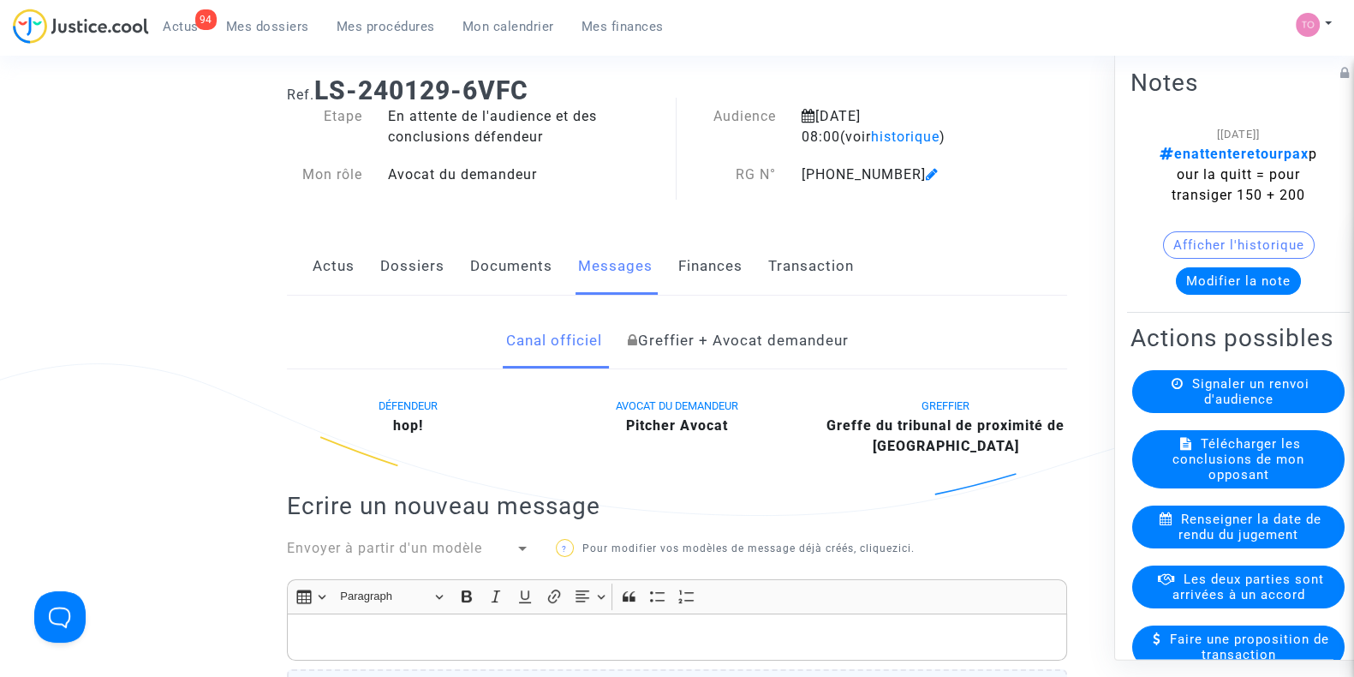
click at [474, 259] on link "Documents" at bounding box center [511, 266] width 82 height 57
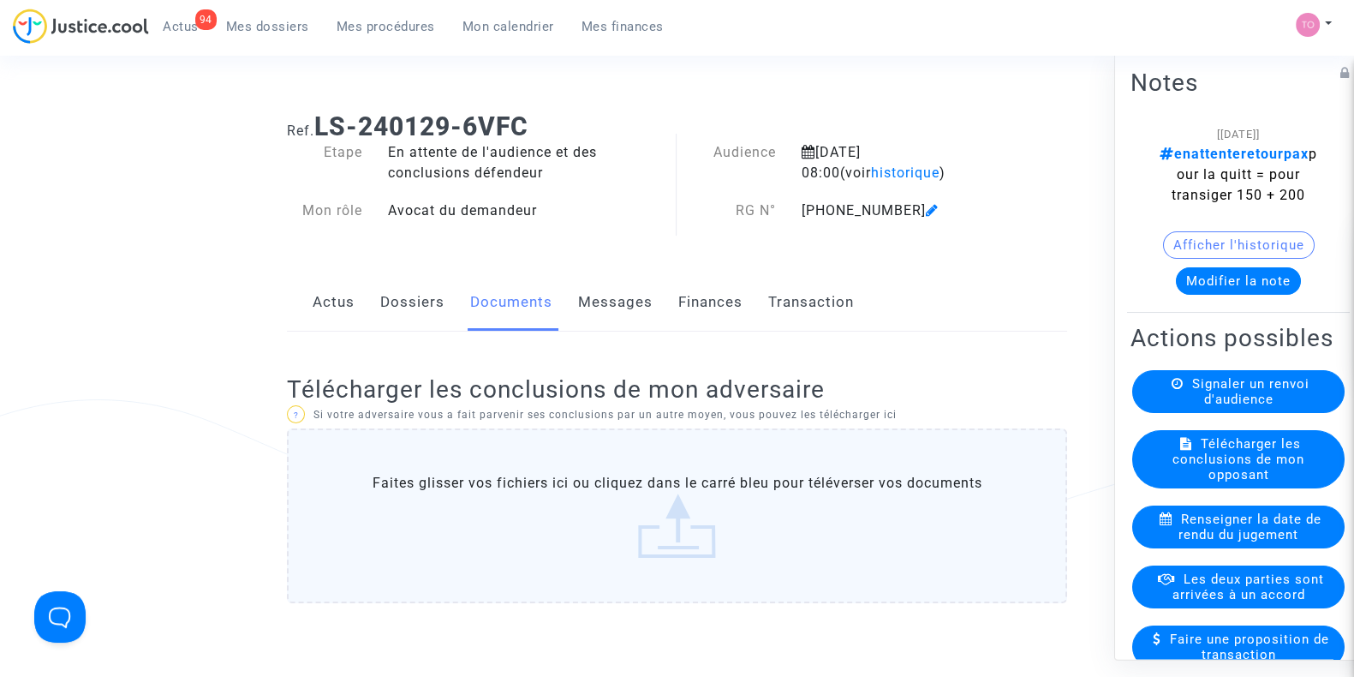
click at [642, 306] on link "Messages" at bounding box center [615, 302] width 75 height 57
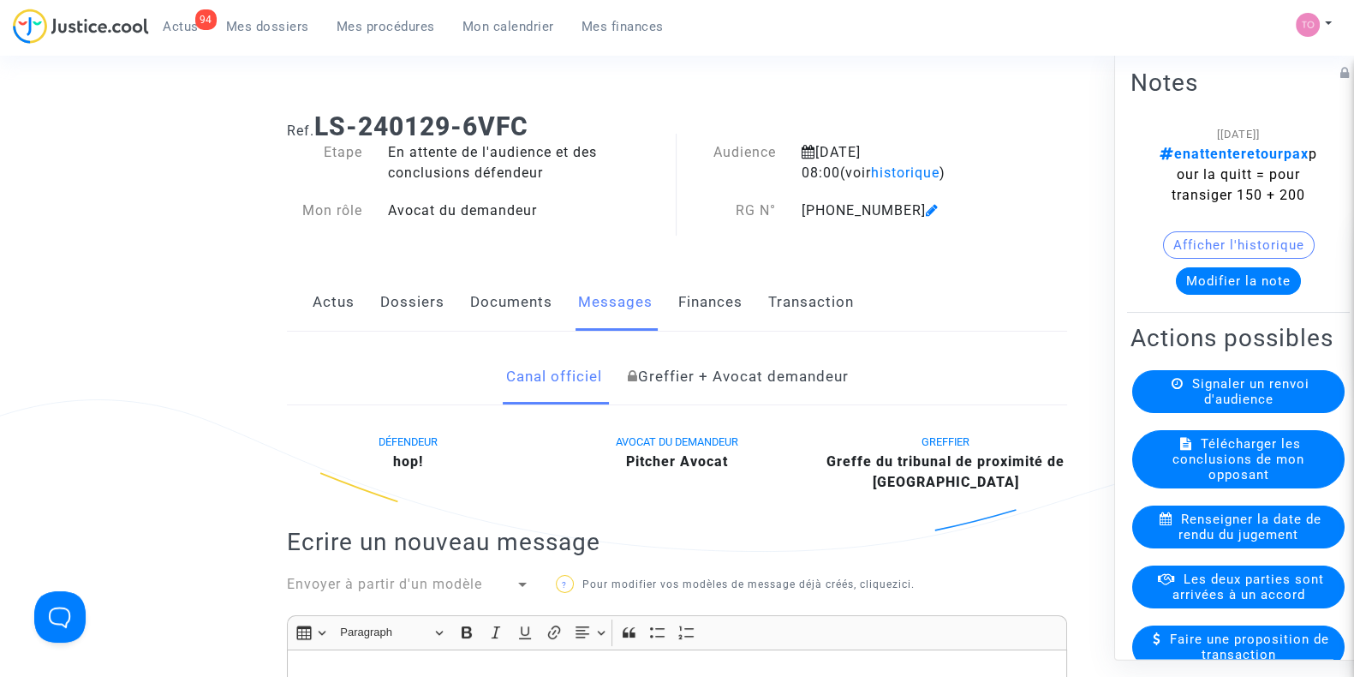
click at [387, 293] on link "Dossiers" at bounding box center [412, 302] width 64 height 57
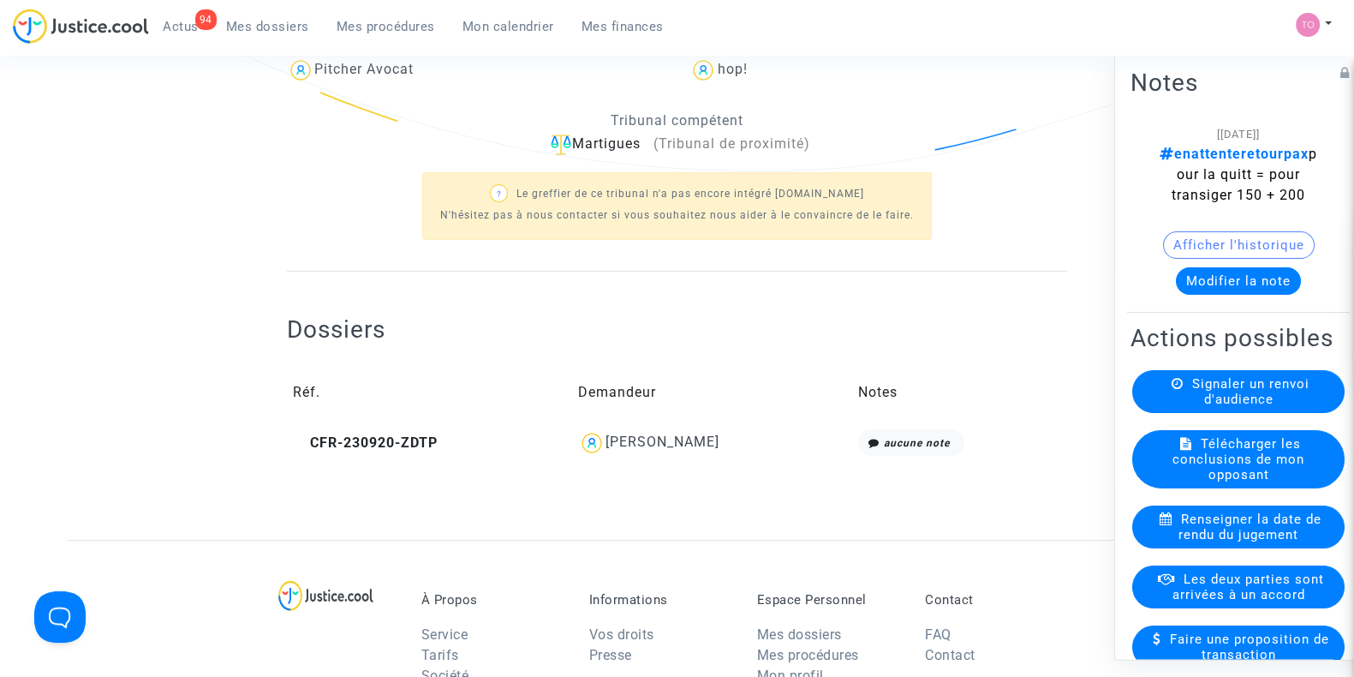
scroll to position [380, 0]
click at [659, 435] on div "Marie Tourneur" at bounding box center [662, 441] width 114 height 16
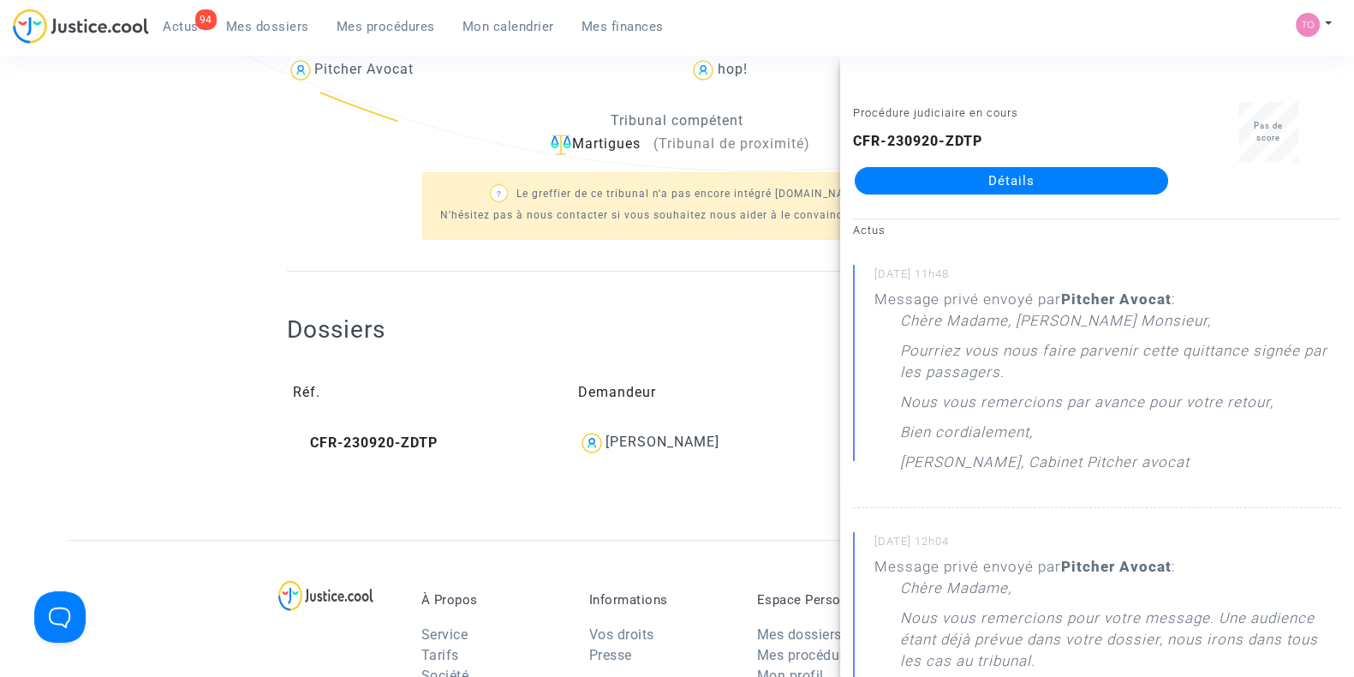
click at [1033, 182] on link "Détails" at bounding box center [1011, 180] width 313 height 27
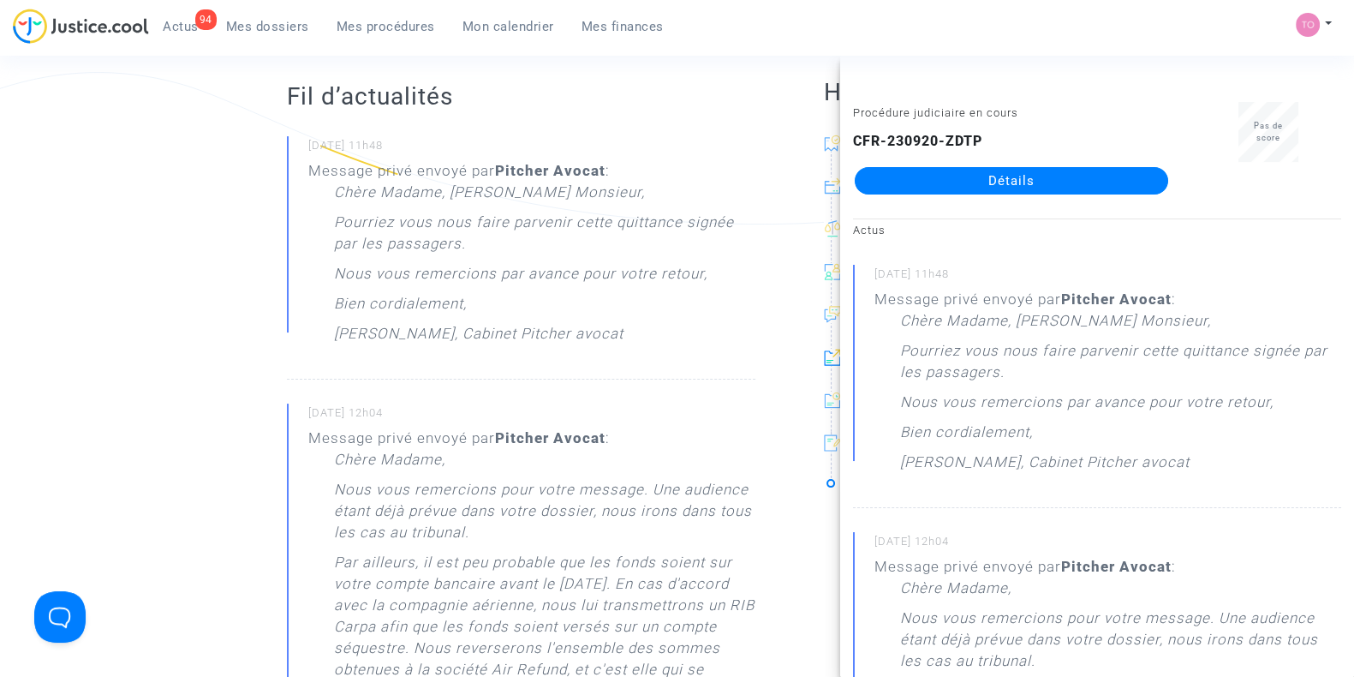
scroll to position [329, 0]
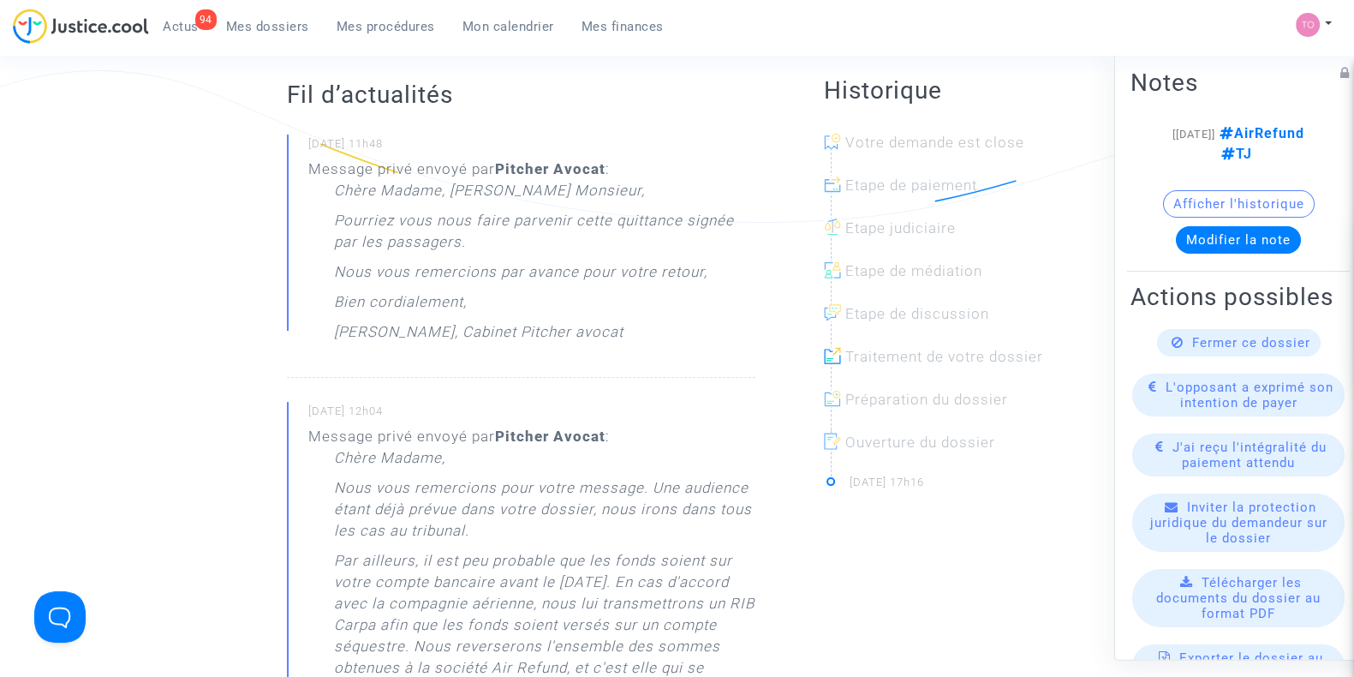
scroll to position [0, 0]
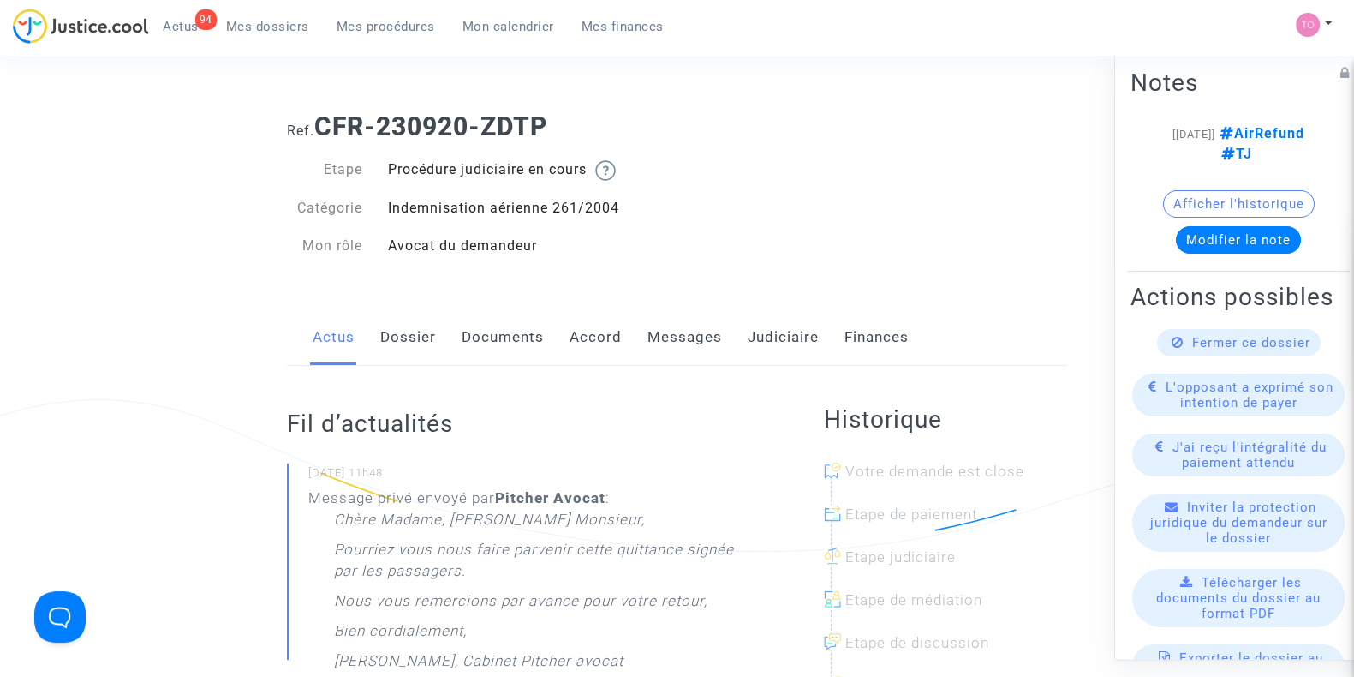
click at [773, 342] on link "Judiciaire" at bounding box center [783, 337] width 71 height 57
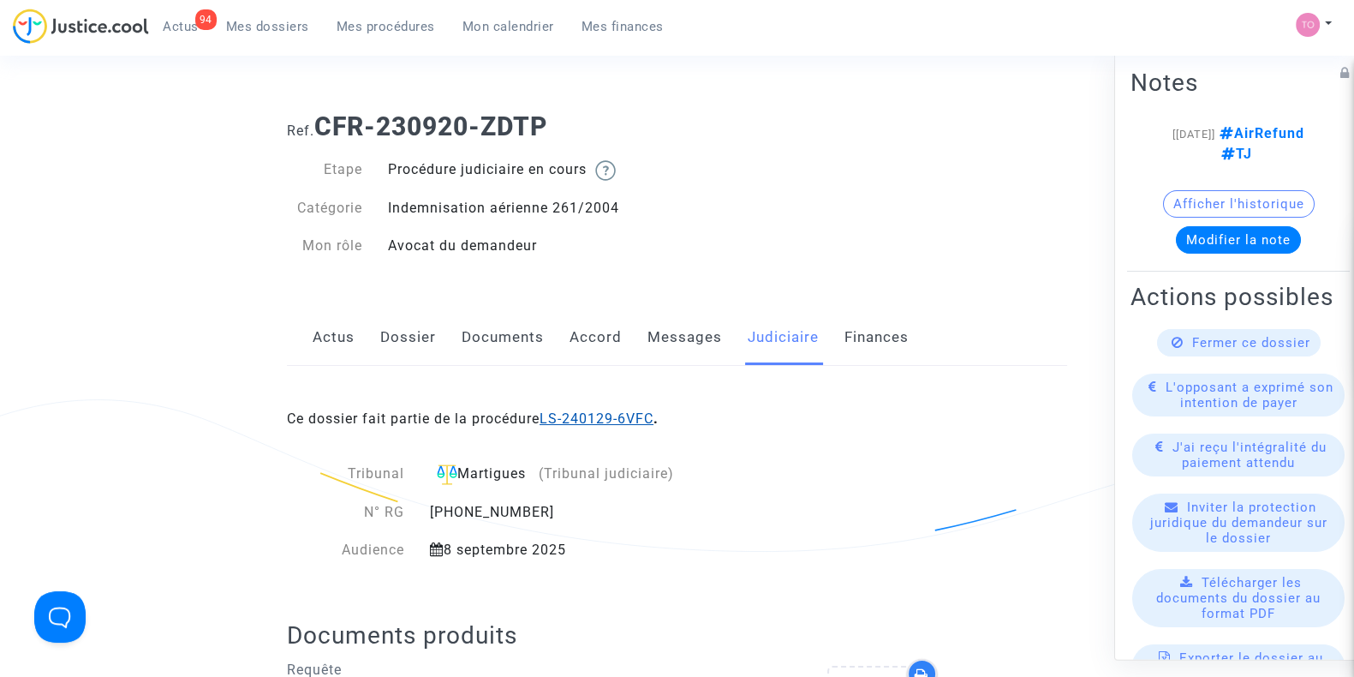
click at [599, 416] on link "LS-240129-6VFC" at bounding box center [597, 418] width 114 height 16
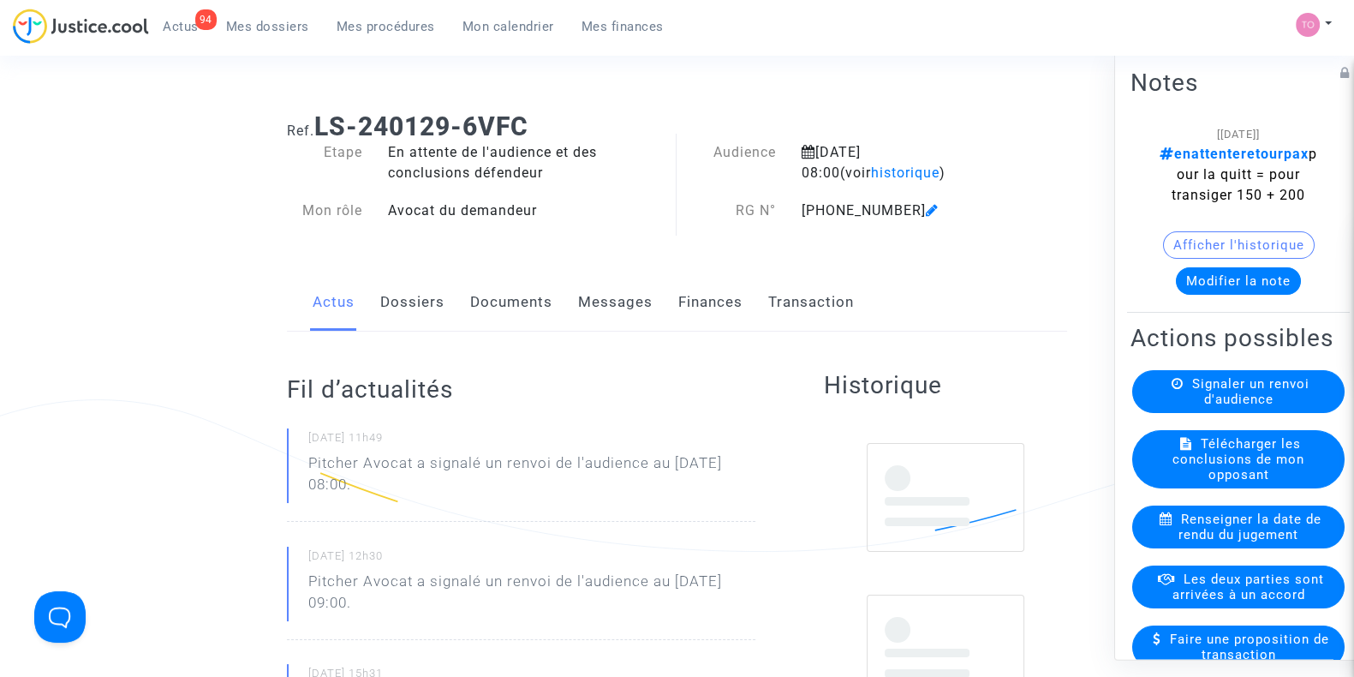
click at [1227, 277] on button "Modifier la note" at bounding box center [1238, 280] width 125 height 27
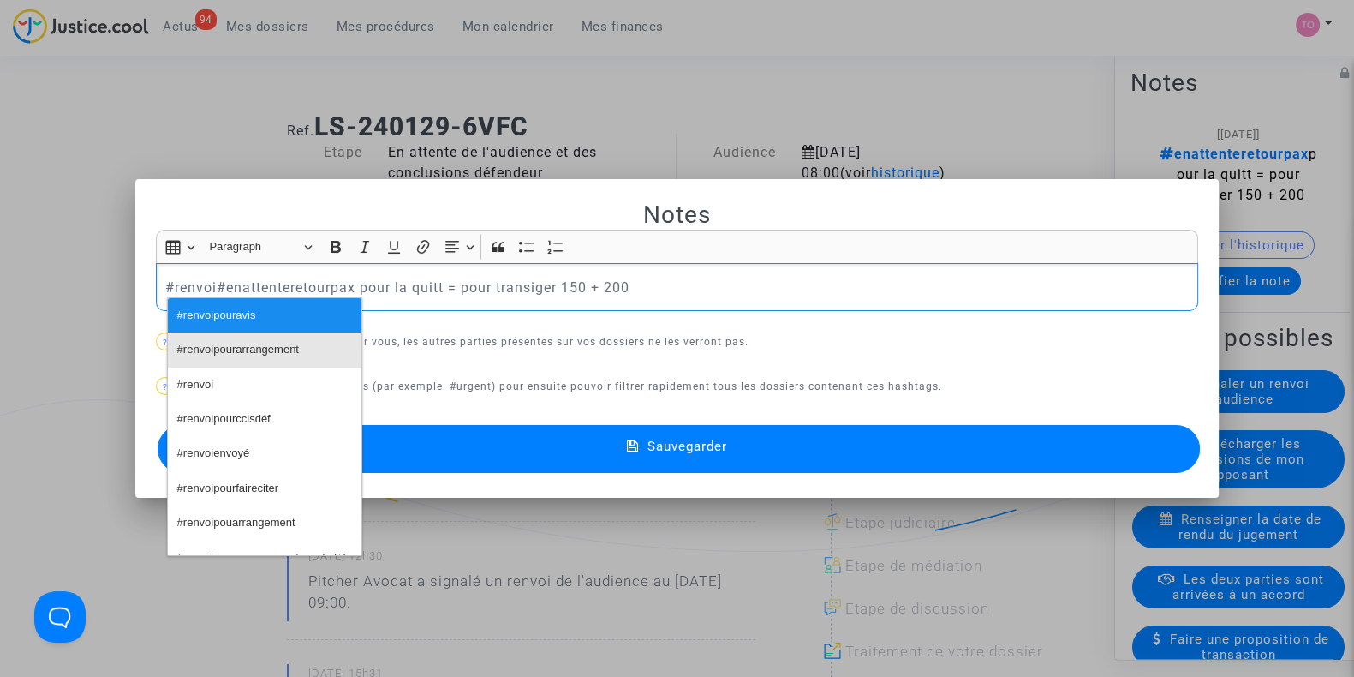
click at [202, 347] on span "#renvoipourarrangement" at bounding box center [238, 349] width 122 height 25
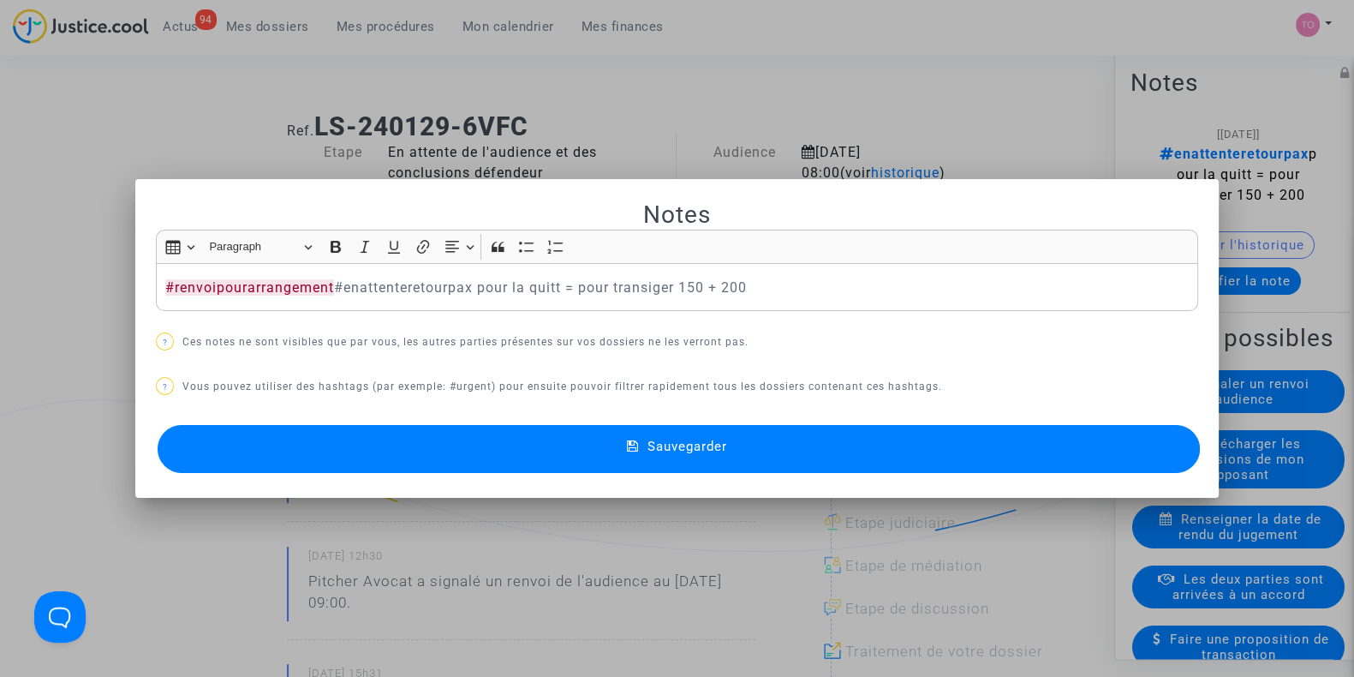
click at [509, 462] on button "Sauvegarder" at bounding box center [679, 449] width 1042 height 48
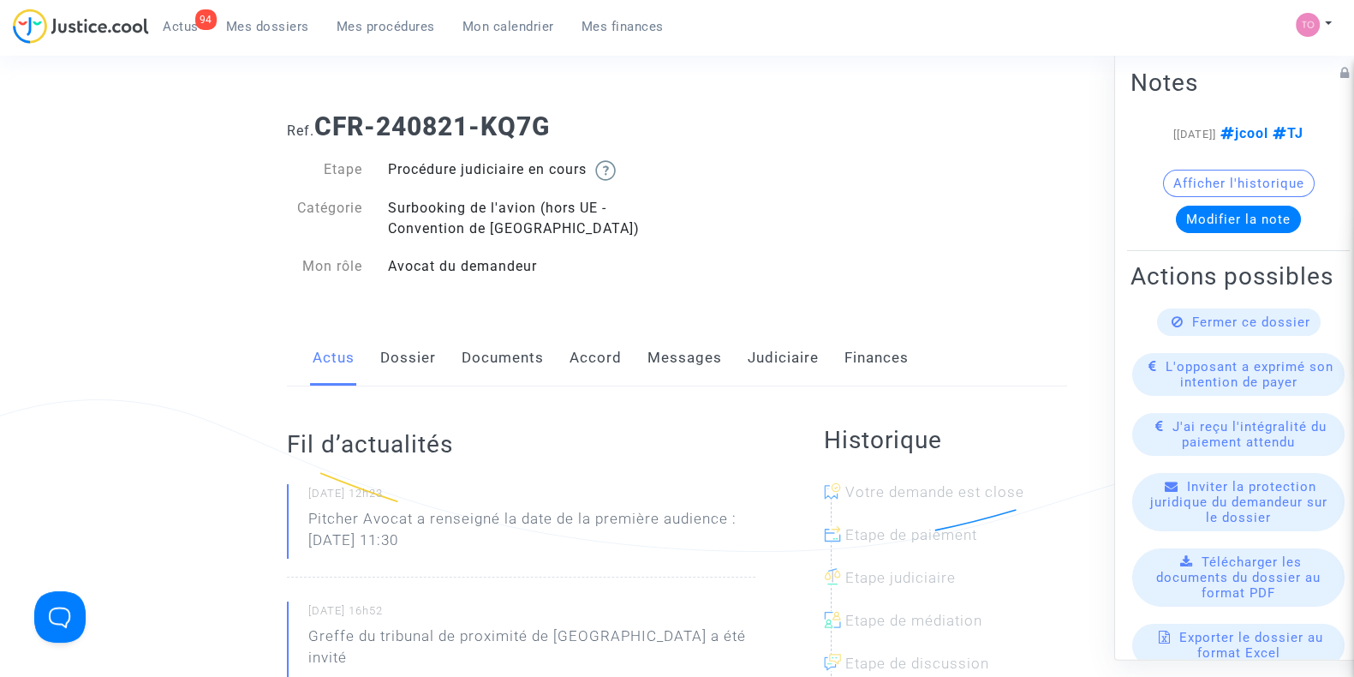
click at [404, 356] on link "Dossier" at bounding box center [408, 358] width 56 height 57
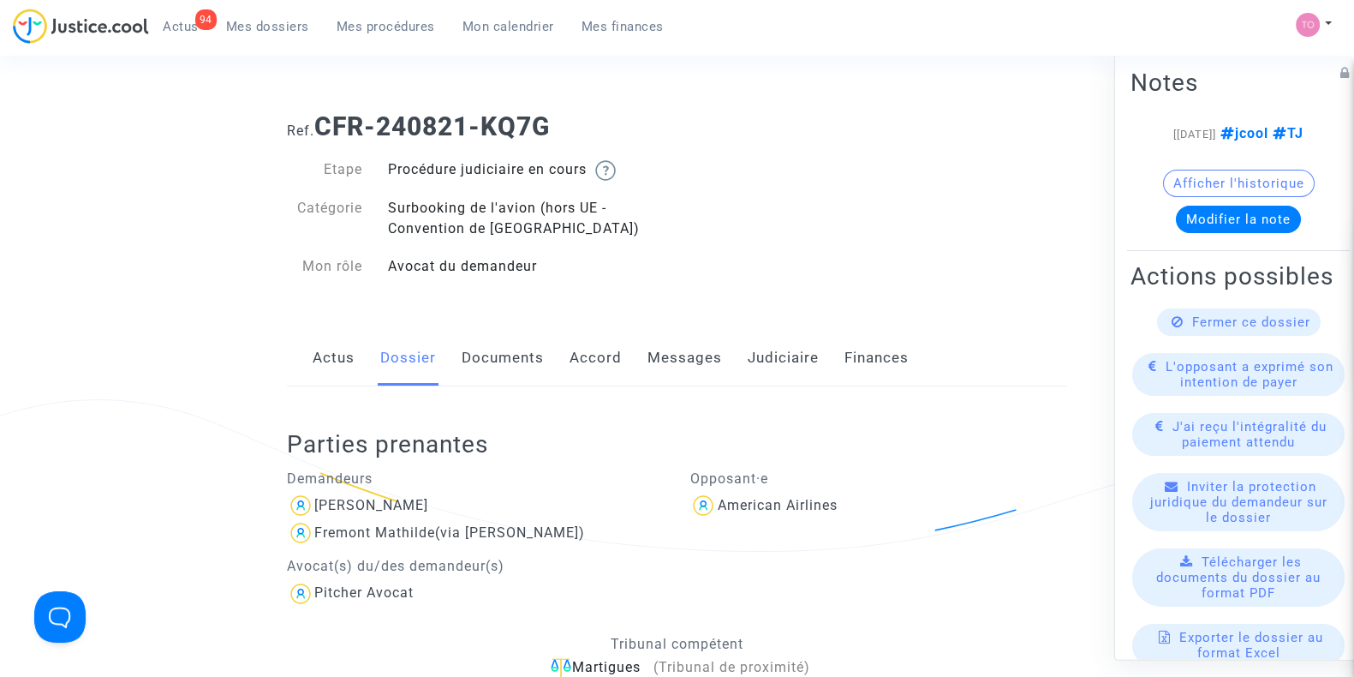
click at [484, 366] on link "Documents" at bounding box center [503, 358] width 82 height 57
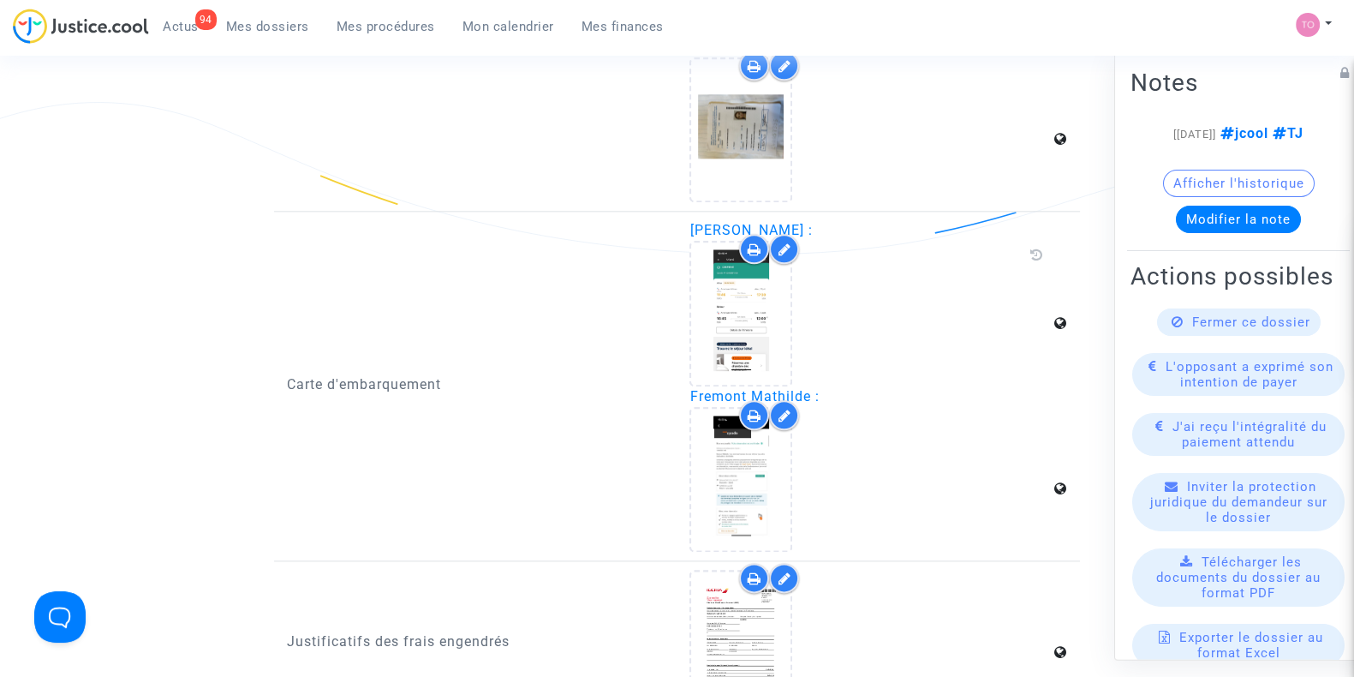
scroll to position [2797, 0]
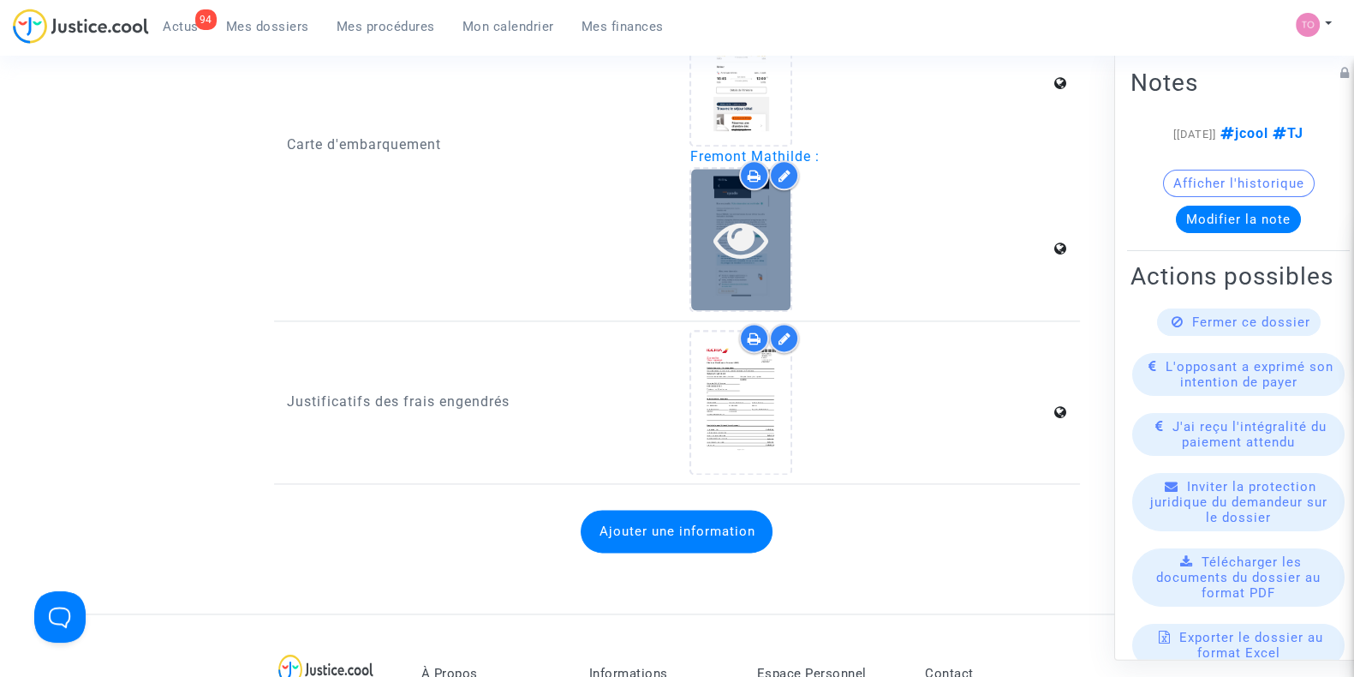
click at [724, 248] on icon at bounding box center [741, 239] width 56 height 55
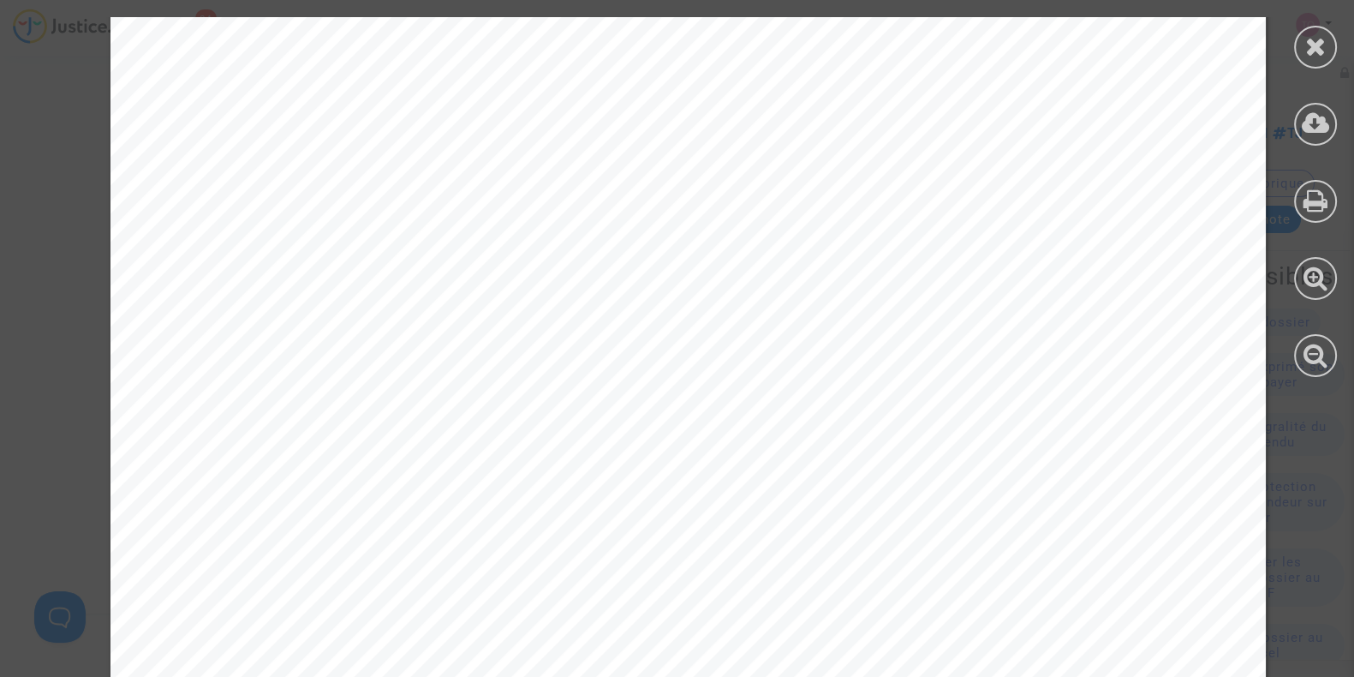
scroll to position [109, 0]
click at [1297, 19] on div at bounding box center [1315, 197] width 77 height 394
click at [1303, 51] on div at bounding box center [1315, 47] width 43 height 43
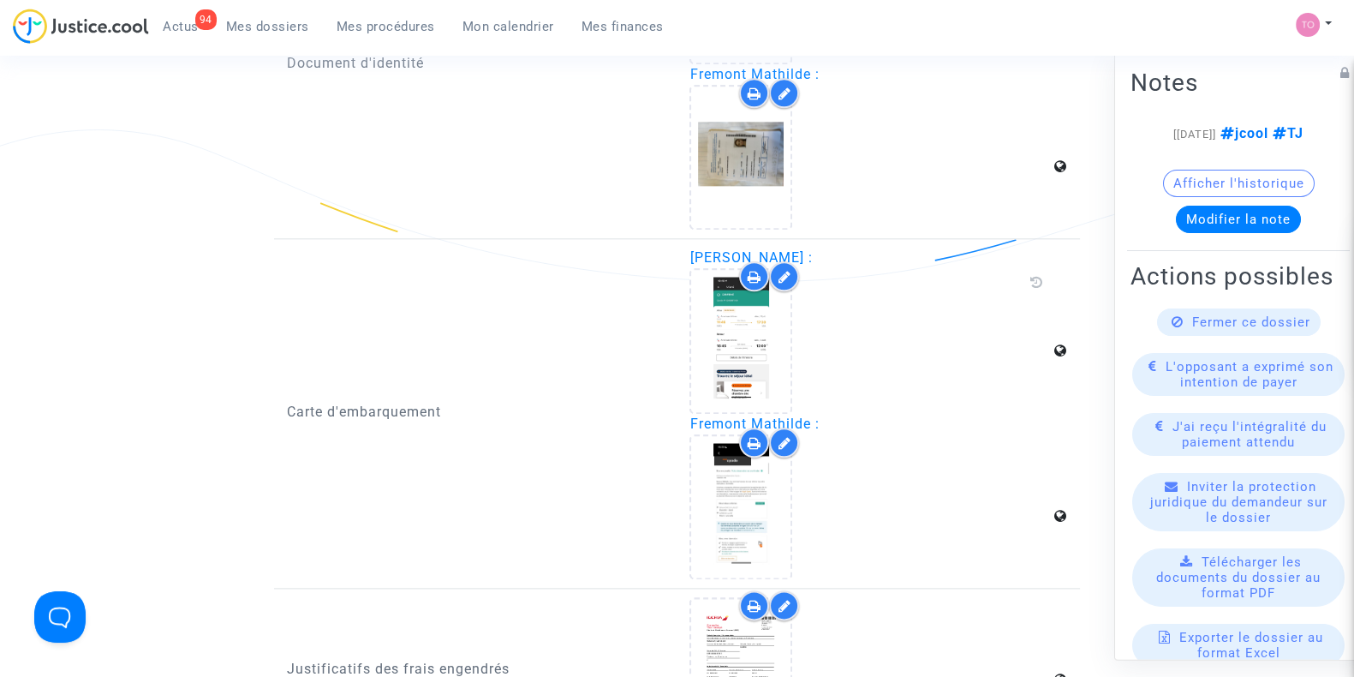
scroll to position [2527, 0]
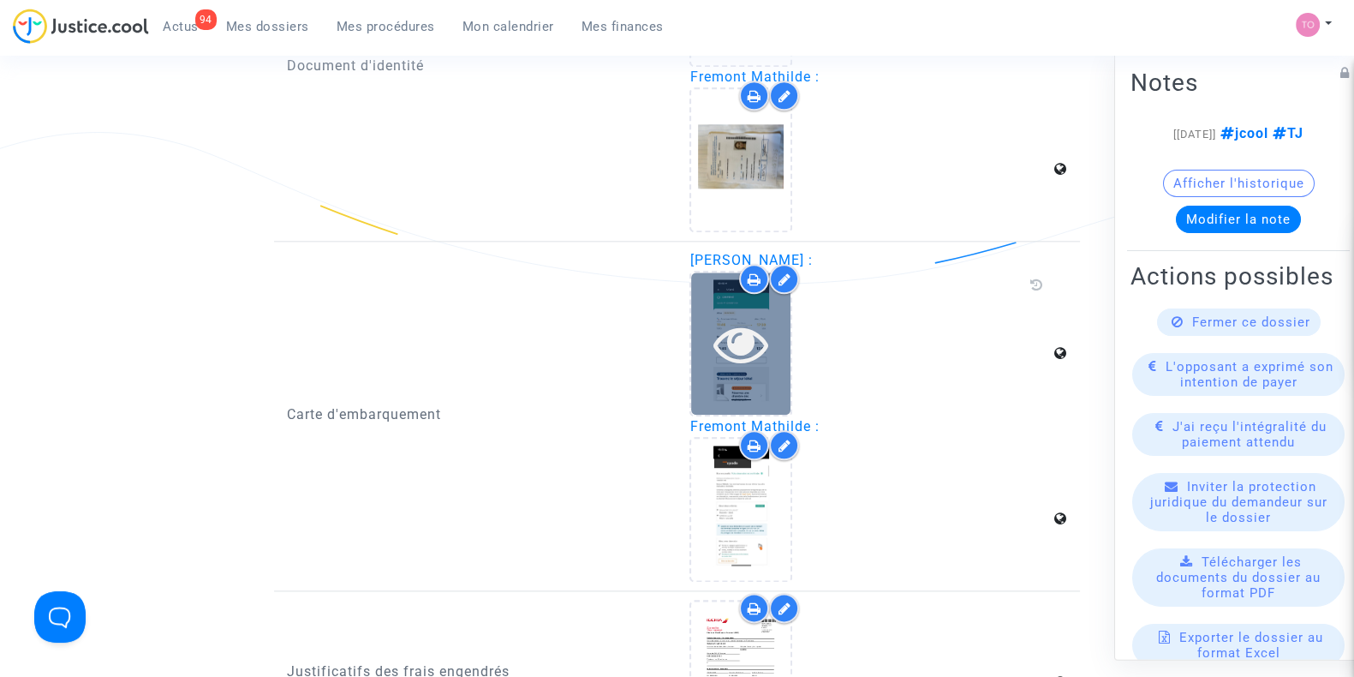
click at [743, 367] on div at bounding box center [740, 342] width 99 height 141
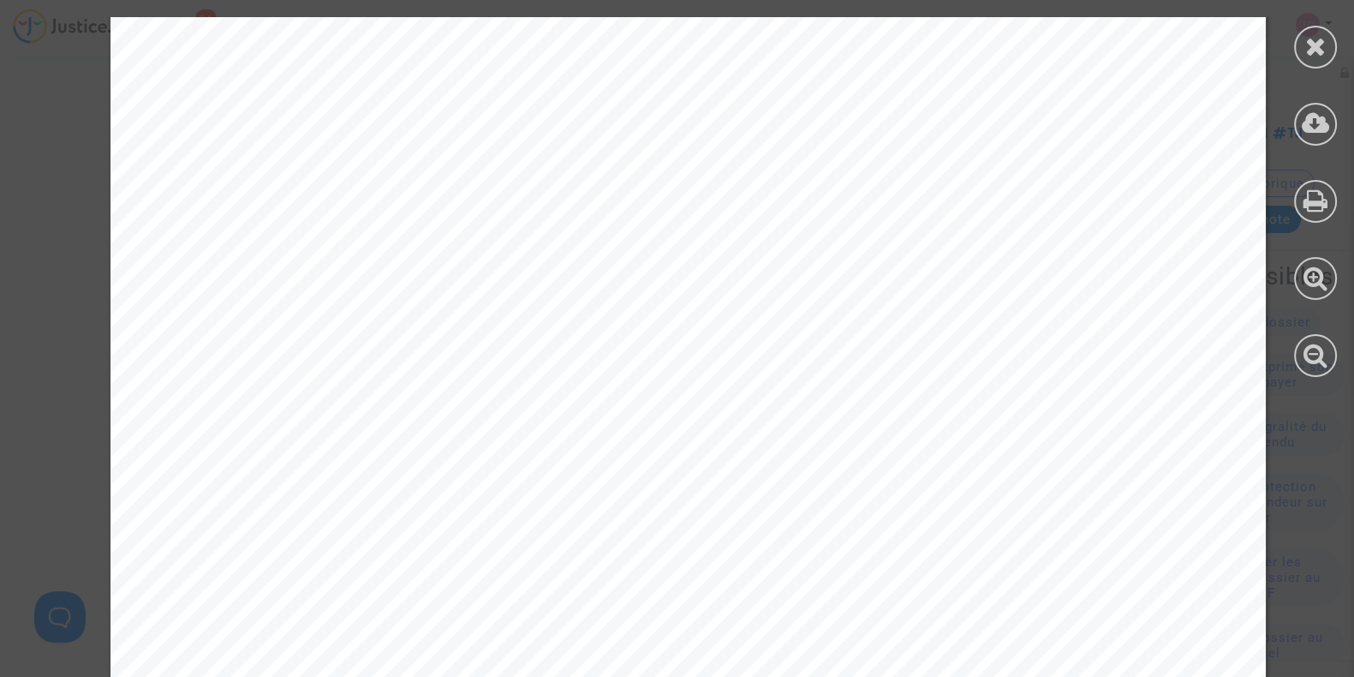
scroll to position [0, 0]
click at [1312, 208] on icon at bounding box center [1315, 201] width 25 height 26
click at [1323, 40] on icon at bounding box center [1315, 46] width 21 height 26
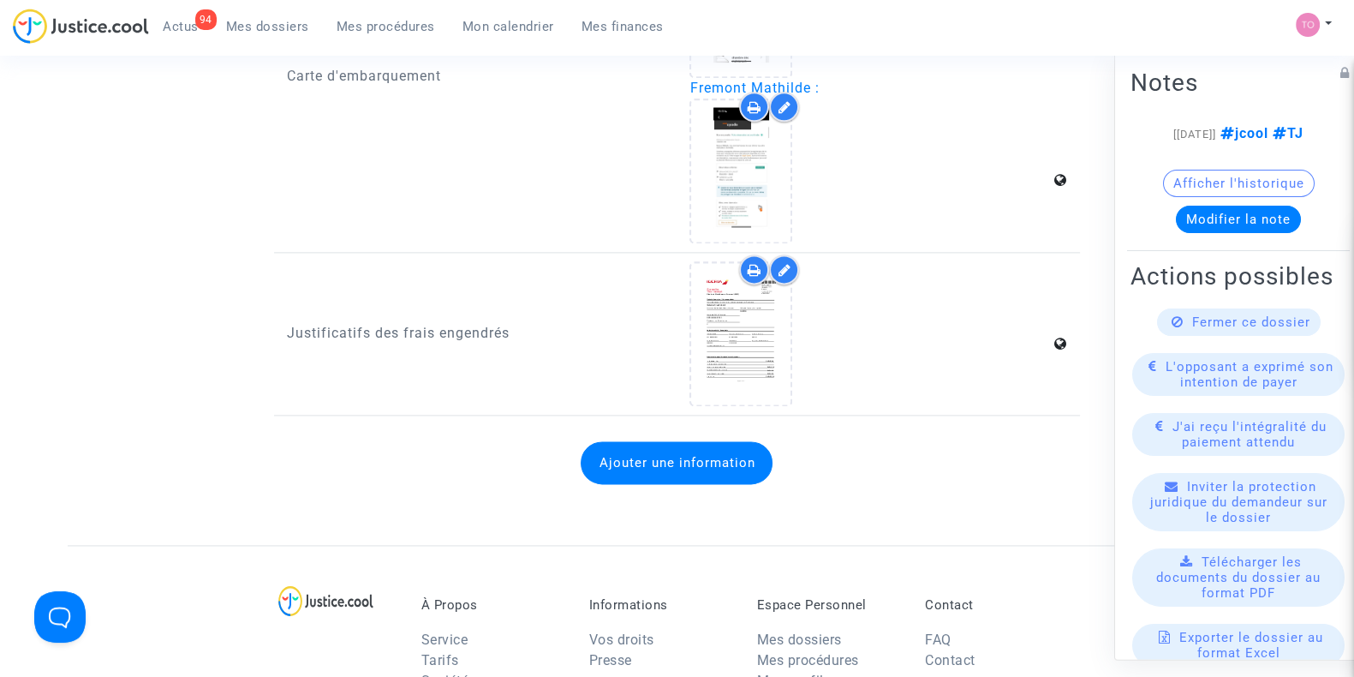
scroll to position [2865, 0]
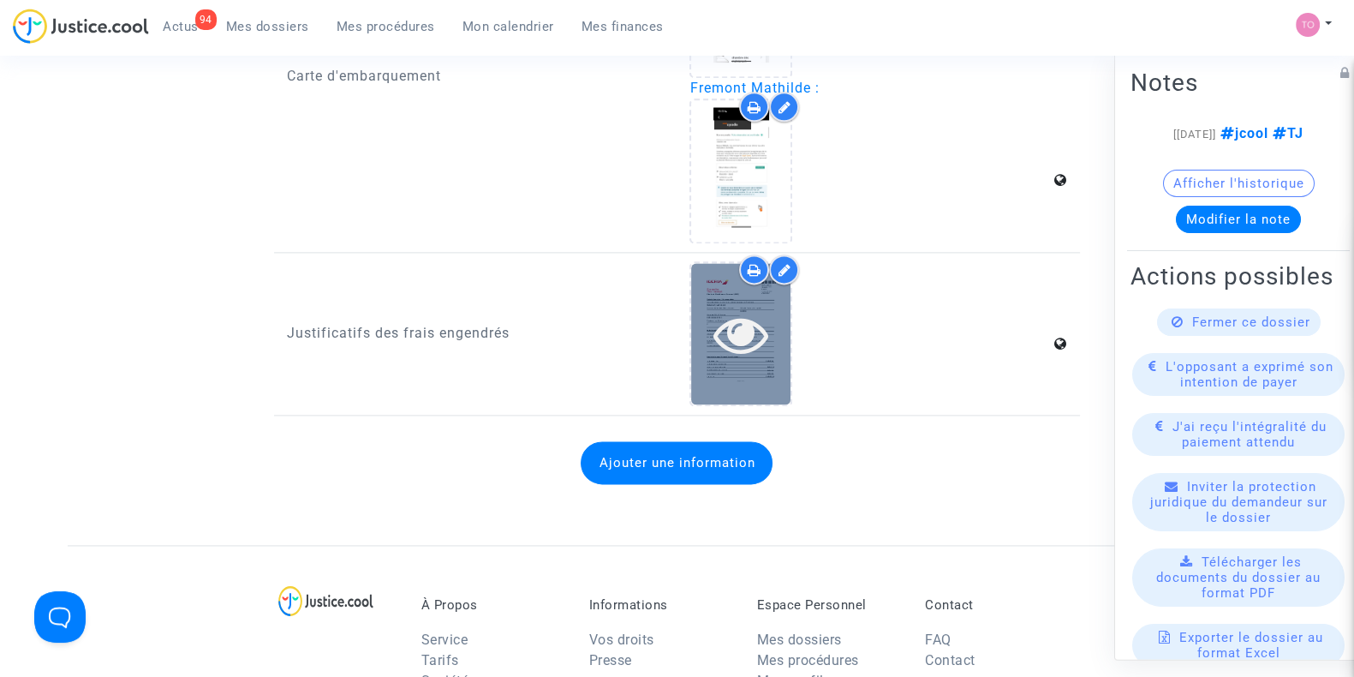
click at [744, 323] on icon at bounding box center [741, 334] width 56 height 55
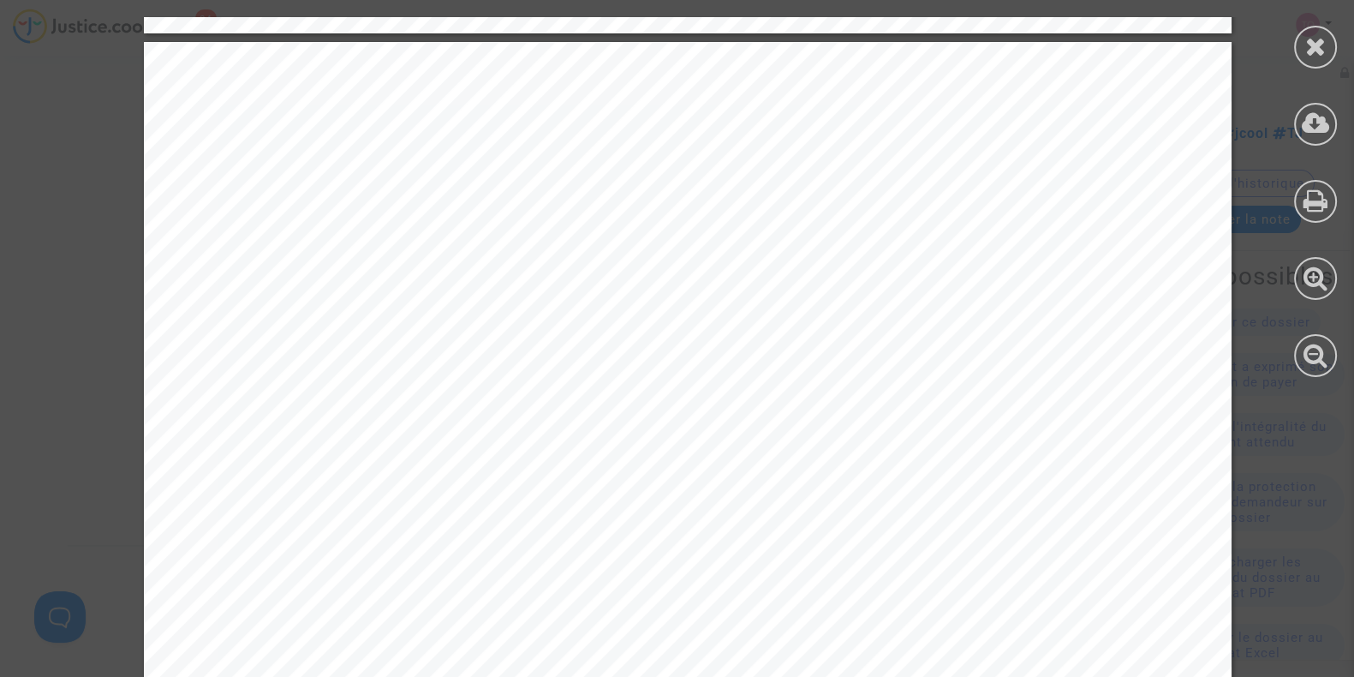
scroll to position [1522, 0]
click at [1301, 56] on div at bounding box center [1315, 47] width 43 height 43
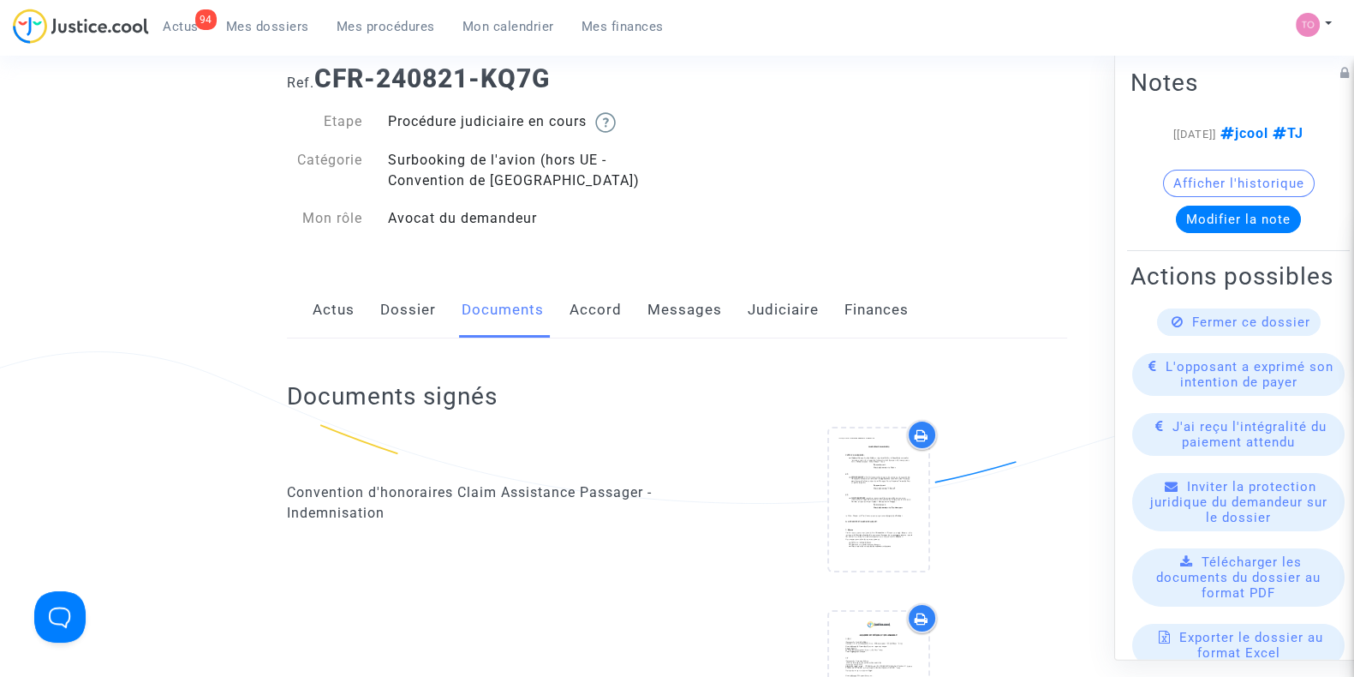
scroll to position [0, 0]
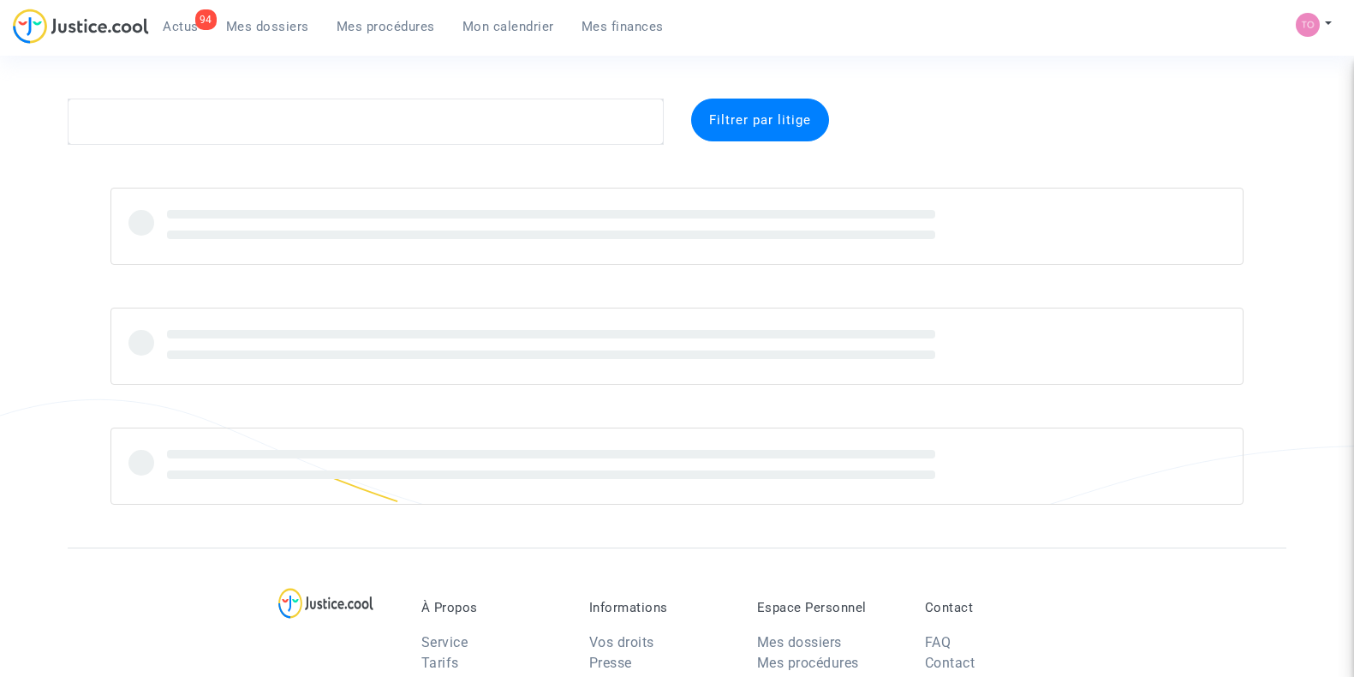
click at [222, 132] on textarea at bounding box center [366, 121] width 596 height 46
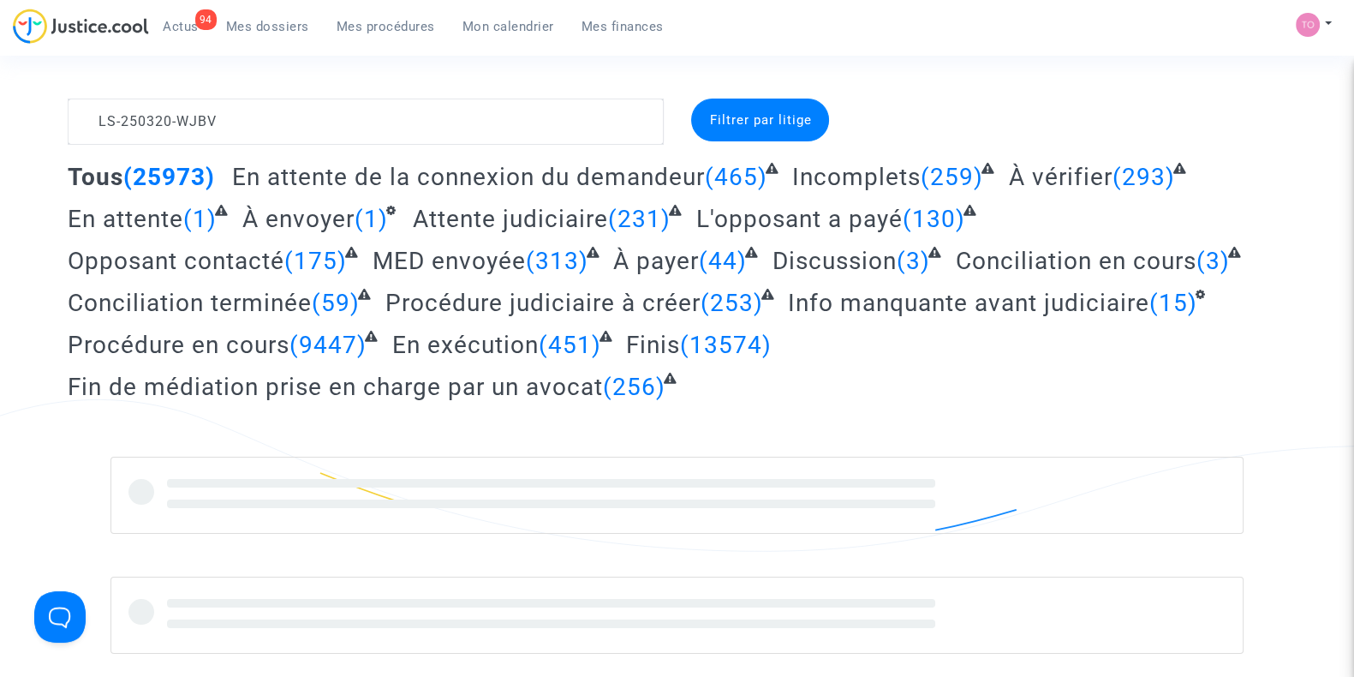
scroll to position [196, 0]
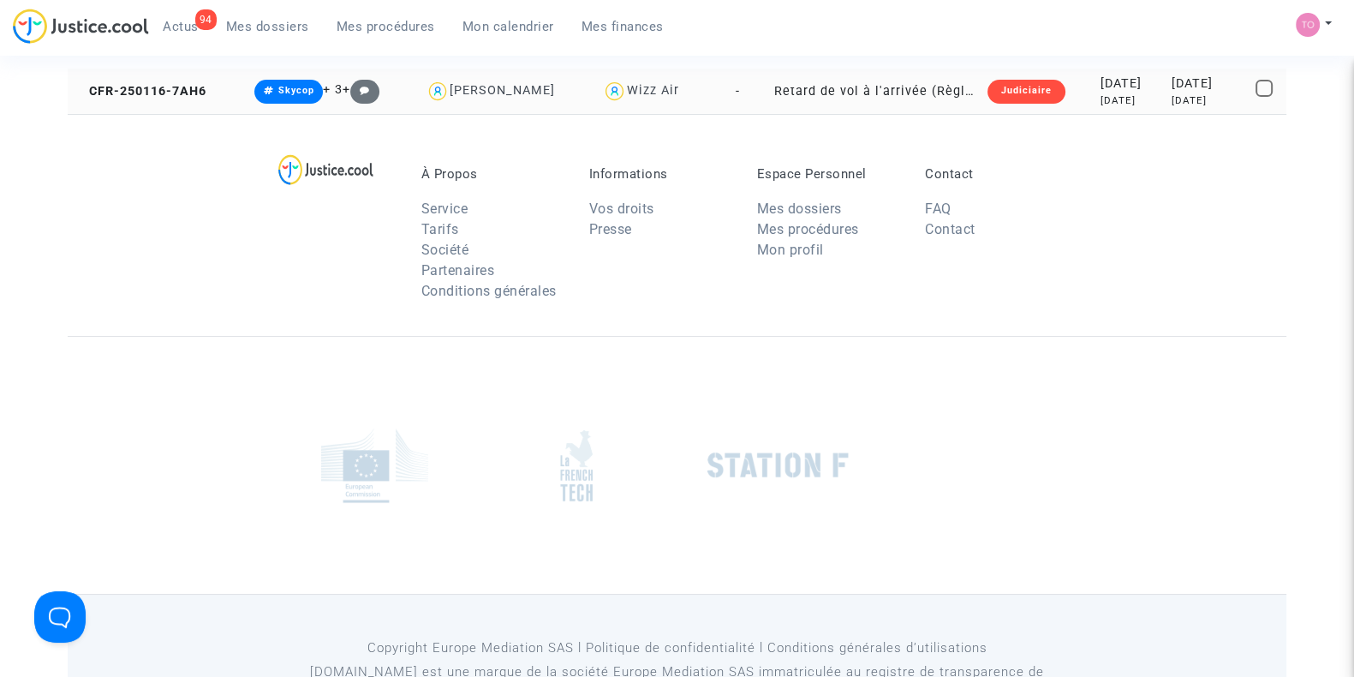
type textarea "LS-250320-WJBV"
click at [1139, 91] on div "2025-01-16" at bounding box center [1130, 84] width 60 height 19
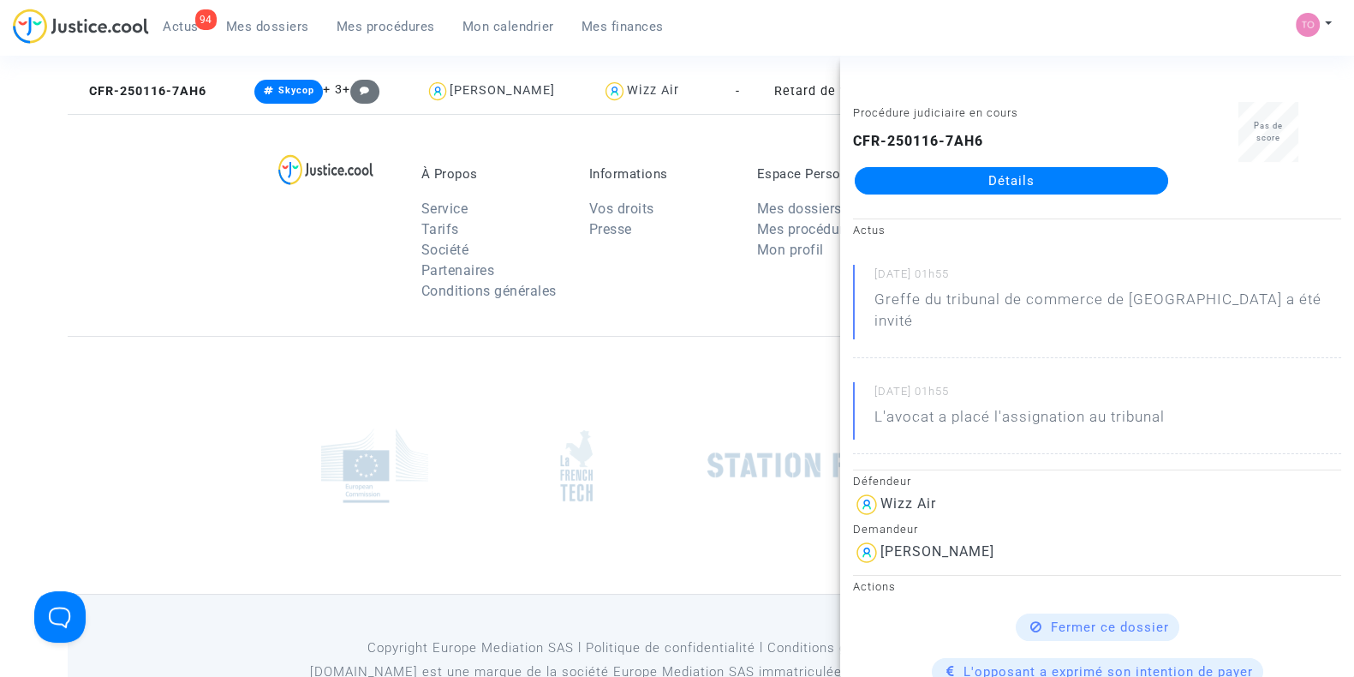
click at [261, 241] on div "À Propos Service Tarifs Société Partenaires Conditions générales Informations V…" at bounding box center [677, 225] width 1219 height 222
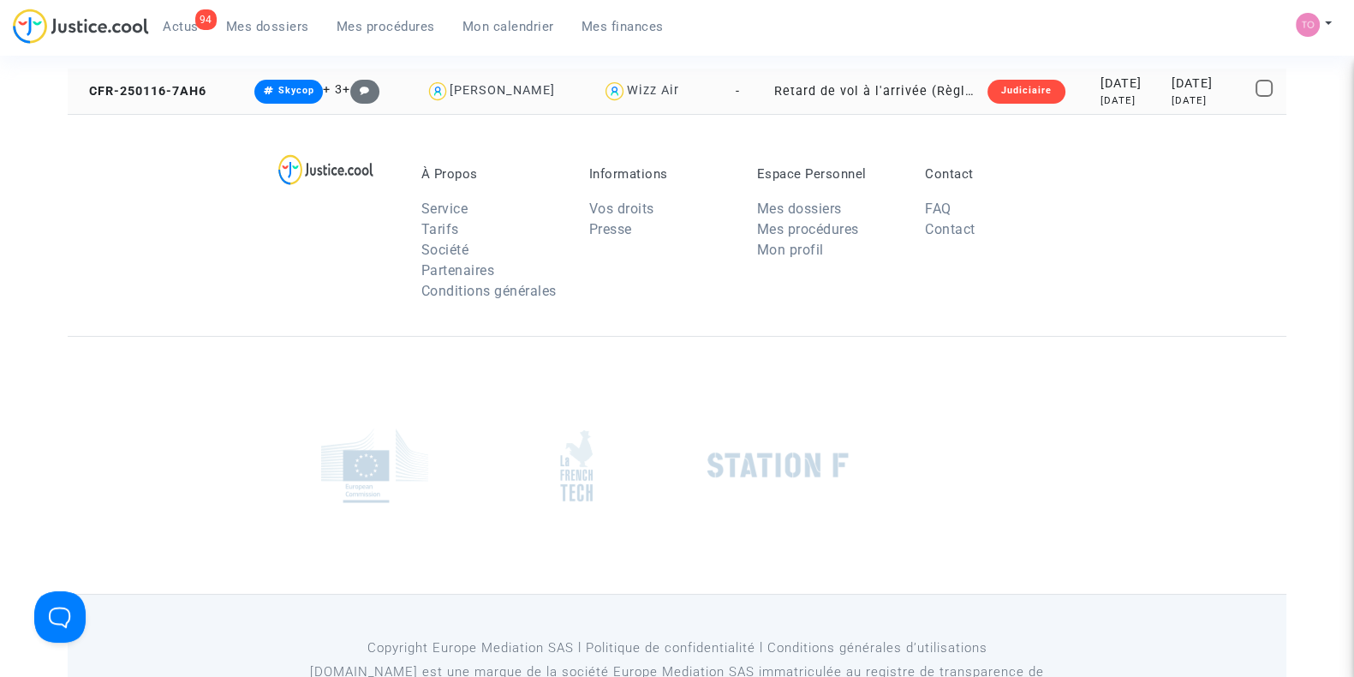
click at [792, 80] on td "Retard de vol à l'arrivée (Règlement CE n°261/2004)" at bounding box center [874, 91] width 213 height 45
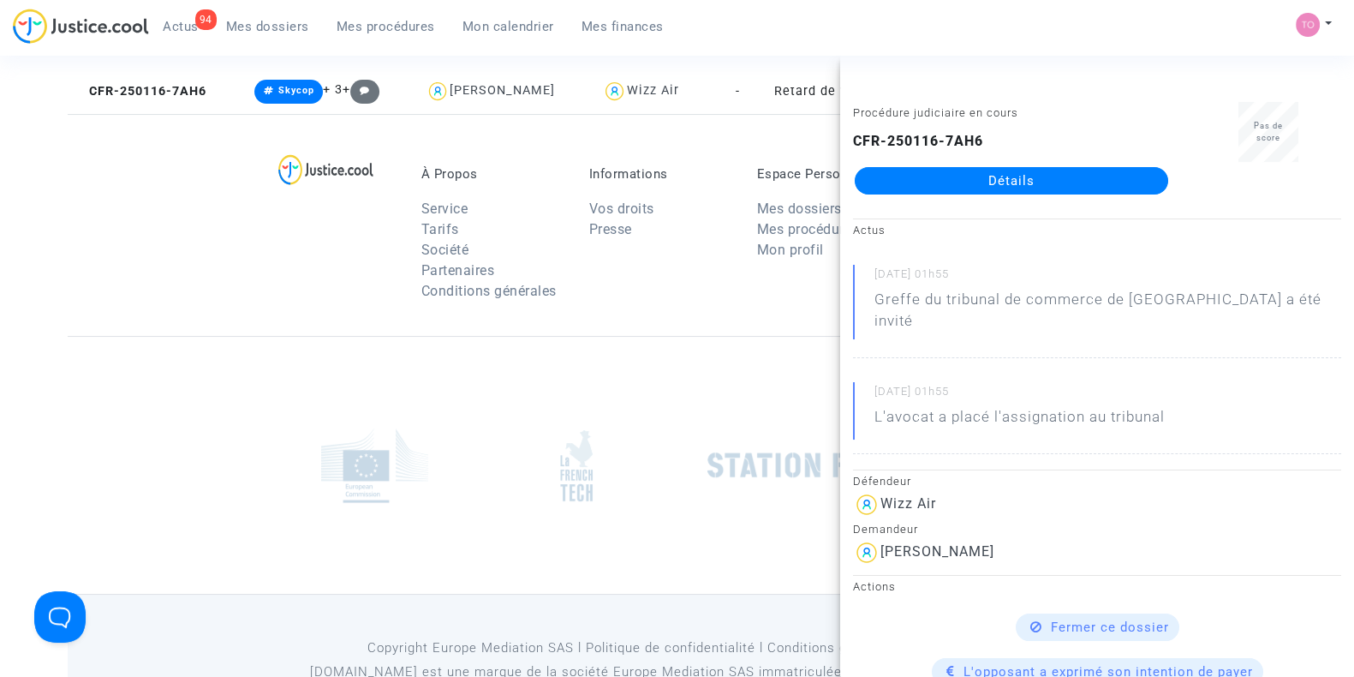
click at [967, 189] on link "Détails" at bounding box center [1011, 180] width 313 height 27
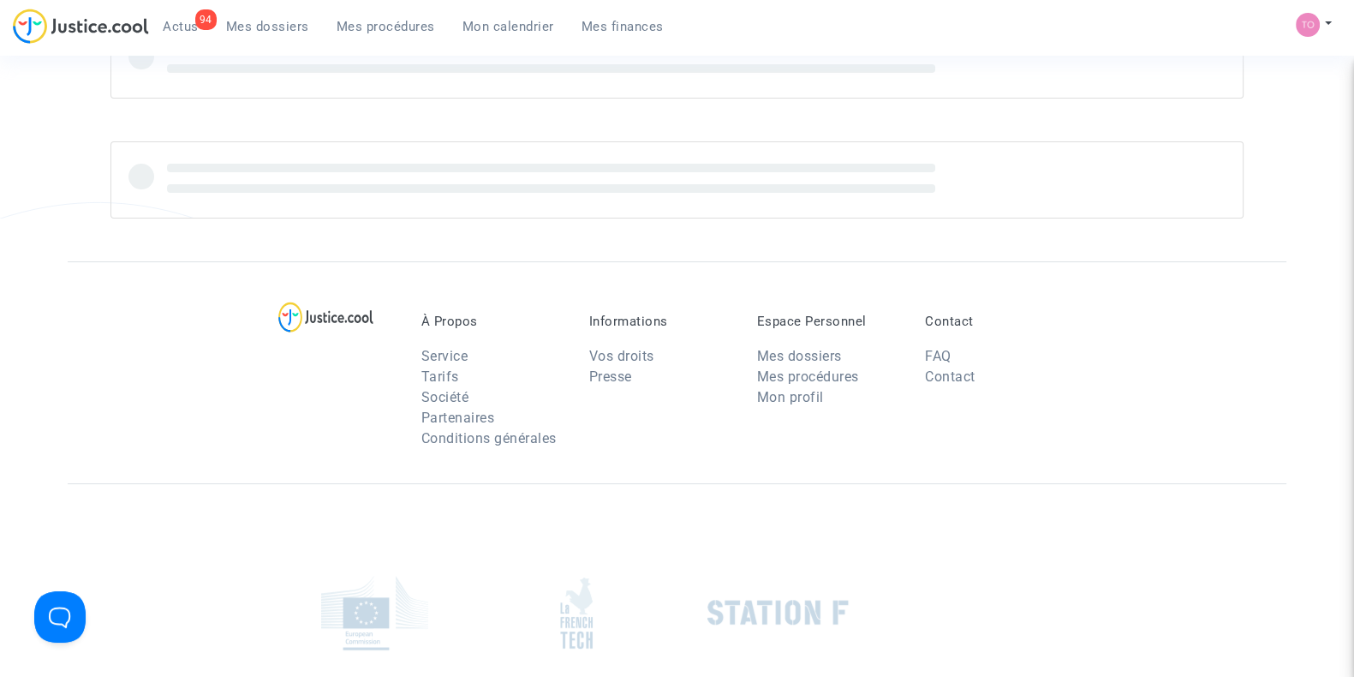
scroll to position [196, 0]
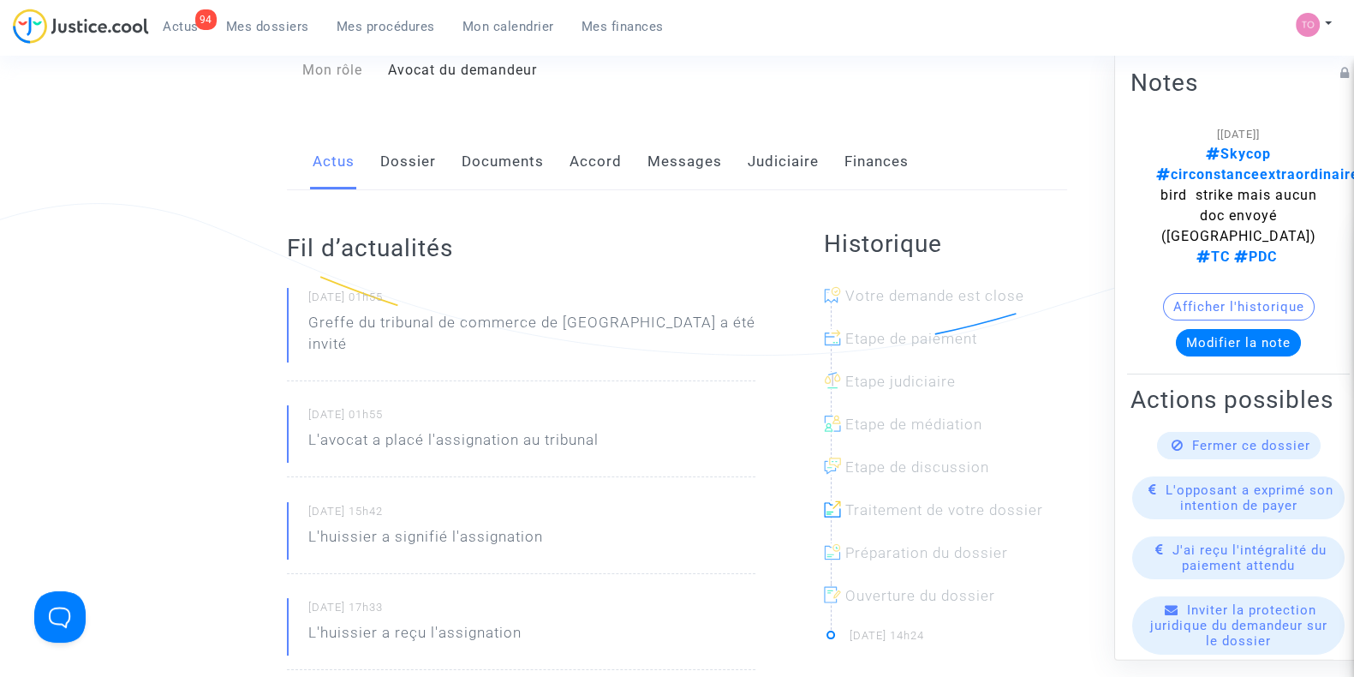
click at [414, 152] on link "Dossier" at bounding box center [408, 162] width 56 height 57
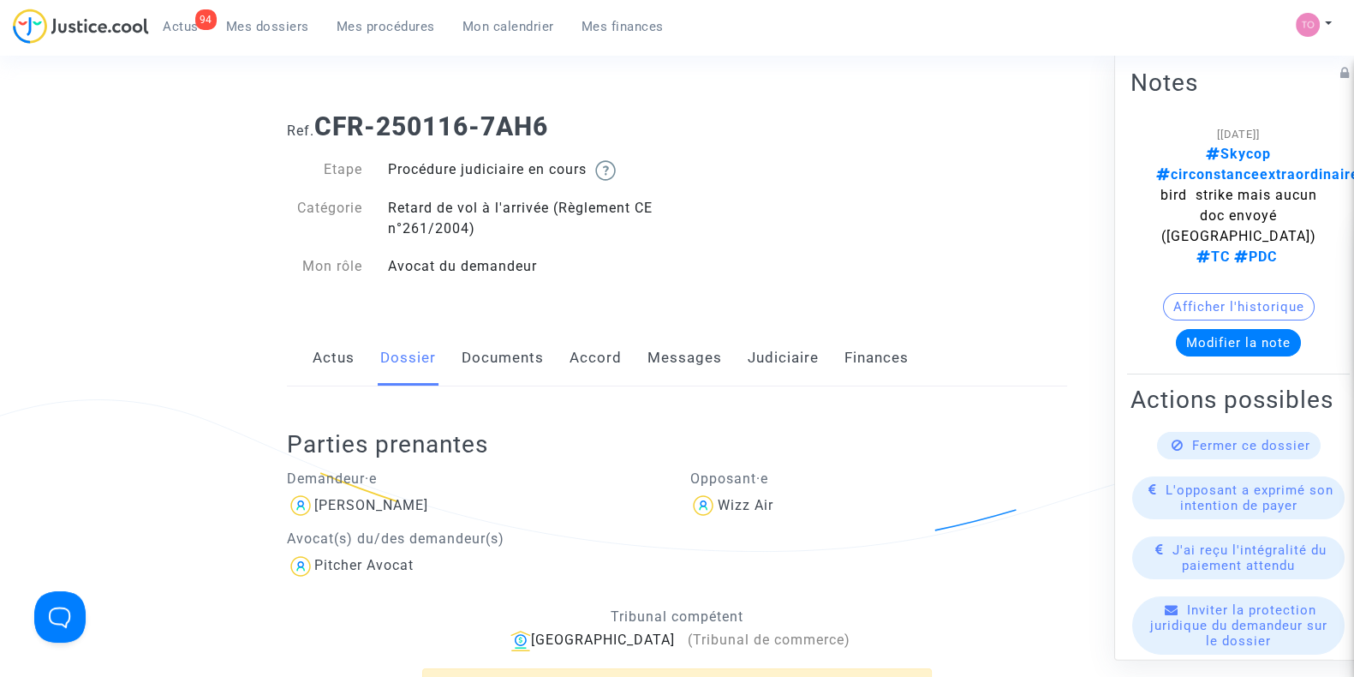
click at [764, 361] on link "Judiciaire" at bounding box center [783, 358] width 71 height 57
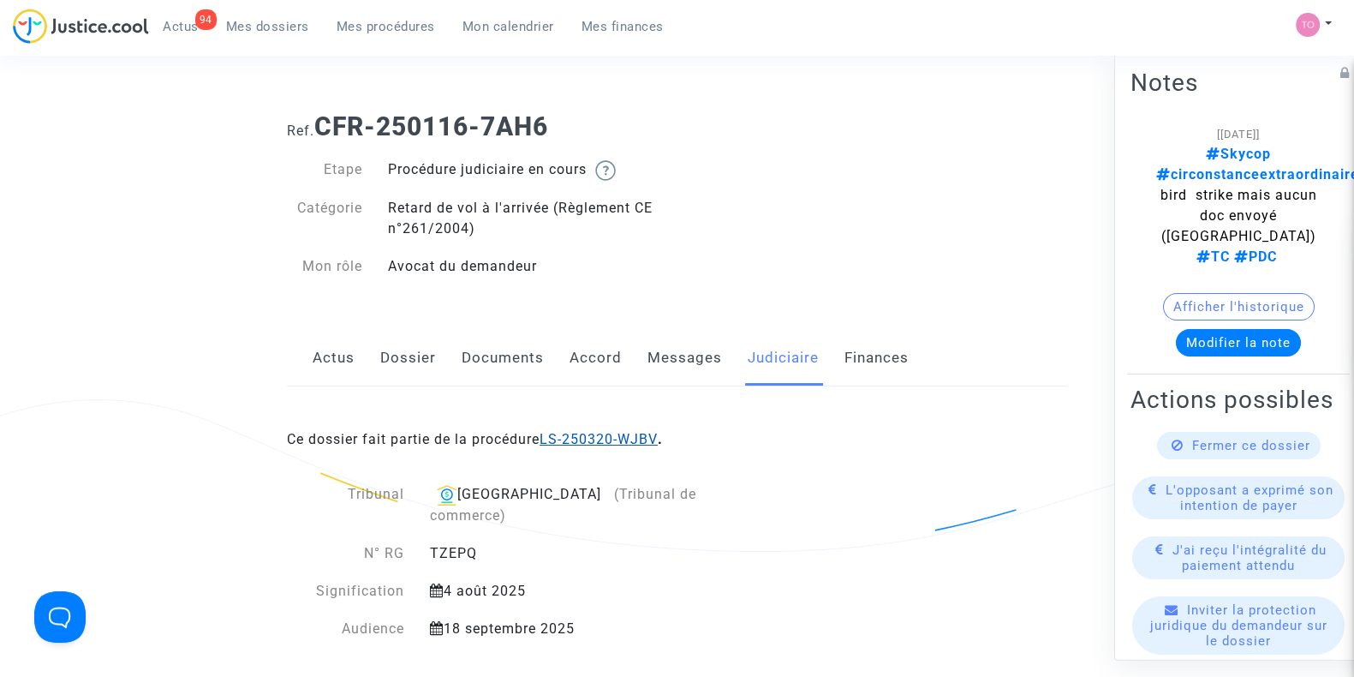
click at [587, 432] on link "LS-250320-WJBV" at bounding box center [599, 439] width 118 height 16
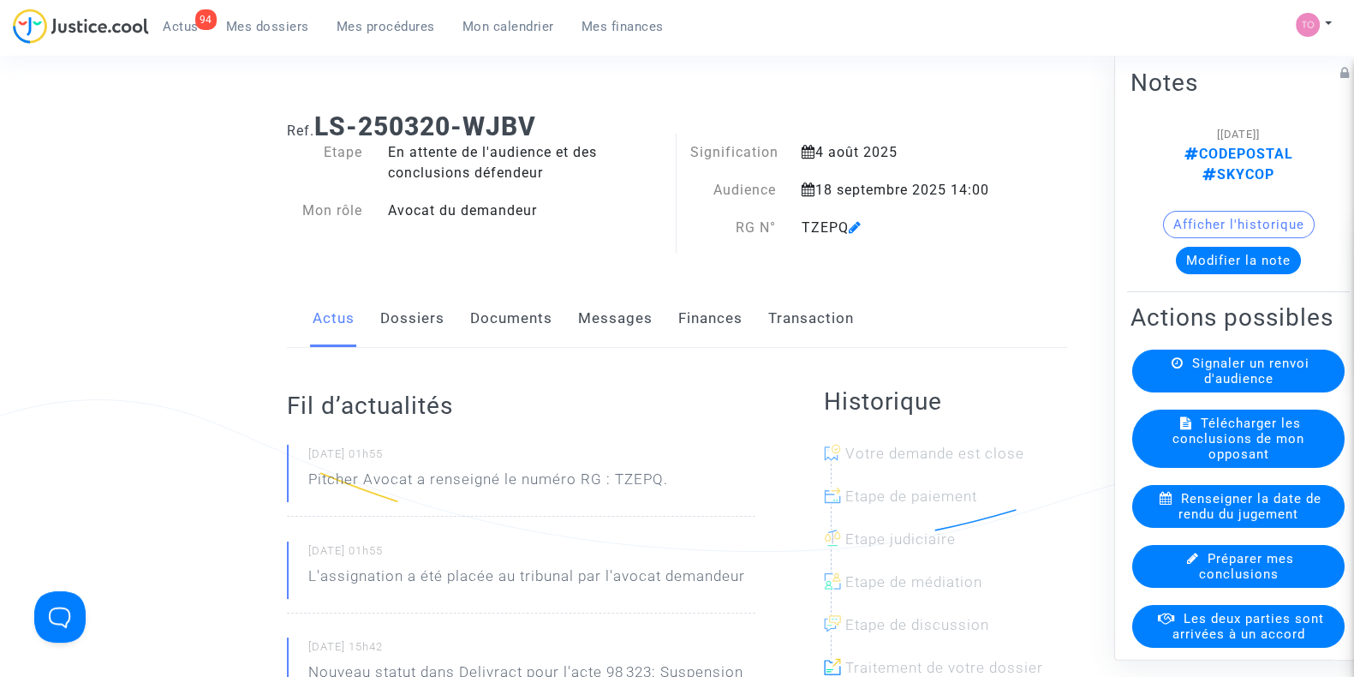
click at [1190, 247] on button "Modifier la note" at bounding box center [1238, 260] width 125 height 27
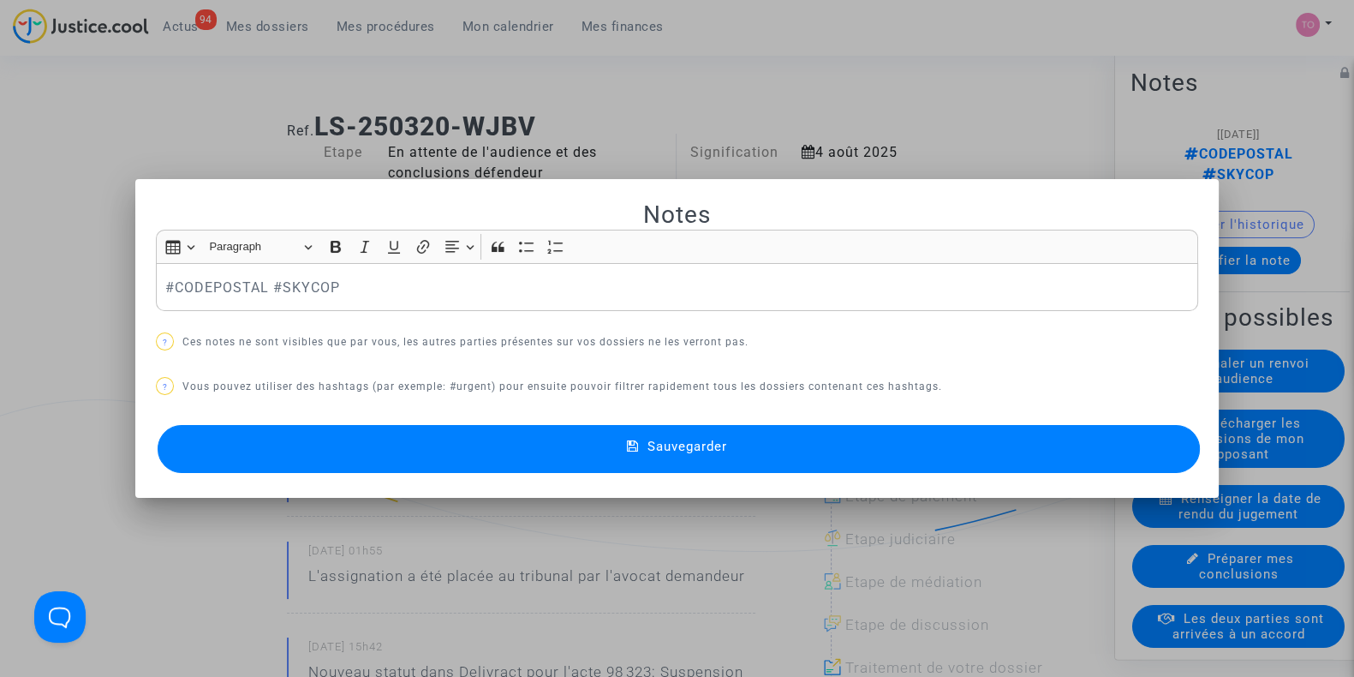
click at [464, 278] on p "#CODEPOSTAL #SKYCOP" at bounding box center [677, 287] width 1024 height 21
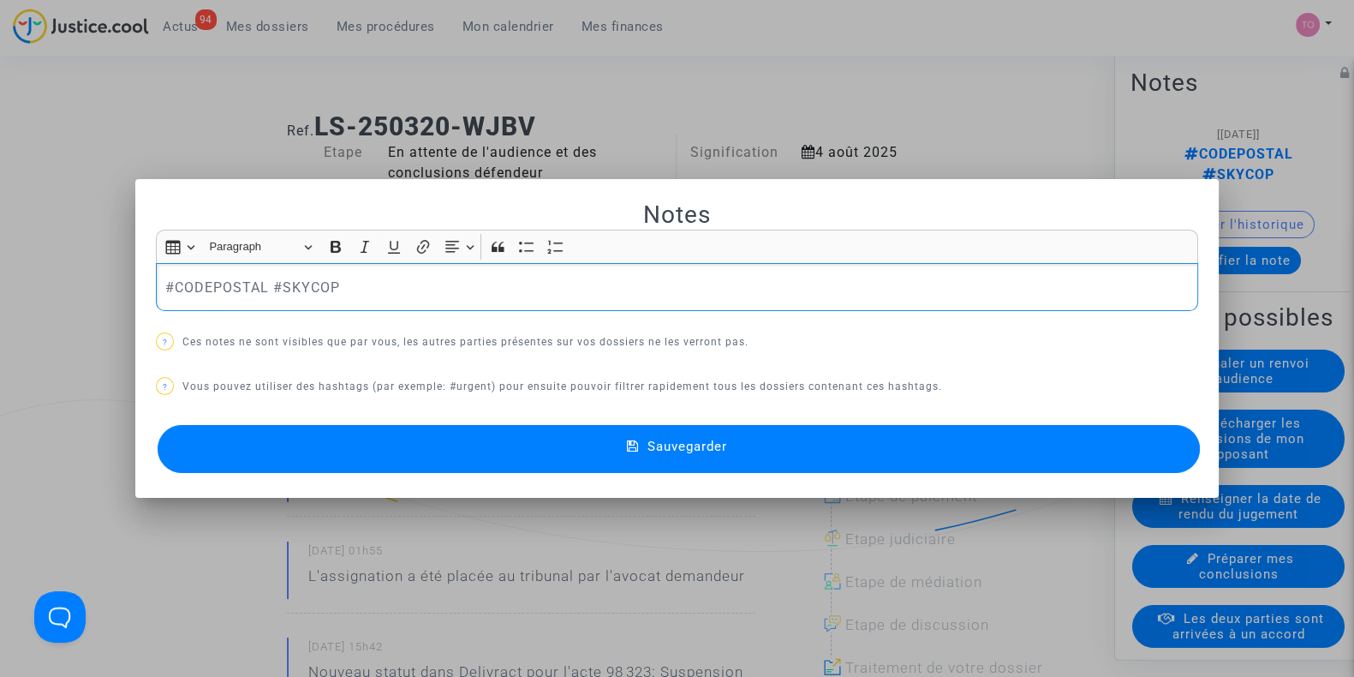
click at [156, 288] on div "#CODEPOSTAL #SKYCOP" at bounding box center [677, 287] width 1042 height 48
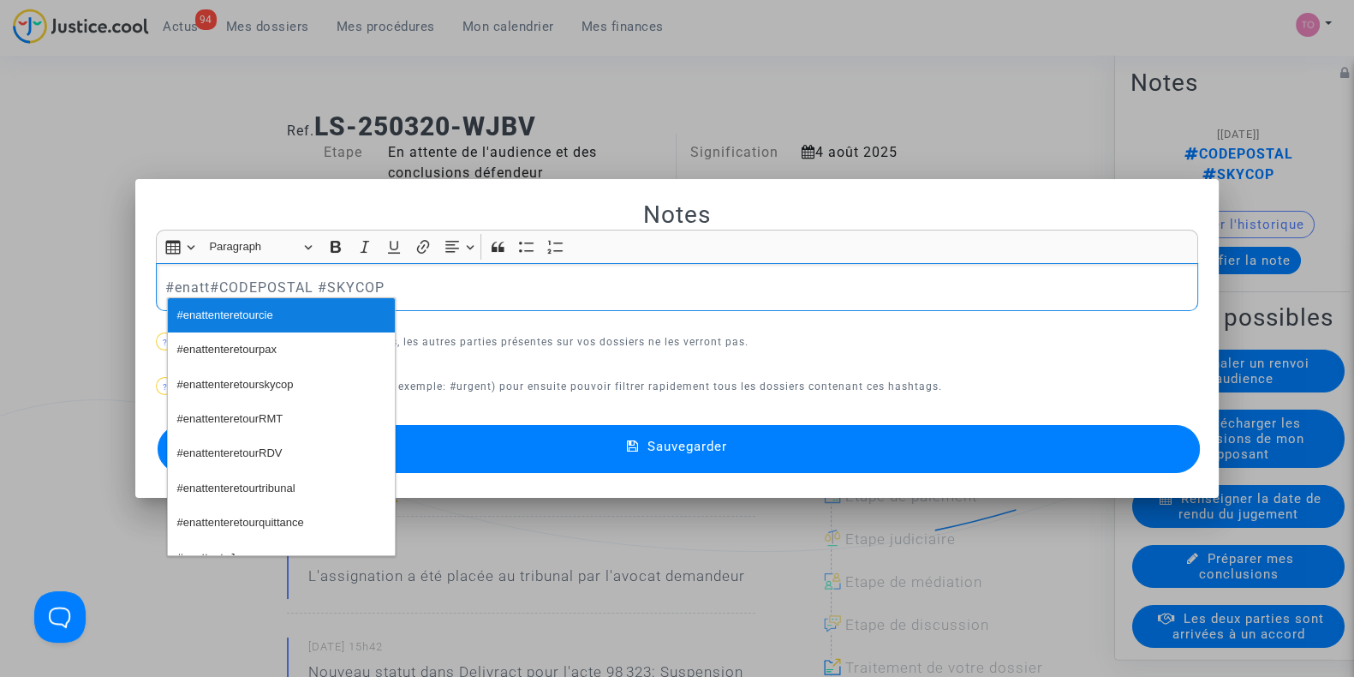
click at [212, 315] on span "#enattenteretourcie" at bounding box center [225, 315] width 96 height 25
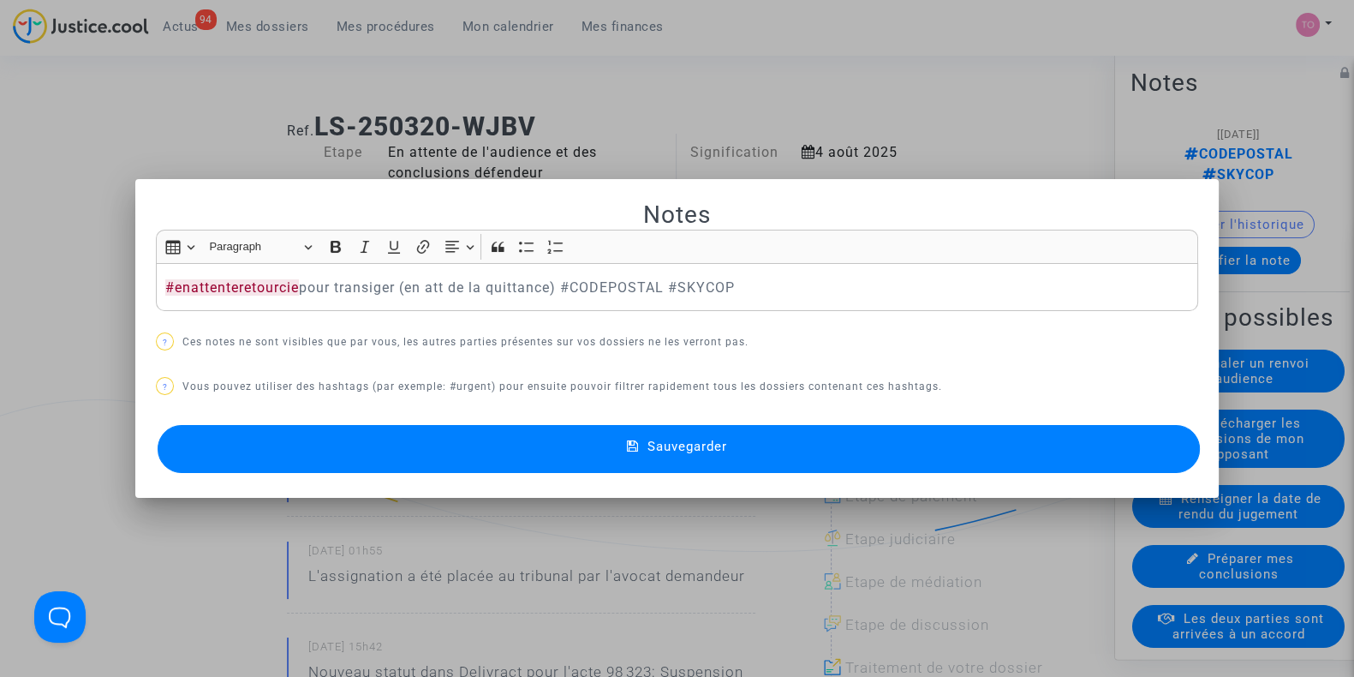
click at [411, 430] on button "Sauvegarder" at bounding box center [679, 449] width 1042 height 48
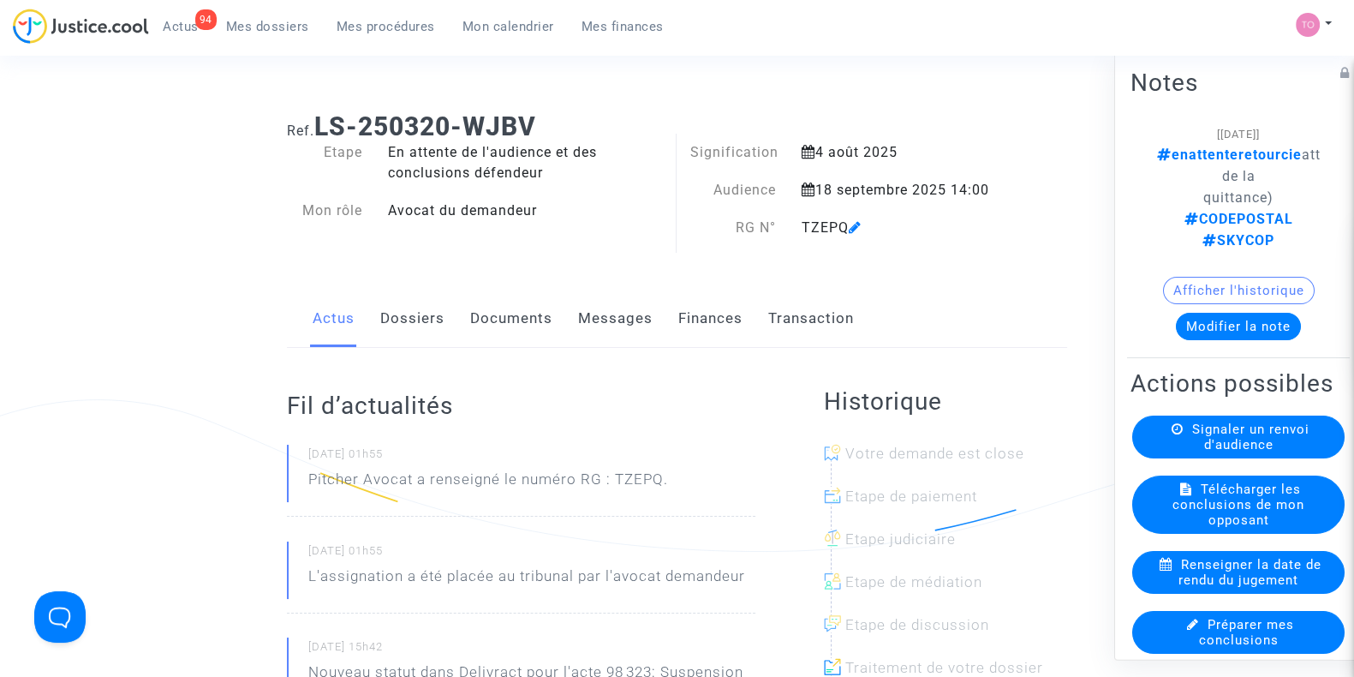
click at [268, 23] on span "Mes dossiers" at bounding box center [267, 26] width 83 height 15
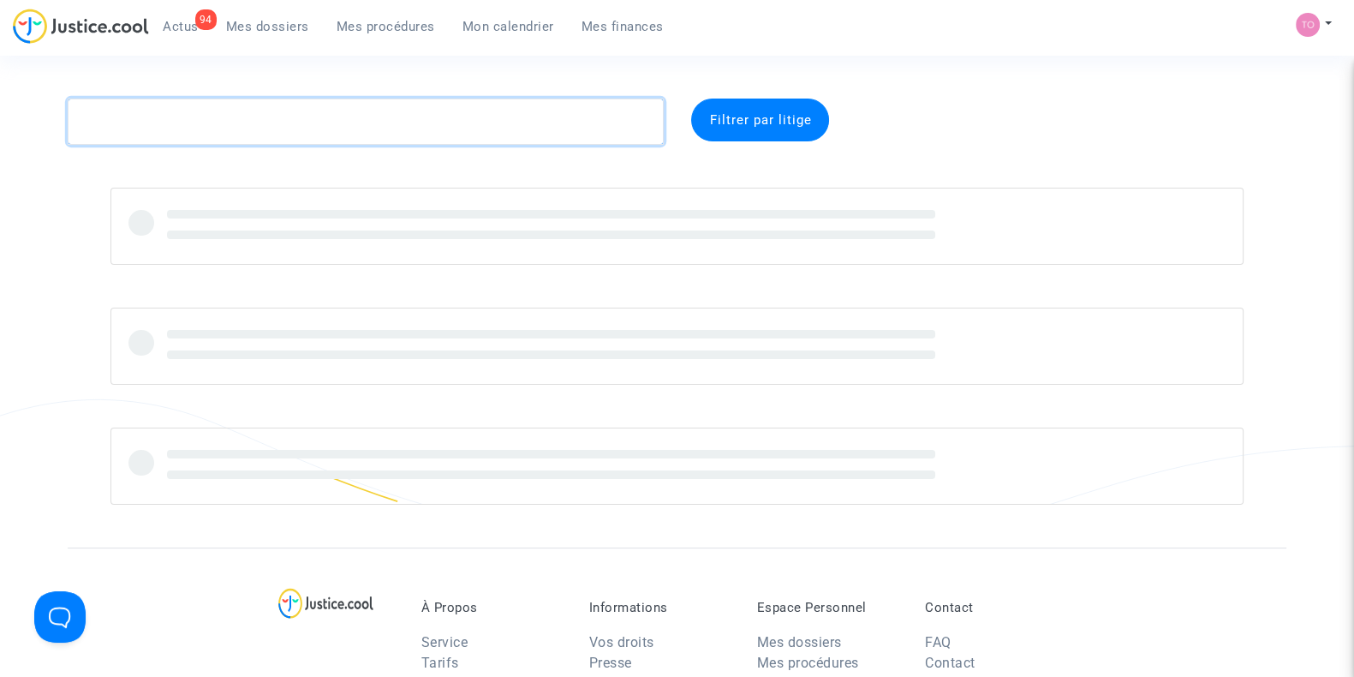
click at [197, 122] on textarea at bounding box center [366, 121] width 596 height 46
paste textarea "CFR-250509-UGDP"
type textarea "CFR-250509-UGDP"
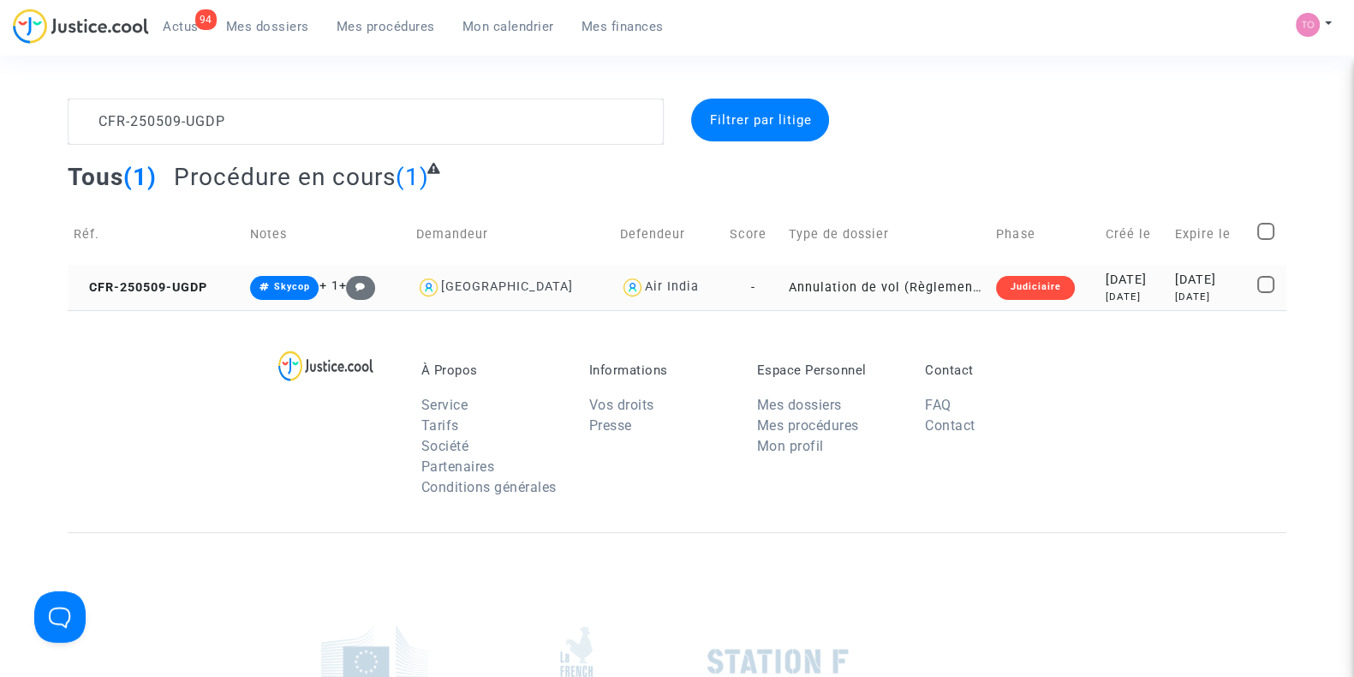
click at [1106, 282] on div "2025-05-09" at bounding box center [1134, 280] width 57 height 19
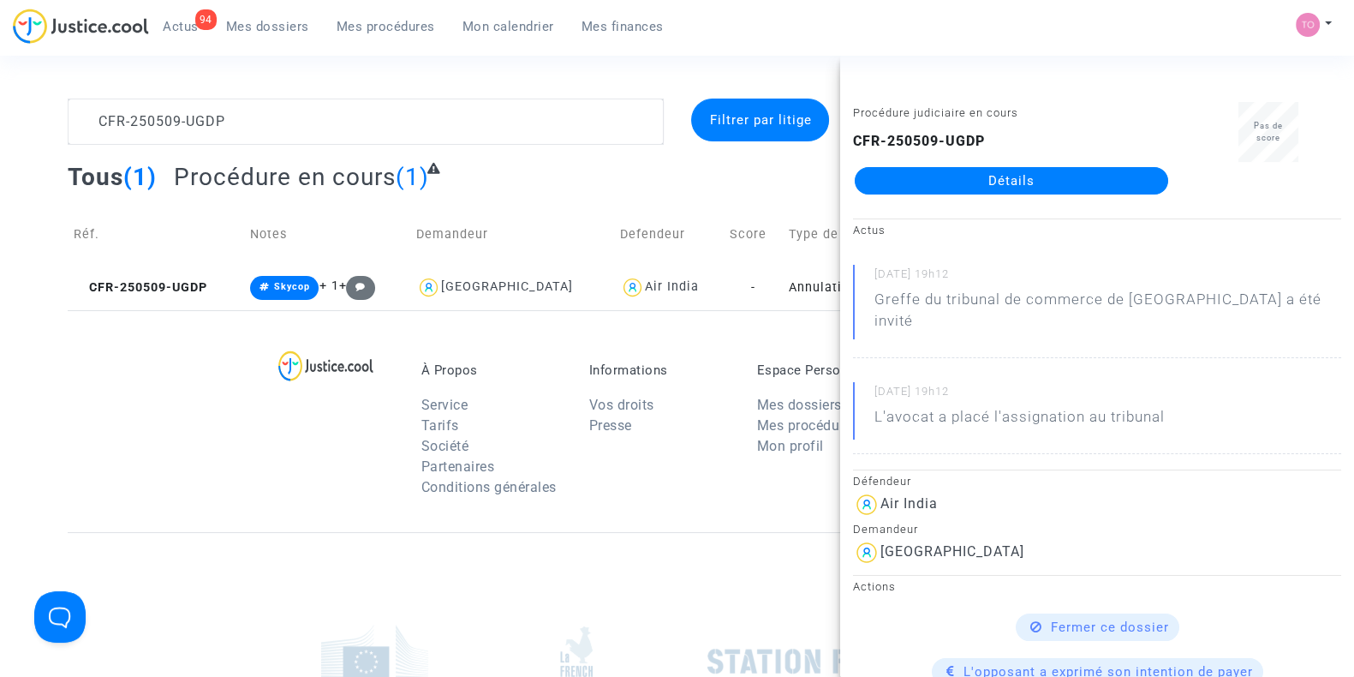
click at [125, 474] on div "À Propos Service Tarifs Société Partenaires Conditions générales Informations V…" at bounding box center [677, 421] width 1219 height 222
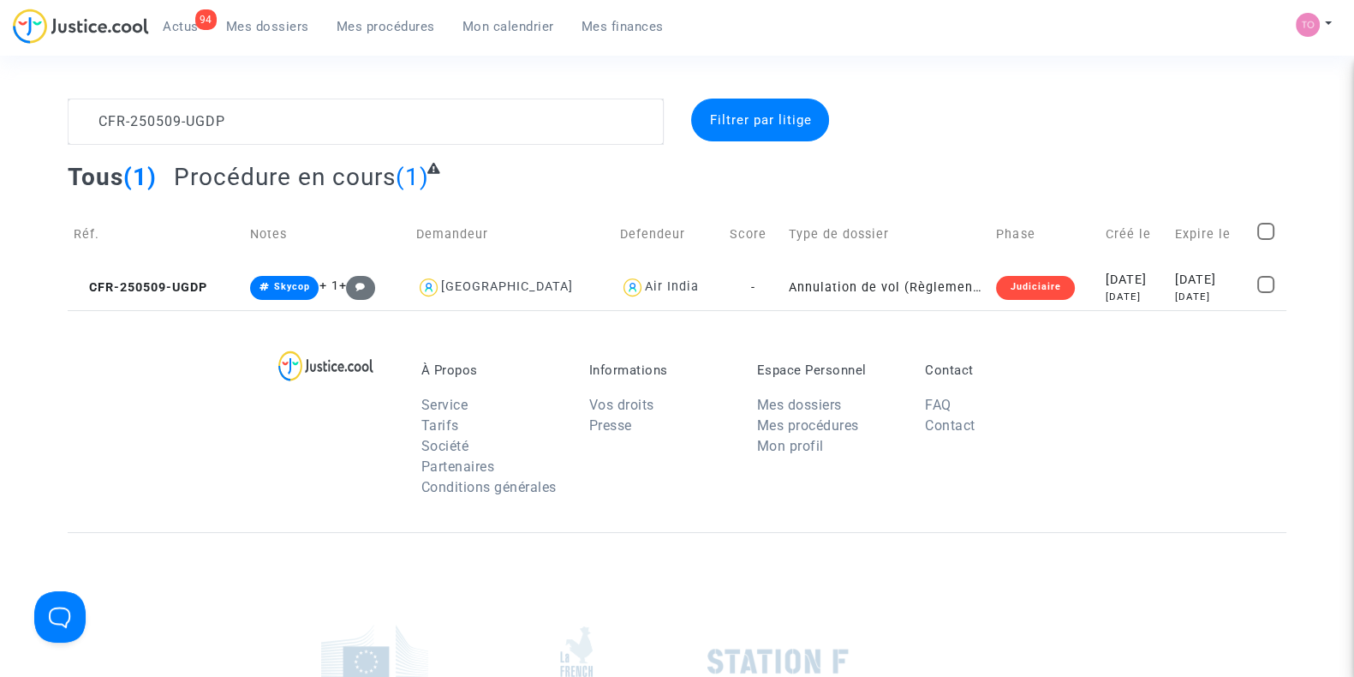
click at [271, 30] on span "Mes dossiers" at bounding box center [267, 26] width 83 height 15
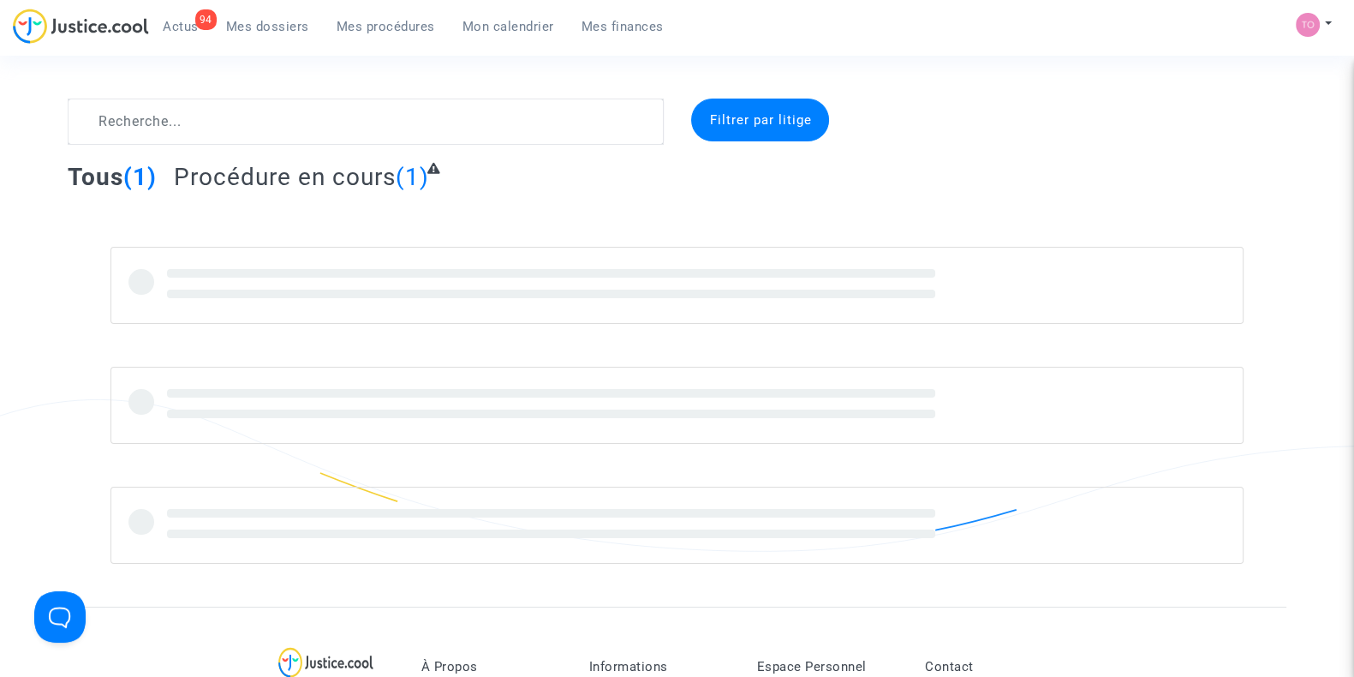
click at [269, 33] on span "Mes dossiers" at bounding box center [267, 26] width 83 height 15
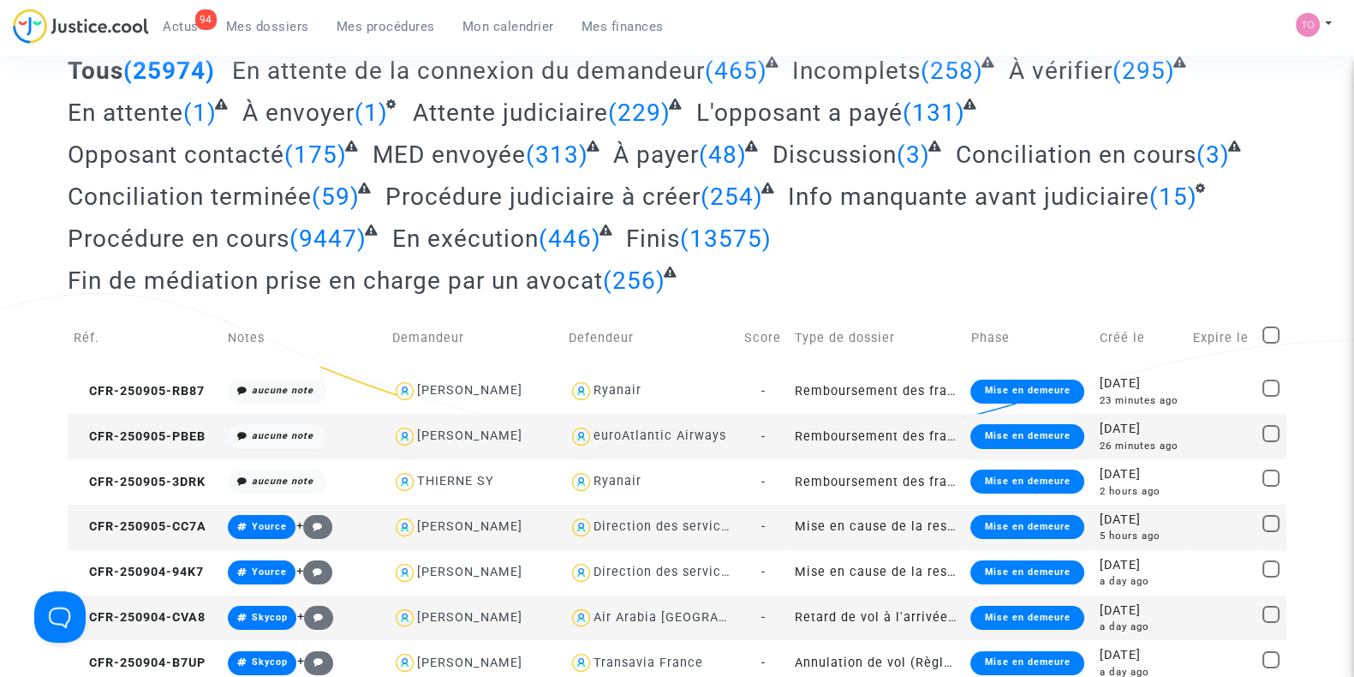
scroll to position [271, 0]
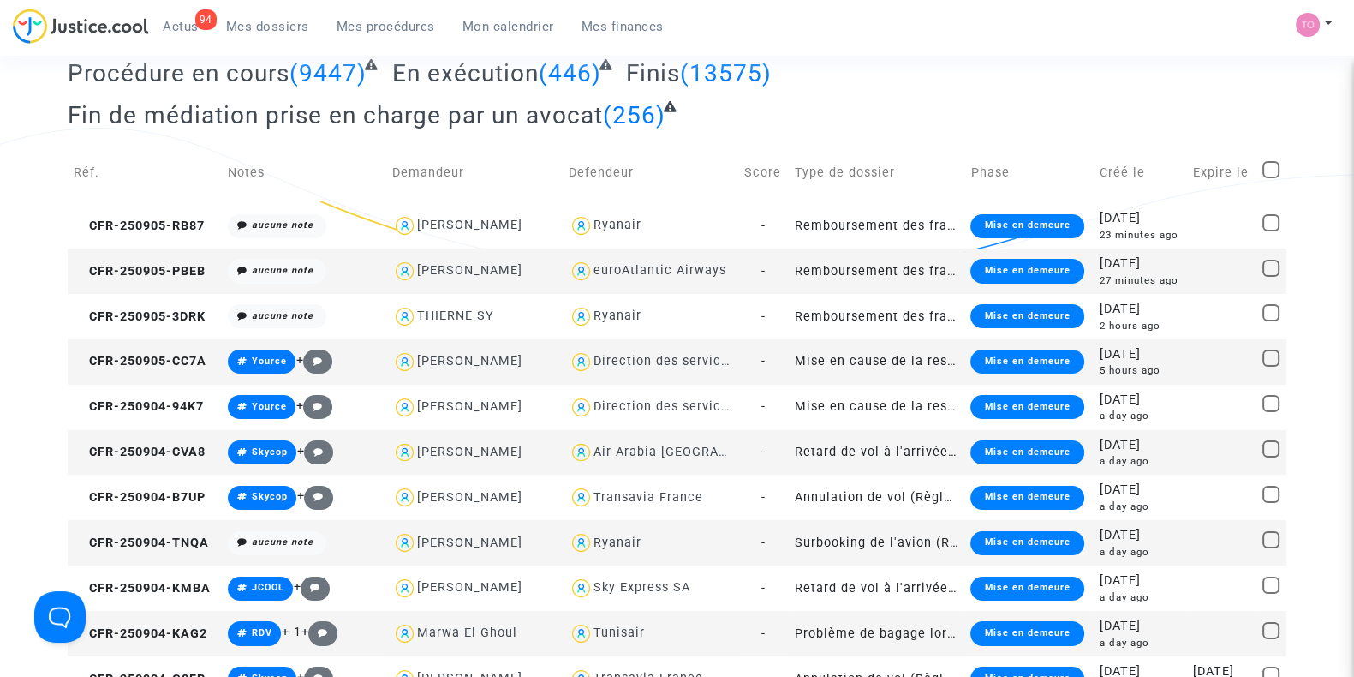
drag, startPoint x: 238, startPoint y: 27, endPoint x: 230, endPoint y: 54, distance: 28.5
click at [238, 27] on span "Mes dossiers" at bounding box center [267, 26] width 83 height 15
click at [311, 27] on link "Mes dossiers" at bounding box center [267, 27] width 110 height 26
click at [281, 27] on span "Mes dossiers" at bounding box center [267, 26] width 83 height 15
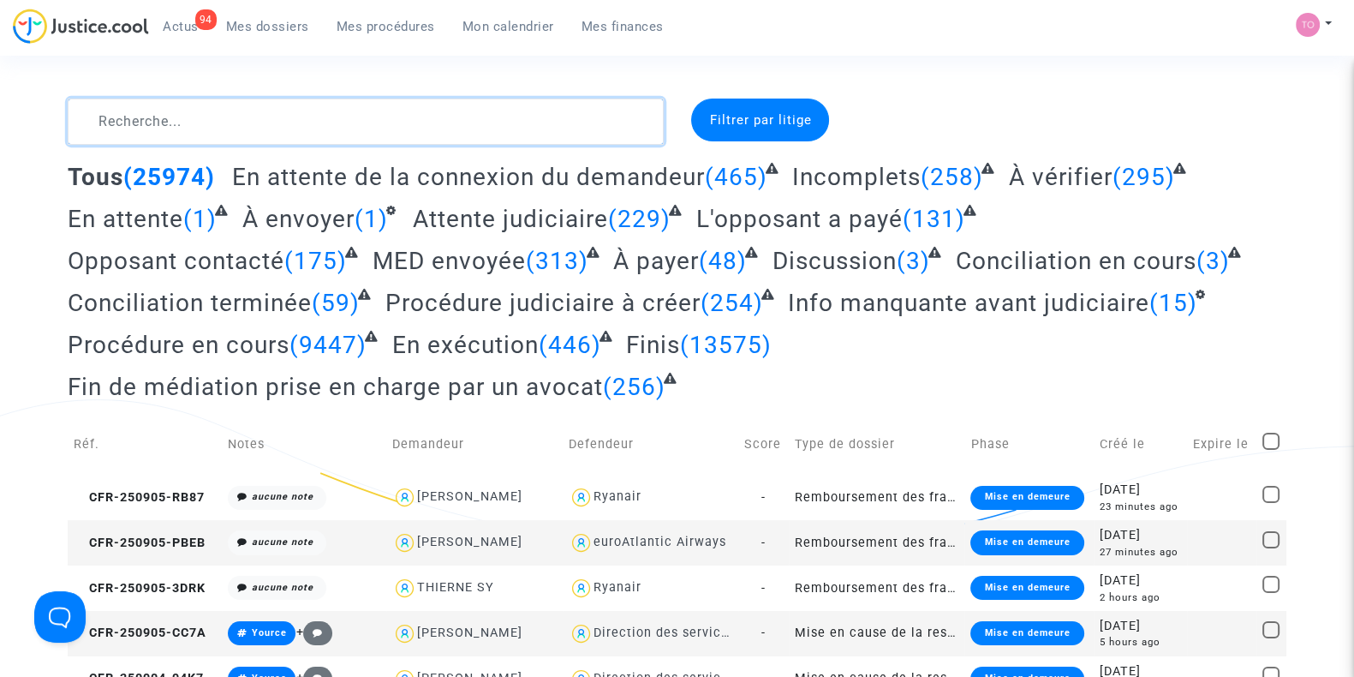
click at [154, 134] on textarea at bounding box center [366, 121] width 596 height 46
paste textarea "POCKPA"
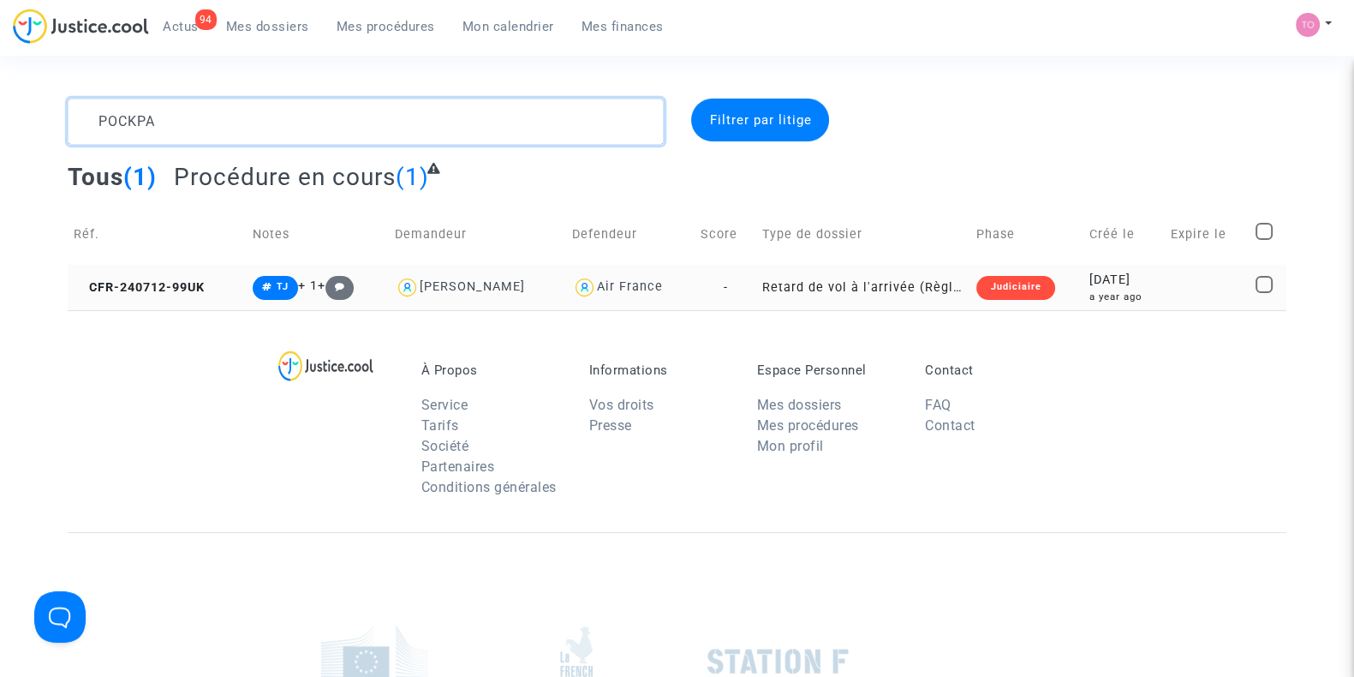
type textarea "POCKPA"
click at [1100, 291] on div "a year ago" at bounding box center [1123, 296] width 69 height 15
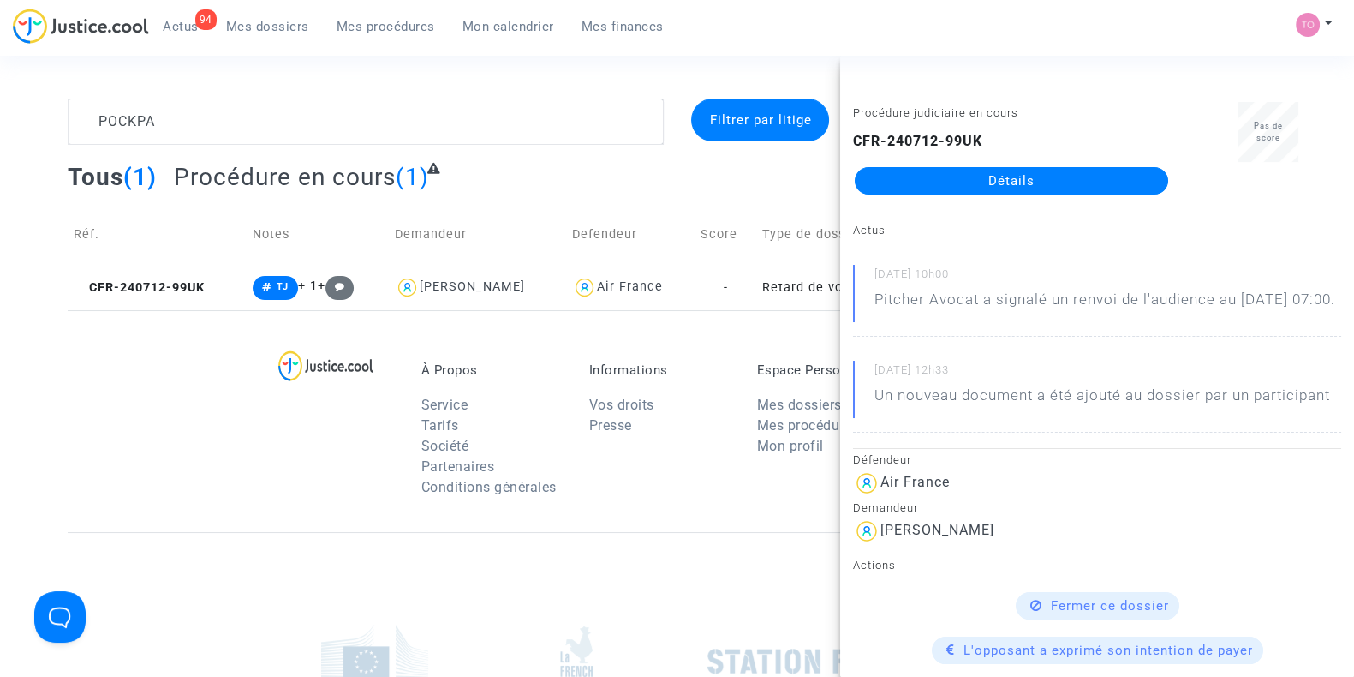
click at [992, 183] on link "Détails" at bounding box center [1011, 180] width 313 height 27
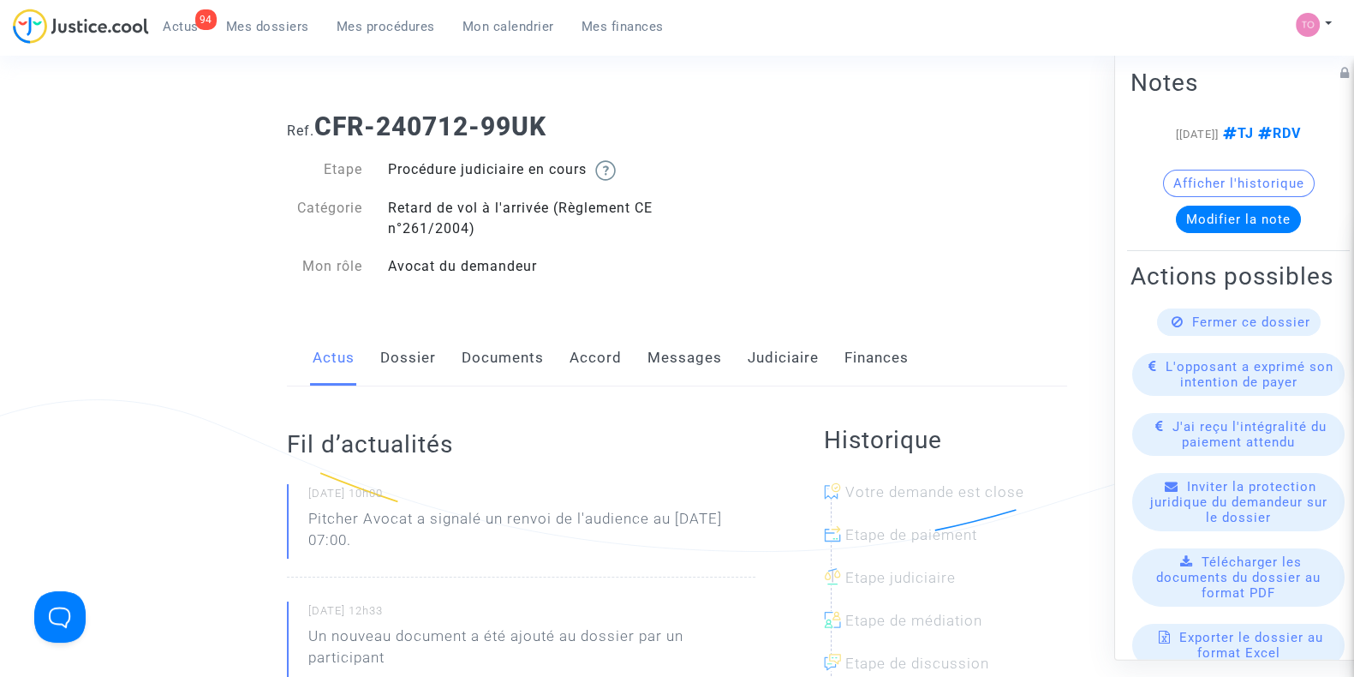
click at [784, 379] on link "Judiciaire" at bounding box center [783, 358] width 71 height 57
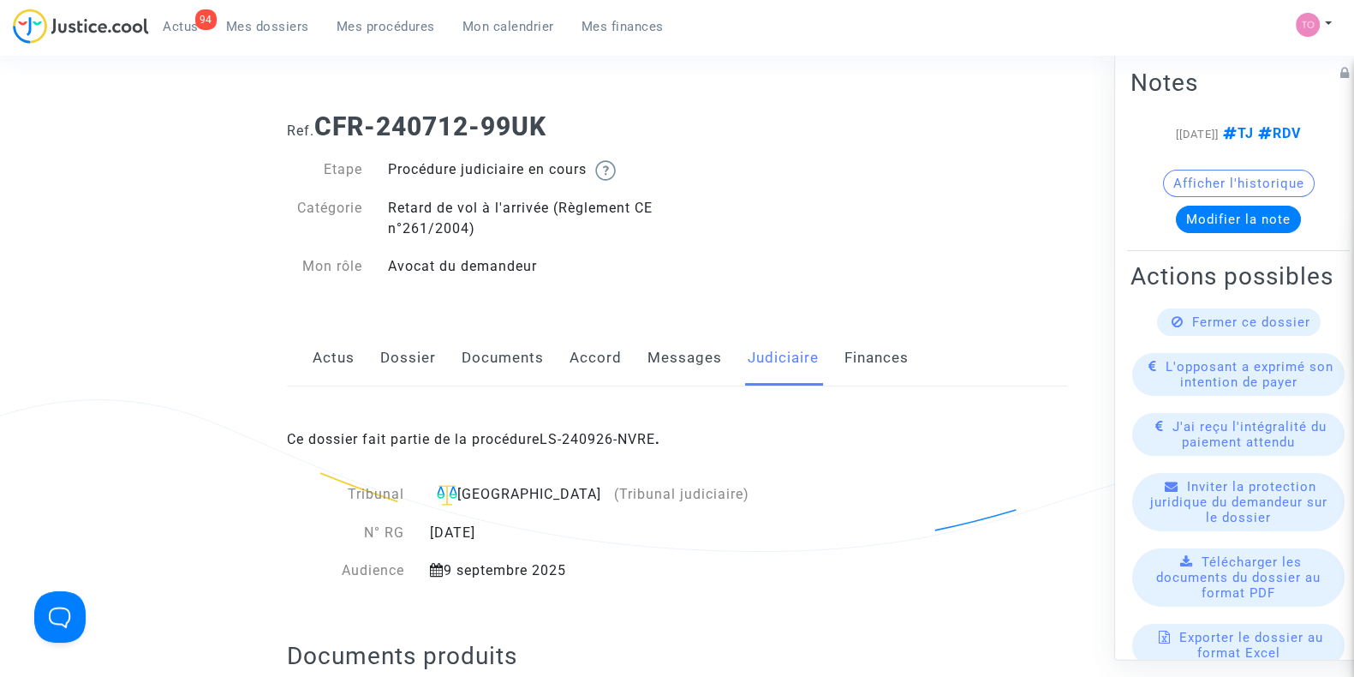
click at [244, 33] on span "Mes dossiers" at bounding box center [267, 26] width 83 height 15
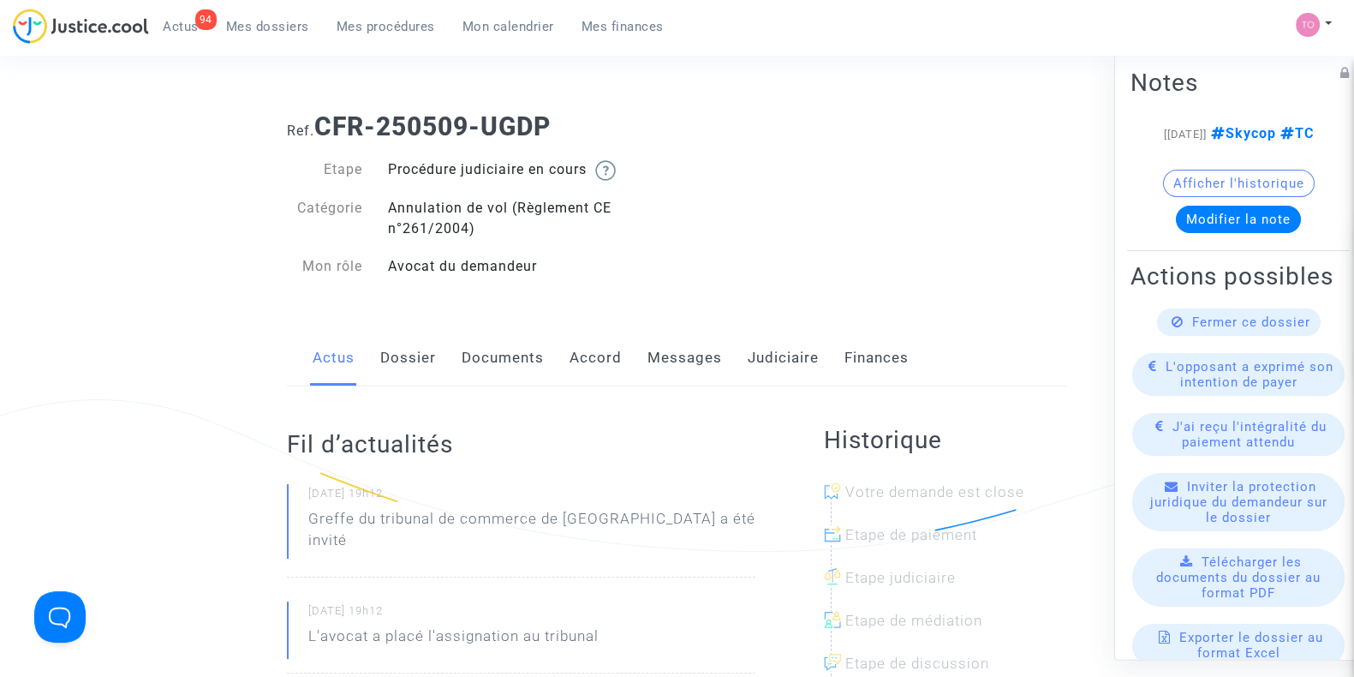
click at [773, 363] on link "Judiciaire" at bounding box center [783, 358] width 71 height 57
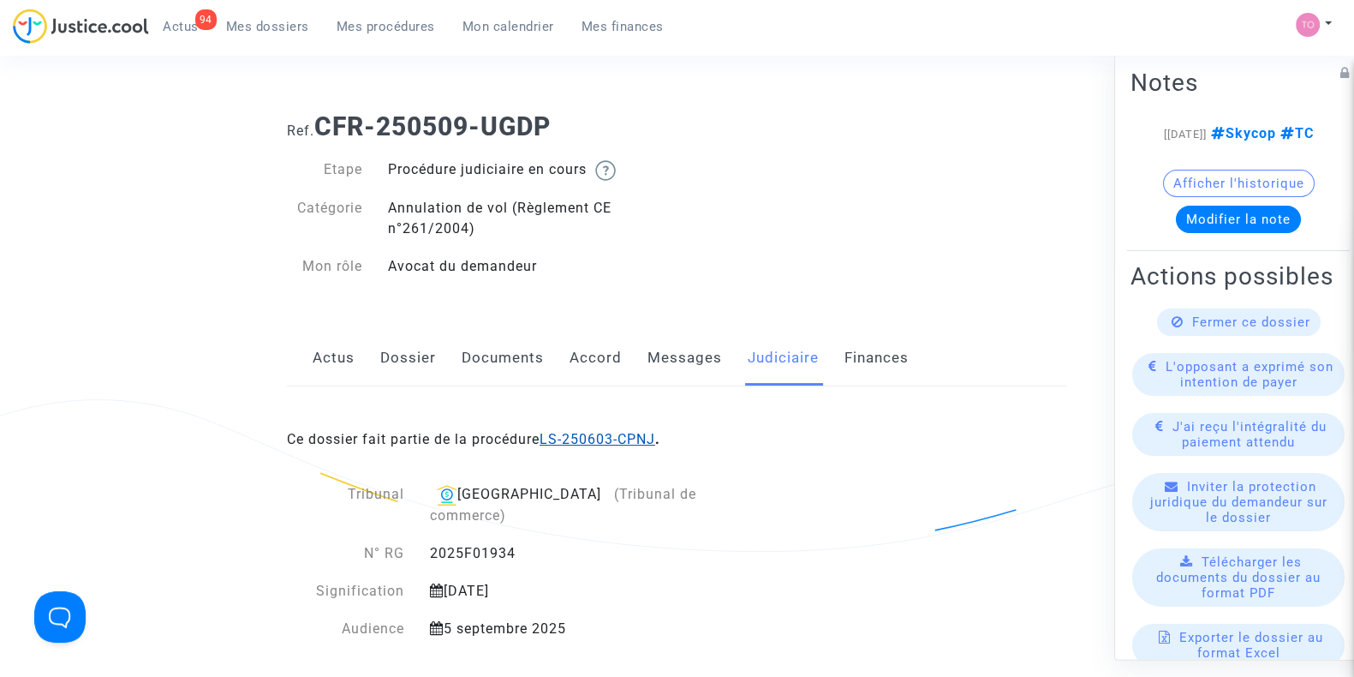
click at [565, 432] on link "LS-250603-CPNJ" at bounding box center [598, 439] width 116 height 16
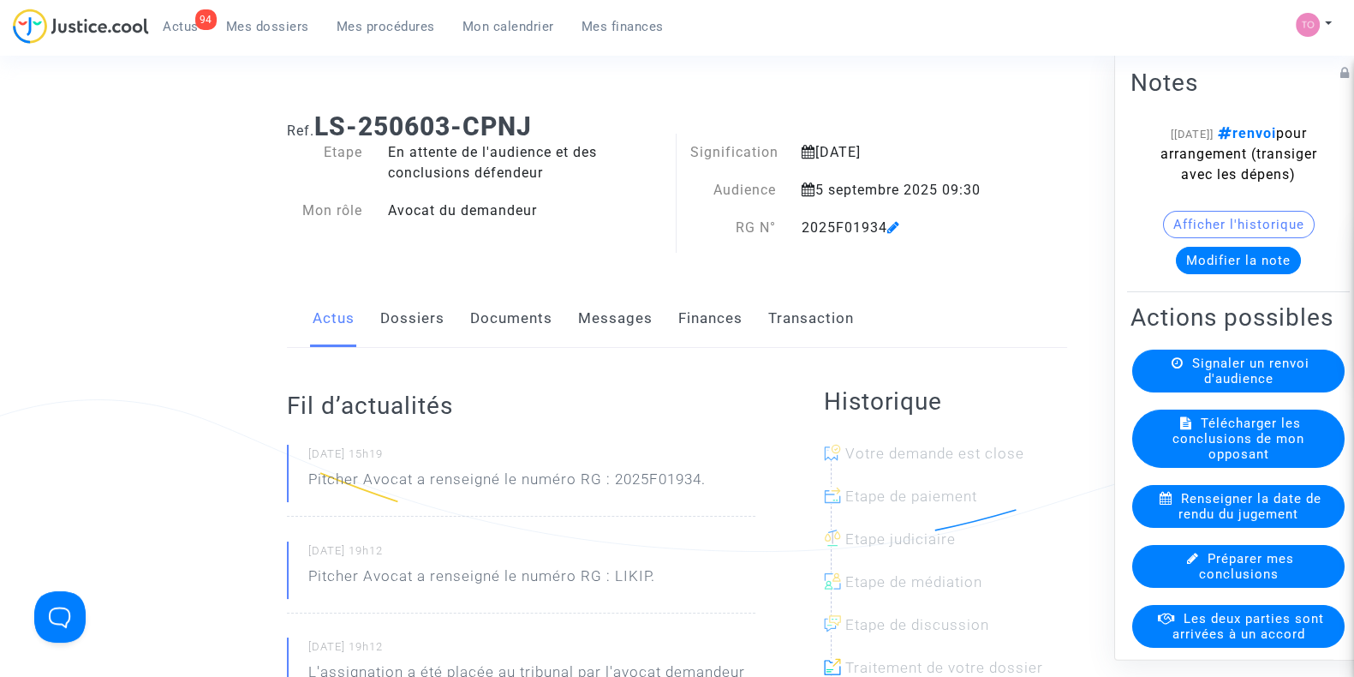
click at [1213, 271] on button "Modifier la note" at bounding box center [1238, 260] width 125 height 27
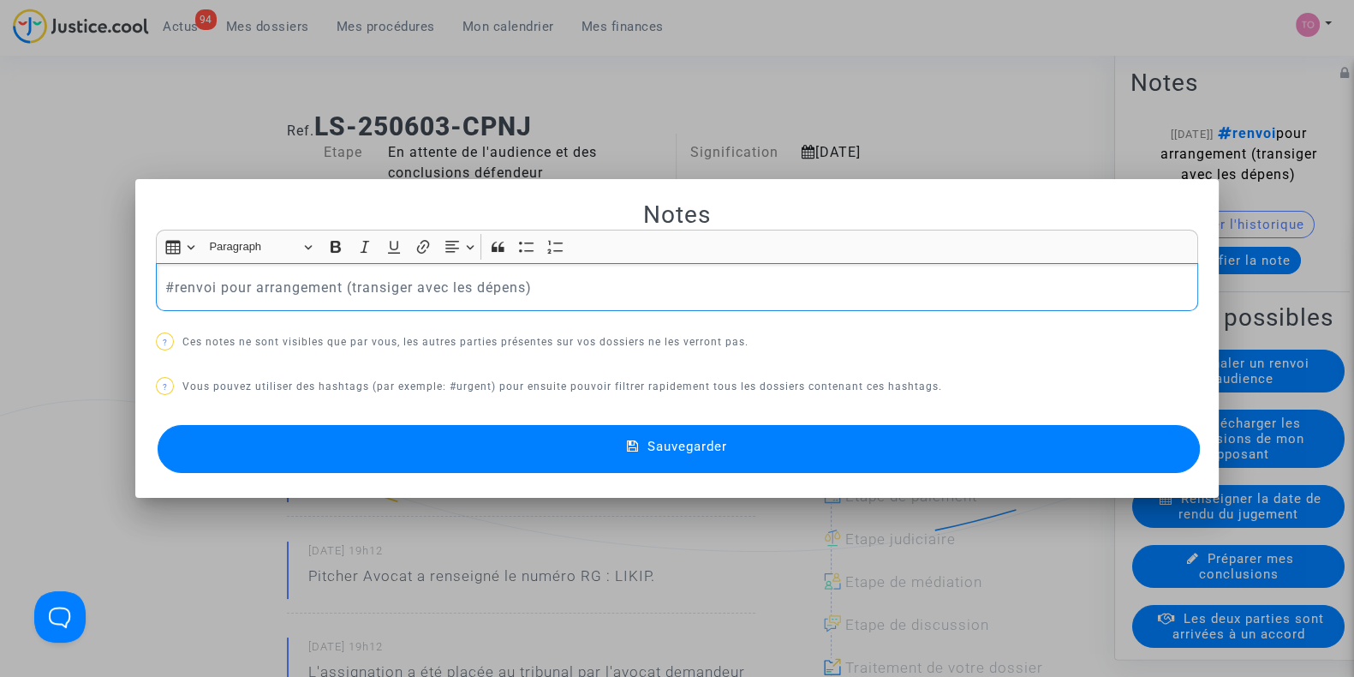
drag, startPoint x: 558, startPoint y: 303, endPoint x: 92, endPoint y: 277, distance: 467.4
click at [92, 277] on div "Notes Rich Text Editor Insert table Insert table Heading Paragraph Paragraph He…" at bounding box center [677, 338] width 1354 height 677
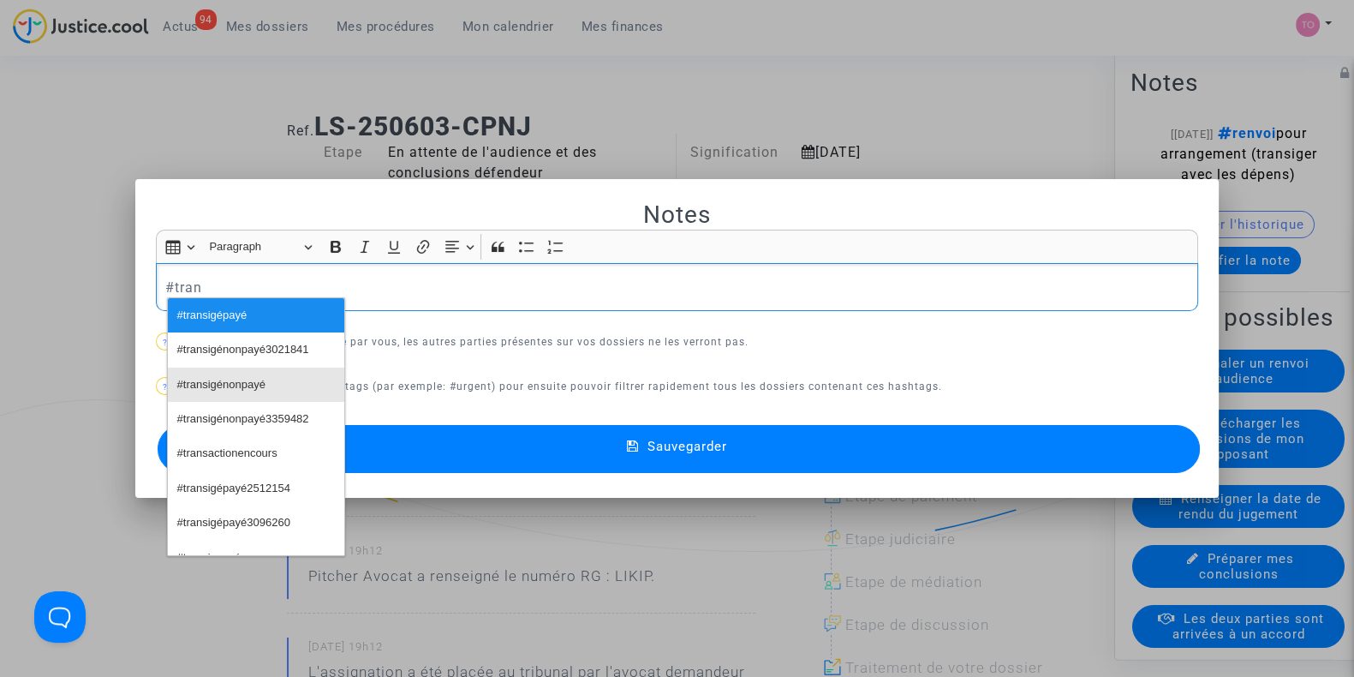
click at [214, 383] on span "#transigénonpayé" at bounding box center [221, 385] width 88 height 25
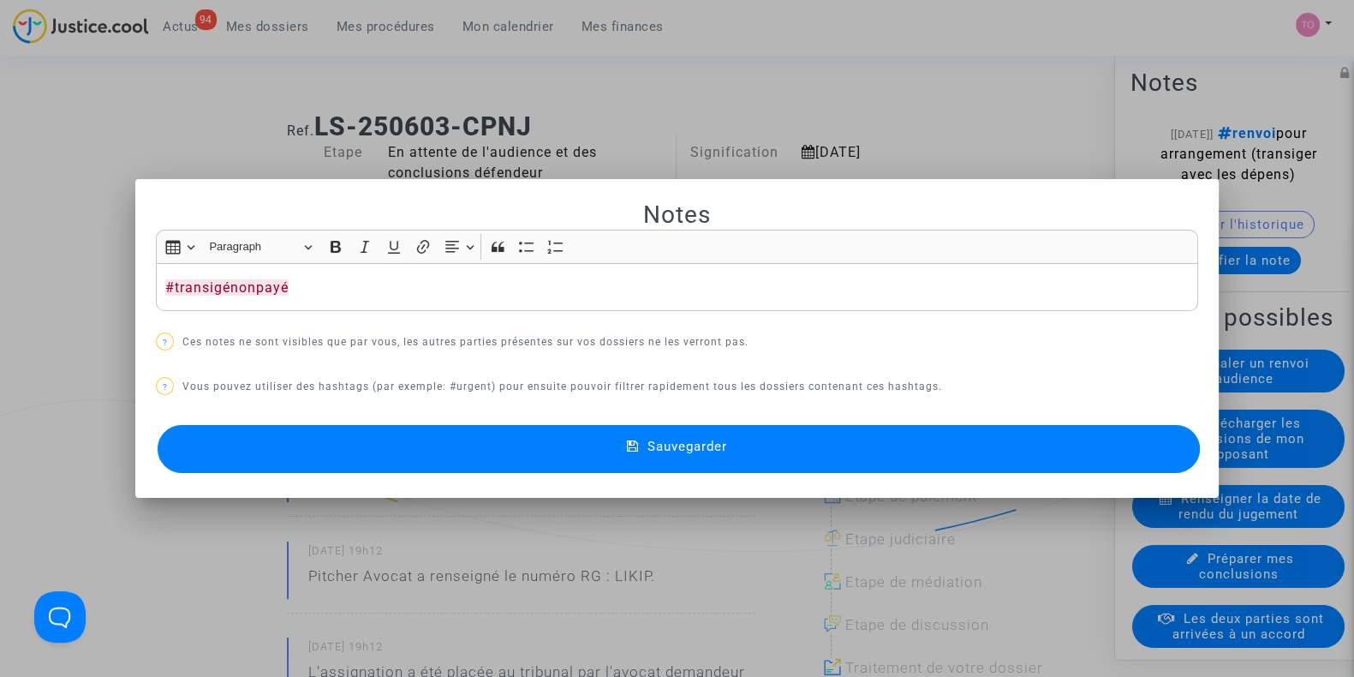
click at [226, 382] on p "? Vous pouvez utiliser des hashtags (par exemple: #urgent) pour ensuite pouvoir…" at bounding box center [677, 386] width 1042 height 21
click at [308, 301] on div "#transigénonpayé" at bounding box center [677, 287] width 1042 height 48
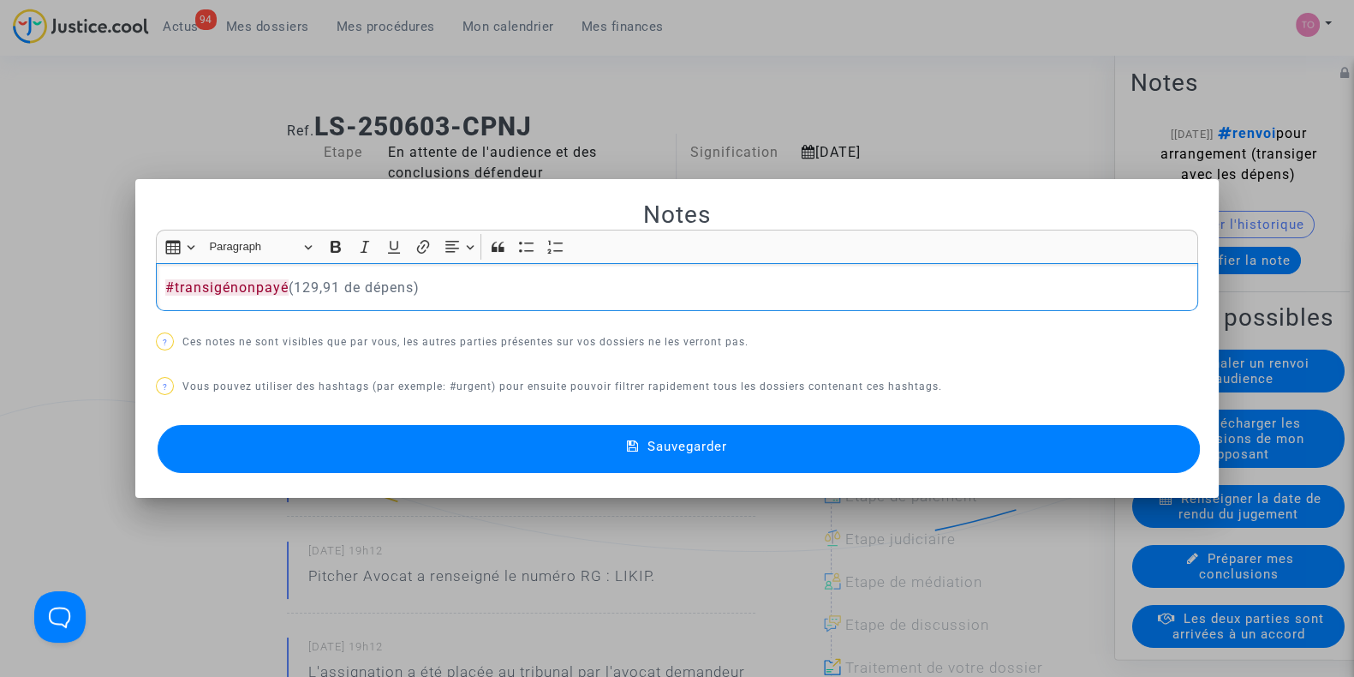
click at [283, 286] on p "#transigénonpayé (129,91 de dépens)" at bounding box center [677, 287] width 1024 height 21
click at [428, 429] on button "Sauvegarder" at bounding box center [679, 449] width 1042 height 48
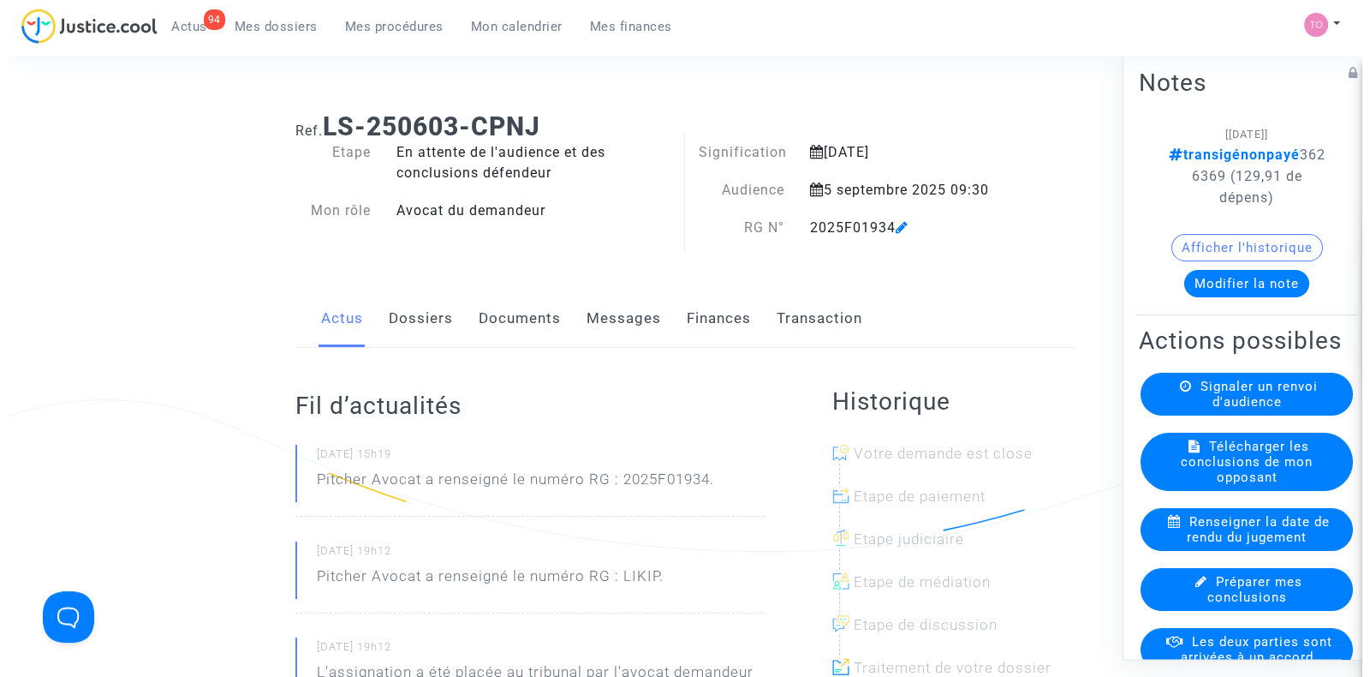
scroll to position [98, 0]
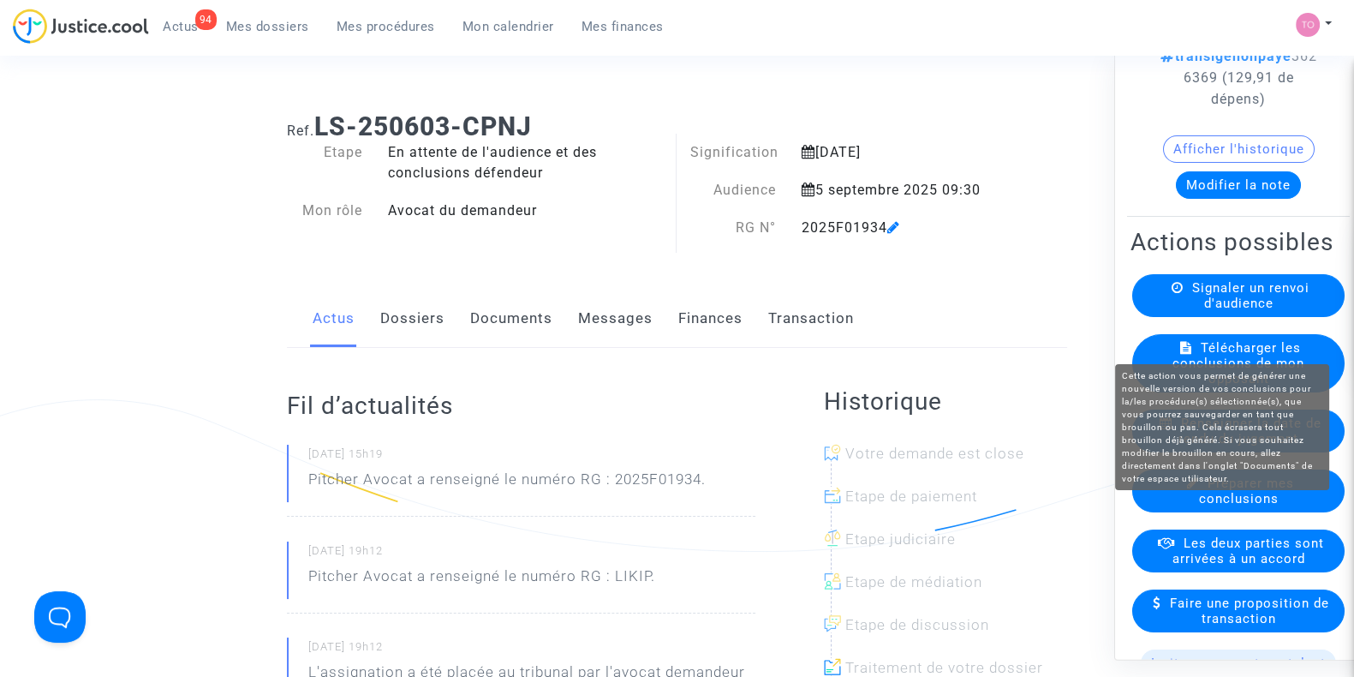
click at [1210, 564] on span "Les deux parties sont arrivées à un accord" at bounding box center [1248, 551] width 152 height 31
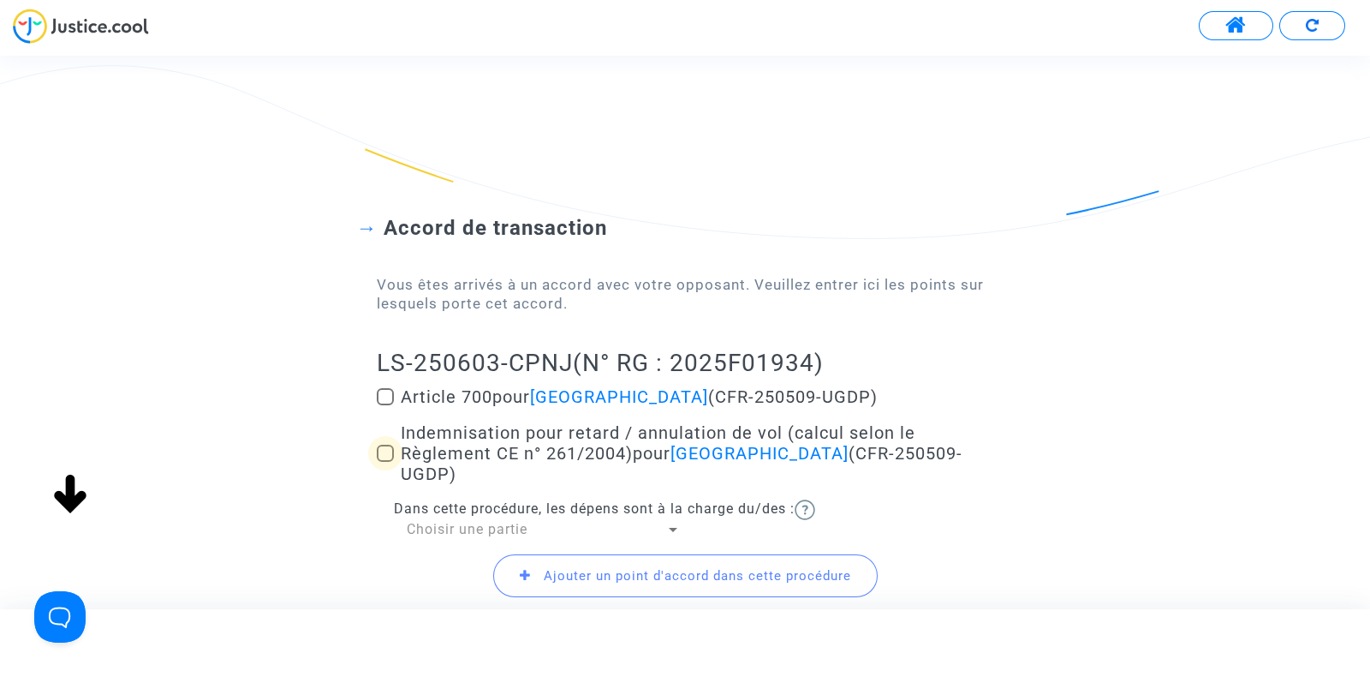
click at [391, 444] on span at bounding box center [385, 452] width 17 height 17
click at [385, 462] on input "Indemnisation pour retard / annulation de vol (calcul selon le Règlement CE n° …" at bounding box center [385, 462] width 1 height 1
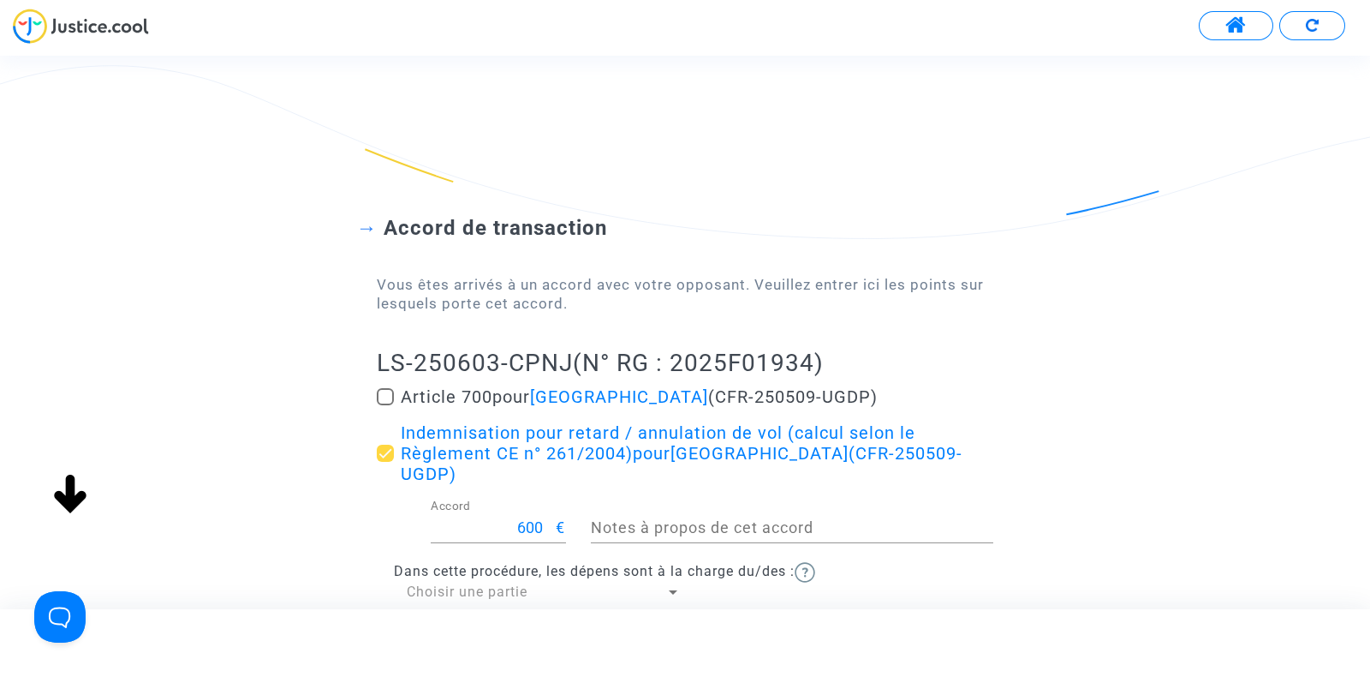
click at [381, 444] on span at bounding box center [385, 452] width 17 height 17
click at [385, 462] on input "Indemnisation pour retard / annulation de vol (calcul selon le Règlement CE n° …" at bounding box center [385, 462] width 1 height 1
checkbox input "false"
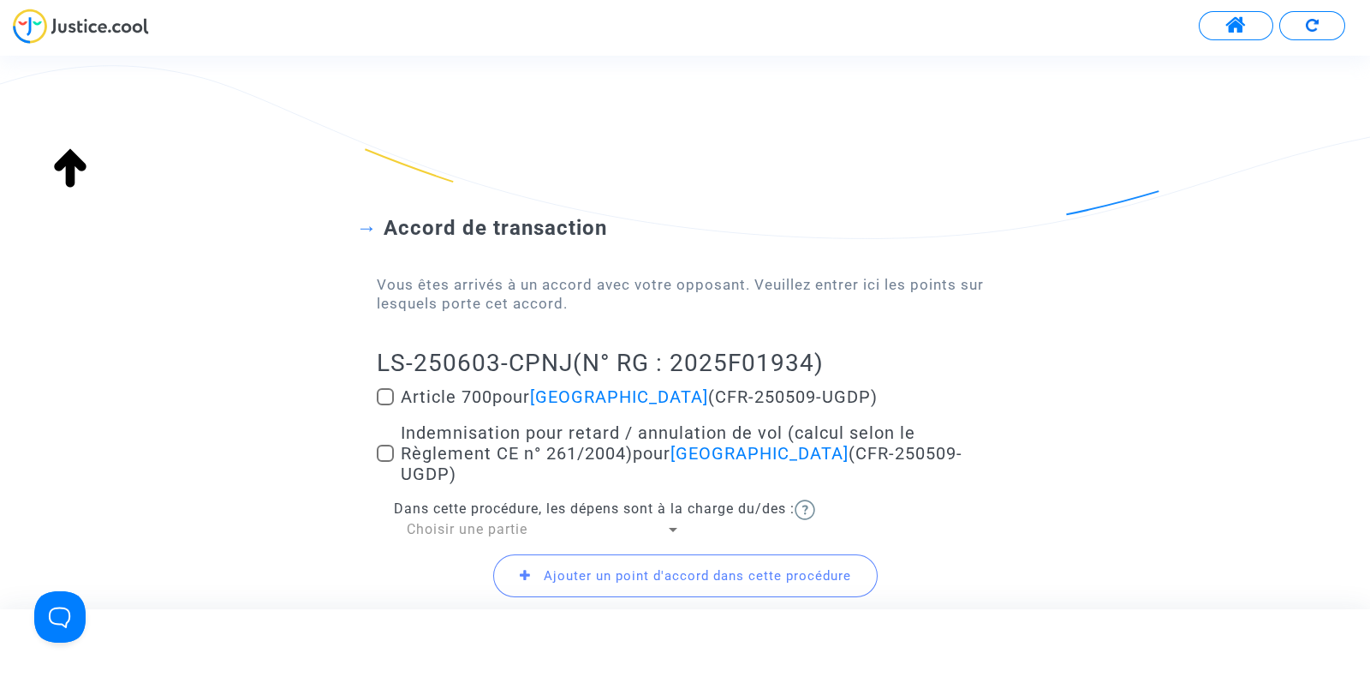
scroll to position [112, 0]
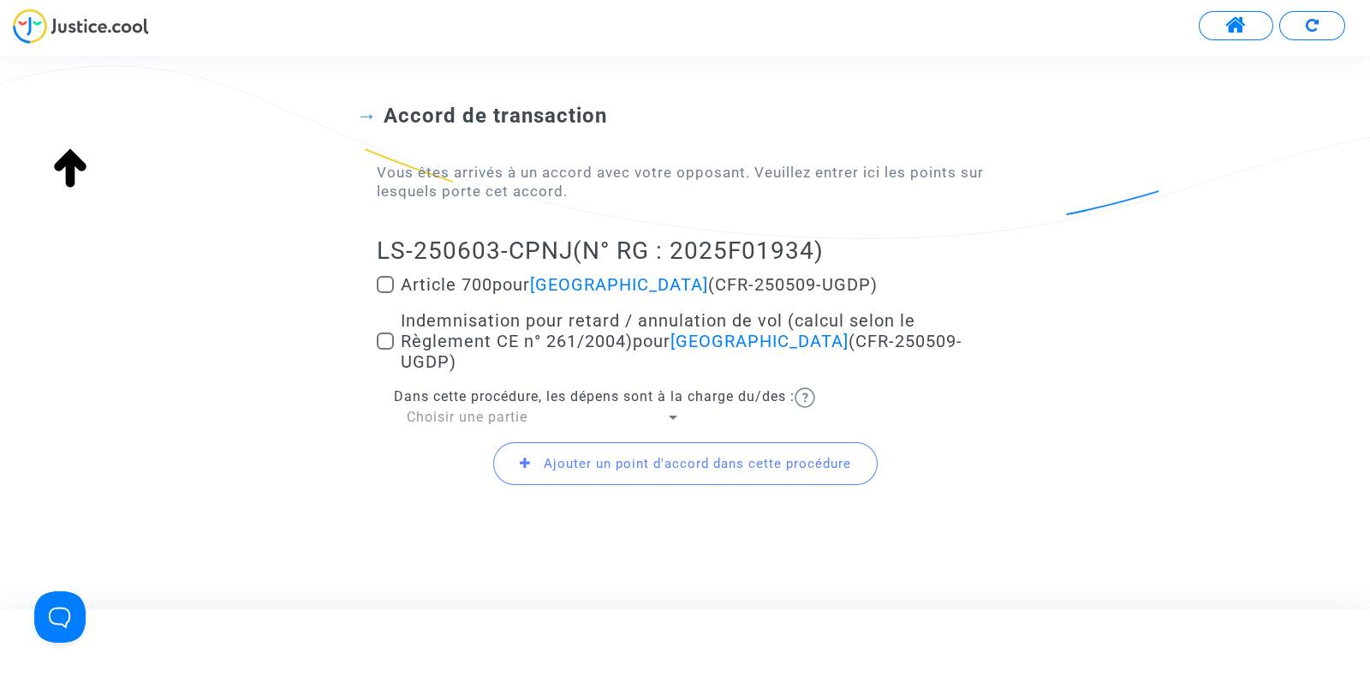
click at [557, 456] on span "Ajouter un point d'accord dans cette procédure" at bounding box center [697, 463] width 307 height 15
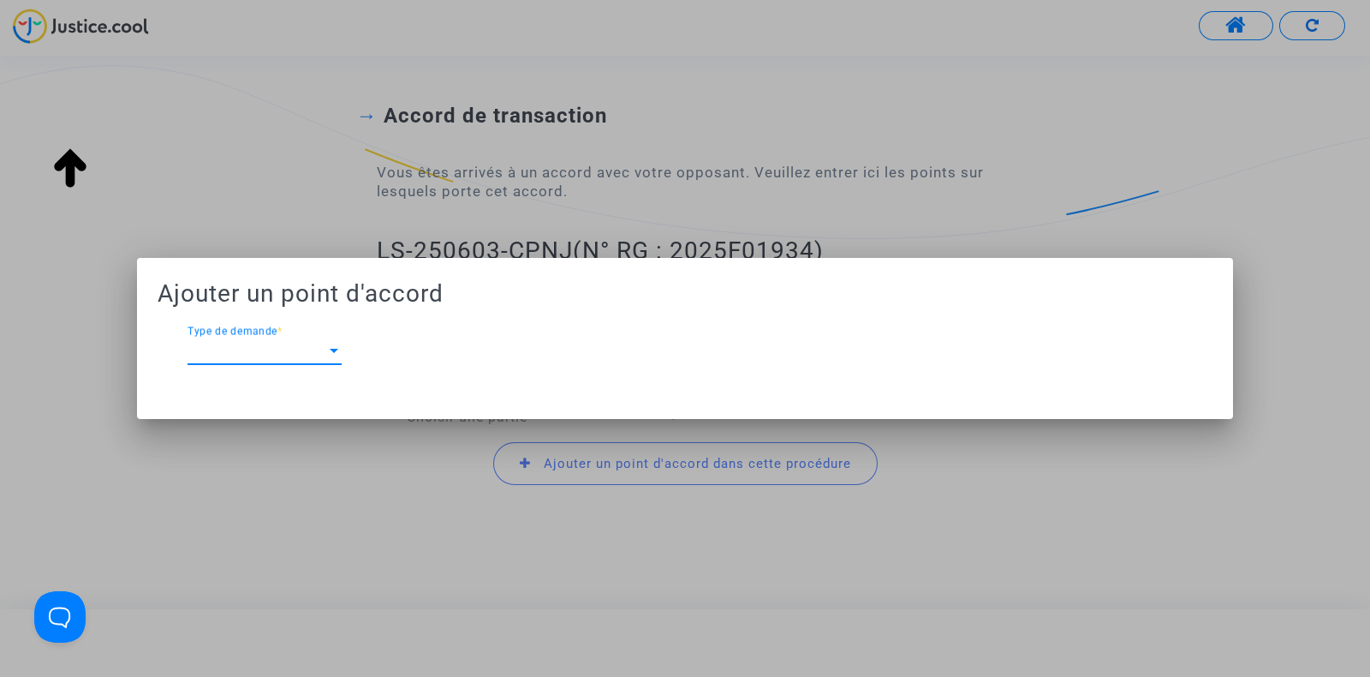
click at [303, 352] on span "Type de demande" at bounding box center [257, 350] width 139 height 15
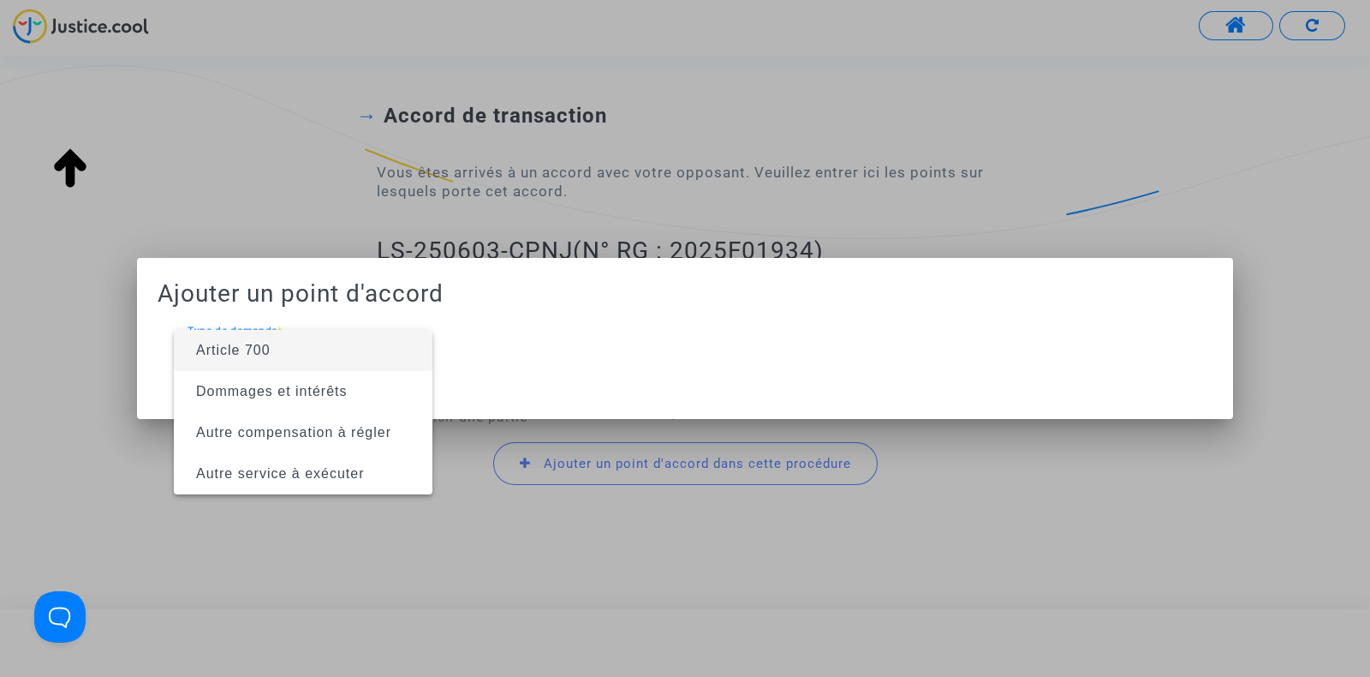
click at [66, 311] on div at bounding box center [685, 338] width 1370 height 677
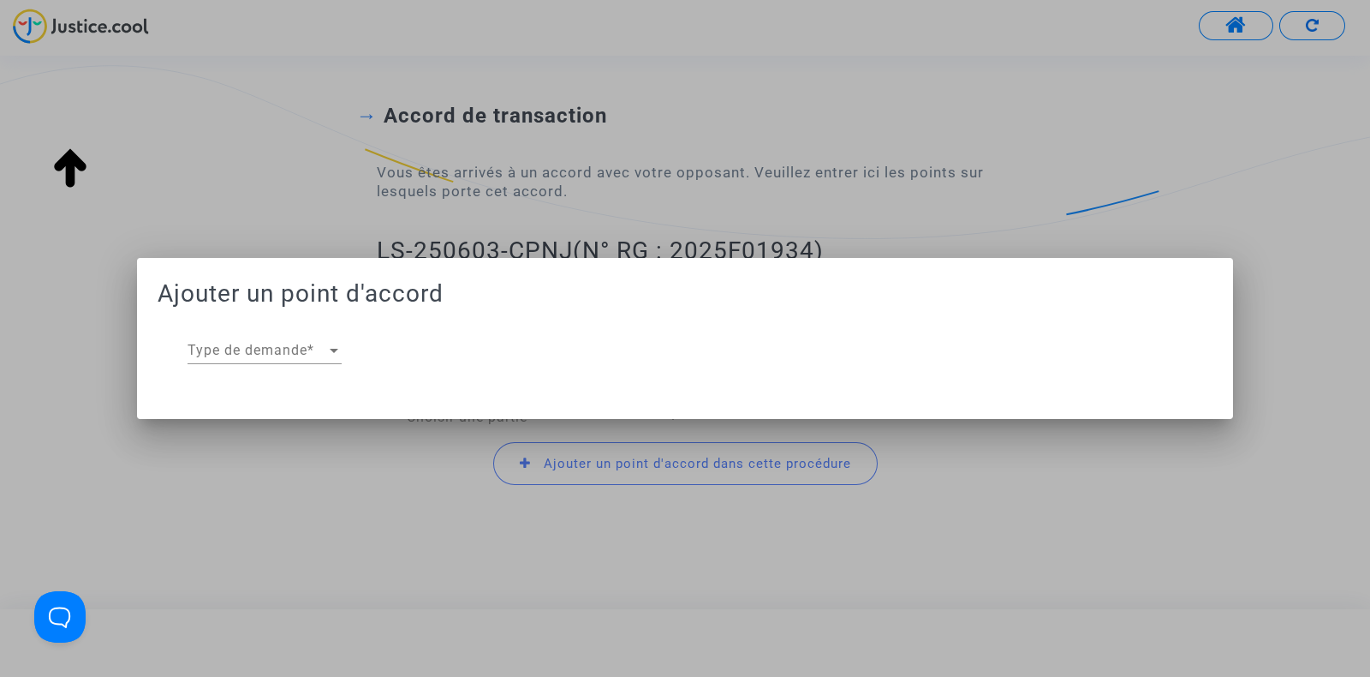
click at [164, 201] on div at bounding box center [685, 338] width 1370 height 677
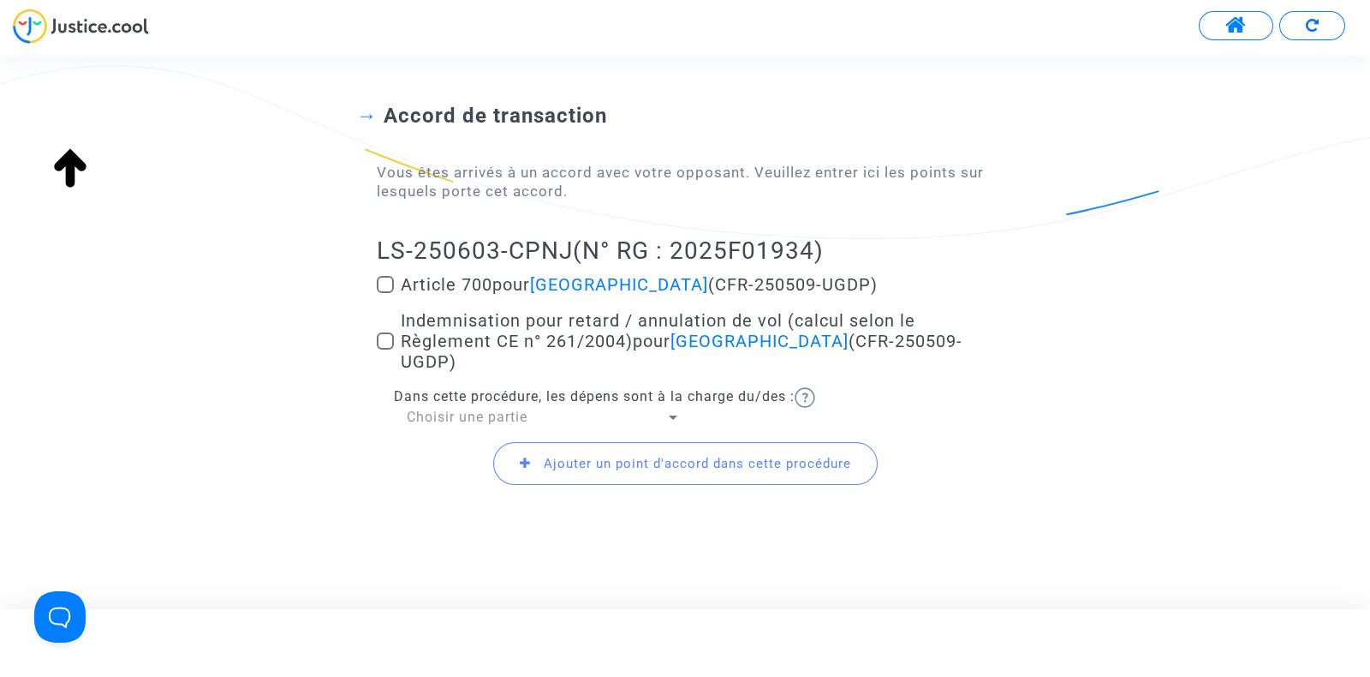
click at [441, 408] on span "Choisir une partie" at bounding box center [467, 416] width 121 height 16
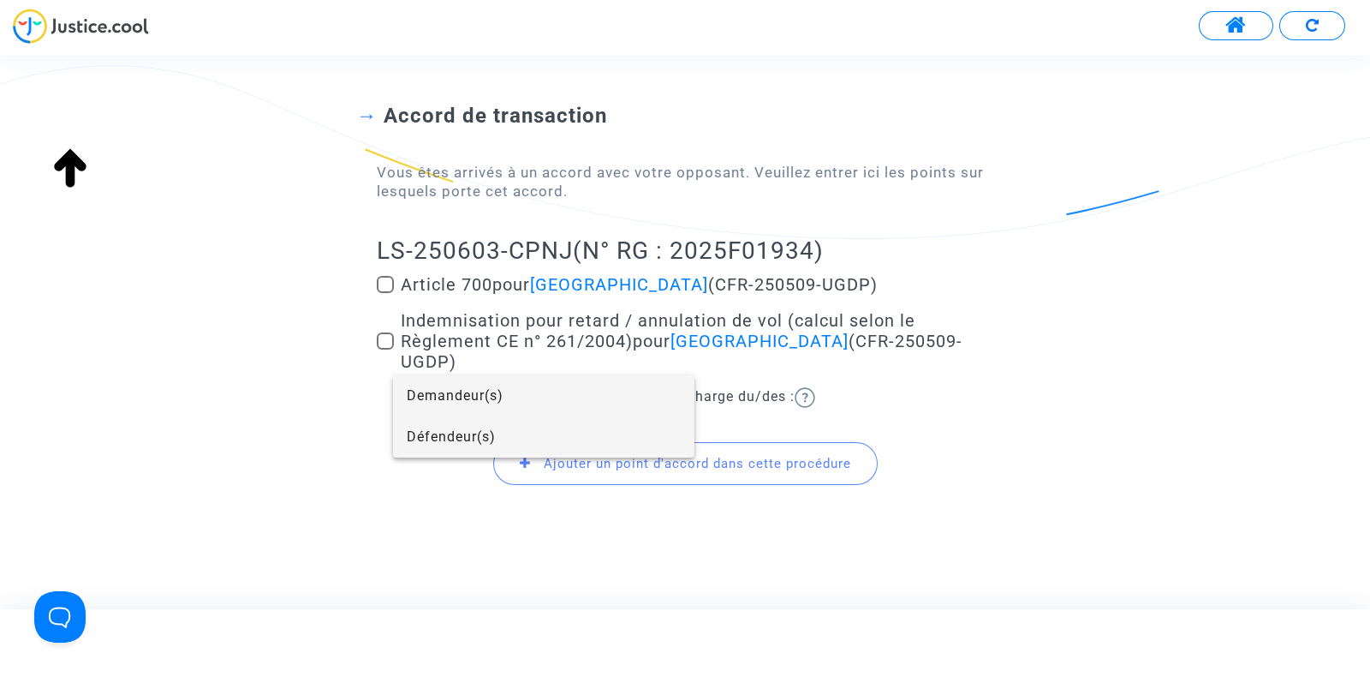
click at [436, 435] on span "Défendeur(s)" at bounding box center [544, 436] width 274 height 41
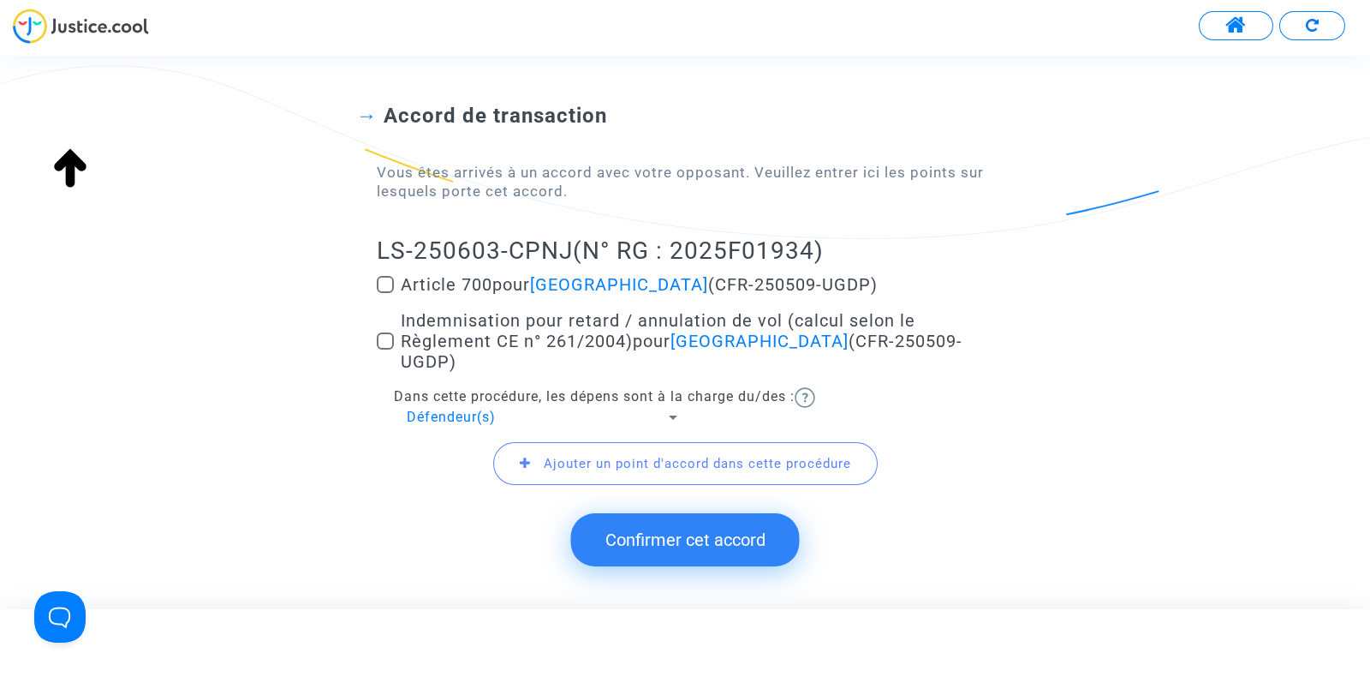
click at [841, 537] on div "Accord de transaction Vous êtes arrivés à un accord avec votre opposant. Veuill…" at bounding box center [685, 345] width 1370 height 534
click at [1028, 343] on div "Accord de transaction Vous êtes arrivés à un accord avec votre opposant. Veuill…" at bounding box center [685, 284] width 1370 height 500
click at [681, 541] on button "Confirmer cet accord" at bounding box center [685, 539] width 229 height 53
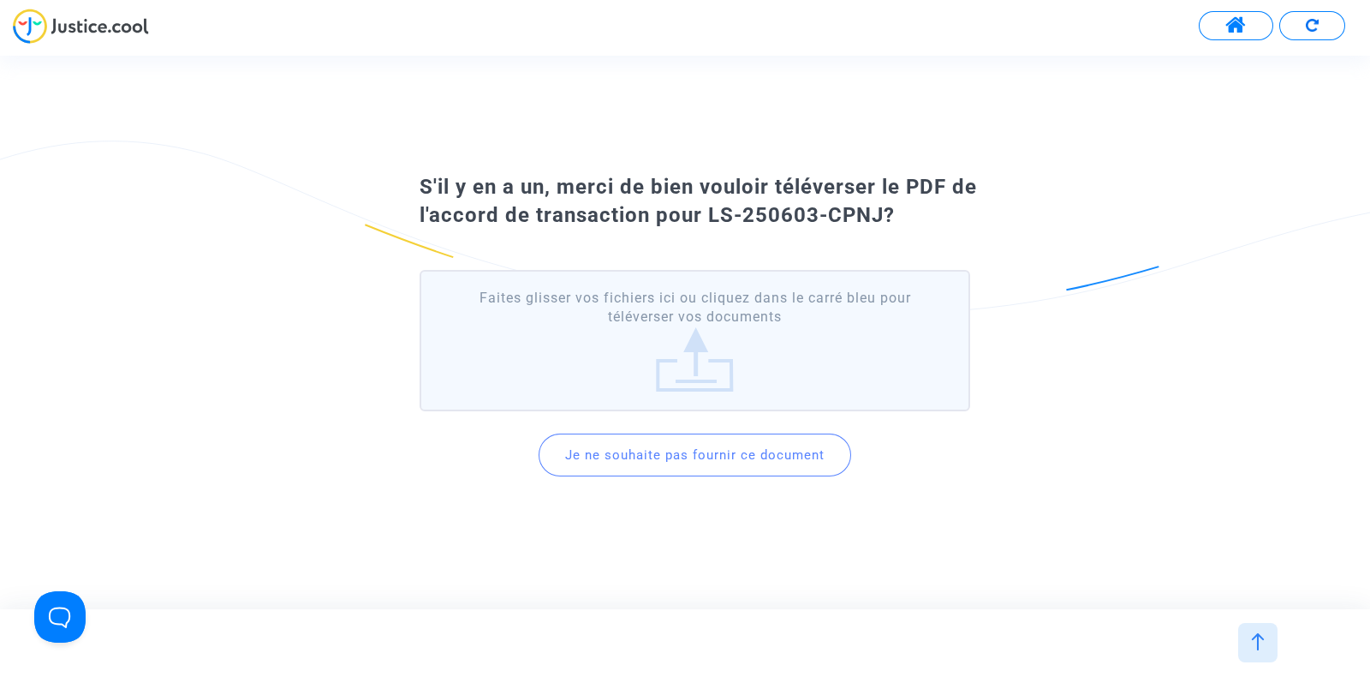
click at [679, 456] on button "Je ne souhaite pas fournir ce document" at bounding box center [695, 454] width 313 height 43
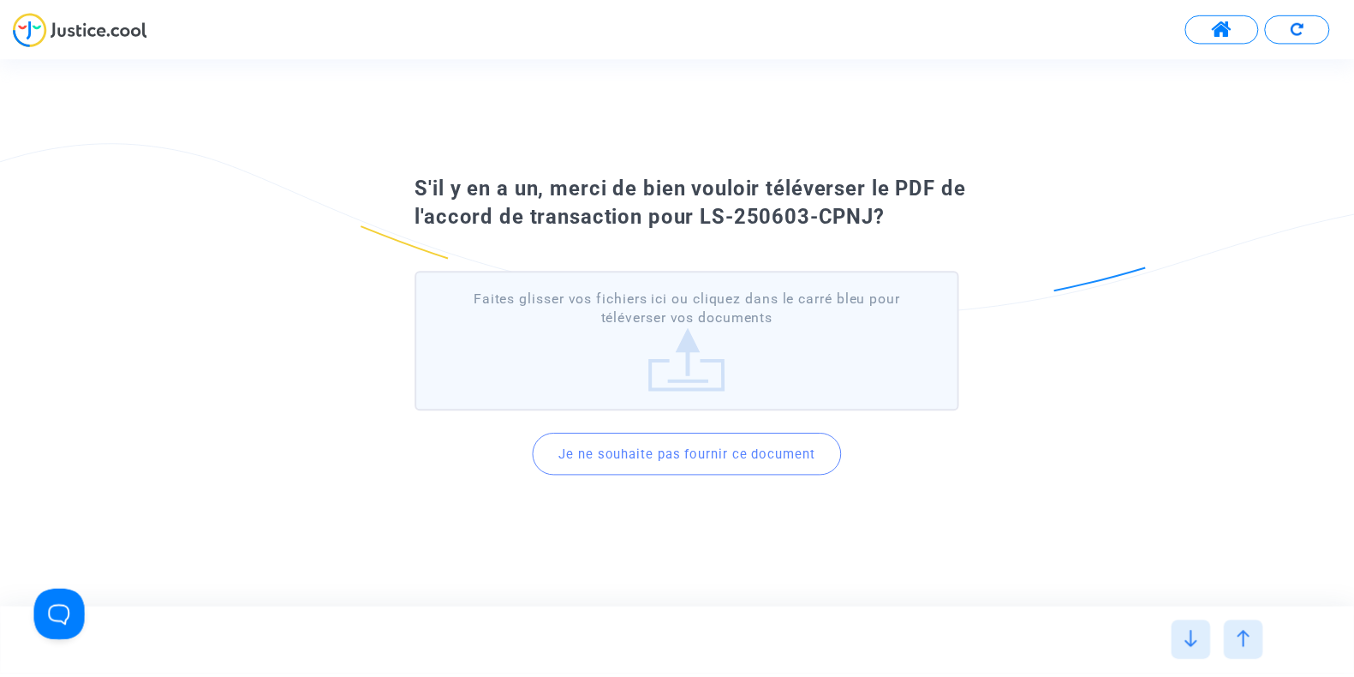
scroll to position [0, 0]
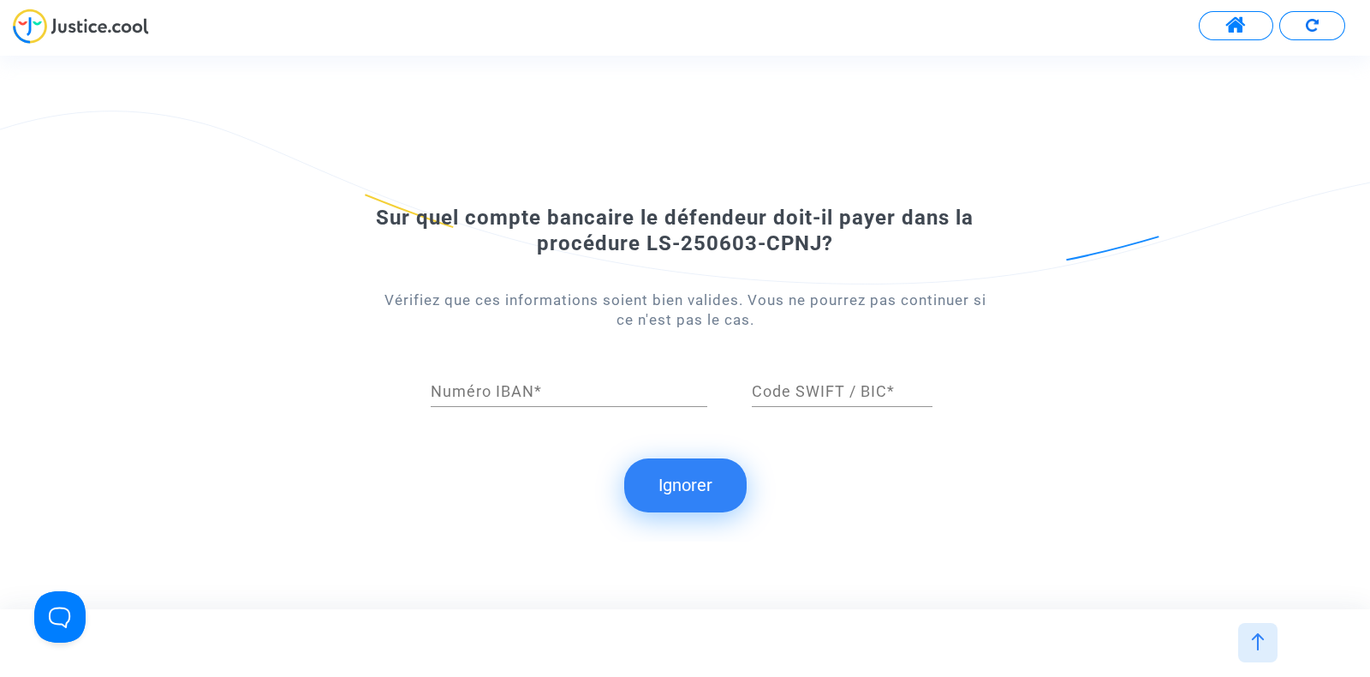
click at [671, 468] on button "Ignorer" at bounding box center [685, 484] width 122 height 53
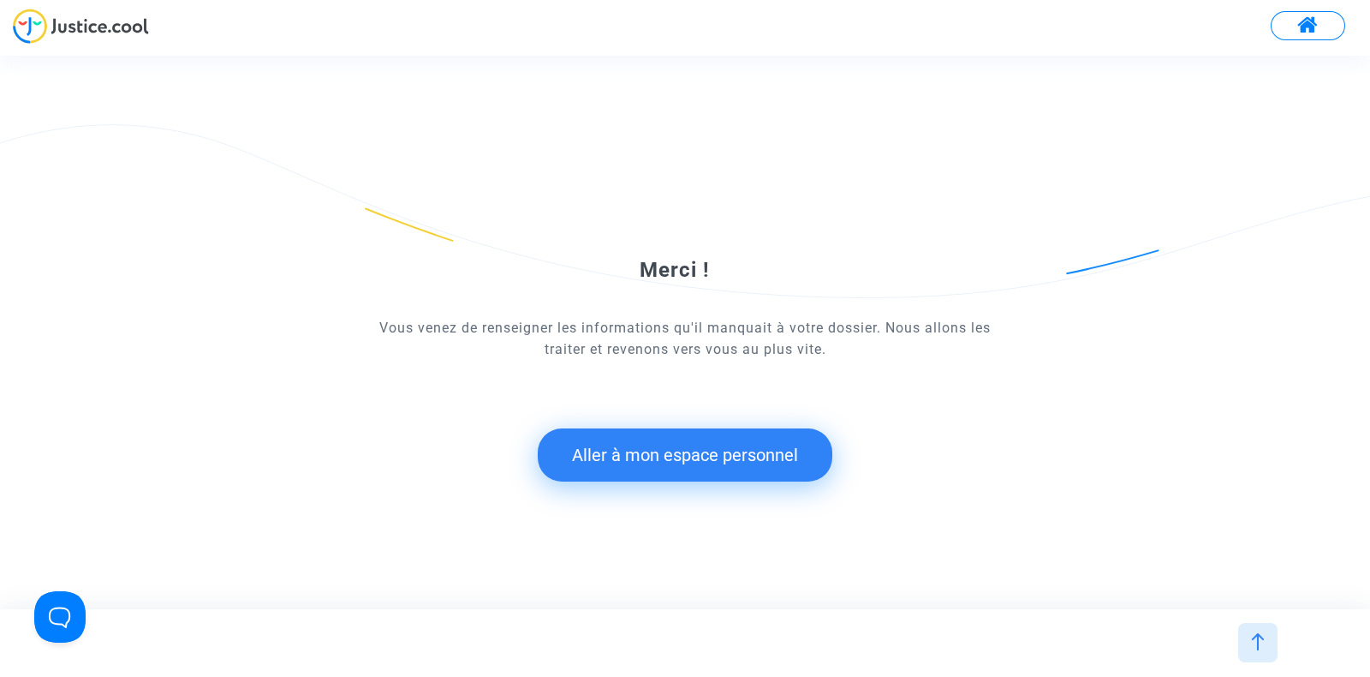
click at [671, 468] on button "Aller à mon espace personnel" at bounding box center [685, 454] width 295 height 53
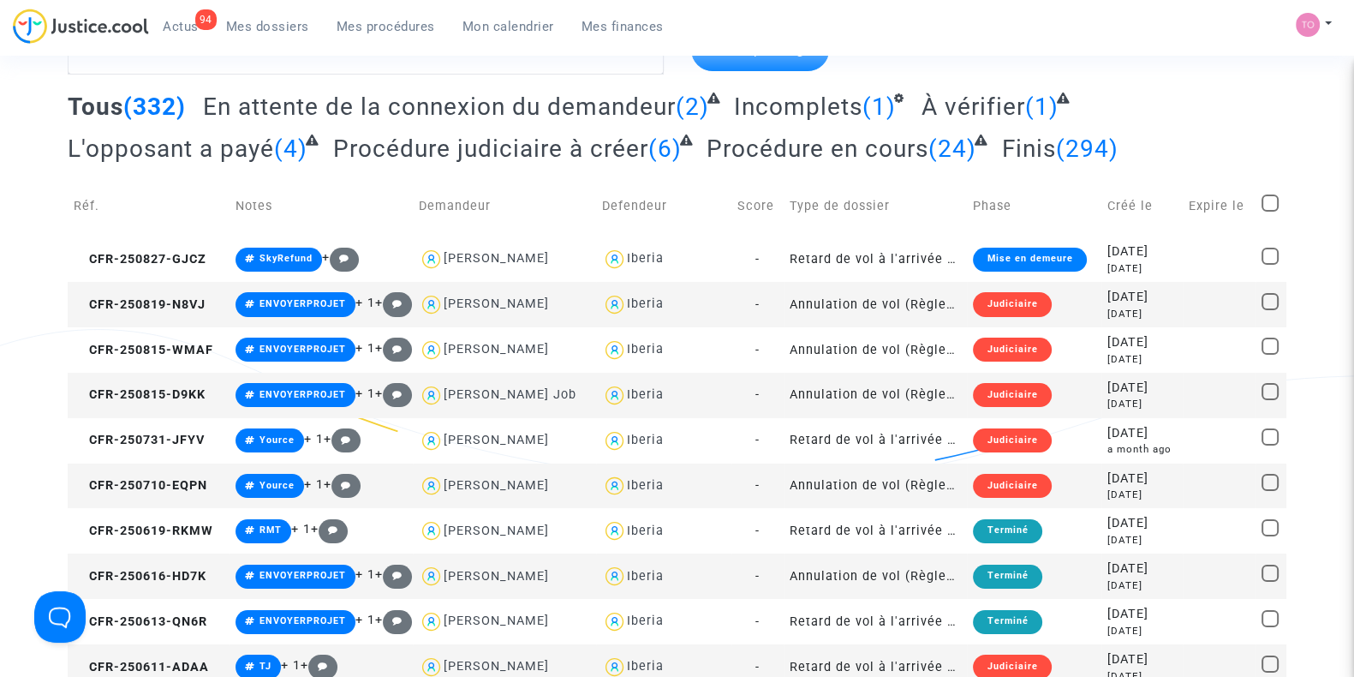
scroll to position [69, 0]
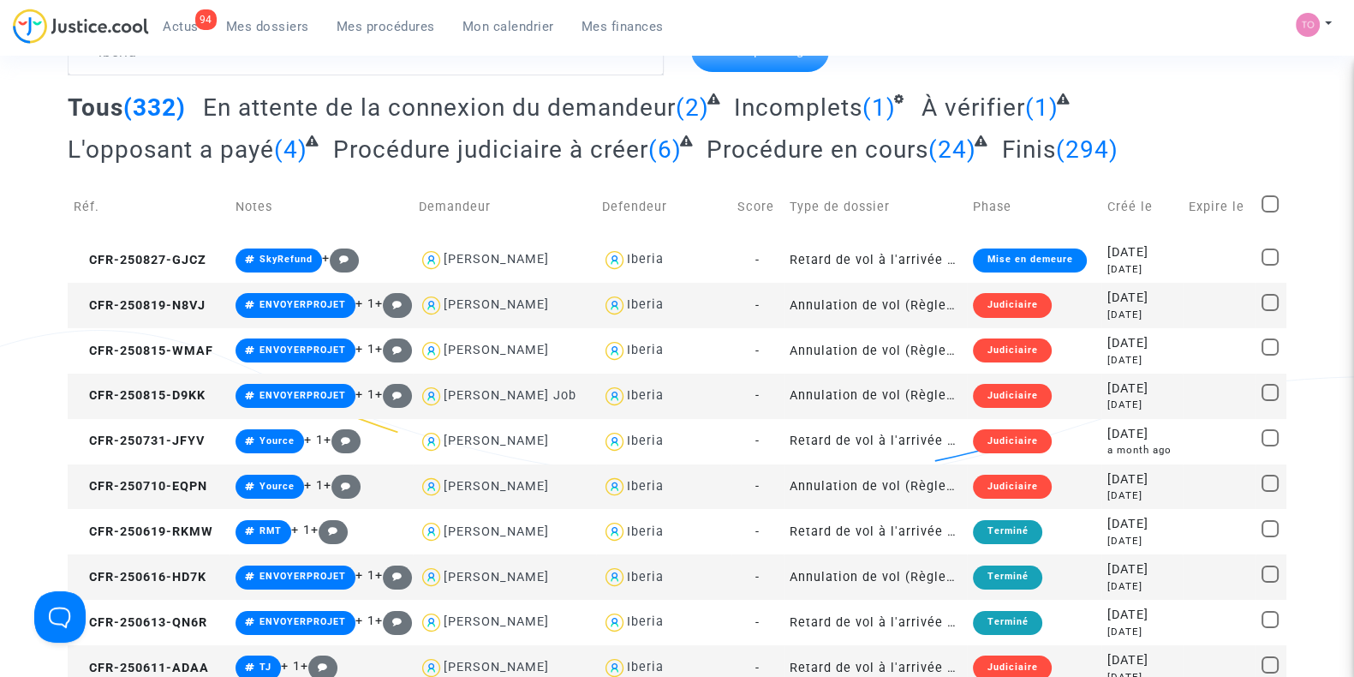
type textarea "iberia"
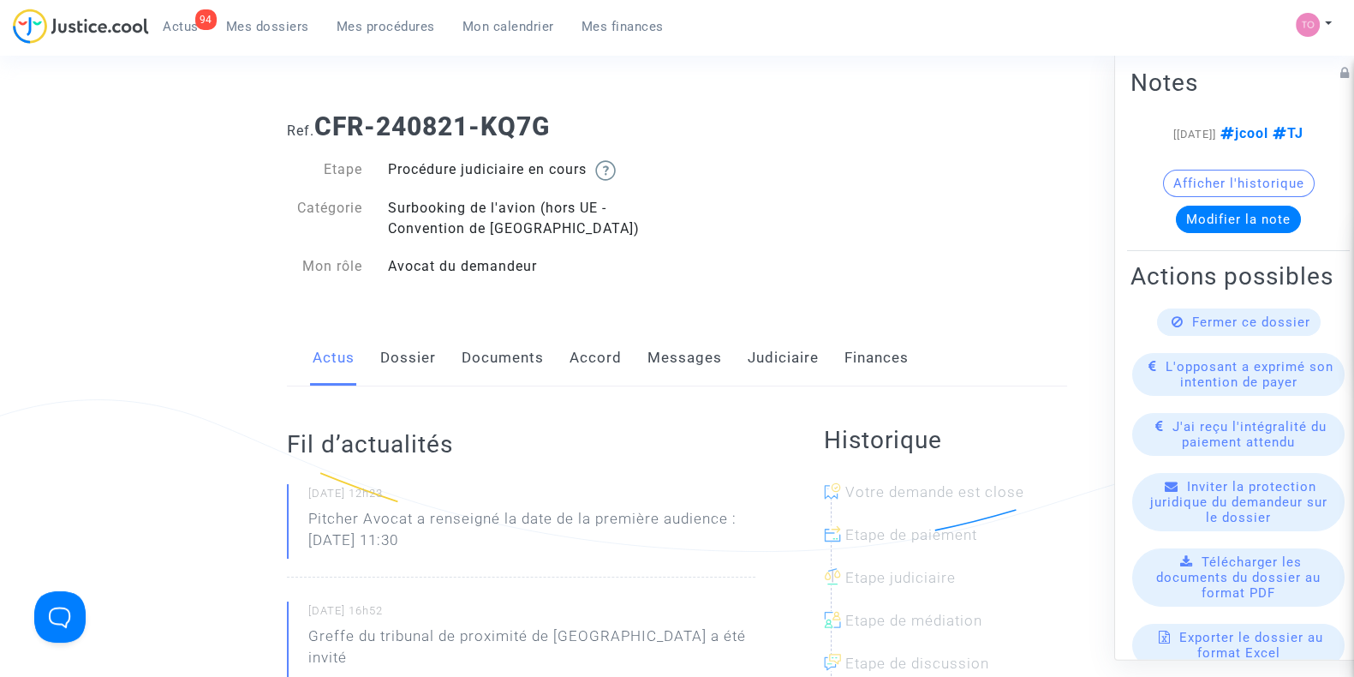
click at [680, 374] on link "Messages" at bounding box center [684, 358] width 75 height 57
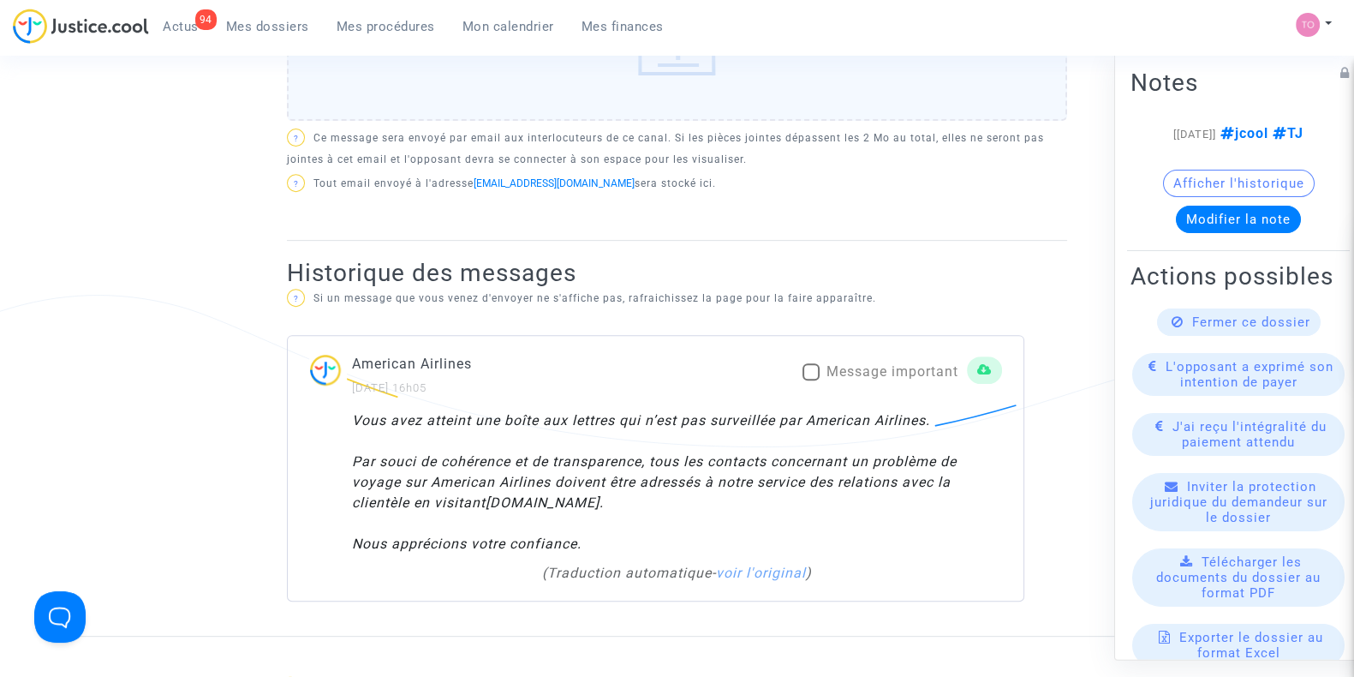
scroll to position [1016, 0]
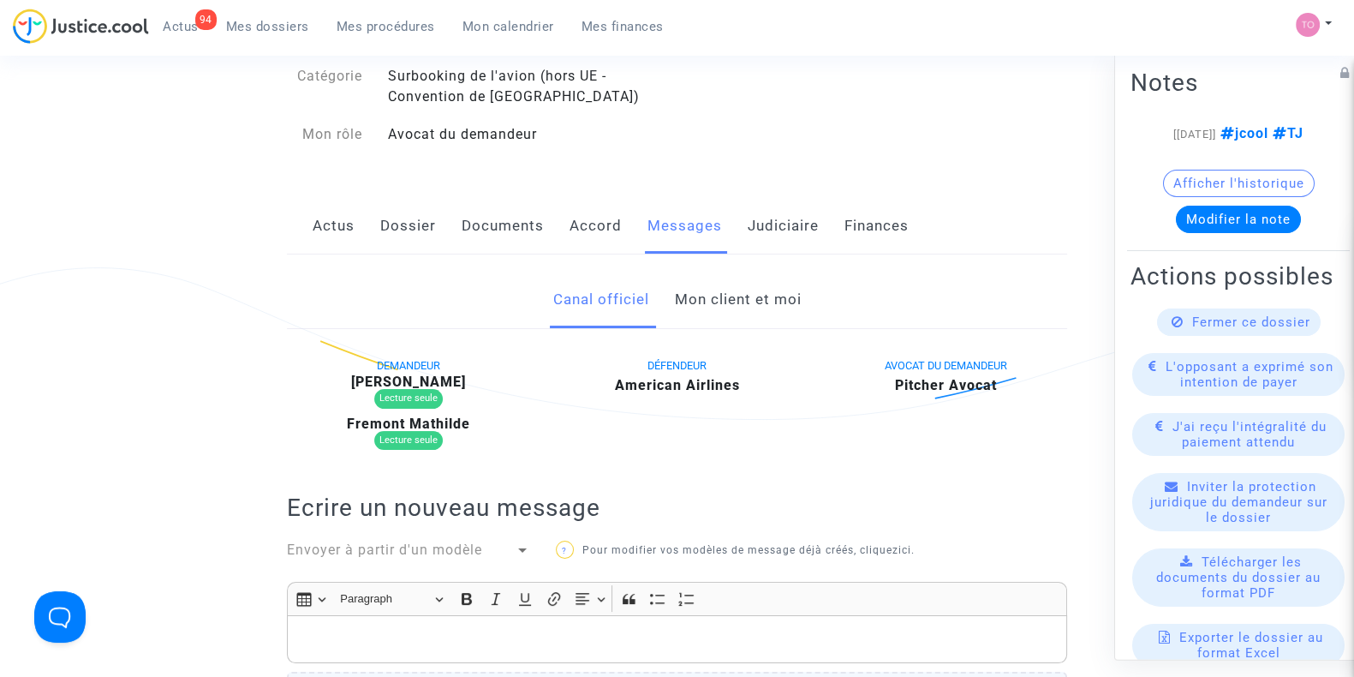
click at [749, 316] on link "Mon client et moi" at bounding box center [737, 299] width 127 height 57
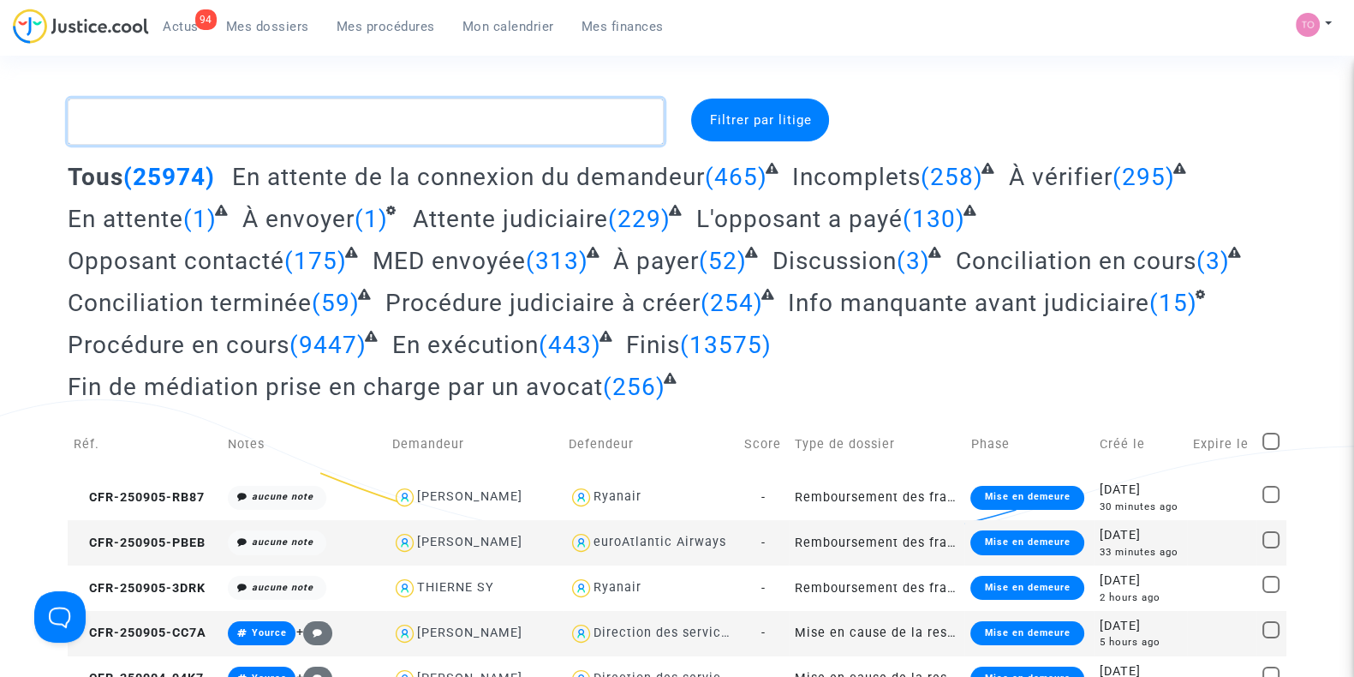
click at [176, 110] on textarea at bounding box center [366, 121] width 596 height 46
paste textarea "Belledent"
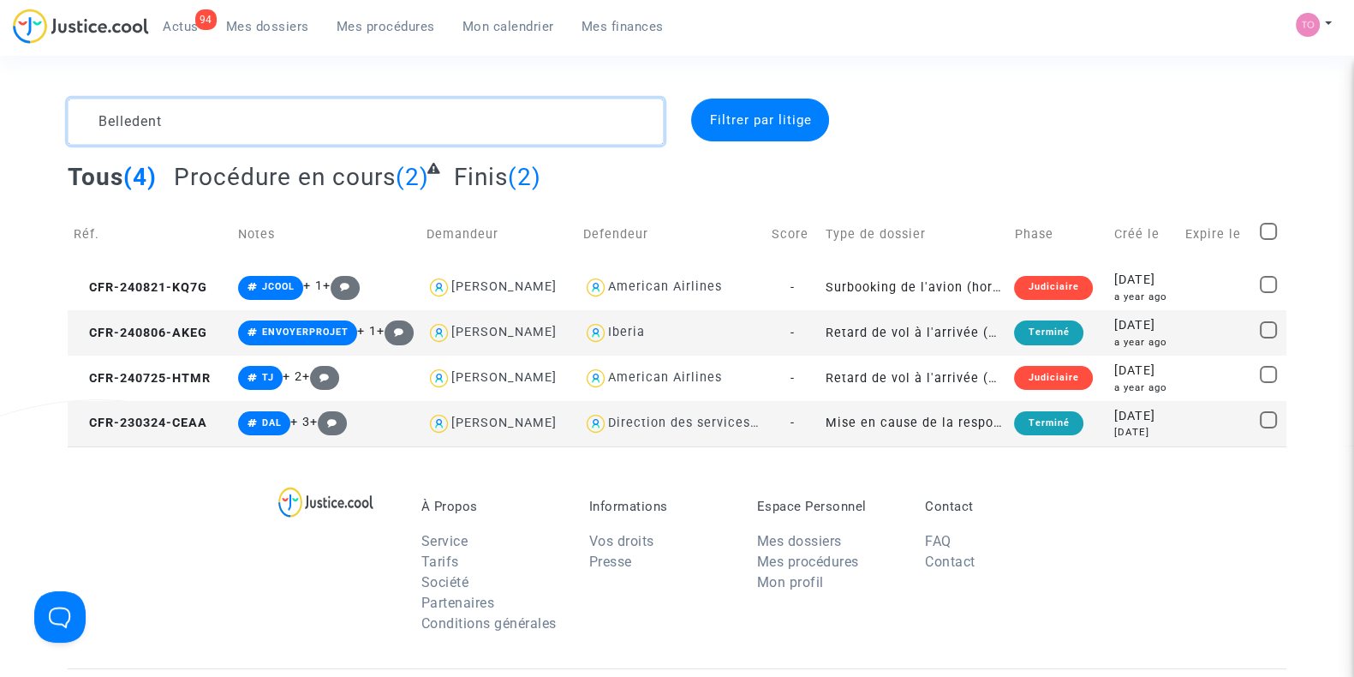
type textarea "Belledent"
click at [1114, 327] on div "2024-08-06" at bounding box center [1144, 325] width 60 height 19
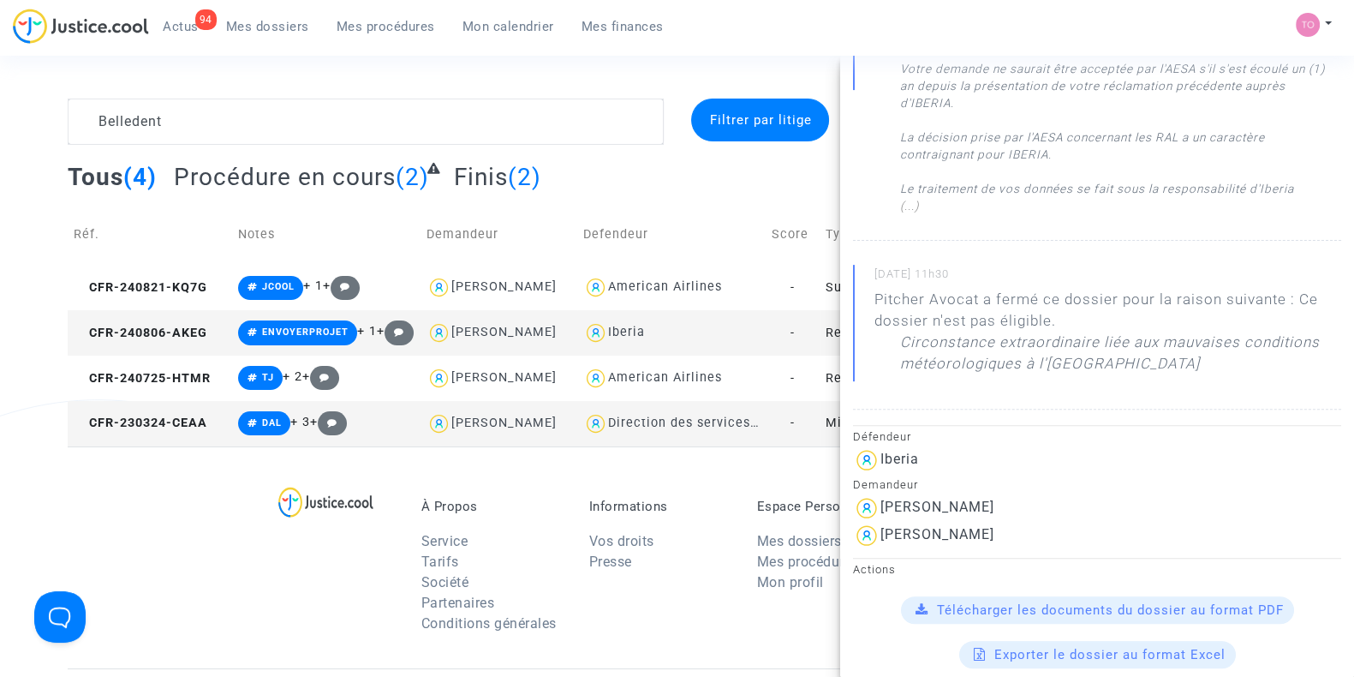
scroll to position [836, 0]
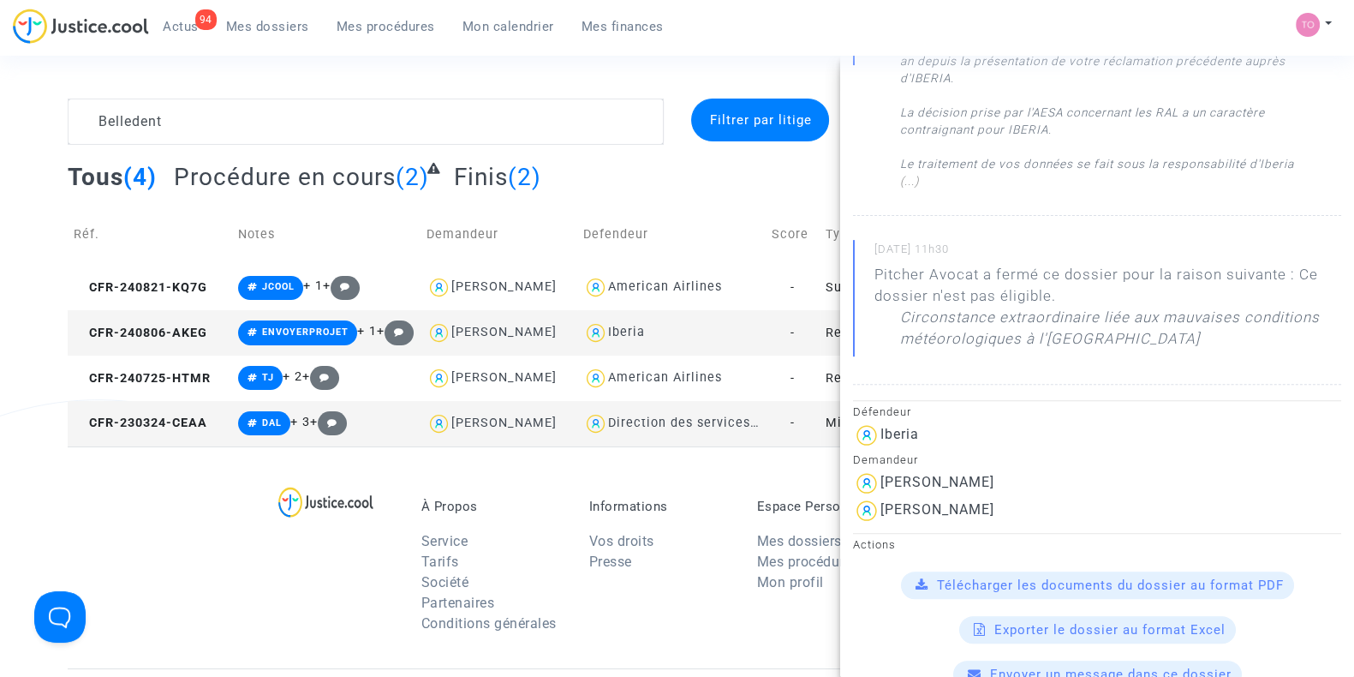
click at [319, 579] on div at bounding box center [341, 570] width 134 height 144
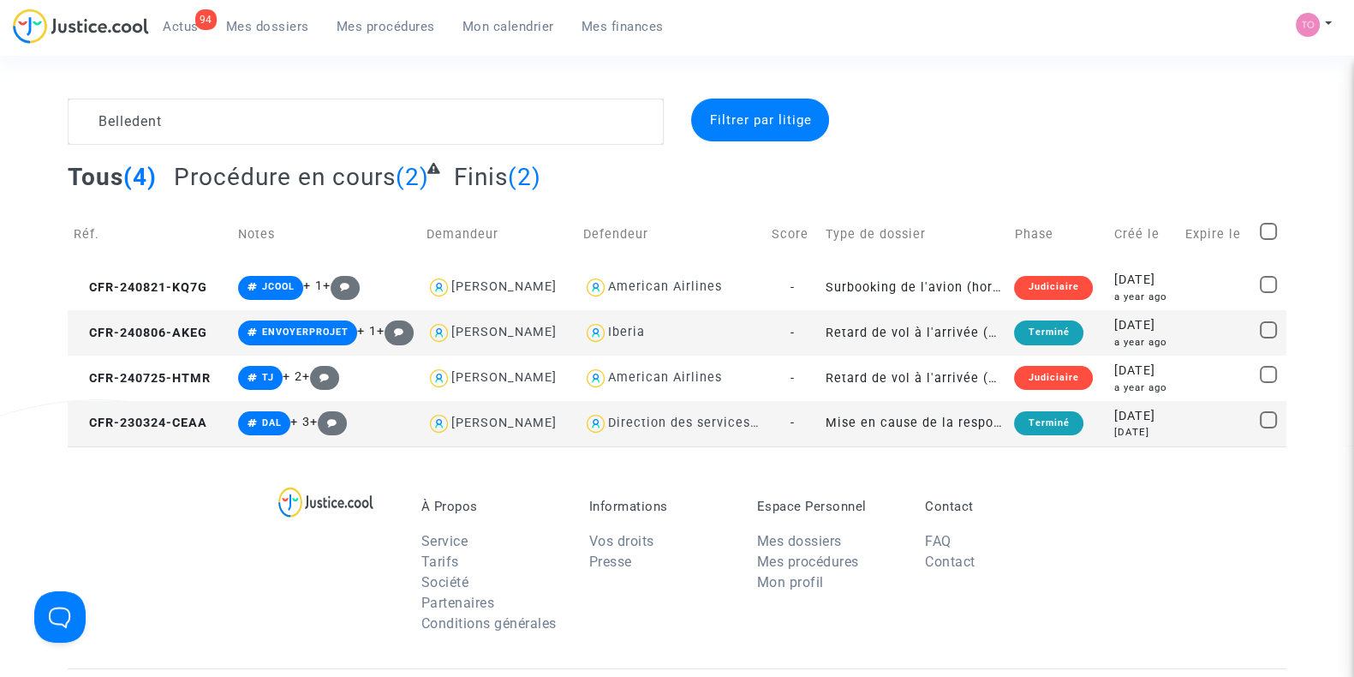
scroll to position [0, 0]
click at [319, 579] on div at bounding box center [341, 570] width 134 height 144
click at [1142, 329] on div "2024-08-06" at bounding box center [1144, 325] width 60 height 19
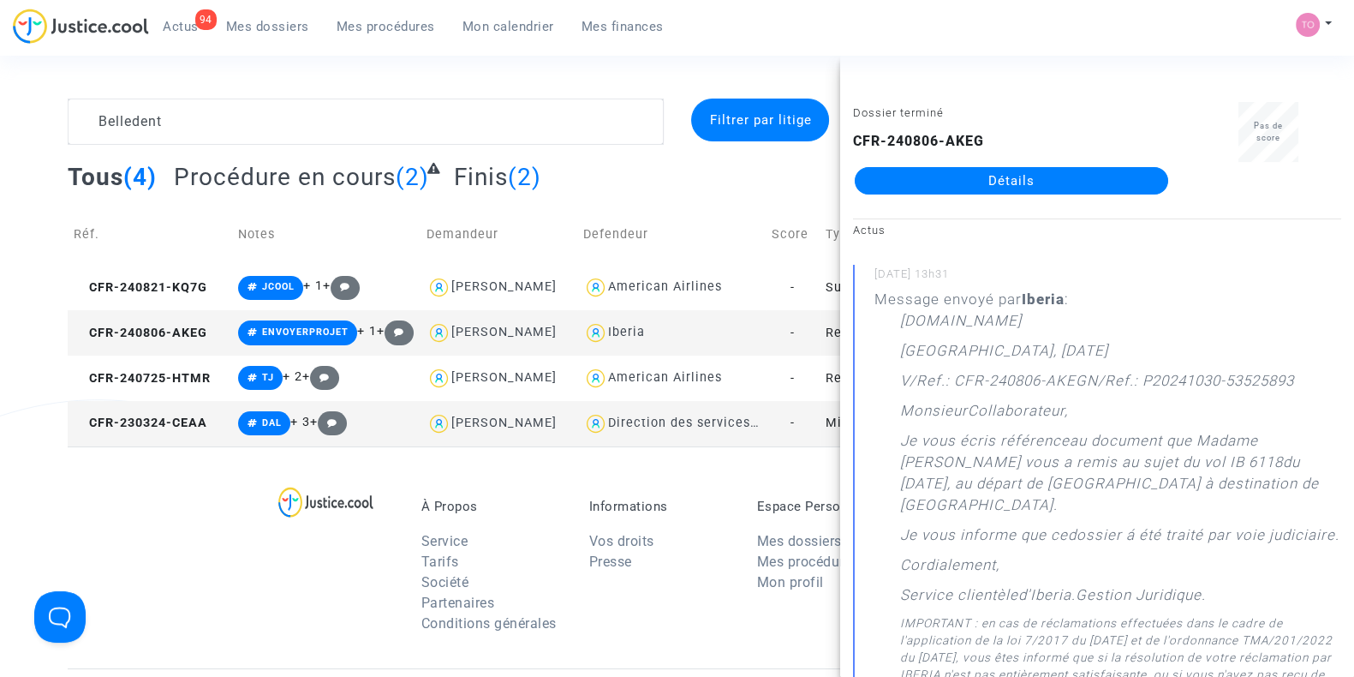
click at [134, 578] on div "À Propos Service Tarifs Société Partenaires Conditions générales Informations V…" at bounding box center [677, 557] width 1219 height 222
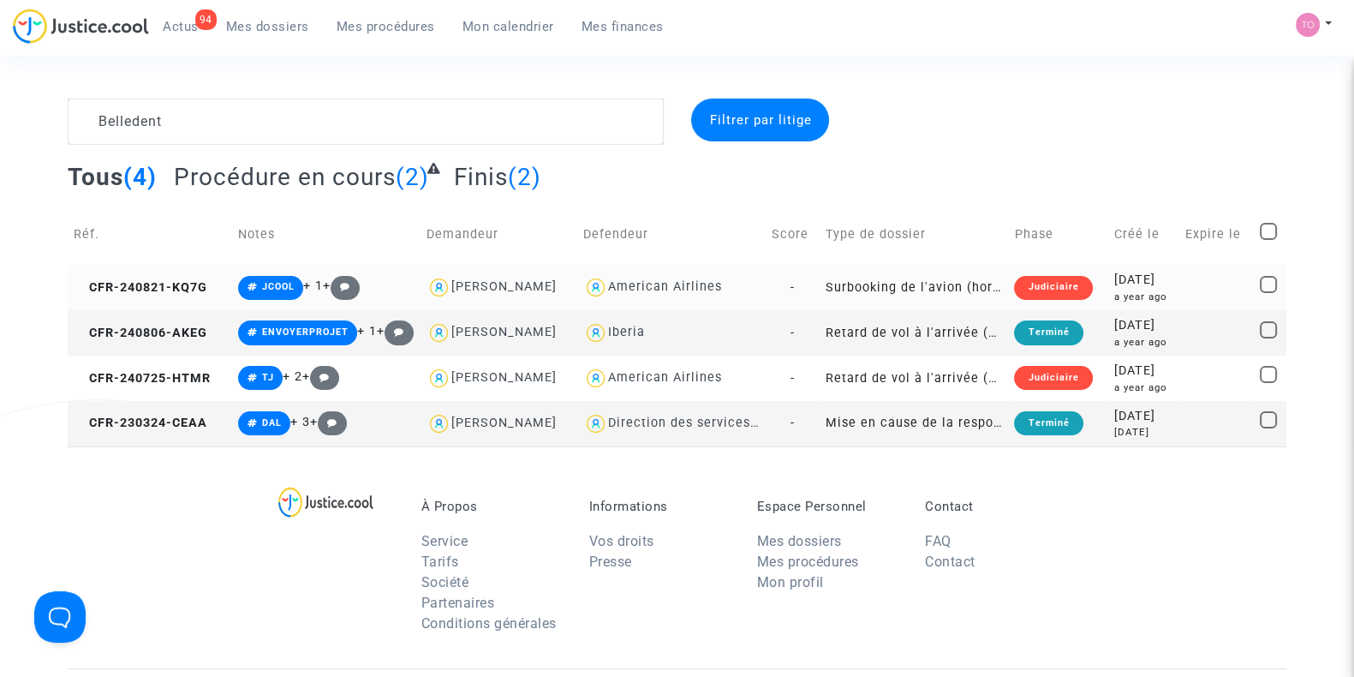
click at [1108, 290] on td "2024-08-21 a year ago" at bounding box center [1144, 287] width 72 height 45
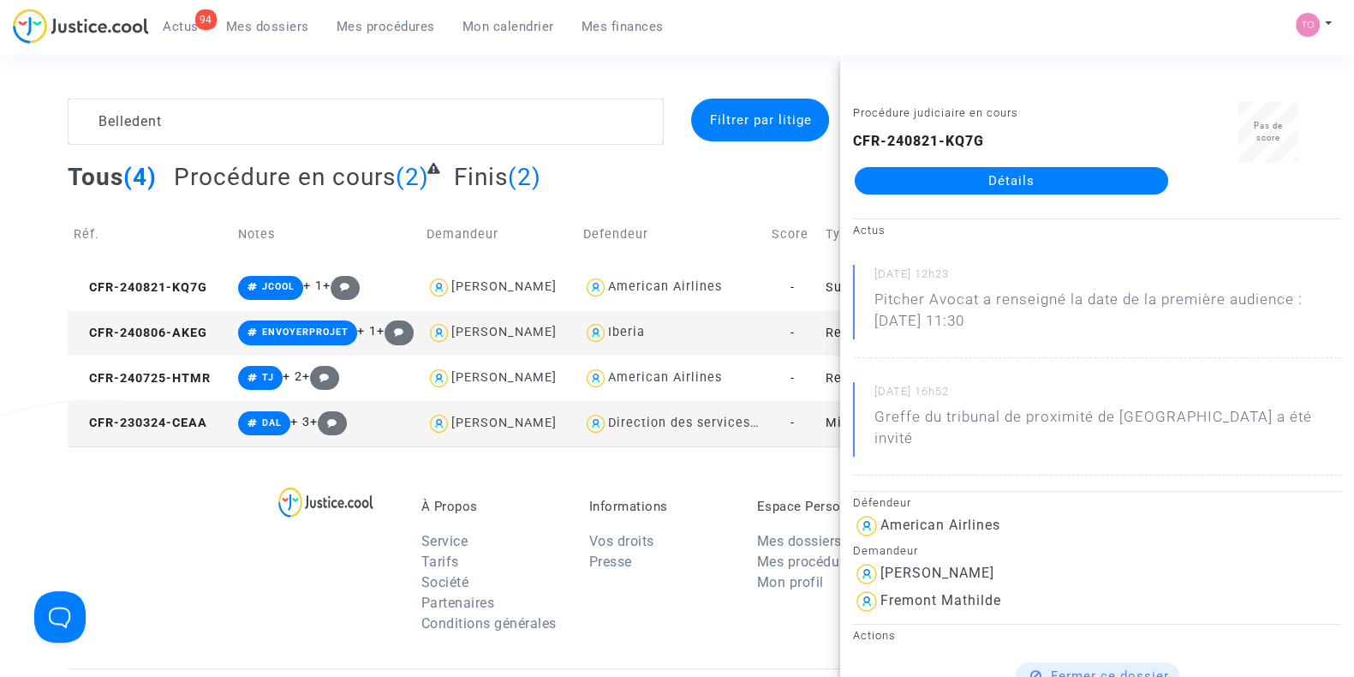
click at [559, 516] on ul "À Propos Service Tarifs Société Partenaires Conditions générales" at bounding box center [492, 570] width 142 height 144
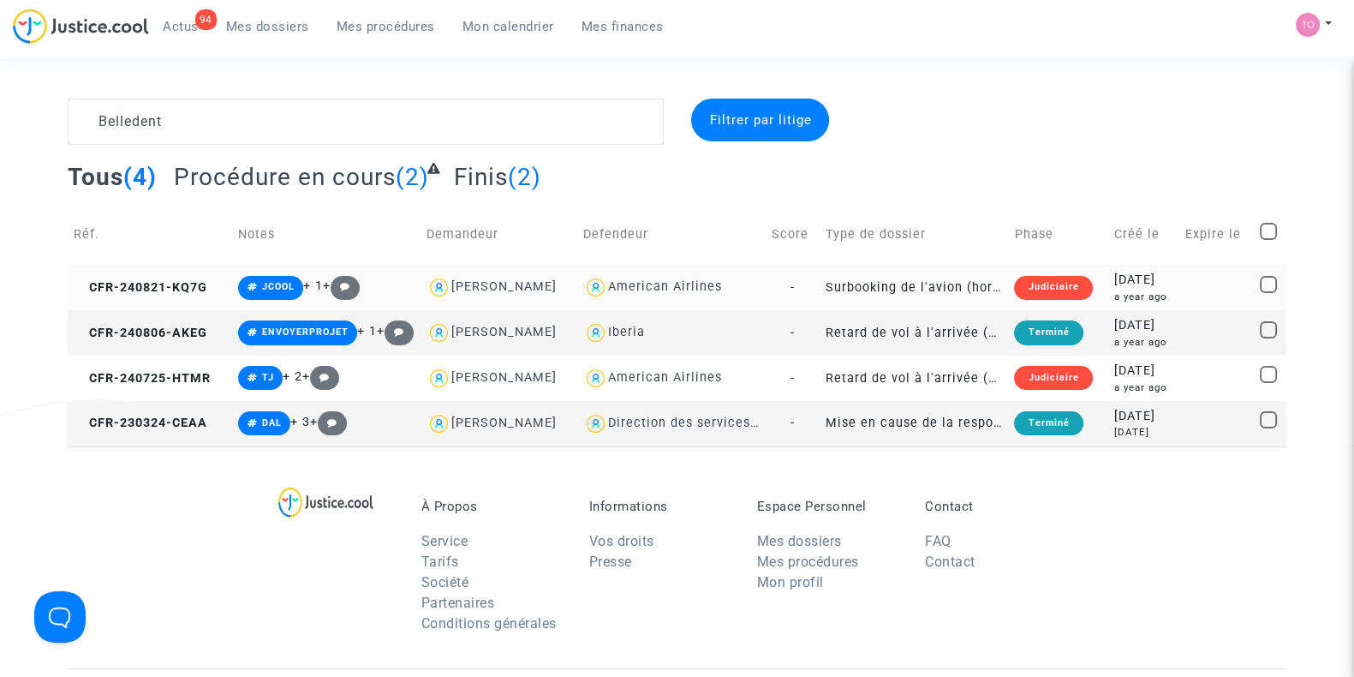
click at [1088, 280] on td "Judiciaire" at bounding box center [1057, 287] width 99 height 45
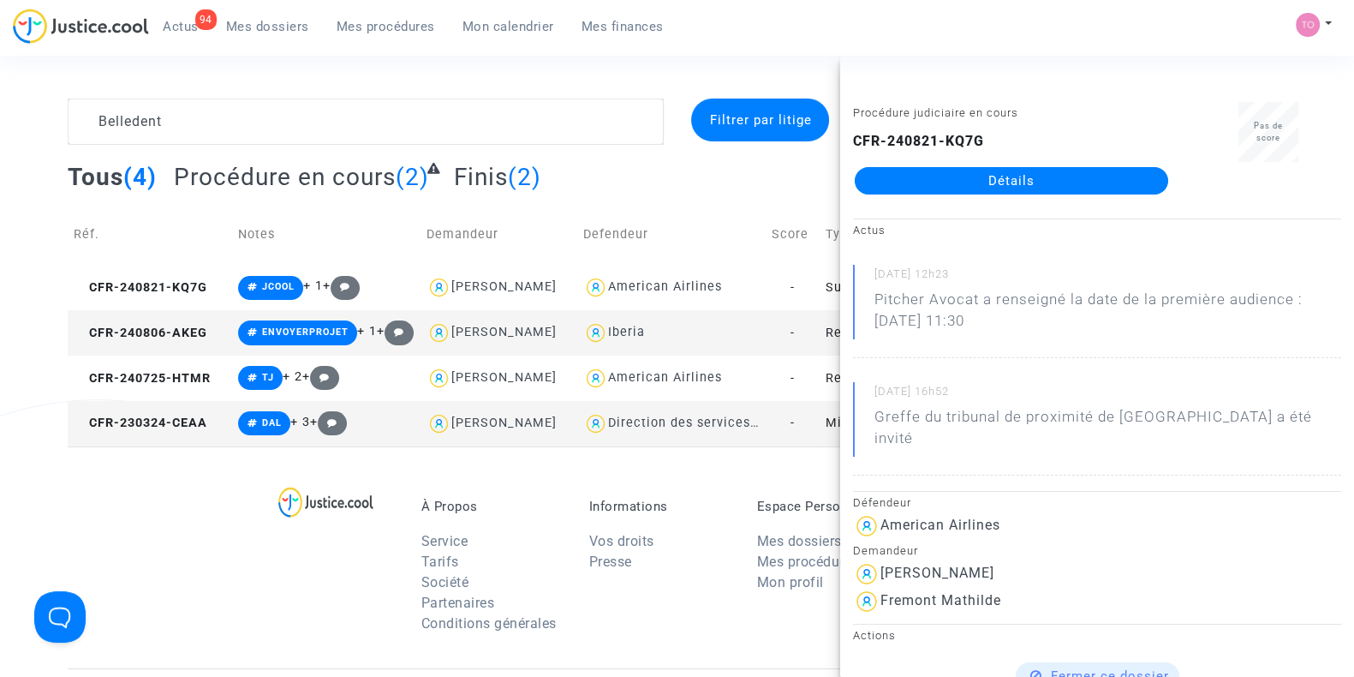
click at [636, 580] on ul "Informations Vos droits Presse" at bounding box center [660, 539] width 142 height 82
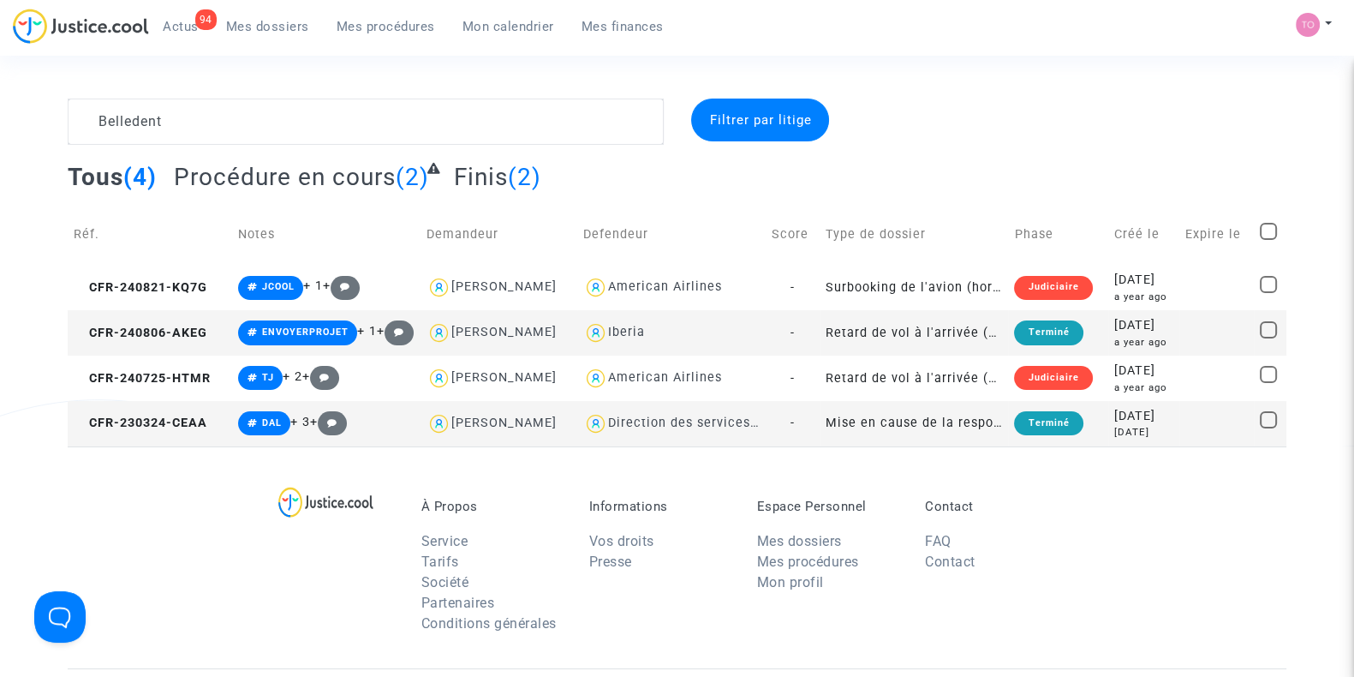
click at [1084, 327] on td "Terminé" at bounding box center [1057, 332] width 99 height 45
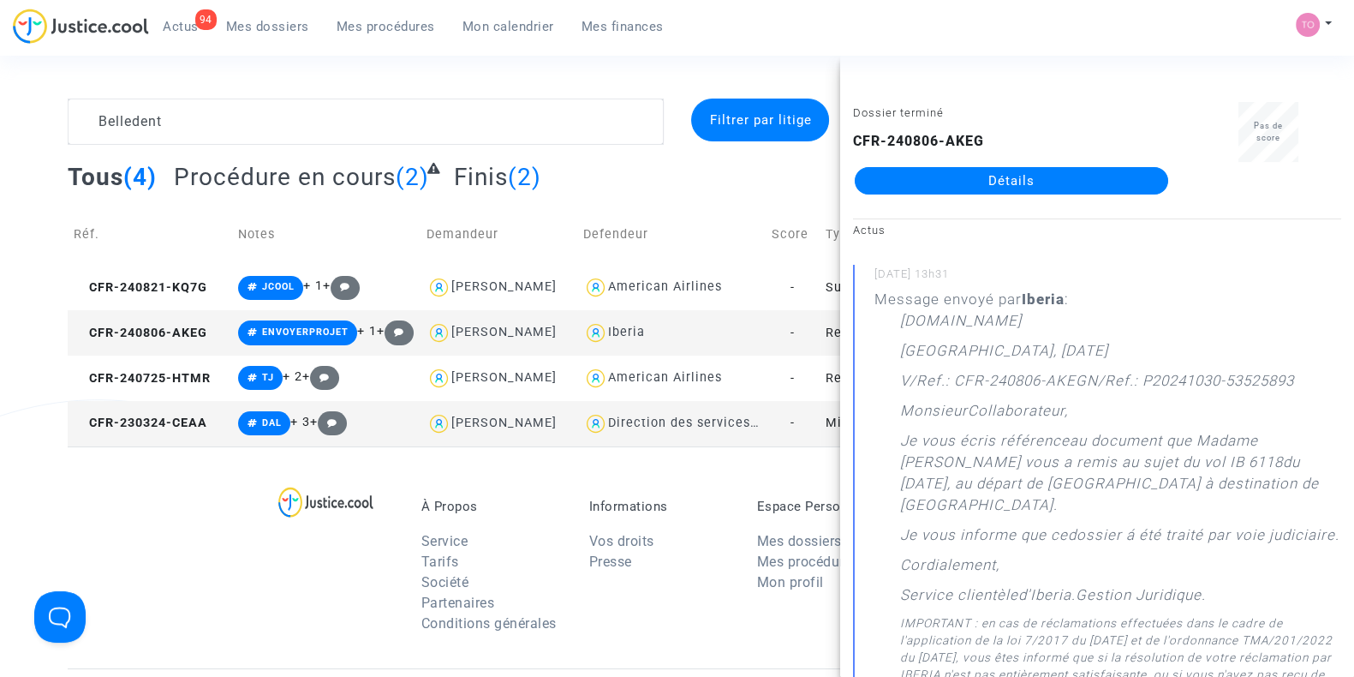
click at [325, 536] on div at bounding box center [341, 570] width 134 height 144
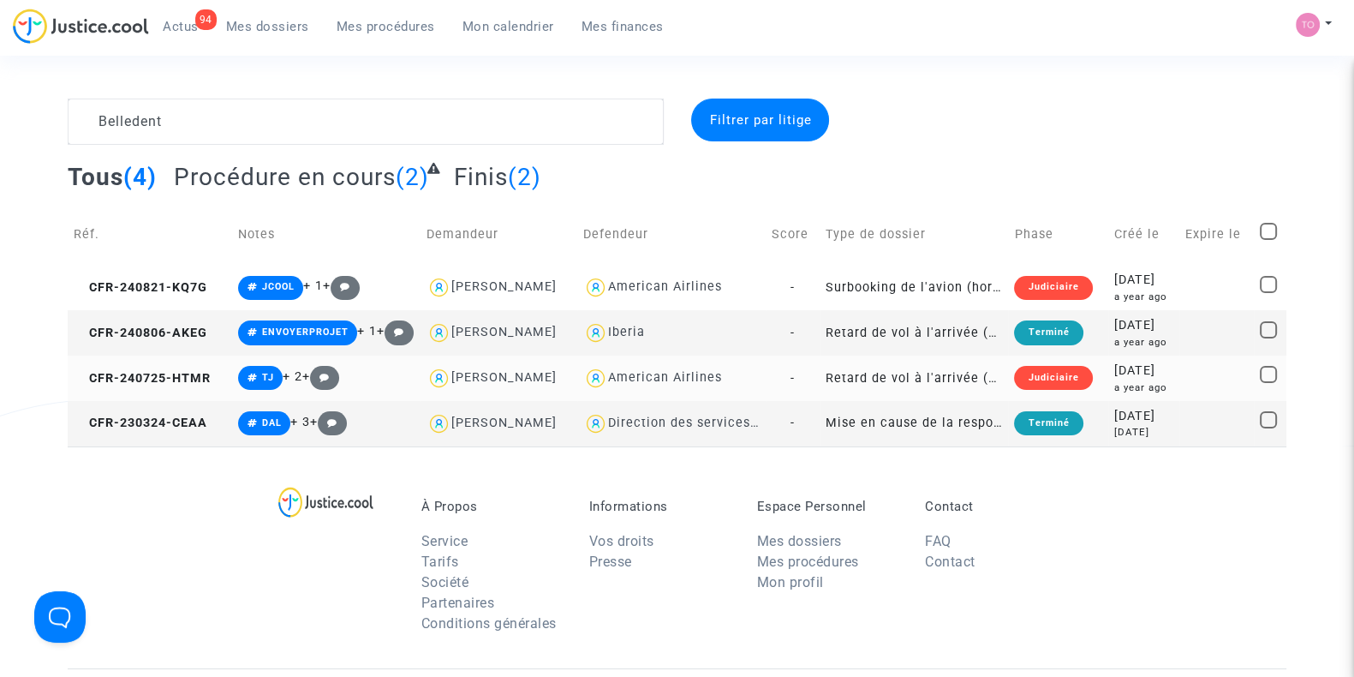
click at [1137, 373] on div "2024-07-25" at bounding box center [1144, 370] width 60 height 19
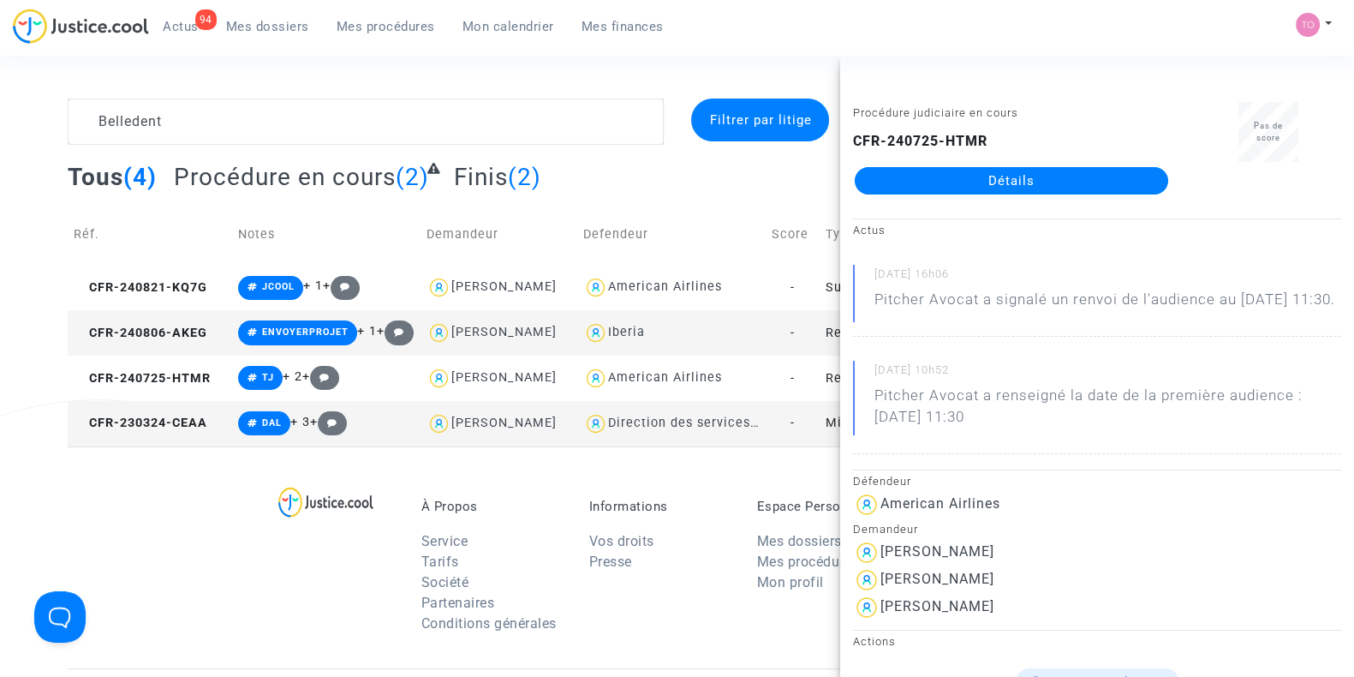
click at [478, 510] on p "À Propos" at bounding box center [492, 505] width 142 height 15
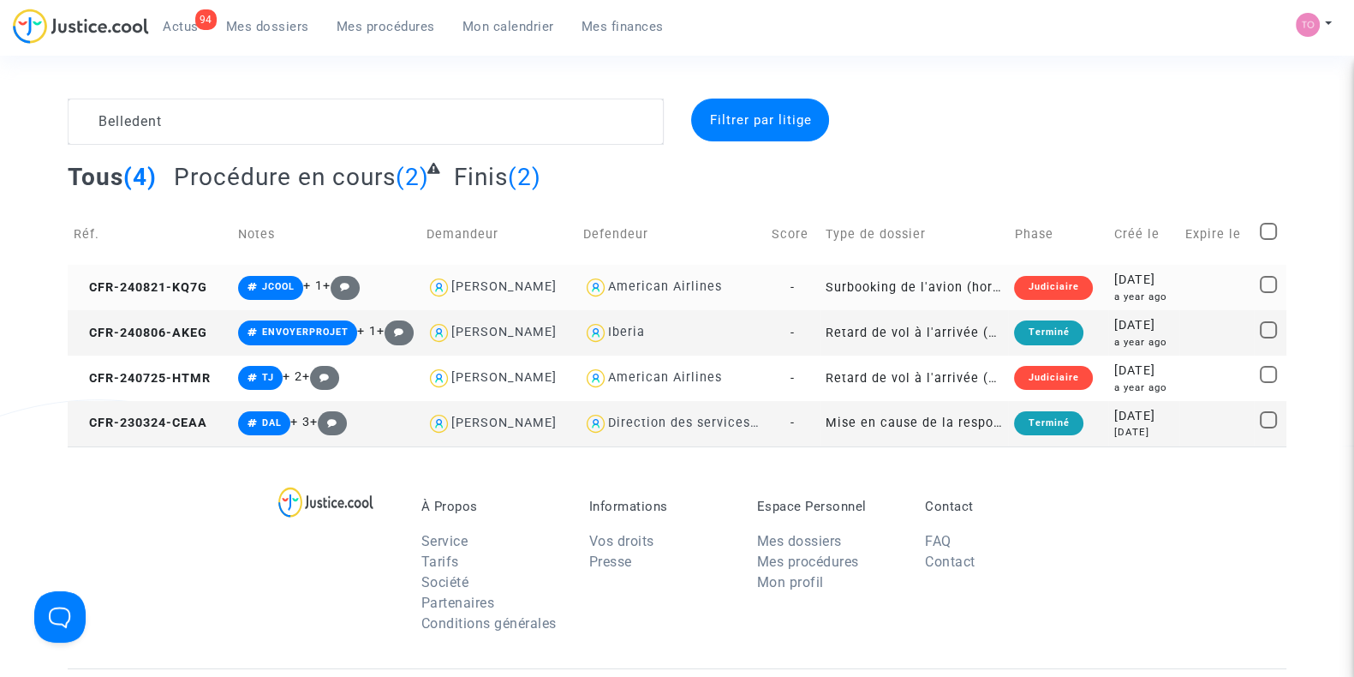
click at [1061, 268] on td "Judiciaire" at bounding box center [1057, 287] width 99 height 45
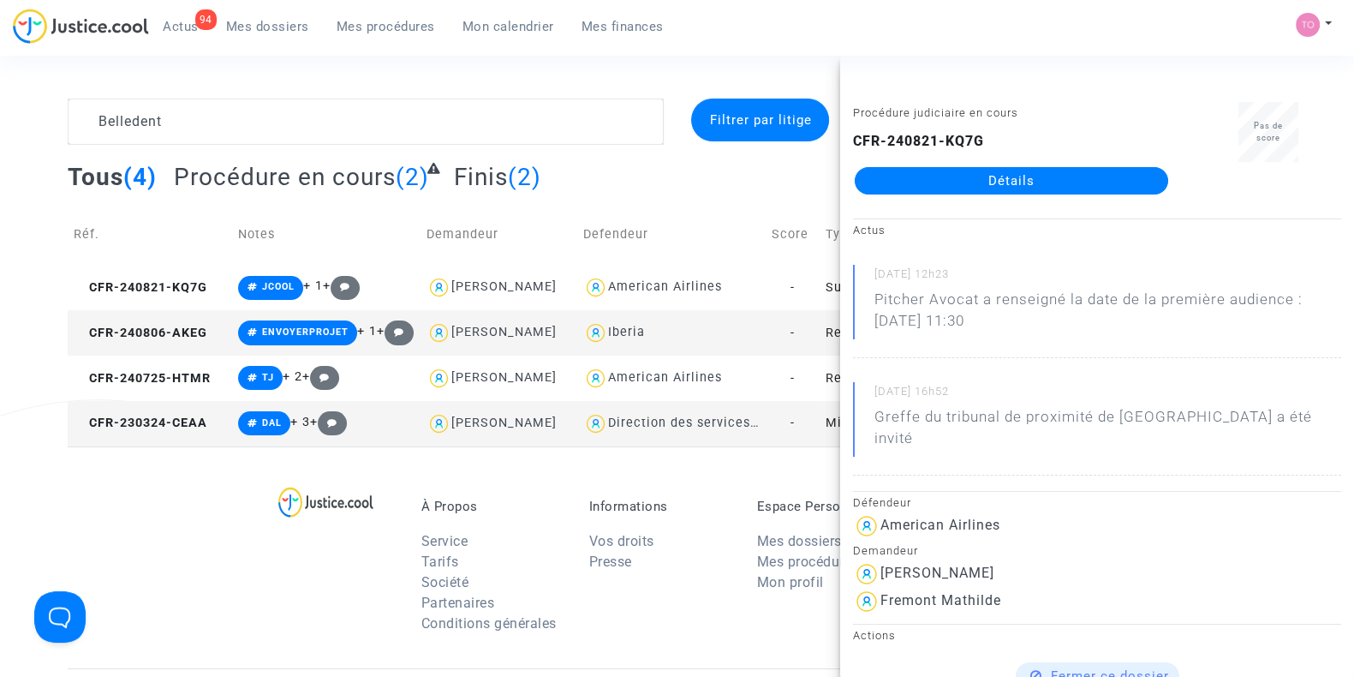
click at [599, 548] on li "Vos droits" at bounding box center [660, 541] width 142 height 21
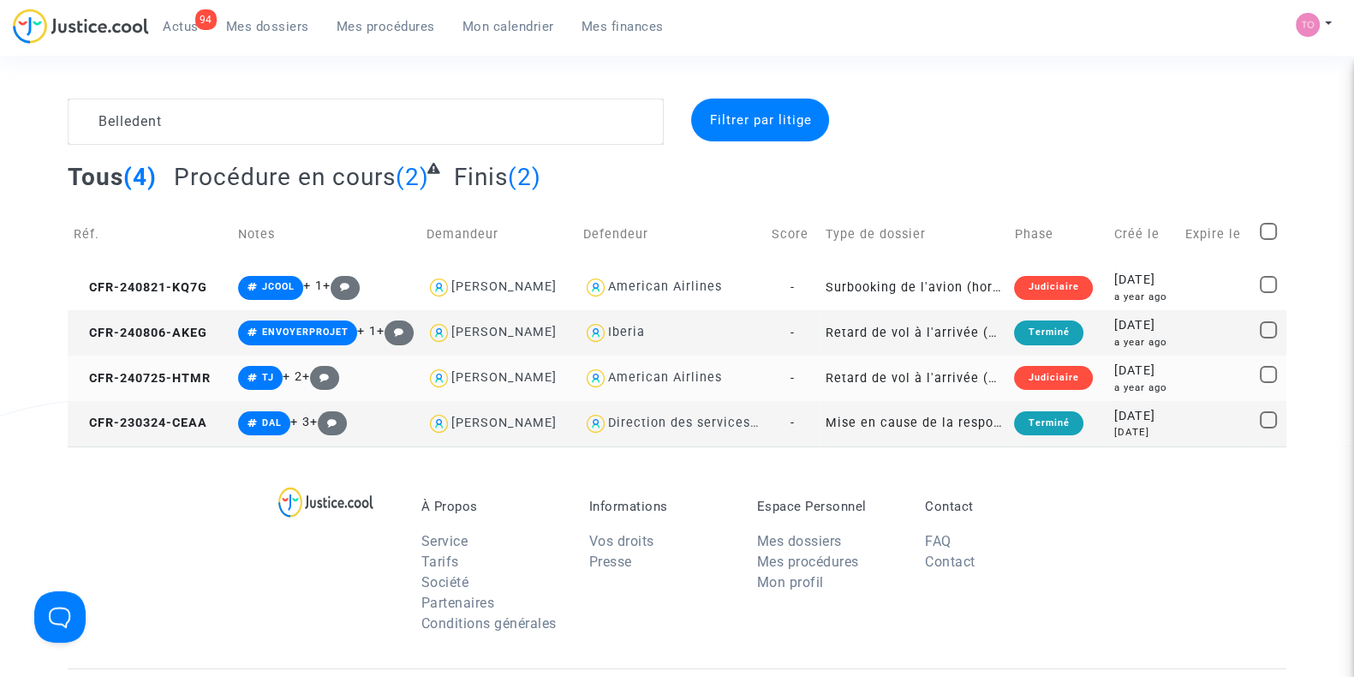
click at [1028, 374] on div "Judiciaire" at bounding box center [1053, 378] width 78 height 24
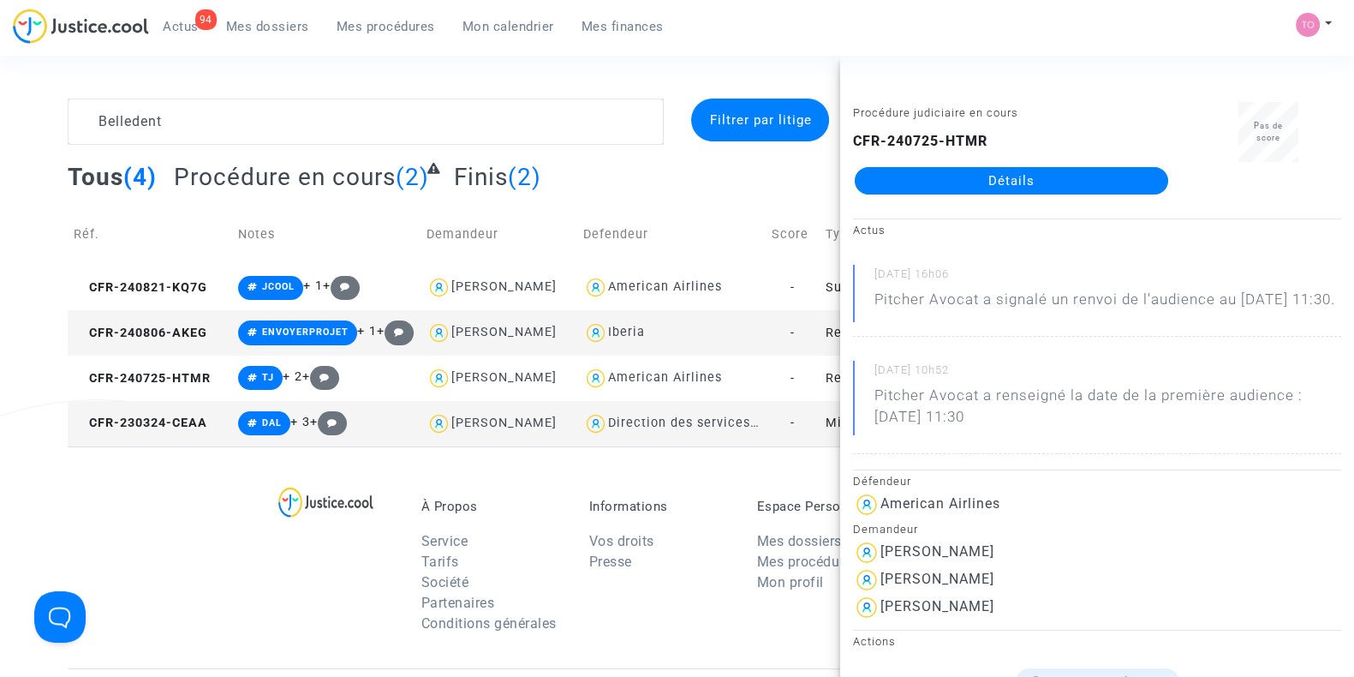
click at [610, 486] on div "À Propos Service Tarifs Société Partenaires Conditions générales Informations V…" at bounding box center [677, 557] width 1219 height 222
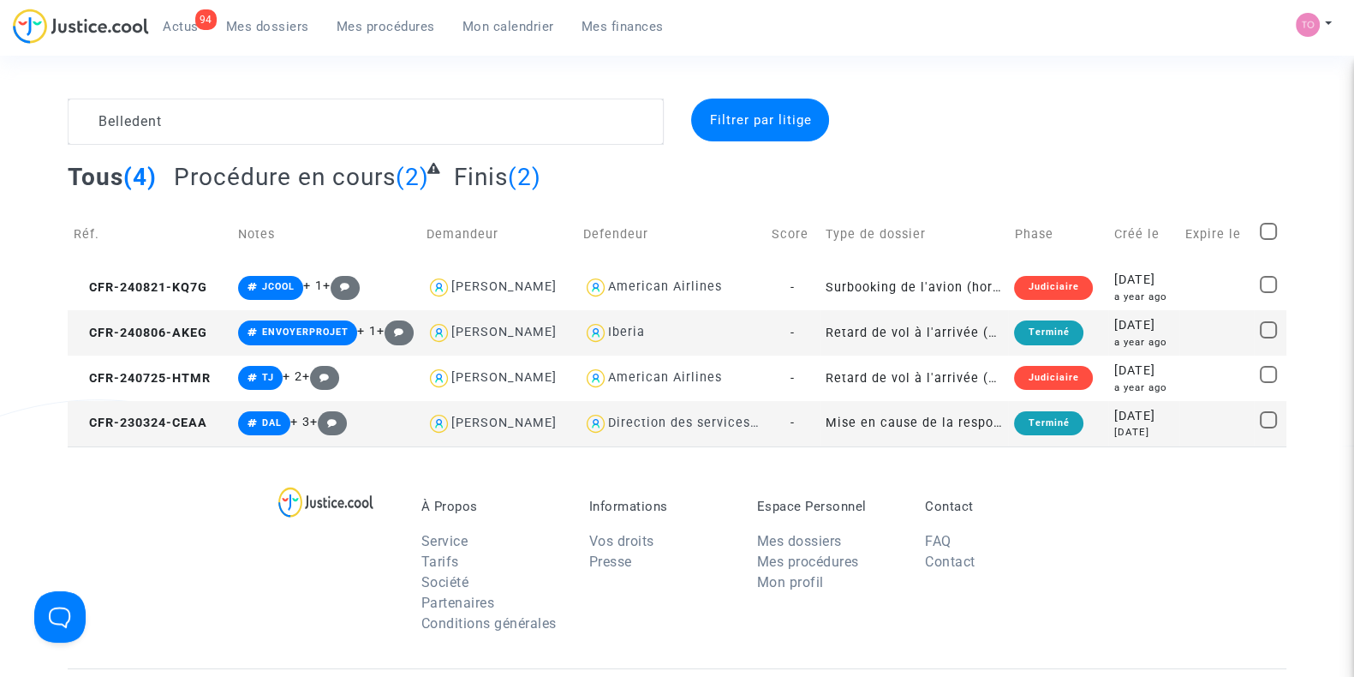
click at [1174, 324] on div "2024-08-06" at bounding box center [1144, 325] width 60 height 19
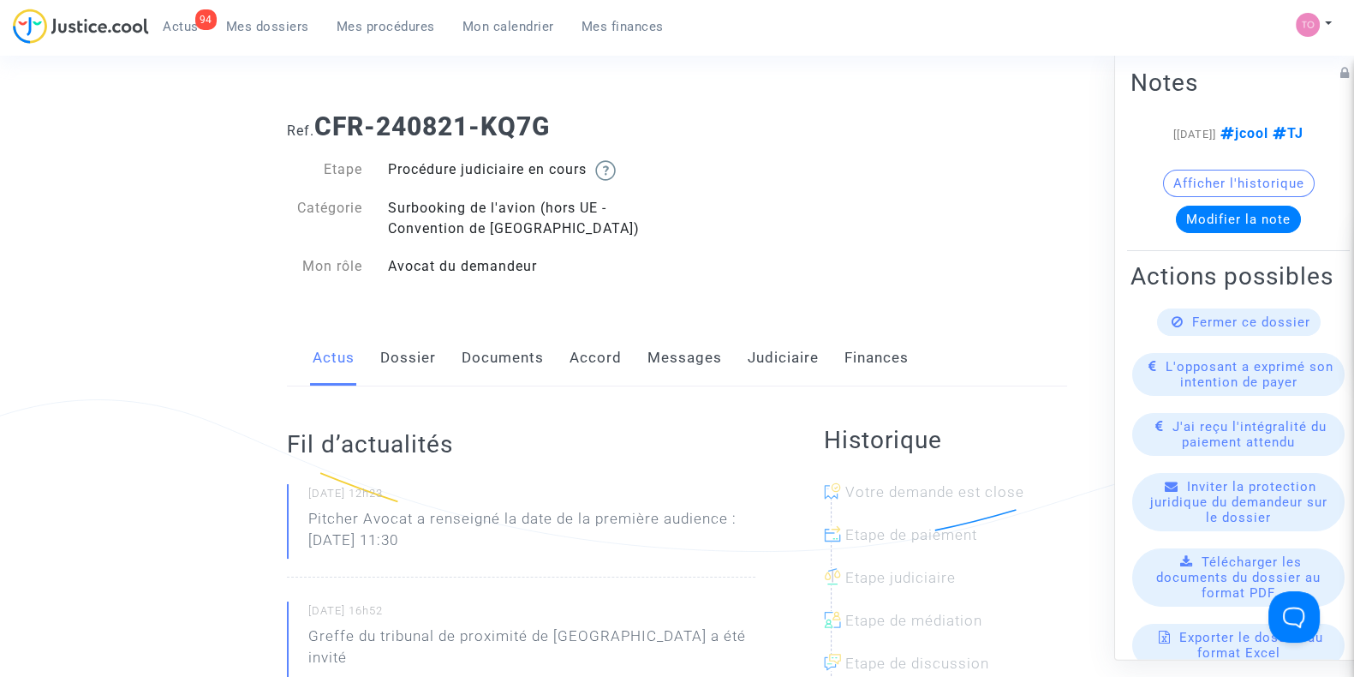
click at [379, 374] on div "Actus Dossier Documents Accord Messages Judiciaire Finances" at bounding box center [677, 358] width 780 height 57
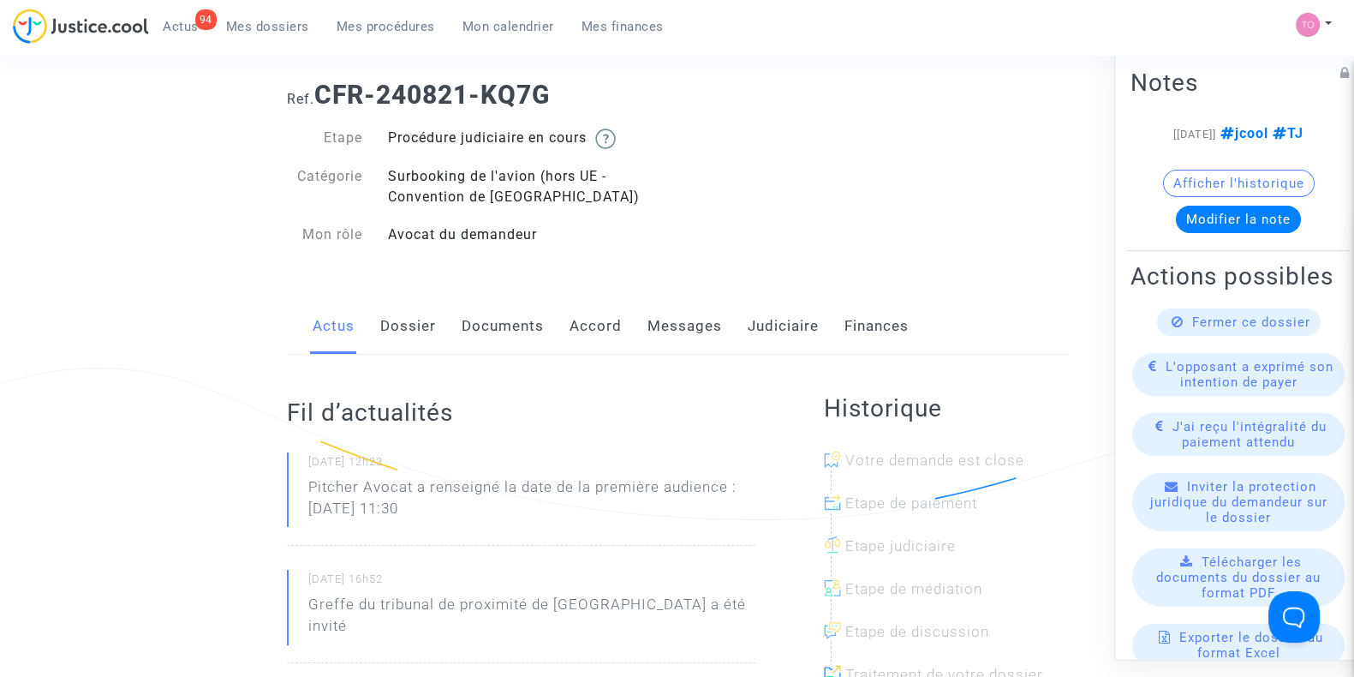
click at [411, 339] on link "Dossier" at bounding box center [408, 326] width 56 height 57
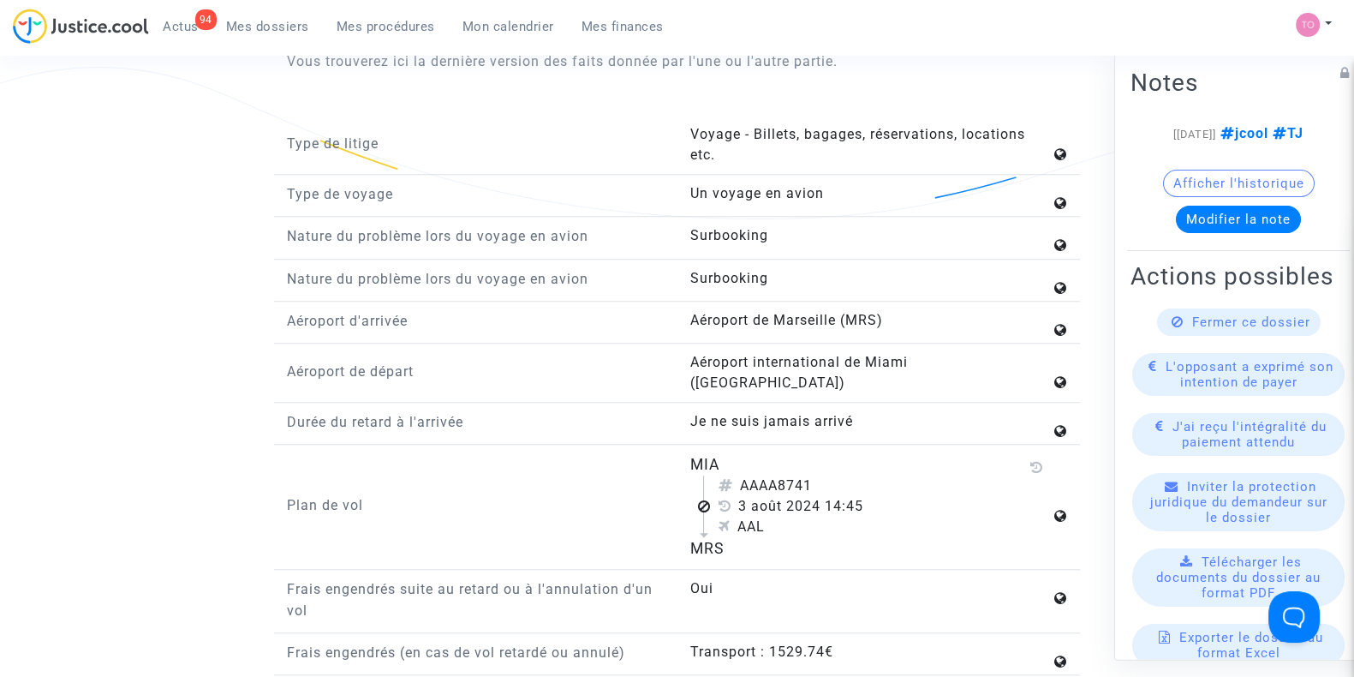
scroll to position [1840, 0]
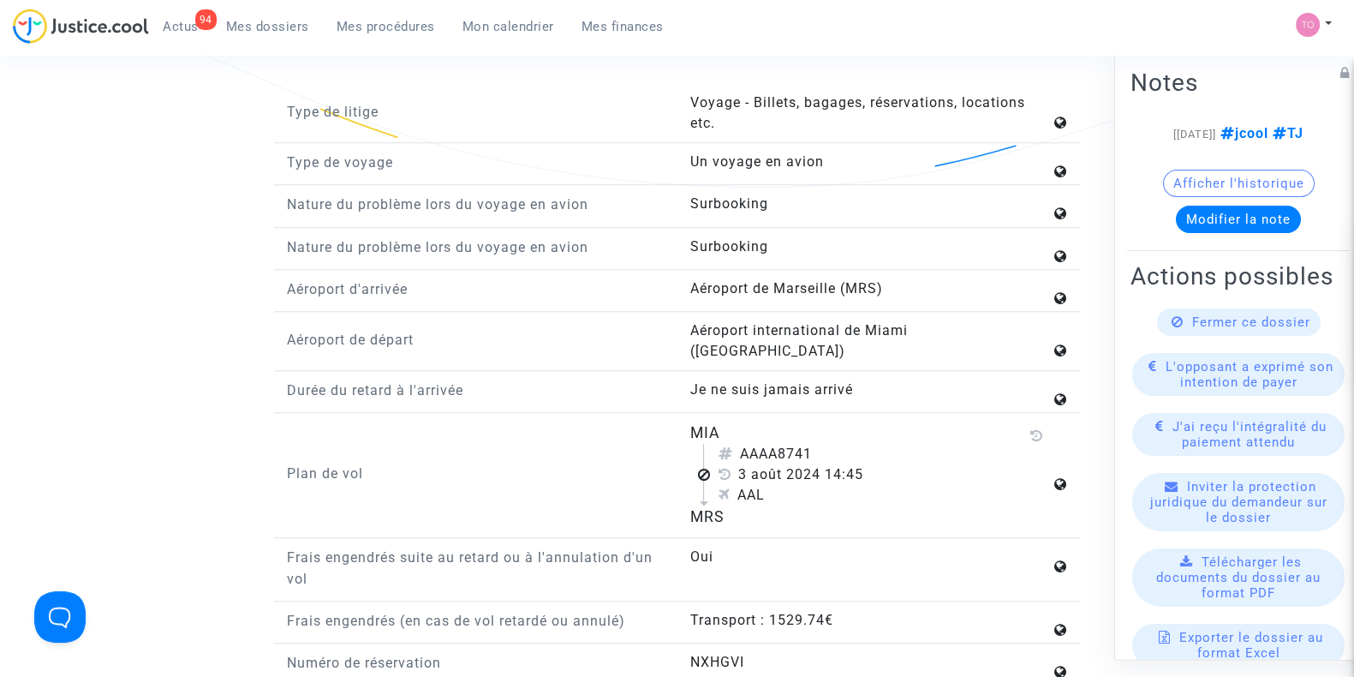
scroll to position [1862, 0]
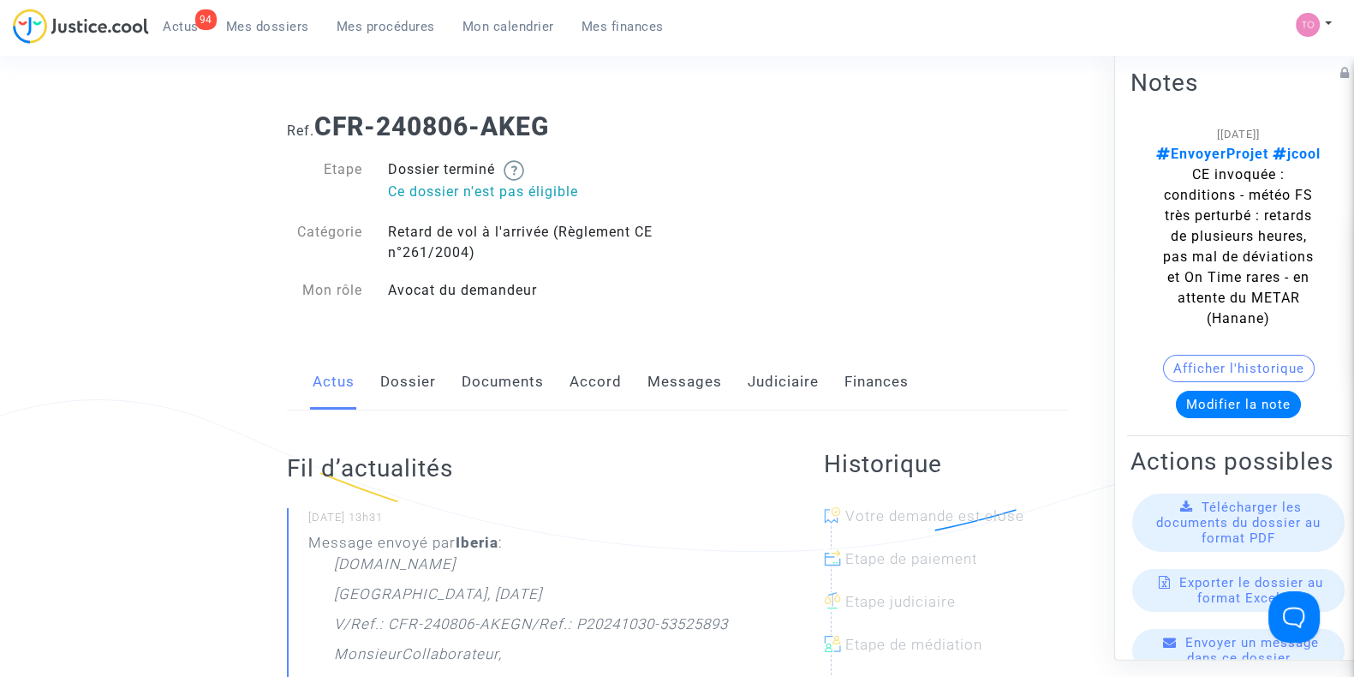
click at [385, 396] on link "Dossier" at bounding box center [408, 382] width 56 height 57
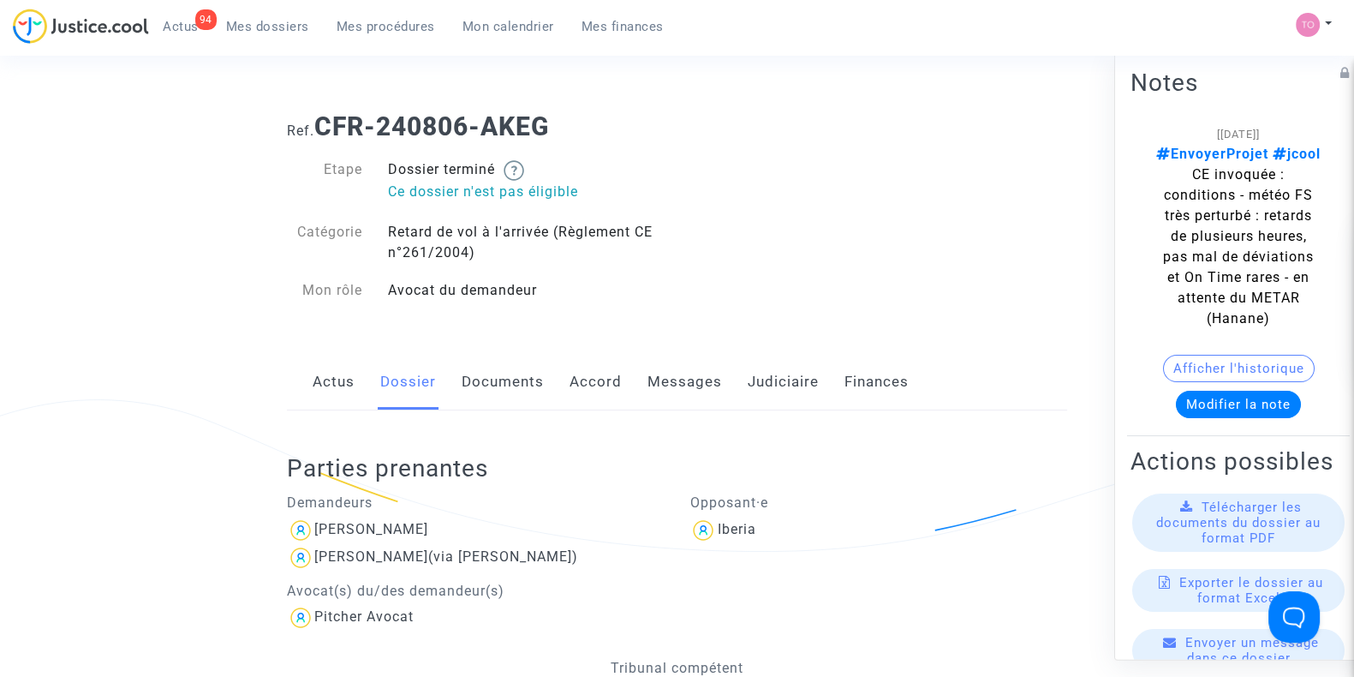
click at [748, 385] on link "Judiciaire" at bounding box center [783, 382] width 71 height 57
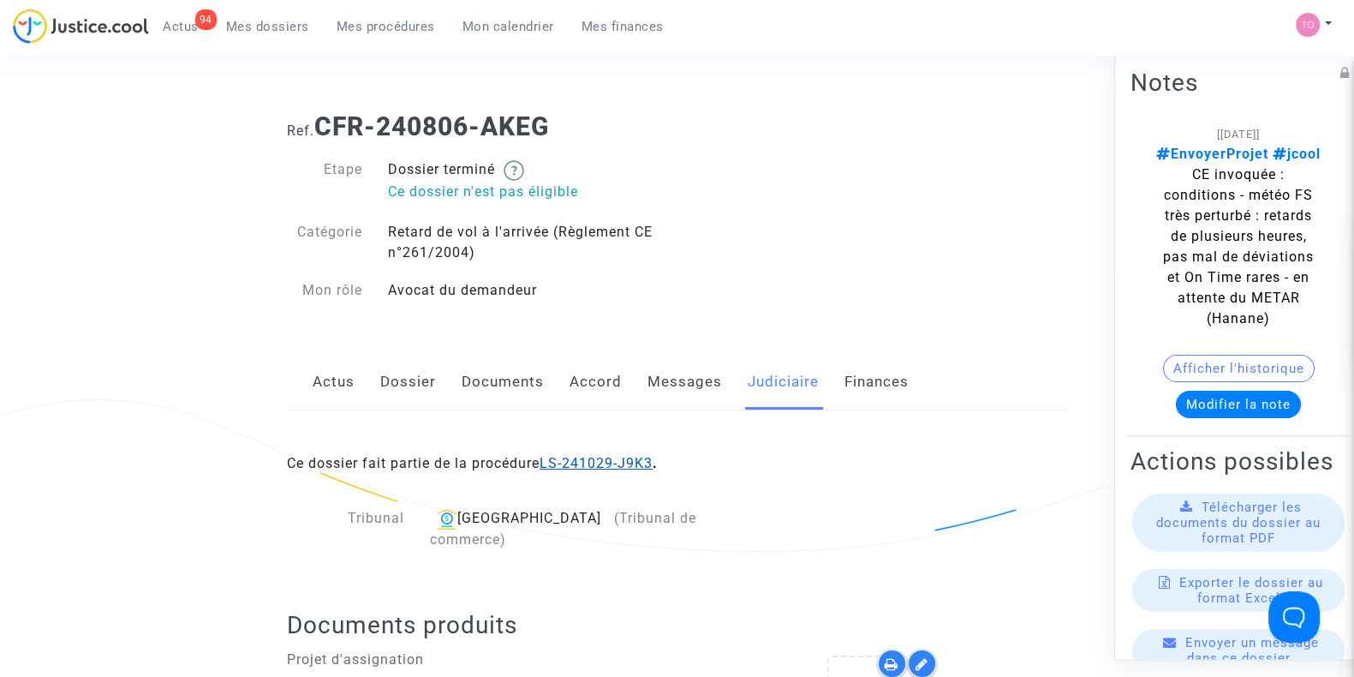
click at [598, 468] on link "LS-241029-J9K3" at bounding box center [596, 463] width 113 height 16
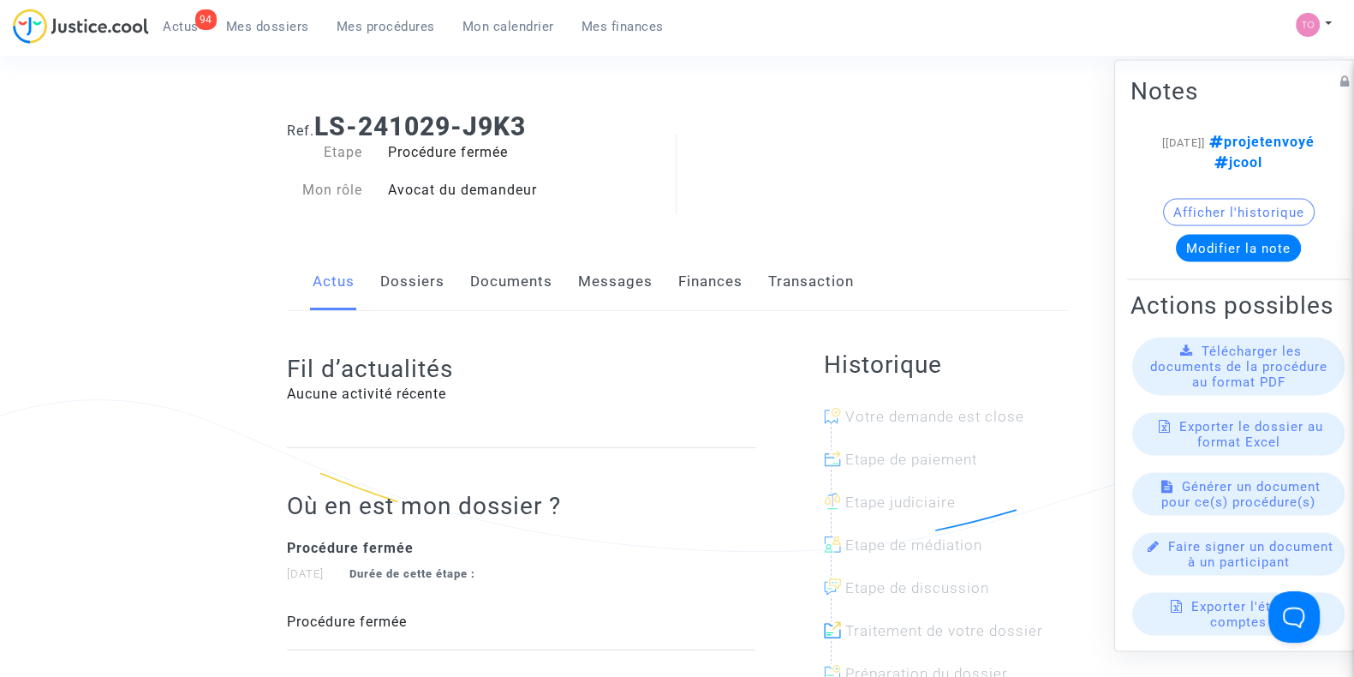
click at [1163, 226] on button "Afficher l'historique" at bounding box center [1239, 212] width 152 height 27
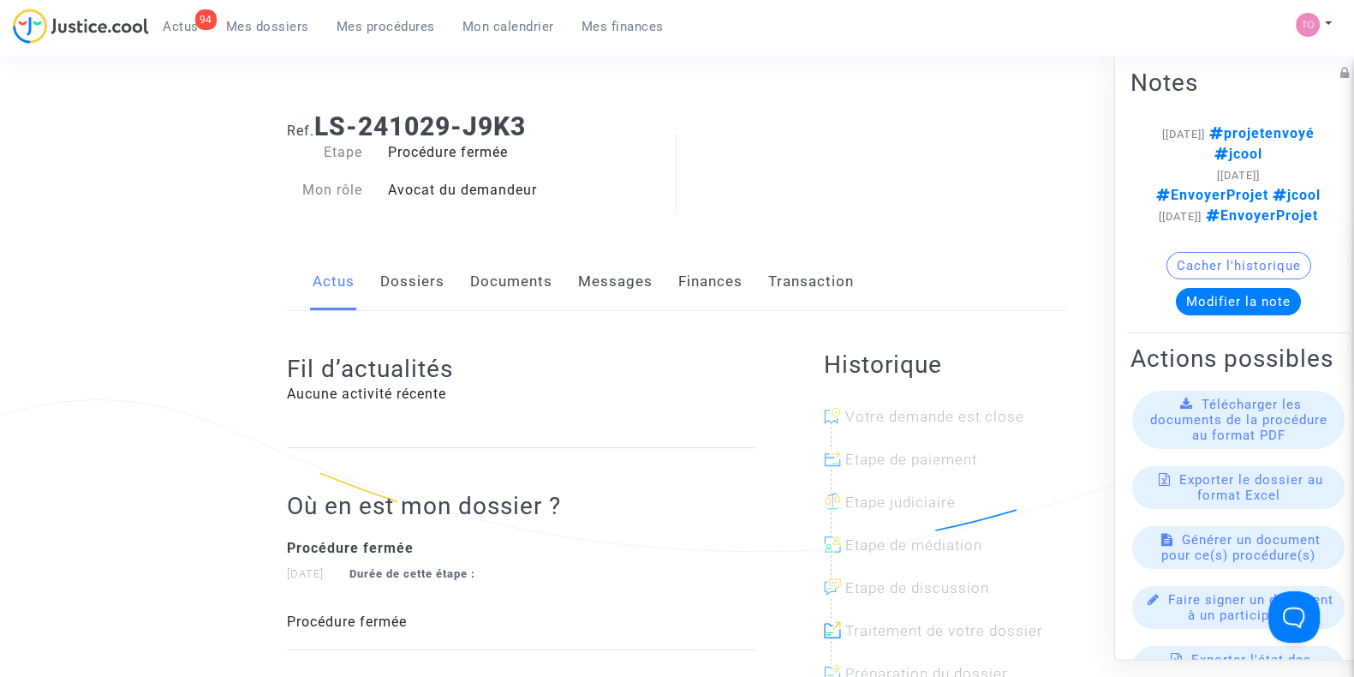
click at [430, 277] on link "Dossiers" at bounding box center [412, 281] width 64 height 57
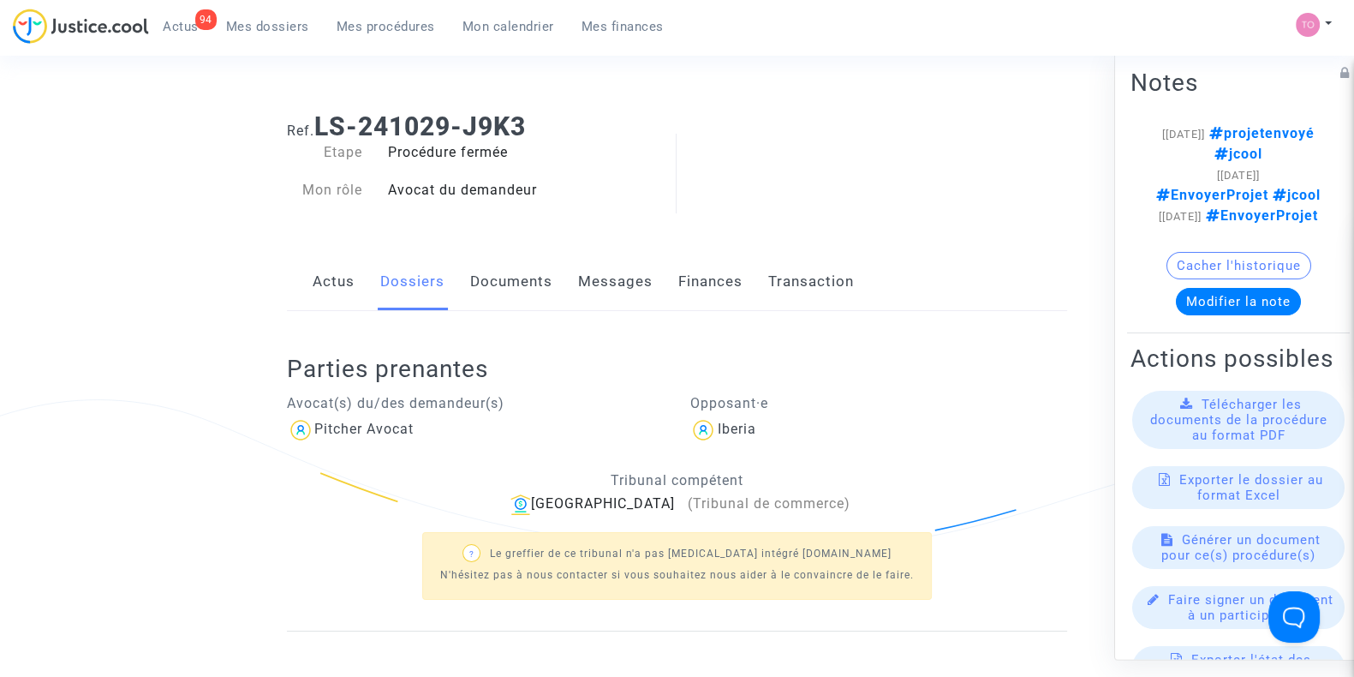
click at [544, 295] on link "Documents" at bounding box center [511, 281] width 82 height 57
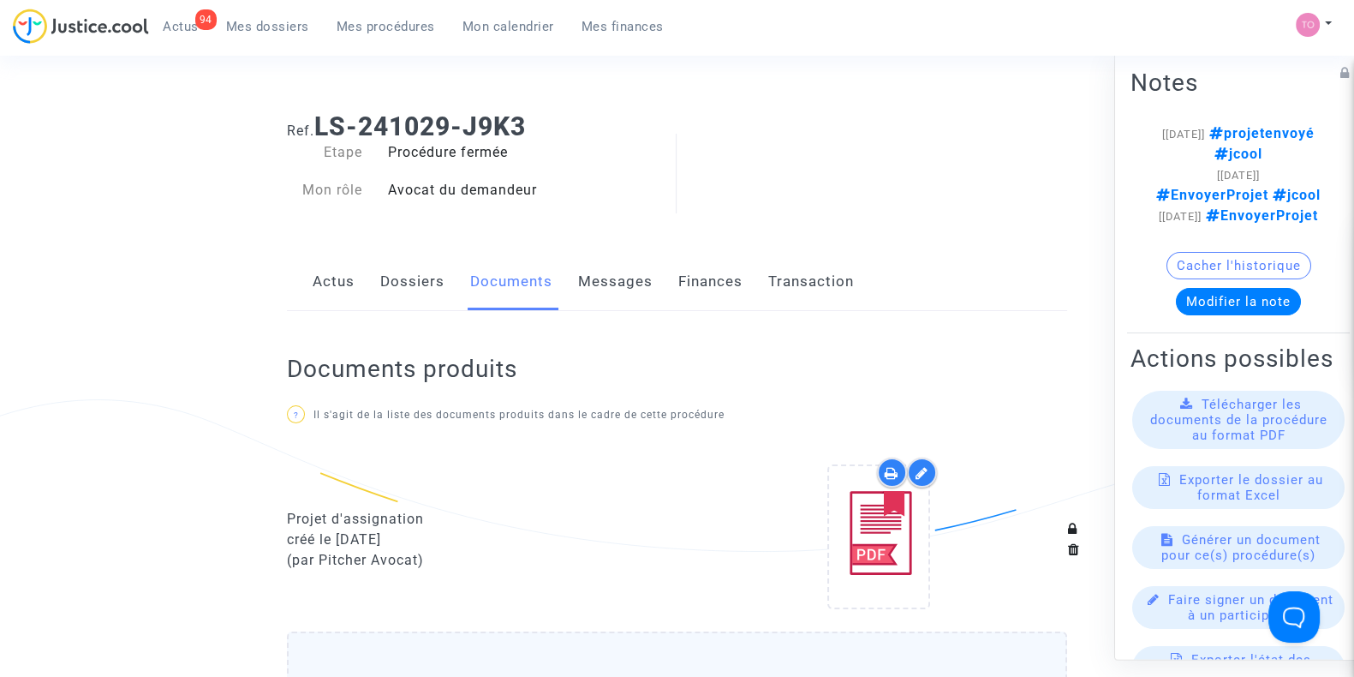
click at [611, 297] on link "Messages" at bounding box center [615, 281] width 75 height 57
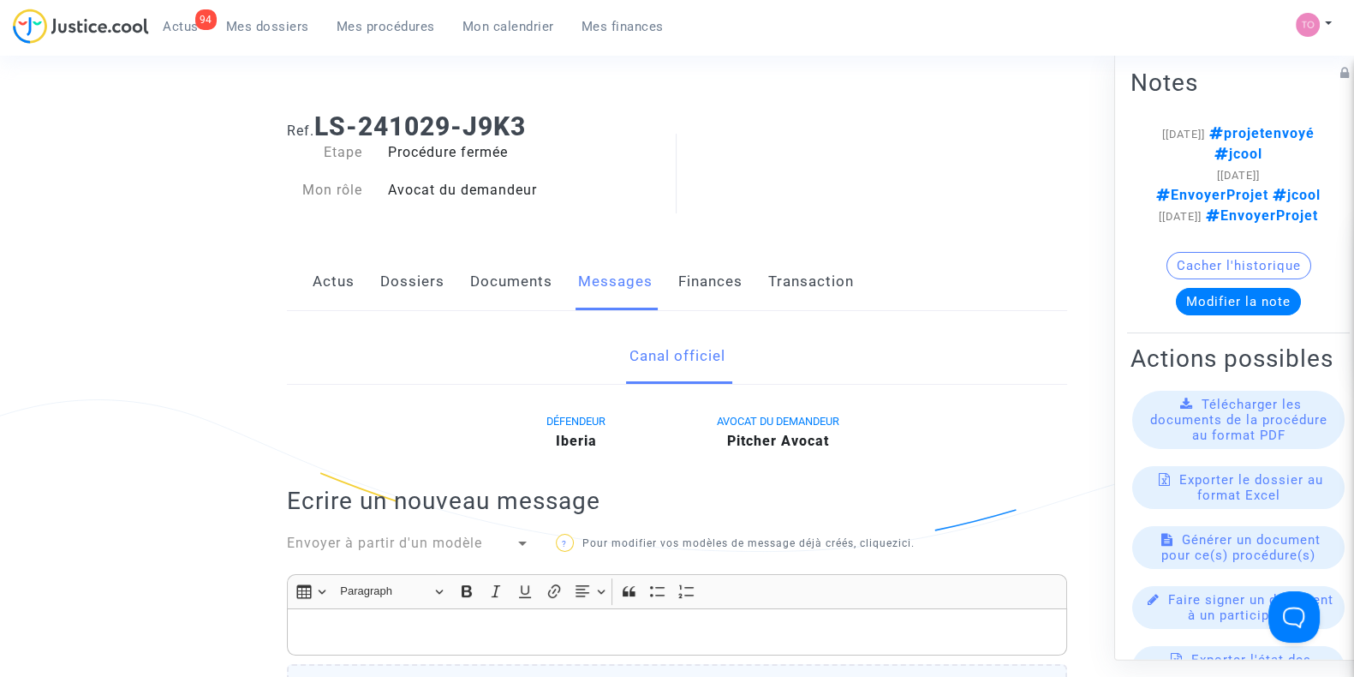
click at [385, 284] on link "Dossiers" at bounding box center [412, 281] width 64 height 57
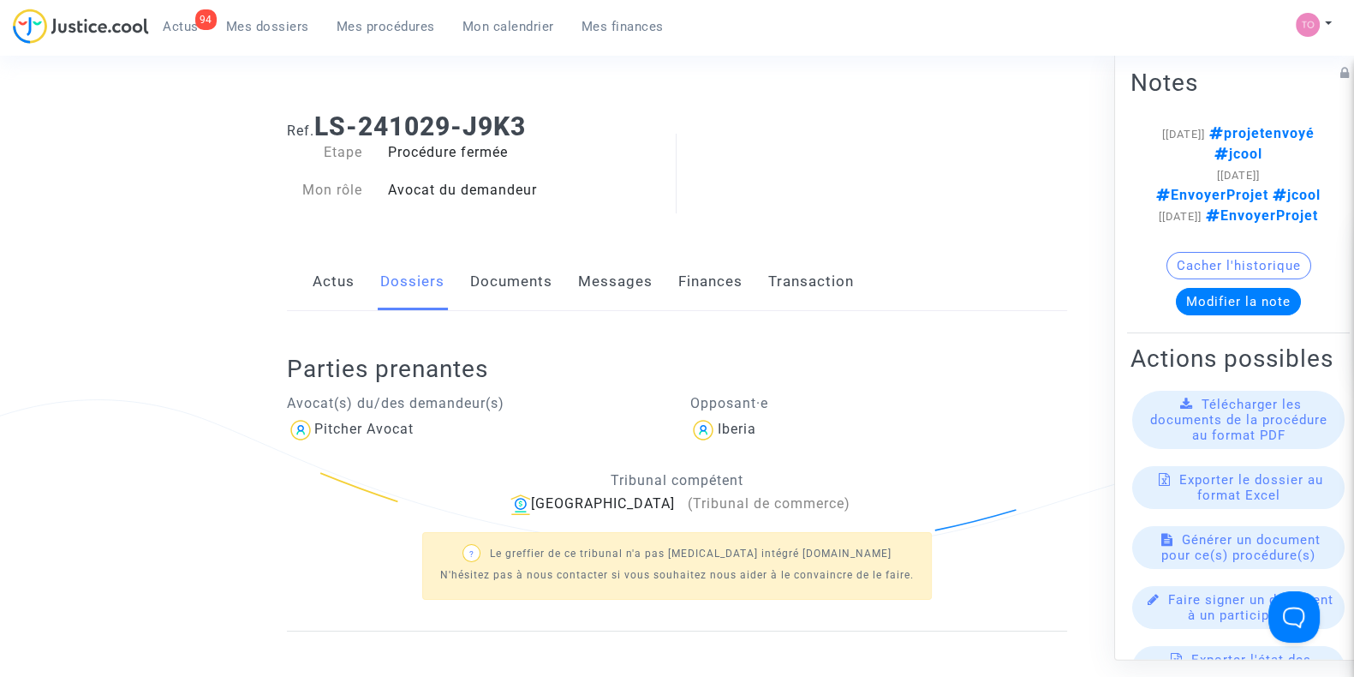
scroll to position [310, 0]
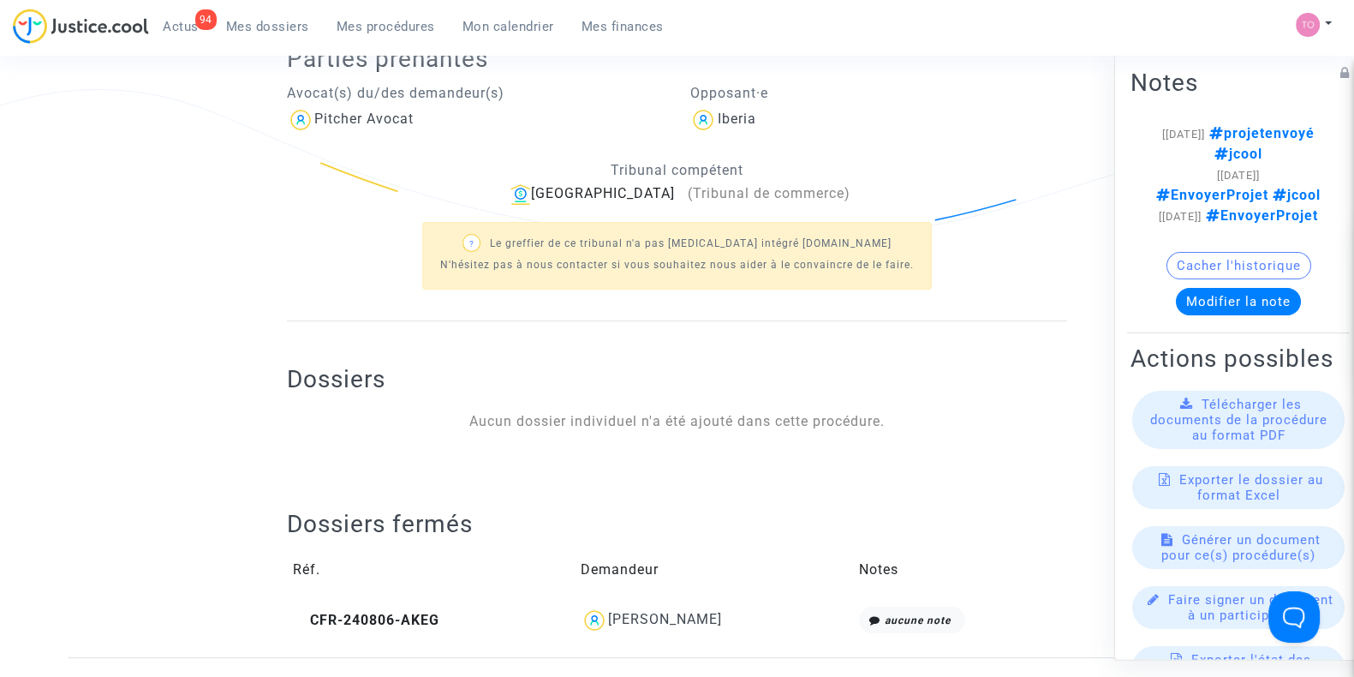
click at [626, 611] on div "[PERSON_NAME]" at bounding box center [665, 619] width 114 height 16
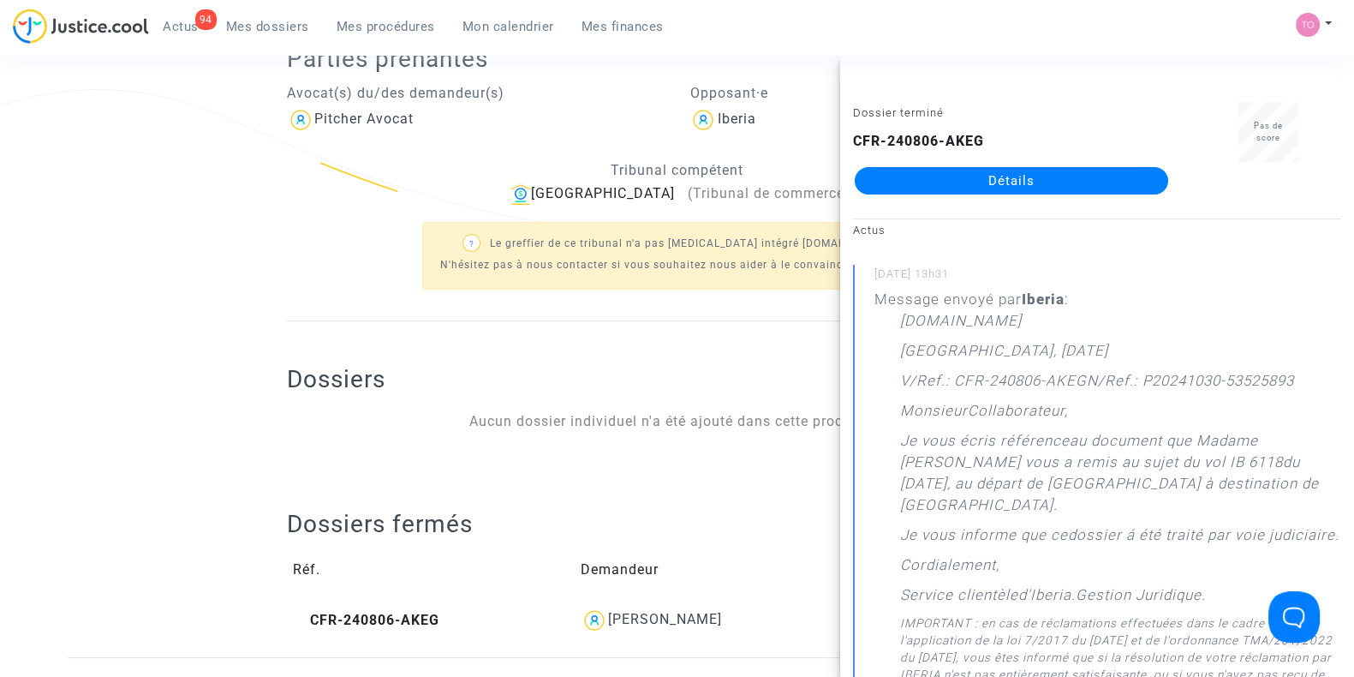
click at [951, 173] on link "Détails" at bounding box center [1011, 180] width 313 height 27
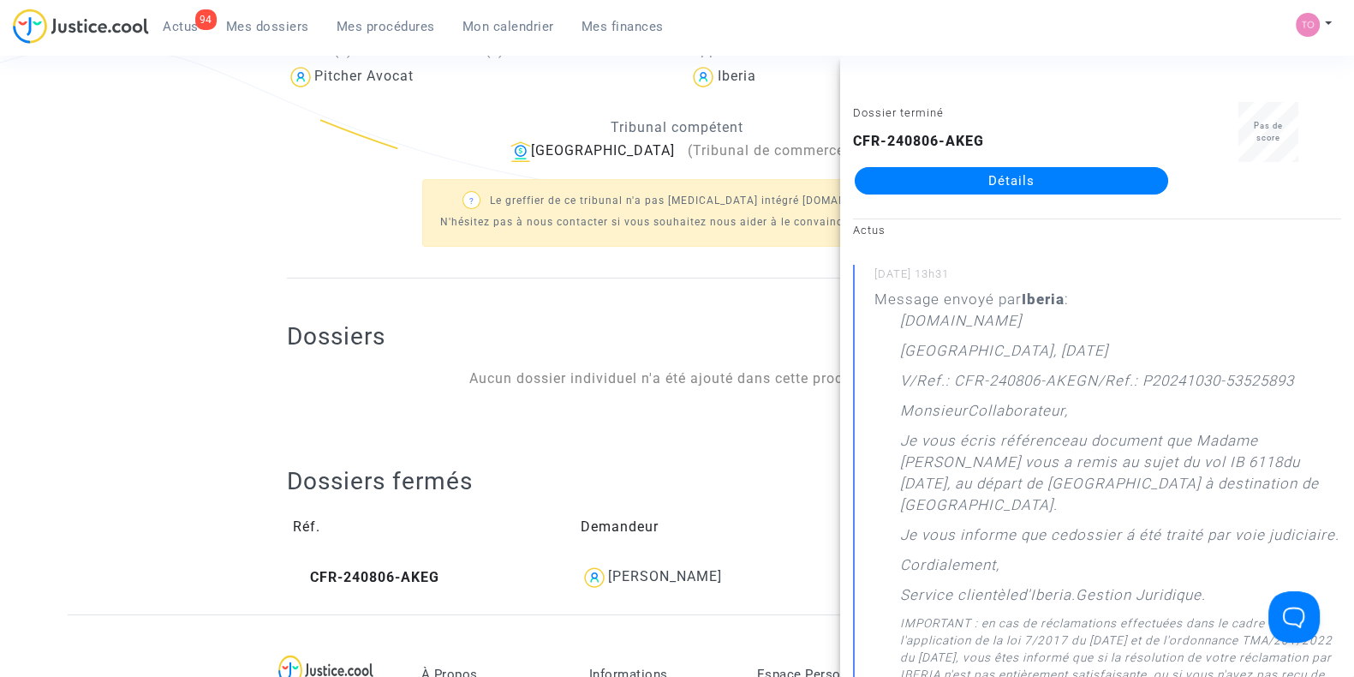
scroll to position [310, 0]
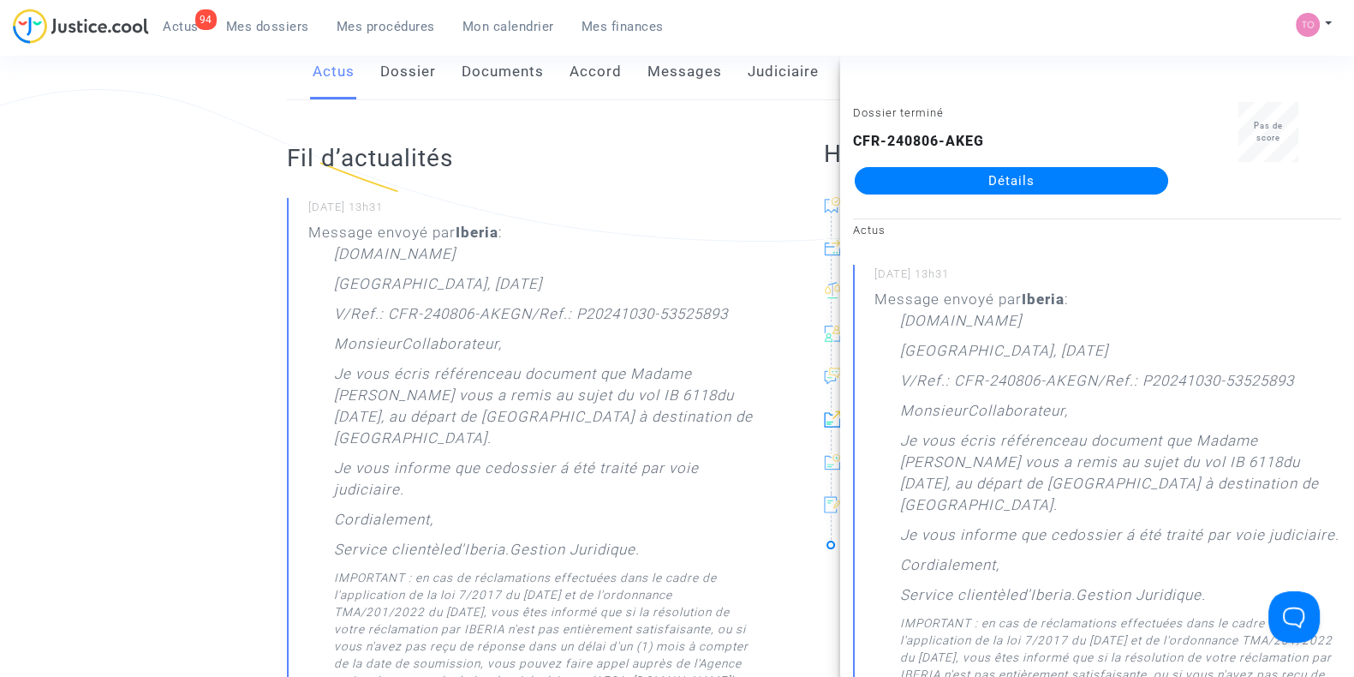
click at [667, 62] on link "Messages" at bounding box center [684, 72] width 75 height 57
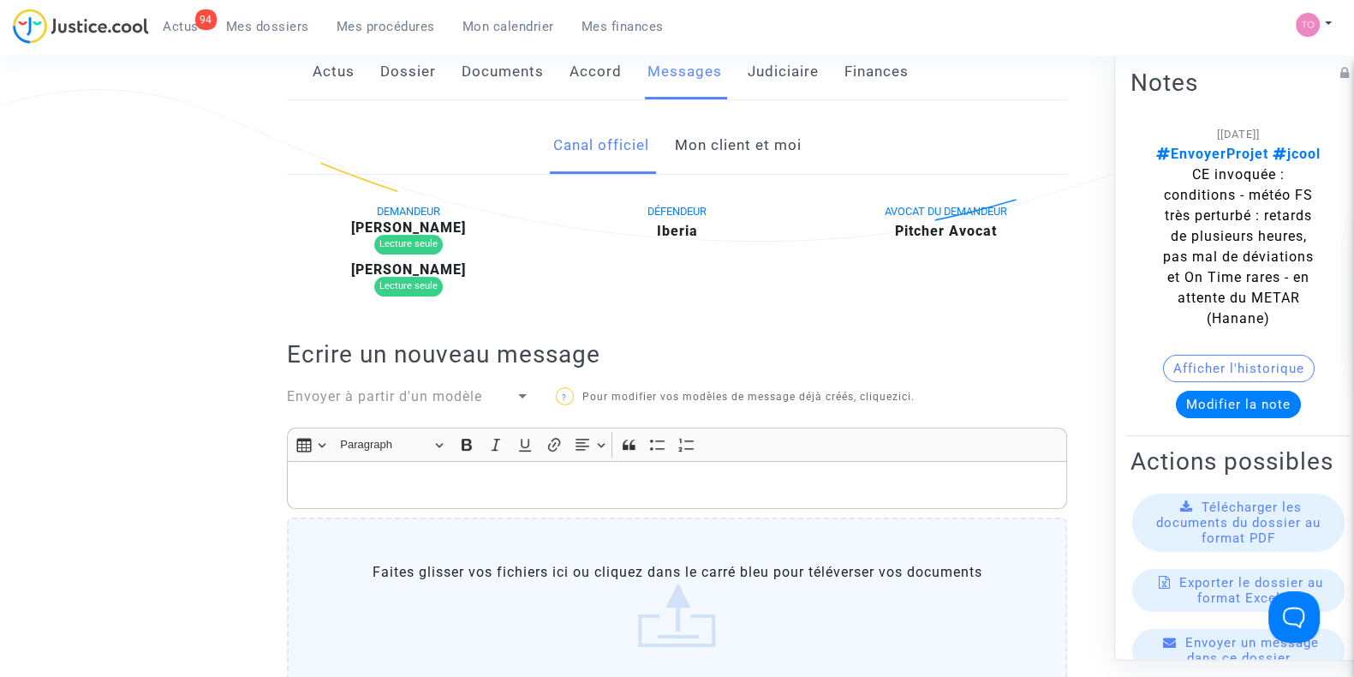
click at [736, 139] on link "Mon client et moi" at bounding box center [737, 145] width 127 height 57
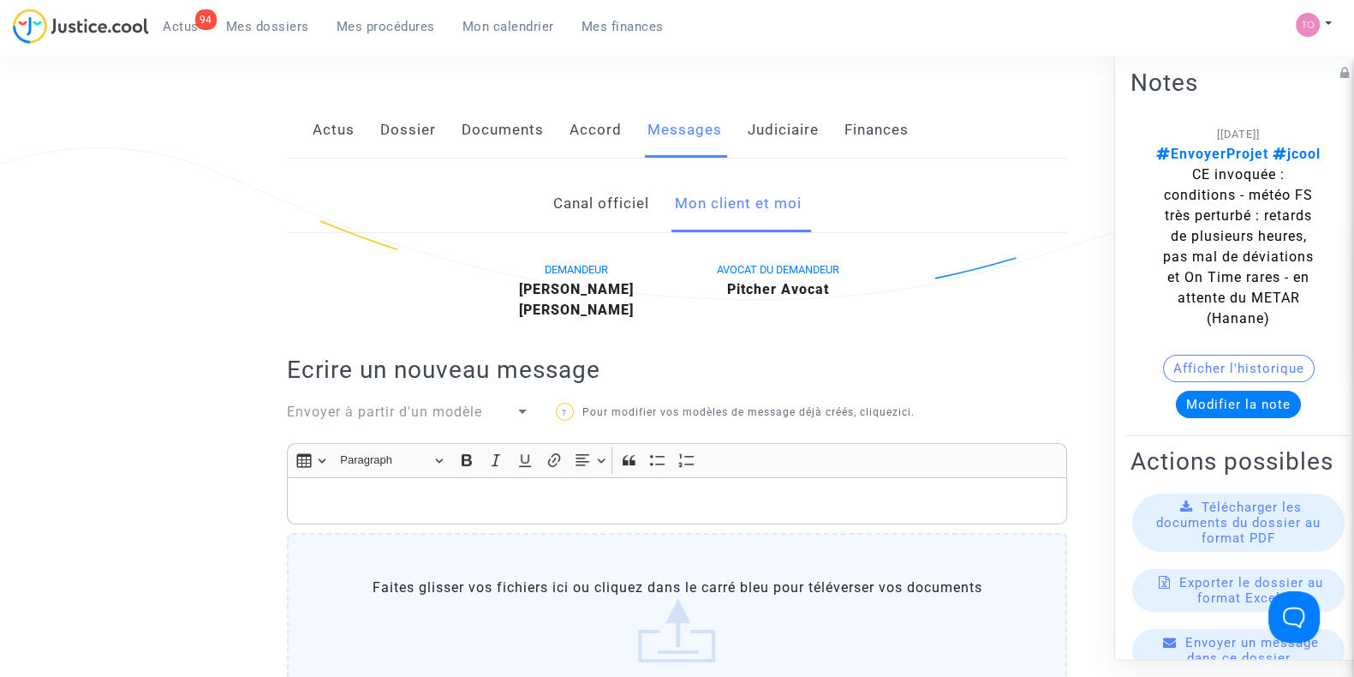
scroll to position [192, 0]
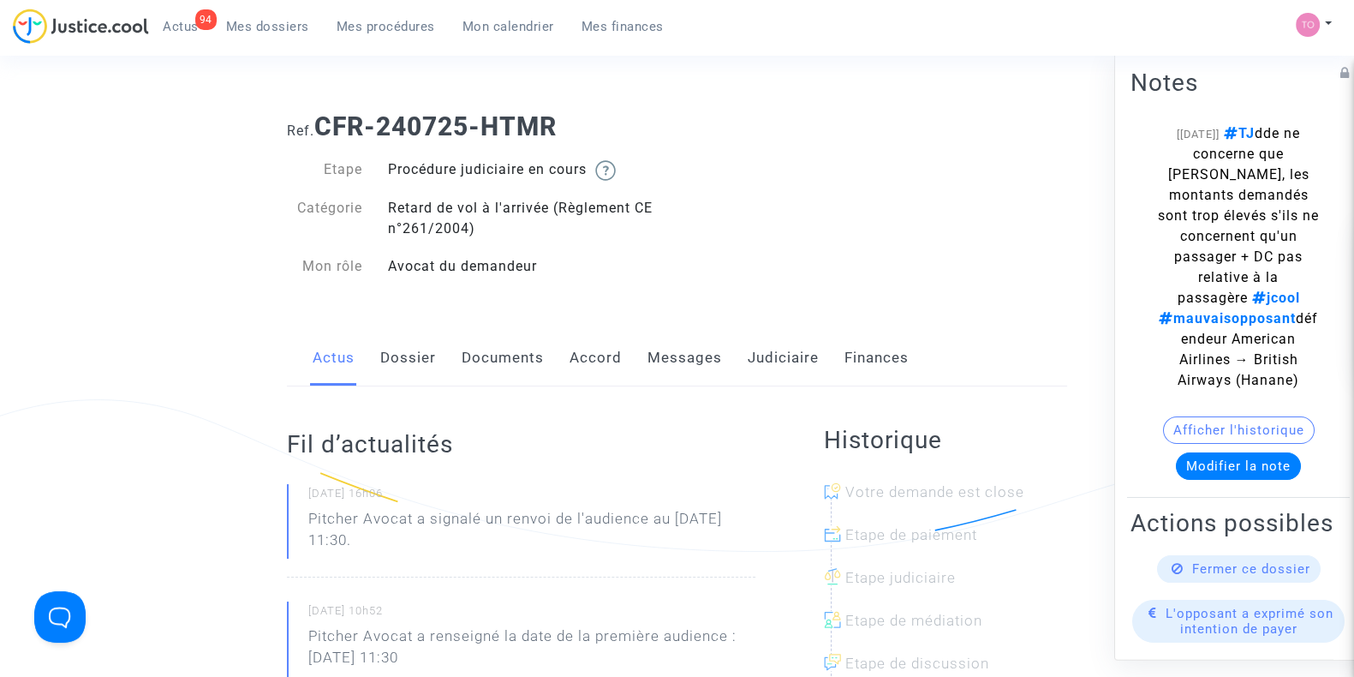
click at [584, 349] on link "Accord" at bounding box center [595, 358] width 52 height 57
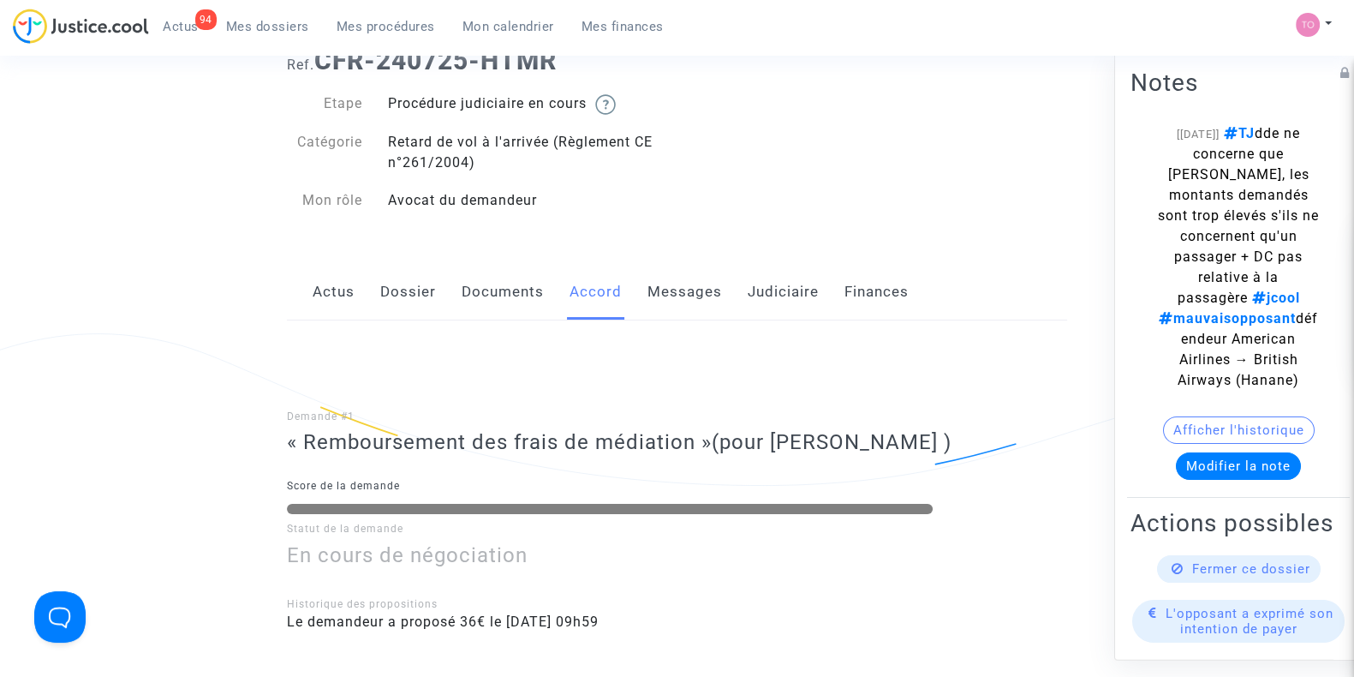
scroll to position [59, 0]
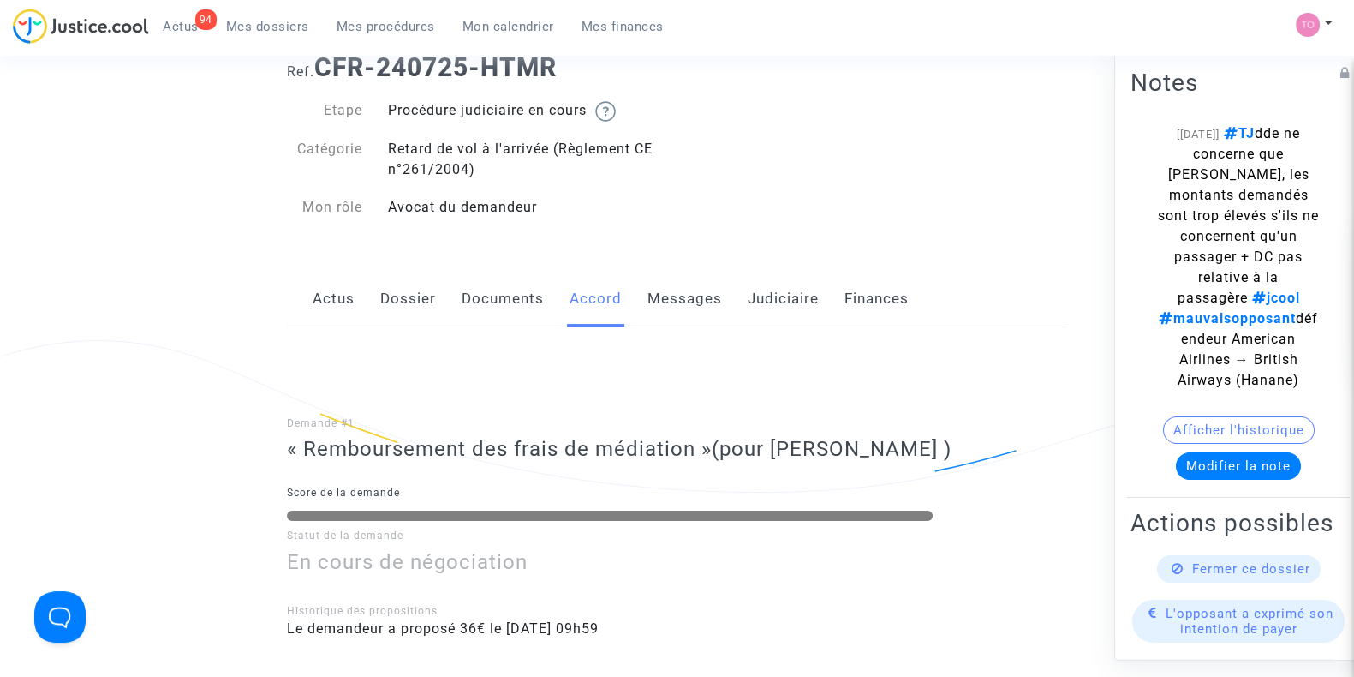
click at [676, 313] on link "Messages" at bounding box center [684, 299] width 75 height 57
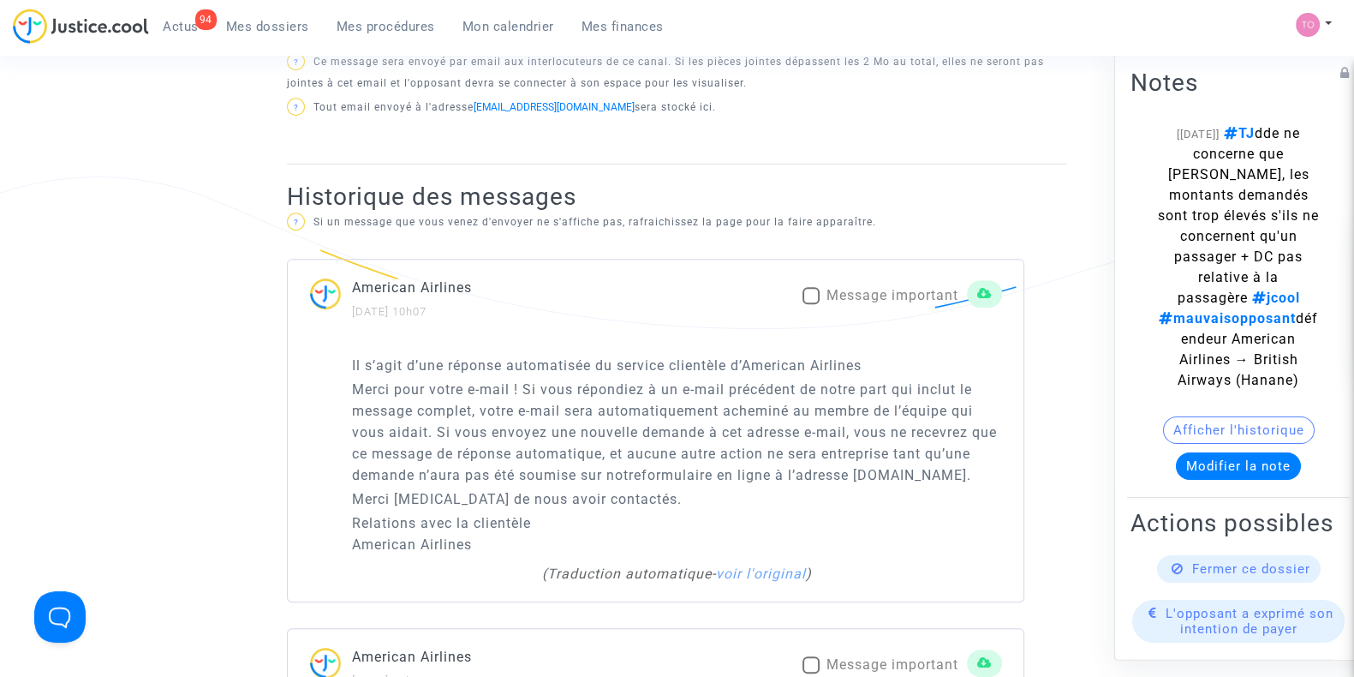
scroll to position [976, 0]
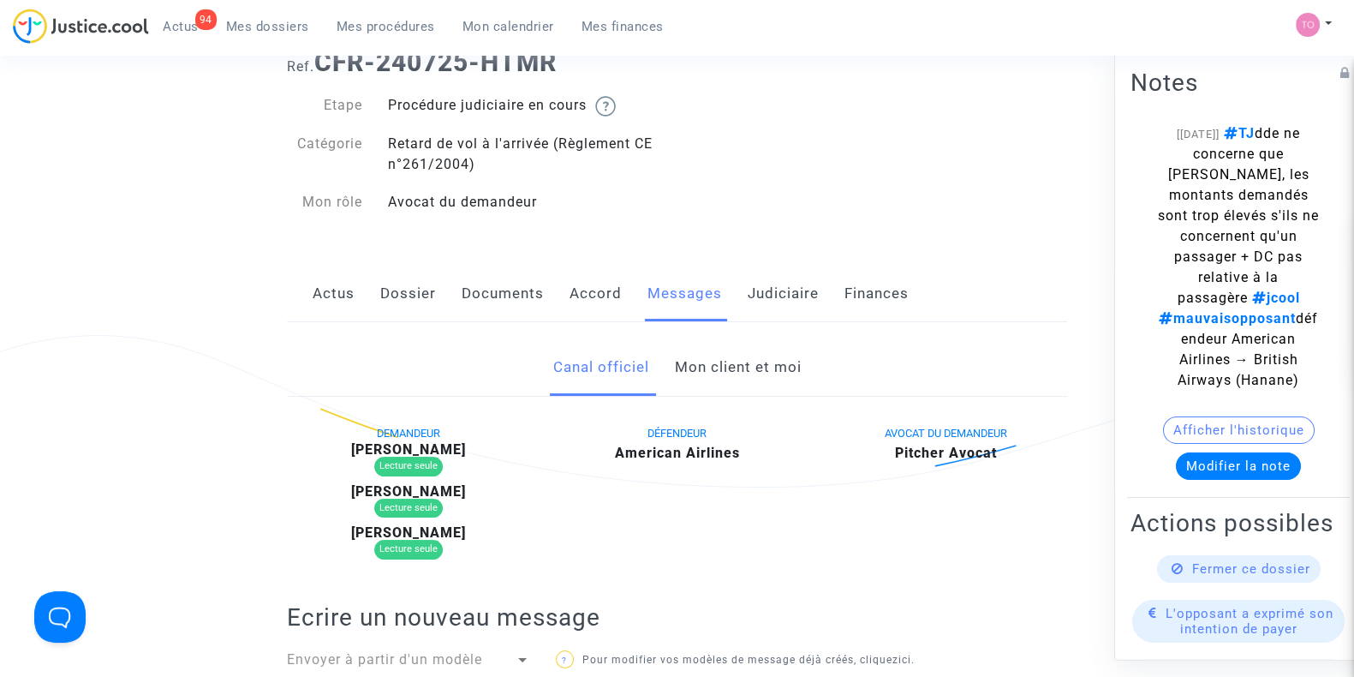
click at [713, 355] on link "Mon client et moi" at bounding box center [737, 367] width 127 height 57
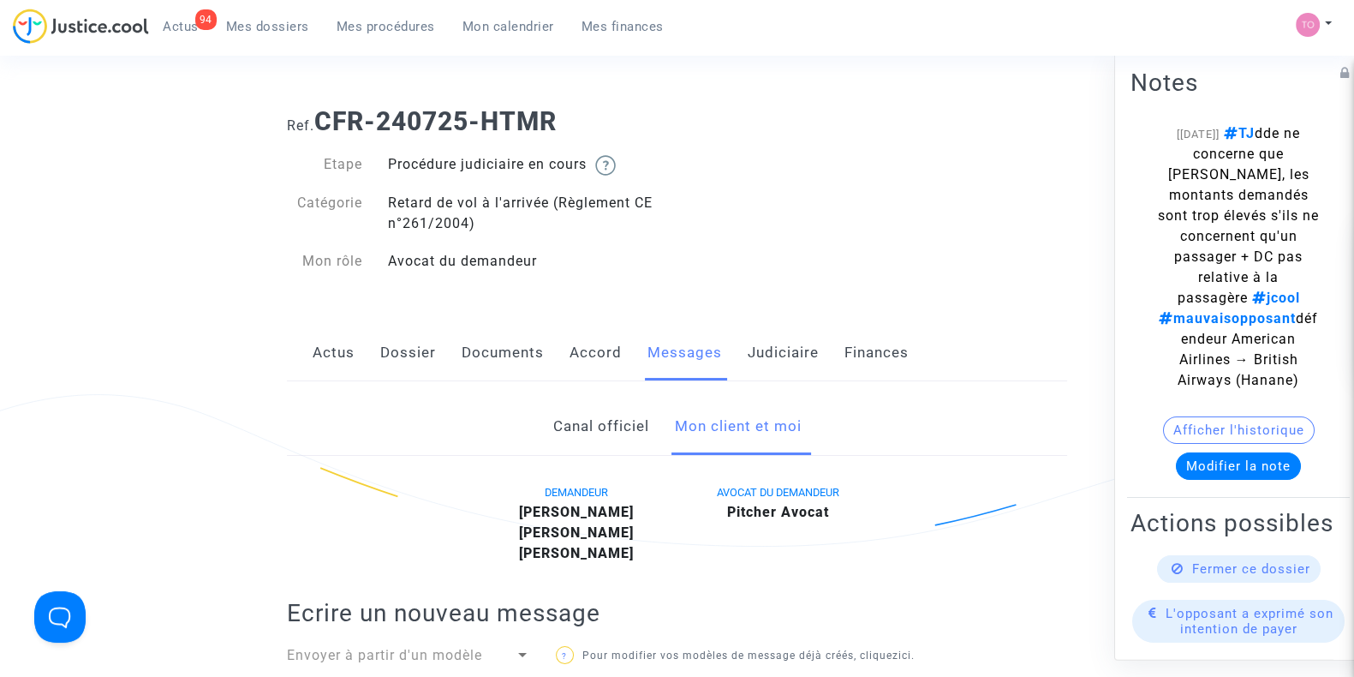
scroll to position [1, 0]
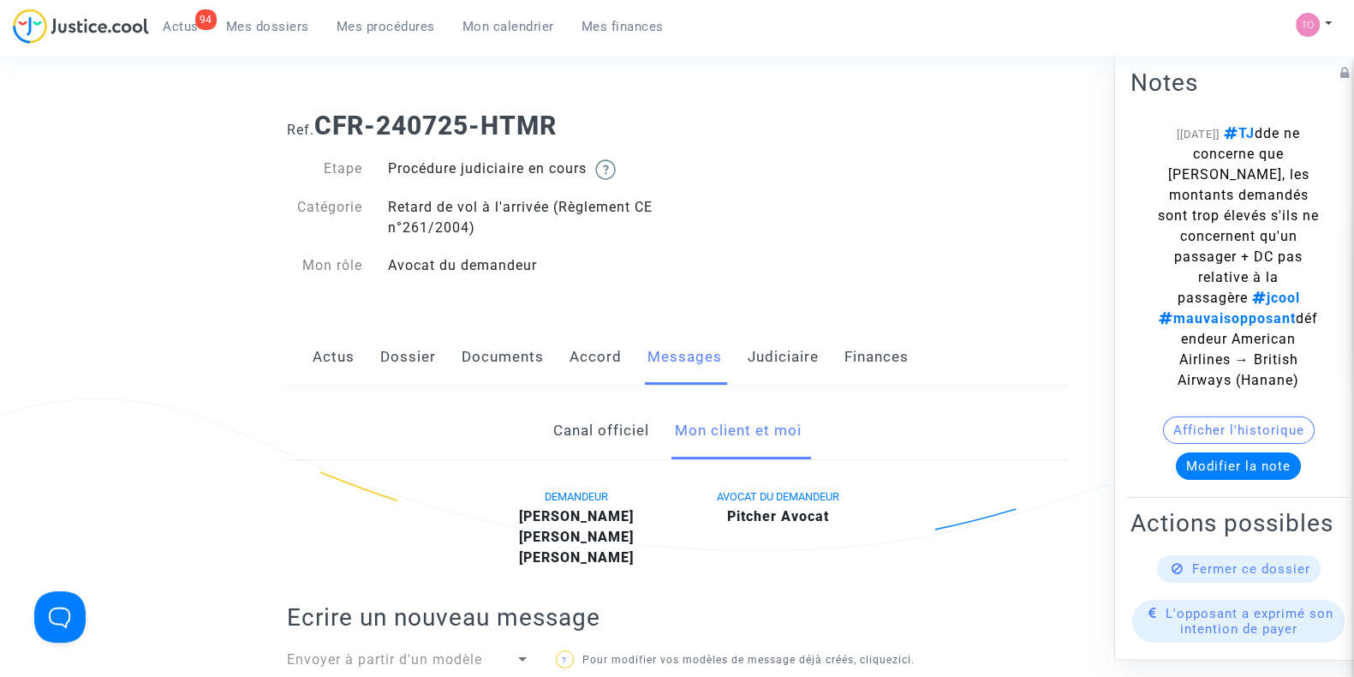
click at [766, 348] on link "Judiciaire" at bounding box center [783, 357] width 71 height 57
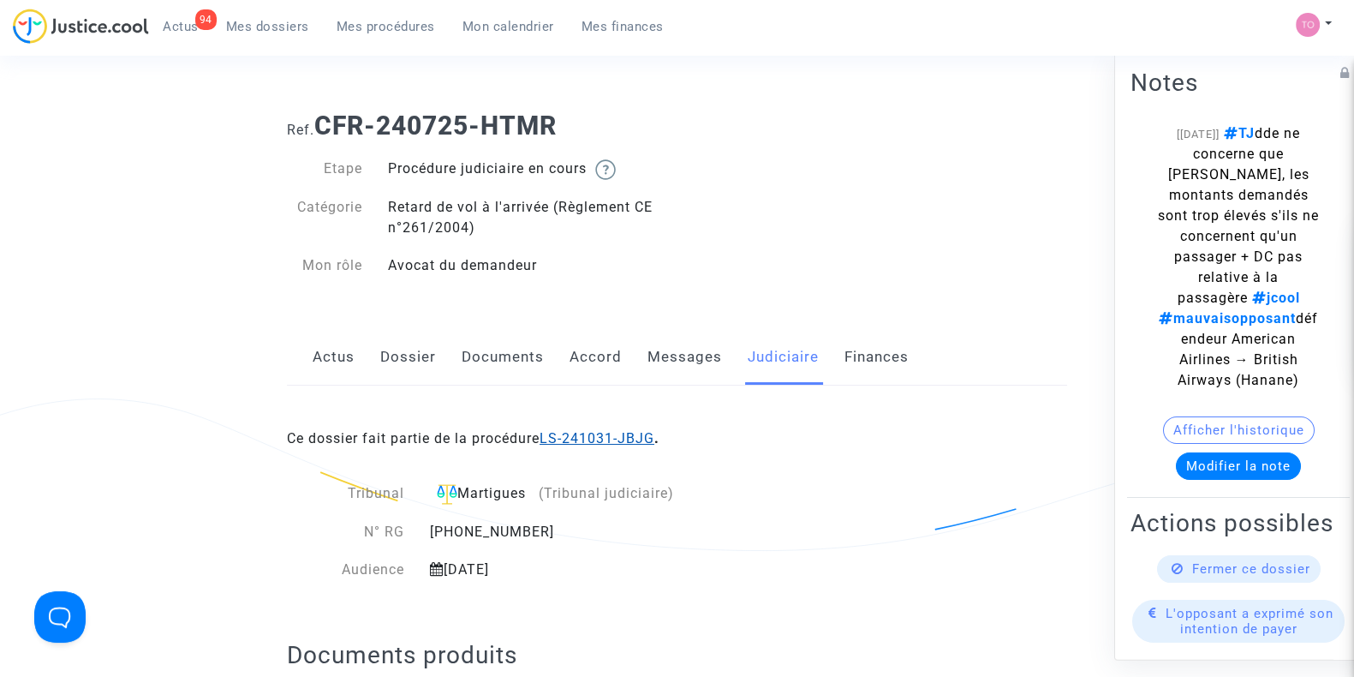
click at [640, 442] on link "LS-241031-JBJG" at bounding box center [597, 438] width 115 height 16
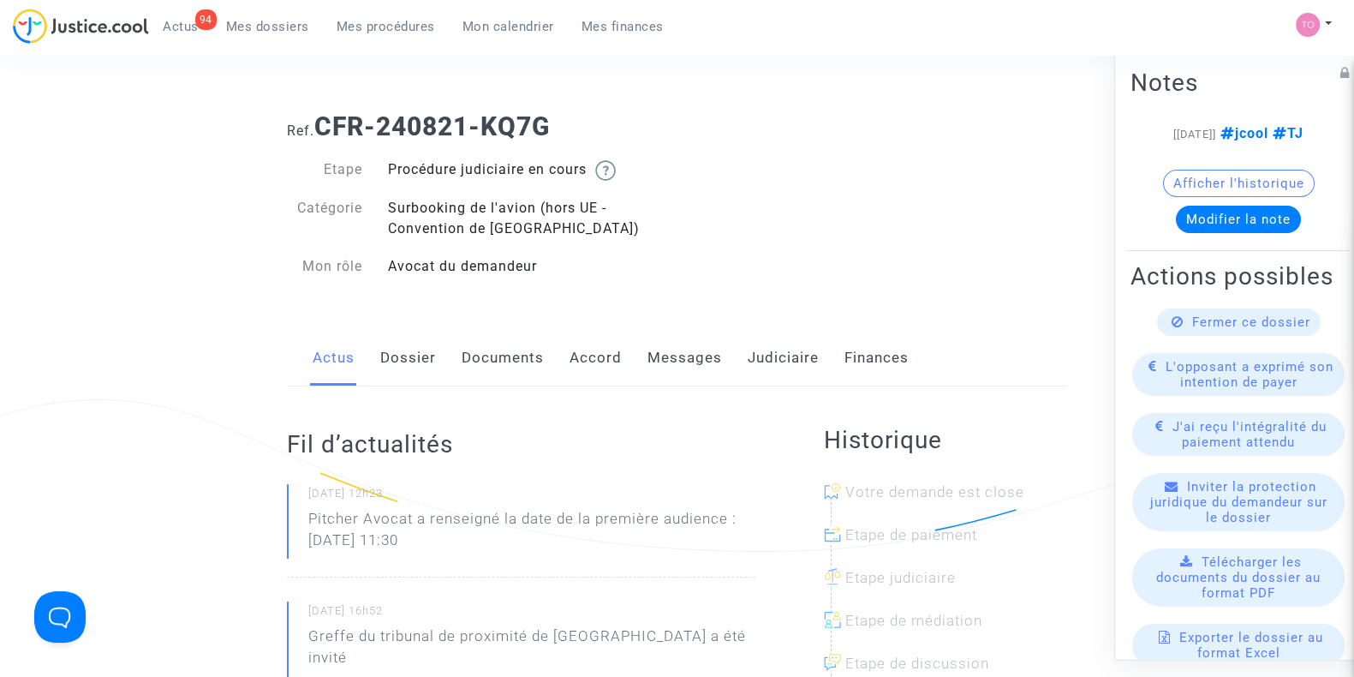
click at [394, 349] on link "Dossier" at bounding box center [408, 358] width 56 height 57
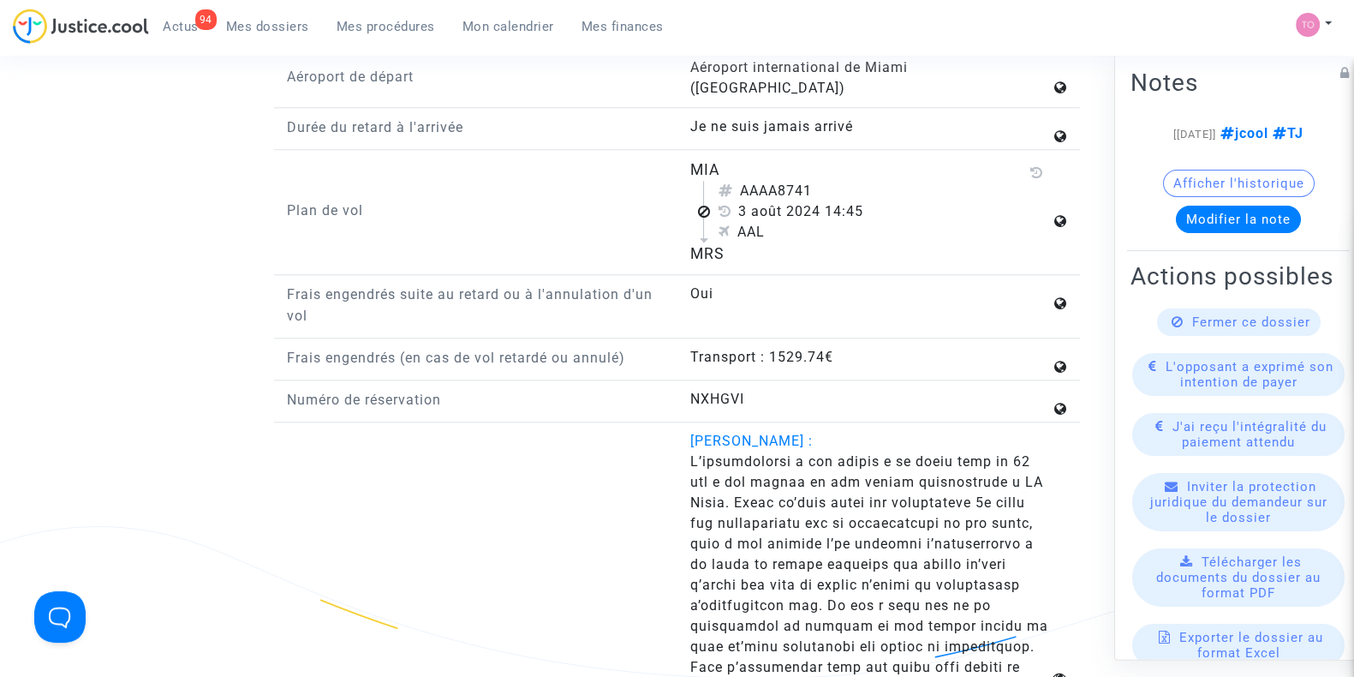
scroll to position [2130, 0]
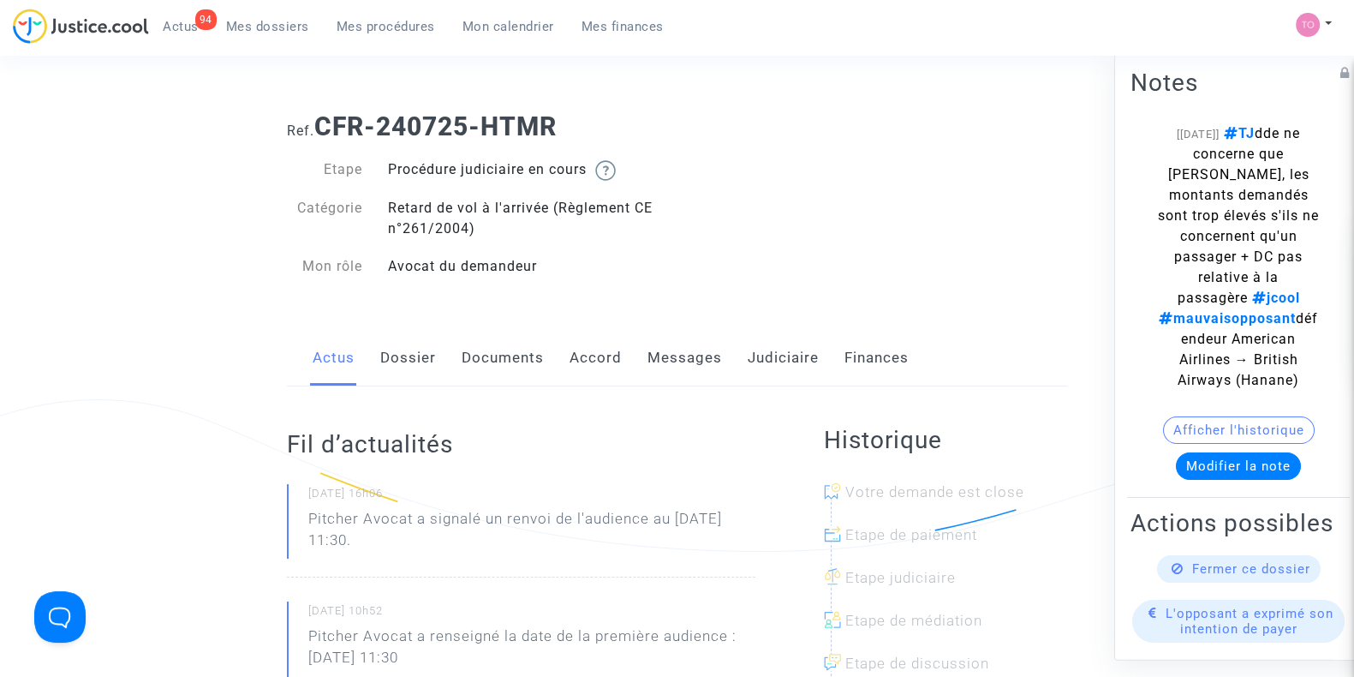
click at [442, 357] on div "Actus Dossier Documents Accord Messages Judiciaire Finances" at bounding box center [677, 358] width 780 height 57
click at [429, 359] on link "Dossier" at bounding box center [408, 358] width 56 height 57
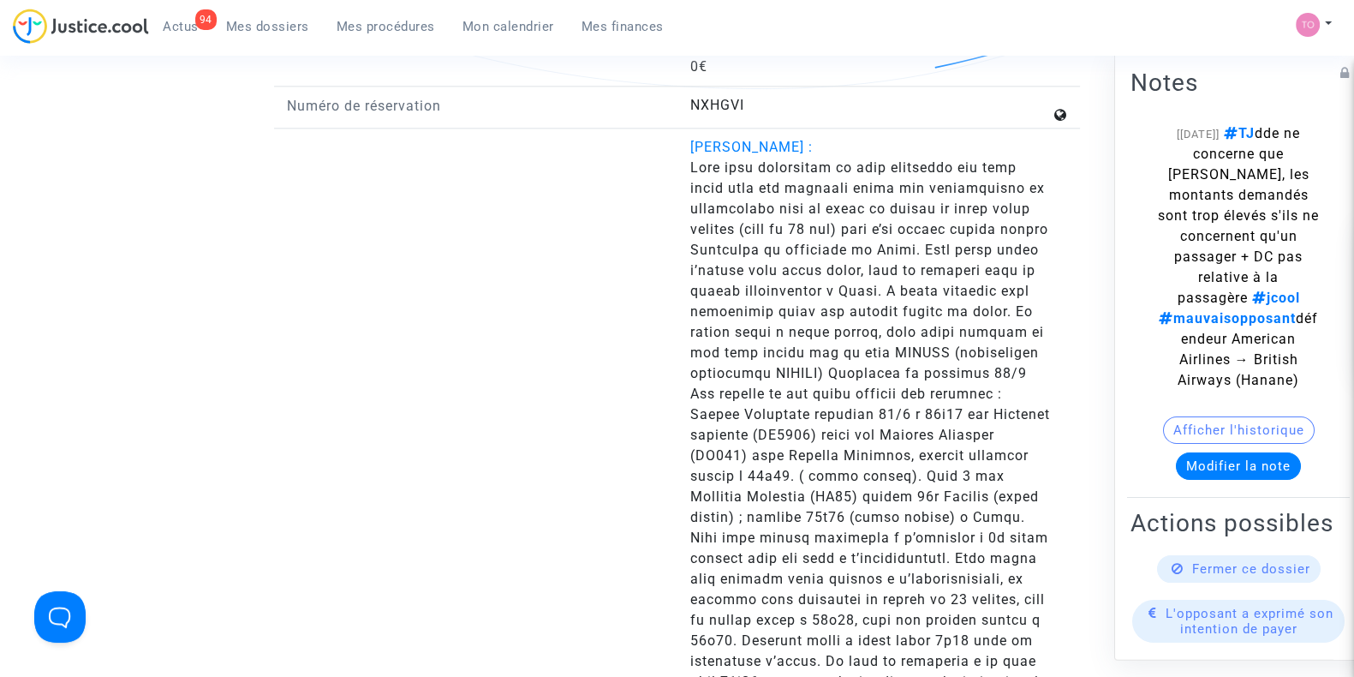
scroll to position [2722, 0]
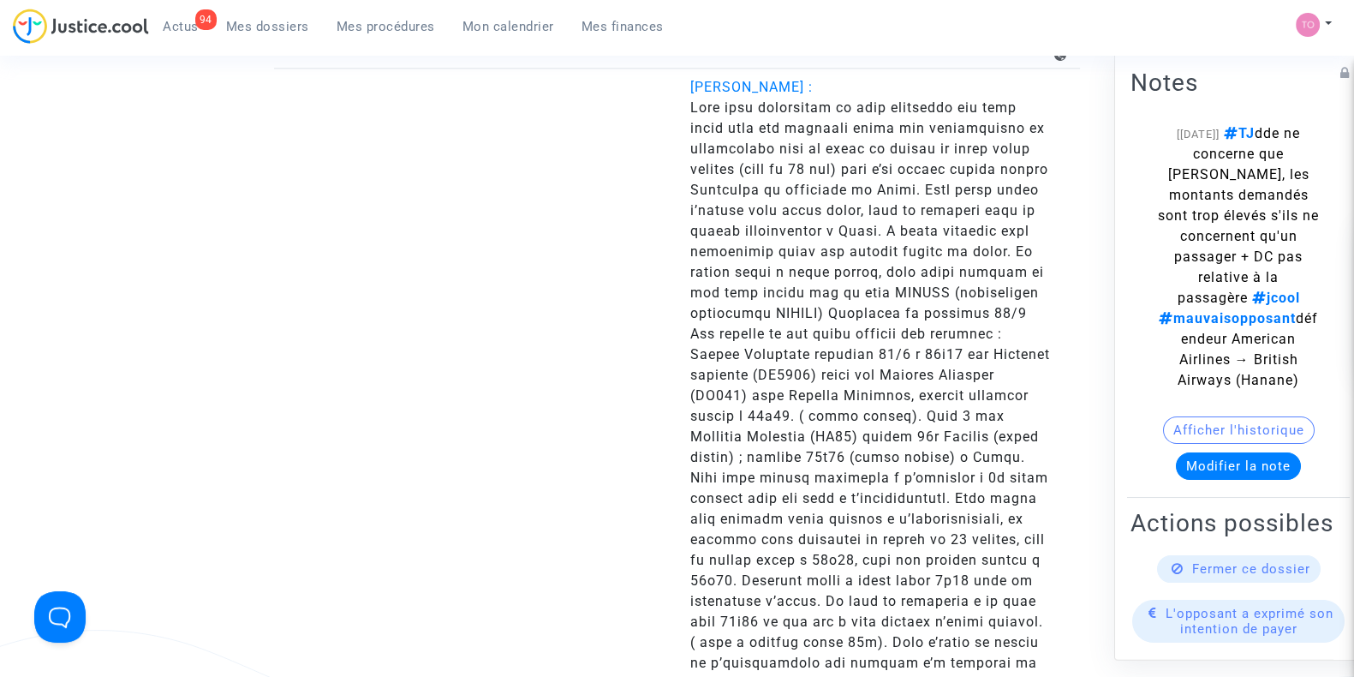
scroll to position [2785, 0]
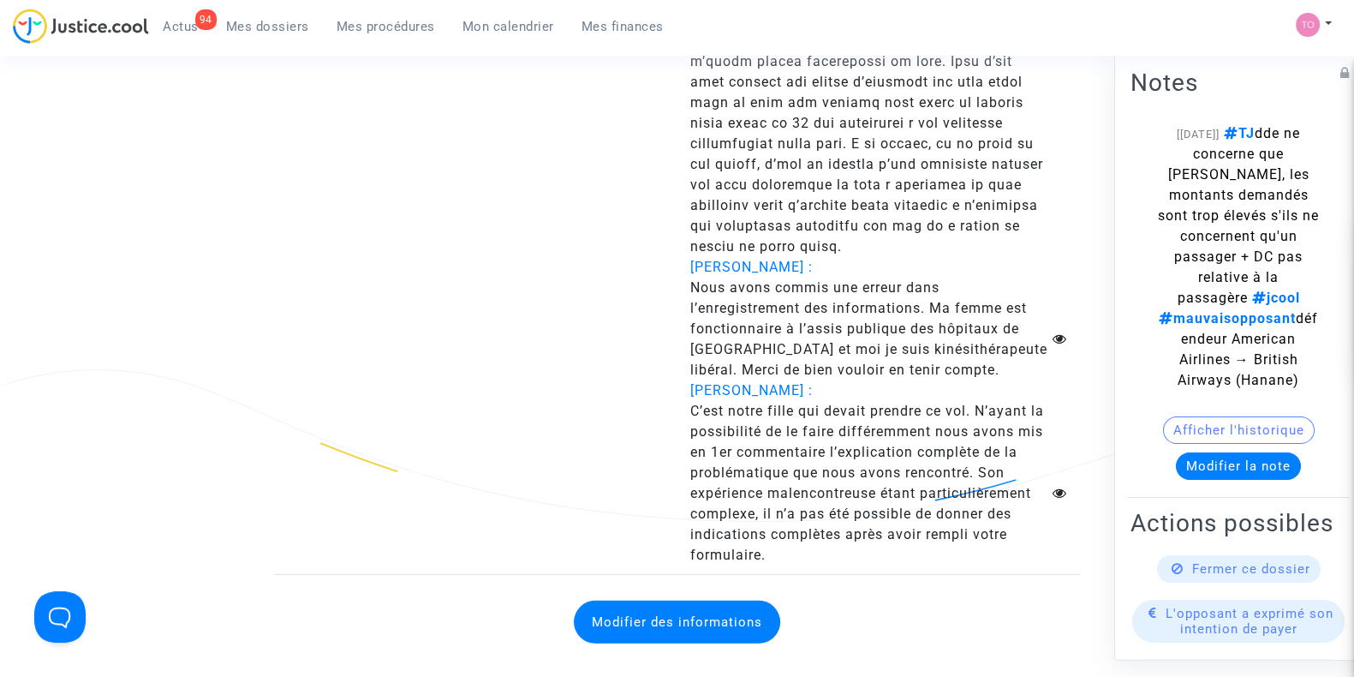
scroll to position [6054, 0]
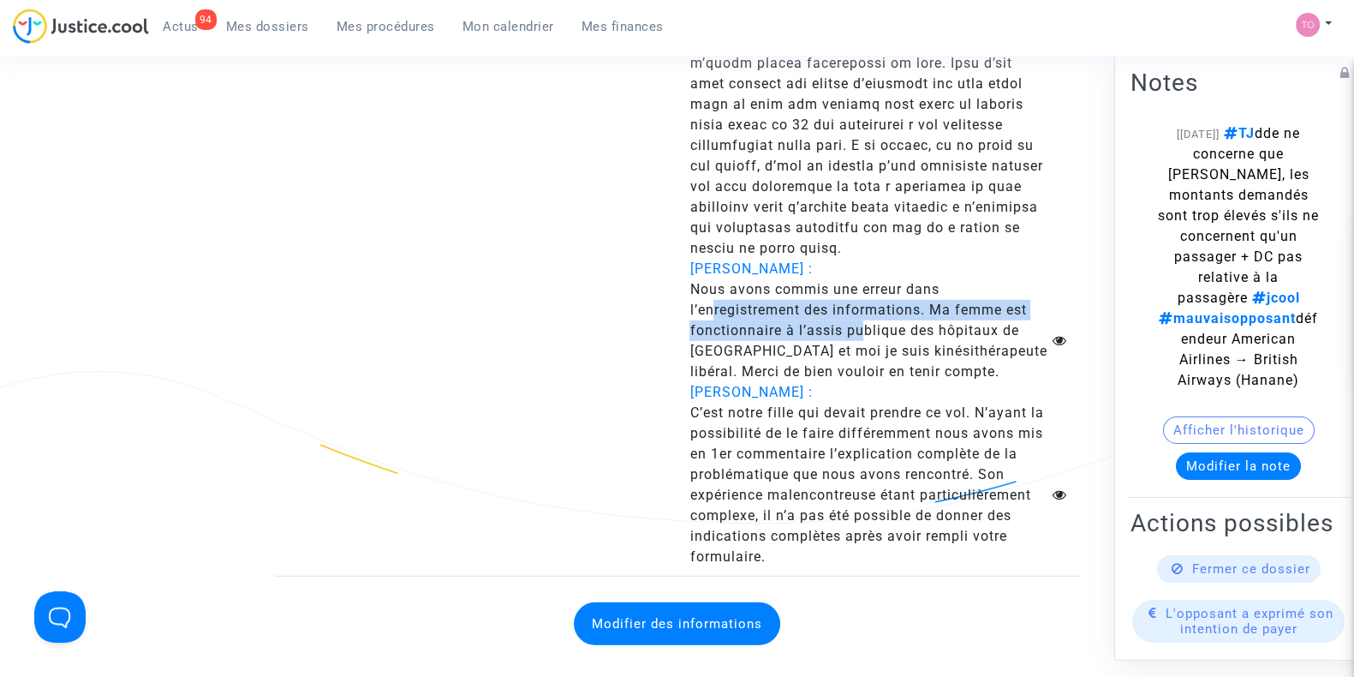
drag, startPoint x: 714, startPoint y: 282, endPoint x: 861, endPoint y: 302, distance: 147.9
click at [861, 302] on span "Nous avons commis une erreur dans l’enregistrement des informations. Ma femme e…" at bounding box center [867, 330] width 357 height 98
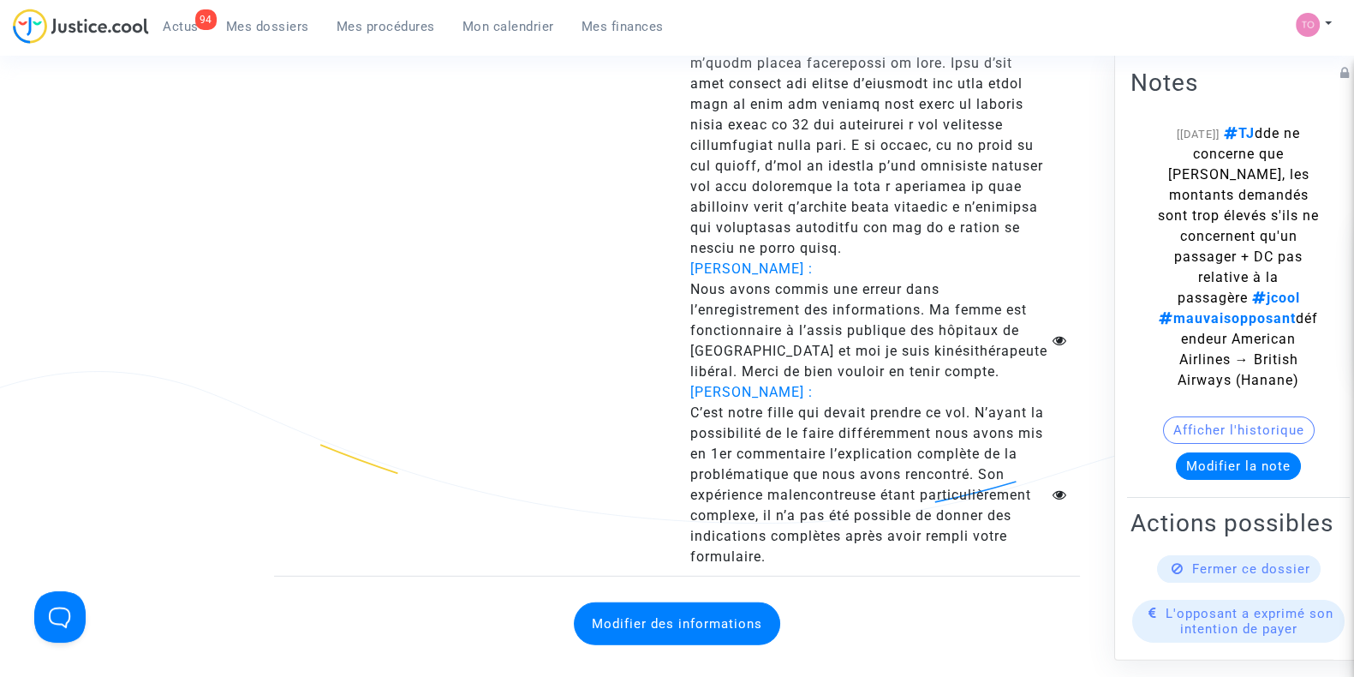
click at [828, 340] on span "Nous avons commis une erreur dans l’enregistrement des informations. Ma femme e…" at bounding box center [867, 330] width 357 height 98
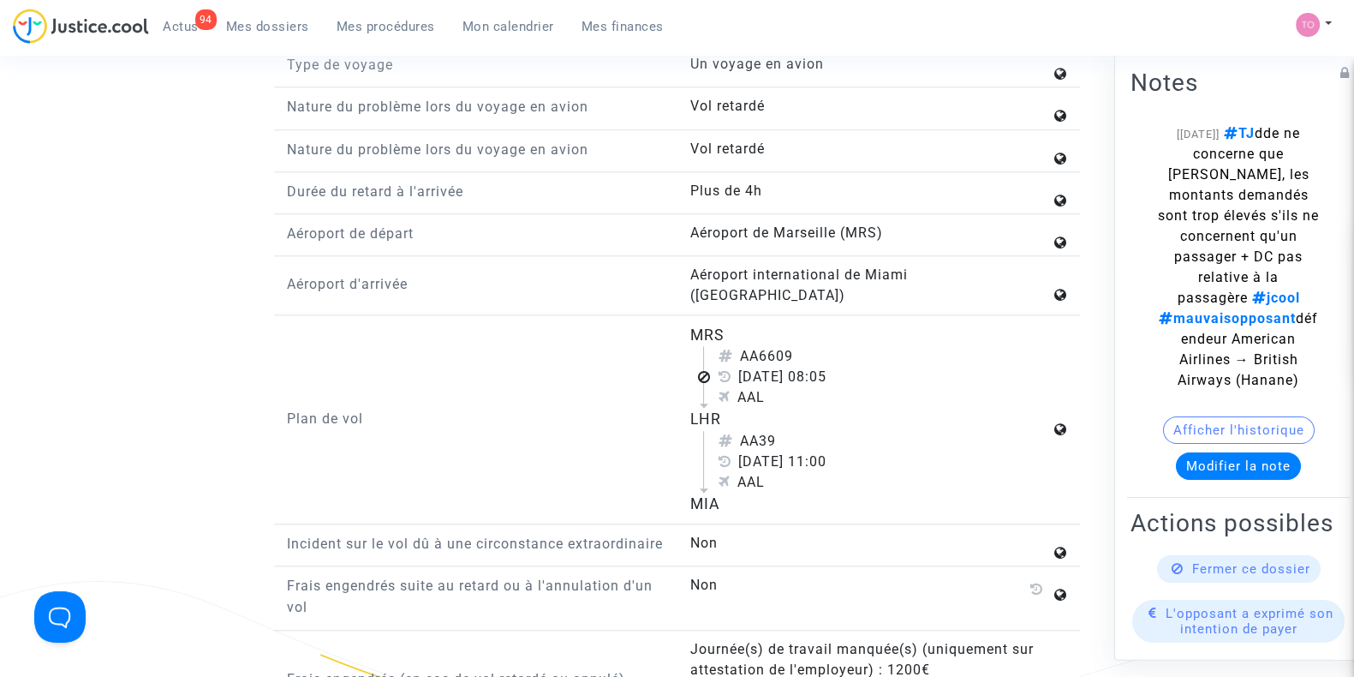
scroll to position [2078, 0]
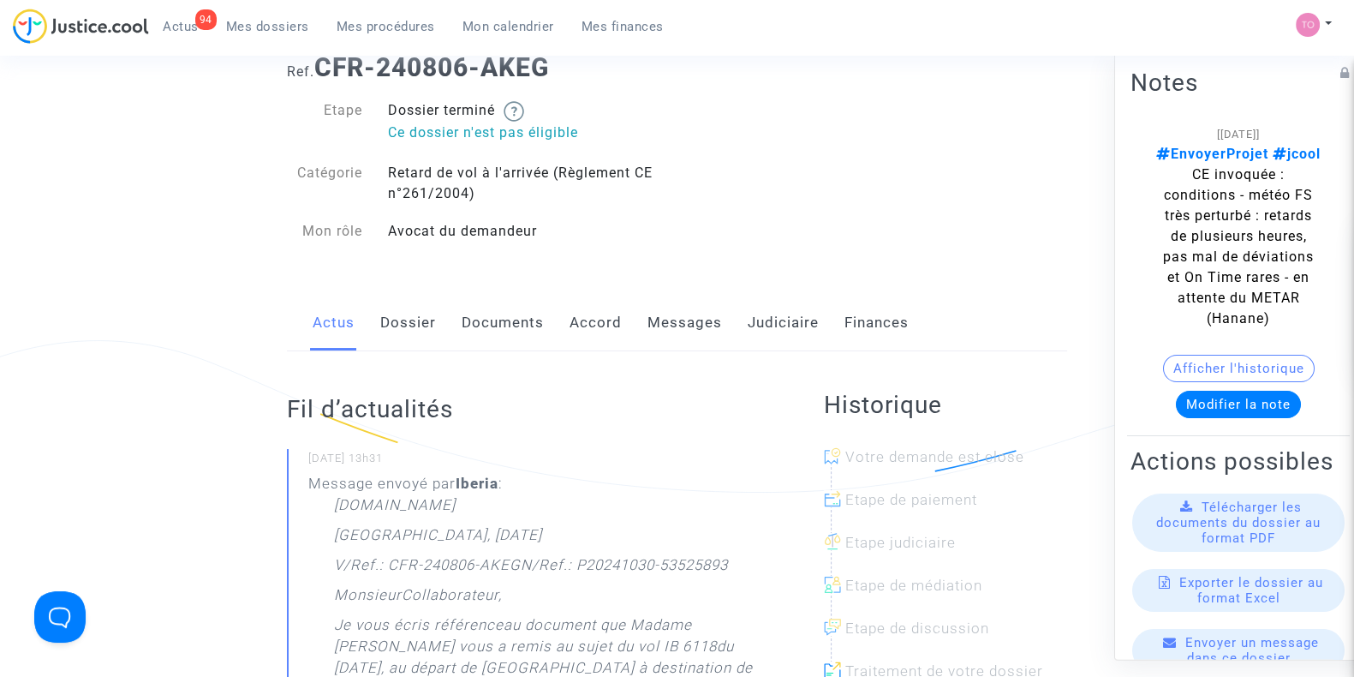
scroll to position [60, 0]
click at [417, 335] on link "Dossier" at bounding box center [408, 322] width 56 height 57
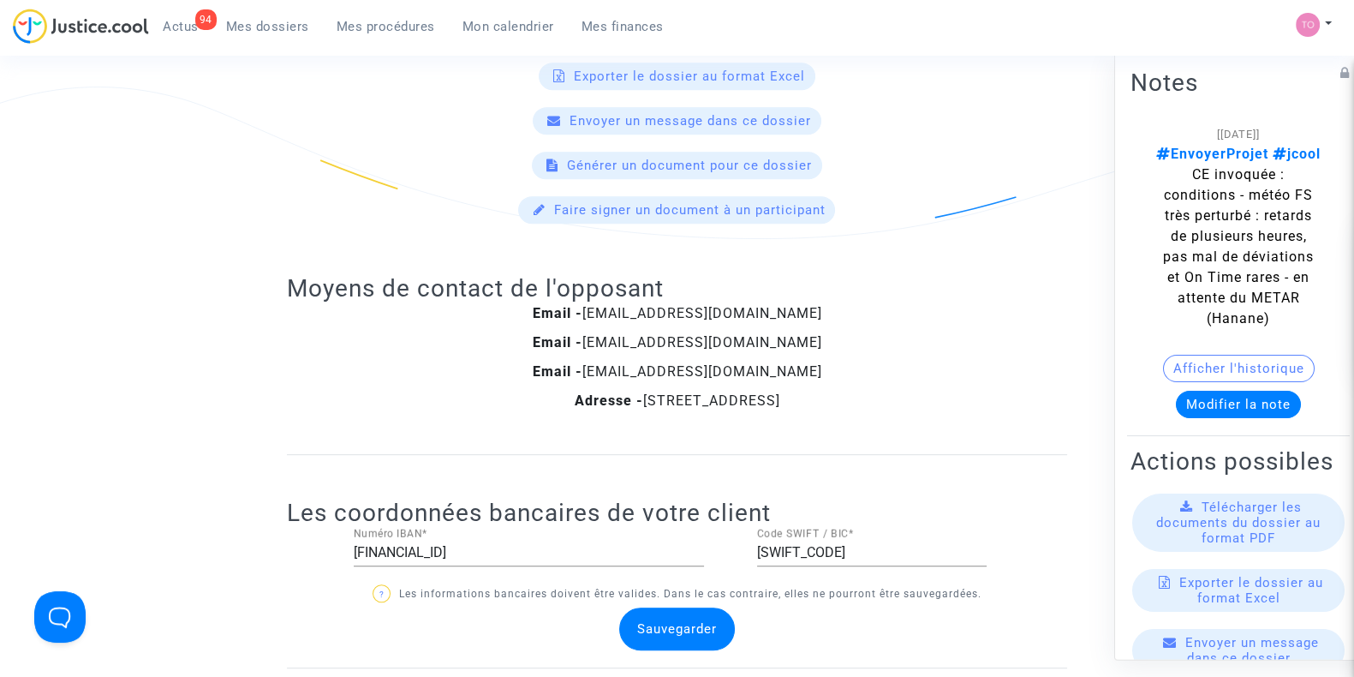
scroll to position [1037, 0]
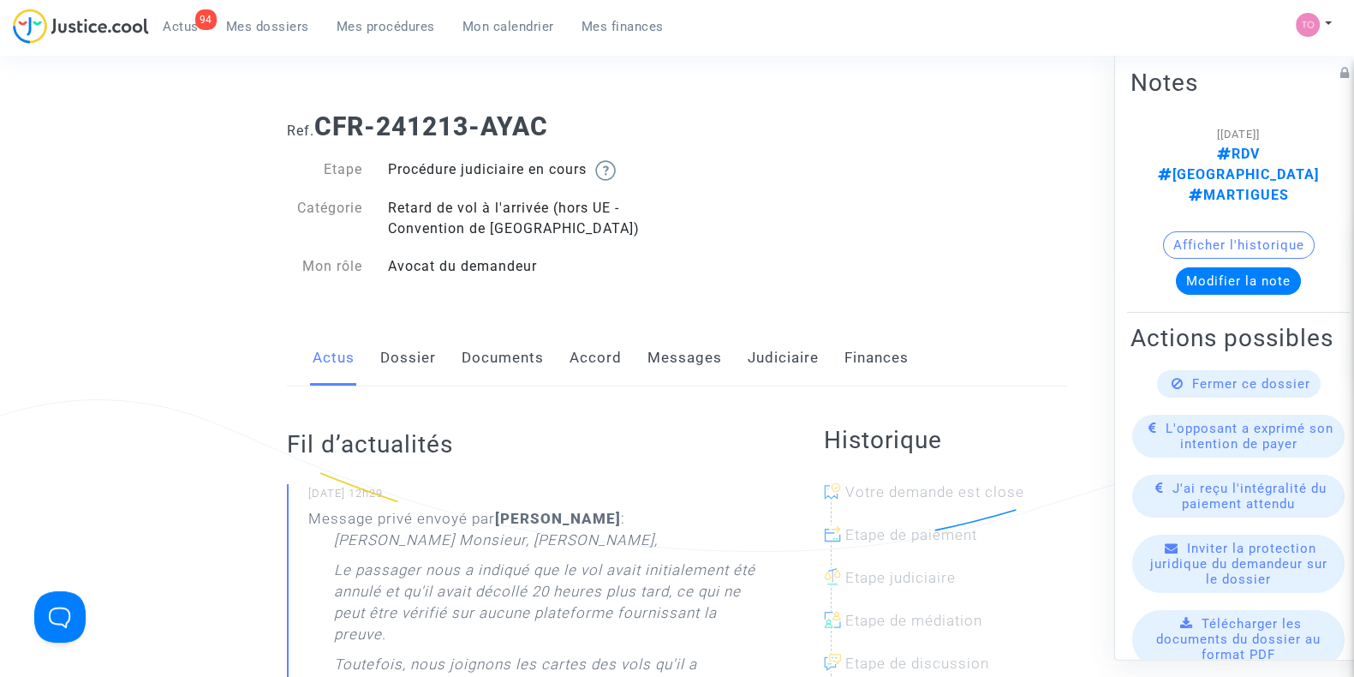
drag, startPoint x: 516, startPoint y: 346, endPoint x: 472, endPoint y: 363, distance: 47.7
drag, startPoint x: 472, startPoint y: 363, endPoint x: 412, endPoint y: 362, distance: 60.0
drag, startPoint x: 412, startPoint y: 362, endPoint x: 693, endPoint y: 353, distance: 281.0
click at [693, 353] on link "Messages" at bounding box center [684, 358] width 75 height 57
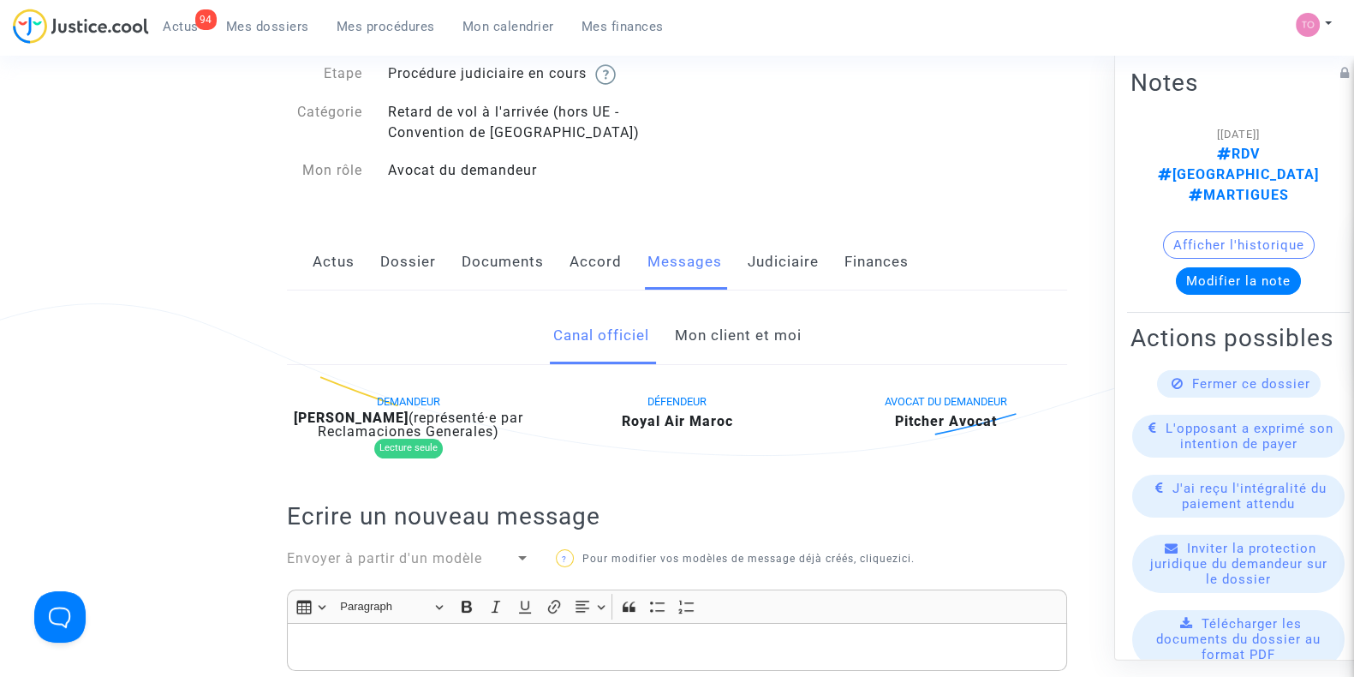
click at [707, 319] on link "Mon client et moi" at bounding box center [737, 335] width 127 height 57
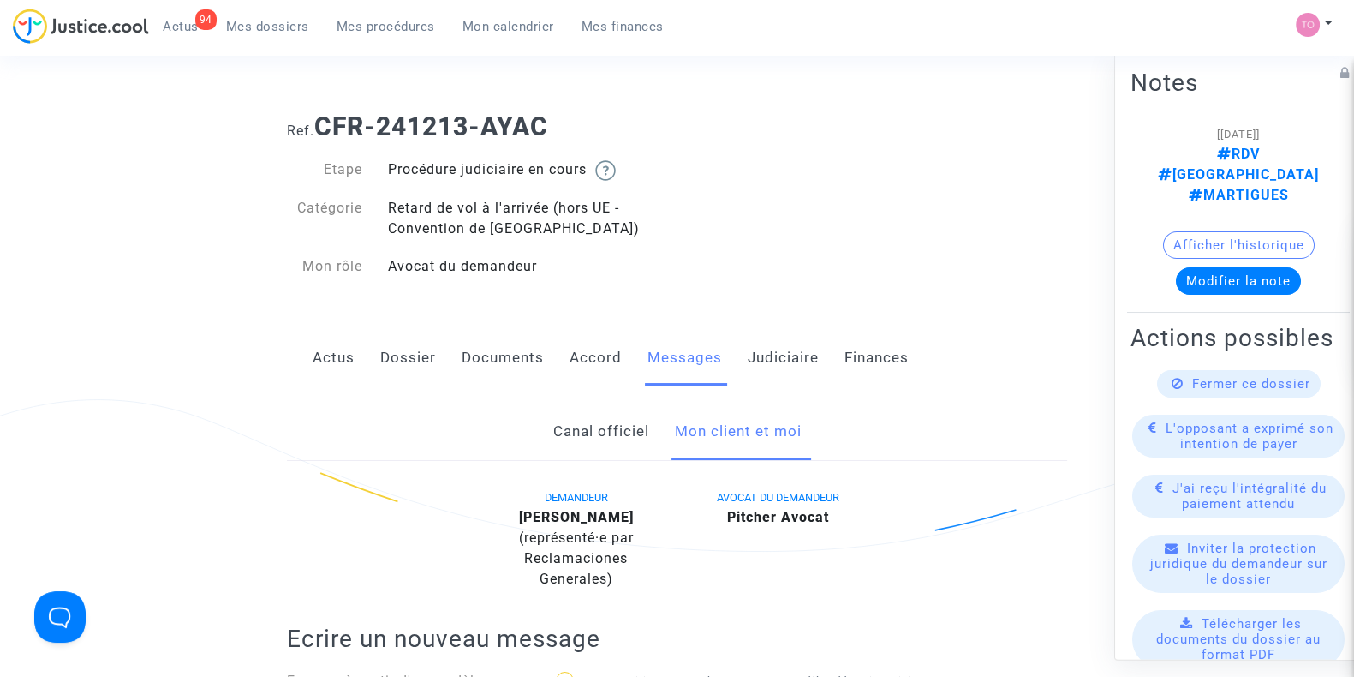
drag, startPoint x: 399, startPoint y: 371, endPoint x: 186, endPoint y: 444, distance: 225.3
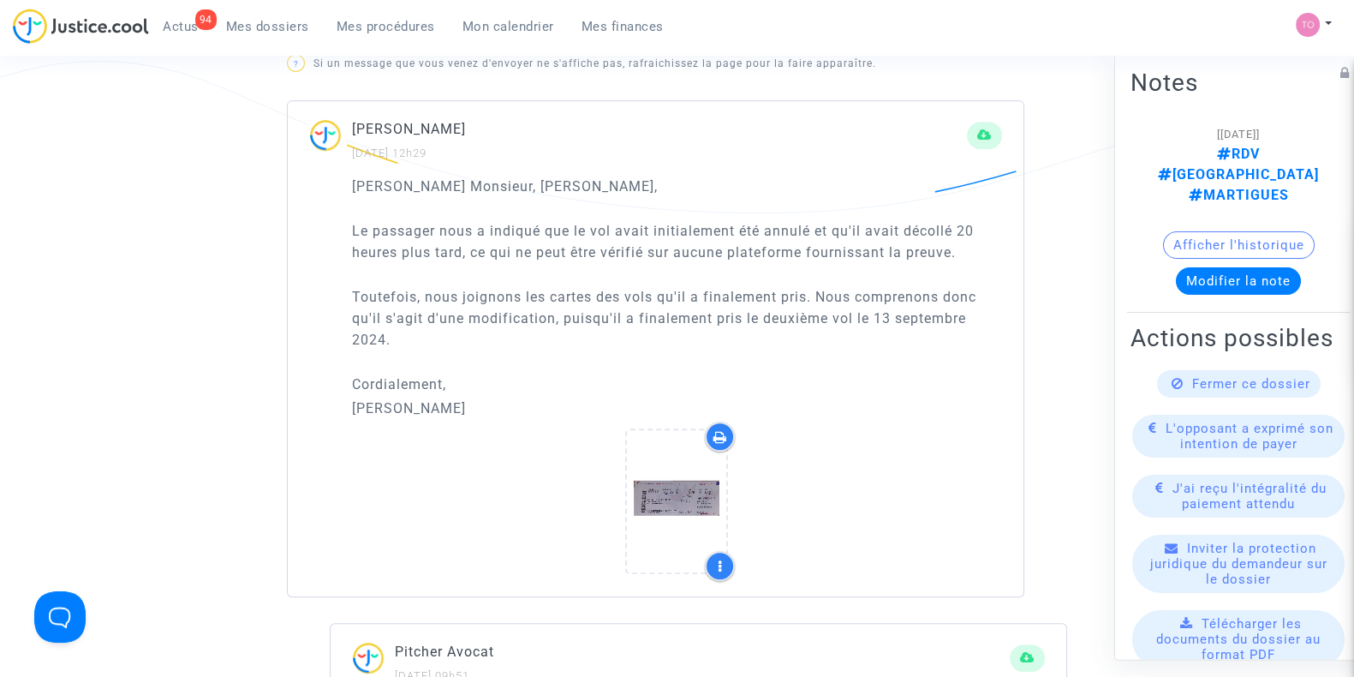
scroll to position [1092, 0]
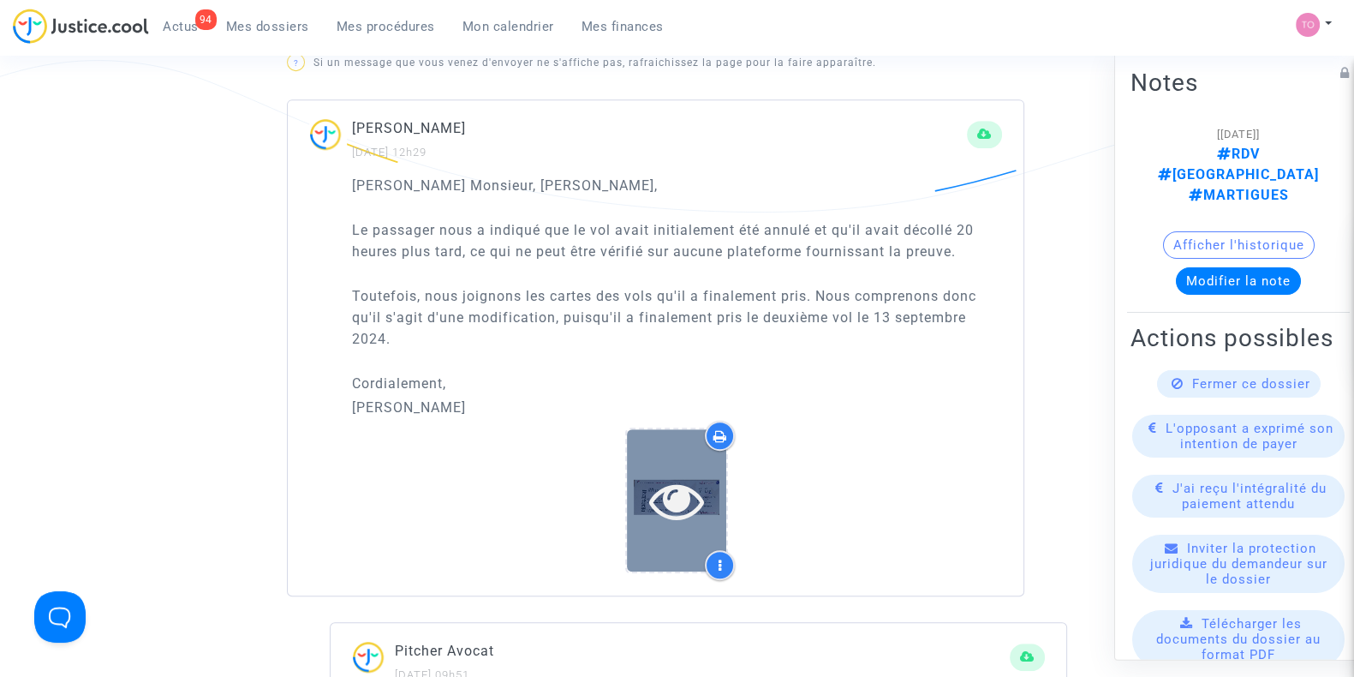
click at [665, 503] on icon at bounding box center [677, 500] width 56 height 55
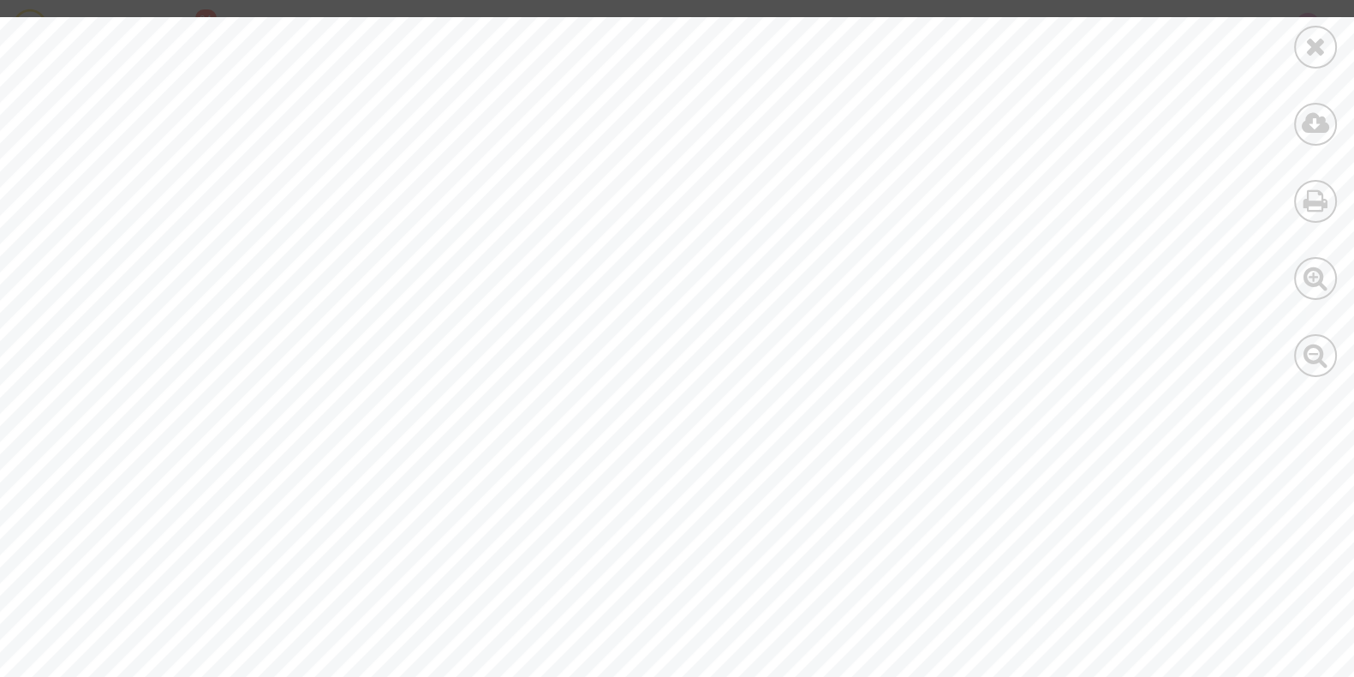
scroll to position [331, 0]
click at [1310, 61] on div at bounding box center [1315, 47] width 43 height 43
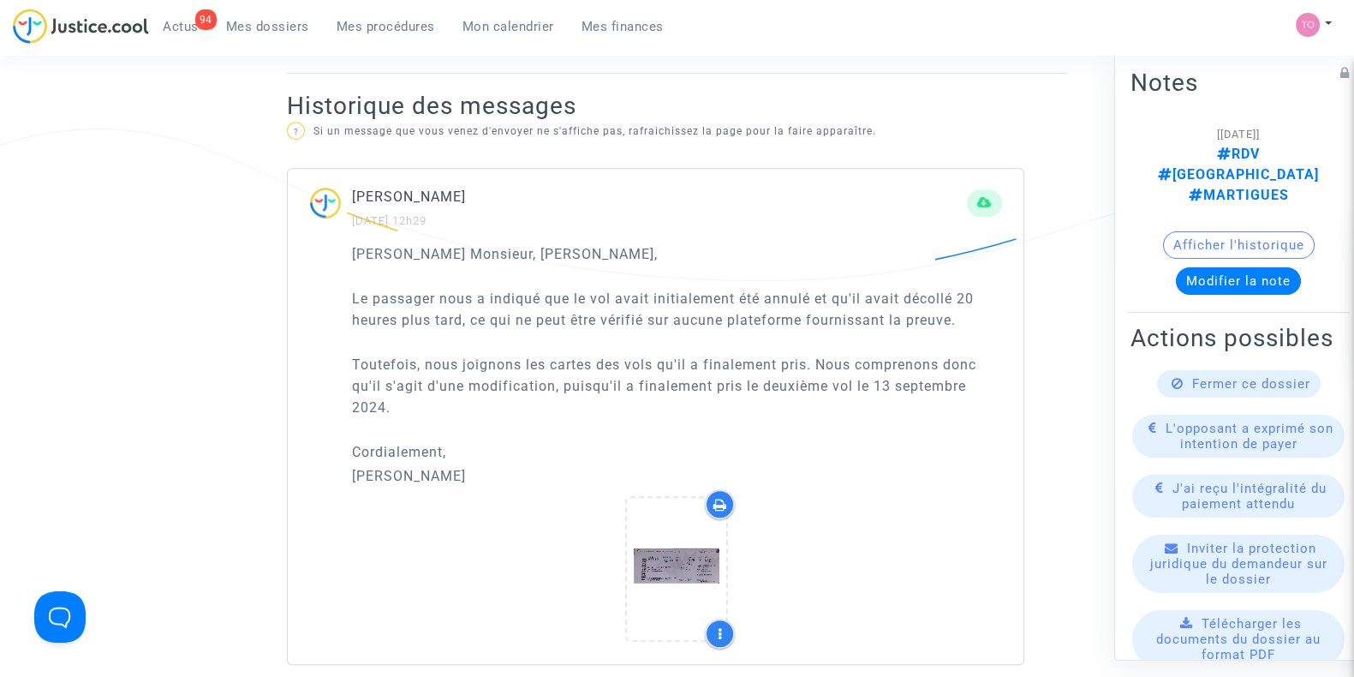
scroll to position [1218, 0]
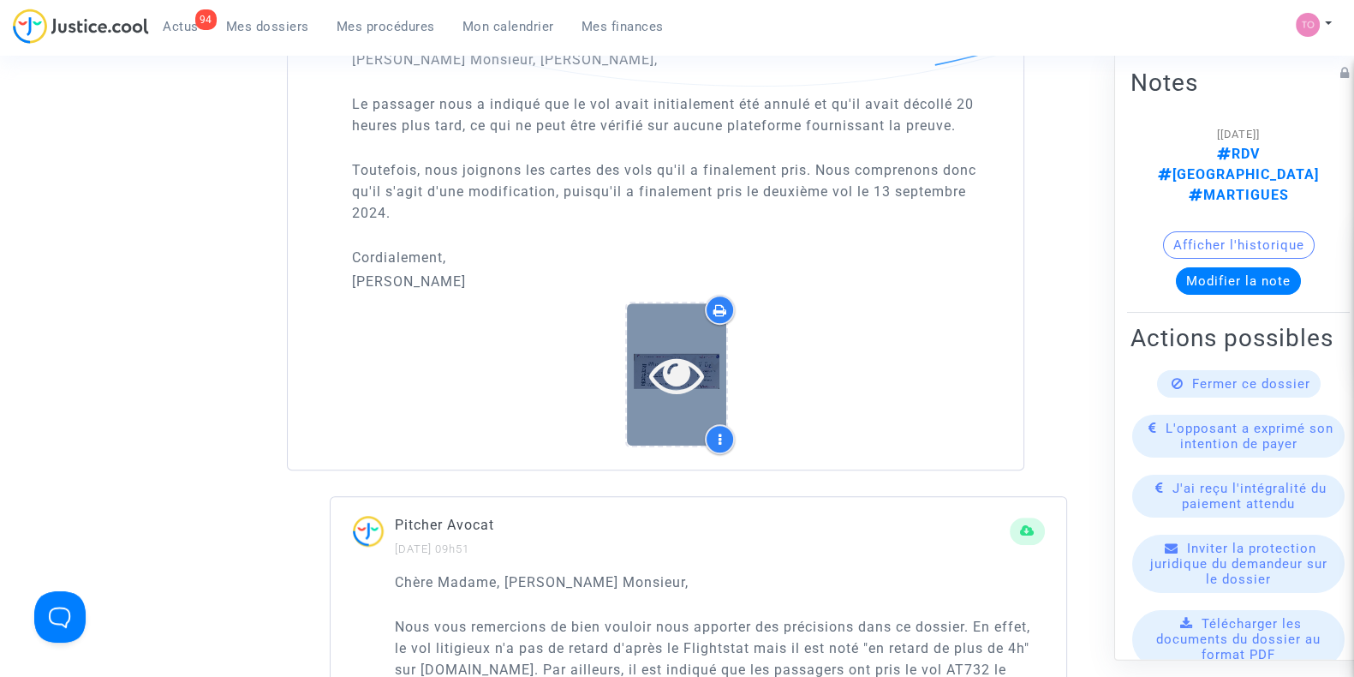
click at [629, 361] on div at bounding box center [676, 374] width 99 height 55
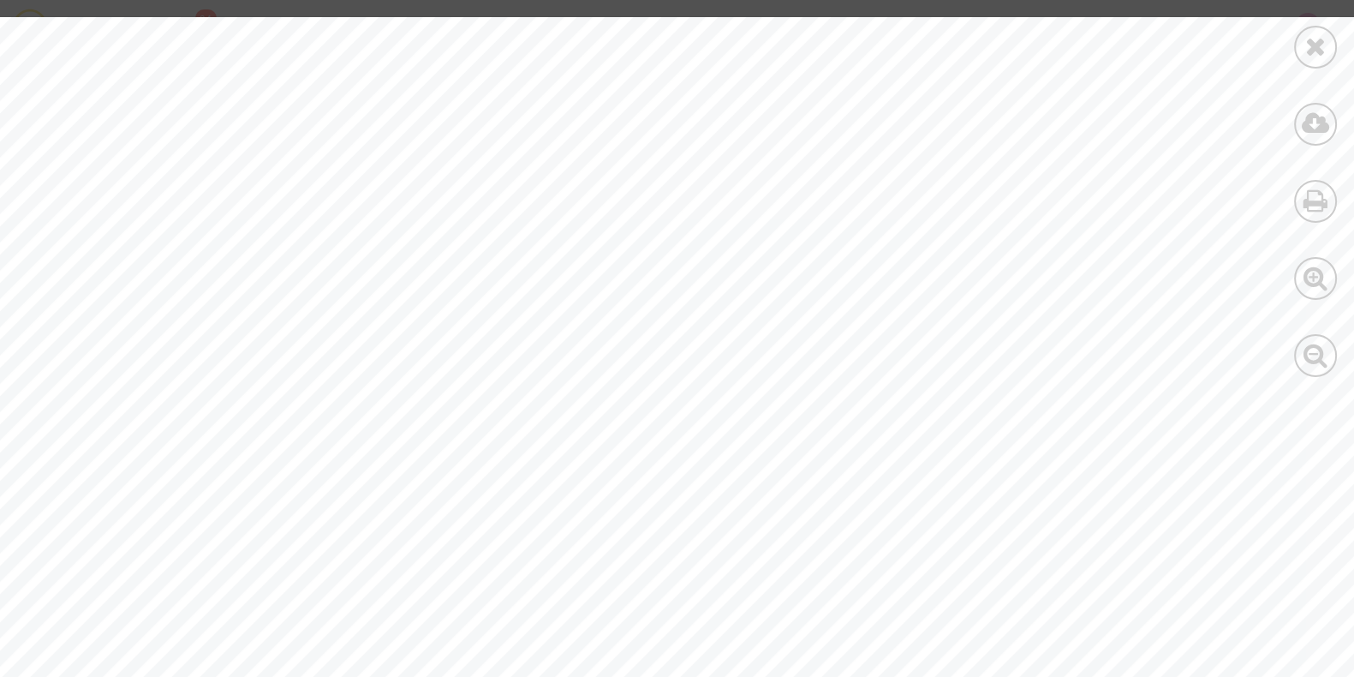
scroll to position [2667, 128]
click at [1295, 57] on div at bounding box center [1315, 197] width 77 height 394
click at [1306, 57] on icon at bounding box center [1315, 46] width 21 height 26
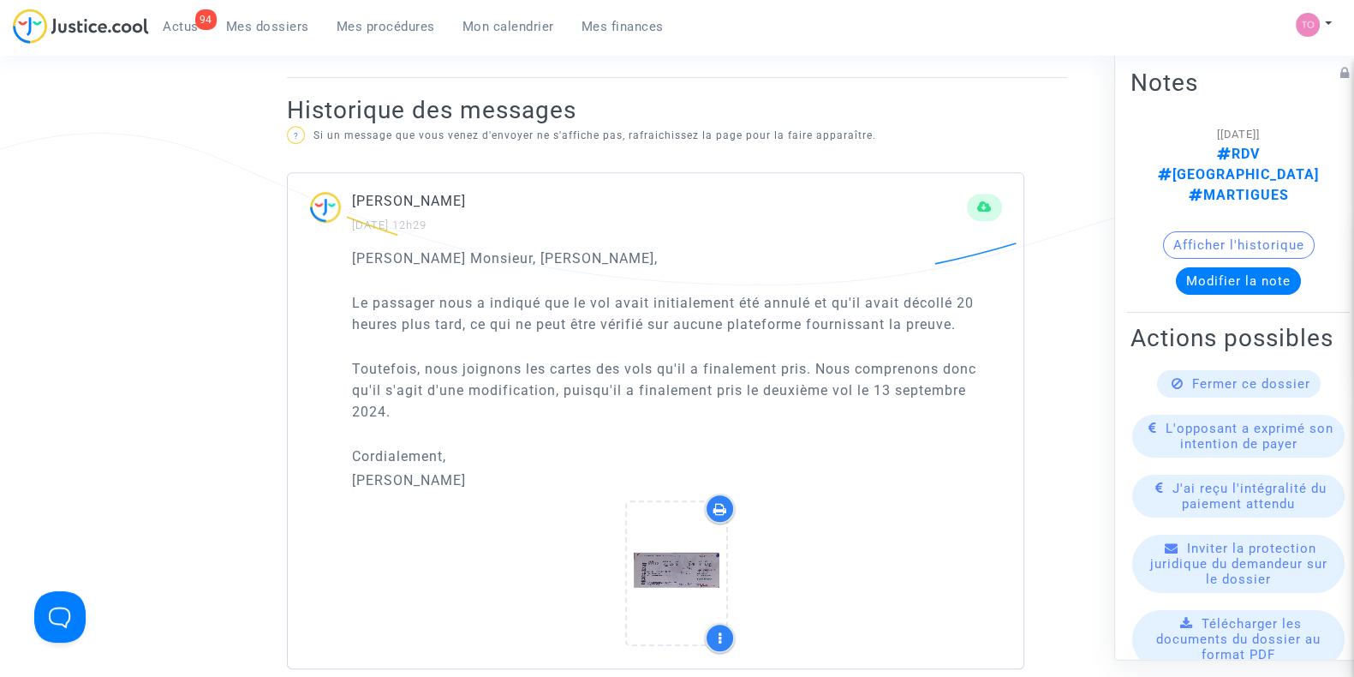
scroll to position [1017, 0]
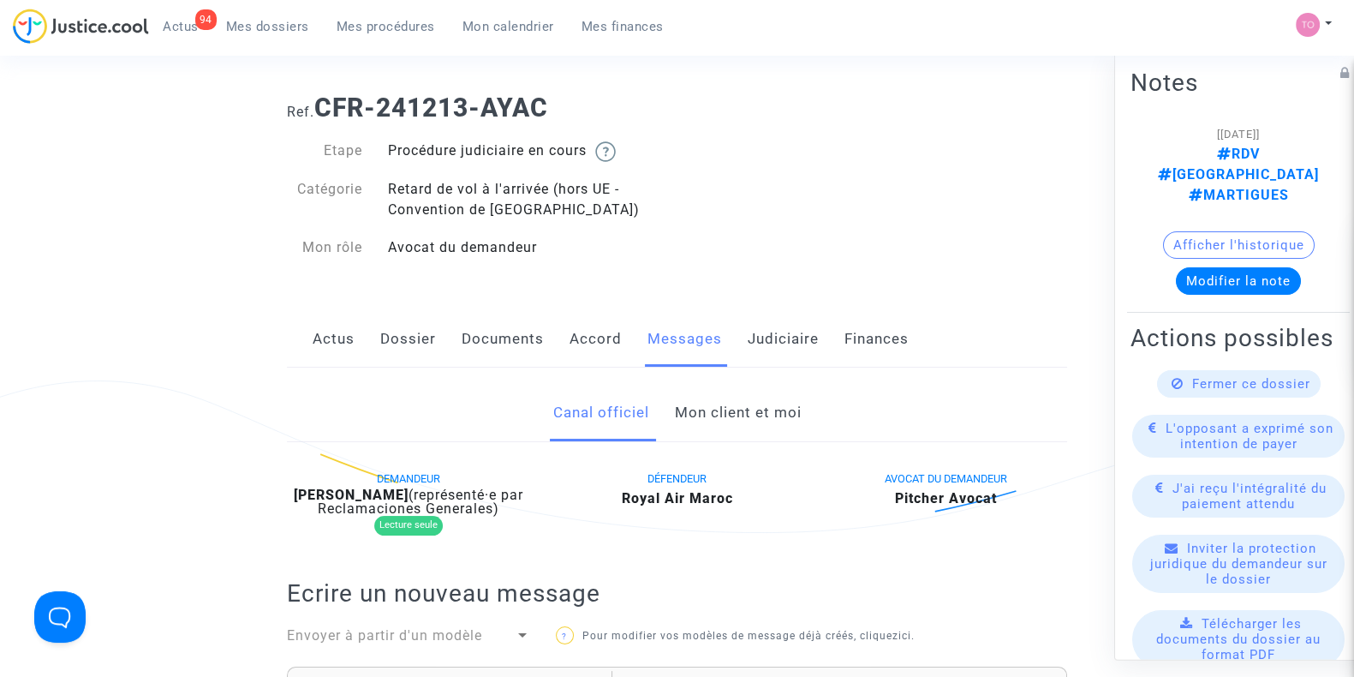
click at [696, 397] on link "Mon client et moi" at bounding box center [737, 413] width 127 height 57
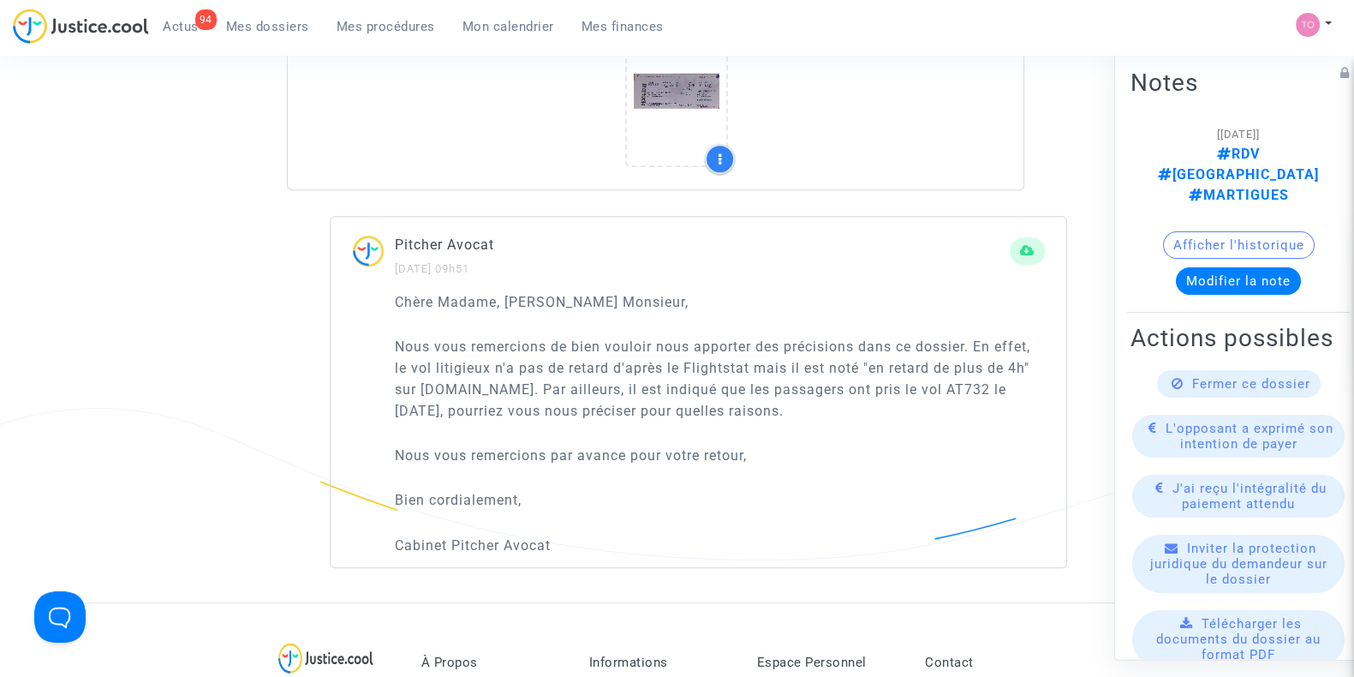
scroll to position [1500, 0]
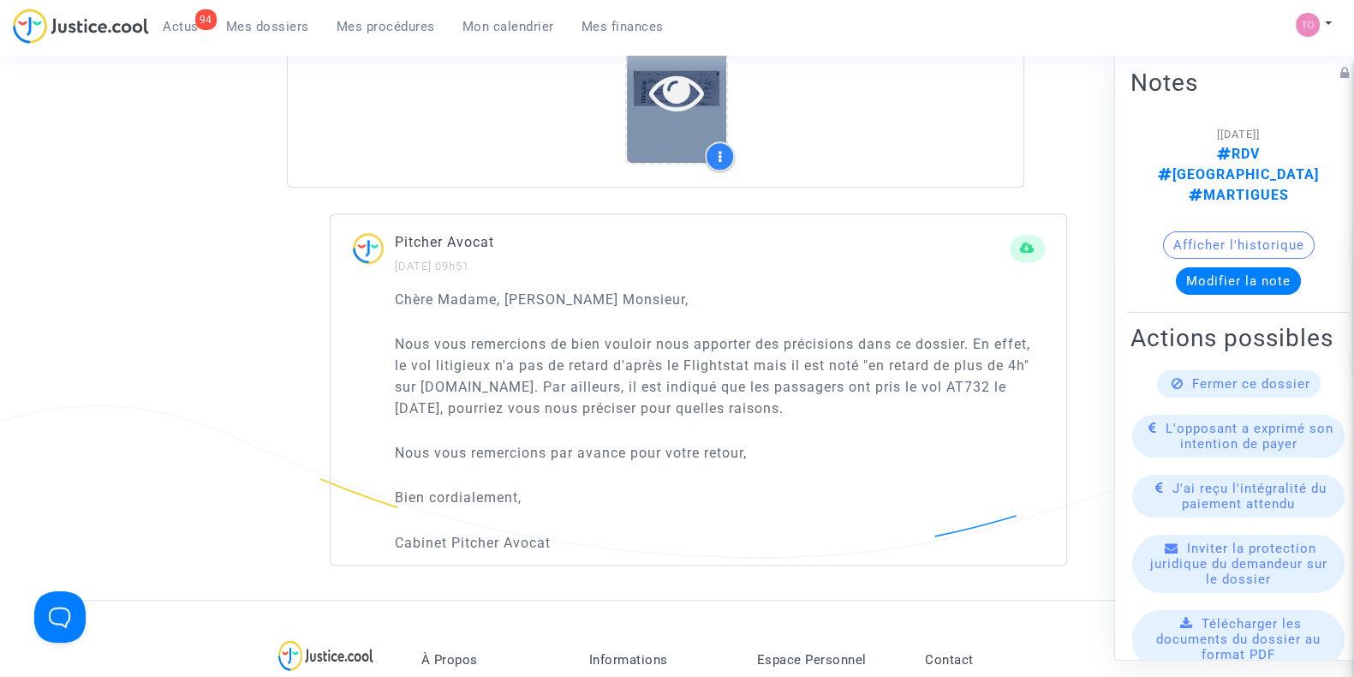
click at [670, 113] on icon at bounding box center [677, 91] width 56 height 55
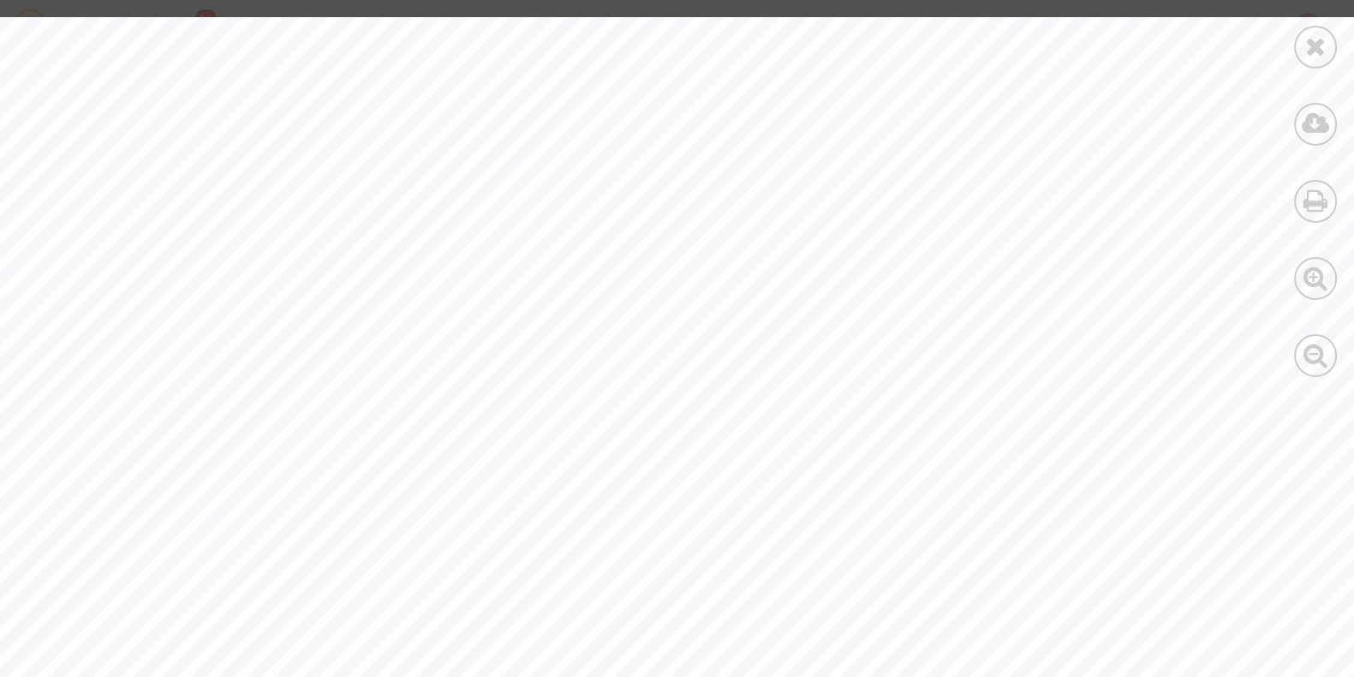
scroll to position [2581, 0]
click at [1298, 55] on div at bounding box center [1315, 47] width 43 height 43
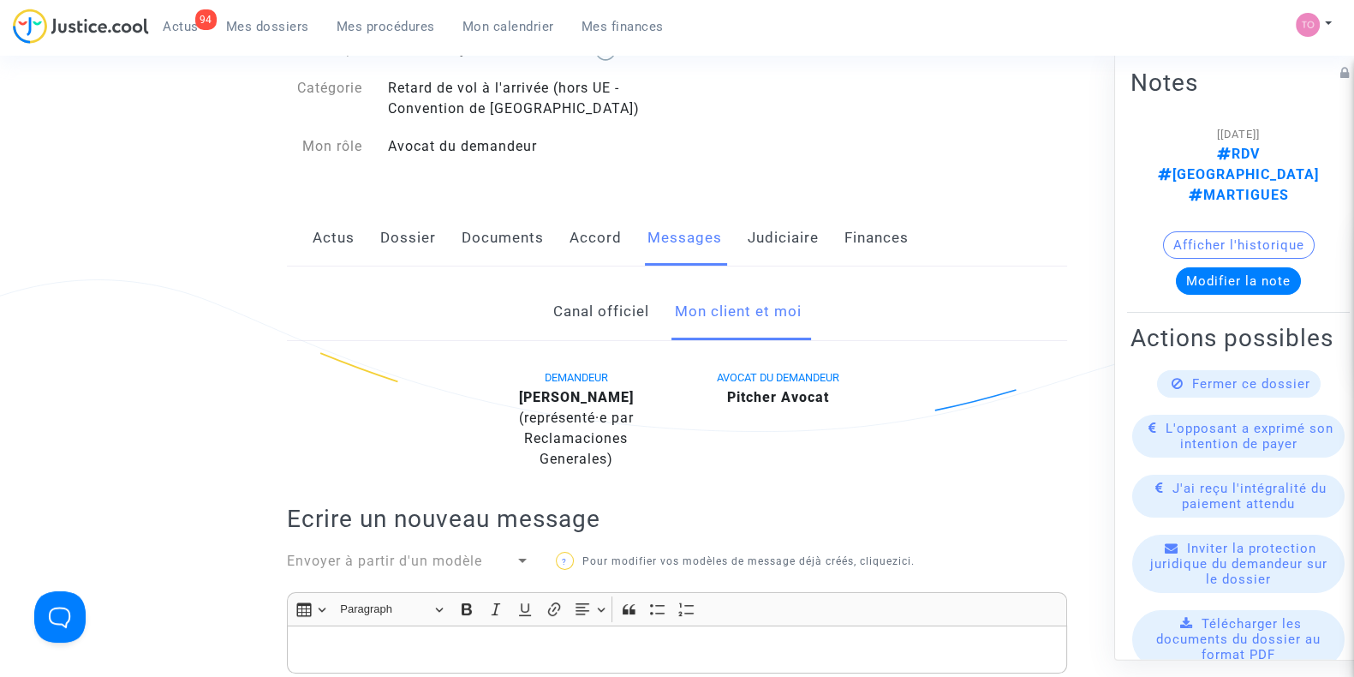
scroll to position [0, 0]
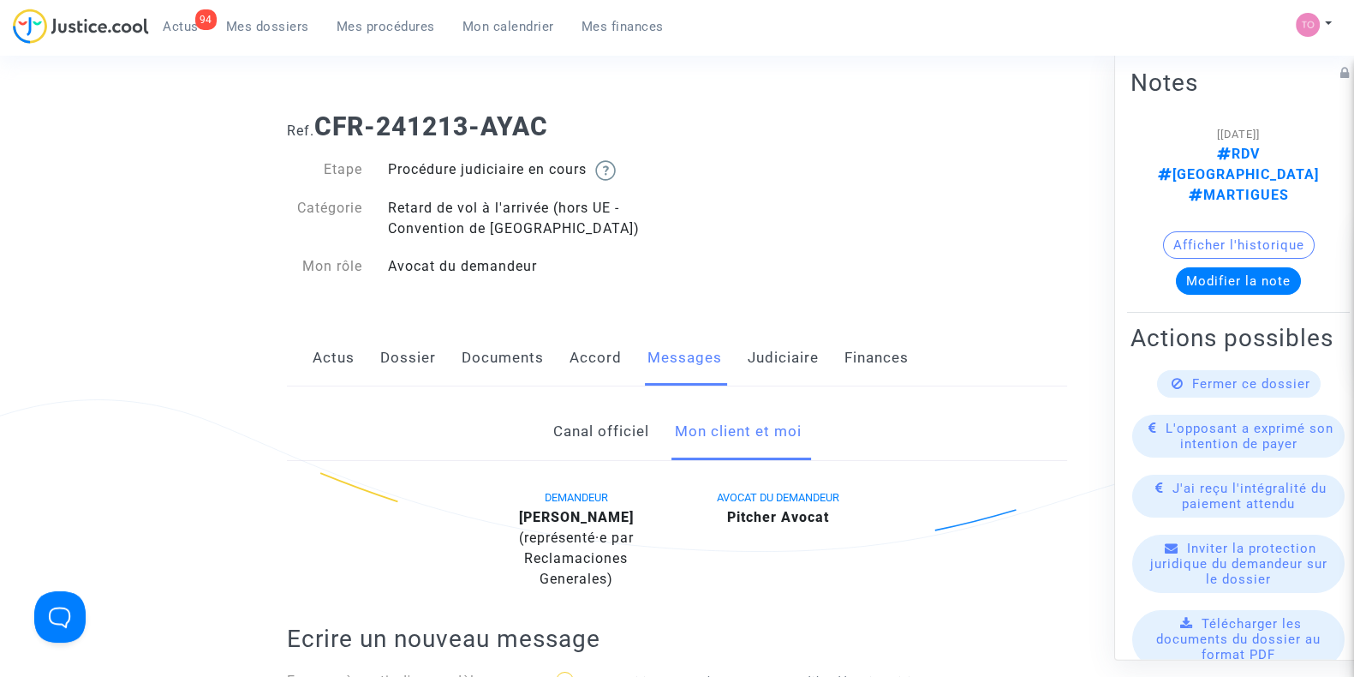
click at [476, 360] on link "Documents" at bounding box center [503, 358] width 82 height 57
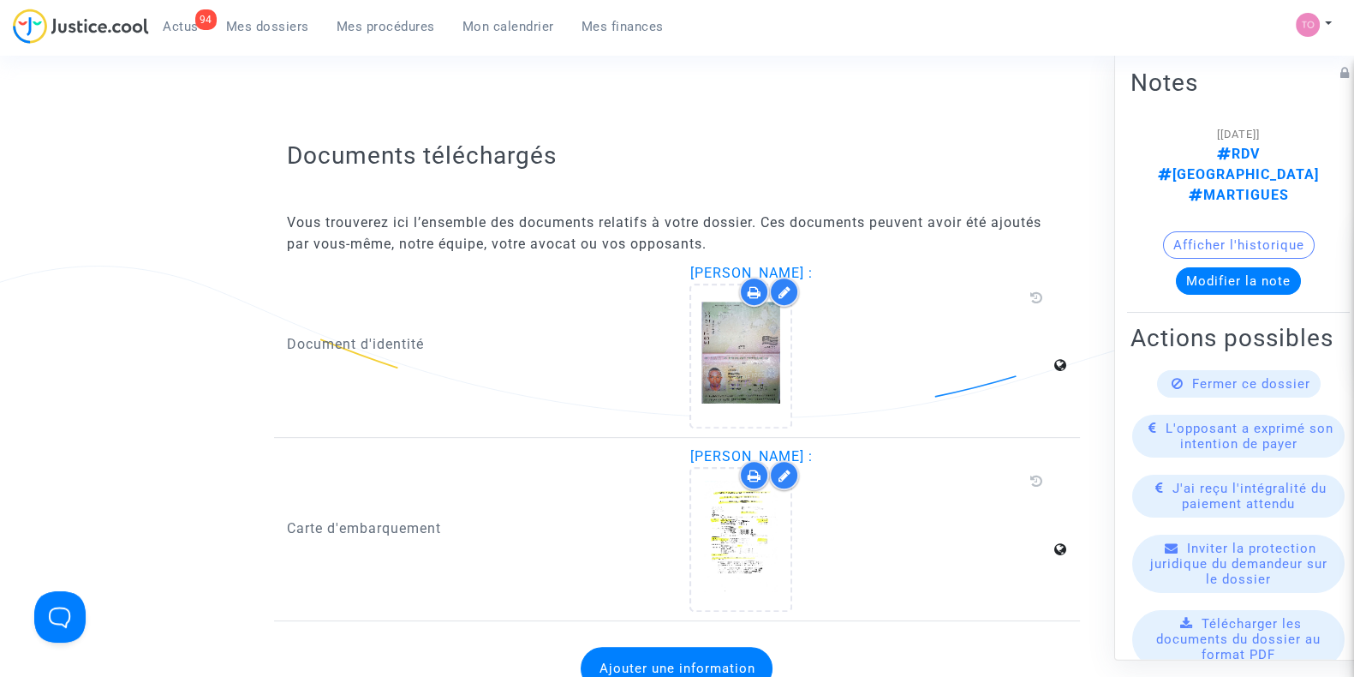
scroll to position [886, 0]
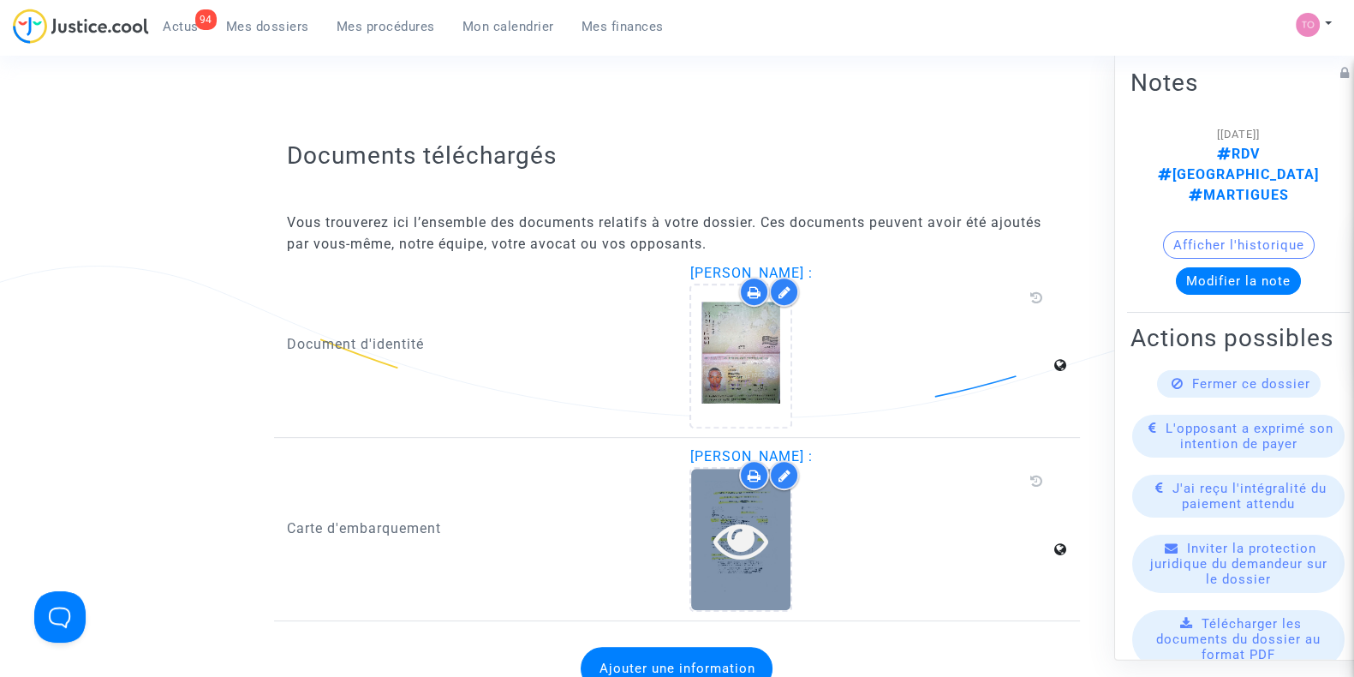
click at [748, 579] on div at bounding box center [740, 538] width 99 height 141
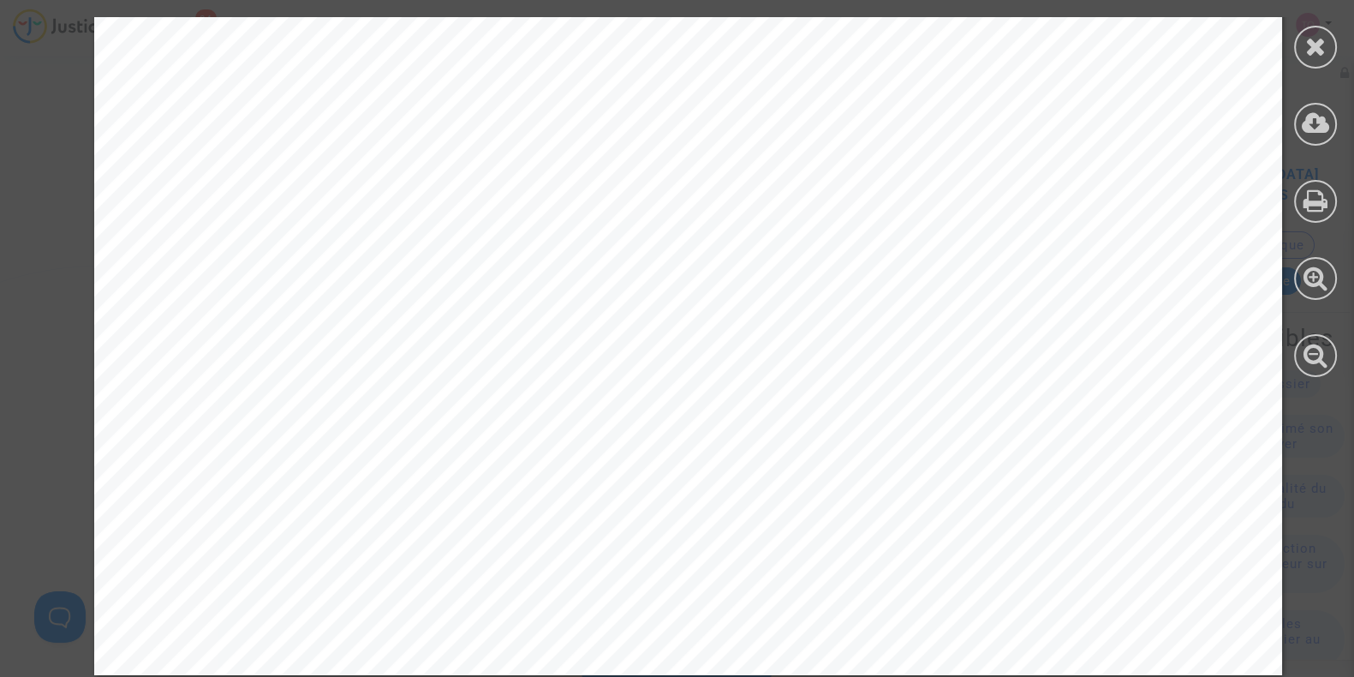
scroll to position [903, 0]
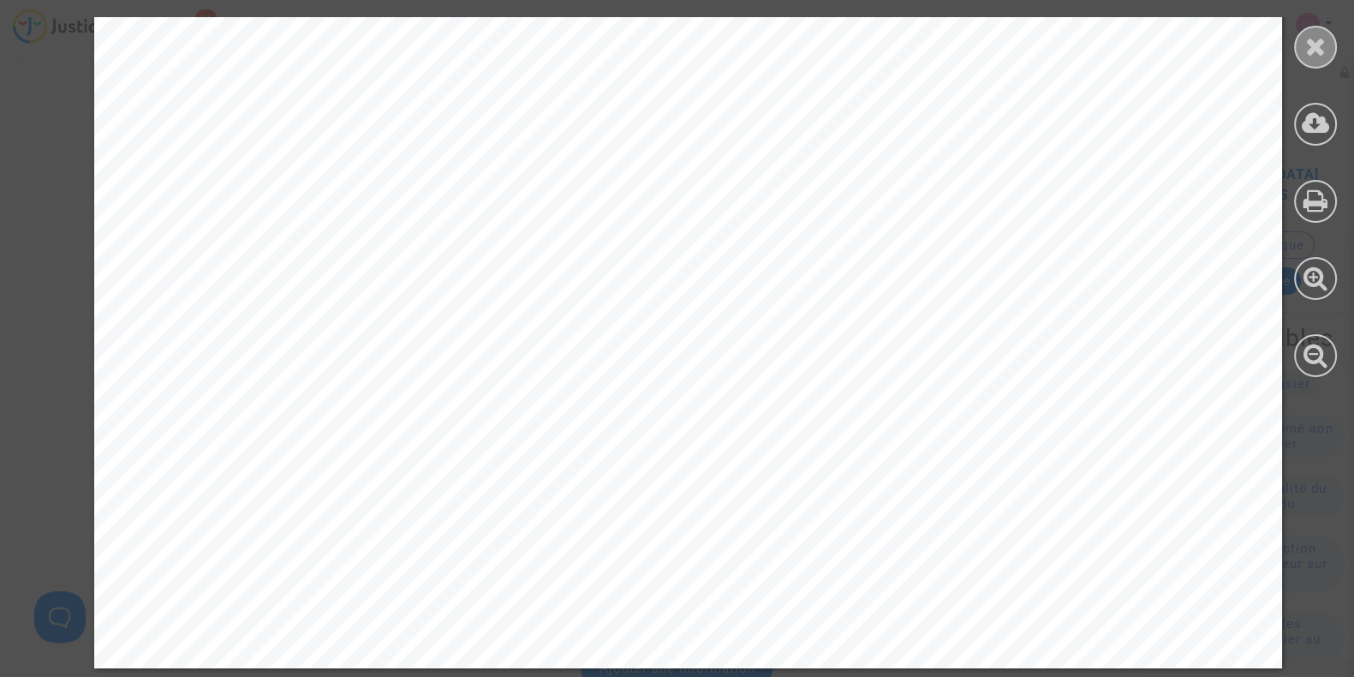
click at [1309, 45] on icon at bounding box center [1315, 46] width 21 height 26
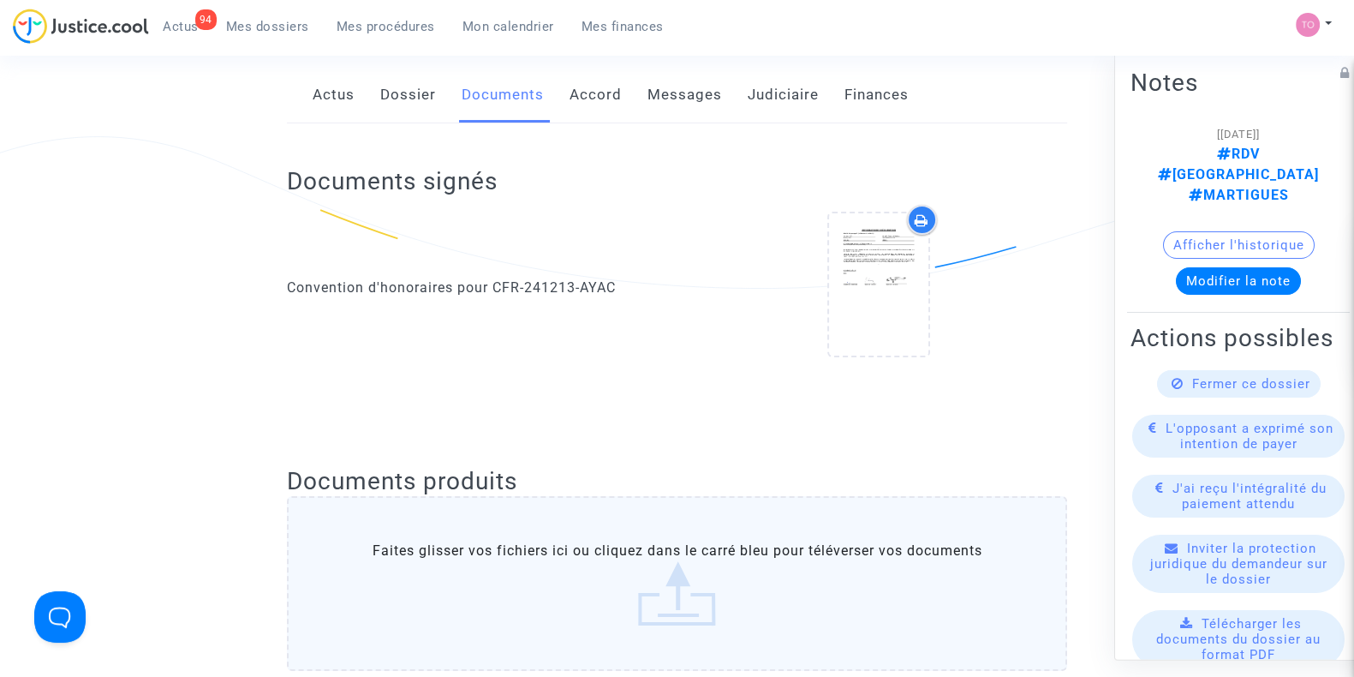
scroll to position [0, 0]
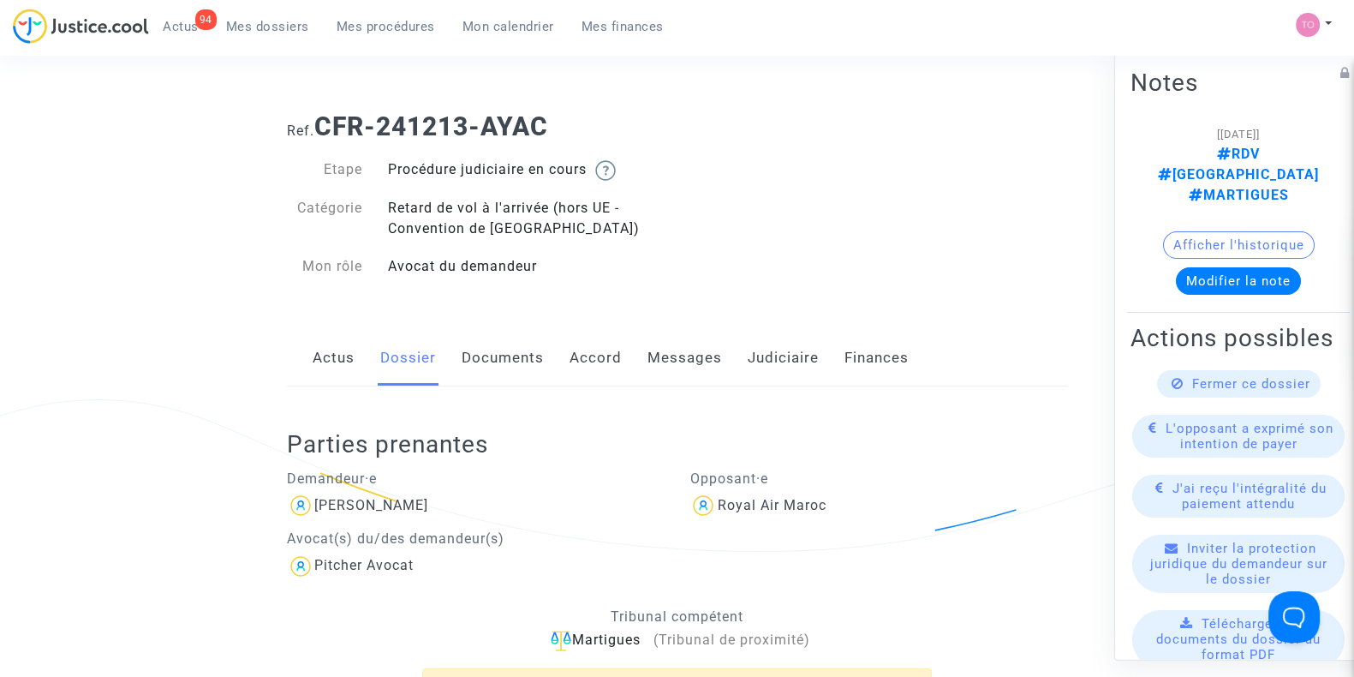
click at [798, 361] on link "Judiciaire" at bounding box center [783, 358] width 71 height 57
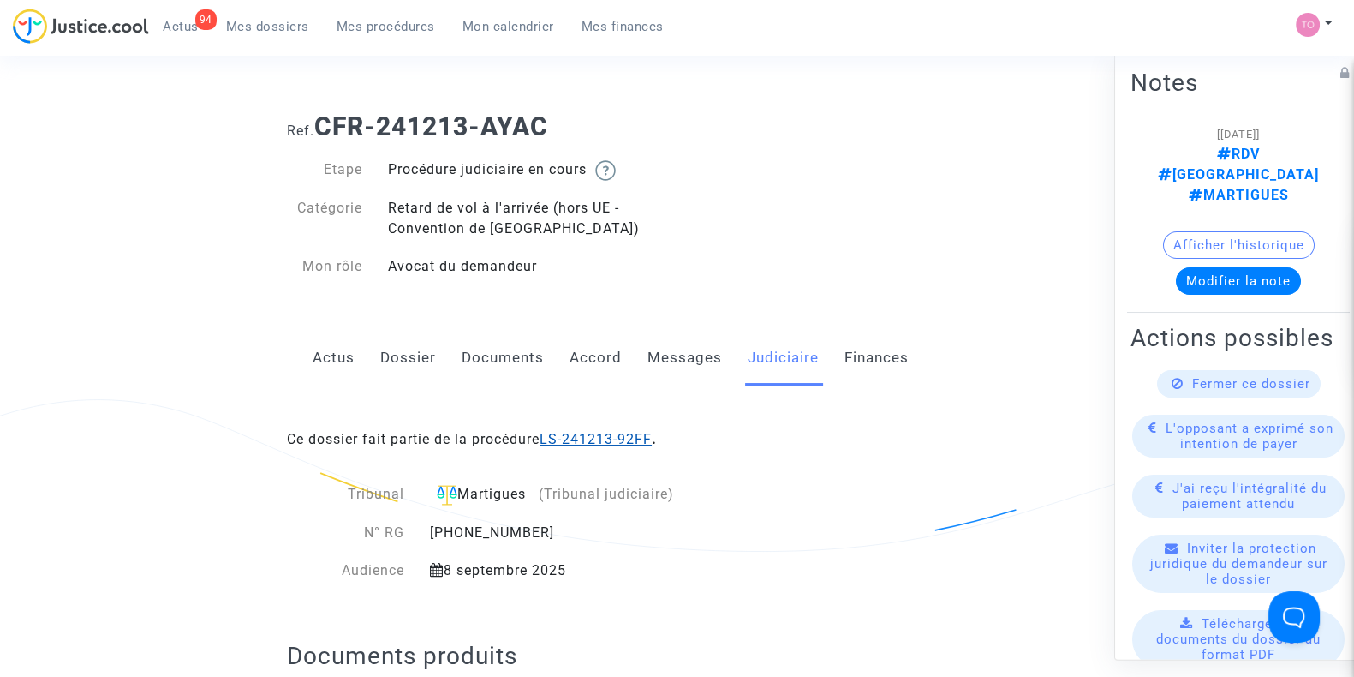
click at [597, 444] on link "LS-241213-92FF" at bounding box center [596, 439] width 112 height 16
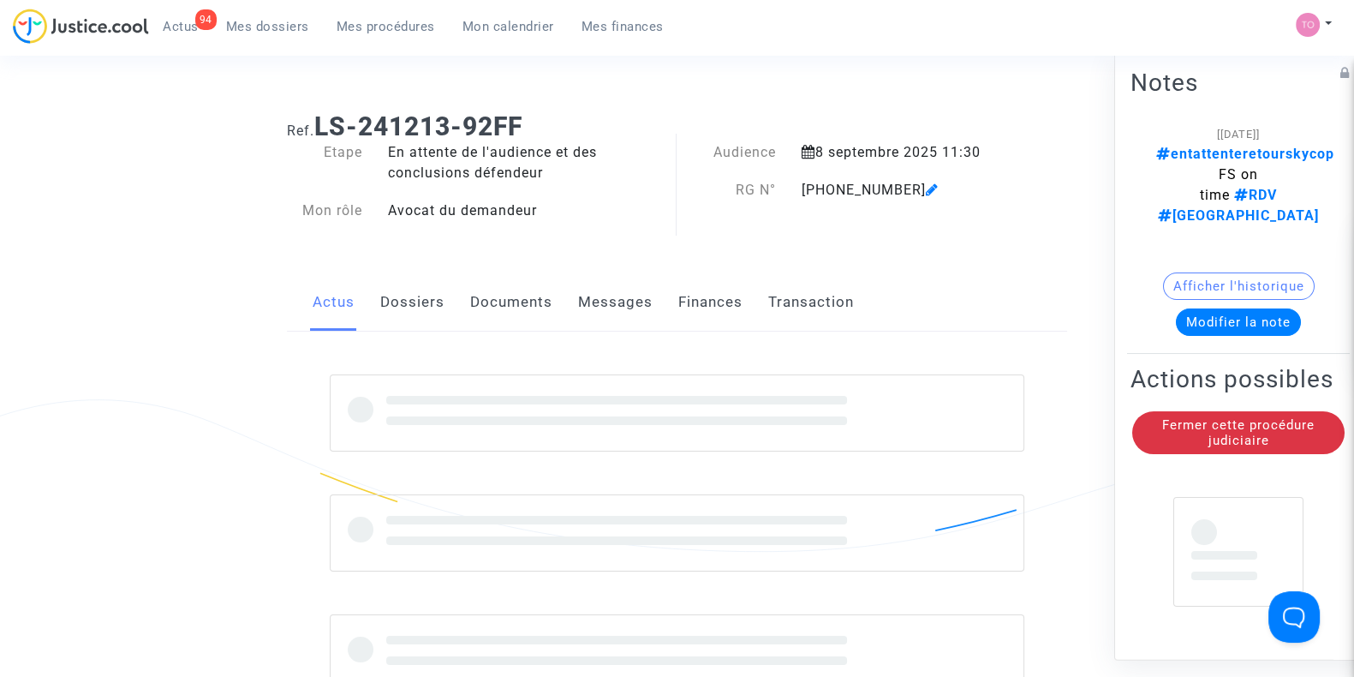
click at [559, 366] on div at bounding box center [677, 532] width 806 height 402
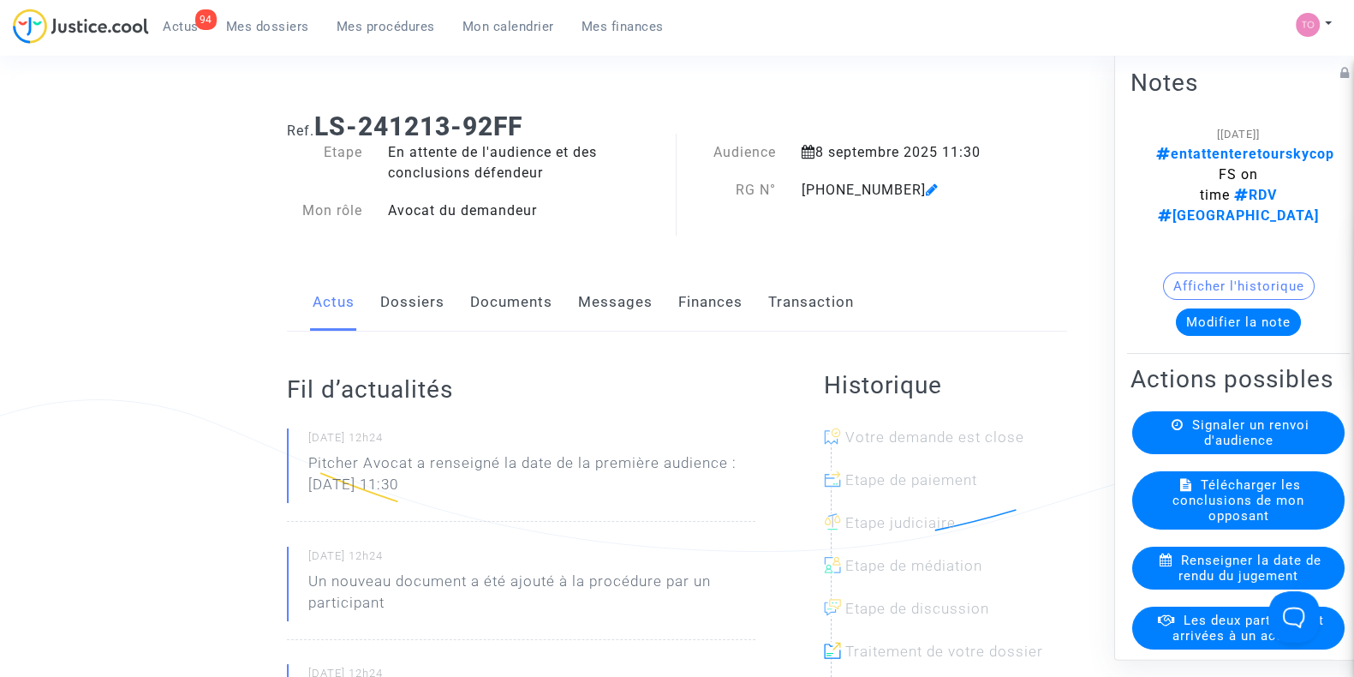
click at [479, 301] on link "Documents" at bounding box center [511, 302] width 82 height 57
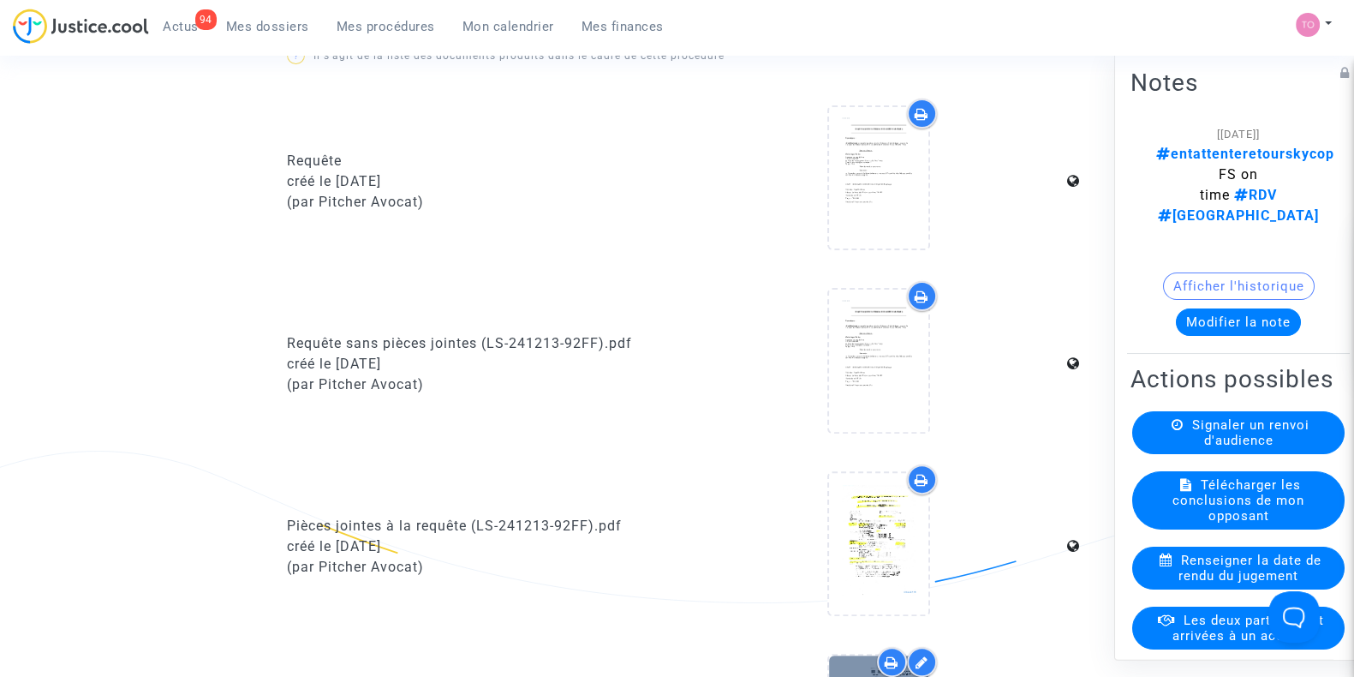
scroll to position [700, 0]
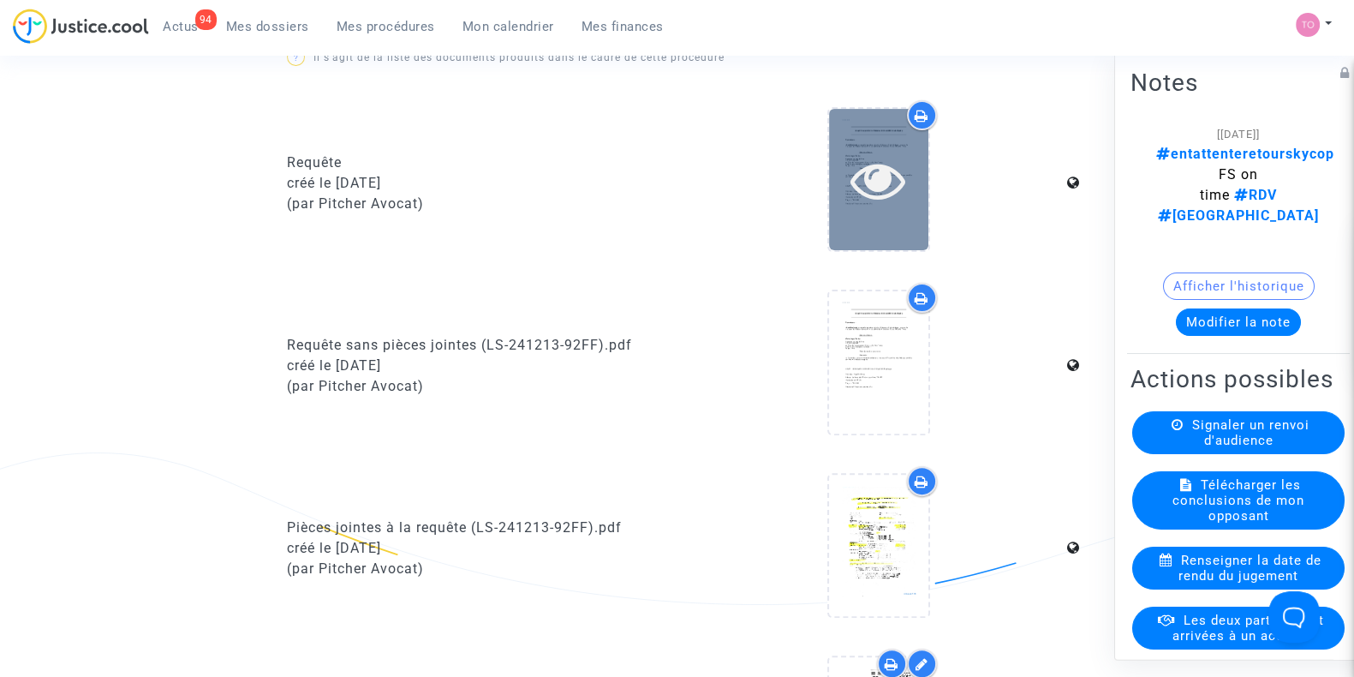
click at [891, 212] on div at bounding box center [878, 179] width 99 height 141
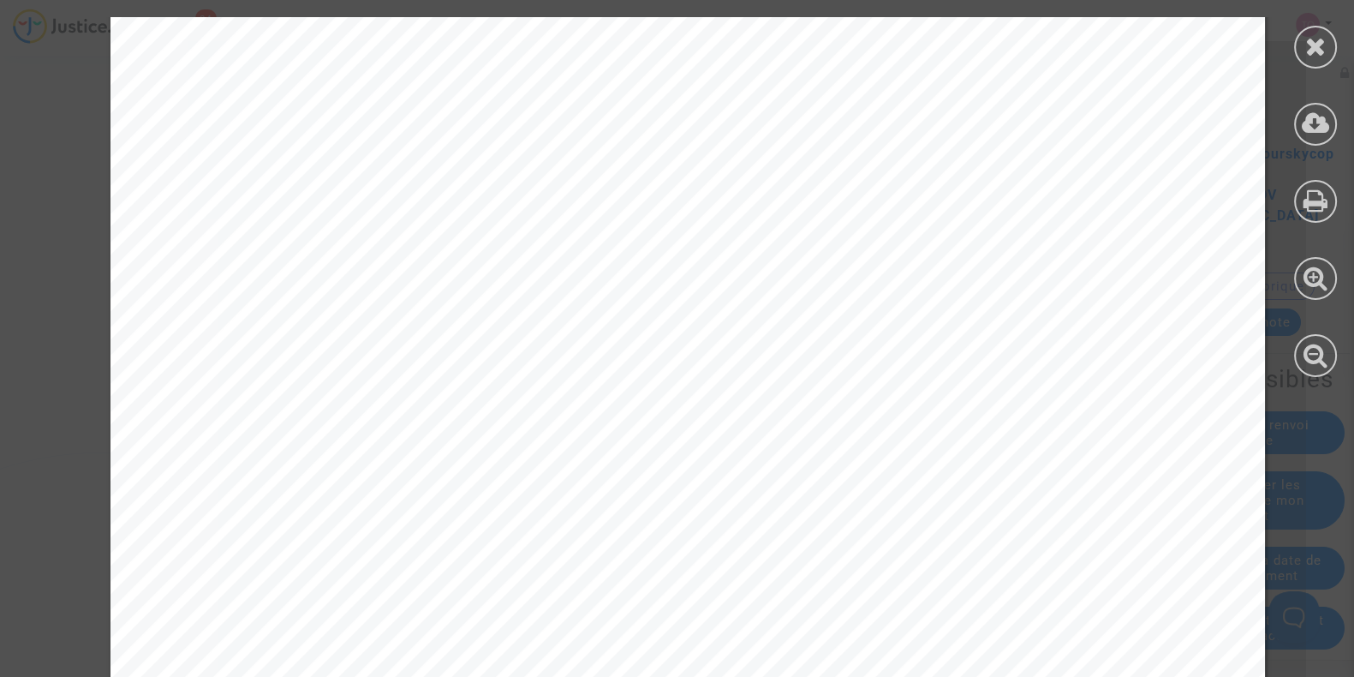
scroll to position [0, 0]
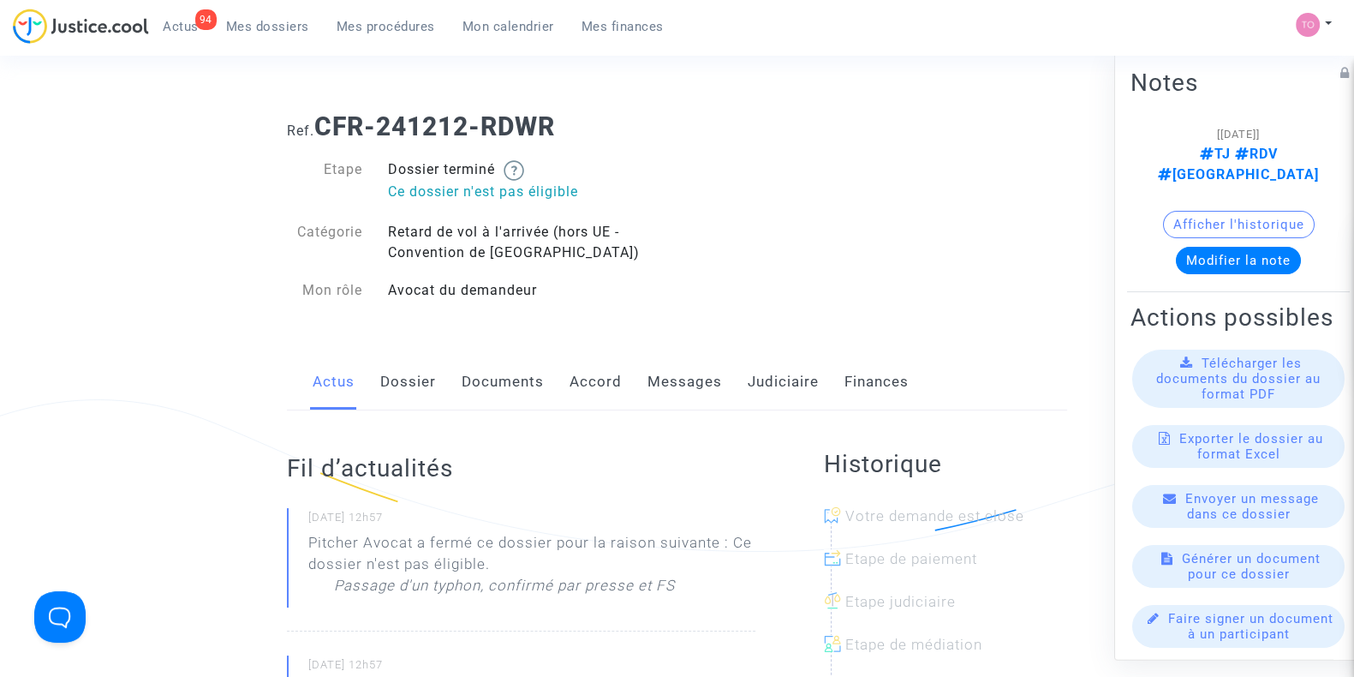
click at [664, 387] on link "Messages" at bounding box center [684, 382] width 75 height 57
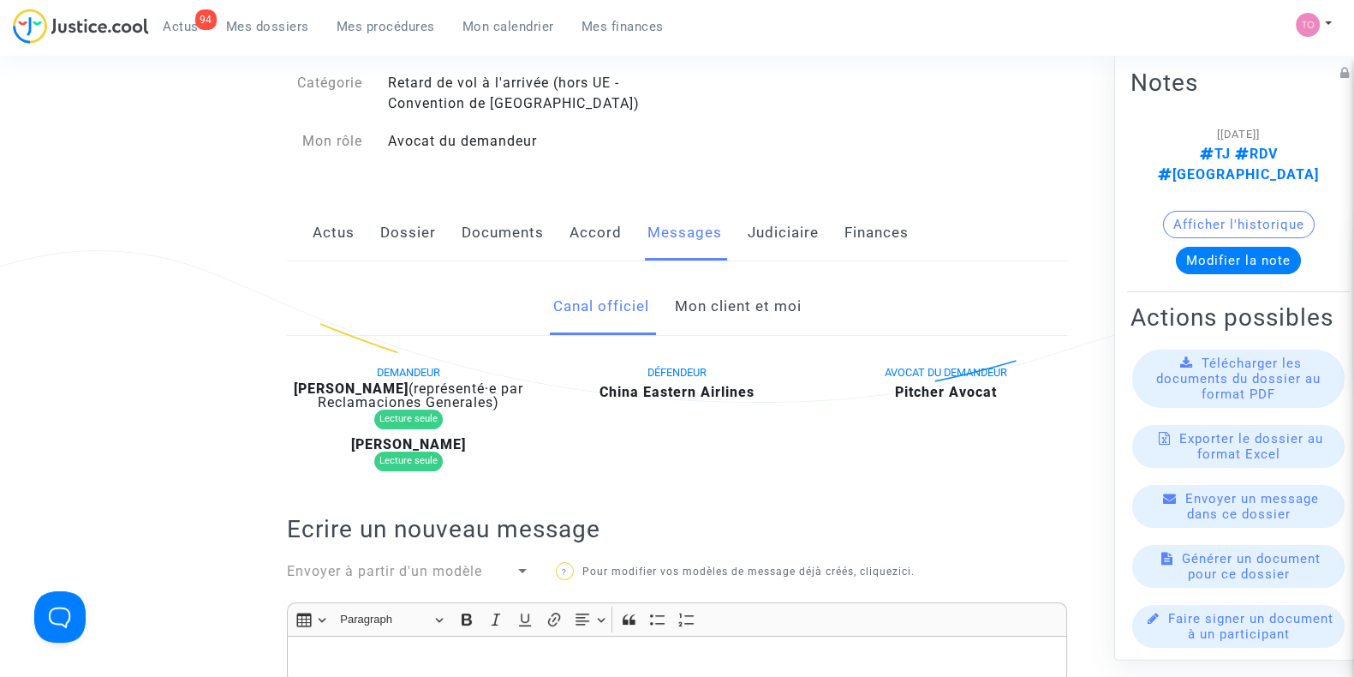
scroll to position [147, 0]
click at [604, 220] on link "Accord" at bounding box center [595, 234] width 52 height 57
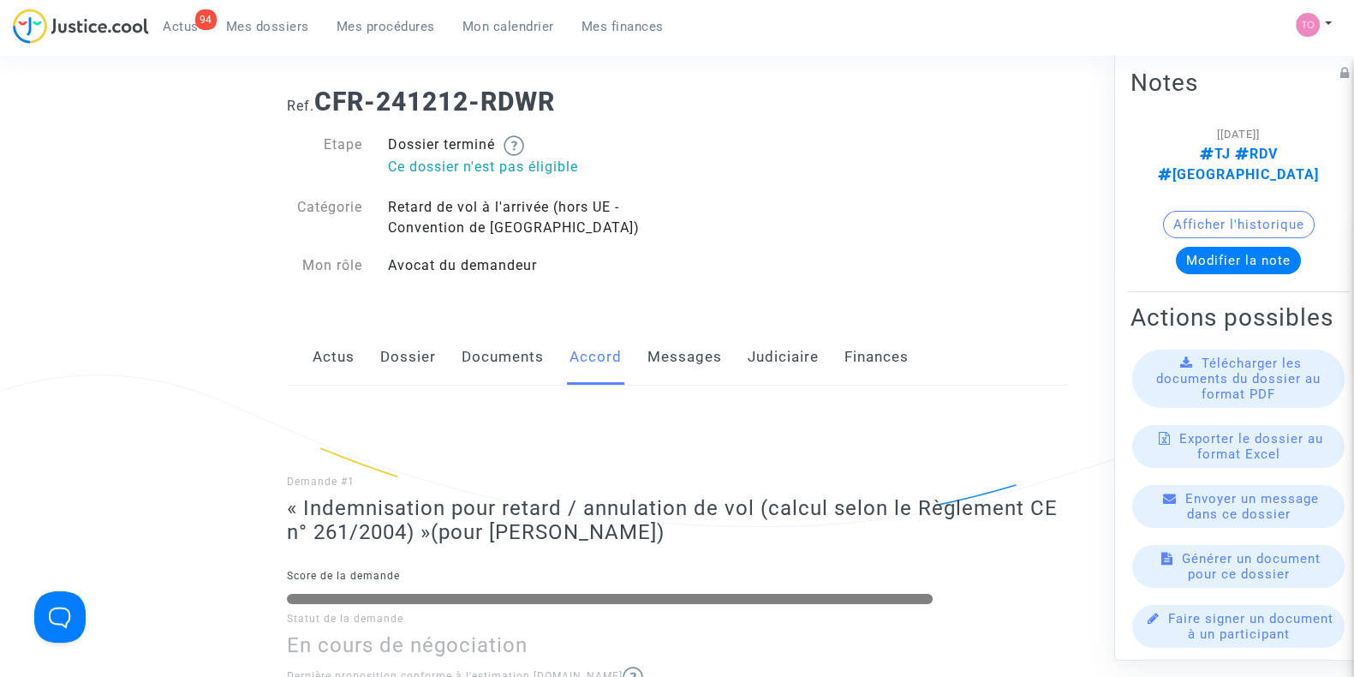
scroll to position [12, 0]
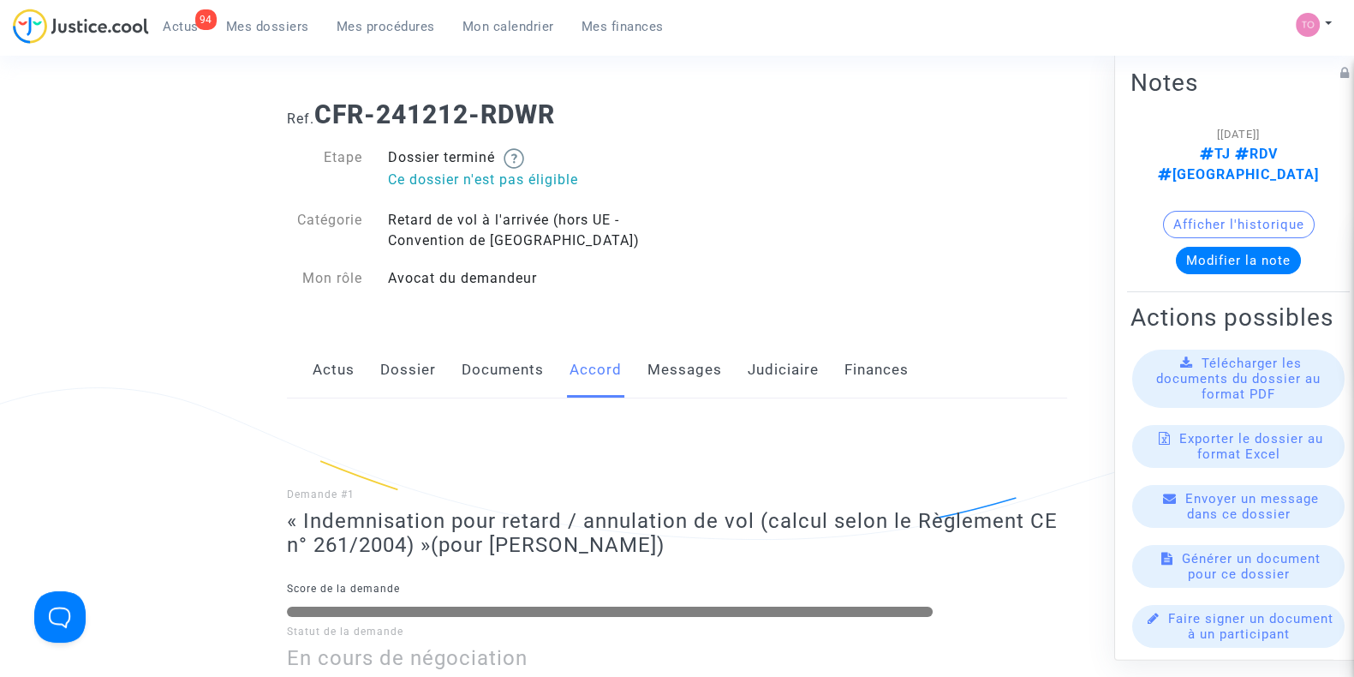
click at [673, 359] on link "Messages" at bounding box center [684, 370] width 75 height 57
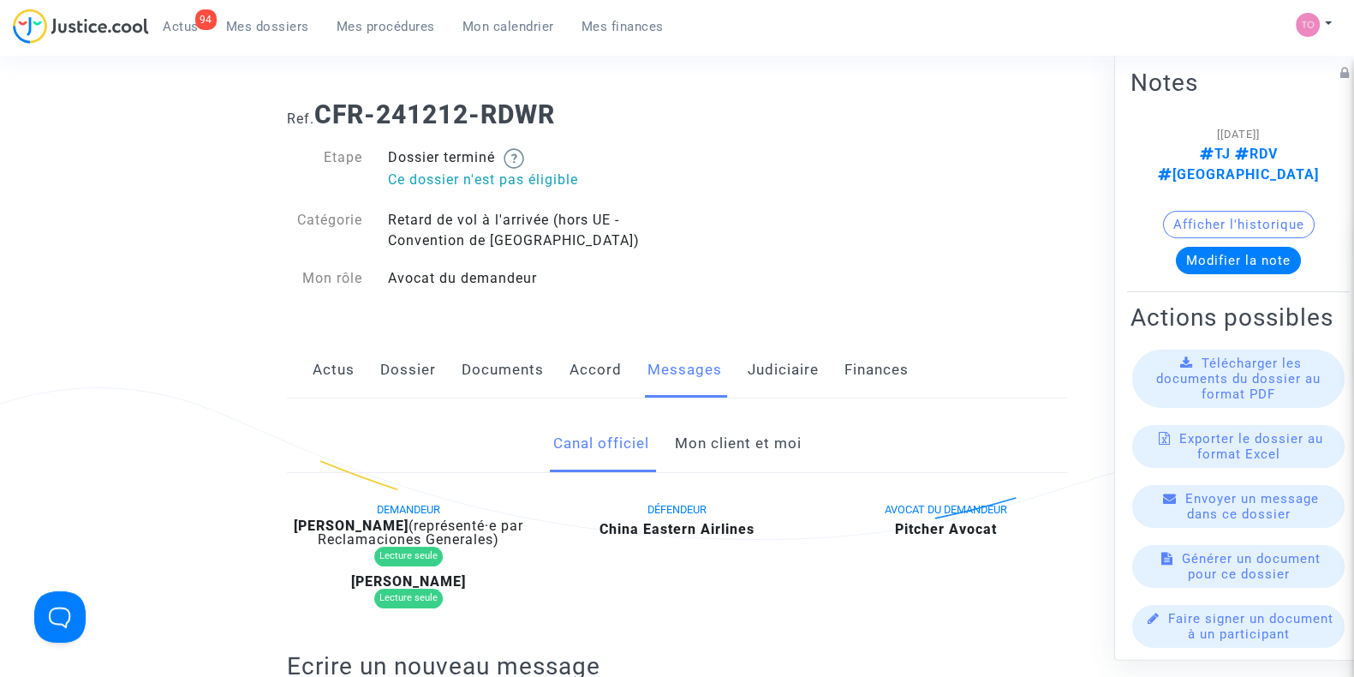
click at [734, 466] on link "Mon client et moi" at bounding box center [737, 443] width 127 height 57
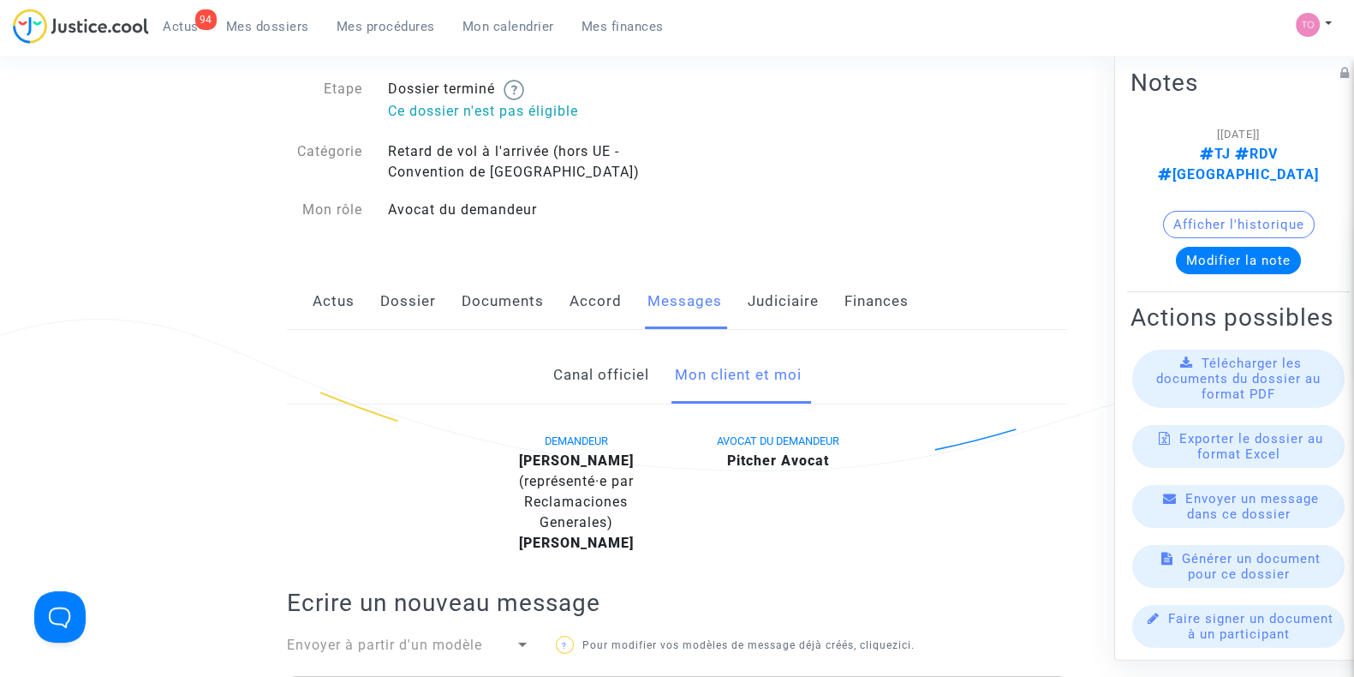
scroll to position [79, 0]
click at [557, 295] on div "Actus Dossier Documents Accord Messages Judiciaire Finances" at bounding box center [677, 303] width 780 height 57
click at [522, 301] on link "Documents" at bounding box center [503, 303] width 82 height 57
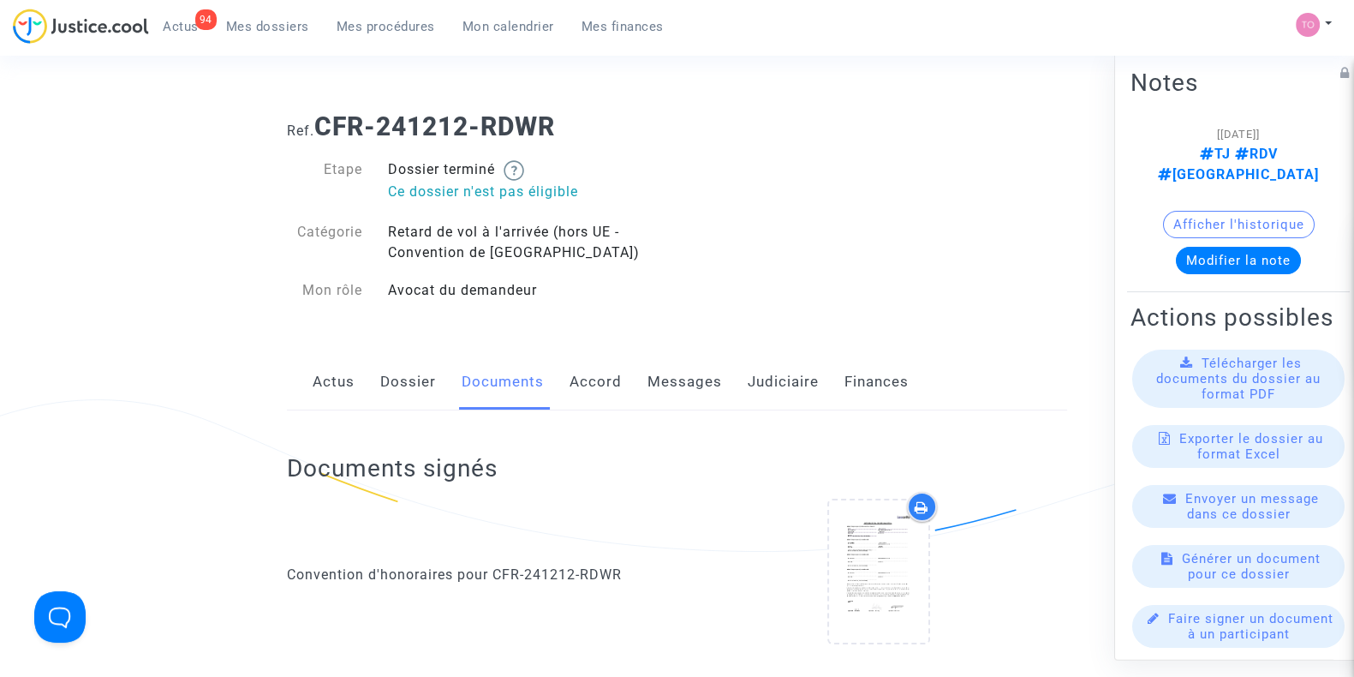
click at [781, 384] on link "Judiciaire" at bounding box center [783, 382] width 71 height 57
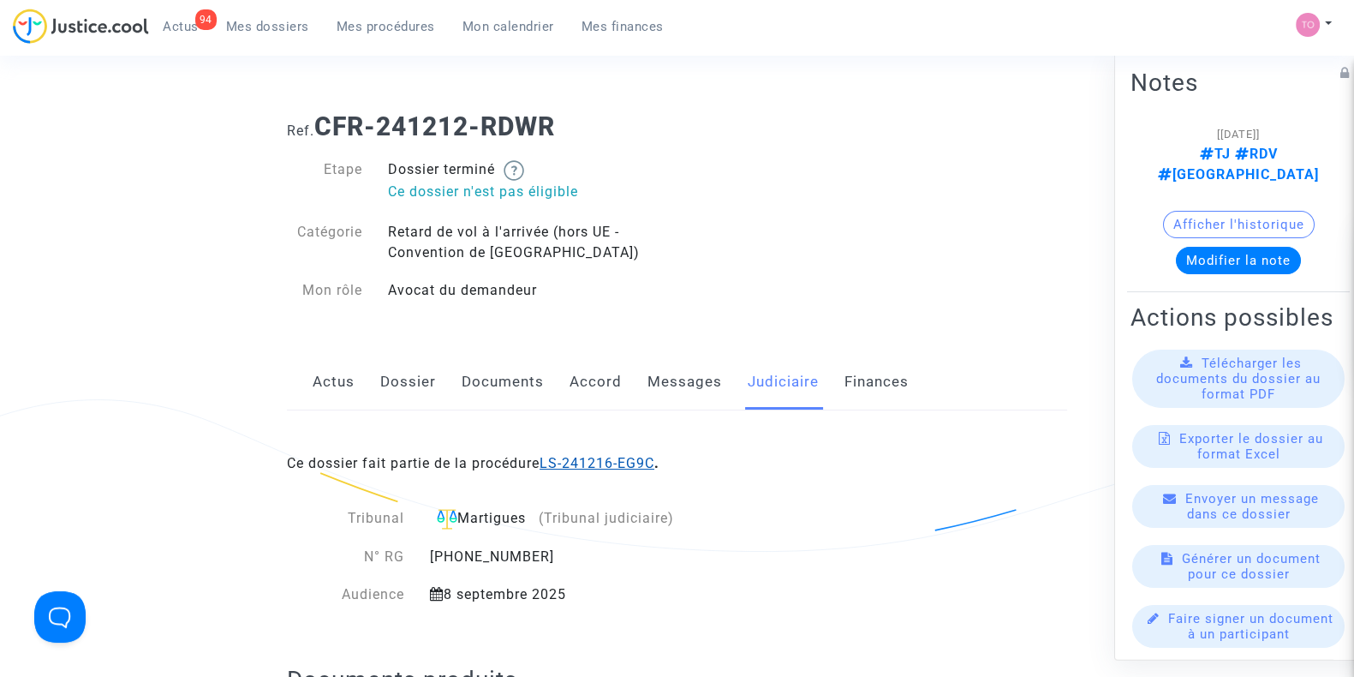
click at [582, 468] on link "LS-241216-EG9C" at bounding box center [597, 463] width 115 height 16
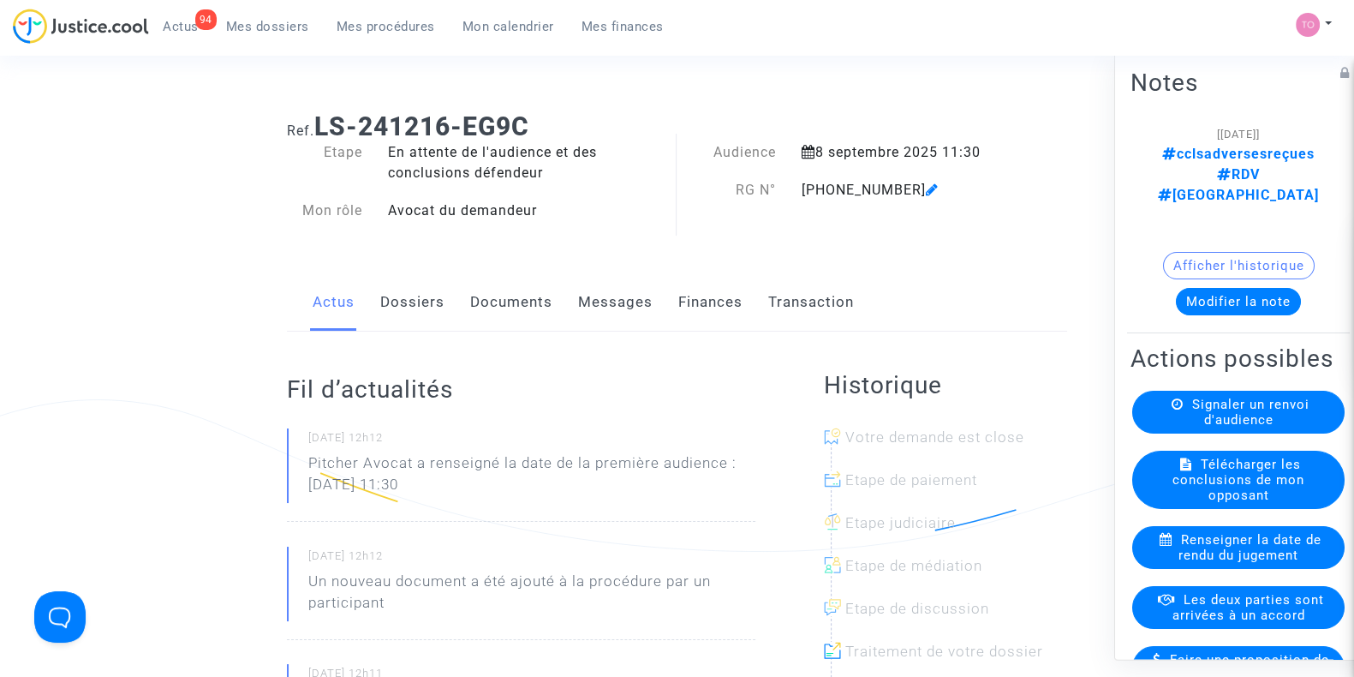
click at [474, 287] on link "Documents" at bounding box center [511, 302] width 82 height 57
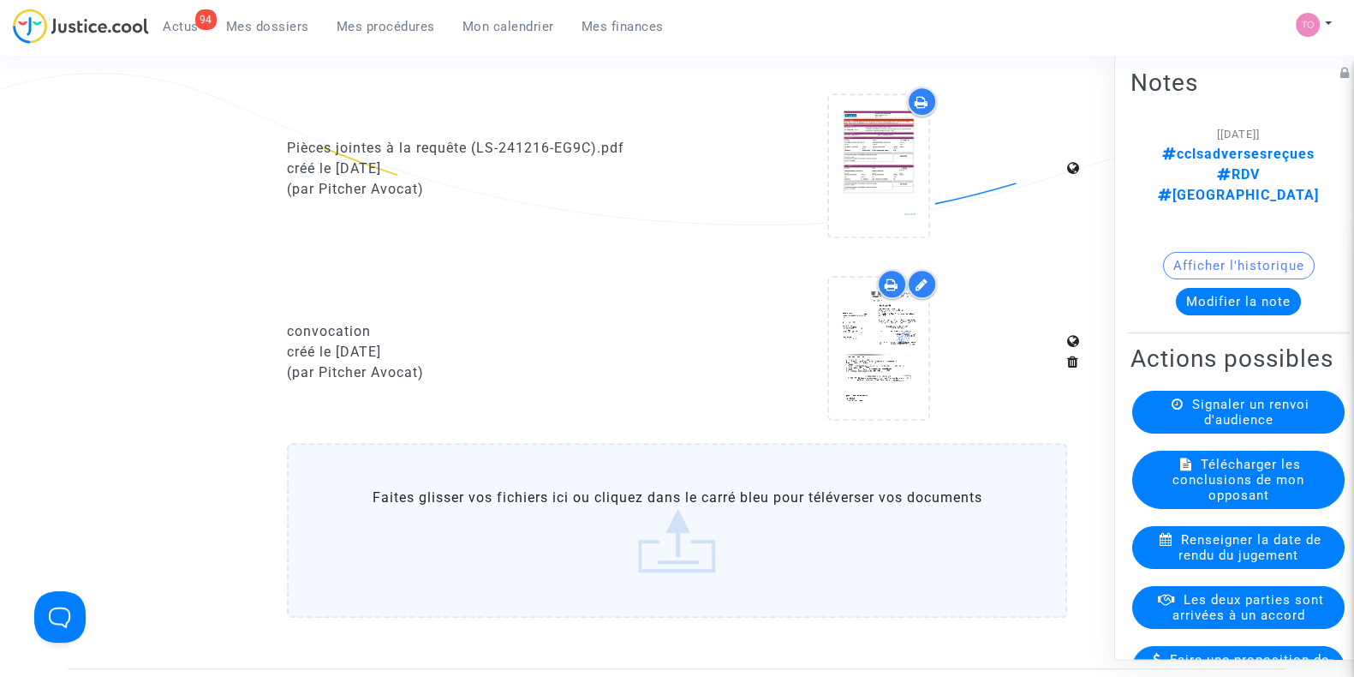
scroll to position [1080, 0]
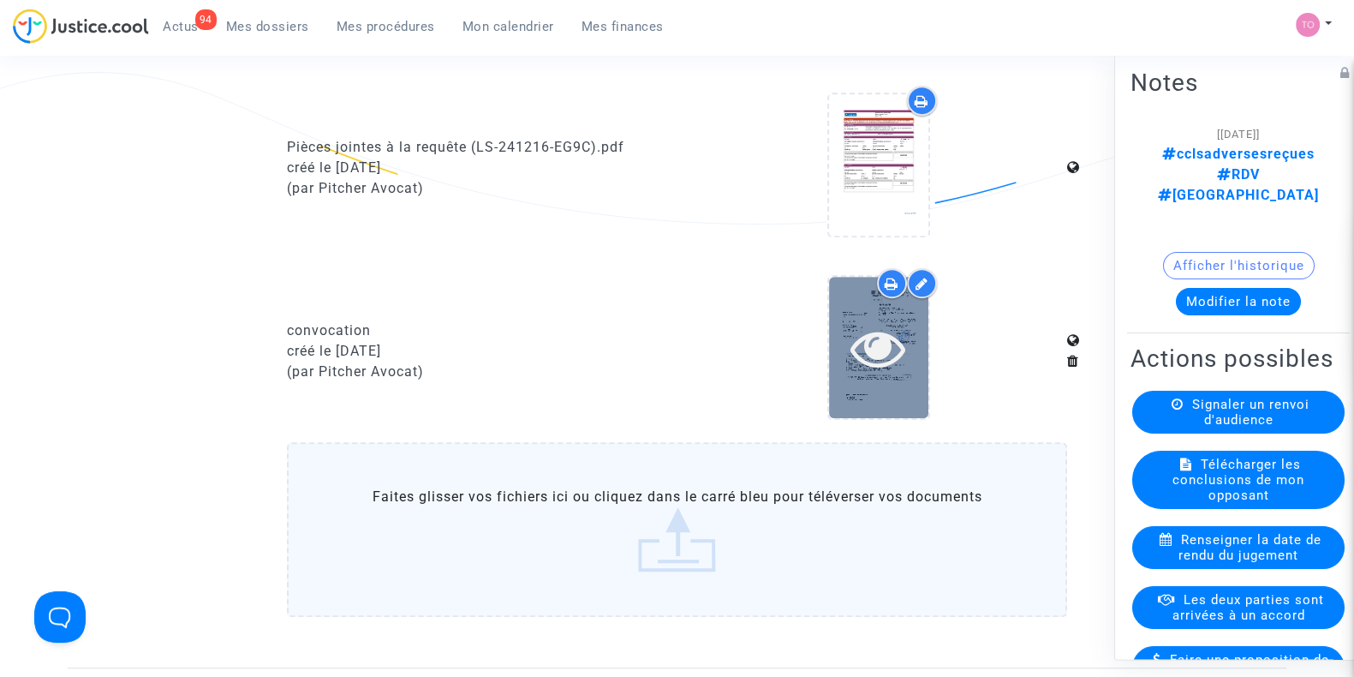
click at [866, 375] on div at bounding box center [878, 347] width 99 height 141
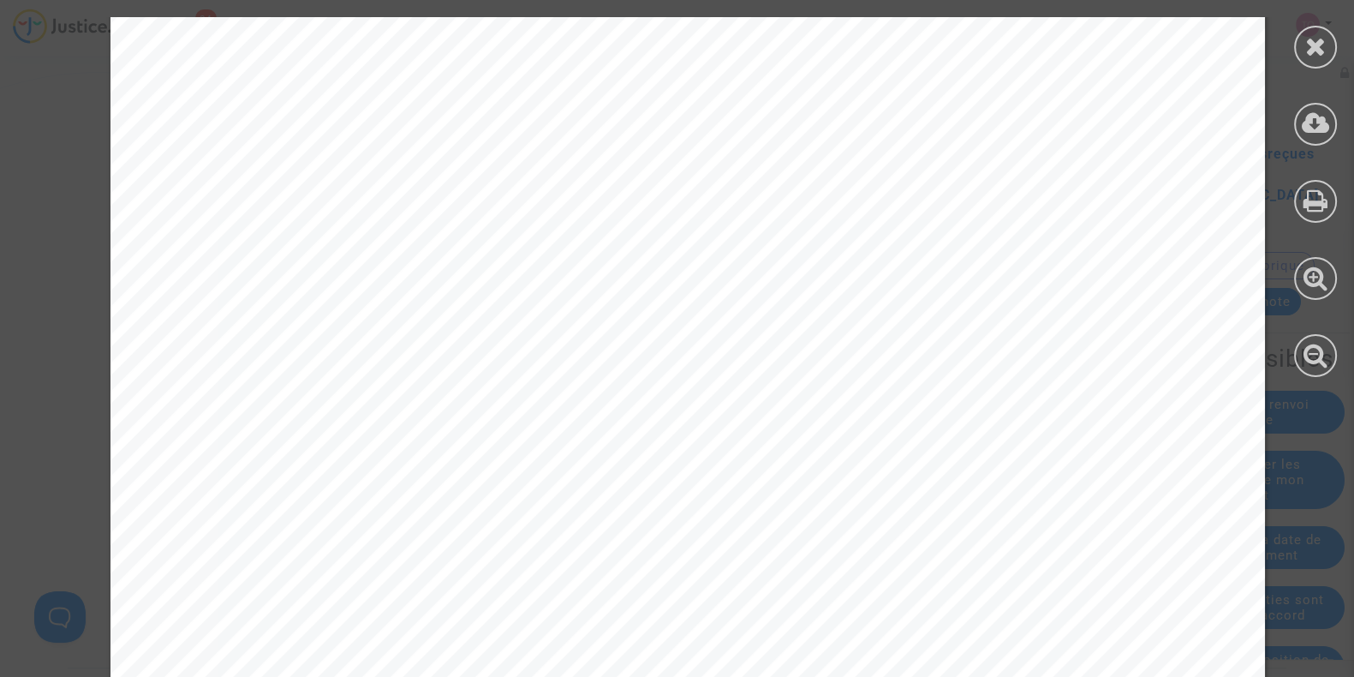
scroll to position [185, 0]
click at [1303, 50] on div at bounding box center [1315, 47] width 43 height 43
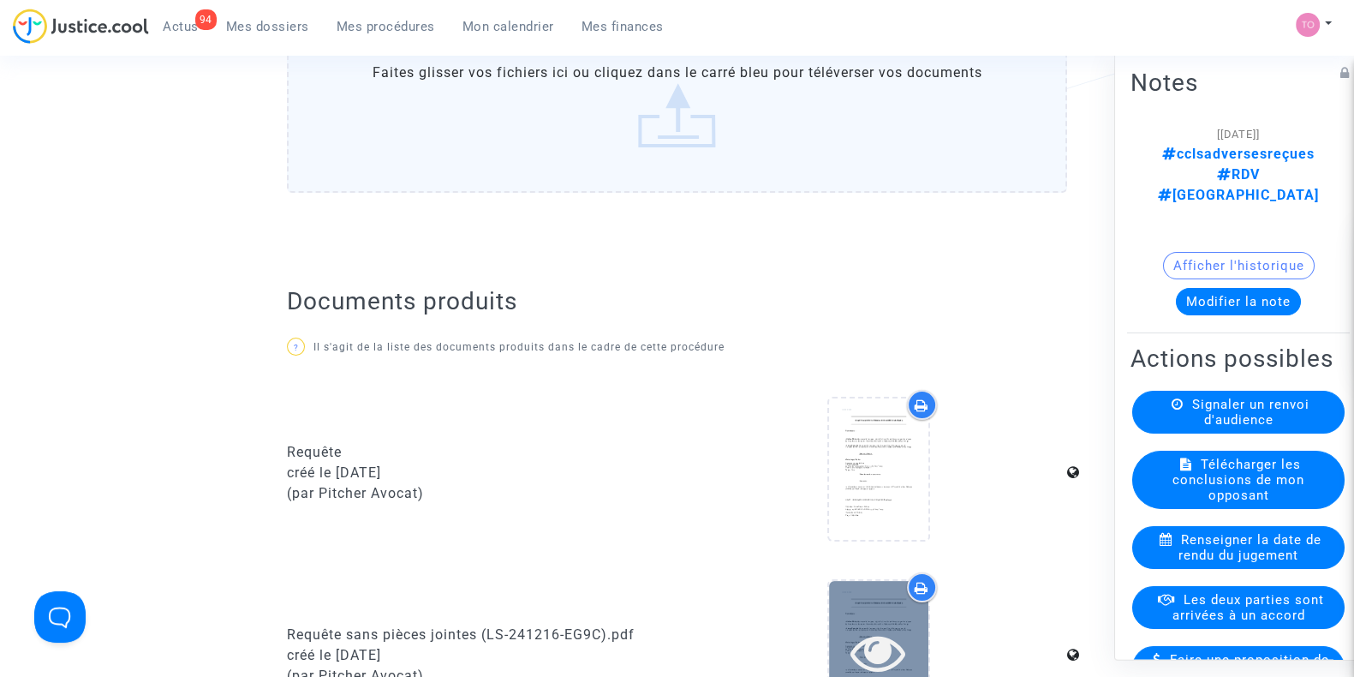
scroll to position [0, 0]
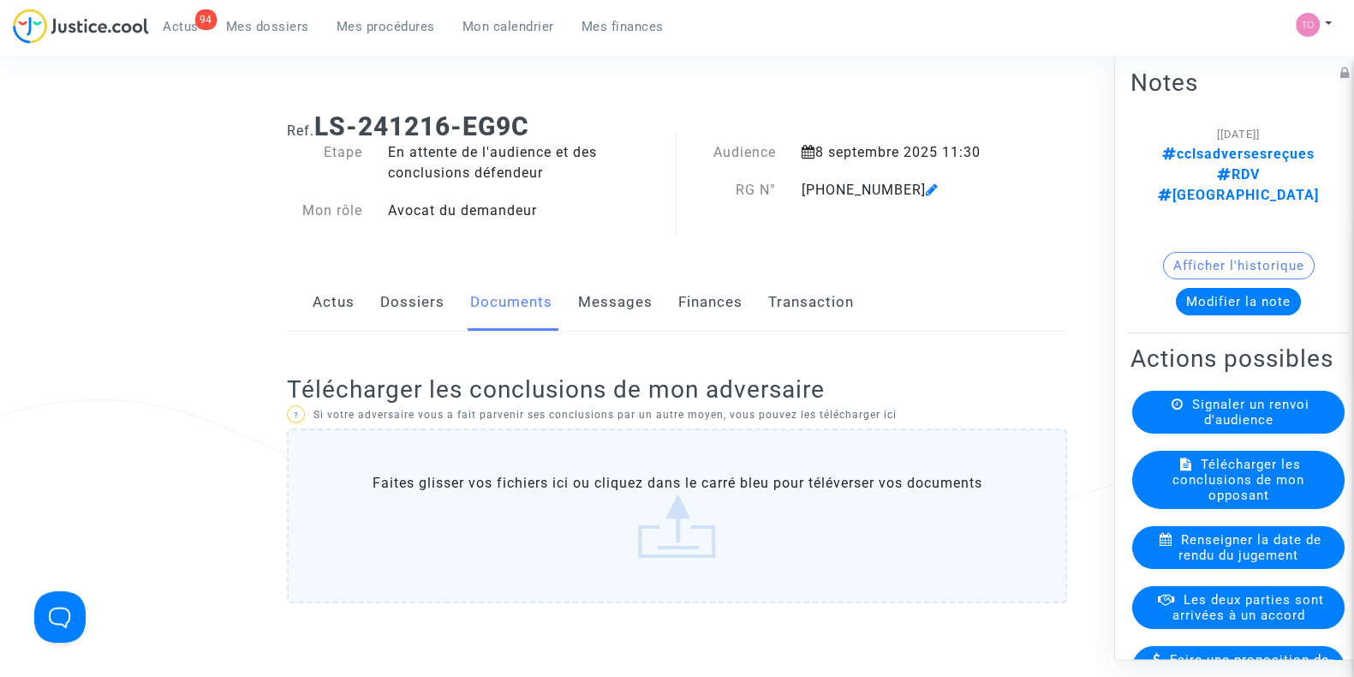
click at [279, 17] on link "Mes dossiers" at bounding box center [267, 27] width 110 height 26
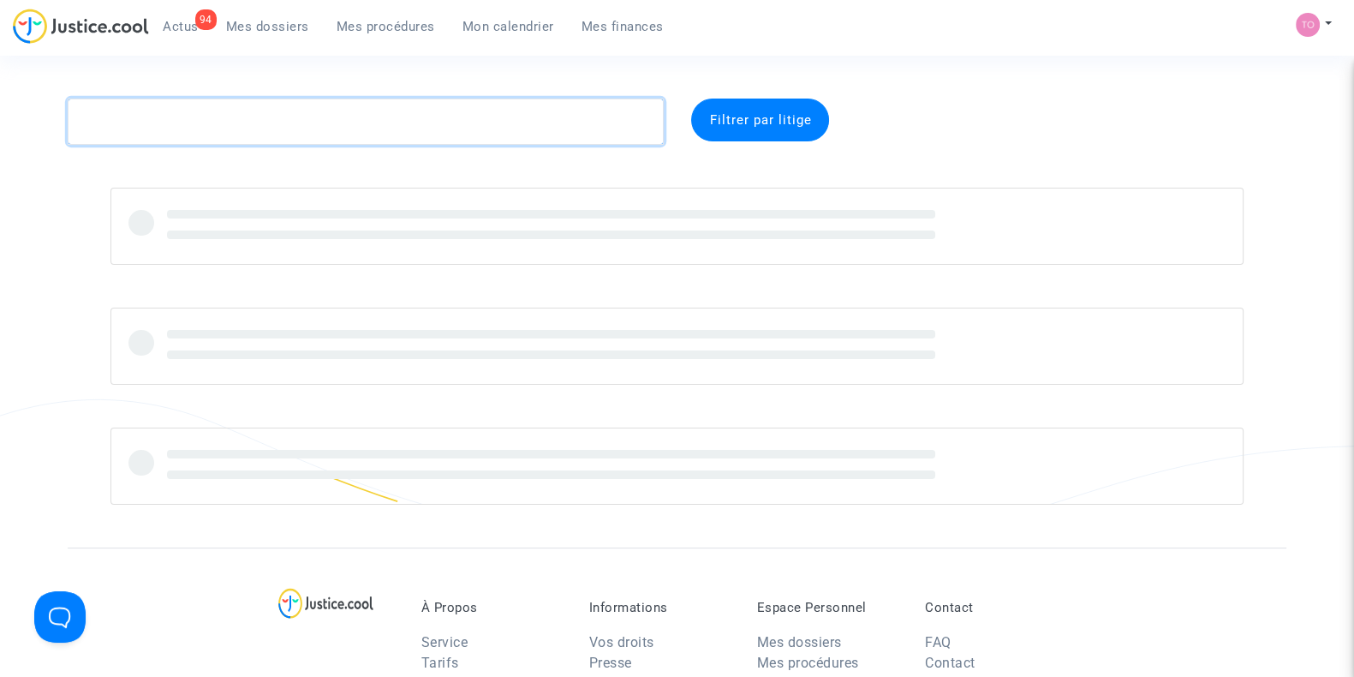
click at [151, 130] on textarea at bounding box center [366, 121] width 596 height 46
paste textarea "ALRIC"
type textarea "ALRIC"
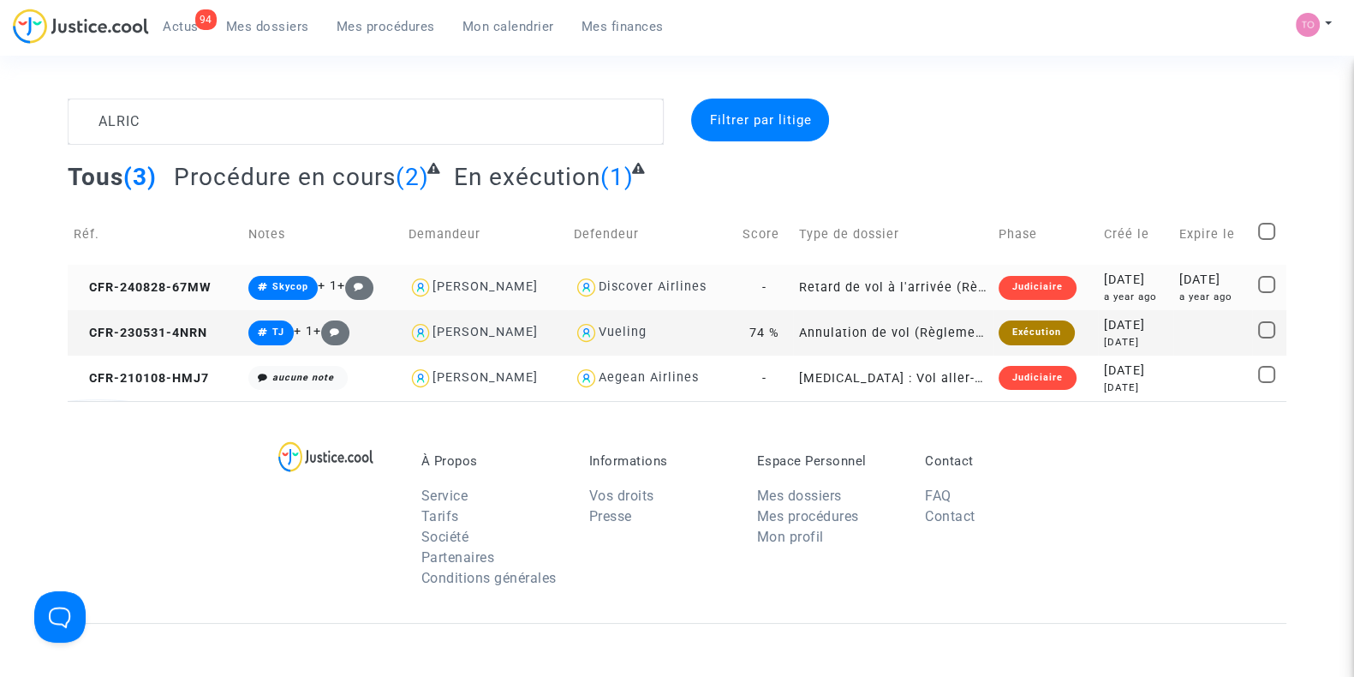
click at [1118, 267] on td "2024-08-28 a year ago" at bounding box center [1136, 287] width 76 height 45
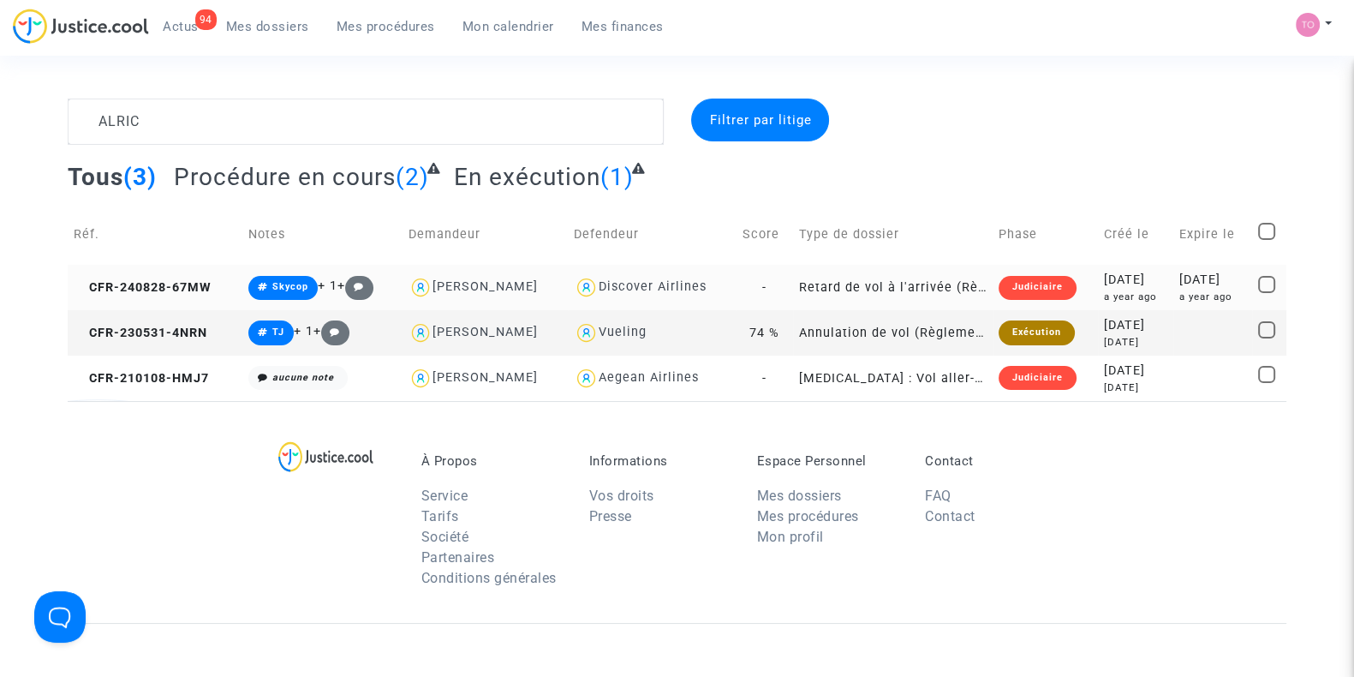
click at [1117, 281] on div "2024-08-28" at bounding box center [1136, 280] width 64 height 19
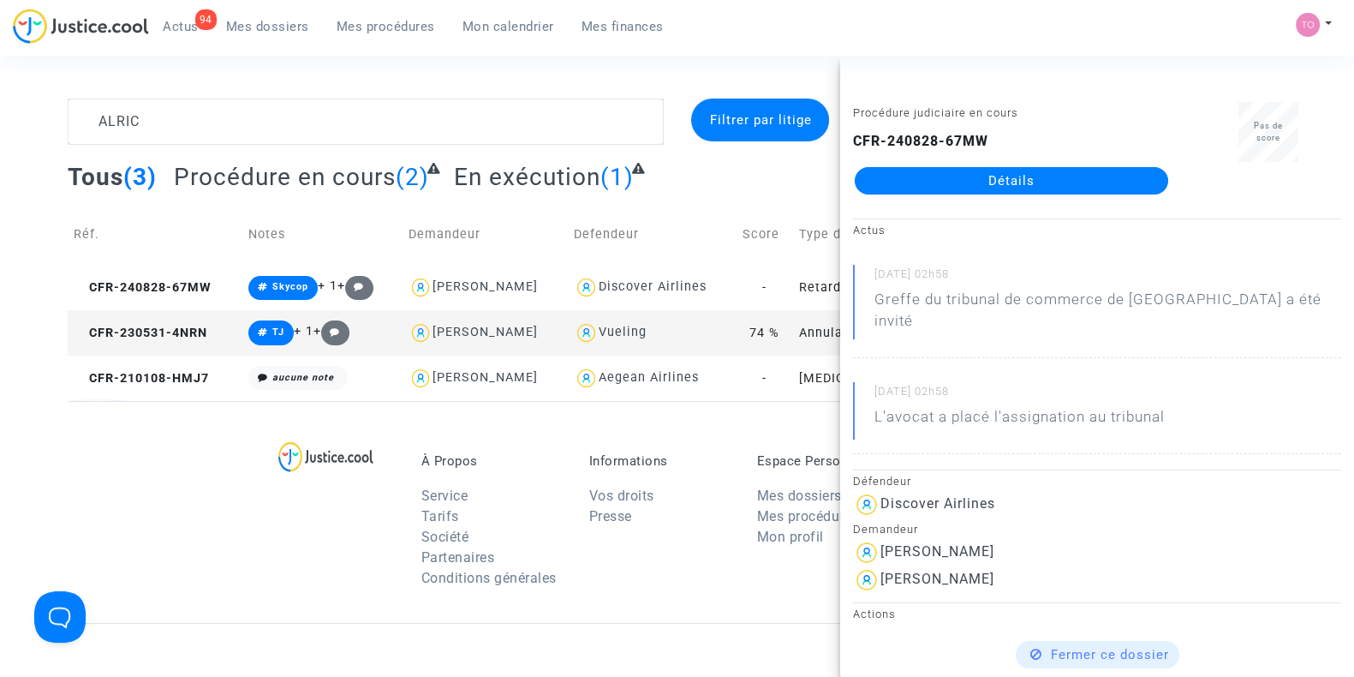
click at [0, 258] on div "ALRIC Filtrer par litige Tous (3) Procédure en cours (2) En exécution (1) Réf. …" at bounding box center [677, 249] width 1354 height 302
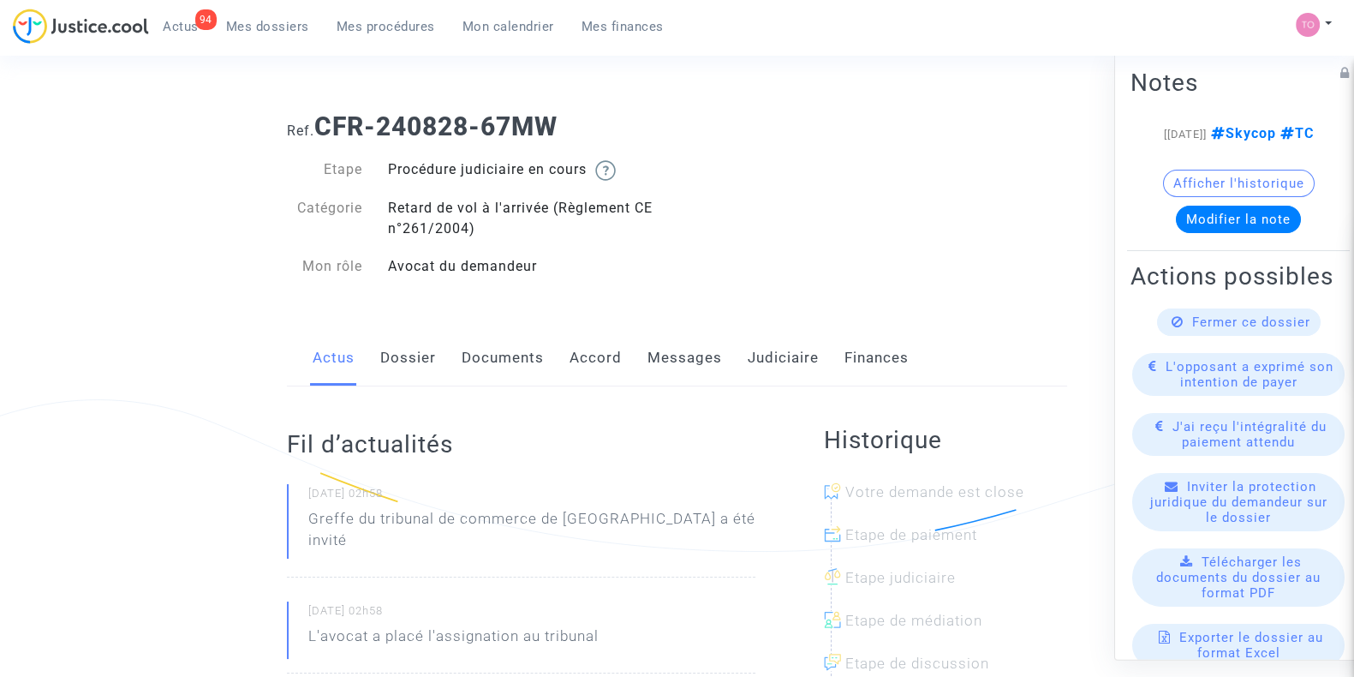
drag, startPoint x: 0, startPoint y: 0, endPoint x: 662, endPoint y: 552, distance: 861.6
click at [662, 552] on div "[DATE] 02h58 Greffe du tribunal de commerce de [GEOGRAPHIC_DATA] a été invité" at bounding box center [521, 530] width 468 height 93
click at [756, 361] on link "Judiciaire" at bounding box center [783, 358] width 71 height 57
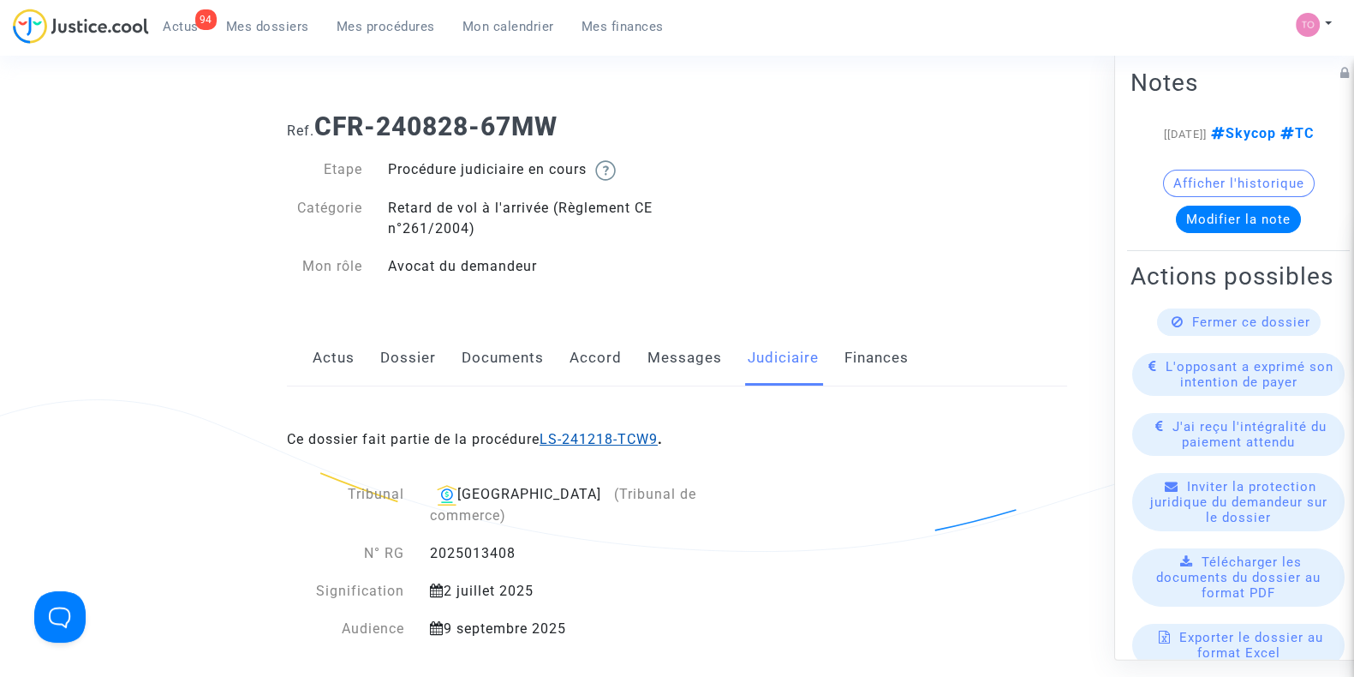
click at [620, 432] on link "LS-241218-TCW9" at bounding box center [599, 439] width 118 height 16
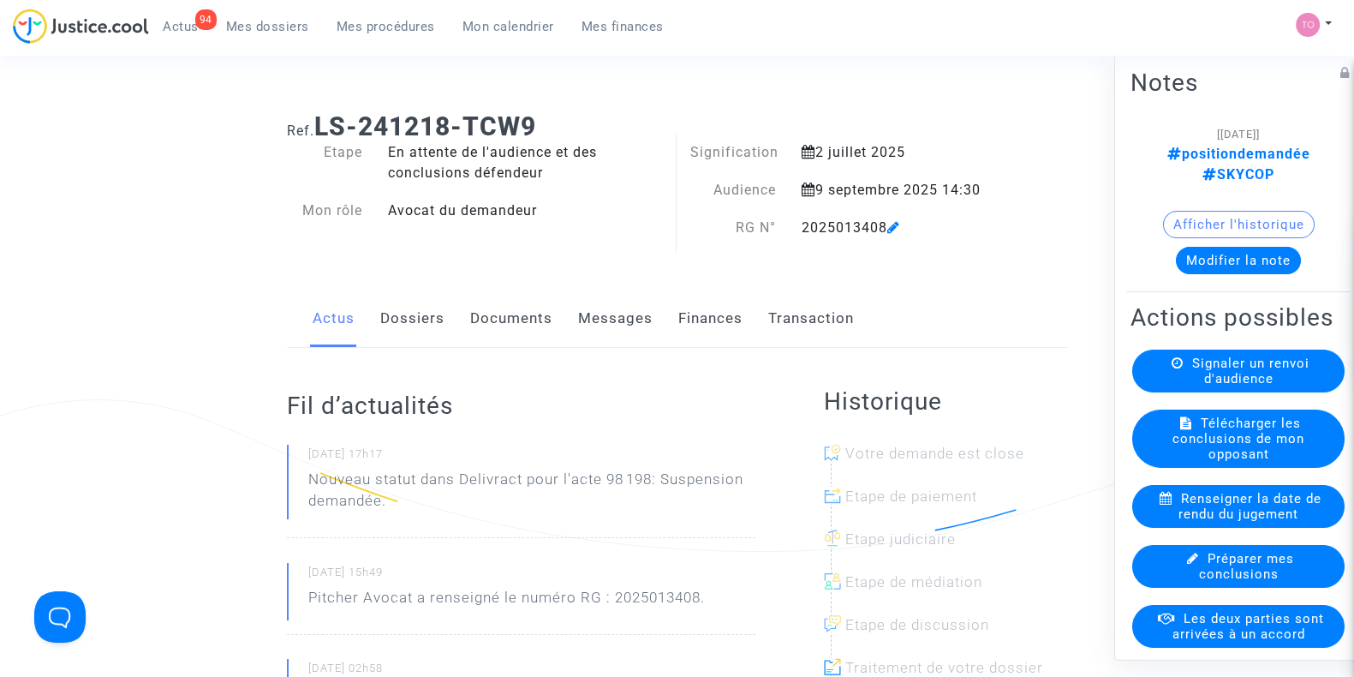
click at [407, 313] on link "Dossiers" at bounding box center [412, 318] width 64 height 57
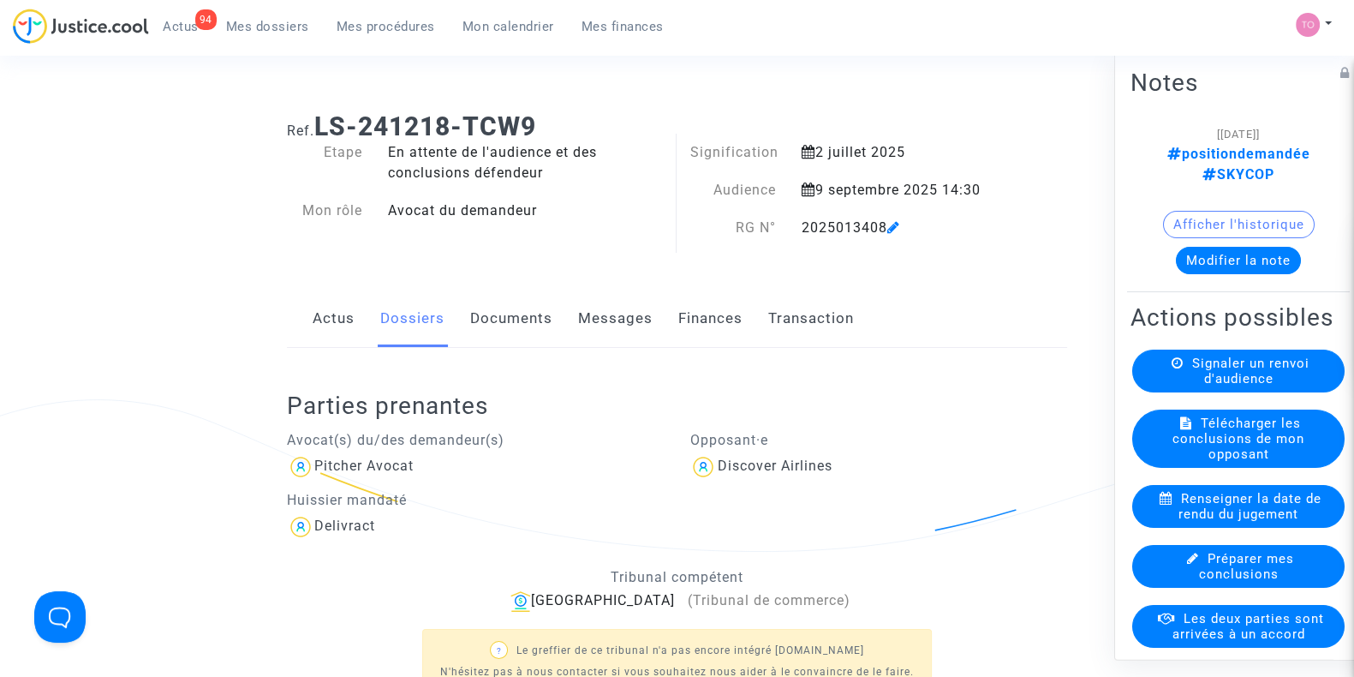
click at [519, 327] on link "Documents" at bounding box center [511, 318] width 82 height 57
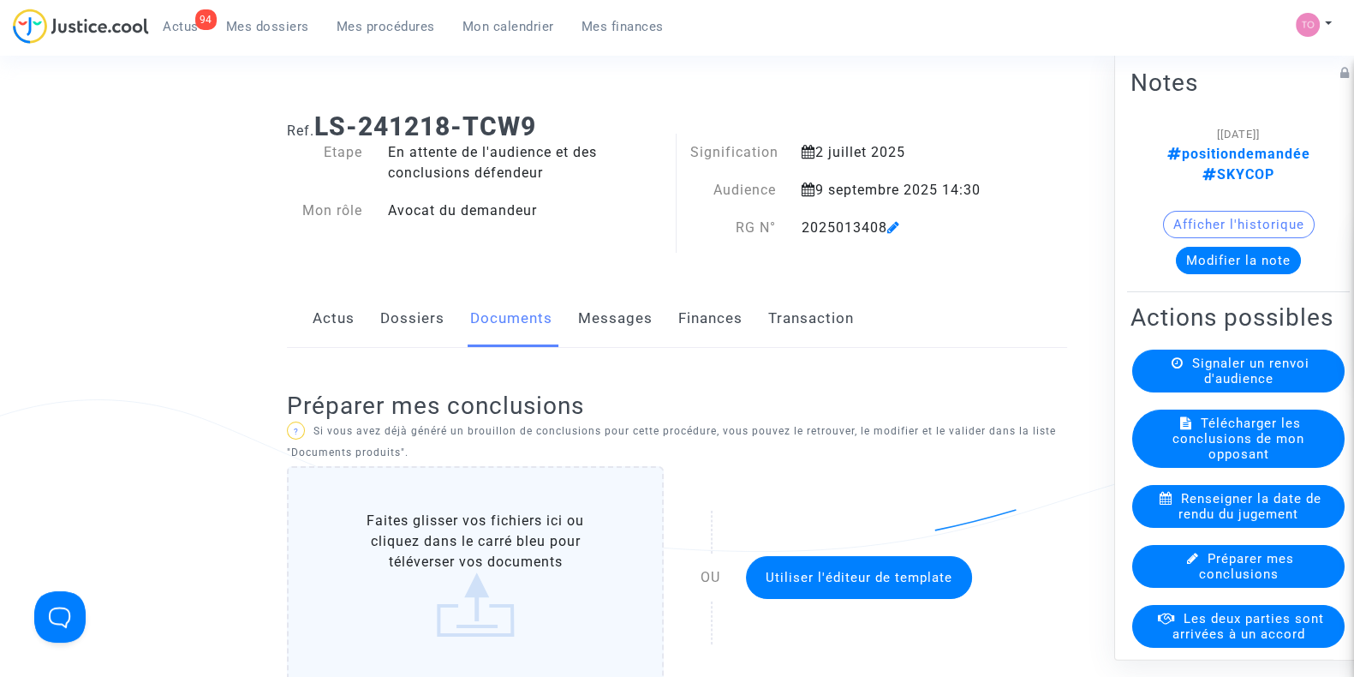
click at [437, 301] on link "Dossiers" at bounding box center [412, 318] width 64 height 57
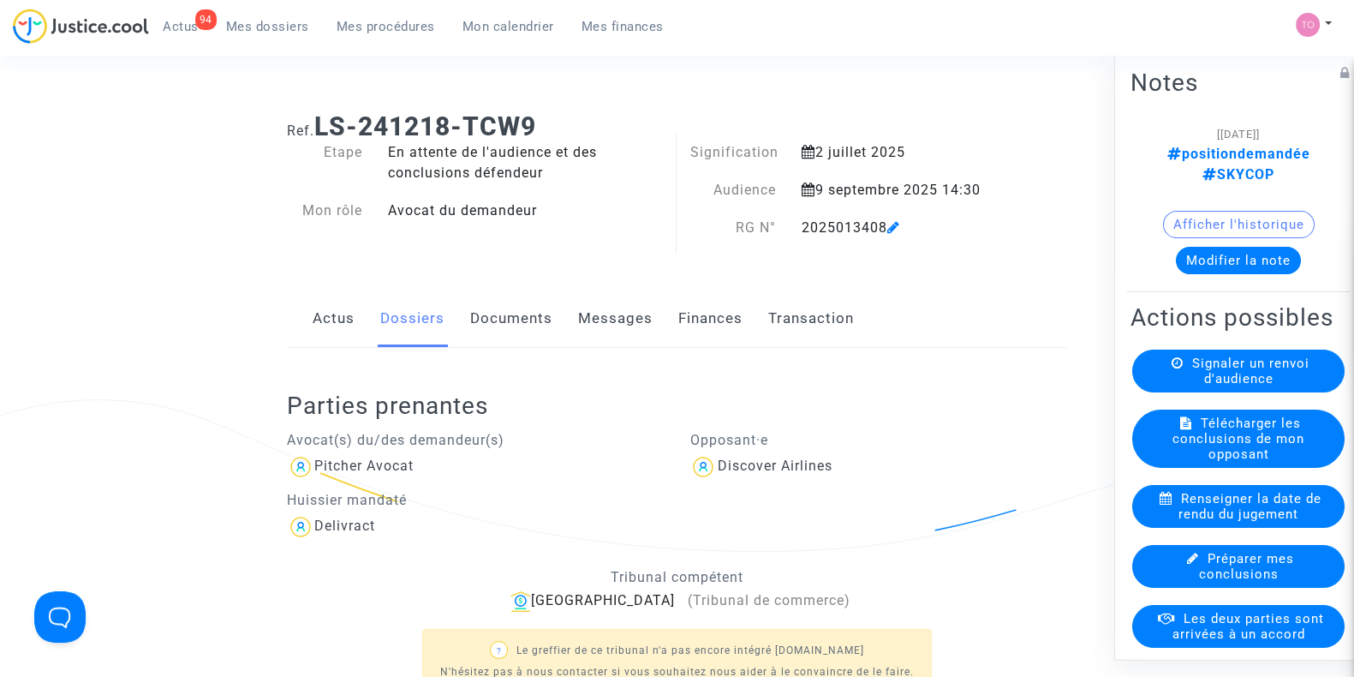
click at [527, 473] on div "Pitcher Avocat" at bounding box center [476, 466] width 378 height 27
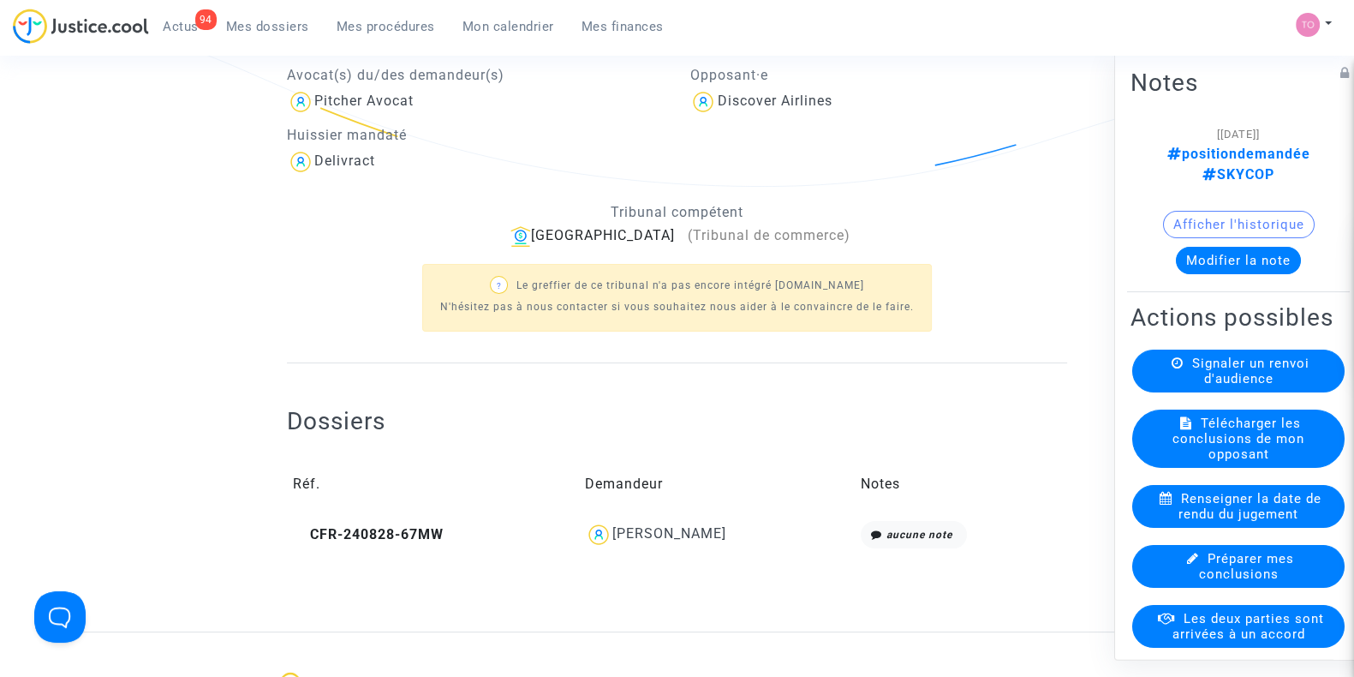
scroll to position [515, 0]
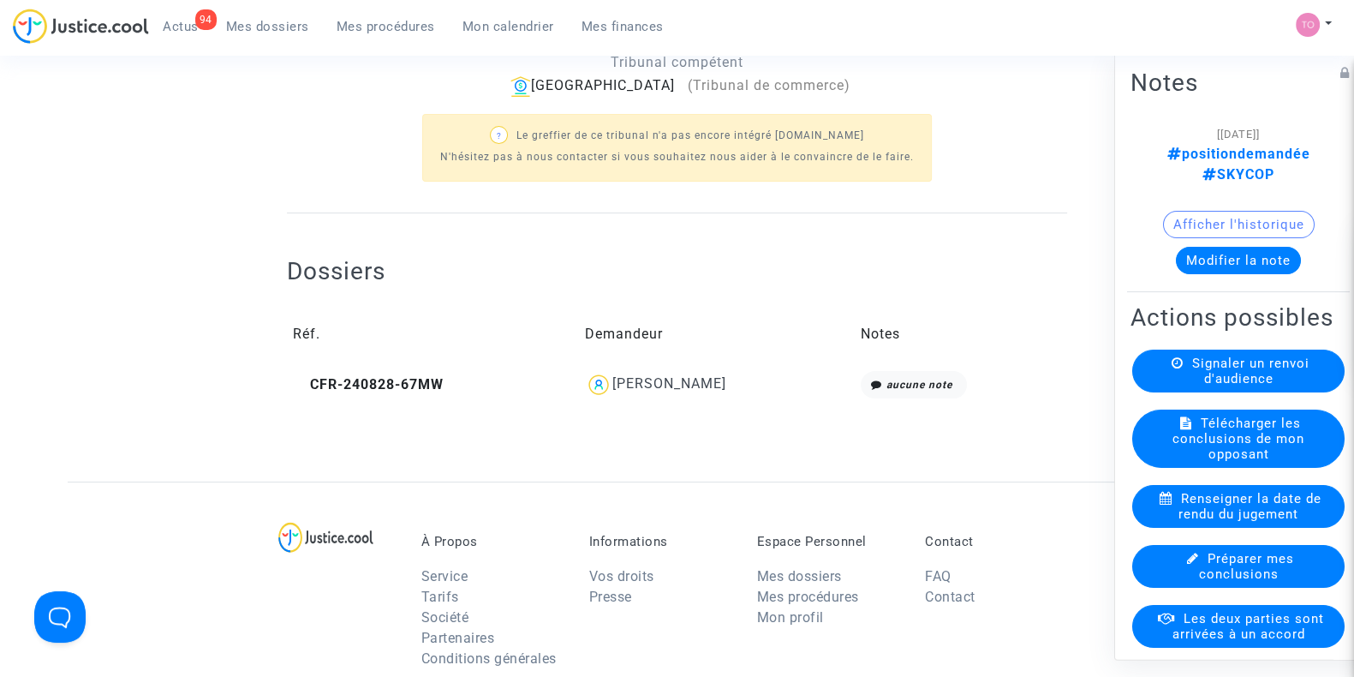
click at [685, 404] on div "Dossiers Réf. Demandeur Notes CFR-240828-67MW [PERSON_NAME] aucune note" at bounding box center [677, 317] width 780 height 208
click at [687, 381] on div "[PERSON_NAME]" at bounding box center [669, 383] width 114 height 16
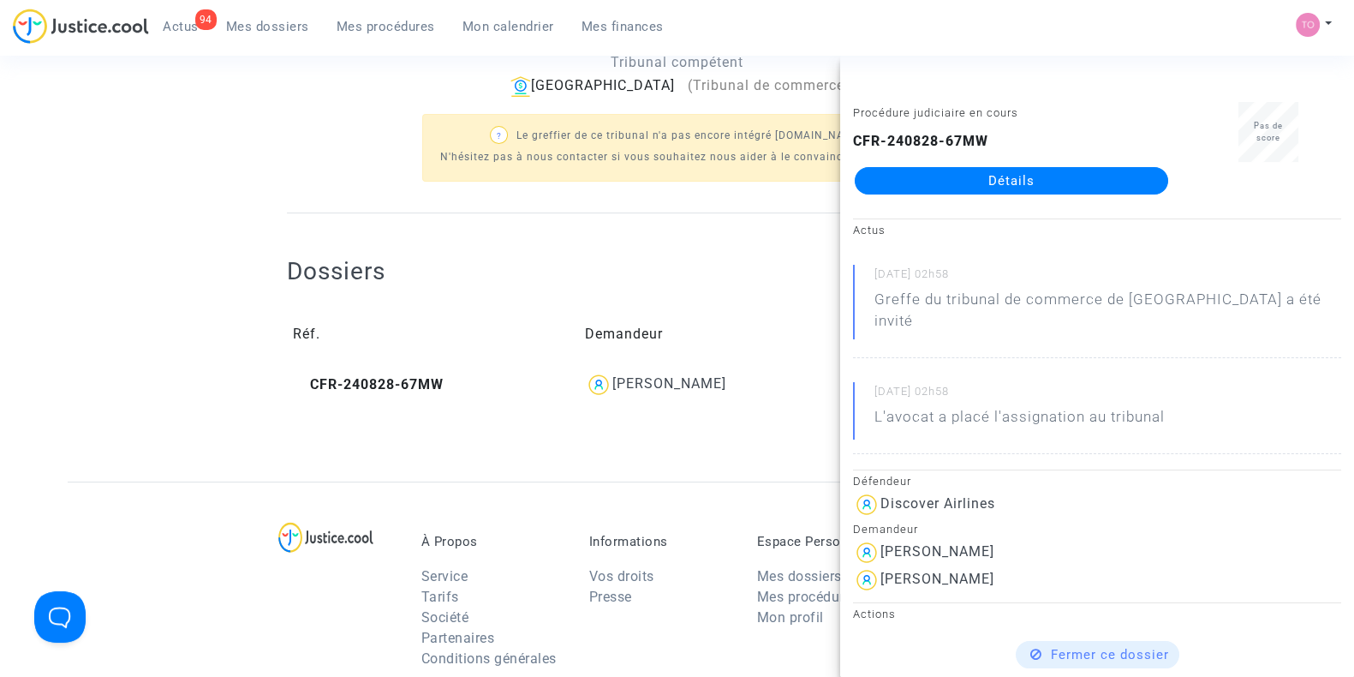
click at [1011, 169] on link "Détails" at bounding box center [1011, 180] width 313 height 27
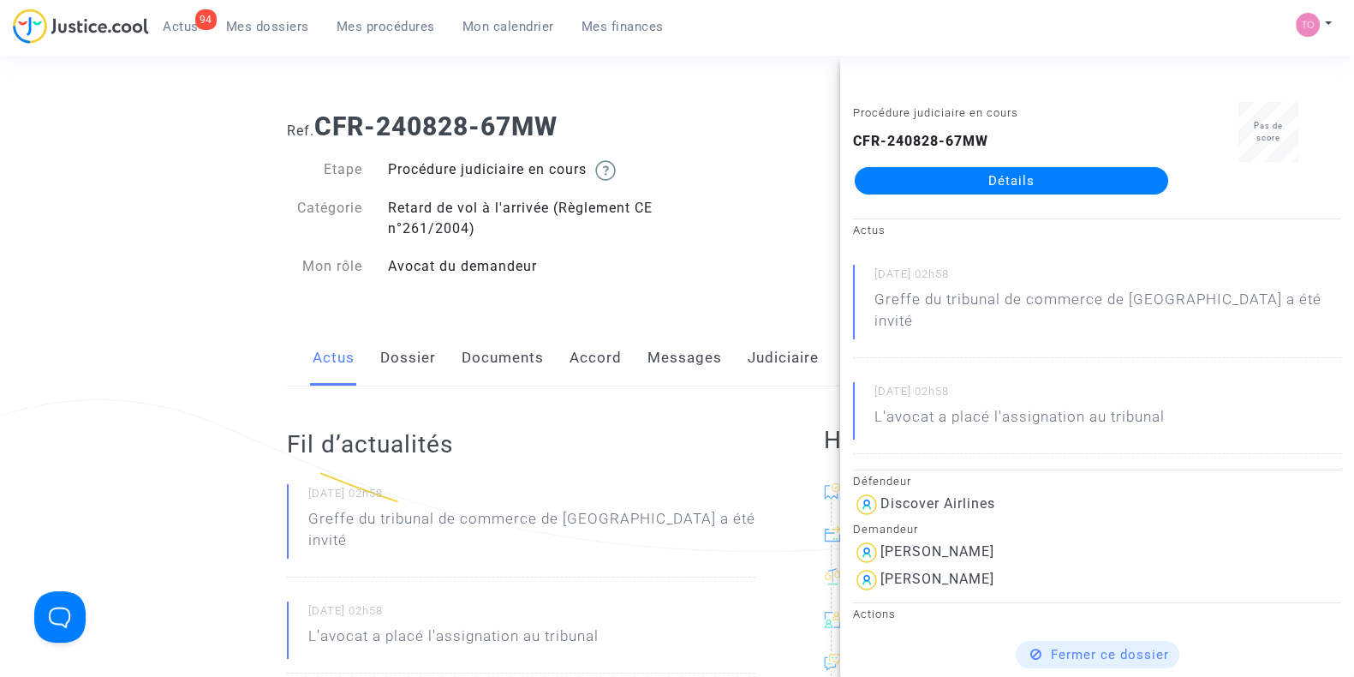
click at [694, 355] on link "Messages" at bounding box center [684, 358] width 75 height 57
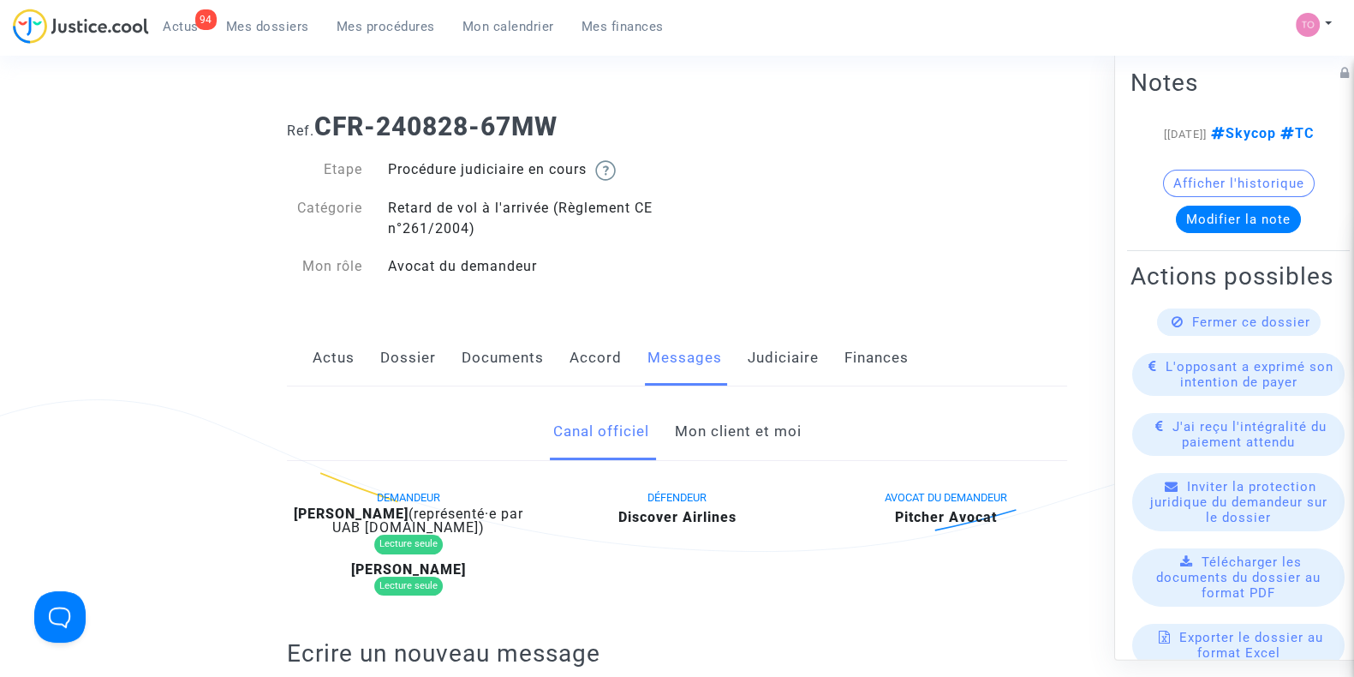
click at [701, 423] on link "Mon client et moi" at bounding box center [737, 431] width 127 height 57
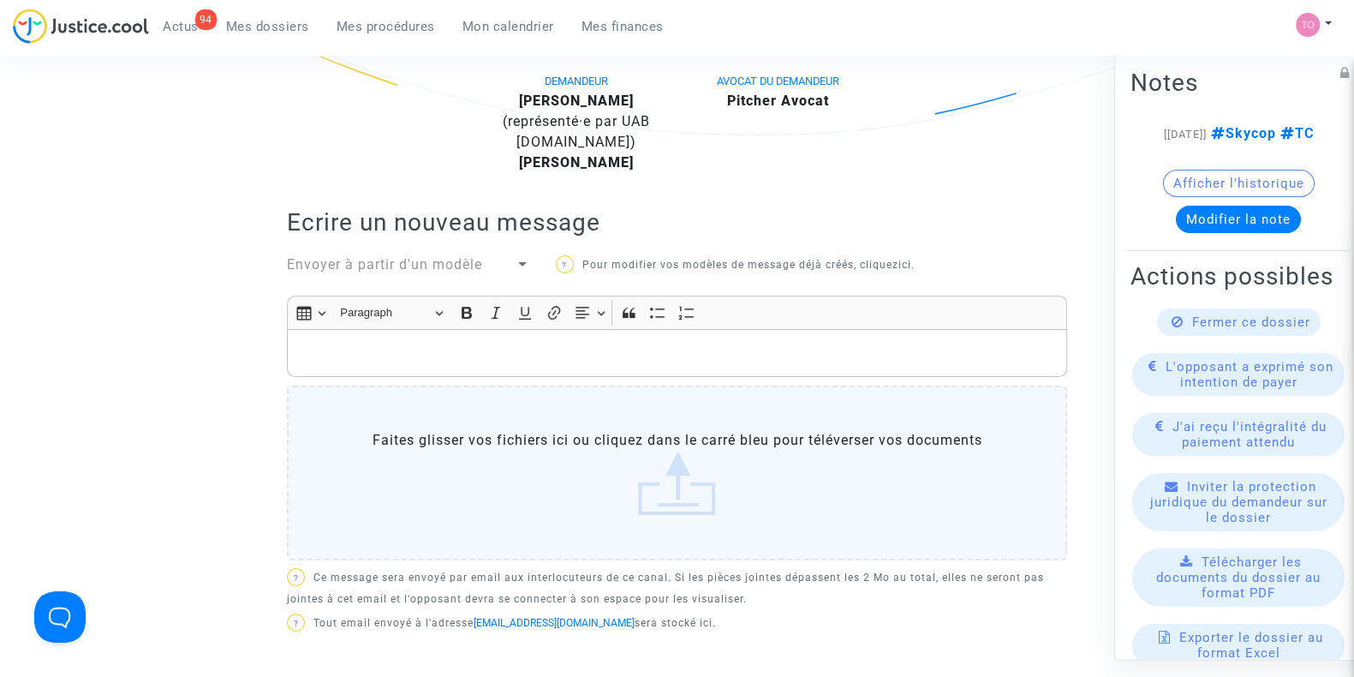
scroll to position [412, 0]
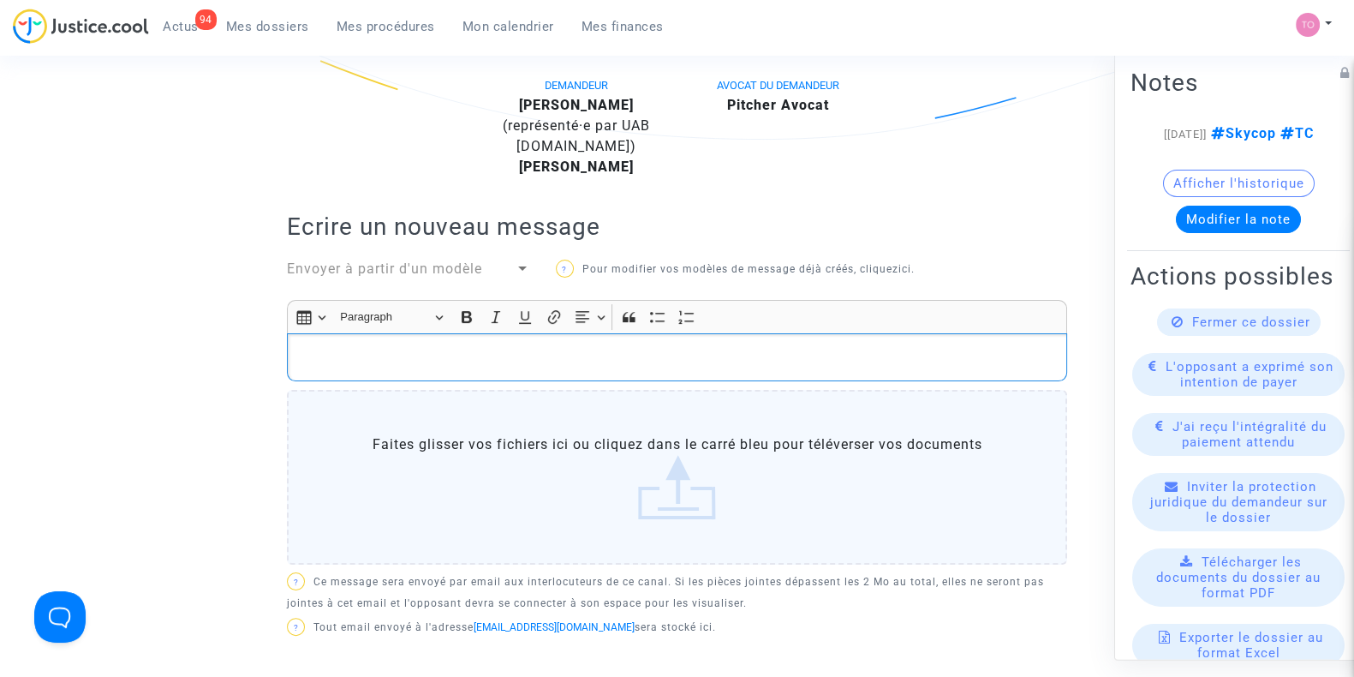
click at [470, 349] on p "Rich Text Editor, main" at bounding box center [677, 357] width 762 height 21
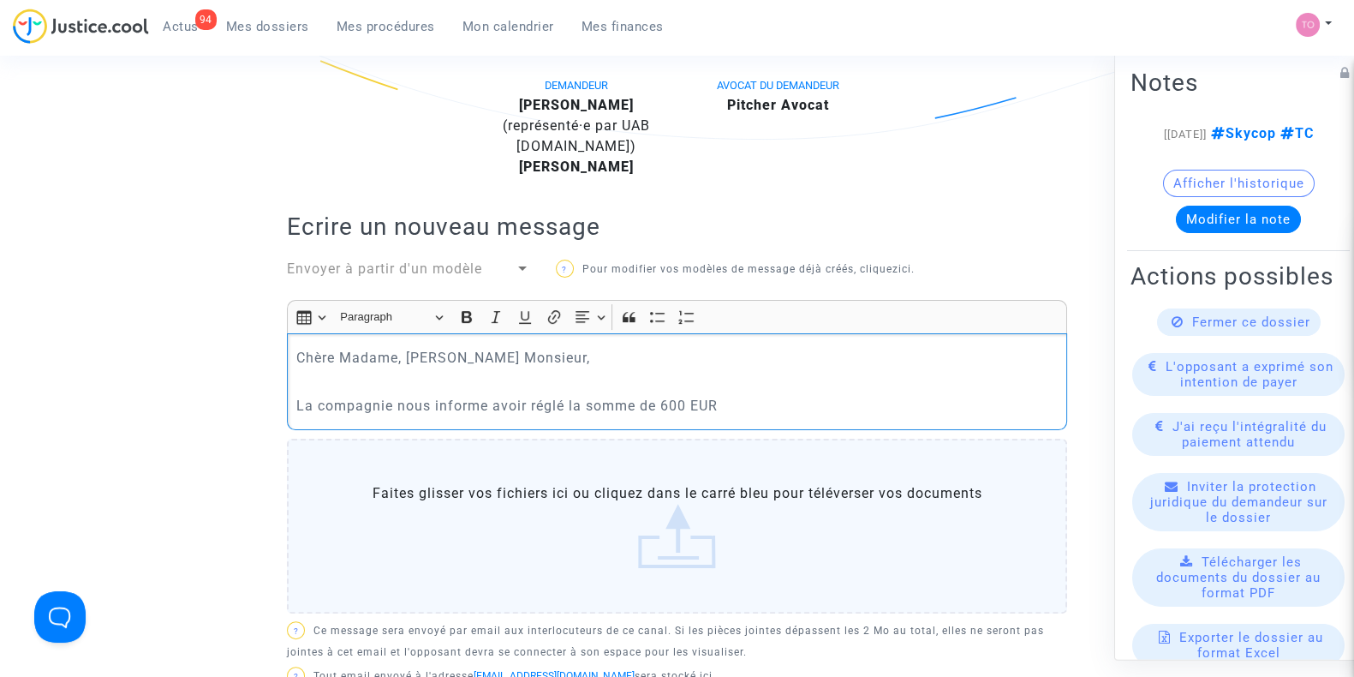
click at [561, 402] on p "La compagnie nous informe avoir réglé la somme de 600 EUR" at bounding box center [677, 405] width 762 height 21
click at [757, 405] on p "La compagnie nous informe avoir réglé la somme de 600 EUR" at bounding box center [677, 405] width 762 height 21
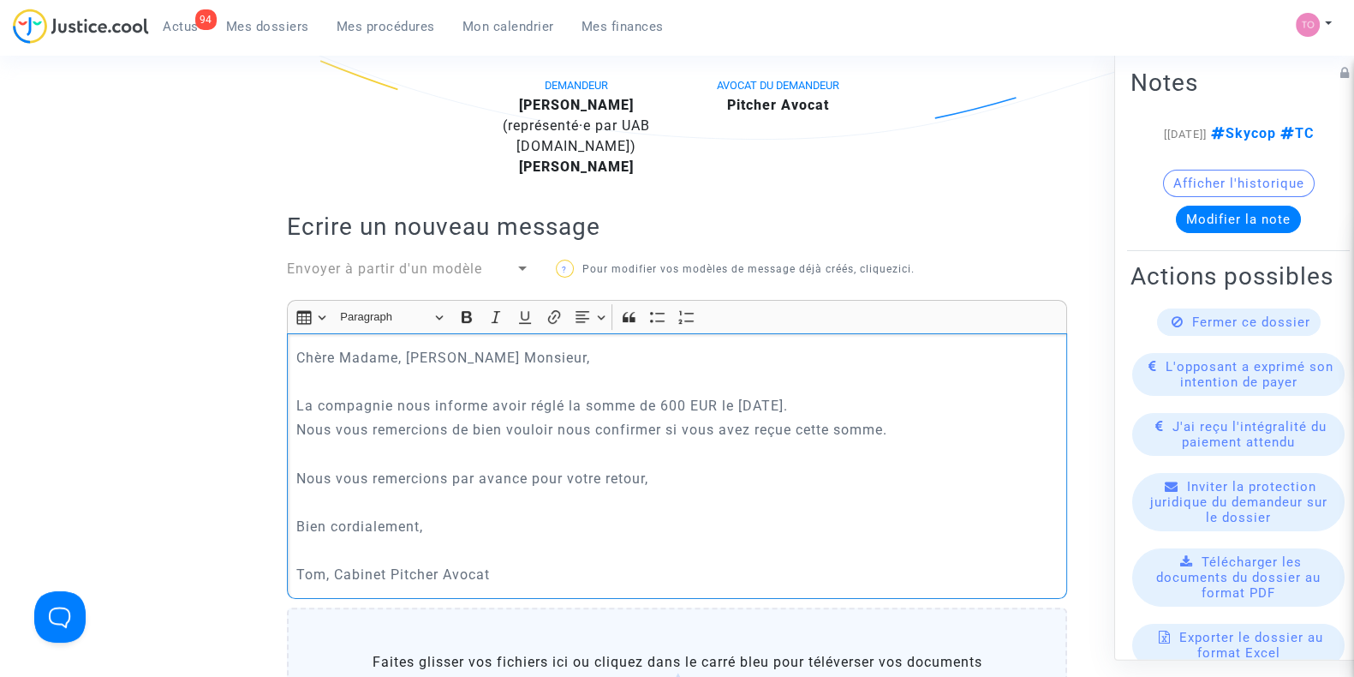
click at [893, 421] on p "Nous vous remercions de bien vouloir nous confirmer si vous avez reçue cette so…" at bounding box center [677, 429] width 762 height 21
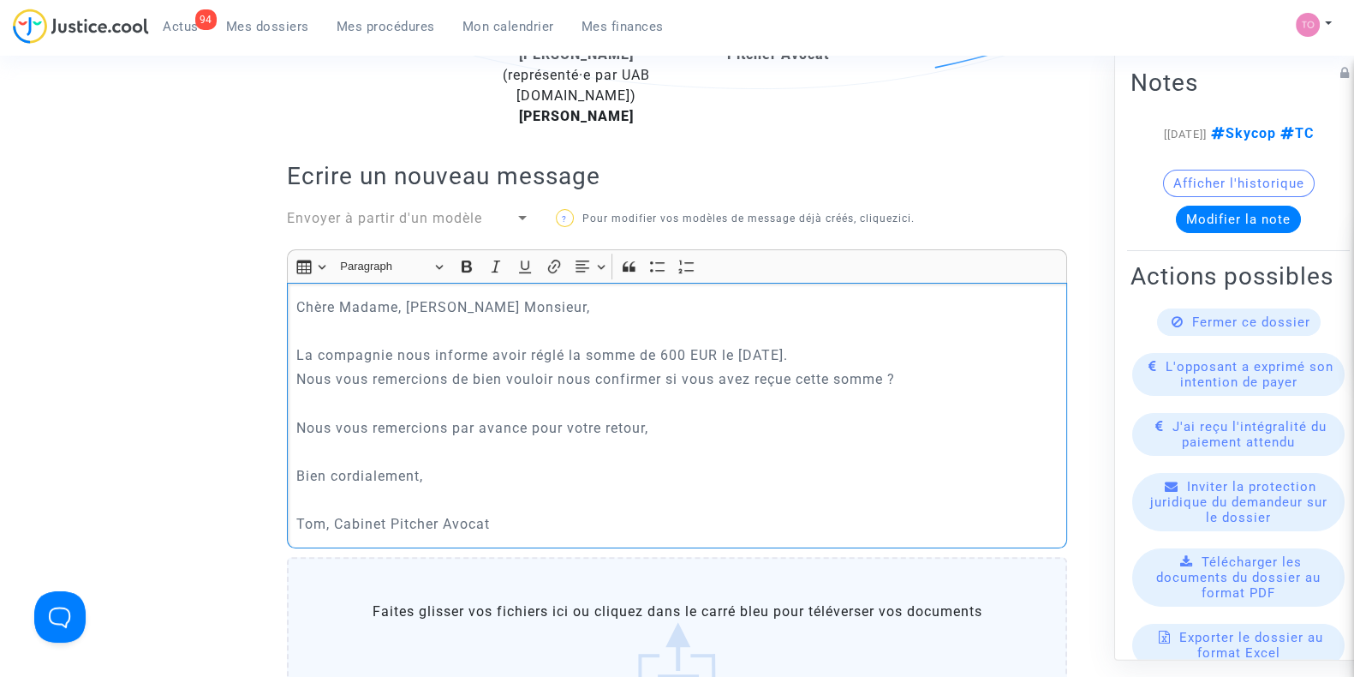
scroll to position [463, 0]
click at [832, 354] on p "La compagnie nous informe avoir réglé la somme de 600 EUR le 20/02/2024." at bounding box center [677, 353] width 762 height 21
click at [844, 348] on p "La compagnie nous informe avoir réglé la somme de 600 EUR le 20/02/2024, ci'joi…" at bounding box center [677, 353] width 762 height 21
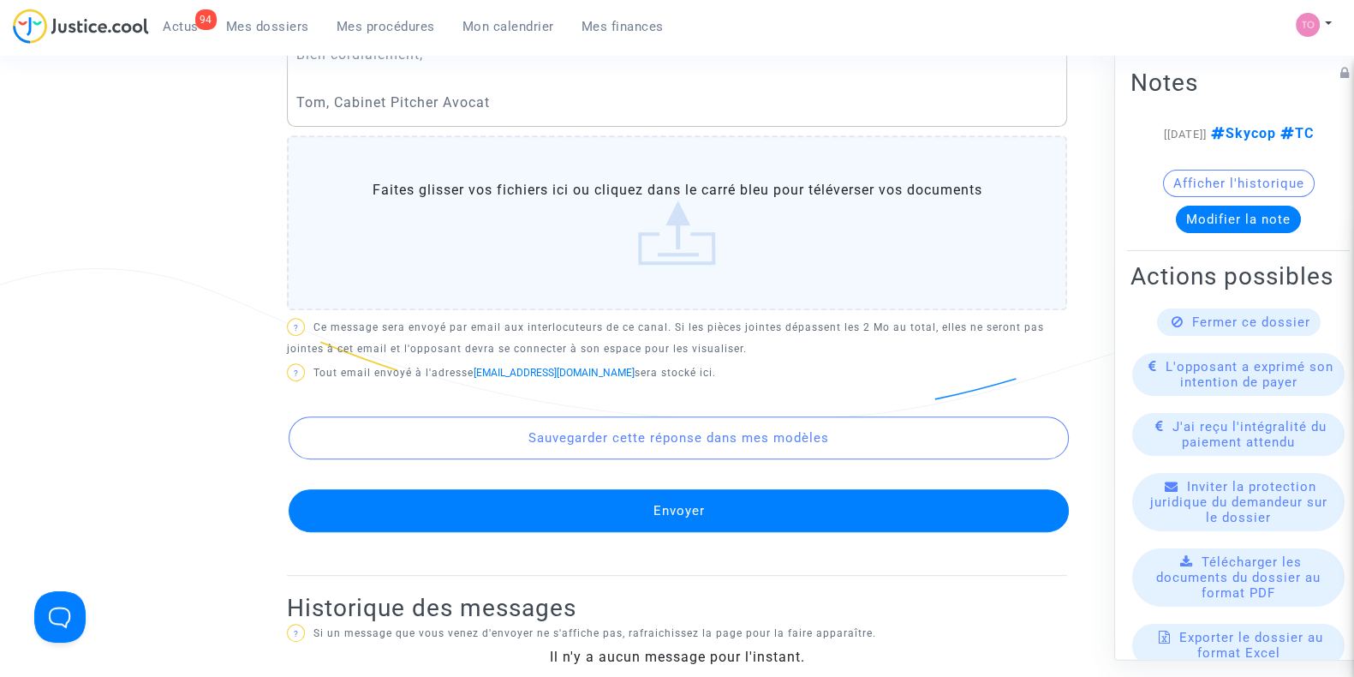
scroll to position [885, 0]
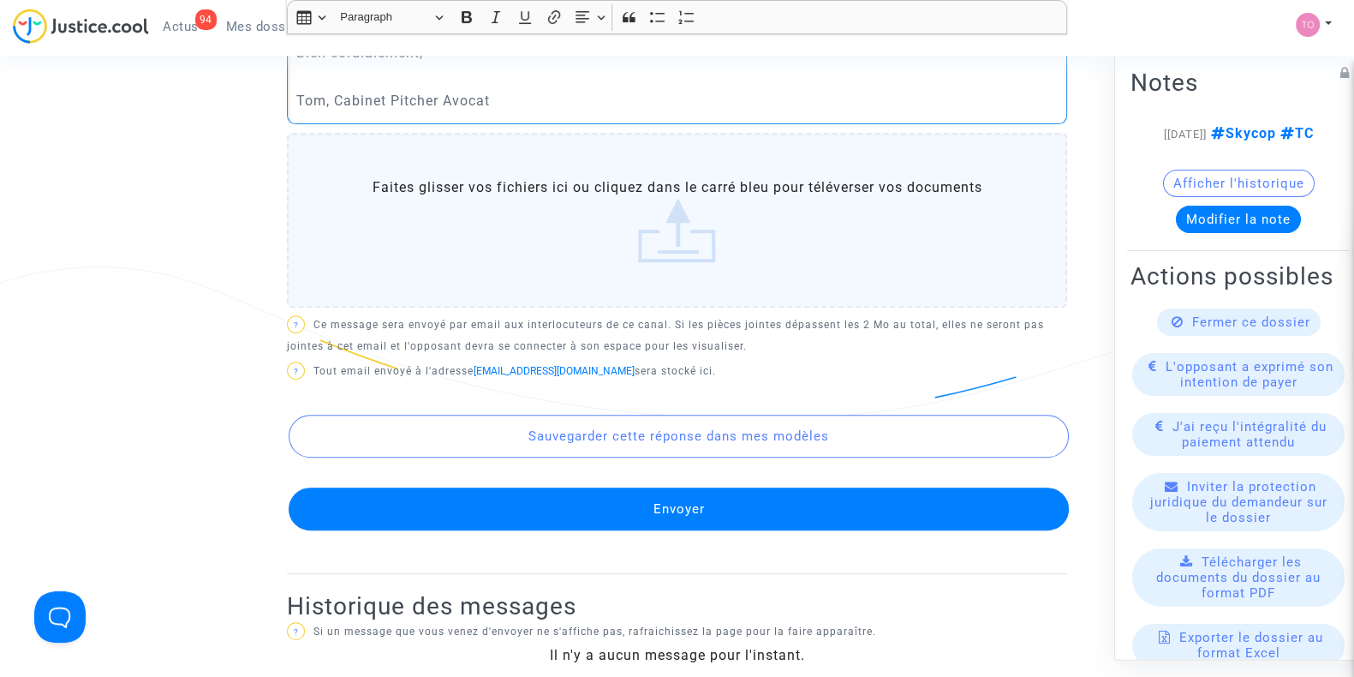
click at [576, 303] on label "Faites glisser vos fichiers ici ou cliquez dans le carré bleu pour téléverser v…" at bounding box center [677, 220] width 780 height 175
click at [0, 0] on input "Faites glisser vos fichiers ici ou cliquez dans le carré bleu pour téléverser v…" at bounding box center [0, 0] width 0 height 0
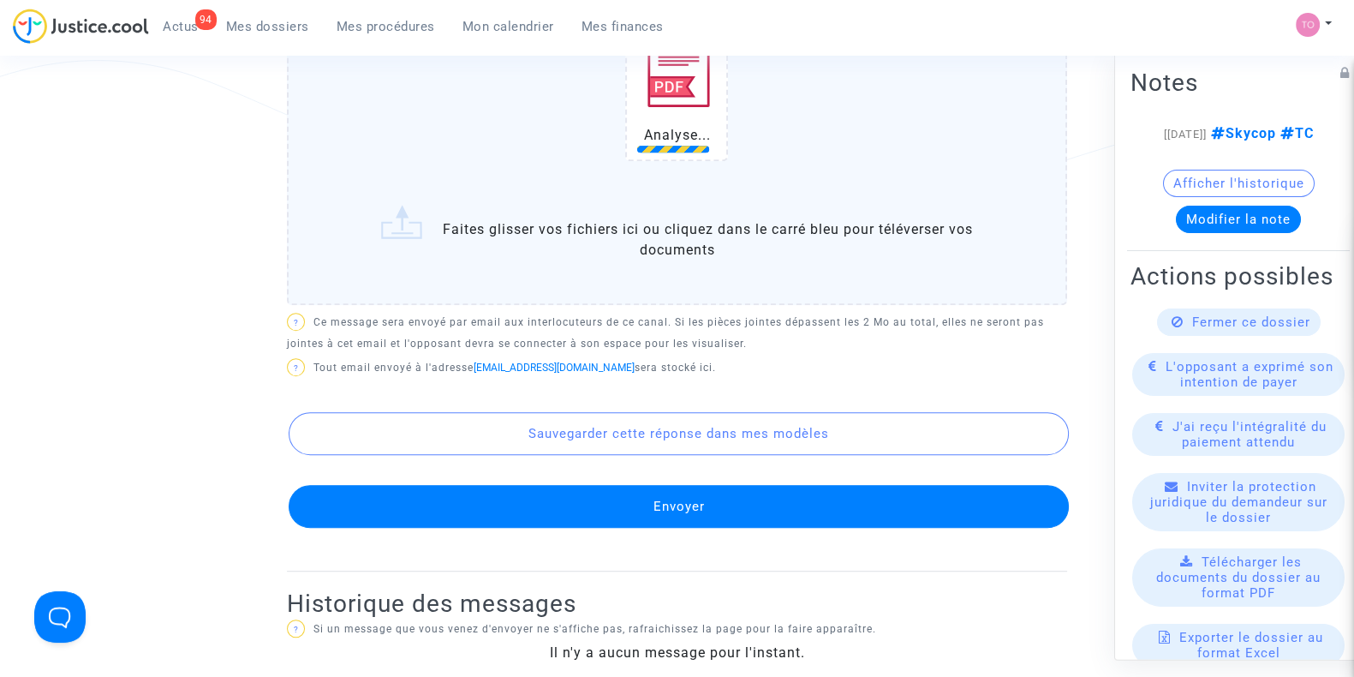
scroll to position [1093, 0]
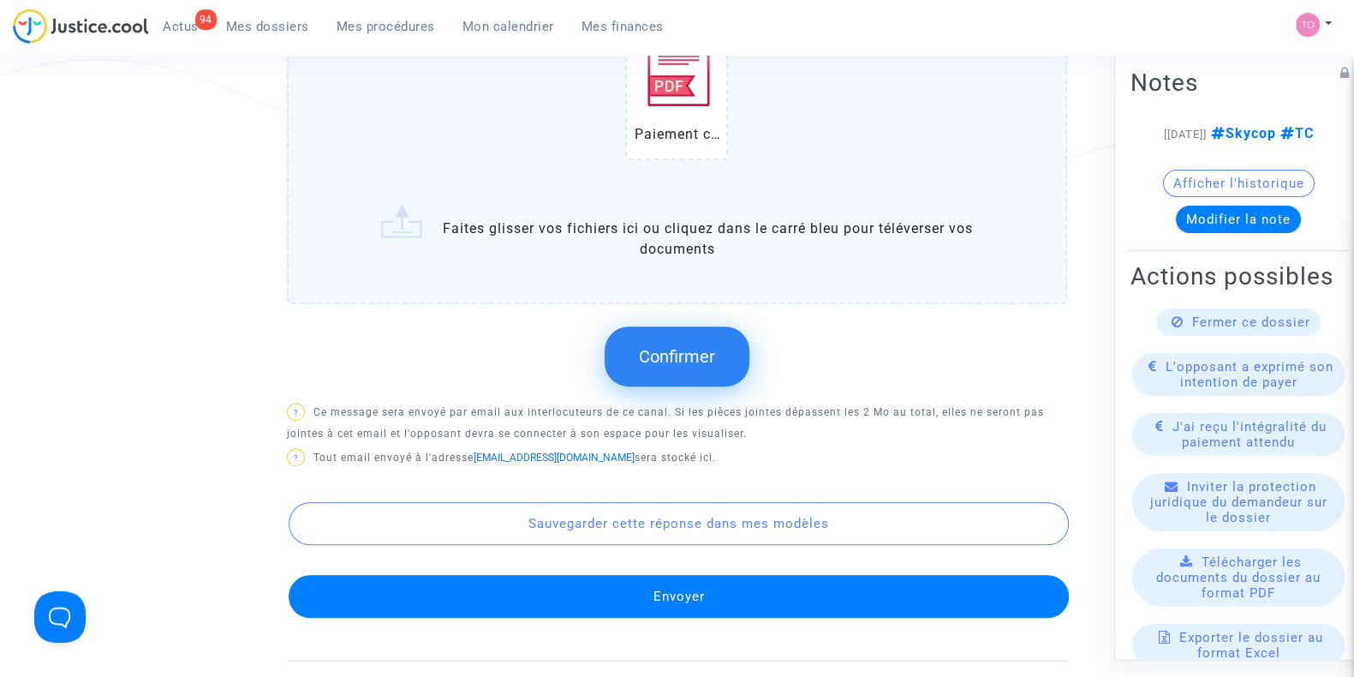
click at [651, 346] on span "Confirmer" at bounding box center [677, 356] width 76 height 21
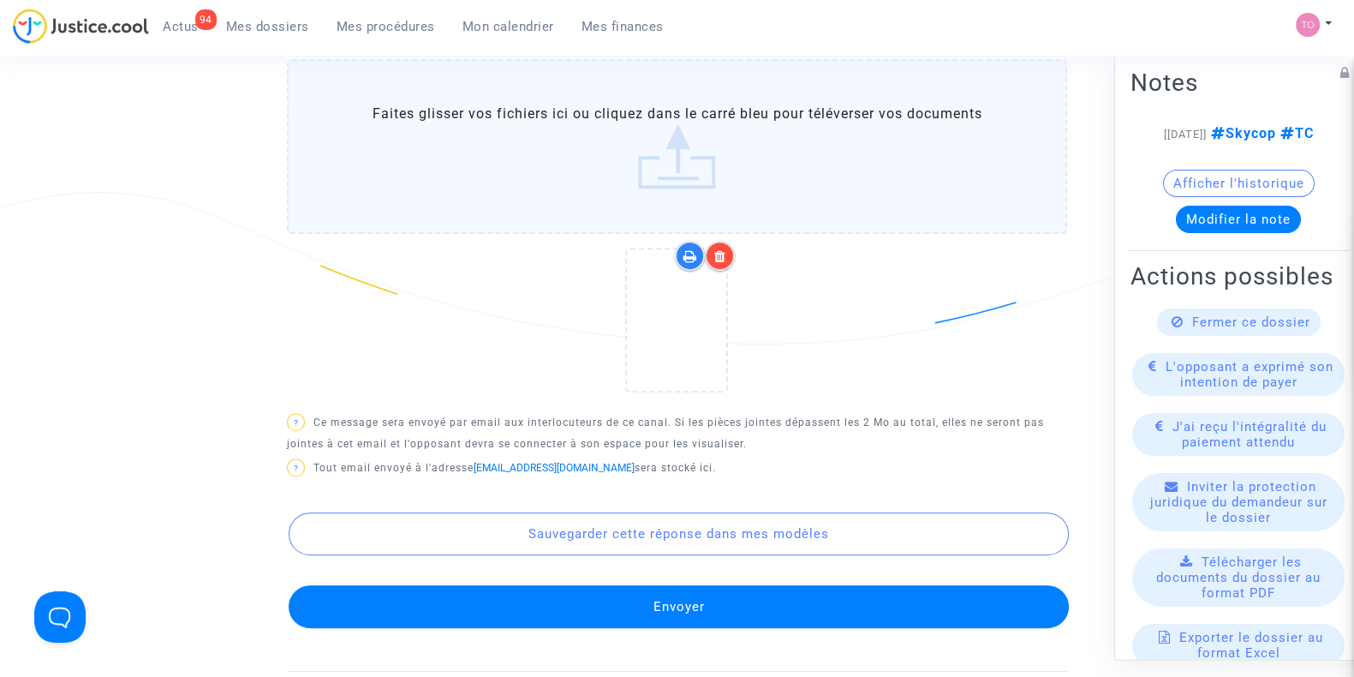
scroll to position [1070, 0]
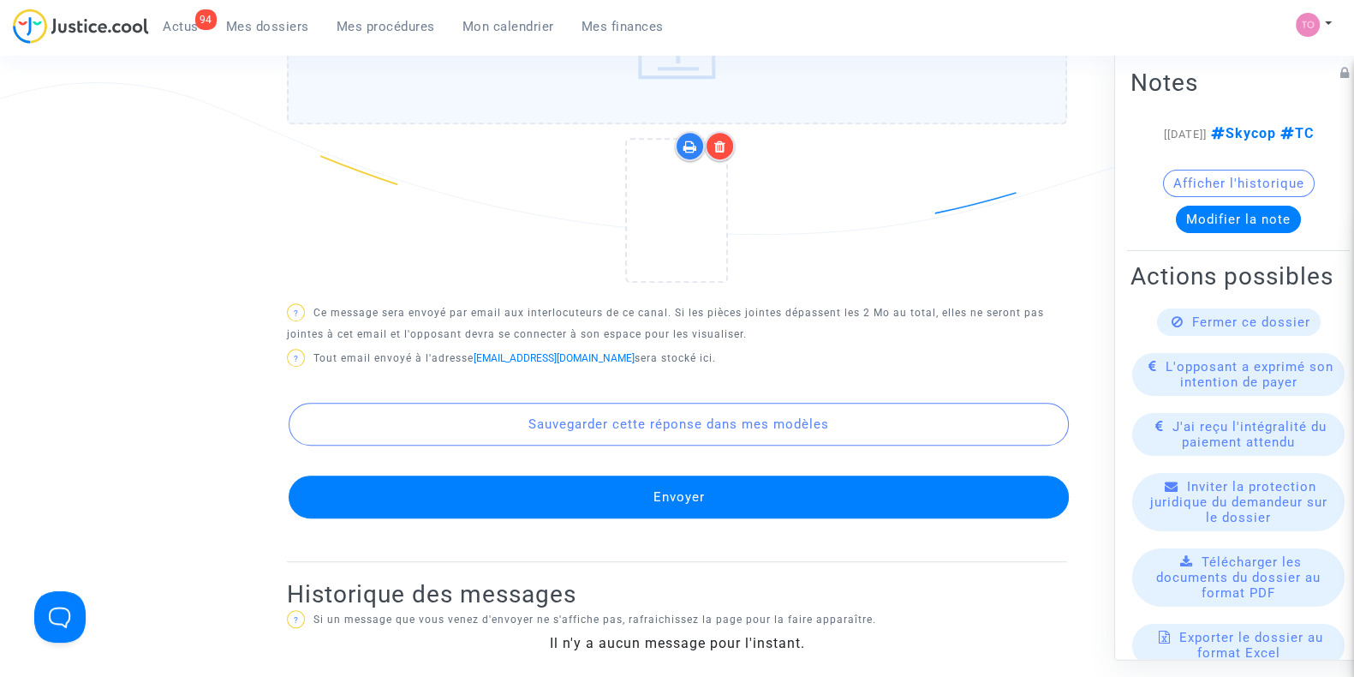
click at [677, 504] on button "Envoyer" at bounding box center [679, 496] width 780 height 43
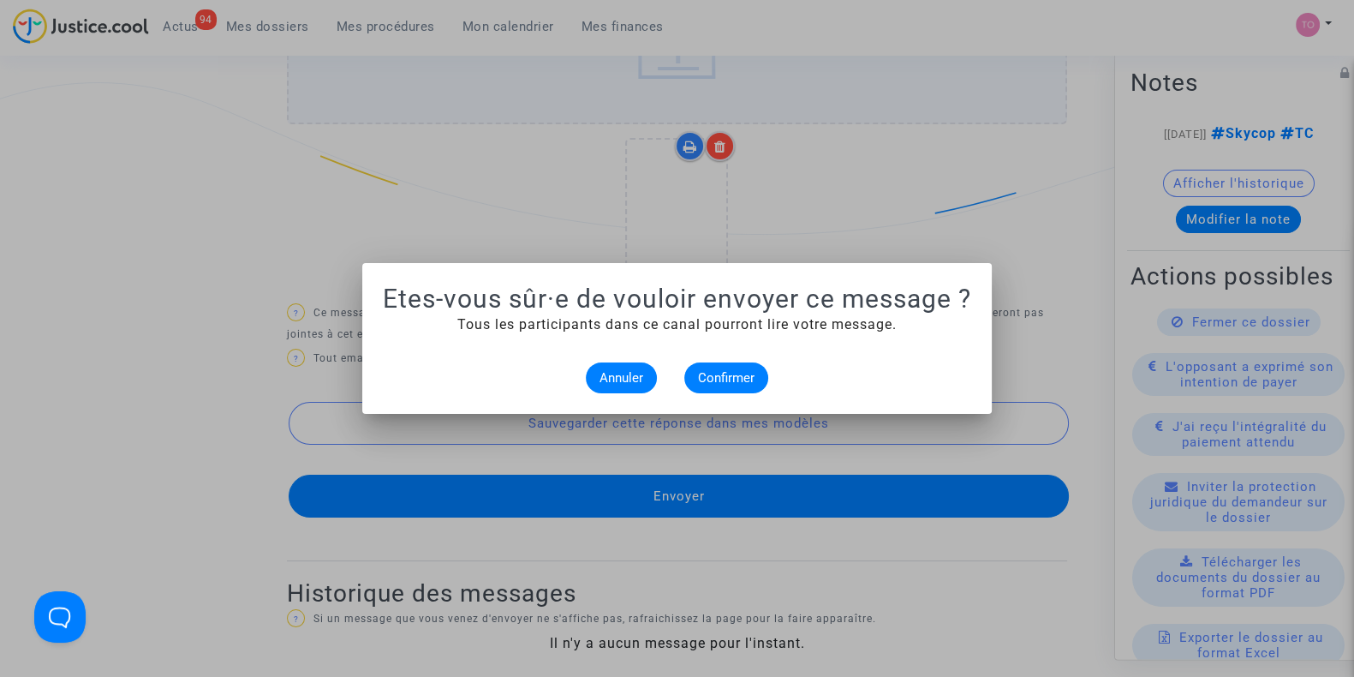
scroll to position [0, 0]
click at [701, 373] on span "Confirmer" at bounding box center [726, 377] width 57 height 15
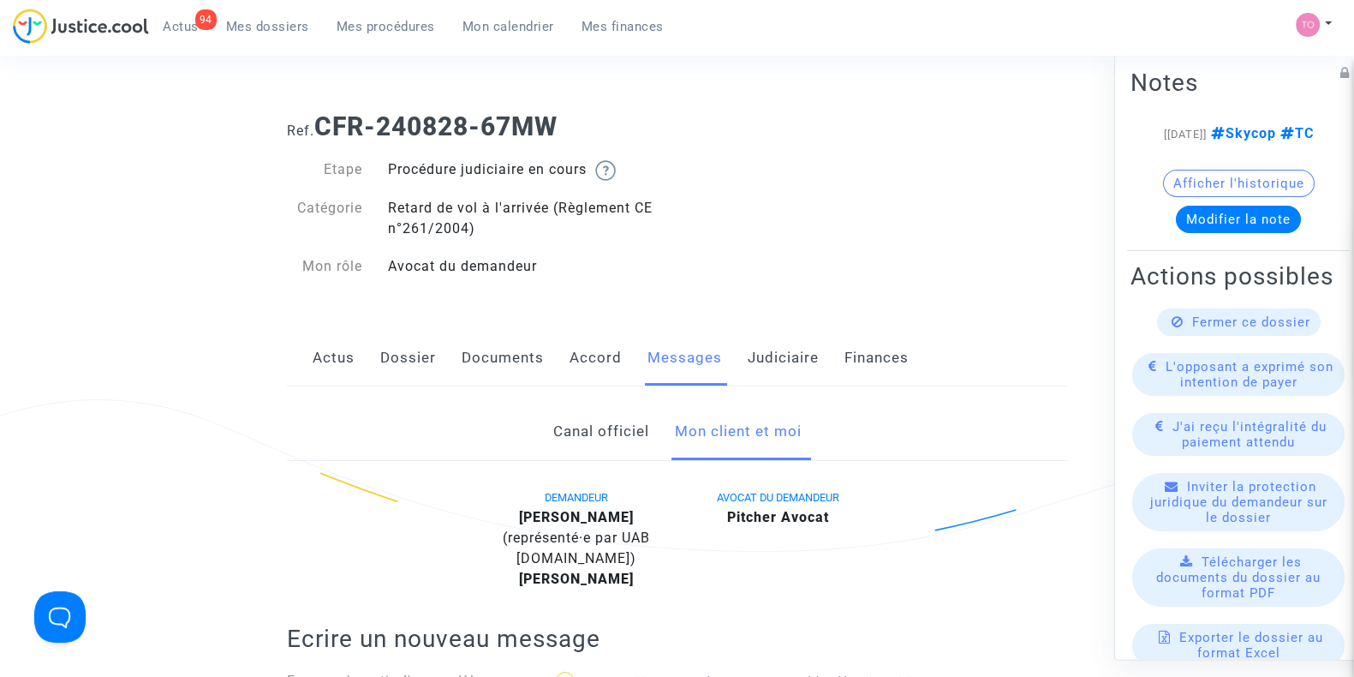
click at [766, 379] on link "Judiciaire" at bounding box center [783, 358] width 71 height 57
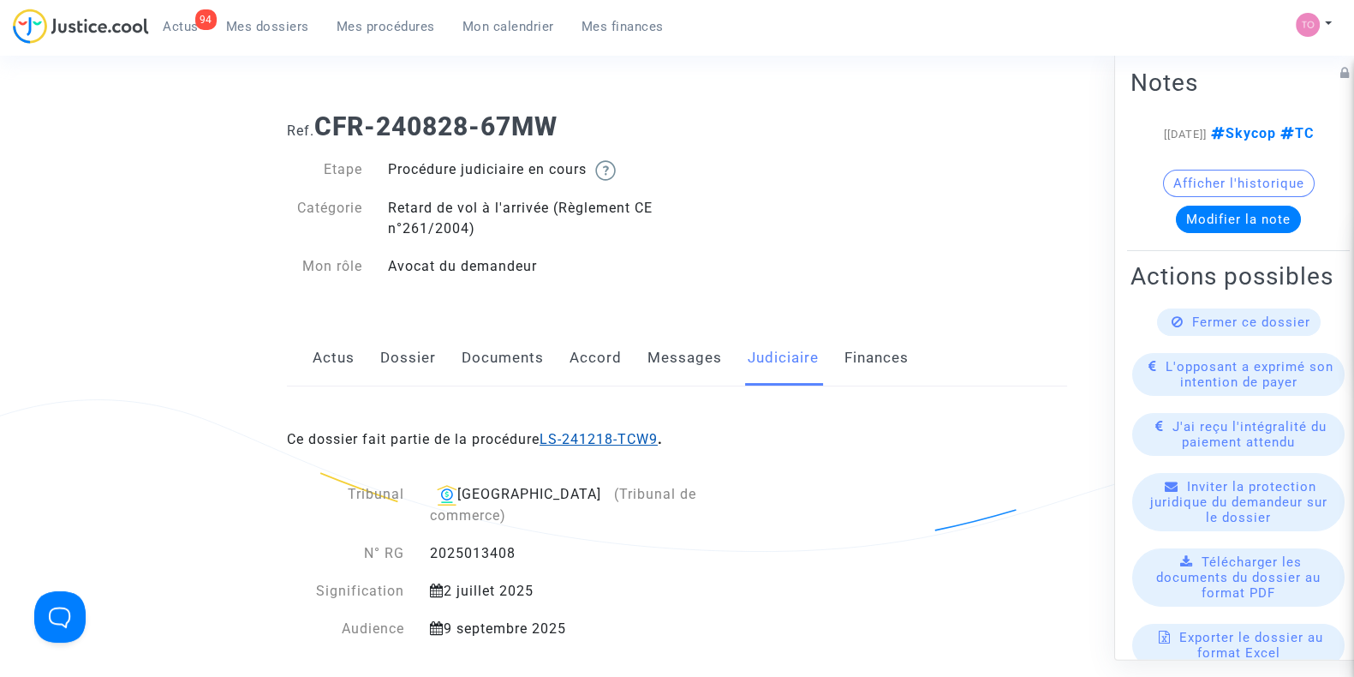
click at [617, 431] on link "LS-241218-TCW9" at bounding box center [599, 439] width 118 height 16
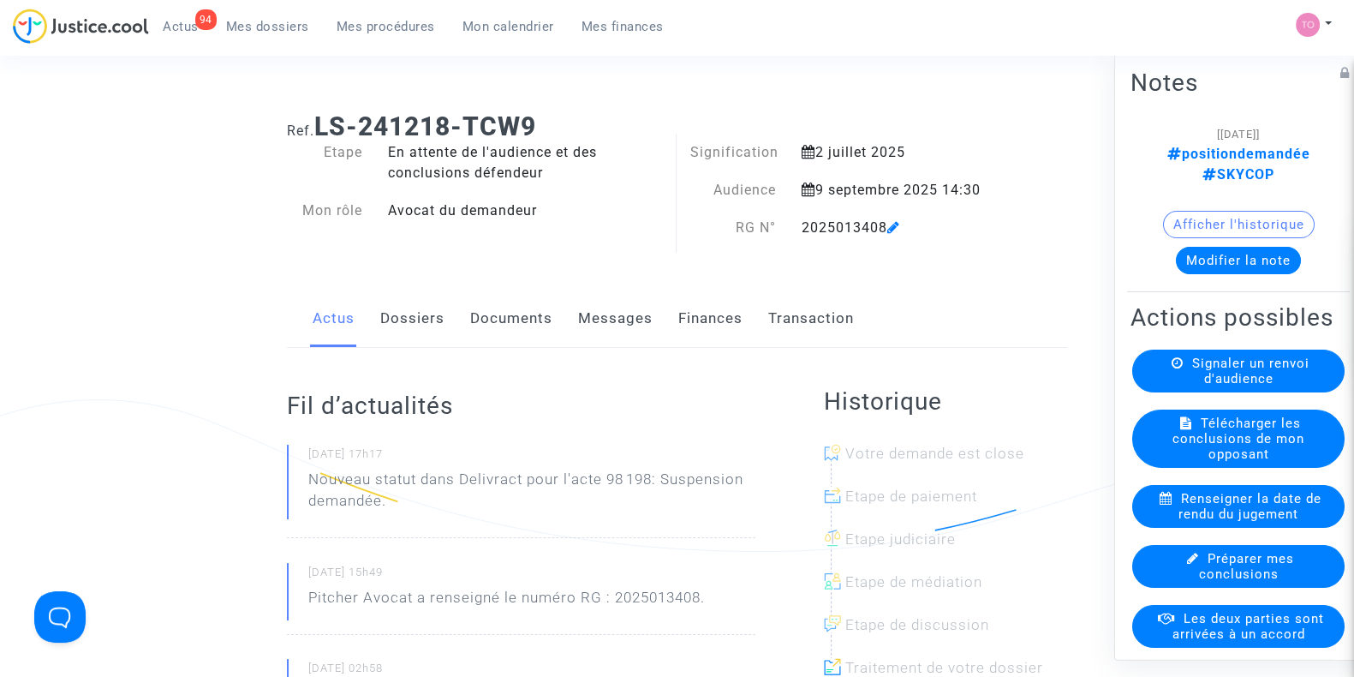
click at [1243, 247] on button "Modifier la note" at bounding box center [1238, 260] width 125 height 27
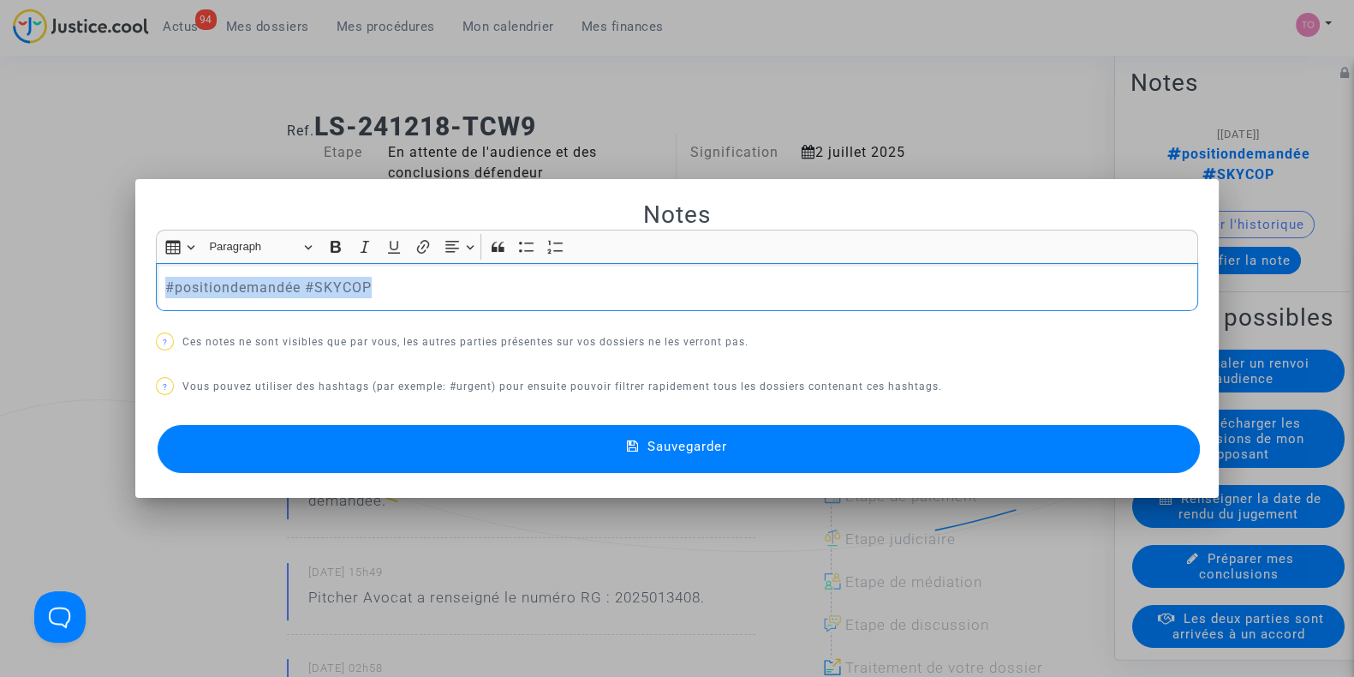
drag, startPoint x: 525, startPoint y: 288, endPoint x: 0, endPoint y: 248, distance: 526.4
click at [0, 248] on div "Notes Rich Text Editor Insert table Insert table Heading Paragraph Paragraph He…" at bounding box center [677, 338] width 1354 height 677
click at [254, 289] on p "#positiondemandée #SKYCOP" at bounding box center [677, 287] width 1024 height 21
click at [291, 285] on p "#positiondemandée #SKYCOP" at bounding box center [677, 287] width 1024 height 21
drag, startPoint x: 291, startPoint y: 286, endPoint x: 47, endPoint y: 281, distance: 244.1
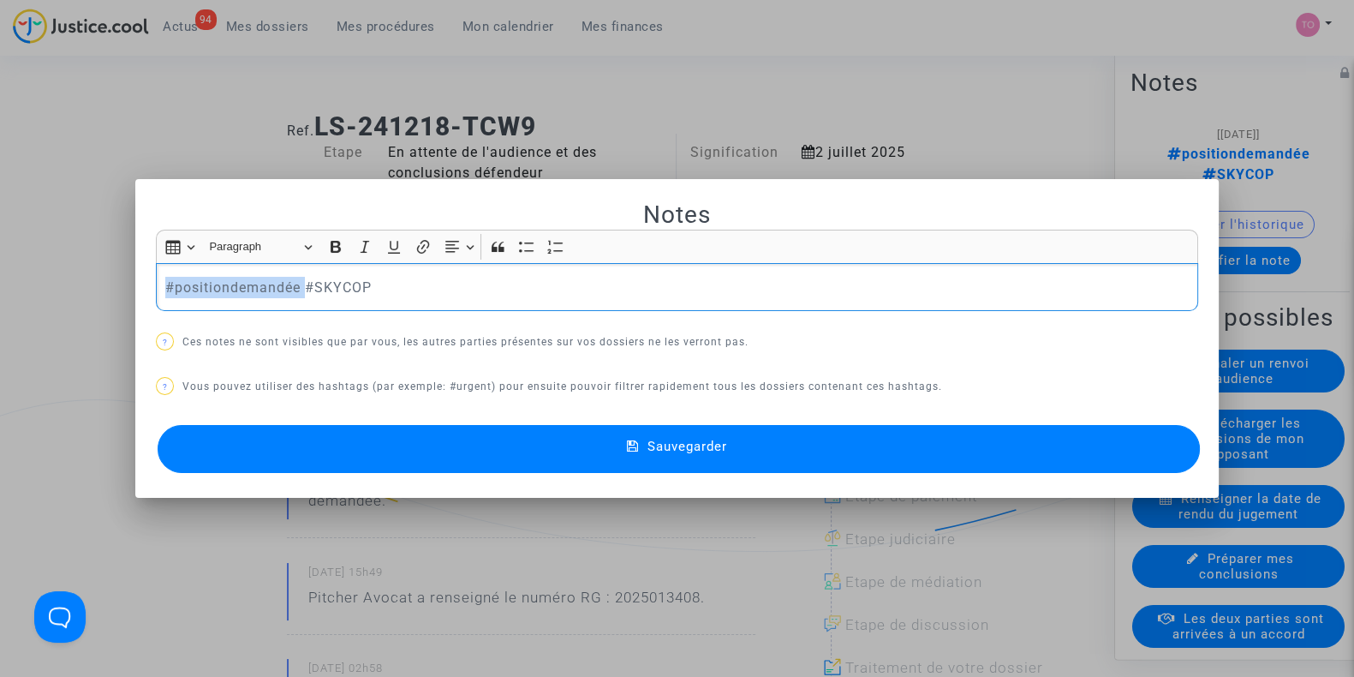
click at [47, 281] on div "Notes Rich Text Editor Insert table Insert table Heading Paragraph Paragraph He…" at bounding box center [677, 338] width 1354 height 677
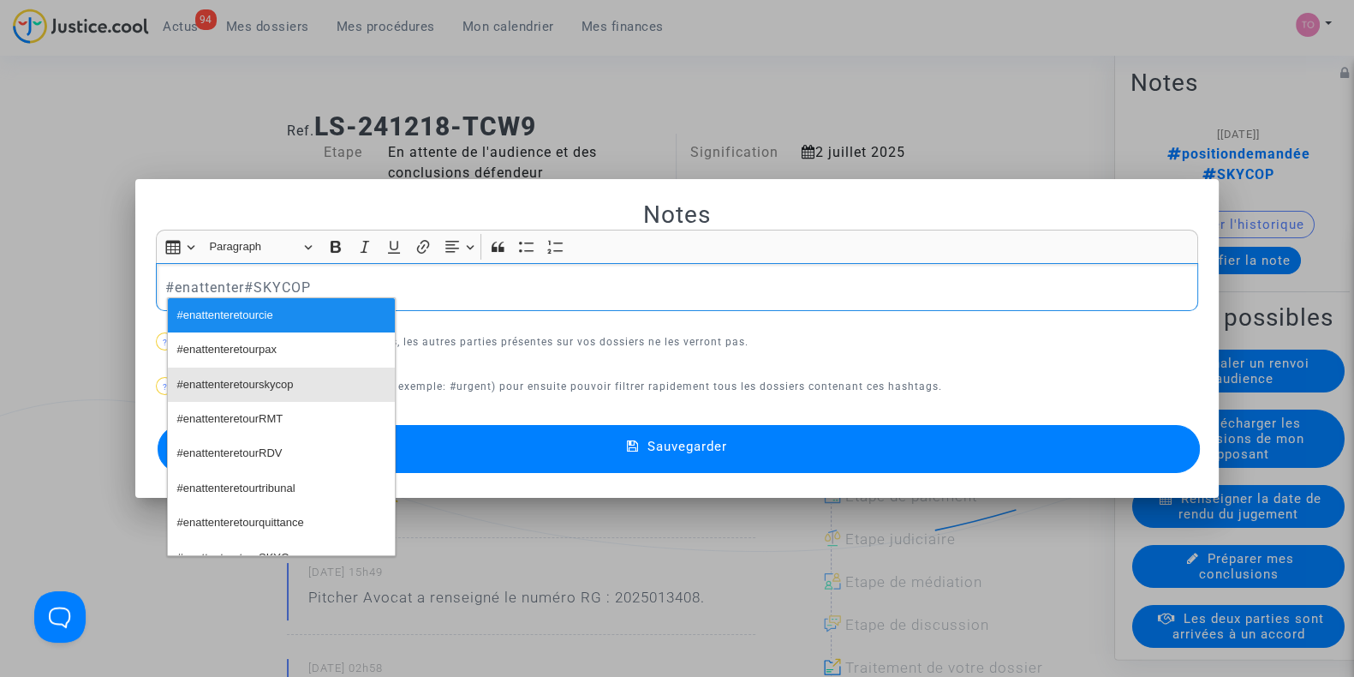
click at [237, 389] on span "#enattenteretourskycop" at bounding box center [235, 385] width 116 height 25
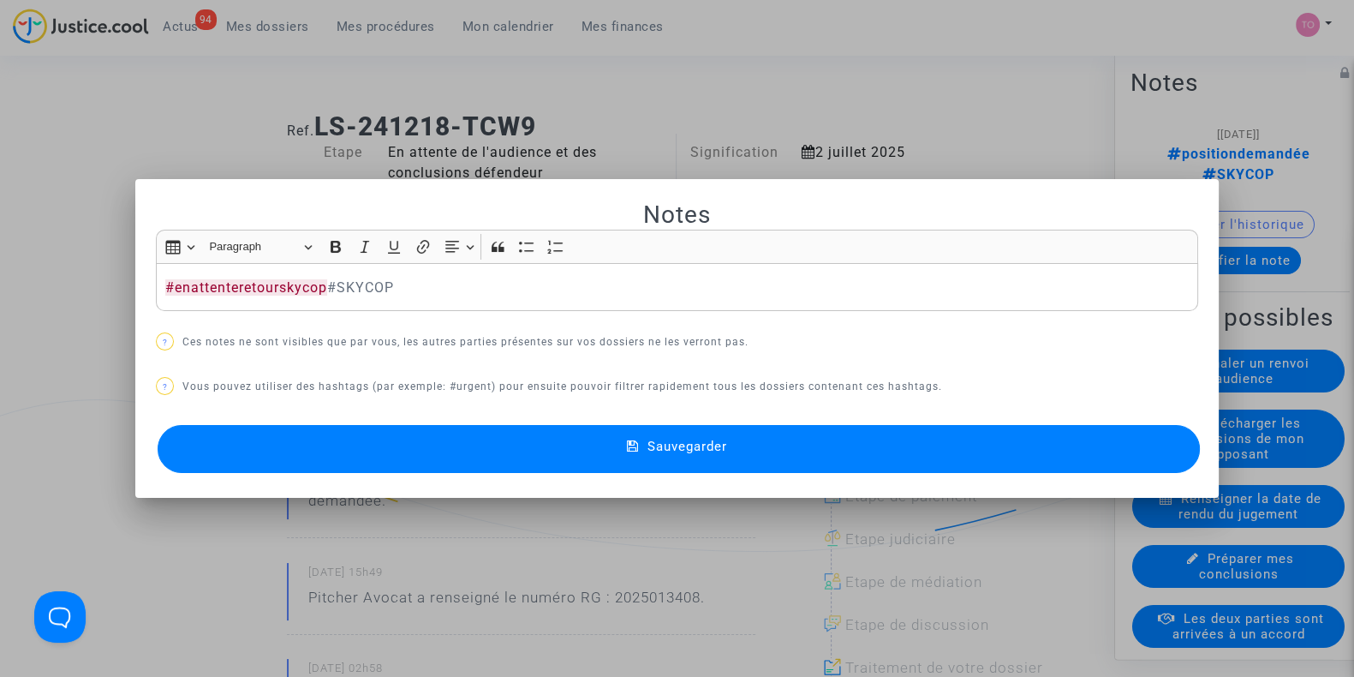
click at [410, 434] on button "Sauvegarder" at bounding box center [679, 449] width 1042 height 48
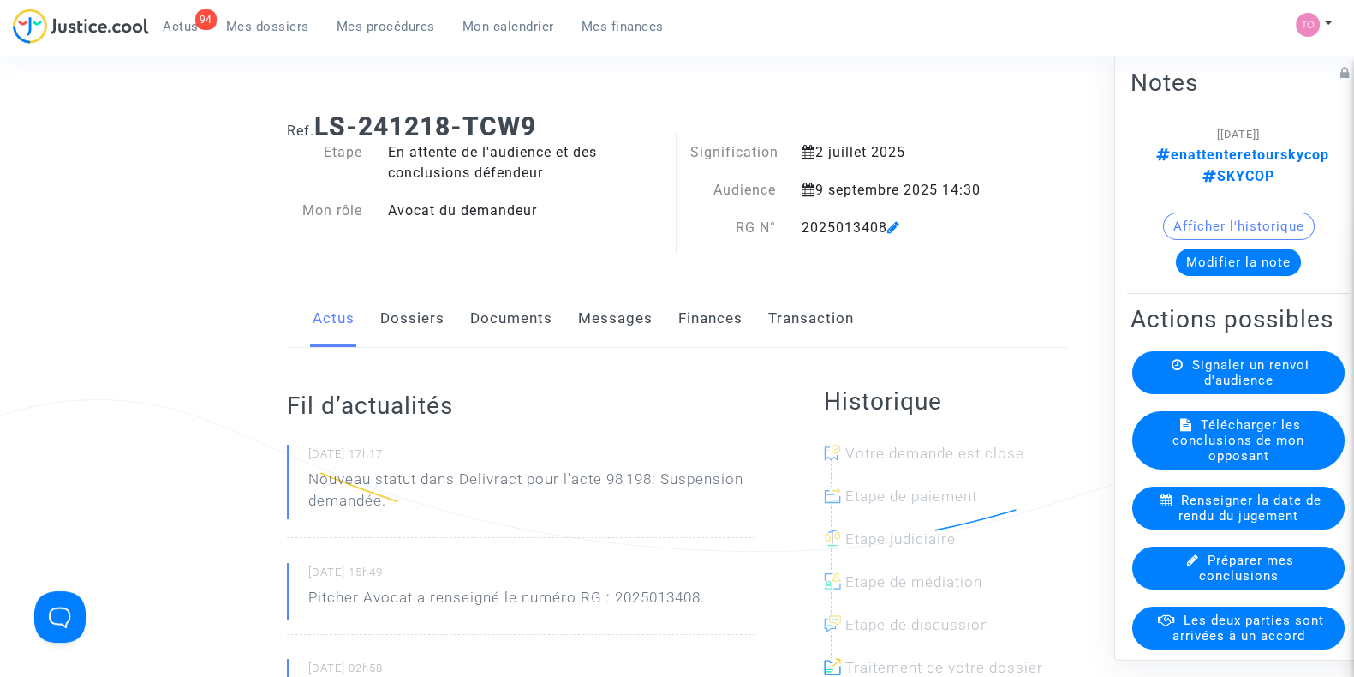
click at [638, 331] on link "Messages" at bounding box center [615, 318] width 75 height 57
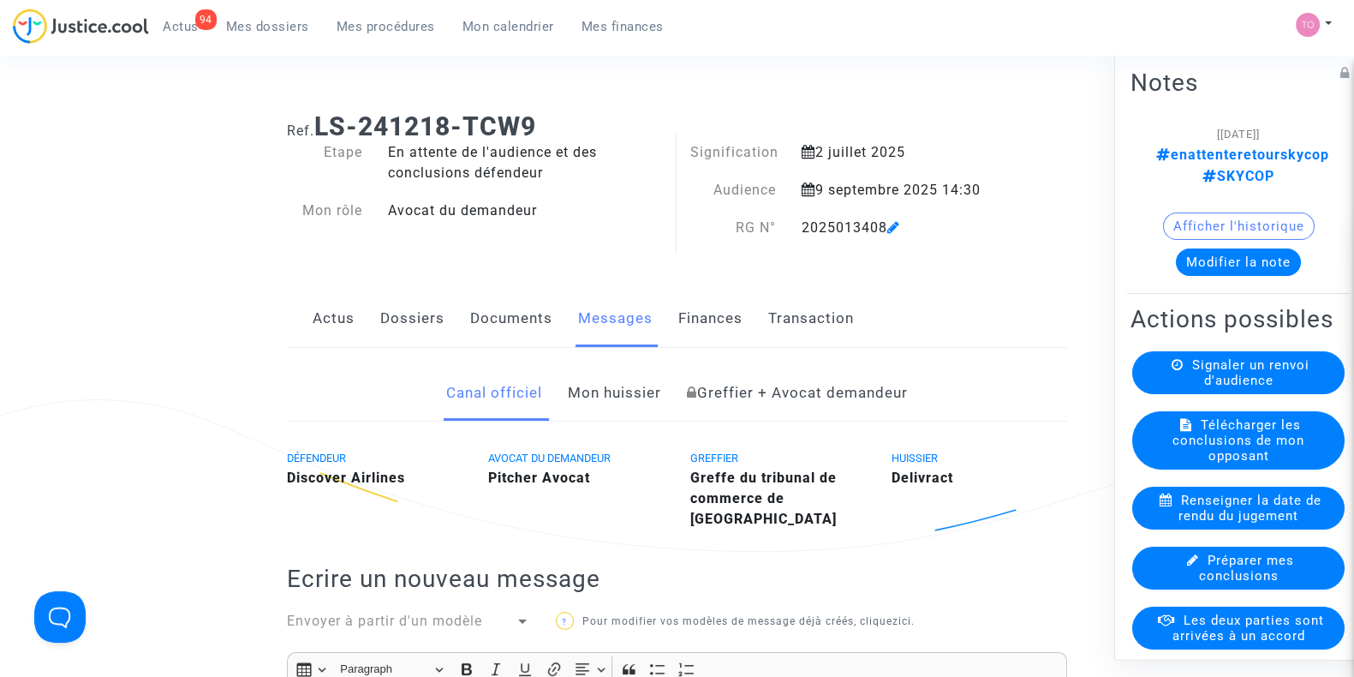
click at [411, 331] on link "Dossiers" at bounding box center [412, 318] width 64 height 57
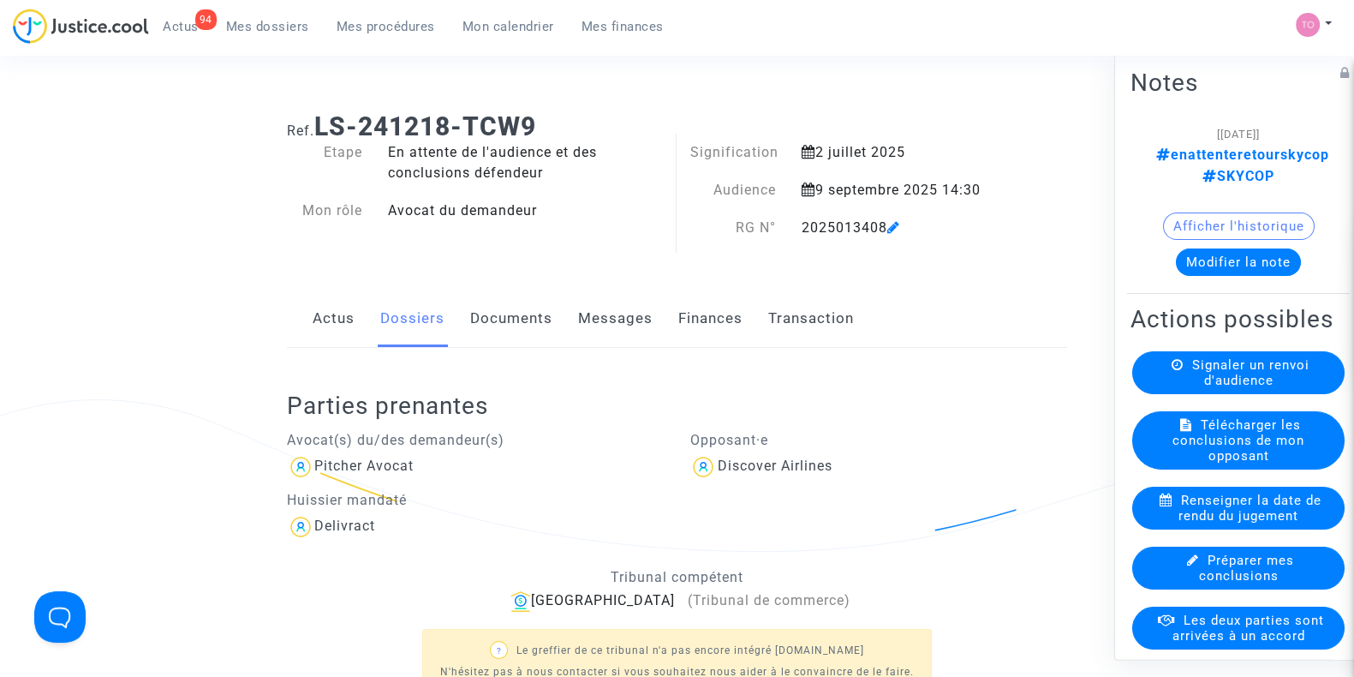
click at [582, 329] on link "Messages" at bounding box center [615, 318] width 75 height 57
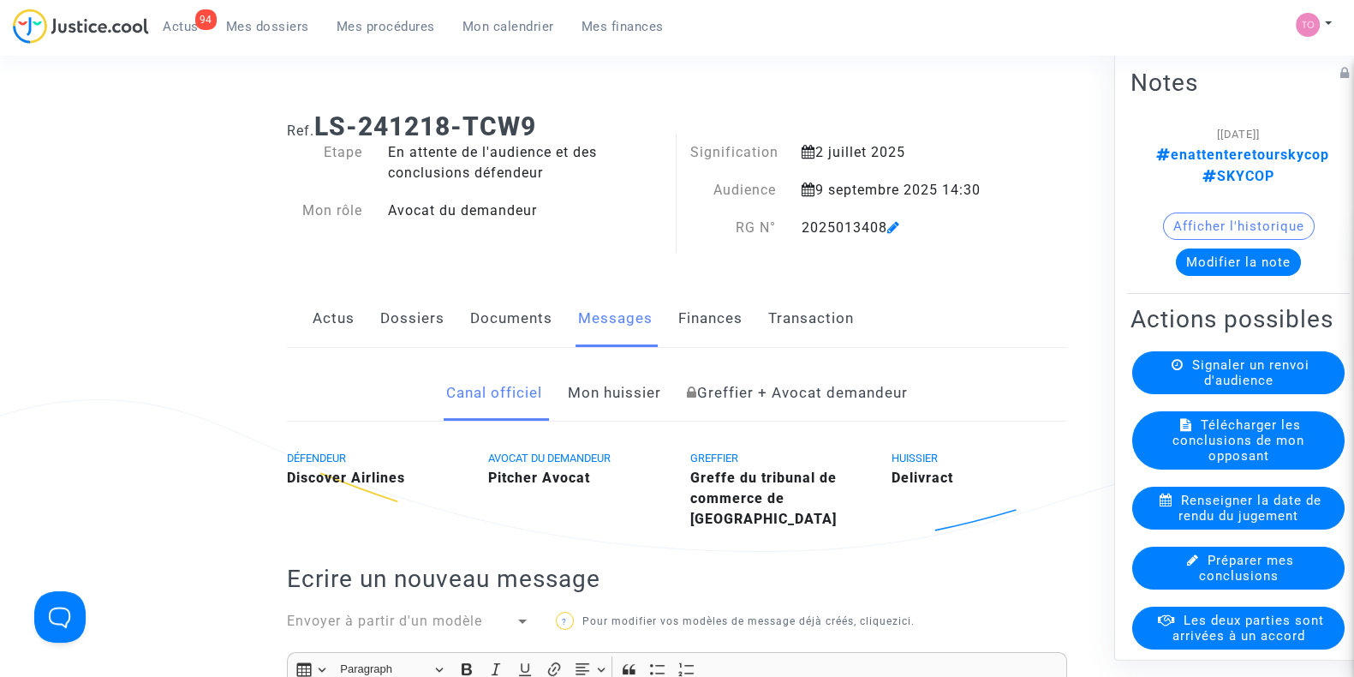
click at [413, 312] on link "Dossiers" at bounding box center [412, 318] width 64 height 57
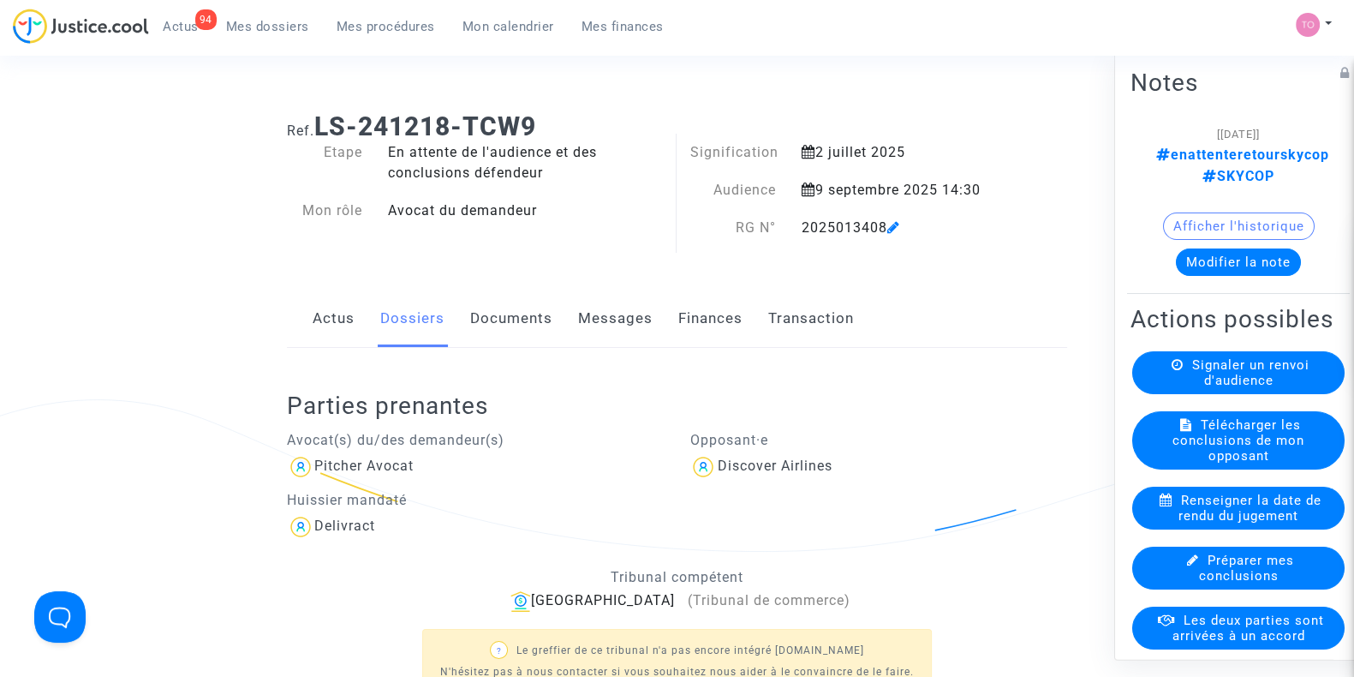
click at [516, 334] on link "Documents" at bounding box center [511, 318] width 82 height 57
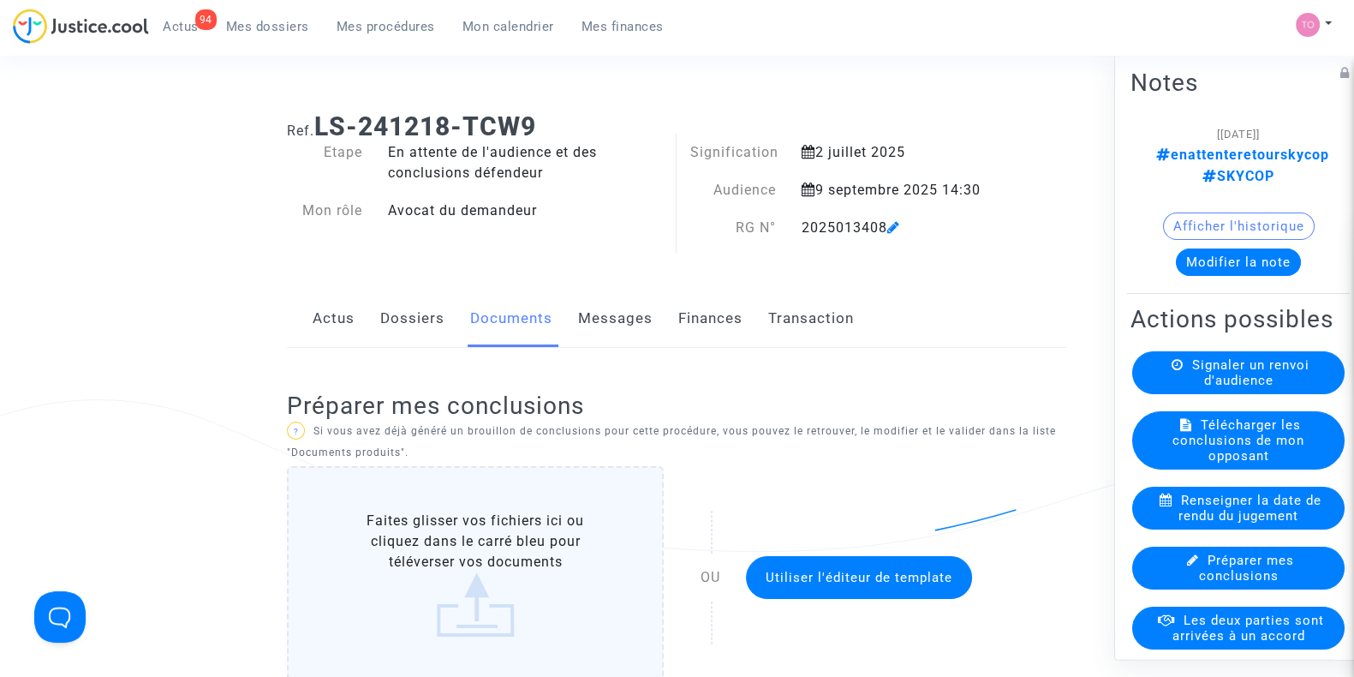
click at [438, 332] on link "Dossiers" at bounding box center [412, 318] width 64 height 57
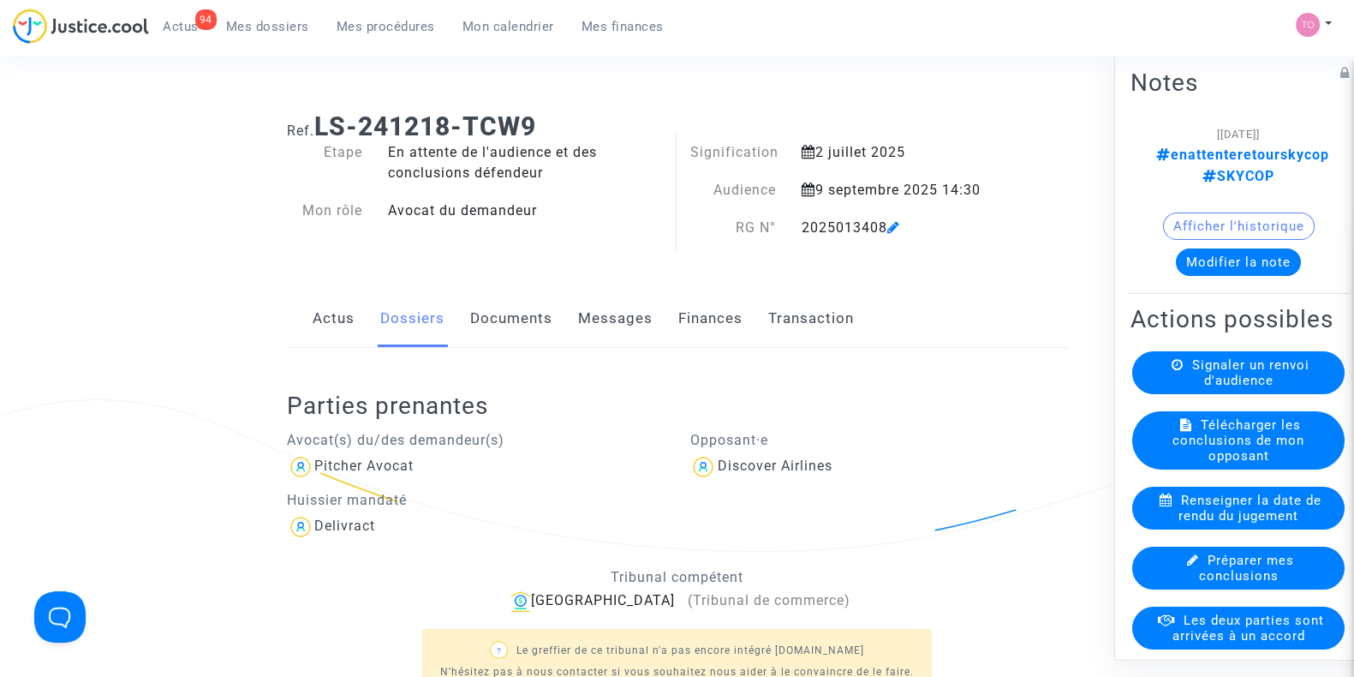
scroll to position [366, 0]
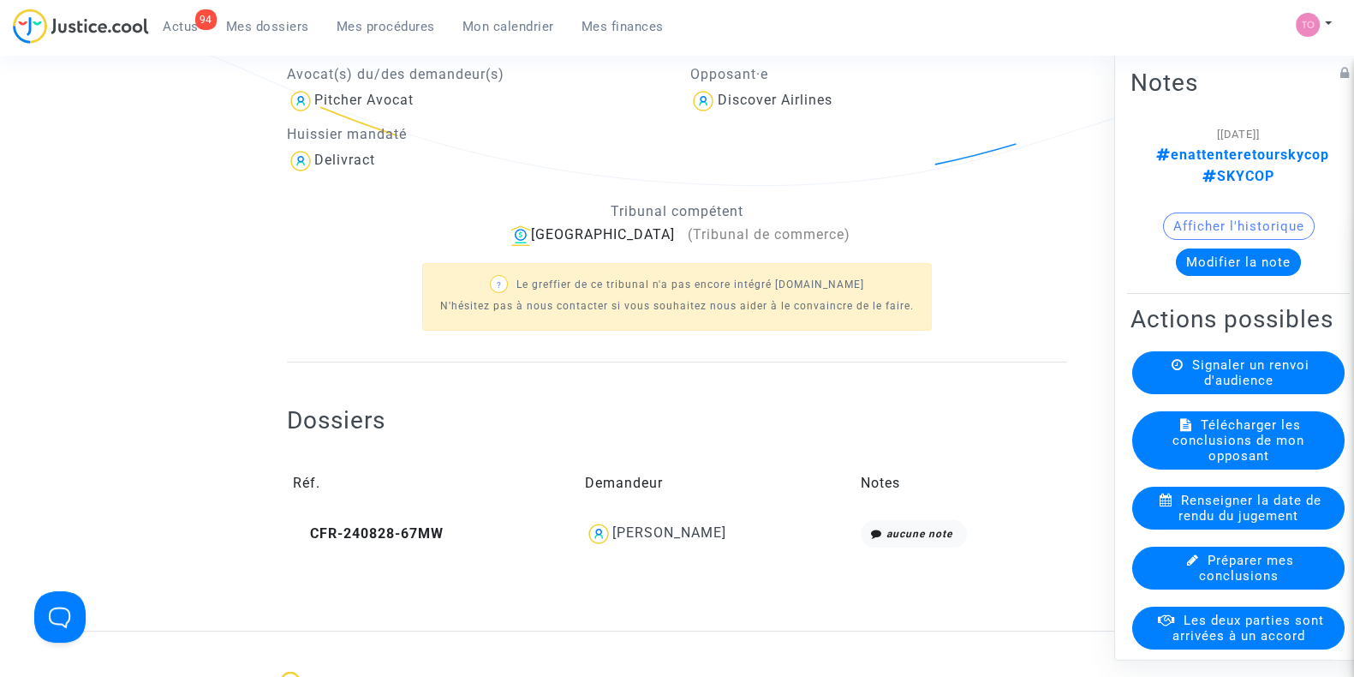
click at [700, 526] on div "Damien Alric" at bounding box center [669, 532] width 114 height 16
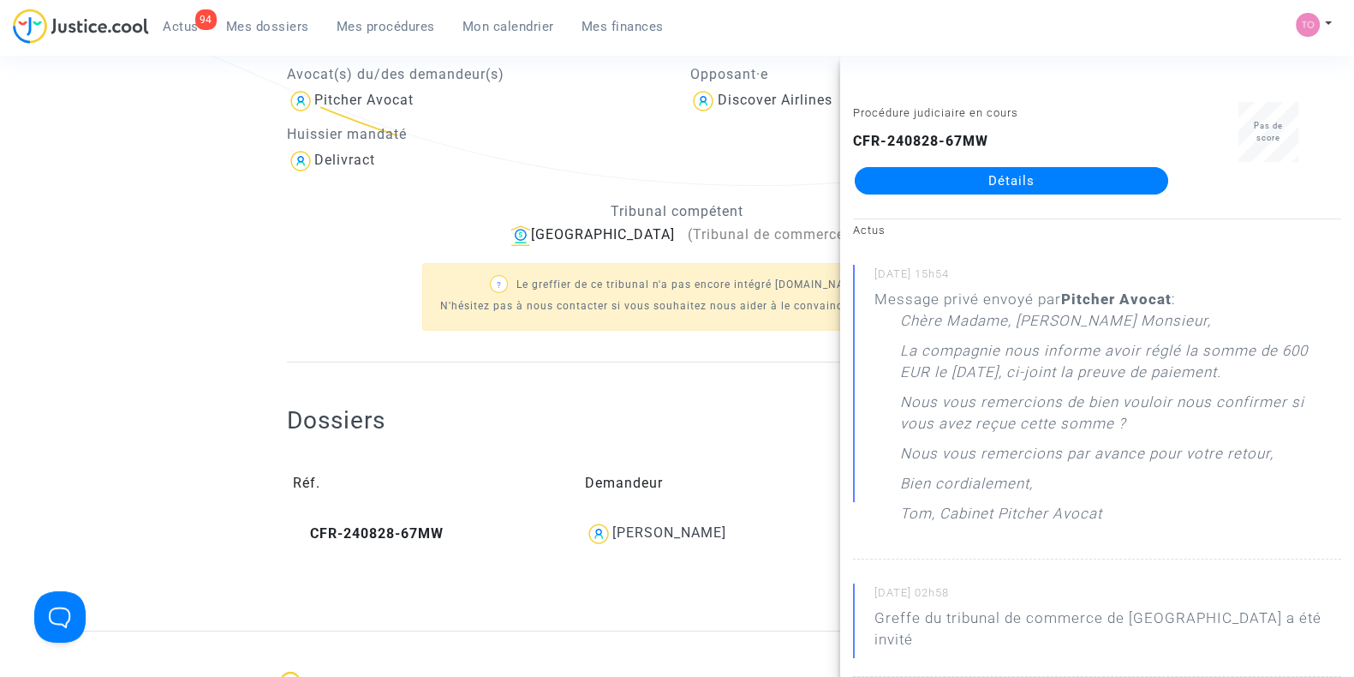
click at [987, 185] on link "Détails" at bounding box center [1011, 180] width 313 height 27
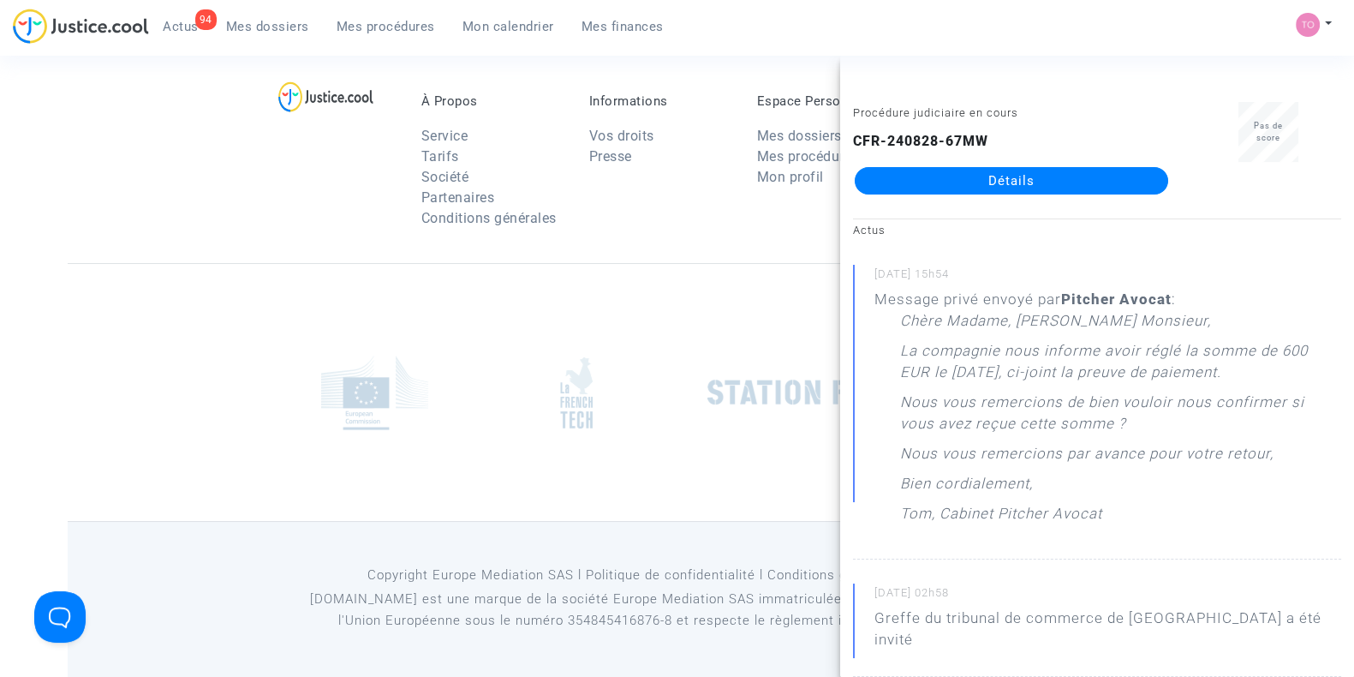
scroll to position [366, 0]
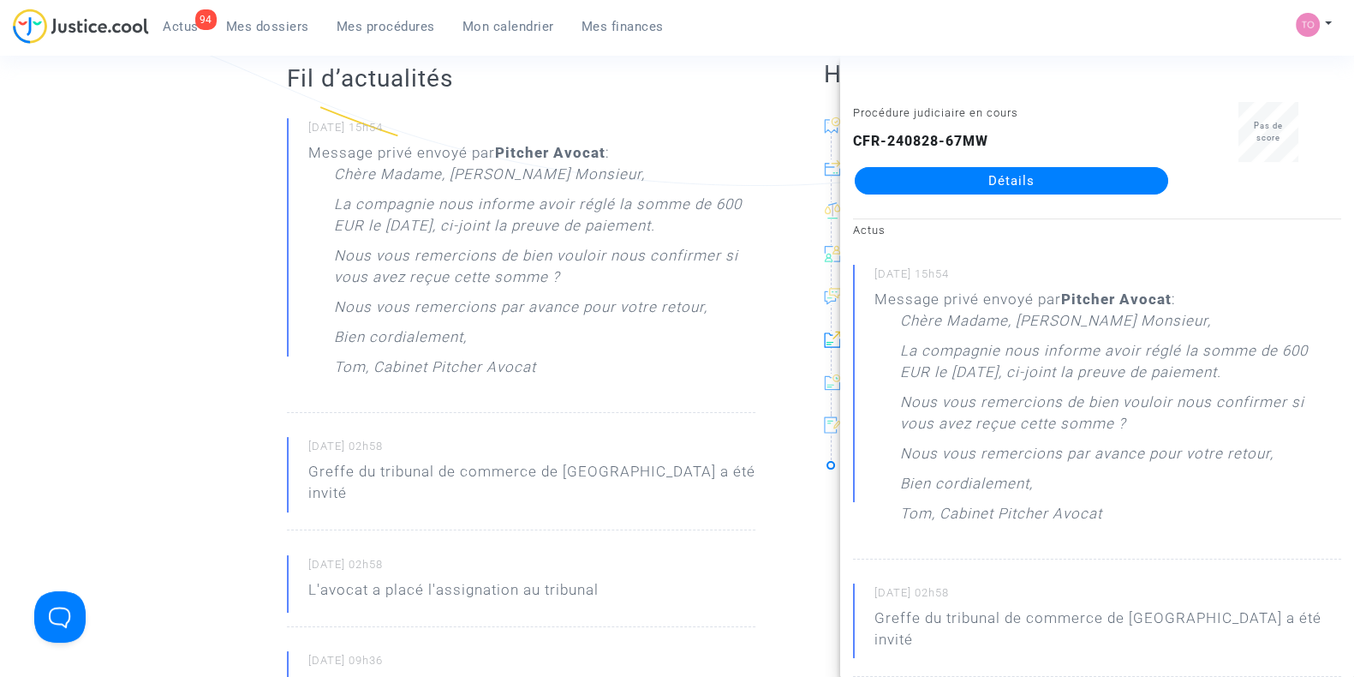
click at [148, 396] on ng-component "Ref. CFR-240828-67MW Etape Procédure judiciaire en cours Catégorie Retard de vo…" at bounding box center [677, 658] width 1219 height 1851
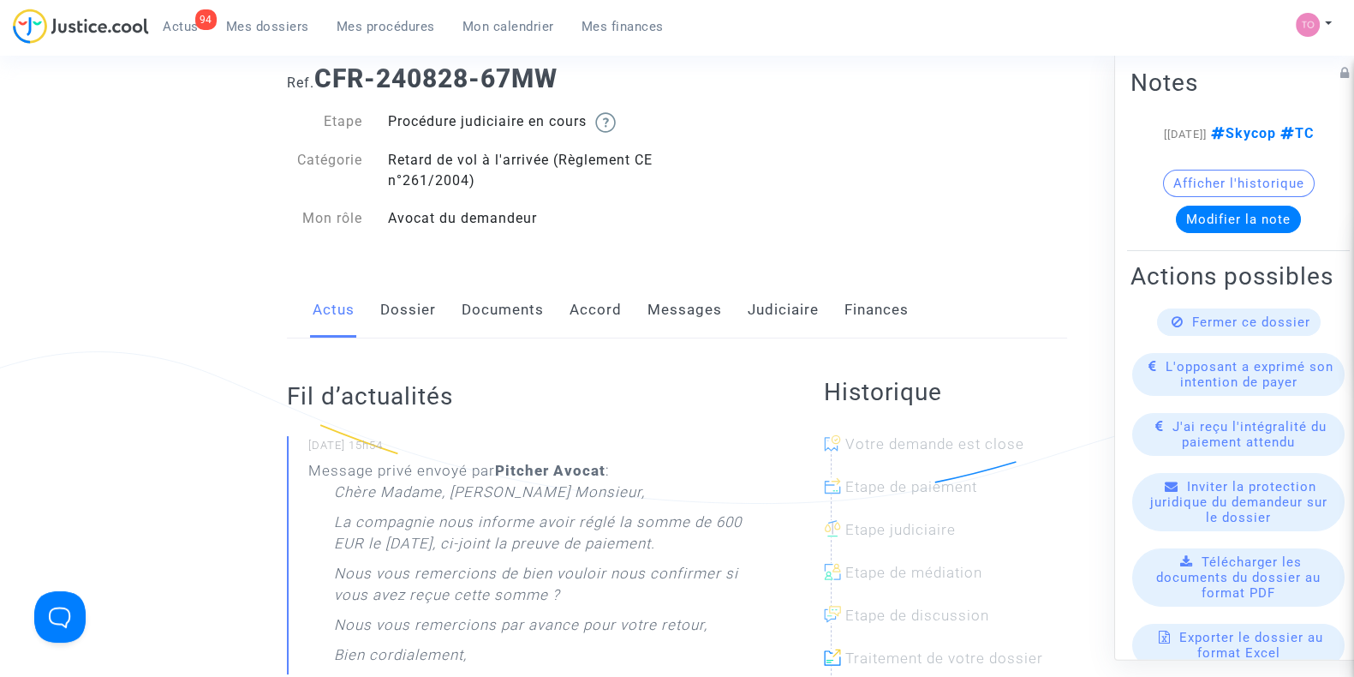
scroll to position [0, 0]
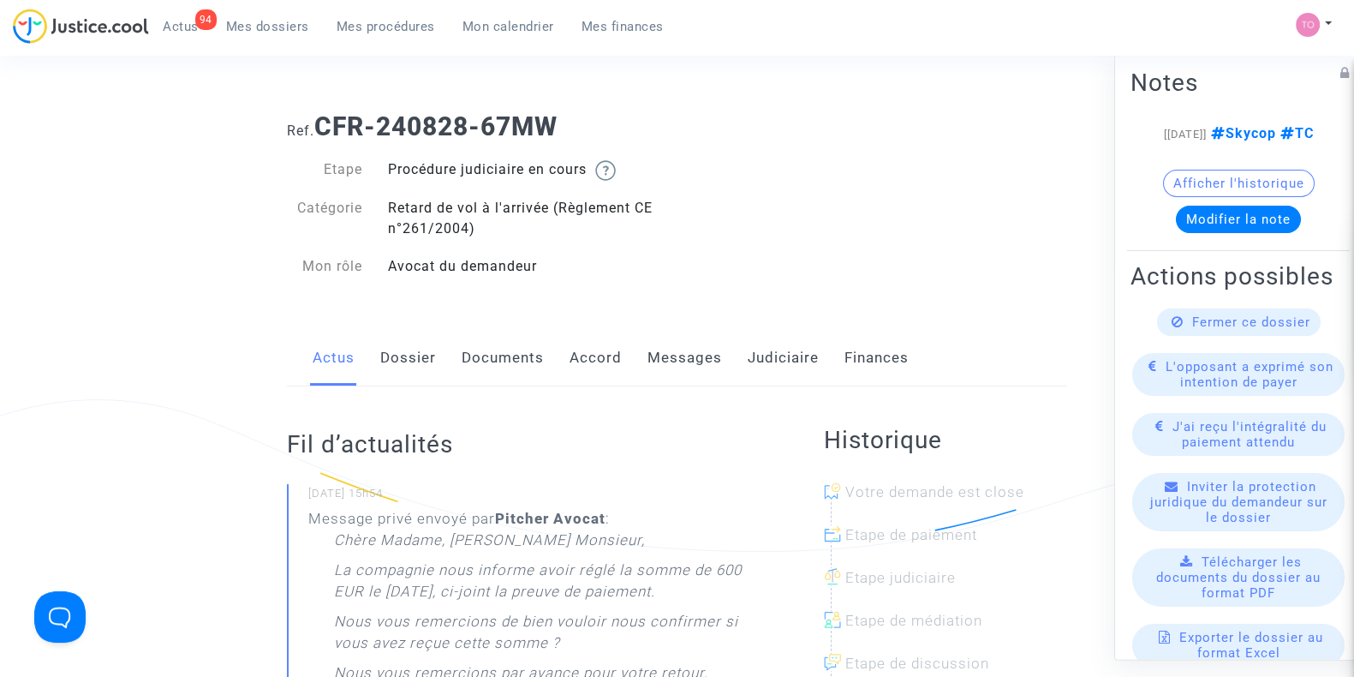
click at [711, 345] on link "Messages" at bounding box center [684, 358] width 75 height 57
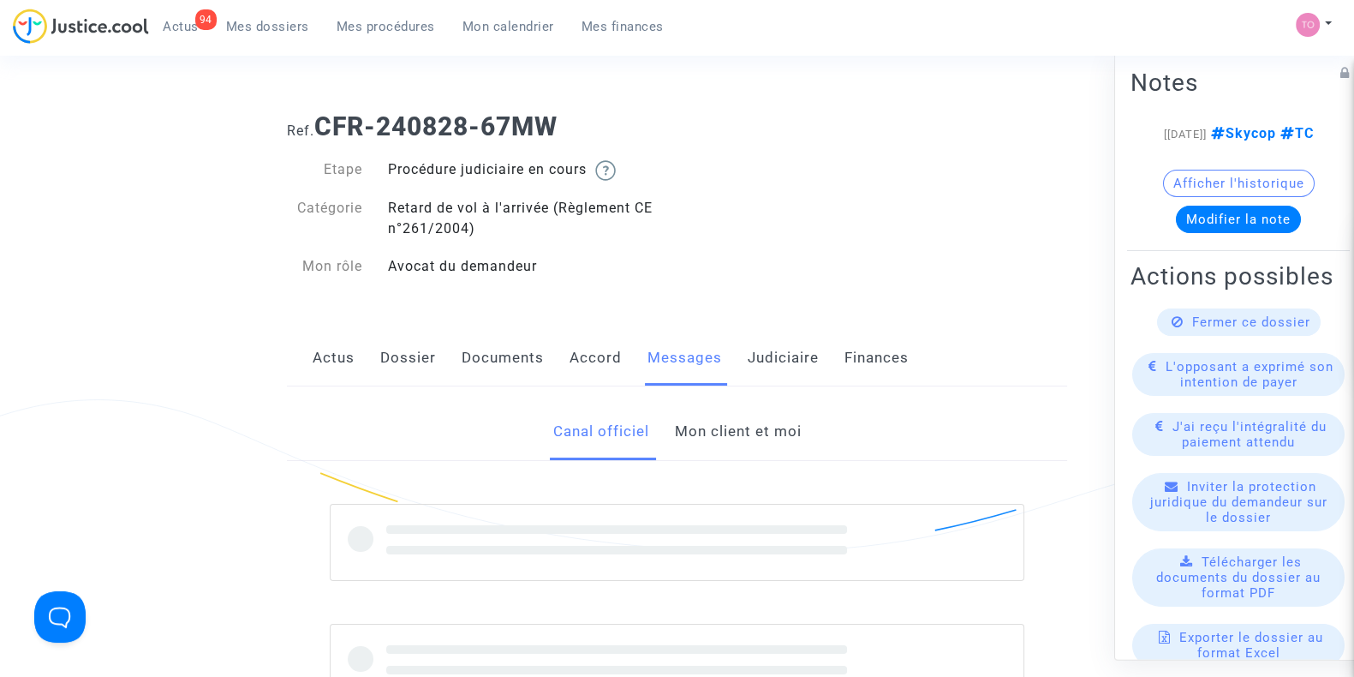
click at [698, 429] on link "Mon client et moi" at bounding box center [737, 431] width 127 height 57
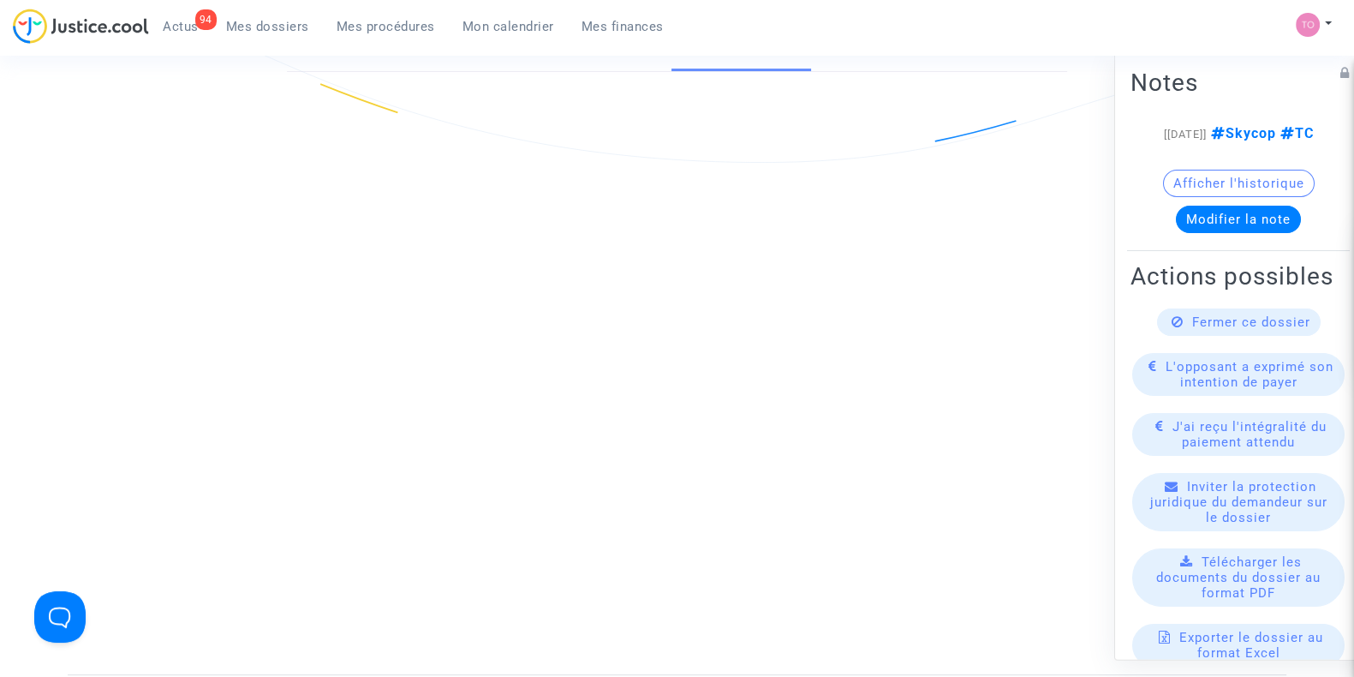
scroll to position [446, 0]
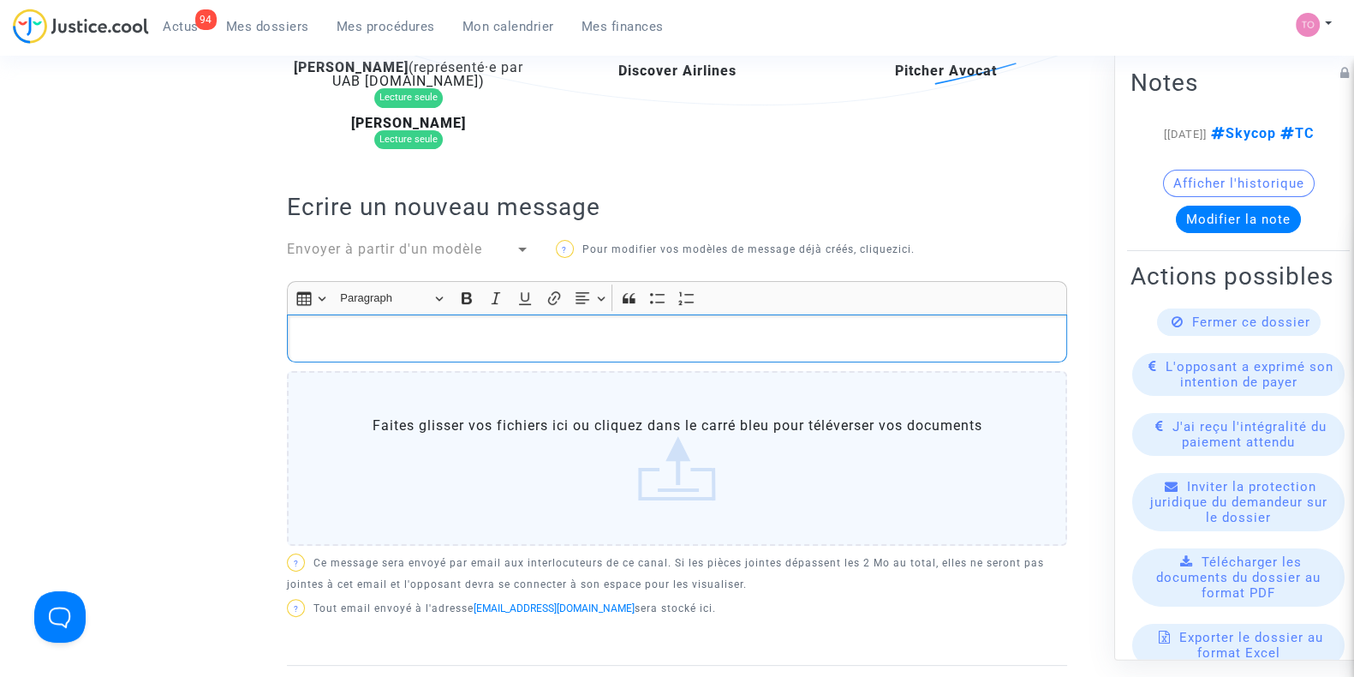
click at [459, 336] on p "Rich Text Editor, main" at bounding box center [677, 337] width 762 height 21
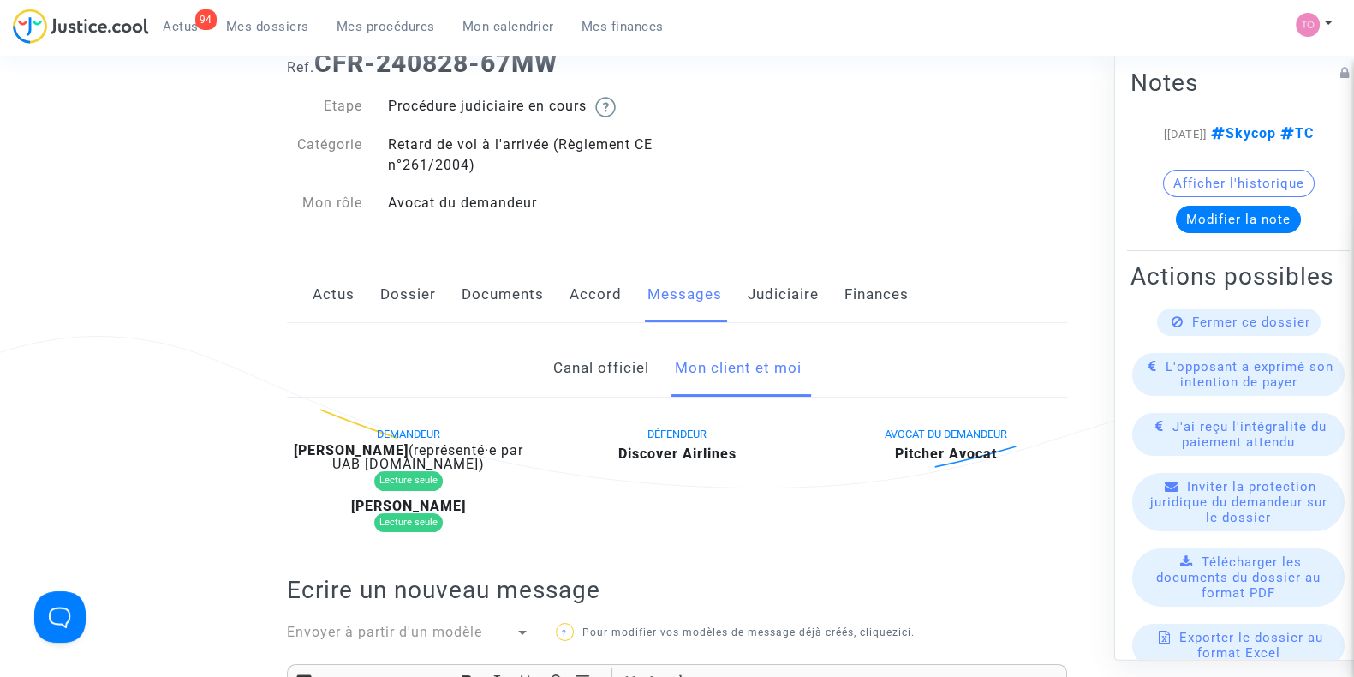
scroll to position [55, 0]
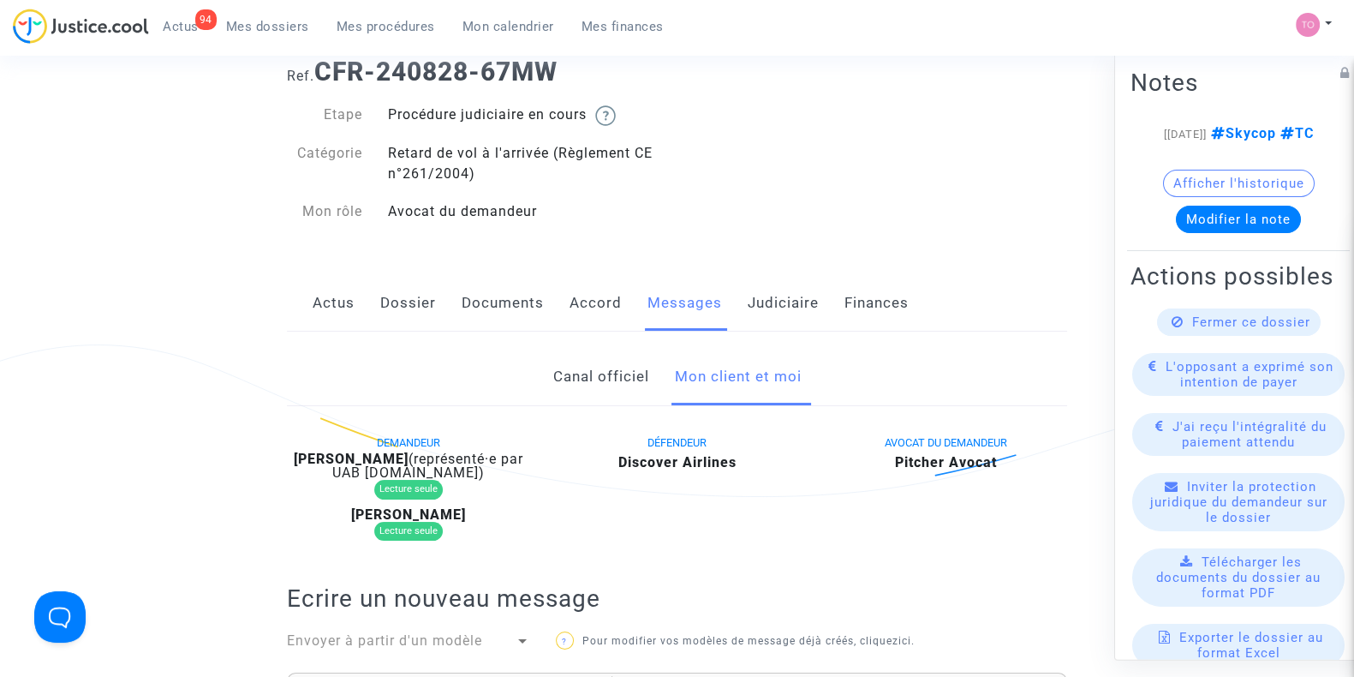
click at [501, 309] on link "Documents" at bounding box center [503, 303] width 82 height 57
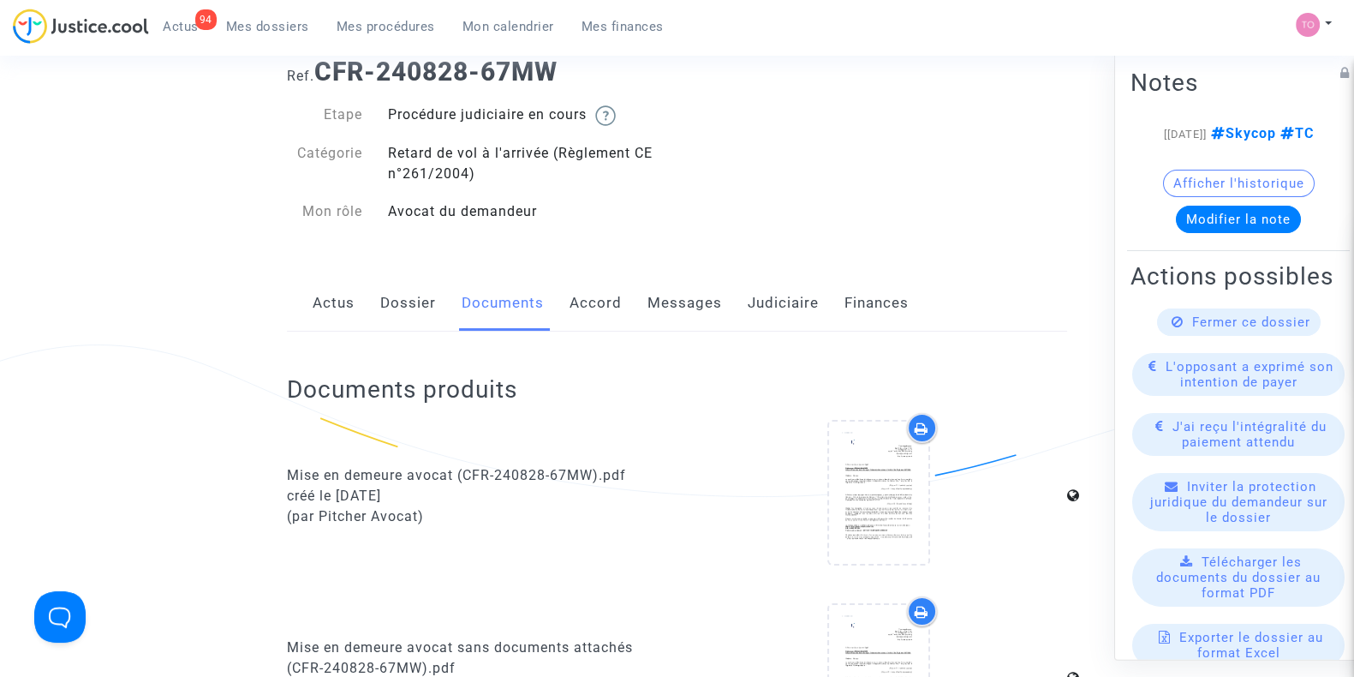
click at [664, 301] on link "Messages" at bounding box center [684, 303] width 75 height 57
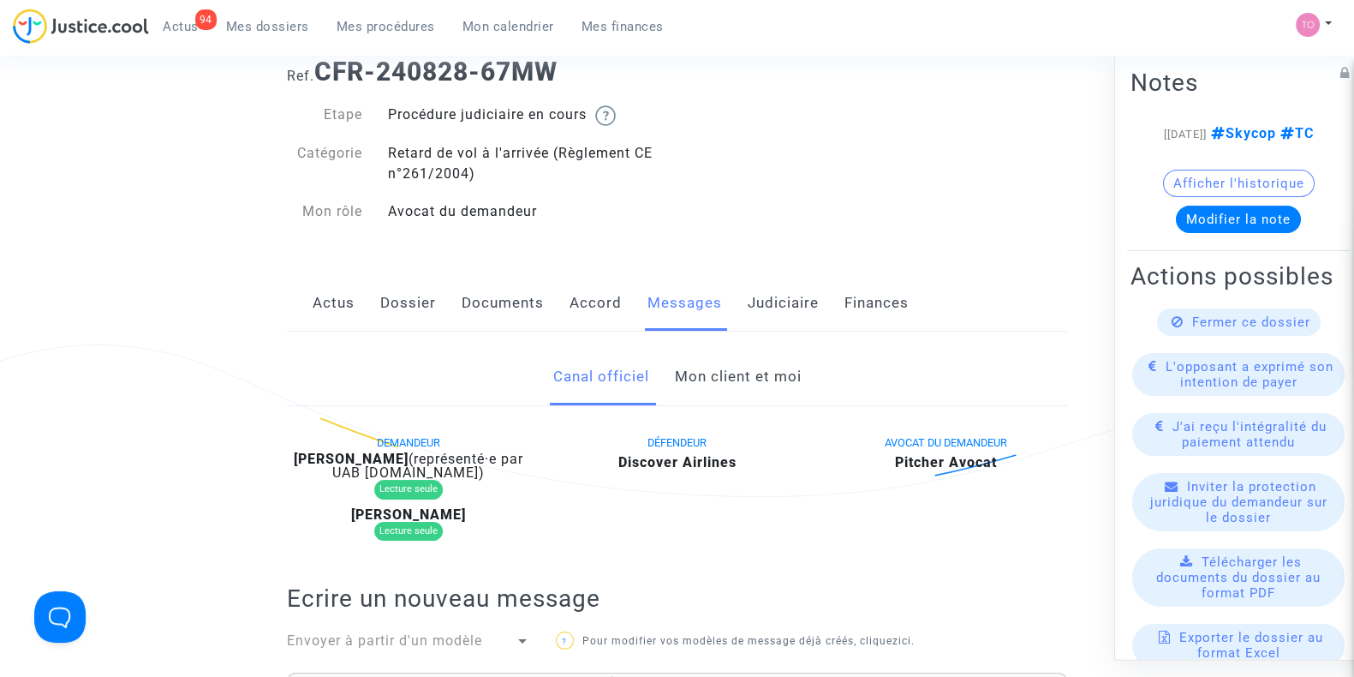
click at [724, 377] on link "Mon client et moi" at bounding box center [737, 377] width 127 height 57
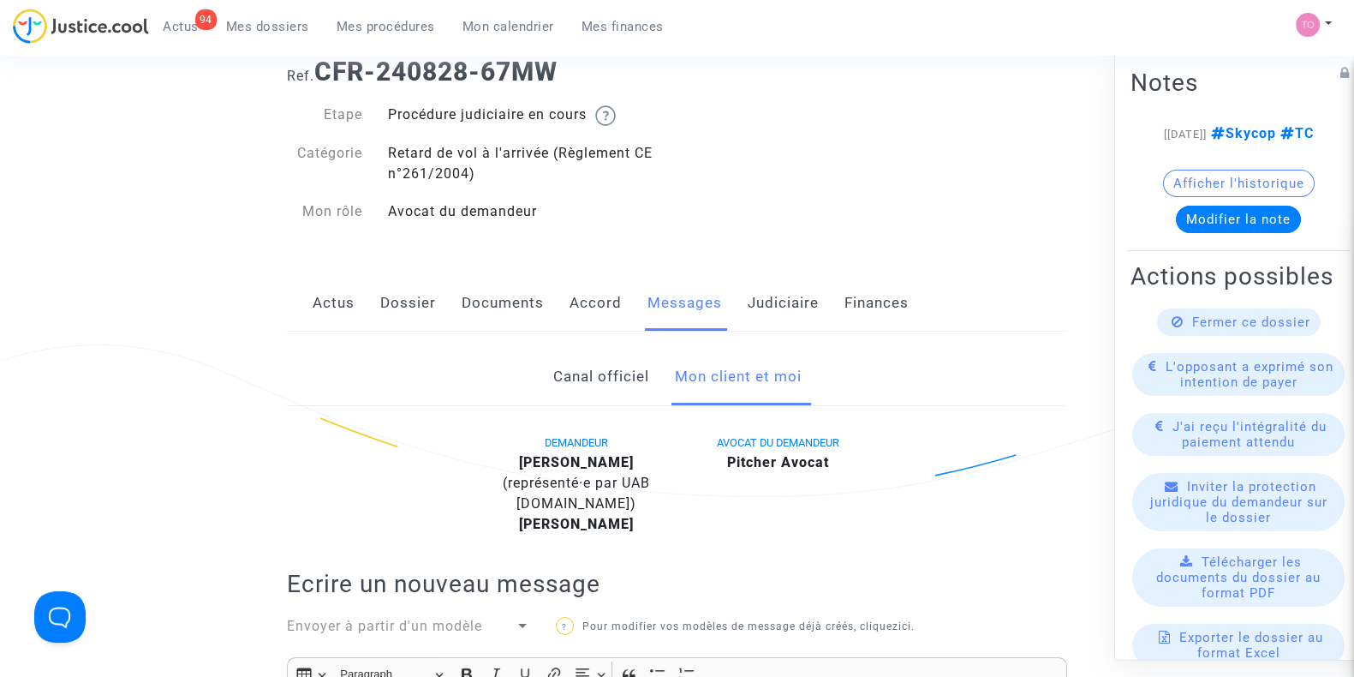
scroll to position [304, 0]
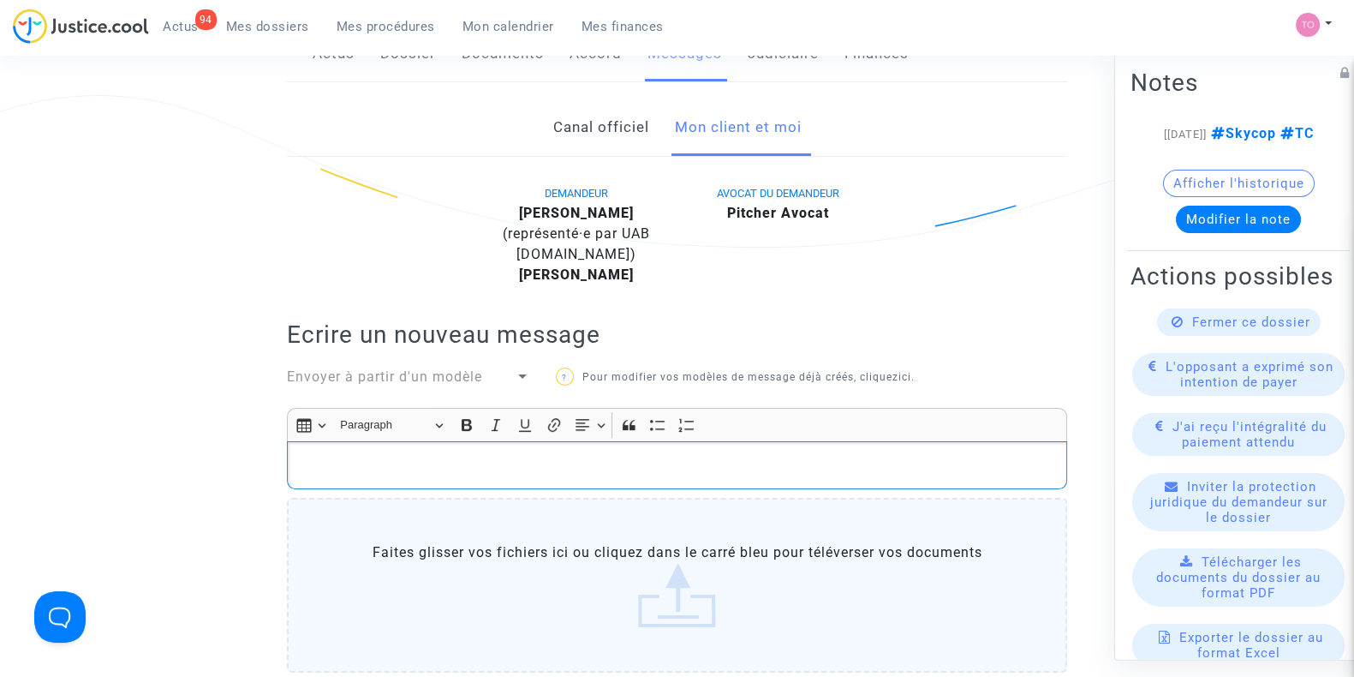
click at [410, 455] on p "Rich Text Editor, main" at bounding box center [677, 465] width 762 height 21
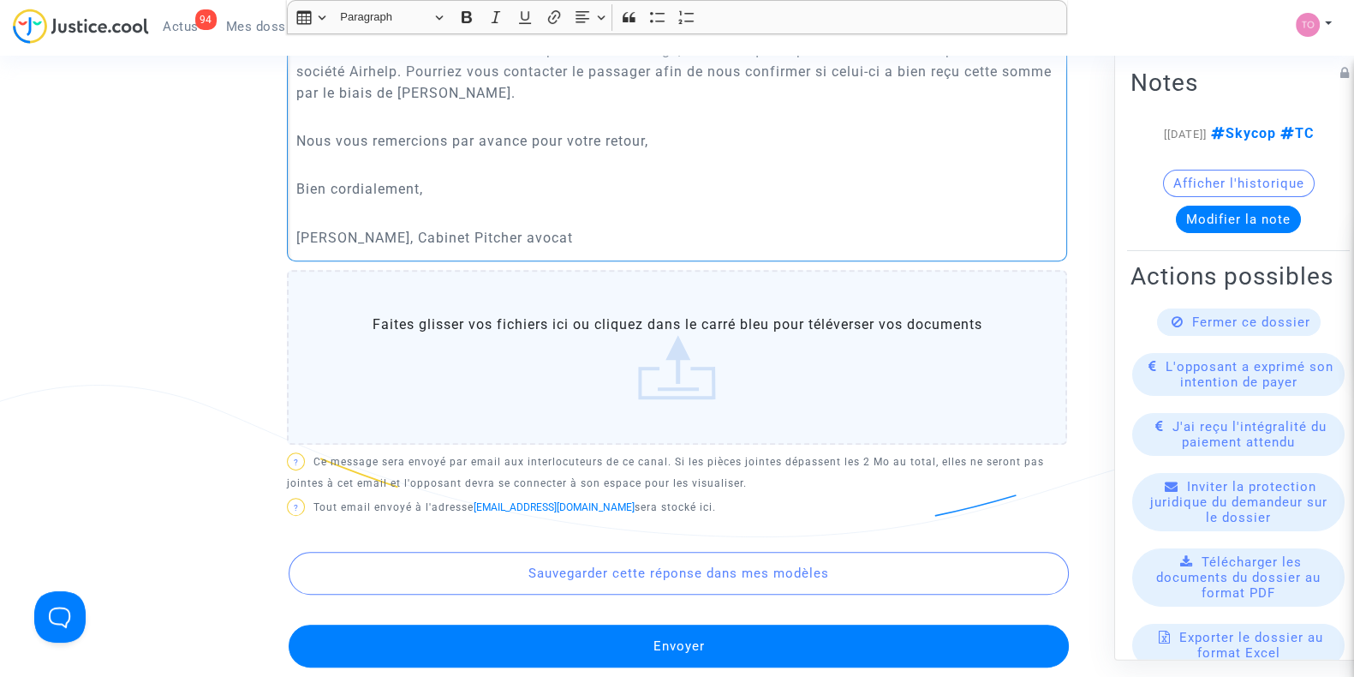
scroll to position [761, 0]
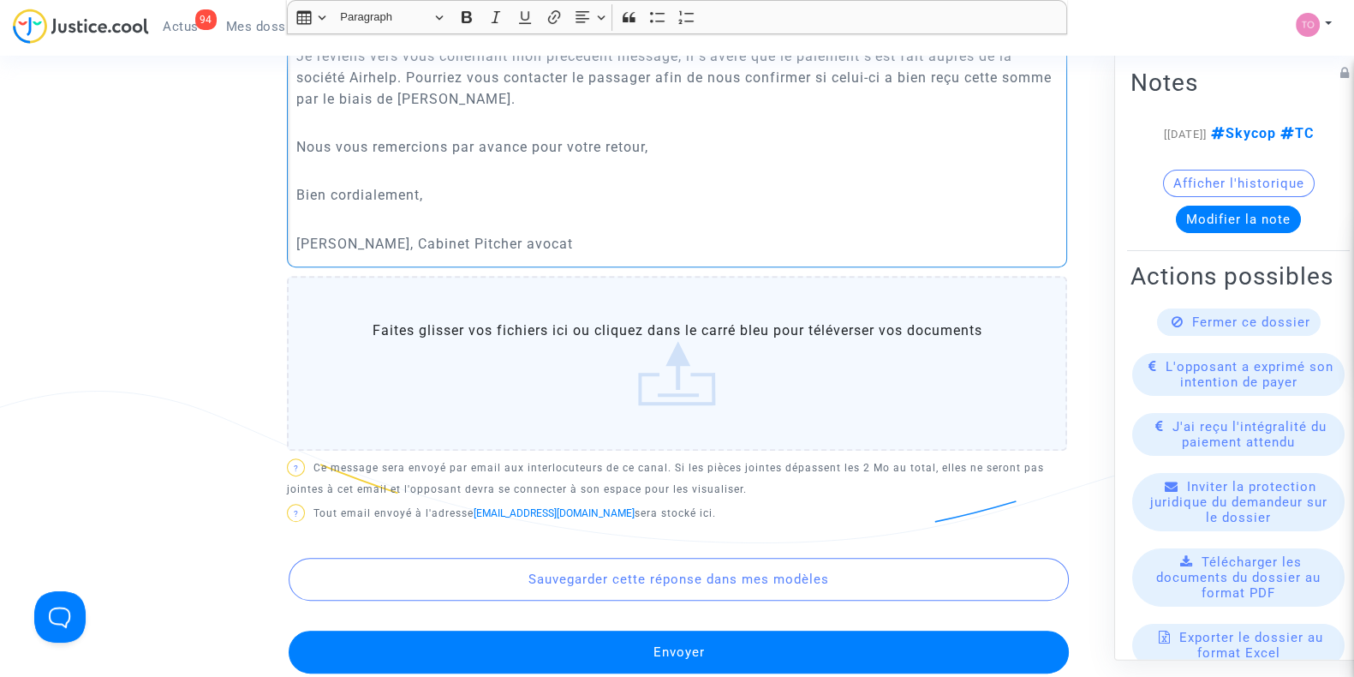
click at [509, 247] on p "Tom, Cabinet Pitcher avocat" at bounding box center [677, 243] width 762 height 21
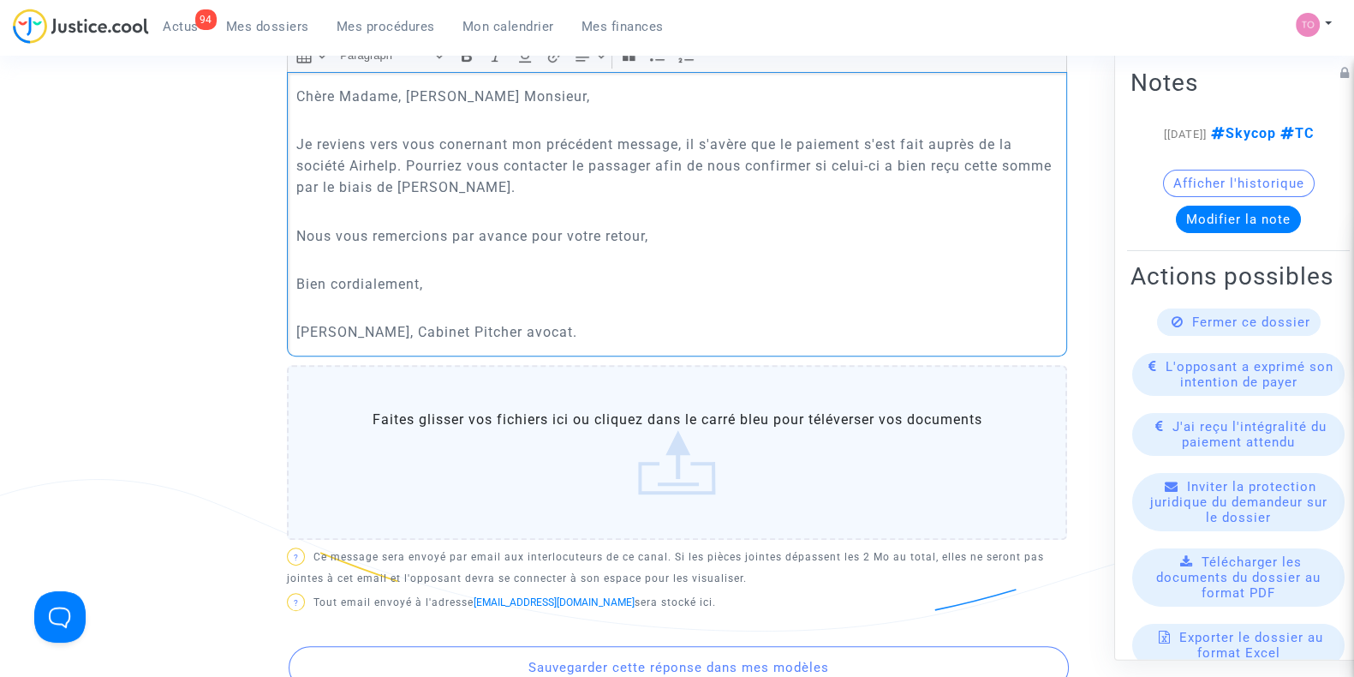
scroll to position [671, 0]
click at [466, 143] on p "Je reviens vers vous conernant mon précédent message, il s'avère que le paiemen…" at bounding box center [677, 167] width 762 height 64
drag, startPoint x: 350, startPoint y: 143, endPoint x: 641, endPoint y: 140, distance: 290.3
click at [641, 140] on p "Je reviens vers vous concernant mon précédent message, il s'avère que le paieme…" at bounding box center [677, 167] width 762 height 64
drag, startPoint x: 723, startPoint y: 143, endPoint x: 965, endPoint y: 153, distance: 242.6
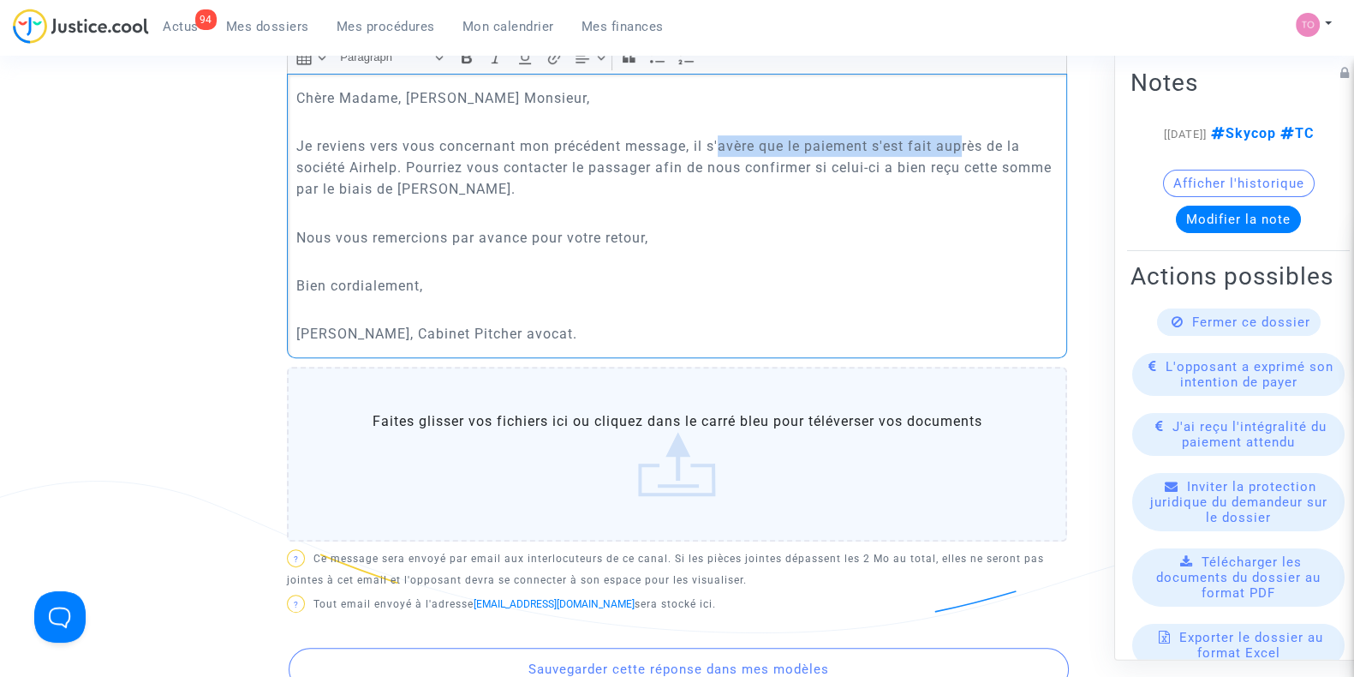
click at [965, 153] on p "Je reviens vers vous concernant mon précédent message, il s'avère que le paieme…" at bounding box center [677, 167] width 762 height 64
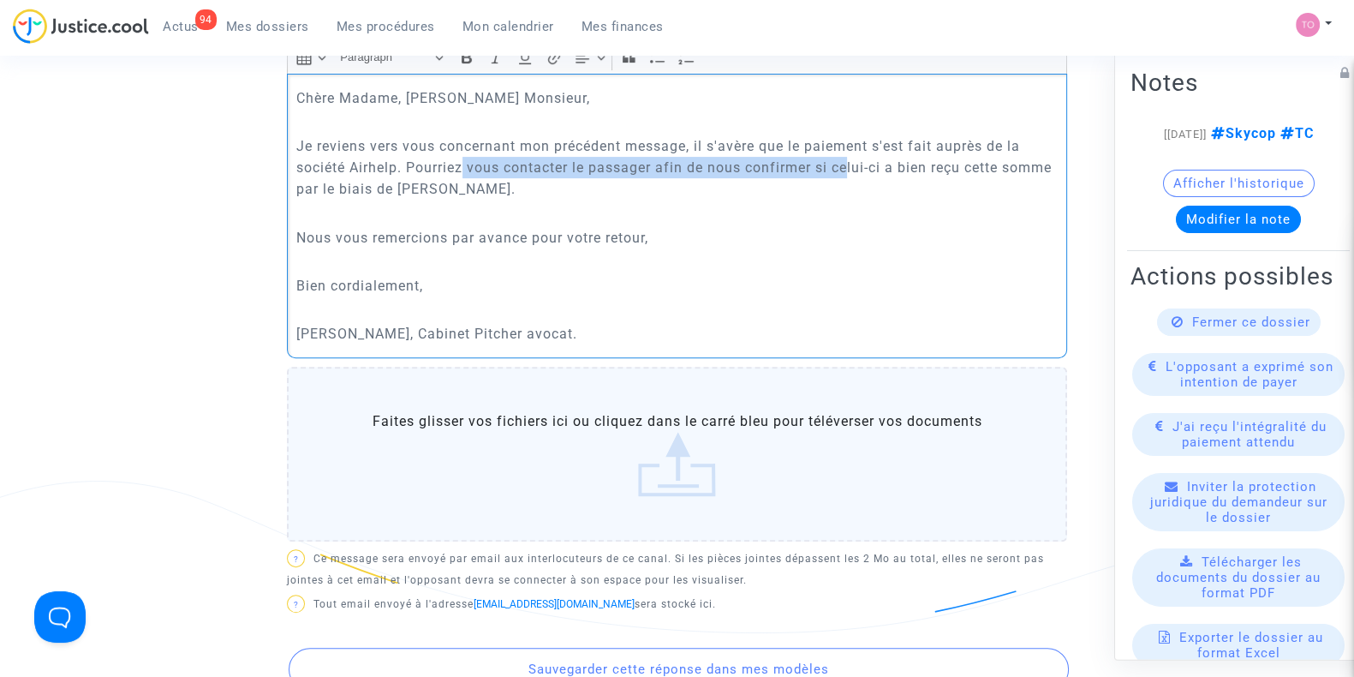
drag, startPoint x: 467, startPoint y: 160, endPoint x: 851, endPoint y: 164, distance: 384.5
click at [851, 164] on p "Je reviens vers vous concernant mon précédent message, il s'avère que le paieme…" at bounding box center [677, 167] width 762 height 64
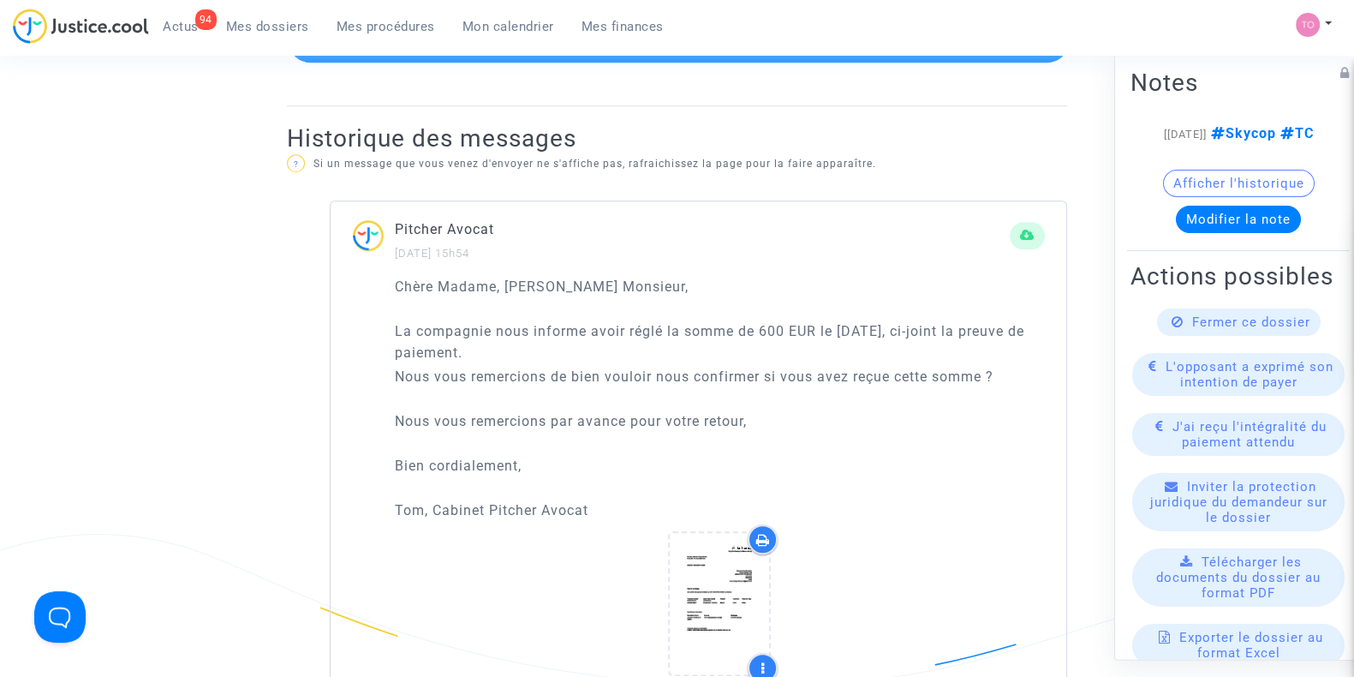
scroll to position [1276, 0]
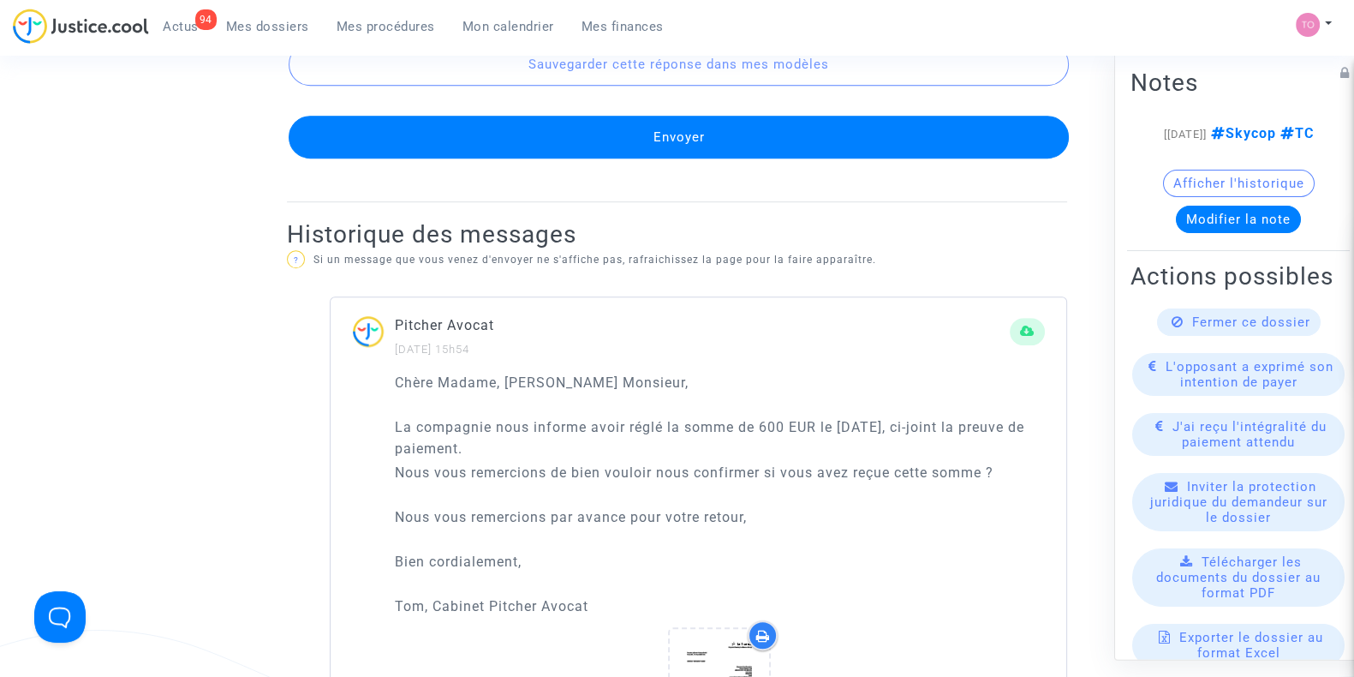
click at [623, 134] on button "Envoyer" at bounding box center [679, 137] width 780 height 43
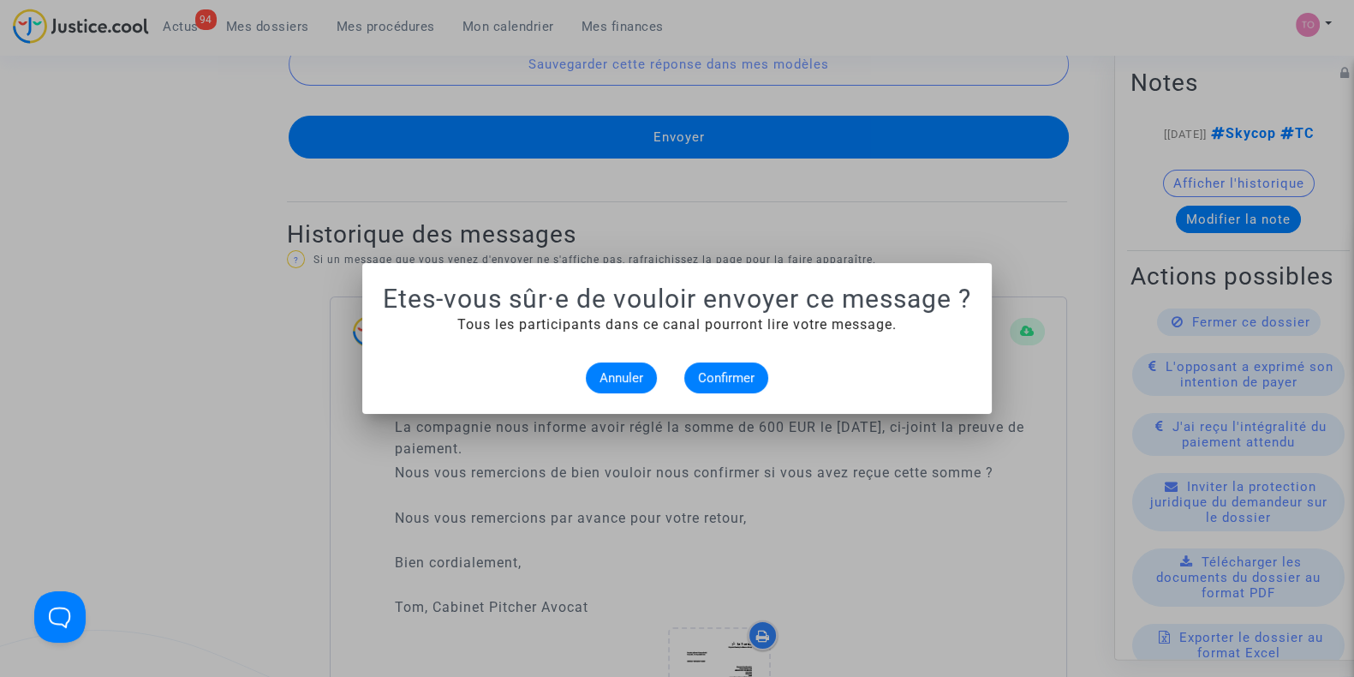
scroll to position [0, 0]
click at [724, 382] on span "Confirmer" at bounding box center [726, 377] width 57 height 15
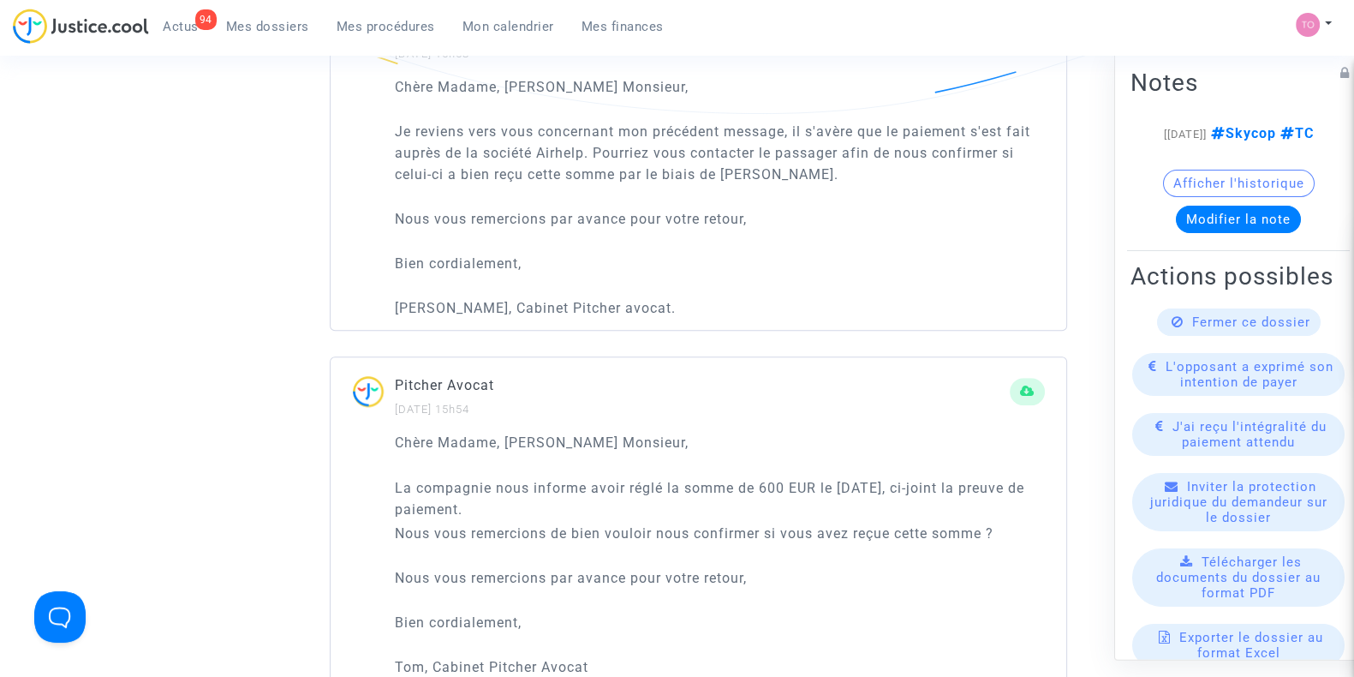
scroll to position [1194, 0]
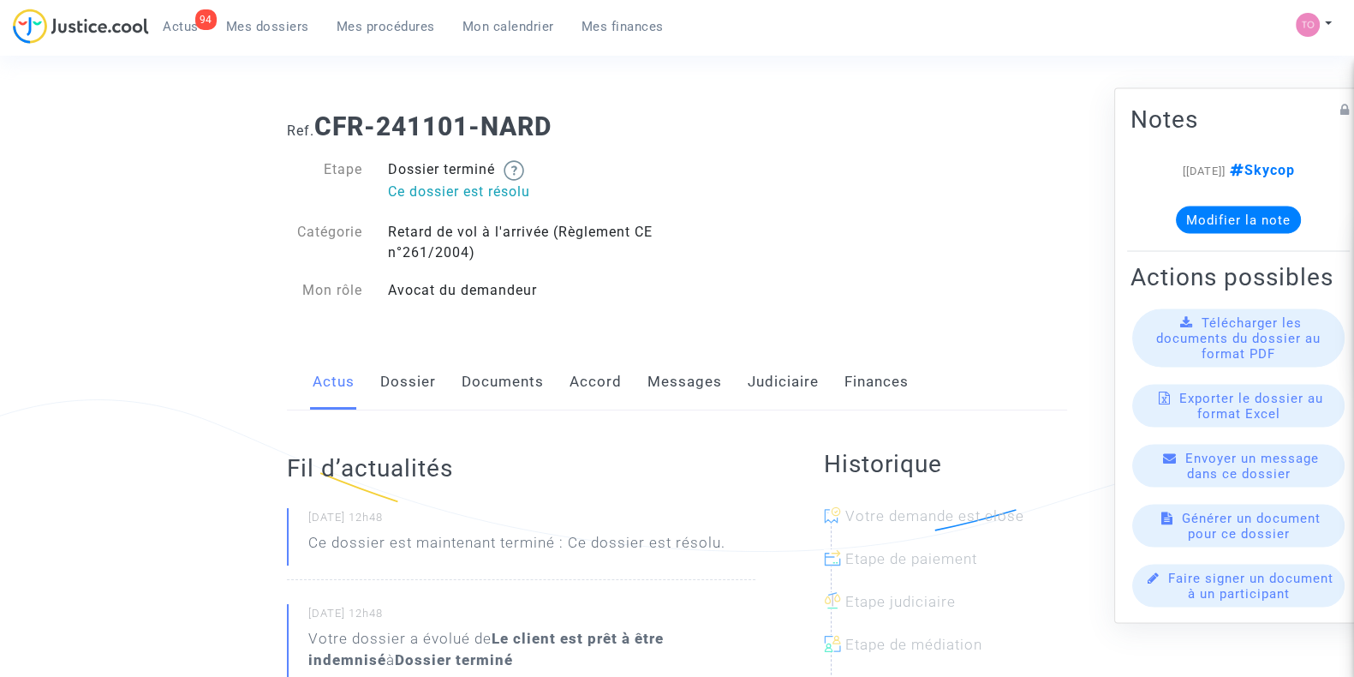
click at [790, 391] on link "Judiciaire" at bounding box center [783, 382] width 71 height 57
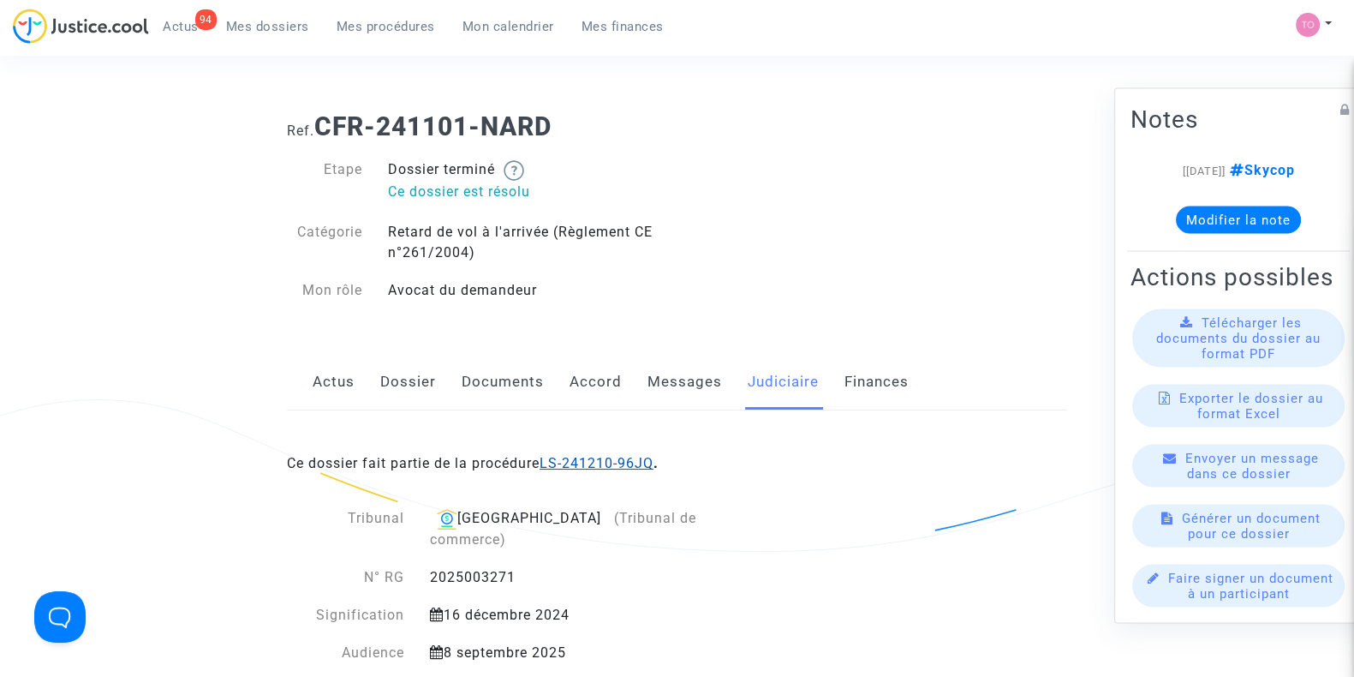
click at [637, 463] on link "LS-241210-96JQ" at bounding box center [597, 463] width 114 height 16
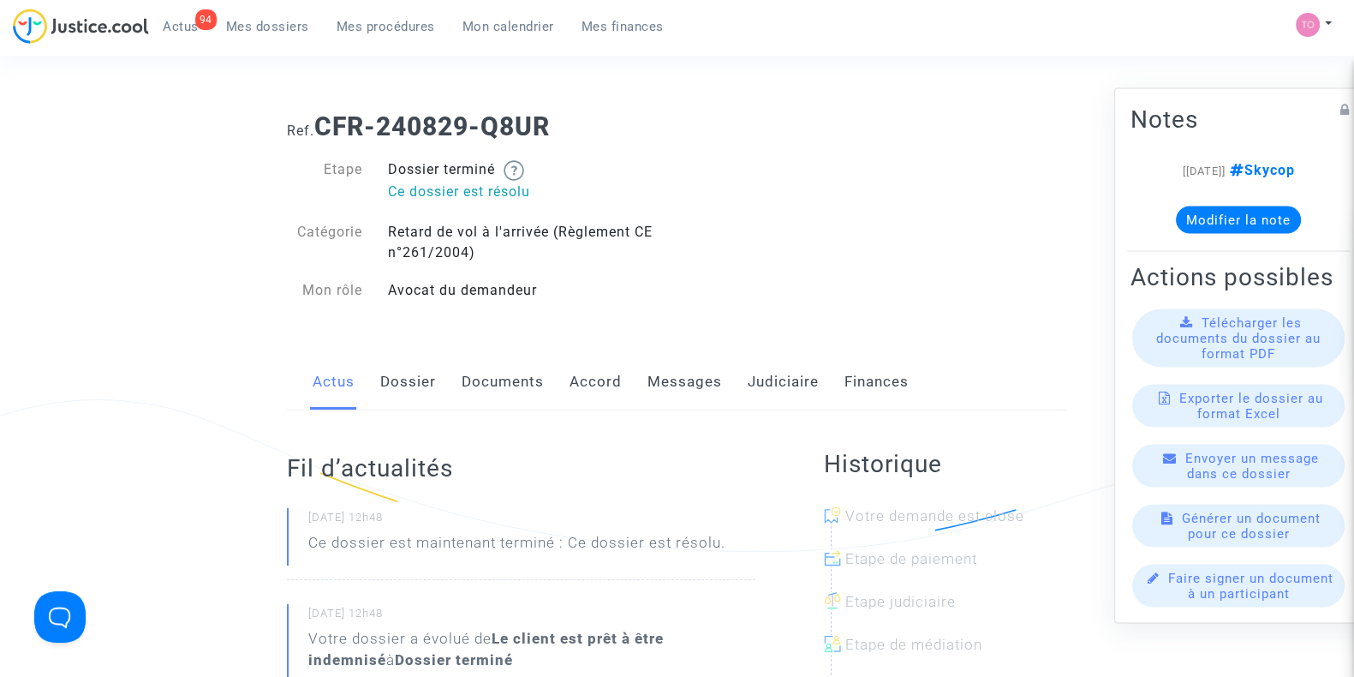
click at [424, 379] on link "Dossier" at bounding box center [408, 382] width 56 height 57
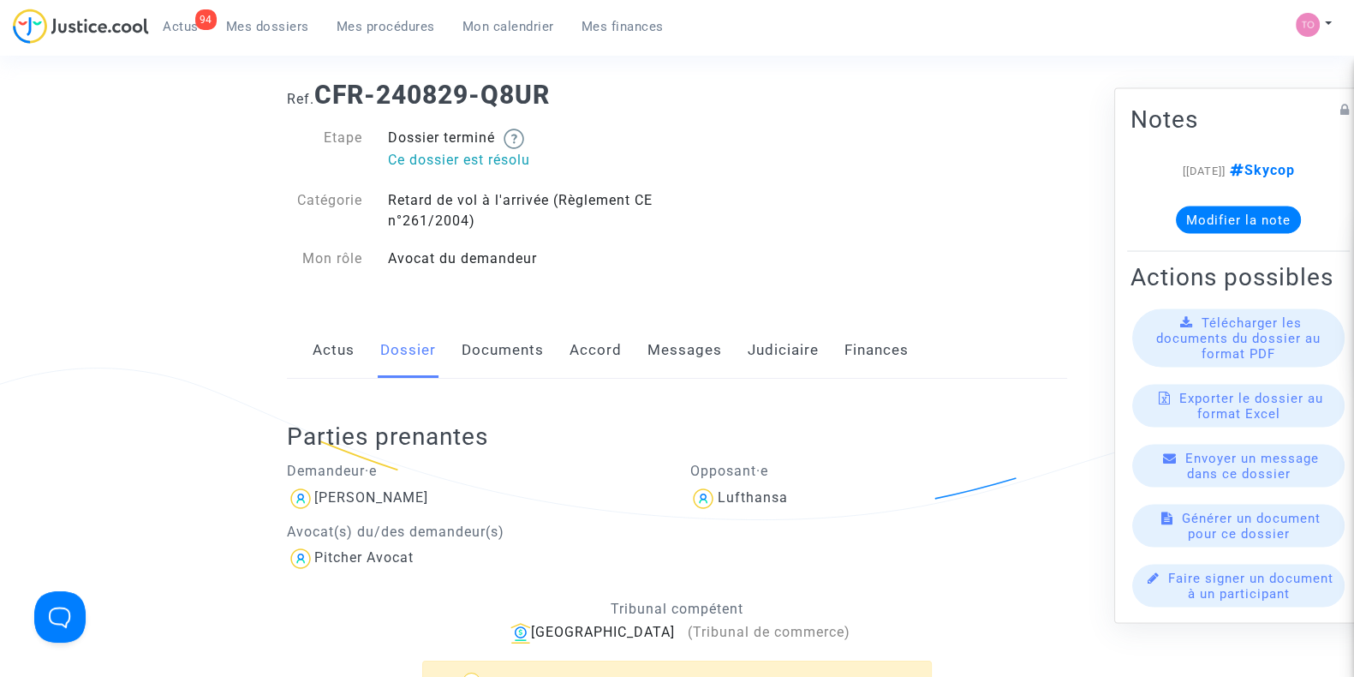
scroll to position [33, 0]
click at [313, 331] on link "Actus" at bounding box center [334, 348] width 42 height 57
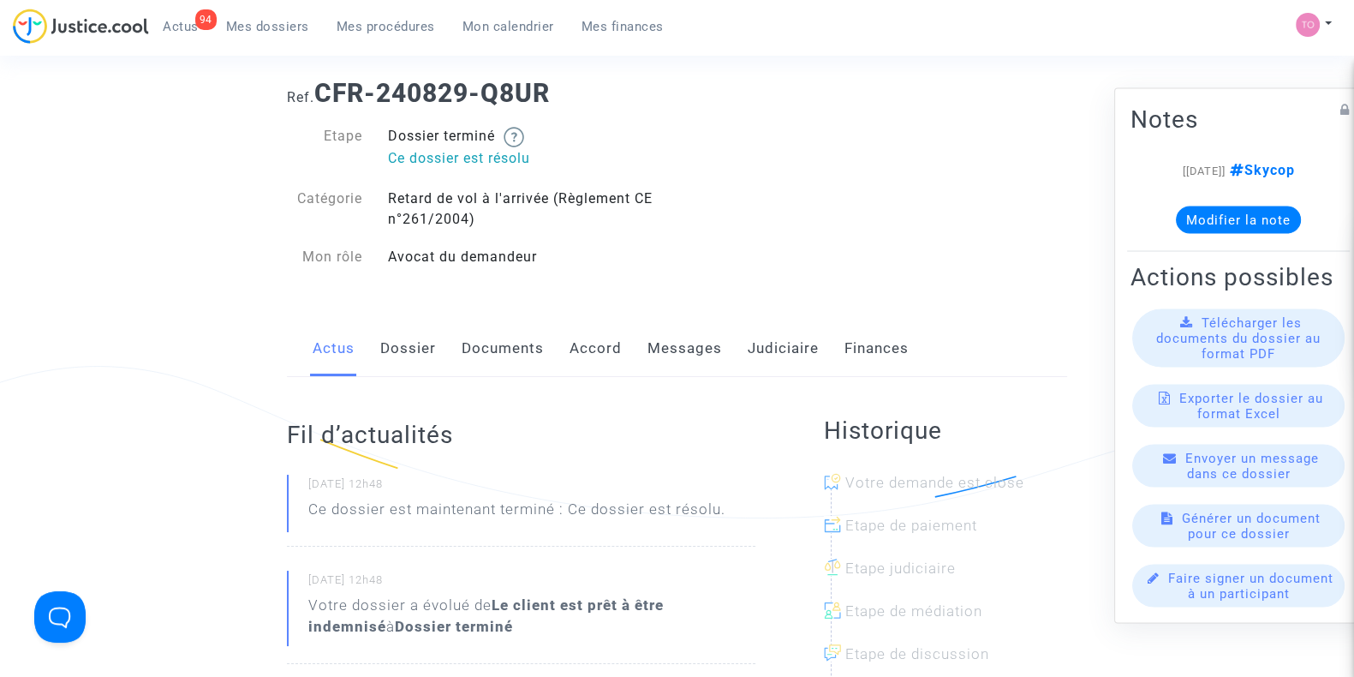
scroll to position [136, 0]
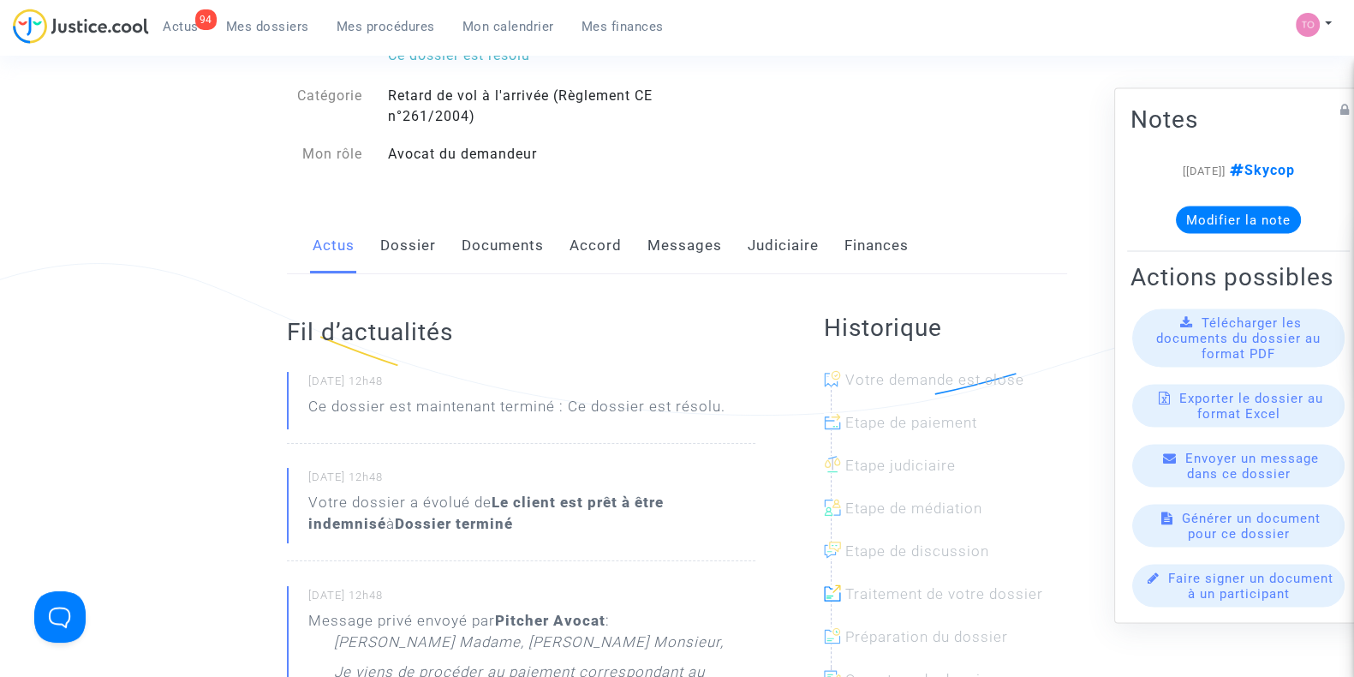
click at [717, 247] on link "Messages" at bounding box center [684, 246] width 75 height 57
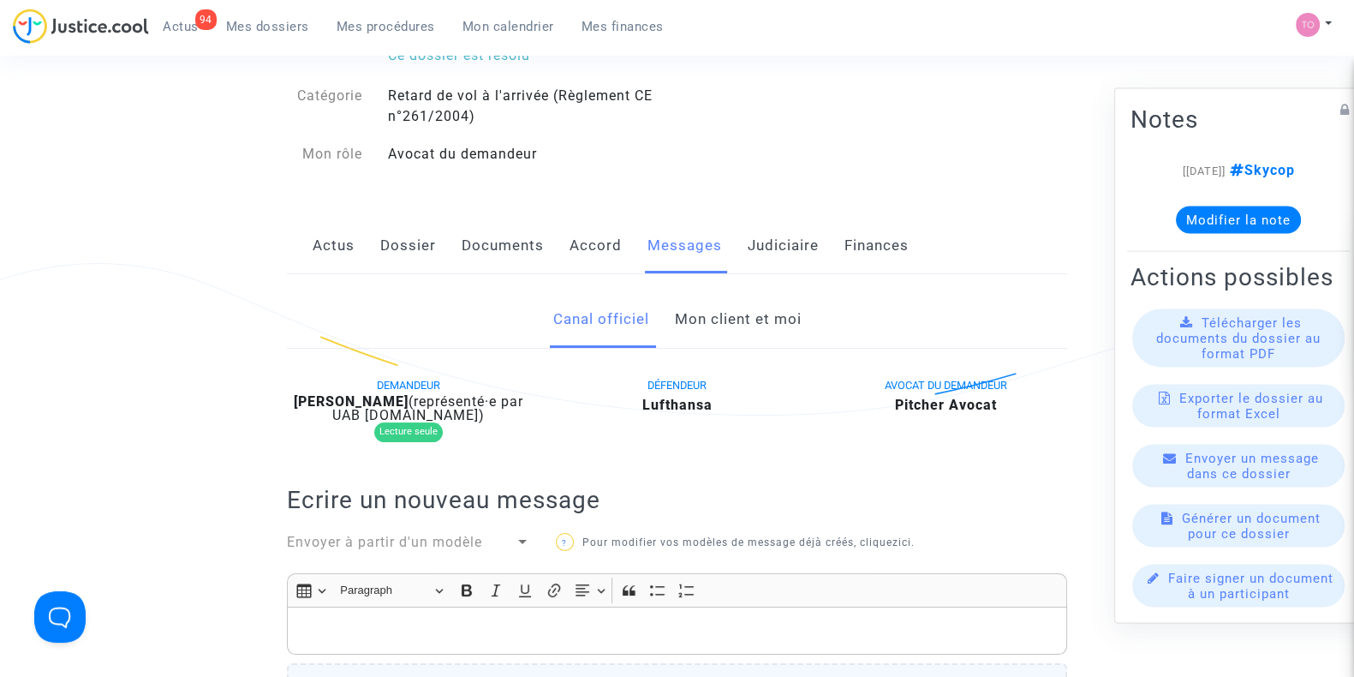
scroll to position [82, 0]
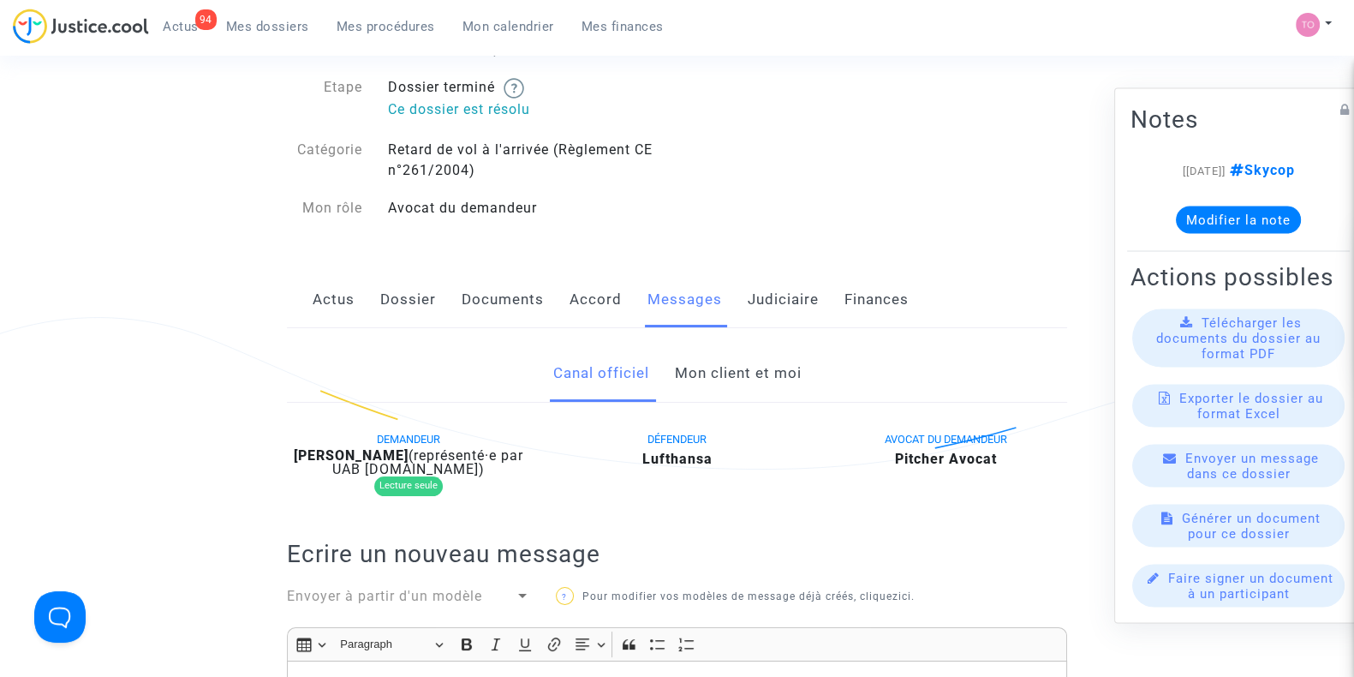
click at [754, 297] on link "Judiciaire" at bounding box center [783, 299] width 71 height 57
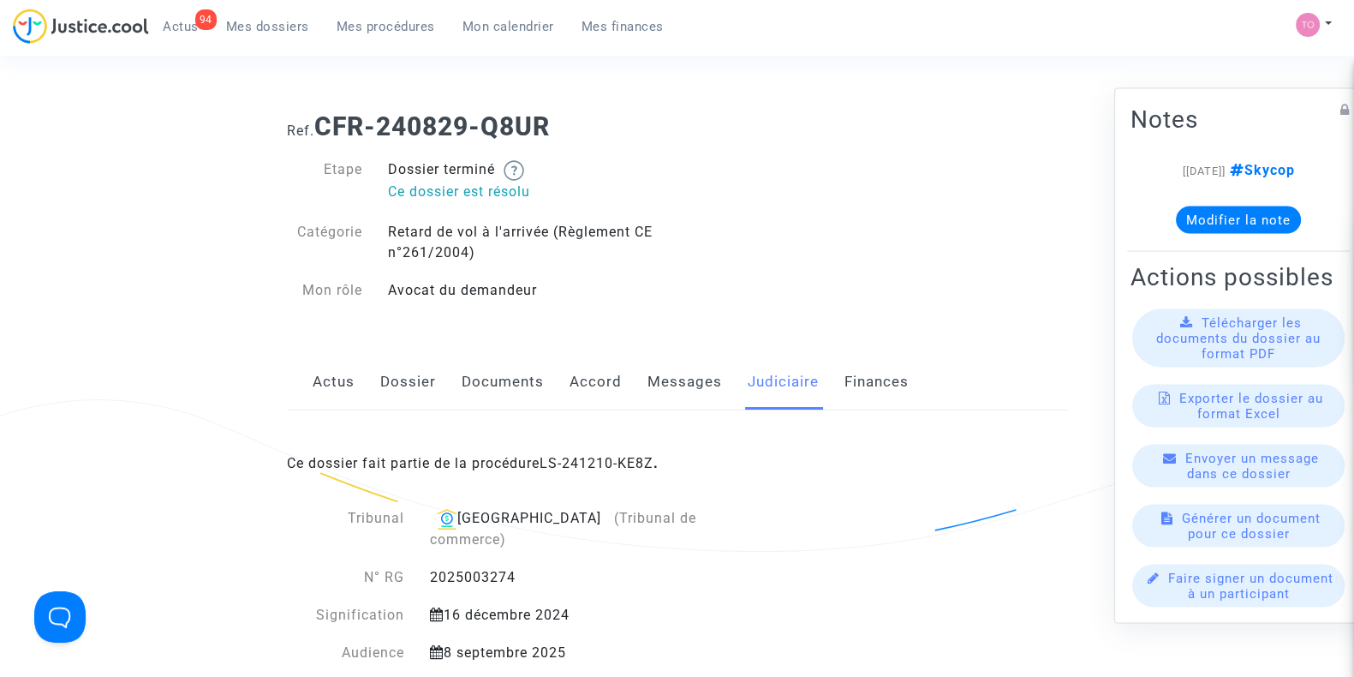
click at [587, 384] on link "Accord" at bounding box center [595, 382] width 52 height 57
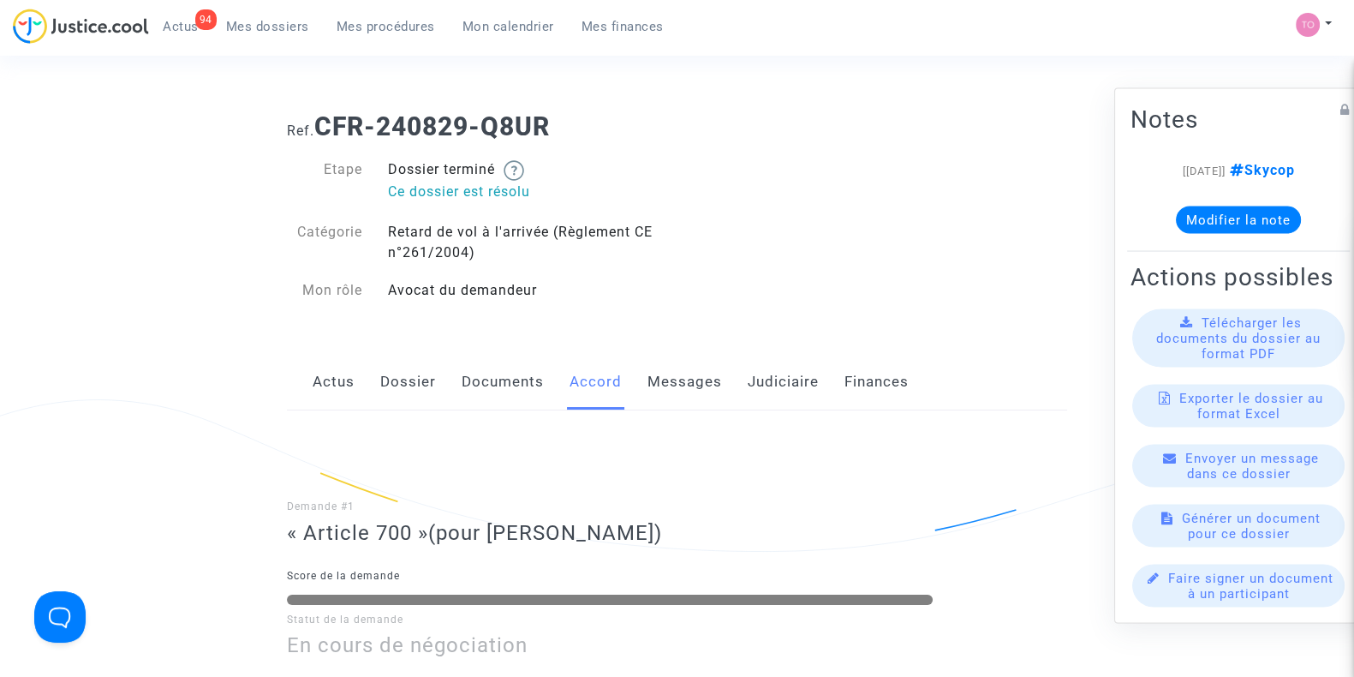
click at [789, 395] on link "Judiciaire" at bounding box center [783, 382] width 71 height 57
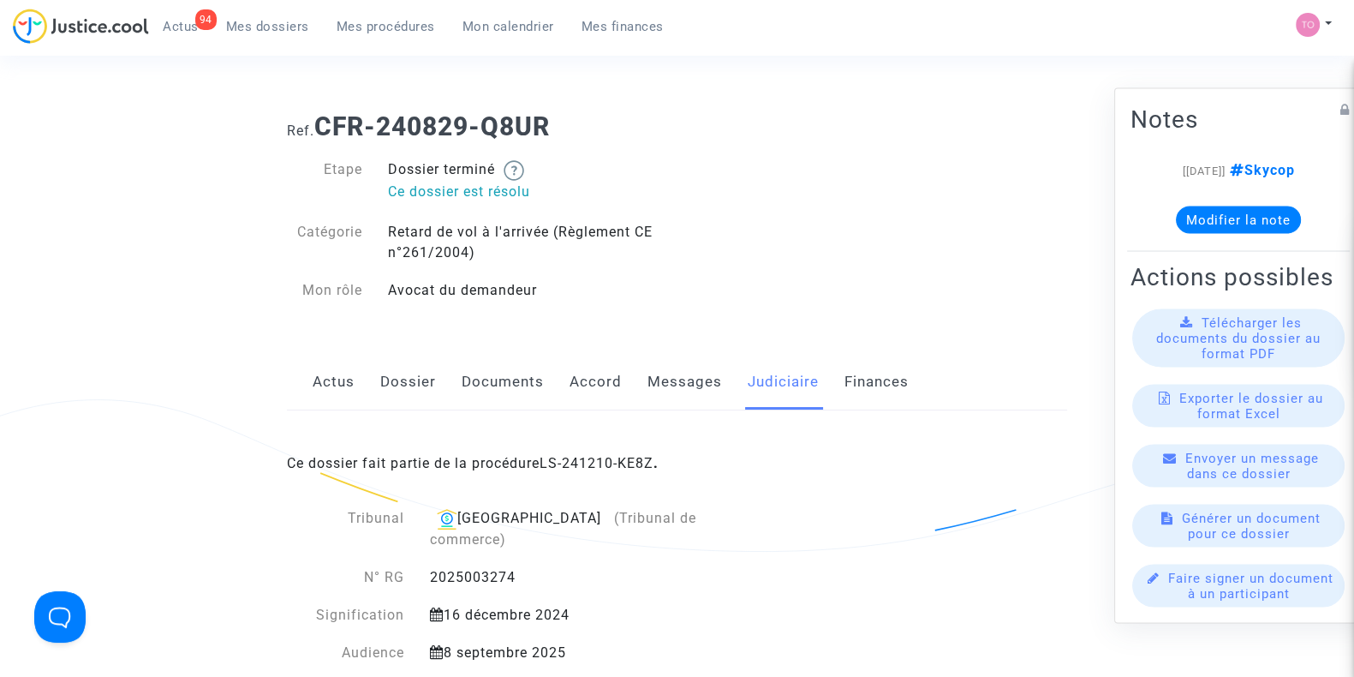
click at [898, 396] on link "Finances" at bounding box center [876, 382] width 64 height 57
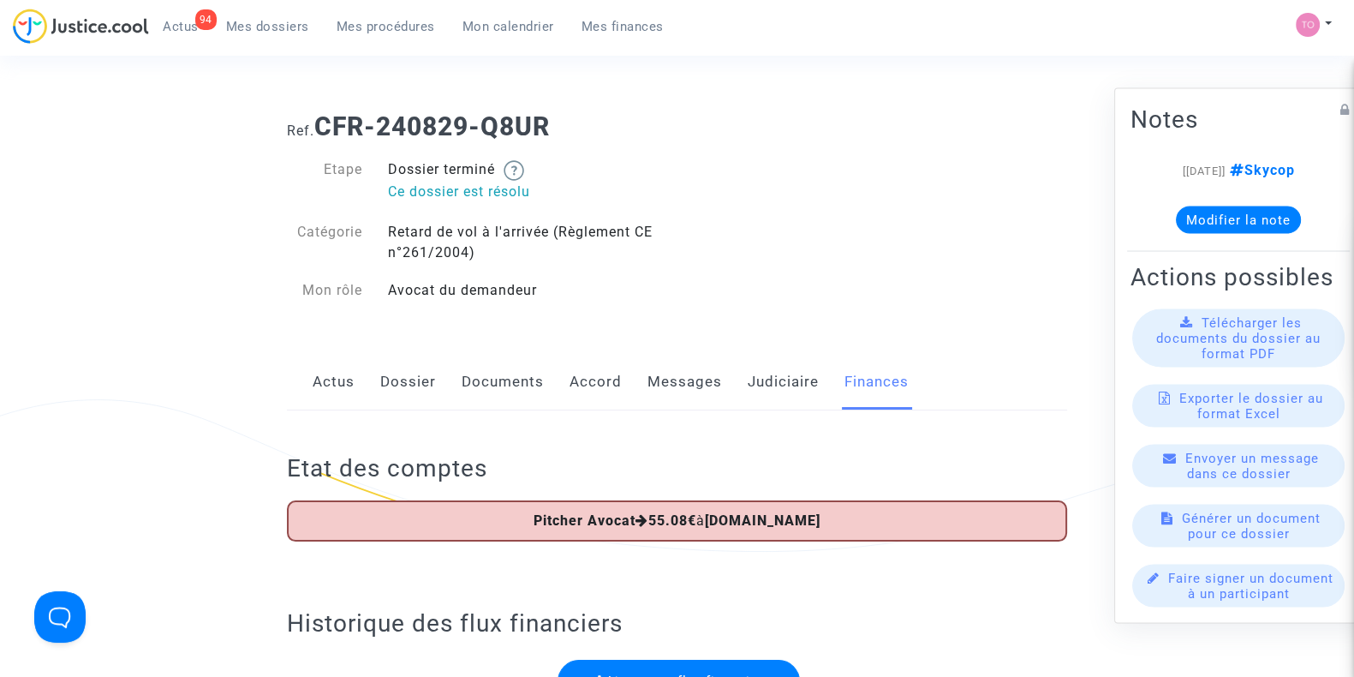
click at [595, 381] on link "Accord" at bounding box center [595, 382] width 52 height 57
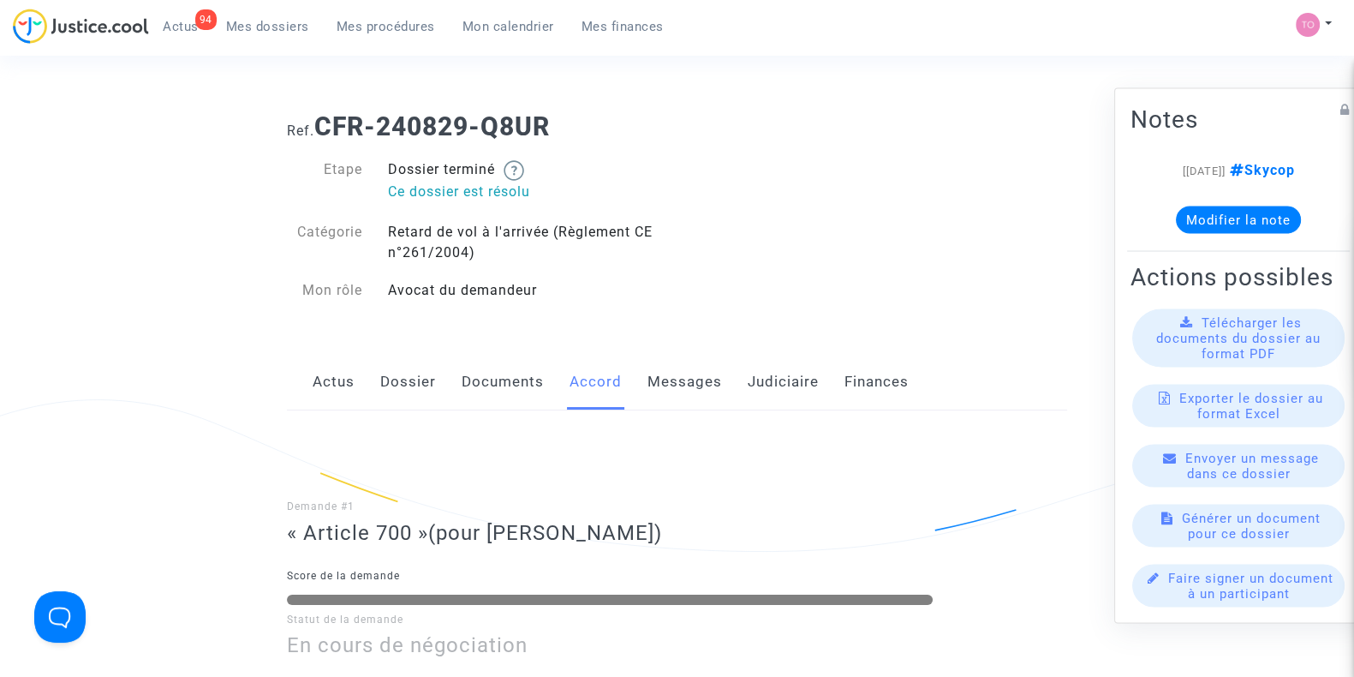
click at [776, 394] on link "Judiciaire" at bounding box center [783, 382] width 71 height 57
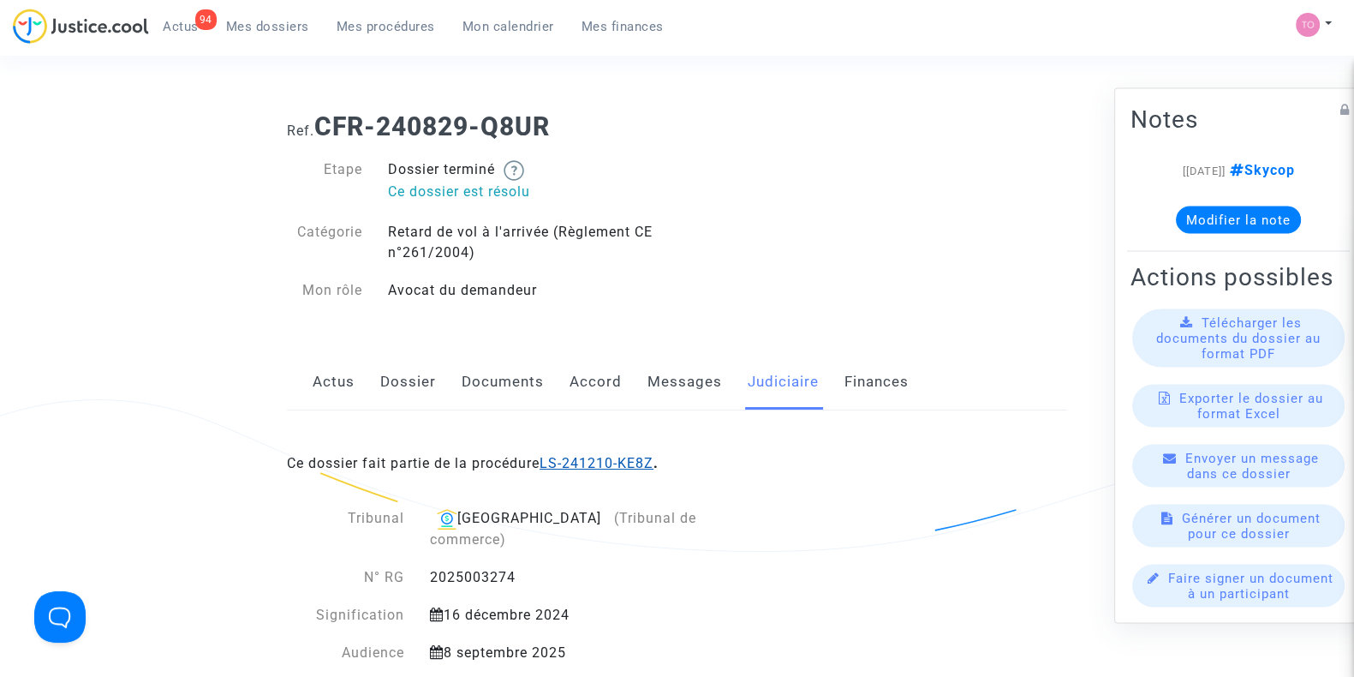
click at [604, 460] on link "LS-241210-KE8Z" at bounding box center [597, 463] width 114 height 16
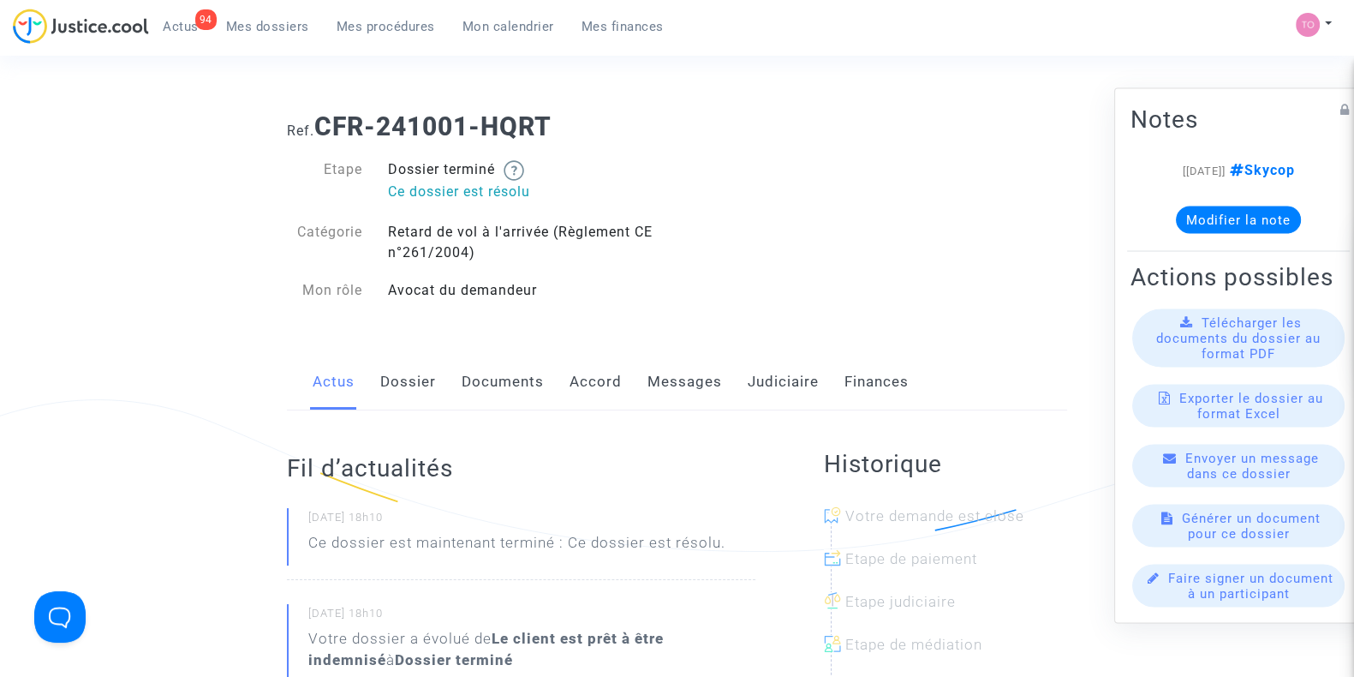
click at [755, 387] on link "Judiciaire" at bounding box center [783, 382] width 71 height 57
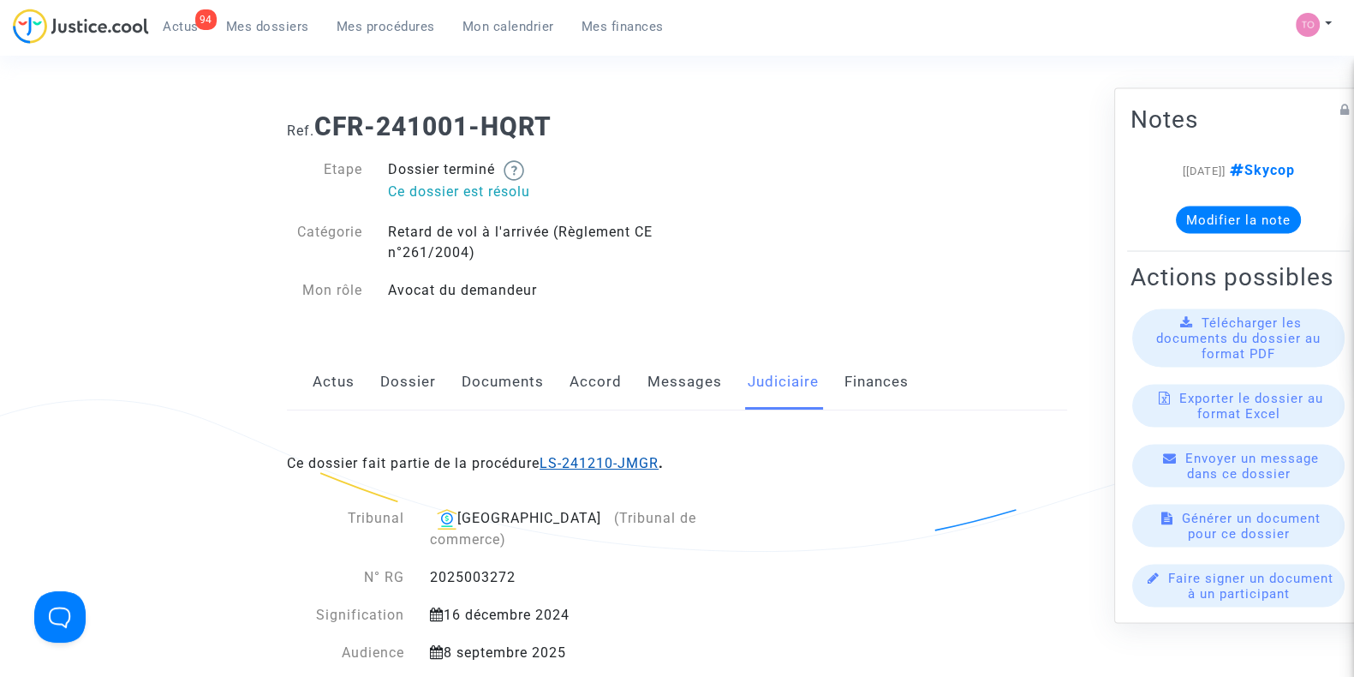
click at [636, 466] on link "LS-241210-JMGR" at bounding box center [599, 463] width 119 height 16
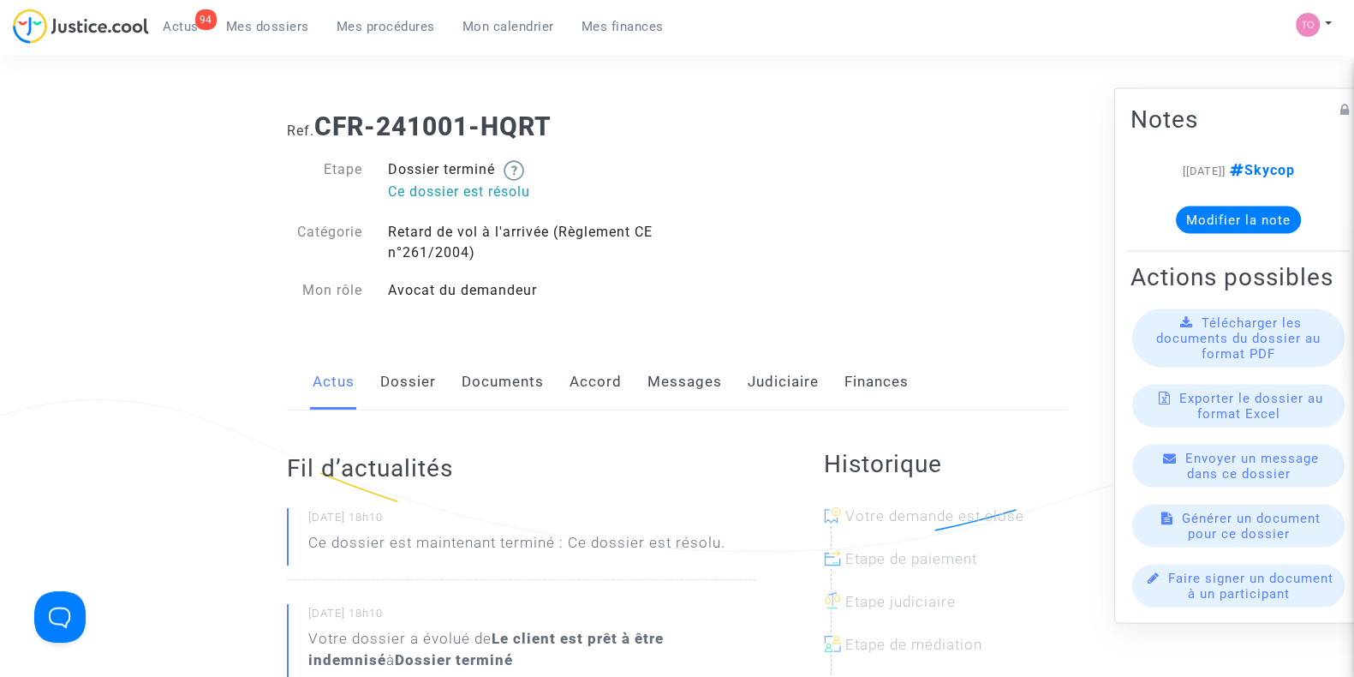
click at [777, 373] on link "Judiciaire" at bounding box center [783, 382] width 71 height 57
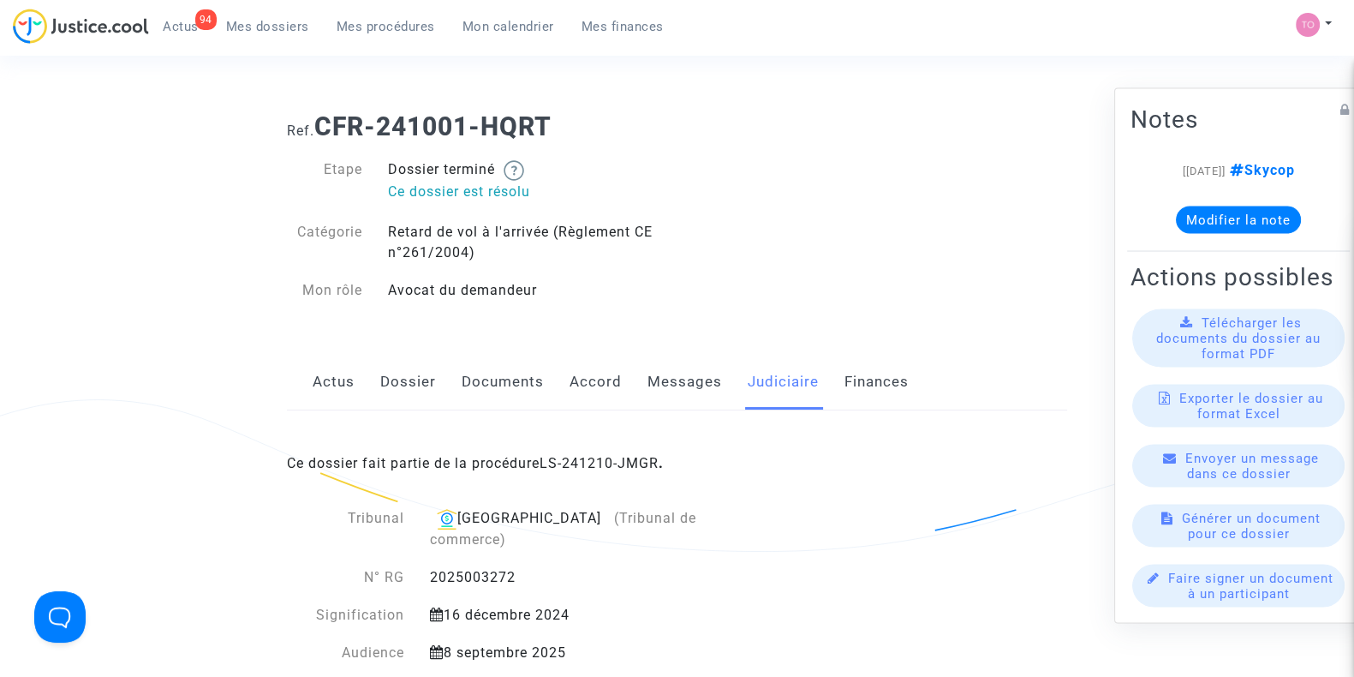
click at [574, 472] on div "Ce dossier fait partie de la procédure LS-241210-JMGR ." at bounding box center [677, 450] width 780 height 80
click at [577, 463] on link "LS-241210-JMGR" at bounding box center [599, 463] width 119 height 16
click at [417, 385] on link "Dossier" at bounding box center [408, 382] width 56 height 57
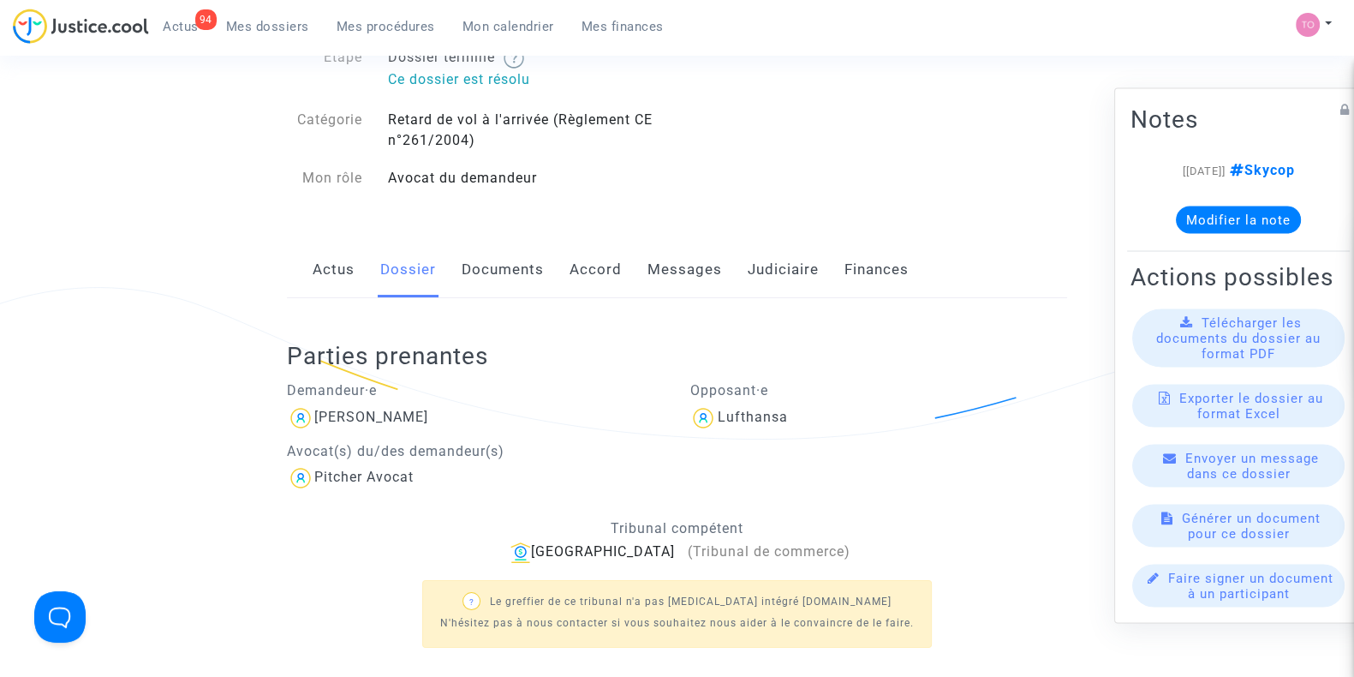
scroll to position [113, 0]
click at [603, 283] on link "Accord" at bounding box center [595, 269] width 52 height 57
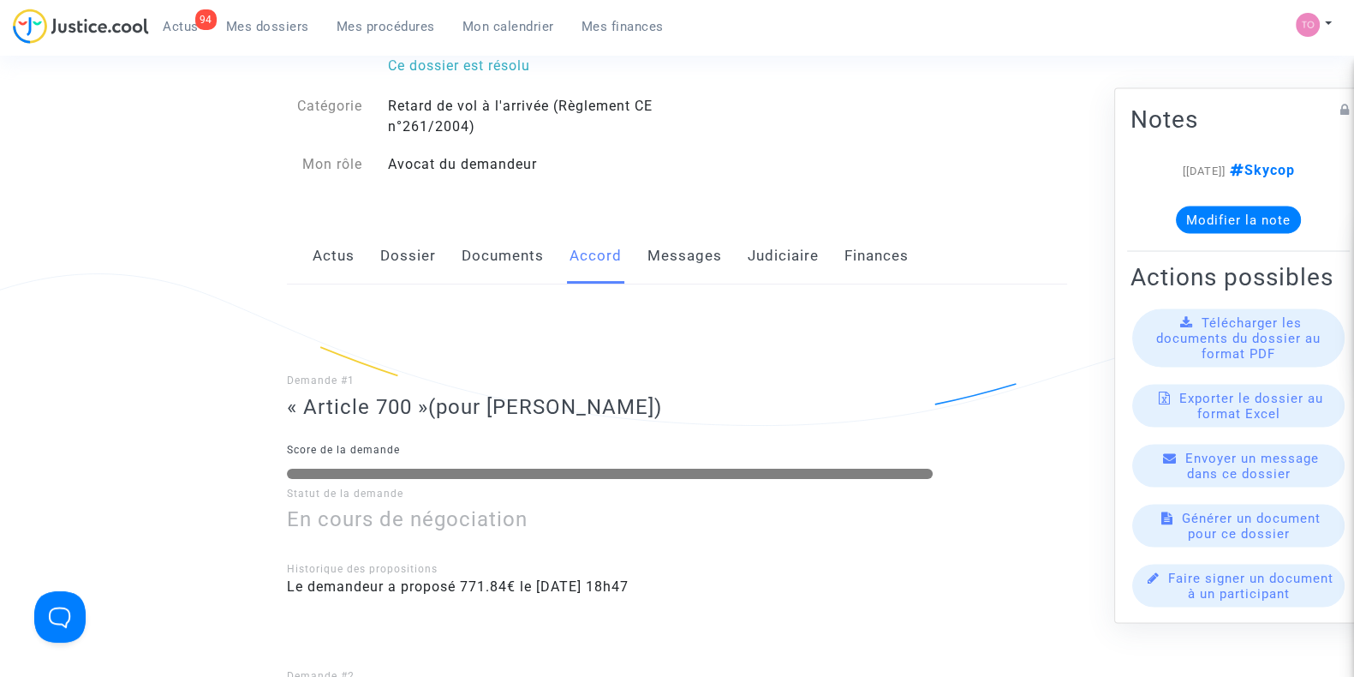
scroll to position [125, 0]
click at [414, 257] on link "Dossier" at bounding box center [408, 257] width 56 height 57
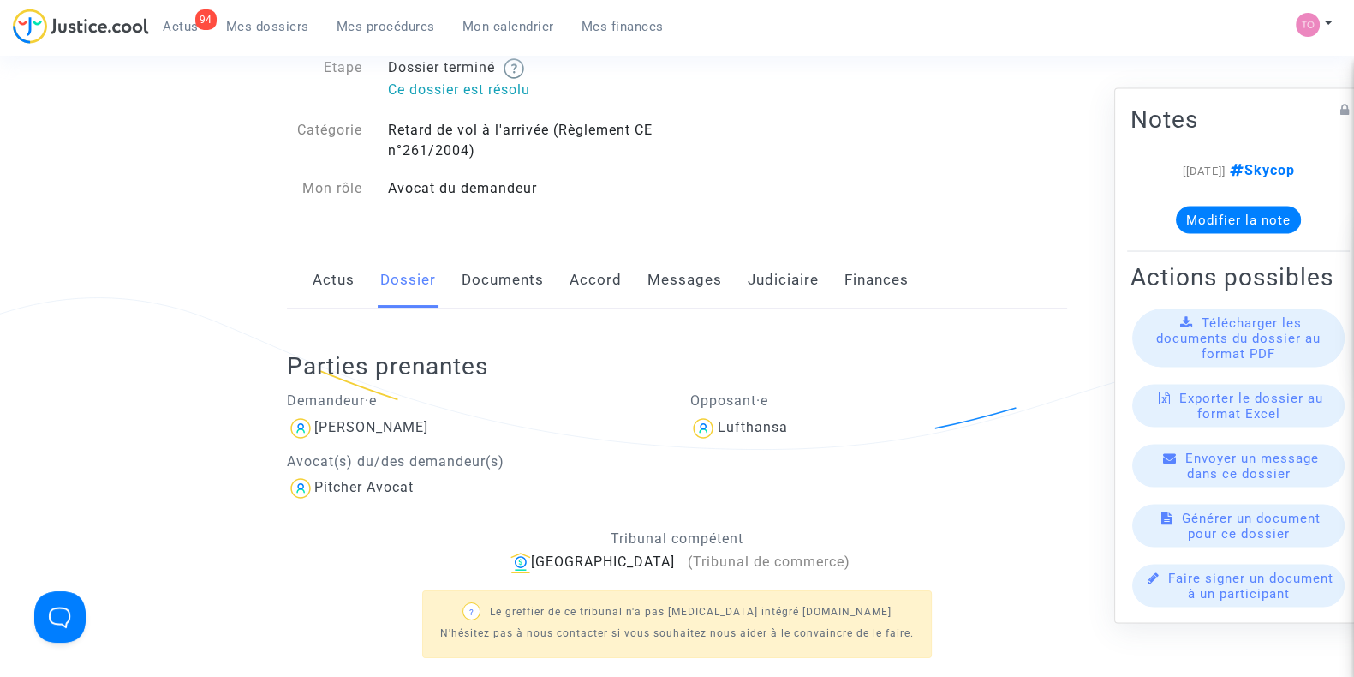
scroll to position [102, 0]
click at [836, 285] on div "Actus Dossier Documents Accord Messages Judiciaire Finances" at bounding box center [677, 280] width 780 height 57
click at [802, 285] on link "Judiciaire" at bounding box center [783, 280] width 71 height 57
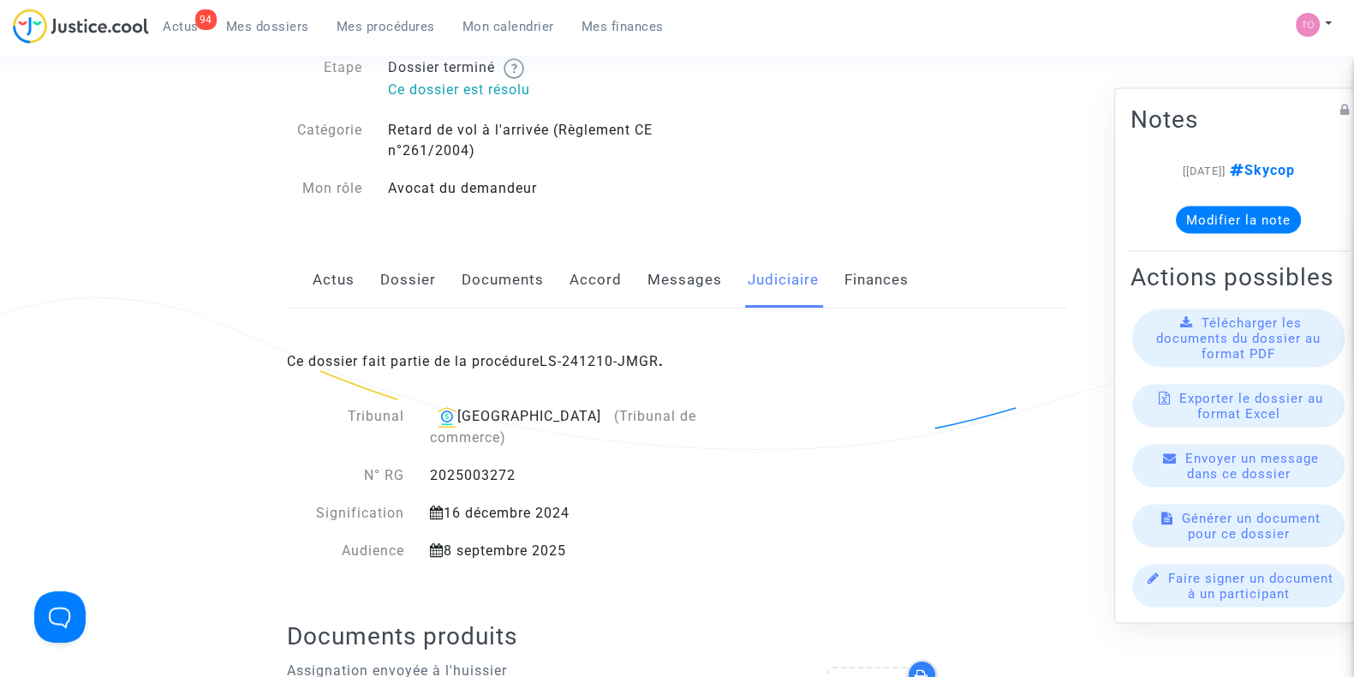
click at [604, 370] on div "Ce dossier fait partie de la procédure LS-241210-JMGR ." at bounding box center [677, 348] width 780 height 80
click at [613, 362] on link "LS-241210-JMGR" at bounding box center [599, 361] width 119 height 16
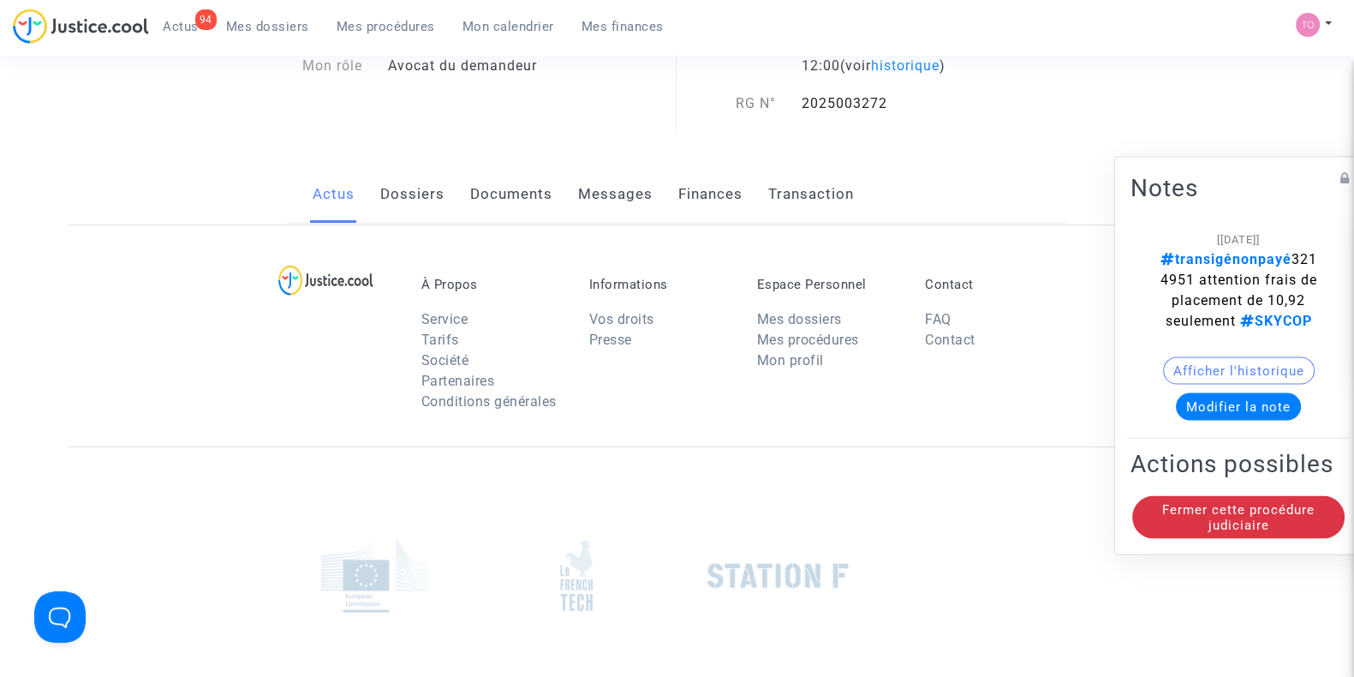
scroll to position [102, 0]
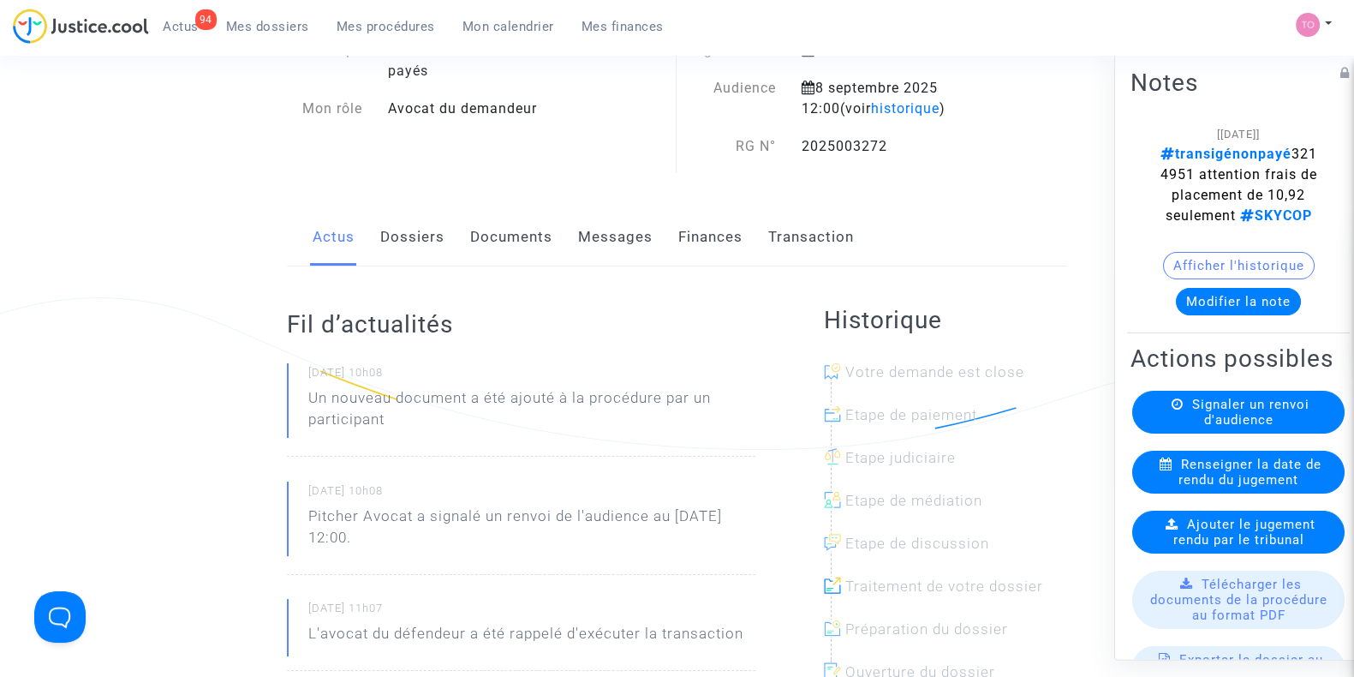
click at [686, 241] on link "Finances" at bounding box center [710, 237] width 64 height 57
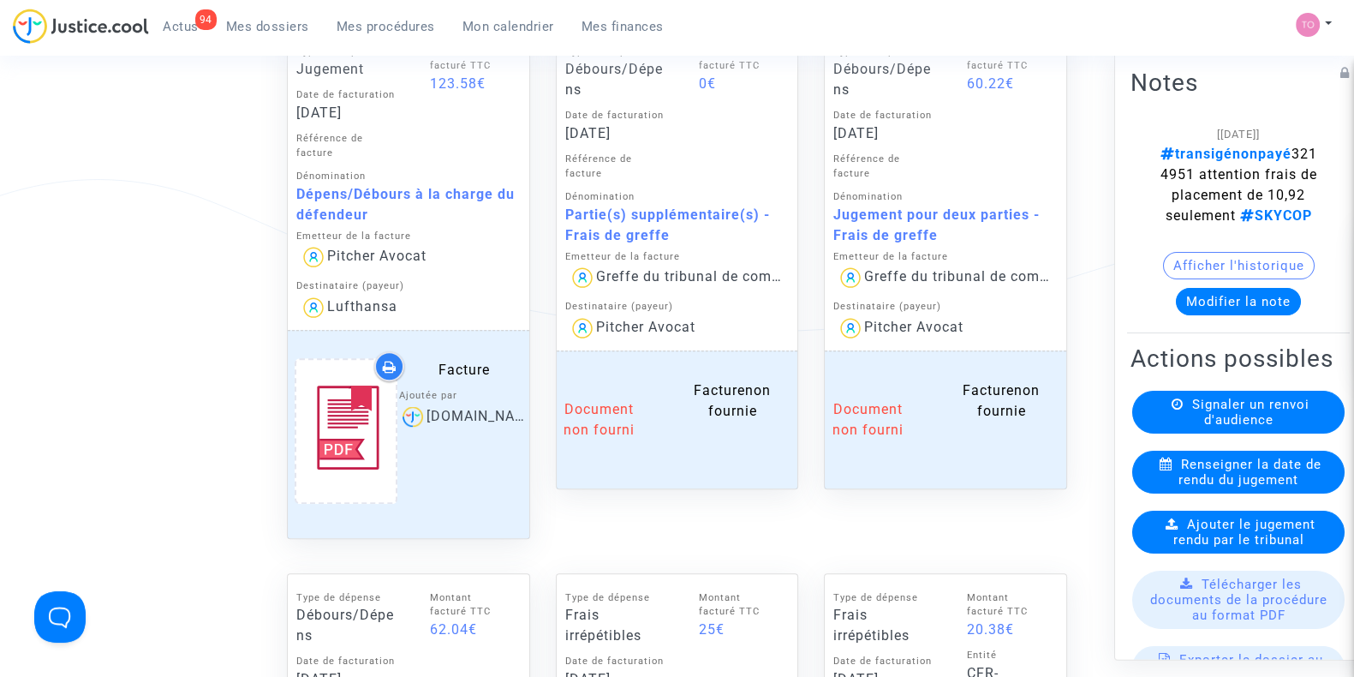
scroll to position [900, 0]
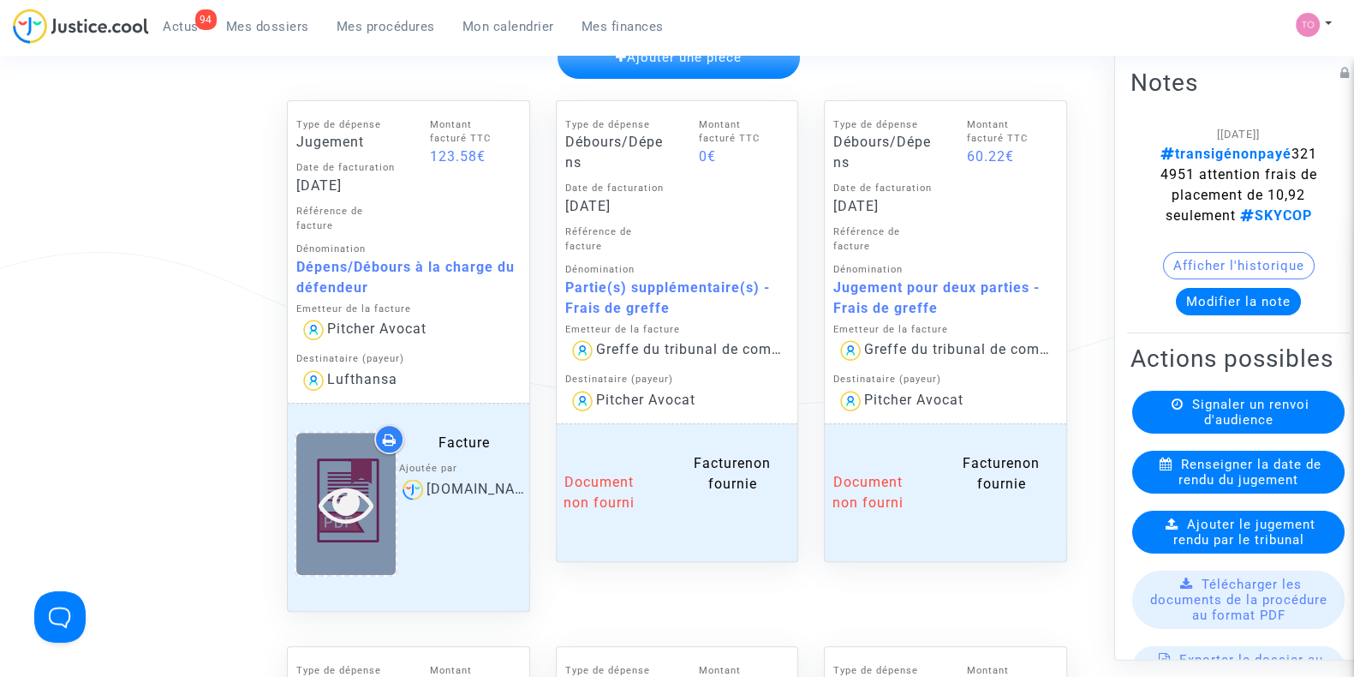
click at [357, 501] on icon at bounding box center [346, 503] width 56 height 55
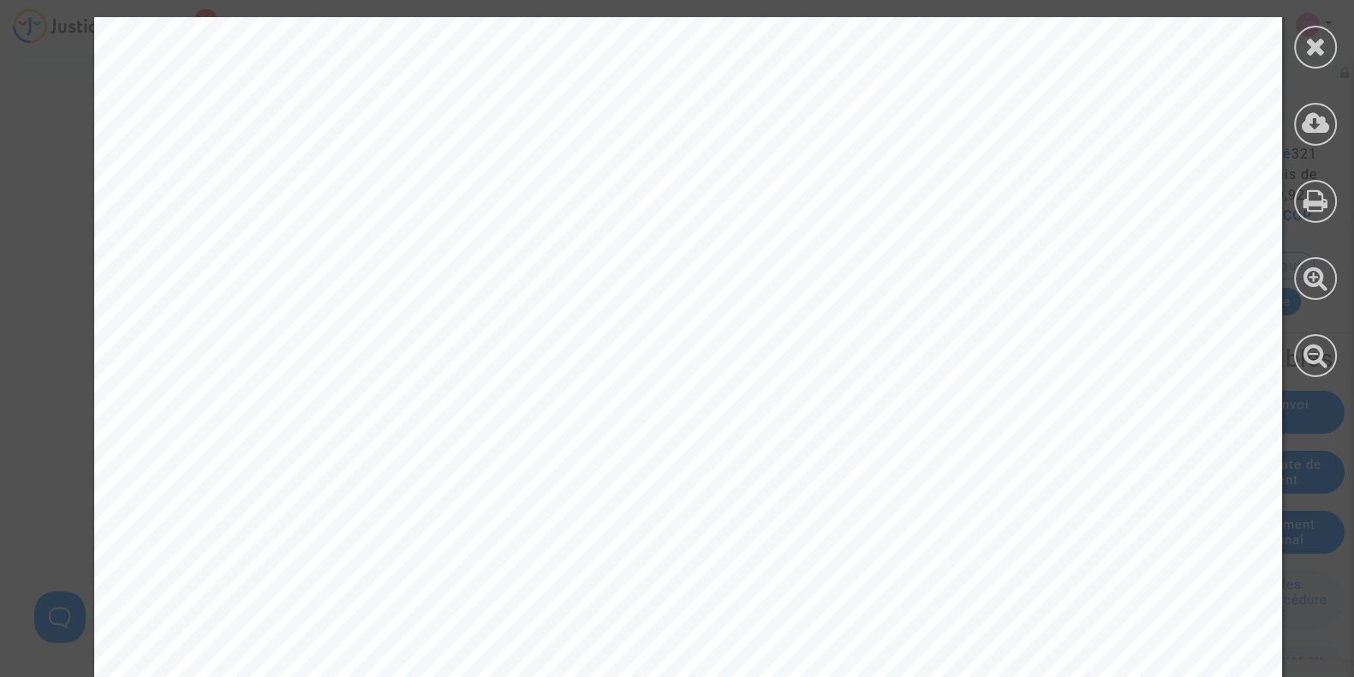
scroll to position [438, 0]
click at [1315, 27] on div at bounding box center [1315, 47] width 43 height 43
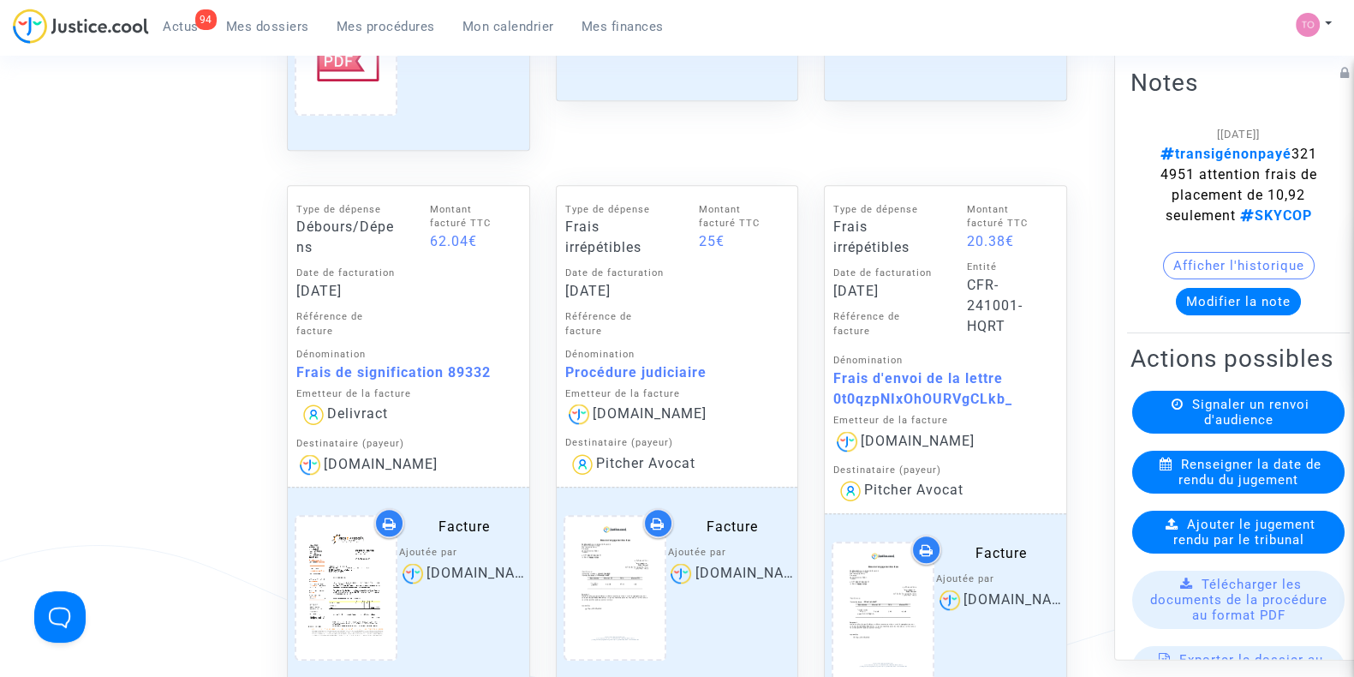
scroll to position [1363, 0]
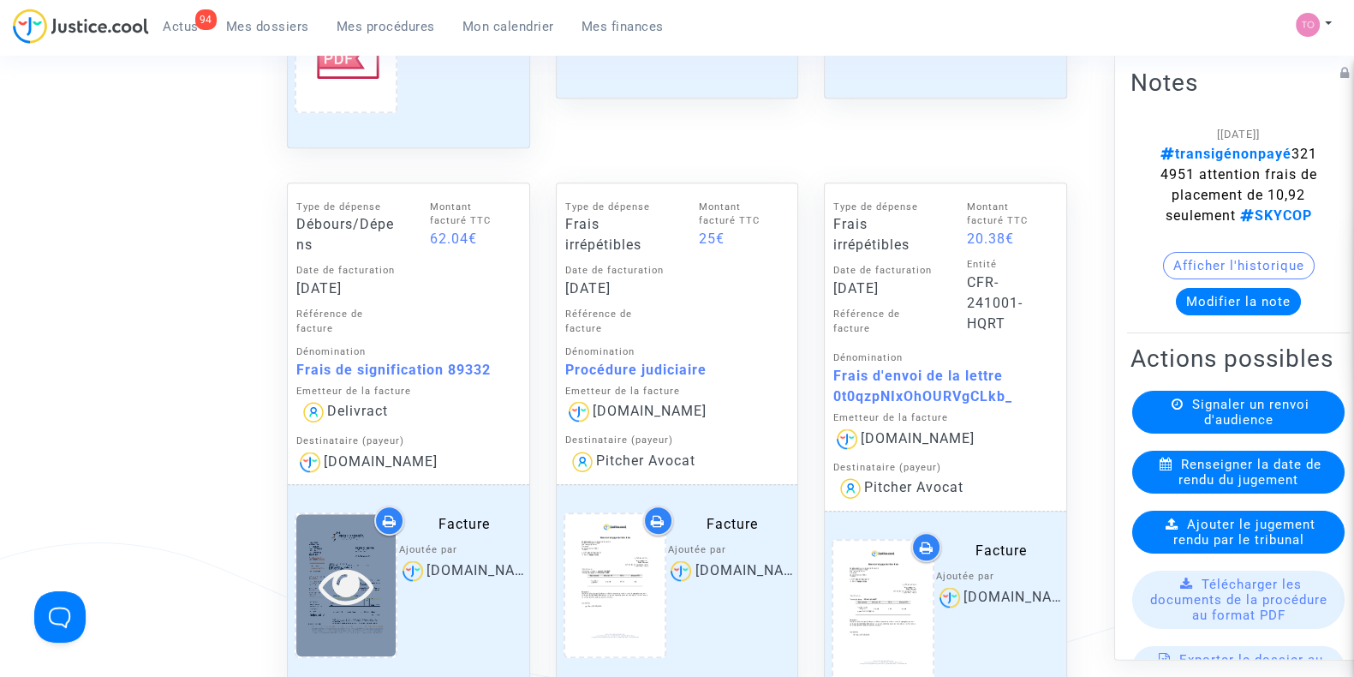
click at [379, 547] on div at bounding box center [345, 584] width 99 height 141
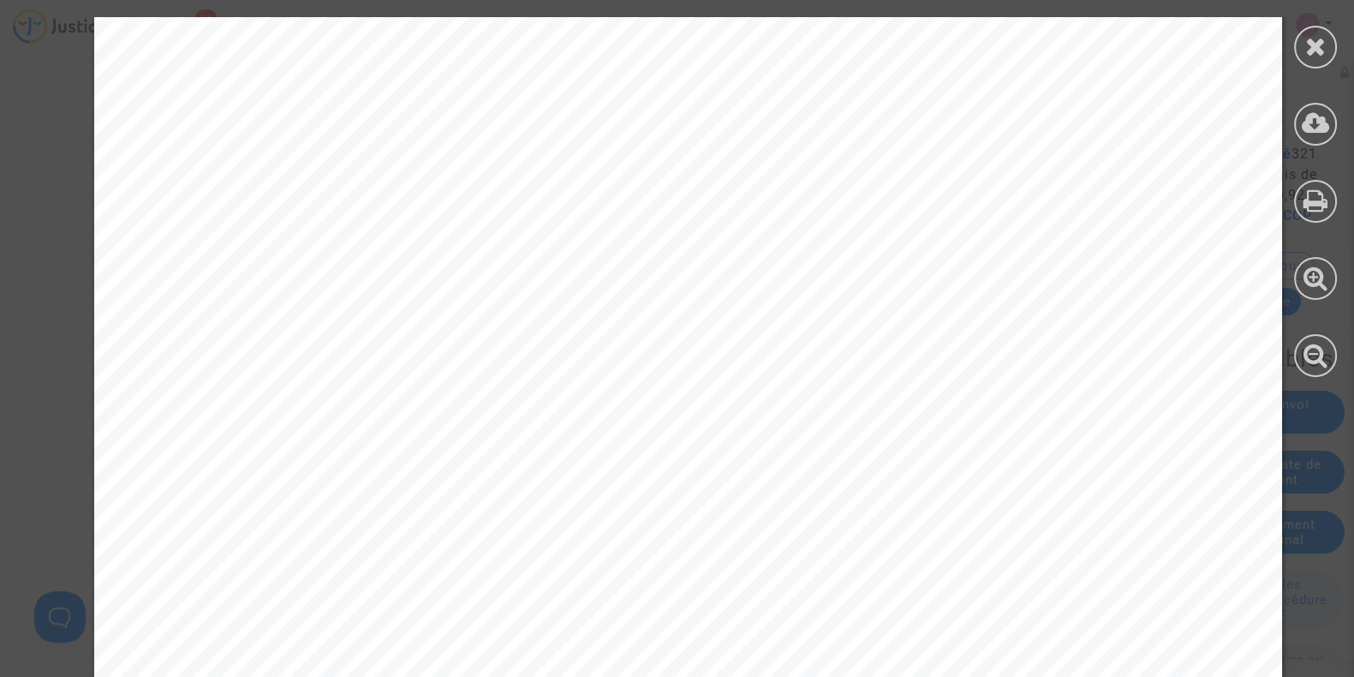
scroll to position [682, 0]
click at [1296, 55] on div at bounding box center [1315, 47] width 43 height 43
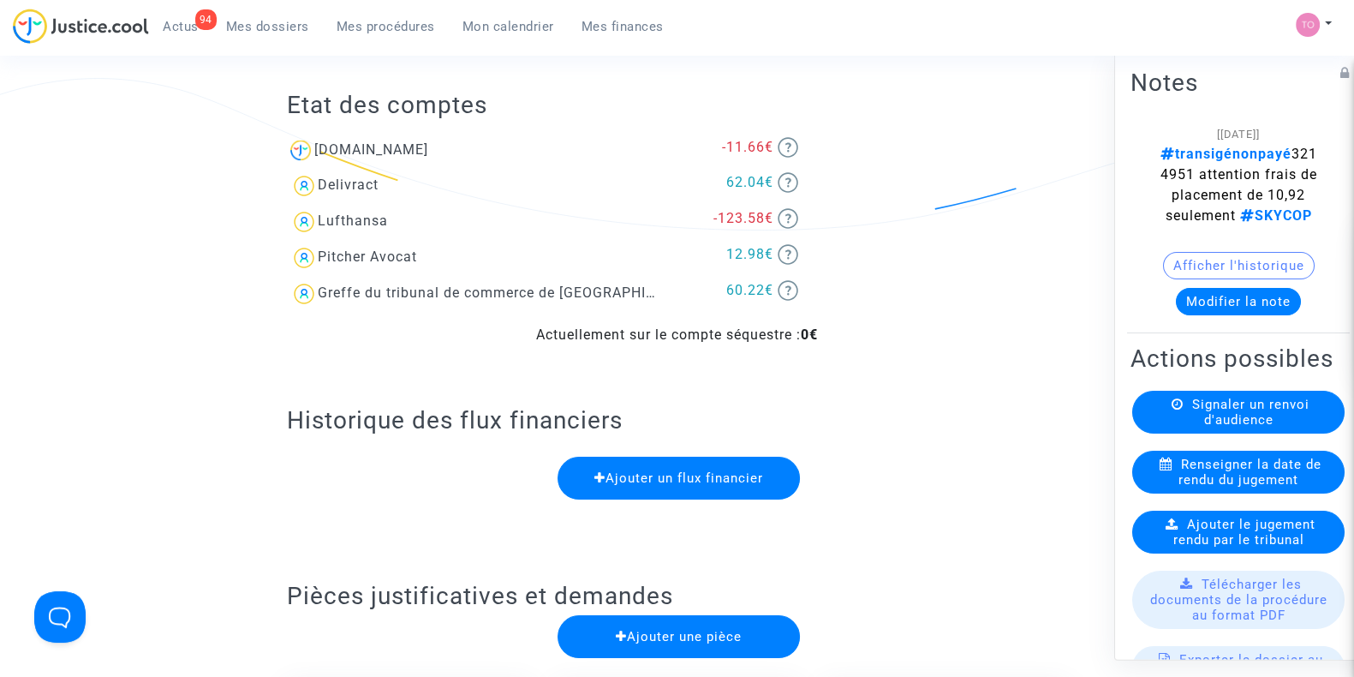
scroll to position [0, 0]
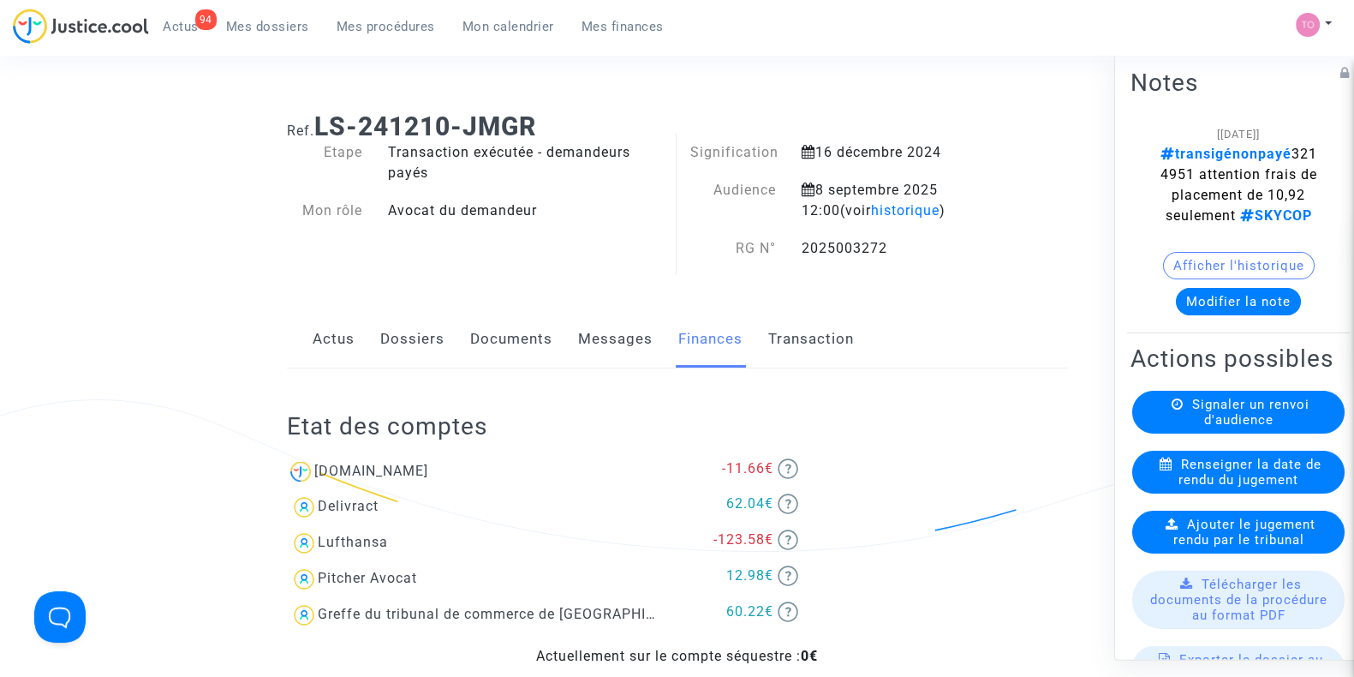
click at [405, 323] on link "Dossiers" at bounding box center [412, 339] width 64 height 57
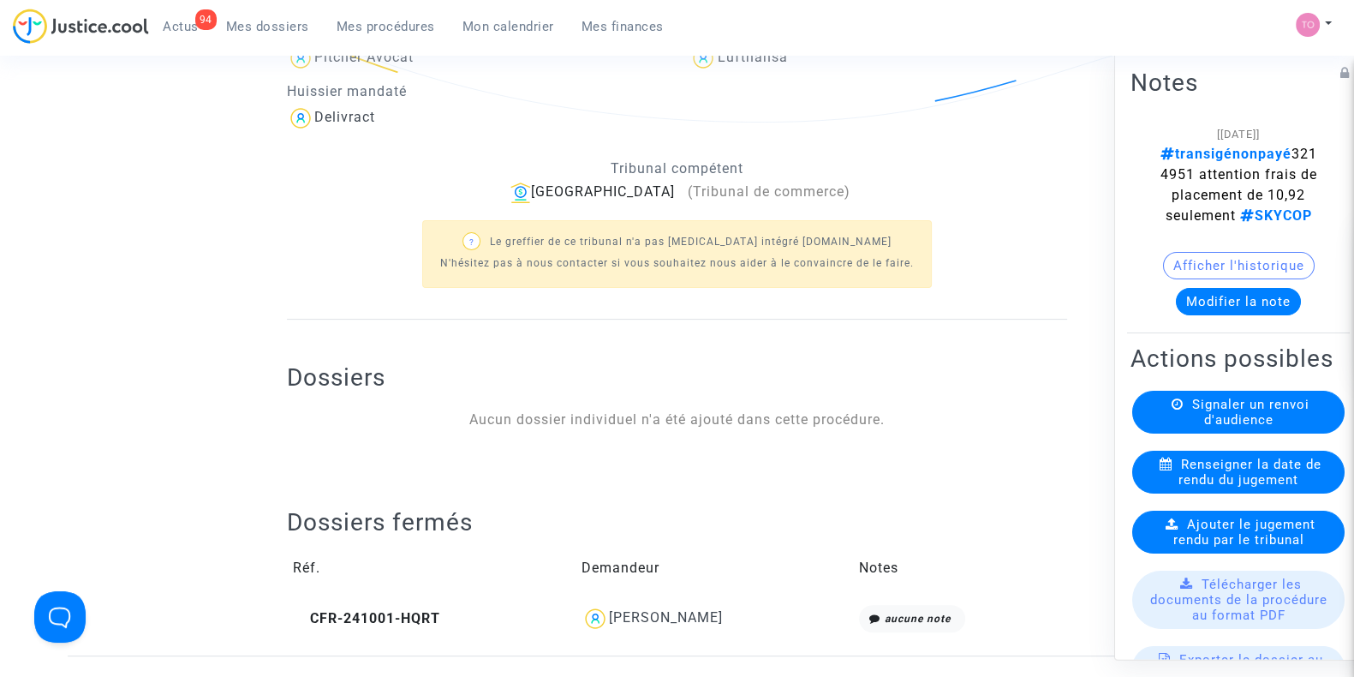
scroll to position [432, 0]
click at [641, 610] on div "Michel BOUZIGNAC" at bounding box center [666, 614] width 114 height 16
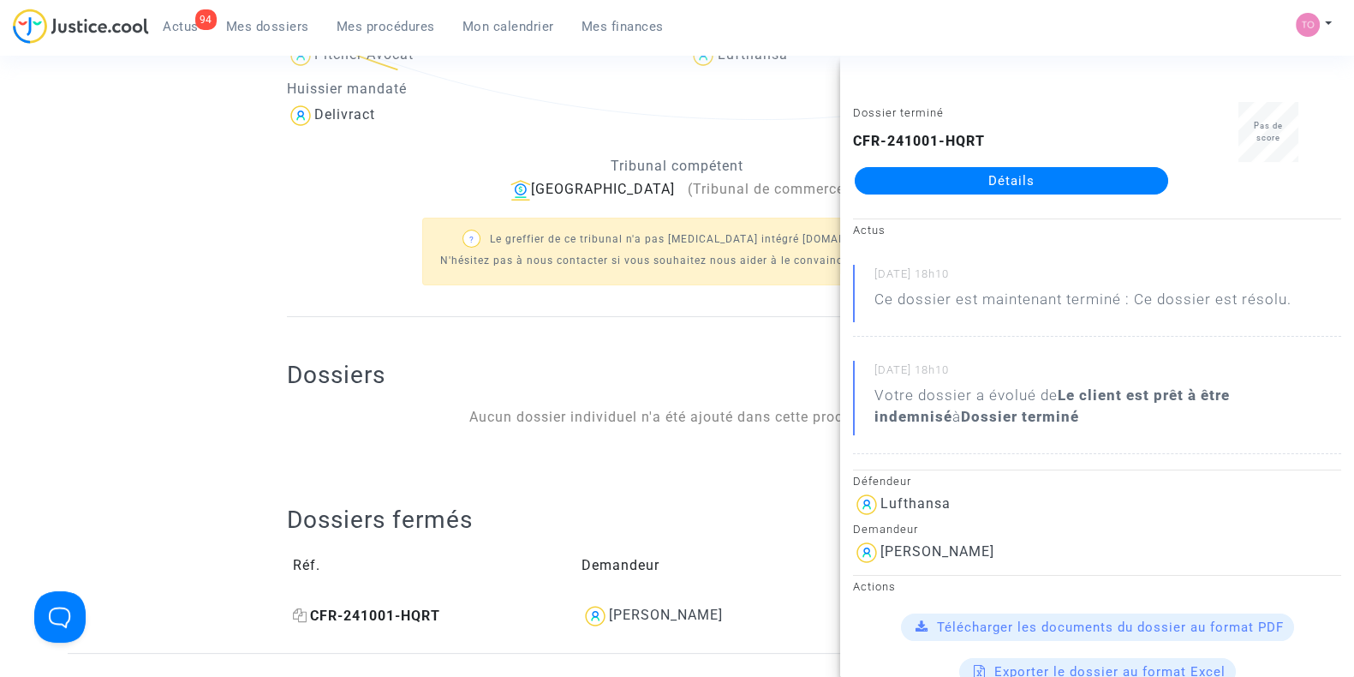
click at [302, 612] on icon at bounding box center [300, 615] width 15 height 14
drag, startPoint x: 732, startPoint y: 616, endPoint x: 599, endPoint y: 622, distance: 133.7
click at [599, 622] on div "Michel BOUZIGNAC" at bounding box center [713, 615] width 265 height 27
copy div "Michel BOUZIGNAC"
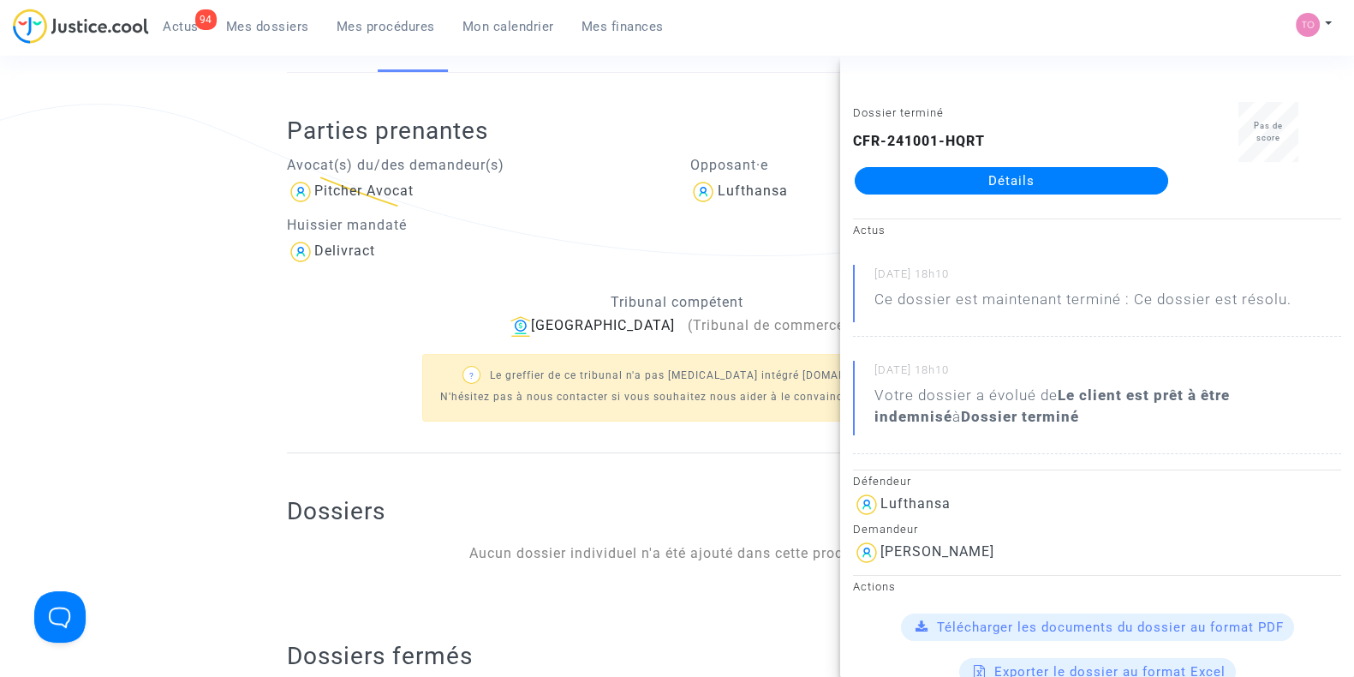
scroll to position [295, 0]
click at [261, 385] on ng-component "Ref. LS-241210-JMGR Etape Transaction exécutée - demandeurs payés Mon rôle Avoc…" at bounding box center [677, 297] width 1219 height 986
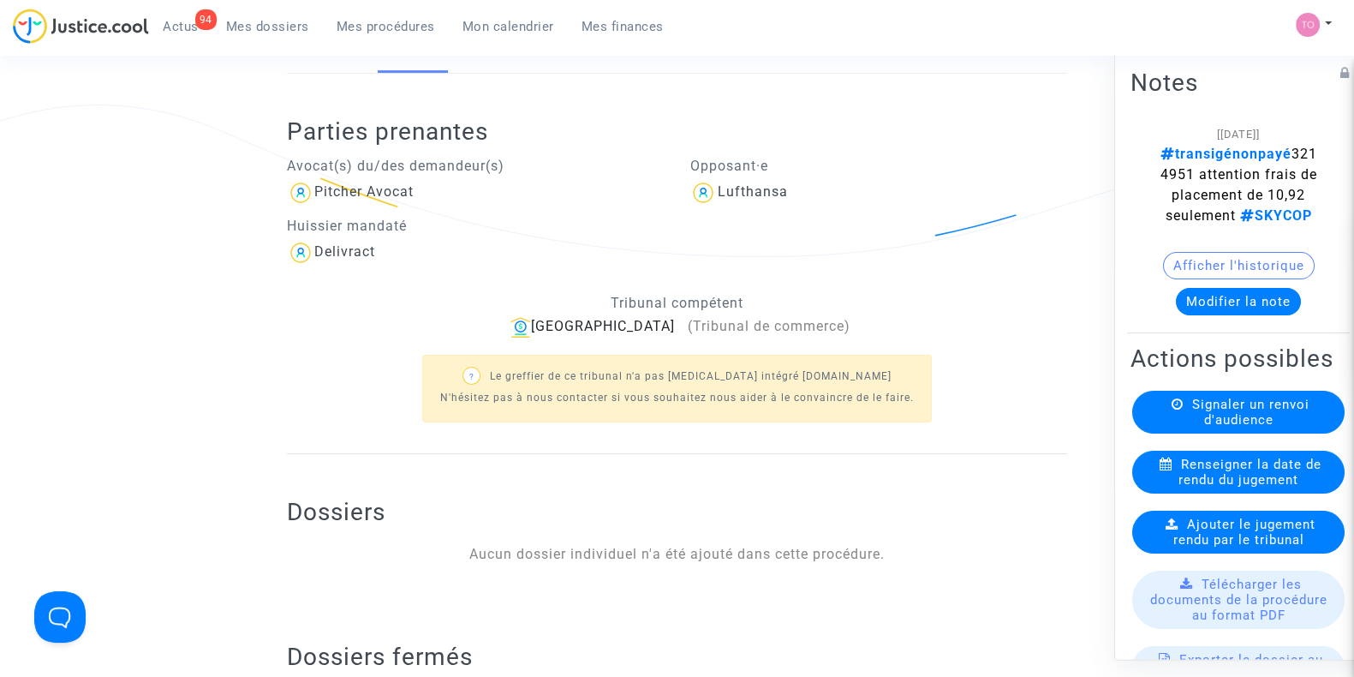
scroll to position [0, 0]
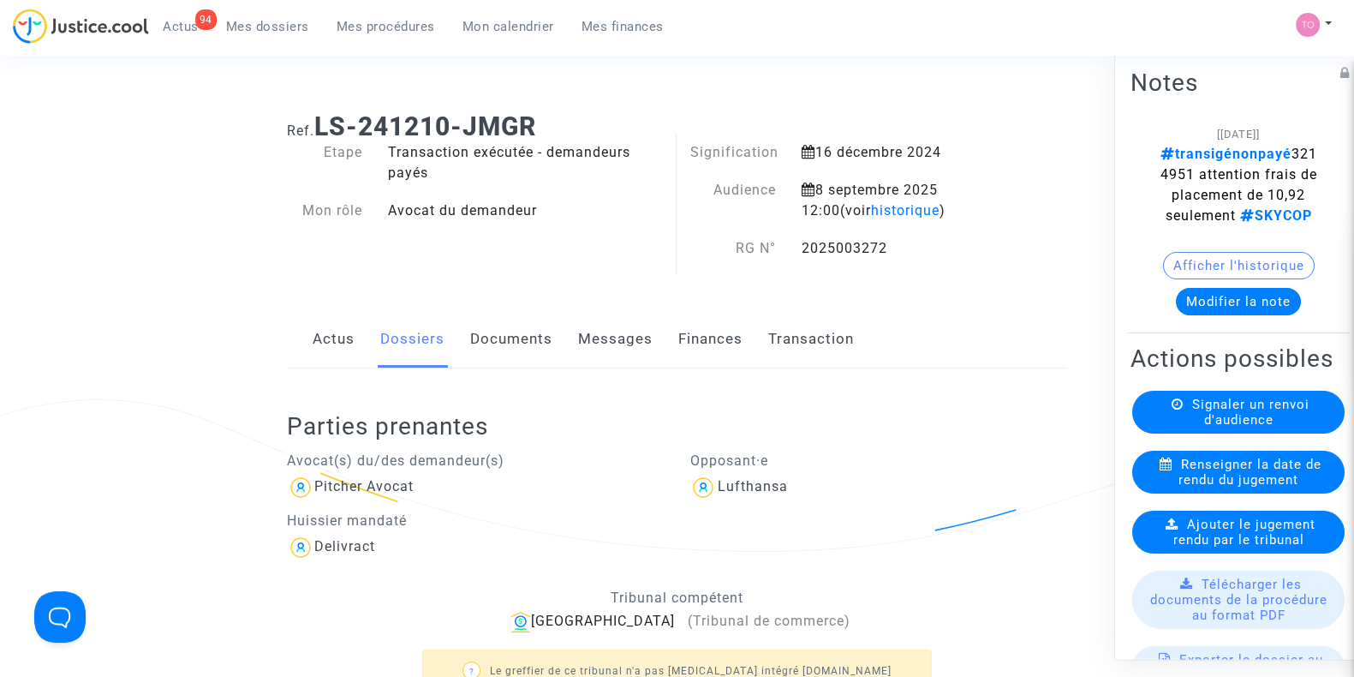
drag, startPoint x: 1225, startPoint y: 167, endPoint x: 1169, endPoint y: 175, distance: 57.0
click at [1169, 175] on span "transigénonpayé 3214951 attention frais de placement de 10,92 seulement SKYCOP" at bounding box center [1238, 185] width 157 height 78
copy span "3214951"
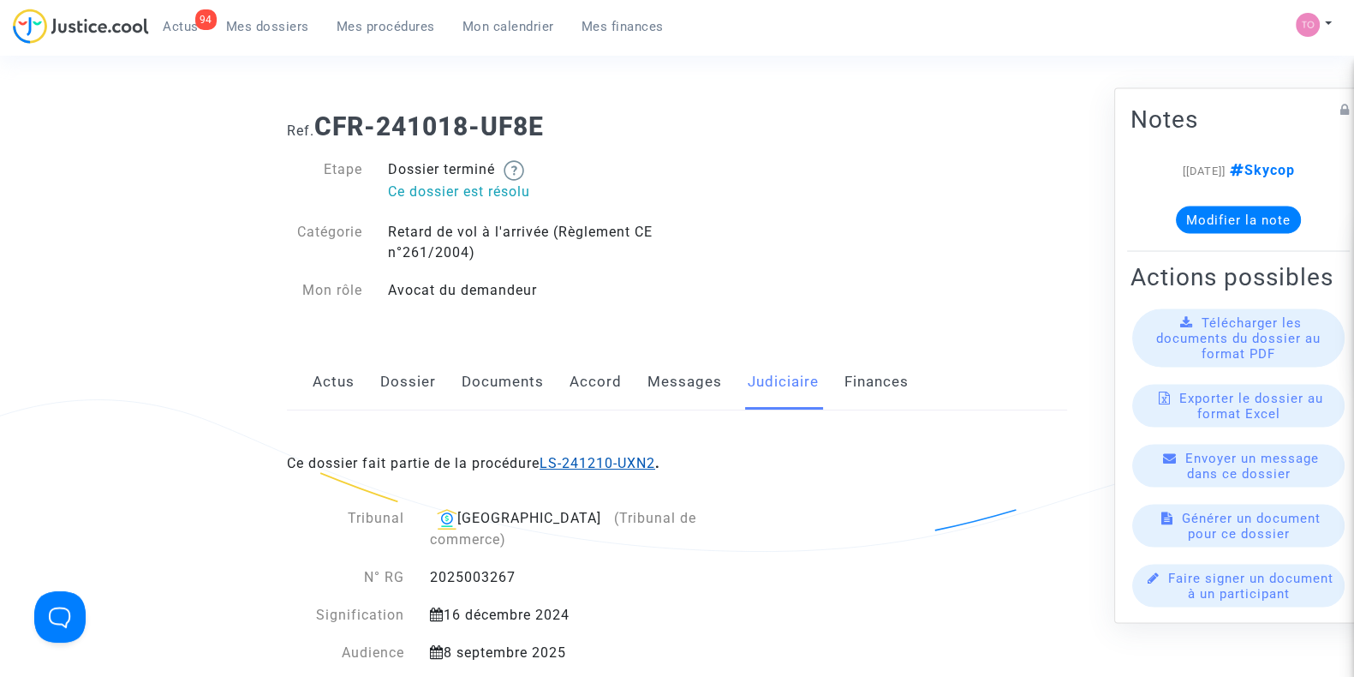
click at [576, 456] on link "LS-241210-UXN2" at bounding box center [598, 463] width 116 height 16
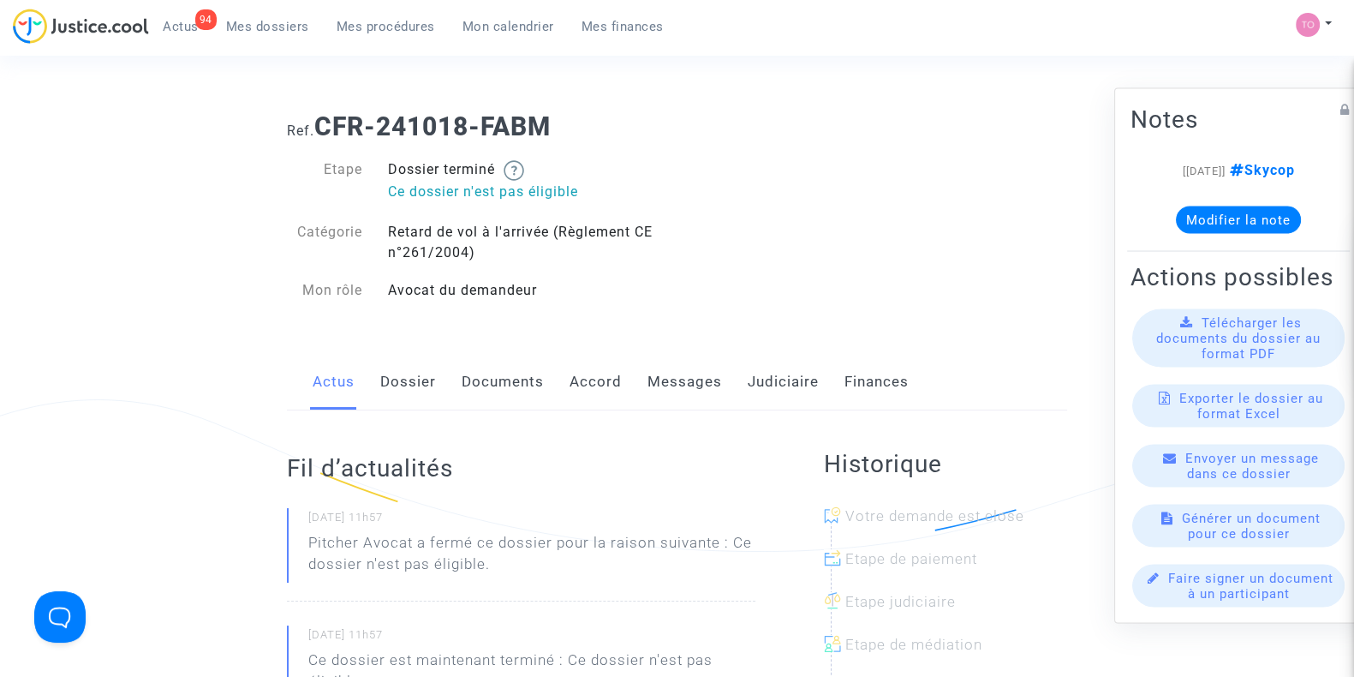
click at [683, 402] on link "Messages" at bounding box center [684, 382] width 75 height 57
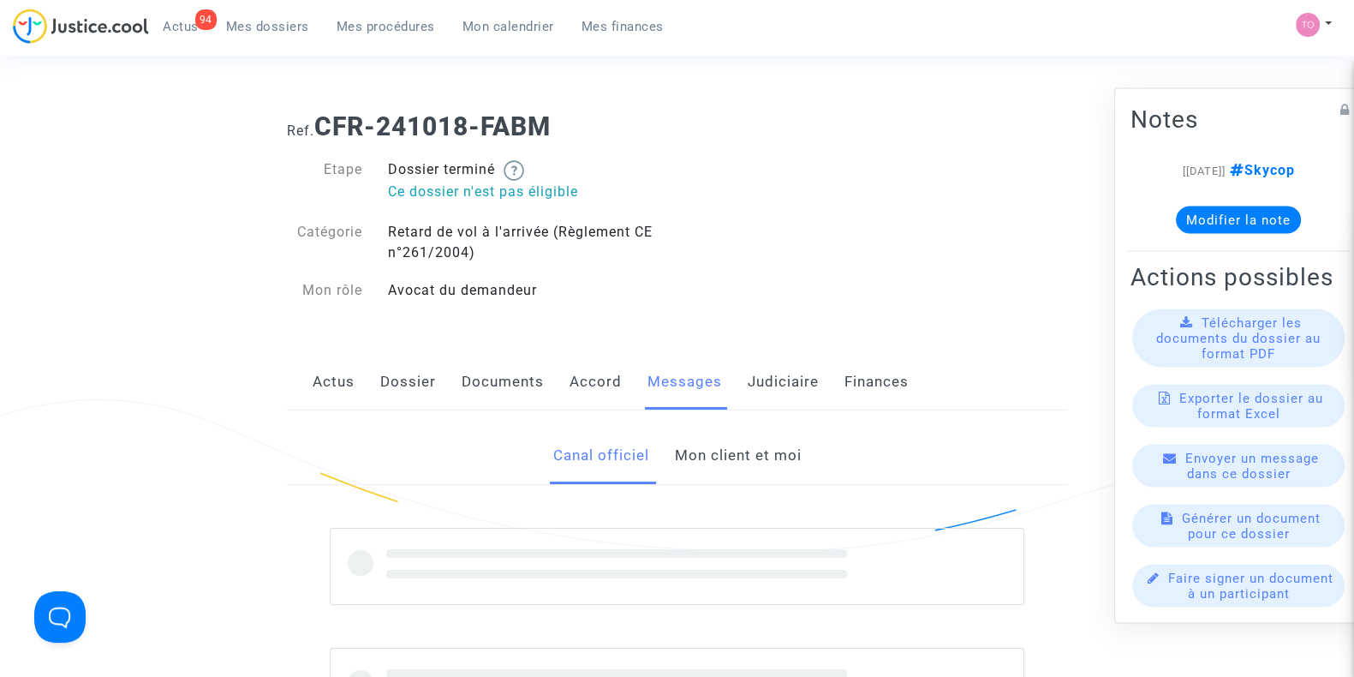
click at [736, 462] on link "Mon client et moi" at bounding box center [737, 455] width 127 height 57
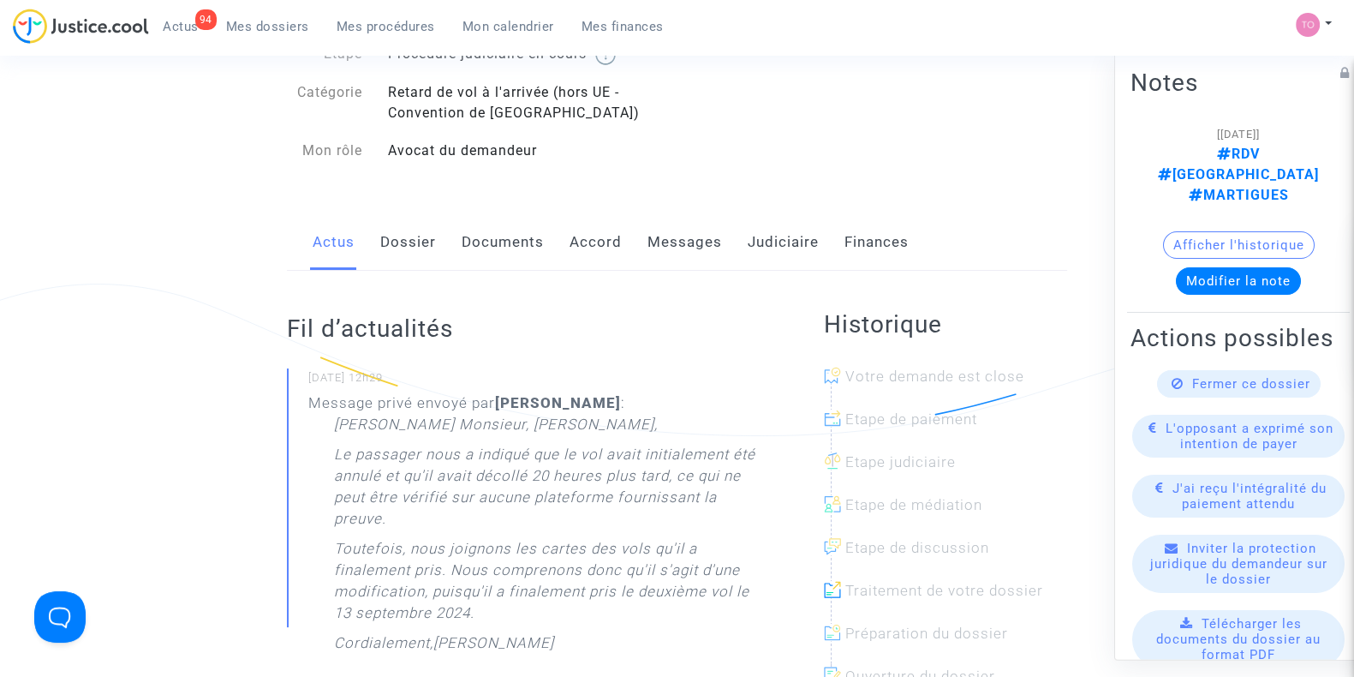
scroll to position [170, 0]
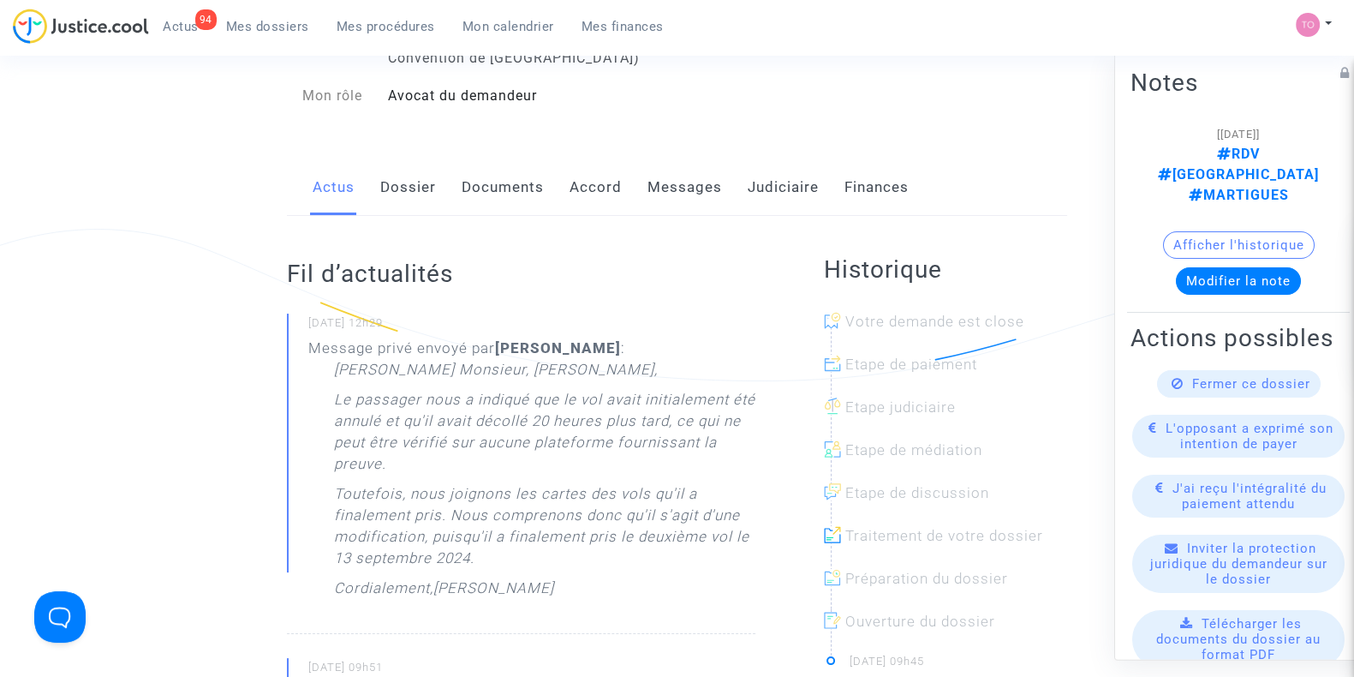
click at [507, 190] on link "Documents" at bounding box center [503, 187] width 82 height 57
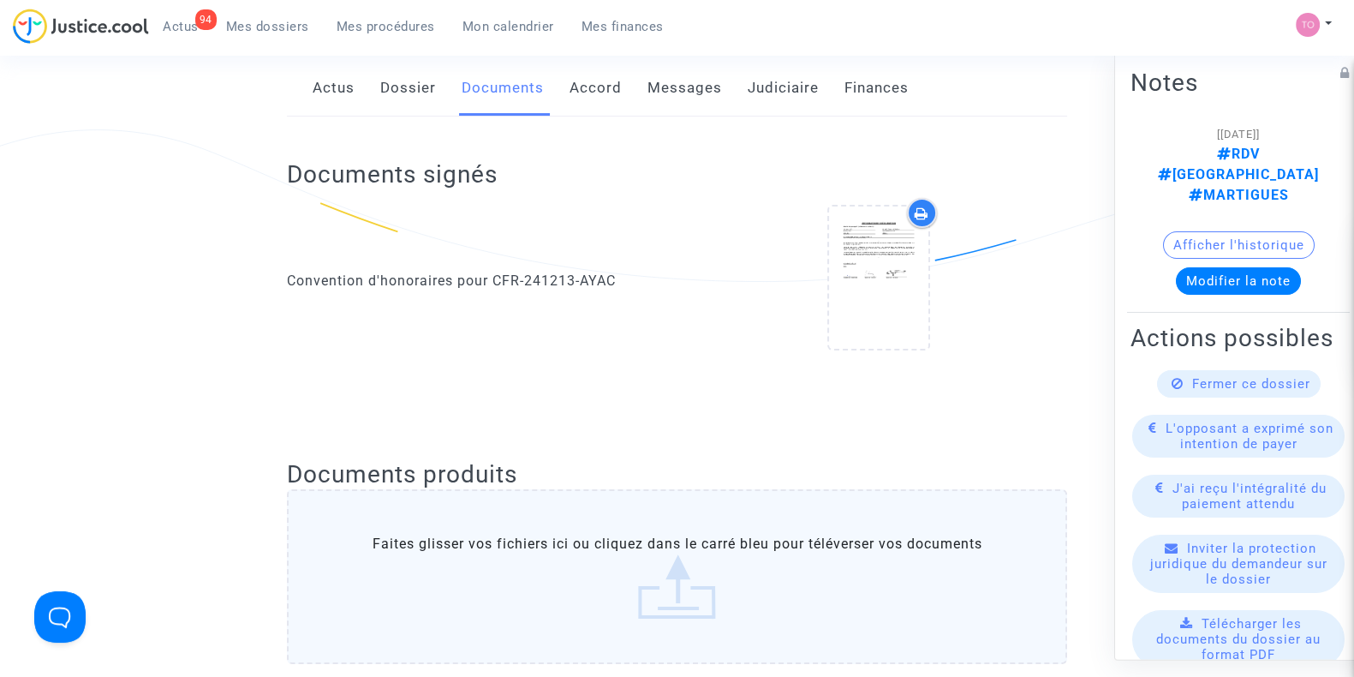
scroll to position [269, 0]
click at [749, 96] on link "Judiciaire" at bounding box center [783, 89] width 71 height 57
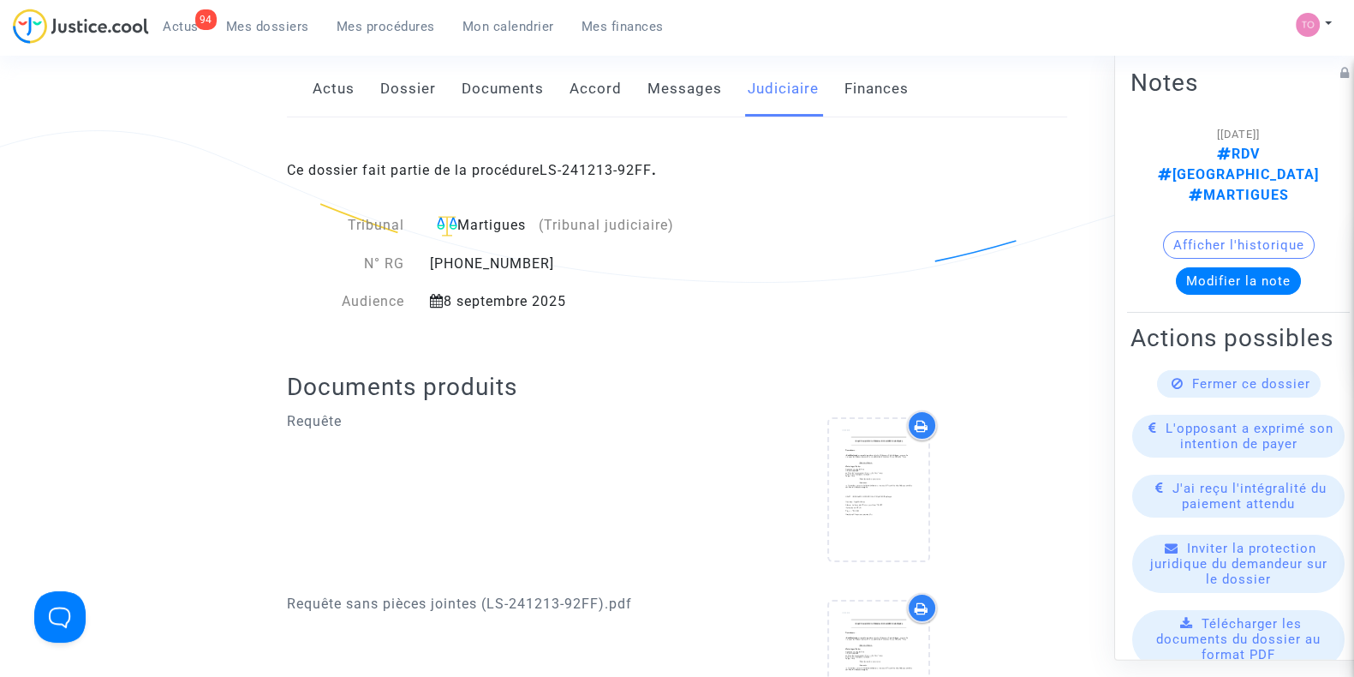
scroll to position [466, 0]
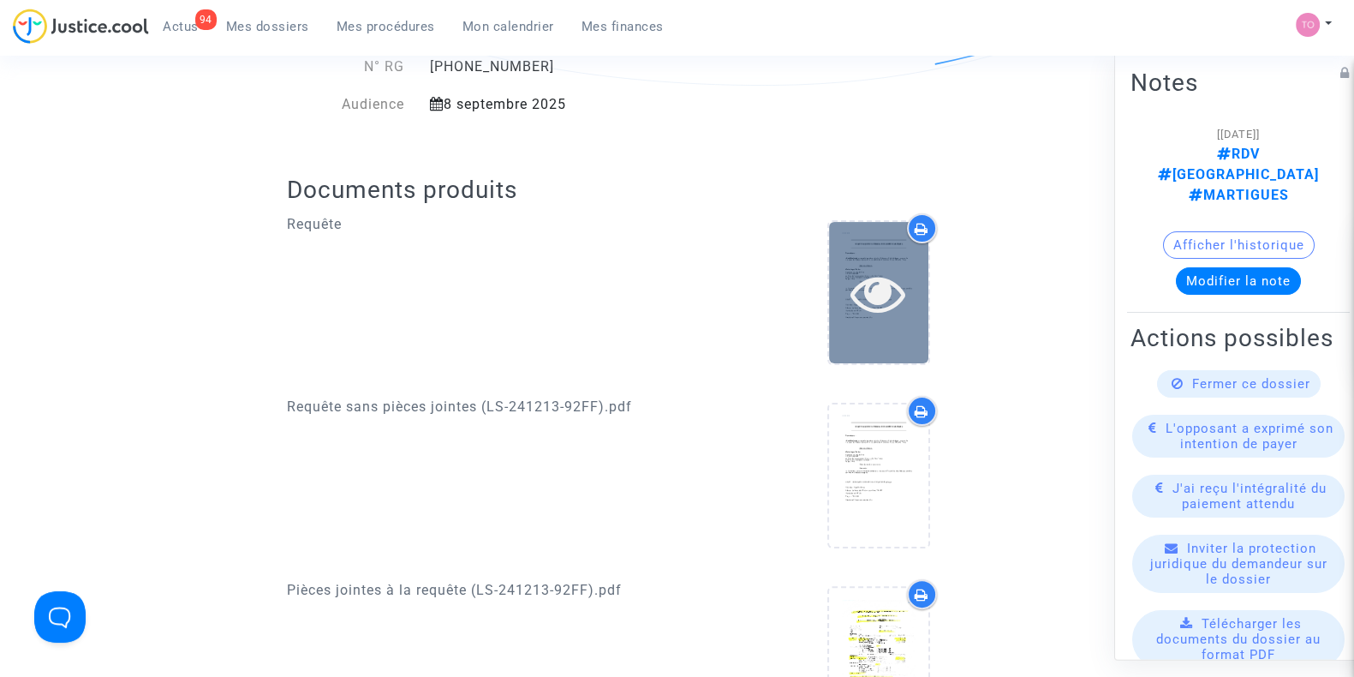
click at [853, 293] on icon at bounding box center [878, 292] width 56 height 55
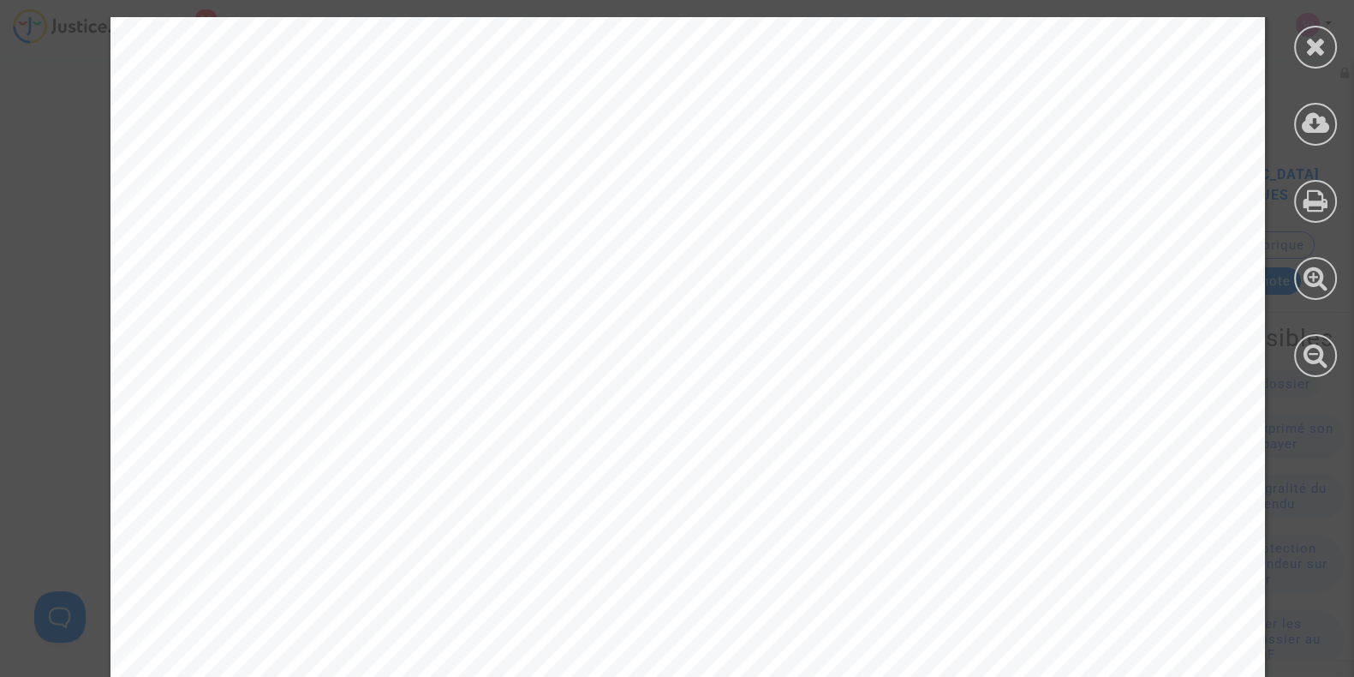
scroll to position [14074, 0]
click at [1309, 47] on icon at bounding box center [1315, 46] width 21 height 26
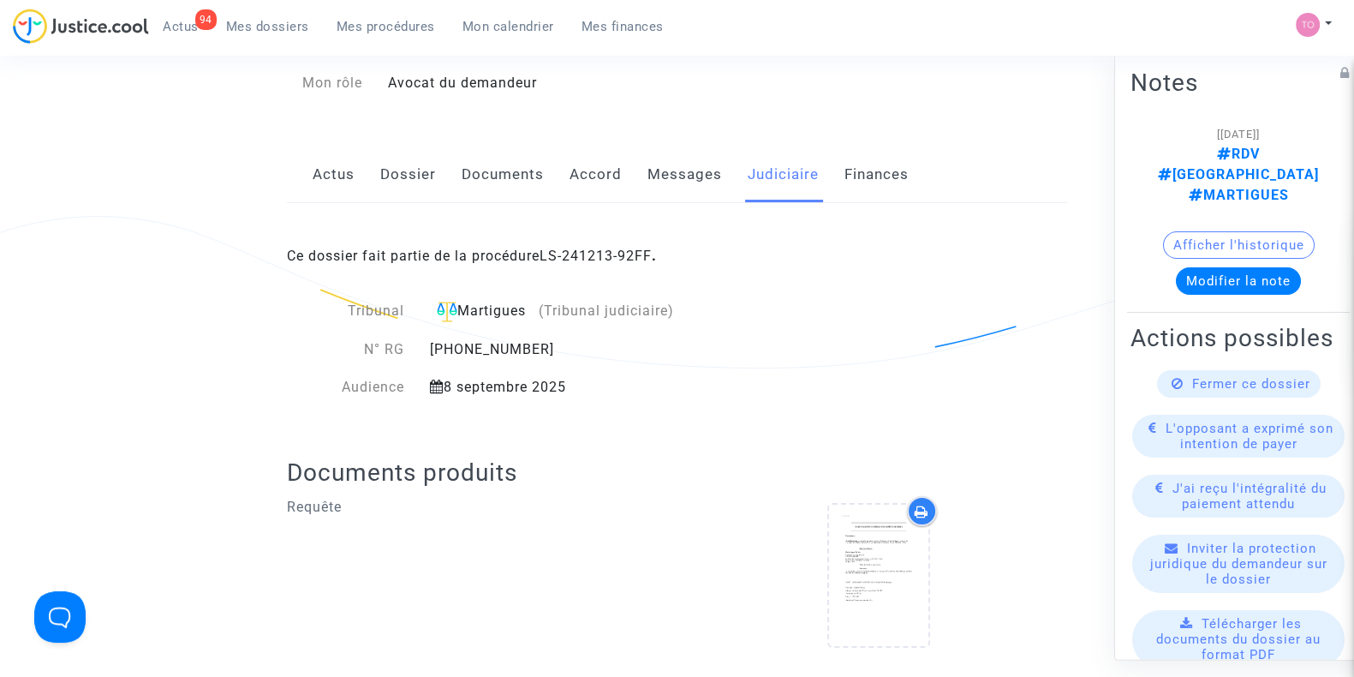
scroll to position [51, 0]
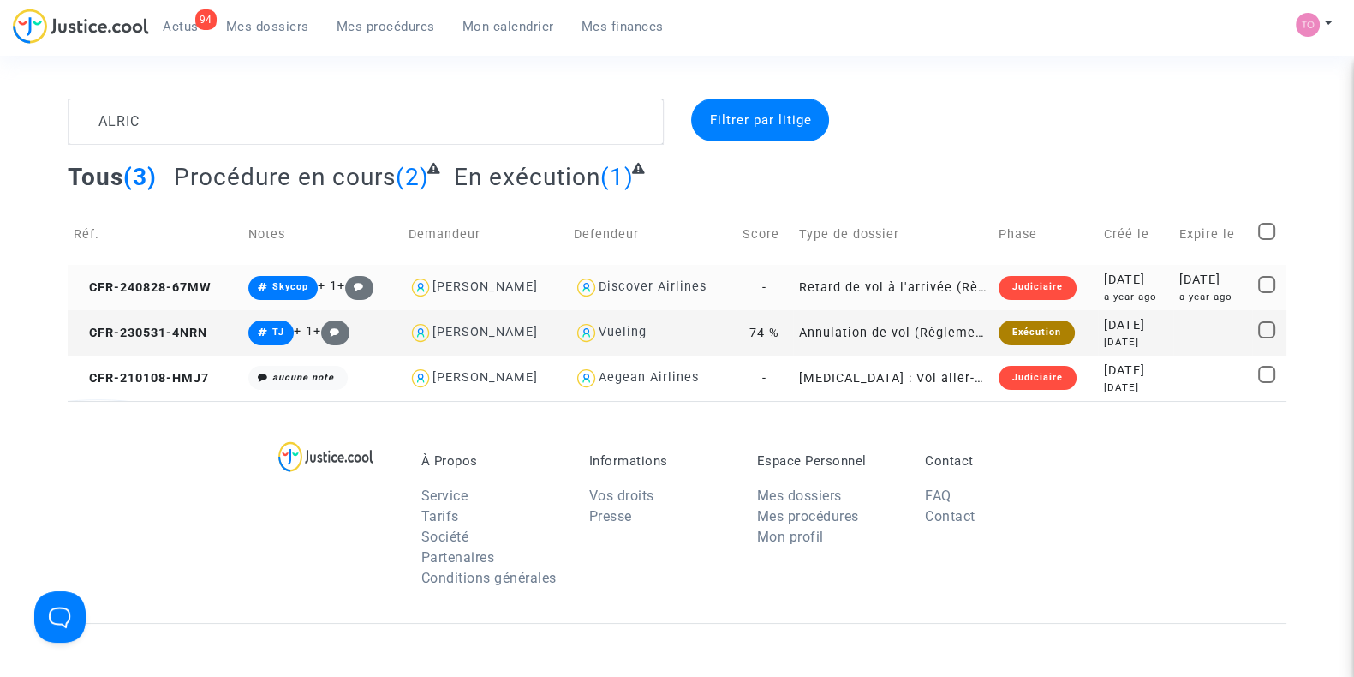
click at [1104, 297] on div "a year ago" at bounding box center [1136, 296] width 64 height 15
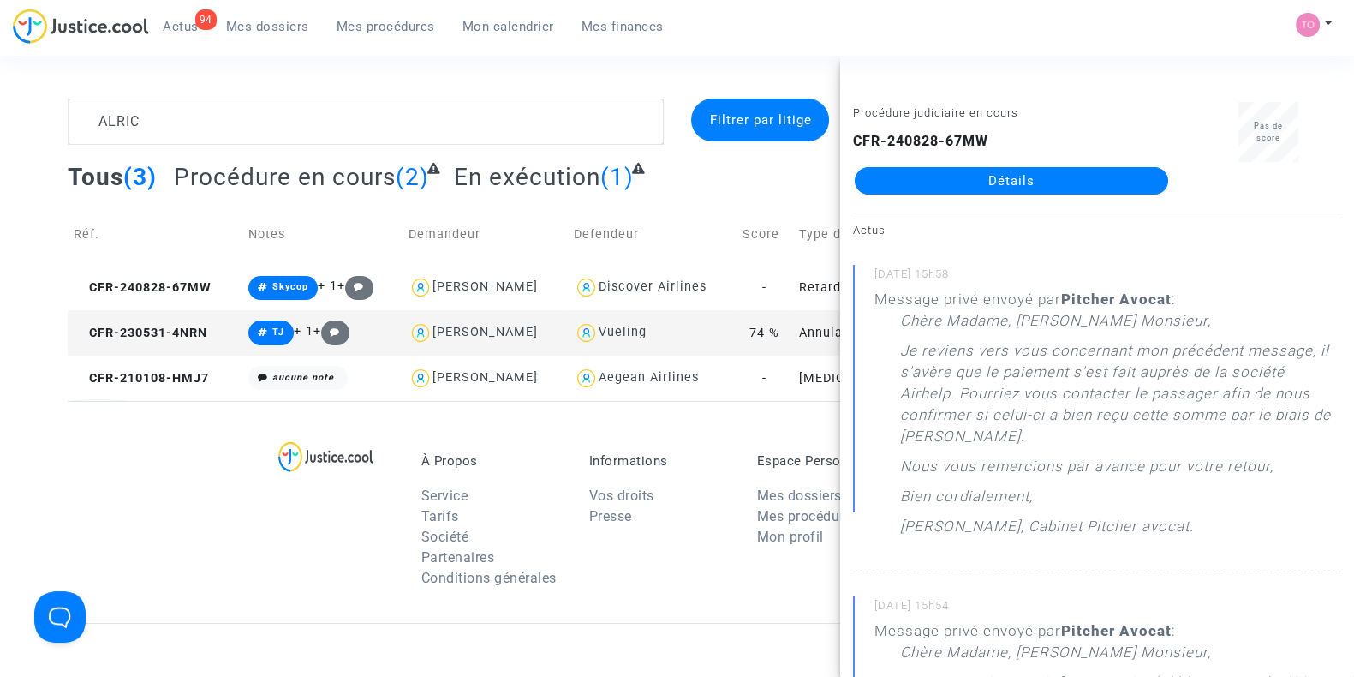
click at [587, 461] on div "Informations Vos droits Presse" at bounding box center [660, 525] width 168 height 144
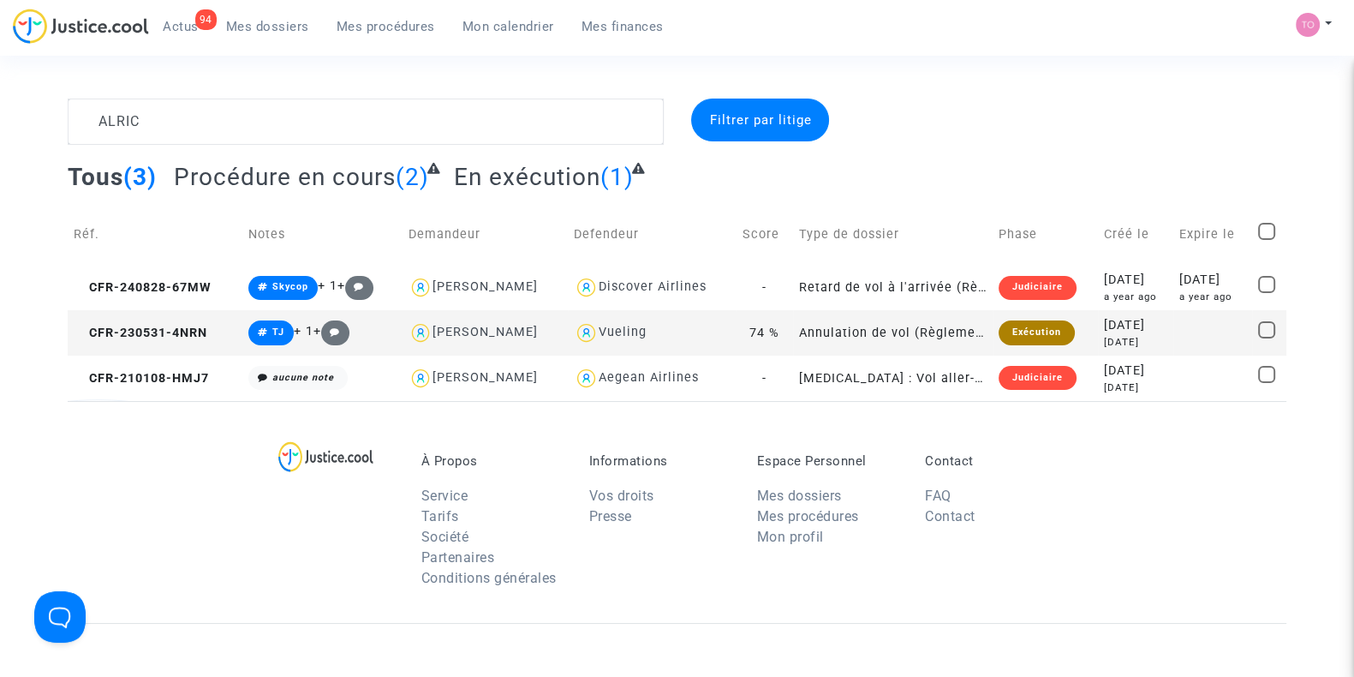
click at [510, 21] on span "Mon calendrier" at bounding box center [508, 26] width 92 height 15
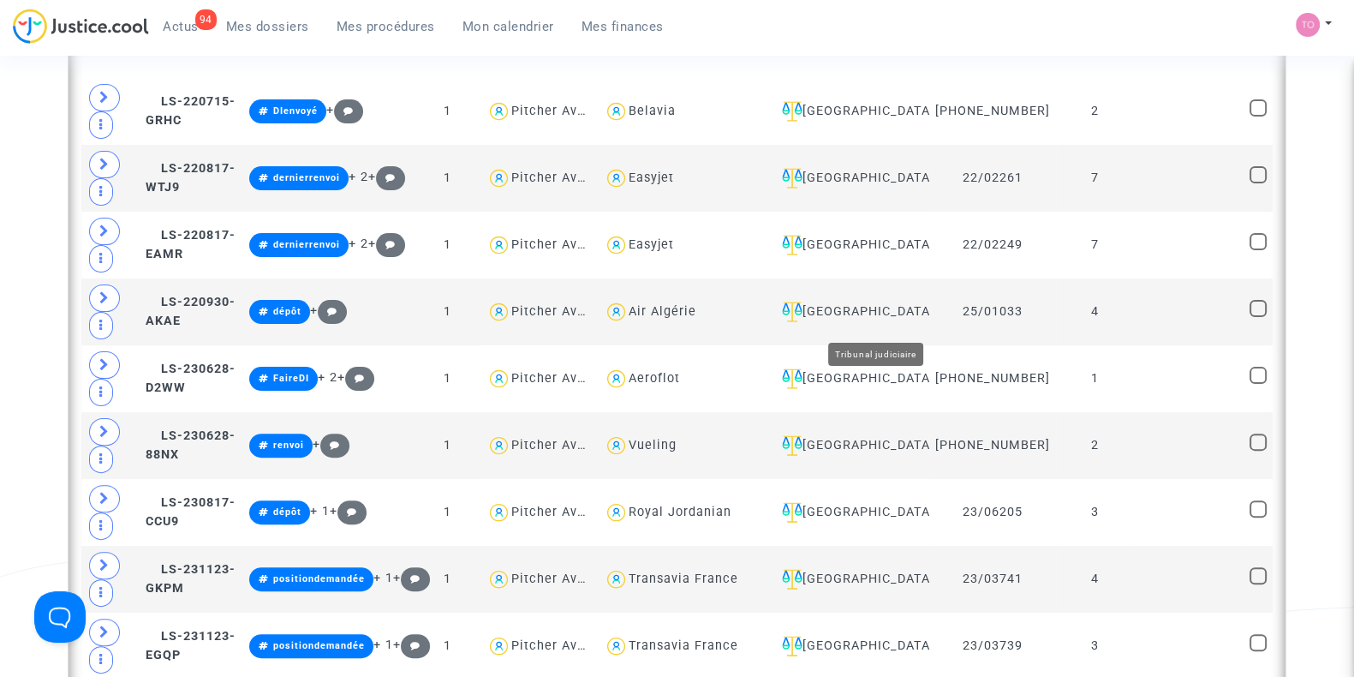
scroll to position [591, 0]
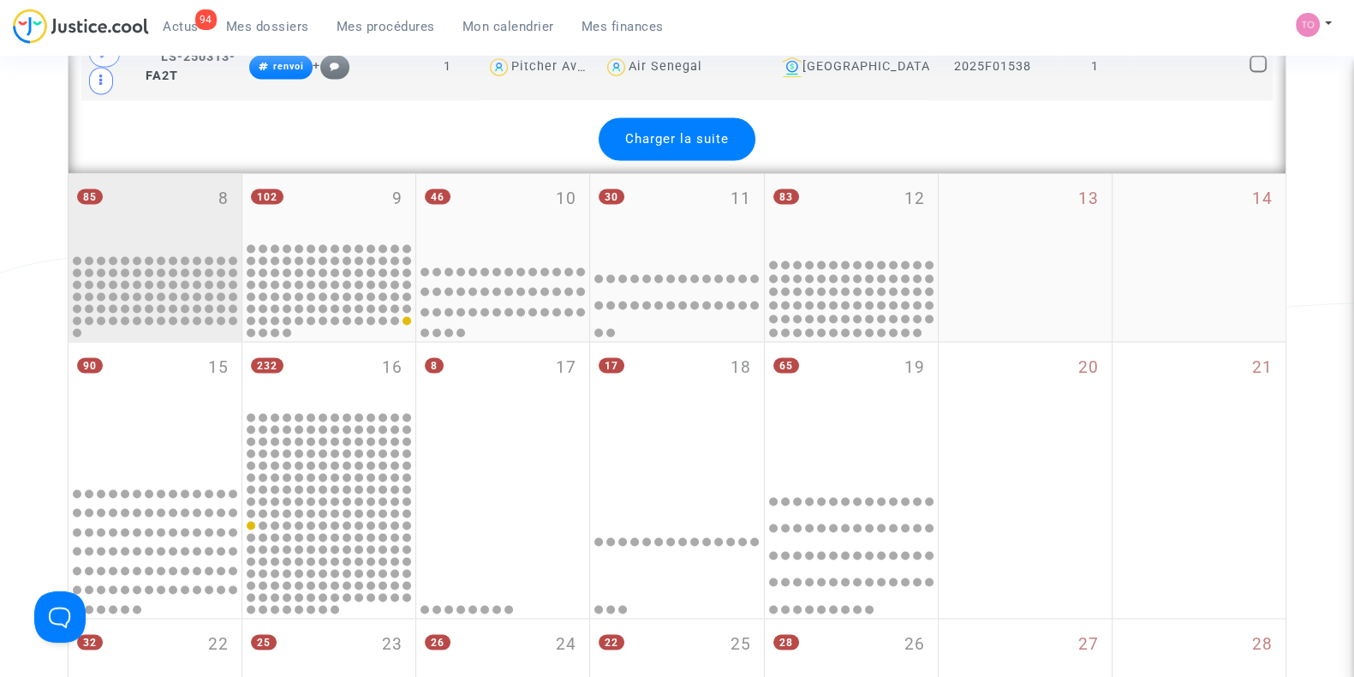
click at [171, 188] on div "85 8" at bounding box center [155, 212] width 173 height 79
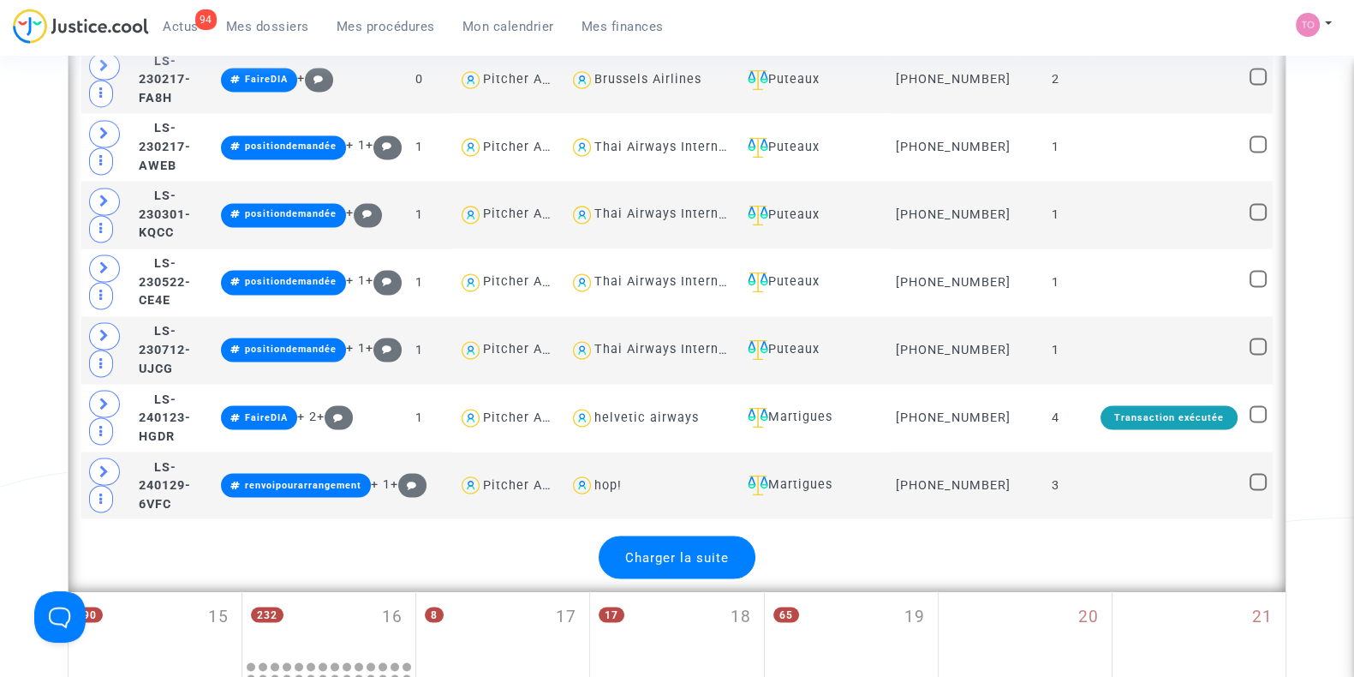
scroll to position [3688, 0]
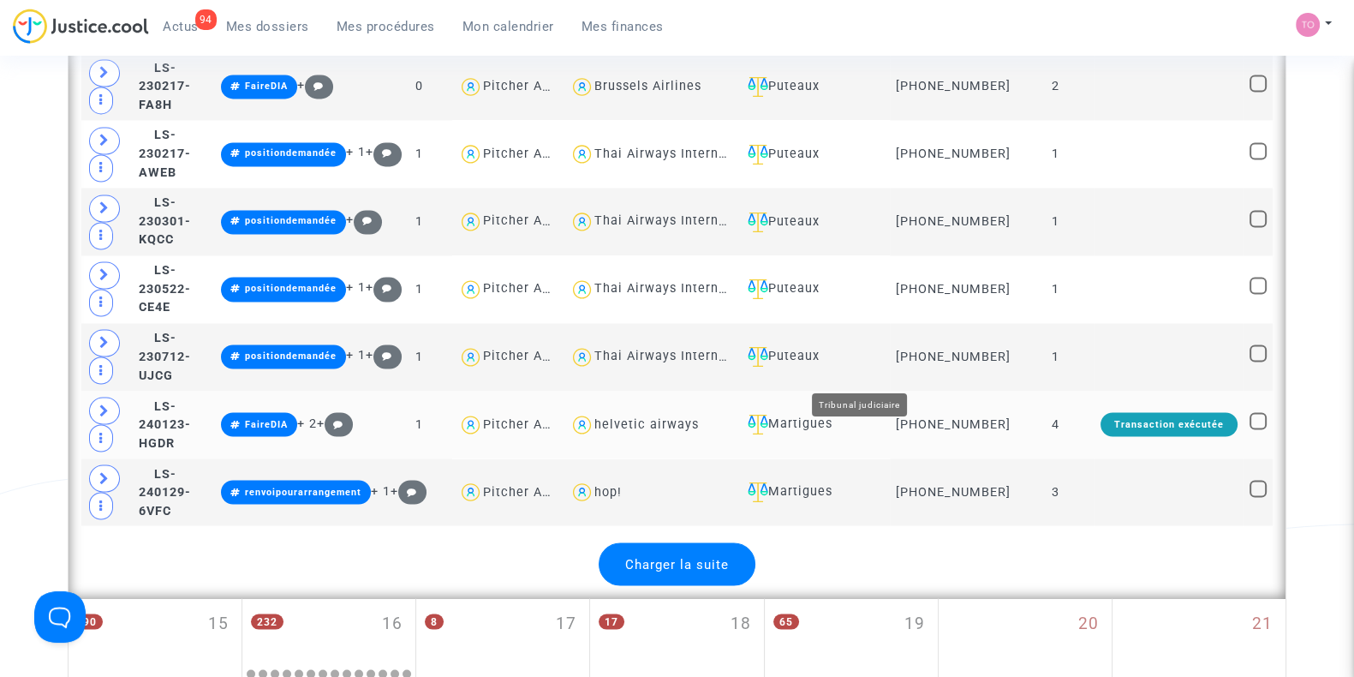
click at [884, 414] on div "Martigues" at bounding box center [812, 424] width 143 height 21
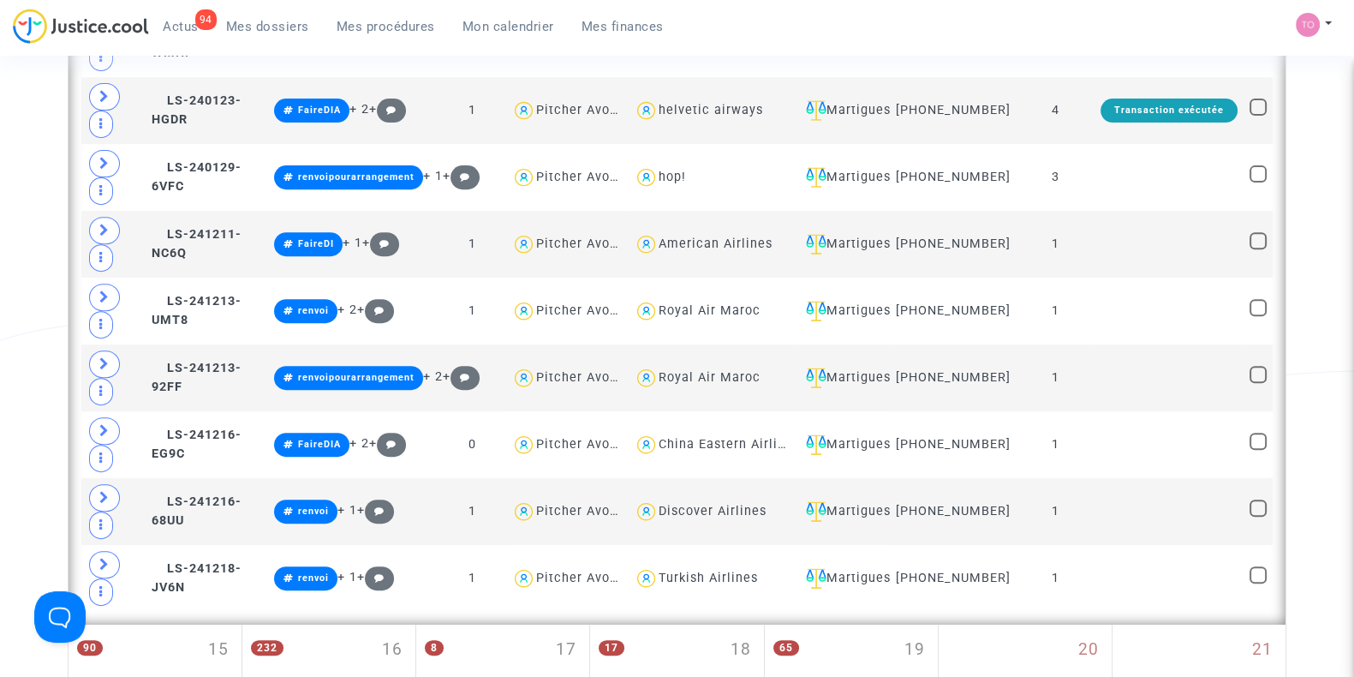
scroll to position [827, 0]
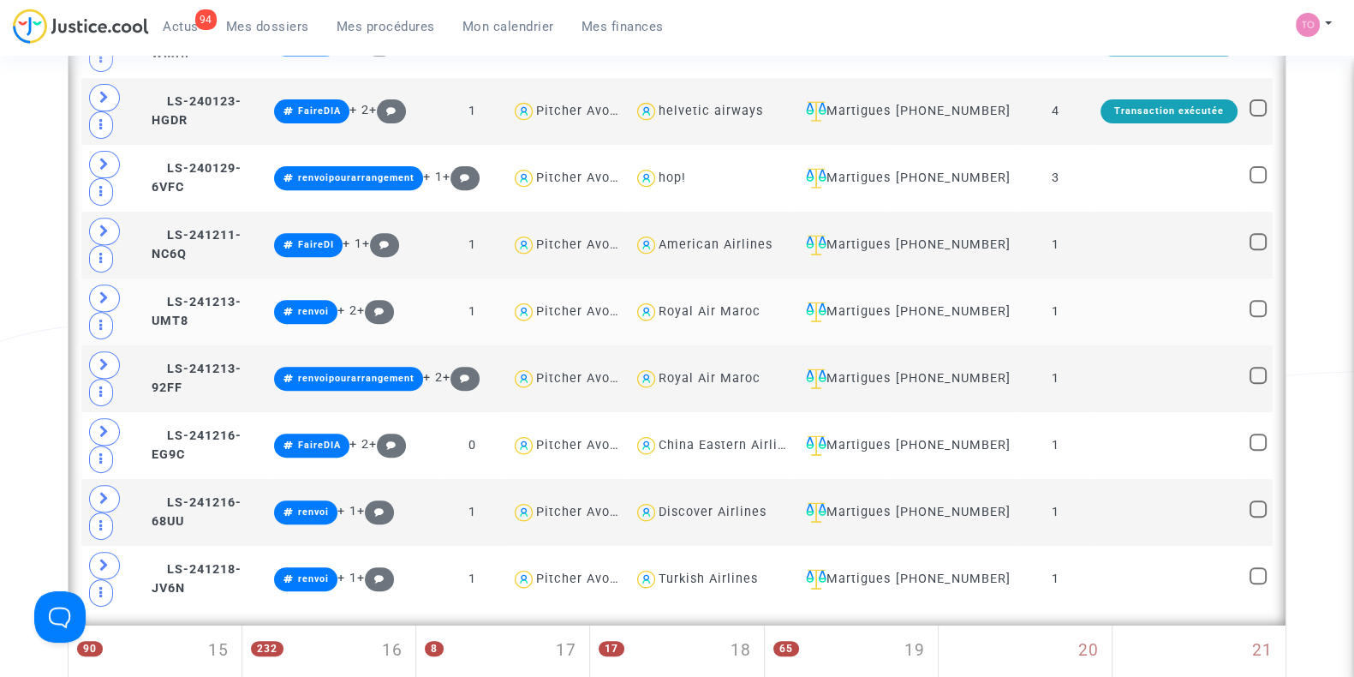
click at [94, 309] on span at bounding box center [104, 297] width 31 height 27
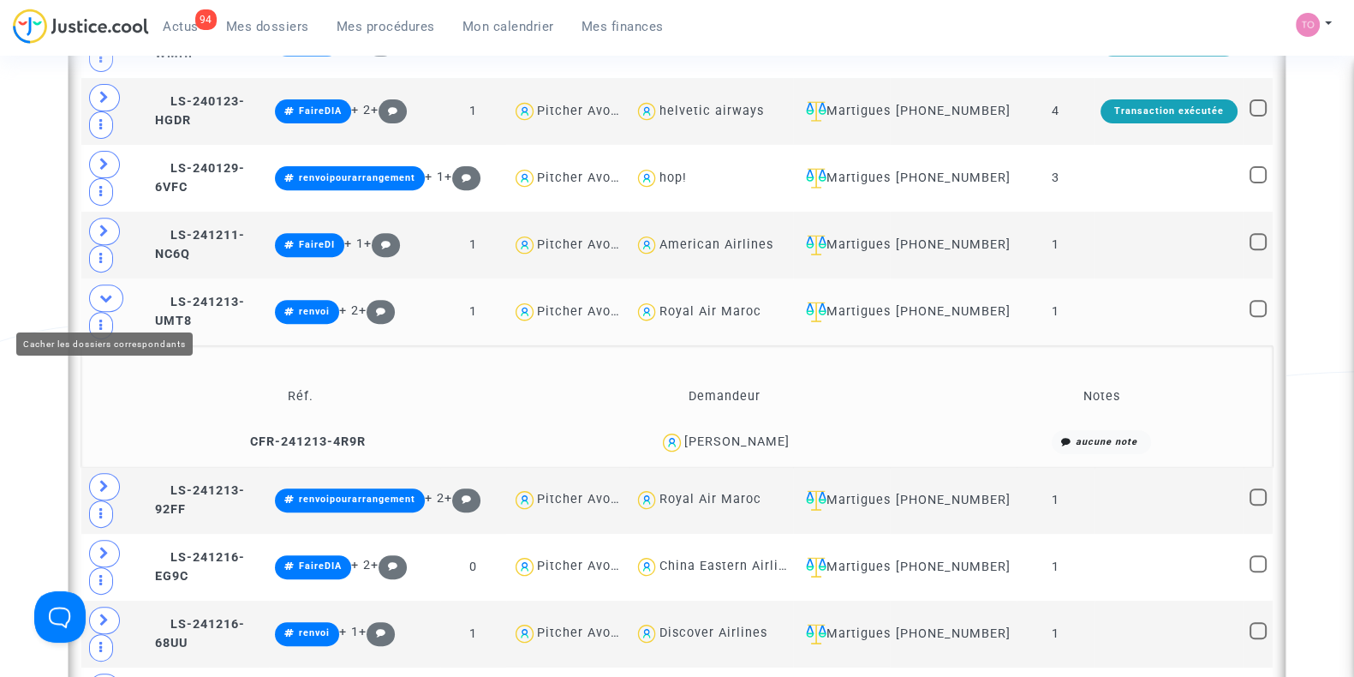
click at [94, 309] on span at bounding box center [106, 297] width 34 height 27
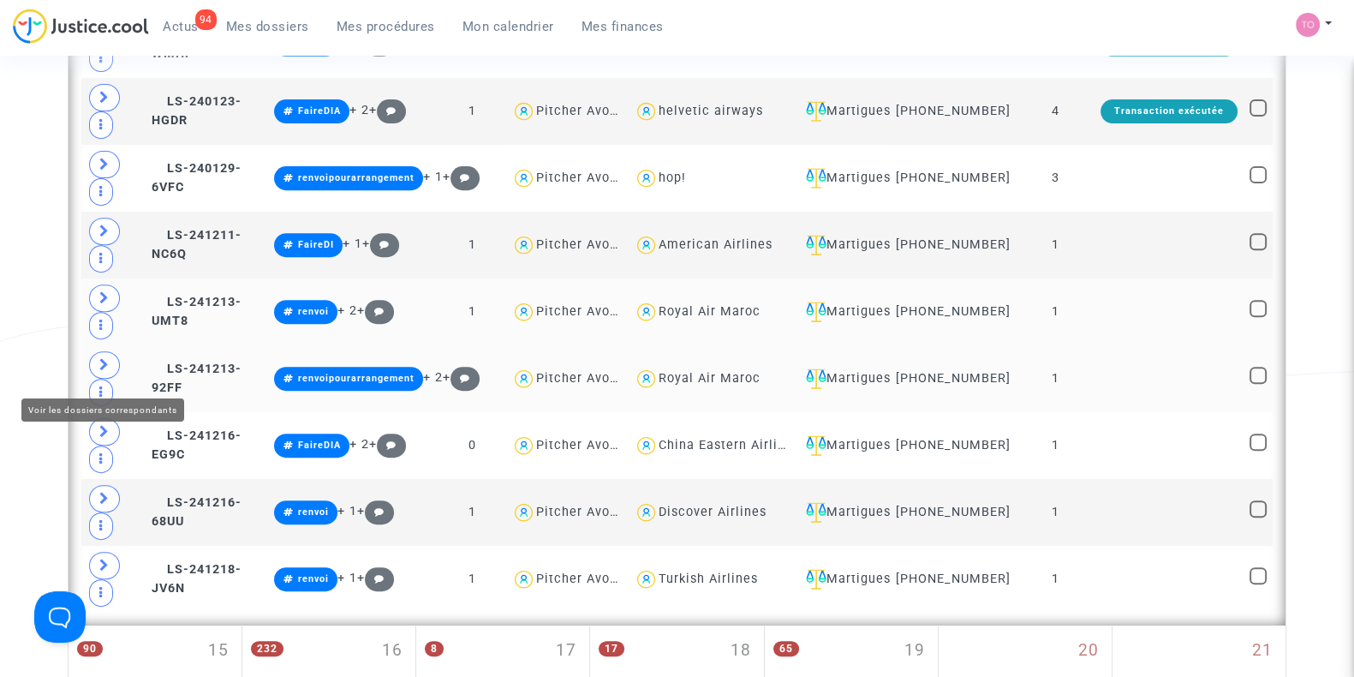
click at [103, 361] on span at bounding box center [104, 364] width 31 height 27
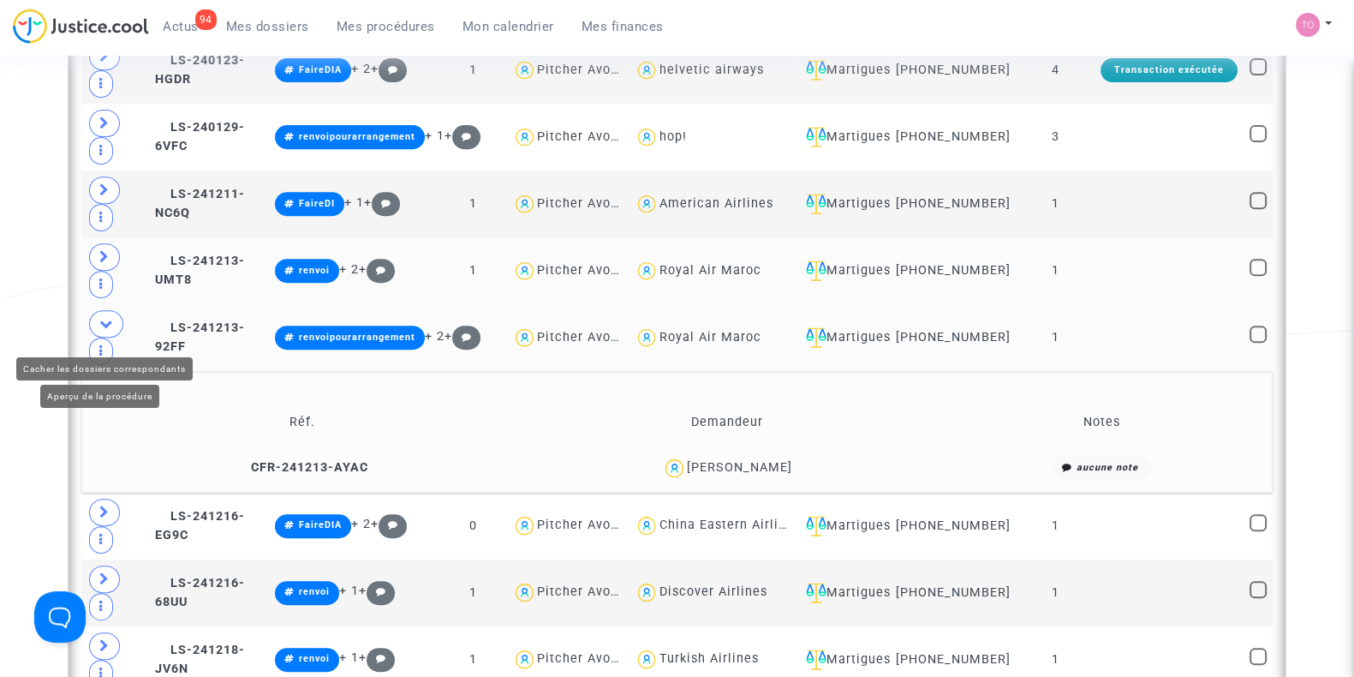
scroll to position [868, 0]
click at [753, 474] on div "[PERSON_NAME]" at bounding box center [739, 467] width 105 height 15
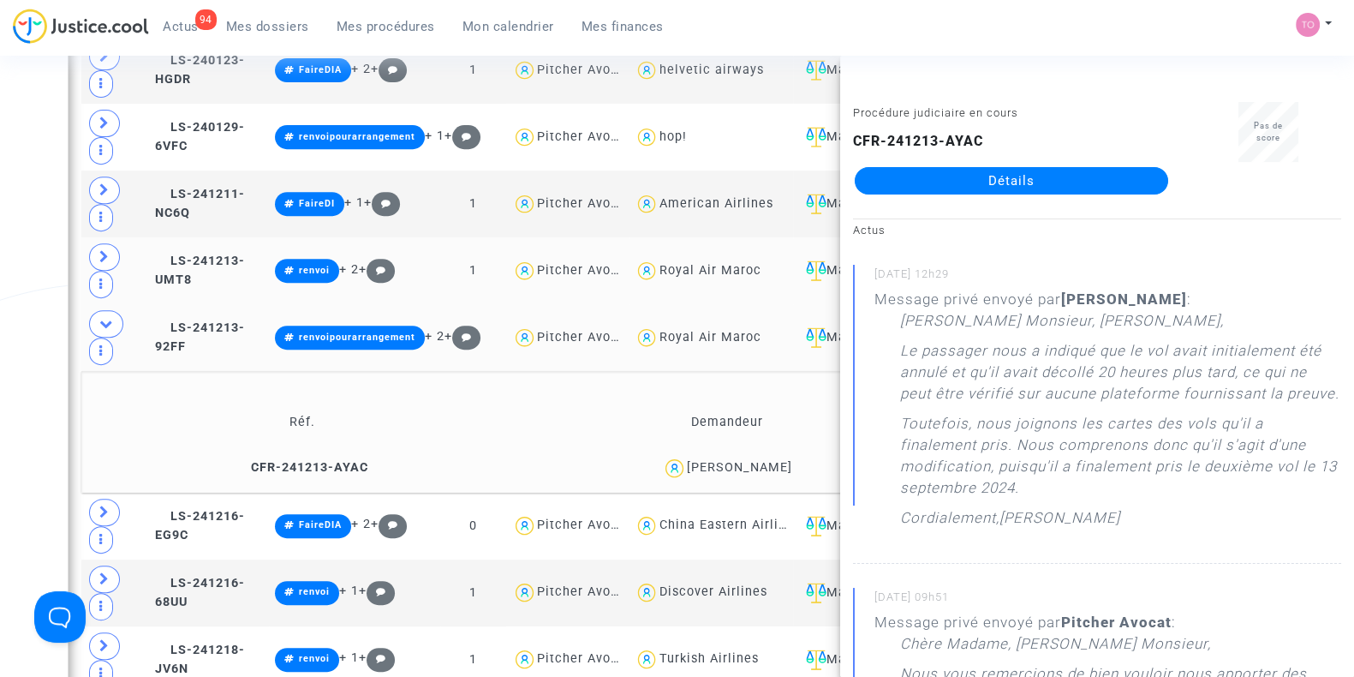
click at [961, 169] on link "Détails" at bounding box center [1011, 180] width 313 height 27
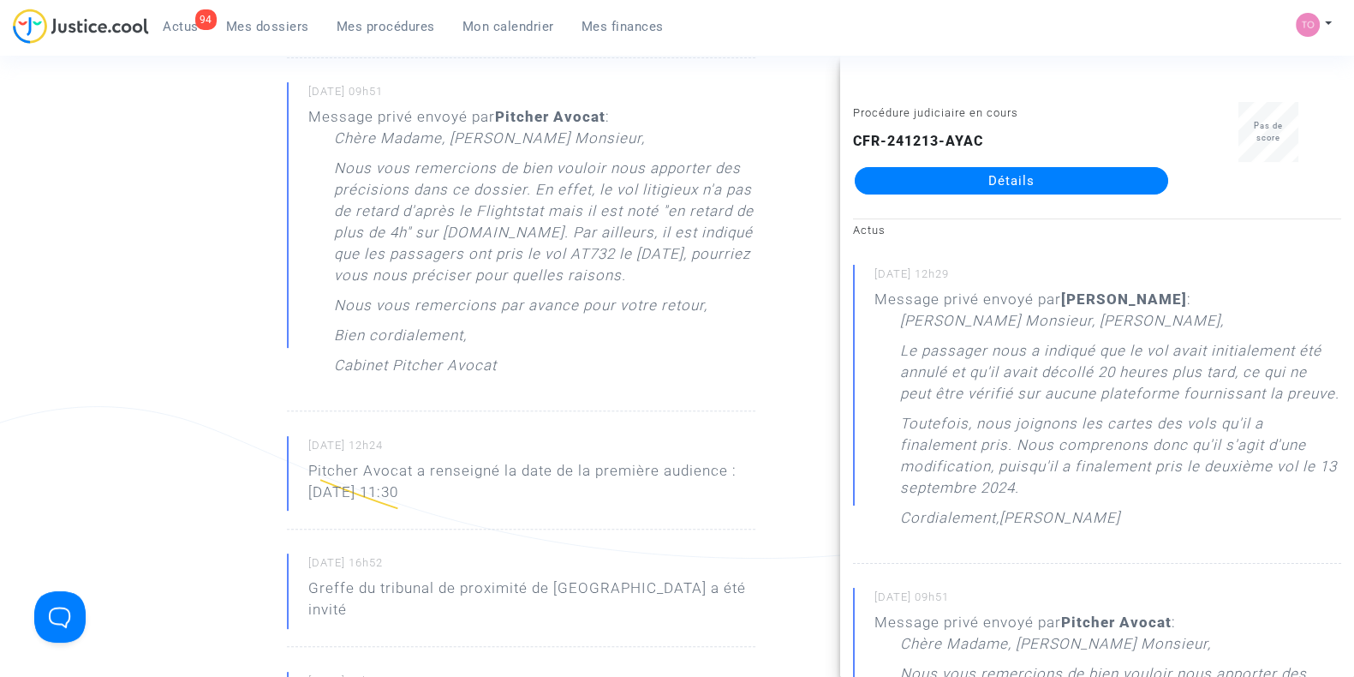
scroll to position [868, 0]
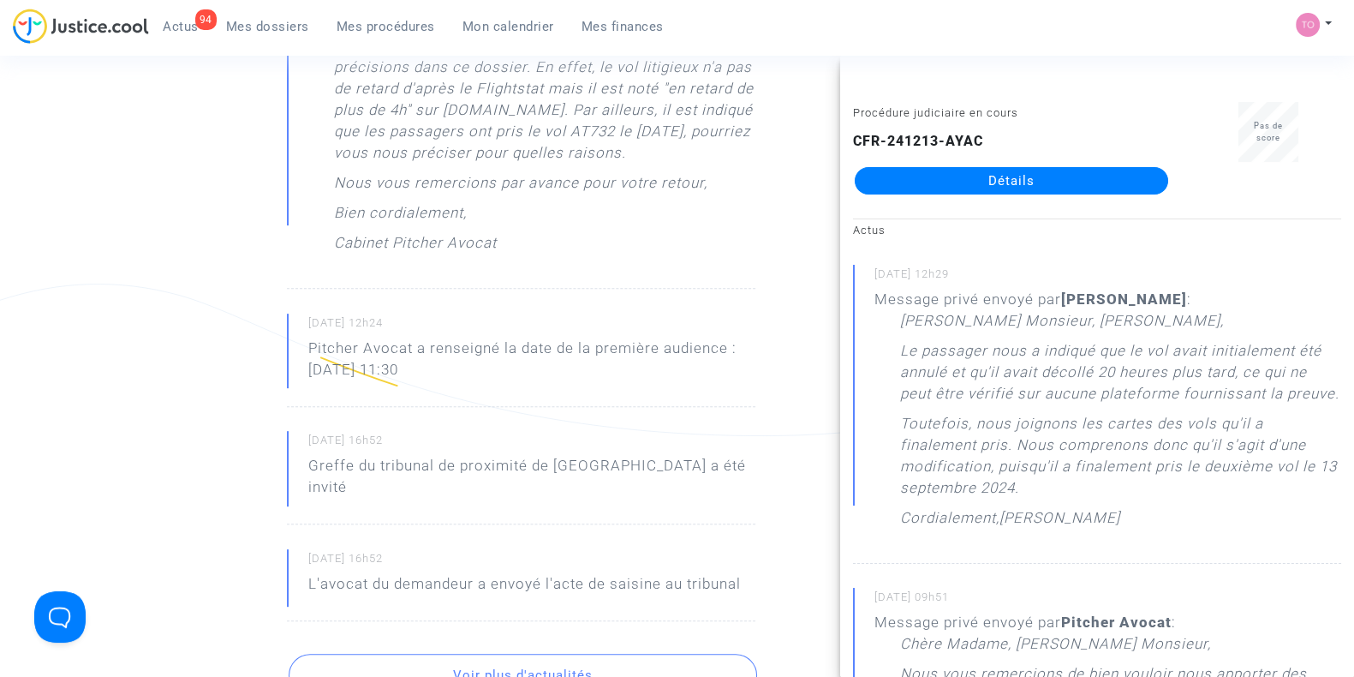
click at [107, 329] on ng-component "Ref. CFR-241213-AYAC Etape Procédure judiciaire en cours Catégorie Retard de vo…" at bounding box center [677, 307] width 1219 height 2155
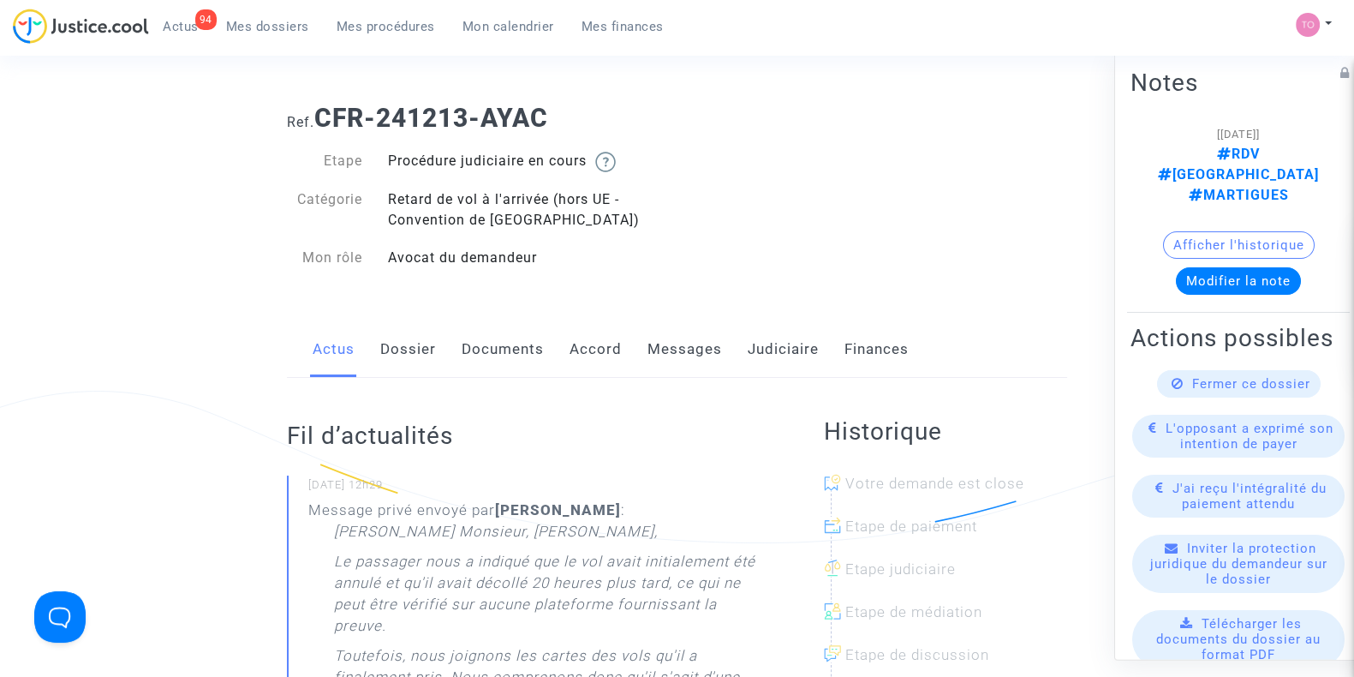
scroll to position [6, 0]
click at [671, 372] on link "Messages" at bounding box center [684, 352] width 75 height 57
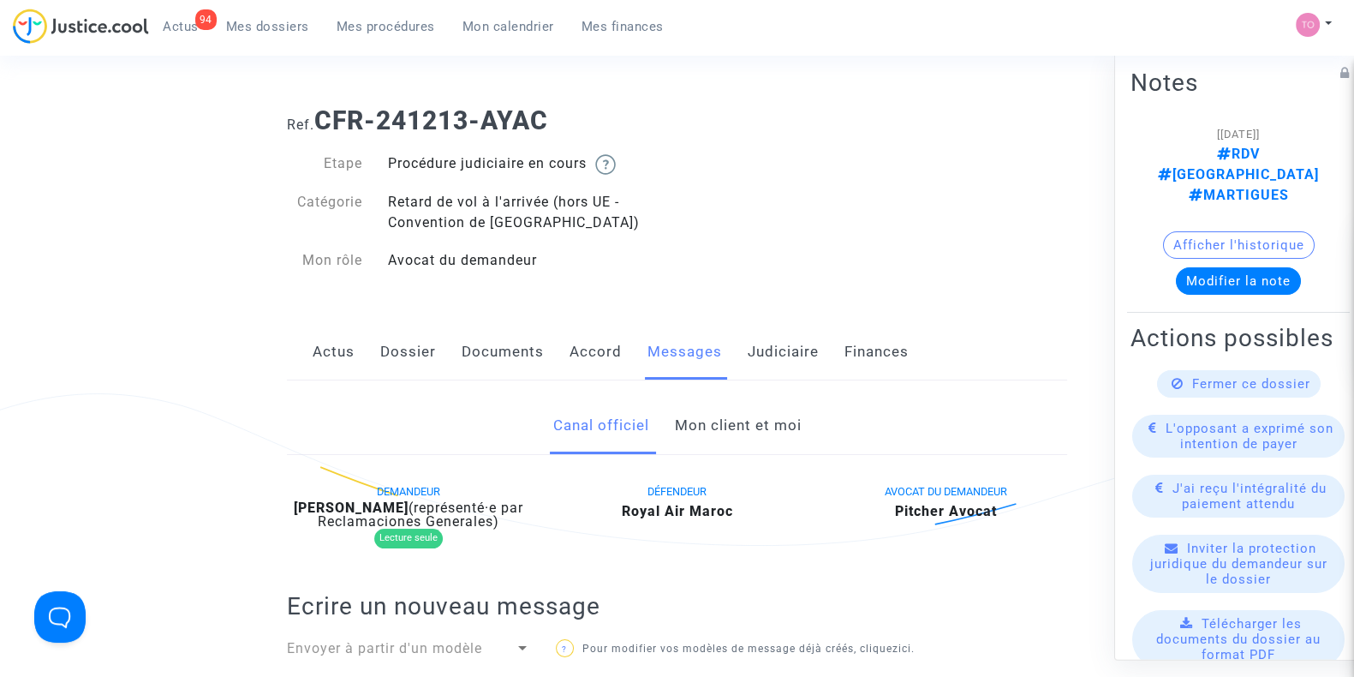
click at [677, 425] on link "Mon client et moi" at bounding box center [737, 425] width 127 height 57
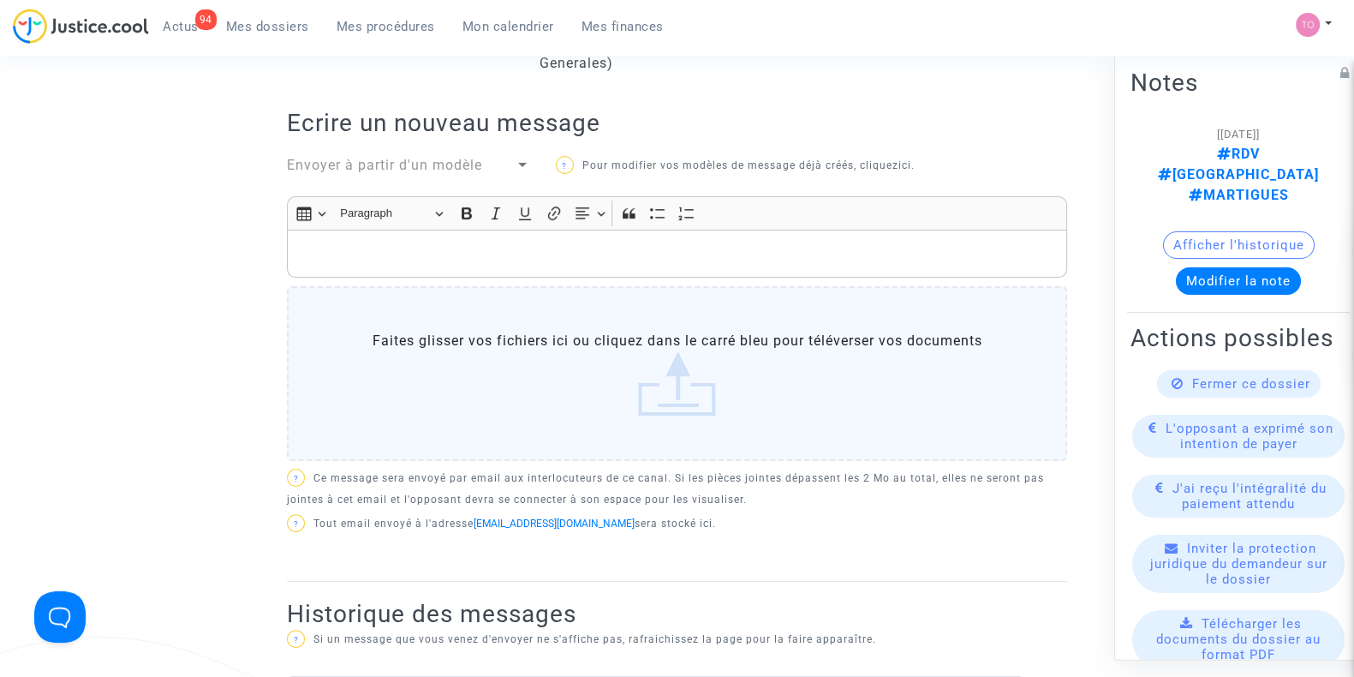
scroll to position [515, 0]
click at [402, 273] on div "Rich Text Editor, main" at bounding box center [677, 254] width 780 height 48
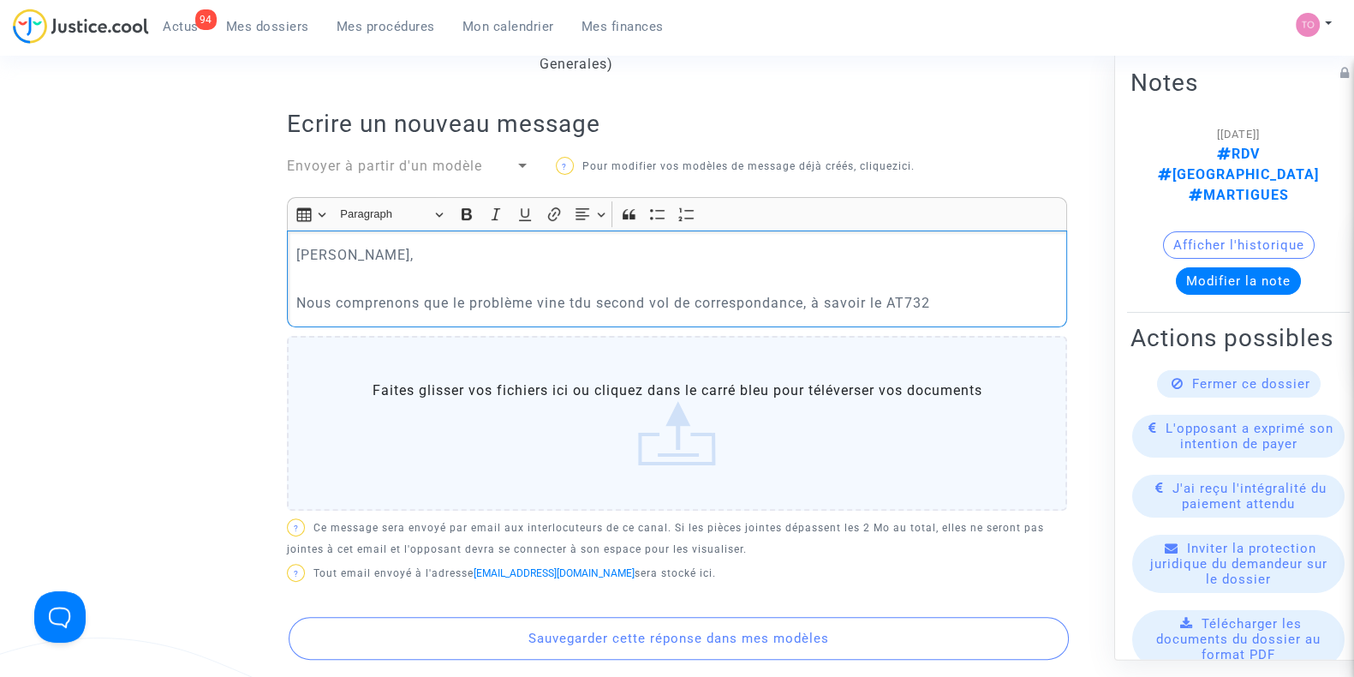
click at [578, 300] on p "Nous comprenons que le problème vine tdu second vol de correspondance, à savoir…" at bounding box center [677, 302] width 762 height 21
click at [969, 296] on p "Nous comprenons que le problème vient du second vol de correspondance, à savoir…" at bounding box center [677, 302] width 762 height 21
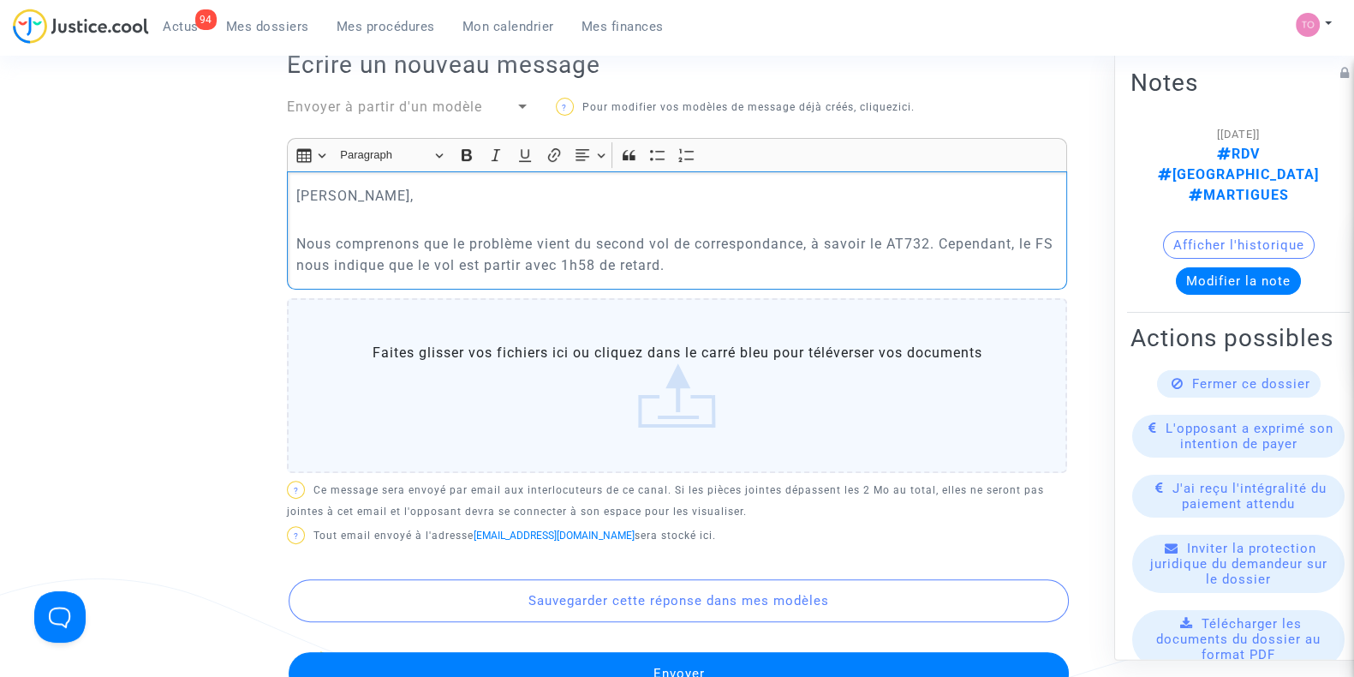
scroll to position [507, 0]
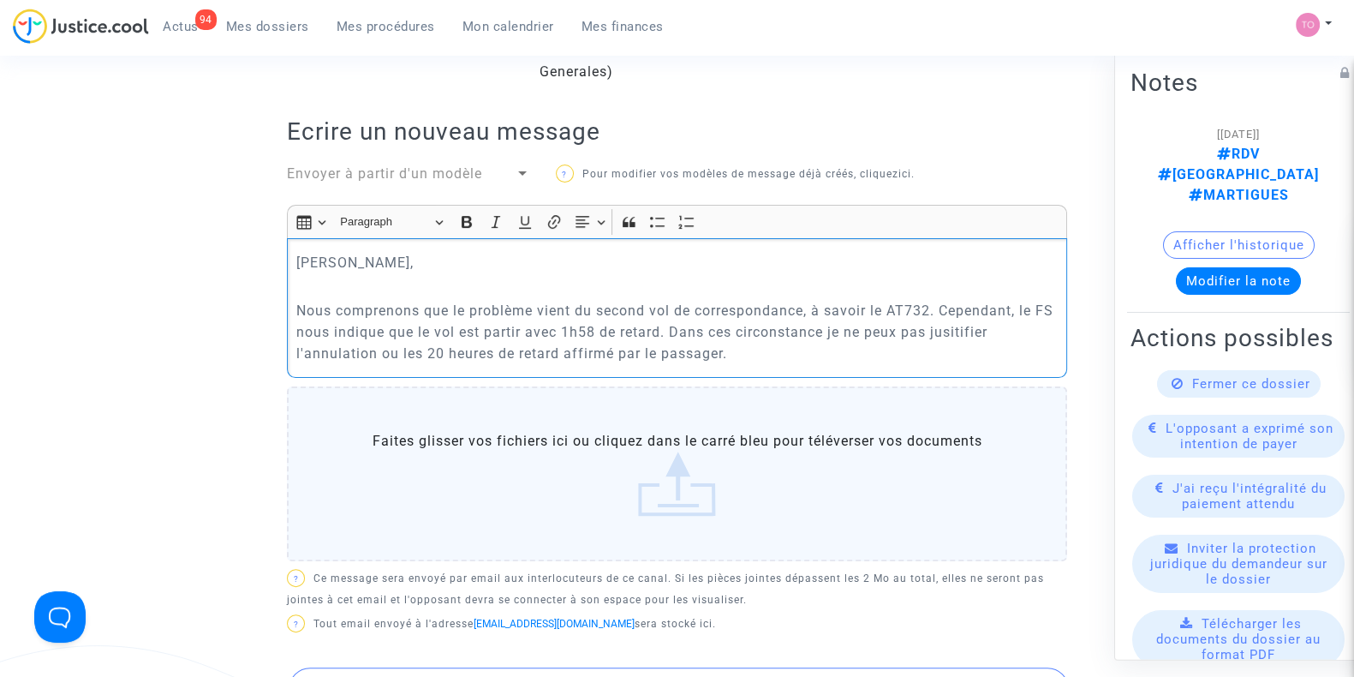
click at [980, 330] on p "Nous comprenons que le problème vient du second vol de correspondance, à savoir…" at bounding box center [677, 332] width 762 height 64
click at [749, 353] on p "Nous comprenons que le problème vient du second vol de correspondance, à savoir…" at bounding box center [677, 332] width 762 height 64
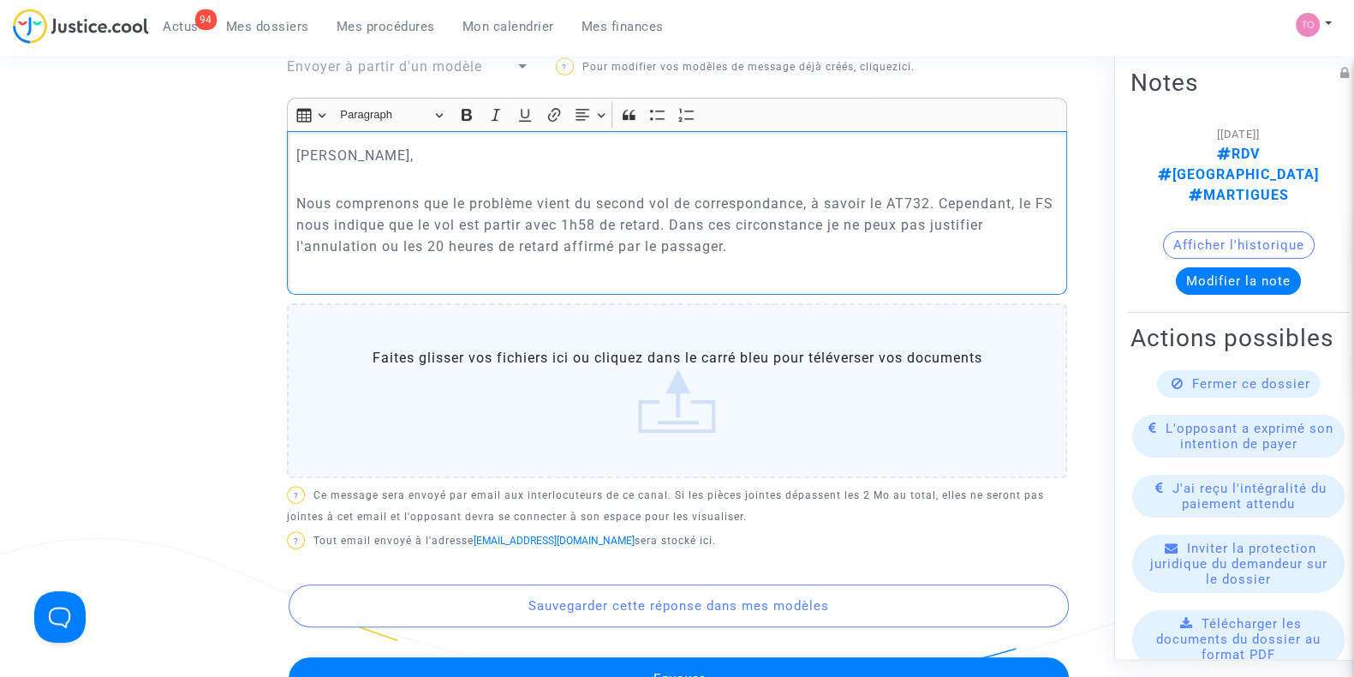
scroll to position [618, 0]
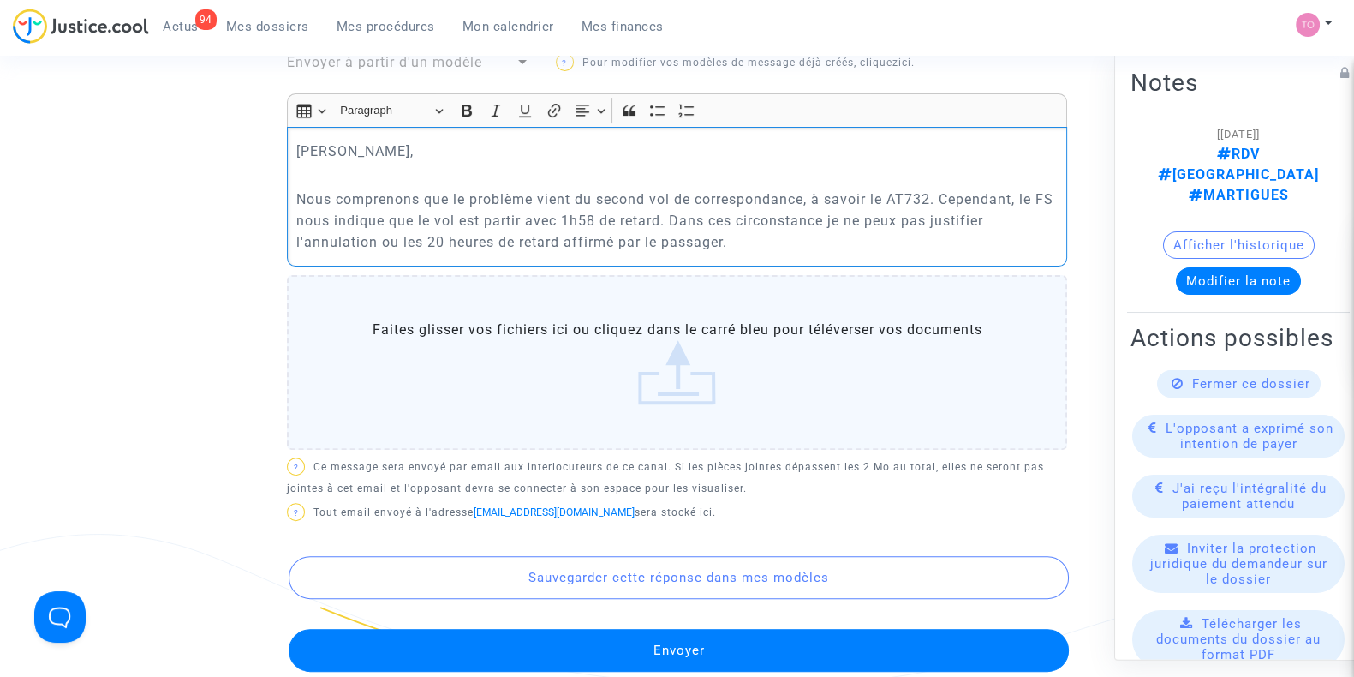
click at [311, 191] on p "Nous comprenons que le problème vient du second vol de correspondance, à savoir…" at bounding box center [677, 220] width 762 height 64
click at [789, 246] on p "Nous comprenons que le problème vient du second vol de correspondance, à savoir…" at bounding box center [677, 220] width 762 height 64
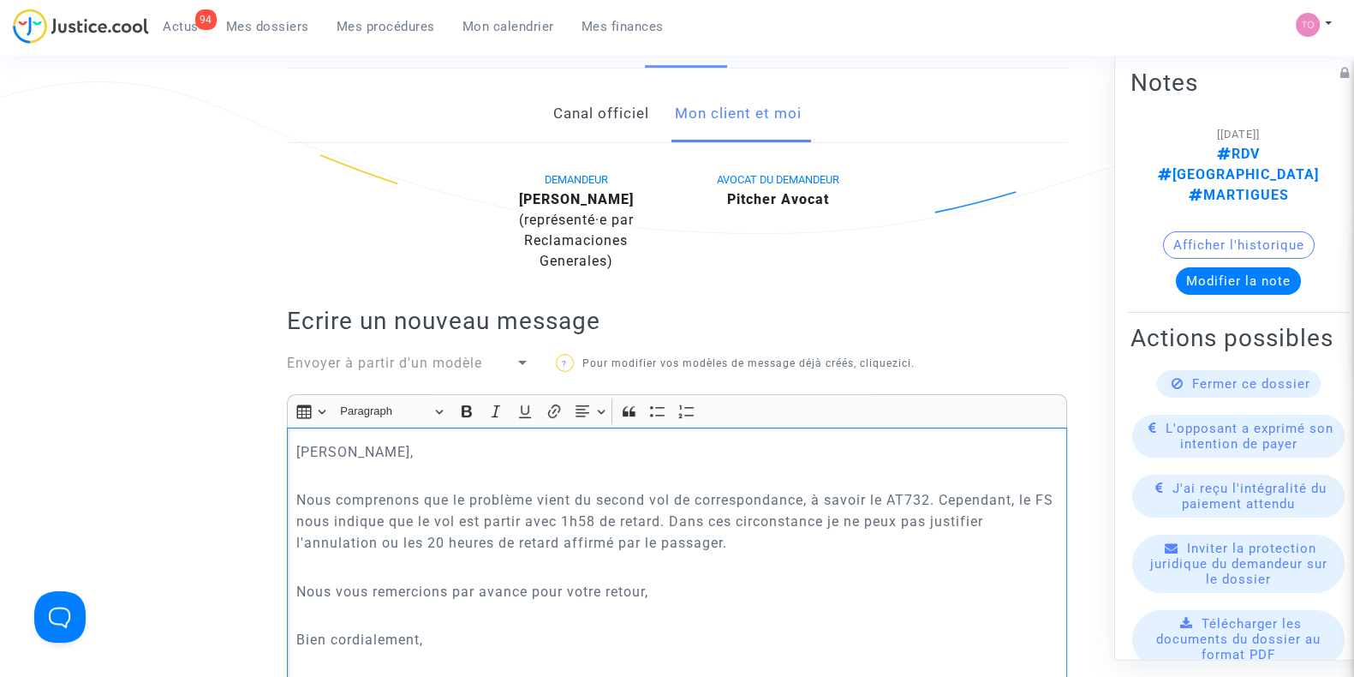
scroll to position [319, 0]
click at [294, 481] on div "Cher Erik, Nous comprenons que le problème vient du second vol de correspondanc…" at bounding box center [677, 567] width 780 height 283
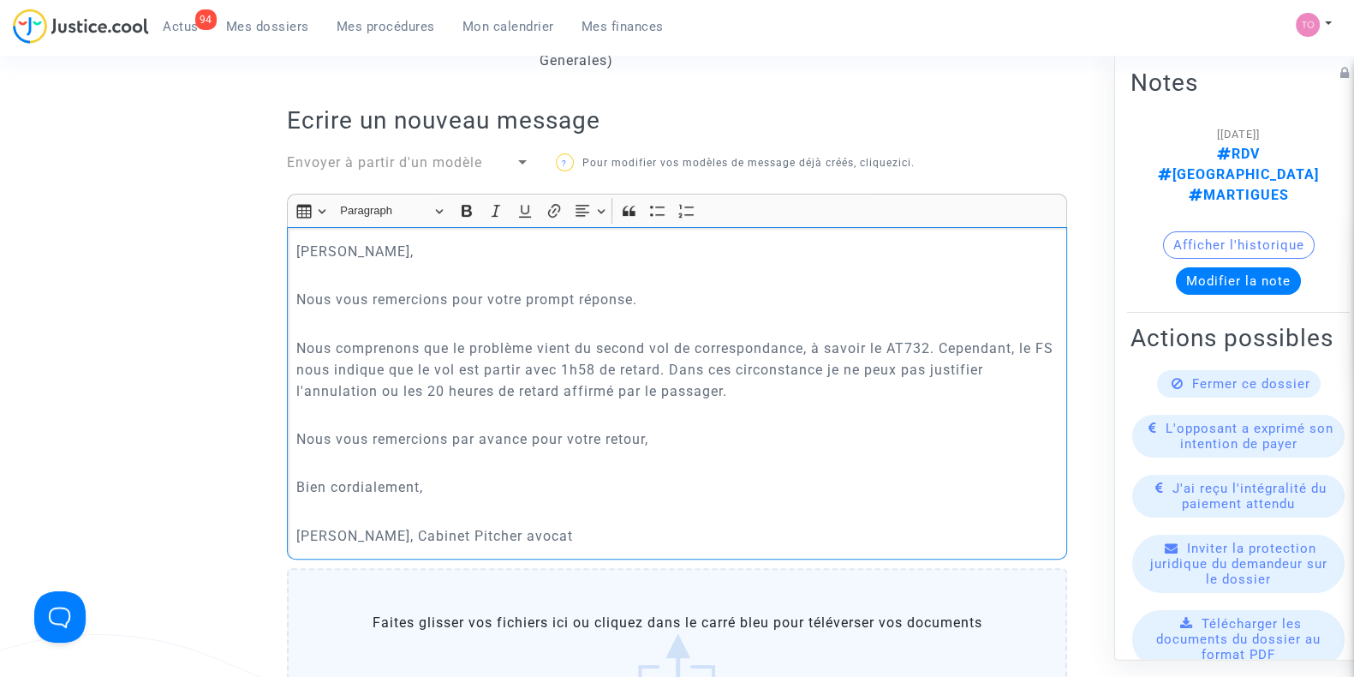
scroll to position [520, 0]
drag, startPoint x: 345, startPoint y: 338, endPoint x: 682, endPoint y: 353, distance: 336.9
click at [682, 353] on p "Nous comprenons que le problème vient du second vol de correspondance, à savoir…" at bounding box center [677, 368] width 762 height 64
click at [773, 405] on p "Rich Text Editor, main" at bounding box center [677, 412] width 762 height 21
click at [844, 363] on p "Nous comprenons que le problème vient du second vol de correspondance, à savoir…" at bounding box center [677, 368] width 762 height 64
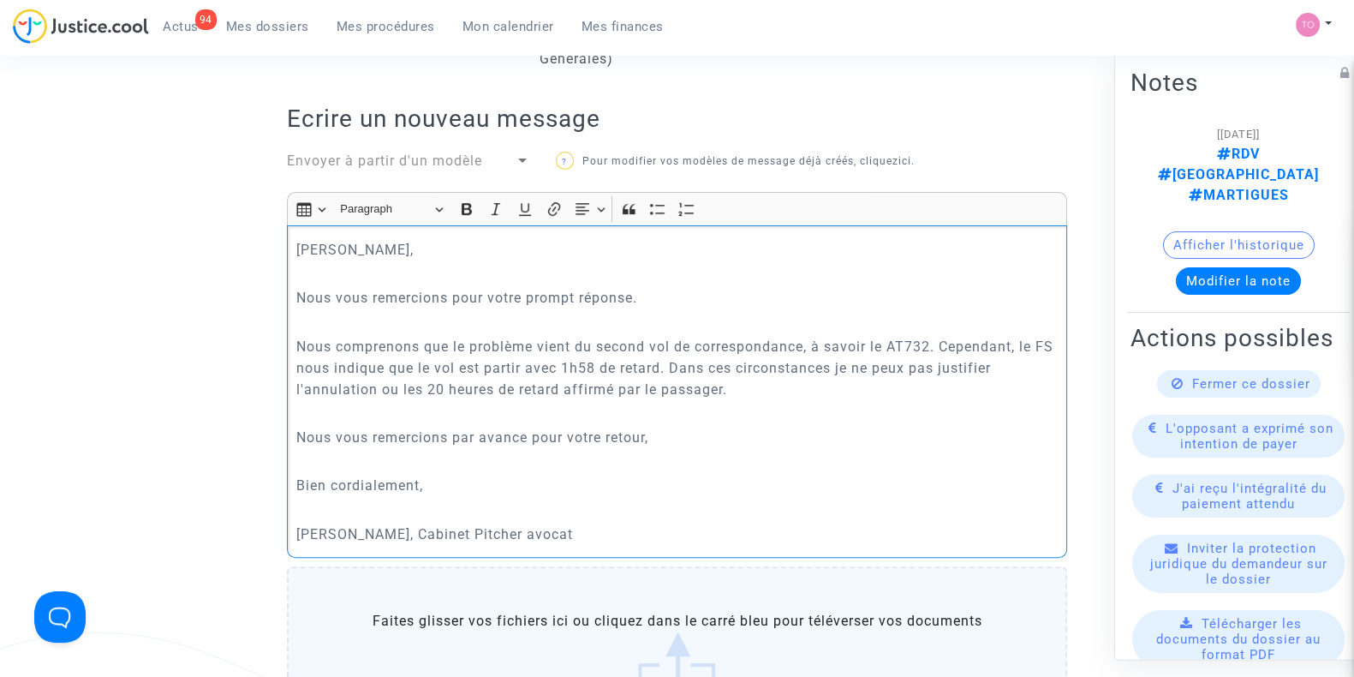
drag, startPoint x: 351, startPoint y: 379, endPoint x: 643, endPoint y: 385, distance: 292.1
click at [643, 385] on p "Nous comprenons que le problème vient du second vol de correspondance, à savoir…" at bounding box center [677, 368] width 762 height 64
click at [611, 389] on p "Nous comprenons que le problème vient du second vol de correspondance, à savoir…" at bounding box center [677, 368] width 762 height 64
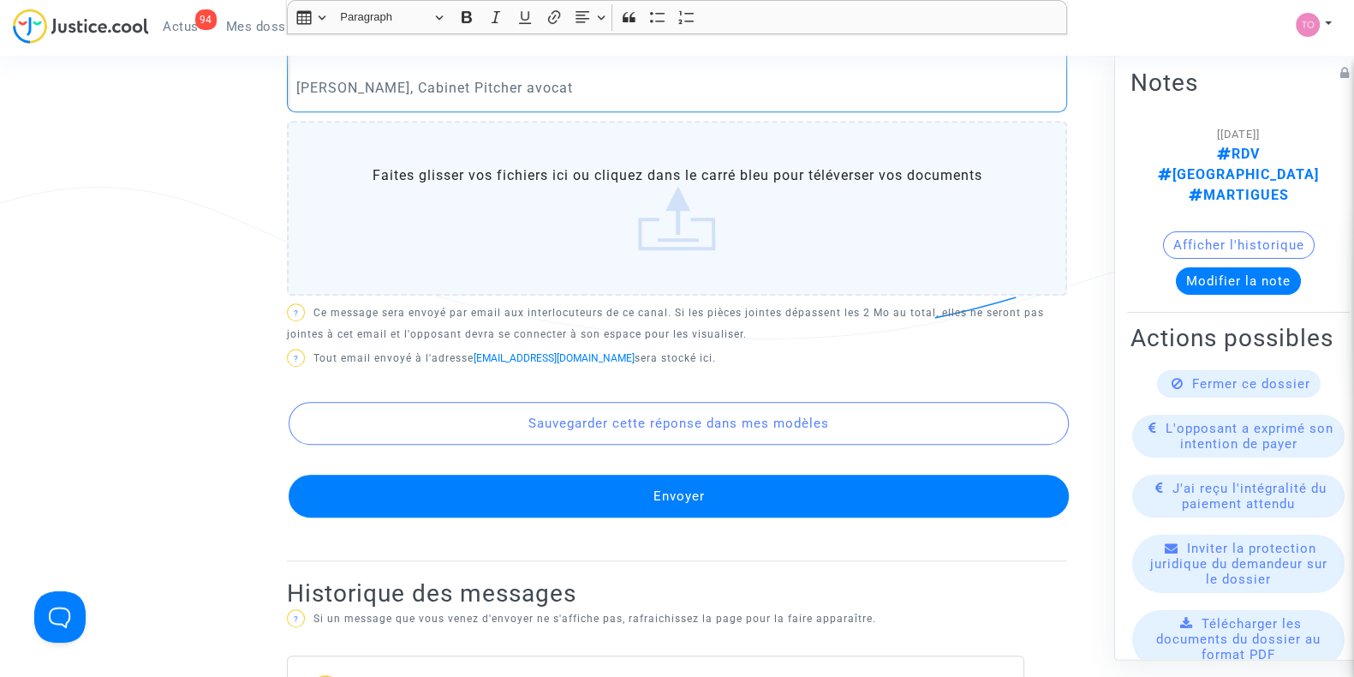
scroll to position [1023, 0]
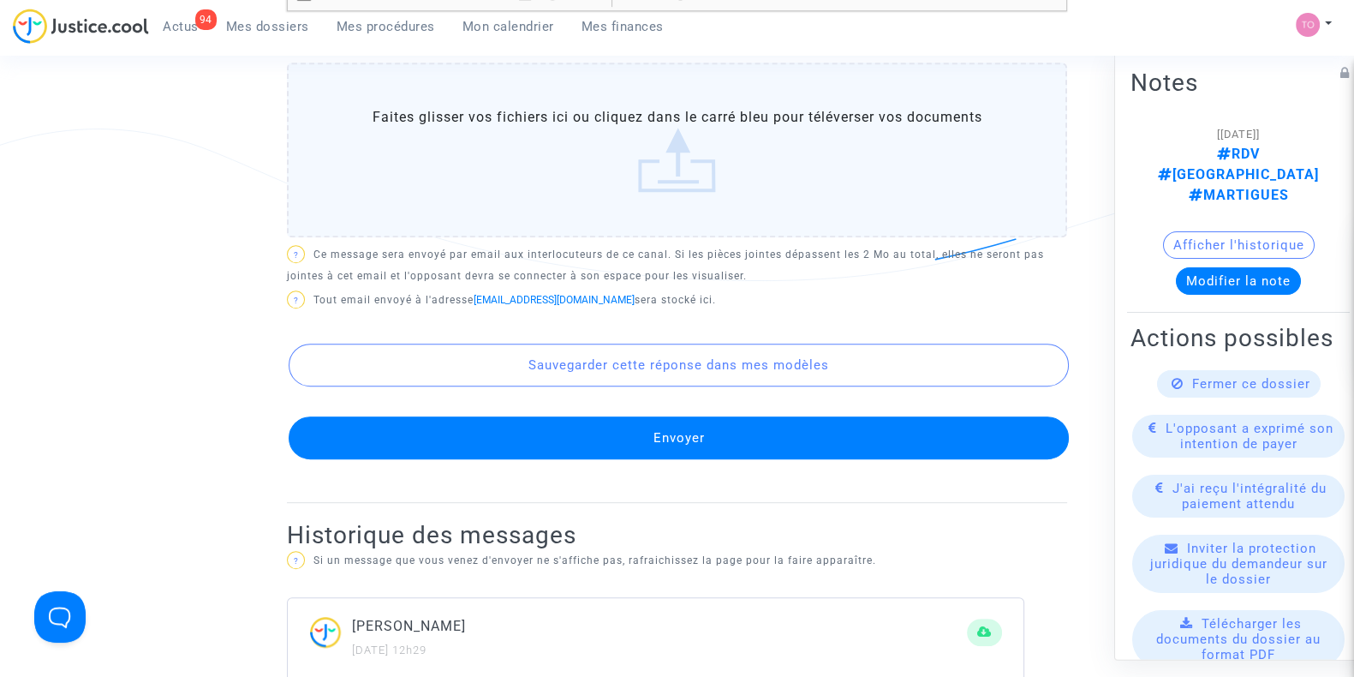
click at [598, 444] on button "Envoyer" at bounding box center [679, 437] width 780 height 43
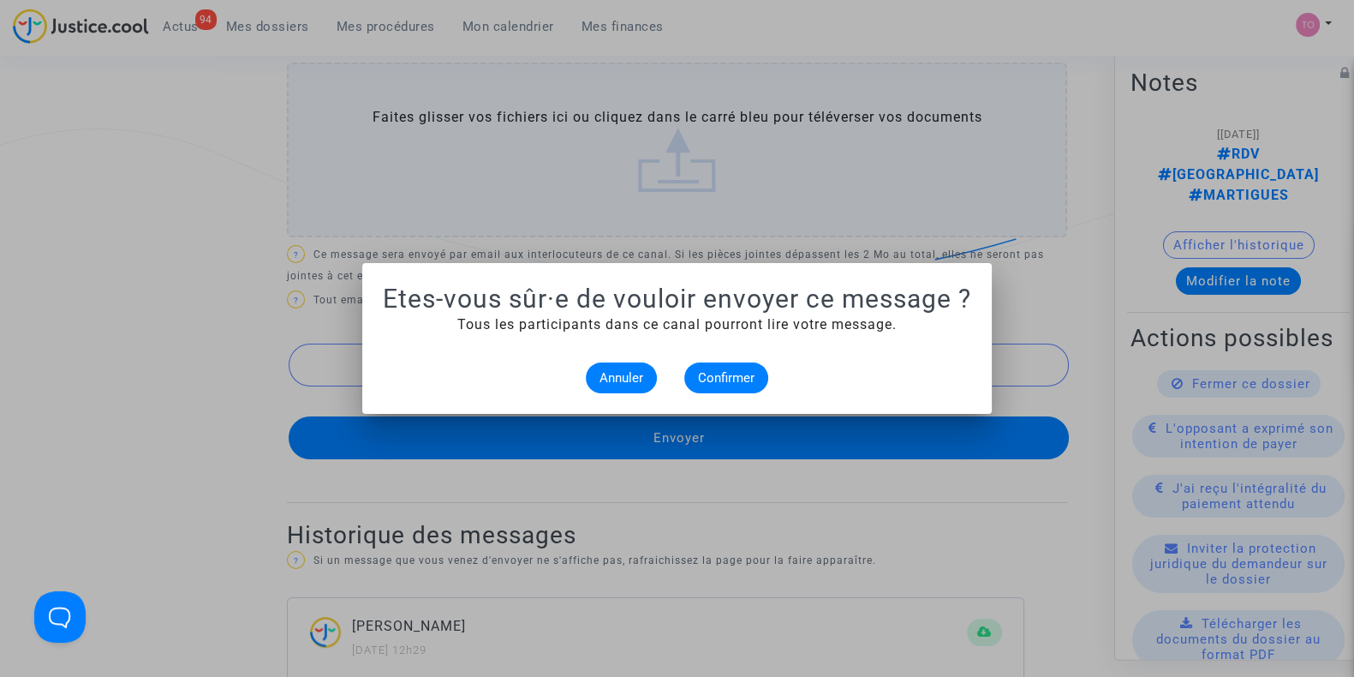
scroll to position [0, 0]
click at [707, 377] on span "Confirmer" at bounding box center [726, 377] width 57 height 15
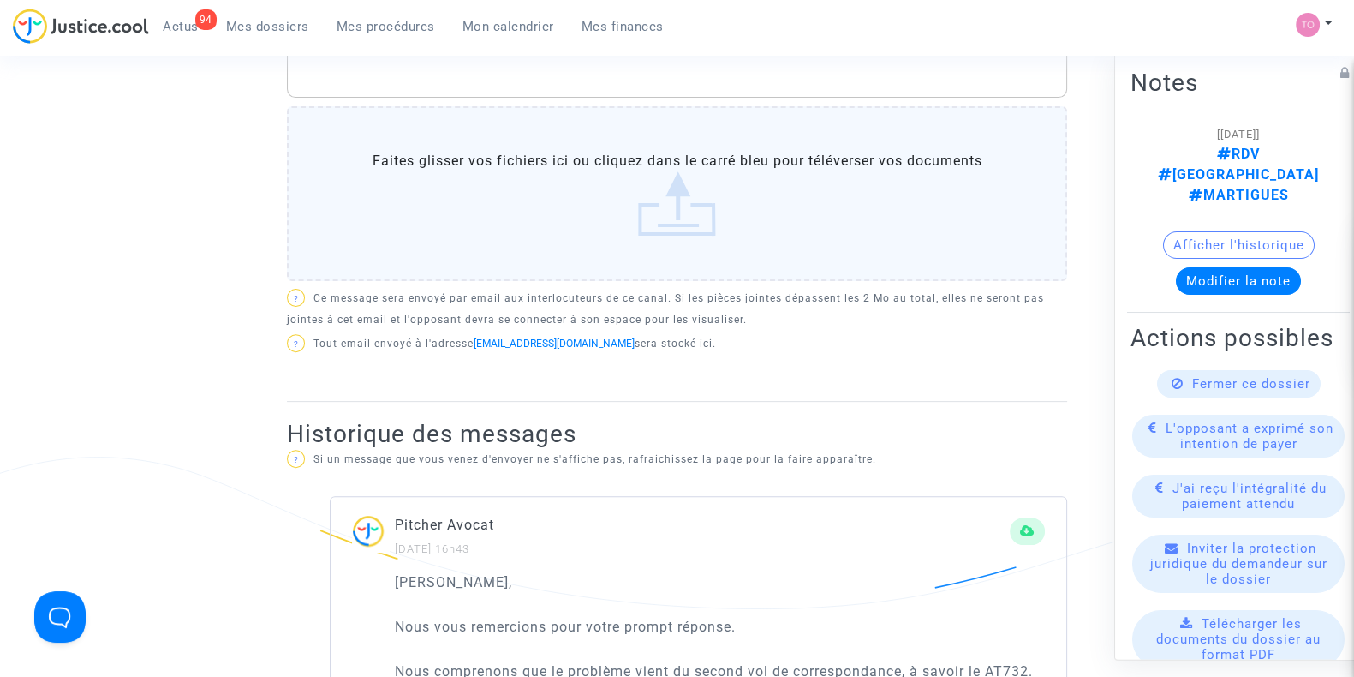
scroll to position [697, 0]
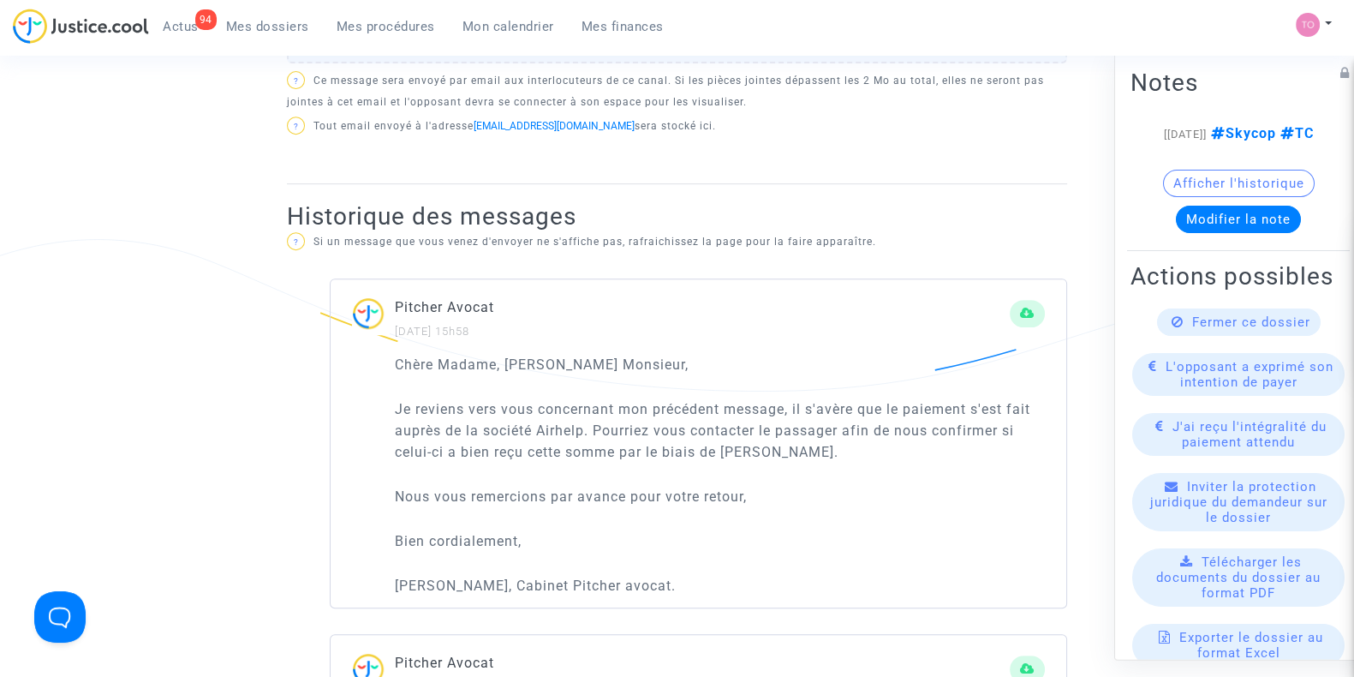
scroll to position [912, 0]
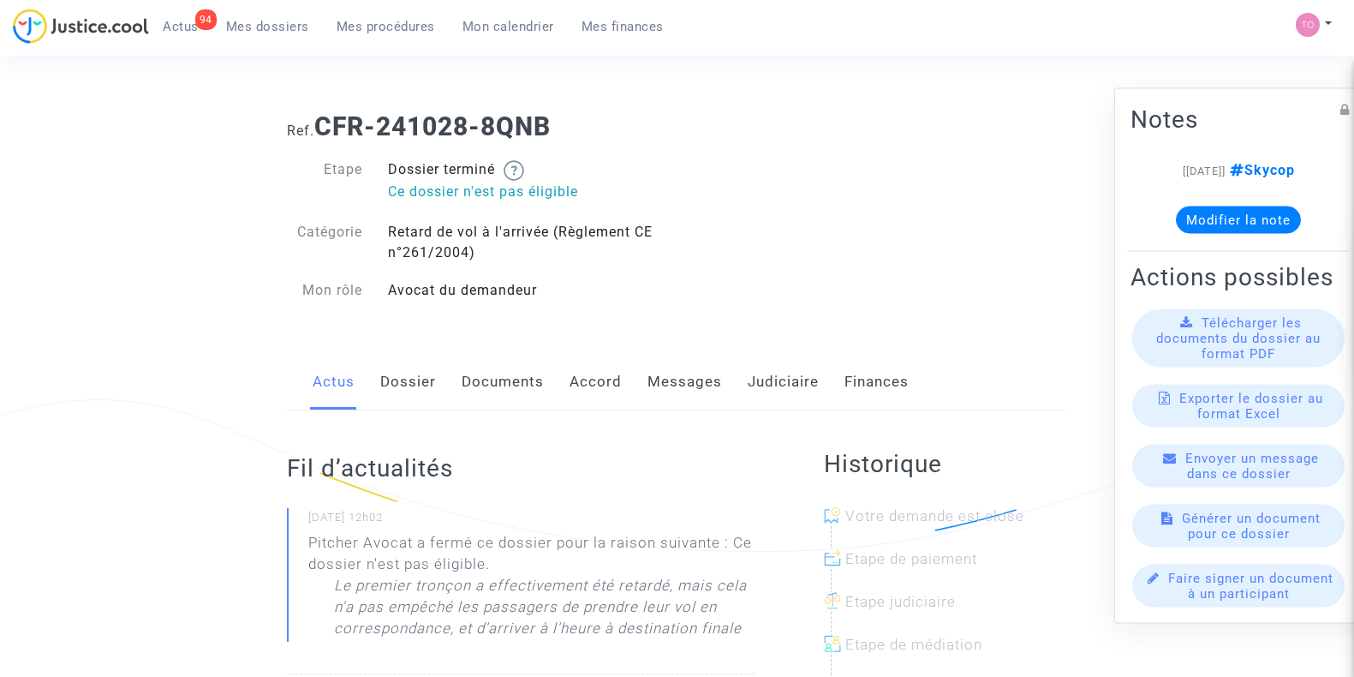
click at [694, 371] on link "Messages" at bounding box center [684, 382] width 75 height 57
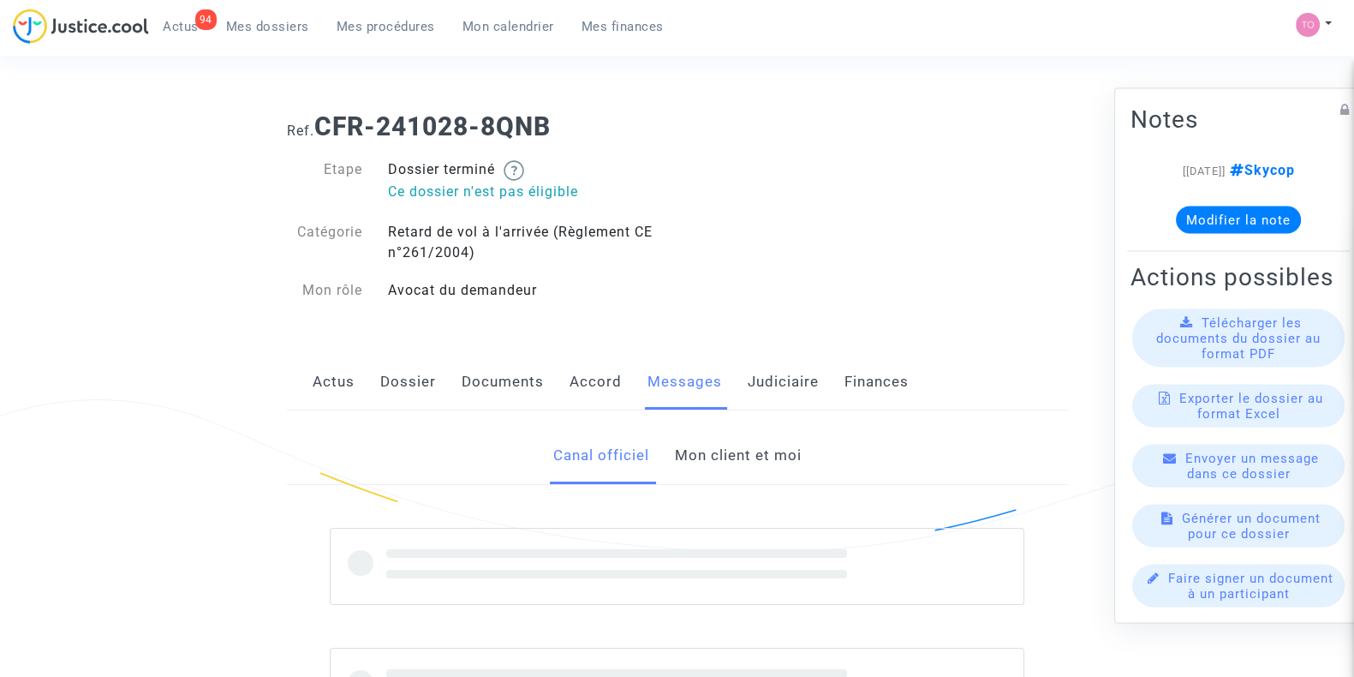
click at [698, 447] on link "Mon client et moi" at bounding box center [737, 455] width 127 height 57
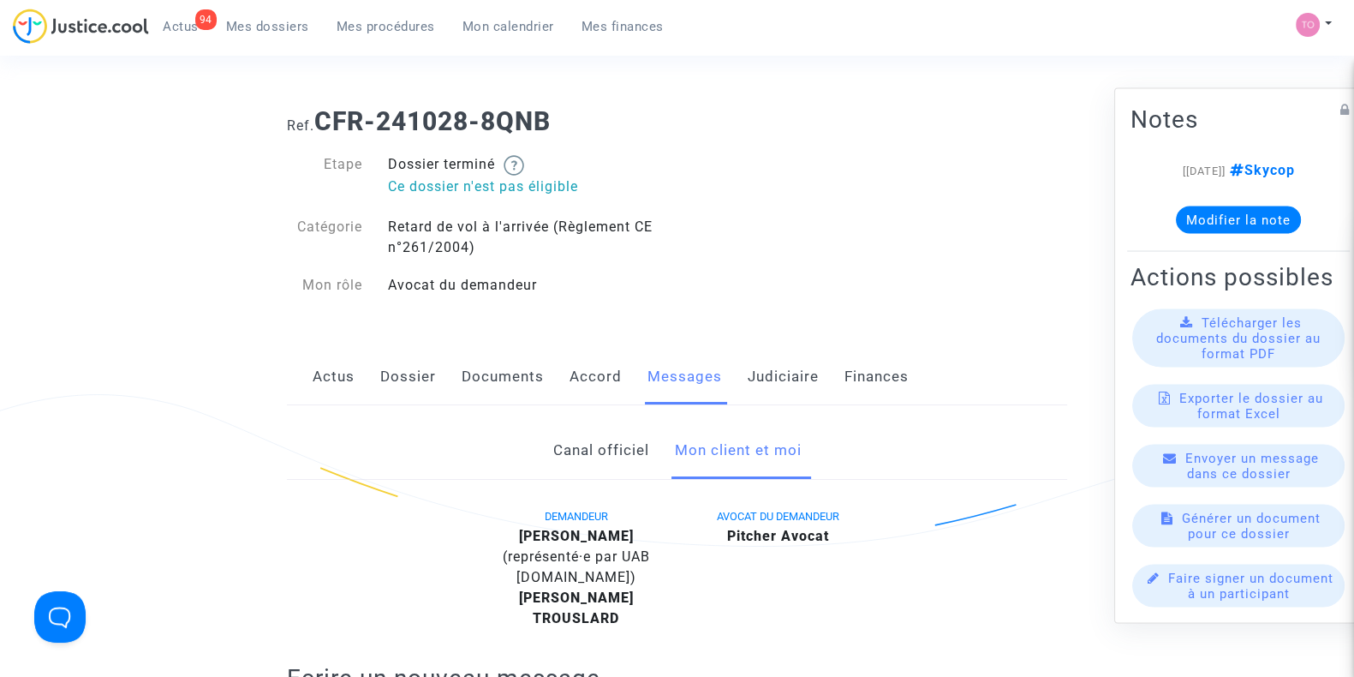
scroll to position [4, 0]
click at [500, 390] on link "Documents" at bounding box center [503, 377] width 82 height 57
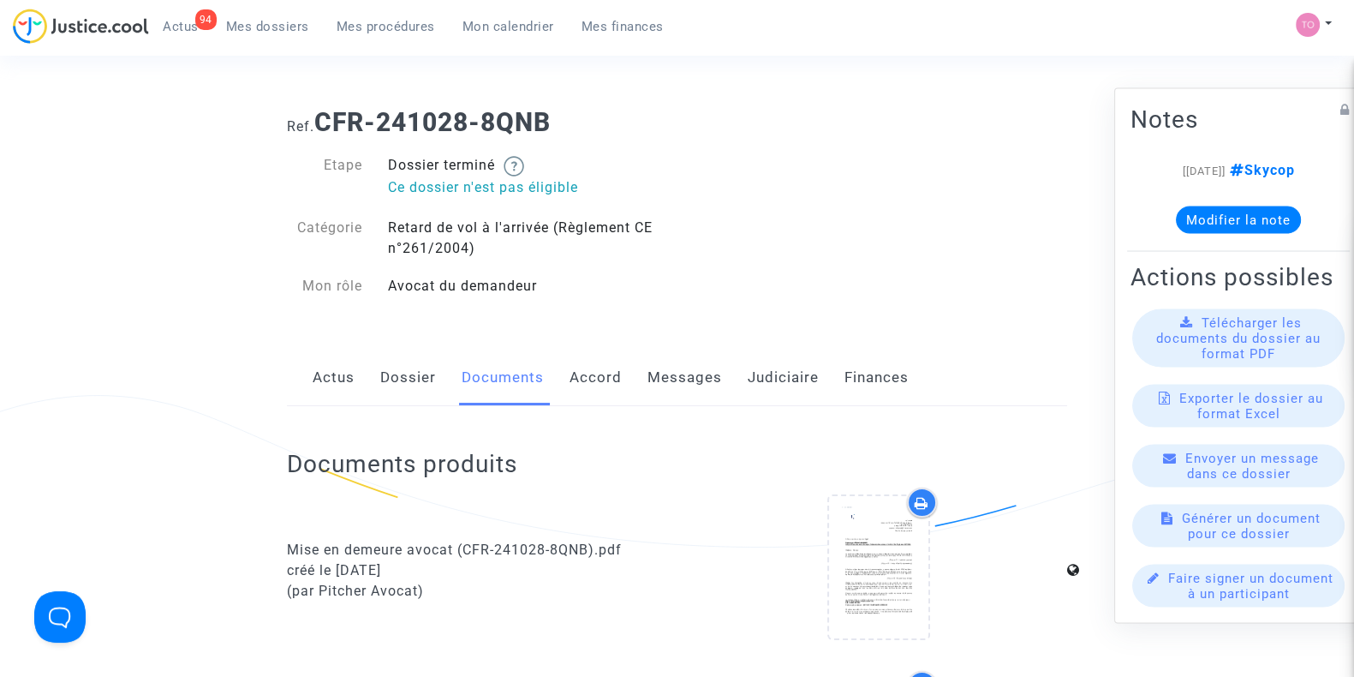
click at [411, 379] on link "Dossier" at bounding box center [408, 377] width 56 height 57
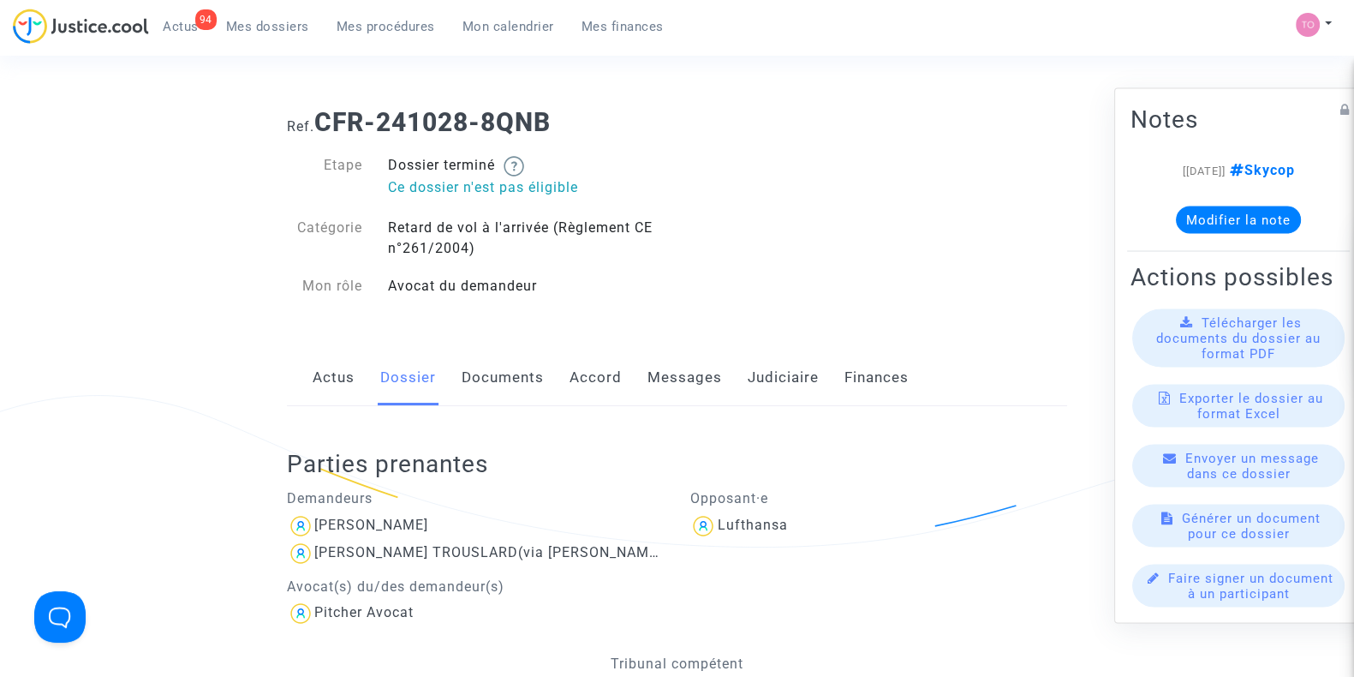
click at [328, 374] on link "Actus" at bounding box center [334, 377] width 42 height 57
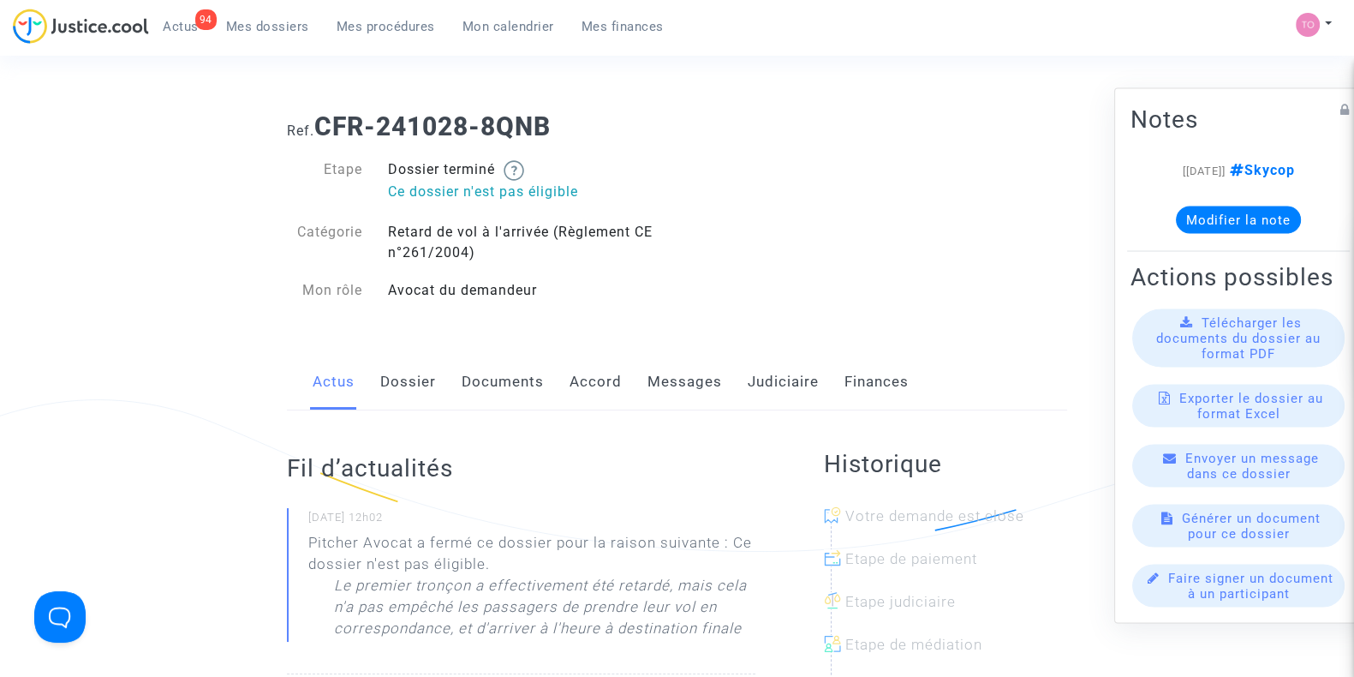
click at [398, 390] on link "Dossier" at bounding box center [408, 382] width 56 height 57
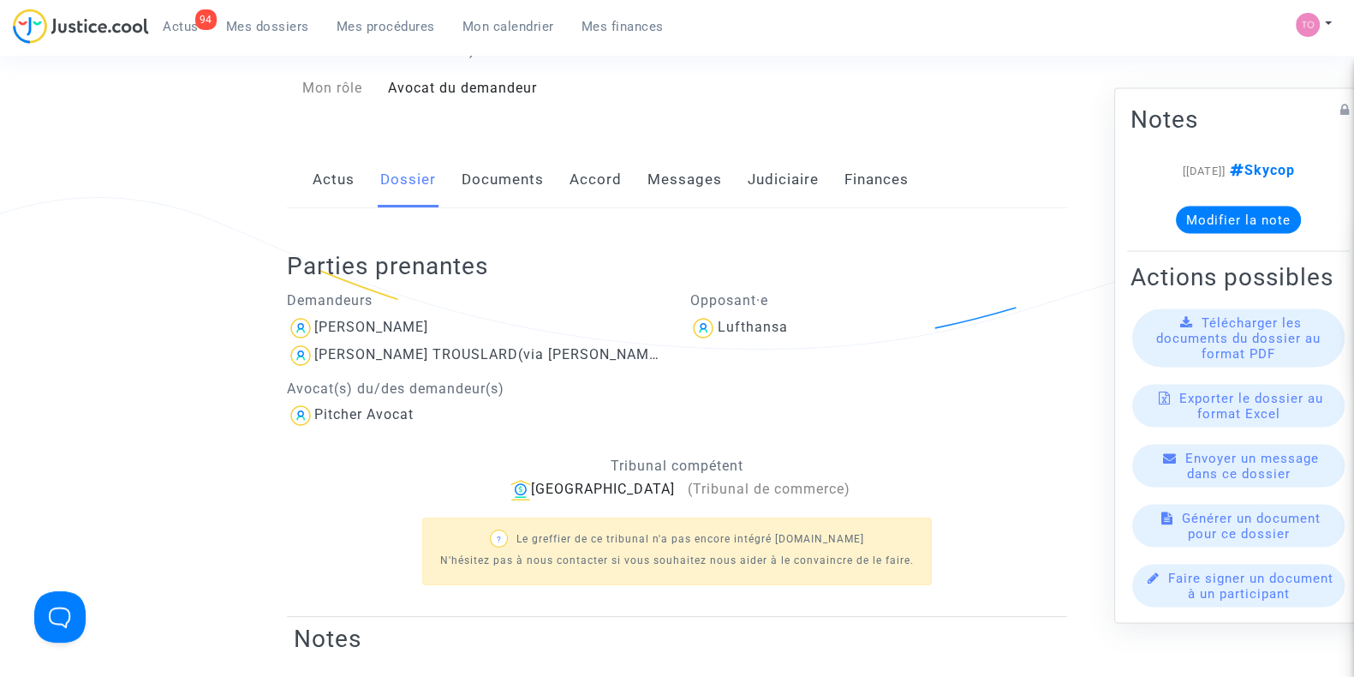
scroll to position [200, 0]
drag, startPoint x: 498, startPoint y: 327, endPoint x: 393, endPoint y: 329, distance: 105.3
click at [393, 329] on div "[PERSON_NAME]" at bounding box center [476, 329] width 378 height 27
copy div "TROUSLARD"
click at [334, 182] on link "Actus" at bounding box center [334, 181] width 42 height 57
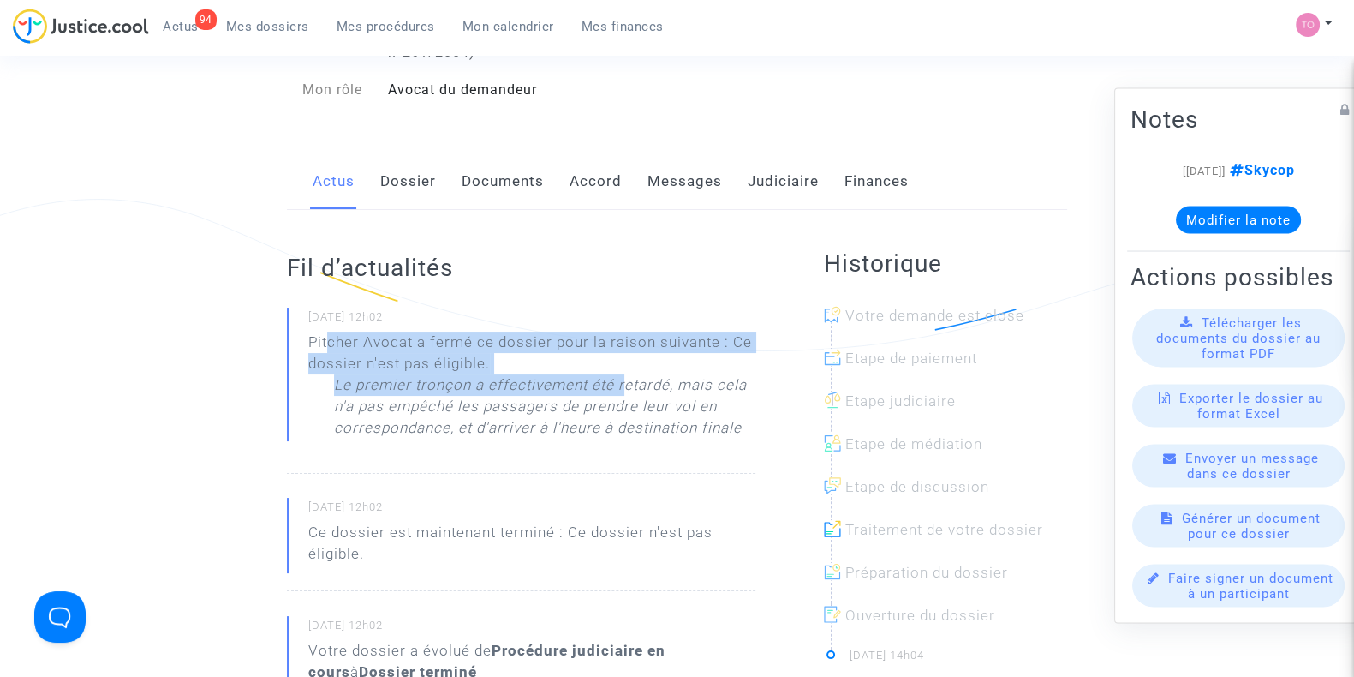
drag, startPoint x: 328, startPoint y: 379, endPoint x: 623, endPoint y: 381, distance: 294.6
click at [623, 381] on icon "Le premier tronçon a effectivement été retardé, mais cela n'a pas empêché les p…" at bounding box center [531, 410] width 447 height 73
click at [623, 381] on p "Le premier tronçon a effectivement été retardé, mais cela n'a pas empêché les p…" at bounding box center [544, 410] width 421 height 73
drag, startPoint x: 332, startPoint y: 379, endPoint x: 522, endPoint y: 401, distance: 191.3
click at [522, 401] on icon "Le premier tronçon a effectivement été retardé, mais cela n'a pas empêché les p…" at bounding box center [531, 410] width 447 height 73
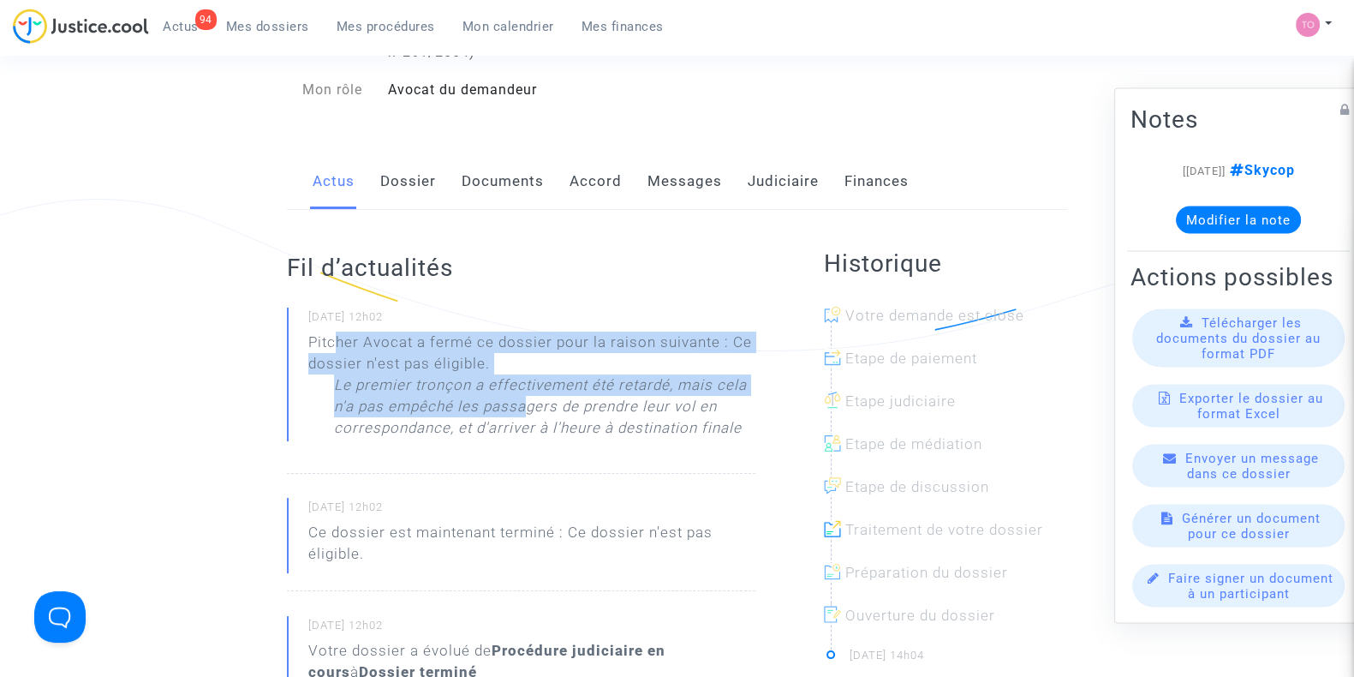
drag, startPoint x: 486, startPoint y: 414, endPoint x: 736, endPoint y: 379, distance: 252.4
click at [736, 379] on p "Le premier tronçon a effectivement été retardé, mais cela n'a pas empêché les p…" at bounding box center [544, 410] width 421 height 73
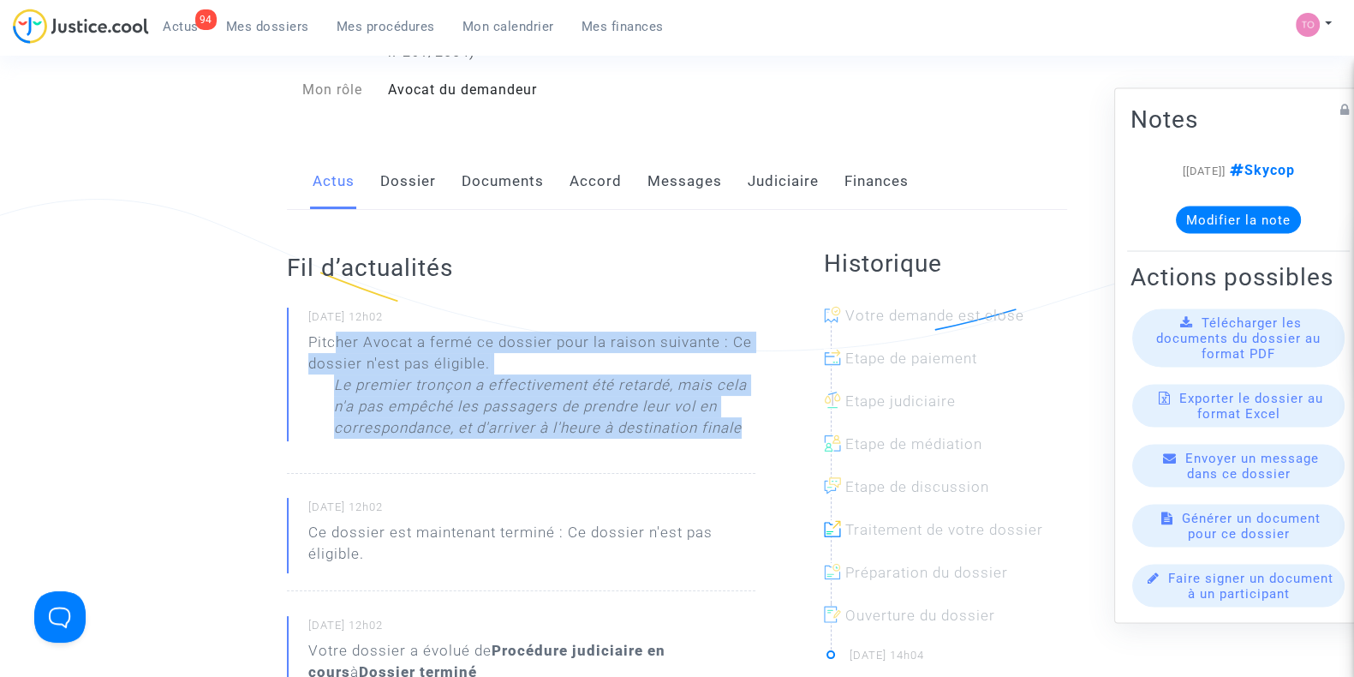
drag, startPoint x: 750, startPoint y: 419, endPoint x: 332, endPoint y: 388, distance: 419.0
click at [332, 388] on icon "Le premier tronçon a effectivement été retardé, mais cela n'a pas empêché les p…" at bounding box center [531, 410] width 447 height 73
click at [335, 408] on p "Le premier tronçon a effectivement été retardé, mais cela n'a pas empêché les p…" at bounding box center [544, 410] width 421 height 73
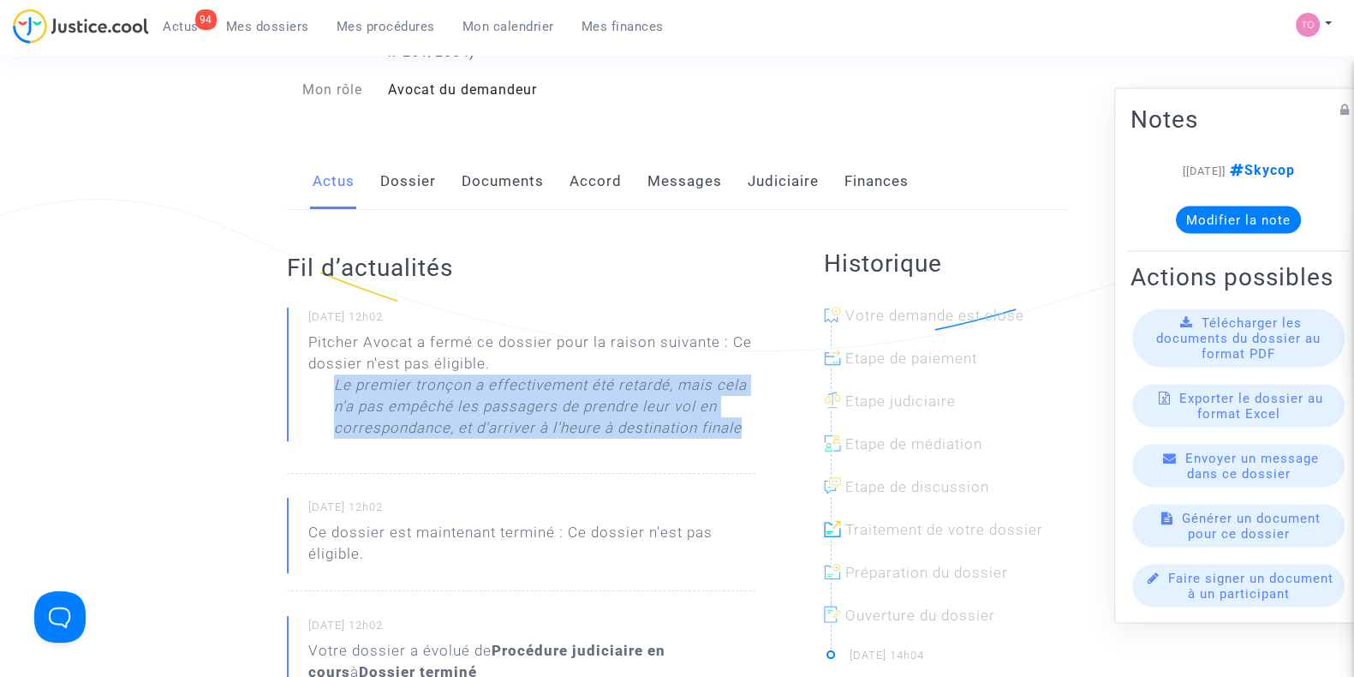
drag, startPoint x: 740, startPoint y: 425, endPoint x: 333, endPoint y: 387, distance: 408.5
click at [334, 387] on p "Le premier tronçon a effectivement été retardé, mais cela n'a pas empêché les p…" at bounding box center [544, 410] width 421 height 73
copy p "Le premier tronçon a effectivement été retardé, mais cela n'a pas empêché les p…"
click at [1201, 206] on button "Modifier la note" at bounding box center [1238, 219] width 125 height 27
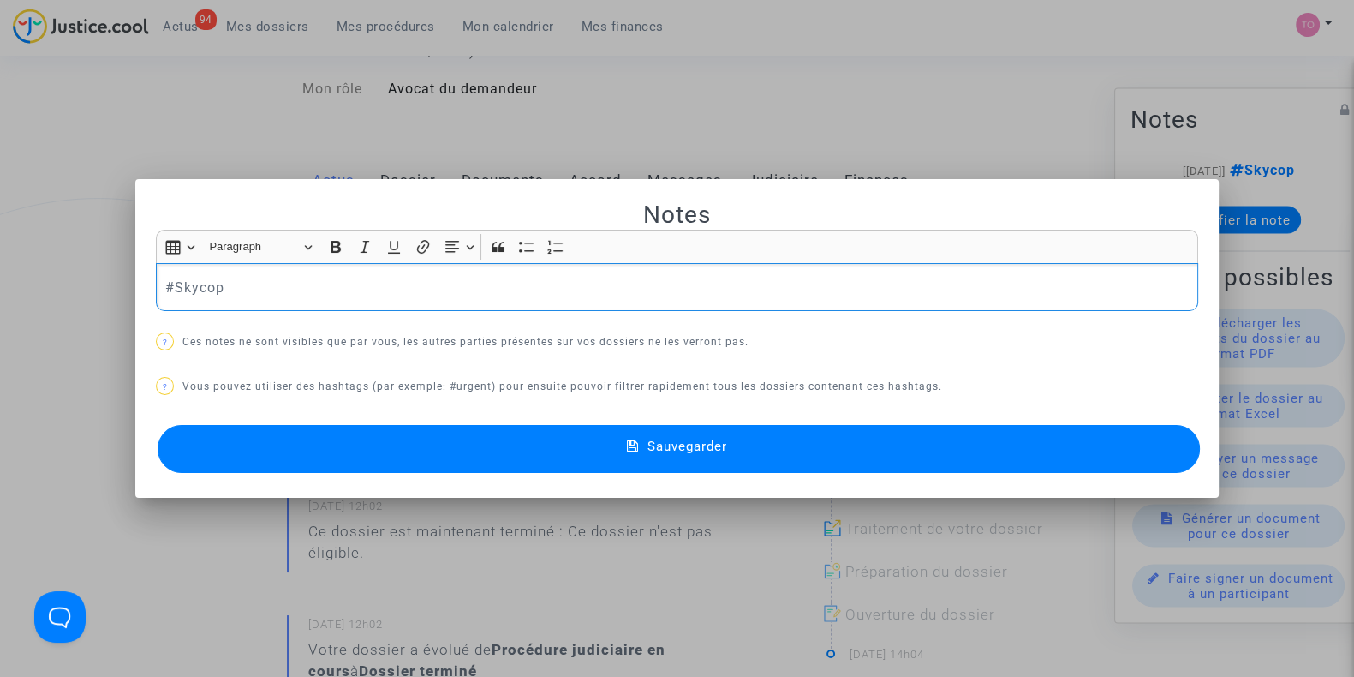
click at [270, 277] on p "#Skycop" at bounding box center [677, 287] width 1024 height 21
click at [34, 281] on div at bounding box center [677, 338] width 1354 height 677
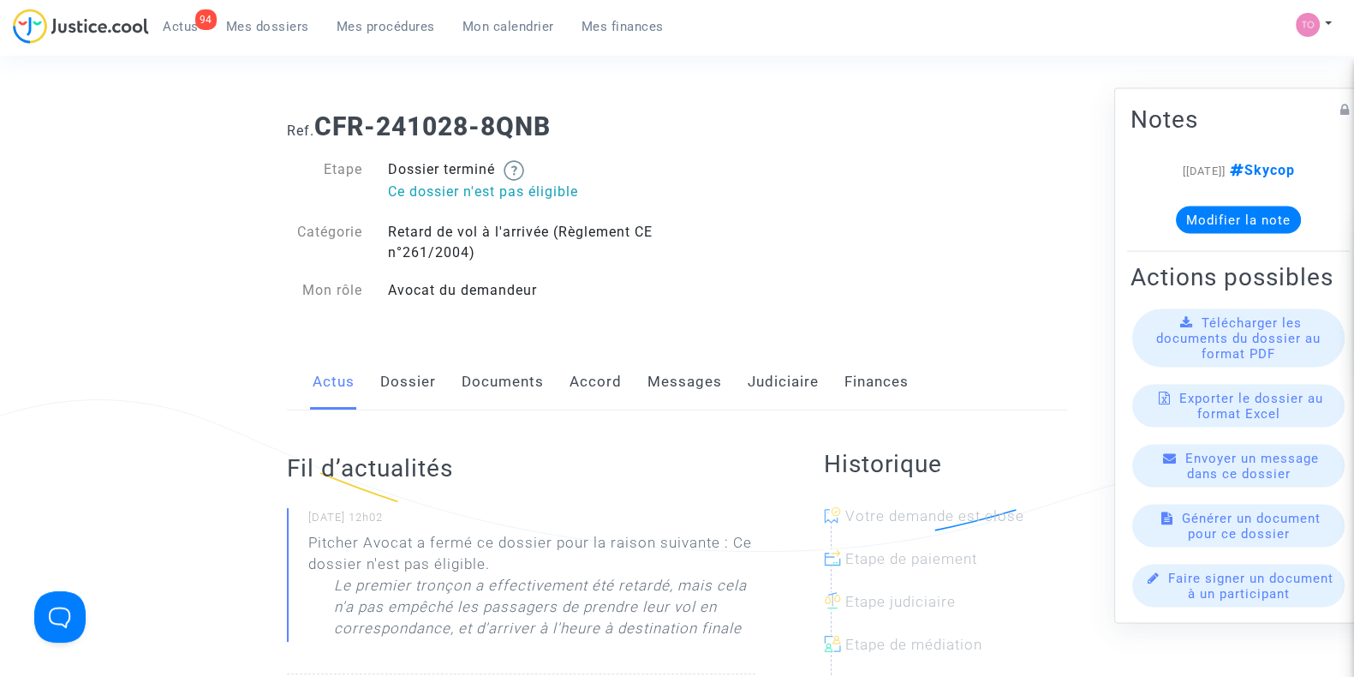
scroll to position [200, 0]
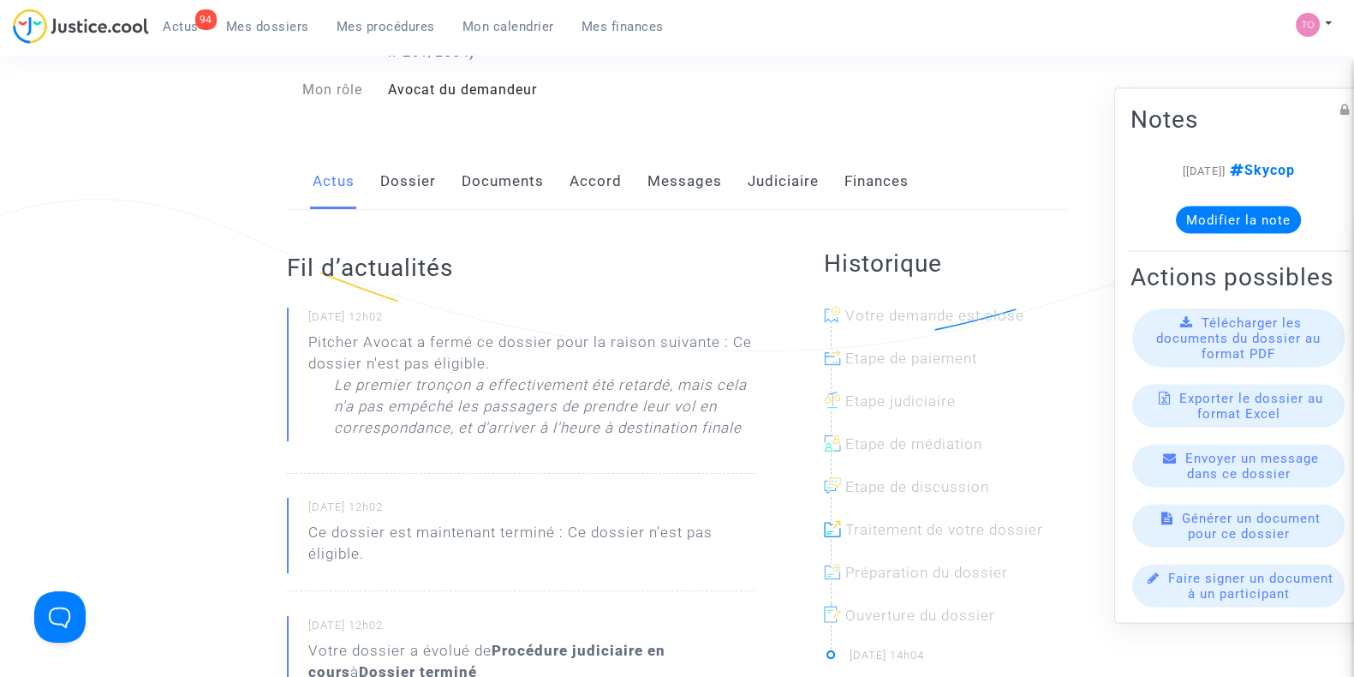
click at [679, 186] on link "Messages" at bounding box center [684, 181] width 75 height 57
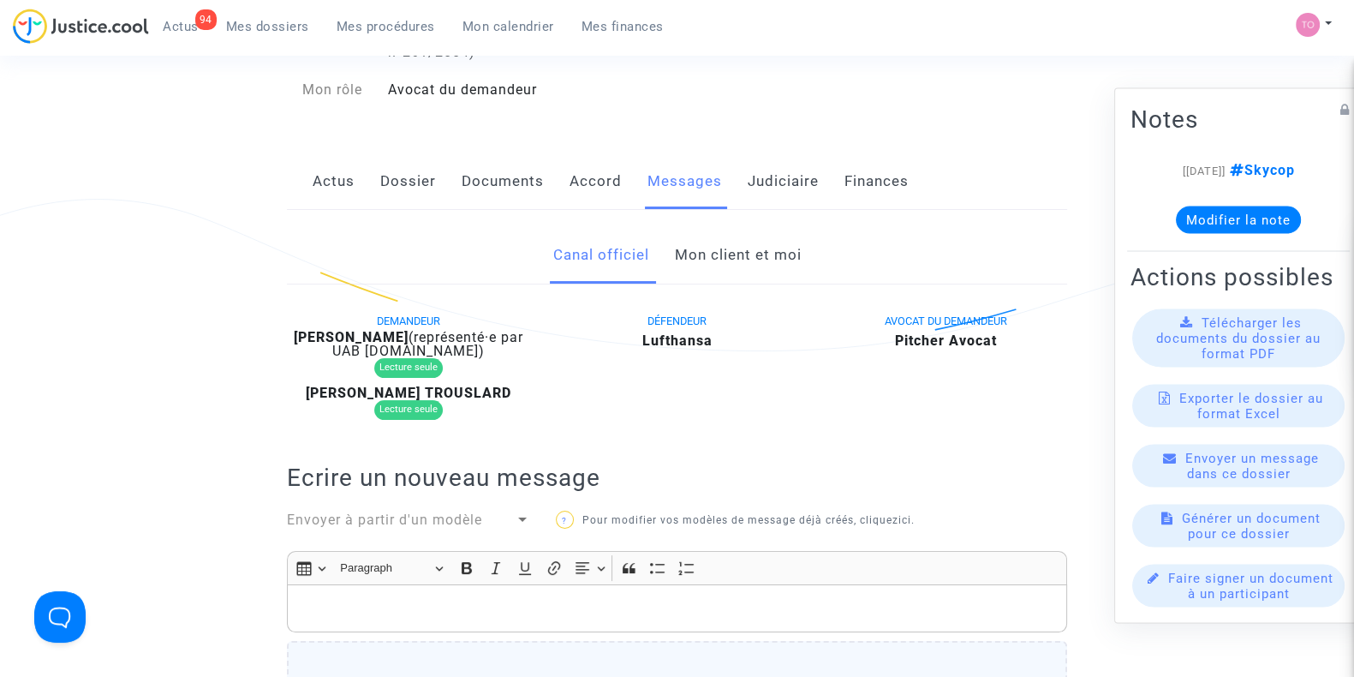
click at [730, 263] on link "Mon client et moi" at bounding box center [737, 255] width 127 height 57
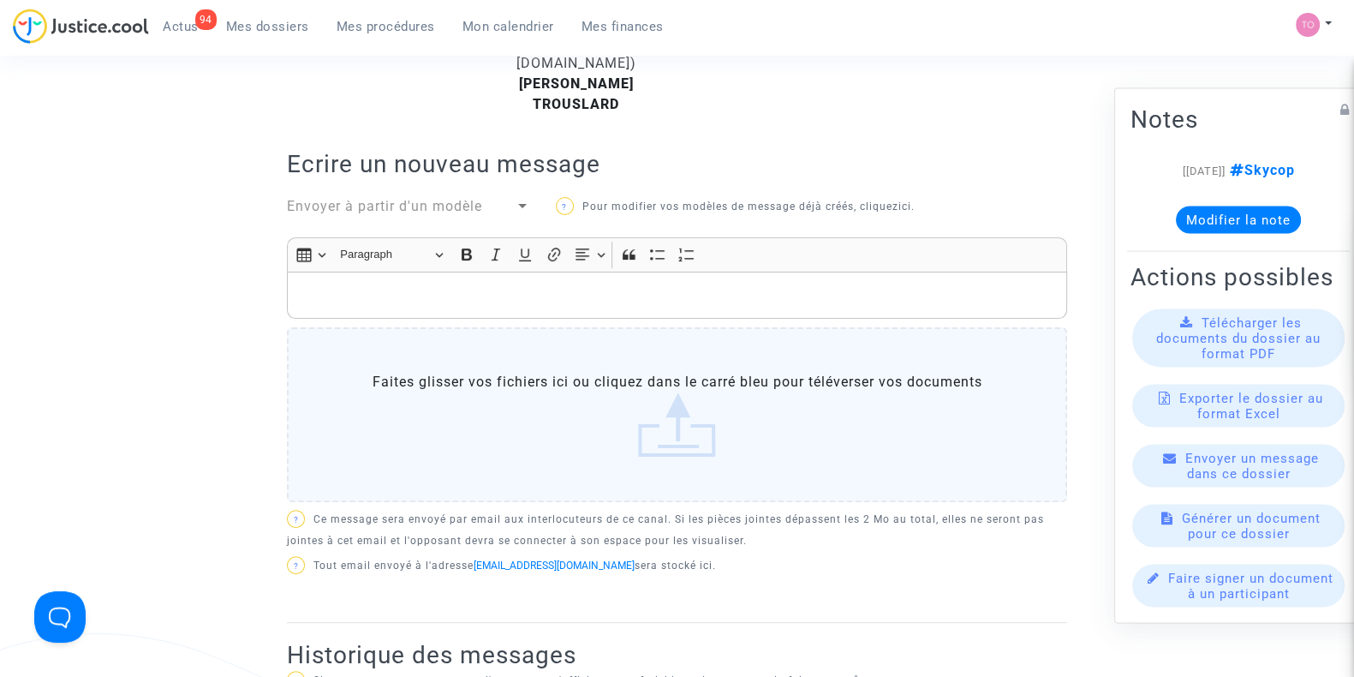
scroll to position [393, 0]
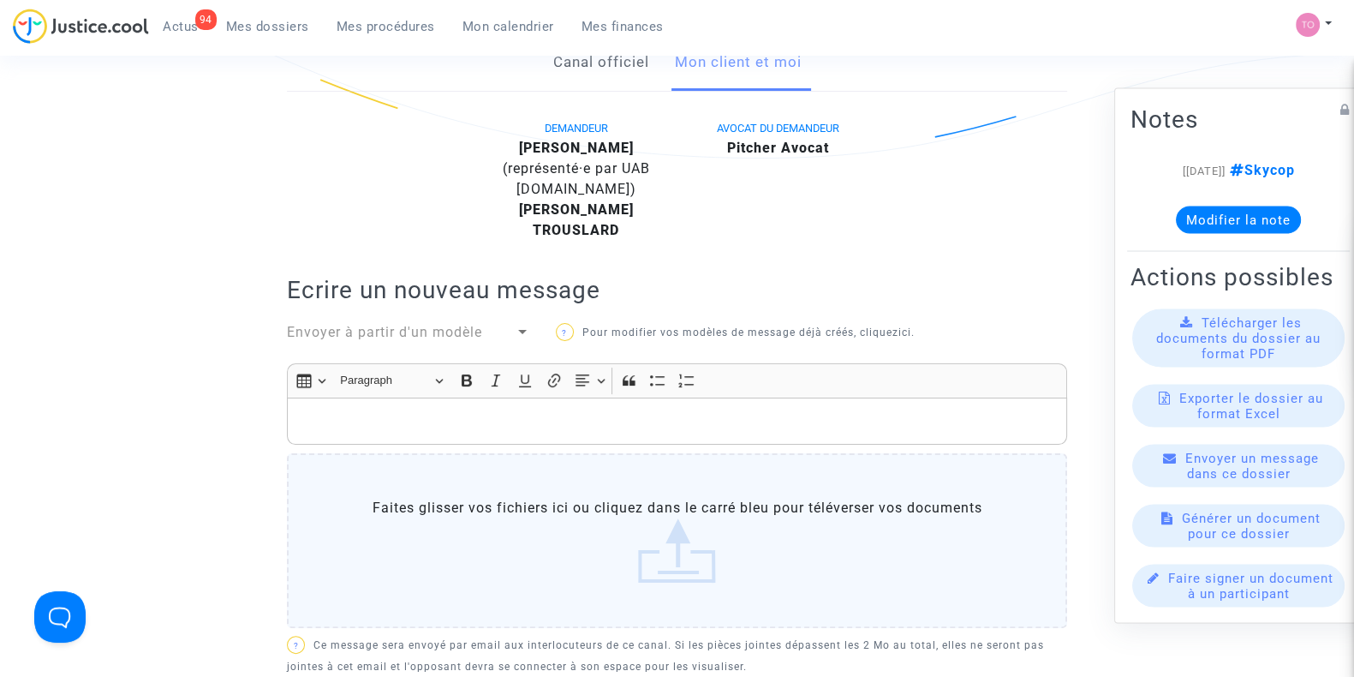
click at [414, 413] on p "Rich Text Editor, main" at bounding box center [677, 420] width 762 height 21
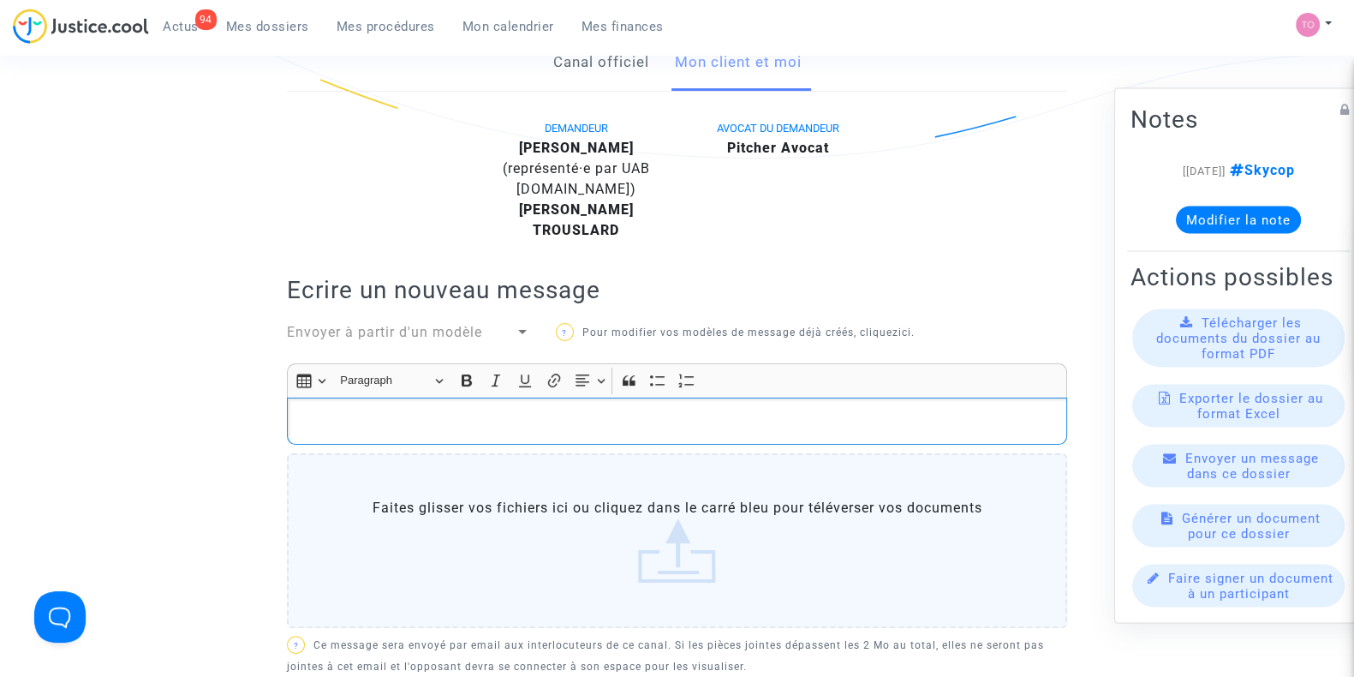
click at [414, 413] on p "Rich Text Editor, main" at bounding box center [677, 420] width 762 height 21
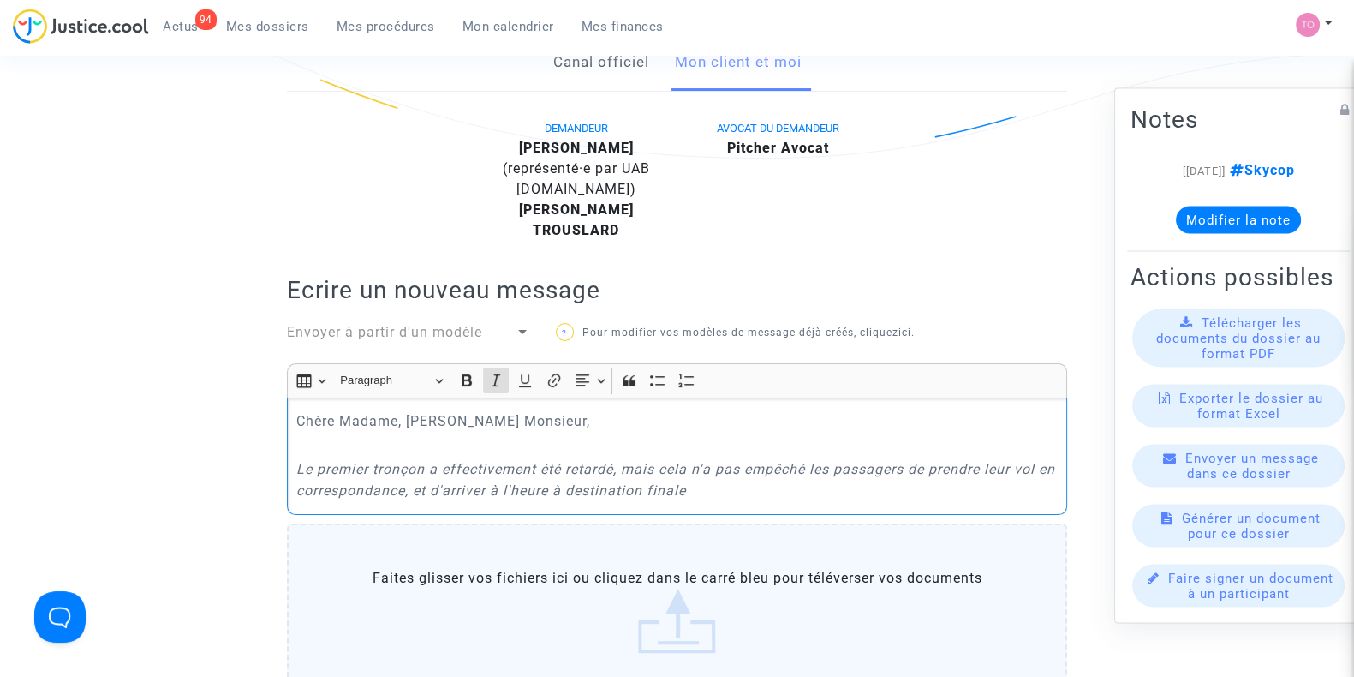
click at [296, 461] on icon "Le premier tronçon a effectivement été retardé, mais cela n'a pas empêché les p…" at bounding box center [675, 480] width 759 height 38
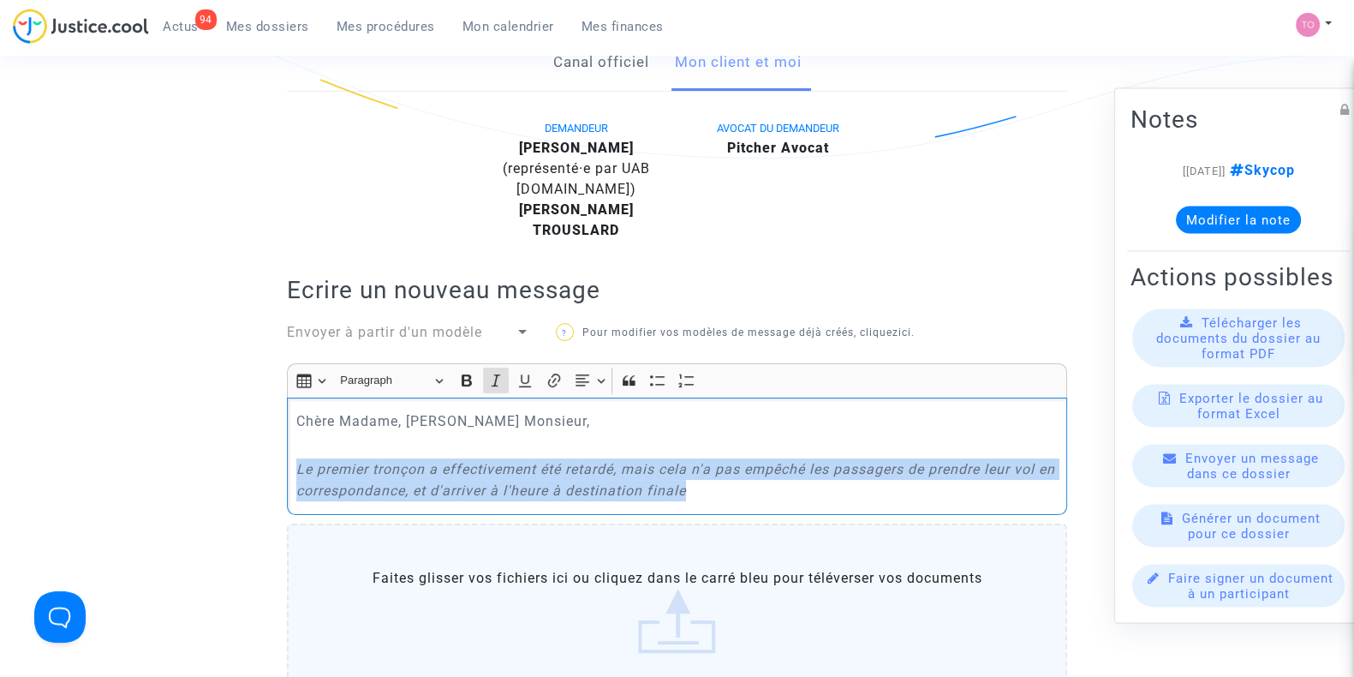
drag, startPoint x: 291, startPoint y: 463, endPoint x: 759, endPoint y: 519, distance: 470.9
click at [759, 519] on div "Rich Text Editor Insert table Insert table Heading Paragraph Paragraph Heading …" at bounding box center [677, 534] width 780 height 342
click at [497, 381] on icon "Editor toolbar" at bounding box center [495, 380] width 17 height 17
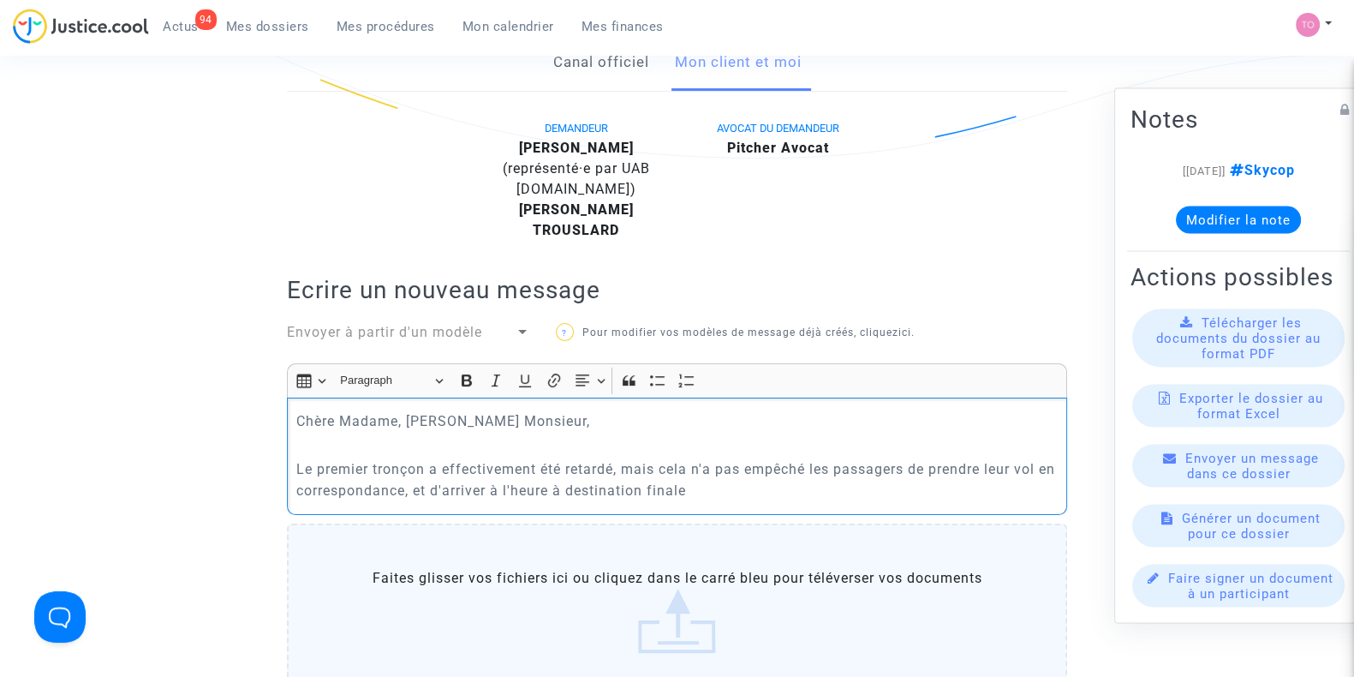
click at [775, 481] on p "Le premier tronçon a effectivement été retardé, mais cela n'a pas empêché les p…" at bounding box center [677, 479] width 762 height 43
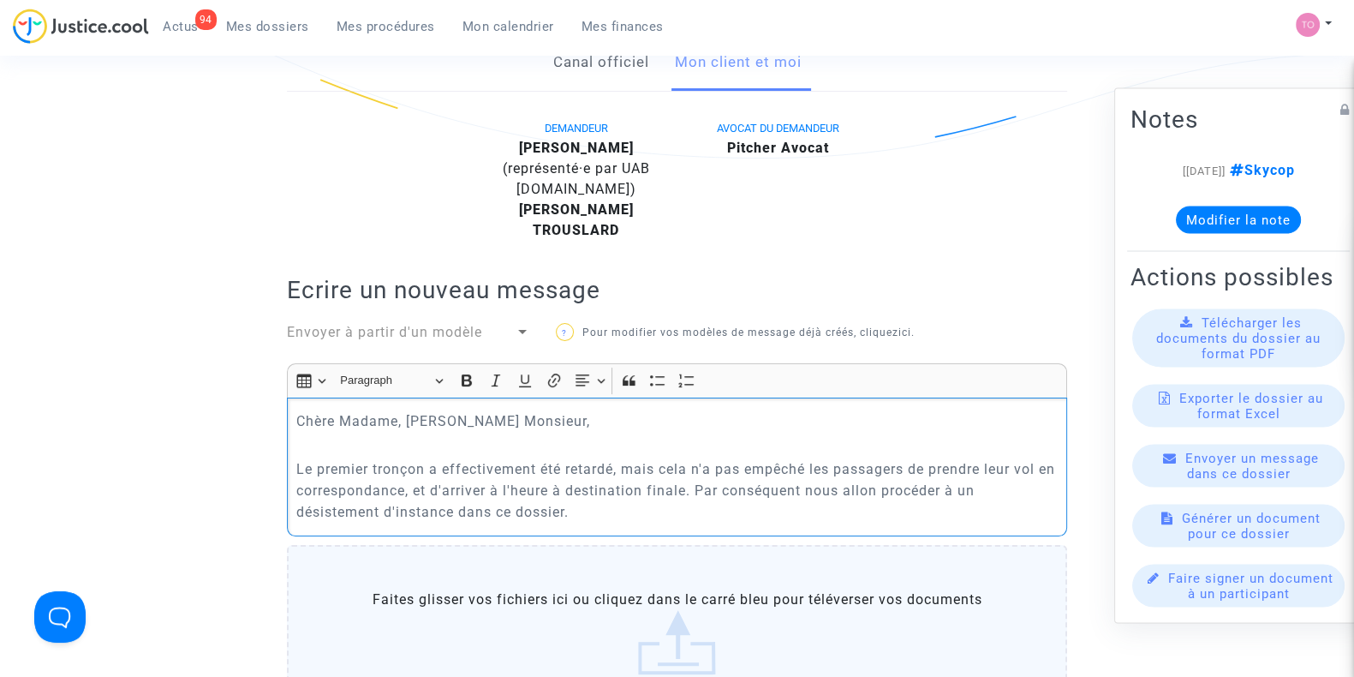
click at [900, 488] on p "Le premier tronçon a effectivement été retardé, mais cela n'a pas empêché les p…" at bounding box center [677, 490] width 762 height 64
click at [613, 510] on p "Le premier tronçon a effectivement été retardé, mais cela n'a pas empêché les p…" at bounding box center [677, 490] width 762 height 64
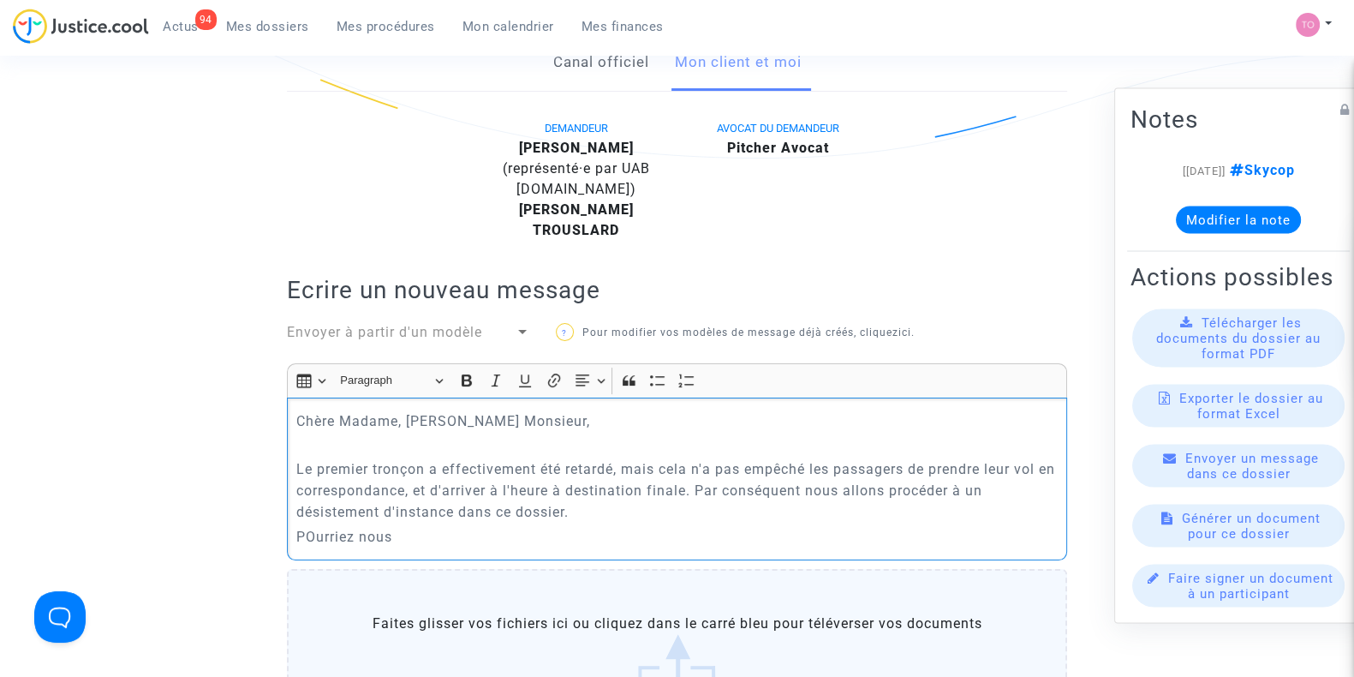
click at [313, 532] on p "POurriez nous" at bounding box center [677, 536] width 762 height 21
click at [350, 532] on p "Pourriez nous" at bounding box center [677, 536] width 762 height 21
click at [456, 545] on div "Chère Madame, [PERSON_NAME], Le premier tronçon a effectivement été retardé, ma…" at bounding box center [677, 478] width 780 height 163
click at [320, 533] on p "Pourriez-vous nous le confirmer" at bounding box center [677, 536] width 762 height 21
click at [438, 533] on p "Pourriez-vous nous le confirmer" at bounding box center [677, 536] width 762 height 21
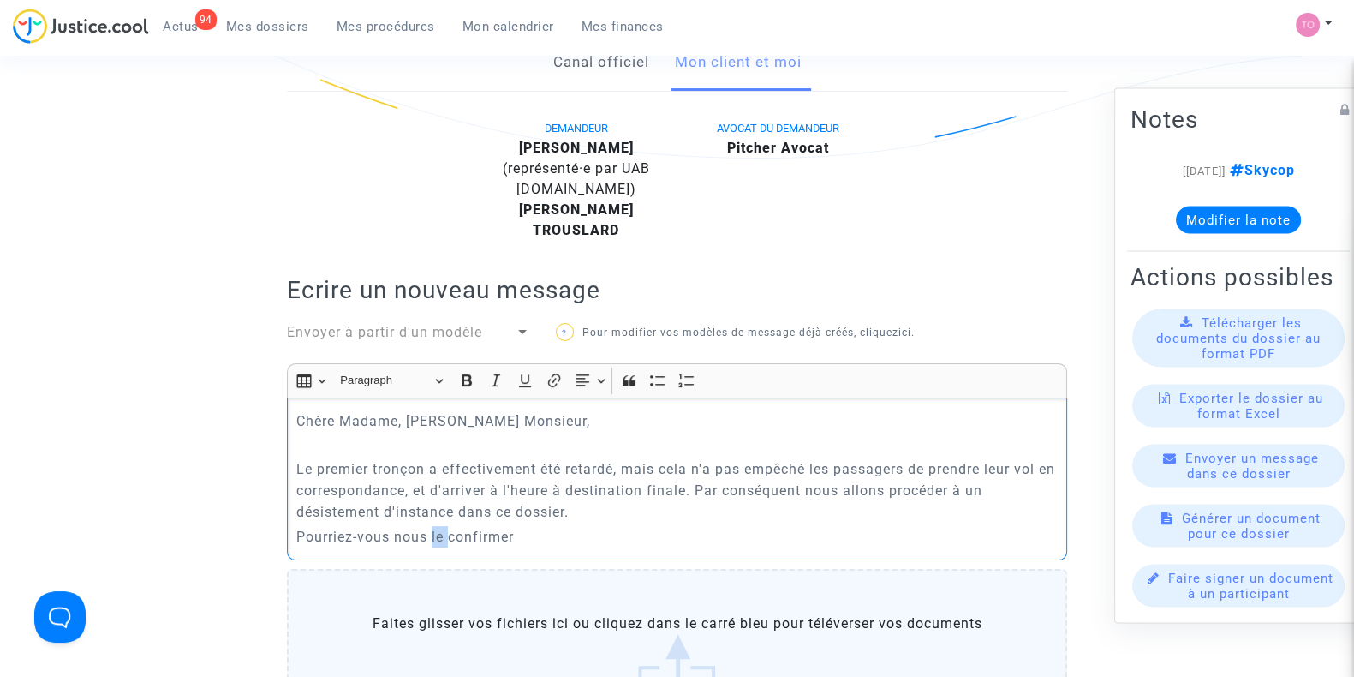
click at [438, 533] on p "Pourriez-vous nous le confirmer" at bounding box center [677, 536] width 762 height 21
click at [518, 536] on p "Pourriez-vous nous confirmer" at bounding box center [677, 536] width 762 height 21
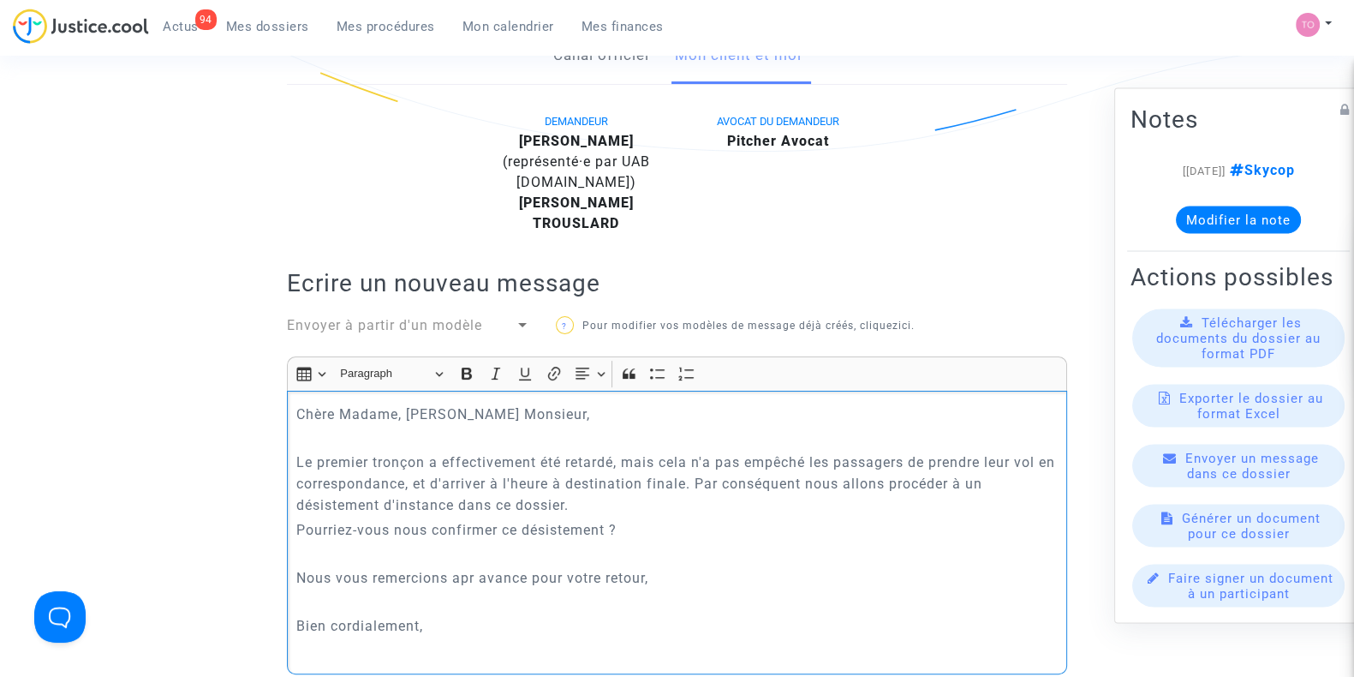
scroll to position [423, 0]
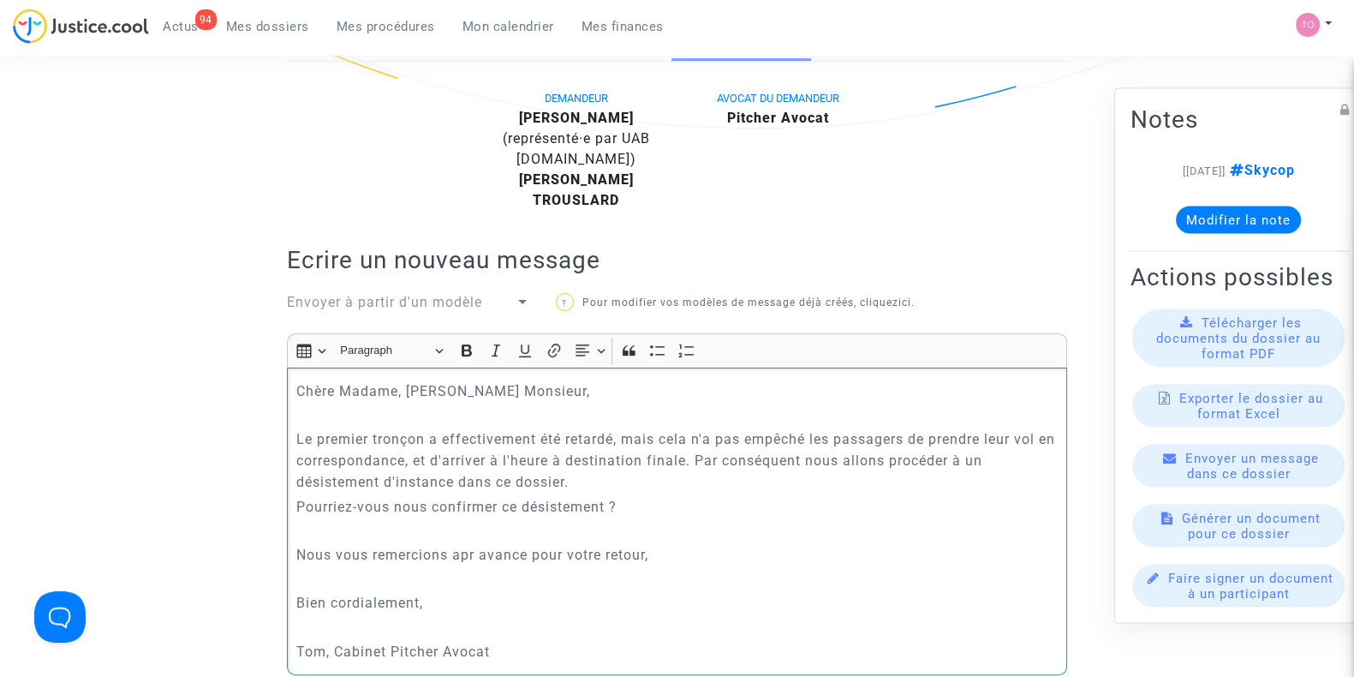
click at [462, 555] on p "Nous vous remercions apr avance pour votre retour," at bounding box center [677, 554] width 762 height 21
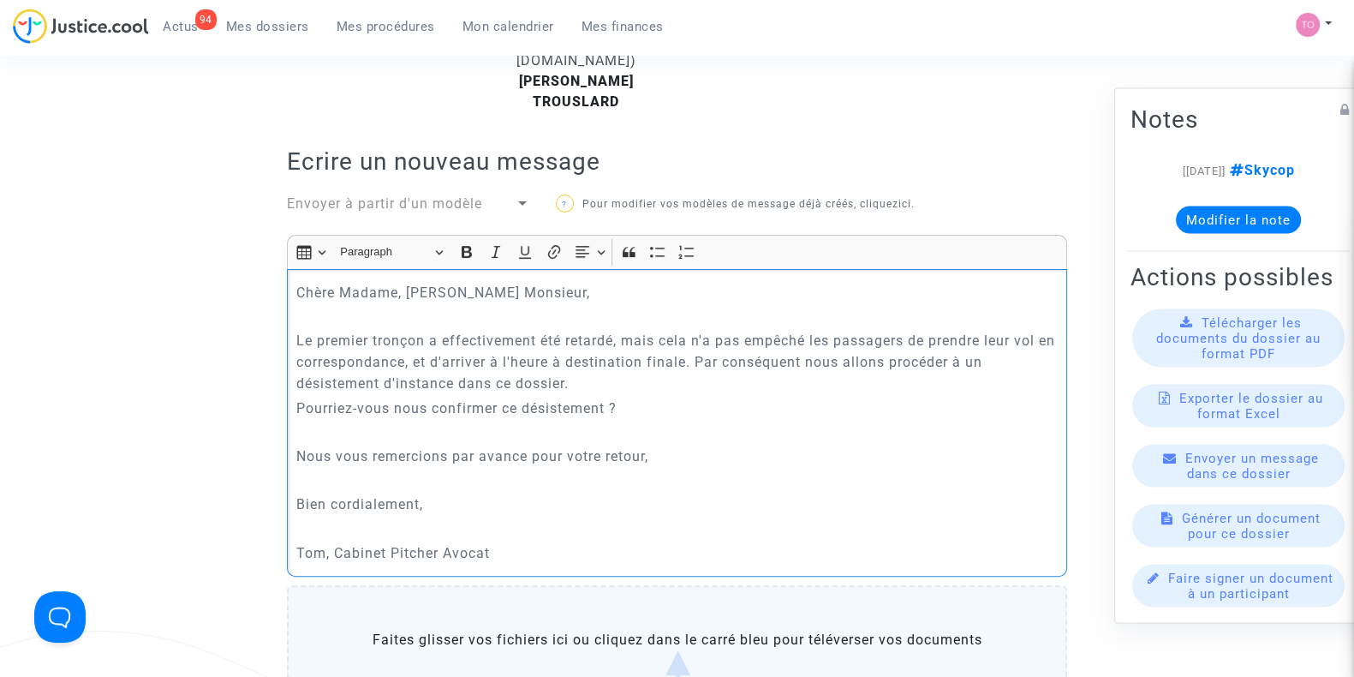
scroll to position [522, 0]
drag, startPoint x: 498, startPoint y: 368, endPoint x: 649, endPoint y: 361, distance: 151.7
click at [649, 361] on p "Le premier tronçon a effectivement été retardé, mais cela n'a pas empêché les p…" at bounding box center [677, 361] width 762 height 64
drag, startPoint x: 770, startPoint y: 353, endPoint x: 944, endPoint y: 360, distance: 174.0
click at [944, 360] on p "Le premier tronçon a effectivement été retardé, mais cela n'a pas empêché les p…" at bounding box center [677, 361] width 762 height 64
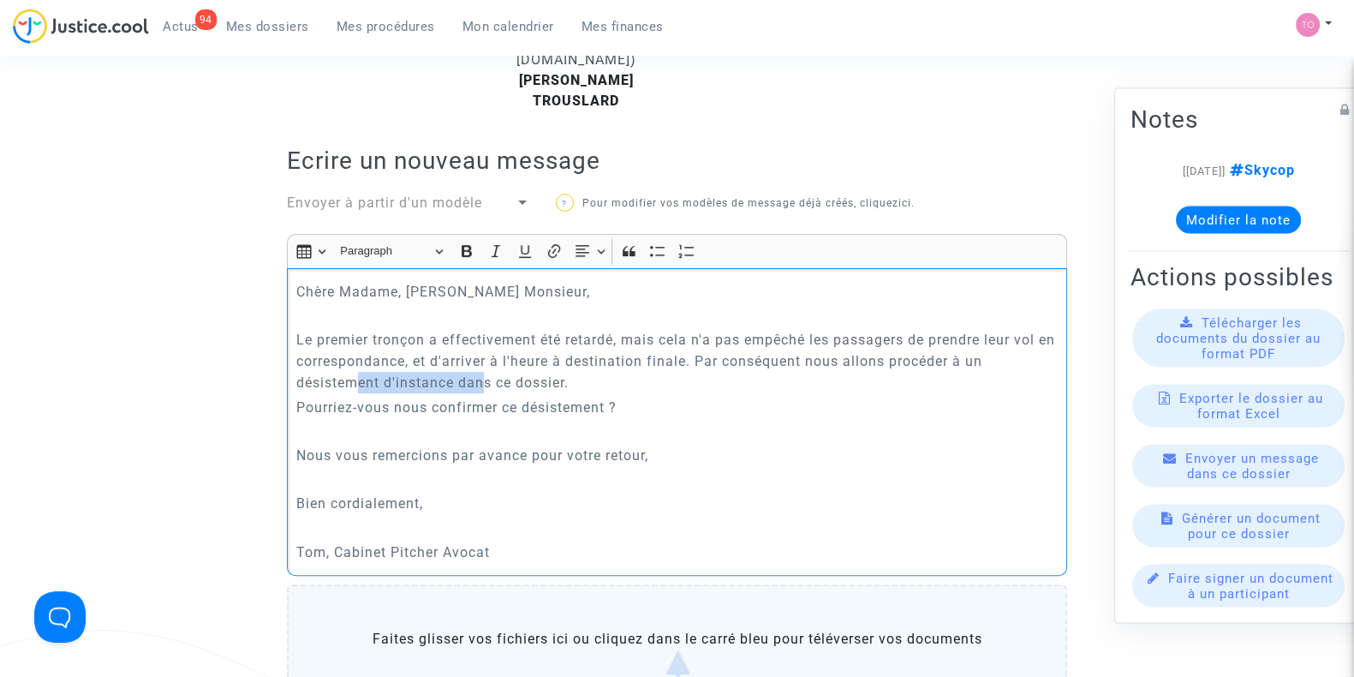
drag, startPoint x: 358, startPoint y: 379, endPoint x: 488, endPoint y: 373, distance: 130.3
click at [488, 373] on p "Le premier tronçon a effectivement été retardé, mais cela n'a pas empêché les p…" at bounding box center [677, 361] width 762 height 64
drag, startPoint x: 321, startPoint y: 404, endPoint x: 476, endPoint y: 414, distance: 155.3
click at [476, 414] on p "Pourriez-vous nous confirmer ce désistement ?" at bounding box center [677, 407] width 762 height 21
drag, startPoint x: 326, startPoint y: 456, endPoint x: 522, endPoint y: 443, distance: 196.5
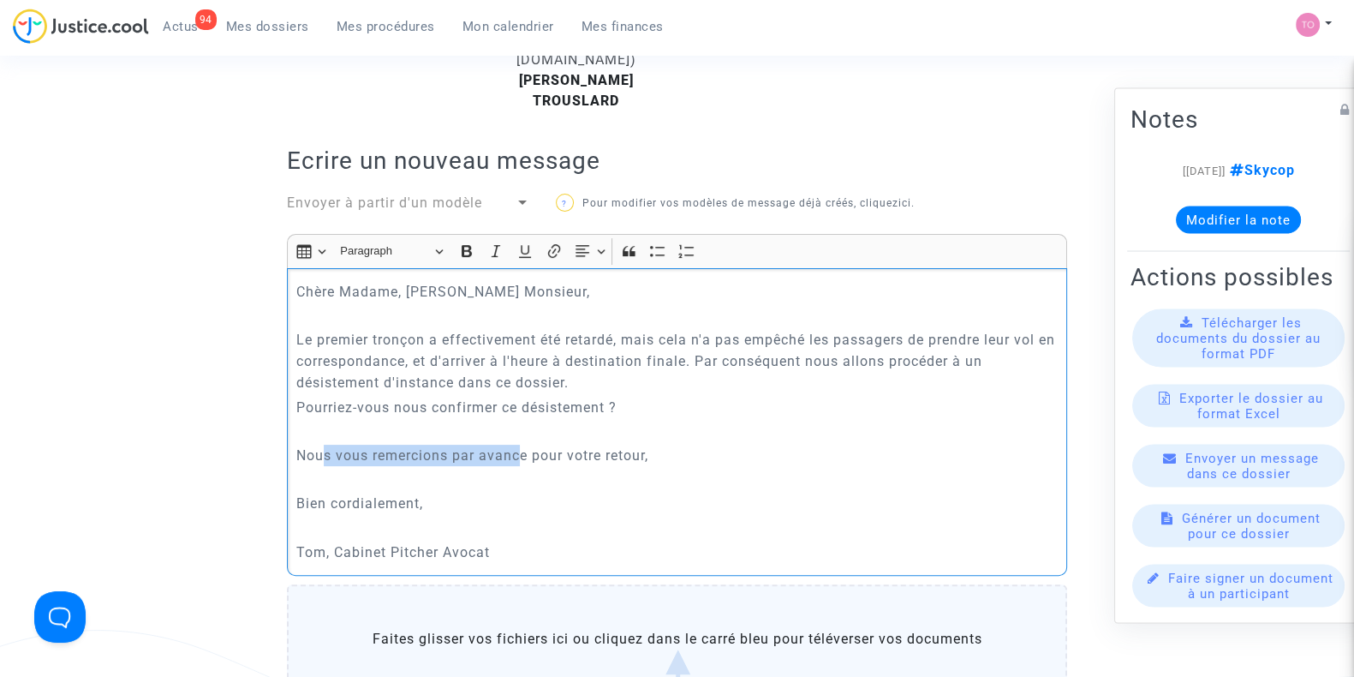
click at [522, 444] on p "Nous vous remercions par avance pour votre retour," at bounding box center [677, 454] width 762 height 21
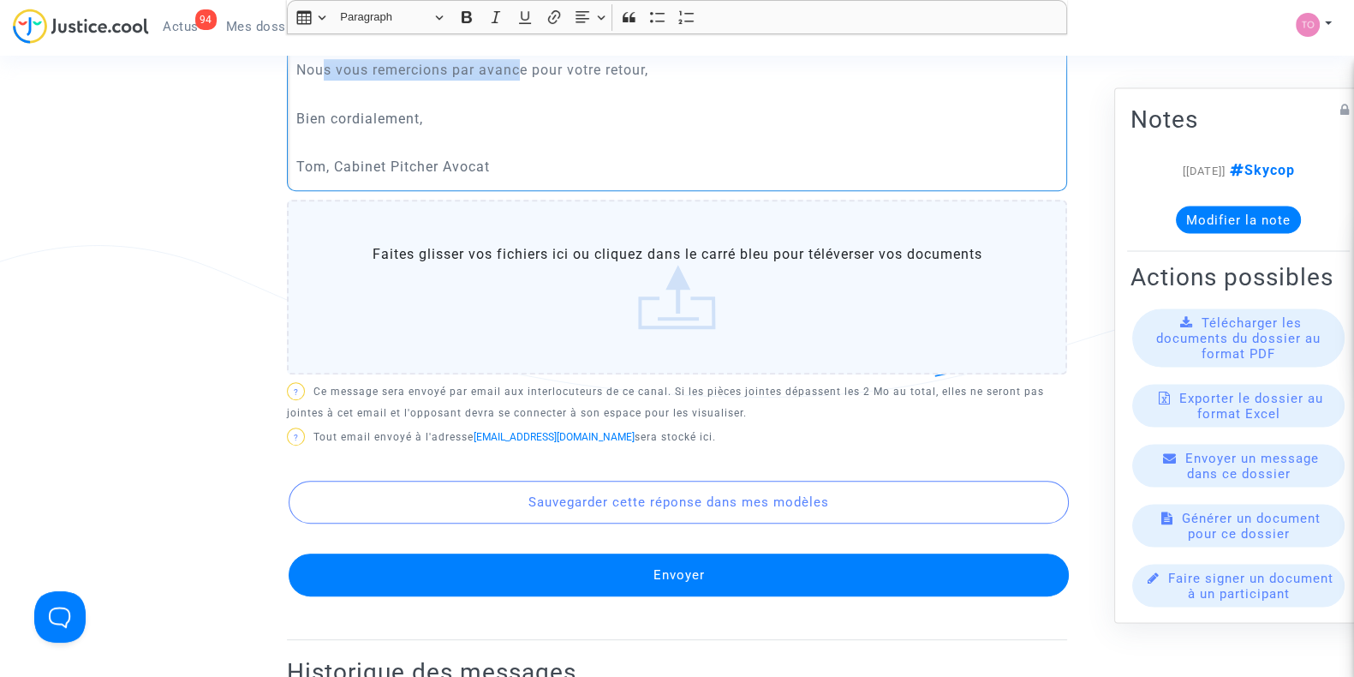
scroll to position [908, 0]
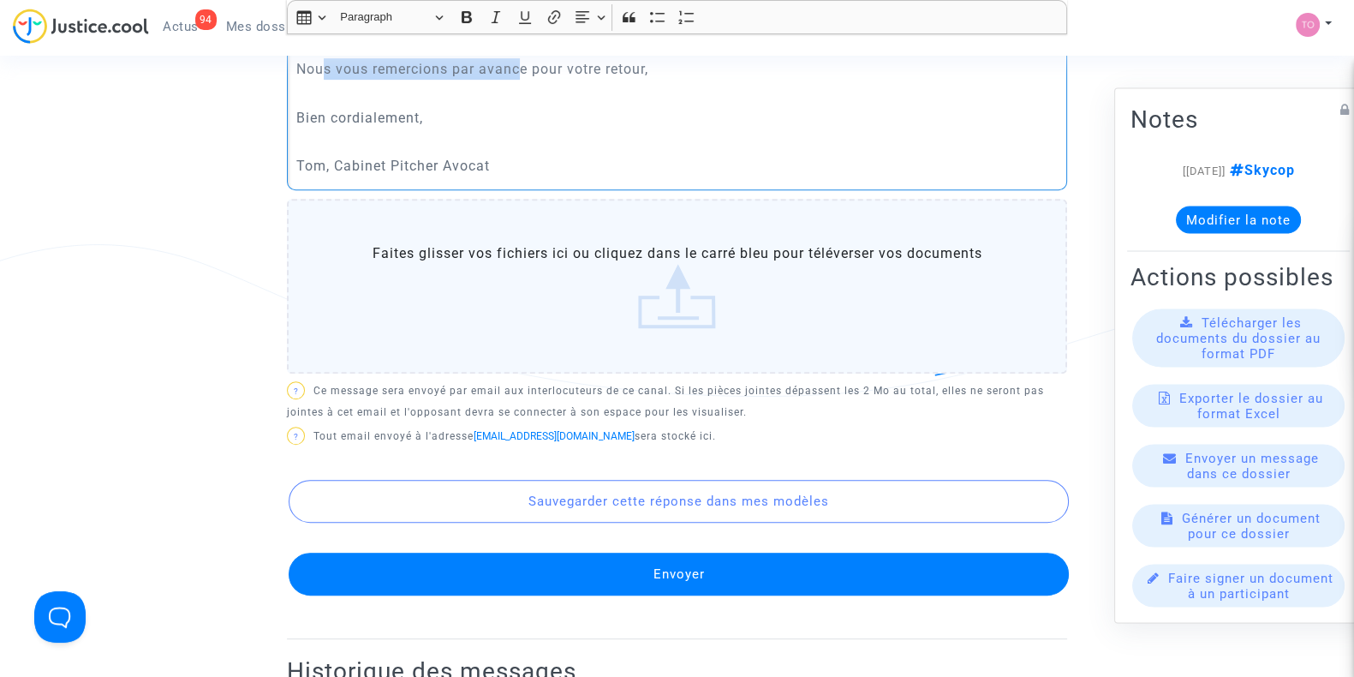
click at [576, 582] on button "Envoyer" at bounding box center [679, 573] width 780 height 43
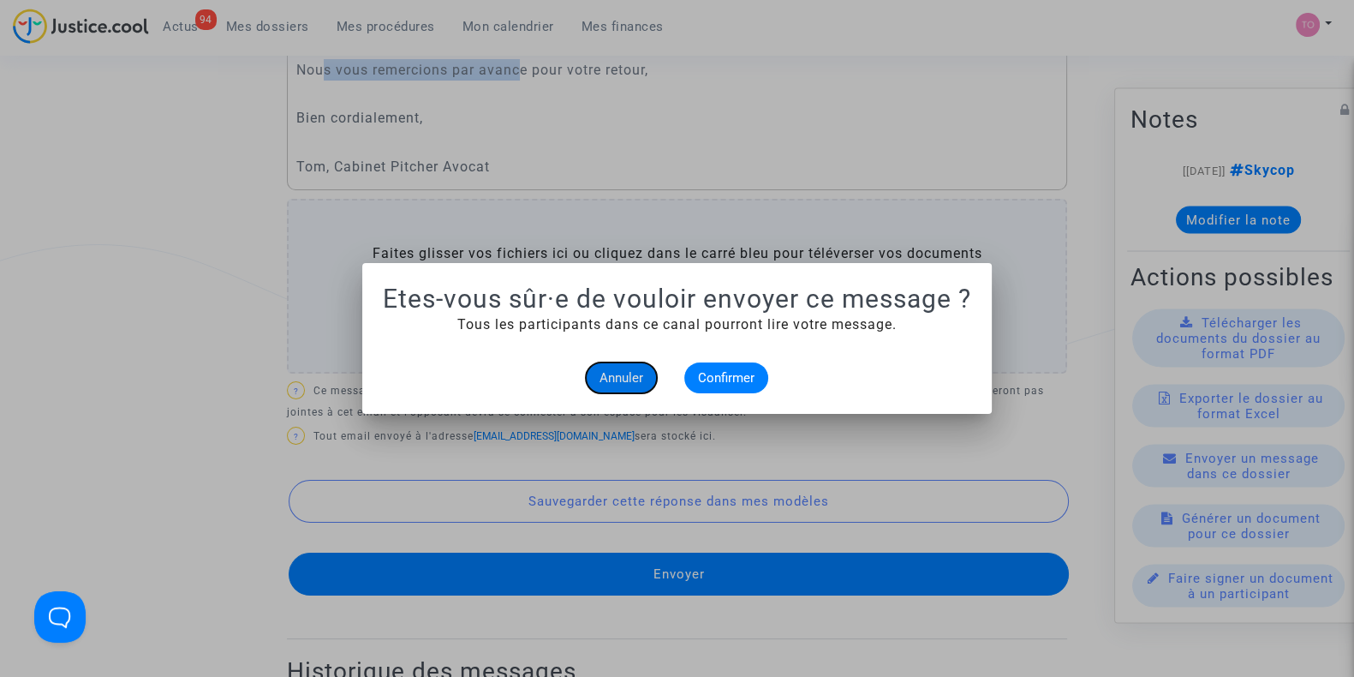
click at [611, 387] on button "Annuler" at bounding box center [621, 377] width 71 height 31
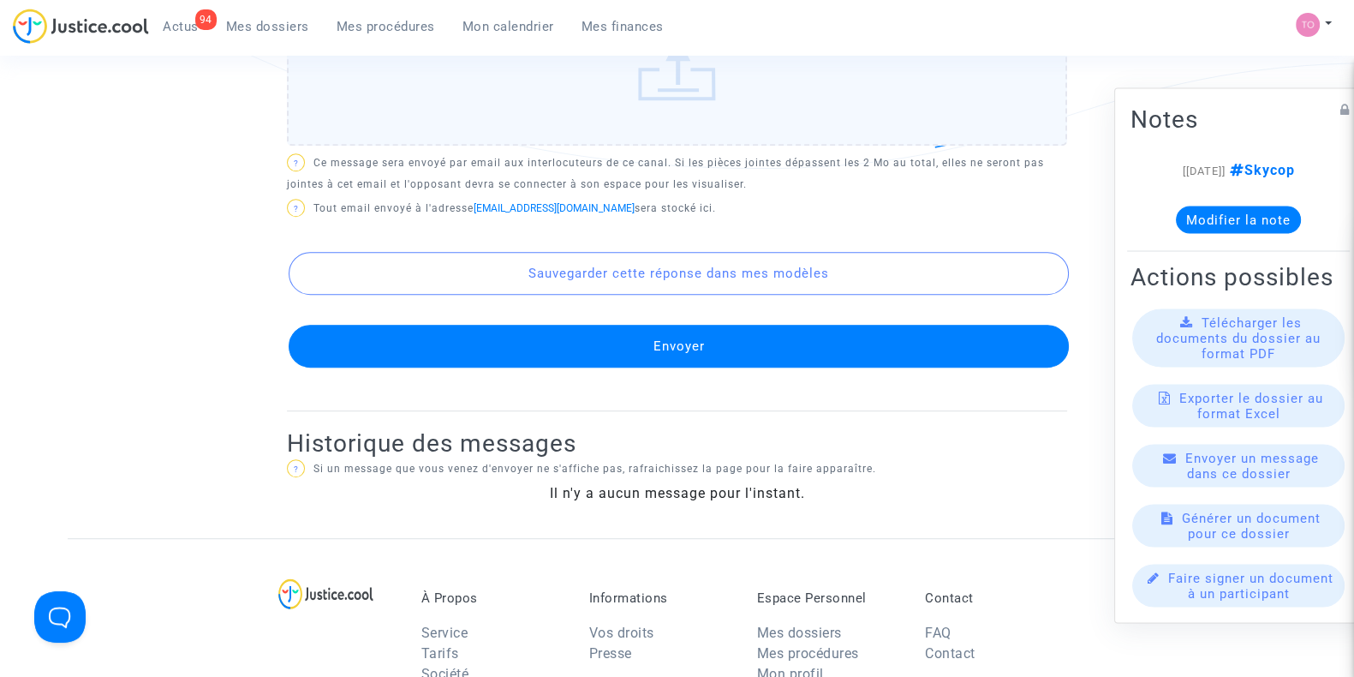
scroll to position [1136, 0]
click at [659, 352] on button "Envoyer" at bounding box center [679, 345] width 780 height 43
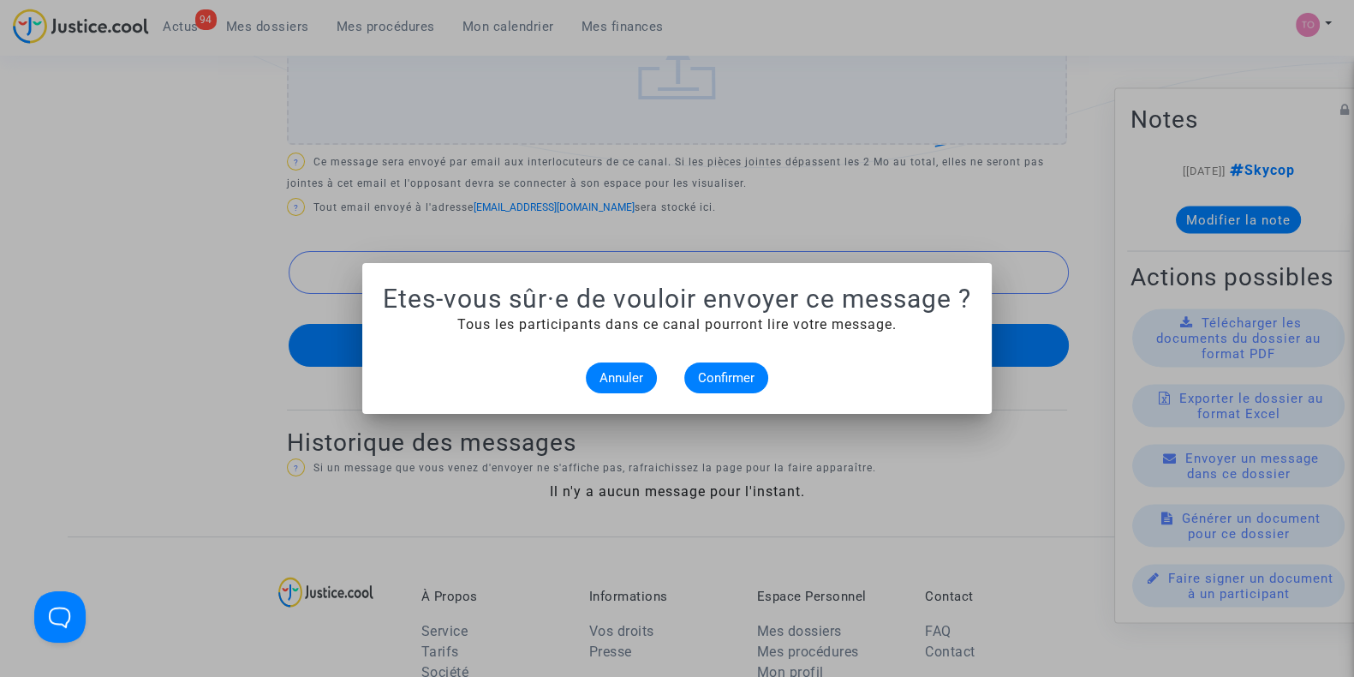
scroll to position [0, 0]
click at [748, 371] on span "Confirmer" at bounding box center [726, 377] width 57 height 15
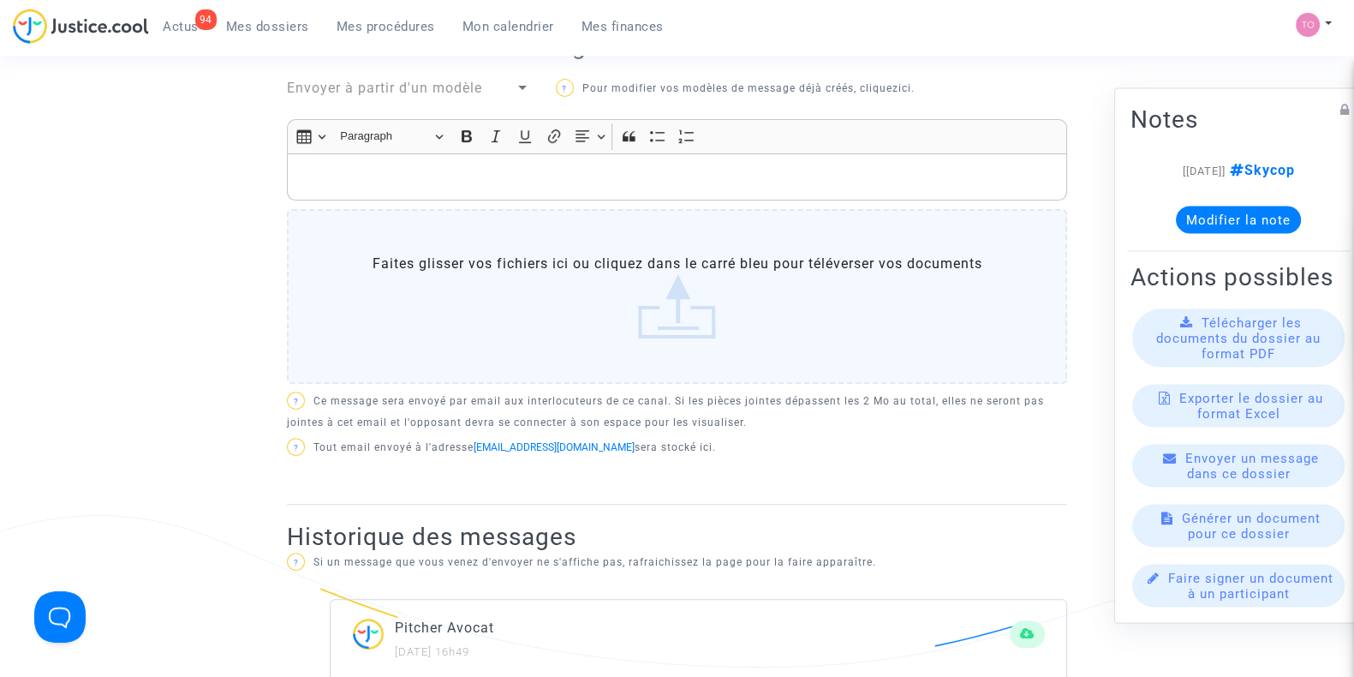
scroll to position [633, 0]
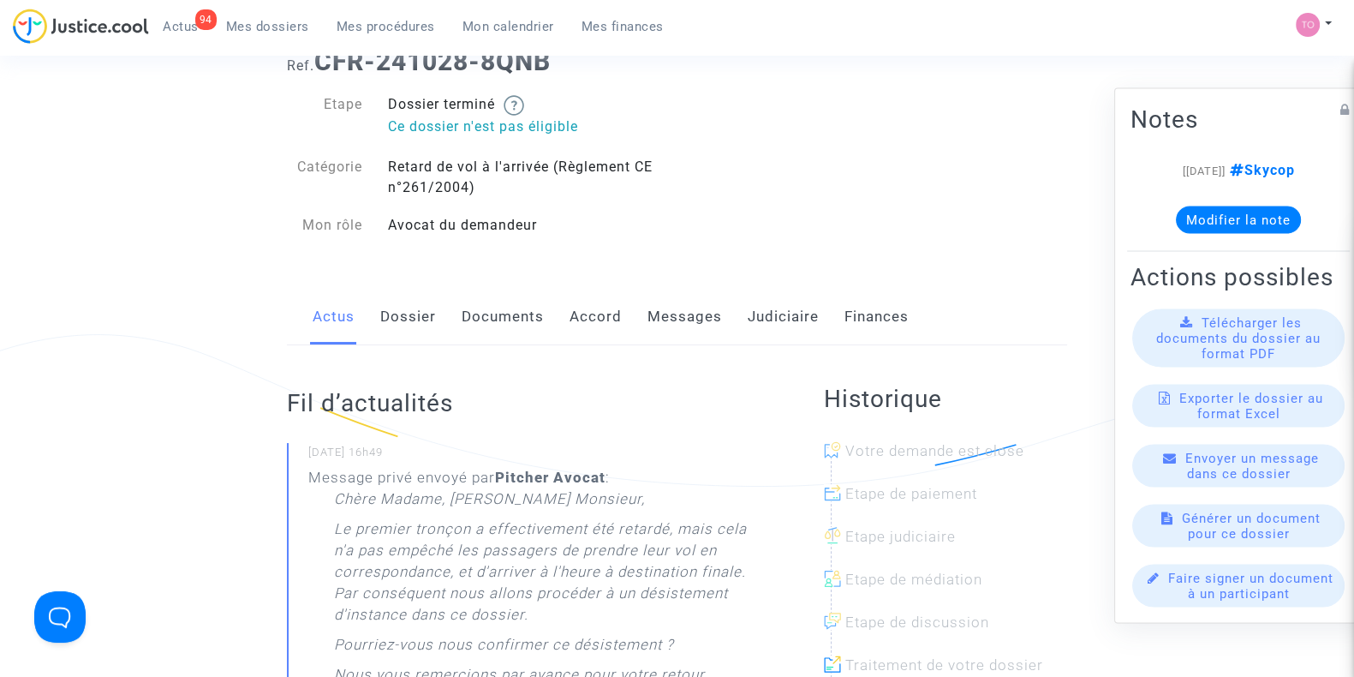
scroll to position [51, 0]
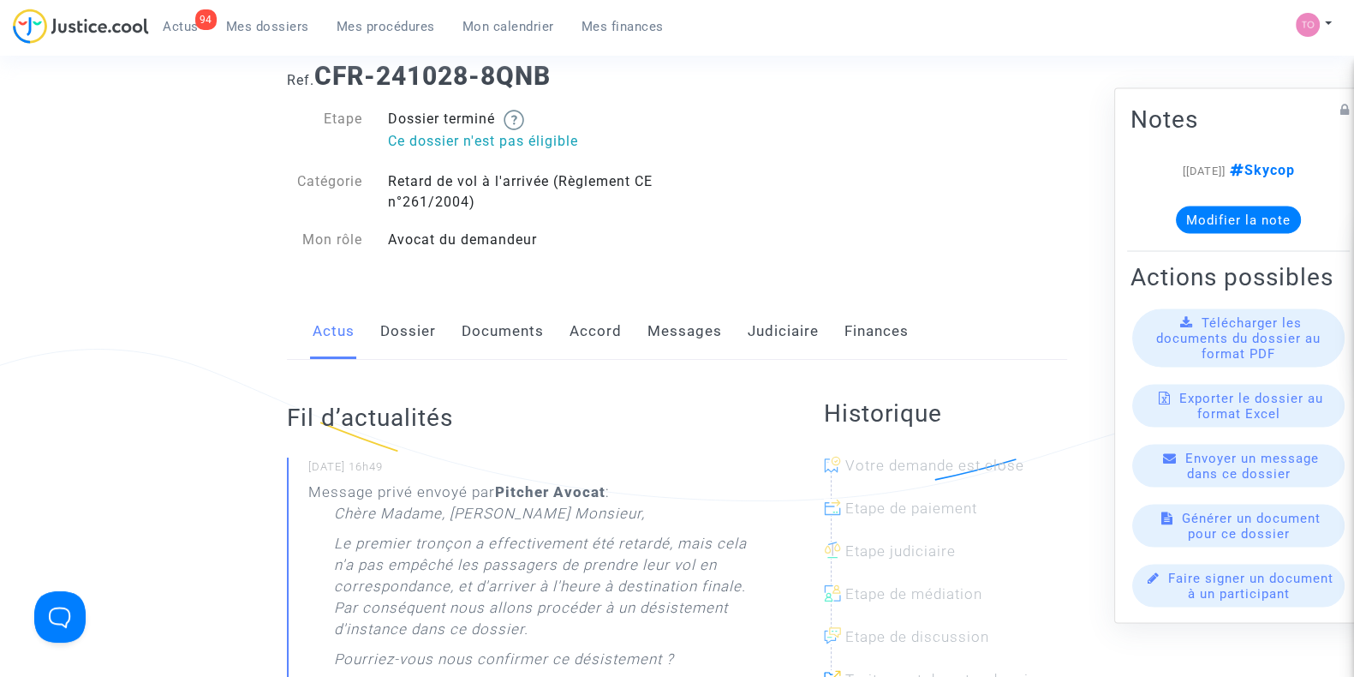
click at [398, 345] on link "Dossier" at bounding box center [408, 331] width 56 height 57
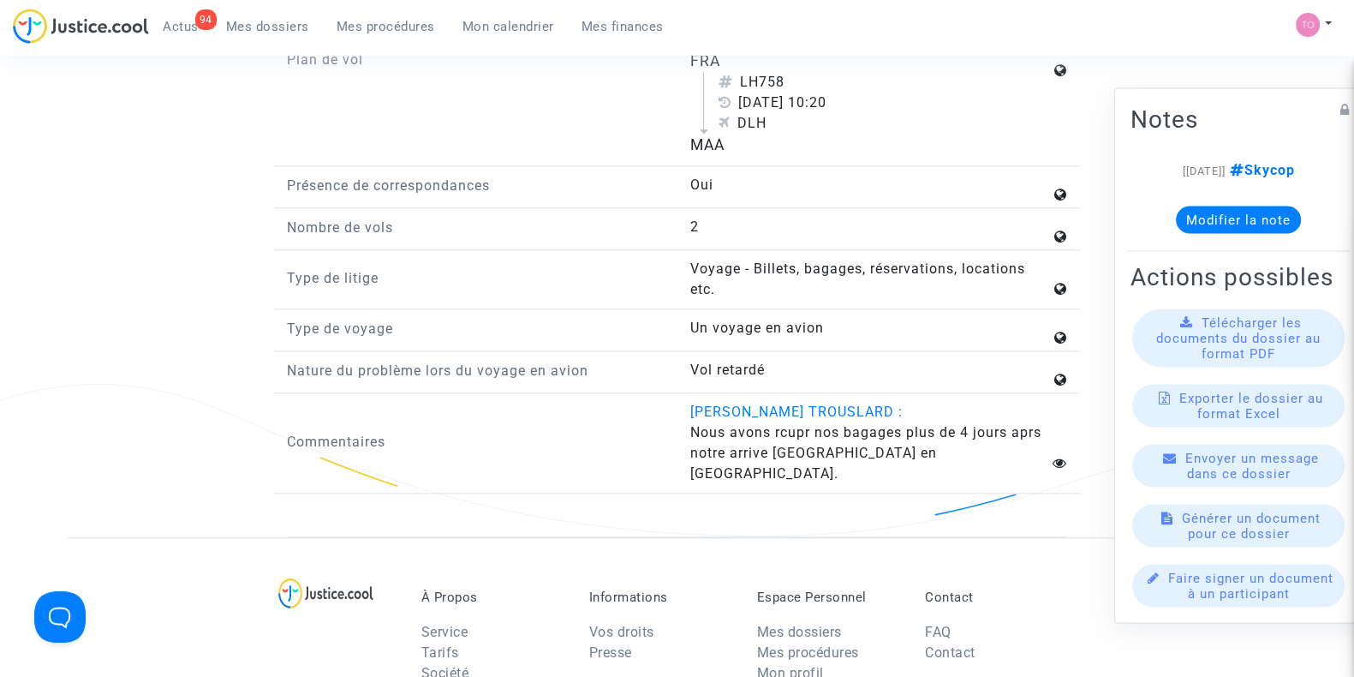
scroll to position [2280, 0]
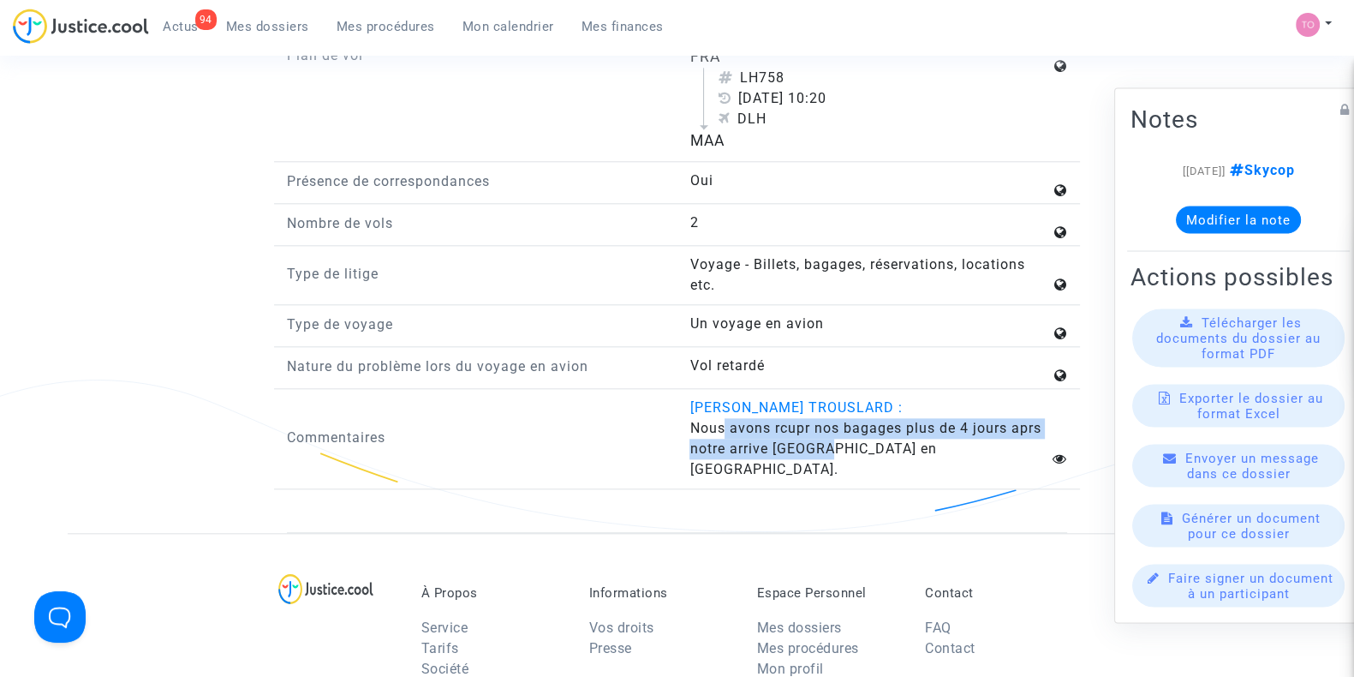
drag, startPoint x: 723, startPoint y: 444, endPoint x: 828, endPoint y: 460, distance: 106.6
click at [828, 460] on span "Nous avons rcupr nos bagages plus de 4 jours aprs notre arrive [GEOGRAPHIC_DATA…" at bounding box center [864, 448] width 351 height 57
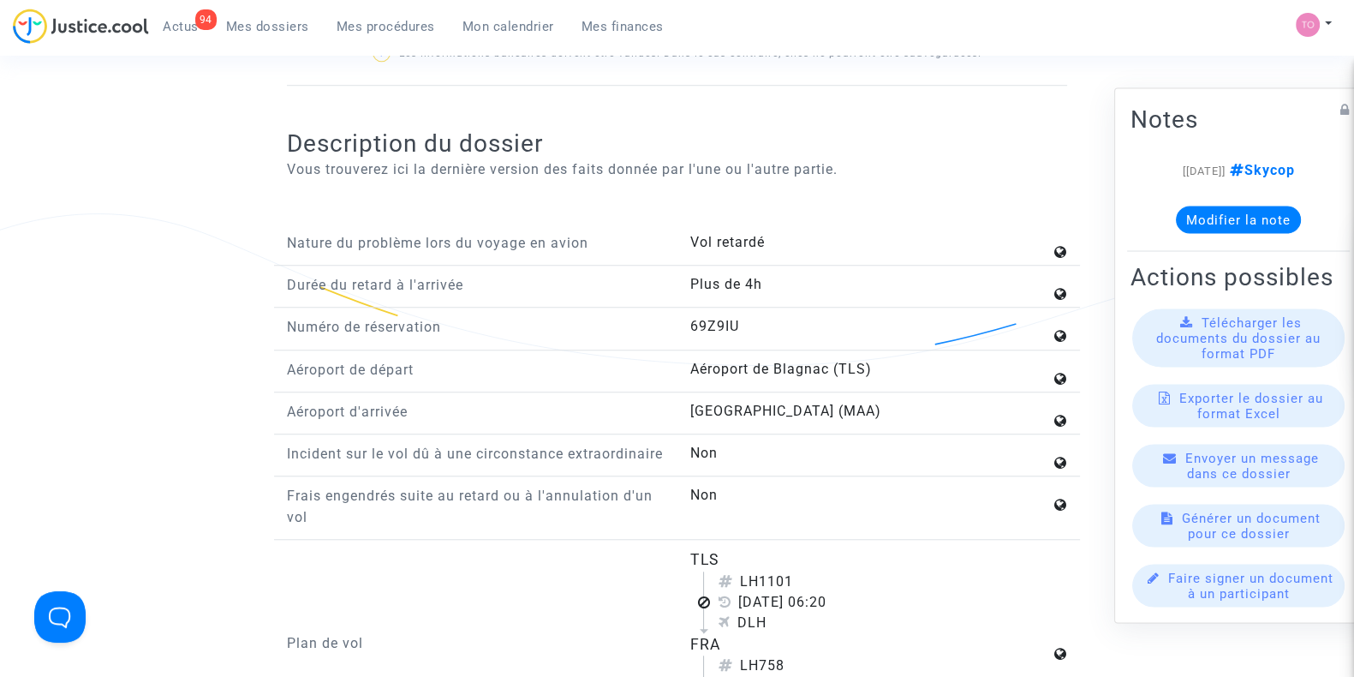
scroll to position [1678, 0]
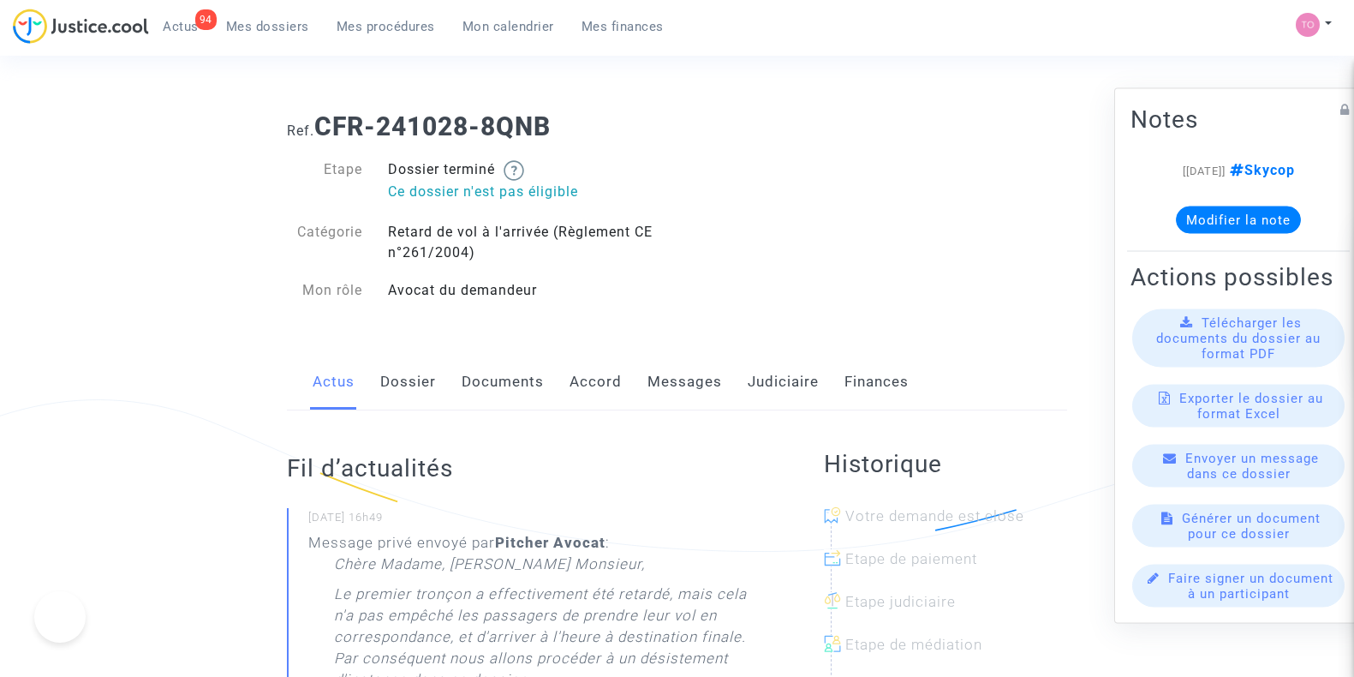
drag, startPoint x: 0, startPoint y: 0, endPoint x: 518, endPoint y: 383, distance: 644.2
click at [518, 383] on link "Documents" at bounding box center [503, 382] width 82 height 57
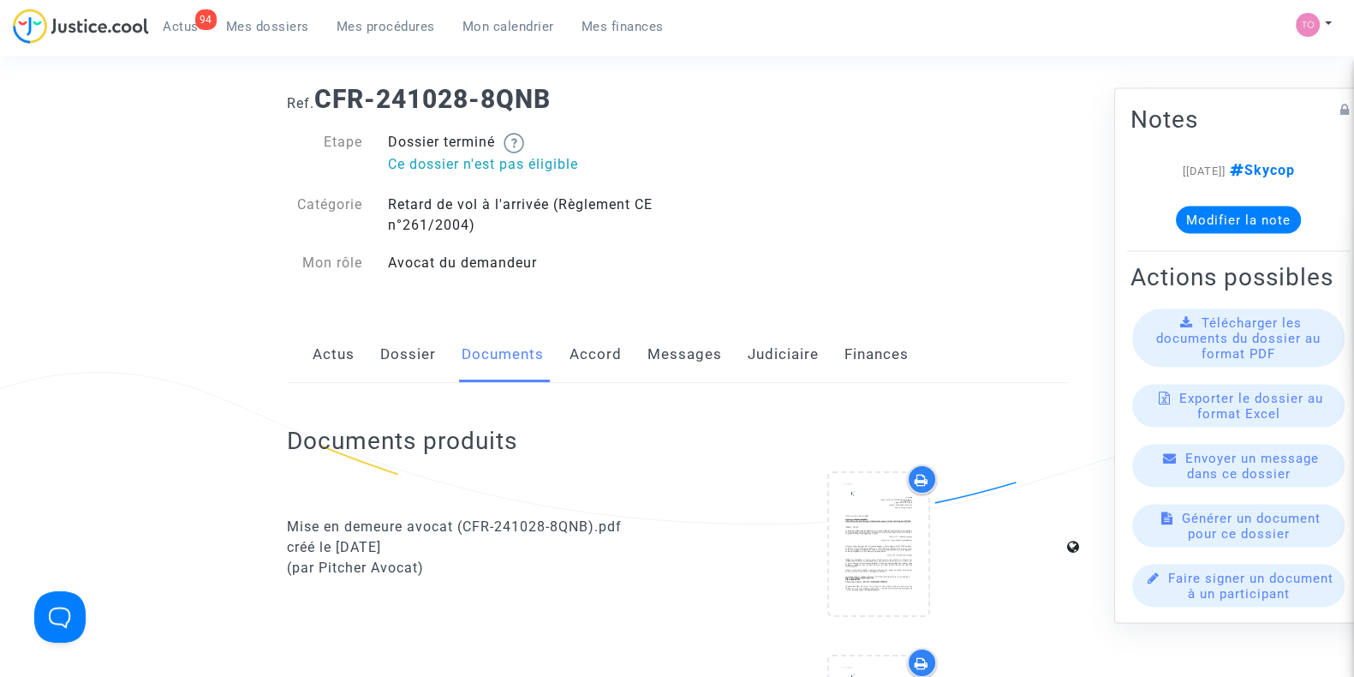
scroll to position [17, 0]
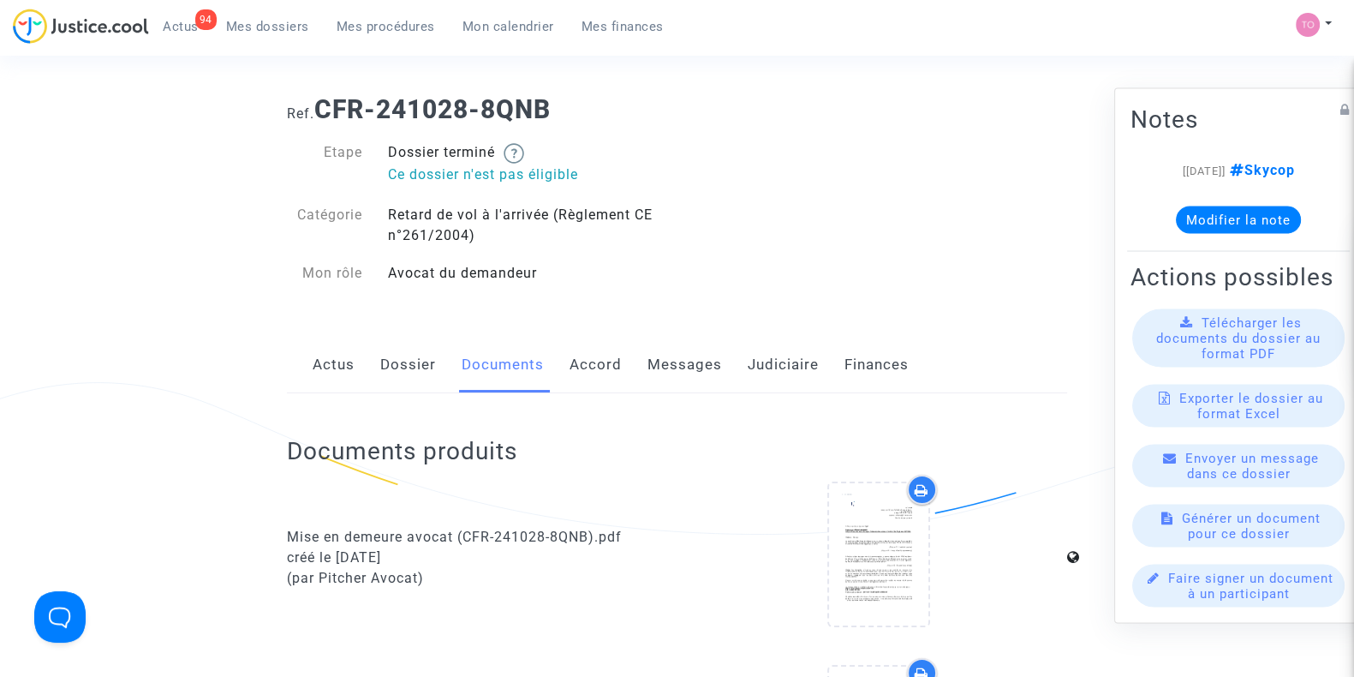
click at [764, 369] on link "Judiciaire" at bounding box center [783, 365] width 71 height 57
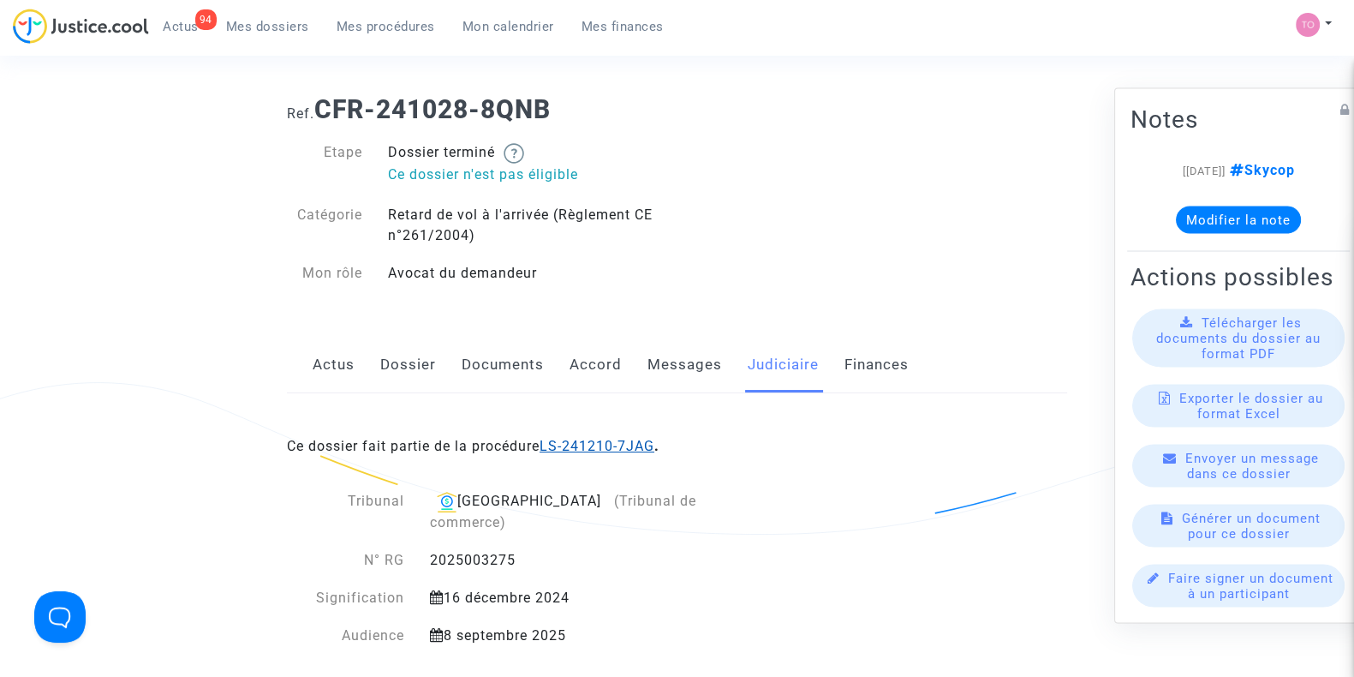
click at [586, 445] on link "LS-241210-7JAG" at bounding box center [597, 446] width 115 height 16
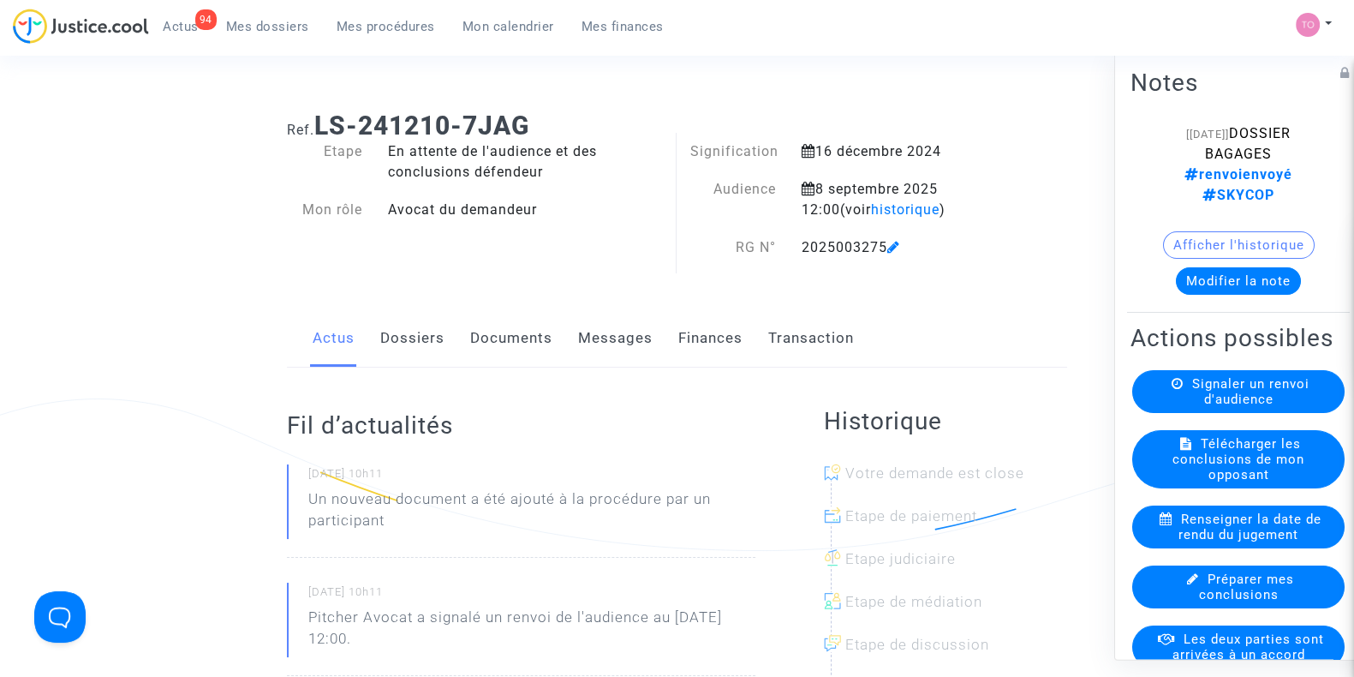
click at [387, 323] on link "Dossiers" at bounding box center [412, 338] width 64 height 57
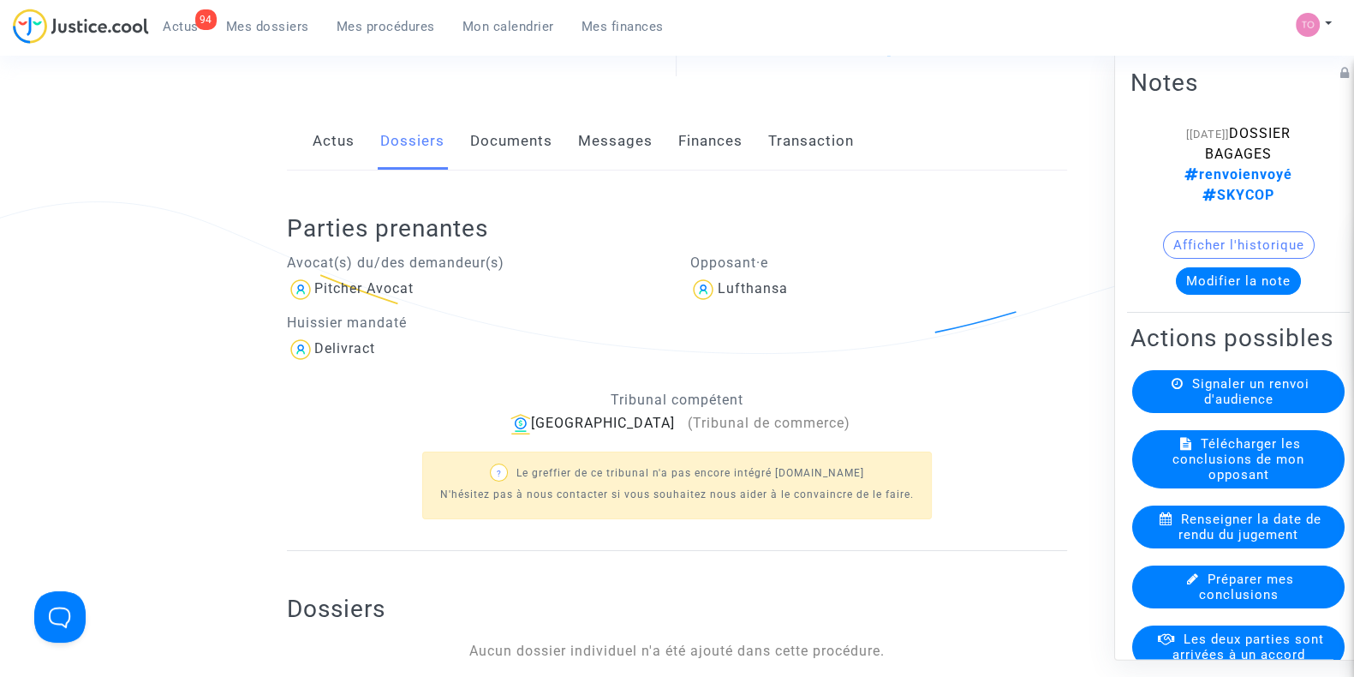
scroll to position [197, 0]
click at [504, 151] on link "Documents" at bounding box center [511, 142] width 82 height 57
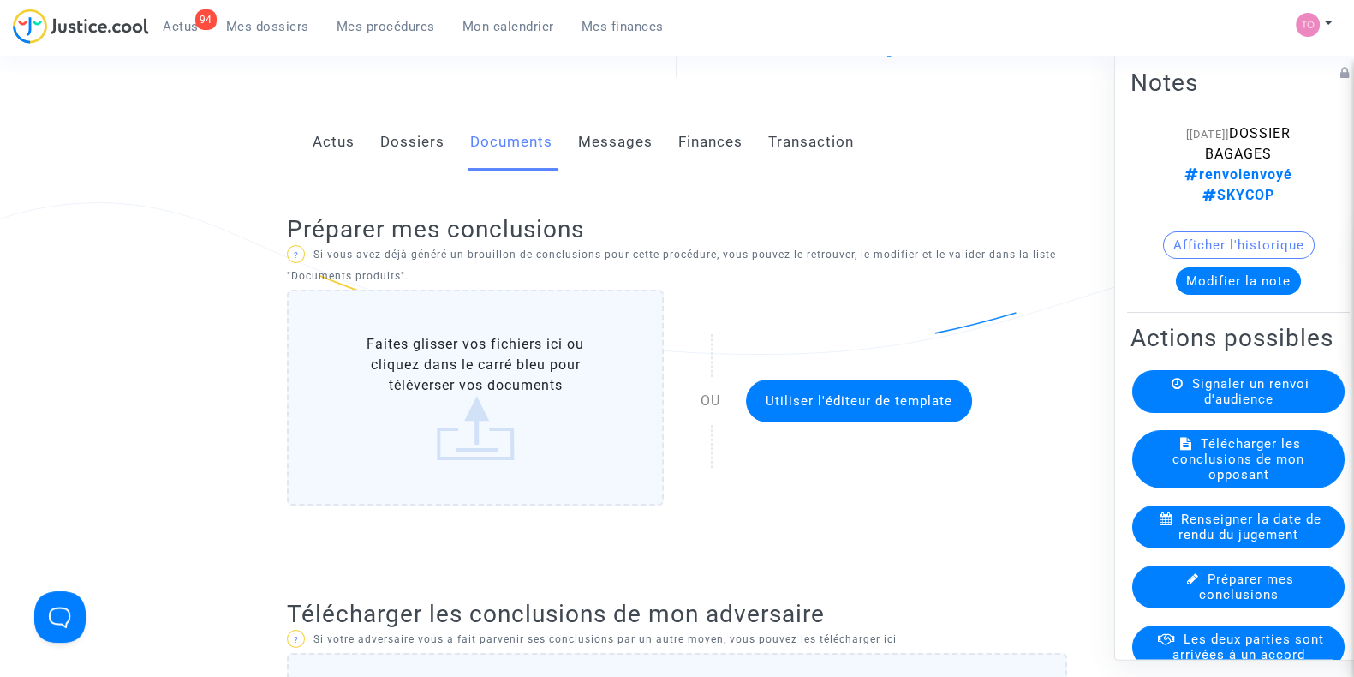
click at [504, 151] on link "Documents" at bounding box center [511, 142] width 82 height 57
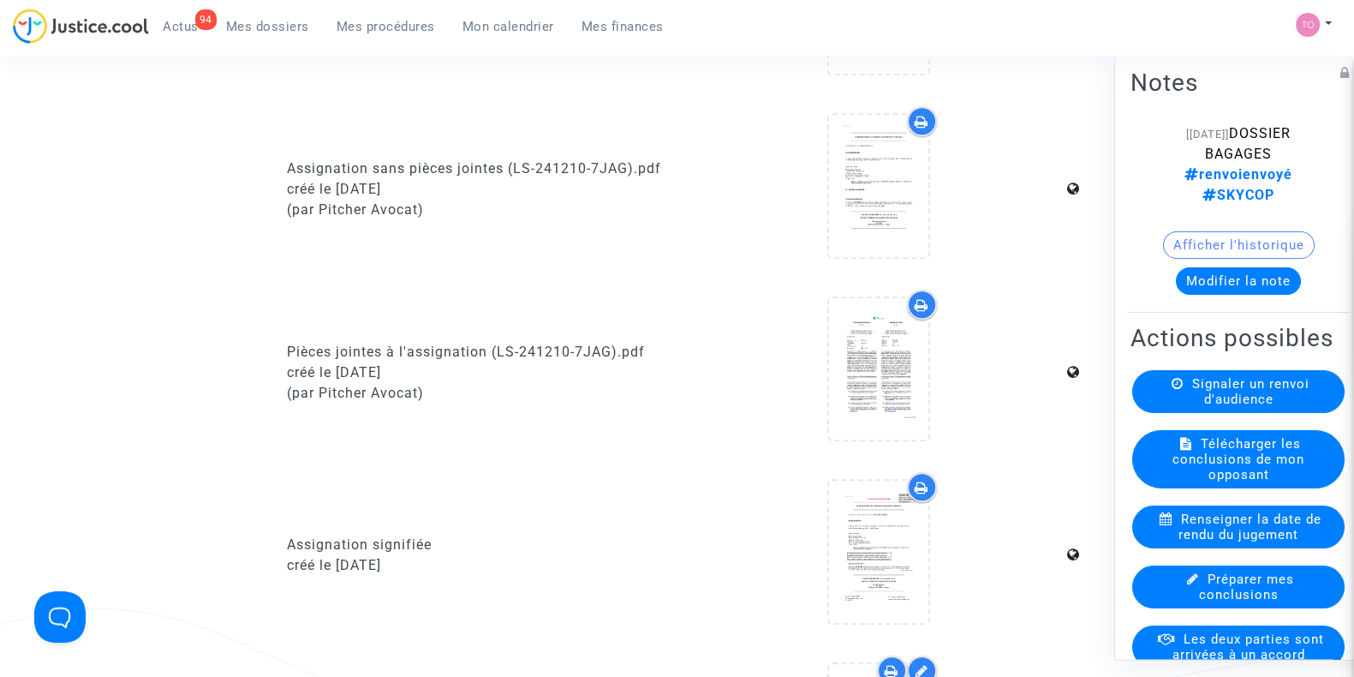
scroll to position [1296, 0]
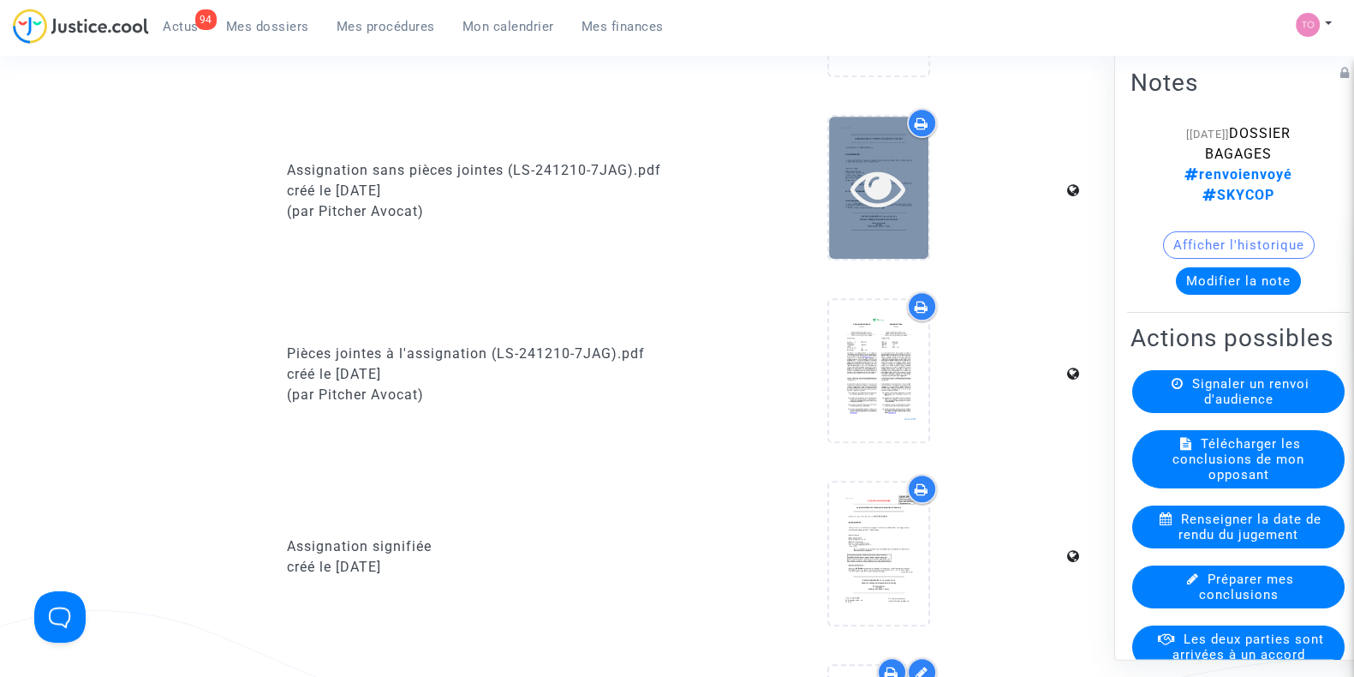
click at [856, 171] on icon at bounding box center [878, 187] width 56 height 55
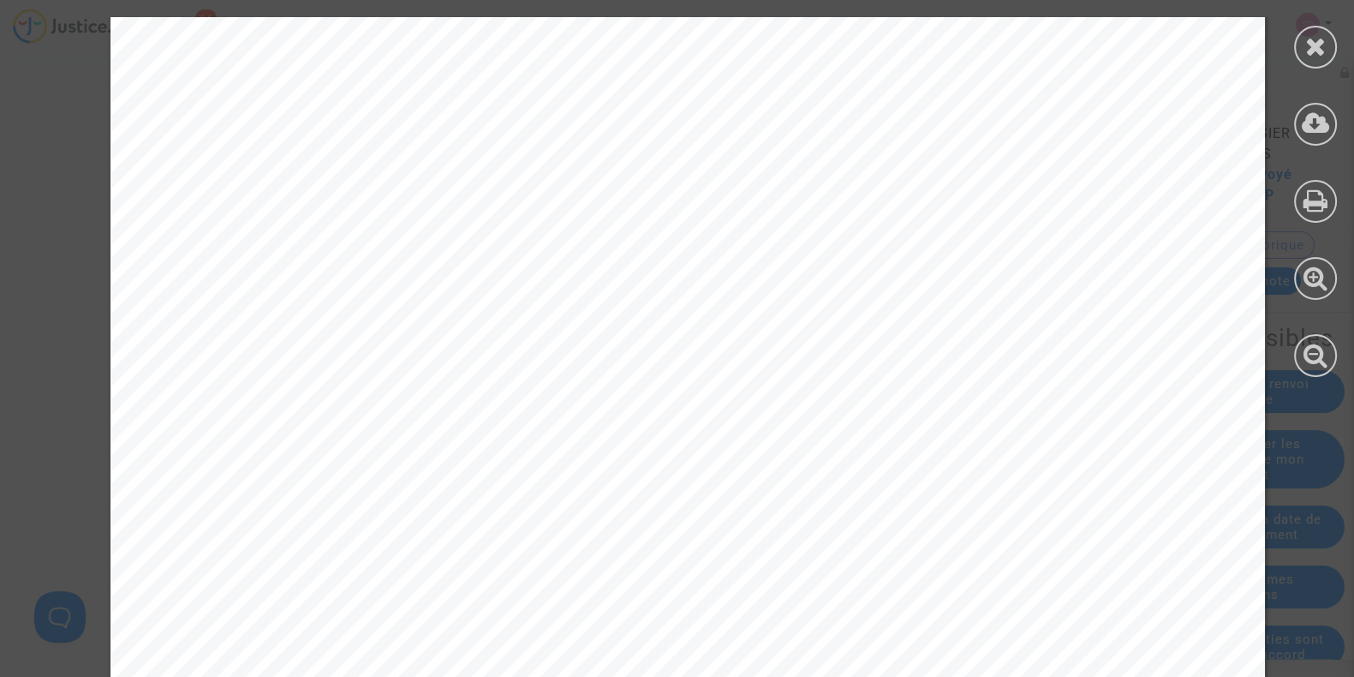
scroll to position [72, 0]
click at [1314, 27] on div at bounding box center [1315, 47] width 43 height 43
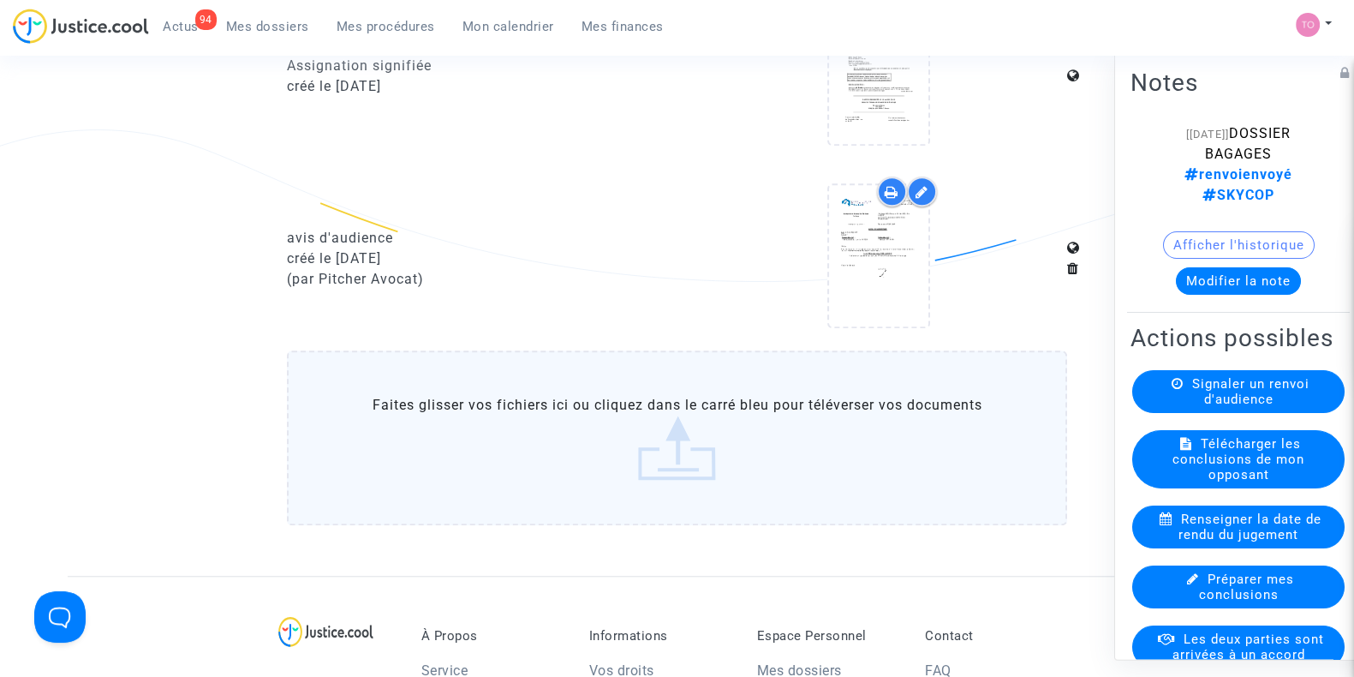
scroll to position [1777, 0]
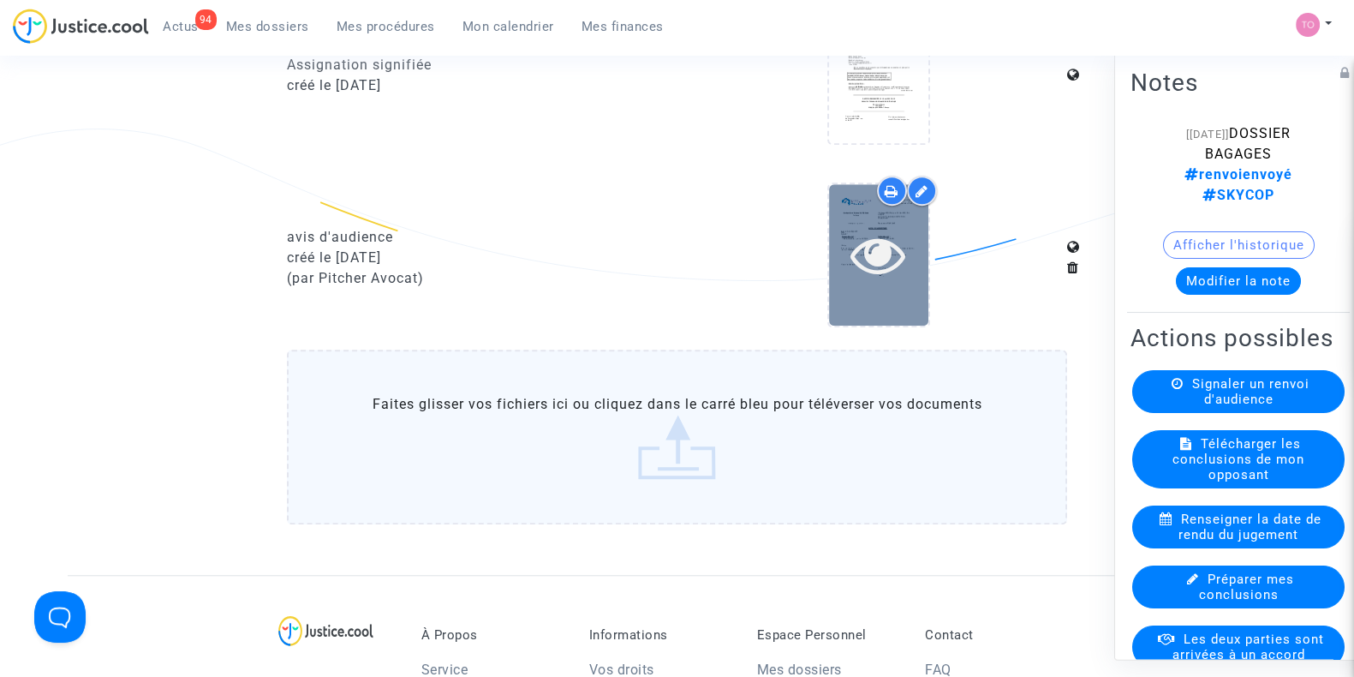
click at [861, 278] on div at bounding box center [878, 254] width 99 height 141
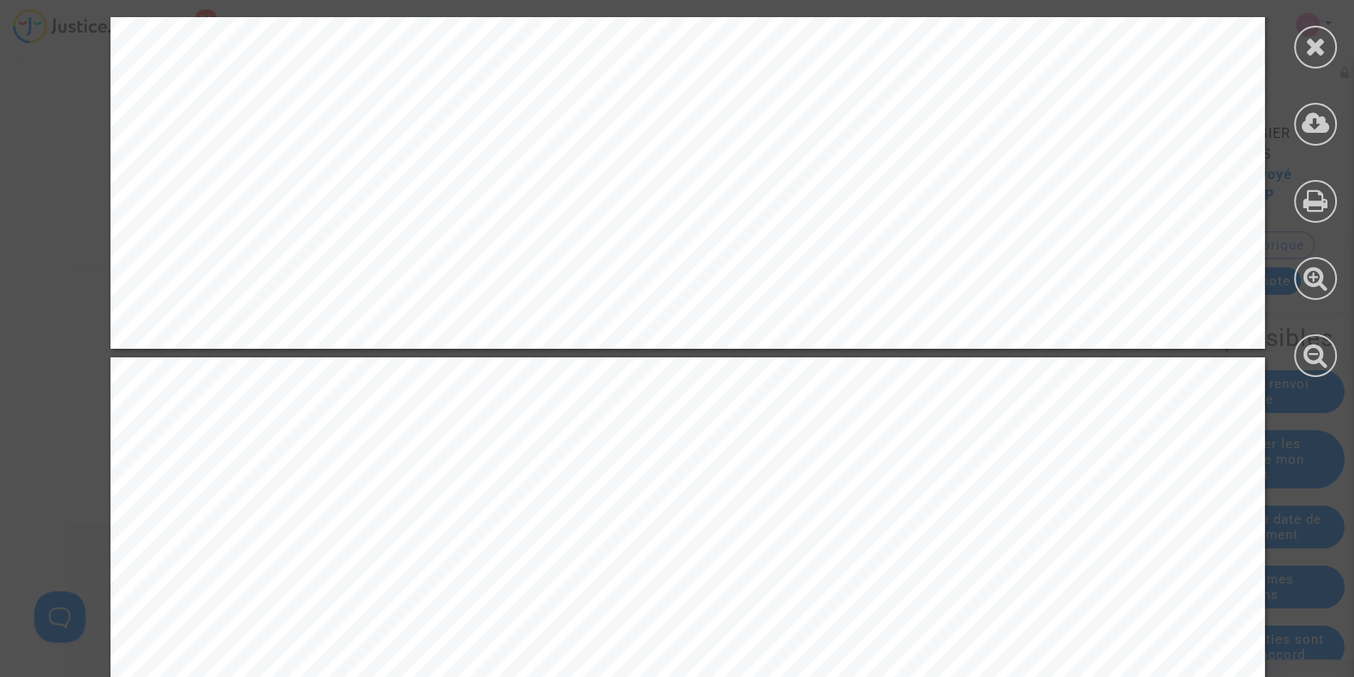
scroll to position [1292, 0]
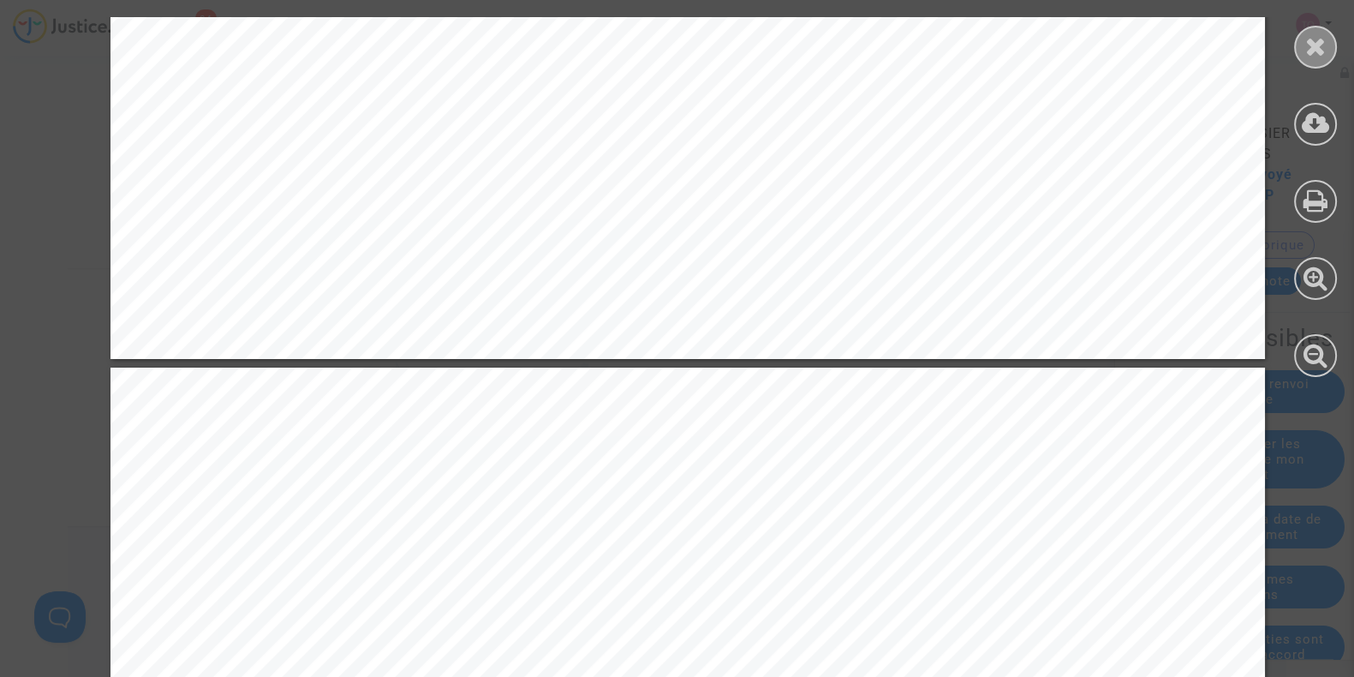
click at [1311, 64] on div at bounding box center [1315, 47] width 43 height 43
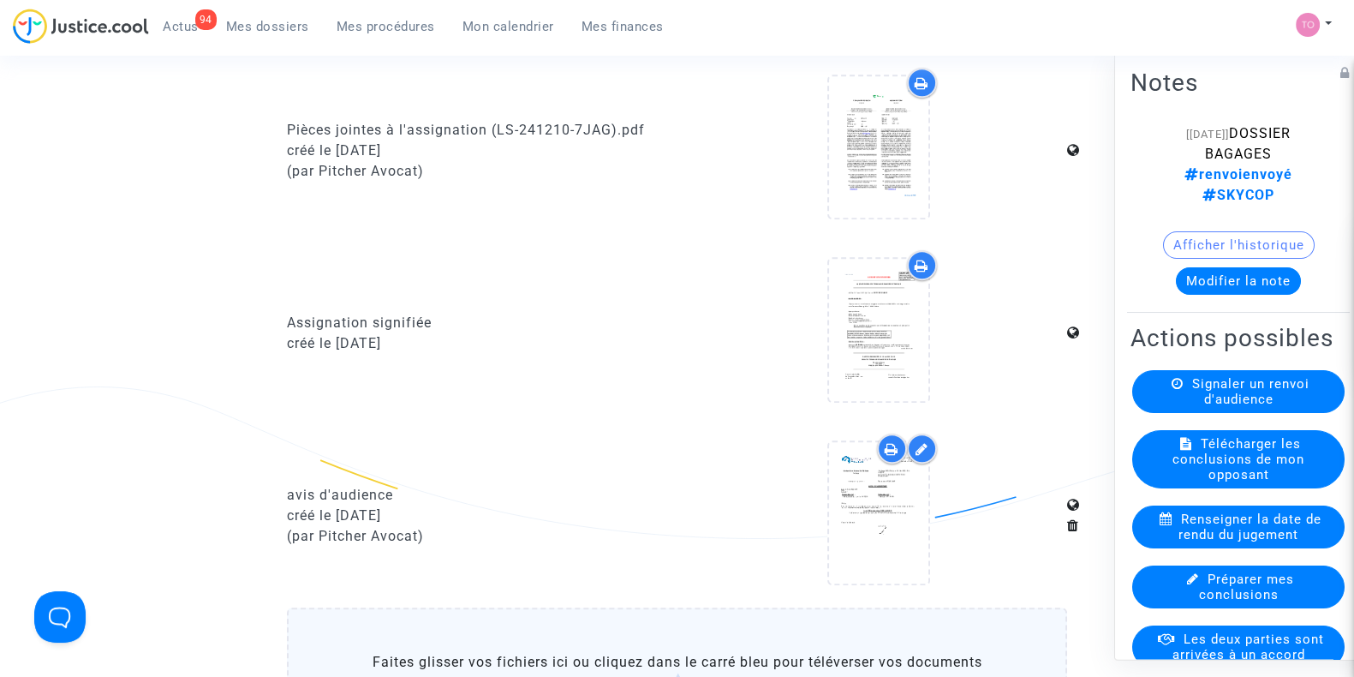
scroll to position [1519, 0]
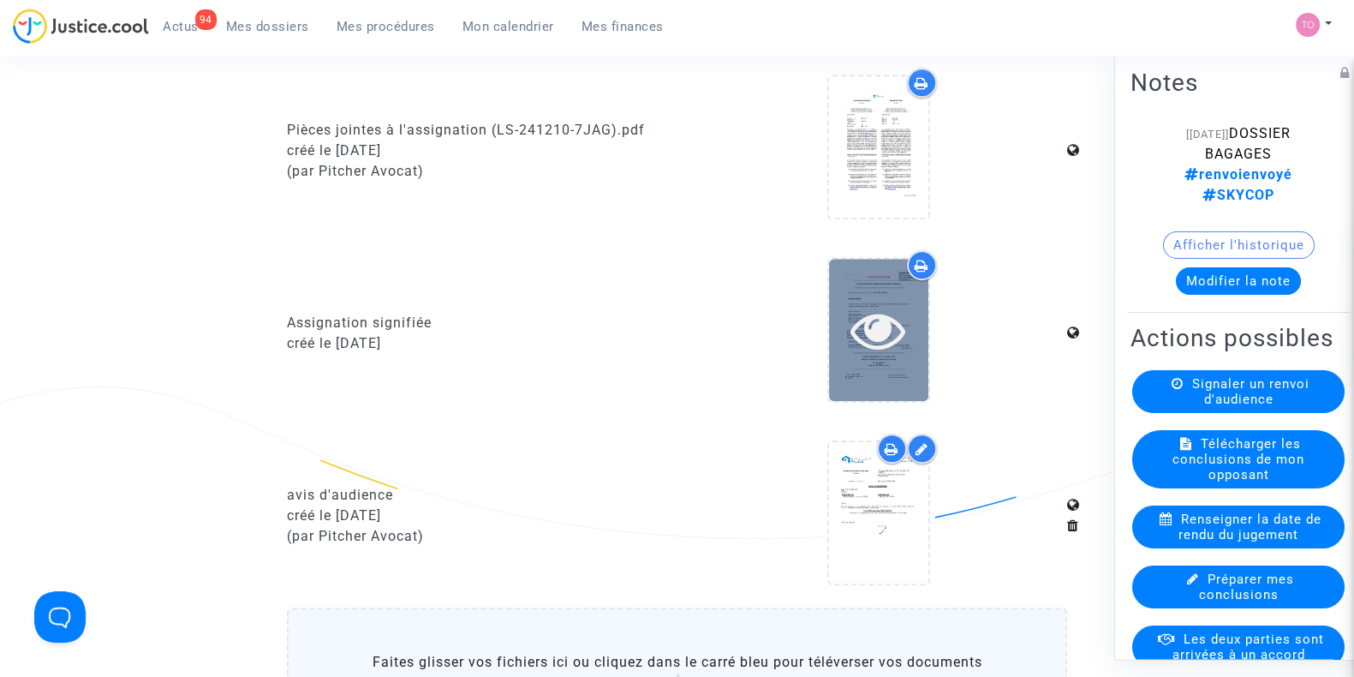
click at [920, 310] on div at bounding box center [878, 329] width 99 height 55
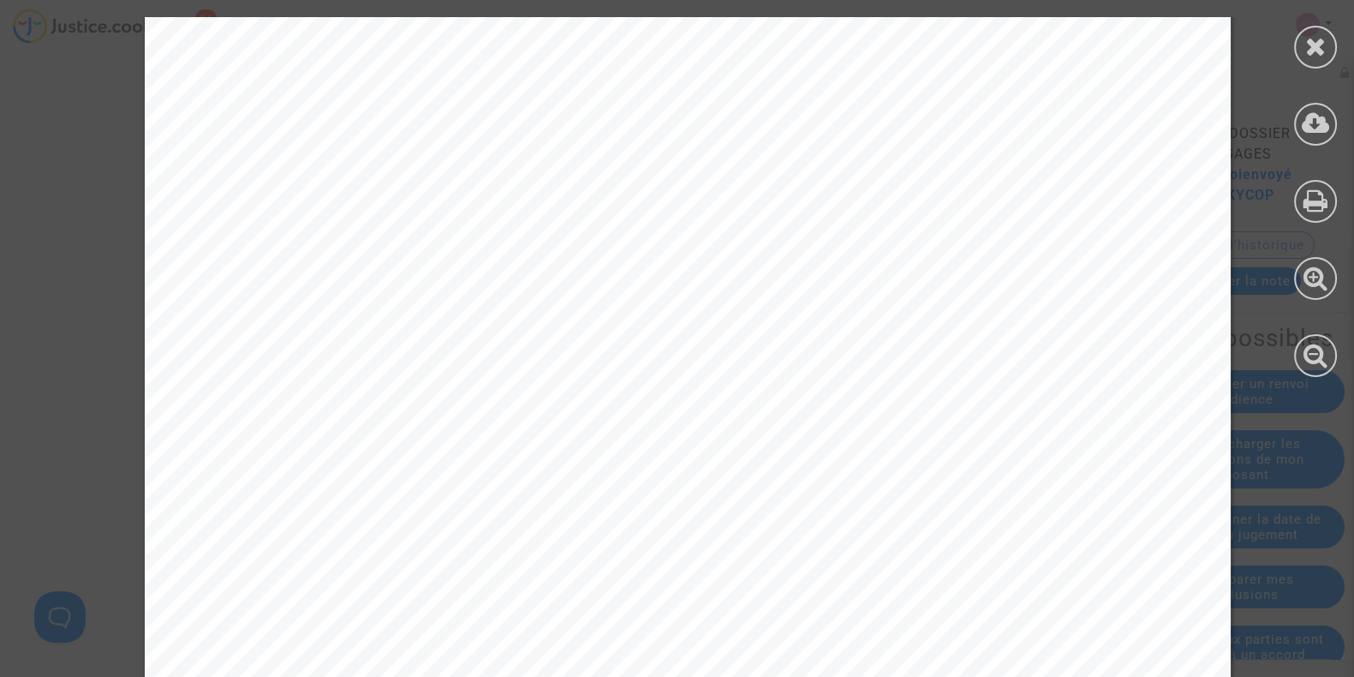
scroll to position [3682, 0]
click at [1310, 26] on div at bounding box center [1315, 47] width 43 height 43
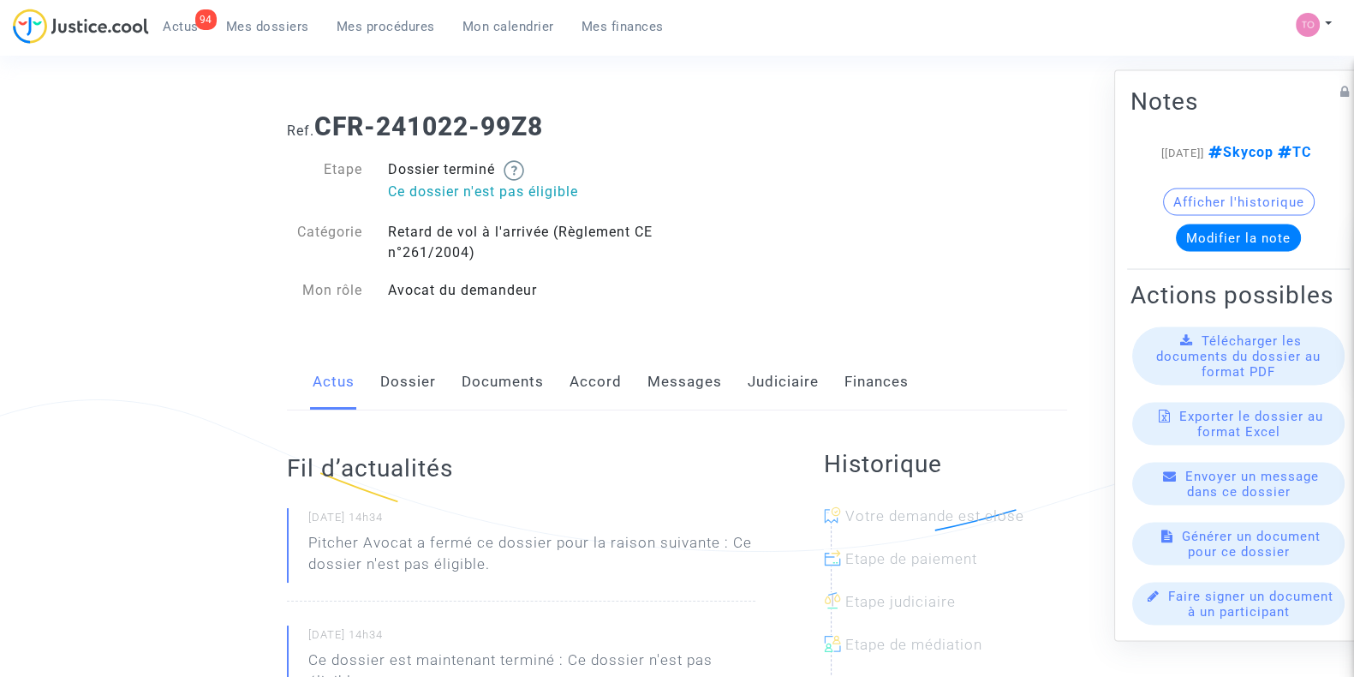
click at [638, 371] on div "Actus Dossier Documents Accord Messages Judiciaire Finances" at bounding box center [677, 382] width 780 height 57
drag, startPoint x: 665, startPoint y: 403, endPoint x: 665, endPoint y: 388, distance: 15.4
click at [665, 388] on link "Messages" at bounding box center [684, 382] width 75 height 57
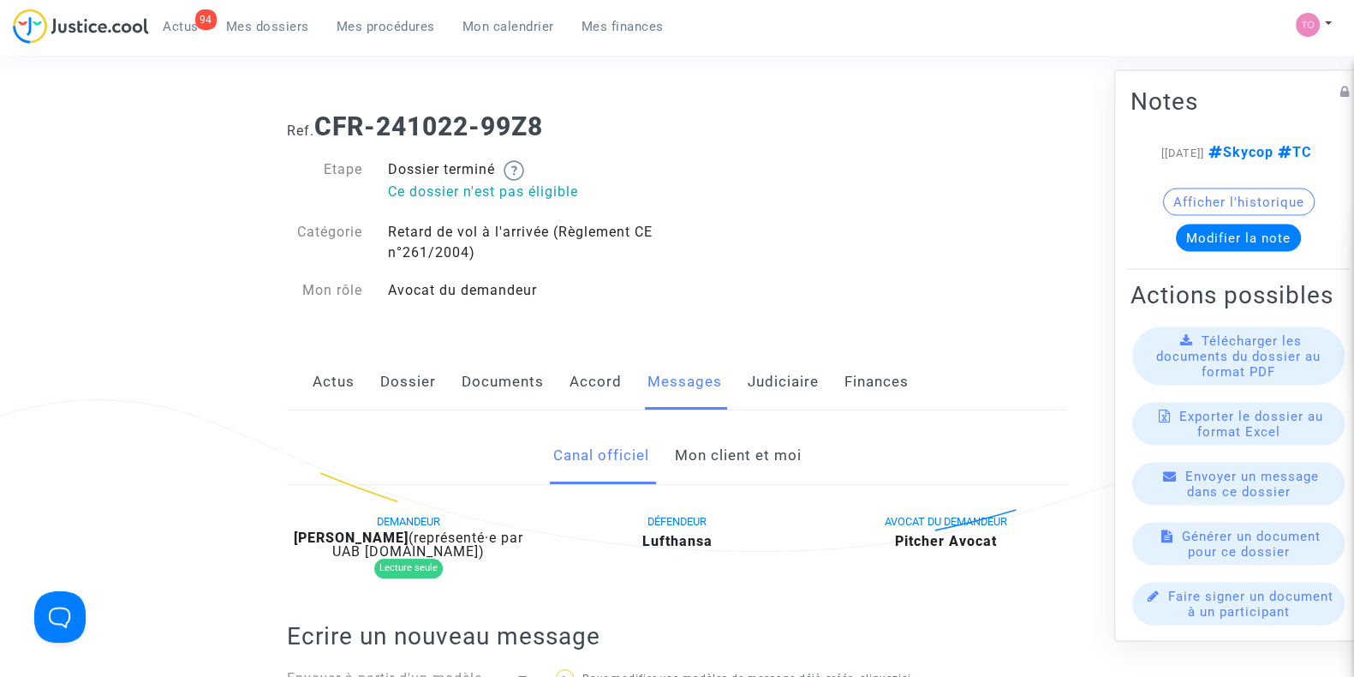
drag, startPoint x: 681, startPoint y: 439, endPoint x: 689, endPoint y: 457, distance: 19.9
click at [689, 457] on link "Mon client et moi" at bounding box center [737, 455] width 127 height 57
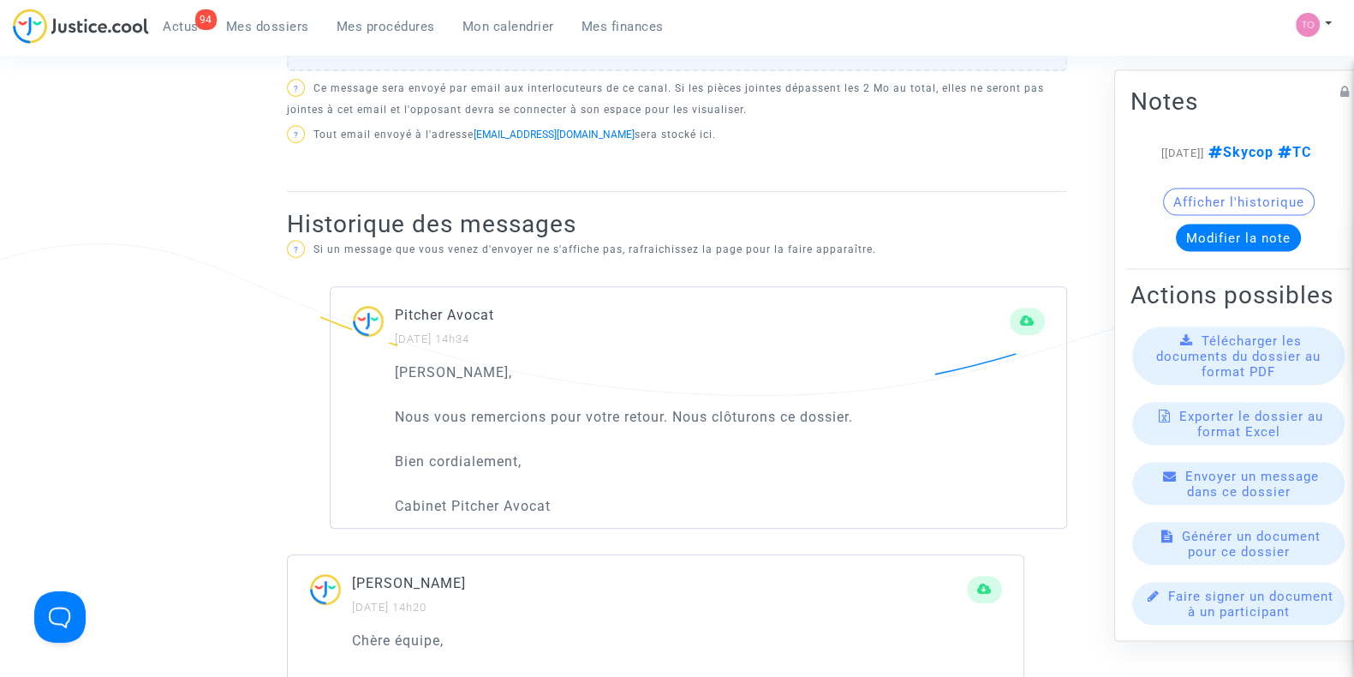
scroll to position [907, 0]
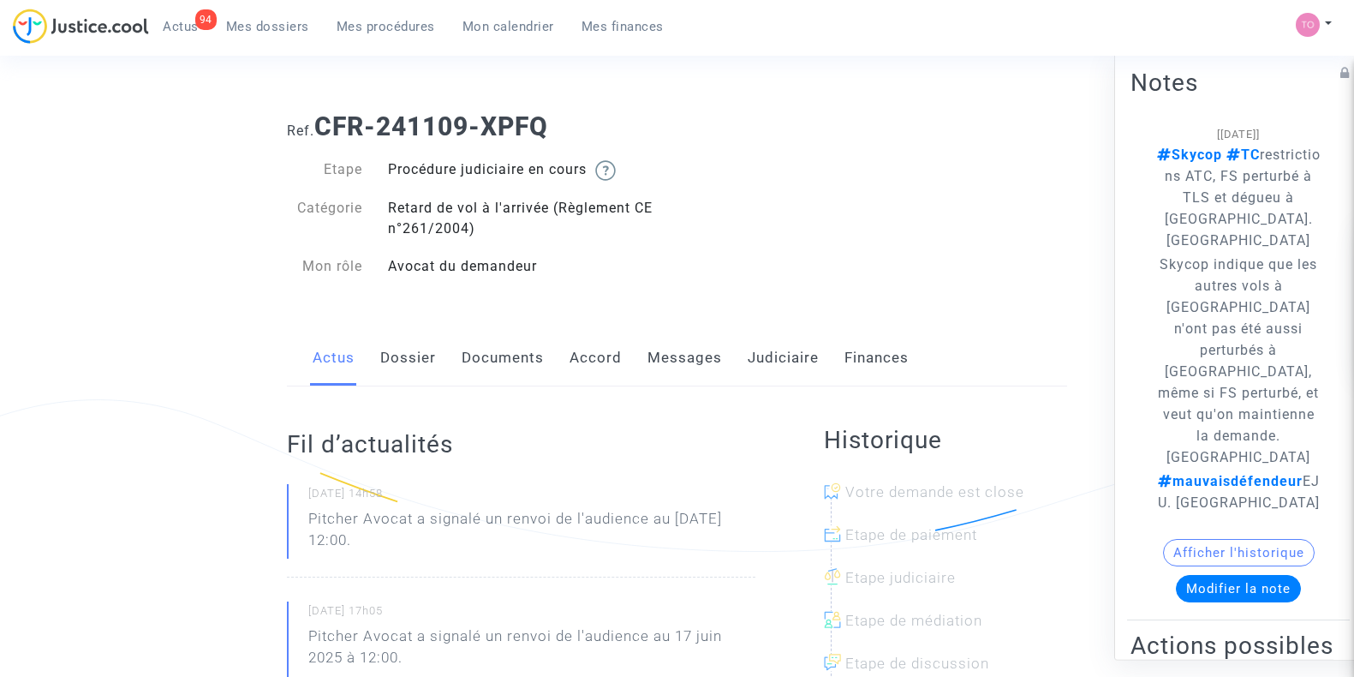
click at [623, 358] on div "Actus Dossier Documents Accord Messages Judiciaire Finances" at bounding box center [677, 358] width 780 height 57
click at [677, 361] on link "Messages" at bounding box center [684, 358] width 75 height 57
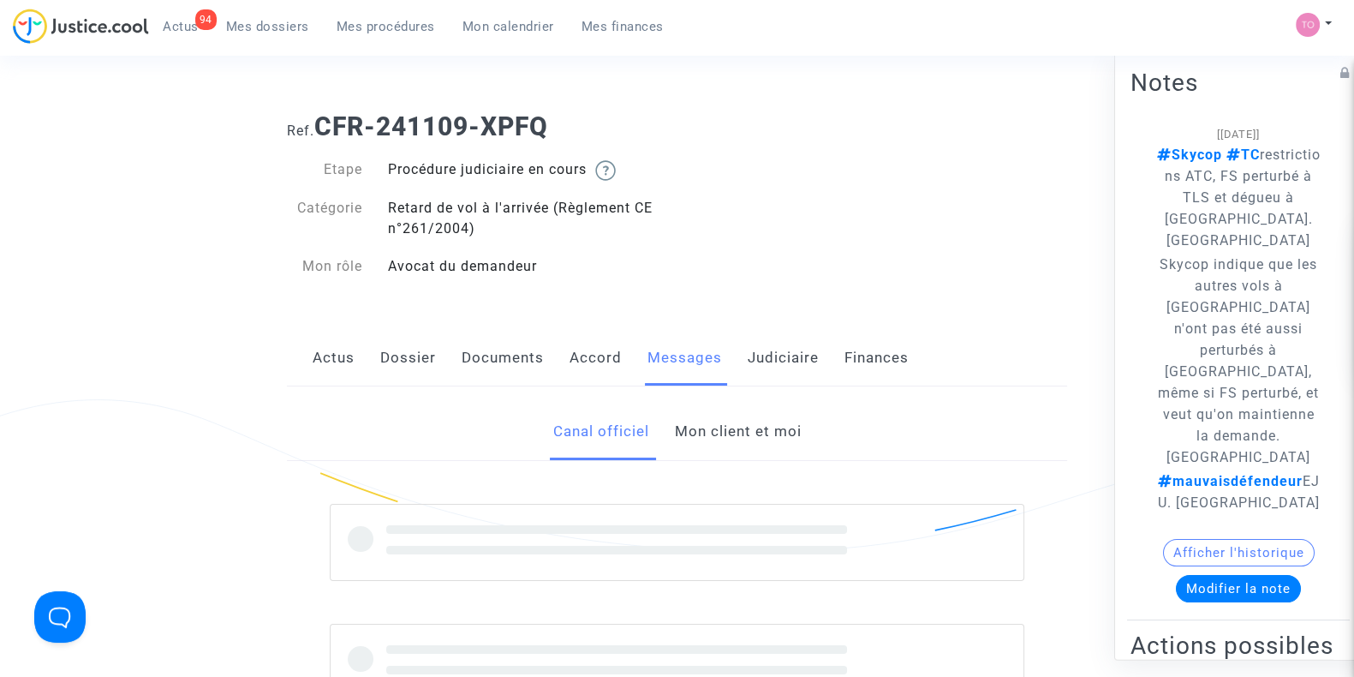
click at [486, 362] on link "Documents" at bounding box center [503, 358] width 82 height 57
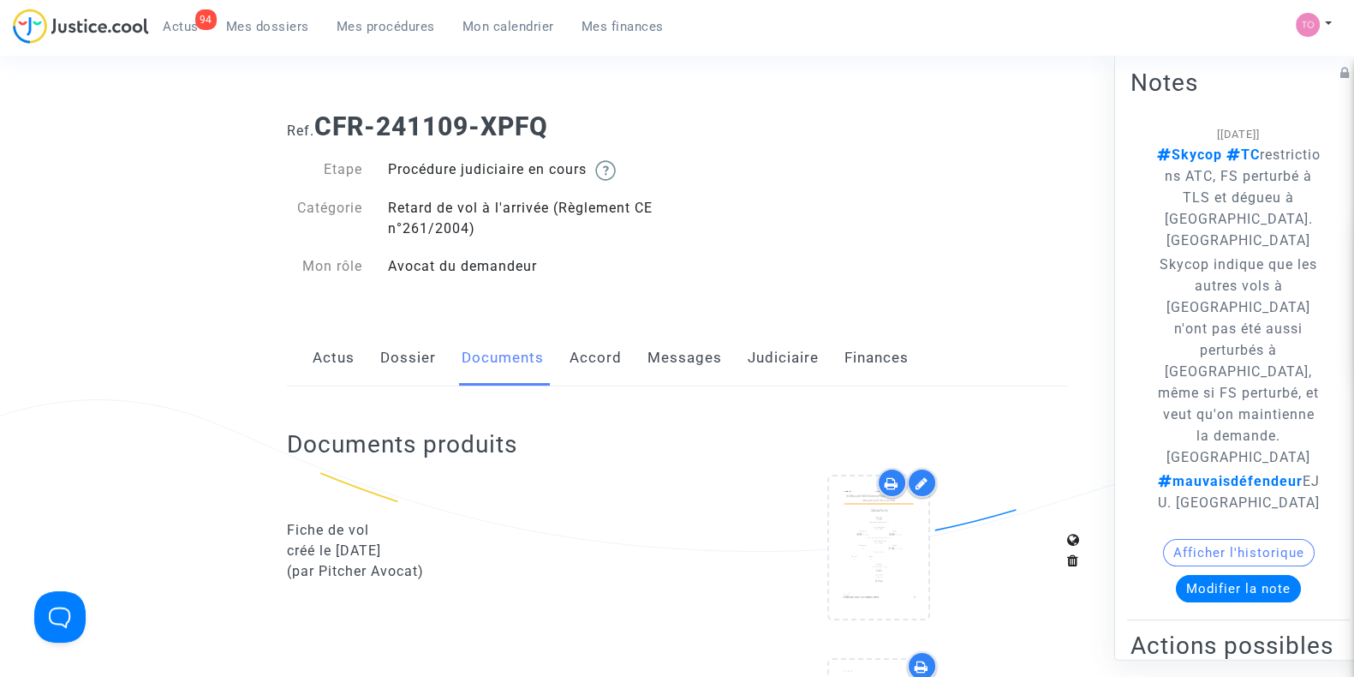
click at [398, 361] on link "Dossier" at bounding box center [408, 358] width 56 height 57
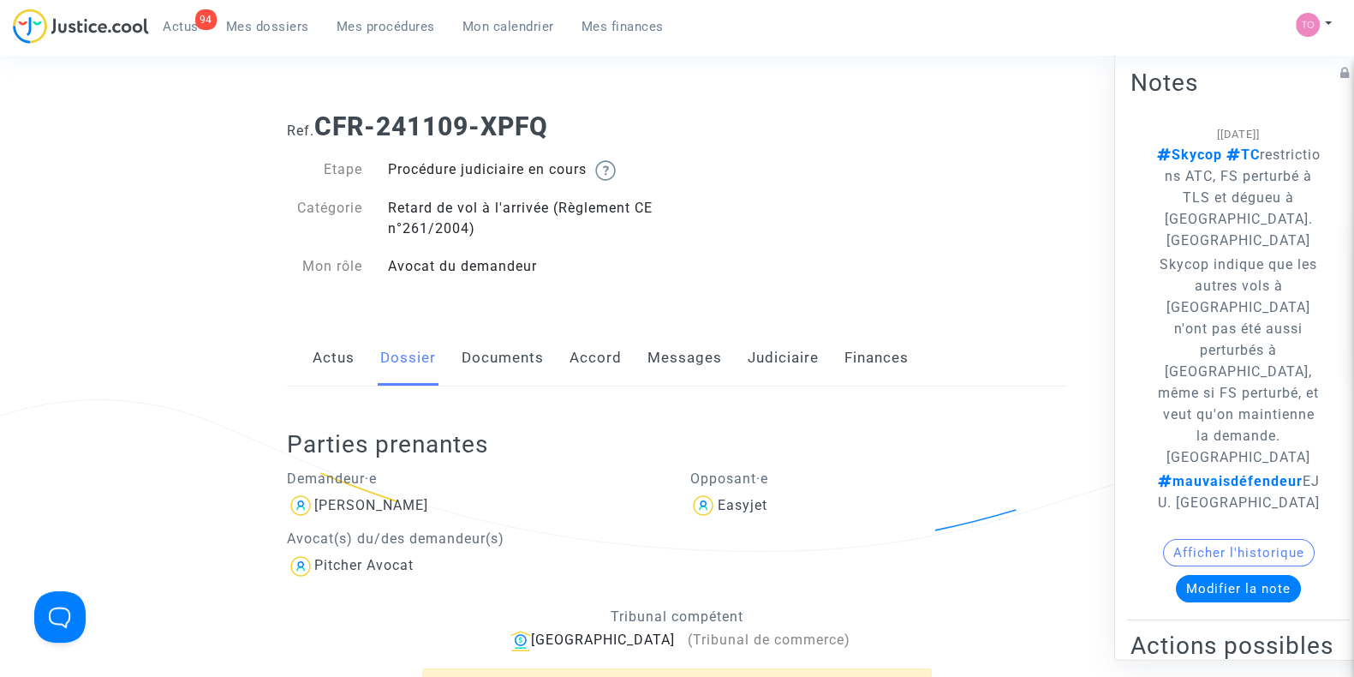
click at [796, 355] on link "Judiciaire" at bounding box center [783, 358] width 71 height 57
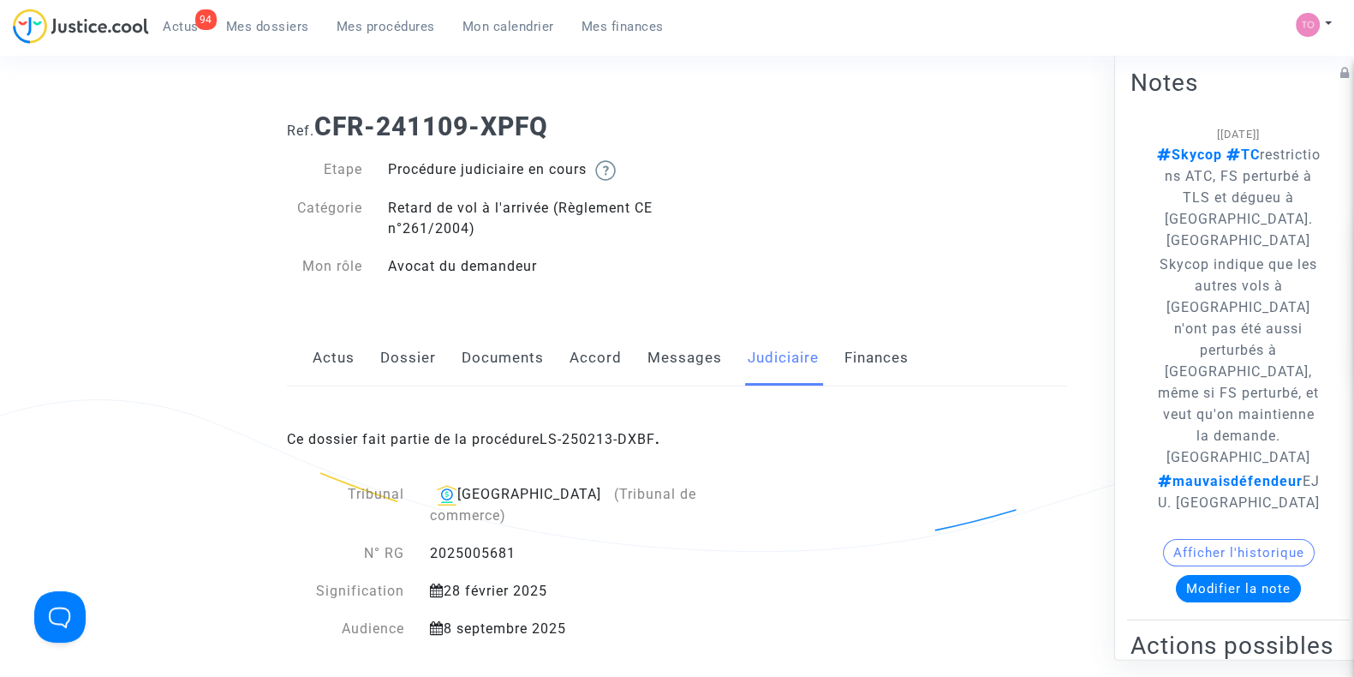
click at [623, 427] on div "Ce dossier fait partie de la procédure LS-250213-DXBF ." at bounding box center [677, 426] width 780 height 80
click at [606, 431] on link "LS-250213-DXBF" at bounding box center [598, 439] width 116 height 16
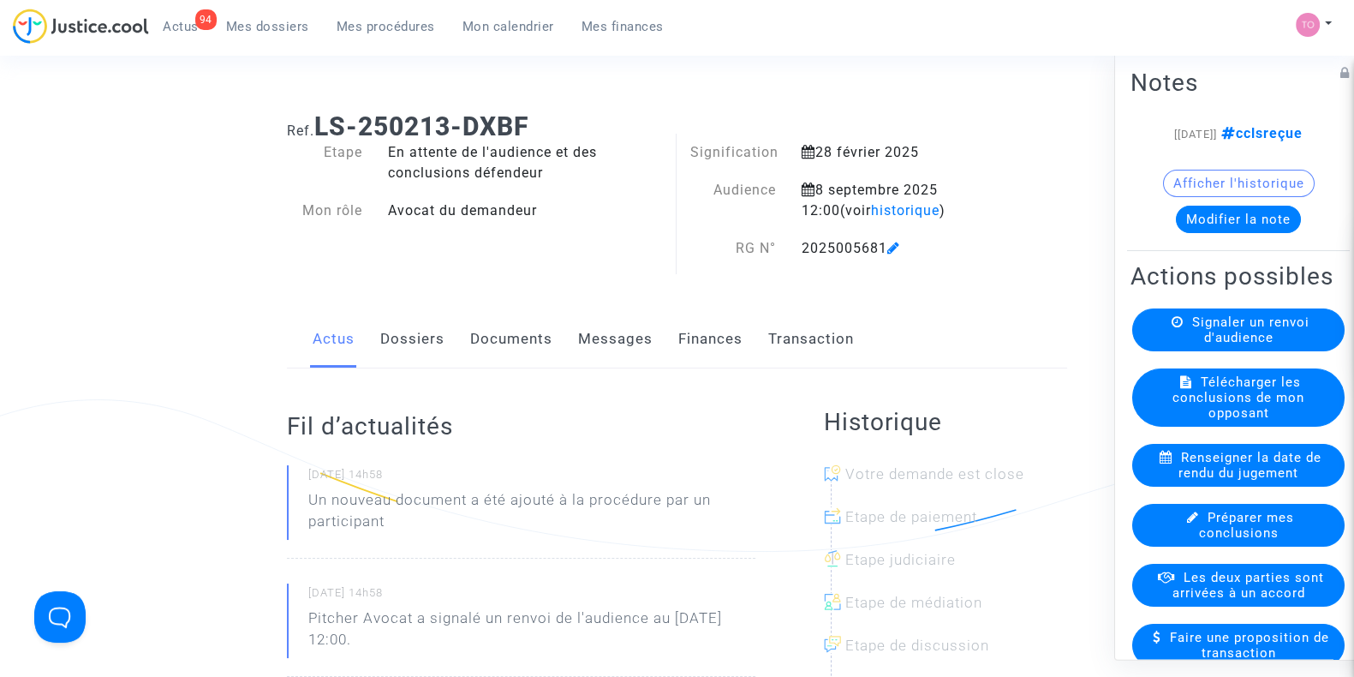
click at [549, 333] on link "Documents" at bounding box center [511, 339] width 82 height 57
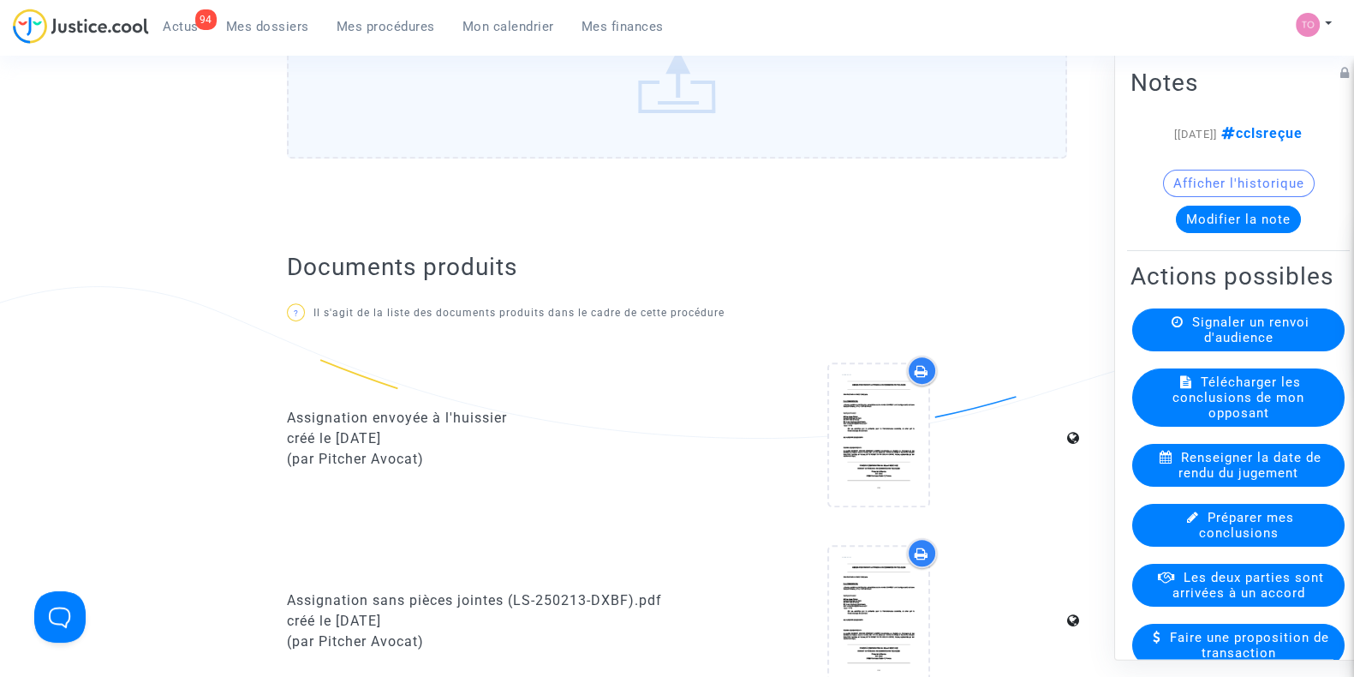
scroll to position [868, 0]
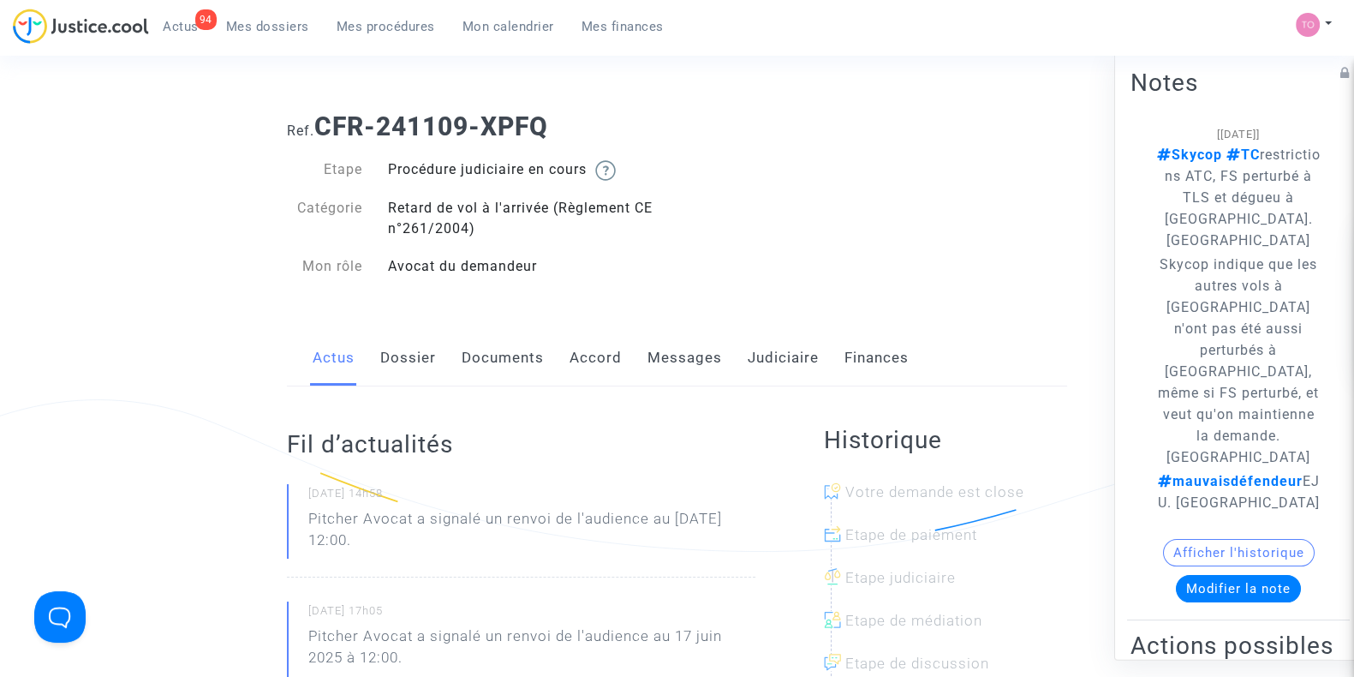
drag, startPoint x: 0, startPoint y: 0, endPoint x: 754, endPoint y: 354, distance: 833.3
click at [754, 354] on link "Judiciaire" at bounding box center [783, 358] width 71 height 57
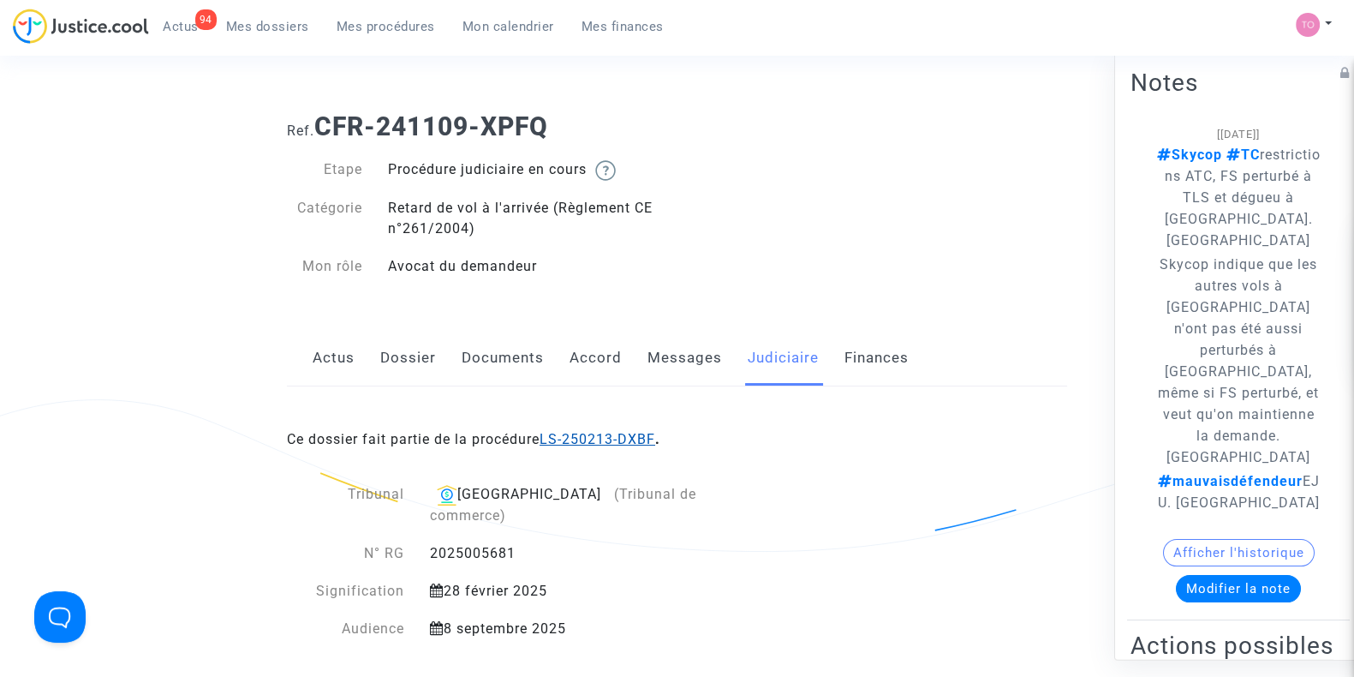
click at [623, 431] on link "LS-250213-DXBF" at bounding box center [598, 439] width 116 height 16
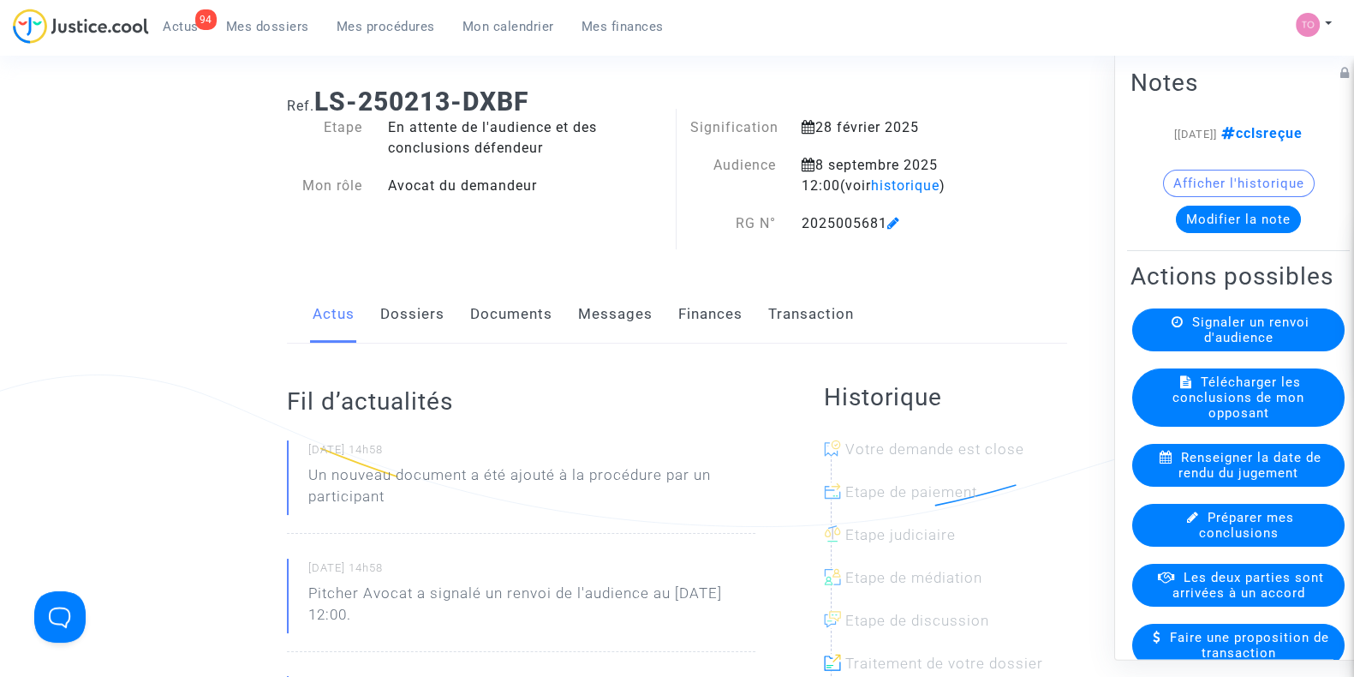
click at [497, 319] on link "Documents" at bounding box center [511, 314] width 82 height 57
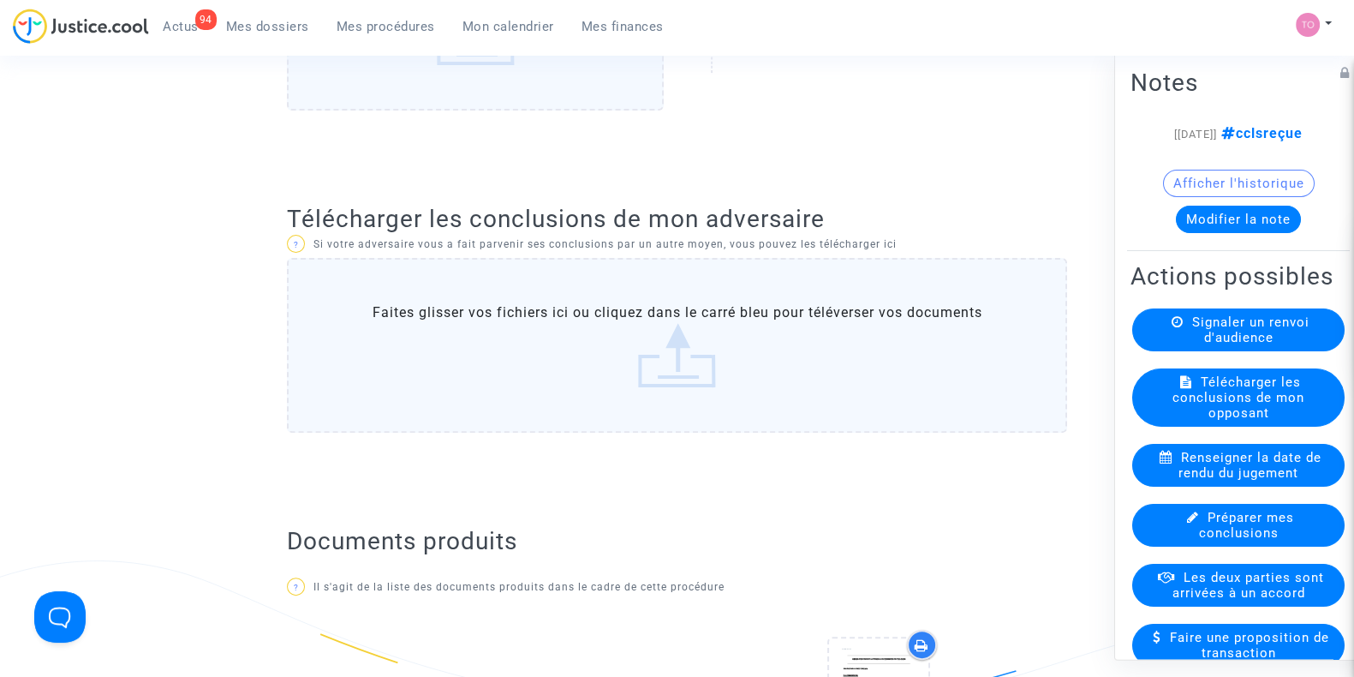
scroll to position [617, 0]
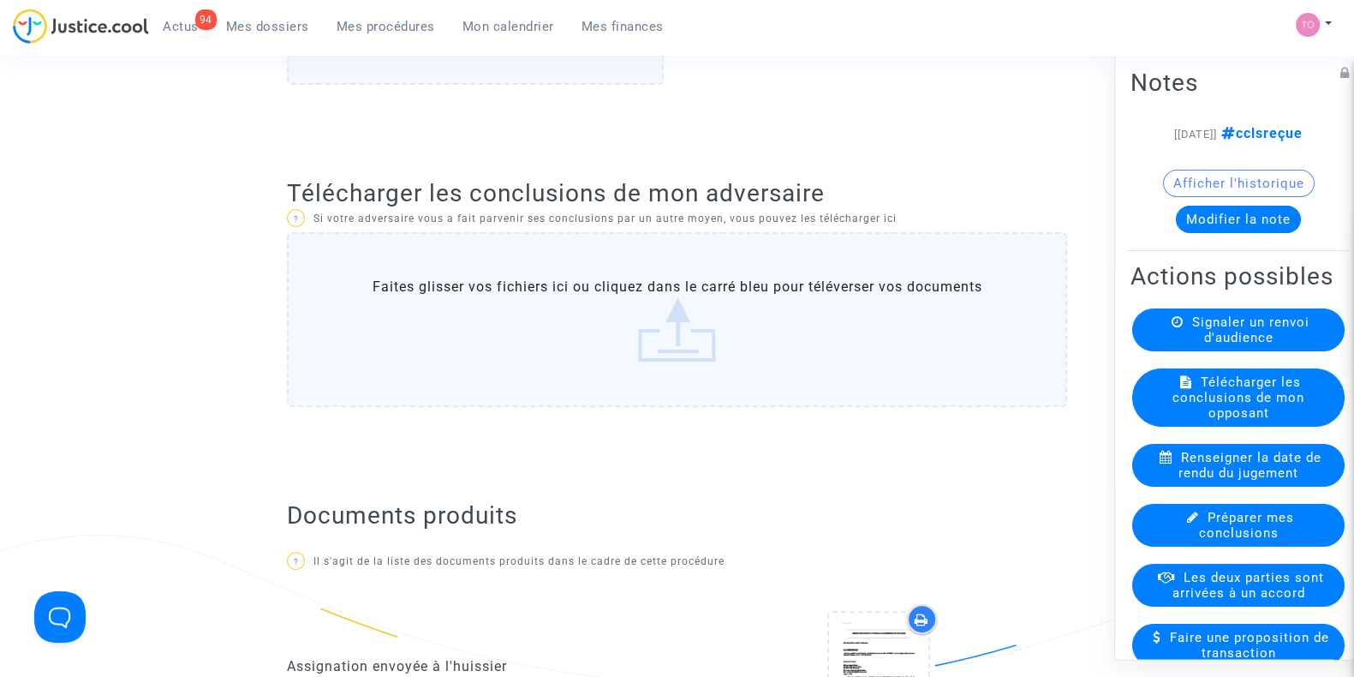
click at [492, 321] on label "Faites glisser vos fichiers ici ou cliquez dans le carré bleu pour téléverser v…" at bounding box center [677, 319] width 780 height 175
click at [0, 0] on input "Faites glisser vos fichiers ici ou cliquez dans le carré bleu pour téléverser v…" at bounding box center [0, 0] width 0 height 0
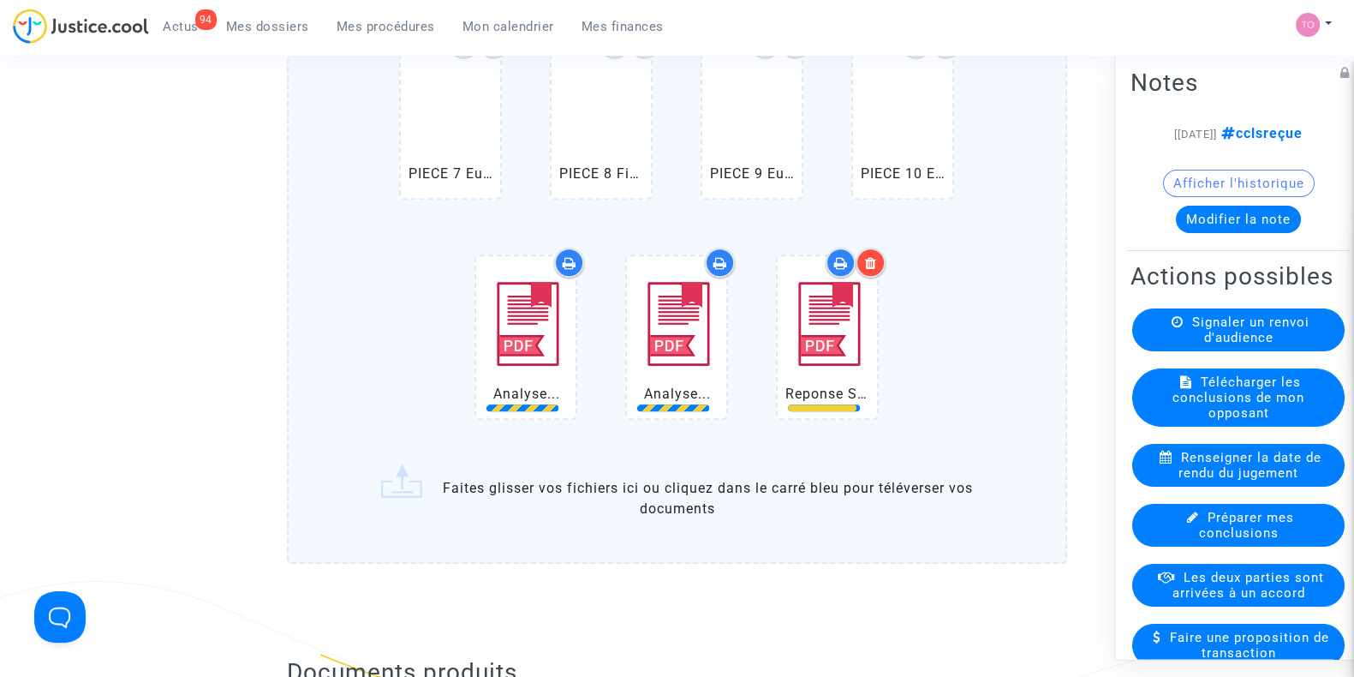
scroll to position [1327, 0]
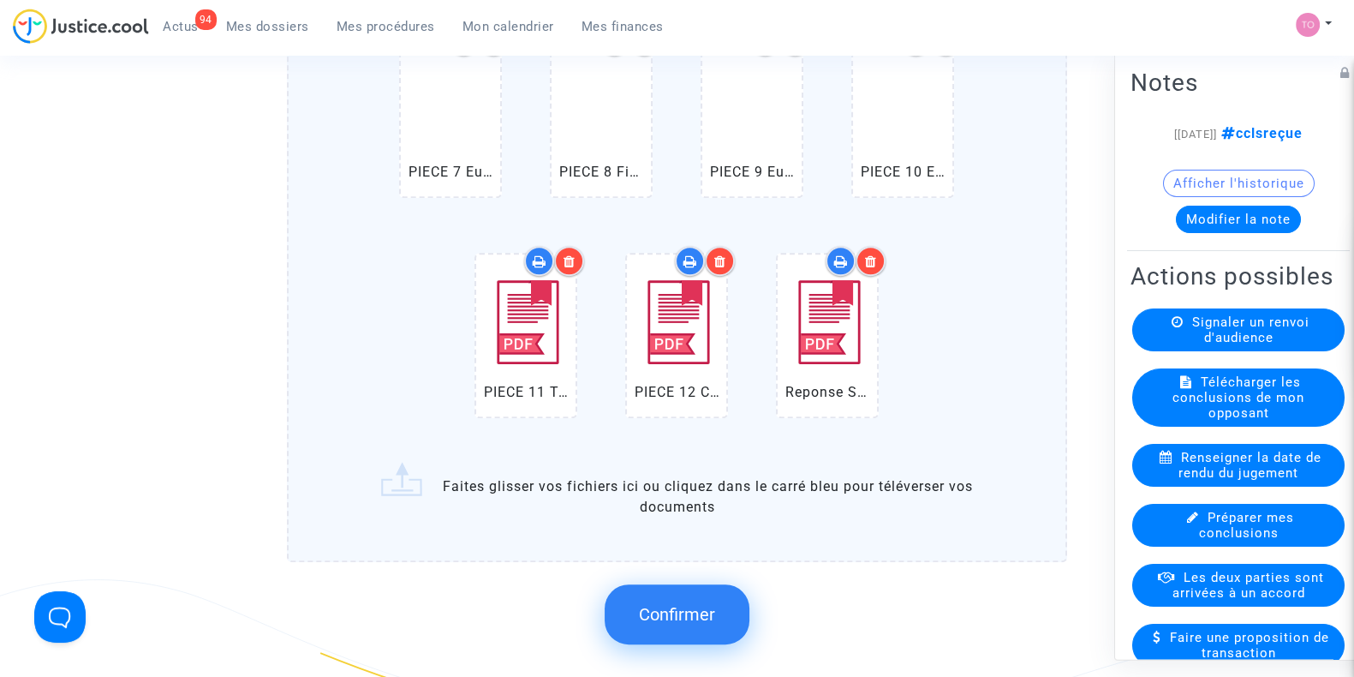
click at [685, 604] on span "Confirmer" at bounding box center [677, 614] width 76 height 21
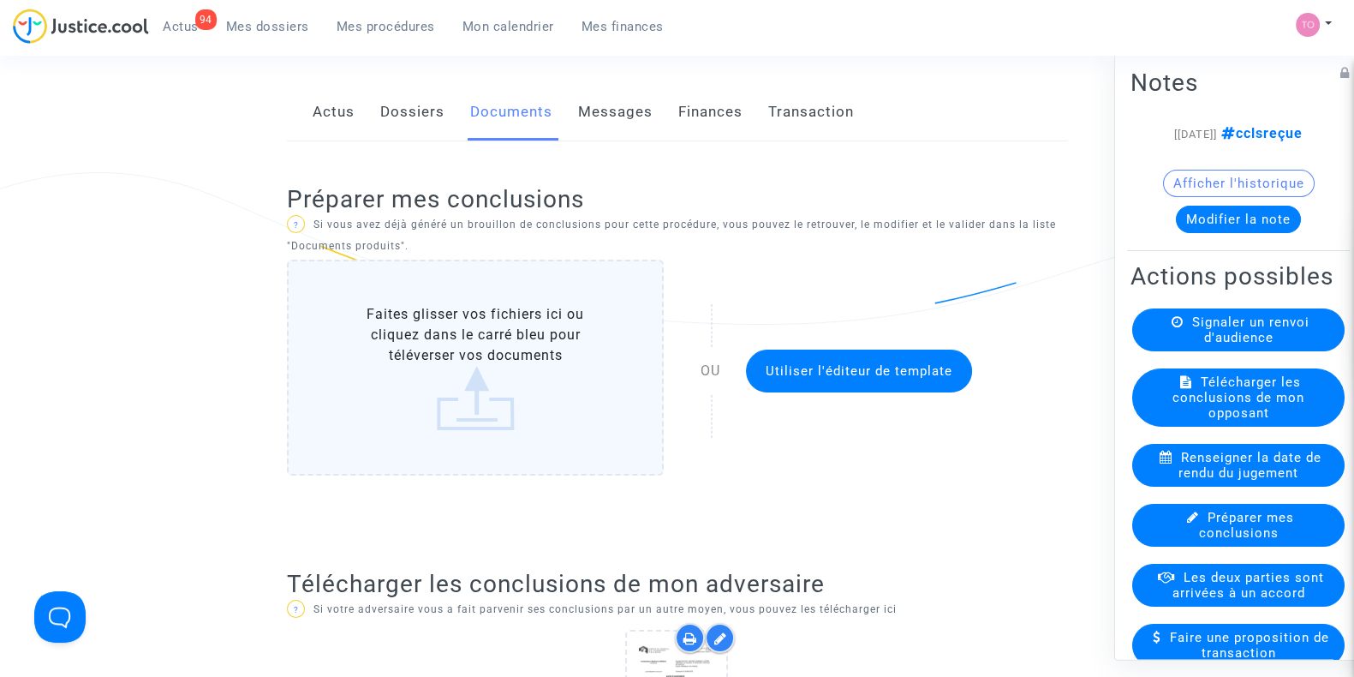
scroll to position [0, 0]
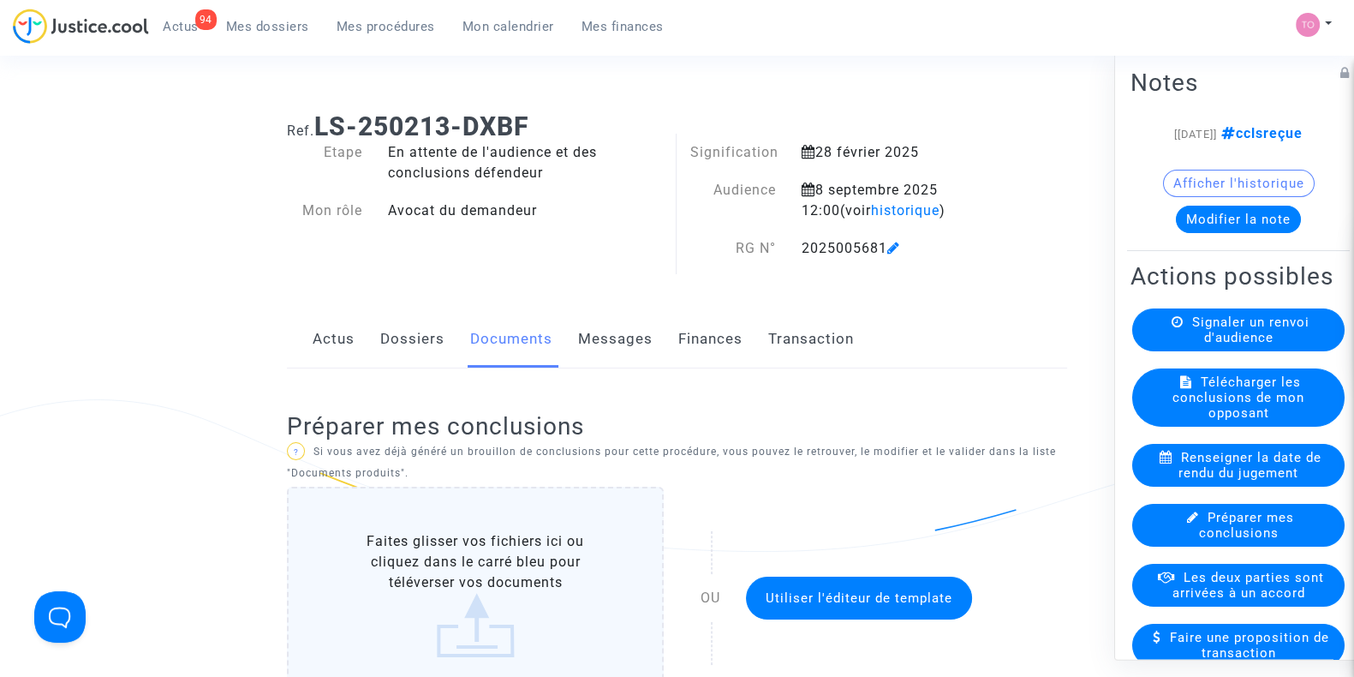
drag, startPoint x: 428, startPoint y: 354, endPoint x: 401, endPoint y: 344, distance: 29.0
click at [401, 344] on link "Dossiers" at bounding box center [412, 339] width 64 height 57
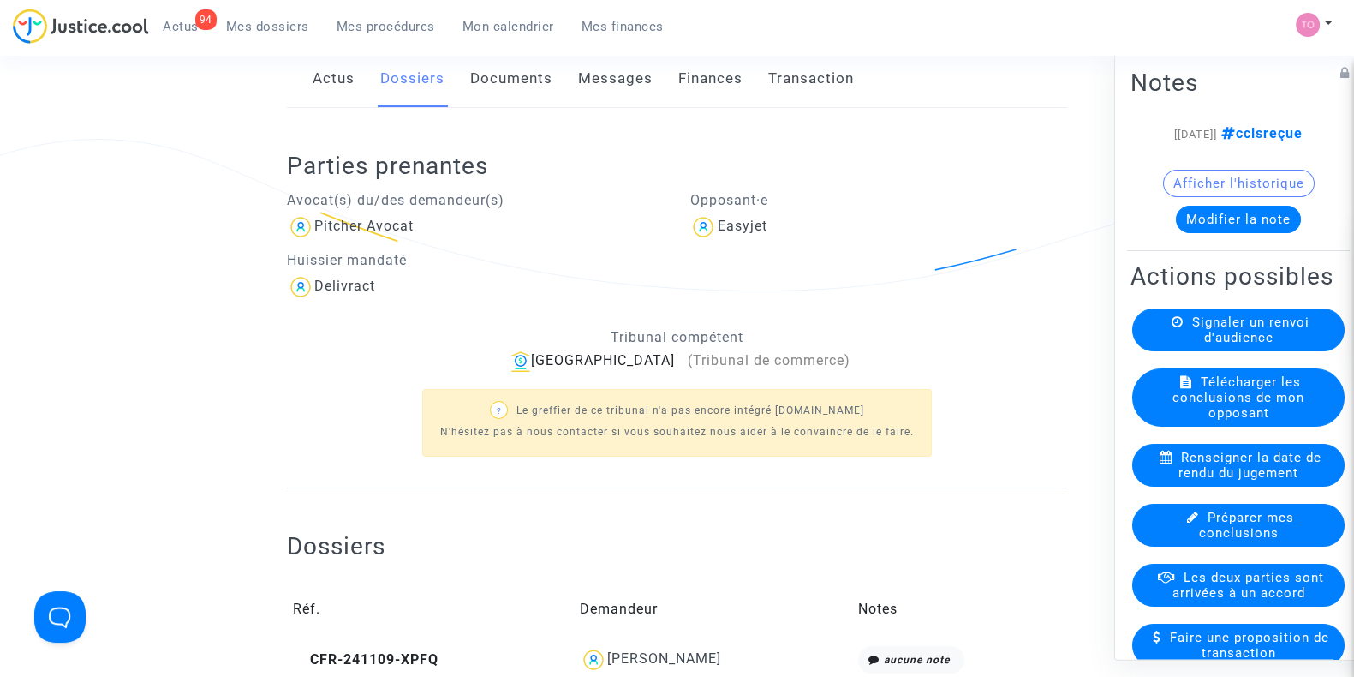
scroll to position [397, 0]
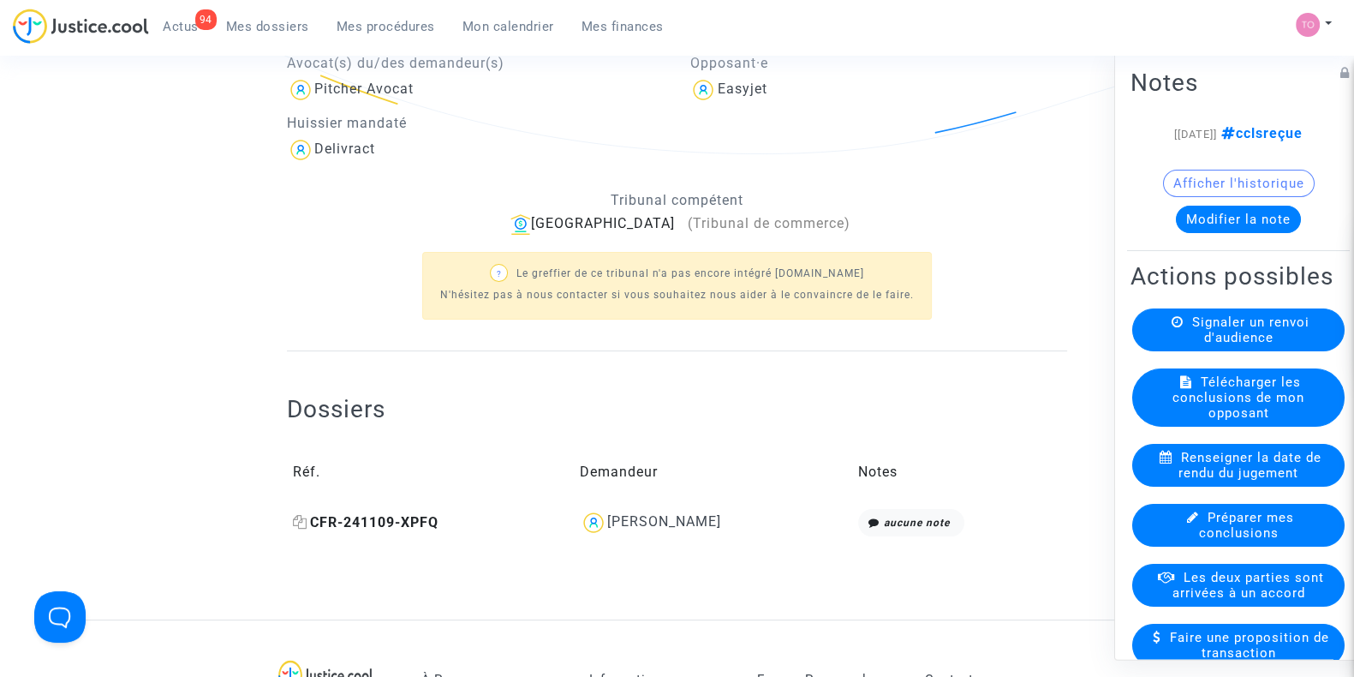
click at [295, 518] on icon at bounding box center [300, 522] width 15 height 14
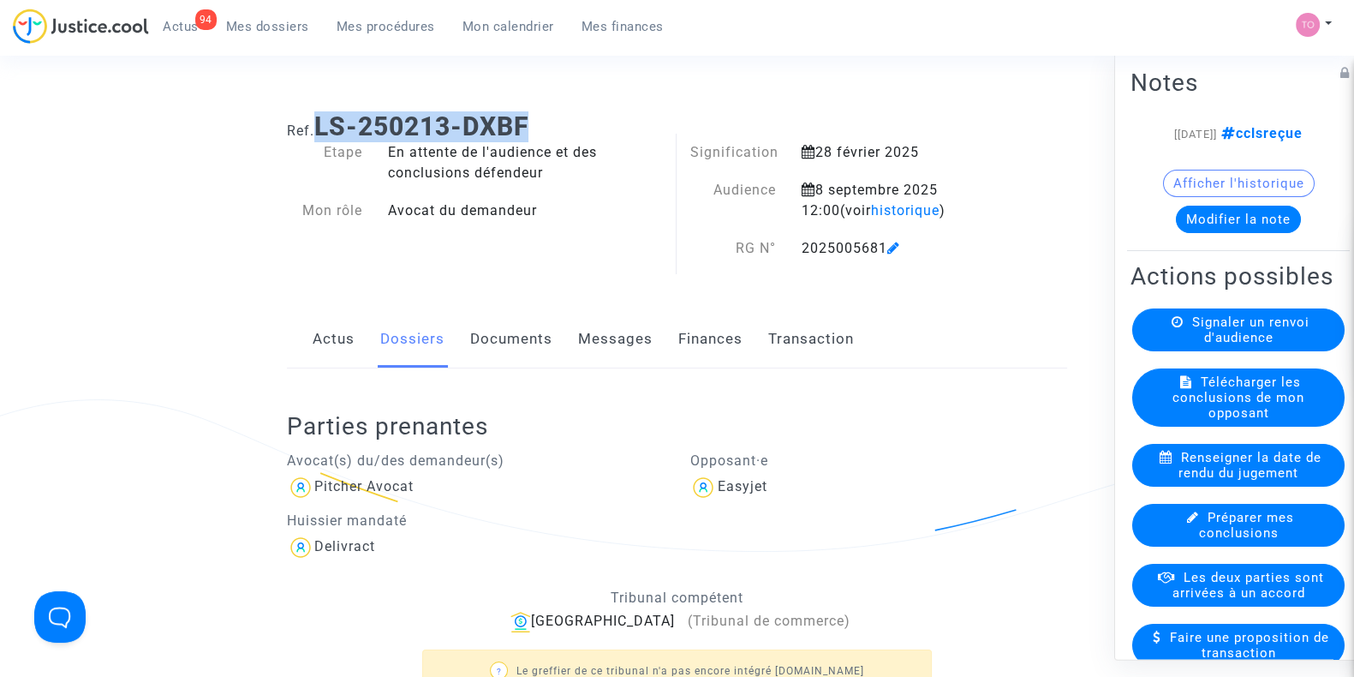
drag, startPoint x: 538, startPoint y: 127, endPoint x: 321, endPoint y: 121, distance: 216.7
click at [321, 121] on h1 "Ref. LS-250213-DXBF" at bounding box center [677, 126] width 780 height 31
copy b "LS-250213-DXBF"
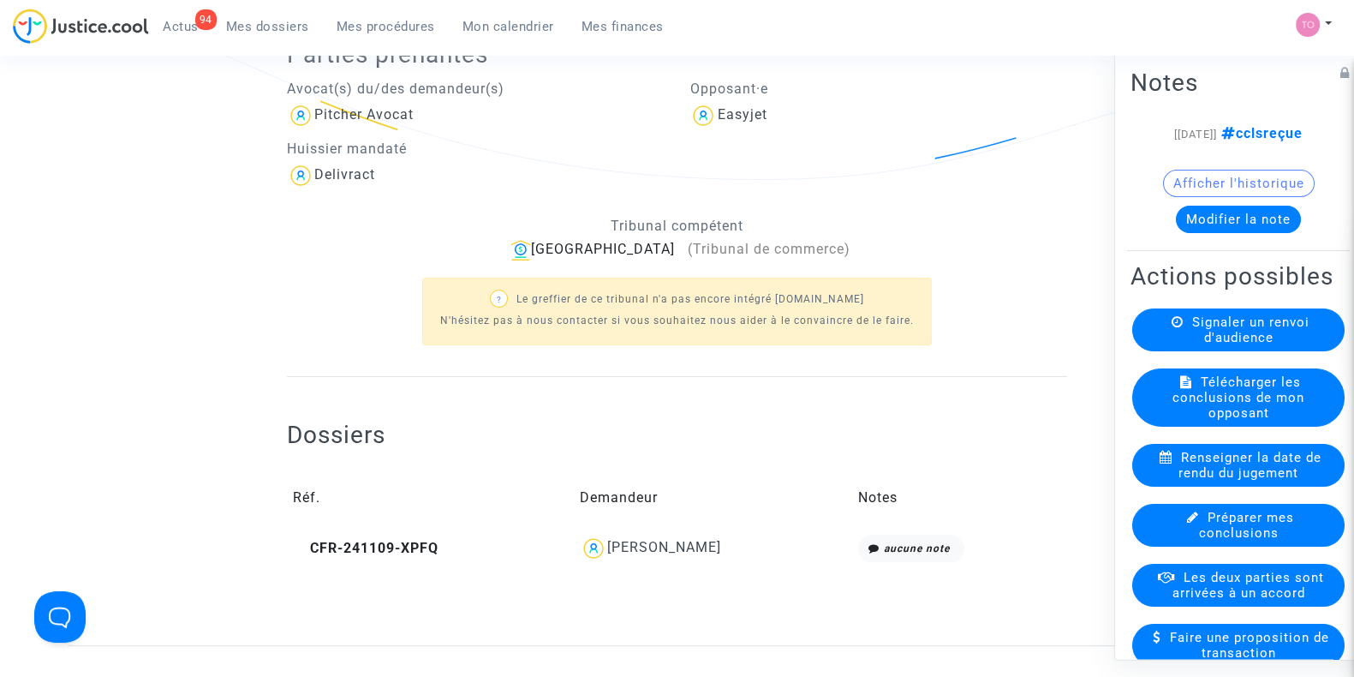
scroll to position [387, 0]
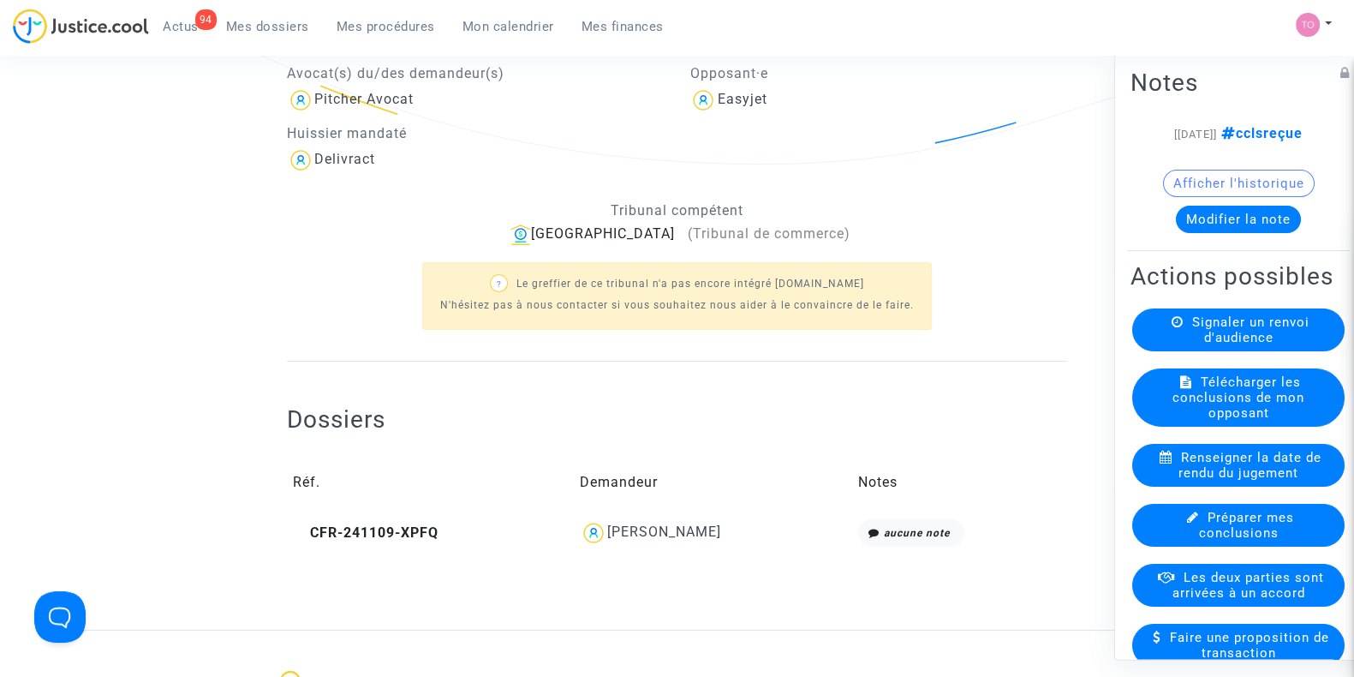
drag, startPoint x: 765, startPoint y: 535, endPoint x: 663, endPoint y: 536, distance: 101.9
click at [663, 536] on div "[PERSON_NAME]" at bounding box center [713, 532] width 266 height 27
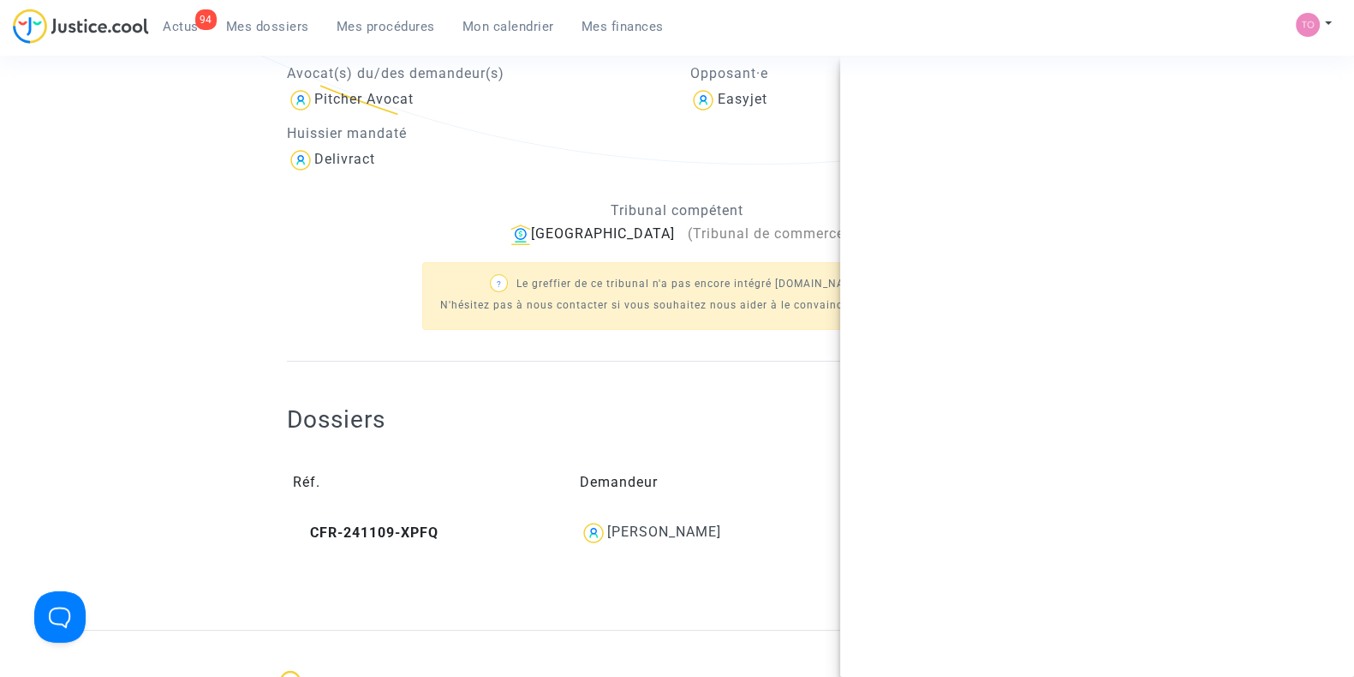
copy div "Belhachemi"
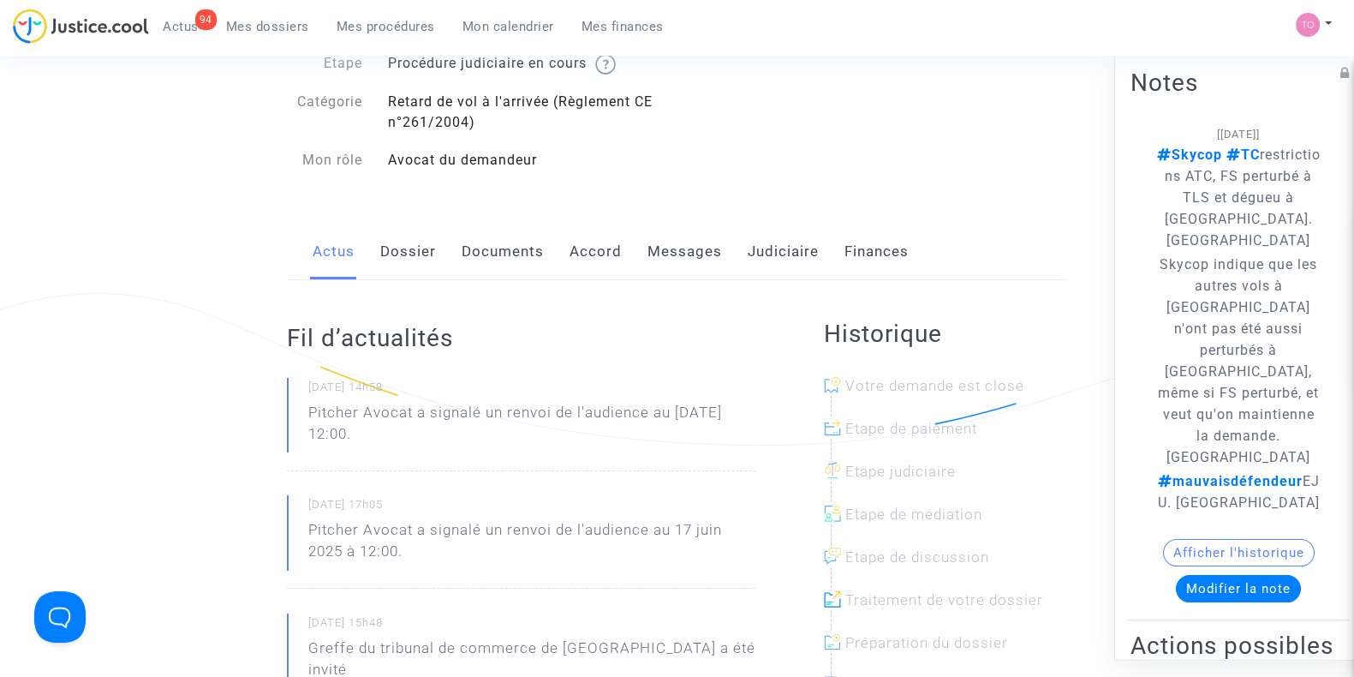
click at [486, 244] on link "Documents" at bounding box center [503, 252] width 82 height 57
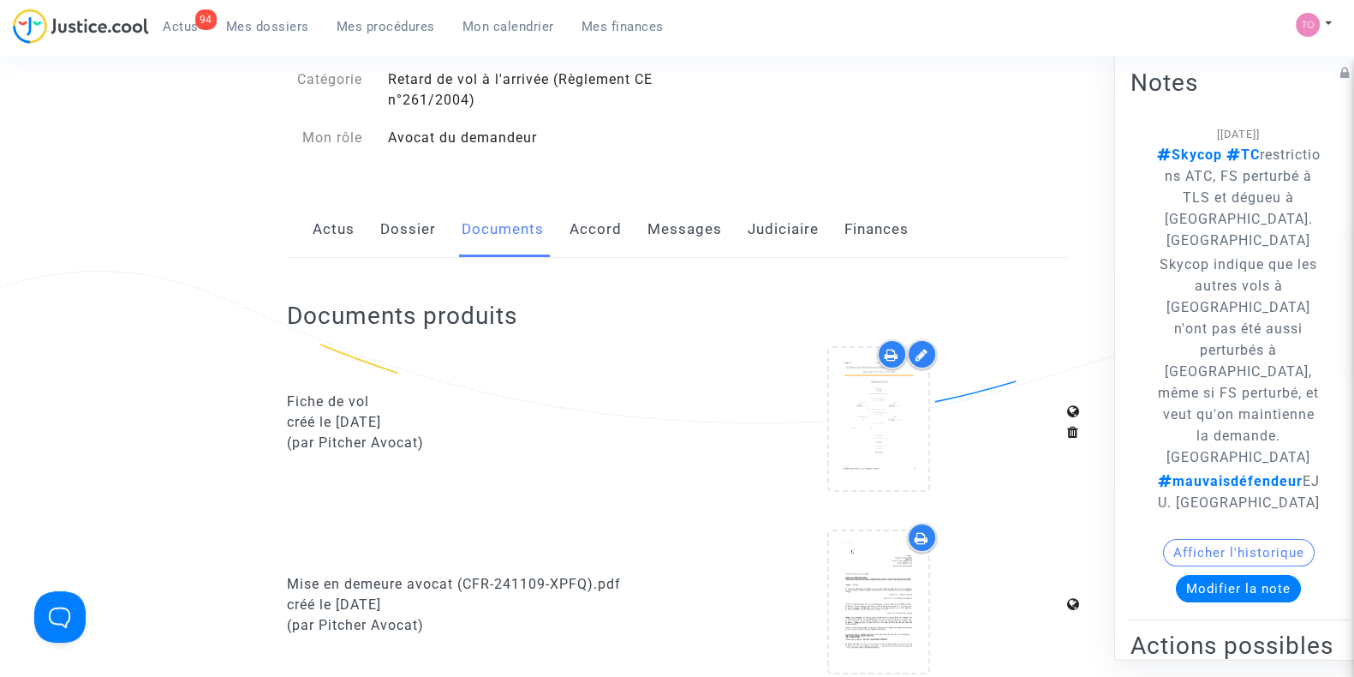
scroll to position [121, 0]
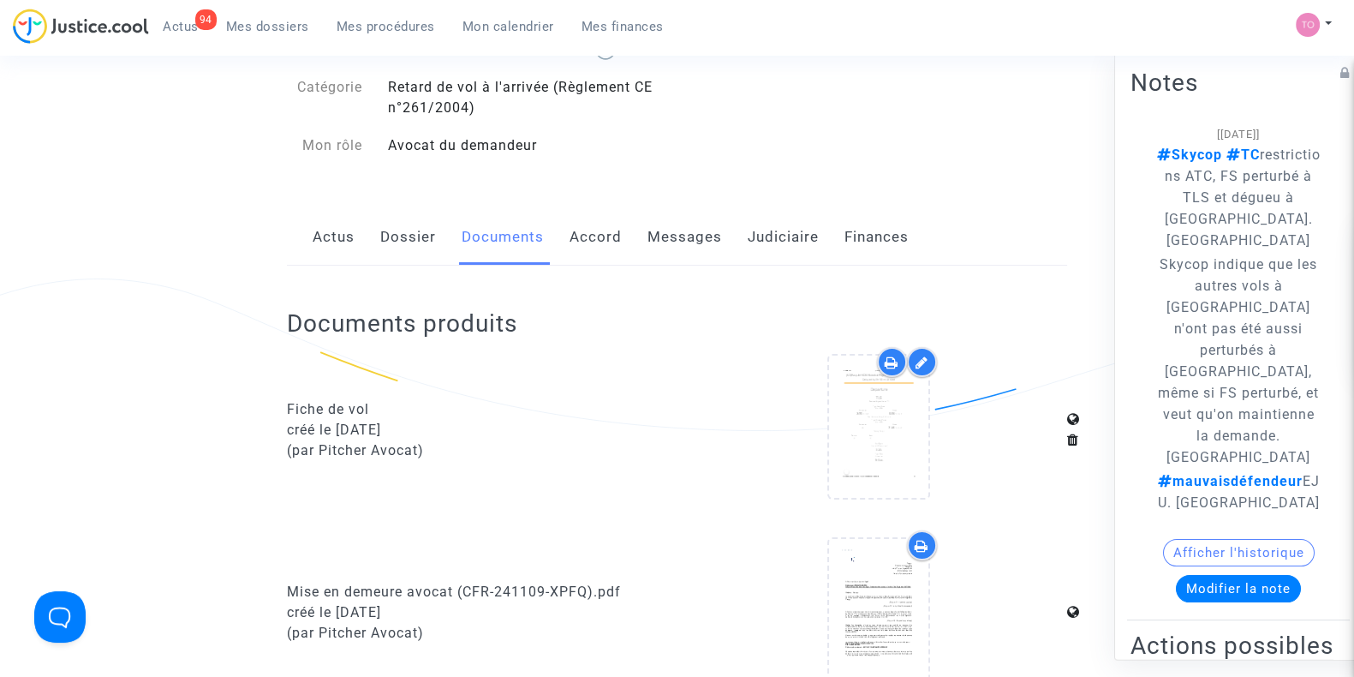
click at [728, 232] on div "Actus Dossier Documents Accord Messages Judiciaire Finances" at bounding box center [677, 237] width 780 height 57
click at [779, 237] on link "Judiciaire" at bounding box center [783, 237] width 71 height 57
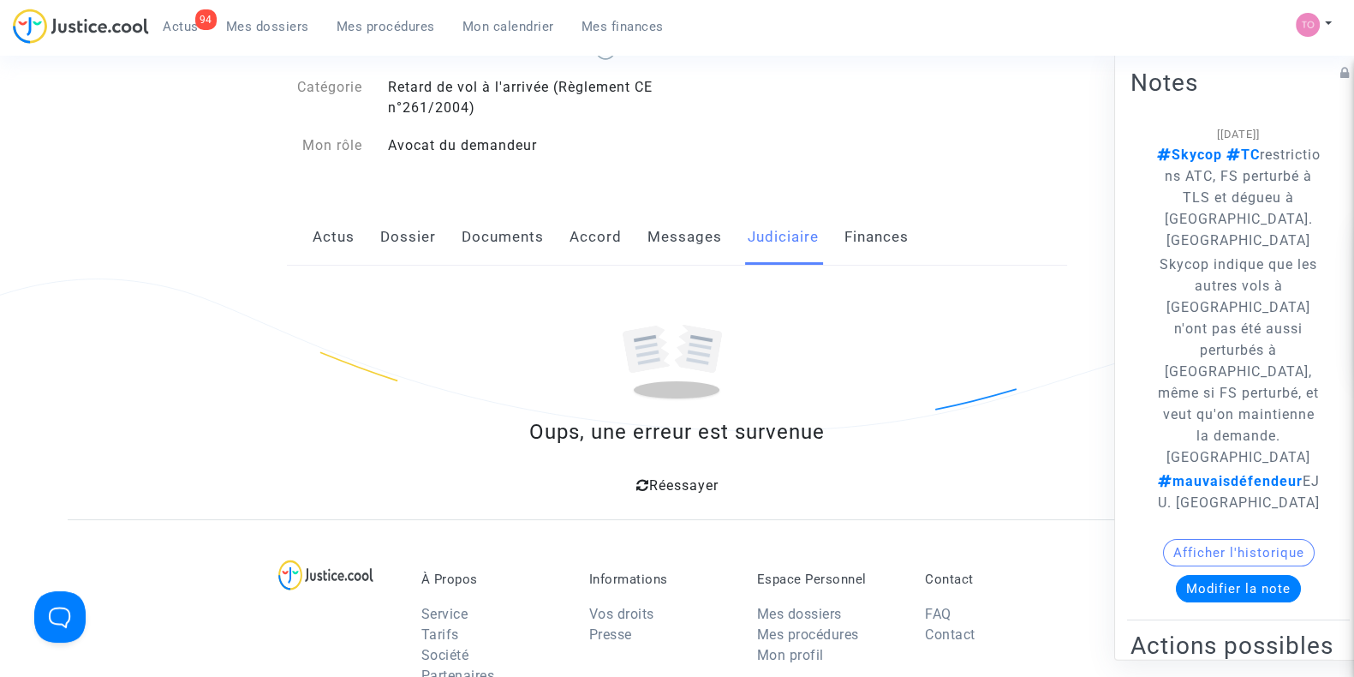
click at [655, 481] on span "Réessayer" at bounding box center [682, 485] width 69 height 16
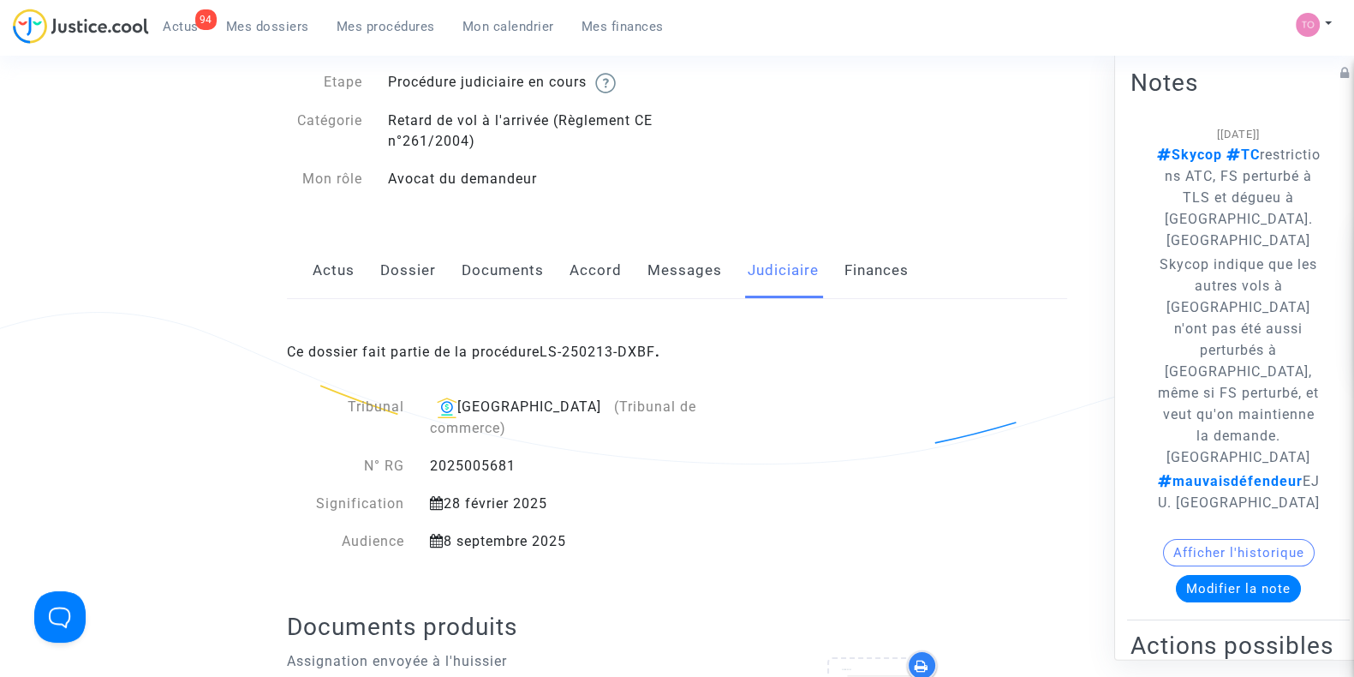
scroll to position [86, 0]
click at [604, 353] on link "LS-250213-DXBF" at bounding box center [598, 352] width 116 height 16
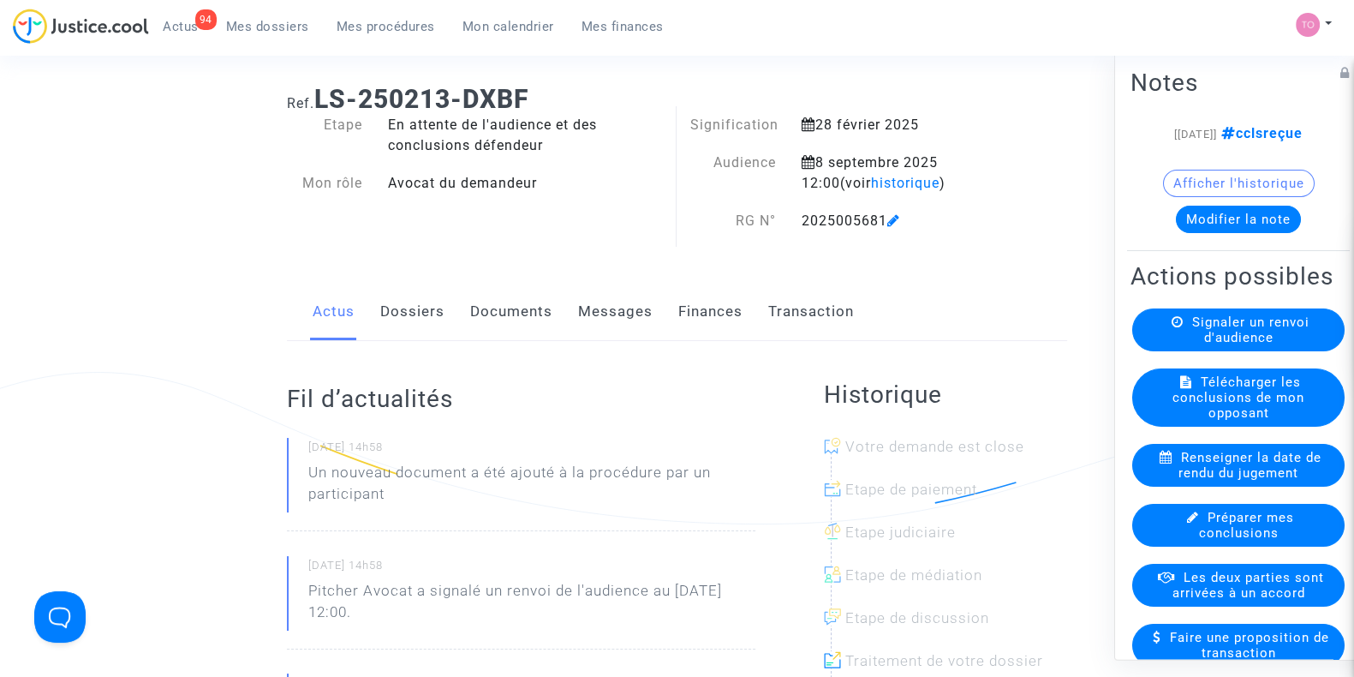
scroll to position [21, 0]
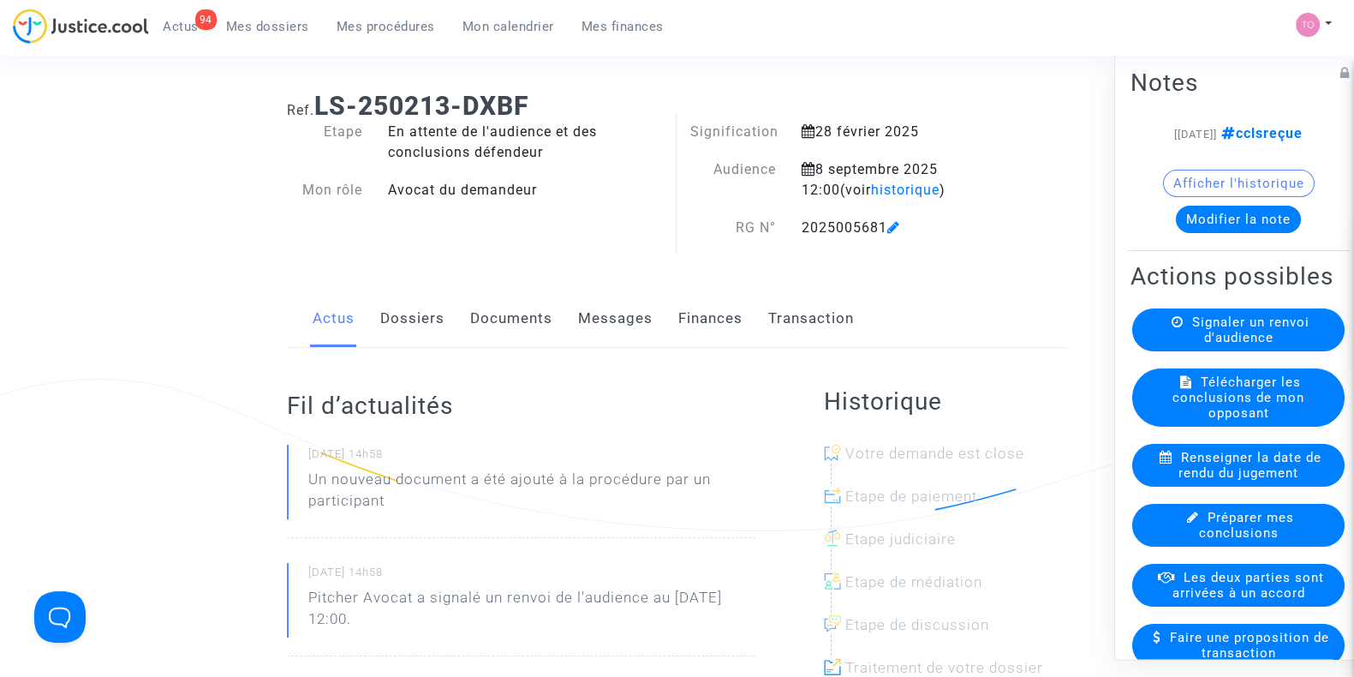
click at [518, 325] on link "Documents" at bounding box center [511, 318] width 82 height 57
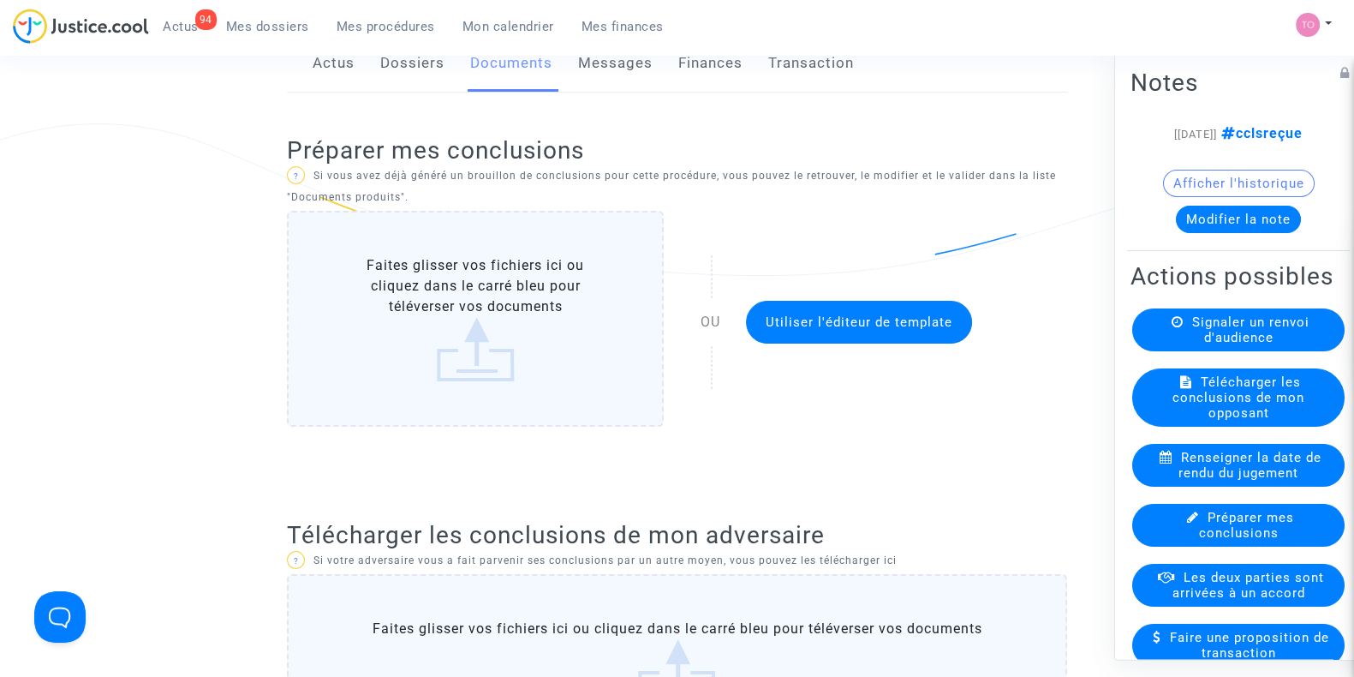
scroll to position [271, 0]
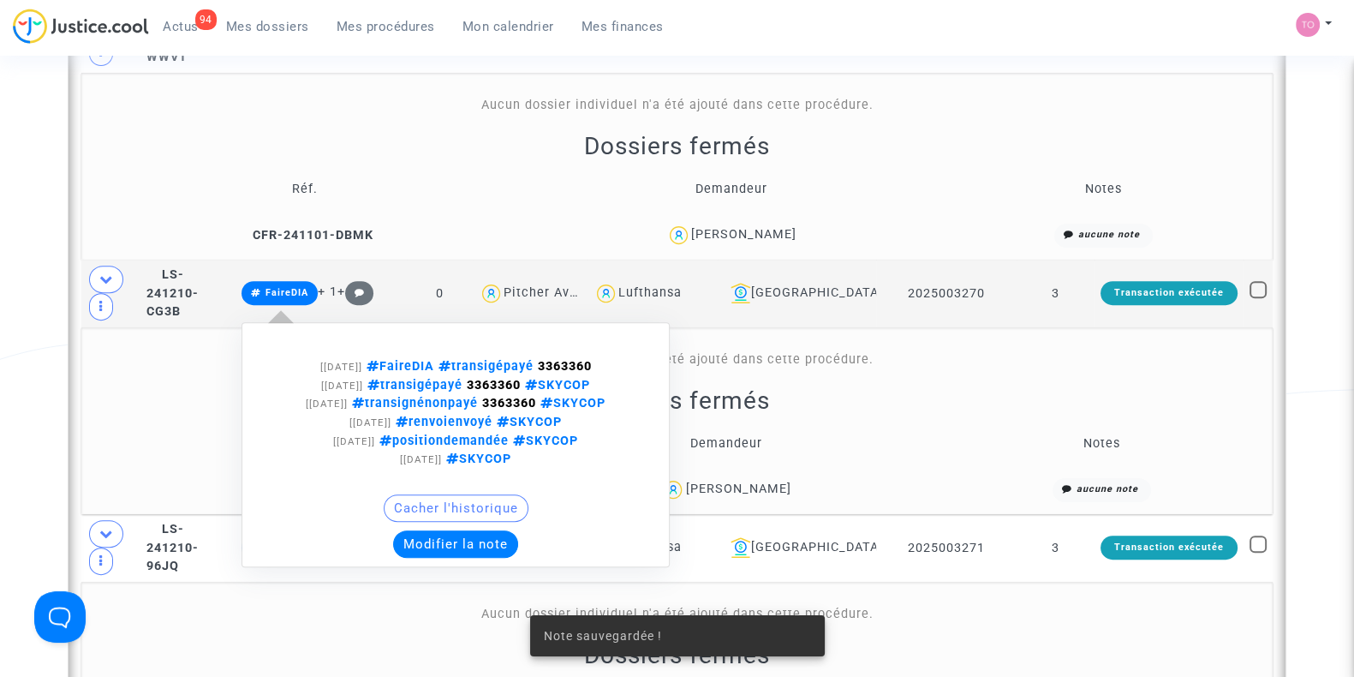
scroll to position [808, 0]
click at [445, 536] on button "Modifier la note" at bounding box center [455, 544] width 125 height 27
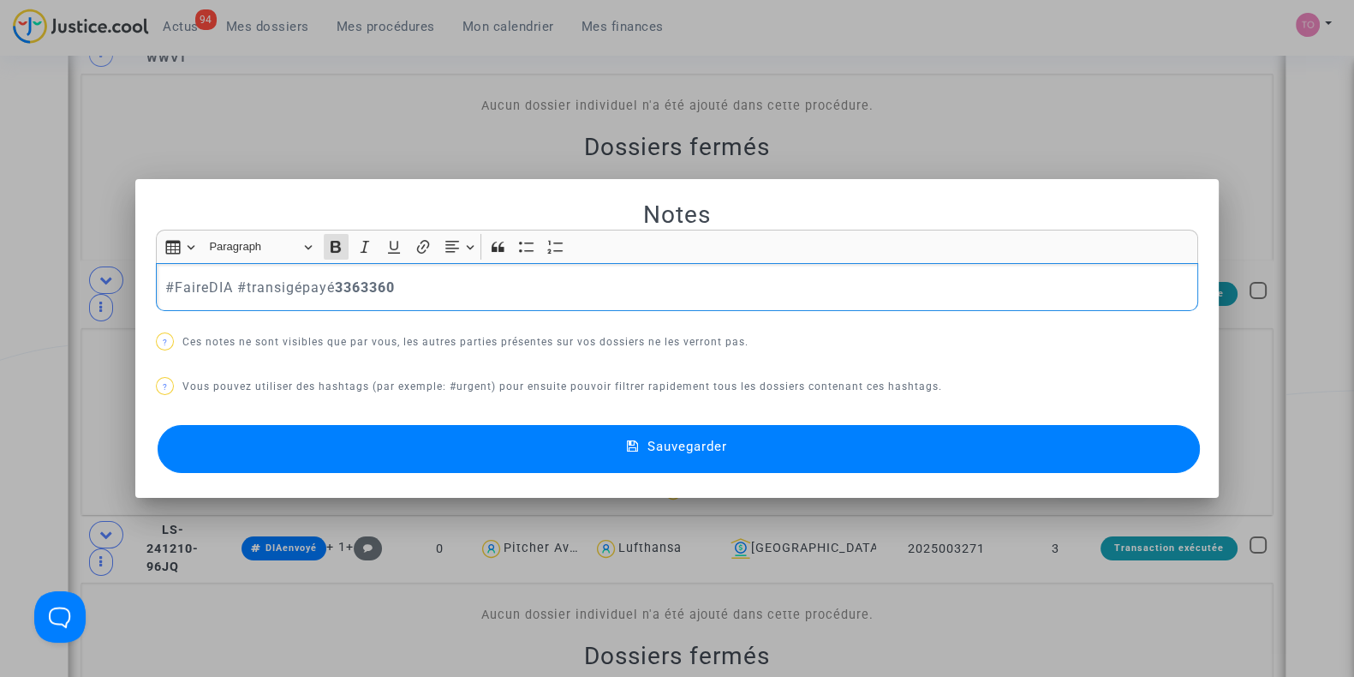
drag, startPoint x: 416, startPoint y: 278, endPoint x: 0, endPoint y: 275, distance: 416.2
click at [0, 275] on div "Notes Rich Text Editor Insert table Insert table Heading Paragraph Paragraph He…" at bounding box center [677, 338] width 1354 height 677
click at [302, 456] on button "Sauvegarder" at bounding box center [679, 449] width 1042 height 48
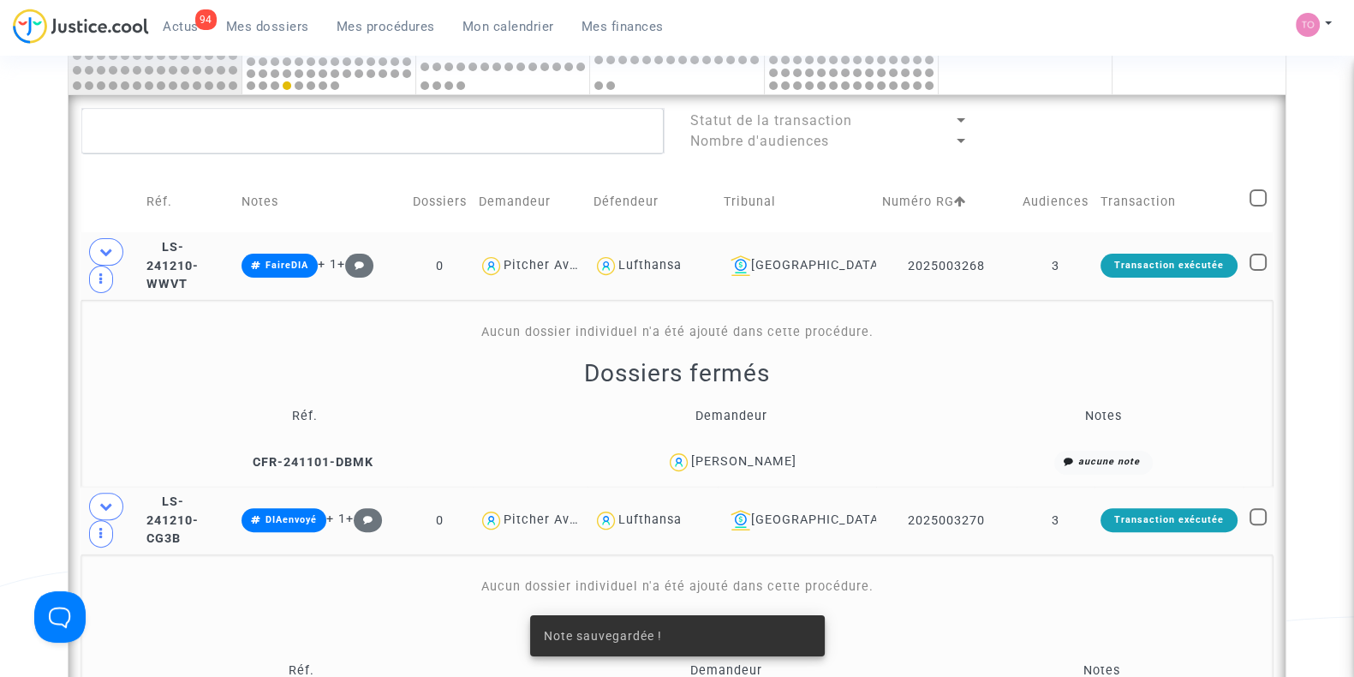
scroll to position [581, 0]
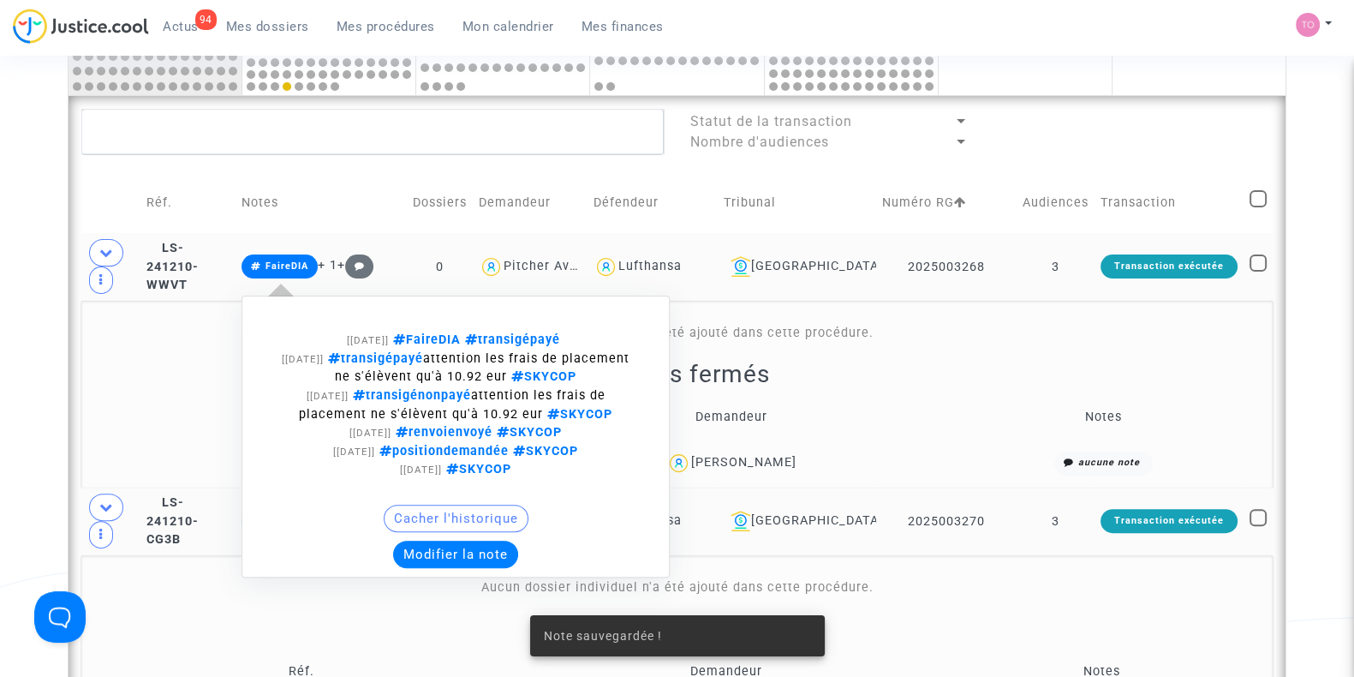
click at [462, 556] on button "Modifier la note" at bounding box center [455, 553] width 125 height 27
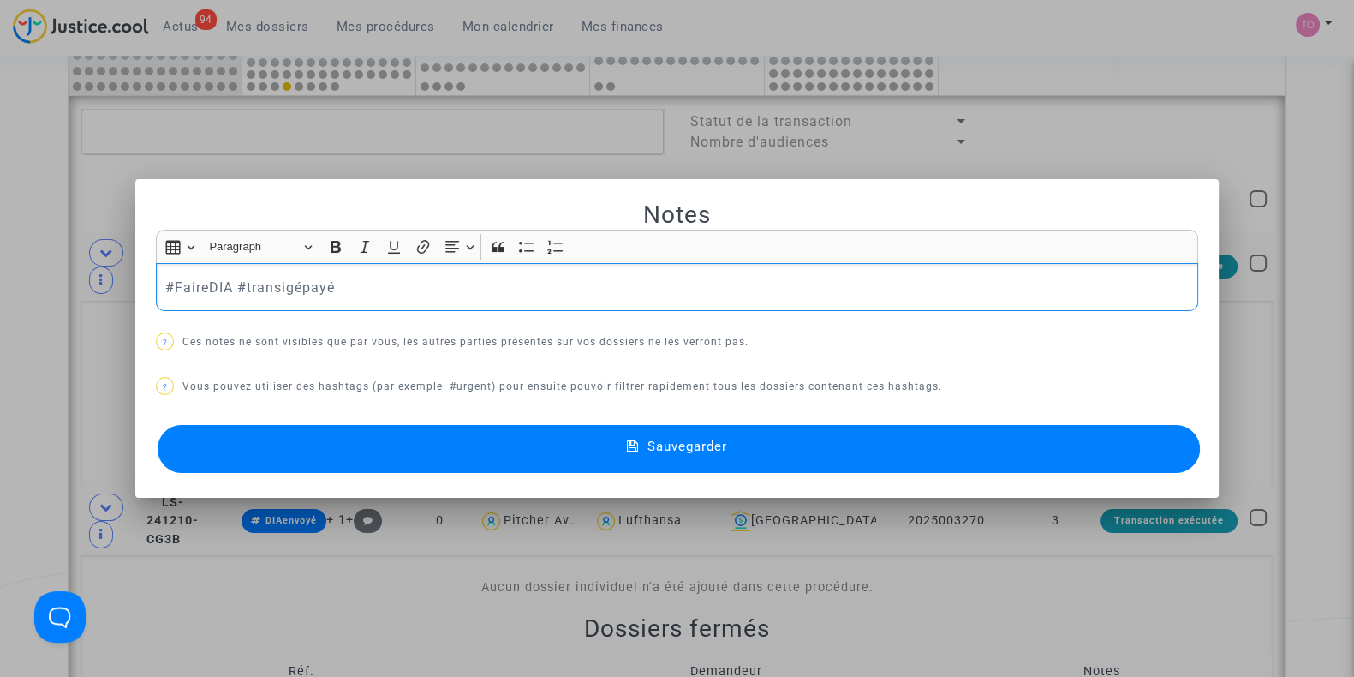
drag, startPoint x: 368, startPoint y: 289, endPoint x: 0, endPoint y: 319, distance: 369.5
click at [0, 319] on div "Notes Rich Text Editor Insert table Insert table Heading Paragraph Paragraph He…" at bounding box center [677, 338] width 1354 height 677
click at [236, 452] on button "Sauvegarder" at bounding box center [679, 449] width 1042 height 48
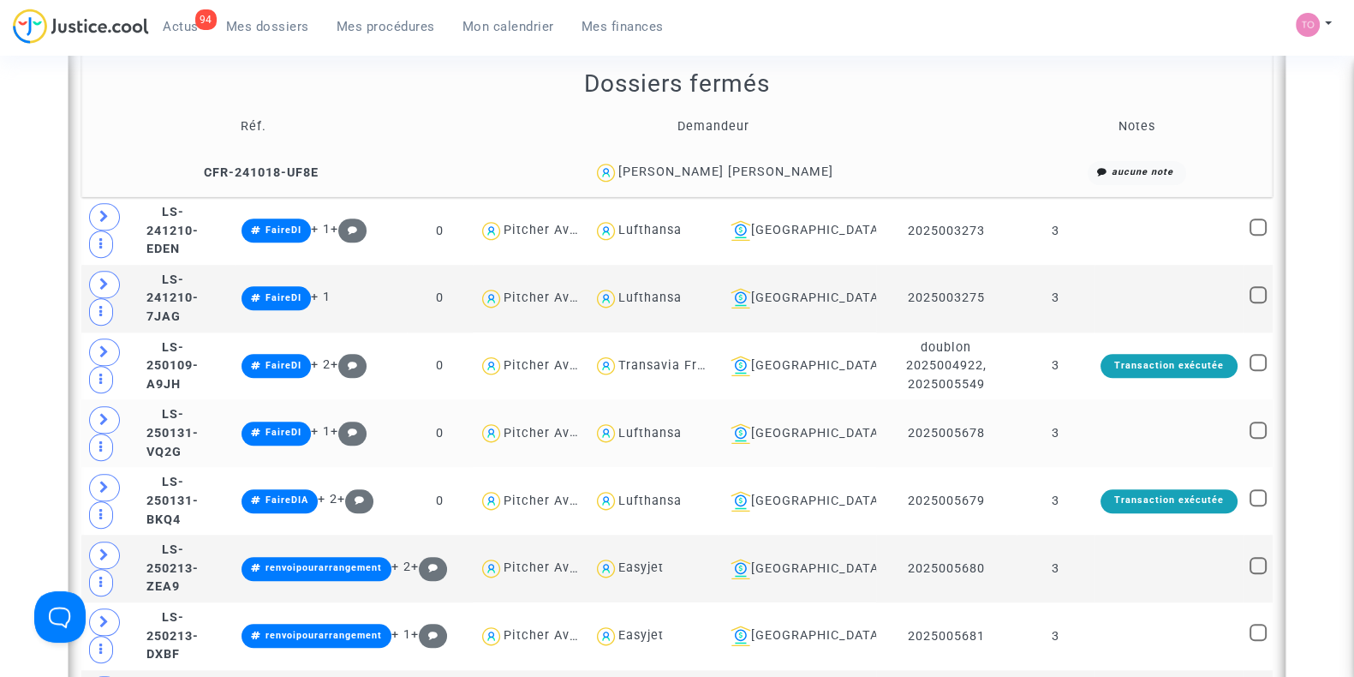
scroll to position [1958, 0]
click at [664, 474] on span "Lufthansa" at bounding box center [649, 450] width 63 height 113
type textarea "@Lufthansa"
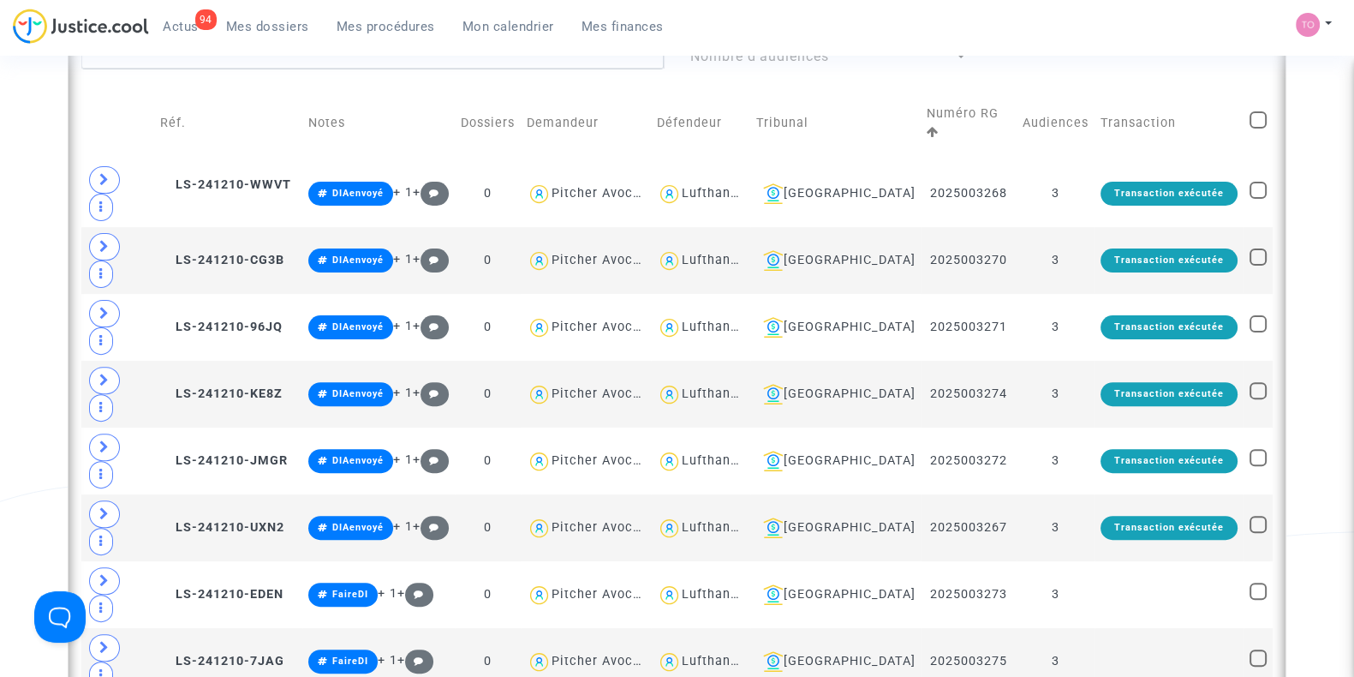
scroll to position [666, 0]
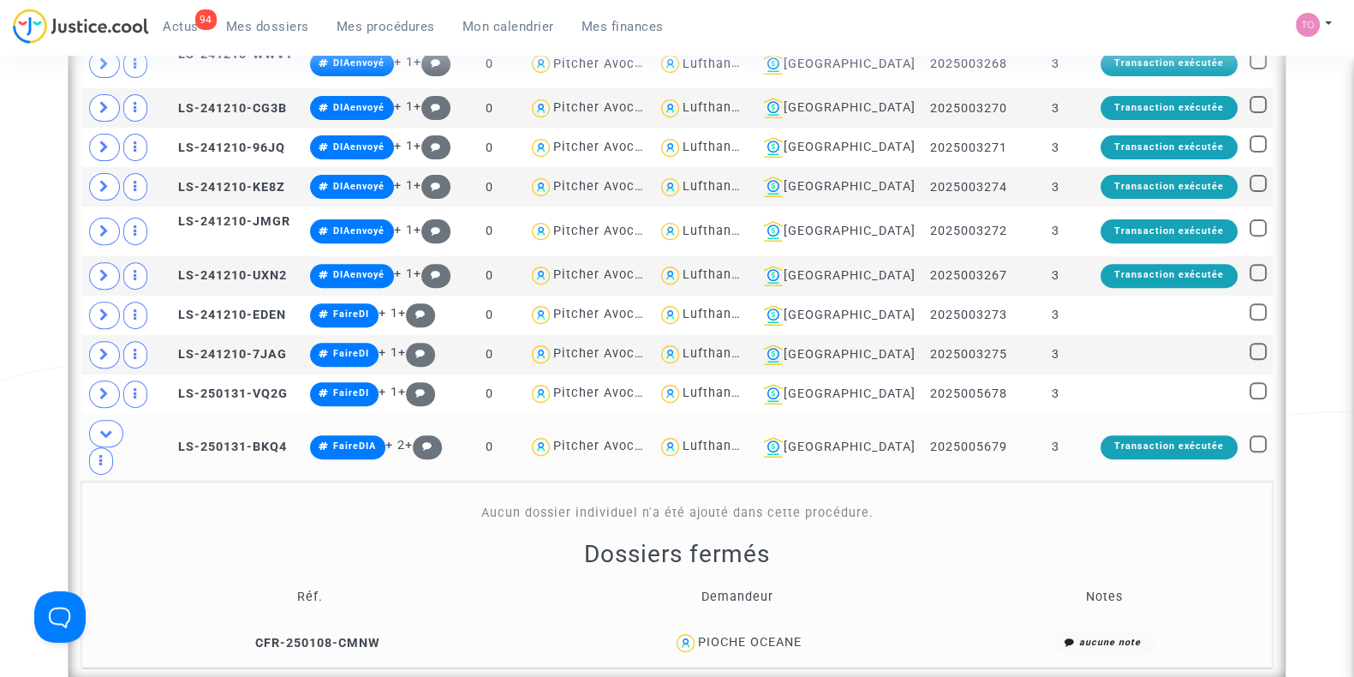
scroll to position [816, 0]
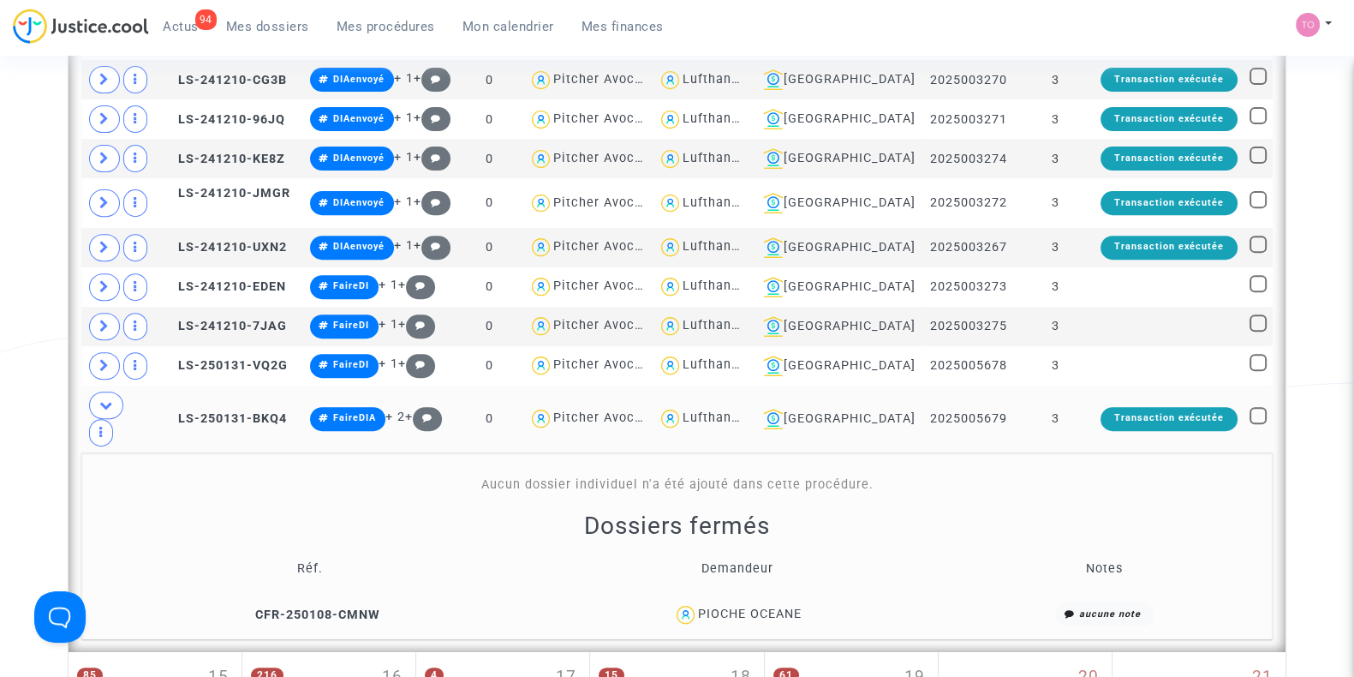
drag, startPoint x: 807, startPoint y: 546, endPoint x: 698, endPoint y: 550, distance: 108.8
click at [698, 602] on div "PIOCHE OCEANE" at bounding box center [737, 614] width 397 height 25
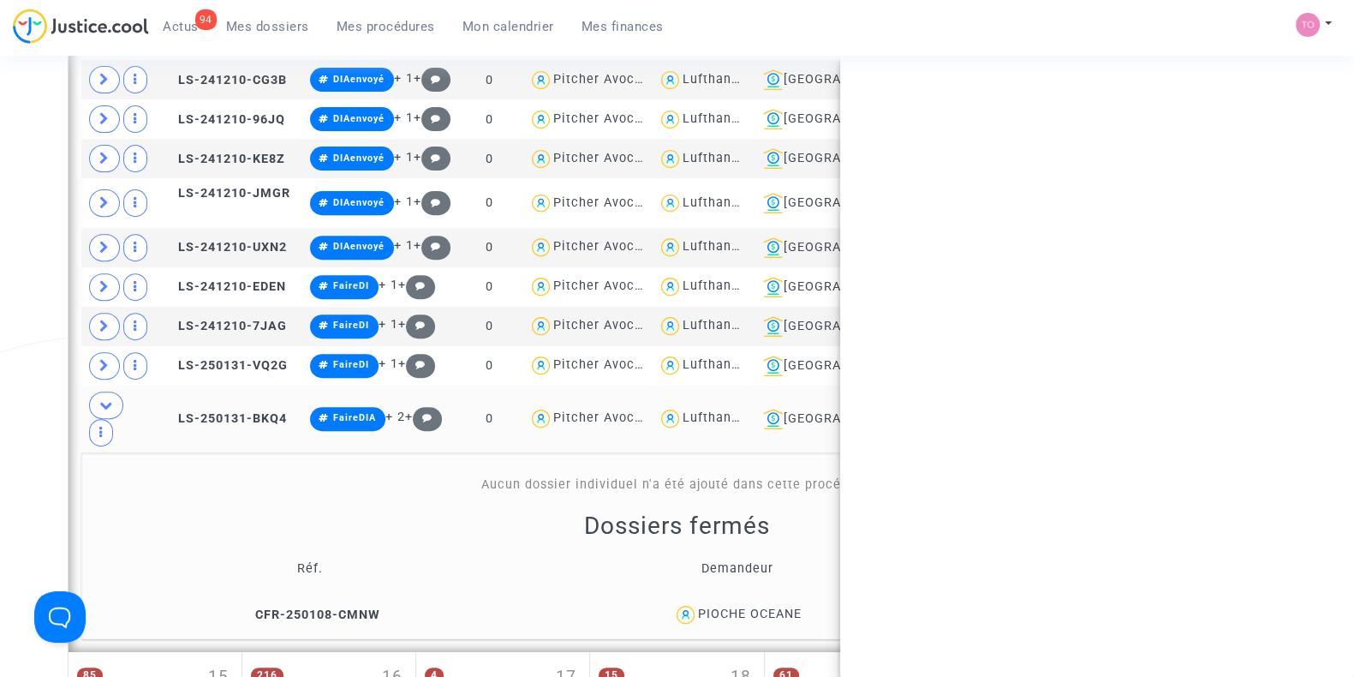
copy div "PIOCHE OCEANE"
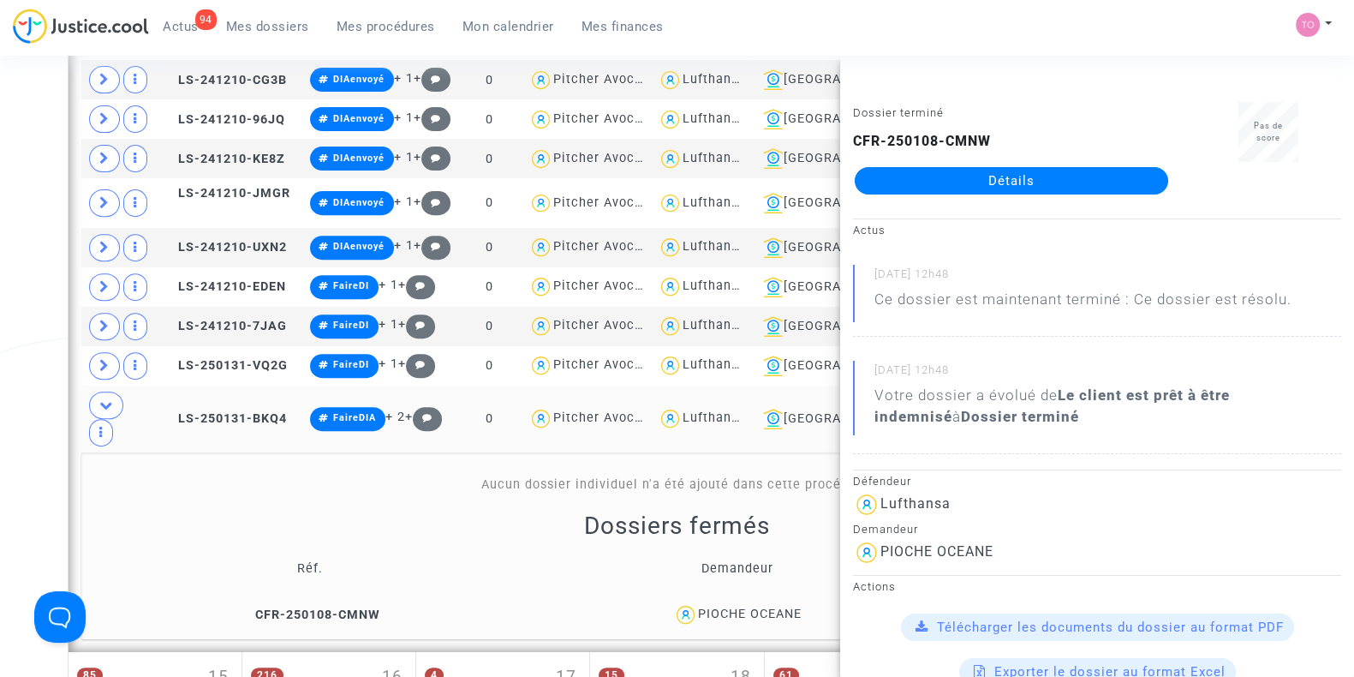
click at [0, 426] on div "Date de clôture d'instruction Date de conciliation Date d'audience Date de juge…" at bounding box center [677, 255] width 1354 height 1947
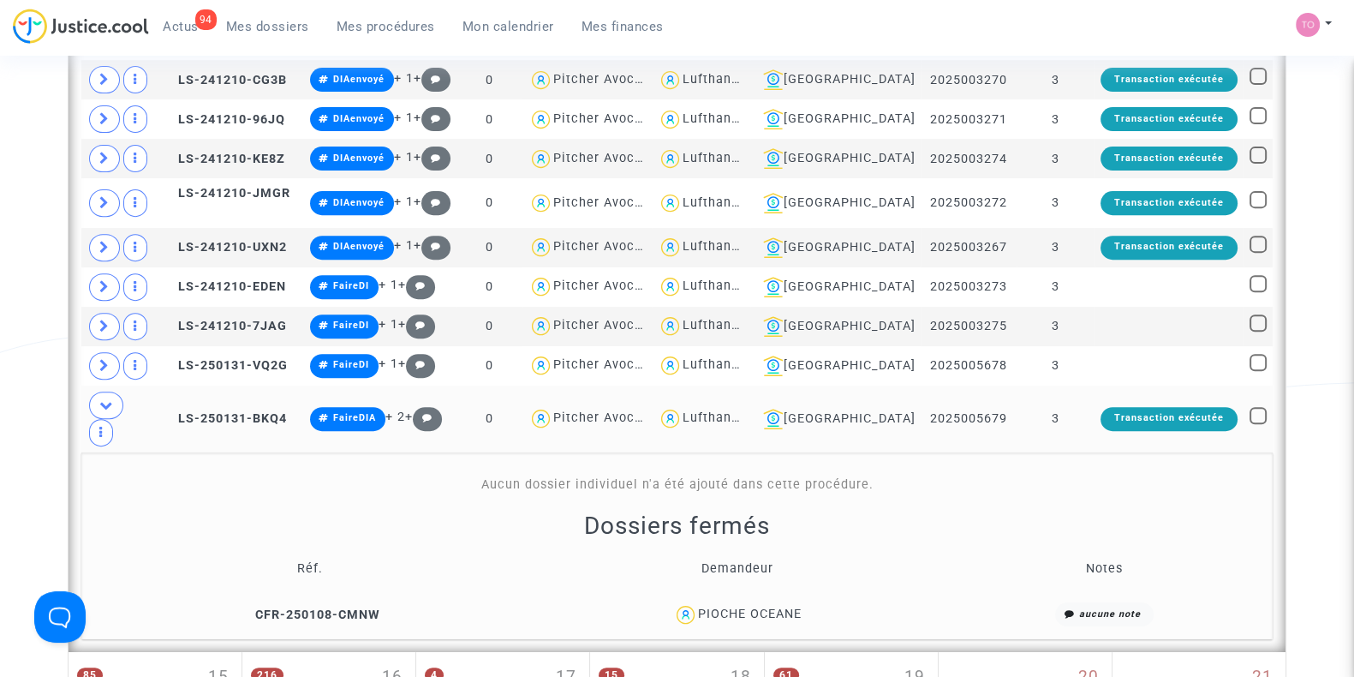
click at [957, 385] on td "2025005679" at bounding box center [969, 418] width 96 height 67
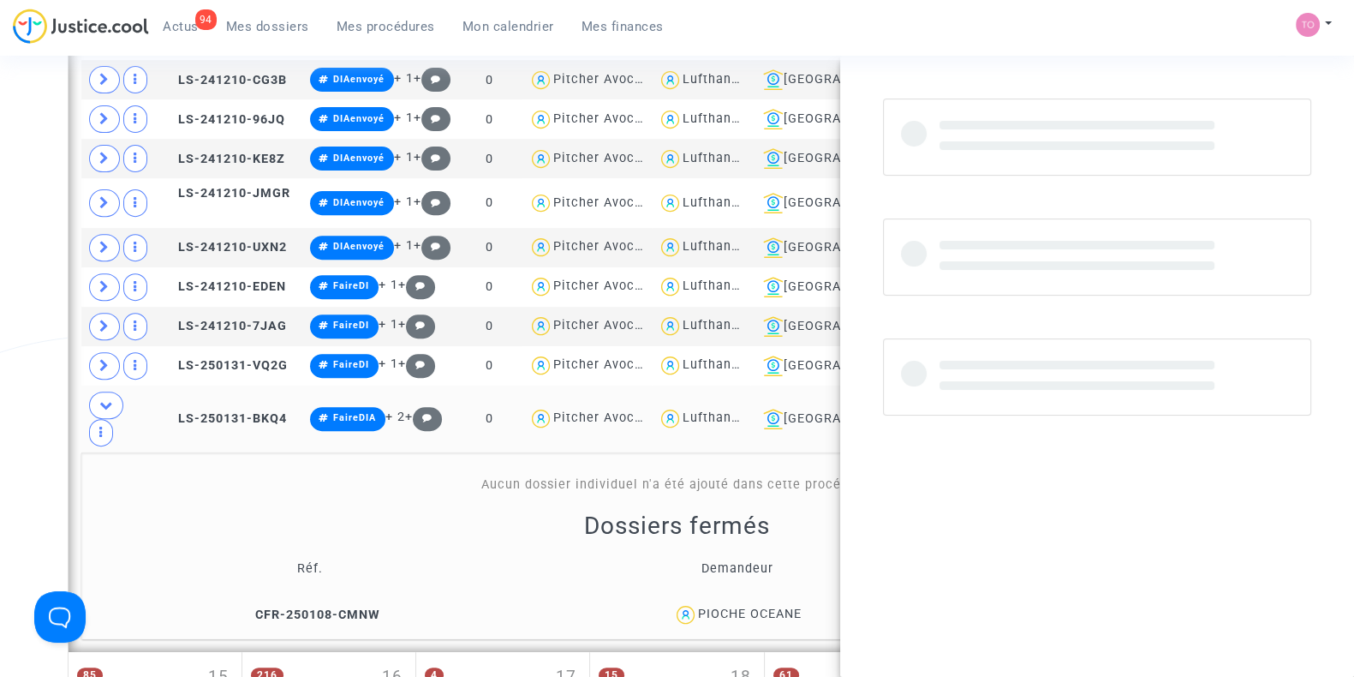
click at [957, 385] on td "2025005679" at bounding box center [969, 418] width 96 height 67
copy td "2025005679"
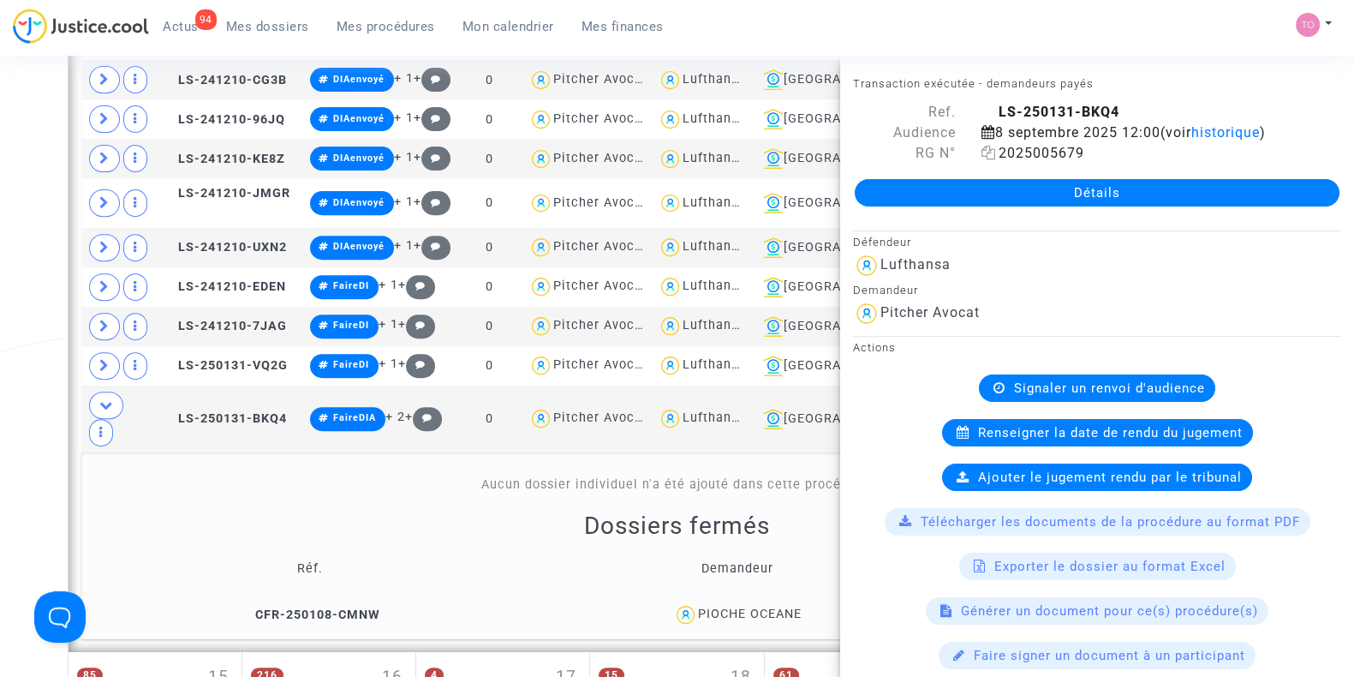
click at [1028, 147] on span "2025005679" at bounding box center [1032, 153] width 103 height 16
copy span "2025005679"
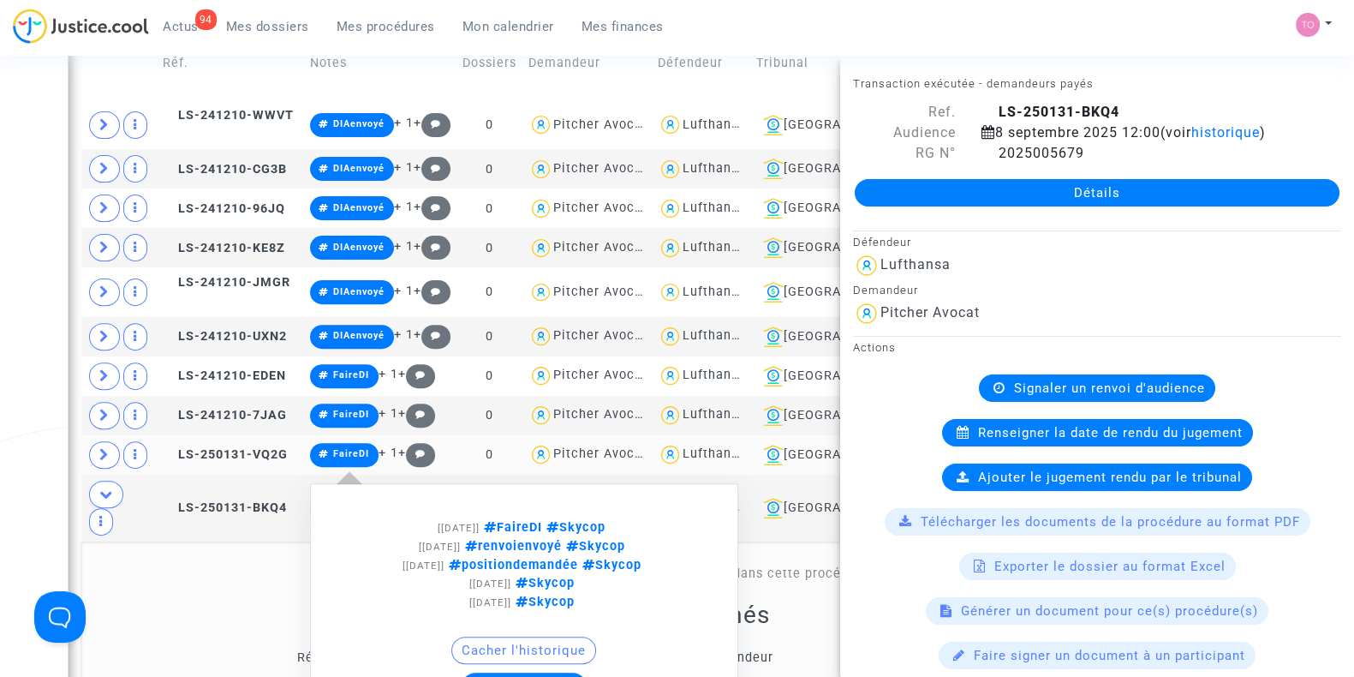
scroll to position [729, 0]
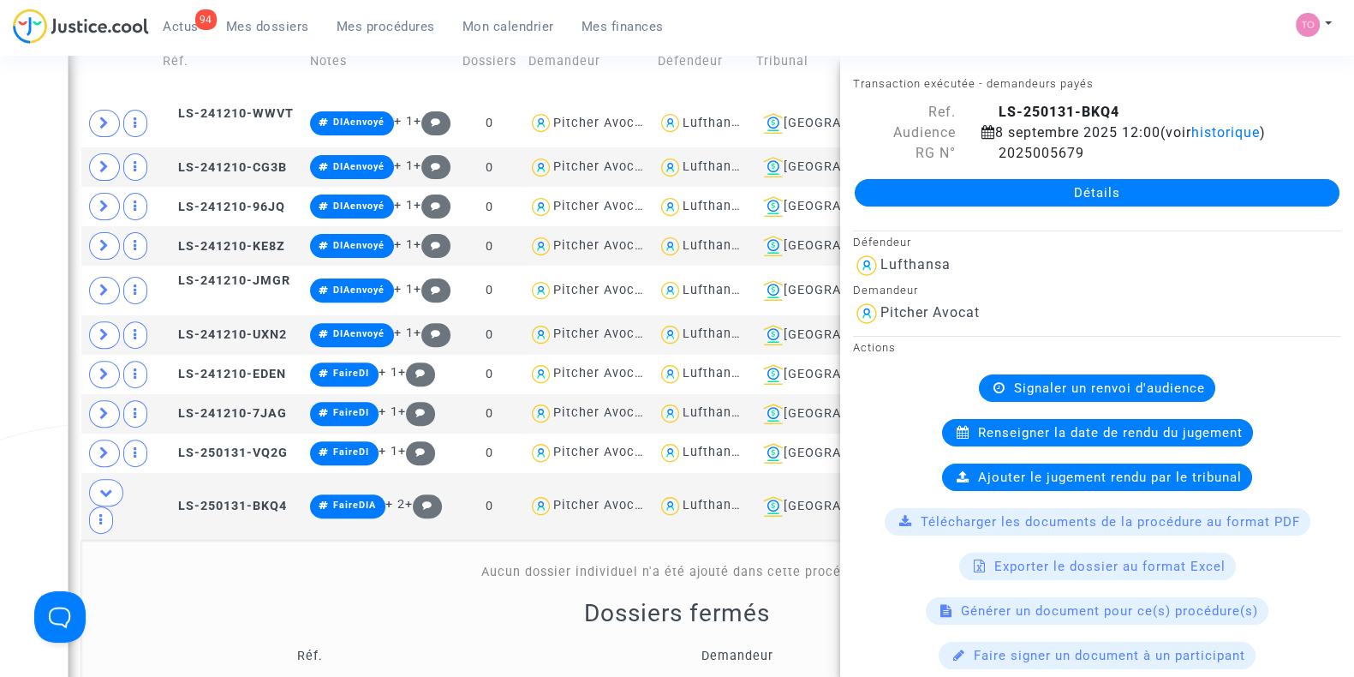
click at [0, 510] on div "Date de clôture d'instruction Date de conciliation Date d'audience Date de juge…" at bounding box center [677, 343] width 1354 height 1947
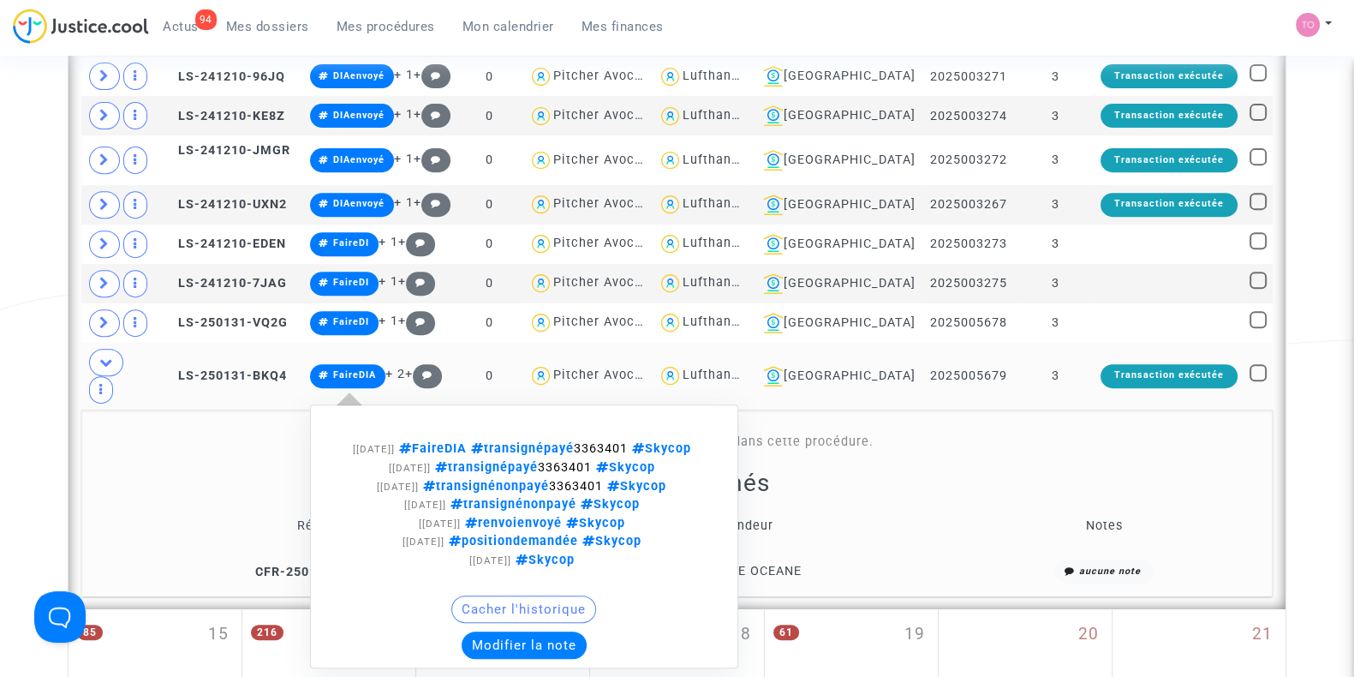
scroll to position [891, 0]
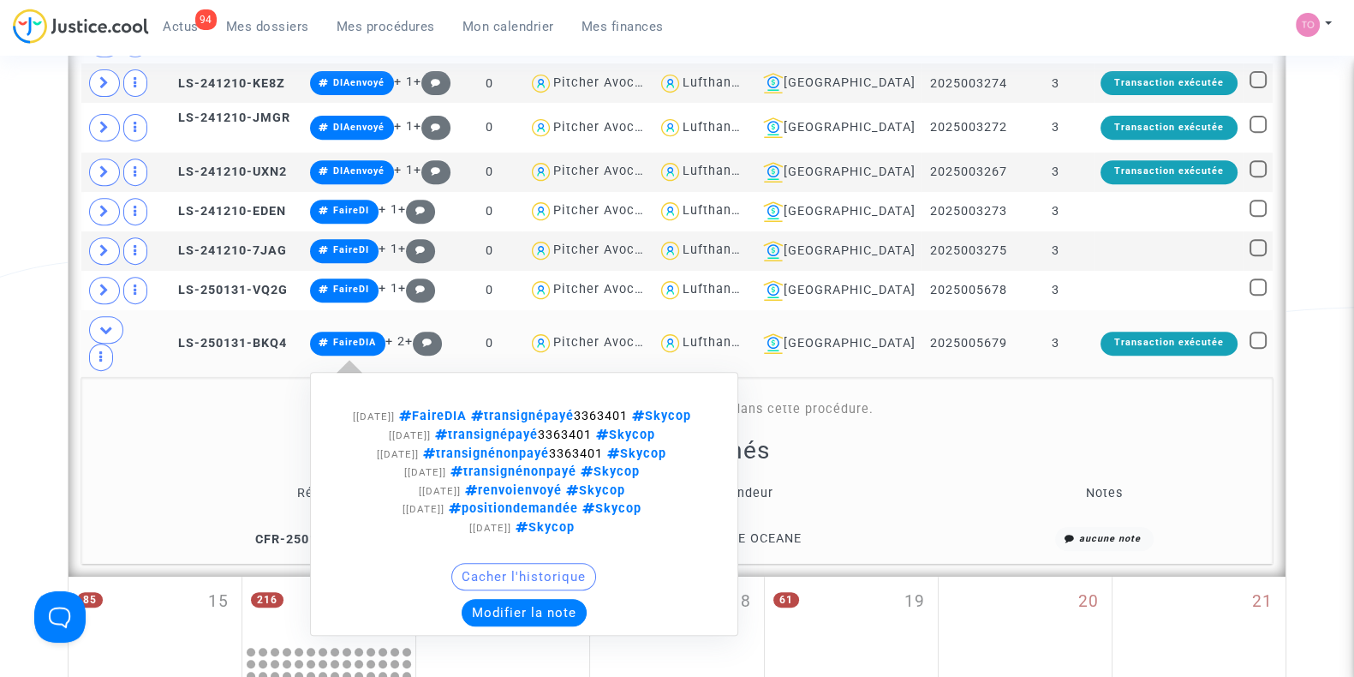
click at [521, 599] on button "Modifier la note" at bounding box center [524, 612] width 125 height 27
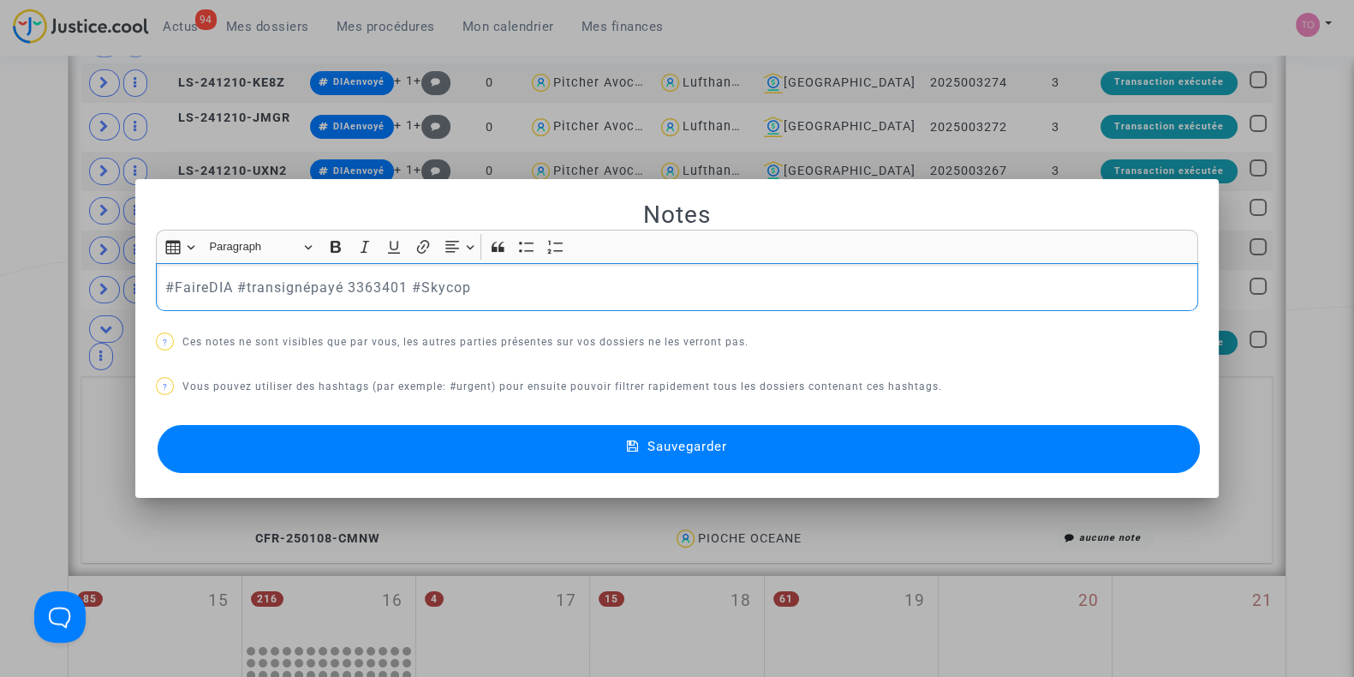
drag, startPoint x: 398, startPoint y: 284, endPoint x: 103, endPoint y: 285, distance: 295.5
click at [103, 285] on div "Notes Rich Text Editor Insert table Insert table Heading Paragraph Paragraph He…" at bounding box center [677, 338] width 1354 height 677
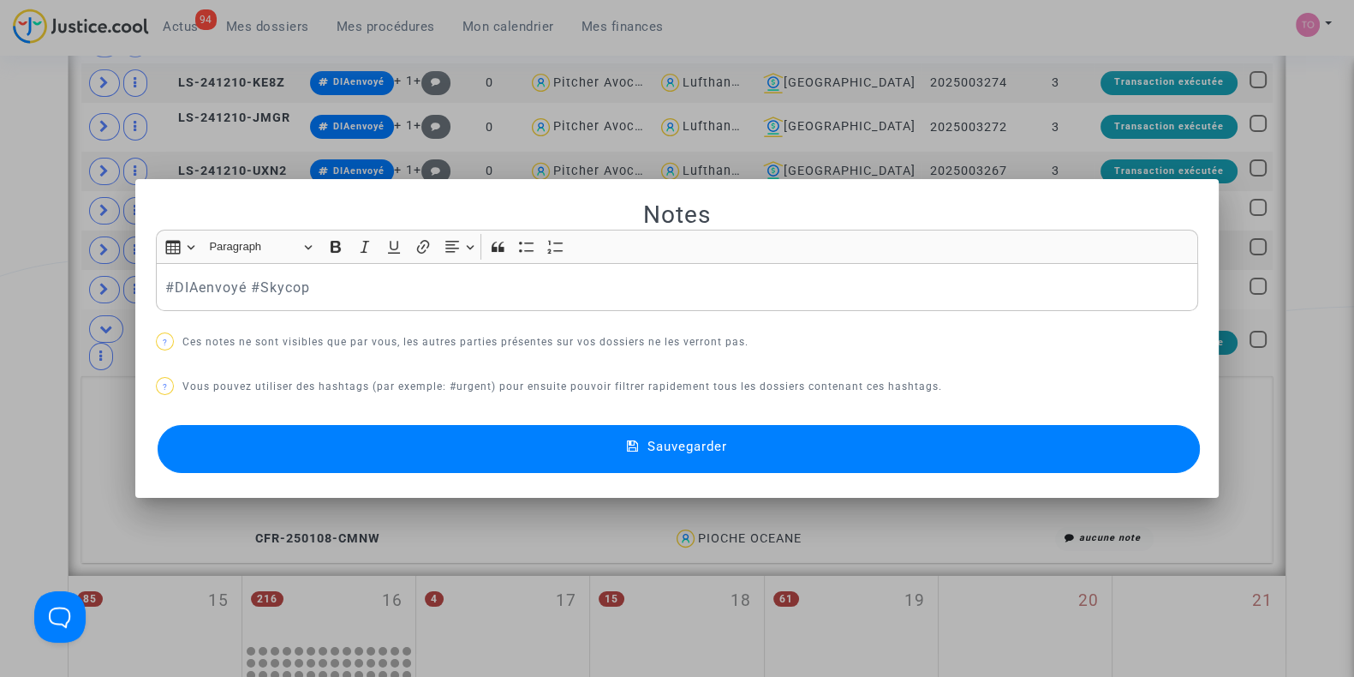
click at [291, 435] on button "Sauvegarder" at bounding box center [679, 449] width 1042 height 48
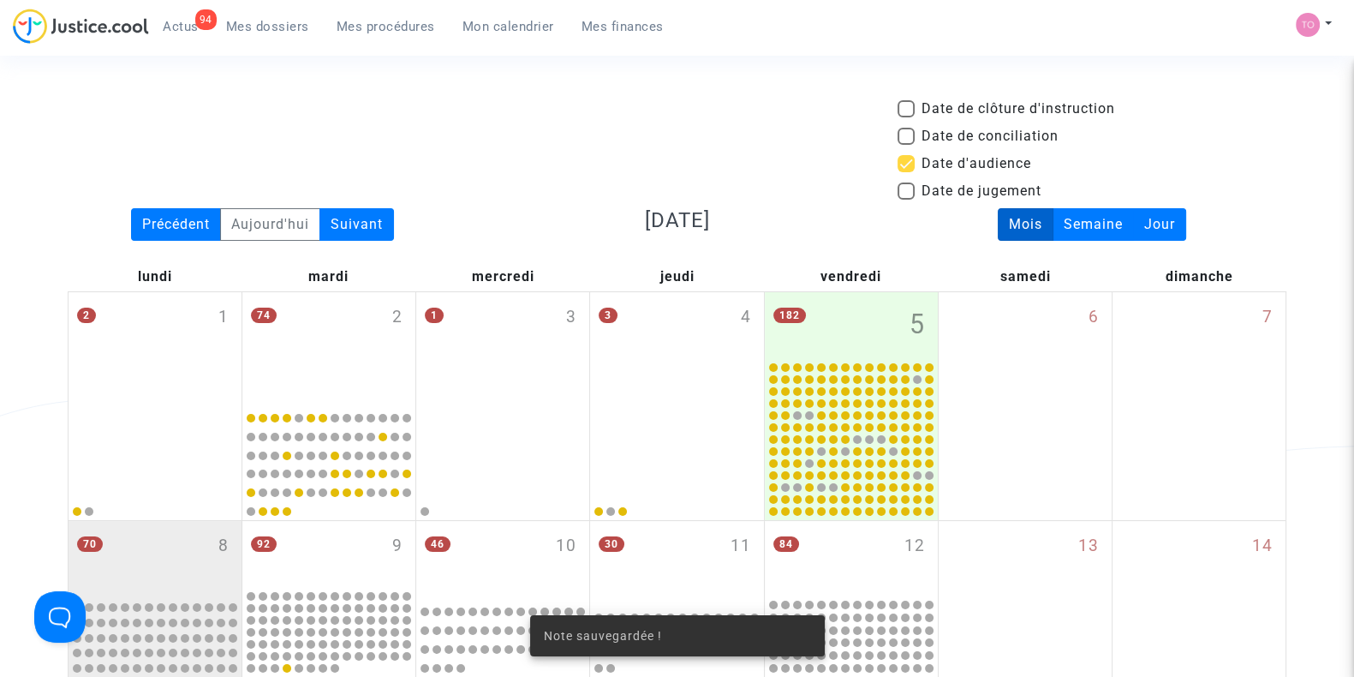
scroll to position [891, 0]
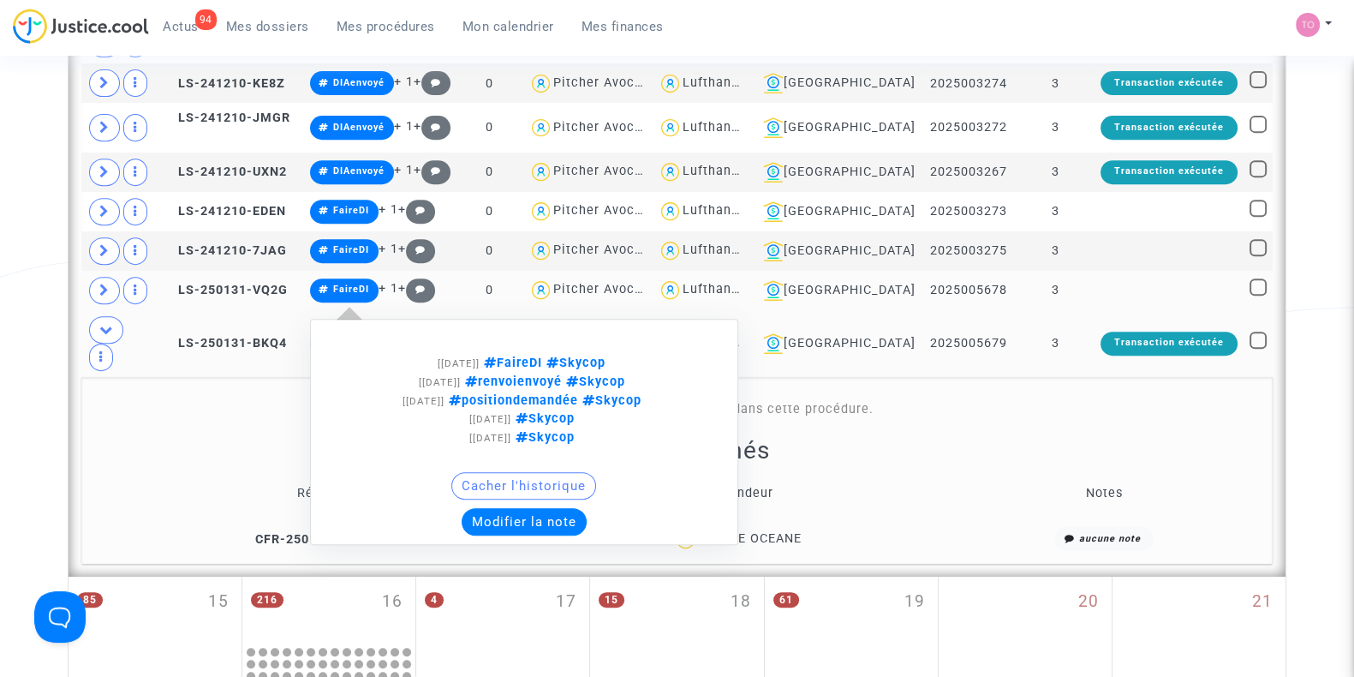
click at [531, 508] on button "Modifier la note" at bounding box center [524, 521] width 125 height 27
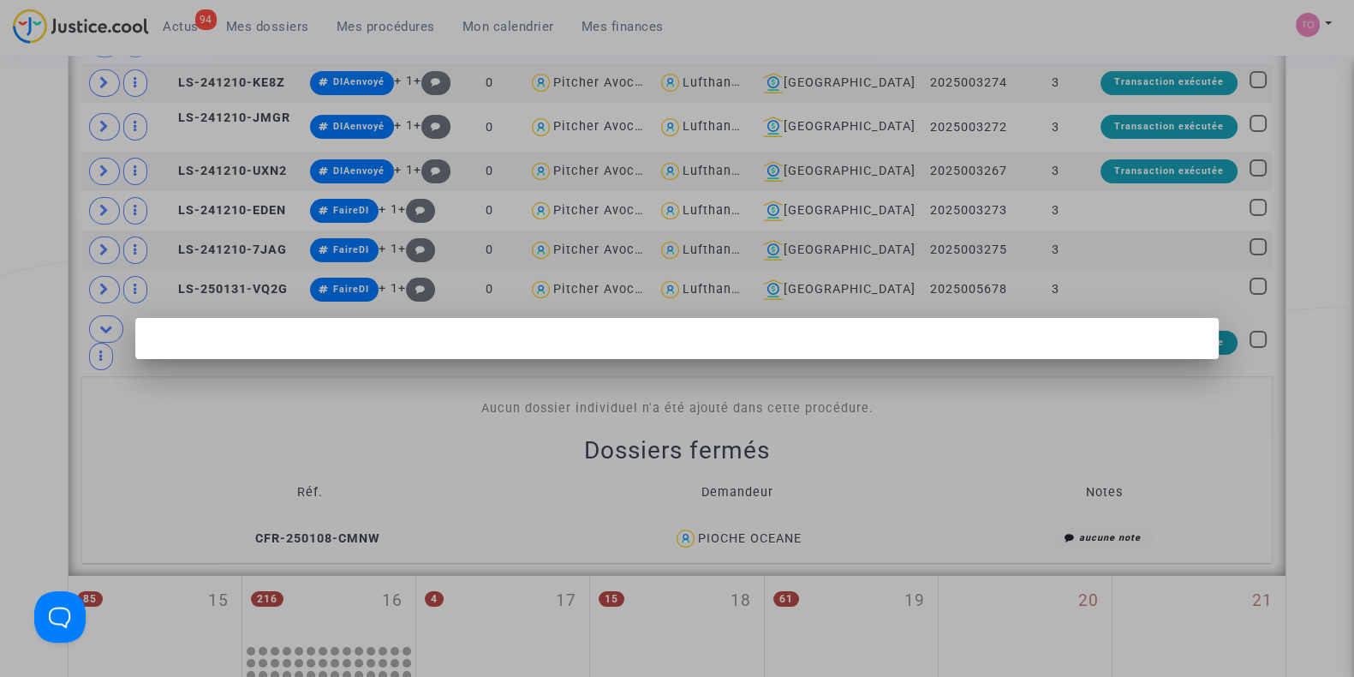
scroll to position [0, 0]
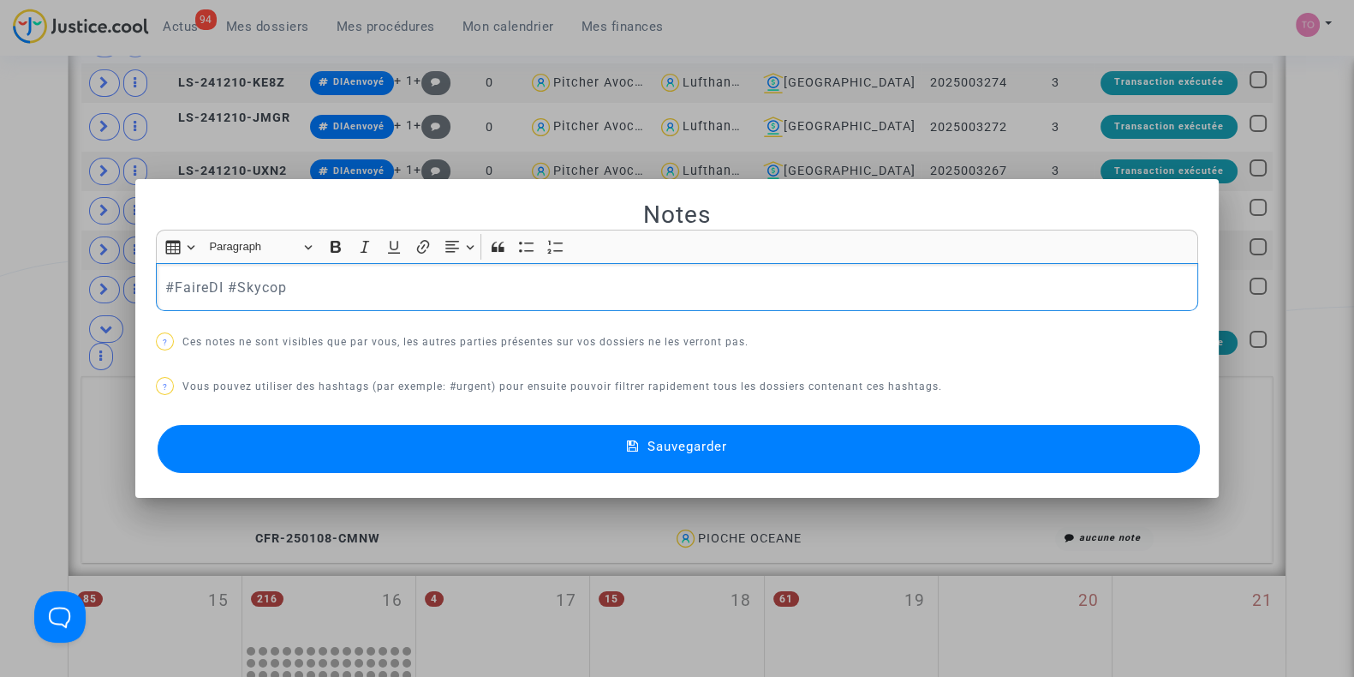
drag, startPoint x: 218, startPoint y: 283, endPoint x: 168, endPoint y: 277, distance: 50.0
click at [168, 277] on p "#FaireDI #Skycop" at bounding box center [677, 287] width 1024 height 21
click at [14, 289] on div at bounding box center [677, 338] width 1354 height 677
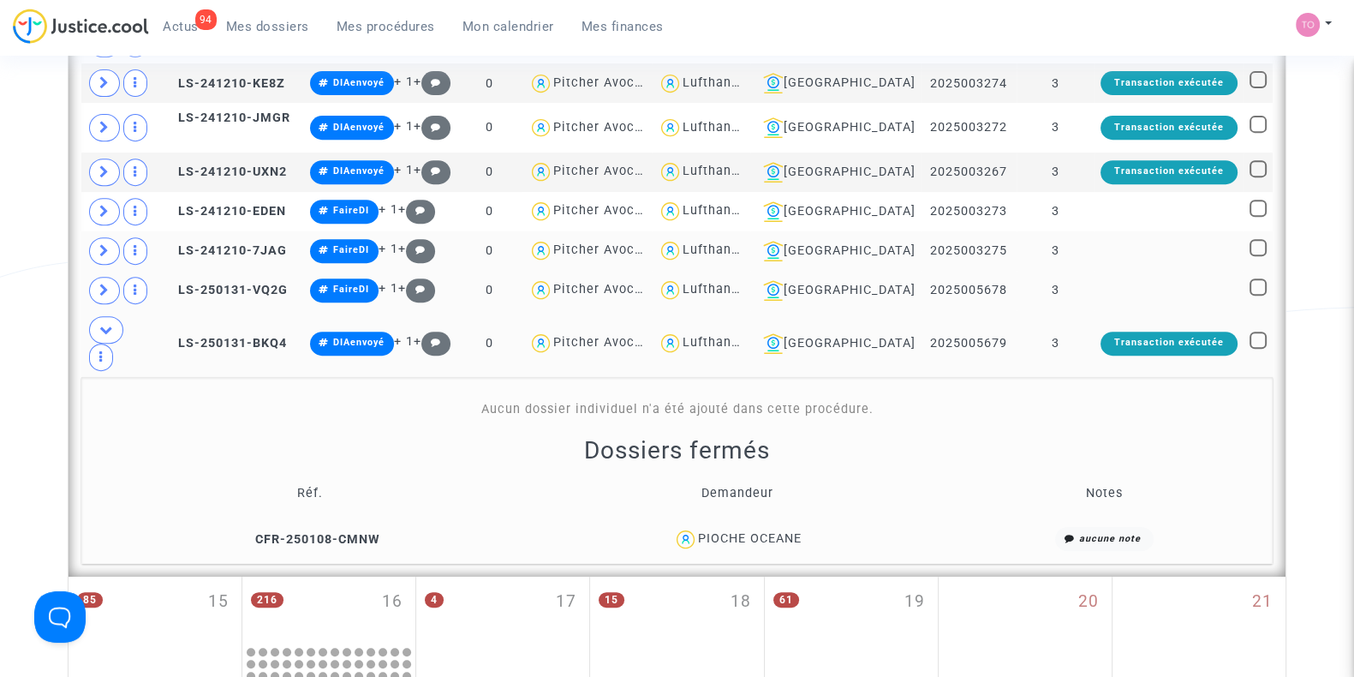
scroll to position [864, 0]
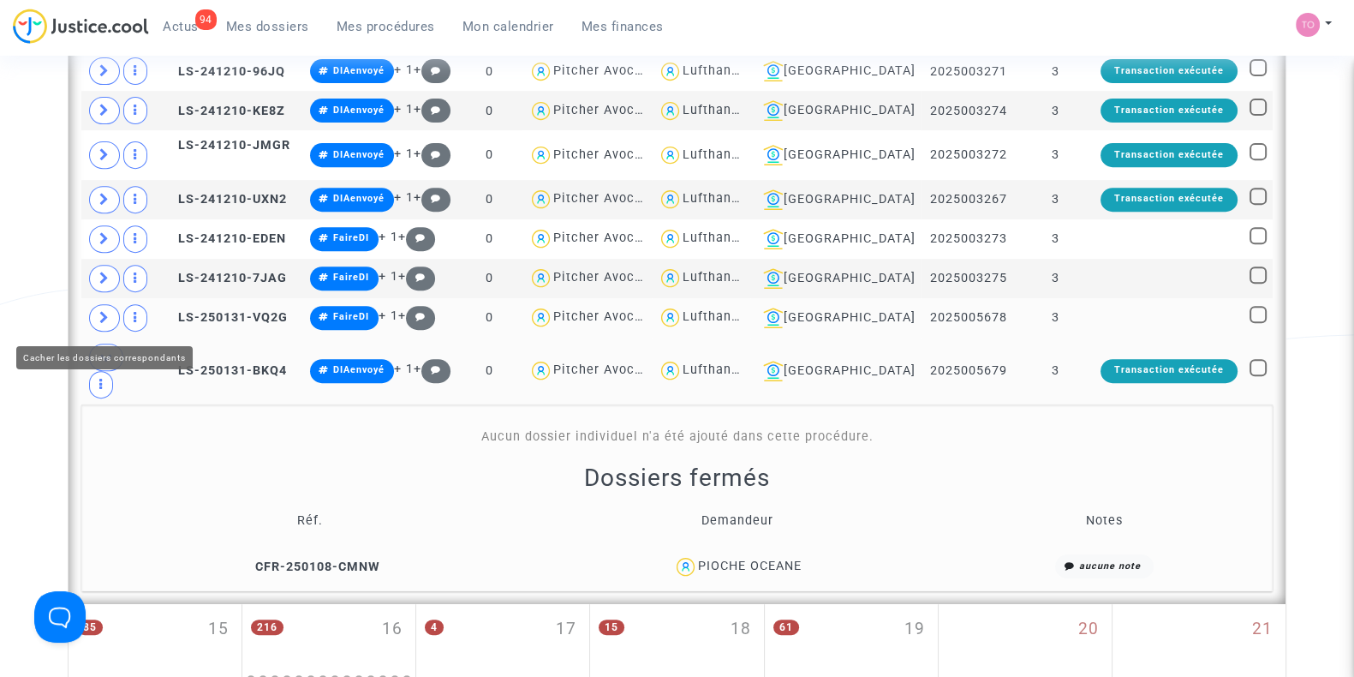
click at [115, 343] on span at bounding box center [106, 356] width 34 height 27
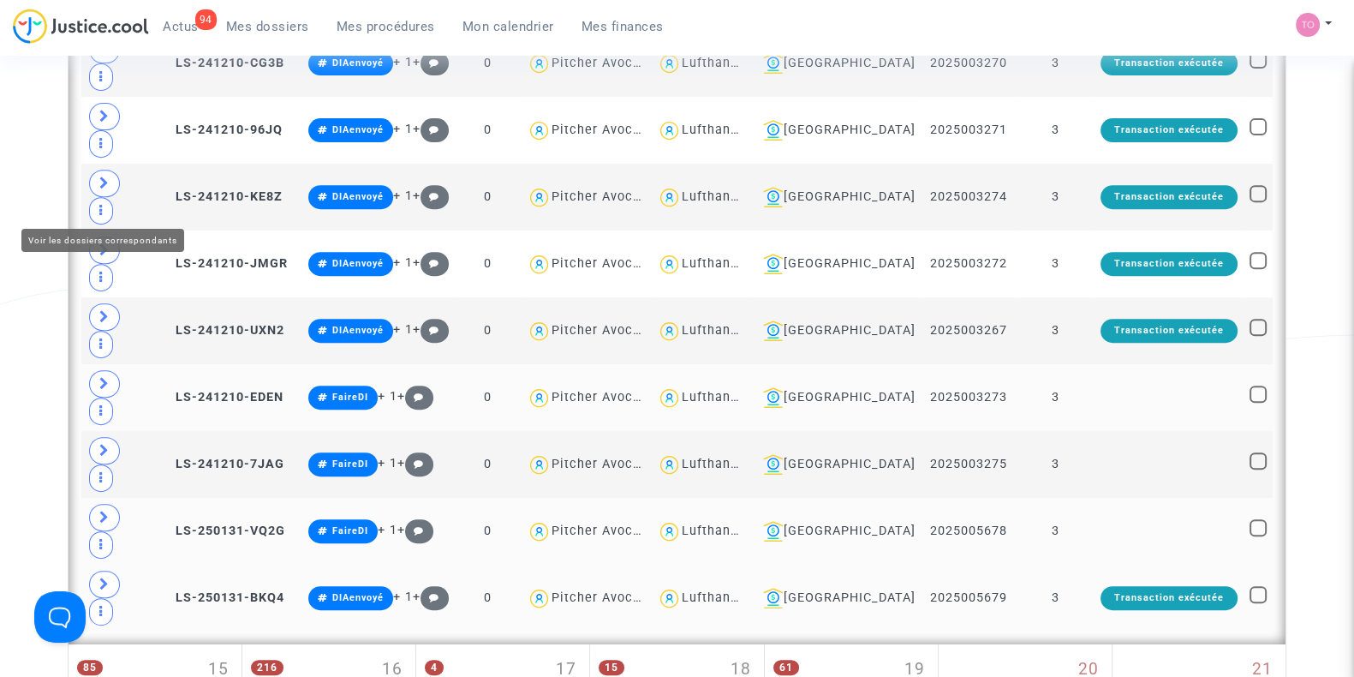
click at [99, 377] on icon at bounding box center [104, 383] width 10 height 13
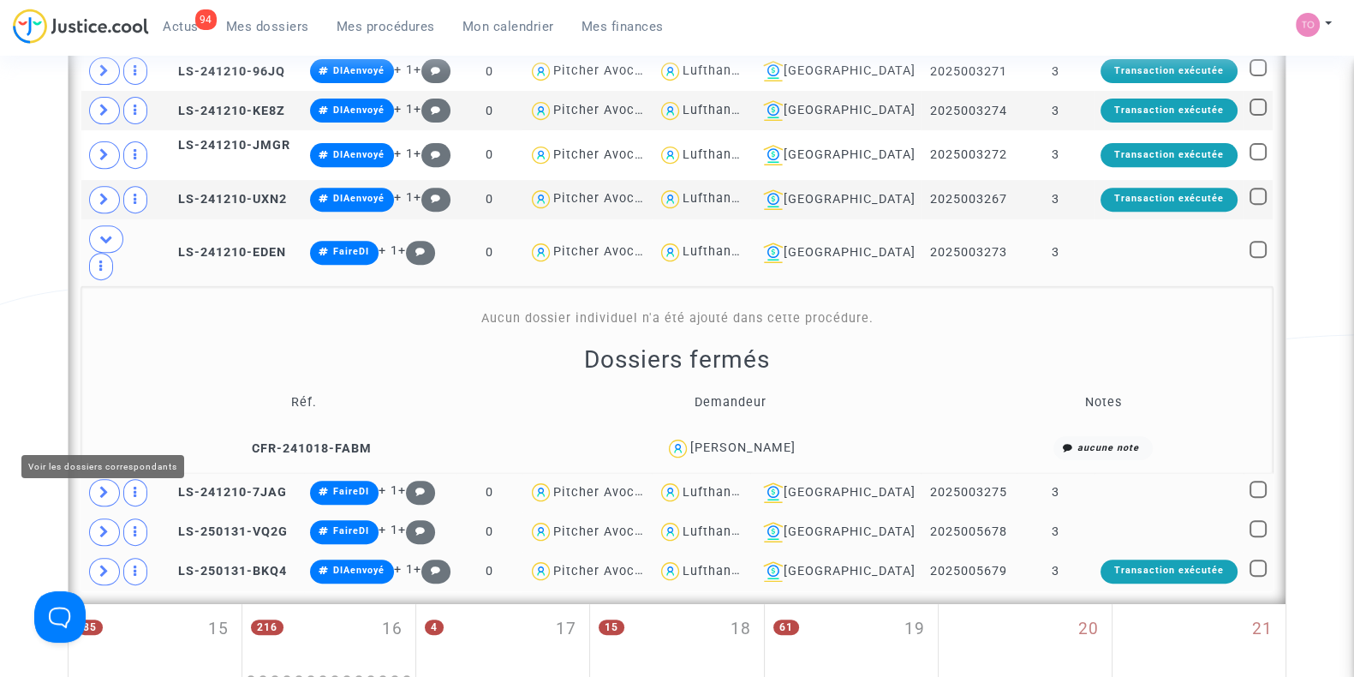
click at [105, 479] on span at bounding box center [104, 492] width 31 height 27
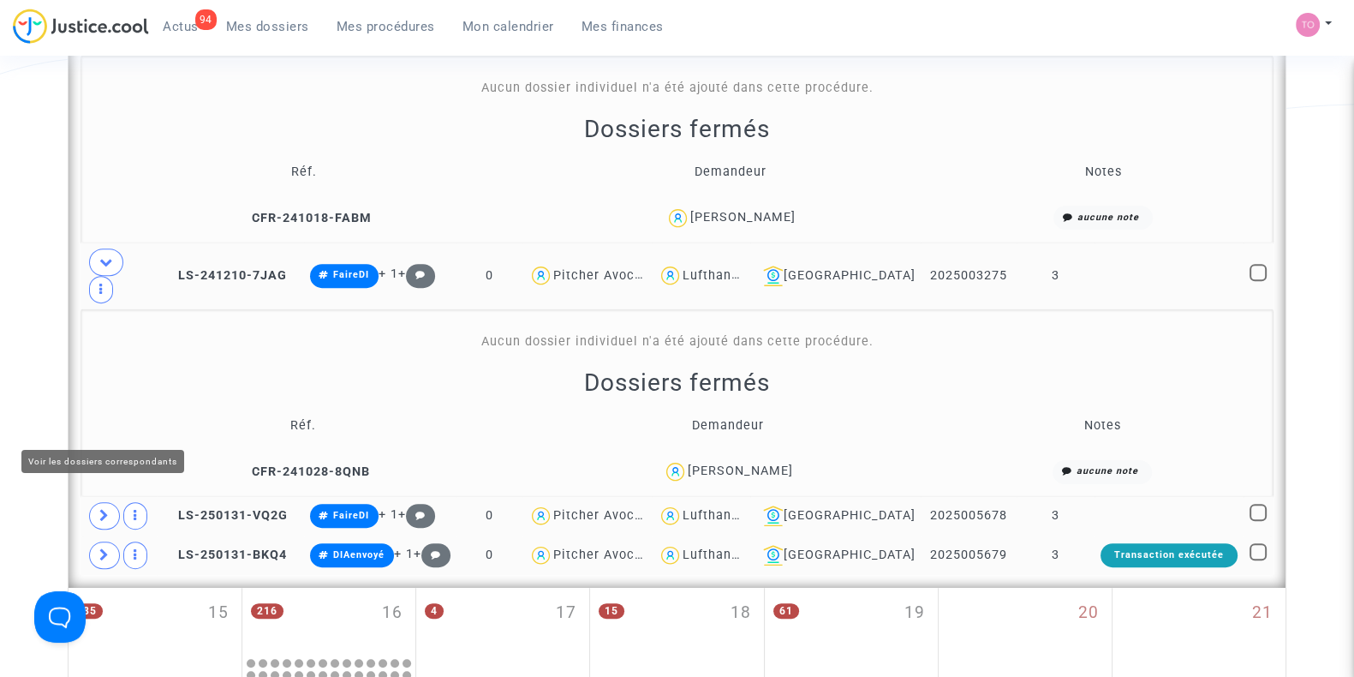
scroll to position [1095, 0]
click at [96, 501] on span at bounding box center [104, 514] width 31 height 27
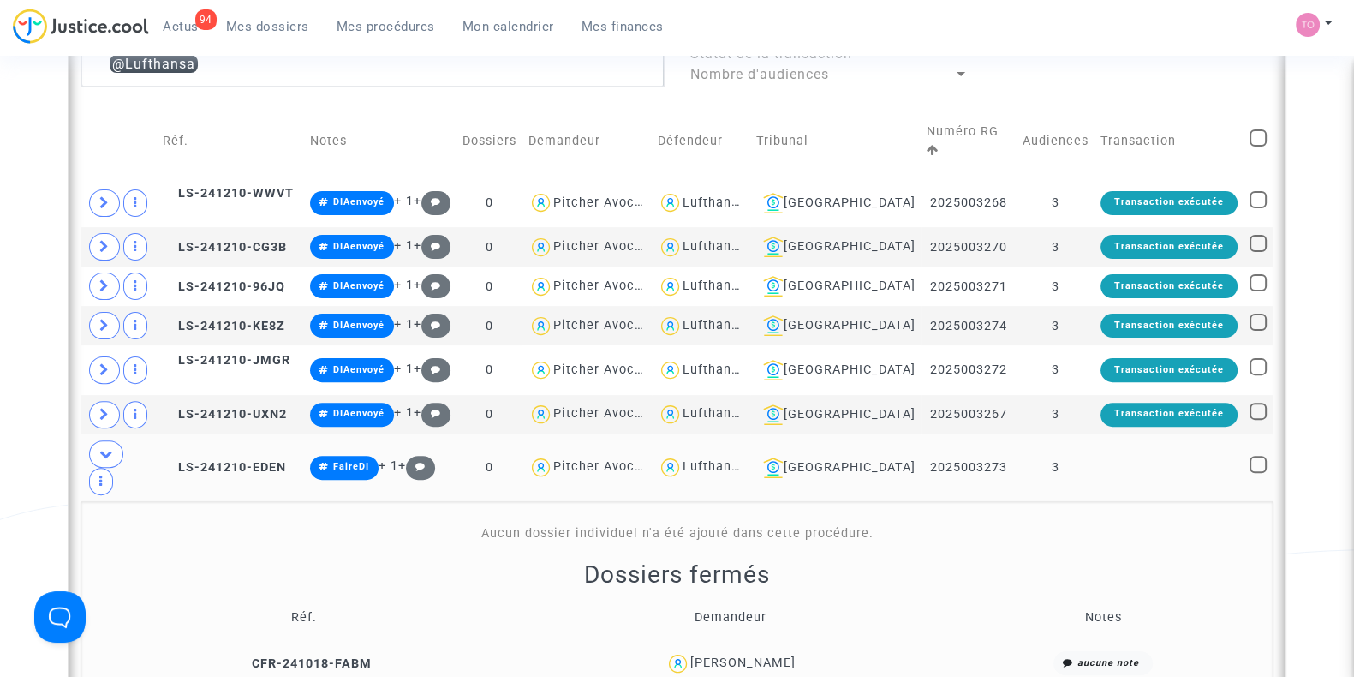
scroll to position [839, 0]
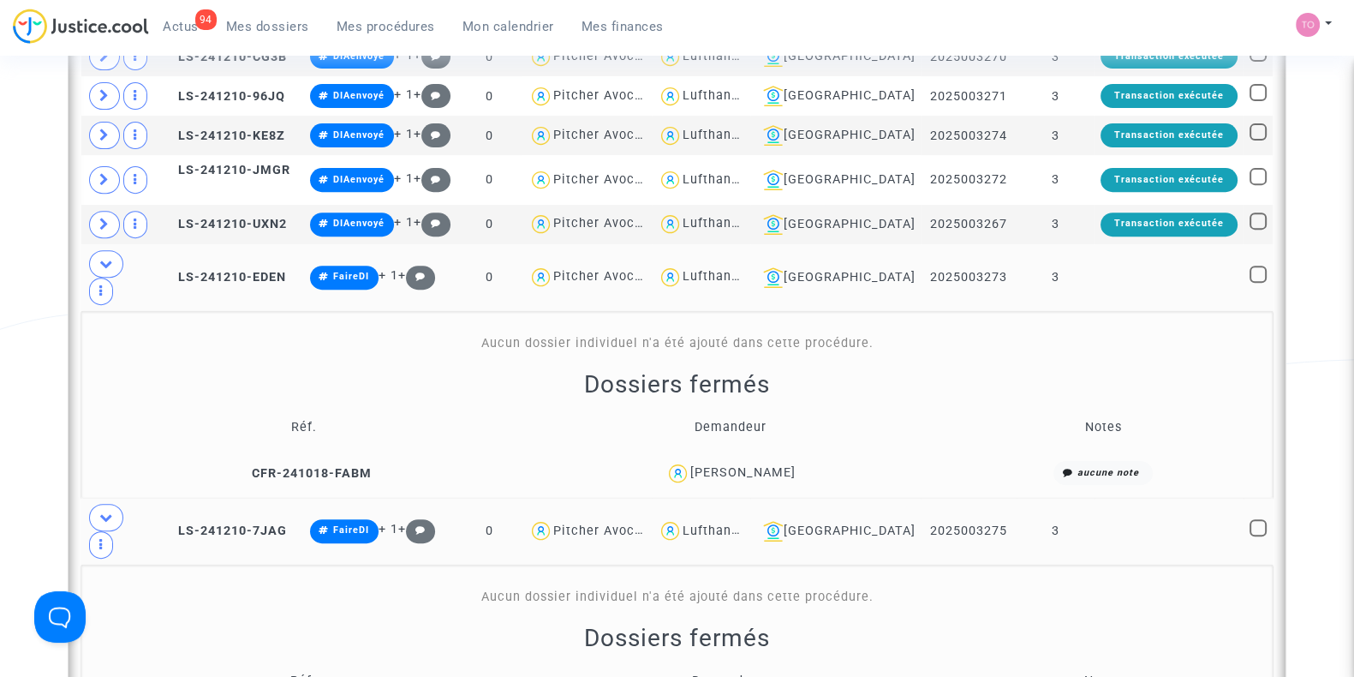
drag, startPoint x: 802, startPoint y: 414, endPoint x: 710, endPoint y: 422, distance: 92.0
click at [710, 455] on td "[PERSON_NAME]" at bounding box center [731, 473] width 418 height 37
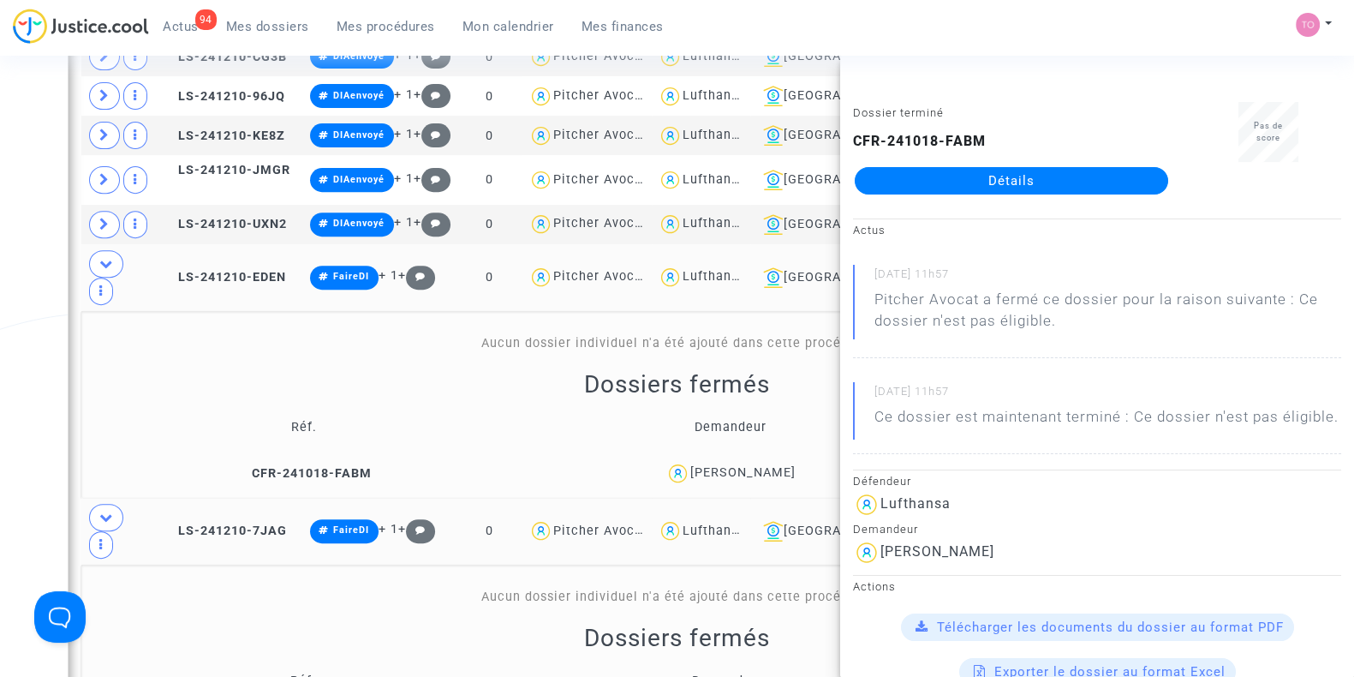
click at [0, 385] on div "Date de clôture d'instruction Date de conciliation Date d'audience Date de juge…" at bounding box center [677, 447] width 1354 height 2376
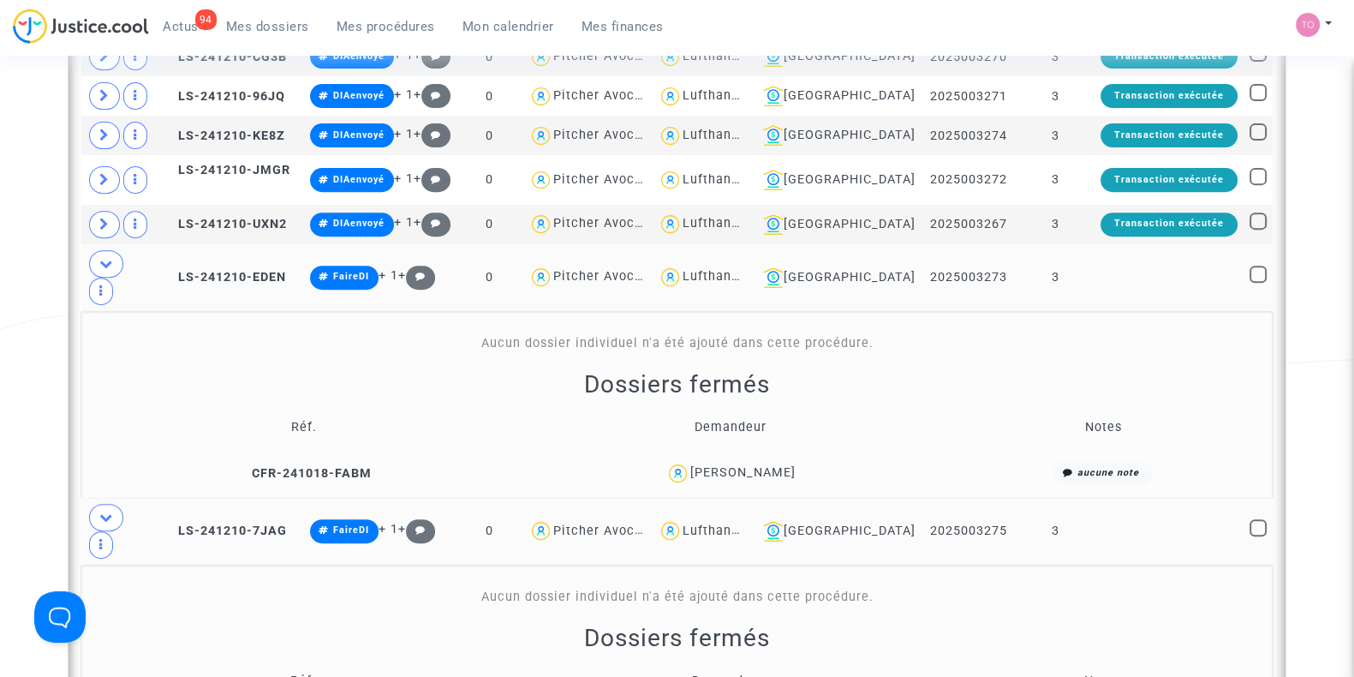
drag, startPoint x: 809, startPoint y: 397, endPoint x: 705, endPoint y: 416, distance: 106.3
click at [705, 461] on div "[PERSON_NAME]" at bounding box center [731, 473] width 406 height 25
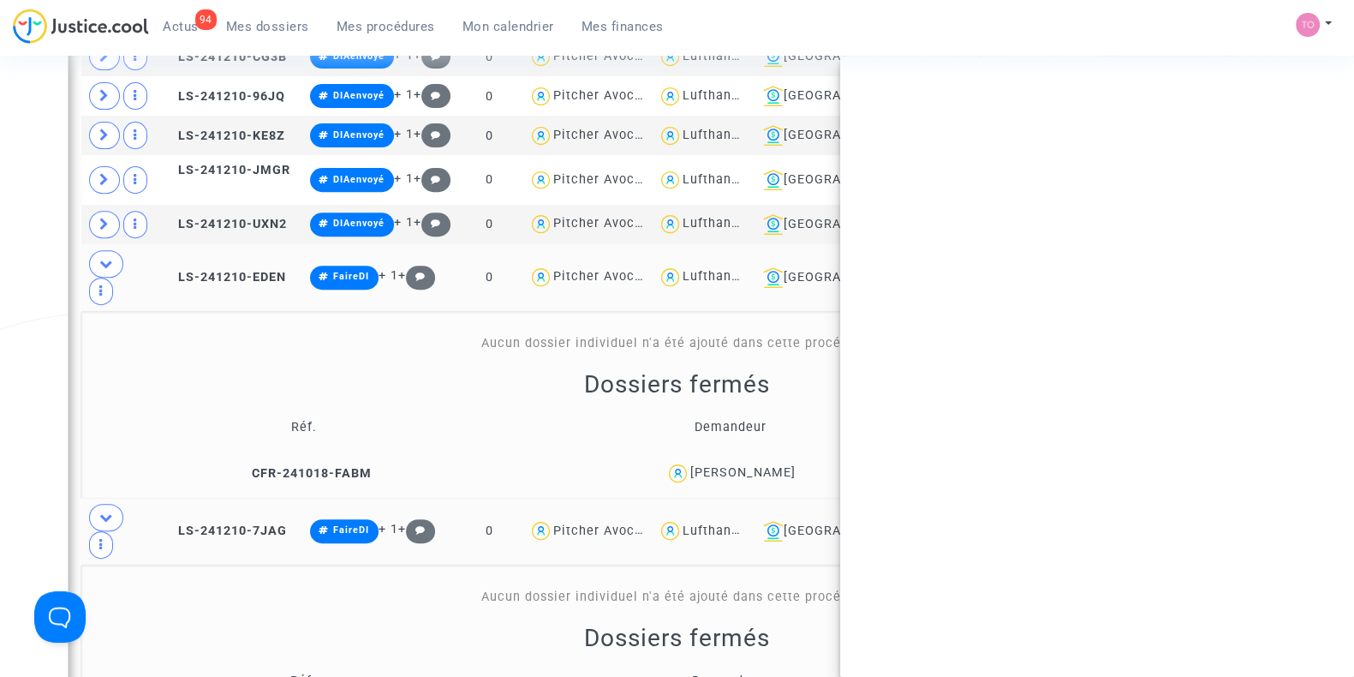
copy div "[PERSON_NAME]"
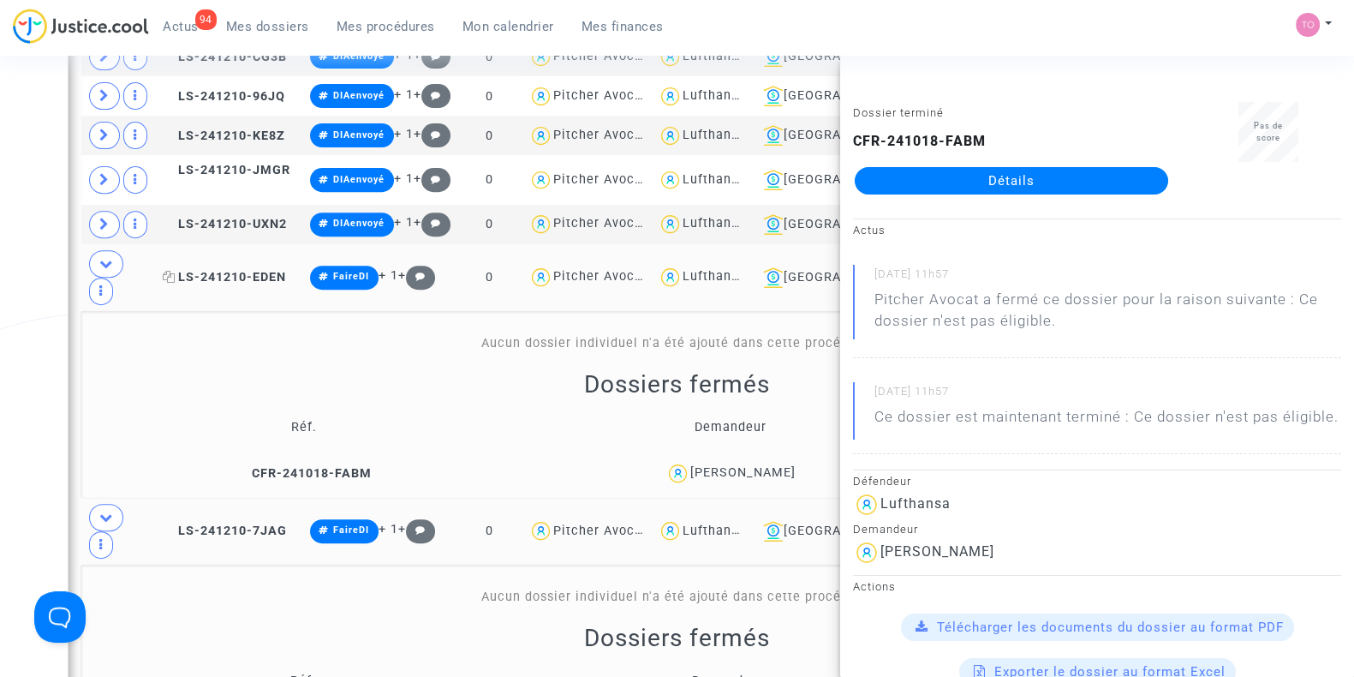
click at [228, 270] on span "LS-241210-EDEN" at bounding box center [224, 277] width 123 height 15
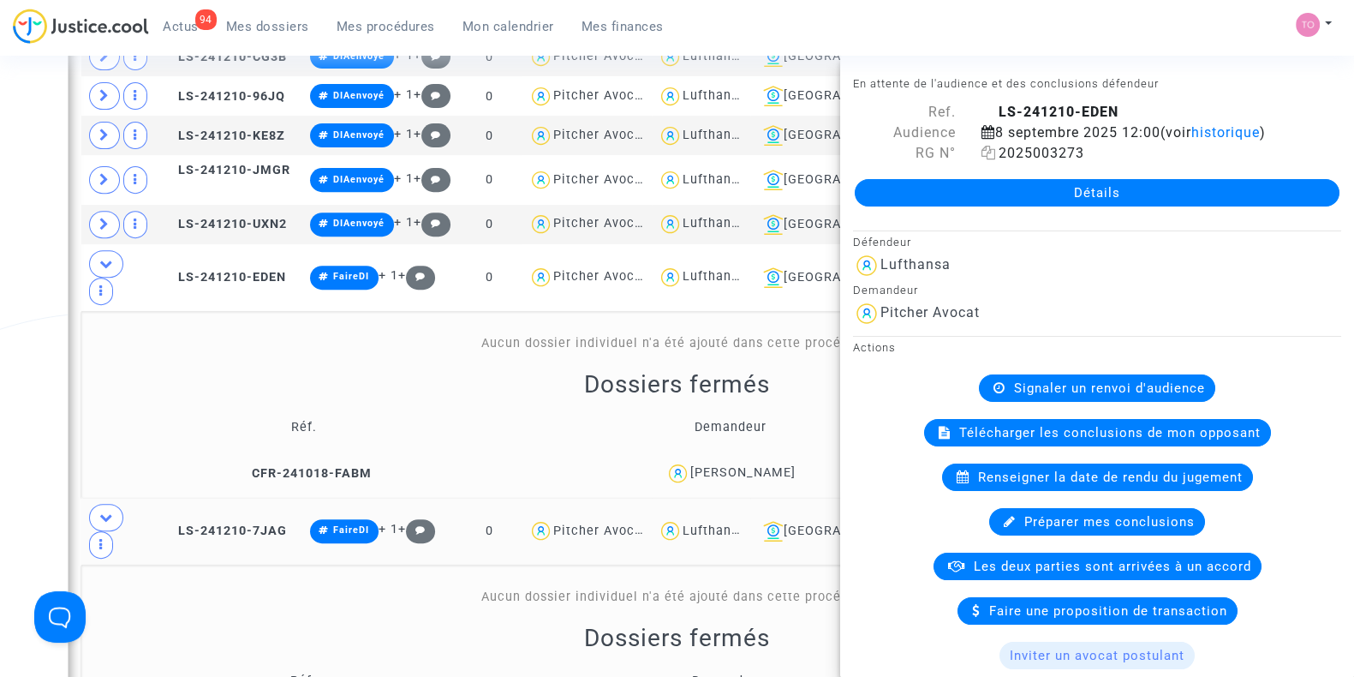
click at [985, 152] on icon at bounding box center [988, 153] width 15 height 14
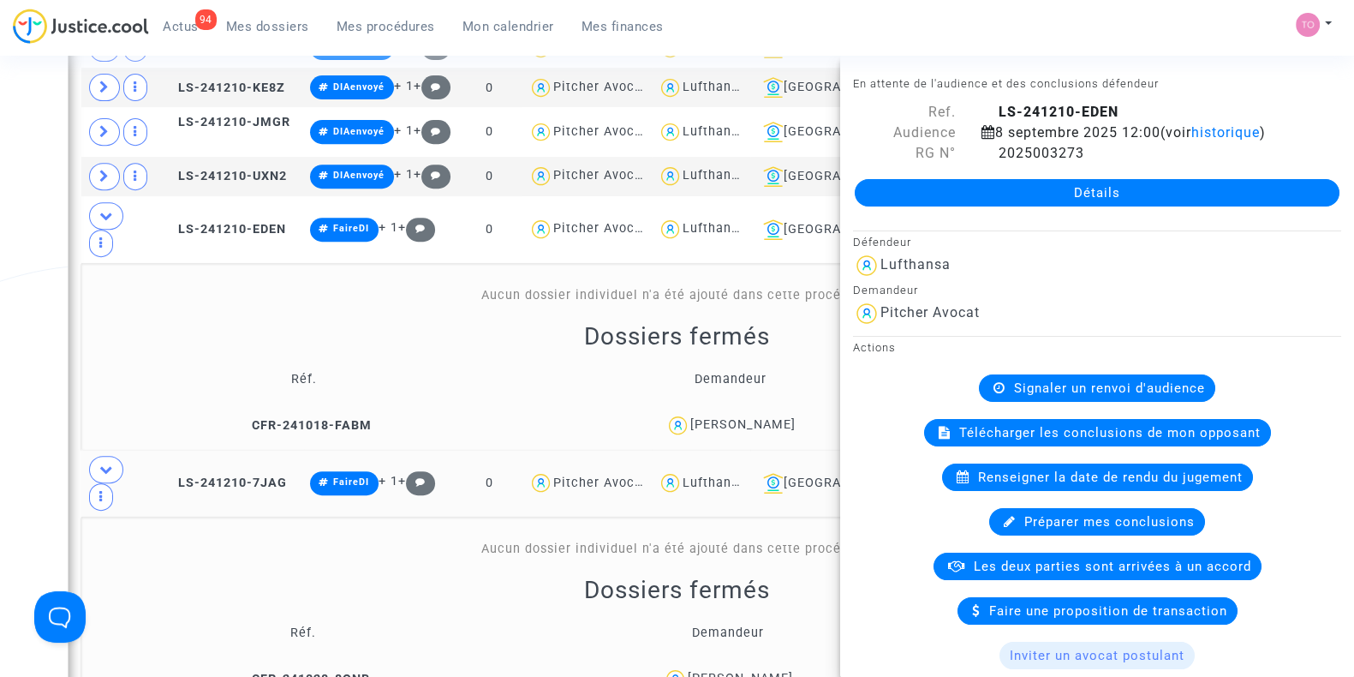
scroll to position [999, 0]
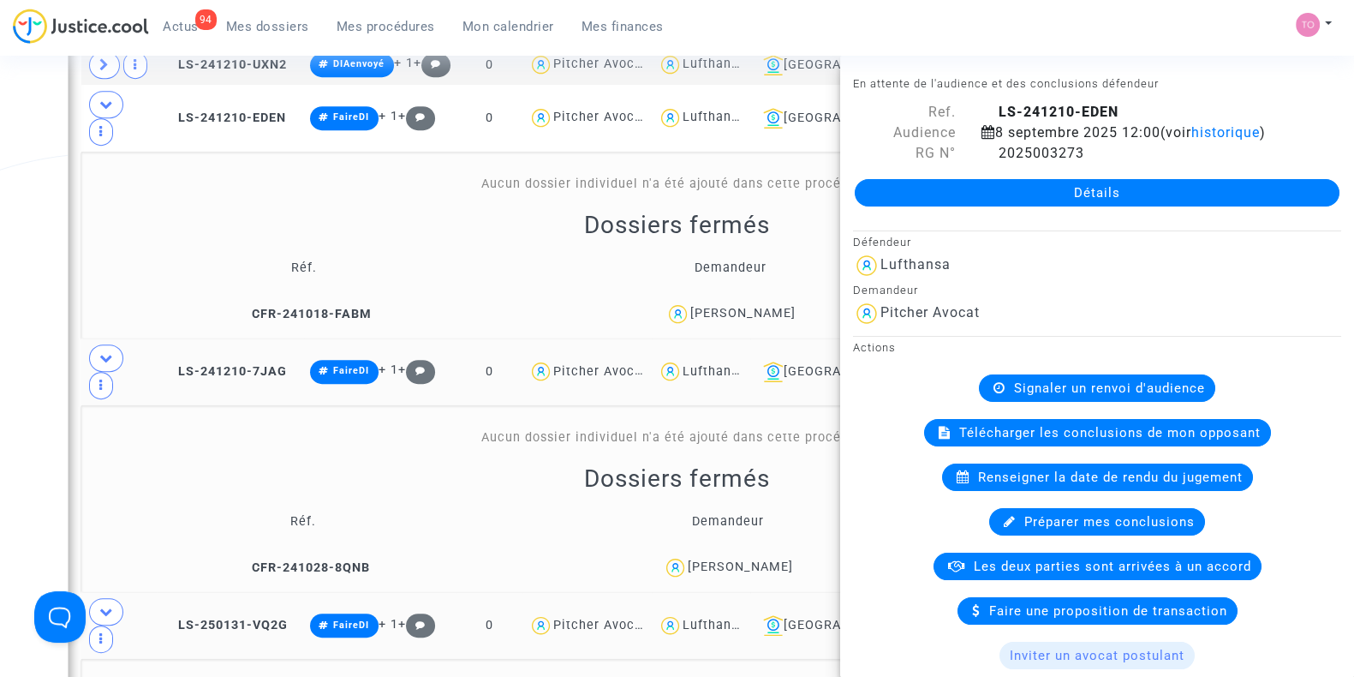
drag, startPoint x: 814, startPoint y: 473, endPoint x: 663, endPoint y: 483, distance: 151.9
click at [663, 555] on div "[PERSON_NAME]" at bounding box center [728, 567] width 408 height 25
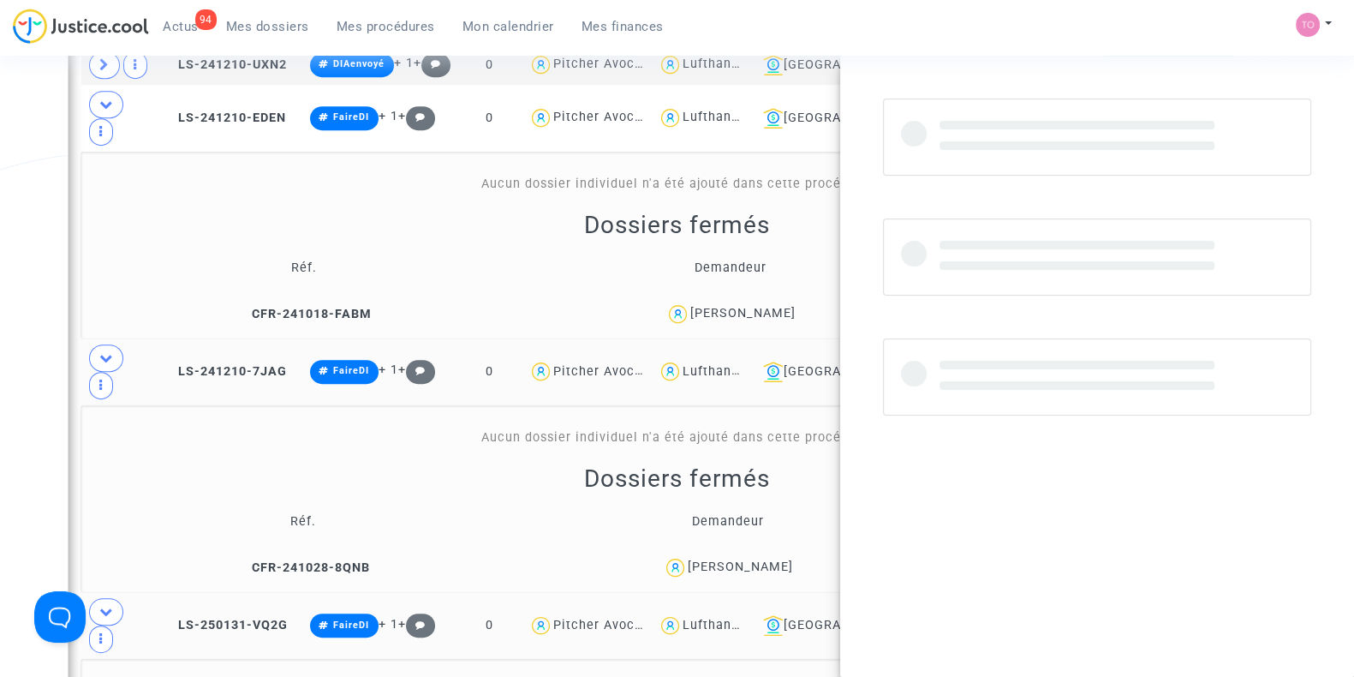
copy div "[PERSON_NAME]"
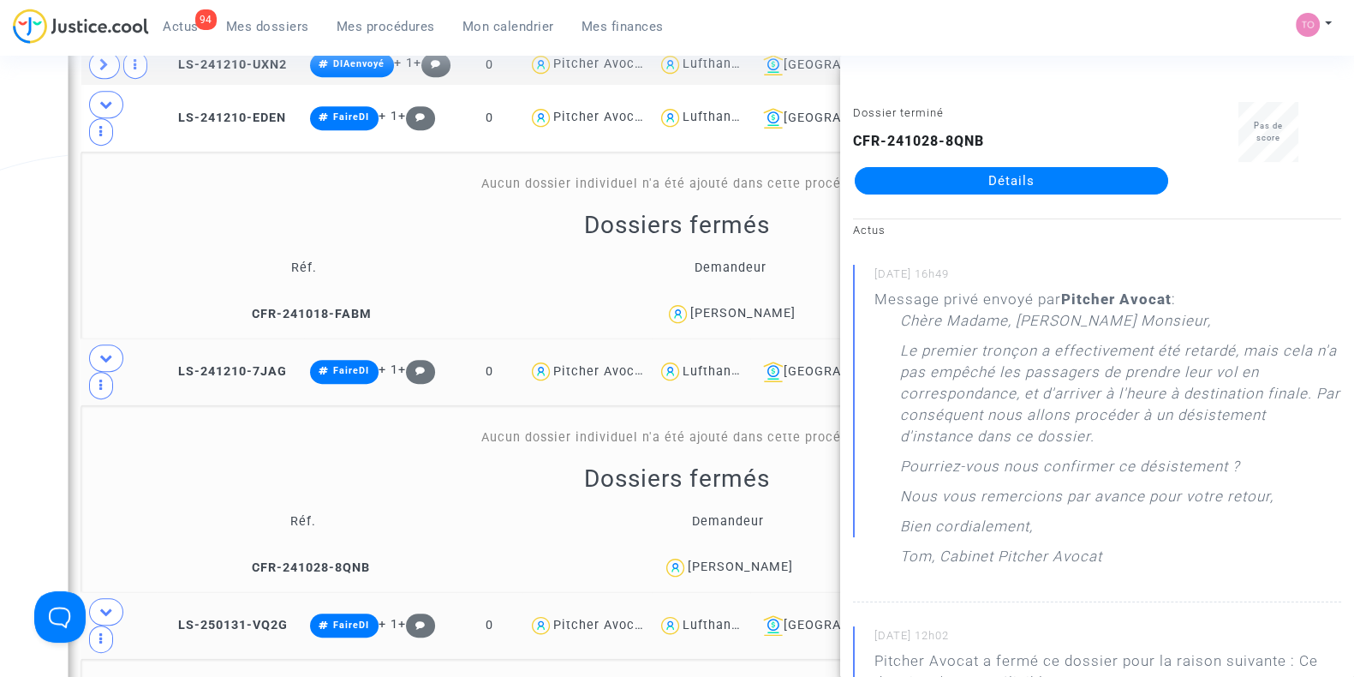
click at [0, 349] on div "Date de clôture d'instruction Date de conciliation Date d'audience Date de juge…" at bounding box center [677, 288] width 1354 height 2376
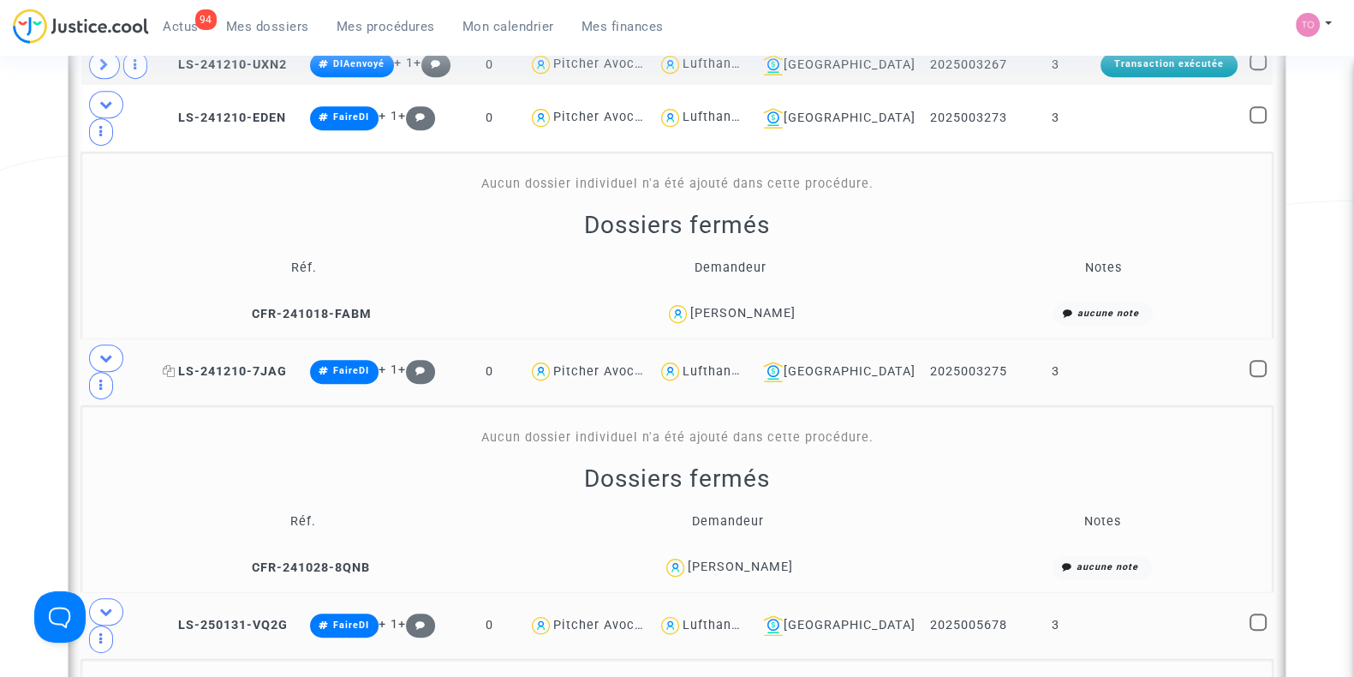
click at [238, 364] on span "LS-241210-7JAG" at bounding box center [225, 371] width 124 height 15
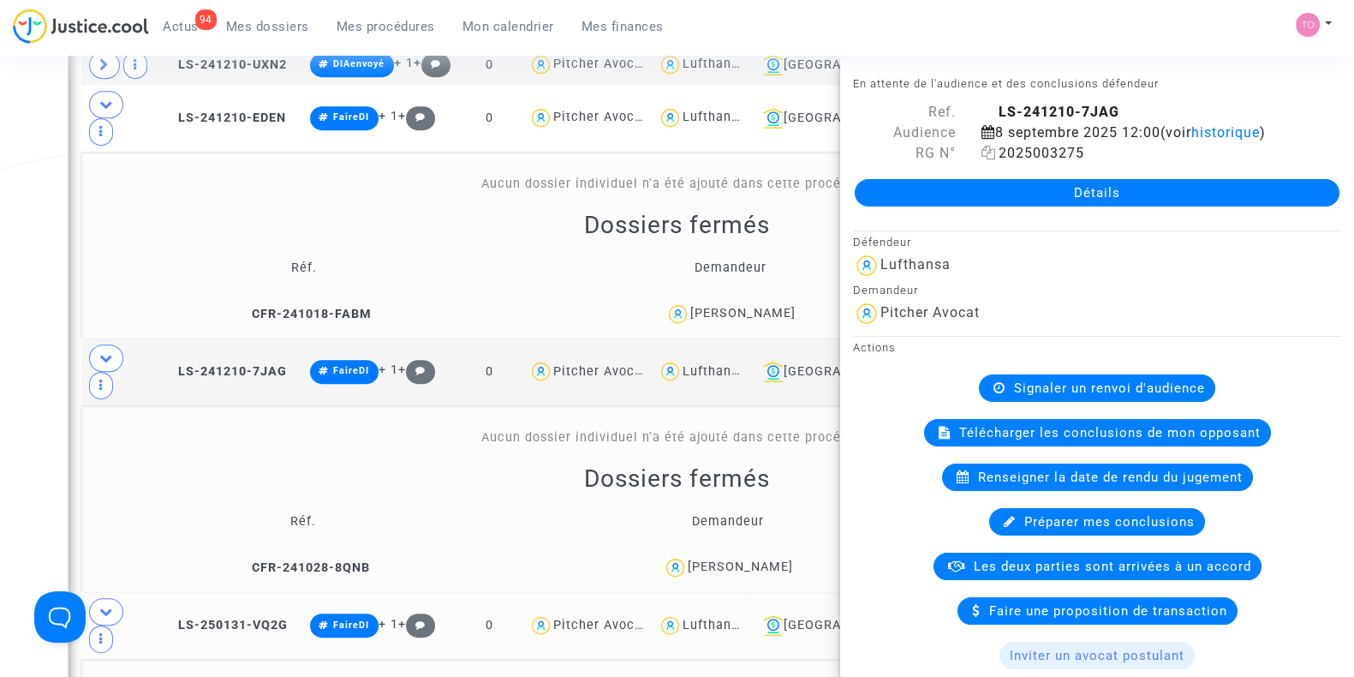
click at [1057, 154] on span "2025003275" at bounding box center [1032, 153] width 103 height 16
click at [975, 152] on div "2025003275" at bounding box center [1161, 153] width 385 height 21
click at [985, 153] on icon at bounding box center [988, 153] width 15 height 14
click at [16, 518] on div "Date de clôture d'instruction Date de conciliation Date d'audience Date de juge…" at bounding box center [677, 288] width 1354 height 2376
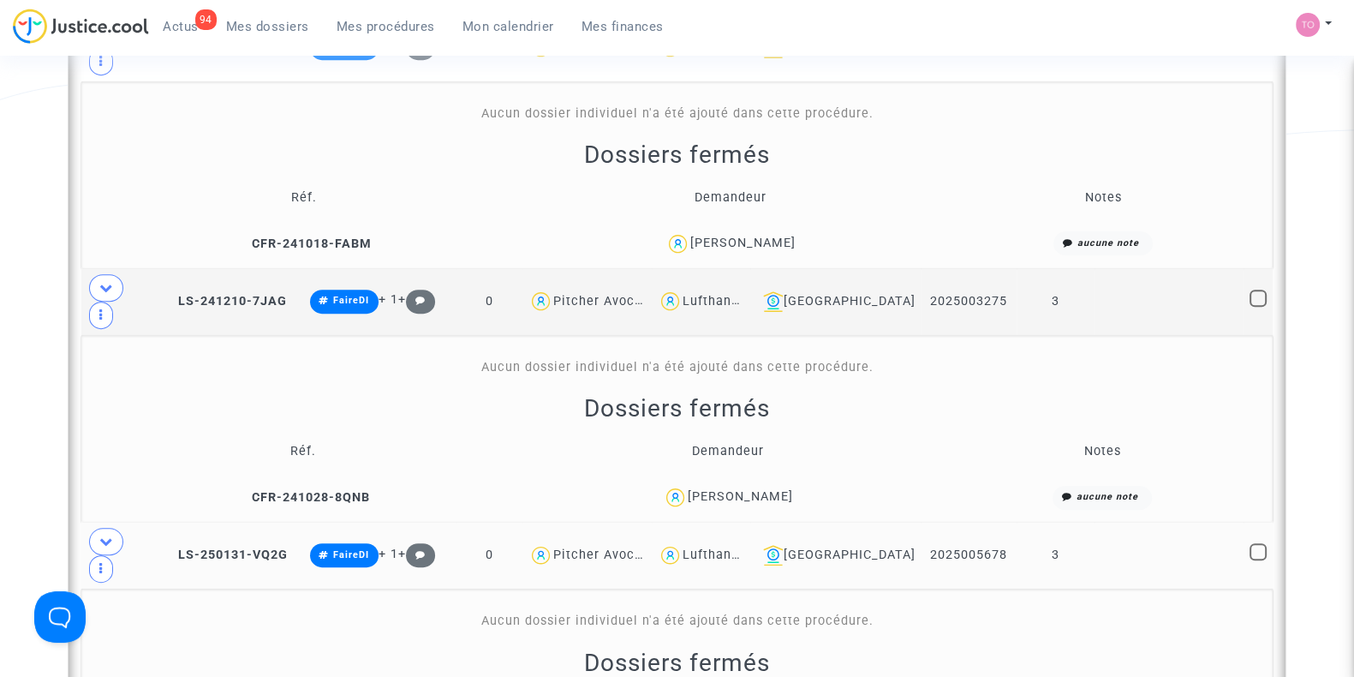
scroll to position [1182, 0]
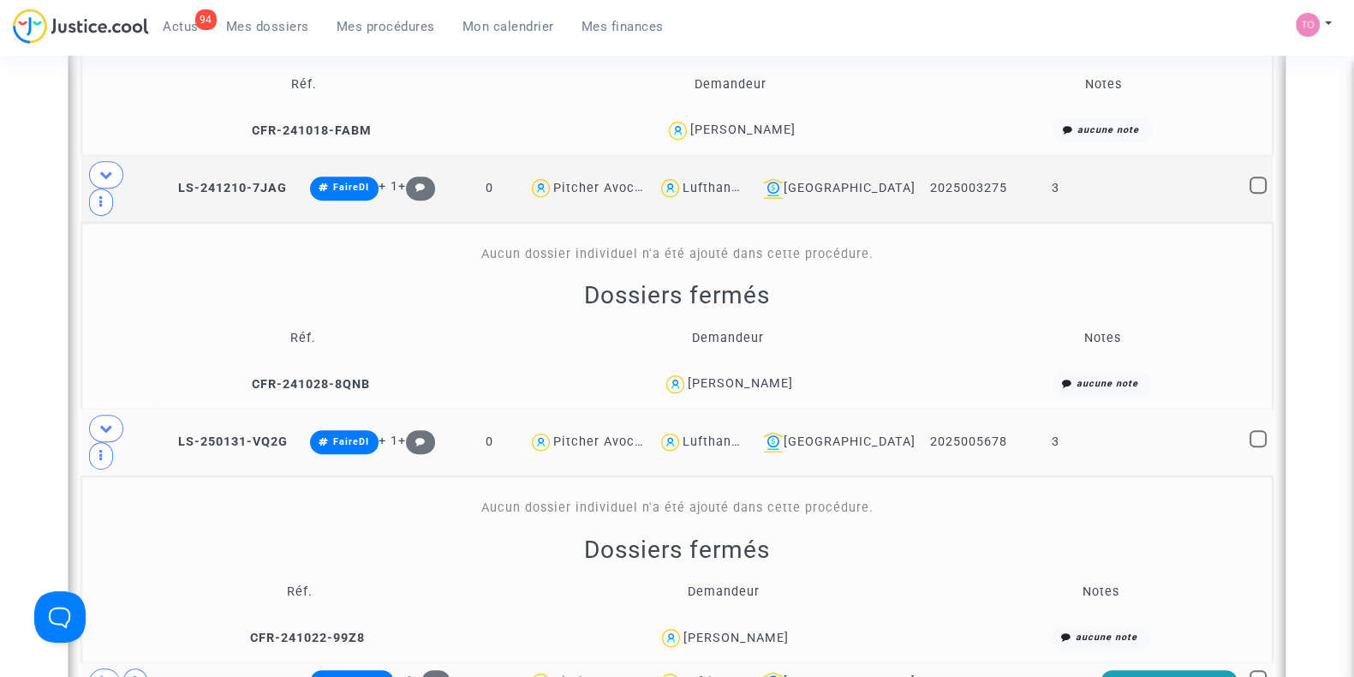
drag, startPoint x: 795, startPoint y: 516, endPoint x: 694, endPoint y: 522, distance: 101.2
click at [694, 625] on div "Alienor Thelot" at bounding box center [723, 637] width 412 height 25
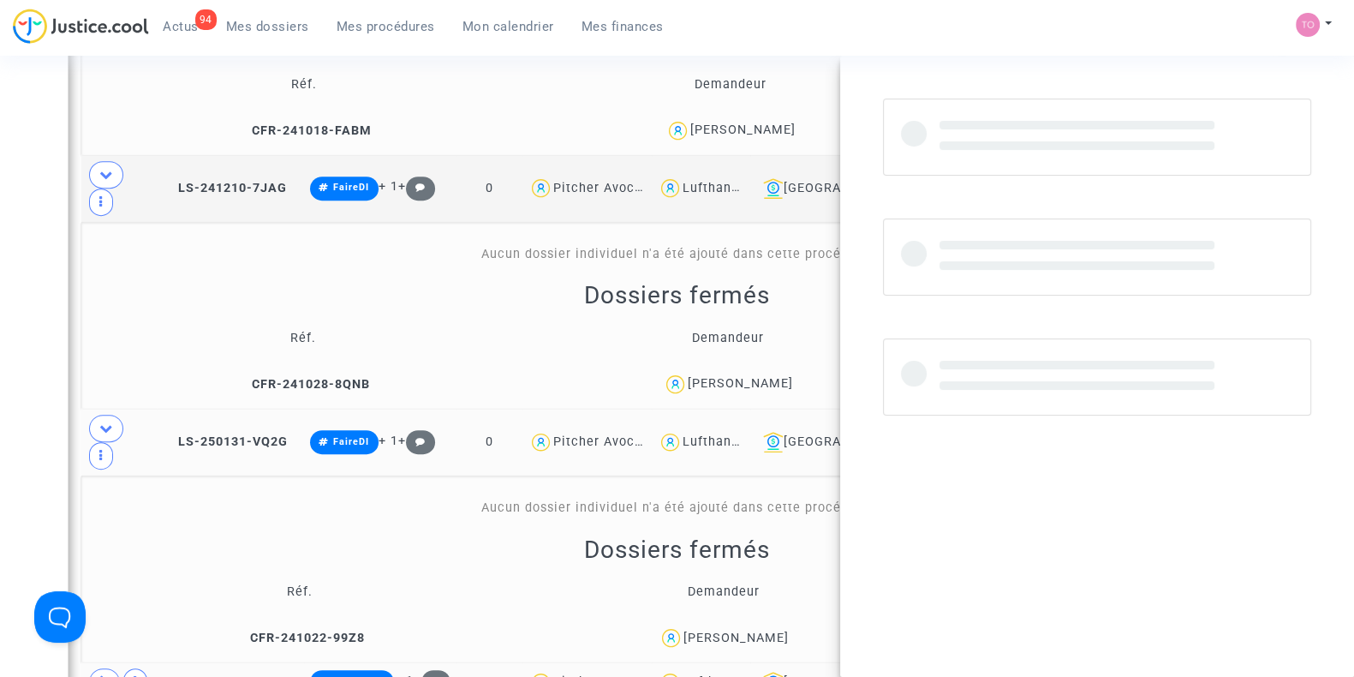
copy div "Alienor Thelot"
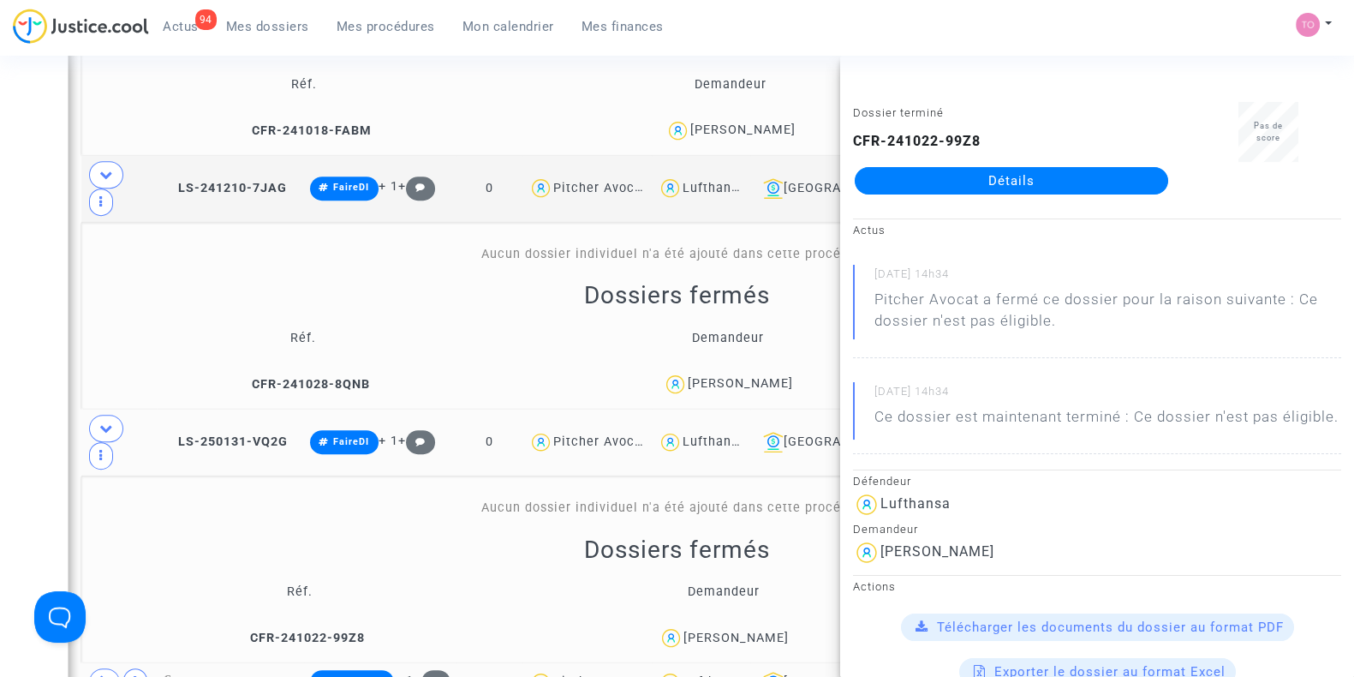
click at [220, 674] on span "LS-250131-BKQ4" at bounding box center [225, 681] width 124 height 15
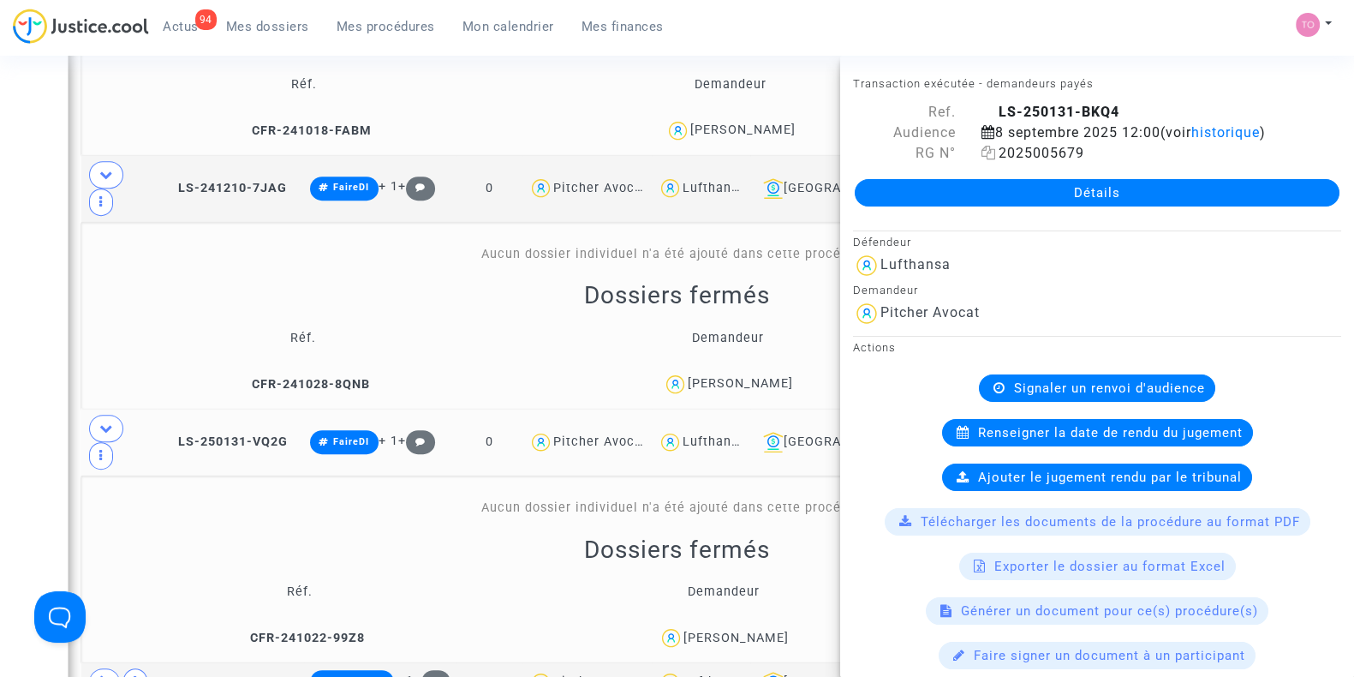
click at [981, 152] on icon at bounding box center [988, 153] width 15 height 14
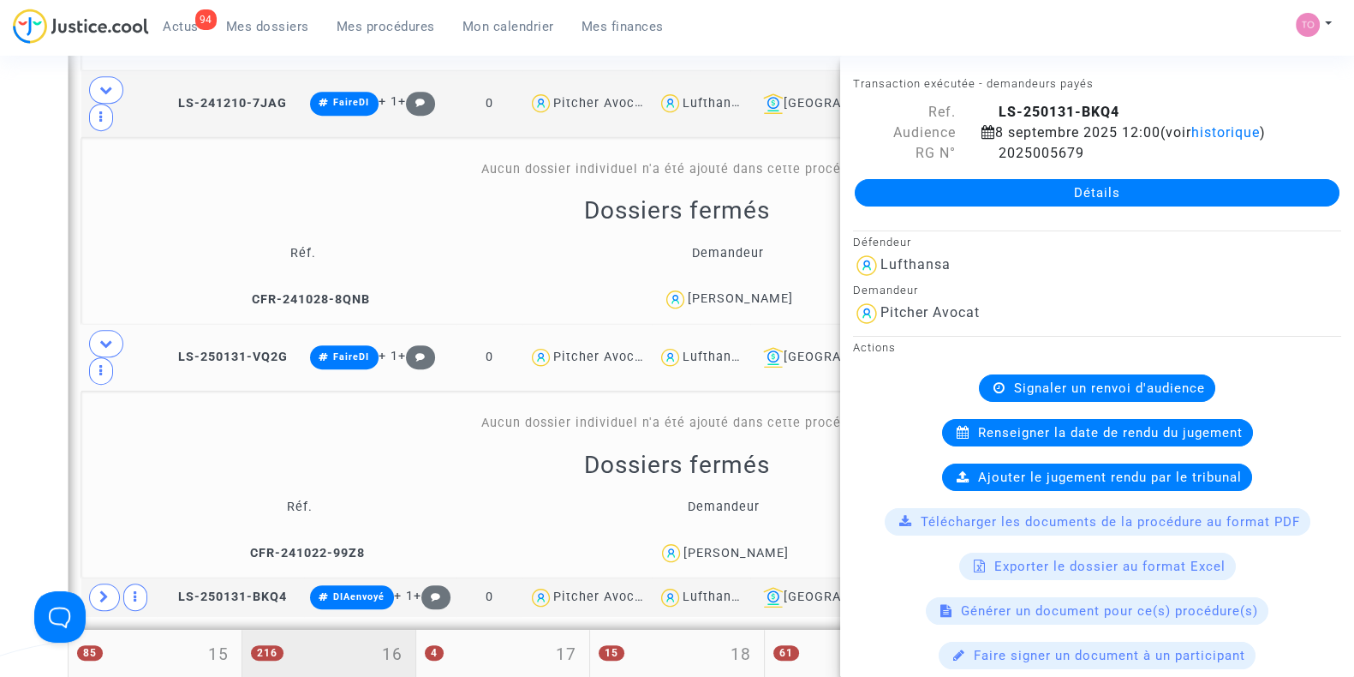
scroll to position [1267, 0]
click at [0, 336] on div "Date de clôture d'instruction Date de conciliation Date d'audience Date de juge…" at bounding box center [677, 19] width 1354 height 2376
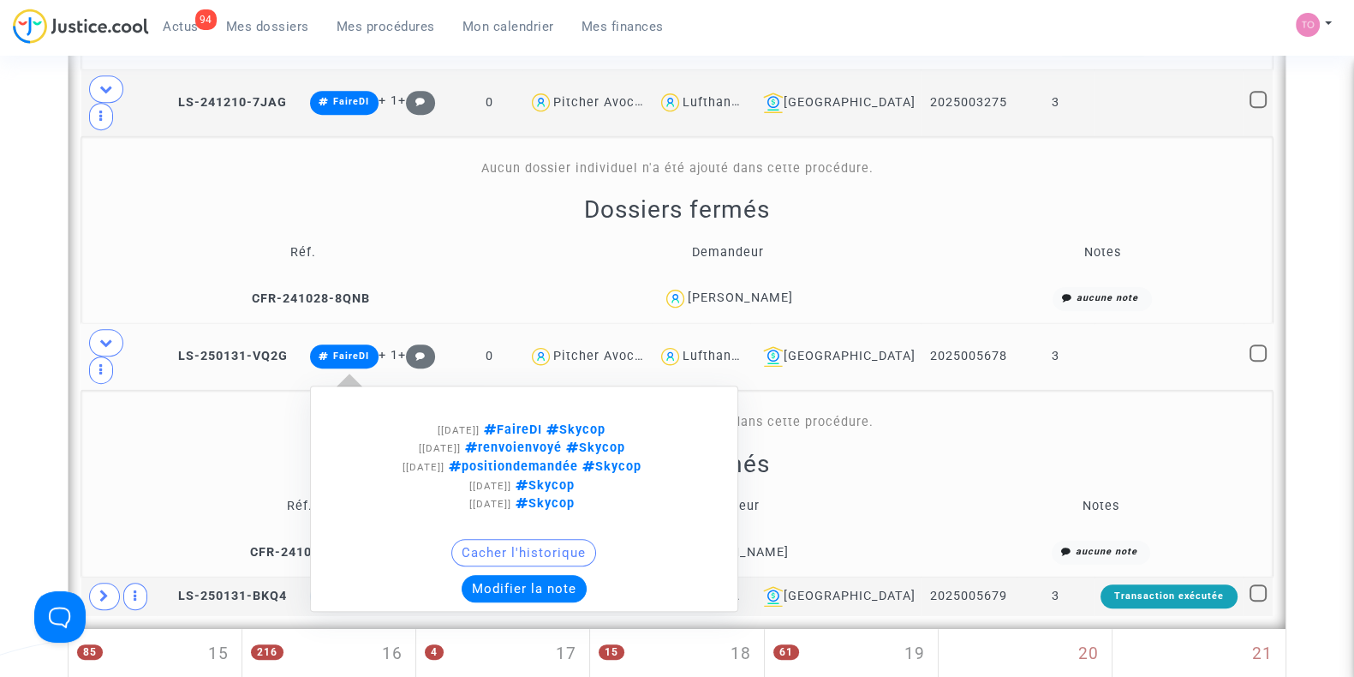
click at [498, 575] on button "Modifier la note" at bounding box center [524, 588] width 125 height 27
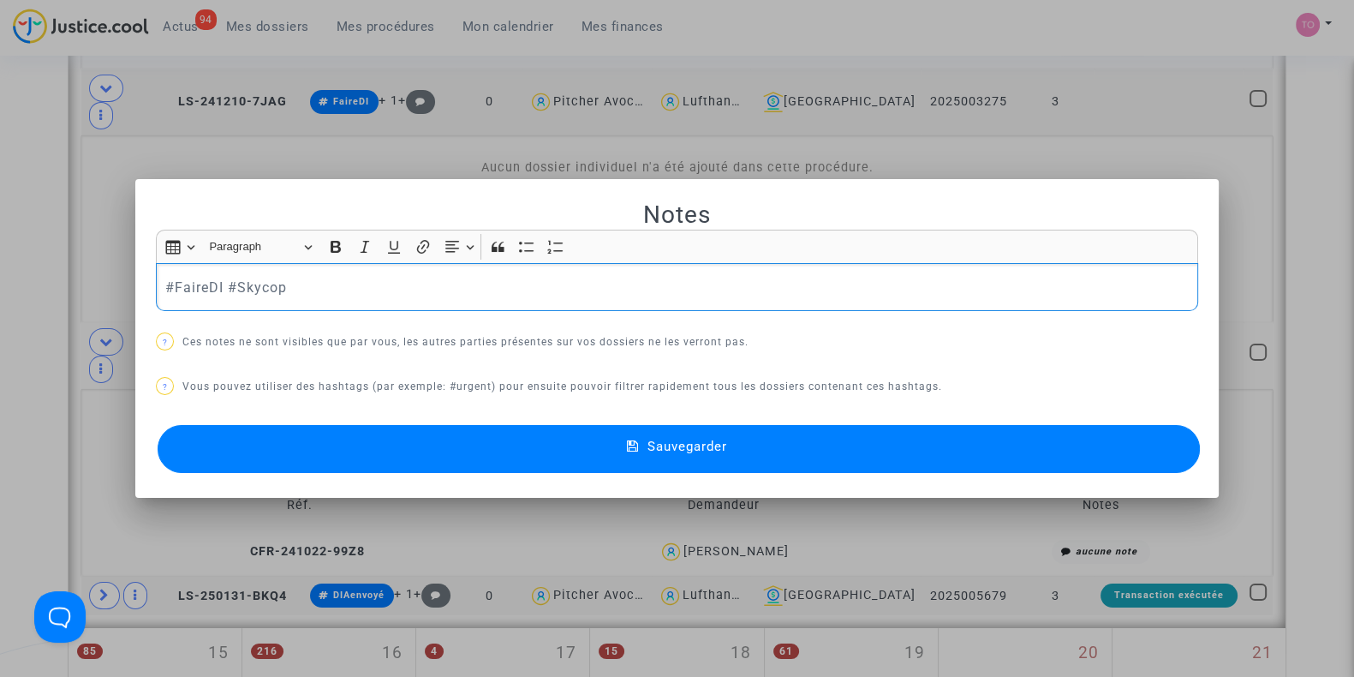
drag, startPoint x: 218, startPoint y: 284, endPoint x: 90, endPoint y: 289, distance: 128.5
click at [90, 289] on div "Notes Rich Text Editor Insert table Insert table Heading Paragraph Paragraph He…" at bounding box center [677, 338] width 1354 height 677
drag, startPoint x: 307, startPoint y: 293, endPoint x: 24, endPoint y: 270, distance: 283.5
click at [24, 270] on div "Notes Rich Text Editor Insert table Insert table Heading Paragraph Paragraph He…" at bounding box center [677, 338] width 1354 height 677
copy p "#DIenvoyé #Skycop"
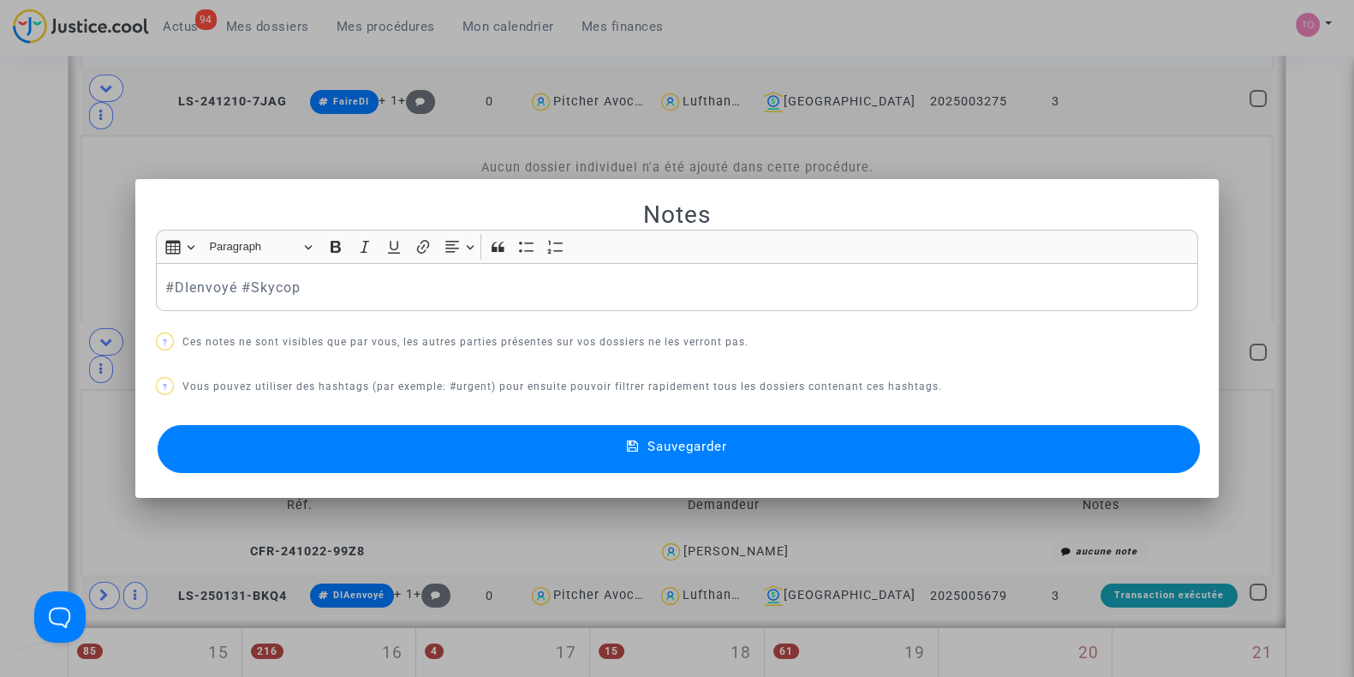
click at [251, 444] on button "Sauvegarder" at bounding box center [679, 449] width 1042 height 48
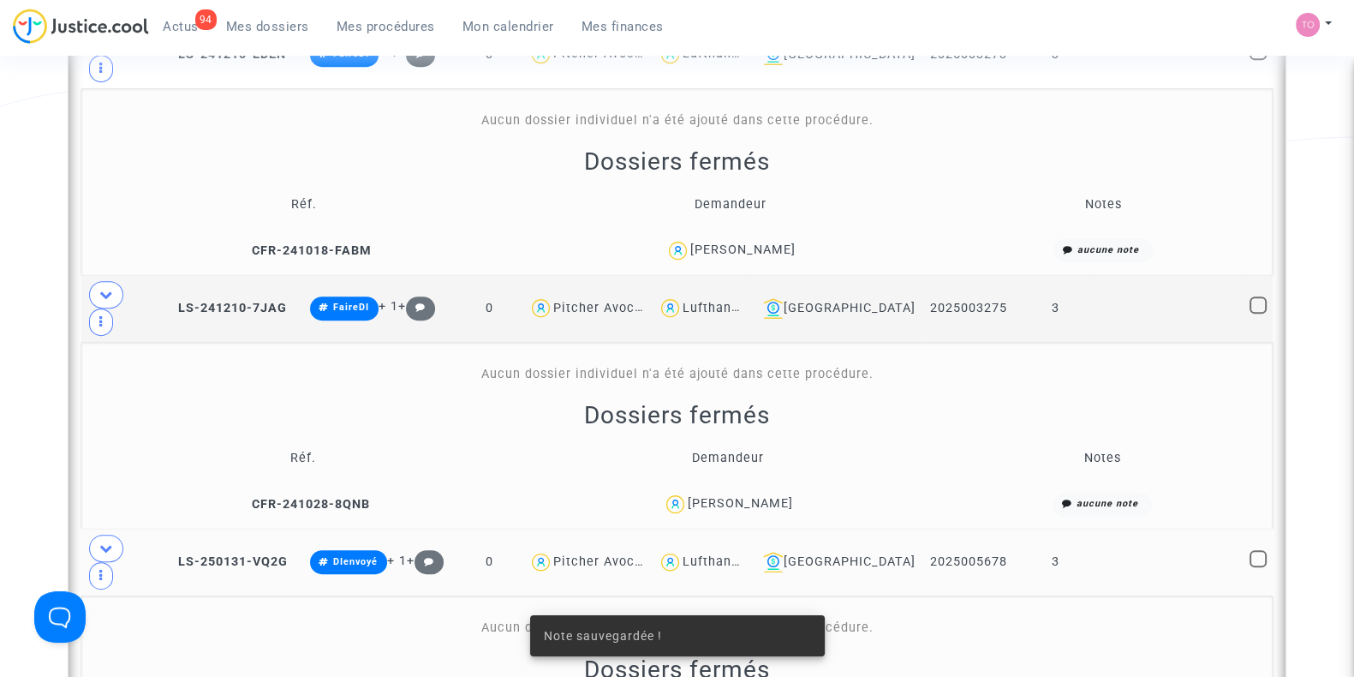
scroll to position [1062, 0]
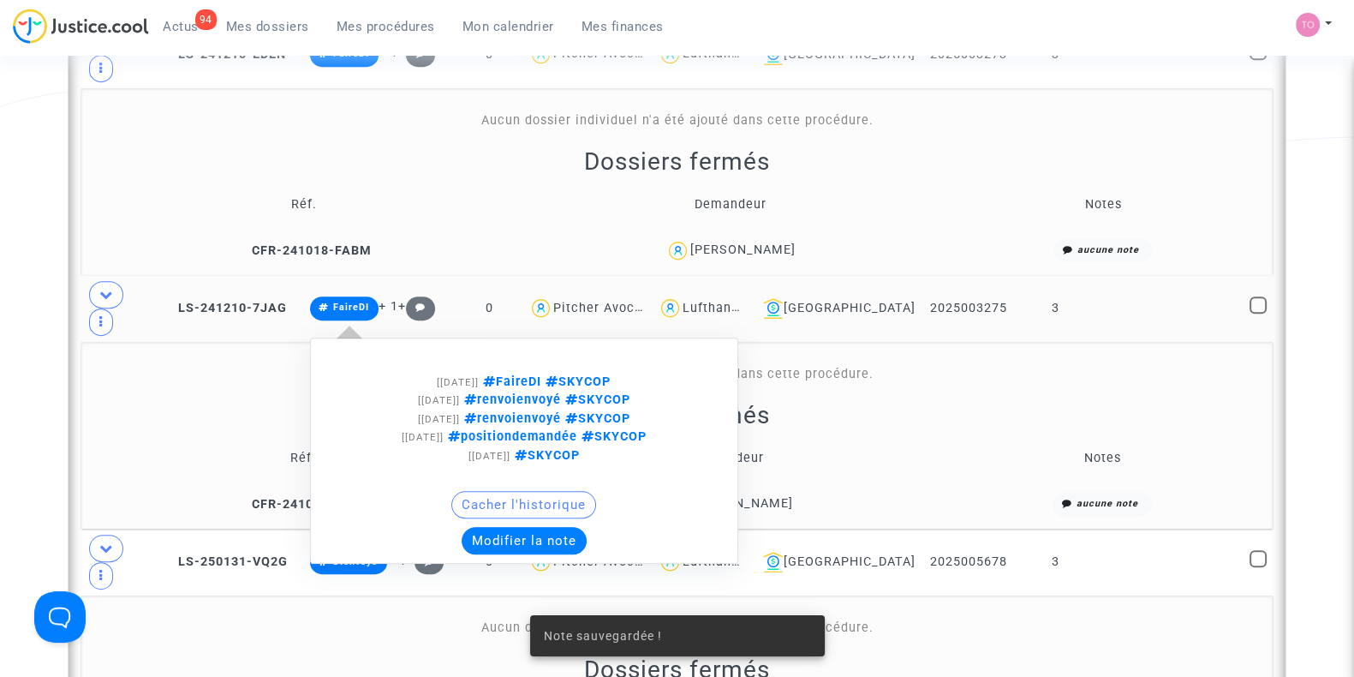
click at [514, 527] on button "Modifier la note" at bounding box center [524, 540] width 125 height 27
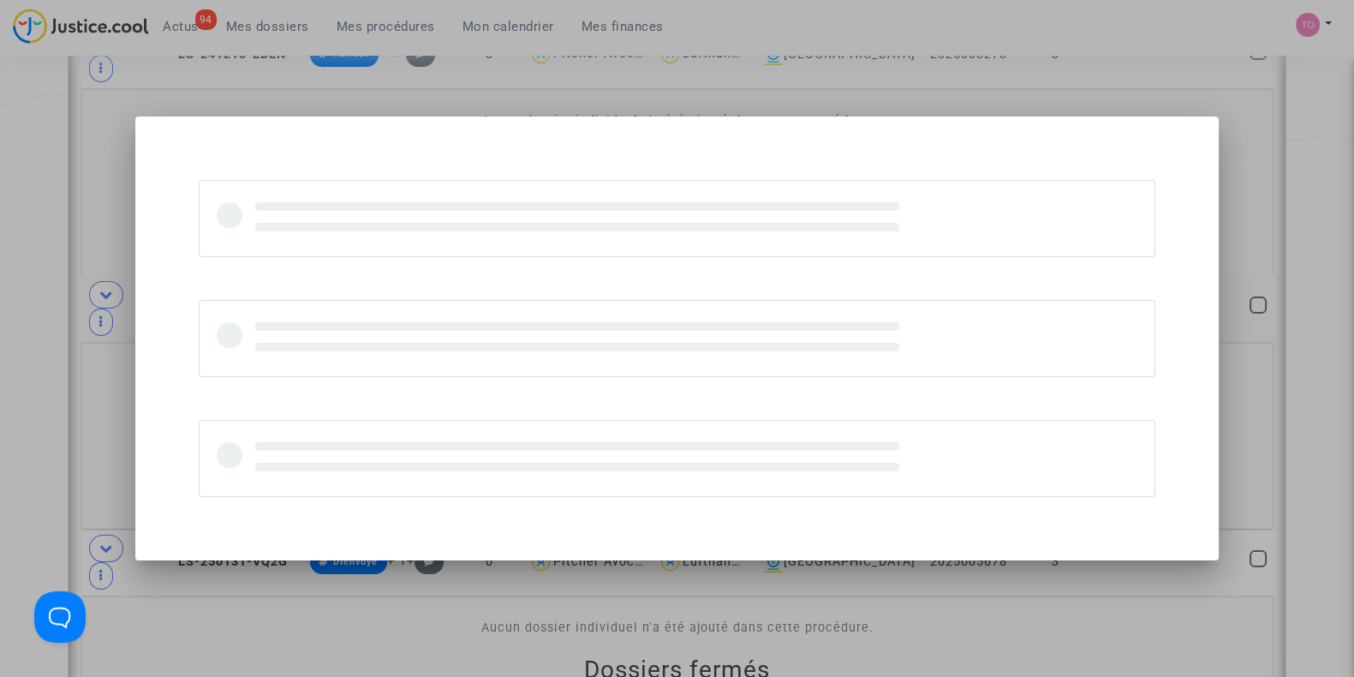
scroll to position [0, 0]
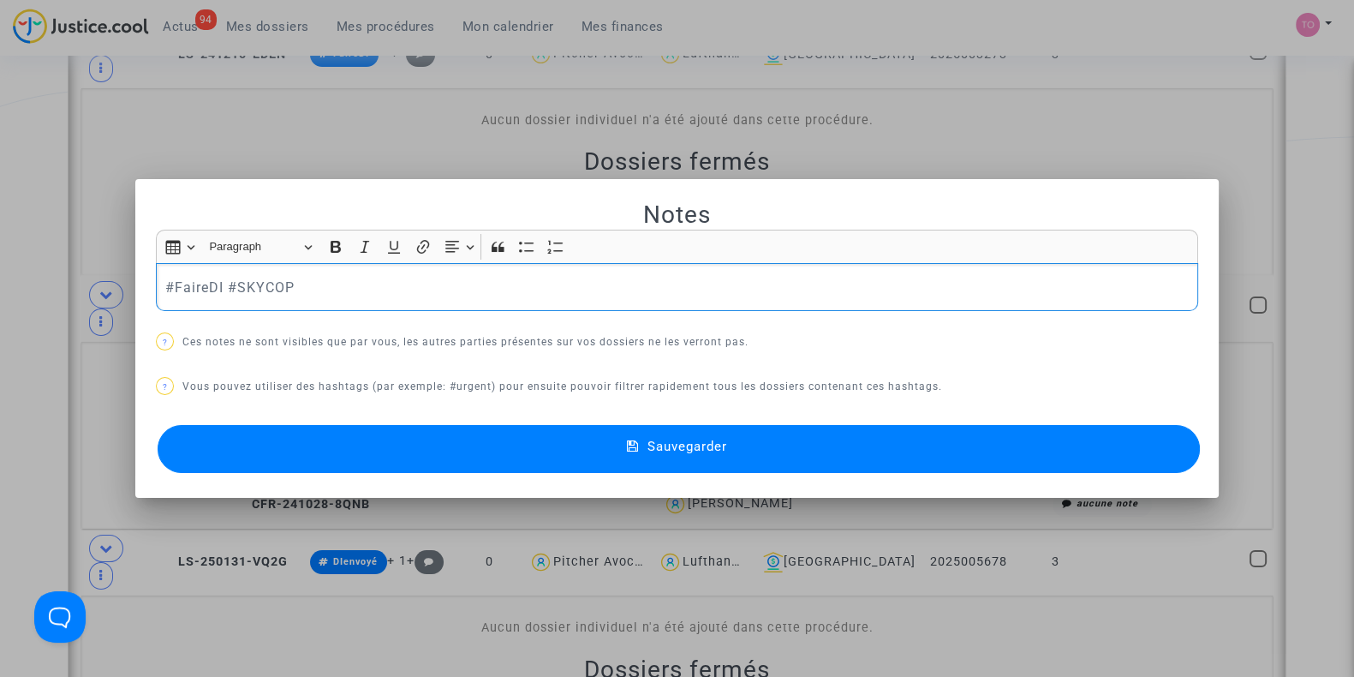
drag, startPoint x: 341, startPoint y: 297, endPoint x: 0, endPoint y: 289, distance: 340.9
click at [0, 289] on div "Notes Rich Text Editor Insert table Insert table Heading Paragraph Paragraph He…" at bounding box center [677, 338] width 1354 height 677
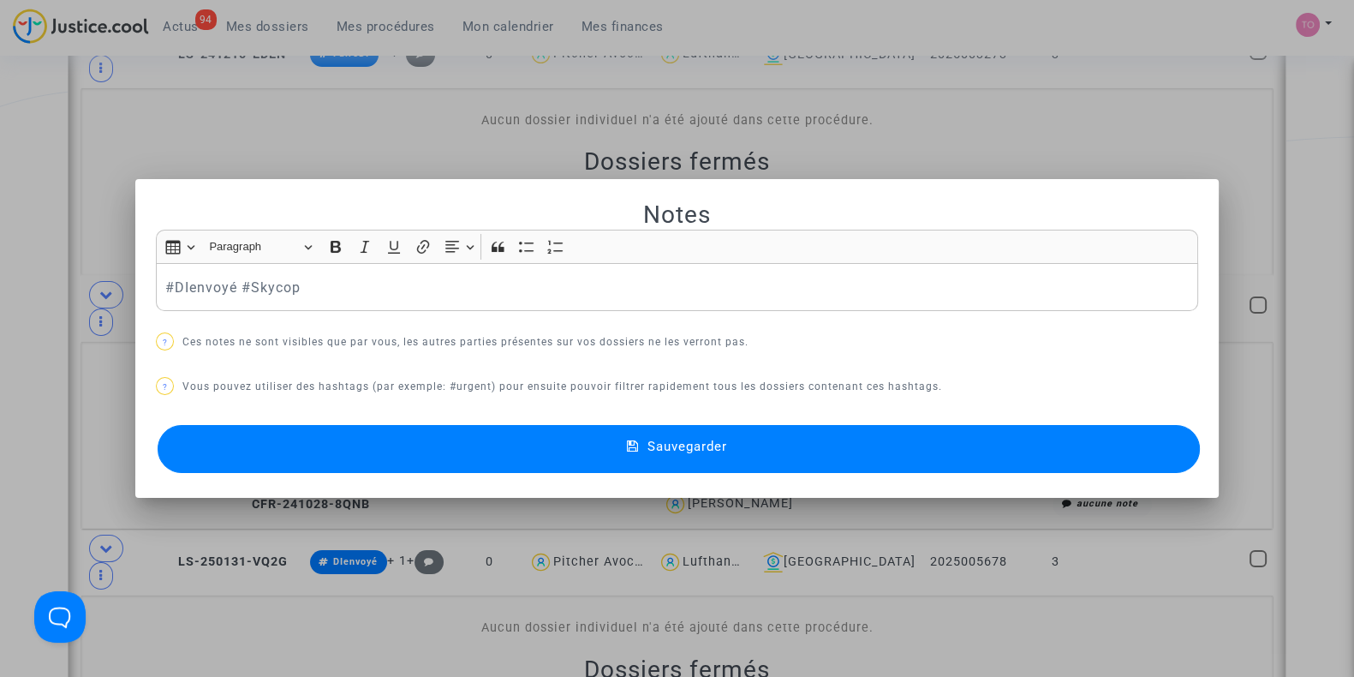
click at [232, 447] on button "Sauvegarder" at bounding box center [679, 449] width 1042 height 48
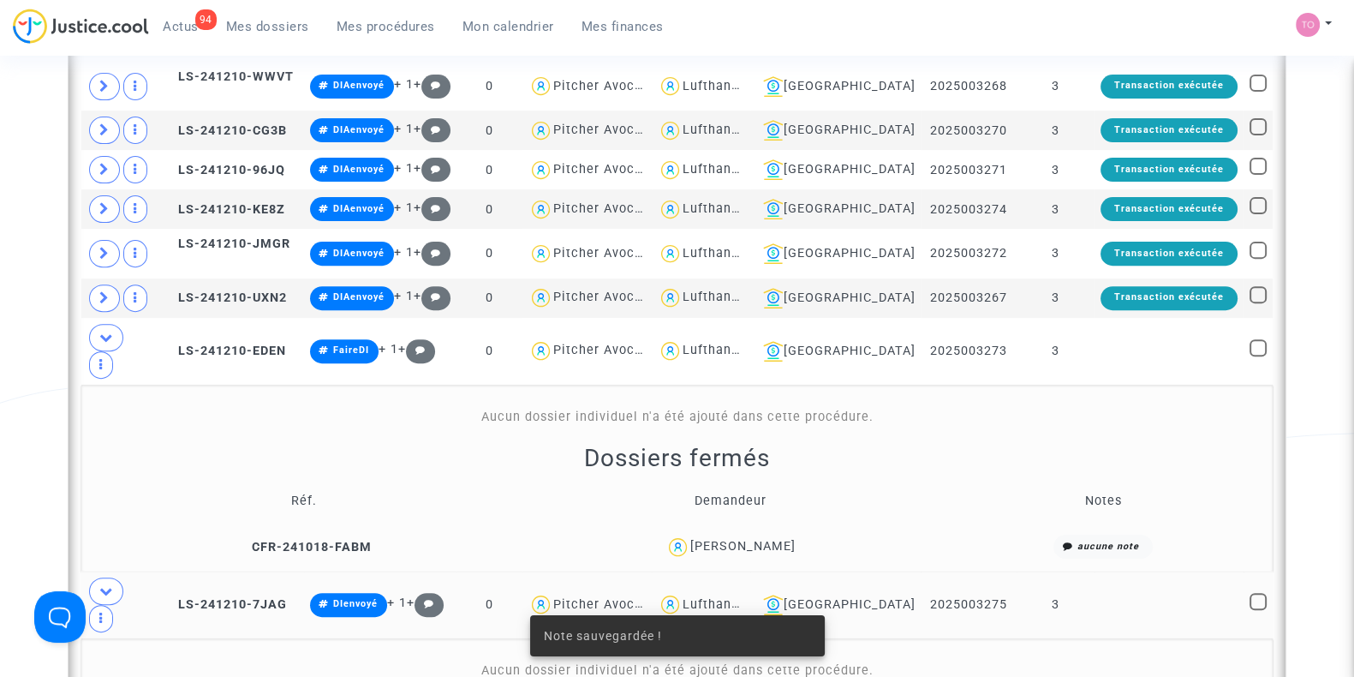
scroll to position [763, 0]
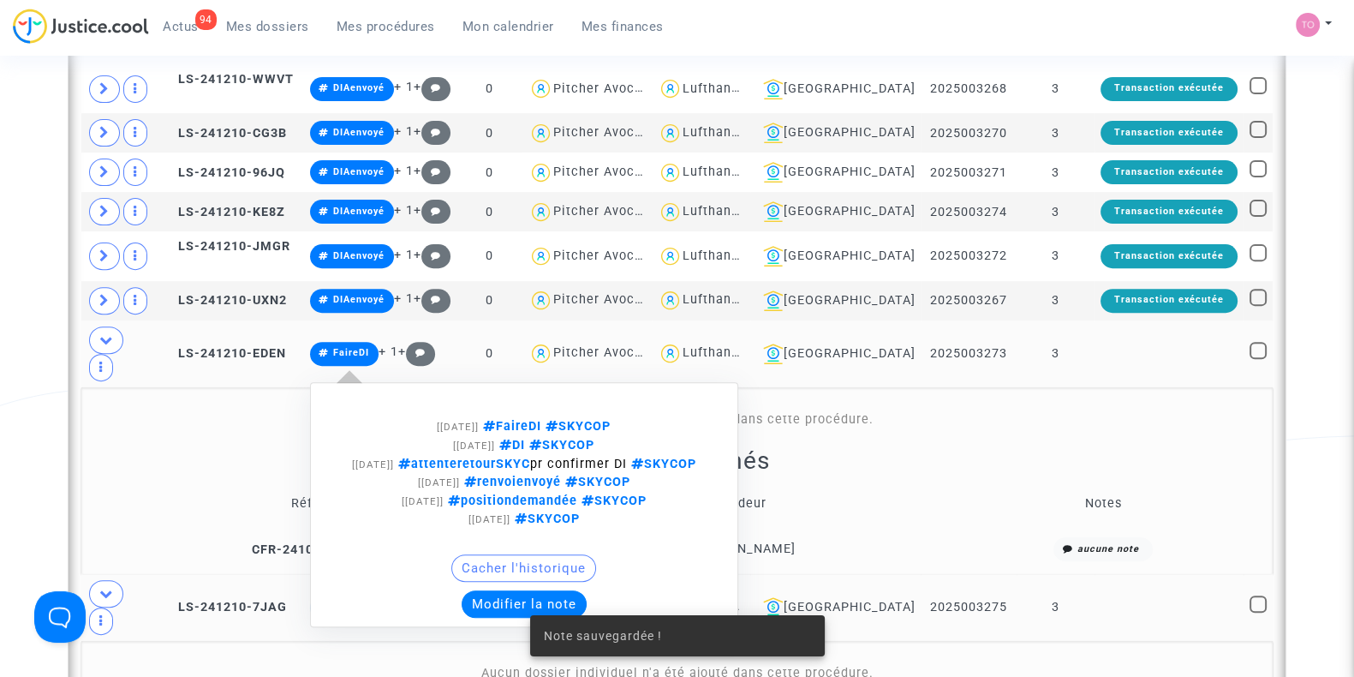
click at [520, 590] on button "Modifier la note" at bounding box center [524, 603] width 125 height 27
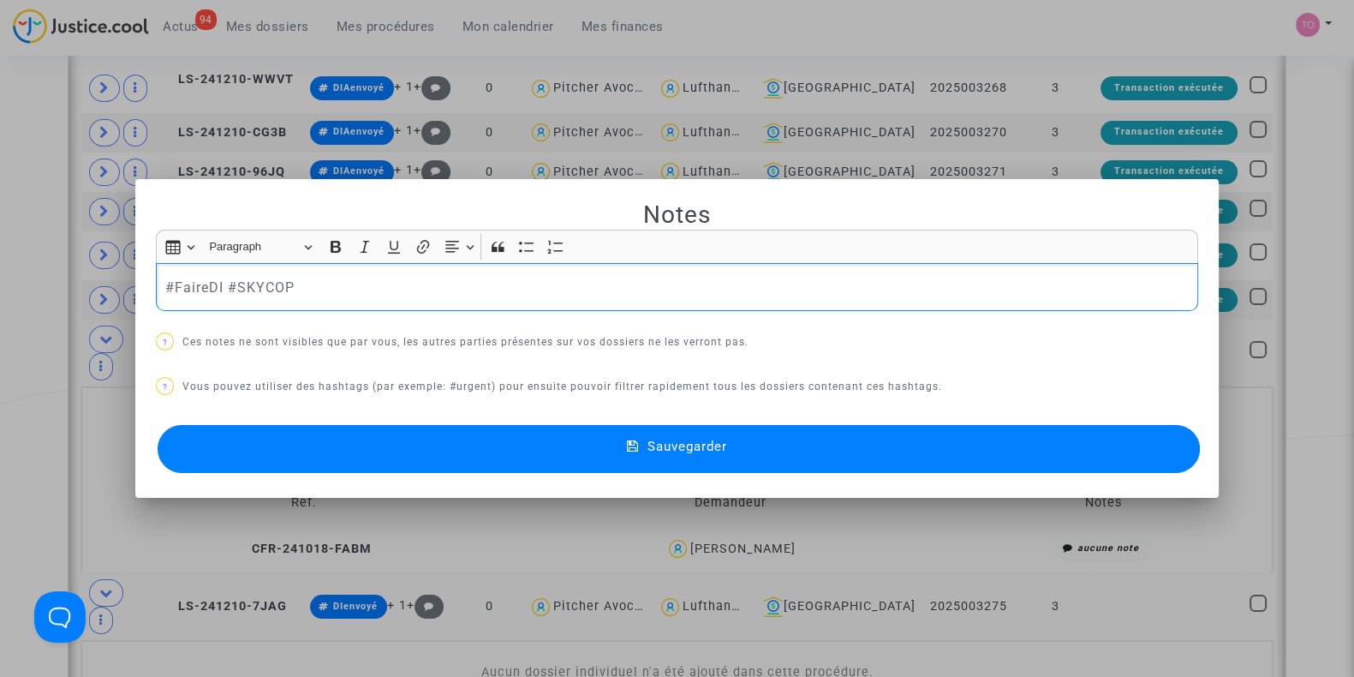
drag, startPoint x: 295, startPoint y: 270, endPoint x: 21, endPoint y: 286, distance: 274.5
click at [21, 286] on div "Notes Rich Text Editor Insert table Insert table Heading Paragraph Paragraph He…" at bounding box center [677, 338] width 1354 height 677
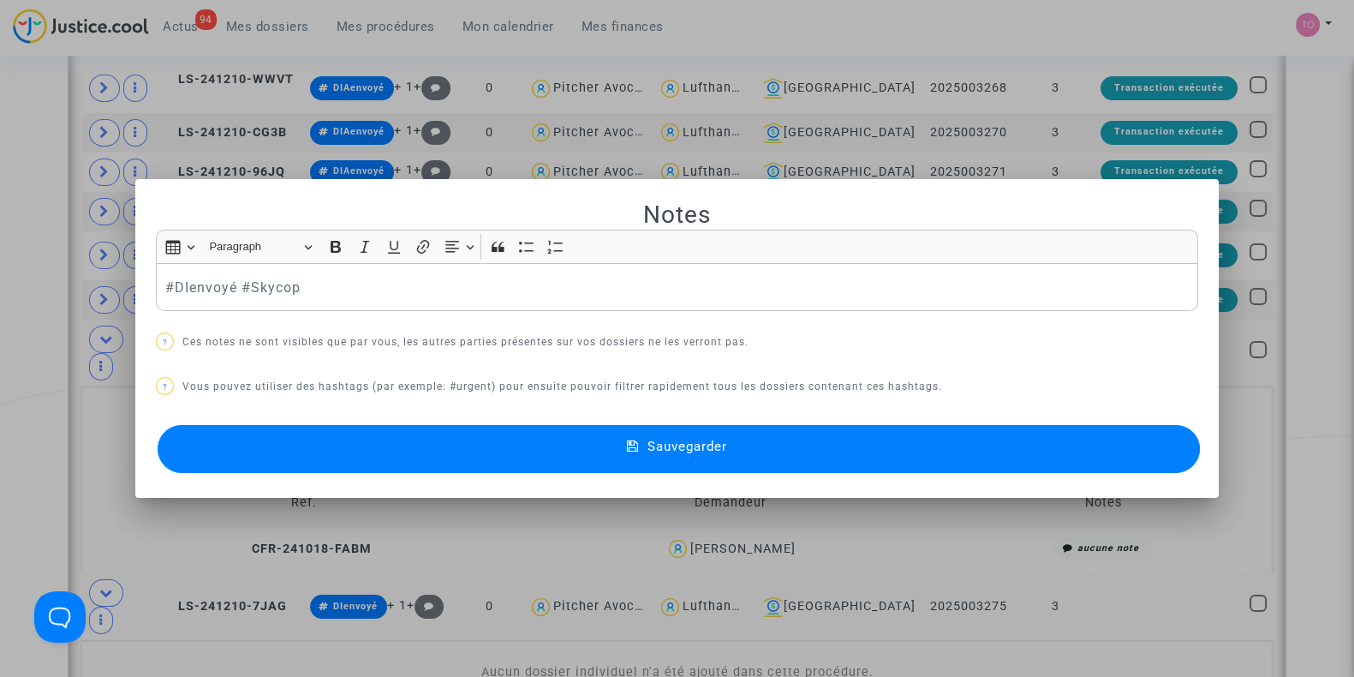
click at [295, 443] on button "Sauvegarder" at bounding box center [679, 449] width 1042 height 48
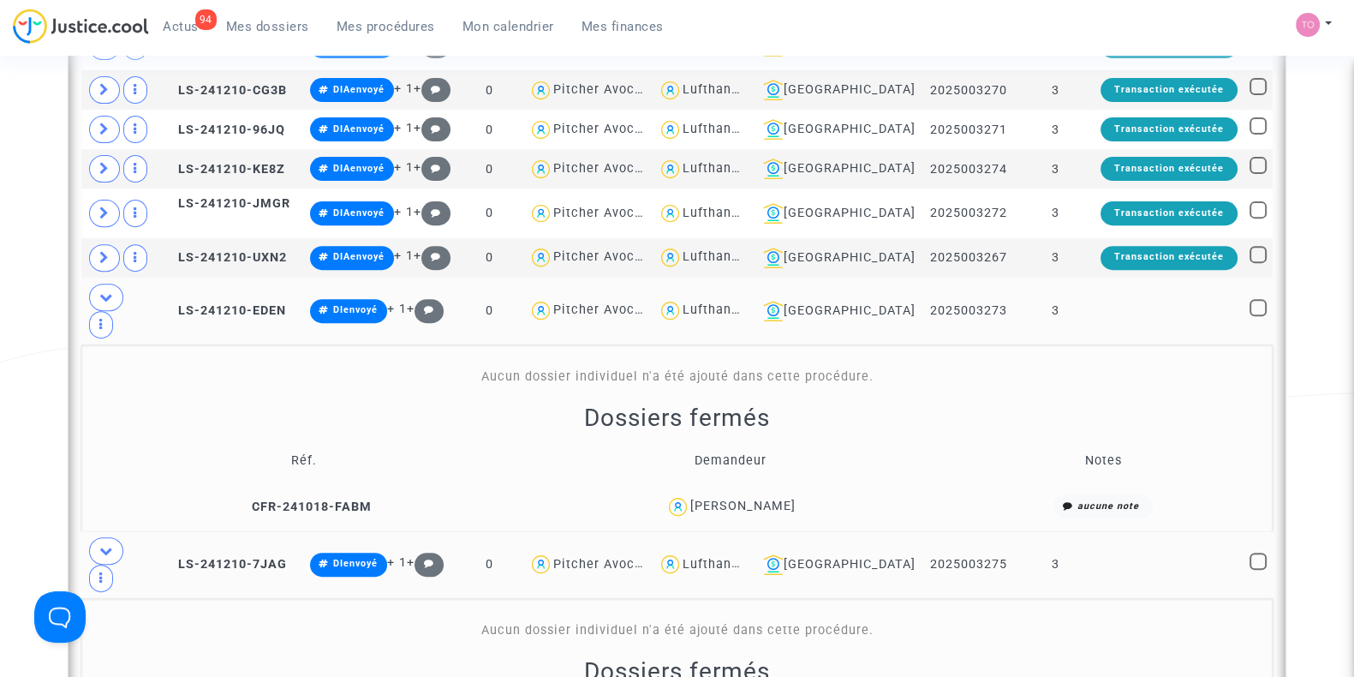
scroll to position [783, 0]
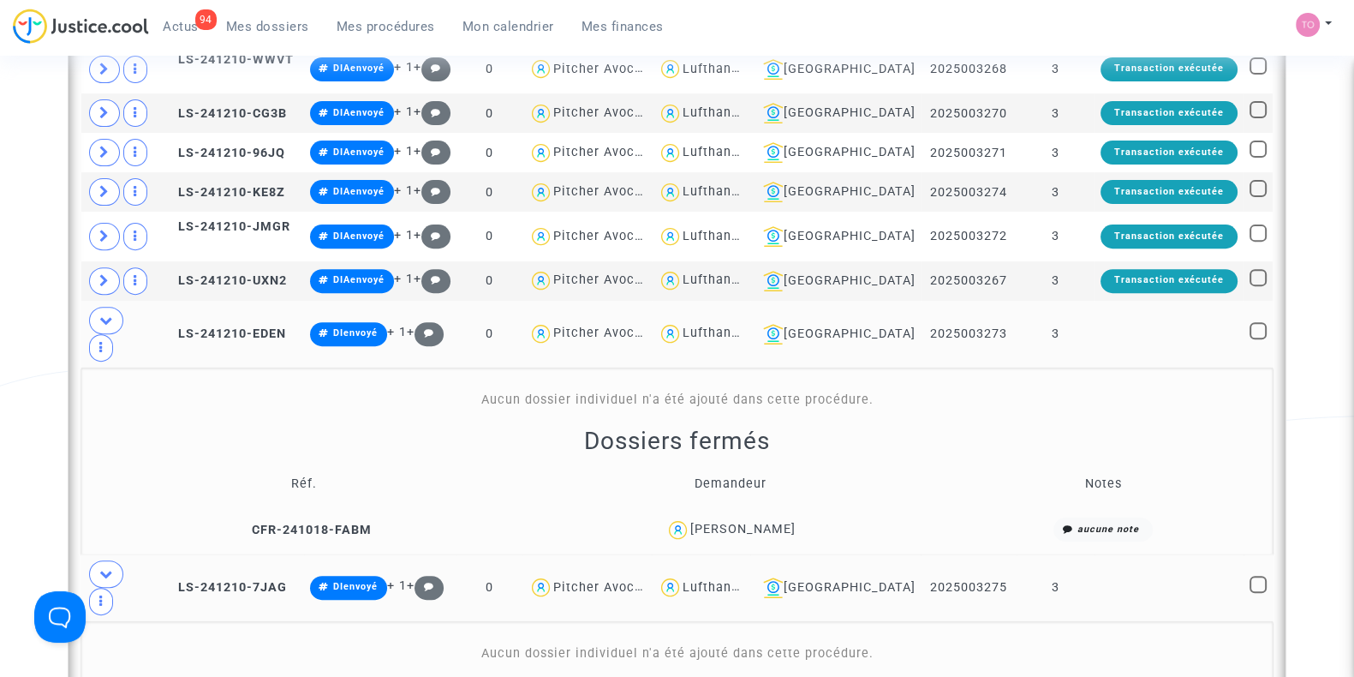
click at [10, 230] on div "Date de clôture d'instruction Date de conciliation Date d'audience Date de juge…" at bounding box center [677, 504] width 1354 height 2376
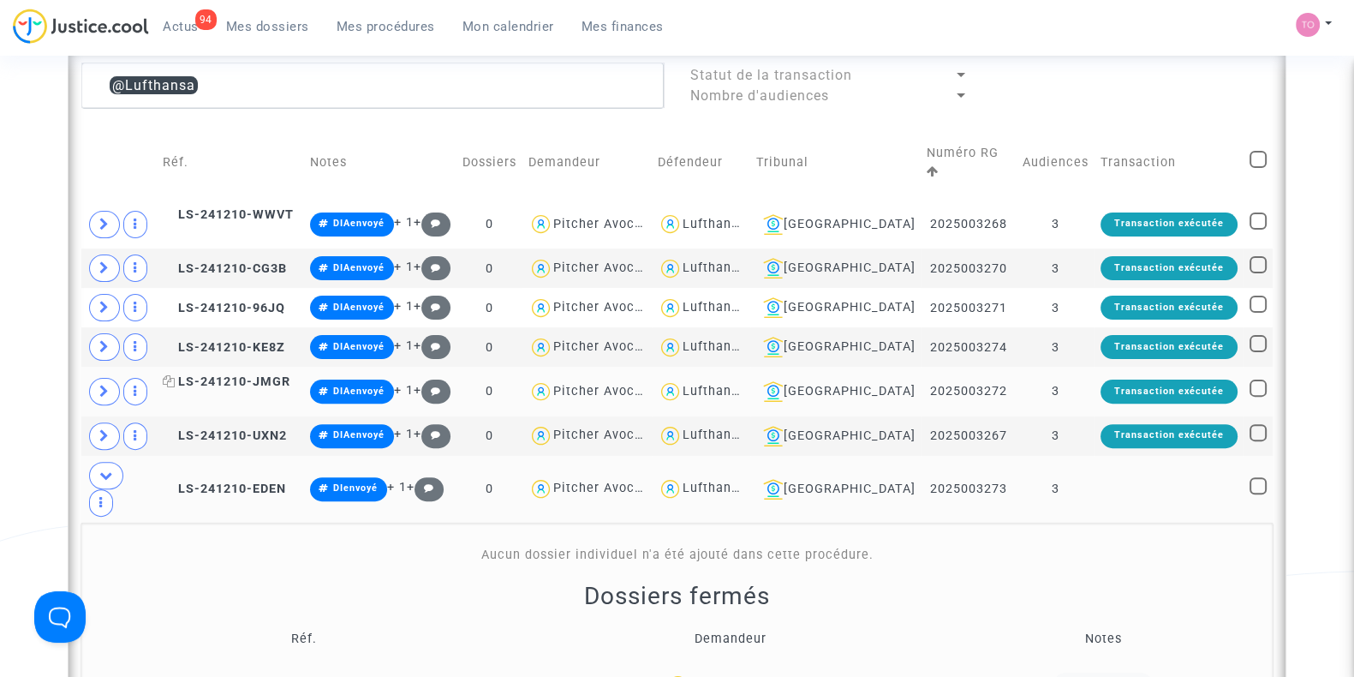
scroll to position [593, 0]
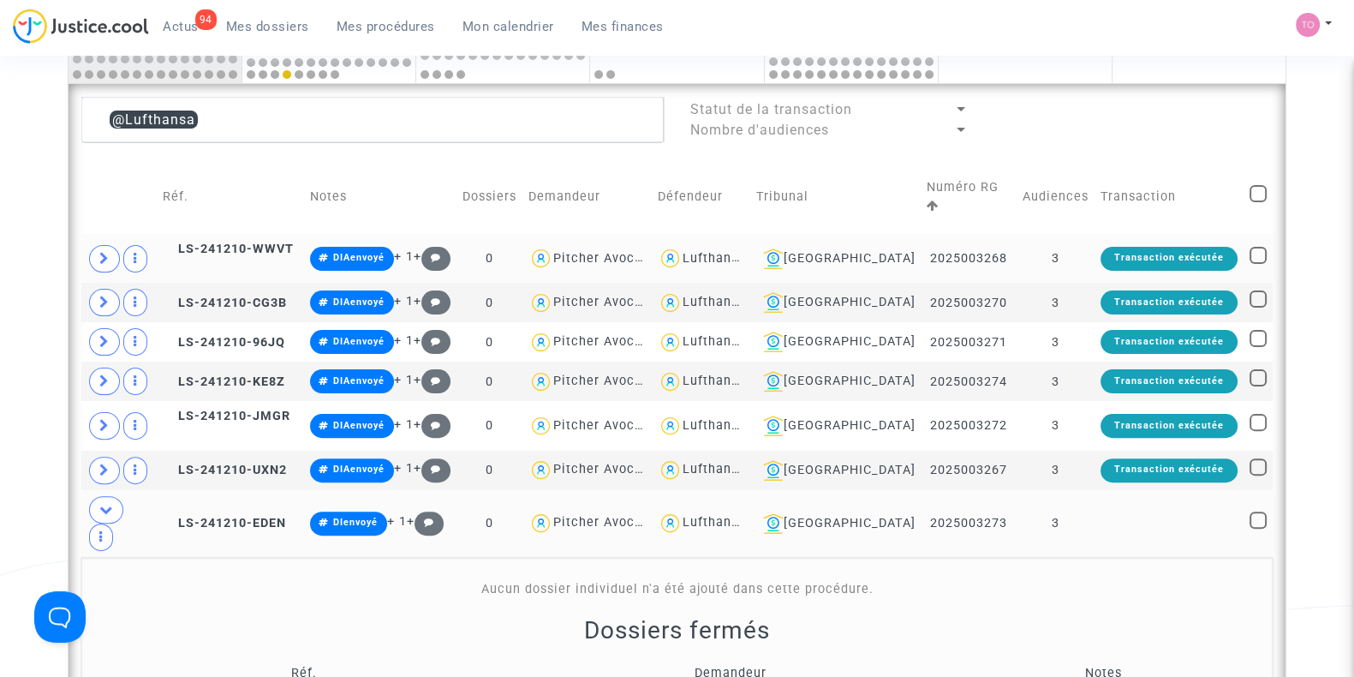
click at [745, 251] on div "Lufthansa" at bounding box center [714, 258] width 63 height 15
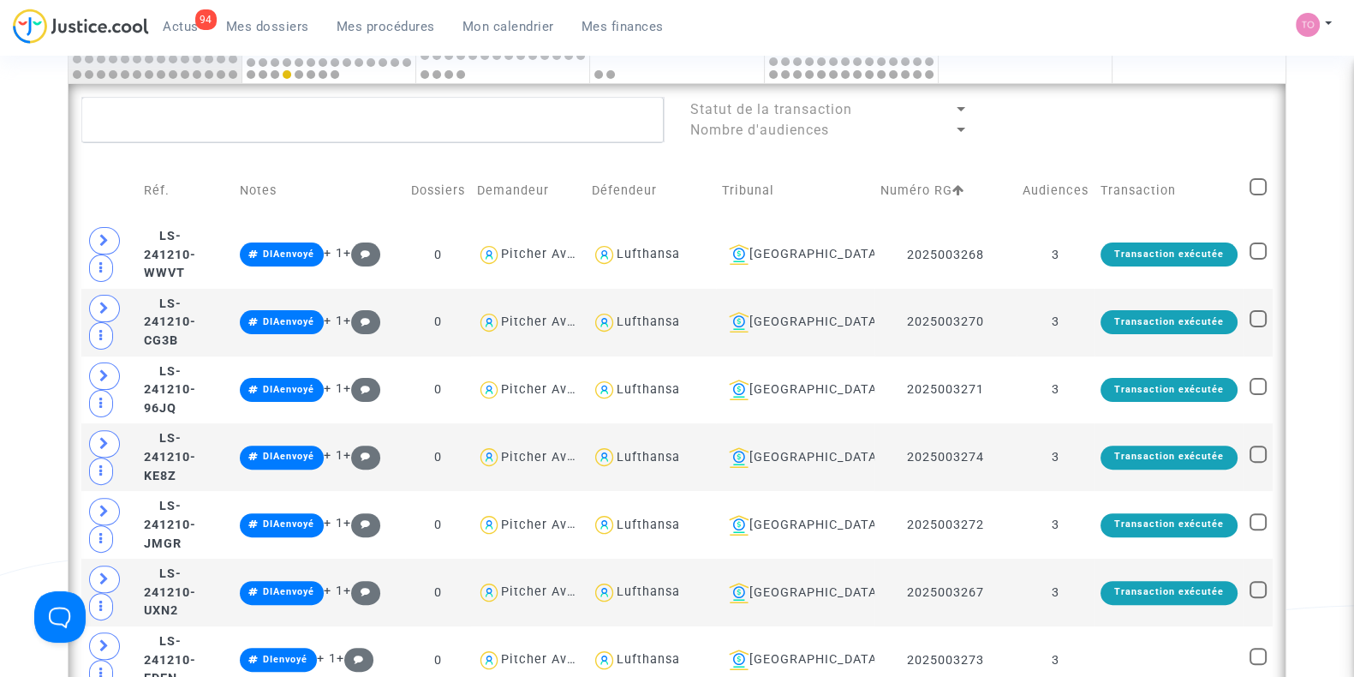
click at [0, 259] on div "Date de clôture d'instruction Date de conciliation Date d'audience Date de juge…" at bounding box center [677, 664] width 1354 height 2319
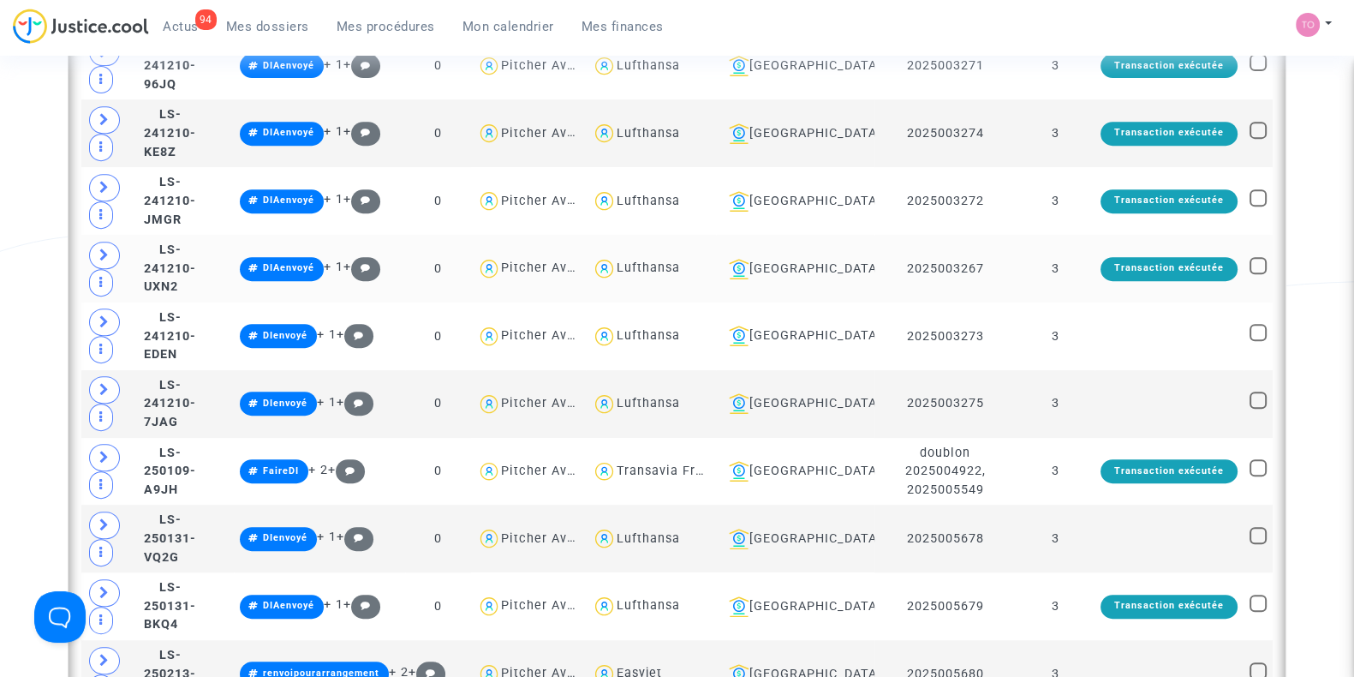
scroll to position [937, 0]
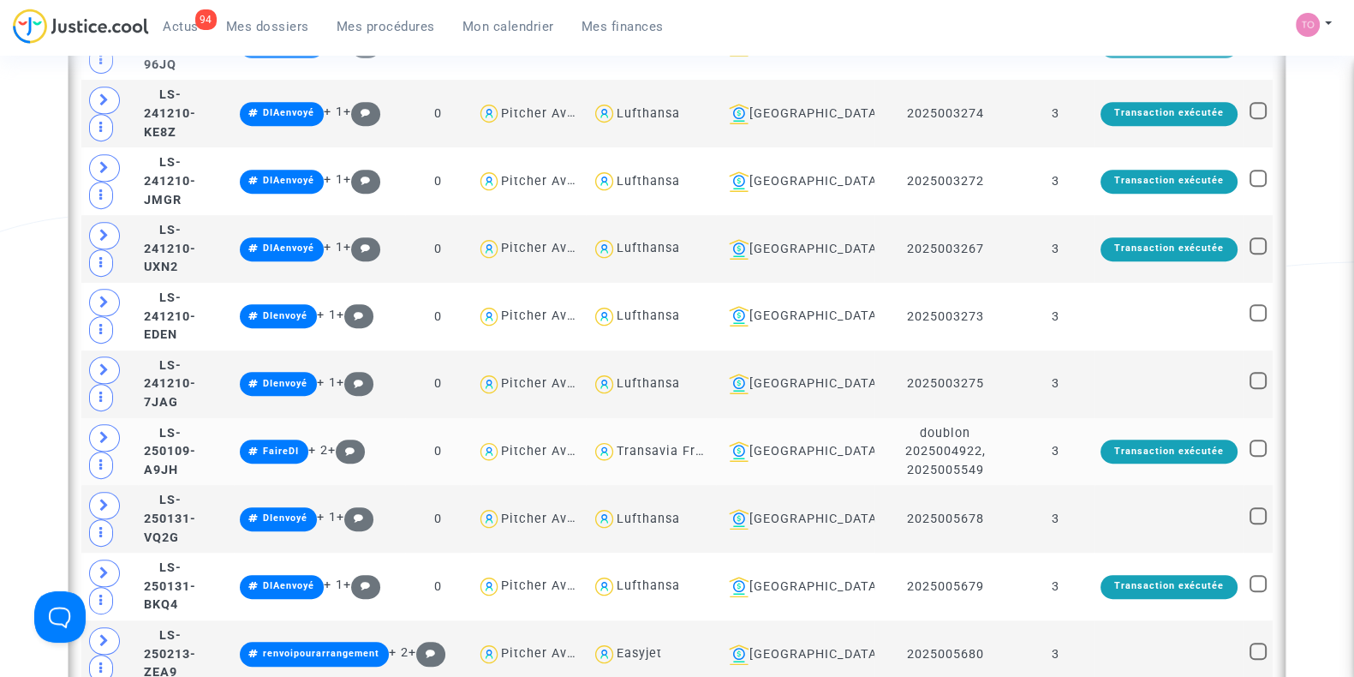
click at [681, 444] on div "Transavia France" at bounding box center [672, 451] width 110 height 15
type textarea "@"Transavia France""
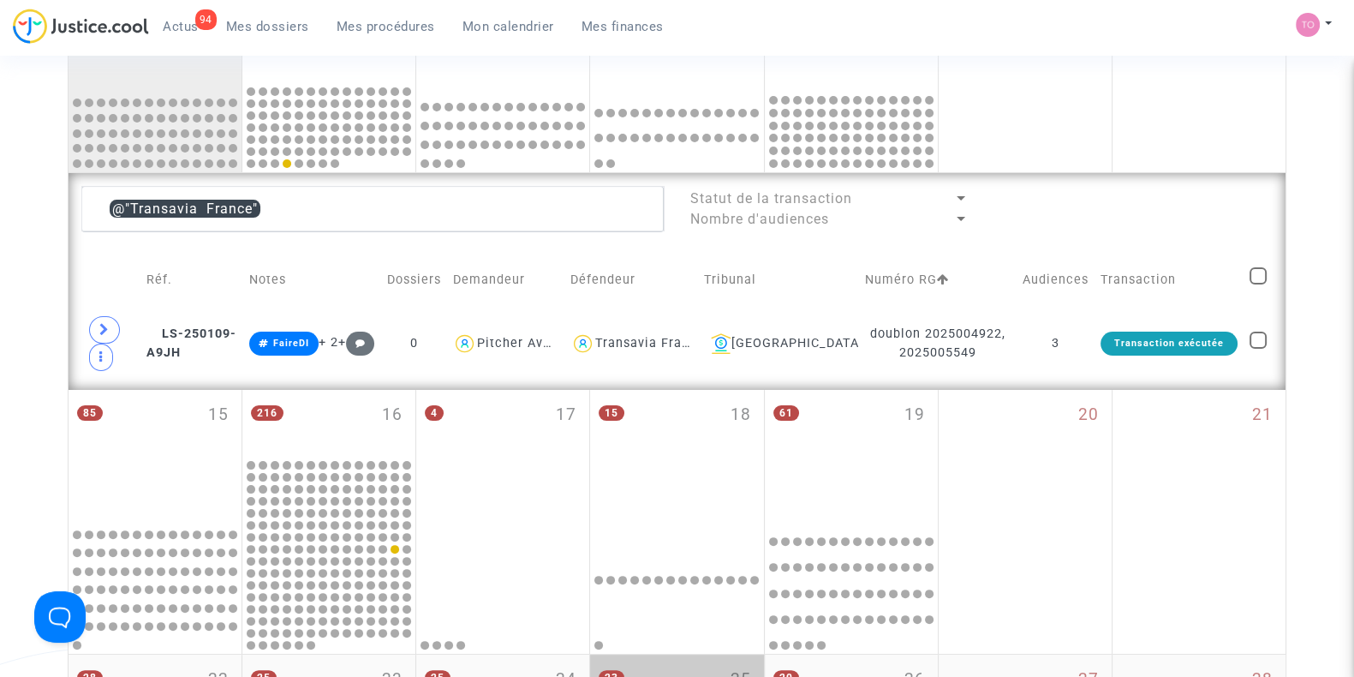
scroll to position [294, 0]
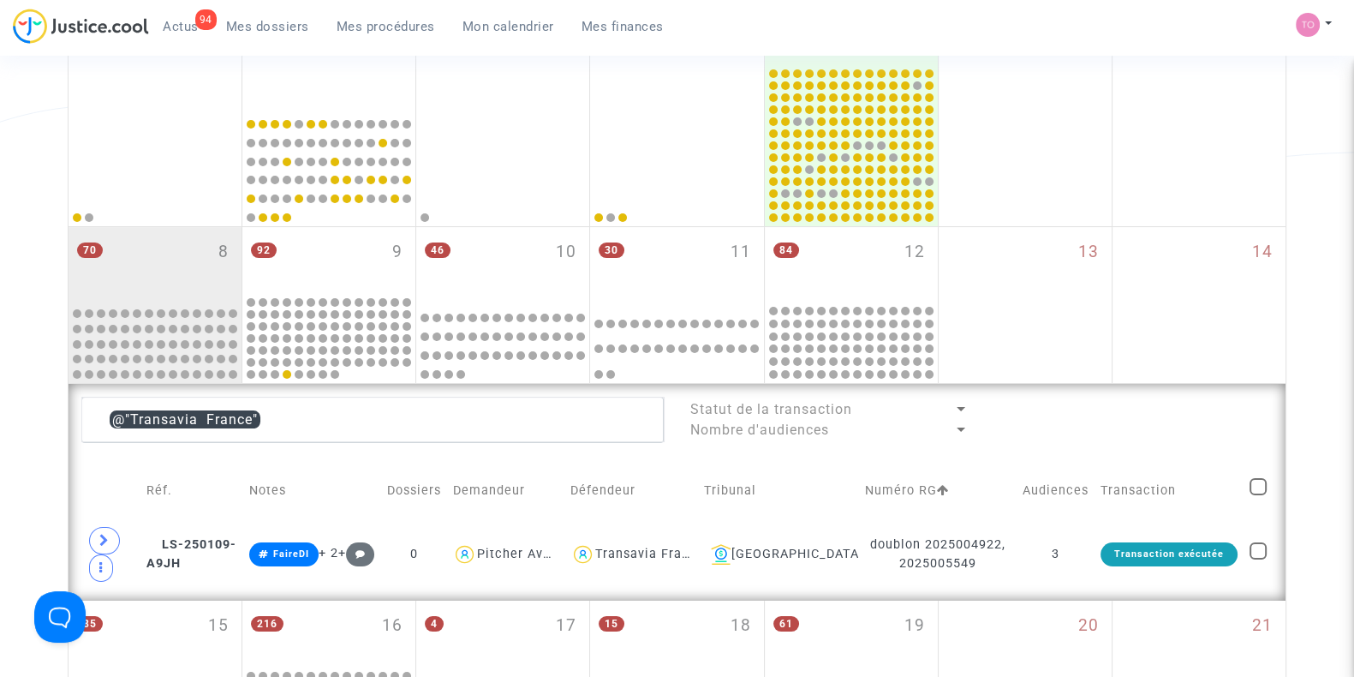
click at [31, 479] on div "Date de clôture d'instruction Date de conciliation Date d'audience Date de juge…" at bounding box center [677, 492] width 1354 height 1374
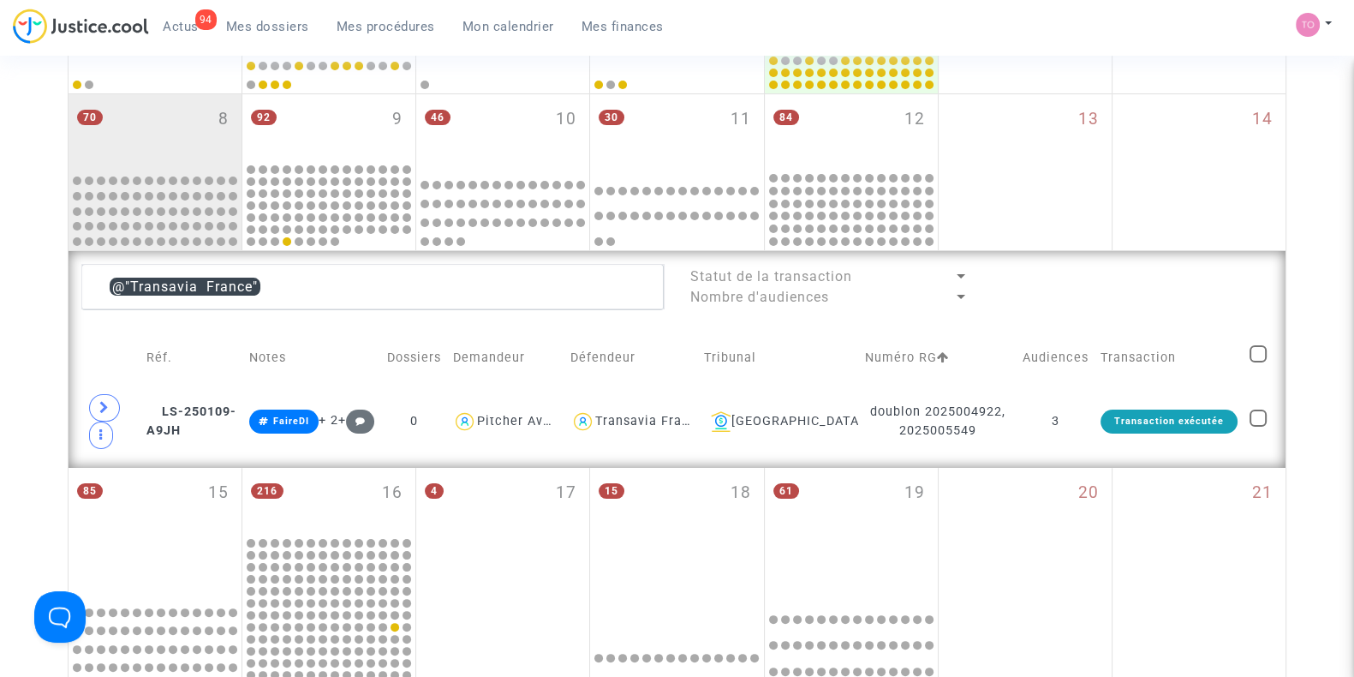
scroll to position [505, 0]
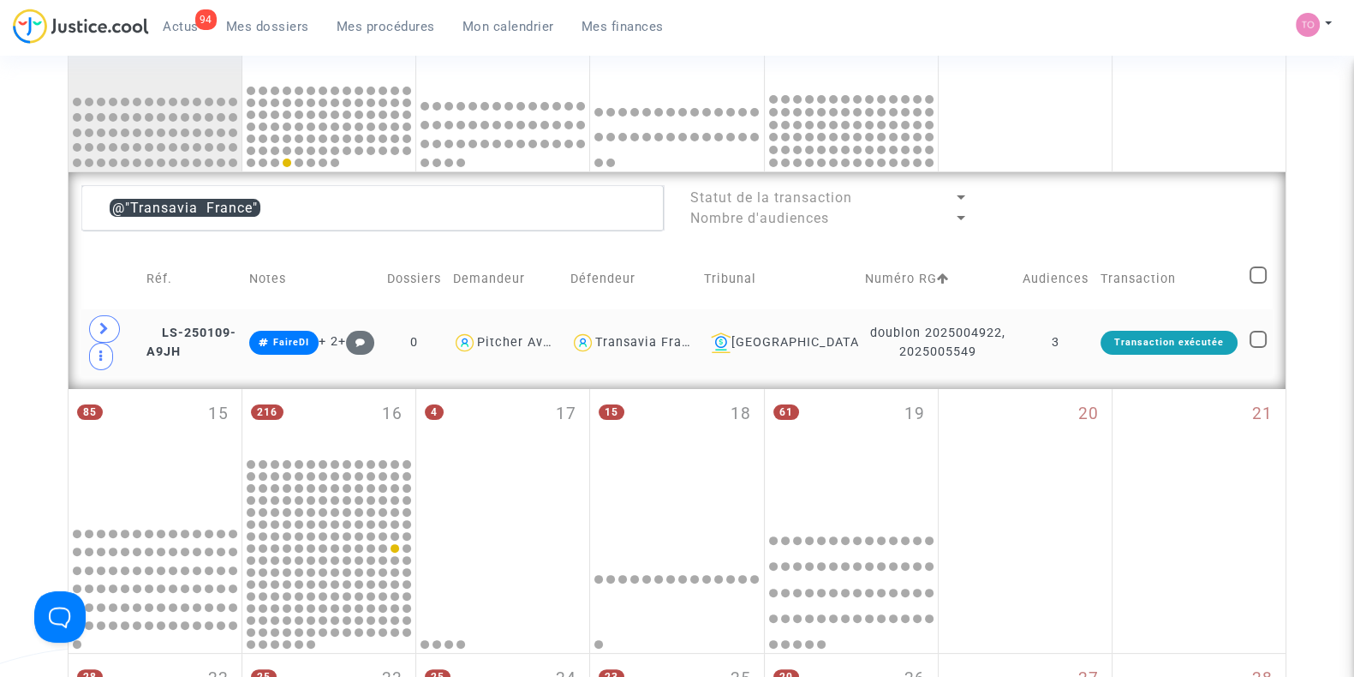
click at [114, 318] on span at bounding box center [104, 328] width 31 height 27
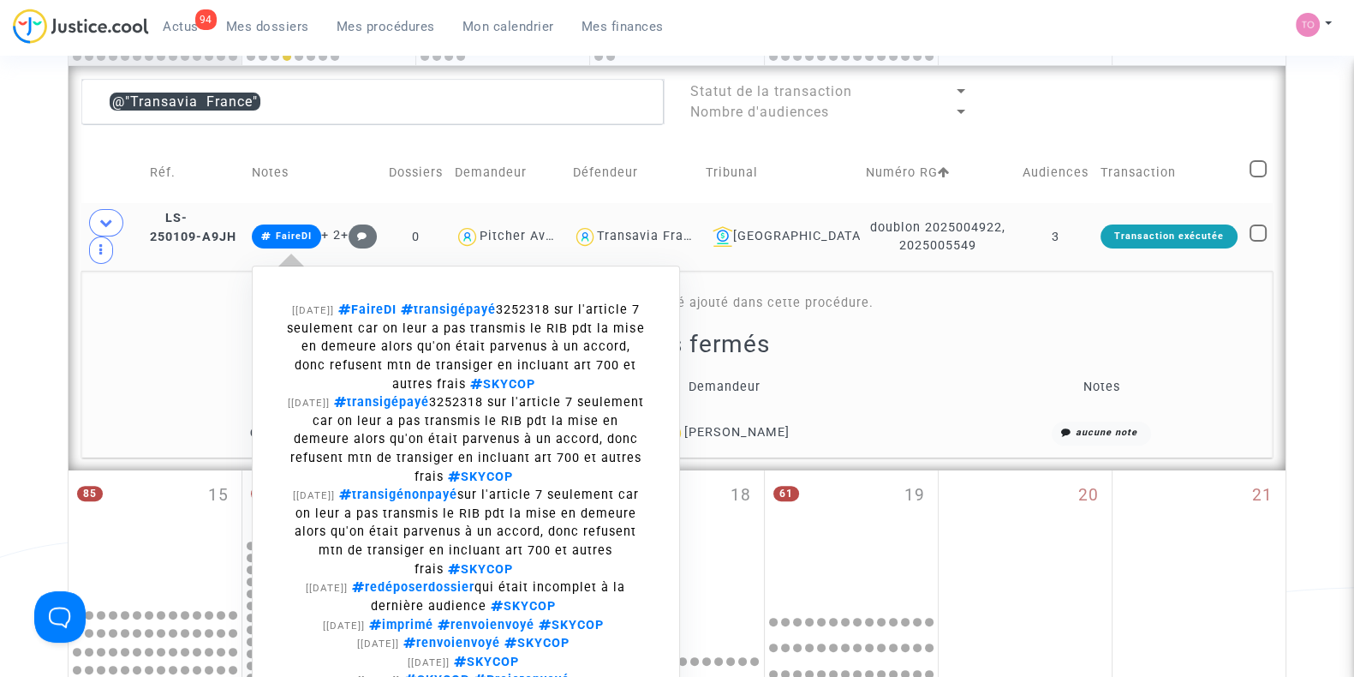
scroll to position [612, 0]
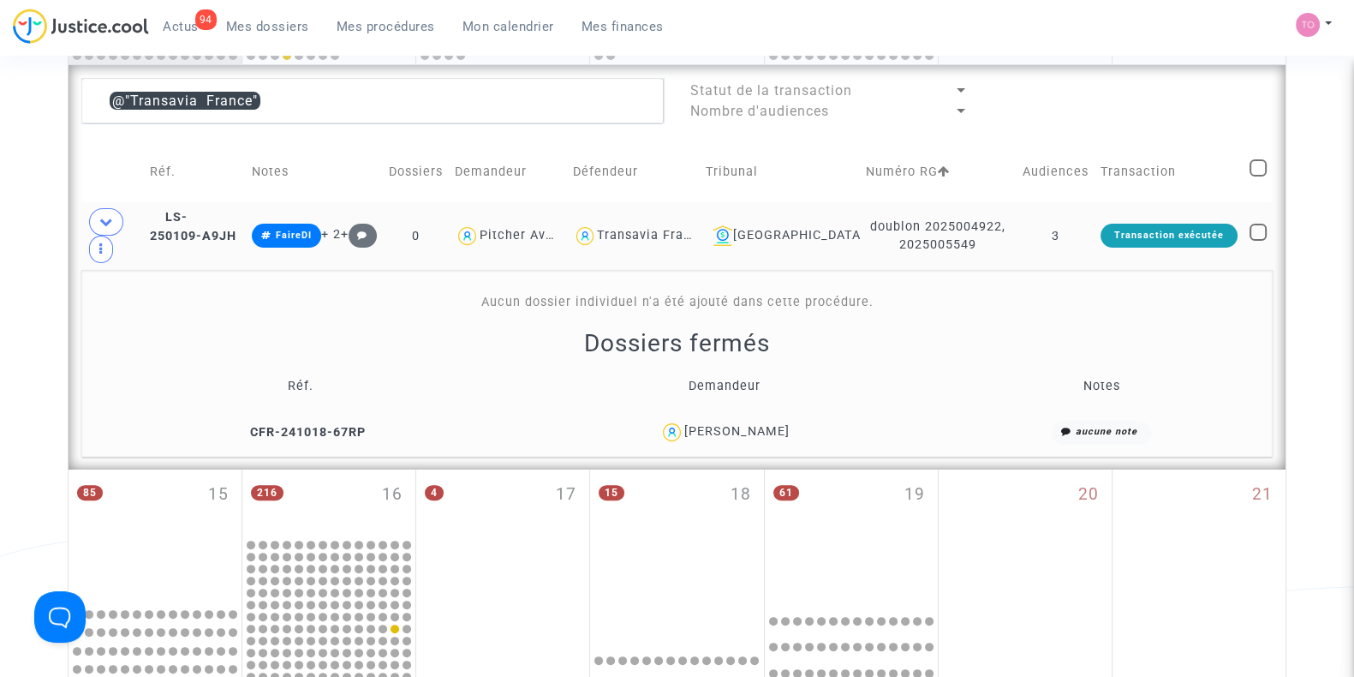
drag, startPoint x: 814, startPoint y: 432, endPoint x: 686, endPoint y: 435, distance: 127.6
click at [686, 435] on div "[PERSON_NAME]" at bounding box center [724, 432] width 411 height 25
copy div "[PERSON_NAME]"
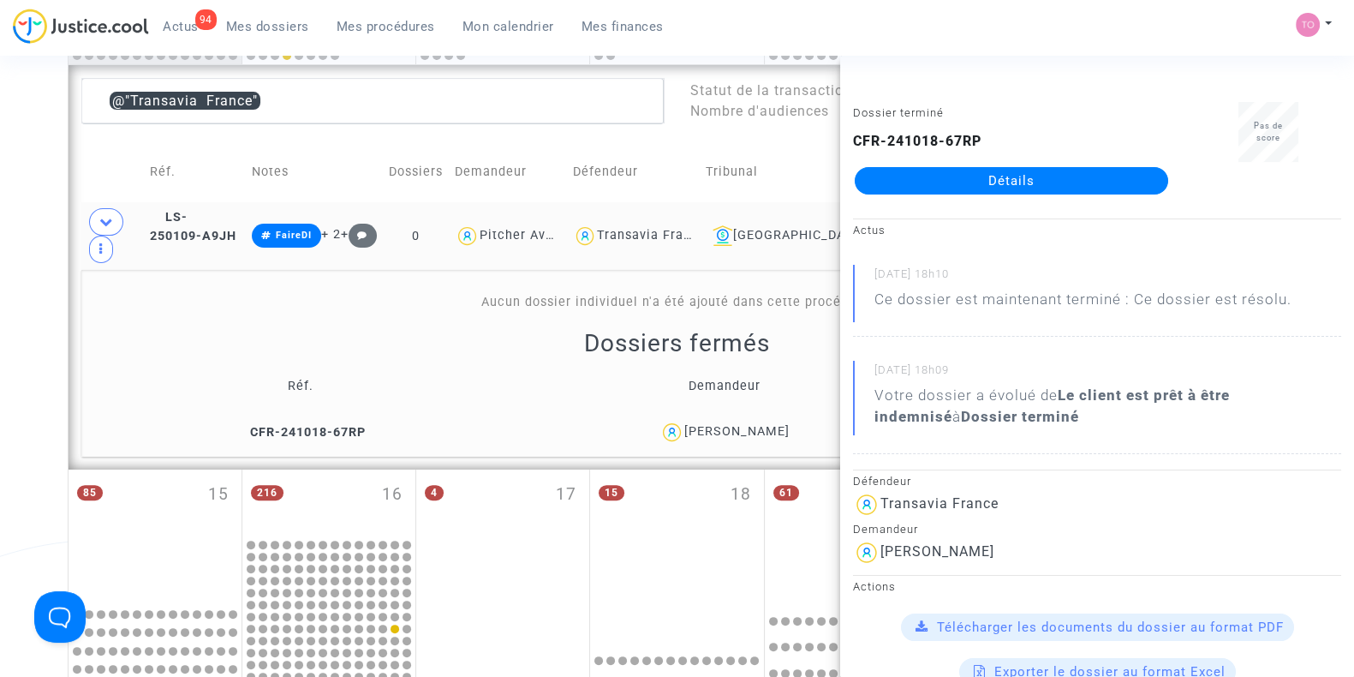
copy div "[PERSON_NAME]"
click at [54, 329] on div "Date de clôture d'instruction Date de conciliation Date d'audience Date de juge…" at bounding box center [677, 266] width 1354 height 1561
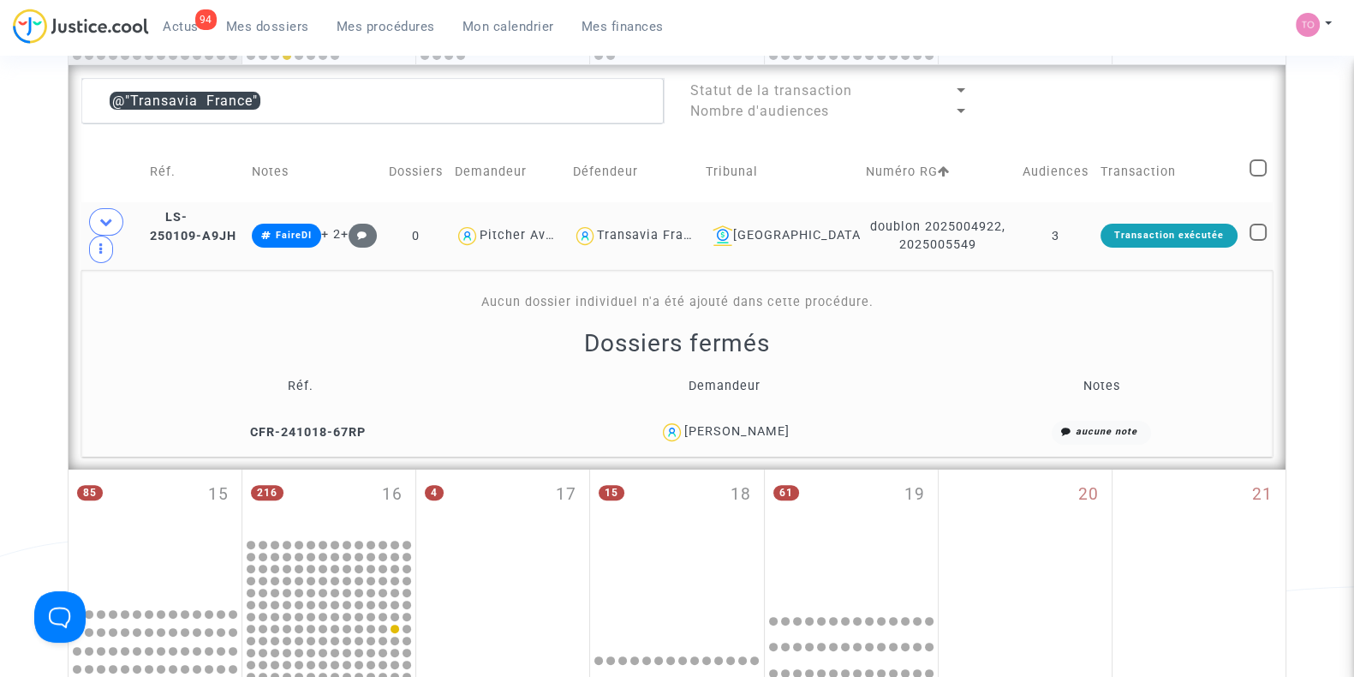
drag, startPoint x: 976, startPoint y: 241, endPoint x: 856, endPoint y: 224, distance: 121.2
click at [860, 224] on td "doublon 2025004922, 2025005549" at bounding box center [938, 236] width 156 height 68
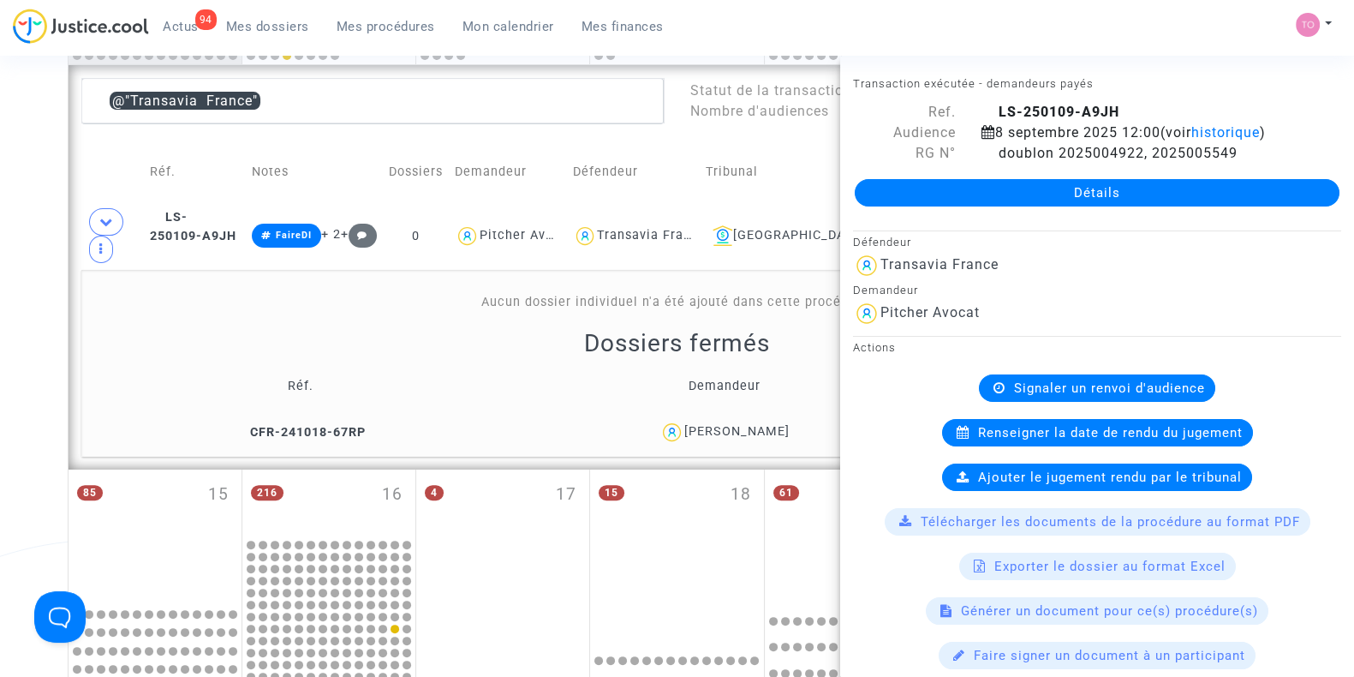
click at [0, 255] on div "Date de clôture d'instruction Date de conciliation Date d'audience Date de juge…" at bounding box center [677, 266] width 1354 height 1561
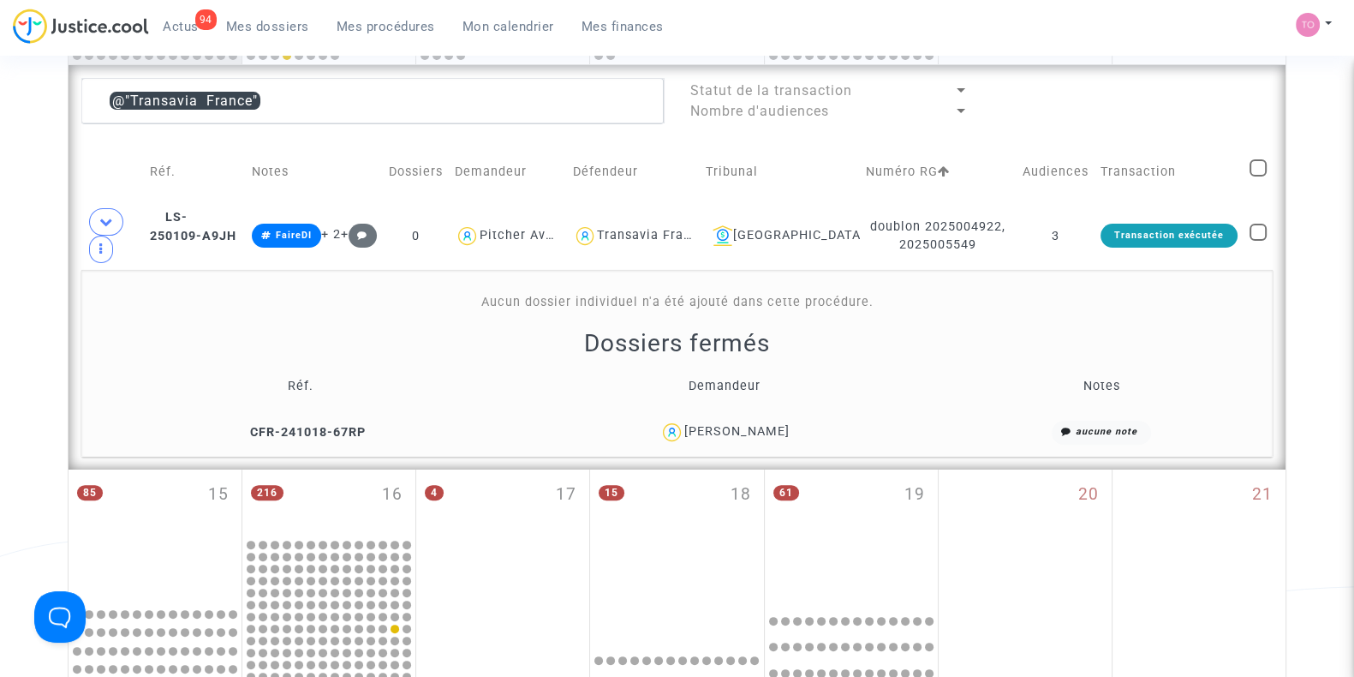
click at [724, 426] on div "[PERSON_NAME]" at bounding box center [736, 431] width 105 height 15
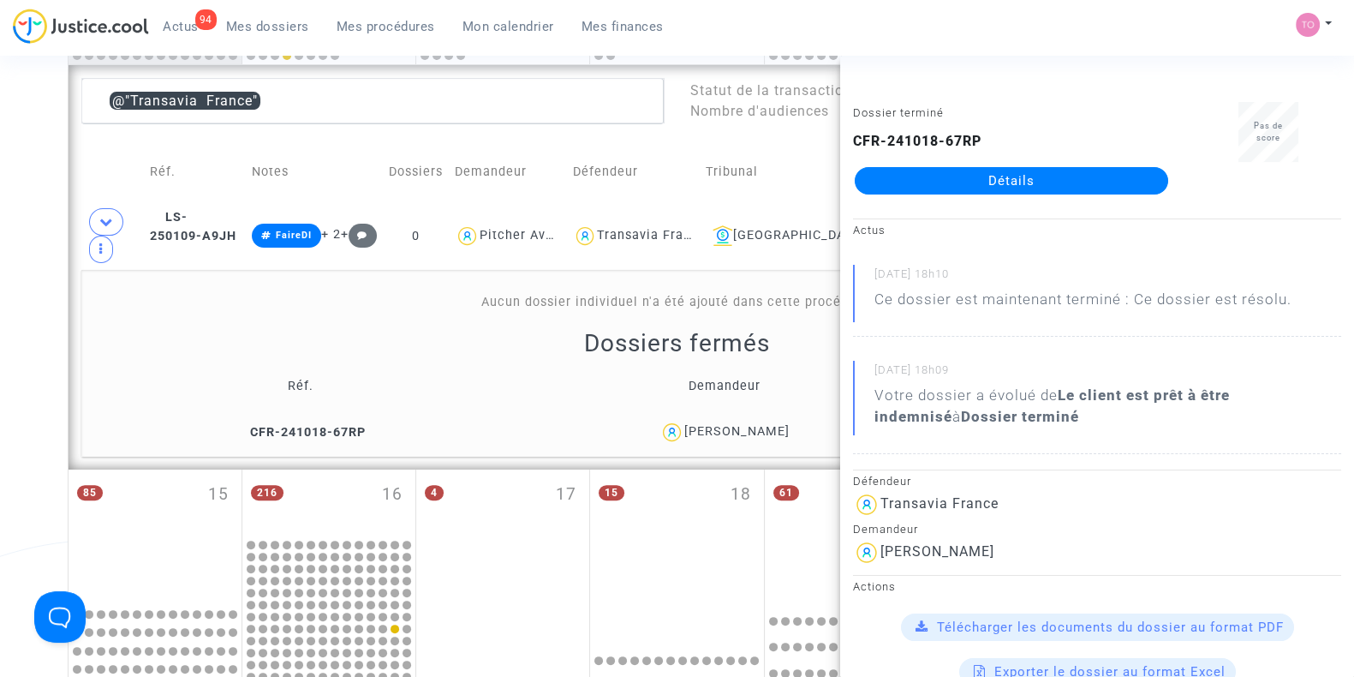
click at [2, 364] on div "Date de clôture d'instruction Date de conciliation Date d'audience Date de juge…" at bounding box center [677, 266] width 1354 height 1561
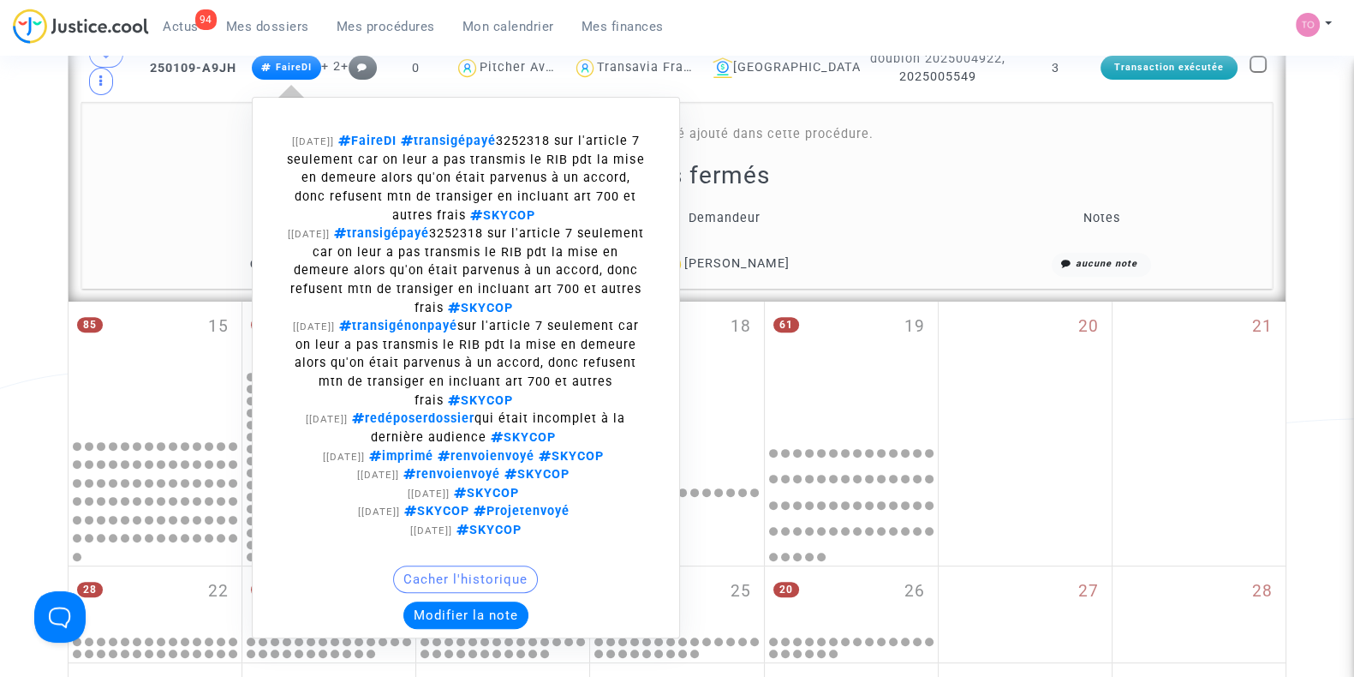
scroll to position [782, 0]
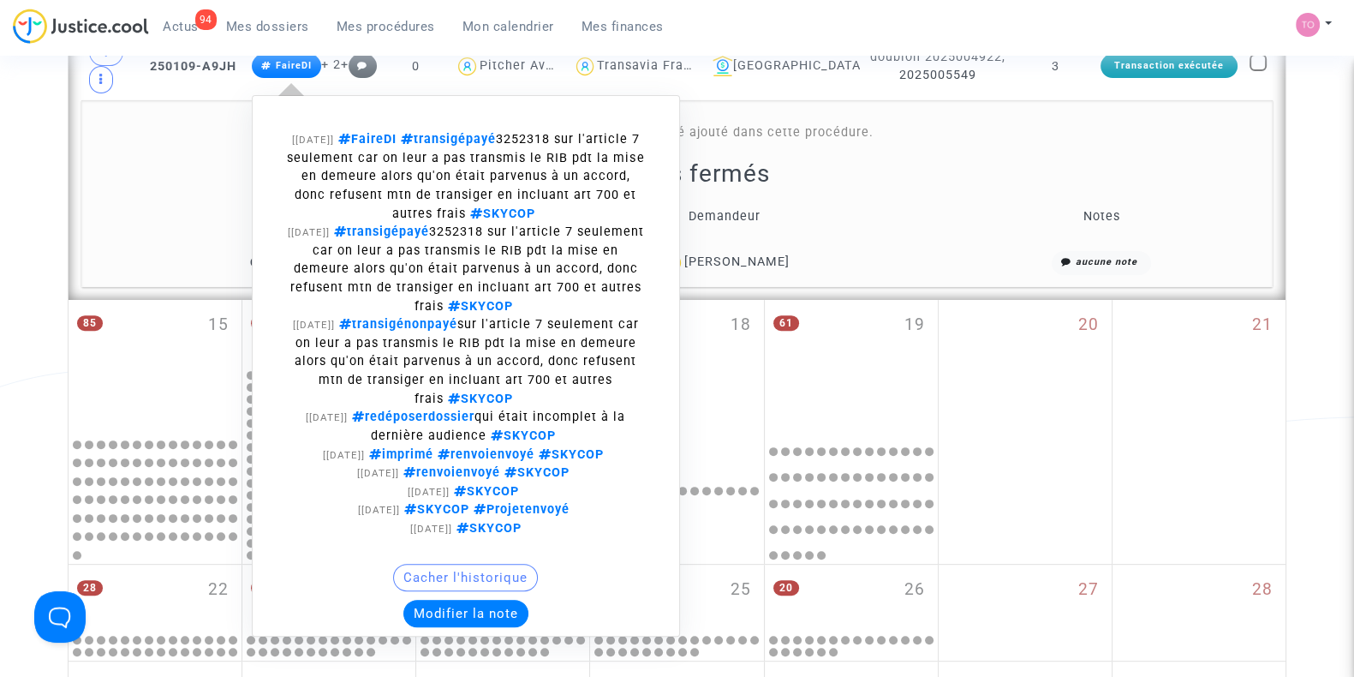
click at [474, 612] on button "Modifier la note" at bounding box center [465, 612] width 125 height 27
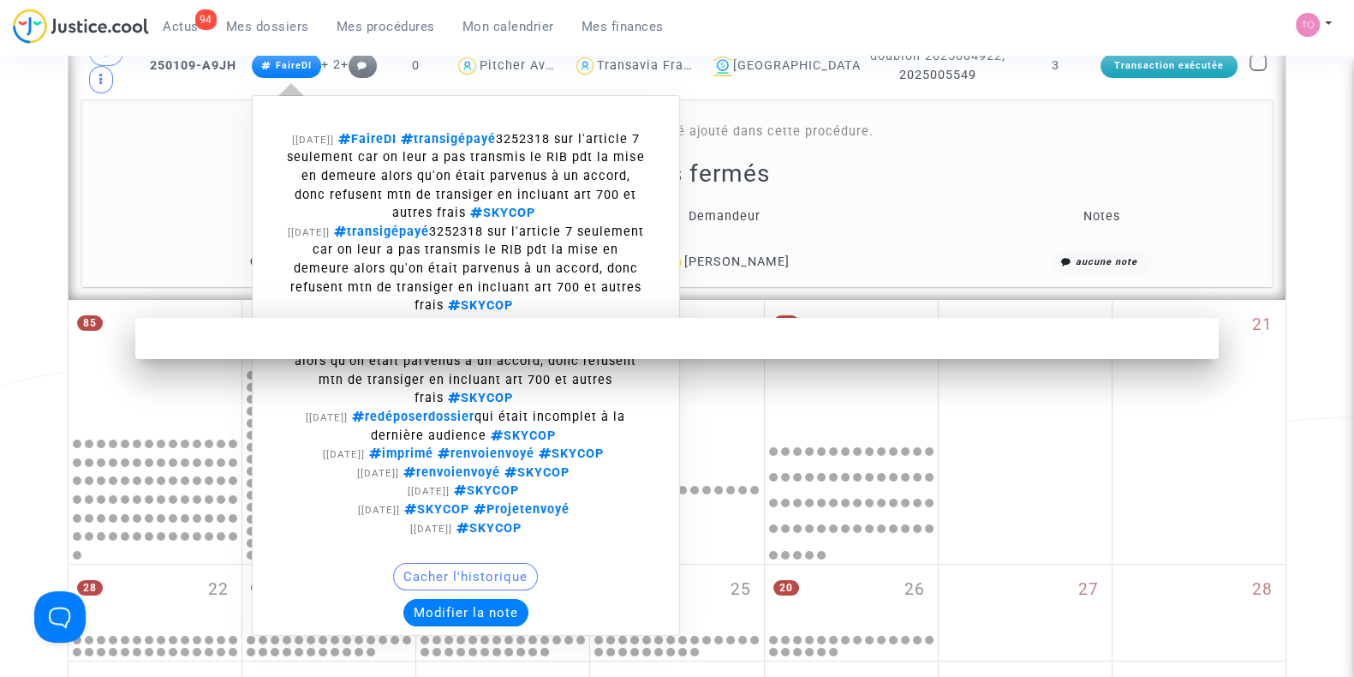
scroll to position [0, 0]
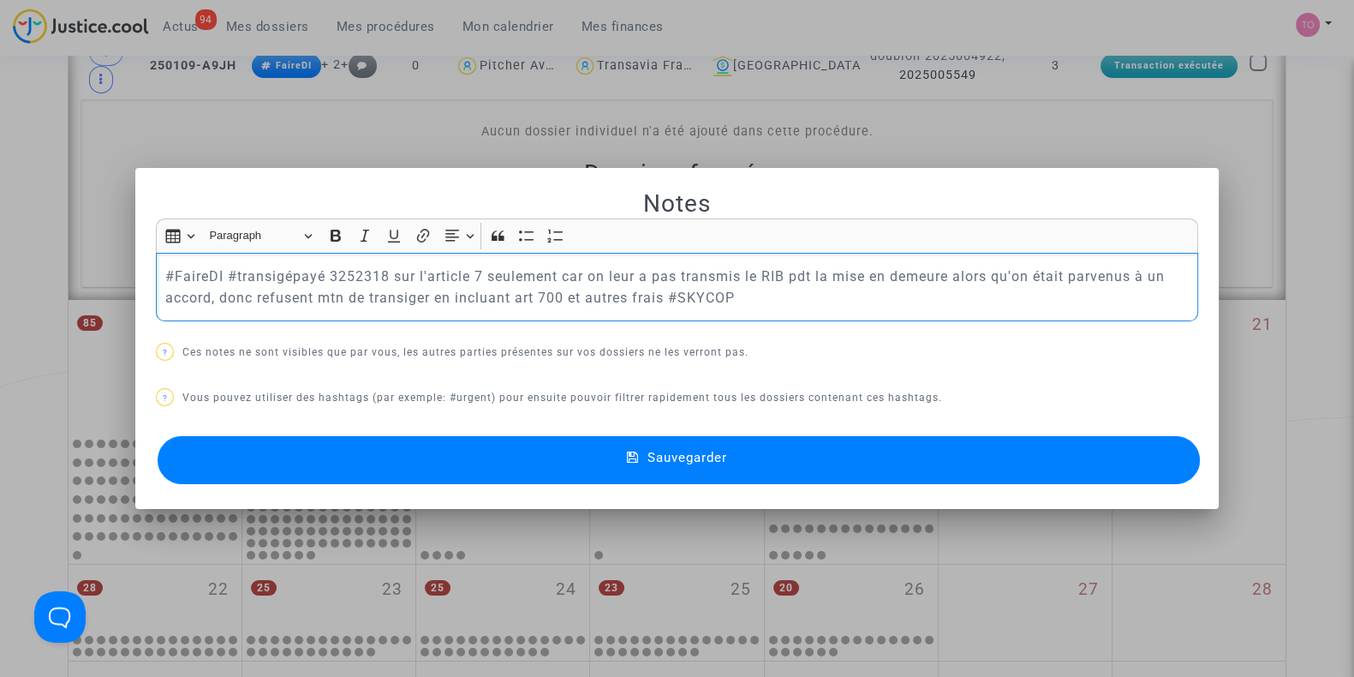
drag, startPoint x: 158, startPoint y: 274, endPoint x: 660, endPoint y: 301, distance: 502.6
click at [660, 301] on p "#FaireDI #transigépayé 3252318 sur l'article 7 seulement car on leur a pas tran…" at bounding box center [677, 286] width 1024 height 43
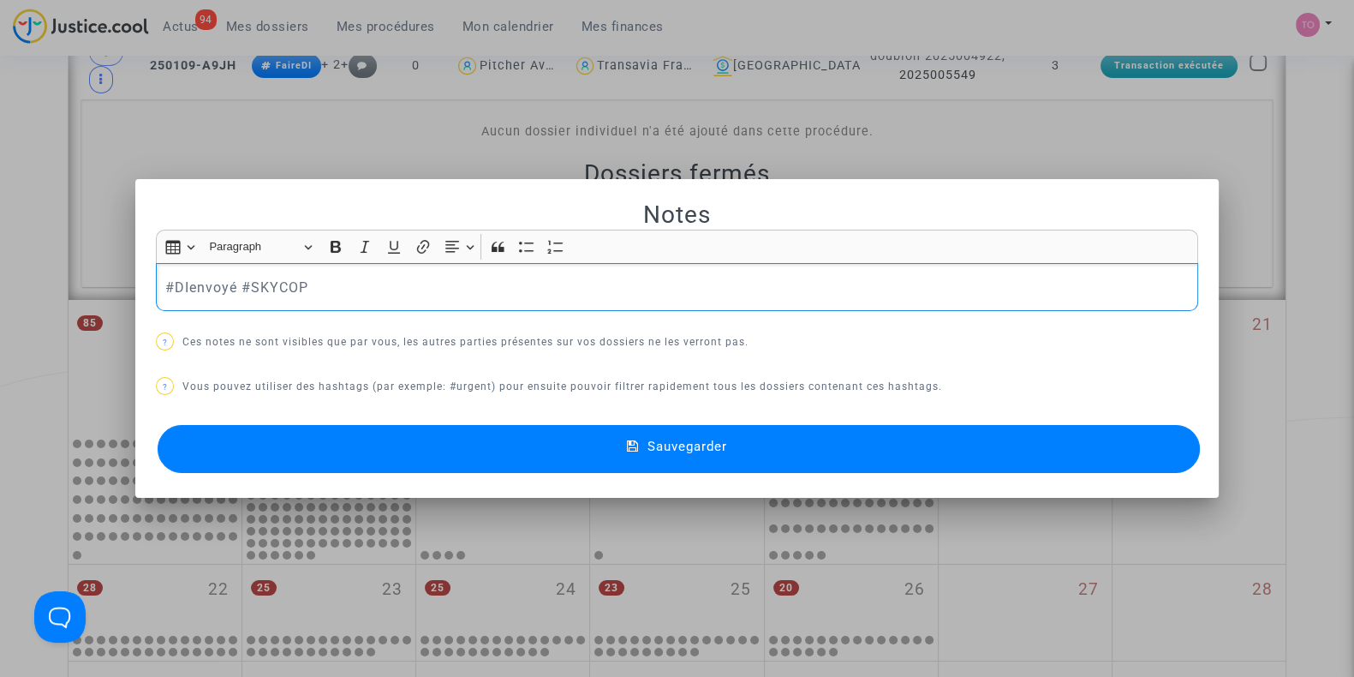
click at [266, 426] on button "Sauvegarder" at bounding box center [679, 449] width 1042 height 48
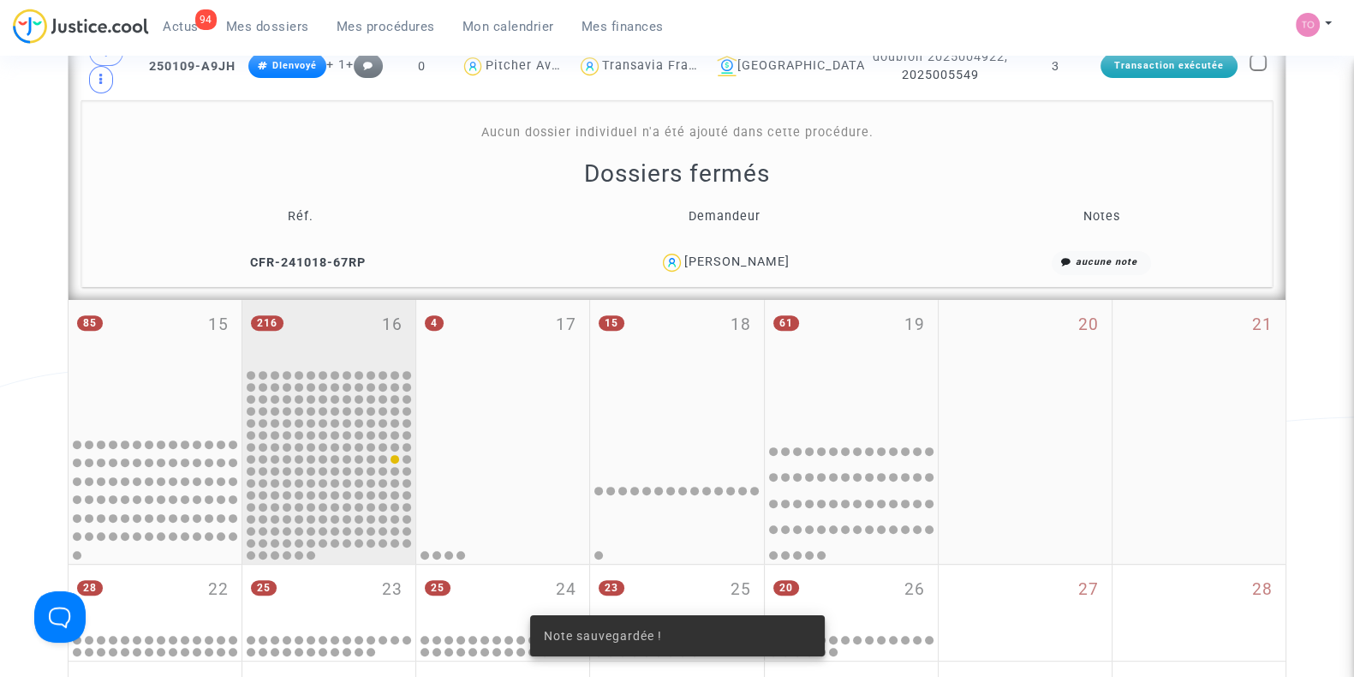
scroll to position [589, 0]
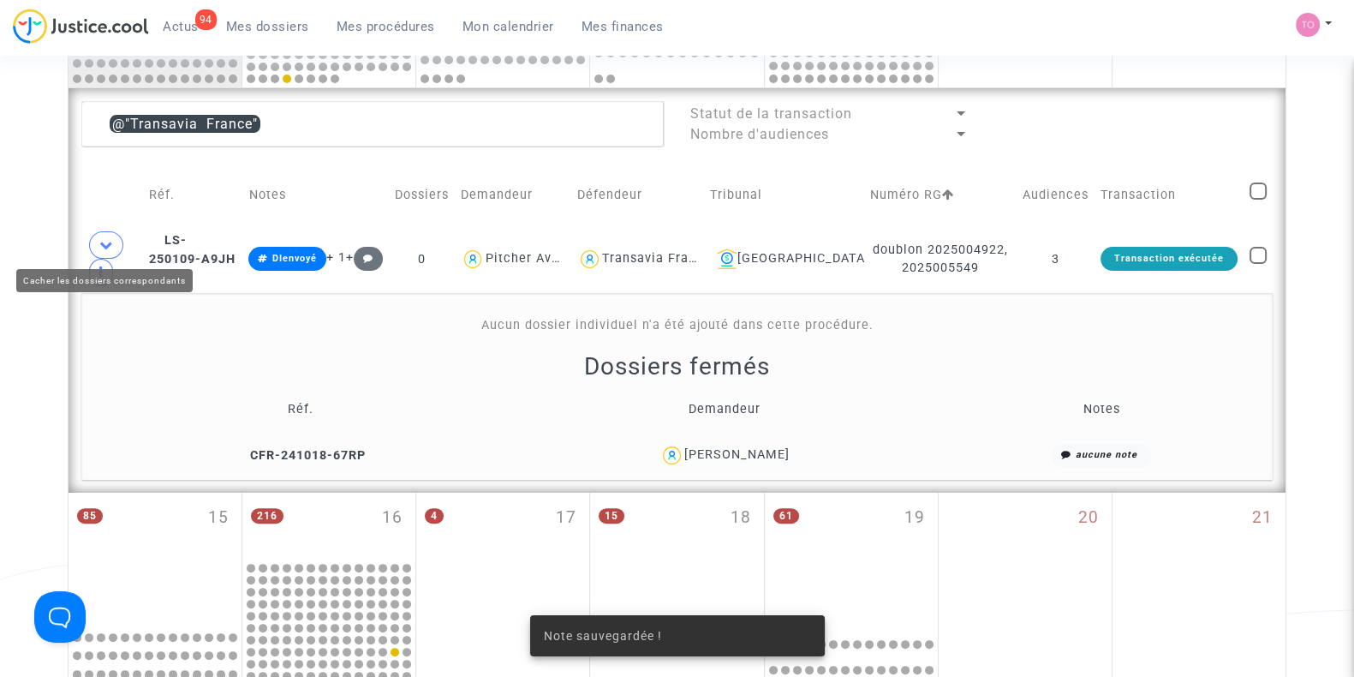
click at [107, 234] on span at bounding box center [106, 244] width 34 height 27
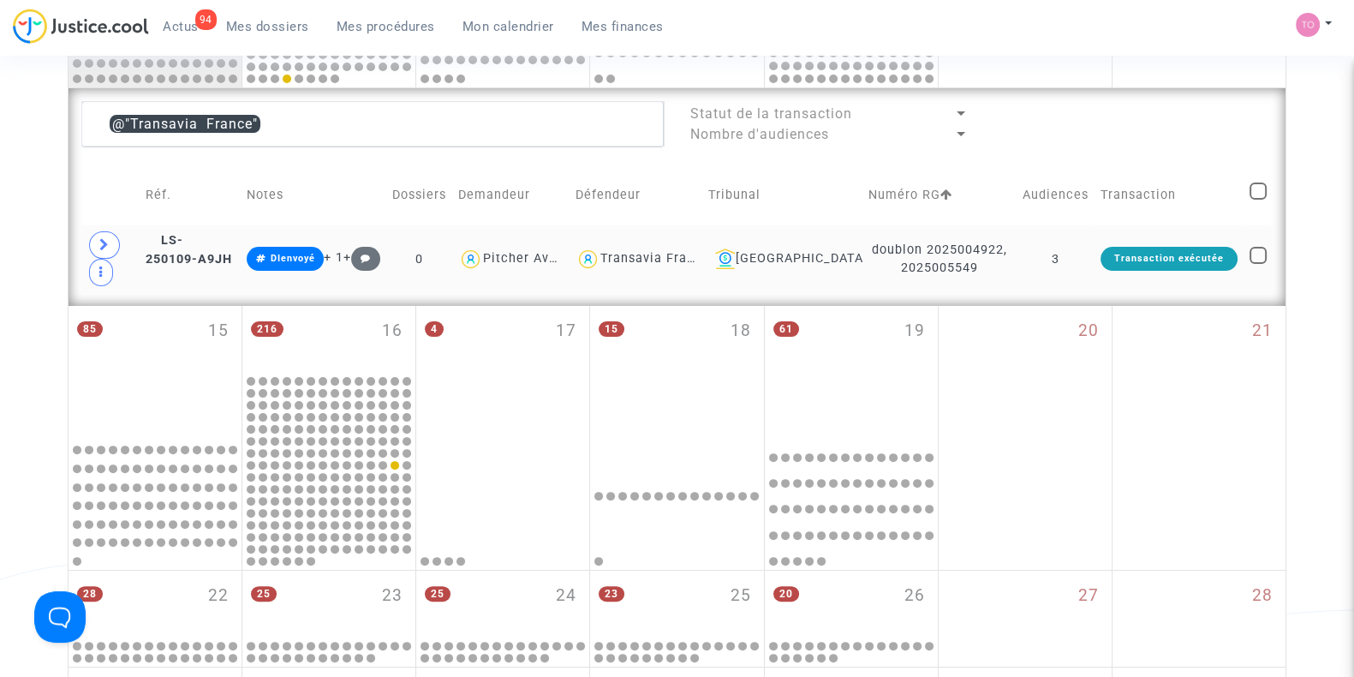
click at [694, 253] on div "Transavia France" at bounding box center [655, 258] width 110 height 15
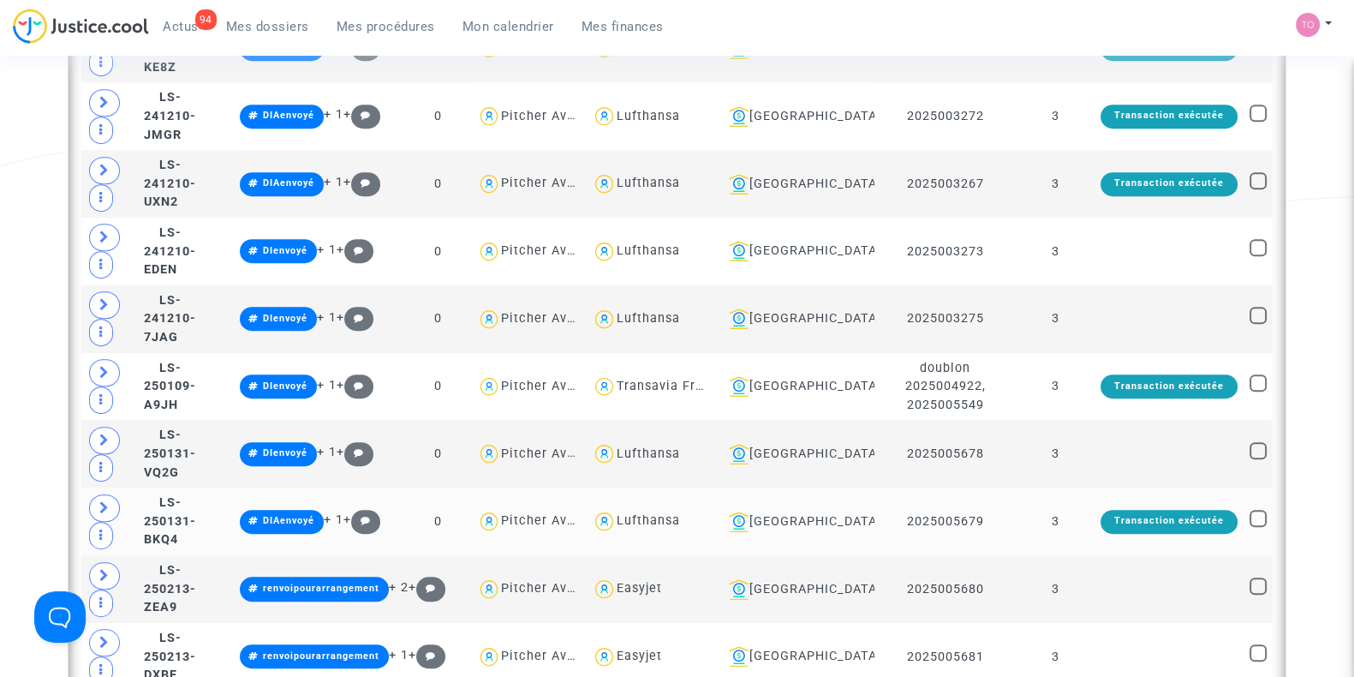
scroll to position [1146, 0]
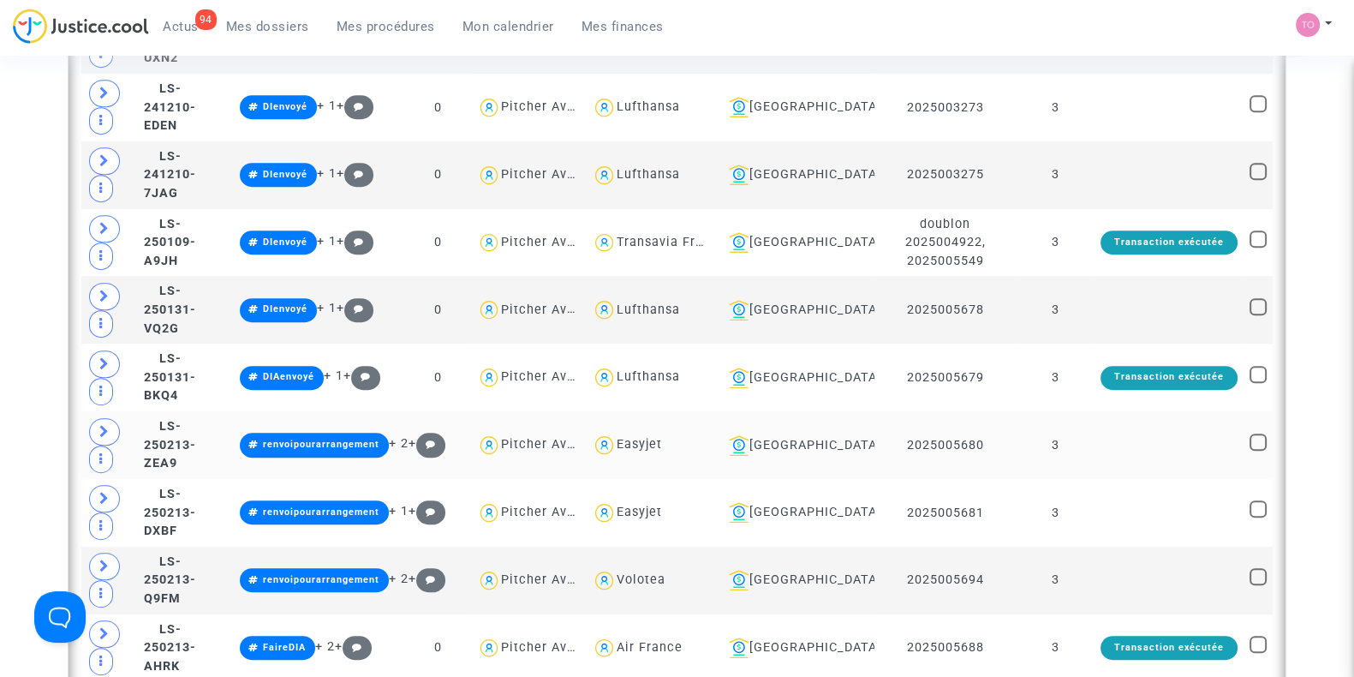
click at [662, 437] on div "Easyjet" at bounding box center [639, 444] width 45 height 15
type textarea "@Easyjet"
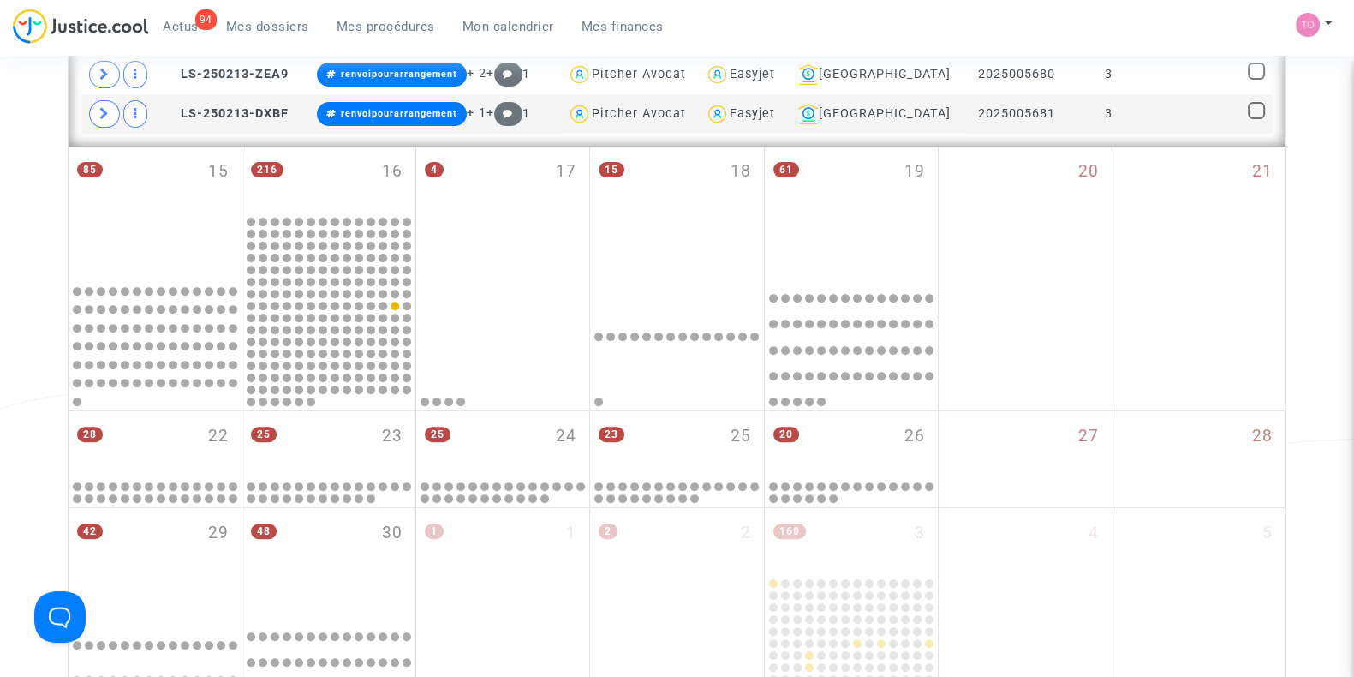
scroll to position [561, 0]
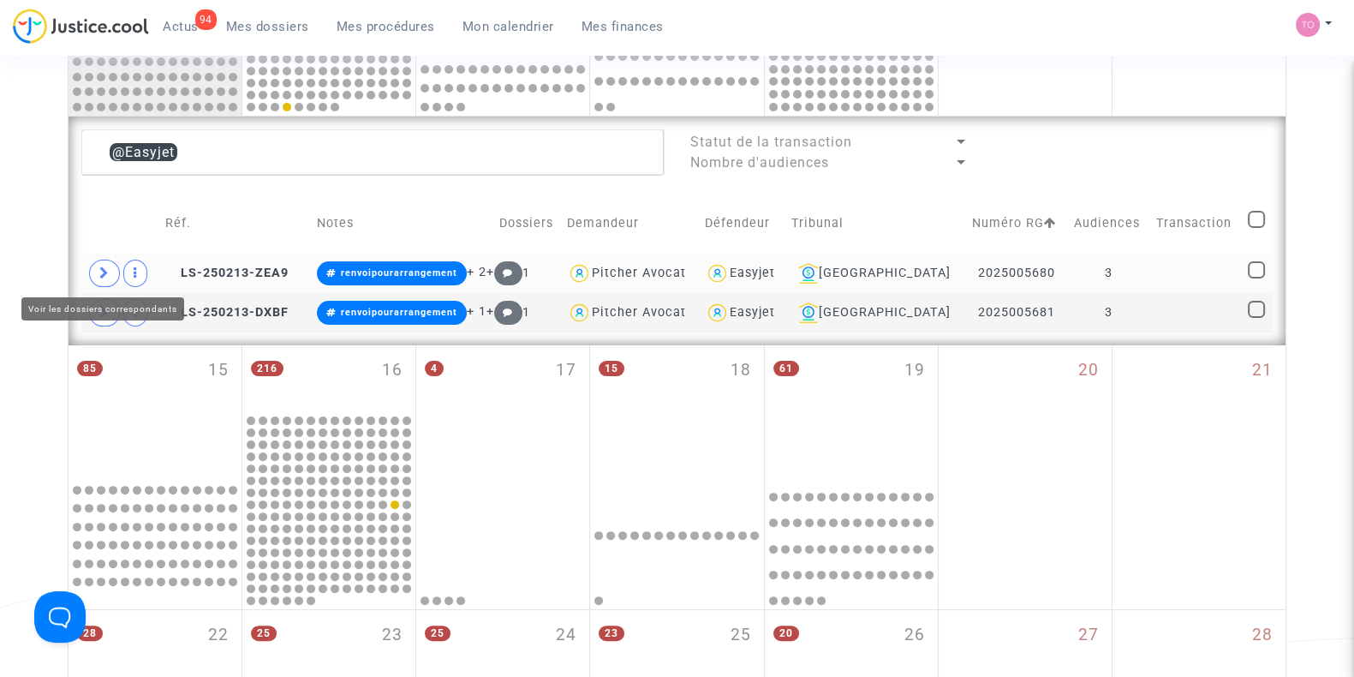
click at [91, 267] on span at bounding box center [104, 272] width 31 height 27
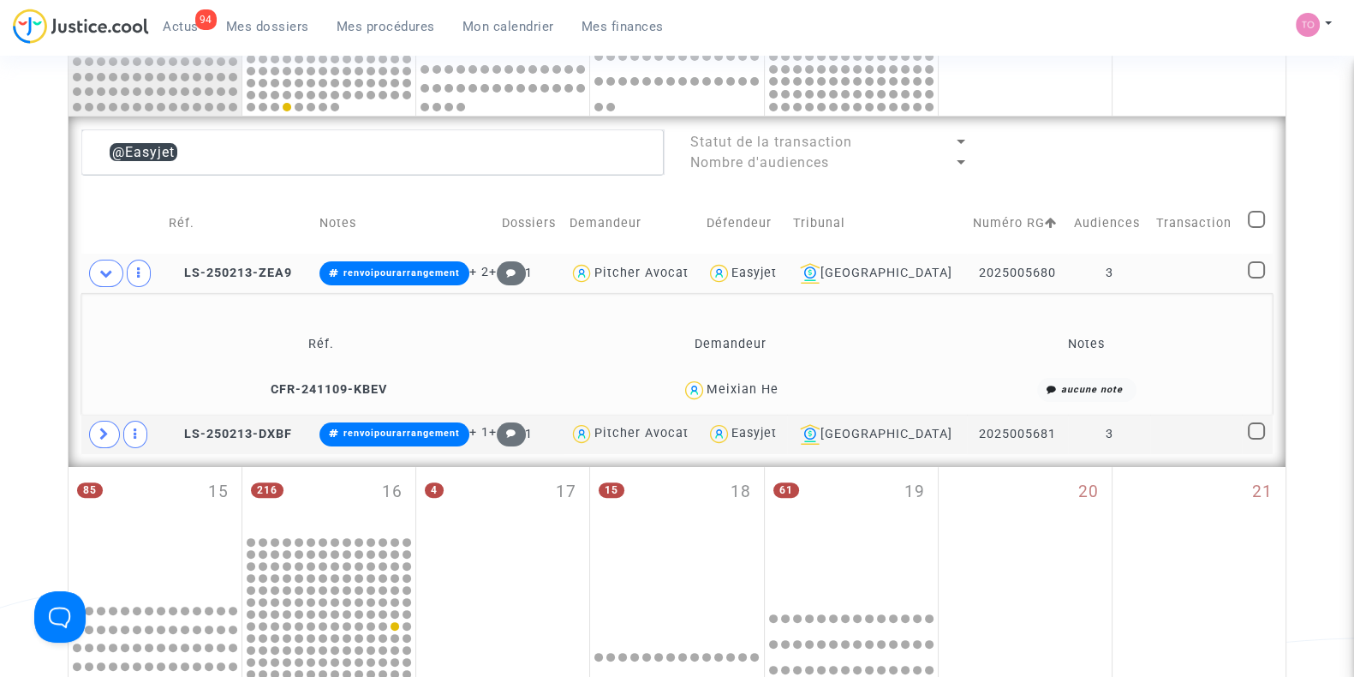
drag, startPoint x: 796, startPoint y: 378, endPoint x: 711, endPoint y: 388, distance: 85.4
click at [711, 388] on div "Meixian He" at bounding box center [730, 390] width 340 height 25
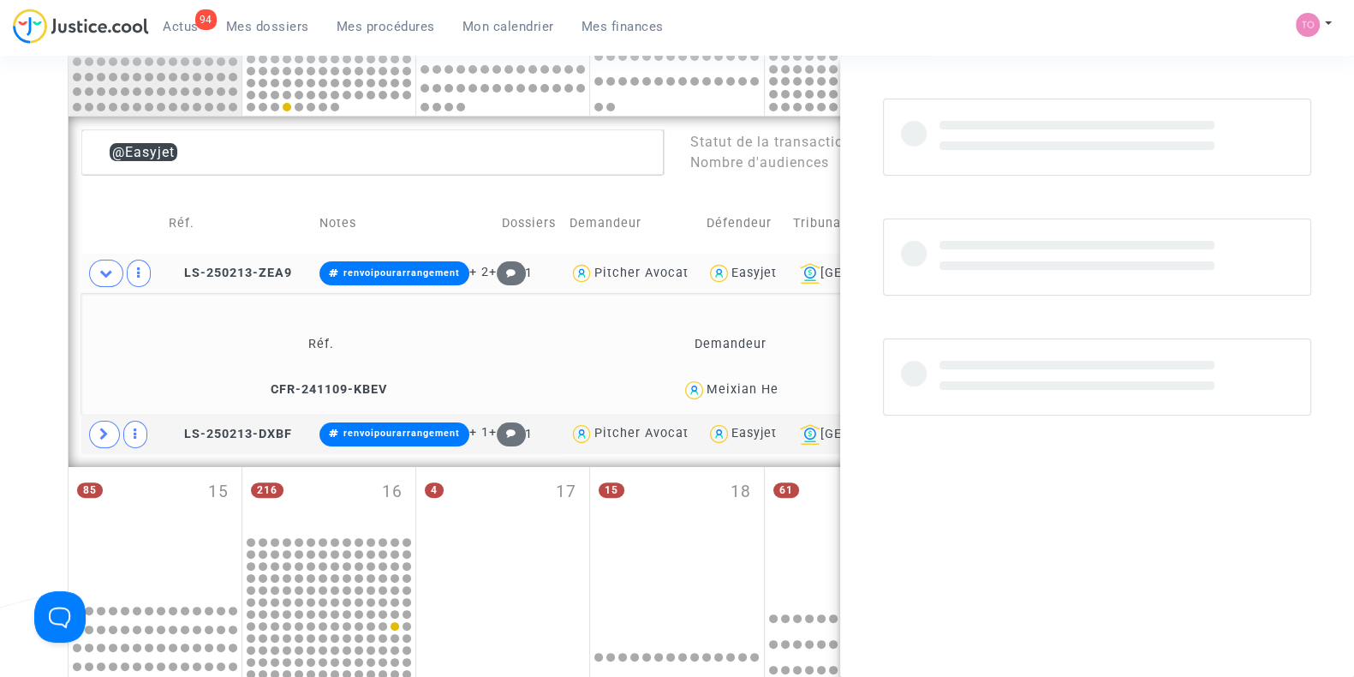
copy div "Meixian He"
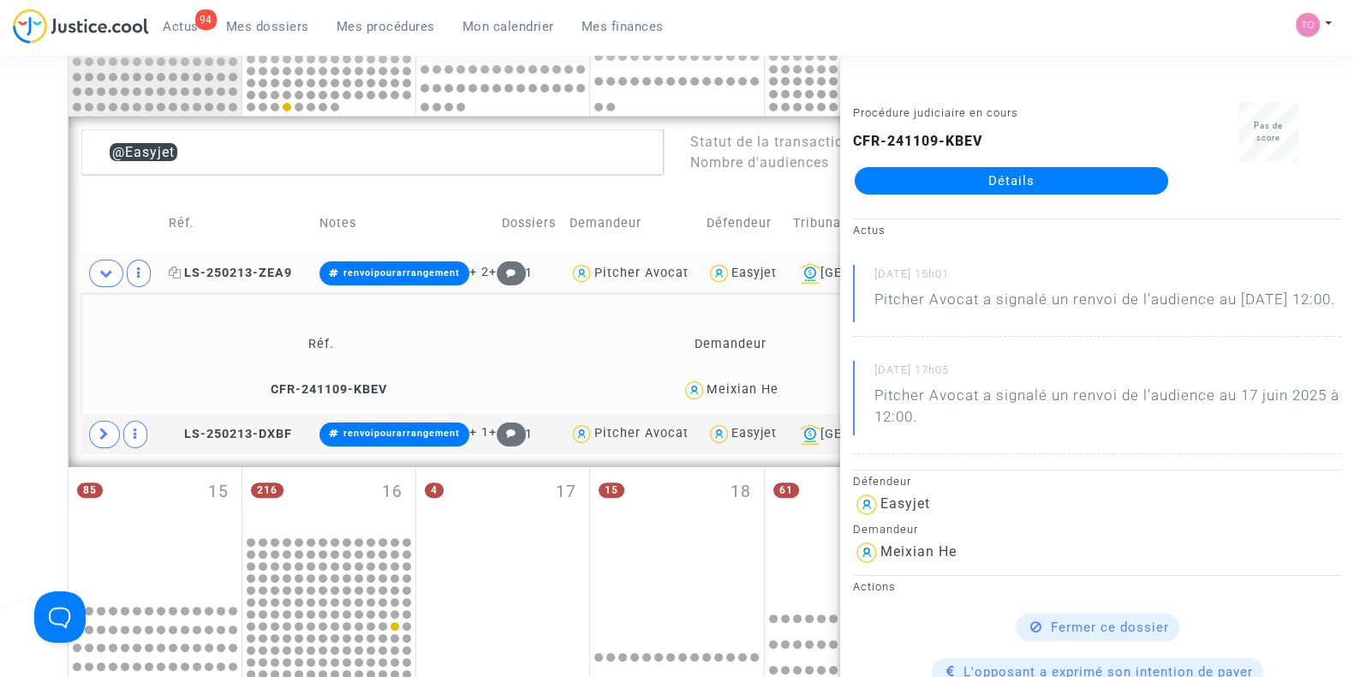
click at [228, 277] on span "LS-250213-ZEA9" at bounding box center [230, 272] width 123 height 15
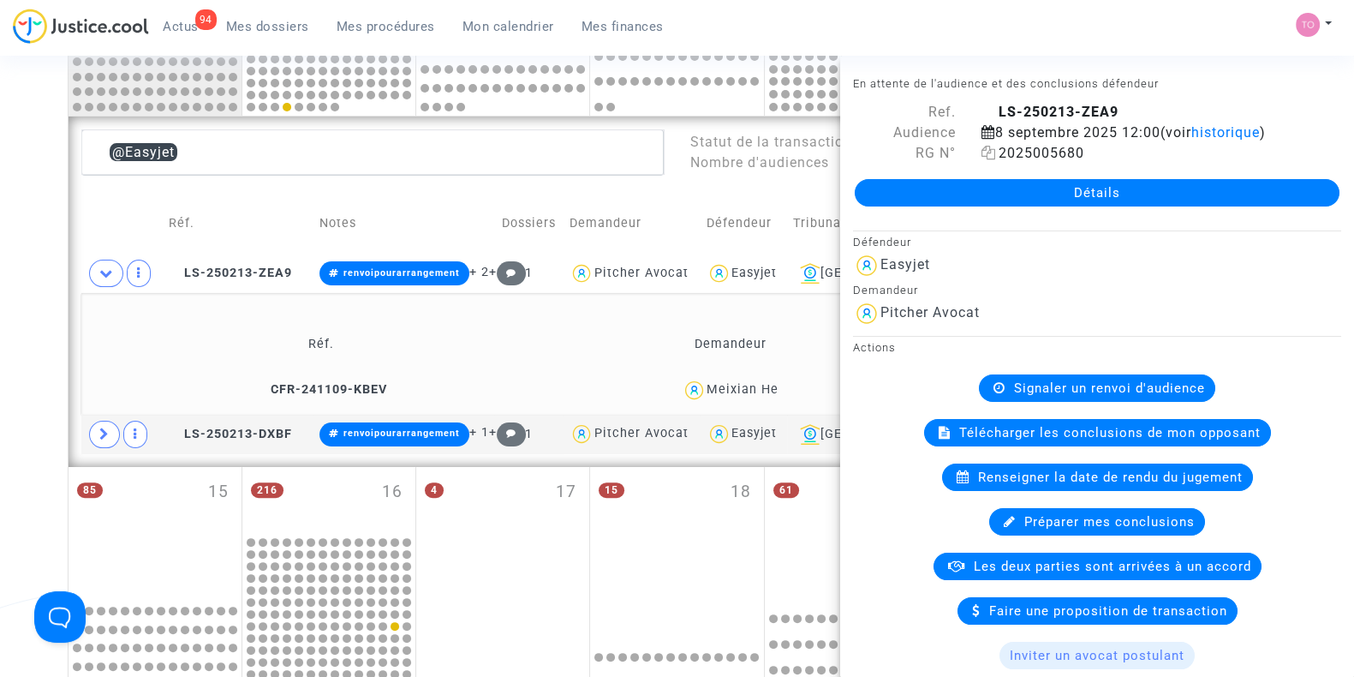
click at [987, 154] on icon at bounding box center [988, 153] width 15 height 14
click at [99, 432] on icon at bounding box center [104, 433] width 10 height 13
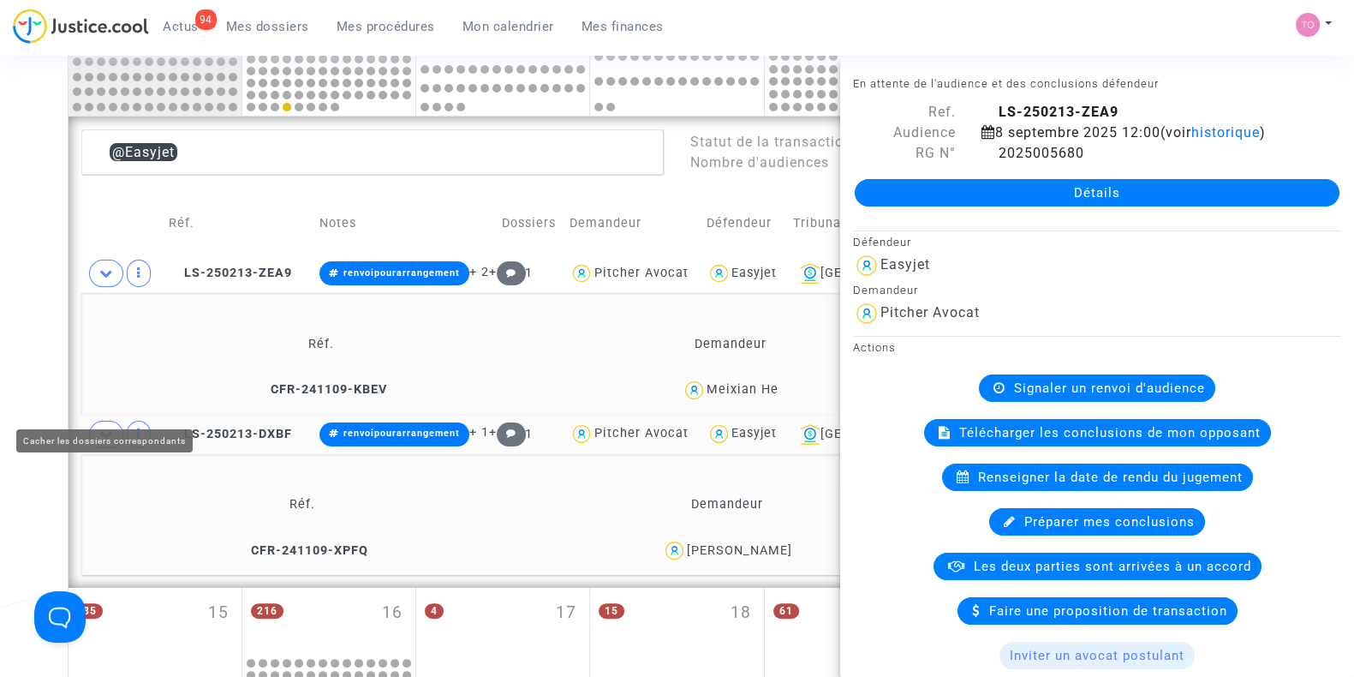
scroll to position [647, 0]
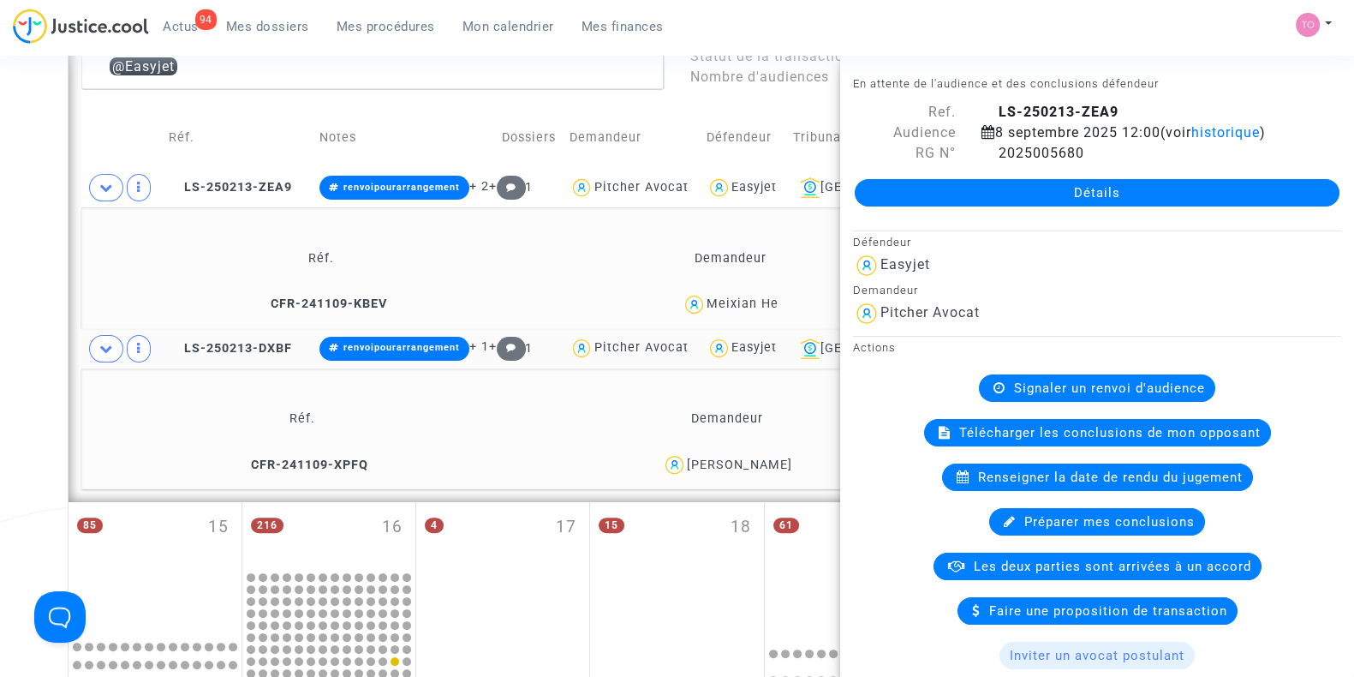
drag, startPoint x: 33, startPoint y: 418, endPoint x: 664, endPoint y: 468, distance: 632.2
click at [664, 468] on div "[PERSON_NAME]" at bounding box center [726, 464] width 409 height 25
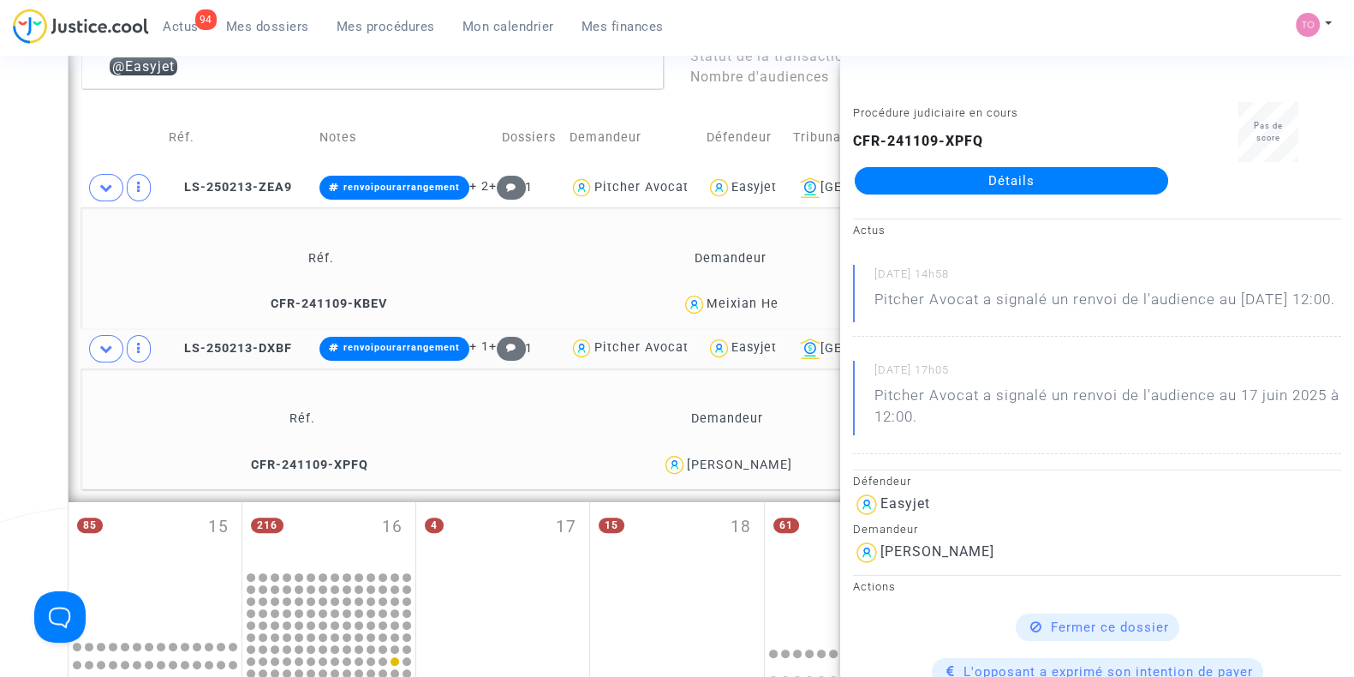
click at [30, 283] on div "Date de clôture d'instruction Date de conciliation Date d'audience Date de juge…" at bounding box center [677, 266] width 1354 height 1628
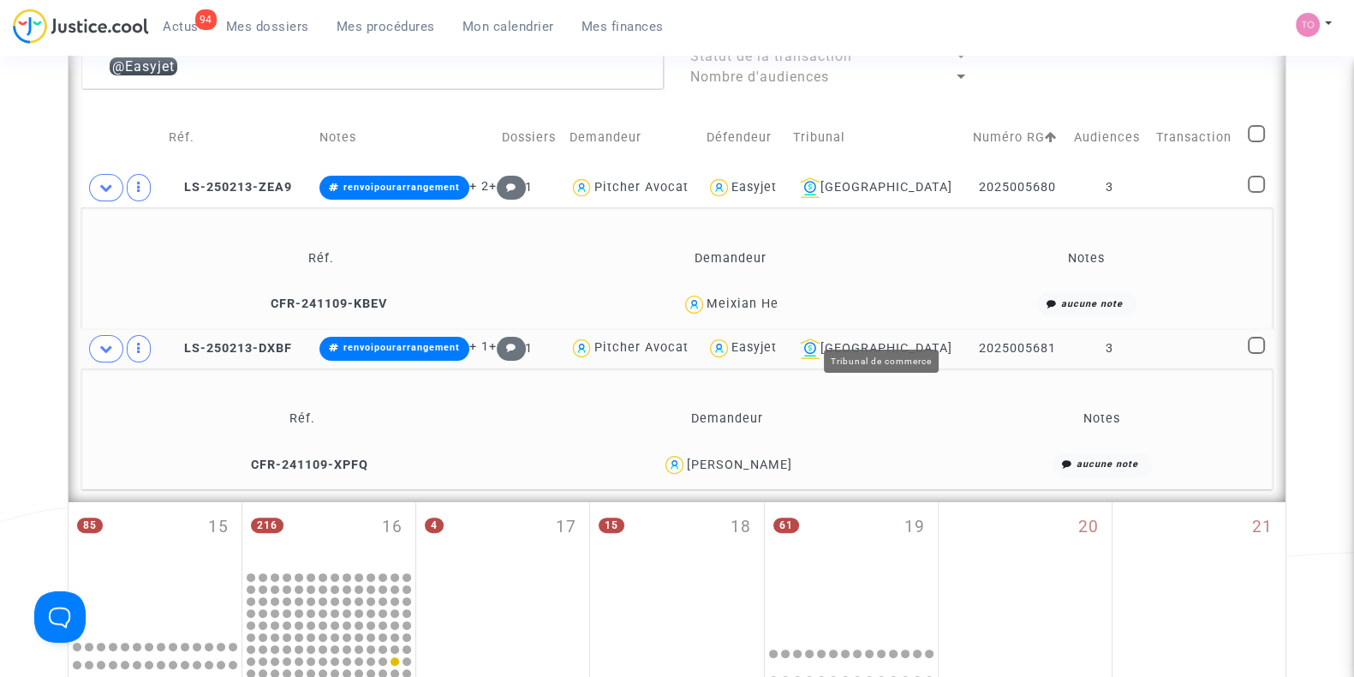
scroll to position [667, 0]
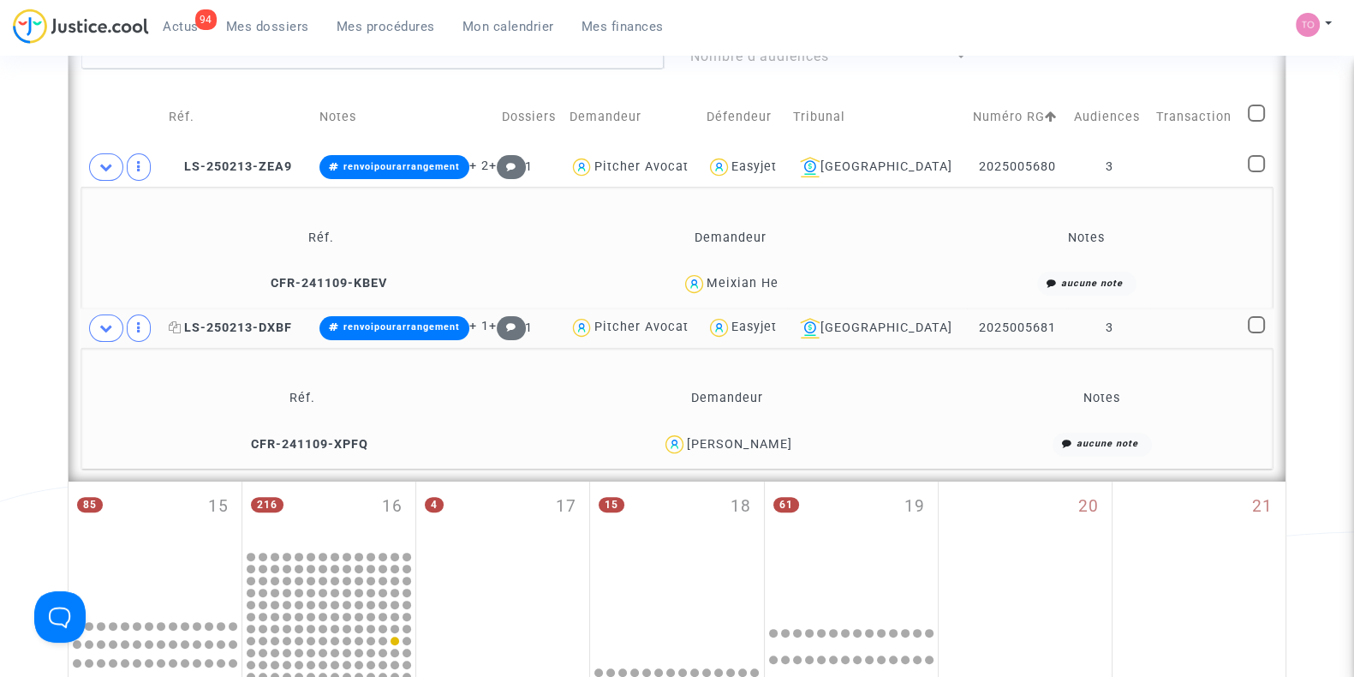
click at [230, 324] on span "LS-250213-DXBF" at bounding box center [230, 327] width 123 height 15
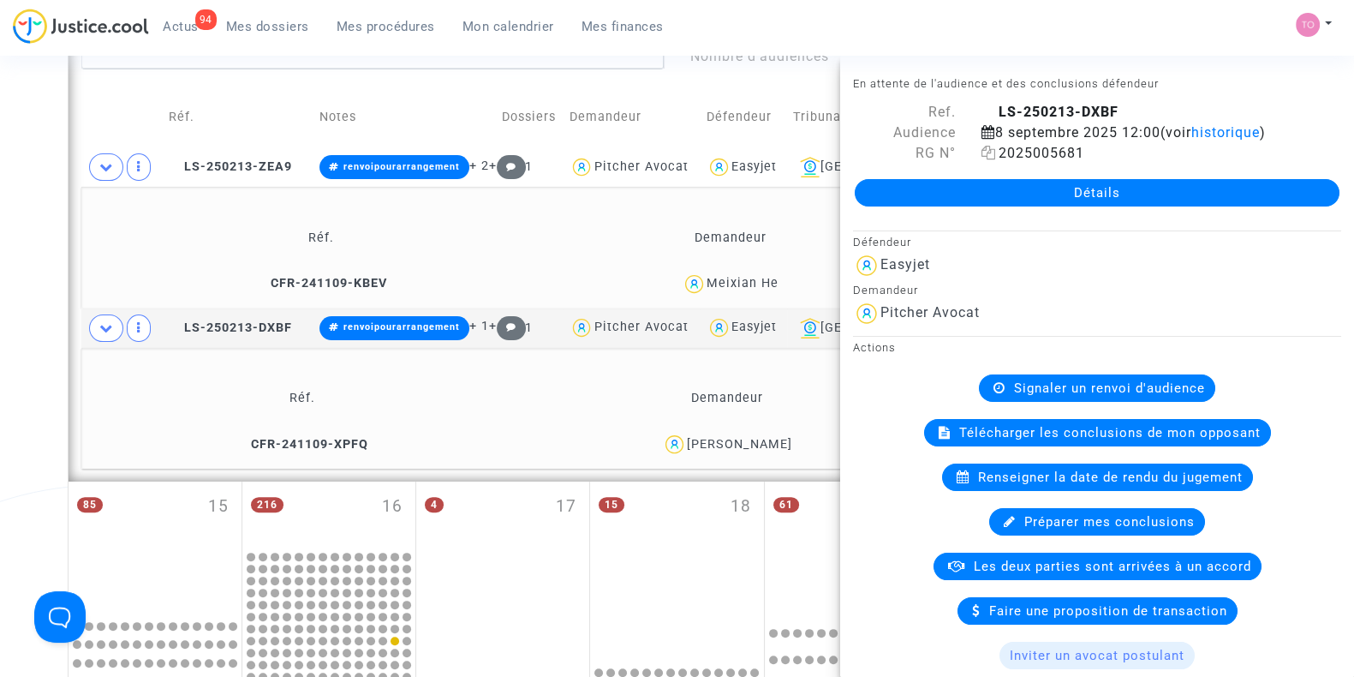
click at [988, 152] on icon at bounding box center [988, 153] width 15 height 14
click at [1, 284] on div "Date de clôture d'instruction Date de conciliation Date d'audience Date de juge…" at bounding box center [677, 245] width 1354 height 1628
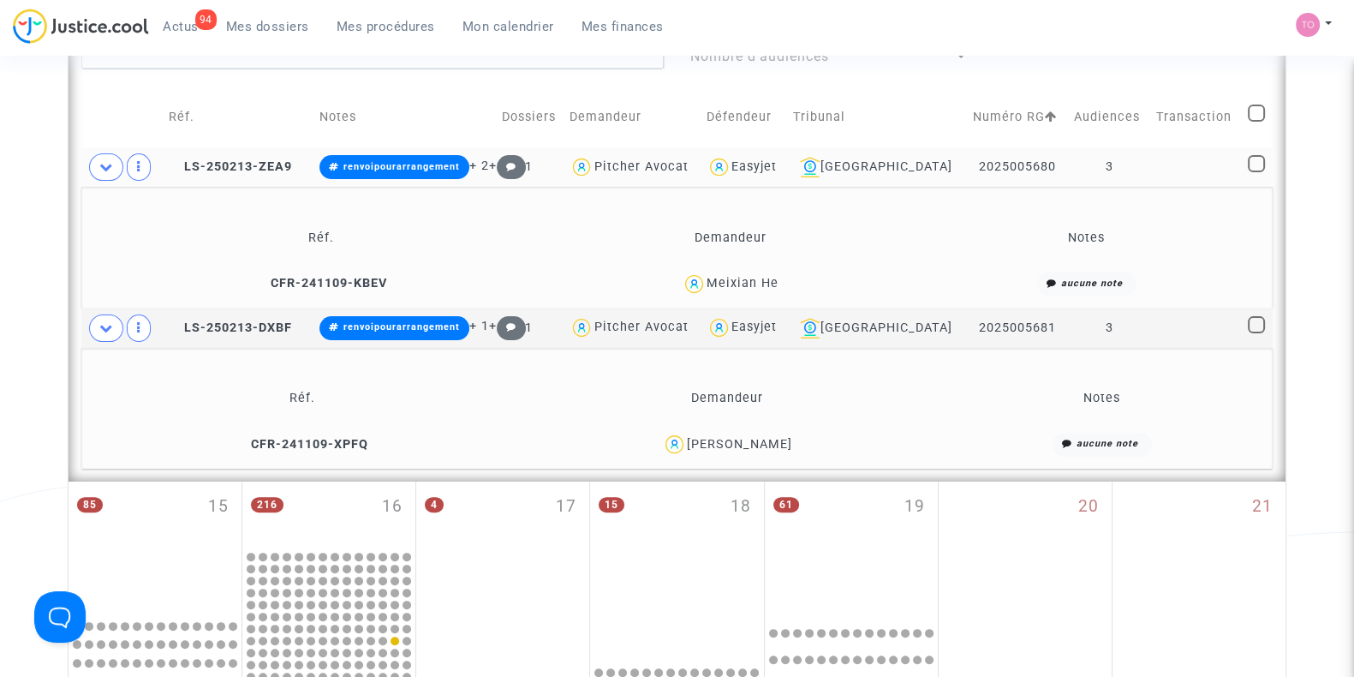
click at [777, 164] on div "Easyjet" at bounding box center [753, 166] width 45 height 15
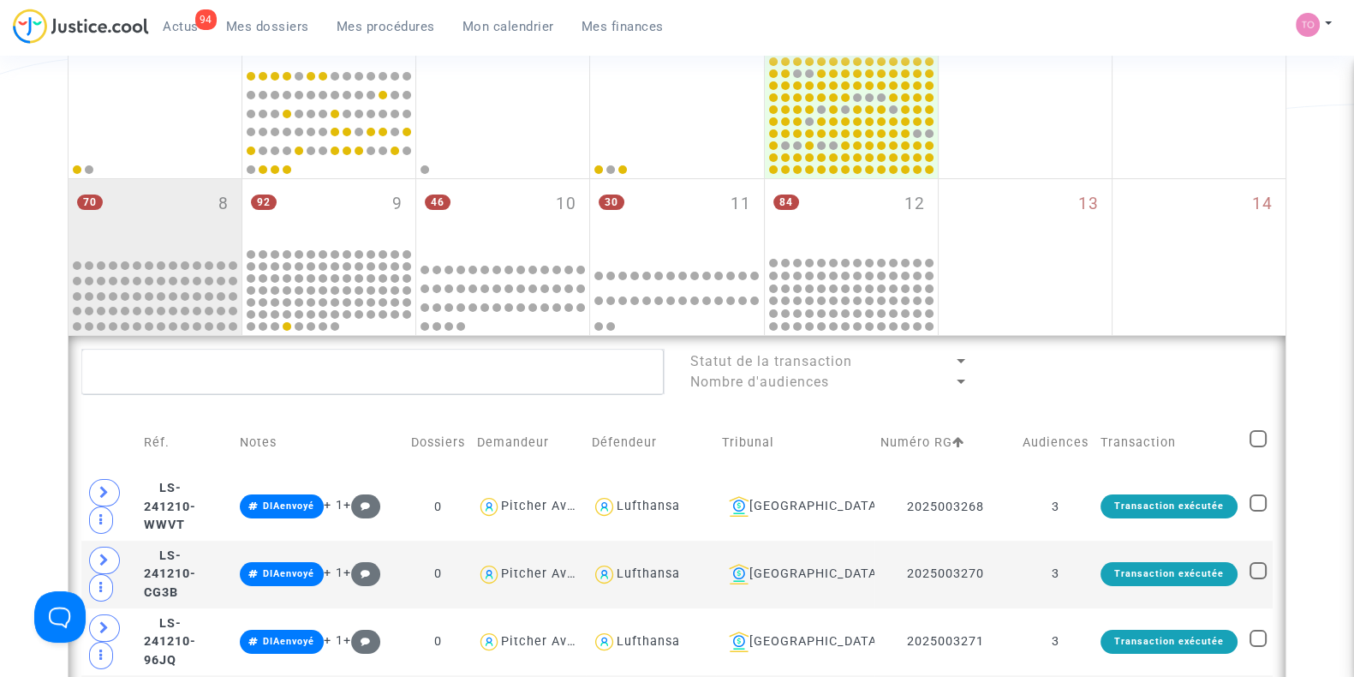
scroll to position [308, 0]
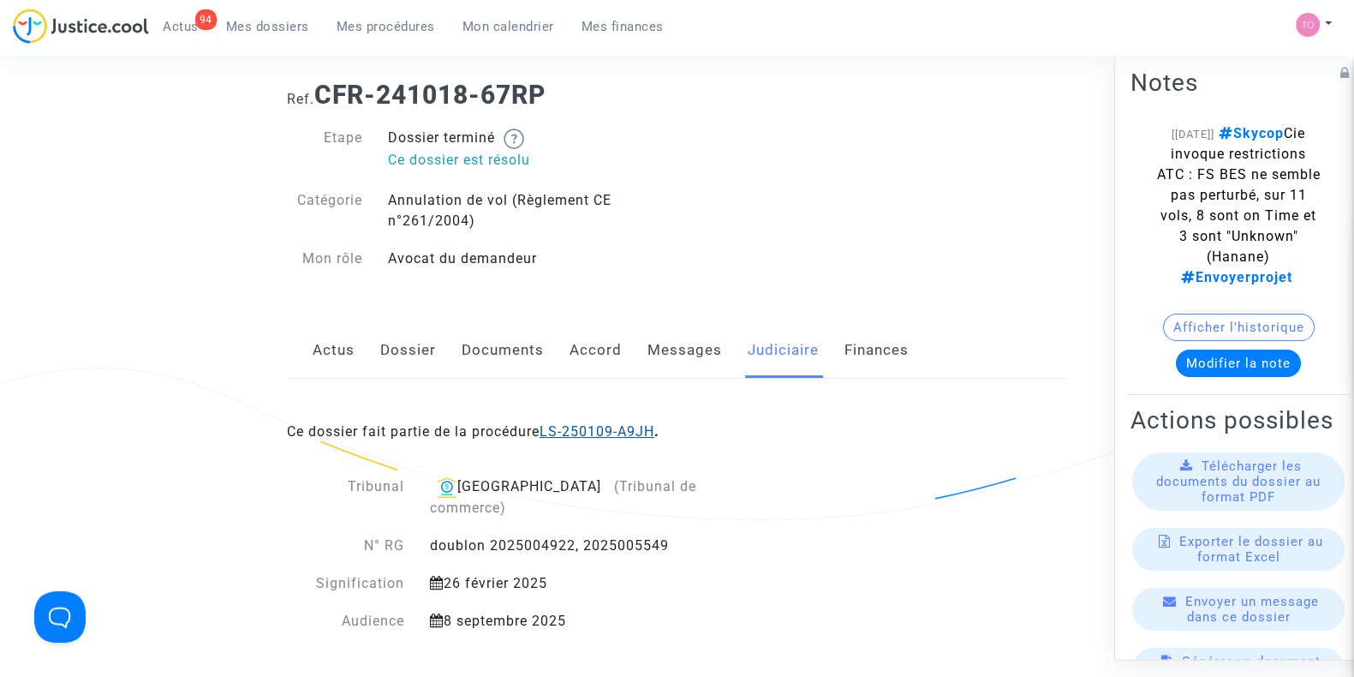
click at [598, 436] on link "LS-250109-A9JH" at bounding box center [597, 431] width 115 height 16
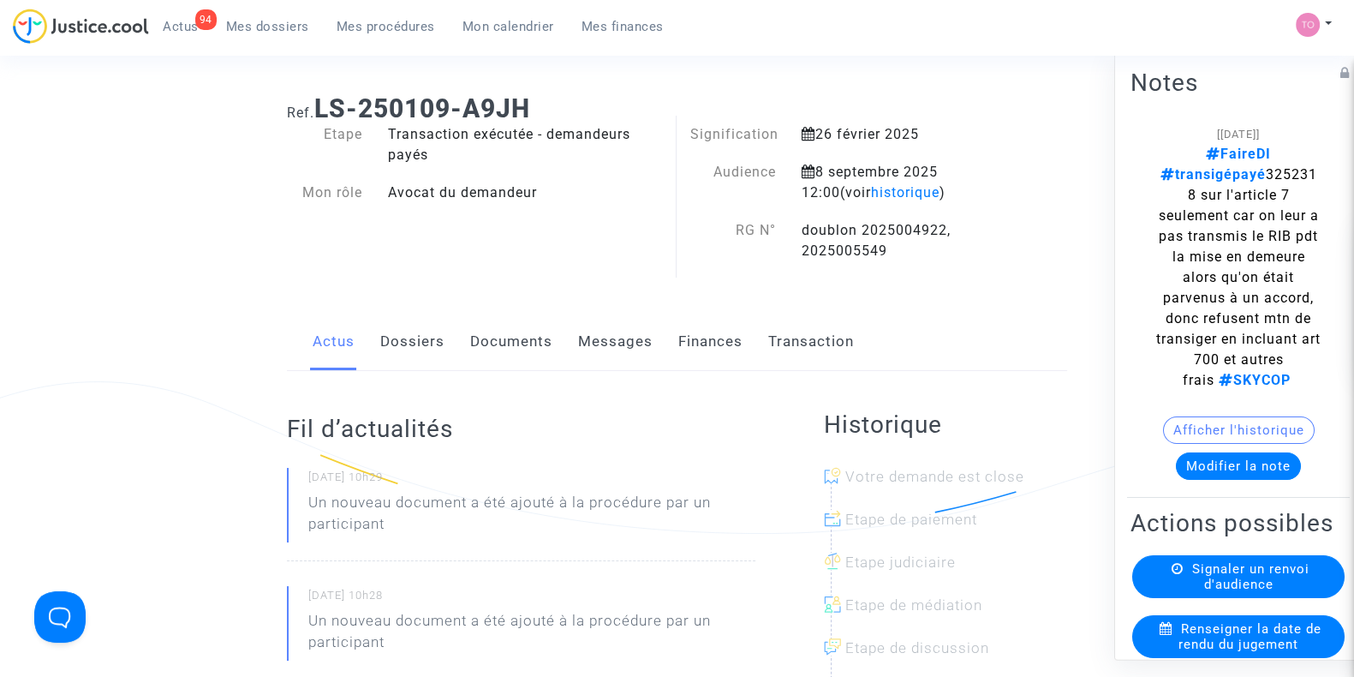
click at [397, 344] on link "Dossiers" at bounding box center [412, 341] width 64 height 57
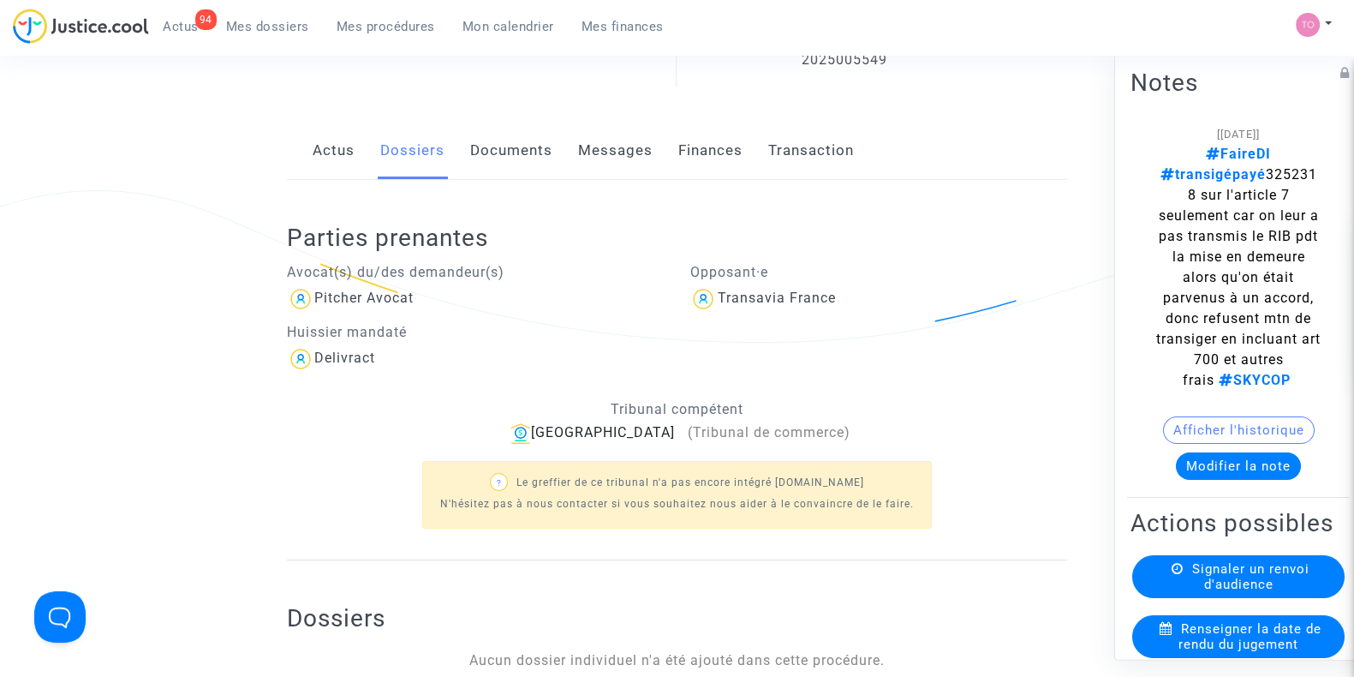
scroll to position [230, 0]
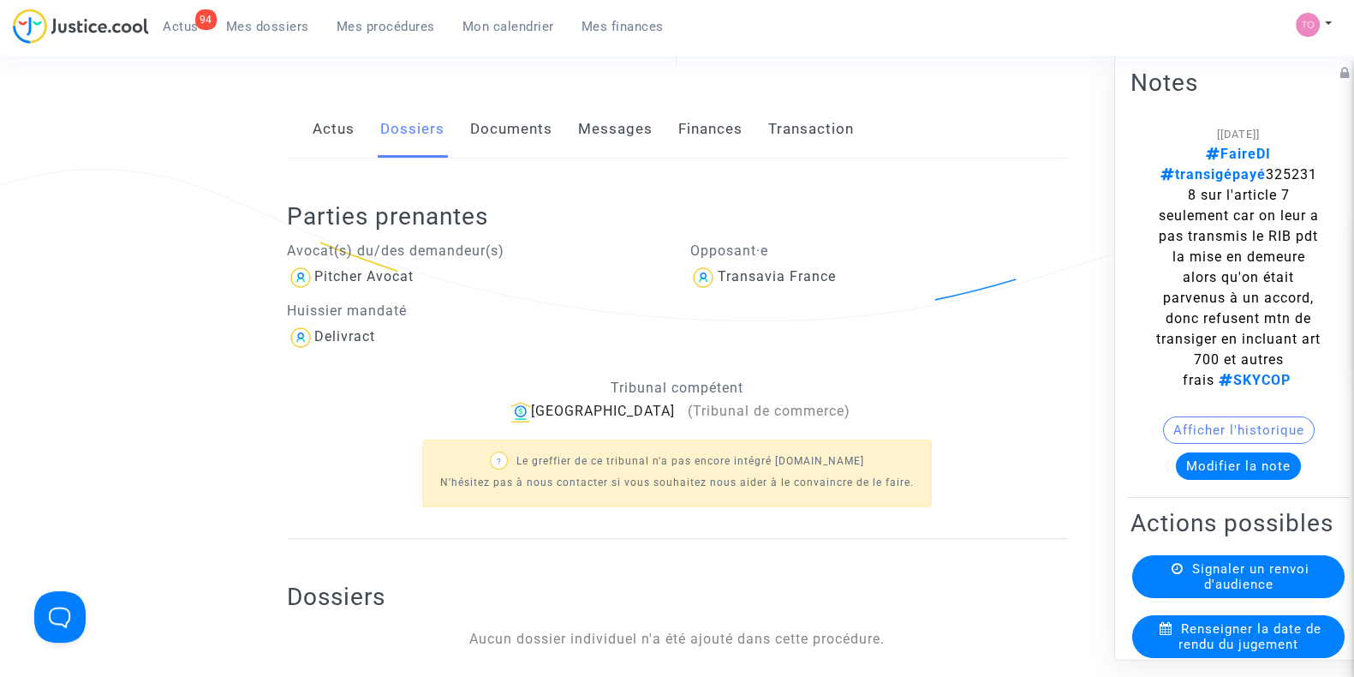
click at [488, 129] on link "Documents" at bounding box center [511, 129] width 82 height 57
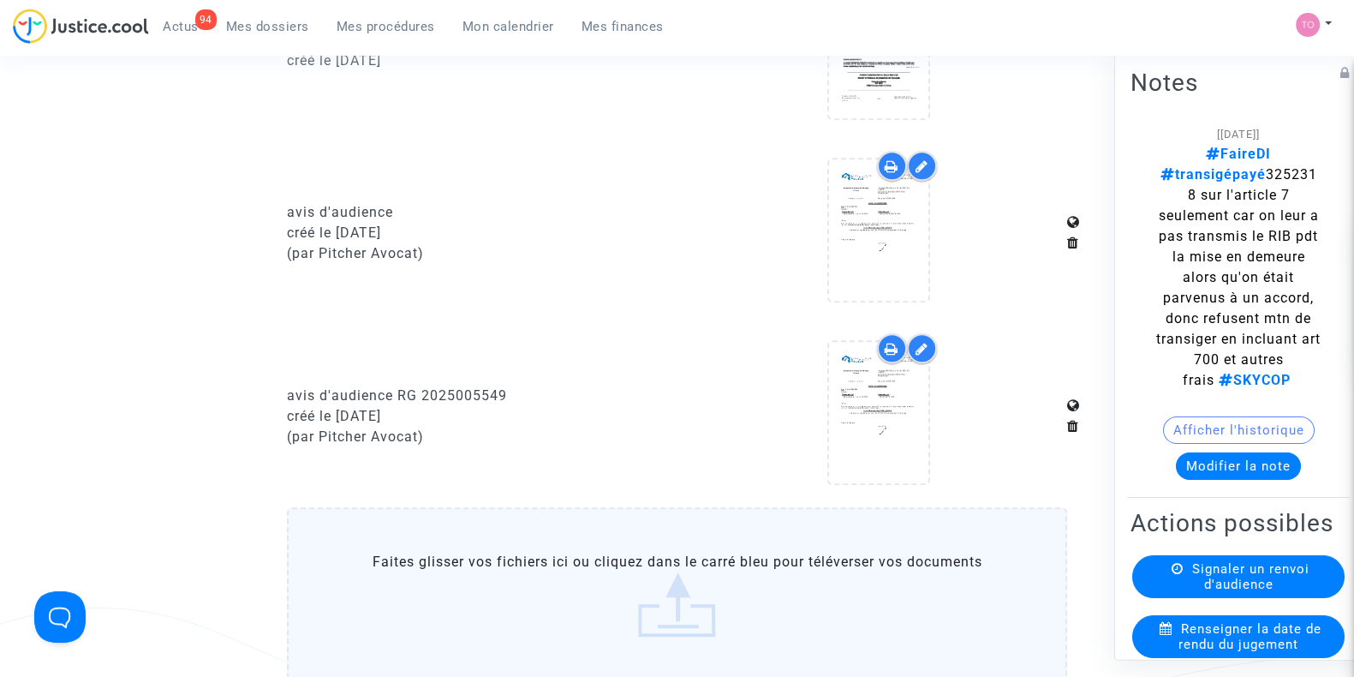
scroll to position [1301, 0]
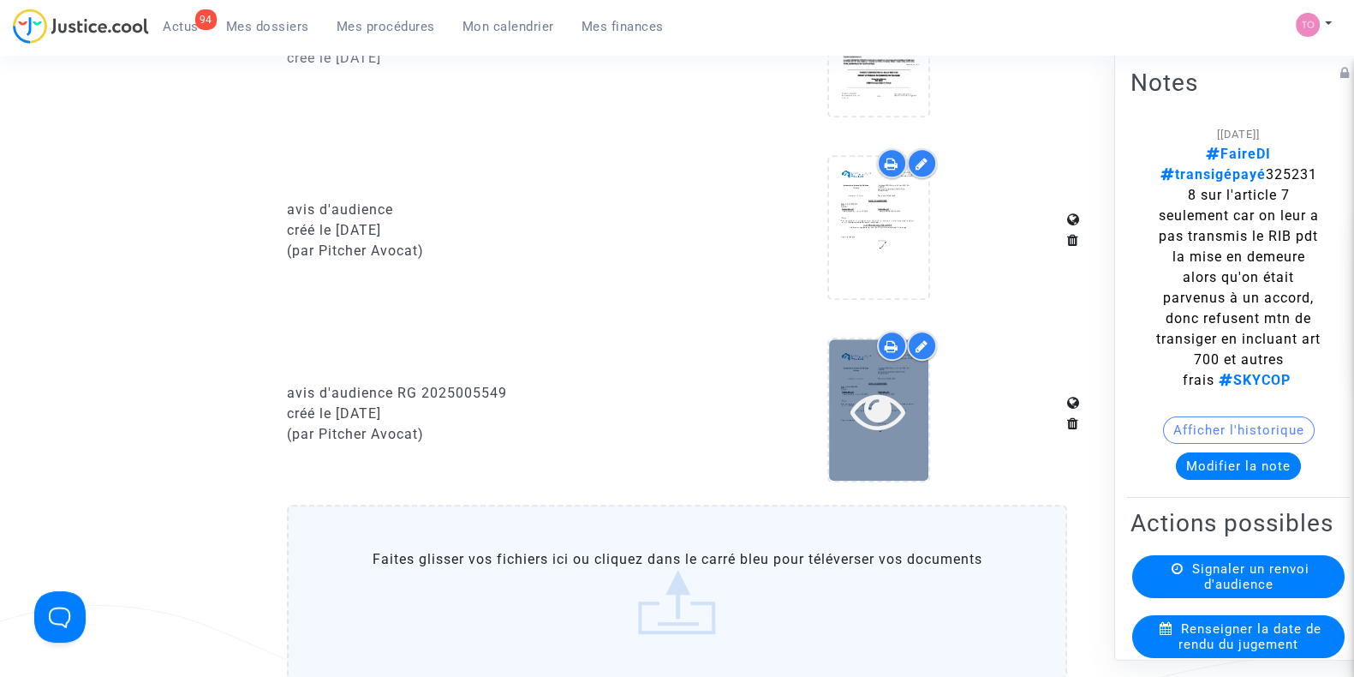
click at [878, 456] on div at bounding box center [878, 409] width 99 height 141
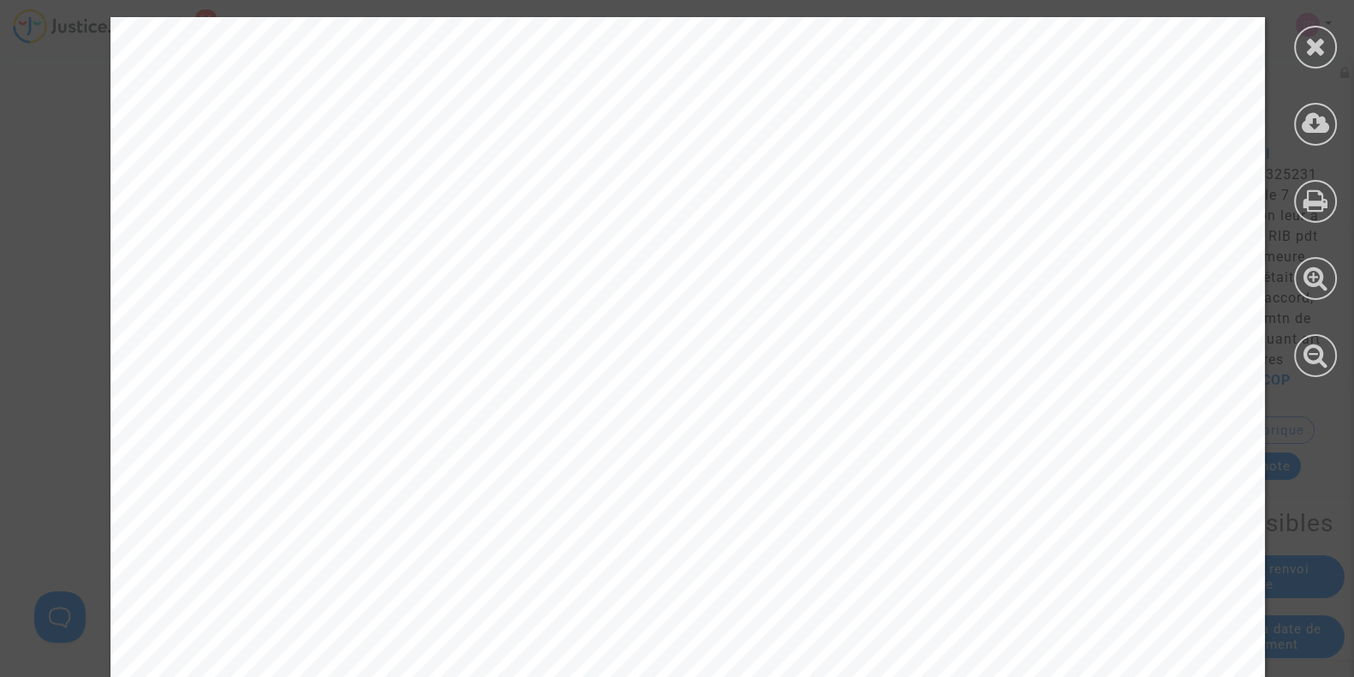
scroll to position [147, 0]
drag, startPoint x: 381, startPoint y: 401, endPoint x: 262, endPoint y: 406, distance: 119.1
click at [262, 406] on span "Réf. : RG 2025005549" at bounding box center [297, 414] width 240 height 24
copy span "202500554"
click at [1323, 45] on icon at bounding box center [1315, 46] width 21 height 26
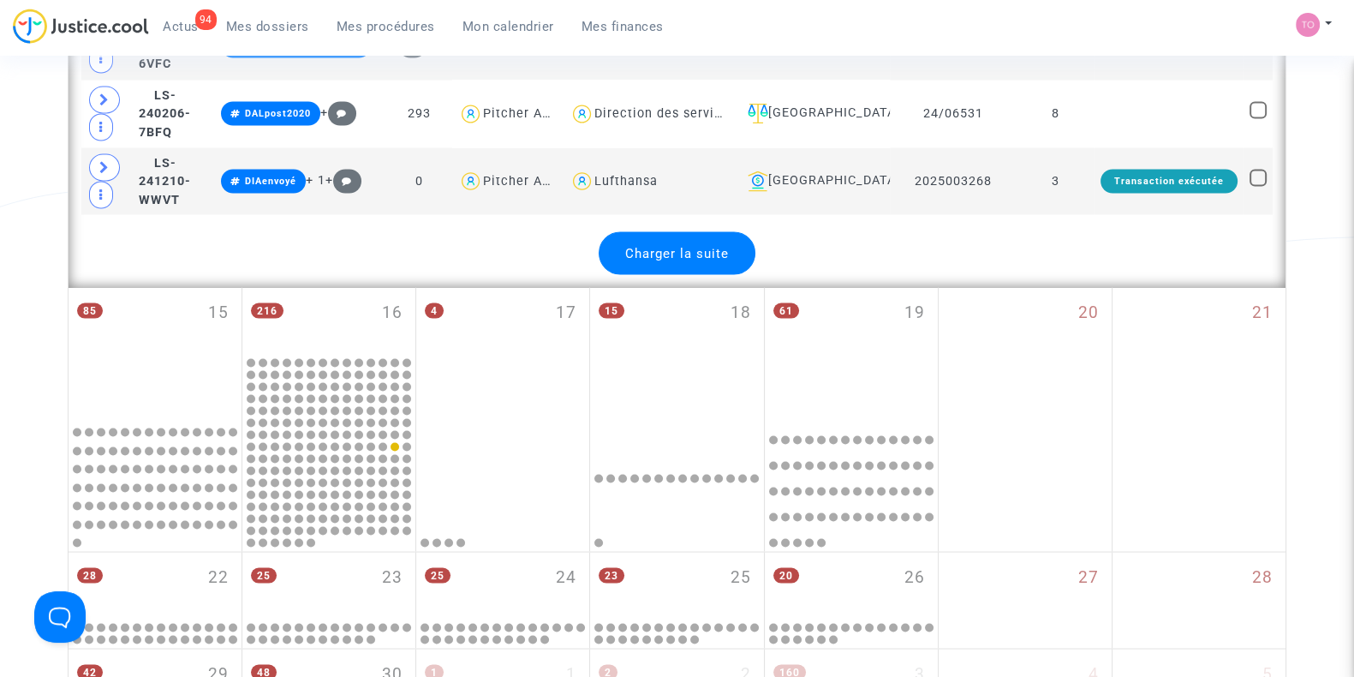
scroll to position [3977, 0]
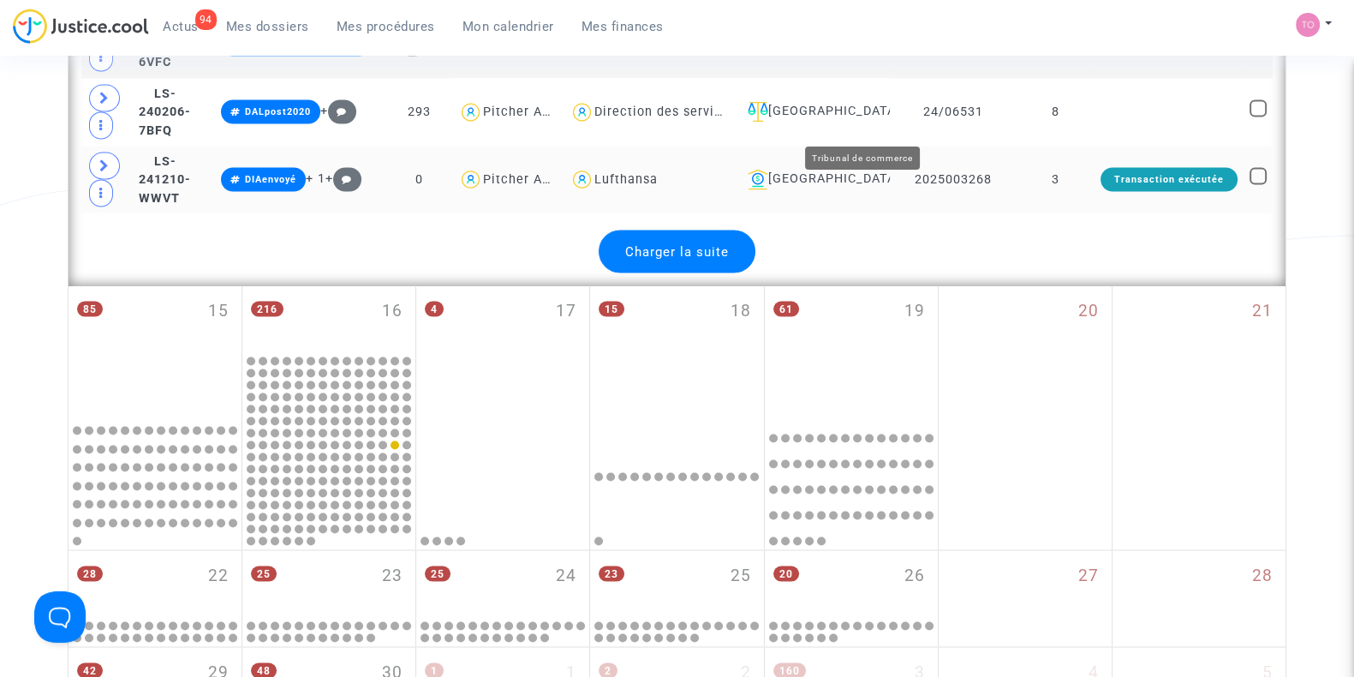
click at [884, 169] on div "[GEOGRAPHIC_DATA]" at bounding box center [812, 179] width 143 height 21
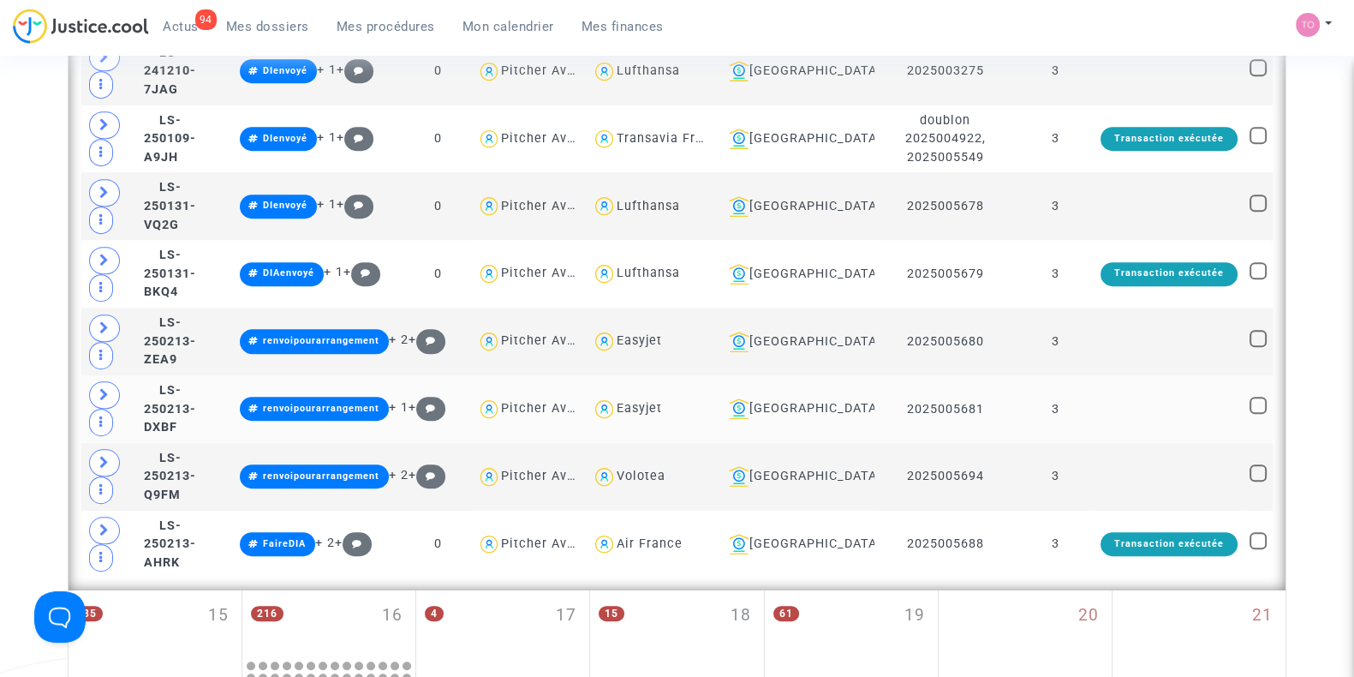
scroll to position [1250, 0]
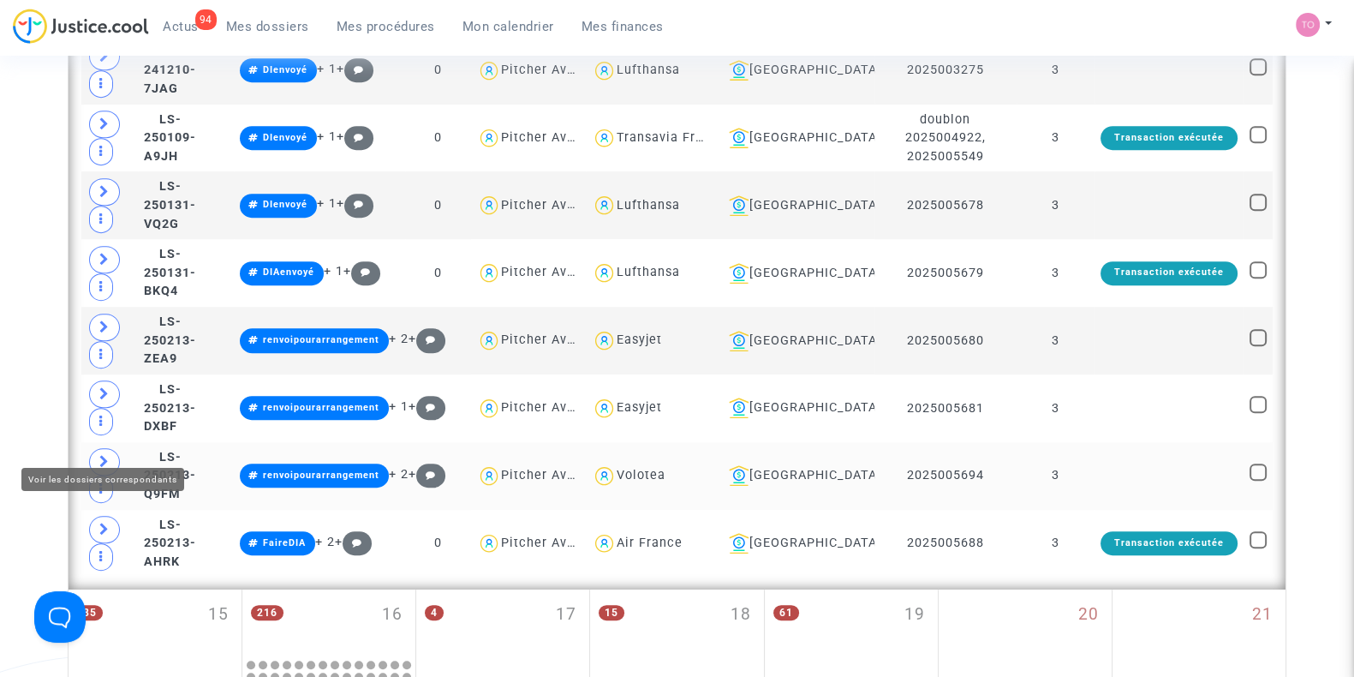
click at [107, 448] on span at bounding box center [104, 461] width 31 height 27
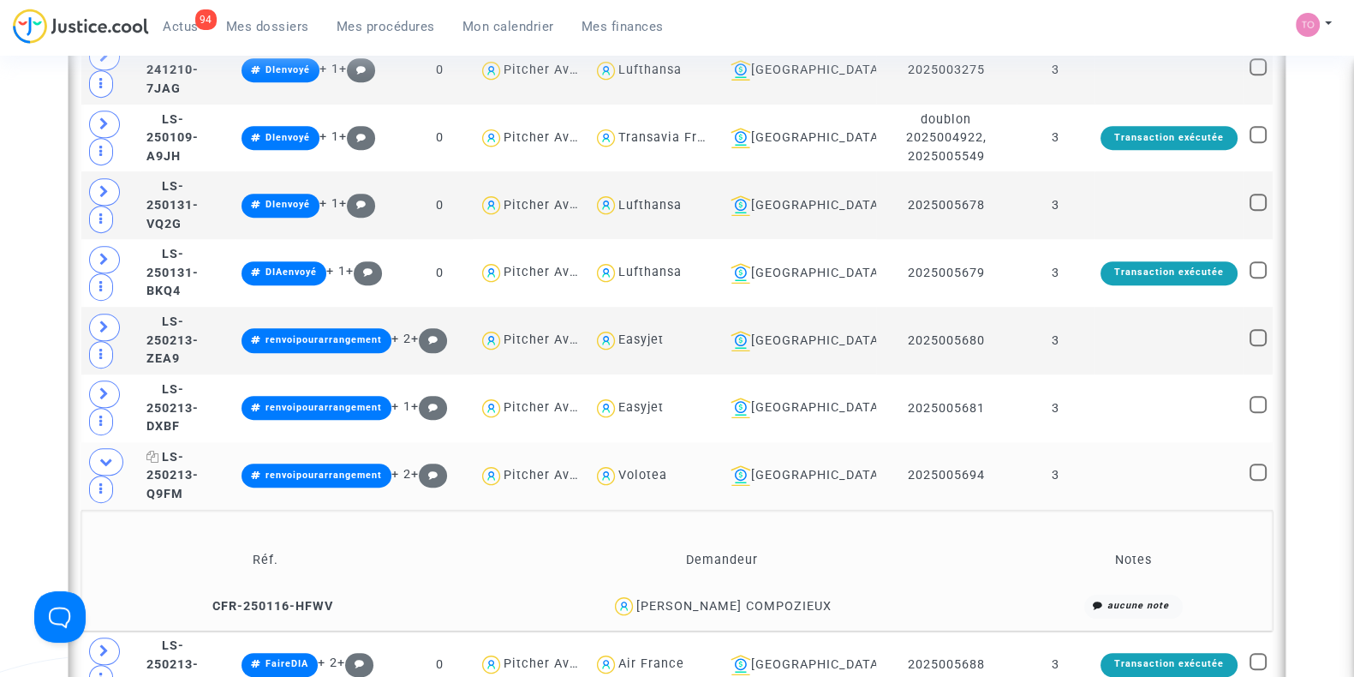
scroll to position [1339, 0]
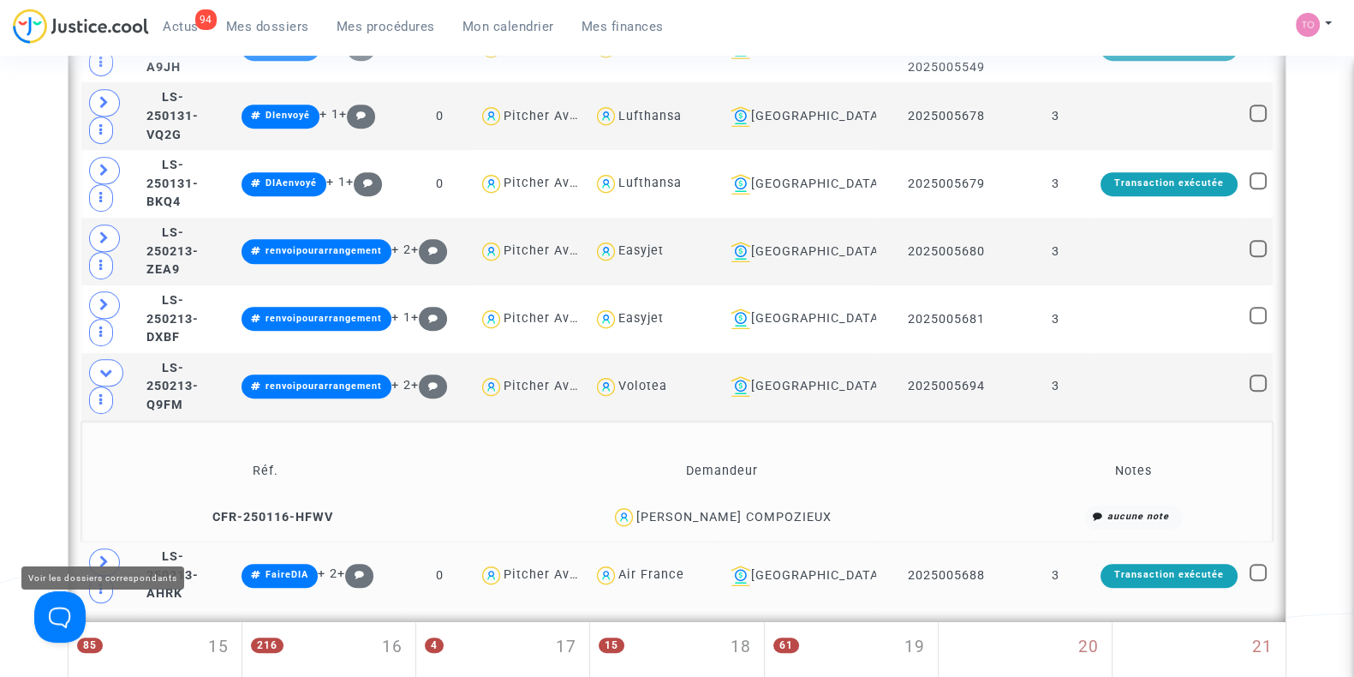
click at [106, 555] on icon at bounding box center [104, 561] width 10 height 13
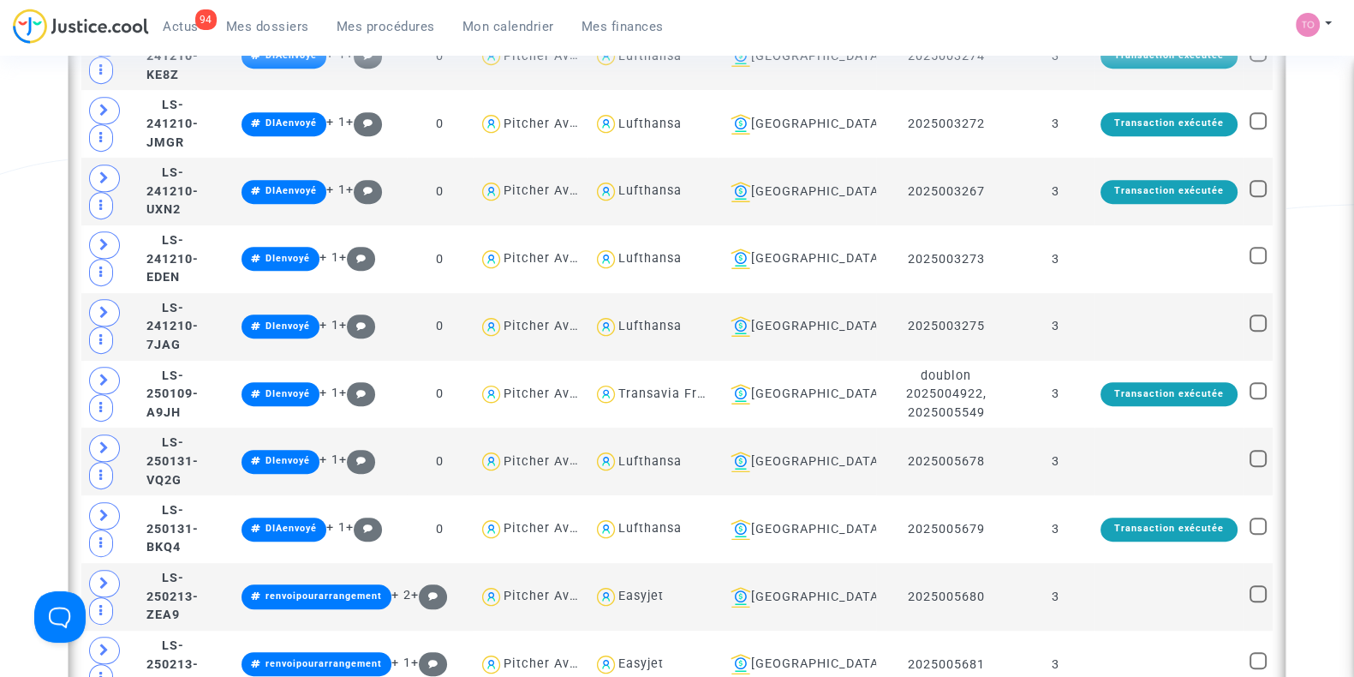
scroll to position [993, 0]
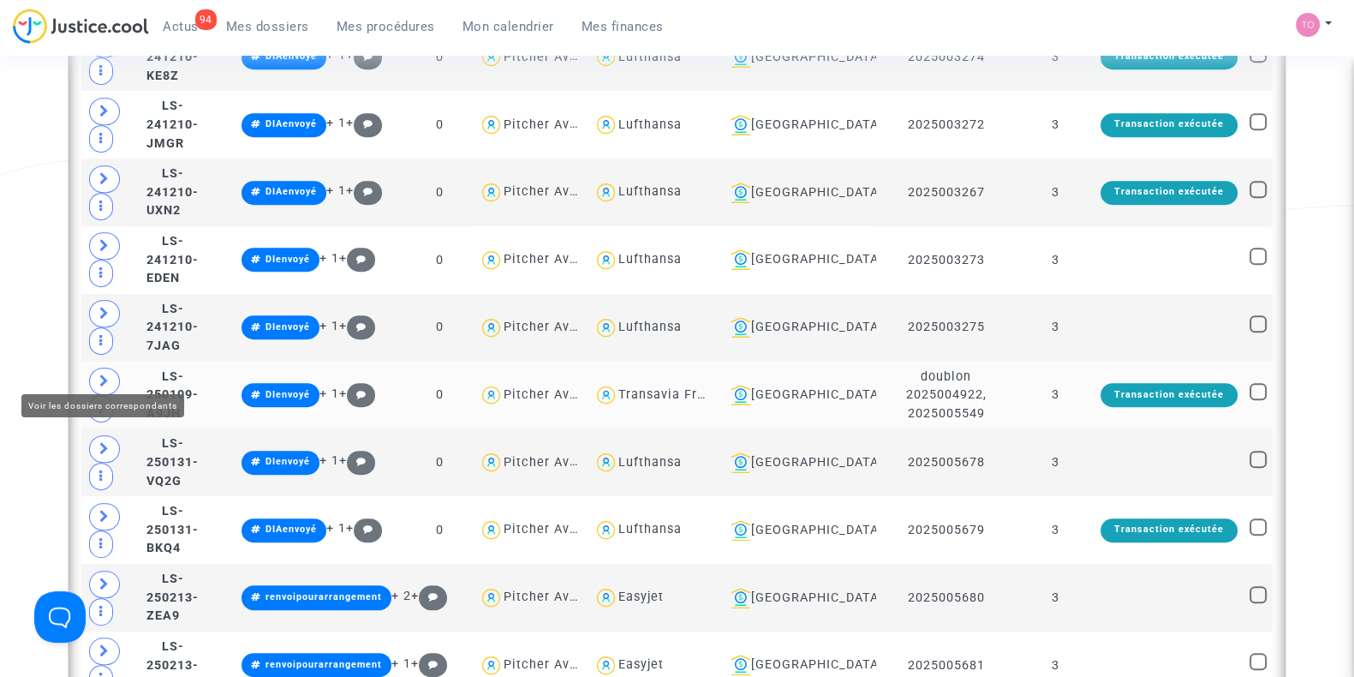
click at [104, 374] on icon at bounding box center [104, 380] width 10 height 13
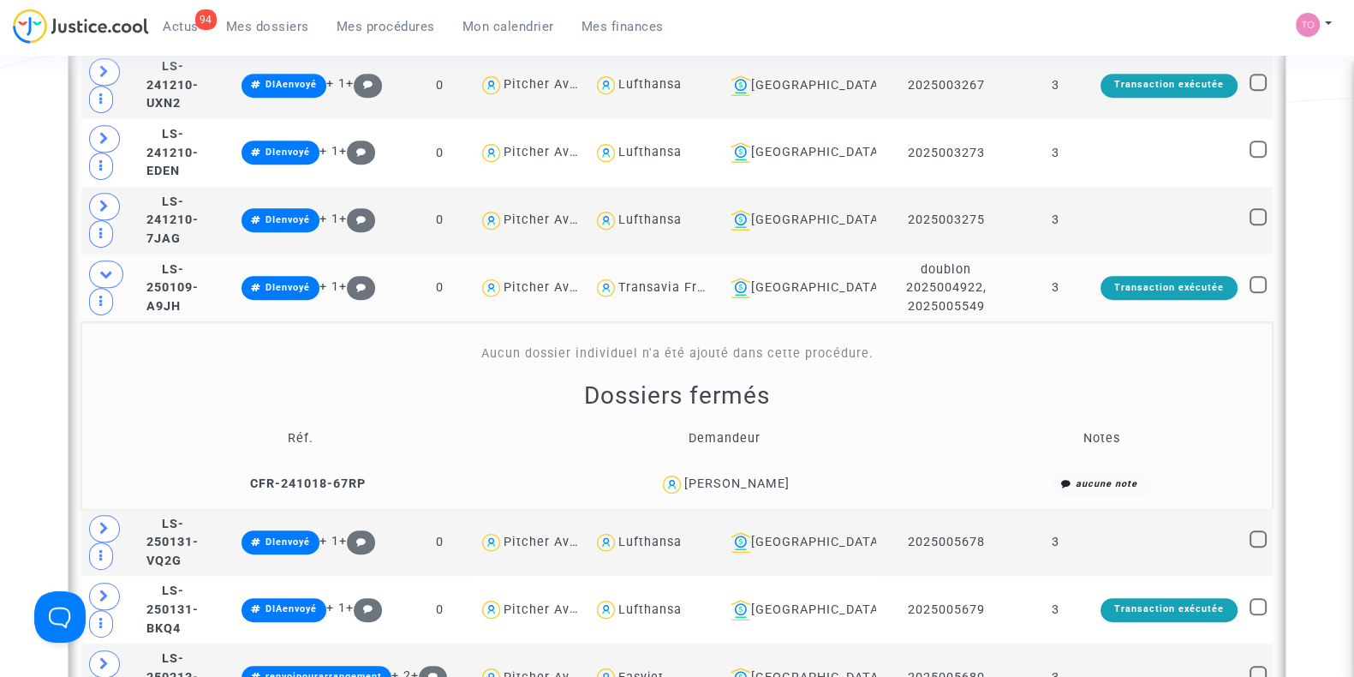
scroll to position [1099, 0]
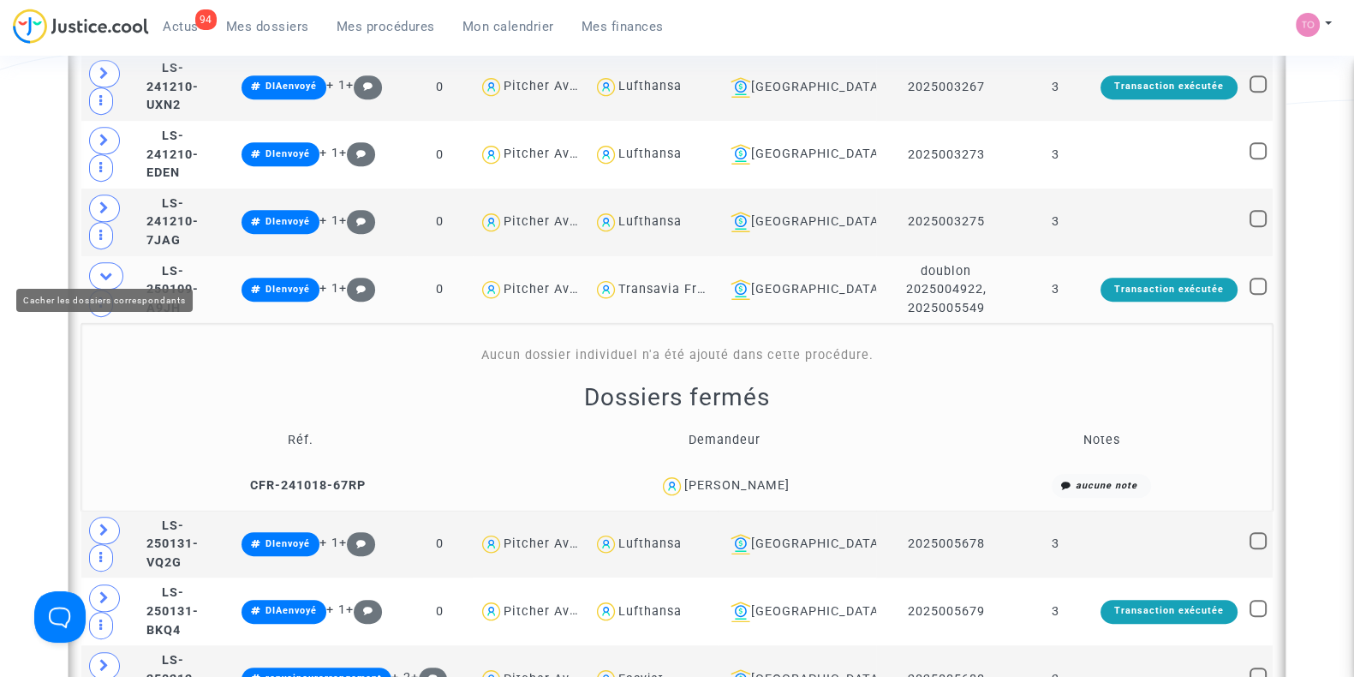
click at [99, 269] on icon at bounding box center [106, 275] width 14 height 13
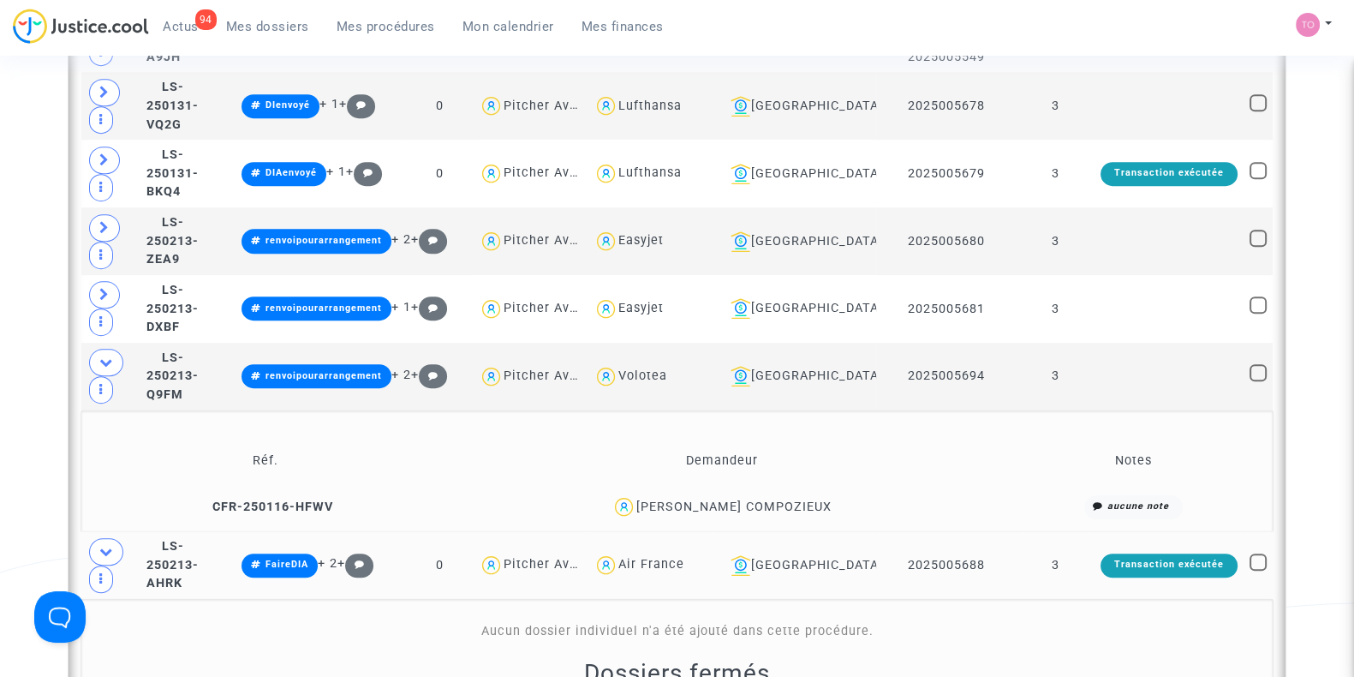
scroll to position [1357, 0]
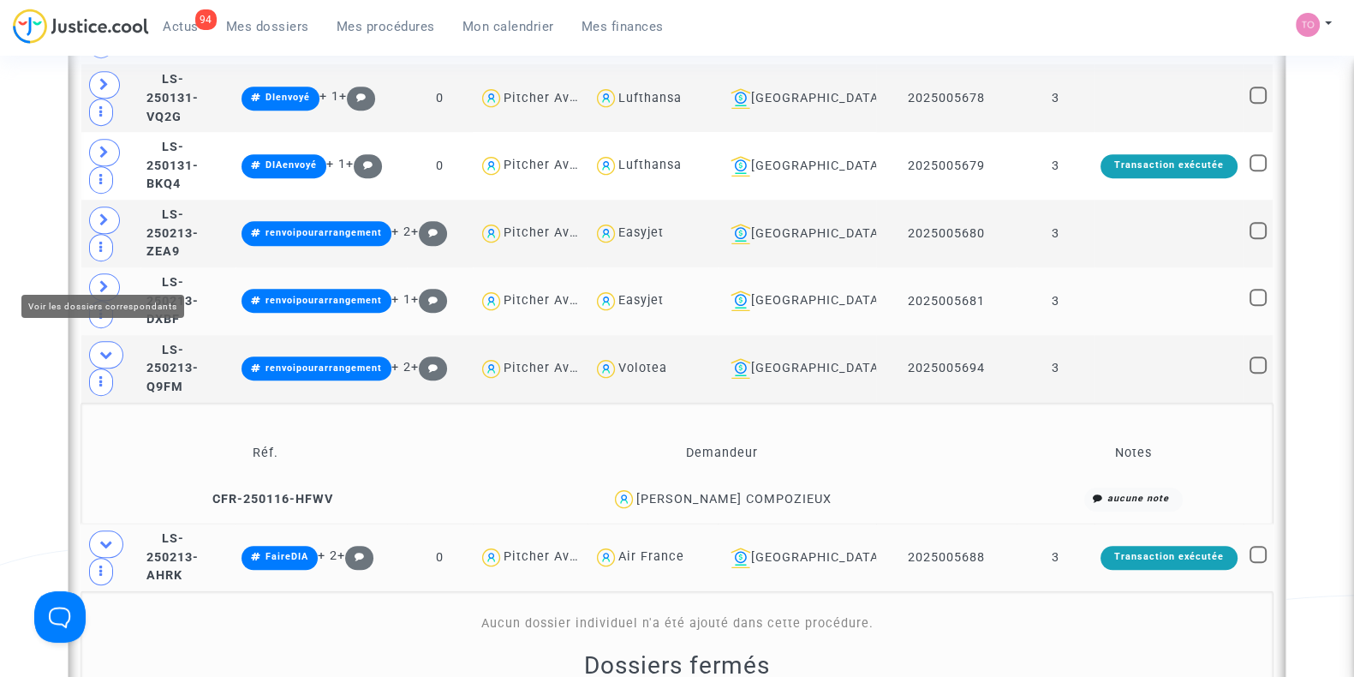
click at [102, 280] on icon at bounding box center [104, 286] width 10 height 13
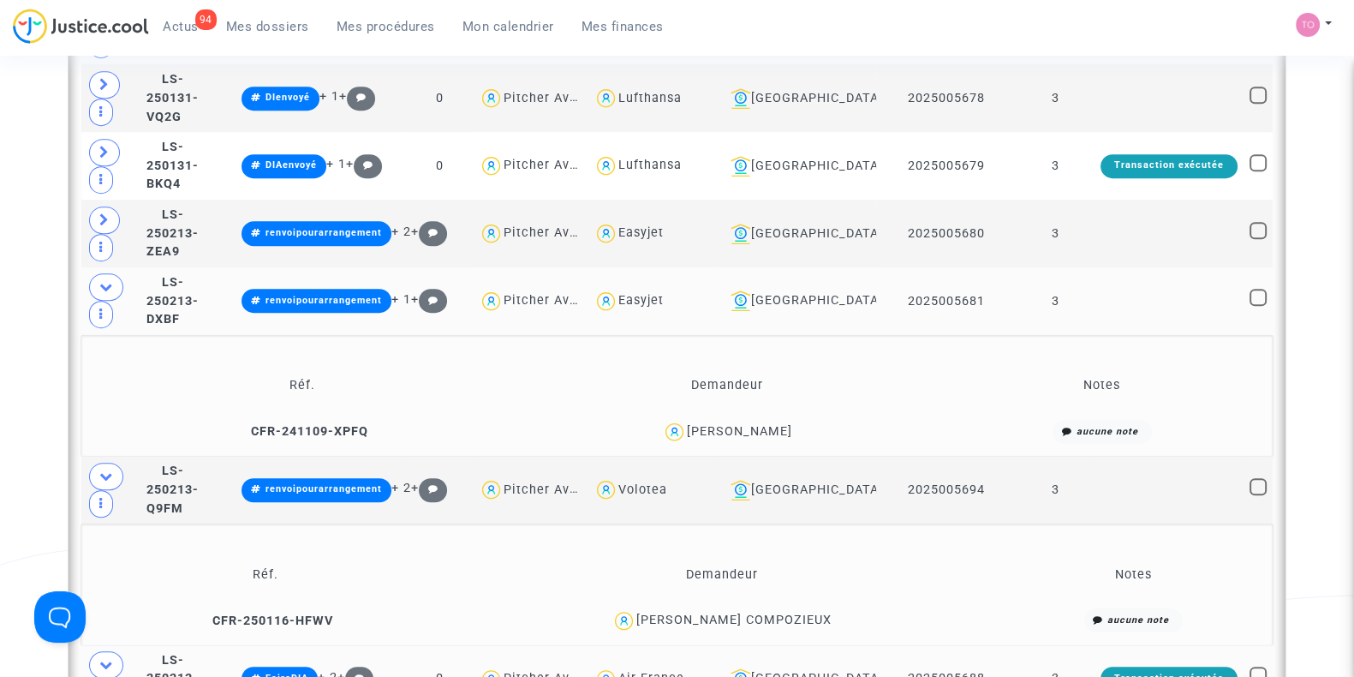
click at [755, 424] on div "[PERSON_NAME]" at bounding box center [739, 431] width 105 height 15
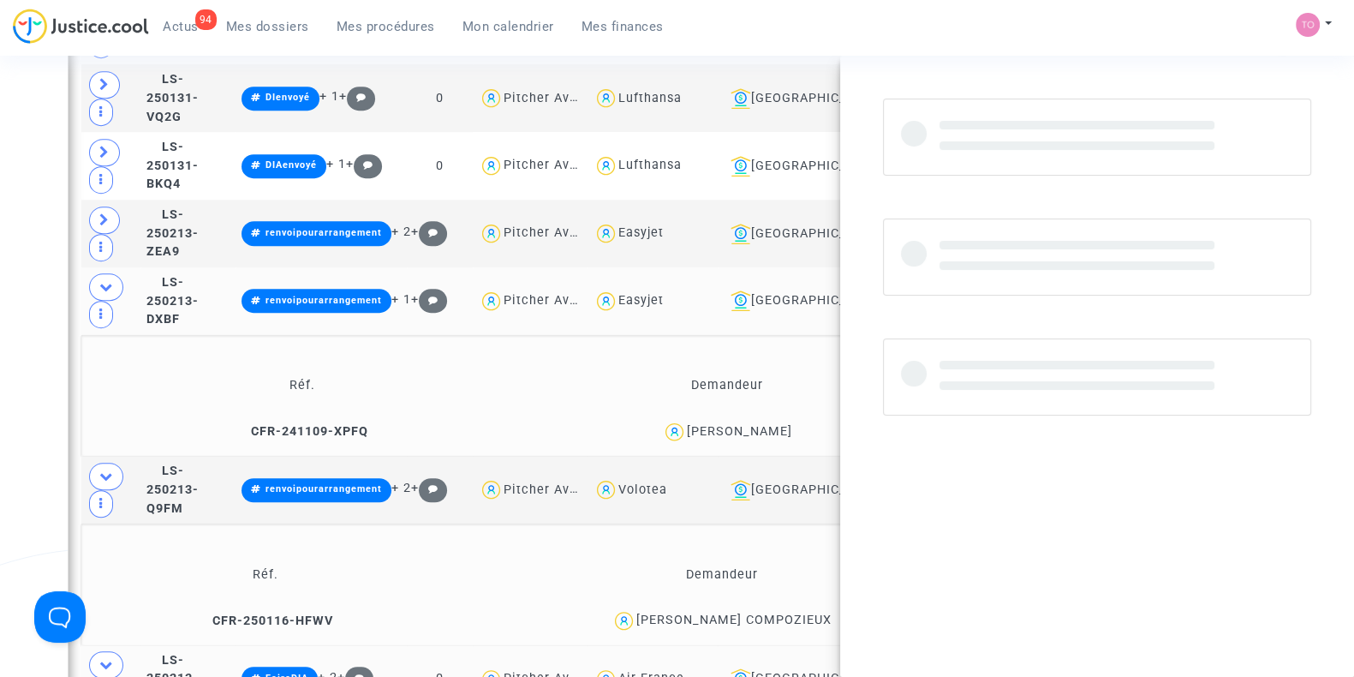
click at [755, 424] on div "[PERSON_NAME]" at bounding box center [739, 431] width 105 height 15
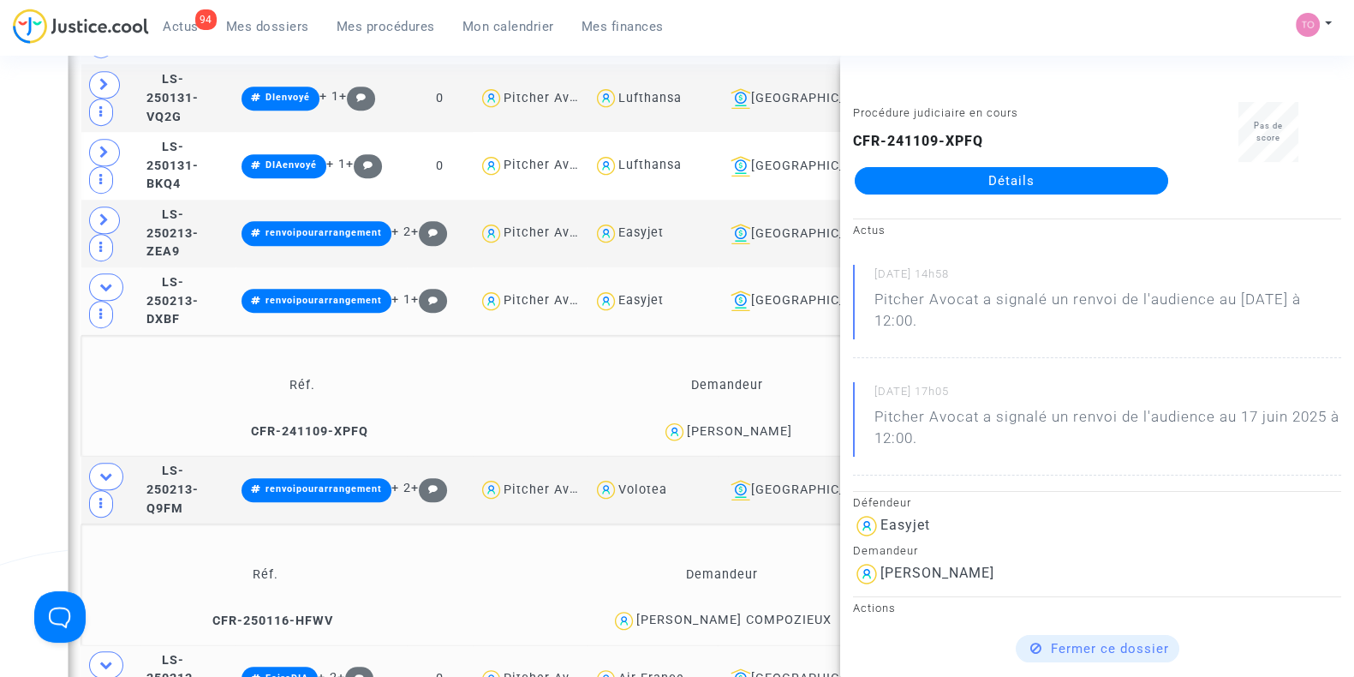
copy div "Belhachemi"
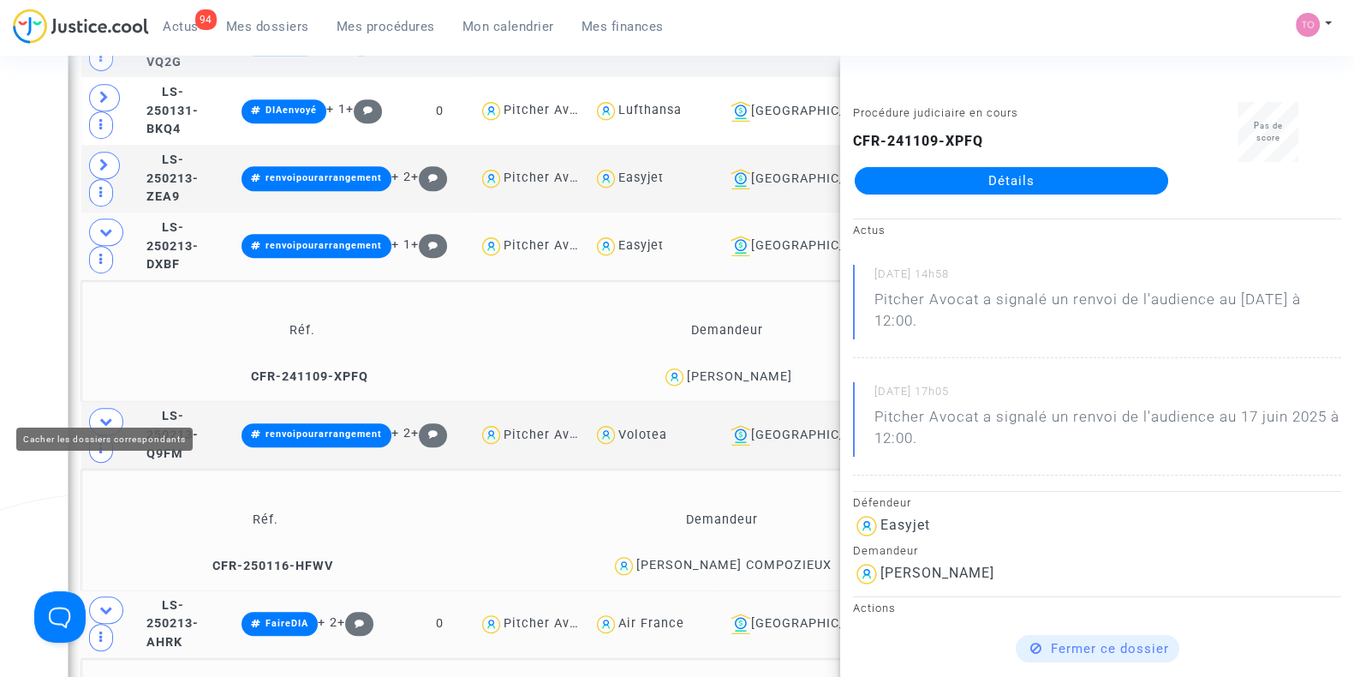
click at [0, 343] on div "Date de clôture d'instruction Date de conciliation Date d'audience Date de juge…" at bounding box center [677, 60] width 1354 height 2749
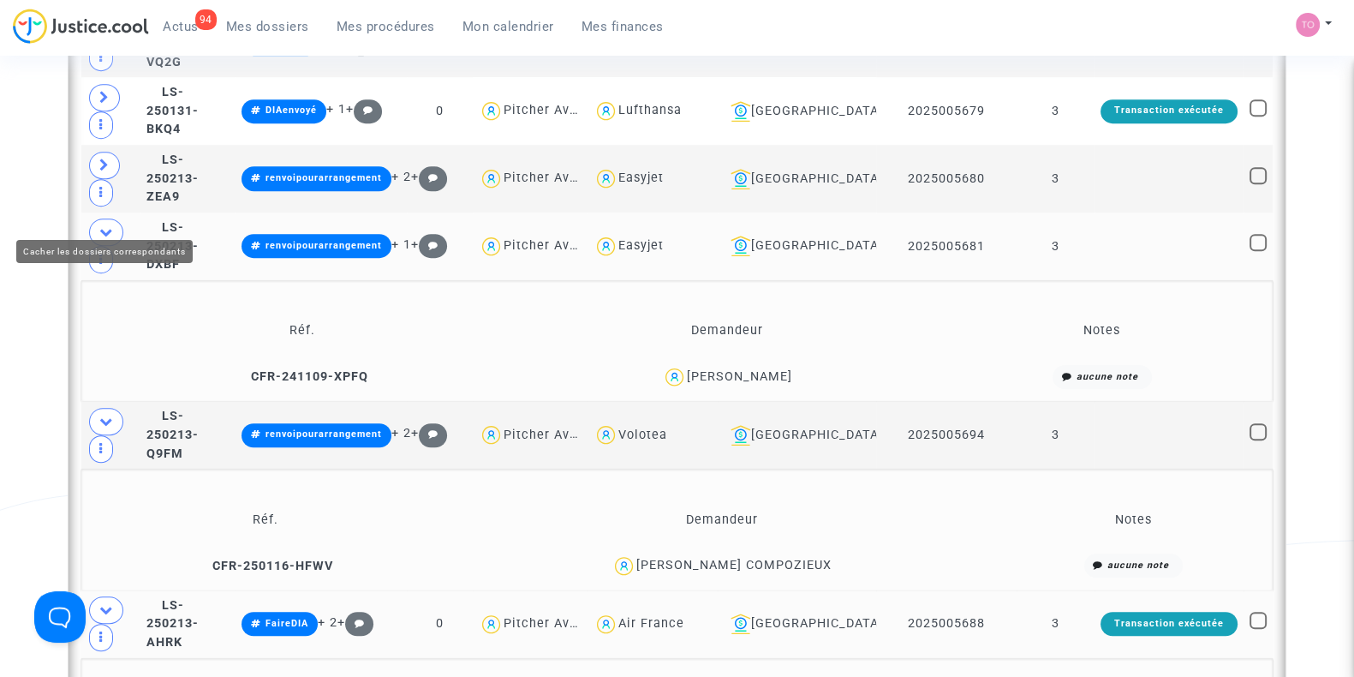
click at [94, 218] on span at bounding box center [106, 231] width 34 height 27
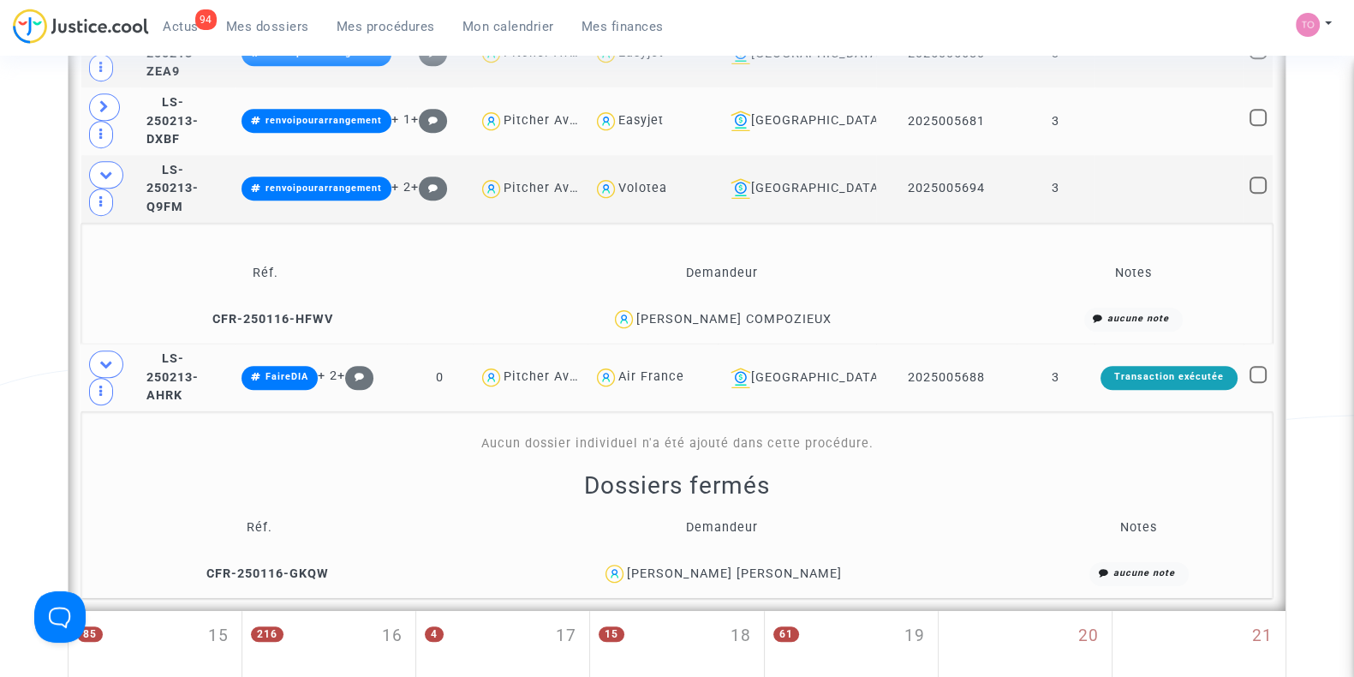
scroll to position [1536, 0]
drag, startPoint x: 804, startPoint y: 290, endPoint x: 737, endPoint y: 302, distance: 67.9
click at [737, 302] on span "[PERSON_NAME] COMPOZIEUX" at bounding box center [733, 270] width 195 height 113
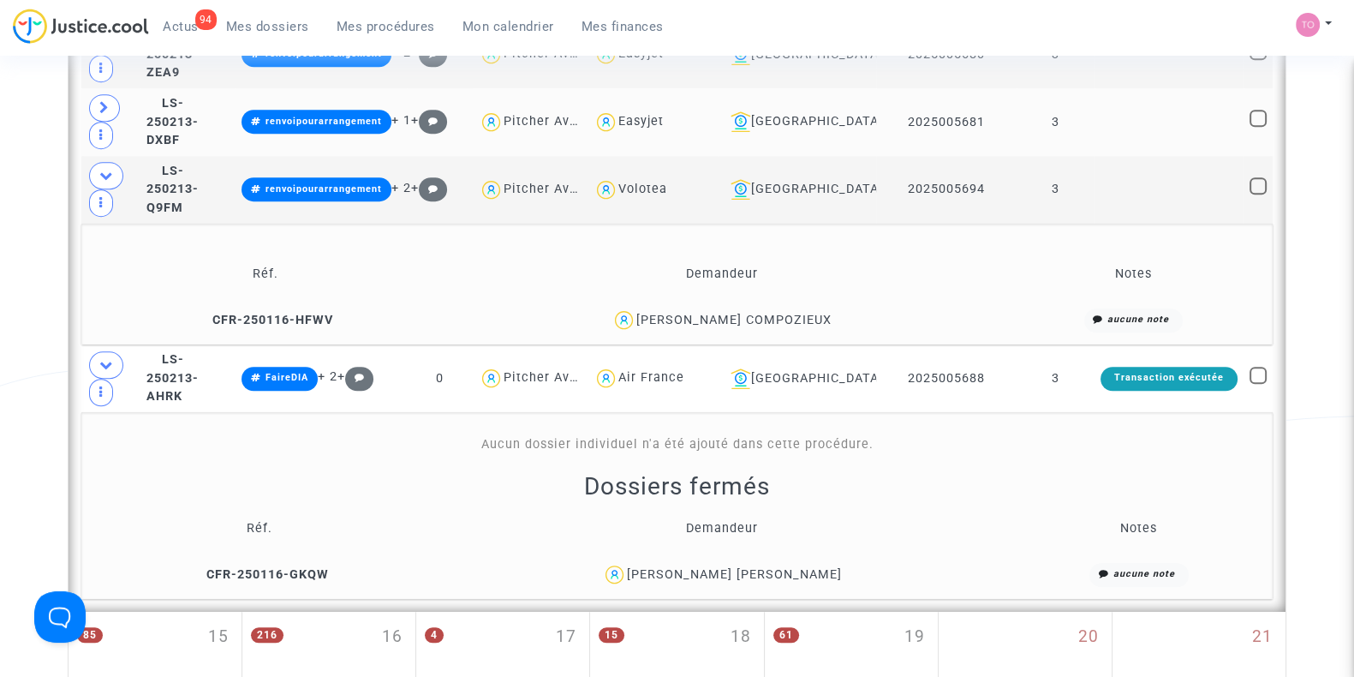
drag, startPoint x: 814, startPoint y: 301, endPoint x: 675, endPoint y: 306, distance: 138.8
click at [675, 307] on div "[PERSON_NAME] COMPOZIEUX" at bounding box center [721, 319] width 545 height 25
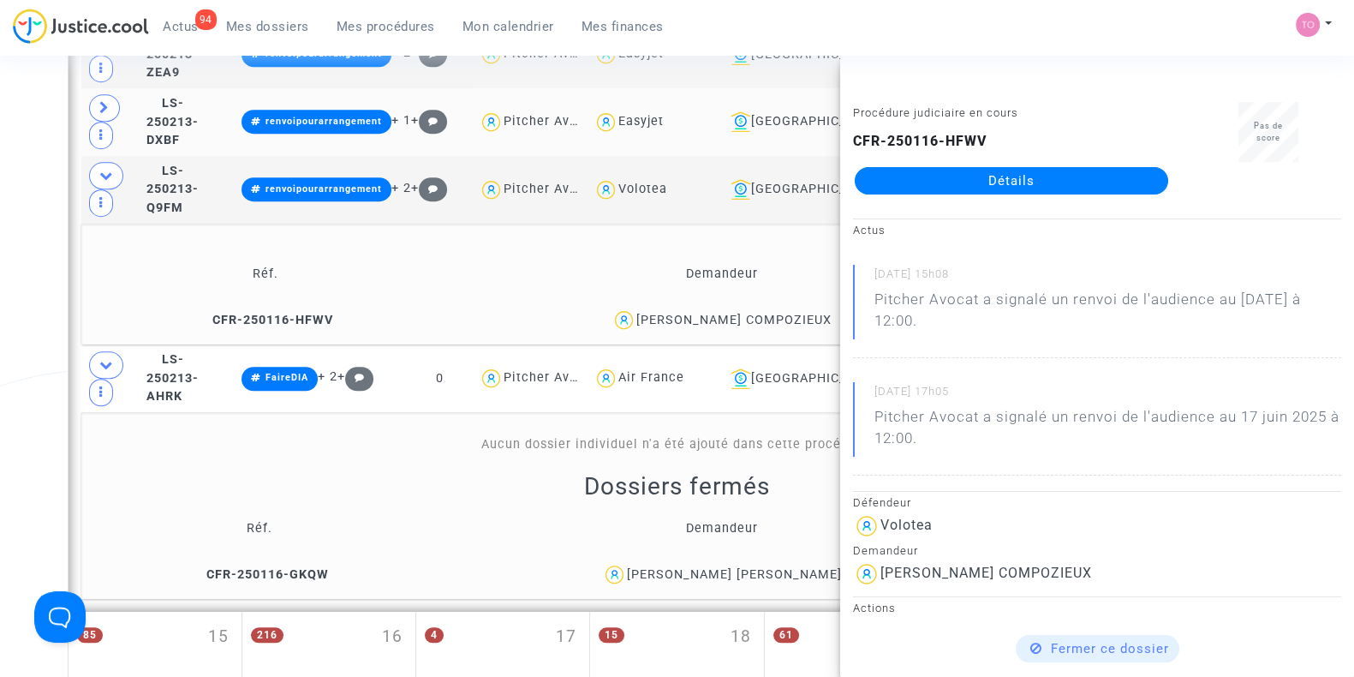
copy div "[PERSON_NAME] COMPOZIEUX"
click at [182, 165] on span "LS-250213-Q9FM" at bounding box center [172, 189] width 52 height 51
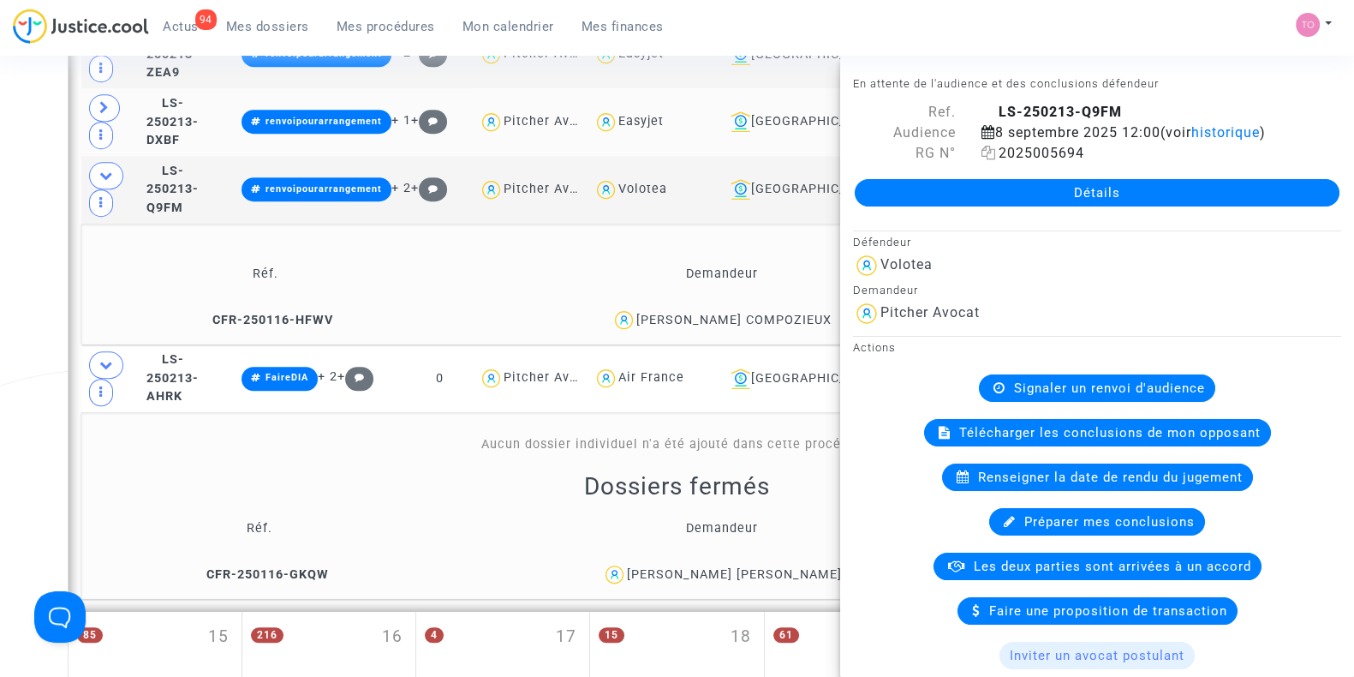
click at [984, 153] on icon at bounding box center [988, 153] width 15 height 14
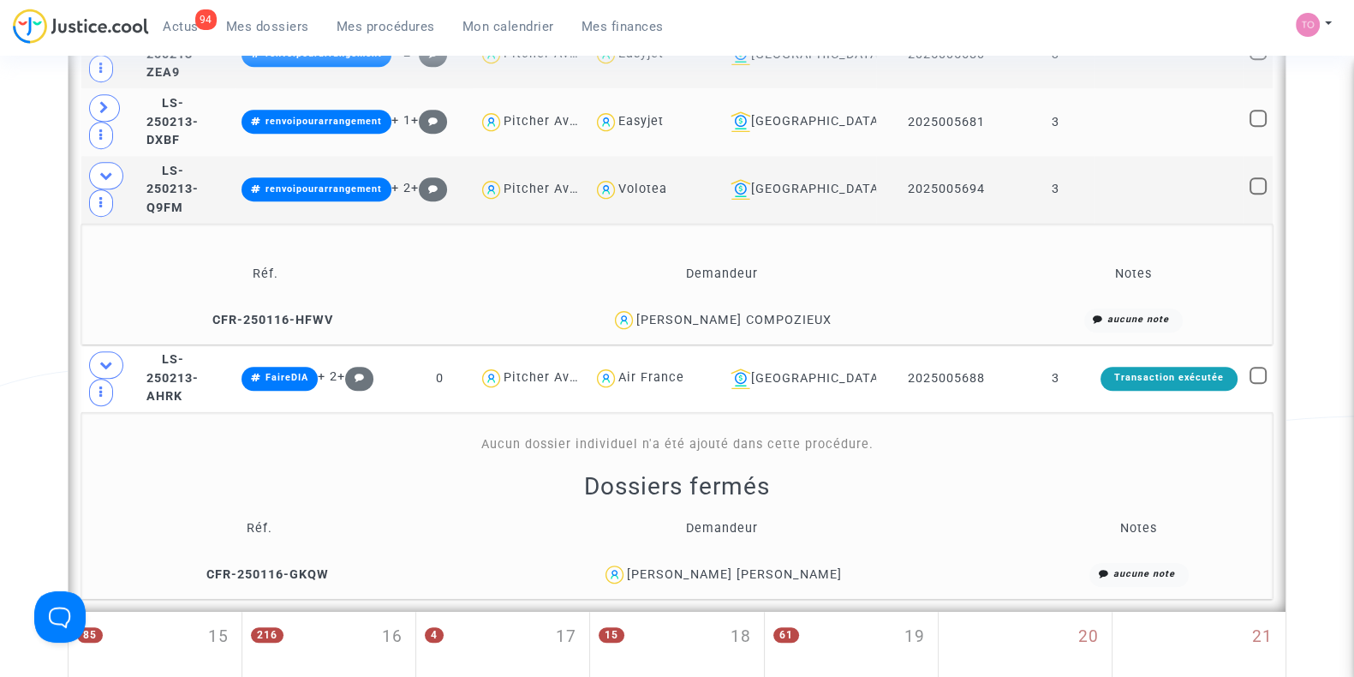
click at [163, 302] on td "CFR-250116-HFWV" at bounding box center [264, 319] width 355 height 37
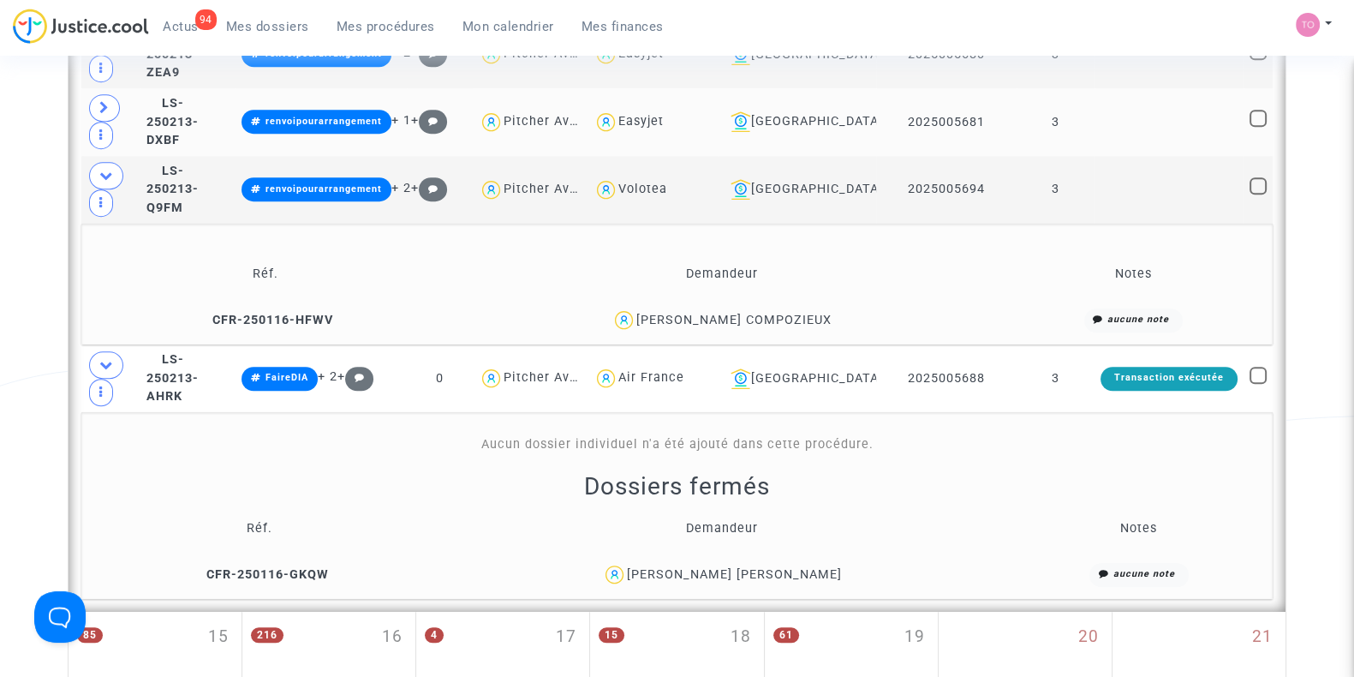
scroll to position [1615, 0]
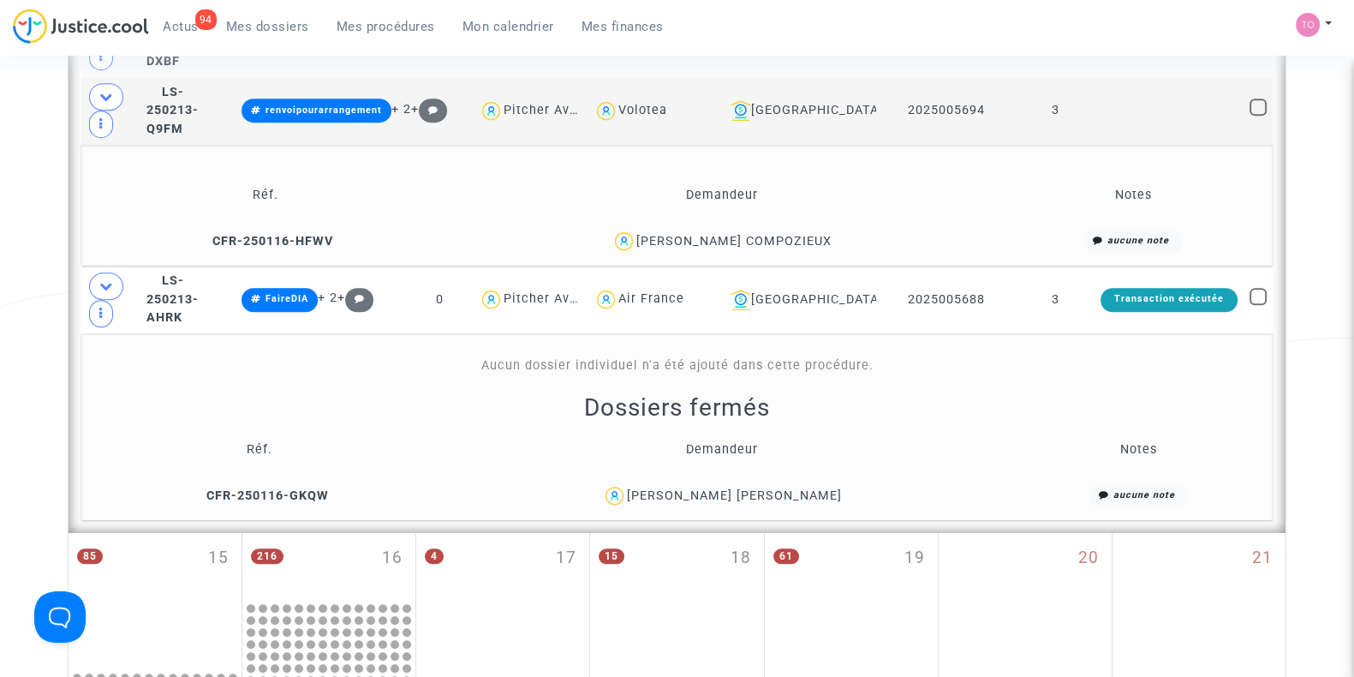
drag, startPoint x: 828, startPoint y: 469, endPoint x: 766, endPoint y: 488, distance: 65.3
click at [766, 488] on td "[PERSON_NAME] [PERSON_NAME]" at bounding box center [721, 495] width 579 height 37
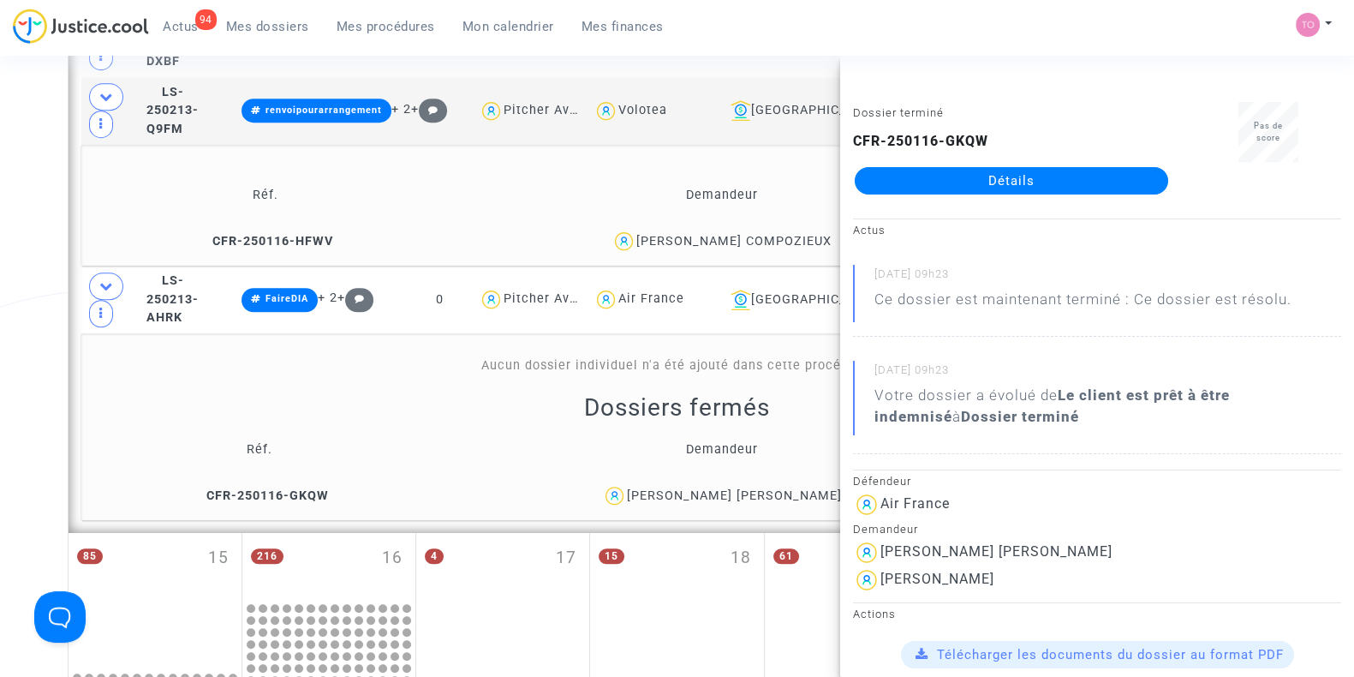
click at [784, 488] on div "[PERSON_NAME] [PERSON_NAME]" at bounding box center [734, 495] width 215 height 15
click at [827, 483] on div "[PERSON_NAME] [PERSON_NAME]" at bounding box center [721, 495] width 567 height 25
drag, startPoint x: 823, startPoint y: 471, endPoint x: 656, endPoint y: 483, distance: 167.4
click at [656, 483] on div "[PERSON_NAME] [PERSON_NAME]" at bounding box center [721, 495] width 567 height 25
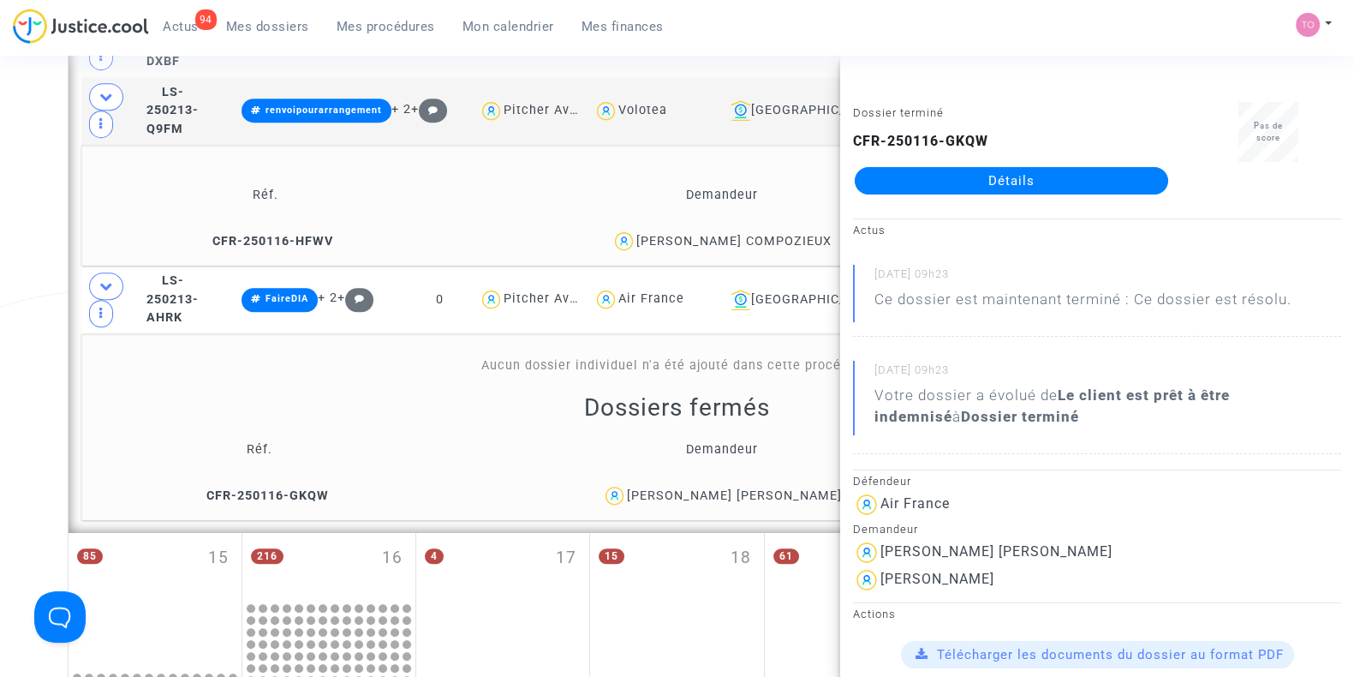
copy div "[PERSON_NAME] [PERSON_NAME]"
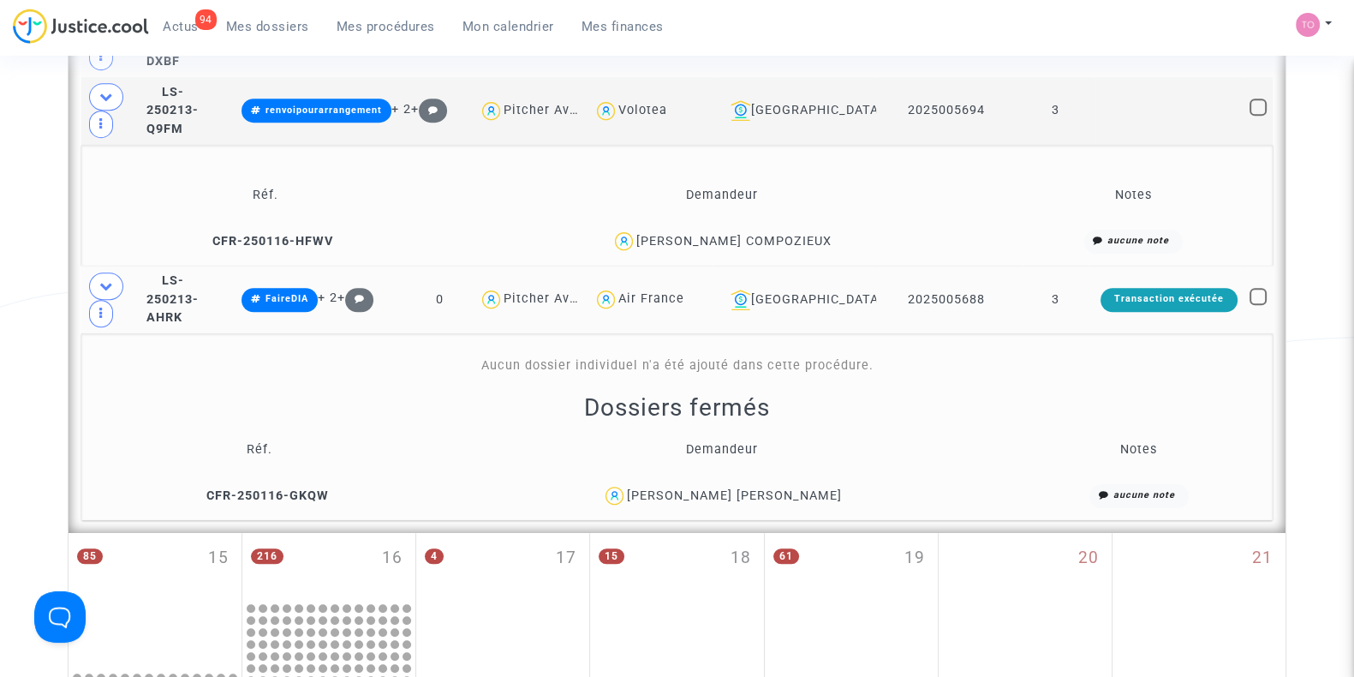
drag, startPoint x: 978, startPoint y: 276, endPoint x: 896, endPoint y: 285, distance: 82.7
click at [896, 285] on td "2025005688" at bounding box center [946, 299] width 140 height 68
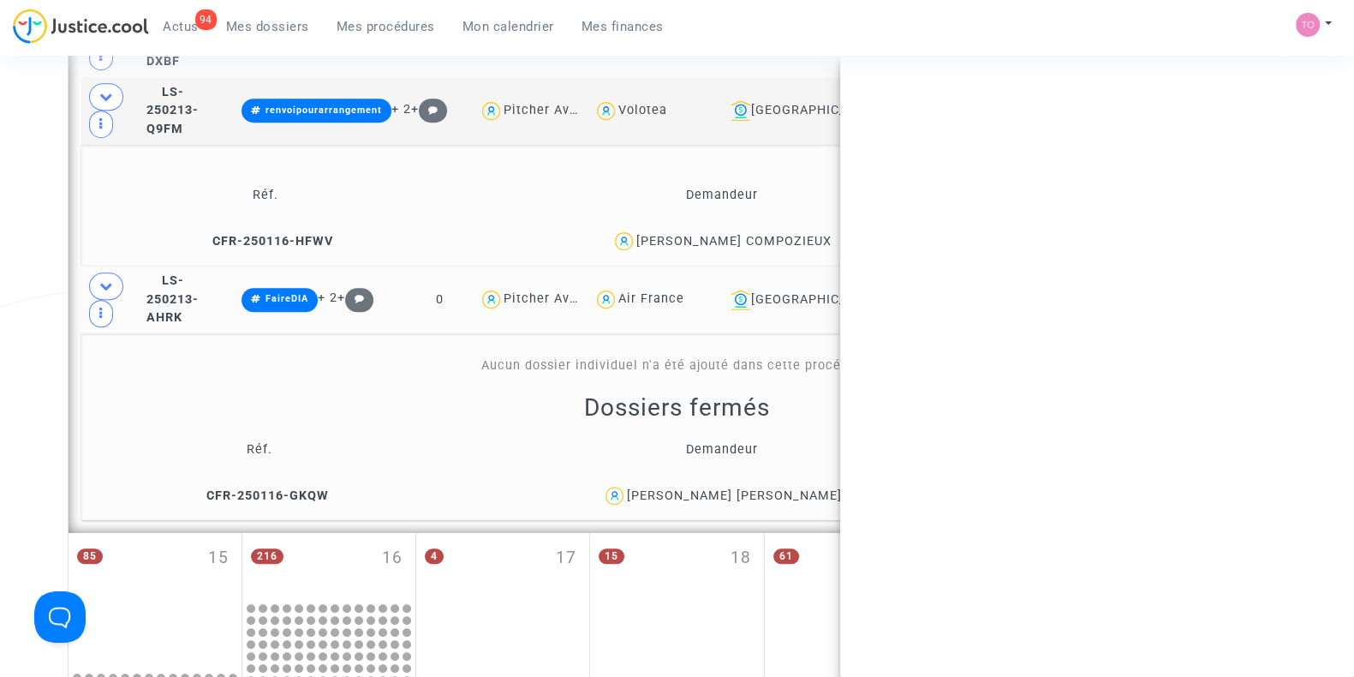
copy td "2025005688"
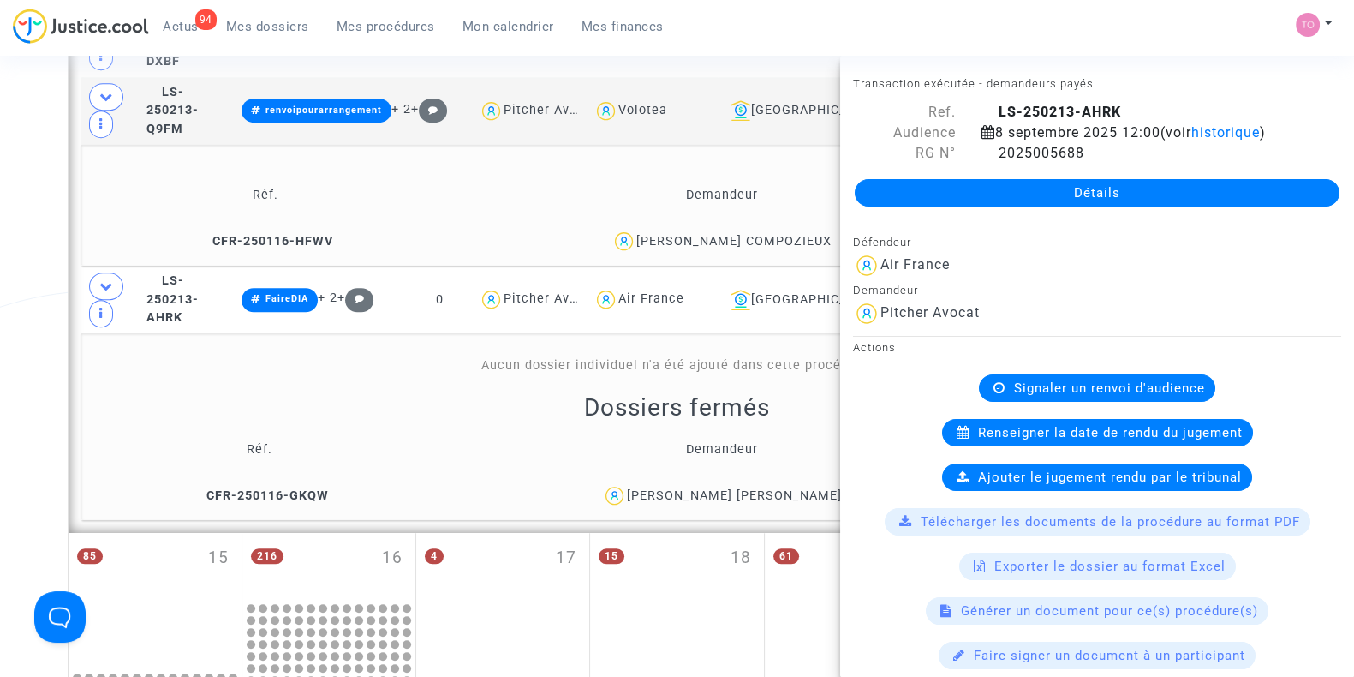
click at [793, 488] on div "[PERSON_NAME] [PERSON_NAME]" at bounding box center [734, 495] width 215 height 15
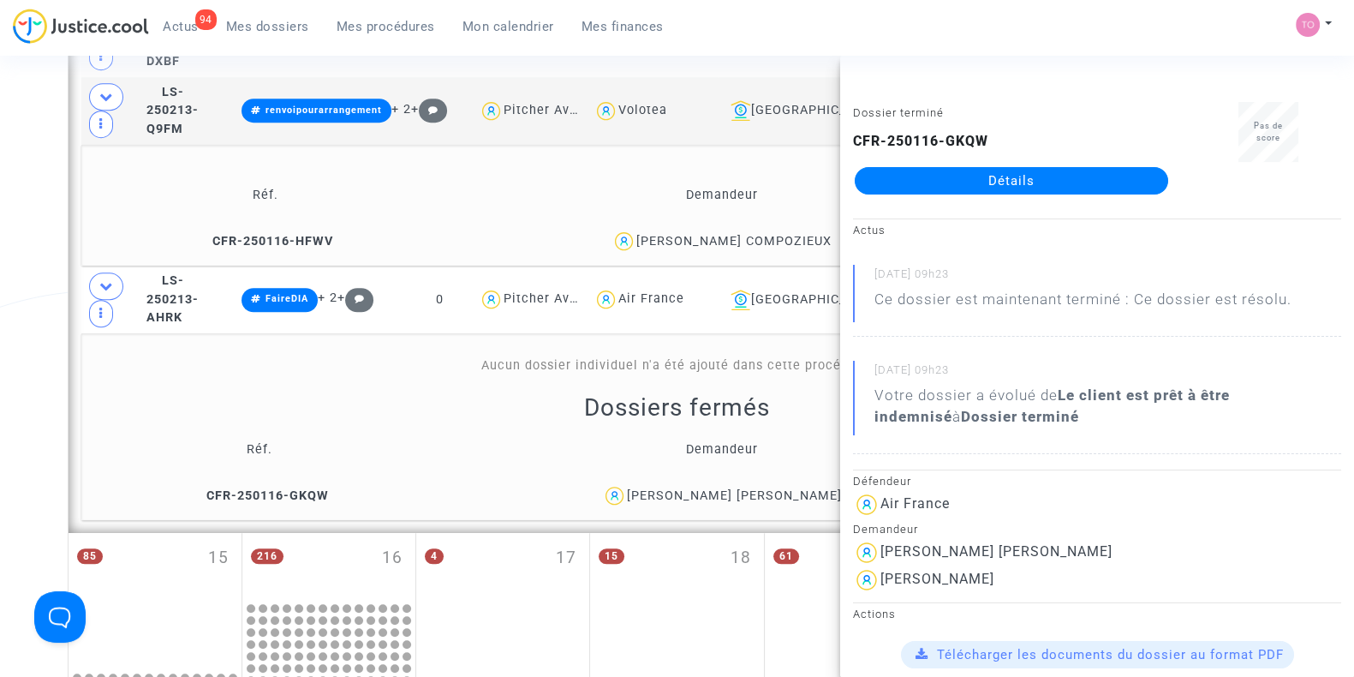
copy div "Smiriglio"
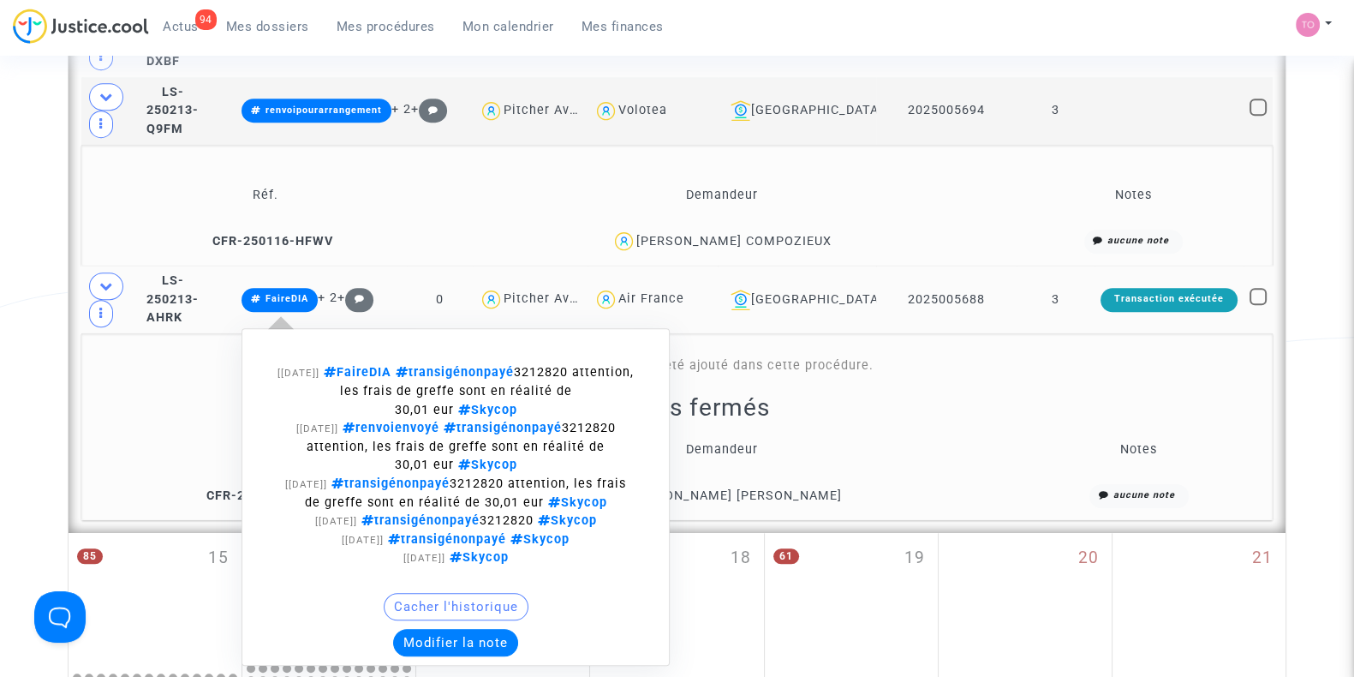
click at [469, 629] on button "Modifier la note" at bounding box center [455, 642] width 125 height 27
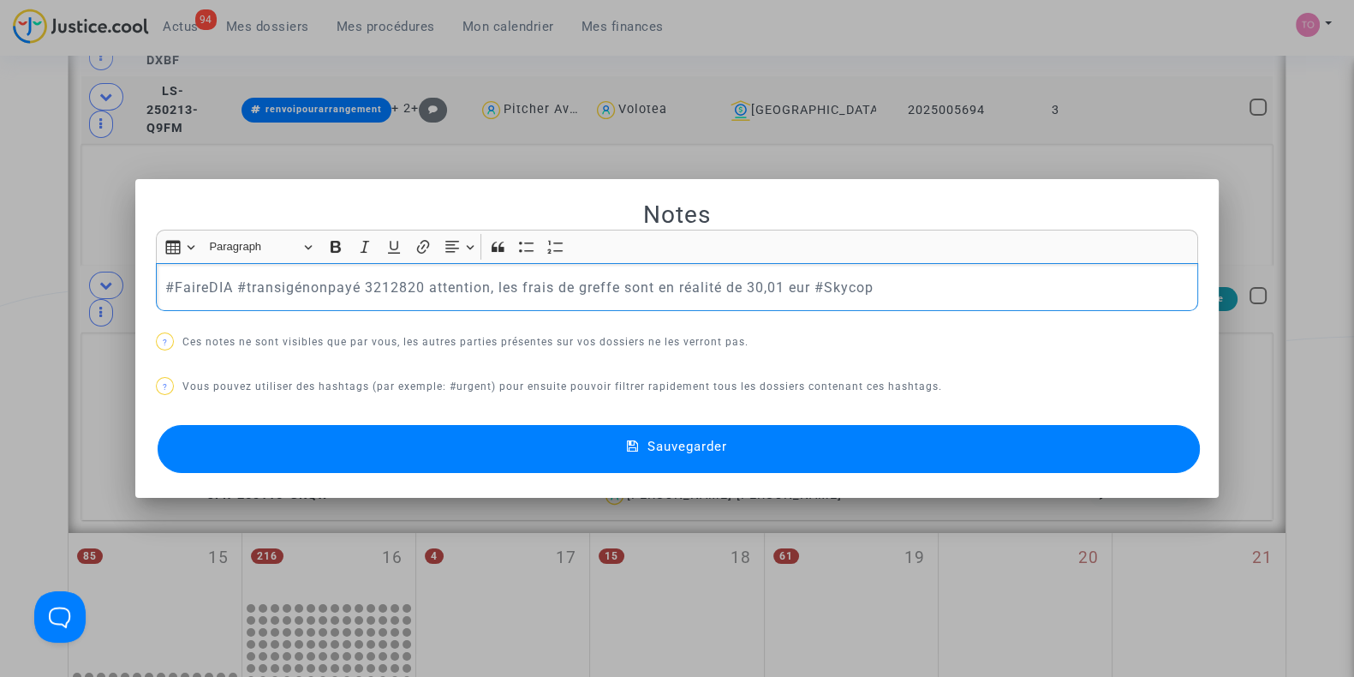
drag, startPoint x: 805, startPoint y: 284, endPoint x: 140, endPoint y: 283, distance: 665.4
click at [140, 283] on mat-dialog-container "Notes Rich Text Editor Insert table Insert table Heading Paragraph Paragraph He…" at bounding box center [676, 338] width 1083 height 319
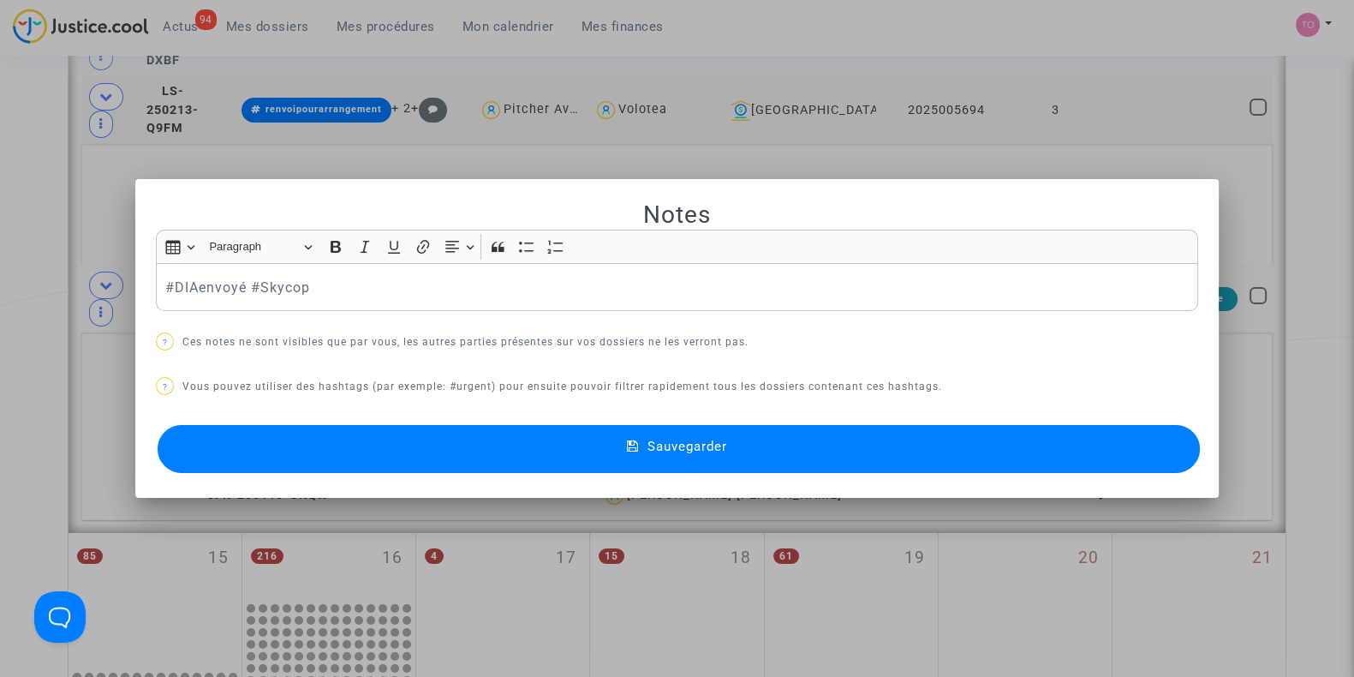
click at [290, 427] on button "Sauvegarder" at bounding box center [679, 449] width 1042 height 48
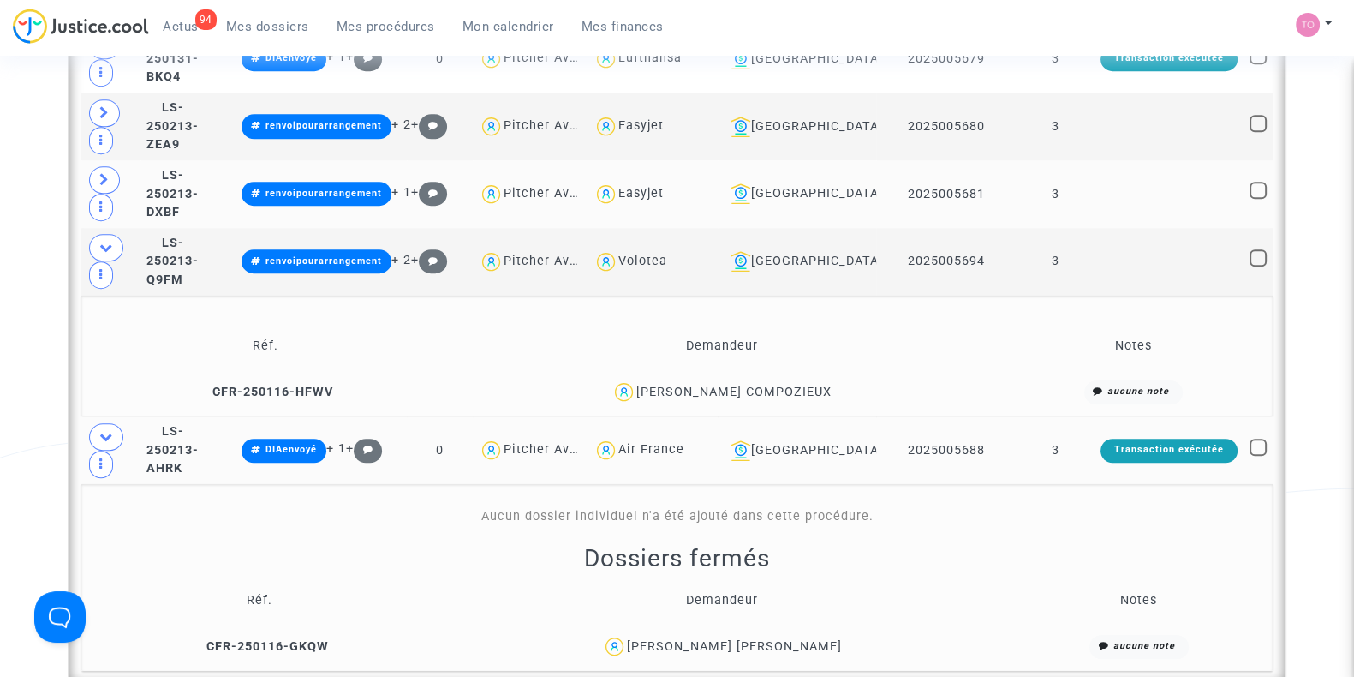
scroll to position [1464, 0]
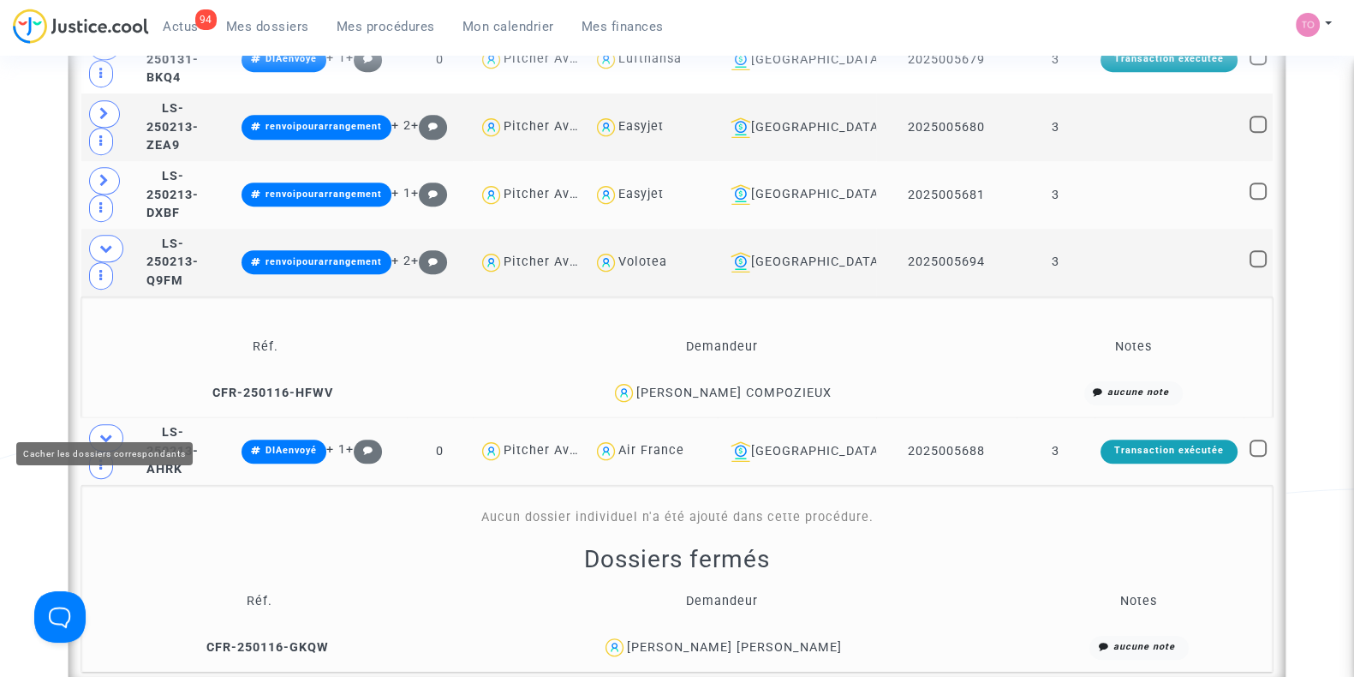
click at [108, 431] on icon at bounding box center [106, 437] width 14 height 13
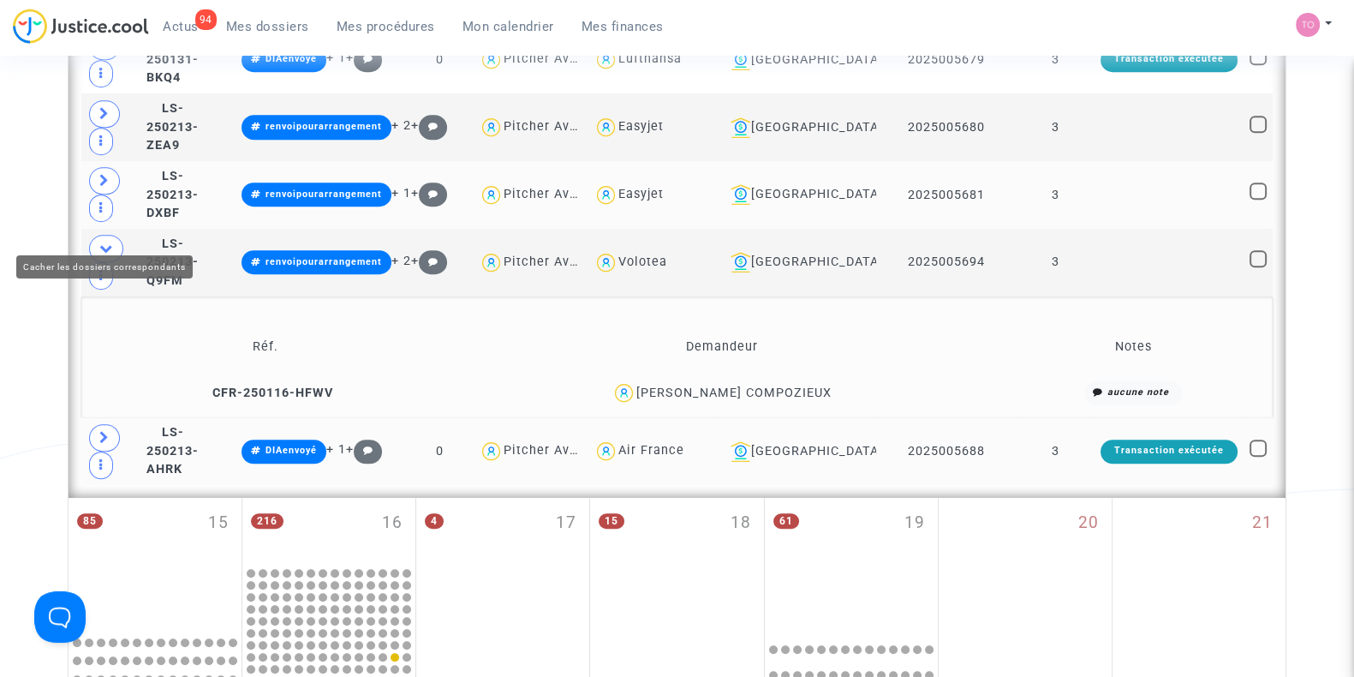
click at [107, 241] on icon at bounding box center [106, 247] width 14 height 13
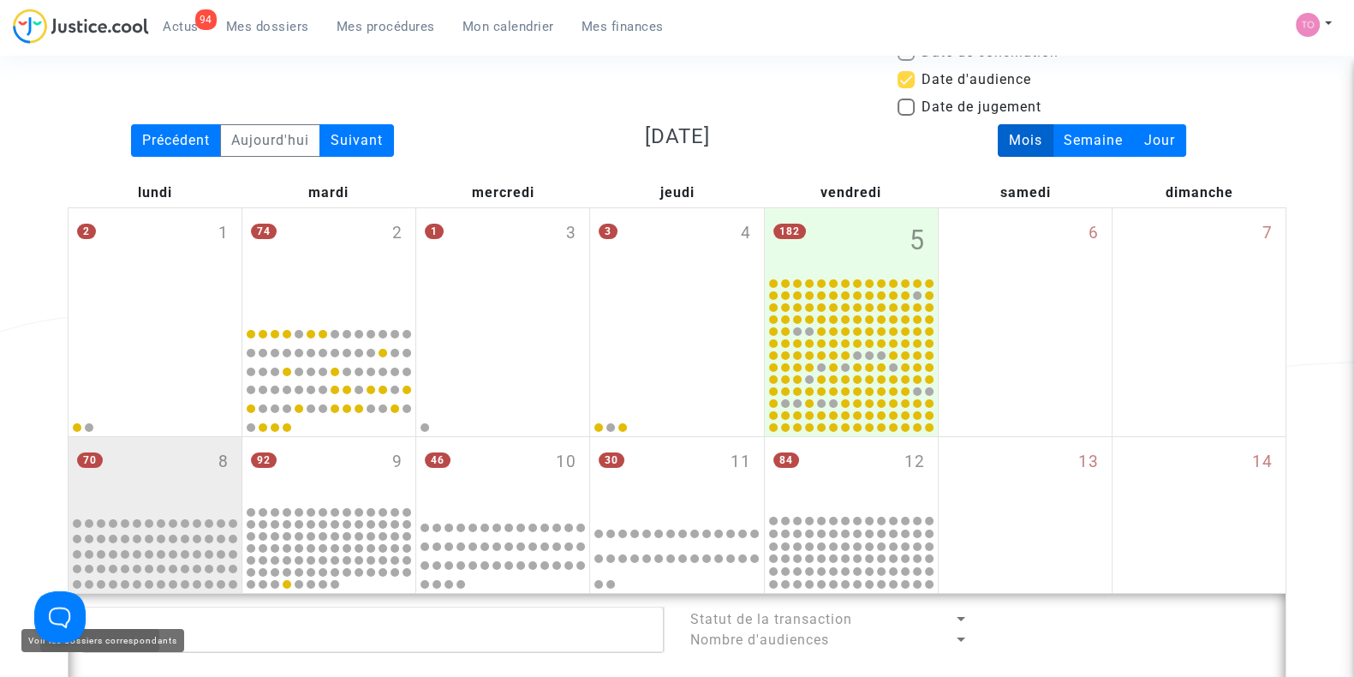
scroll to position [0, 0]
